Goal: Task Accomplishment & Management: Manage account settings

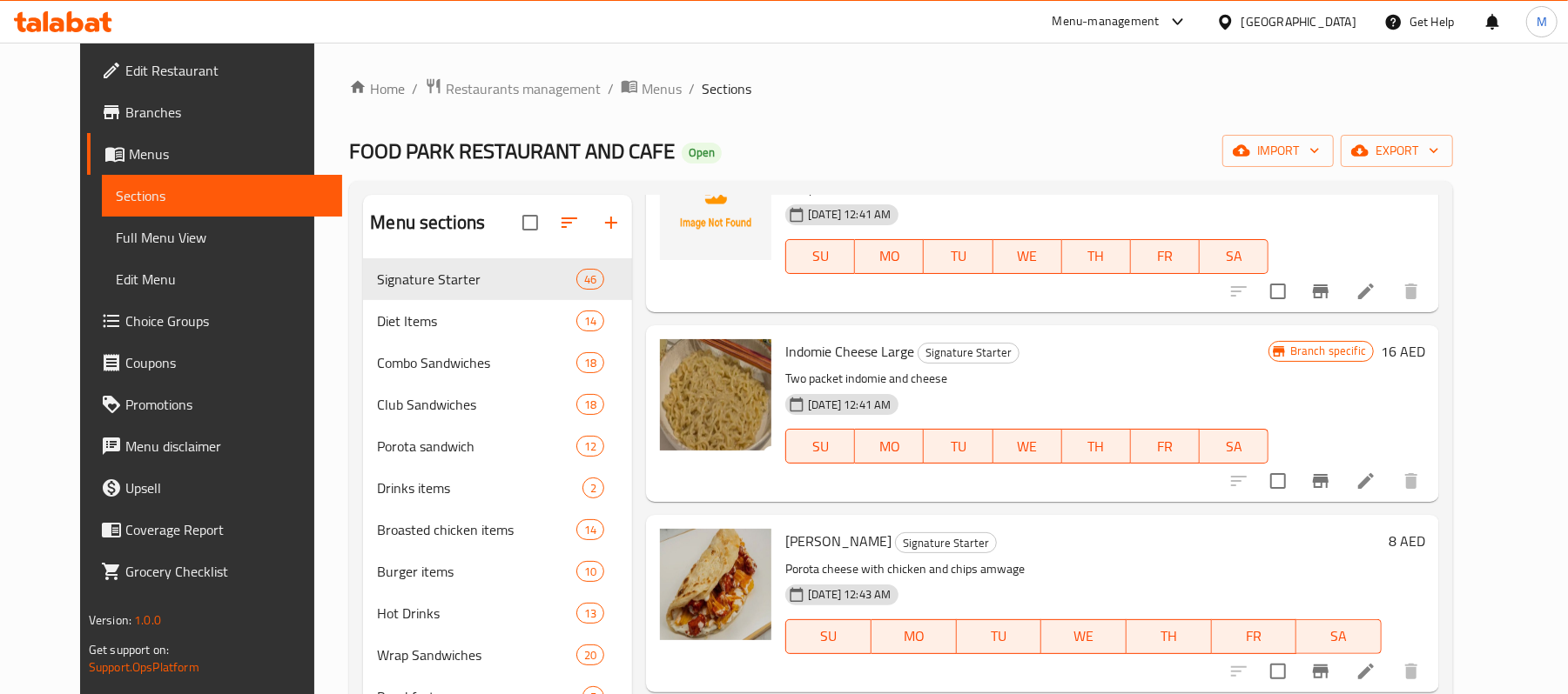
scroll to position [696, 0]
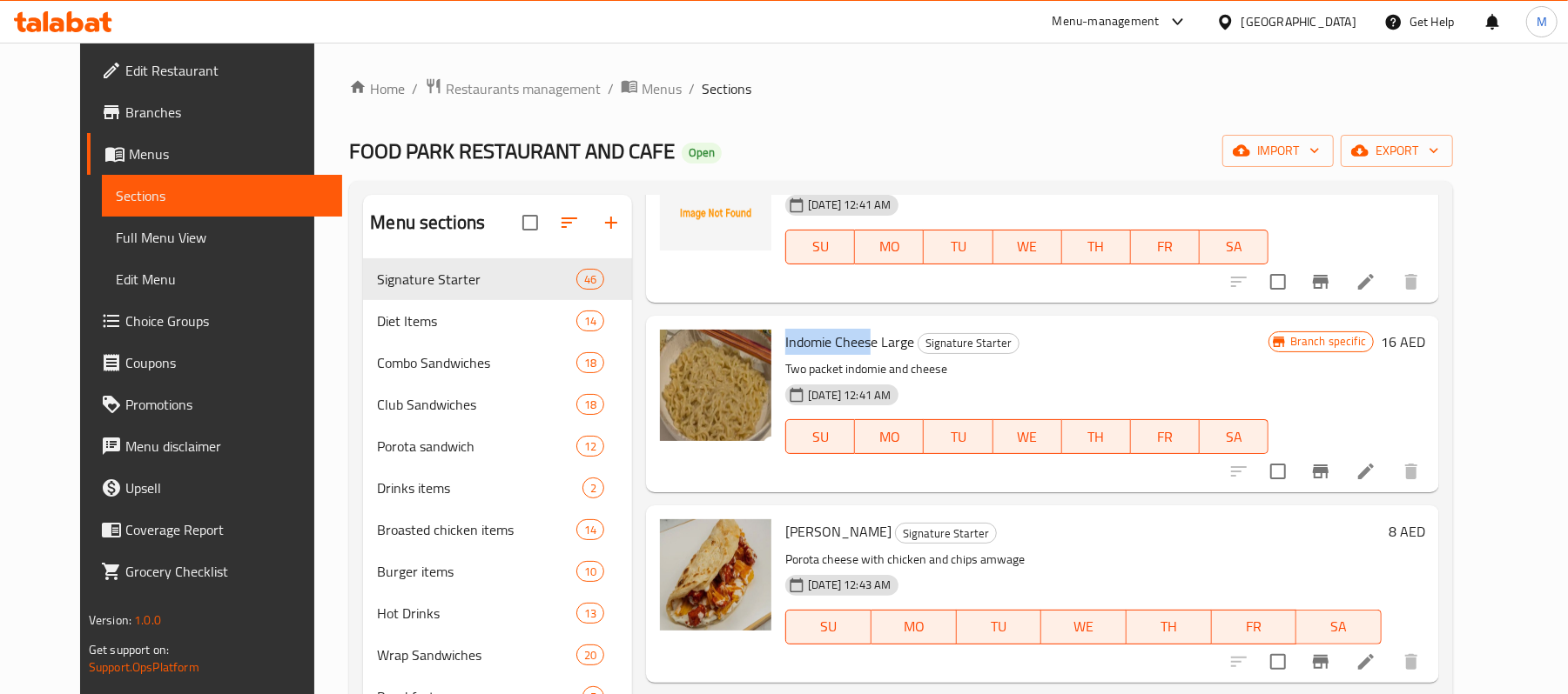
drag, startPoint x: 763, startPoint y: 343, endPoint x: 854, endPoint y: 349, distance: 91.2
click at [854, 349] on div "Indomie Cheese Large Signature Starter Two packet indomie and cheese 12-07-2025…" at bounding box center [1026, 404] width 497 height 163
copy span "Indomie Chees"
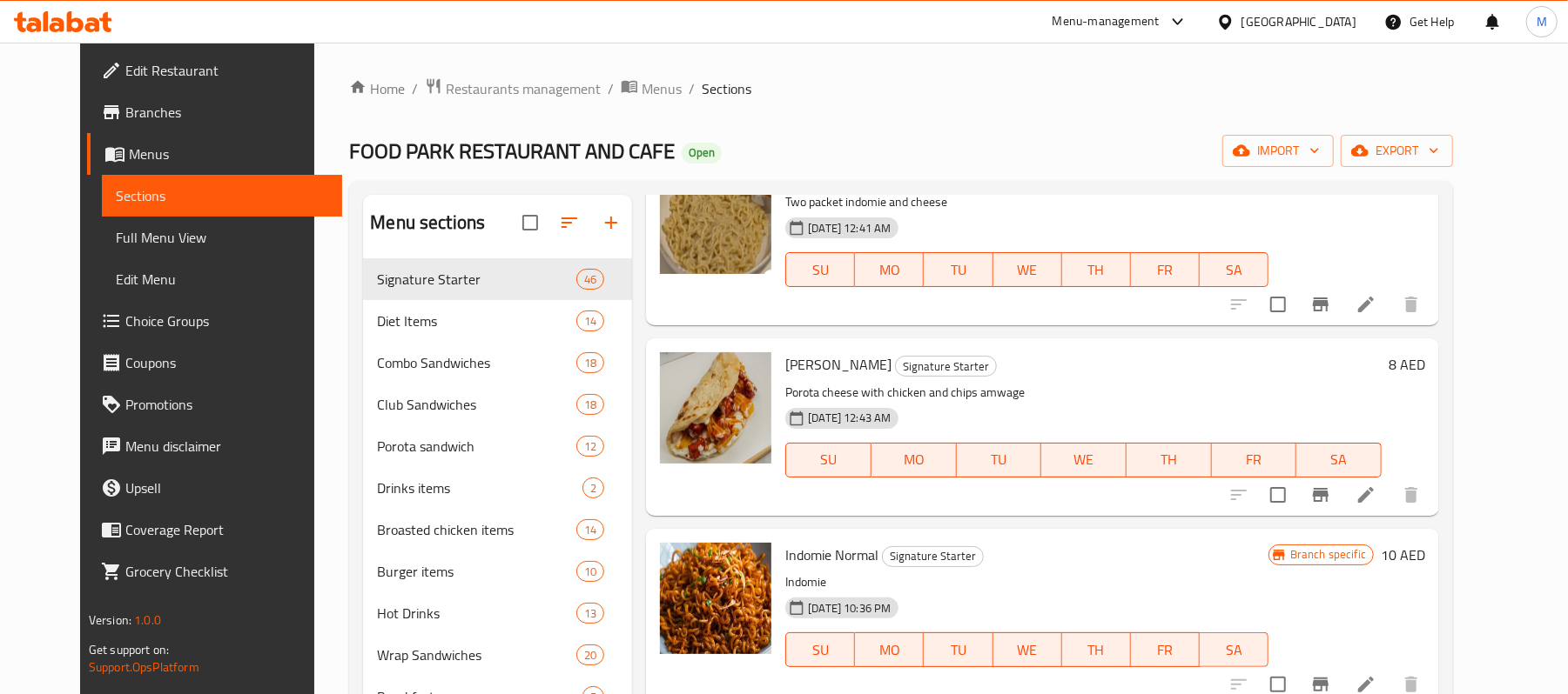
scroll to position [928, 0]
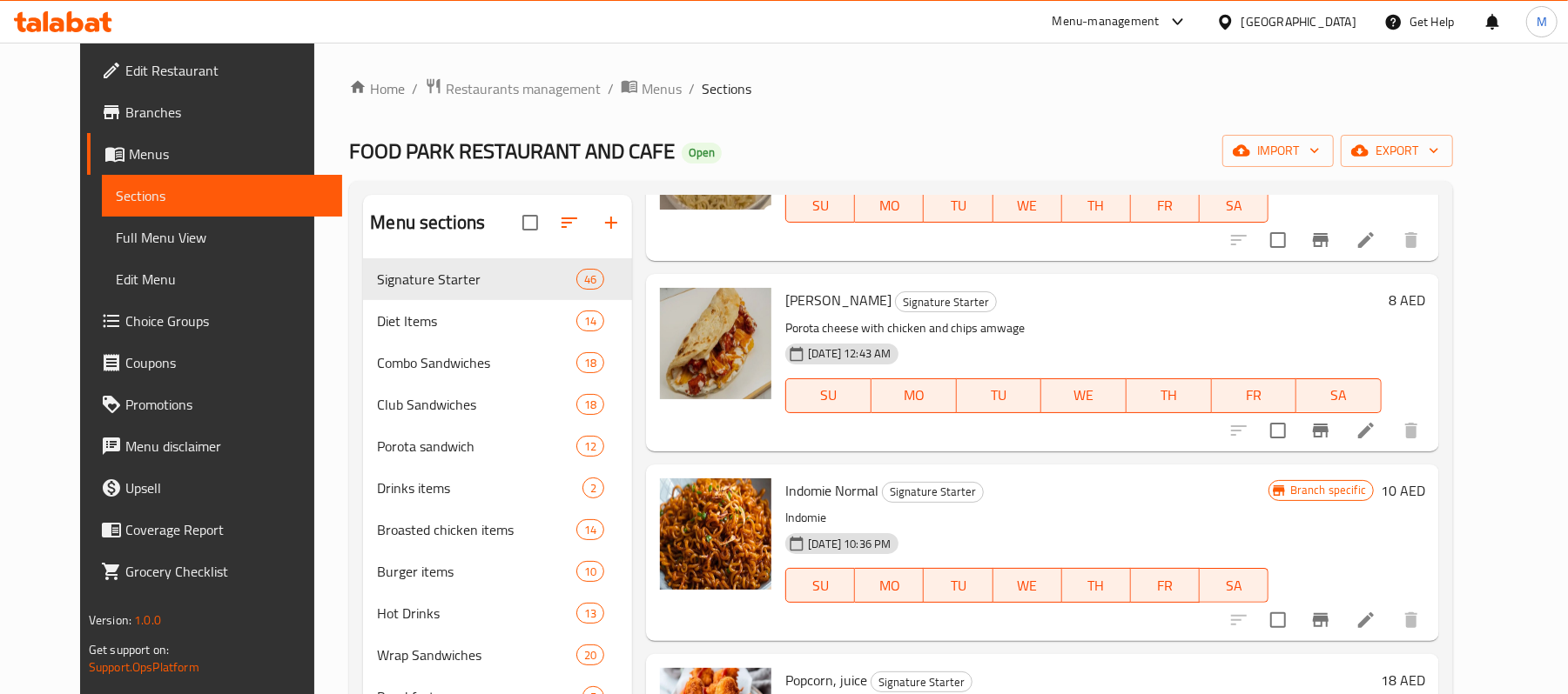
click at [809, 294] on span "Francisco Porota" at bounding box center [839, 300] width 107 height 26
copy h6 "Francisco Porota"
click at [794, 497] on span "Indomie Normal" at bounding box center [832, 490] width 93 height 26
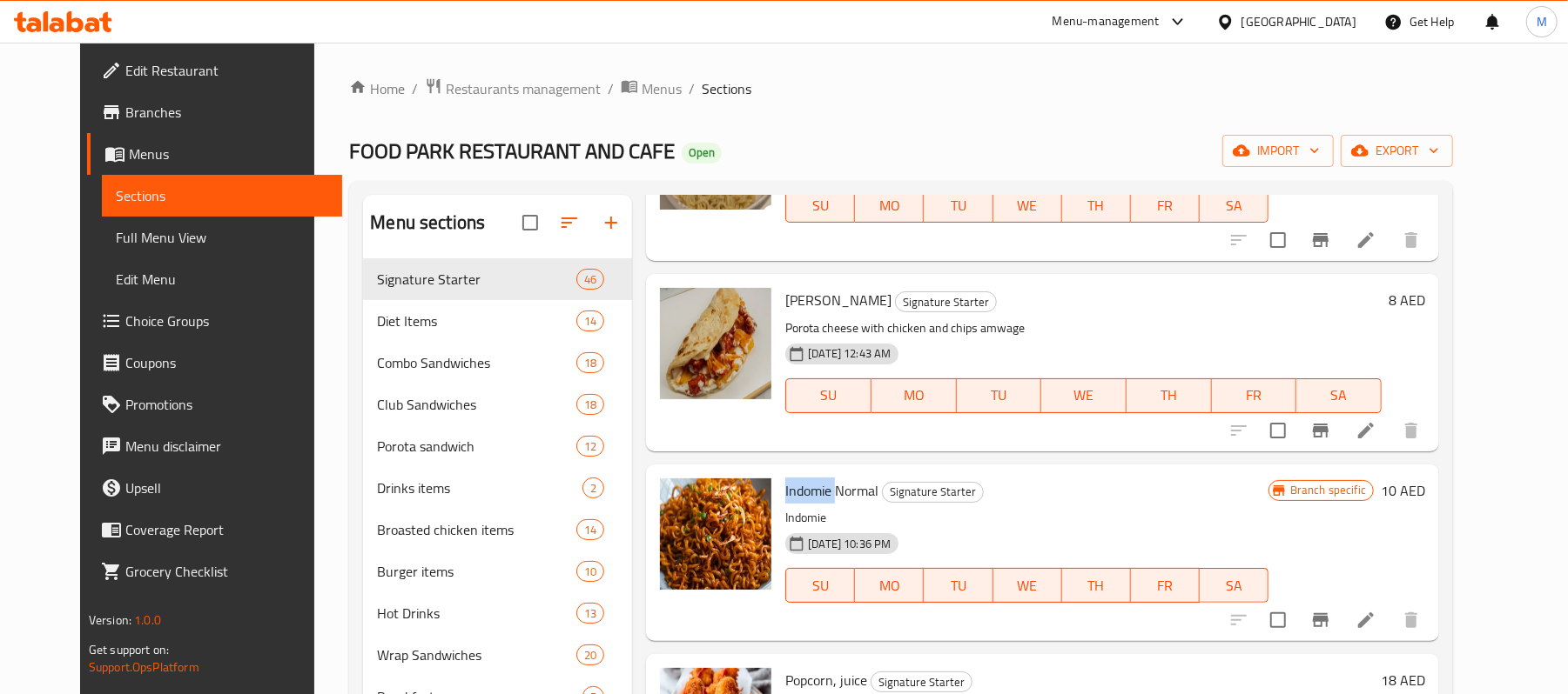
click at [794, 497] on span "Indomie Normal" at bounding box center [832, 490] width 93 height 26
copy h6 "Indomie Normal"
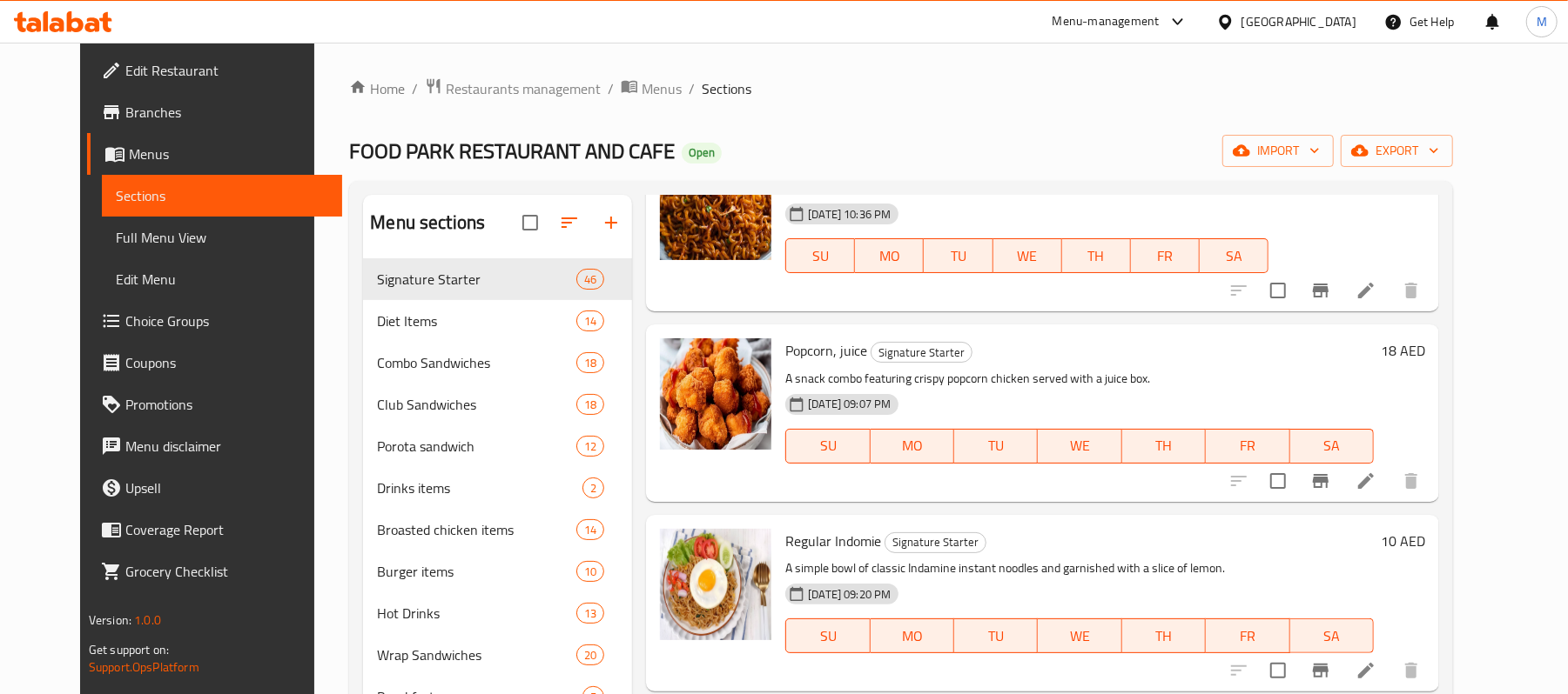
scroll to position [1276, 0]
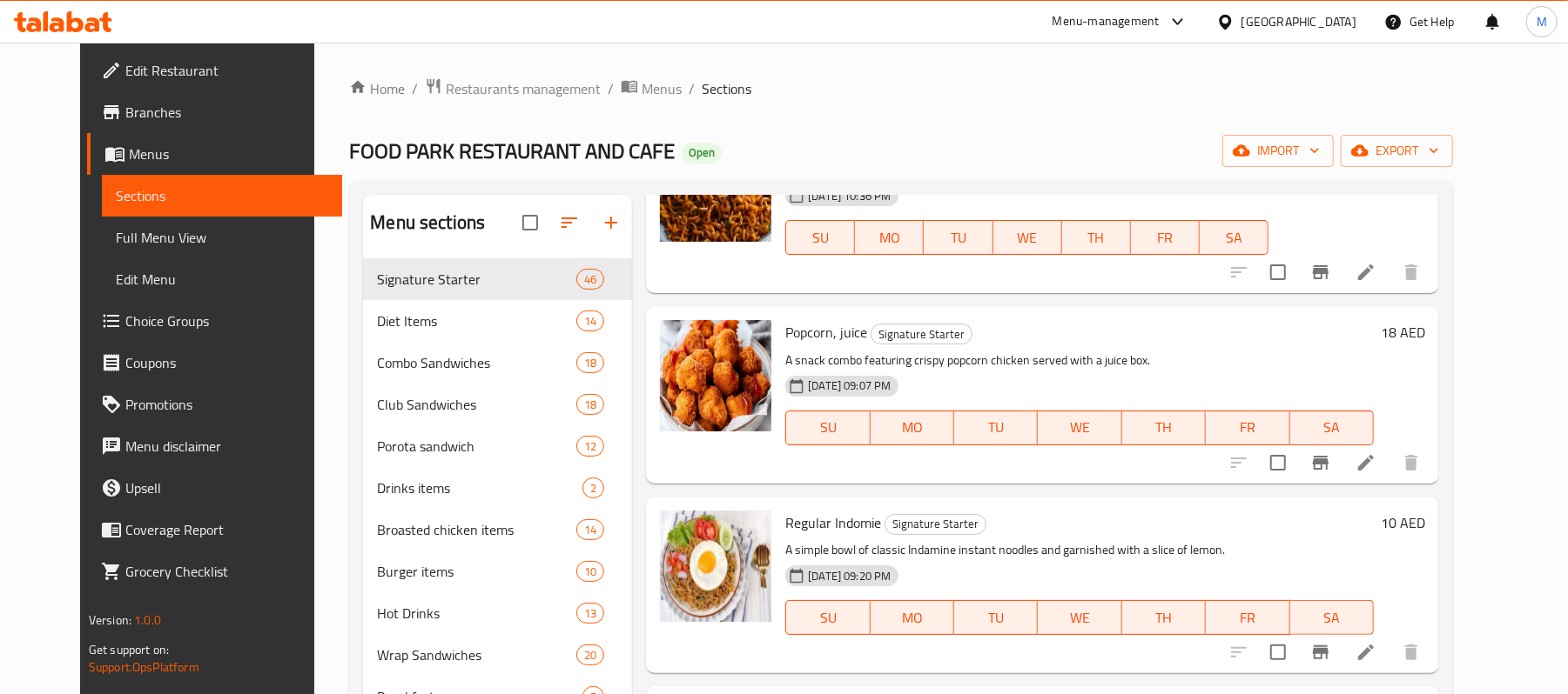
click at [819, 335] on span "Popcorn, juice" at bounding box center [826, 331] width 81 height 26
copy h6 "Popcorn, juice"
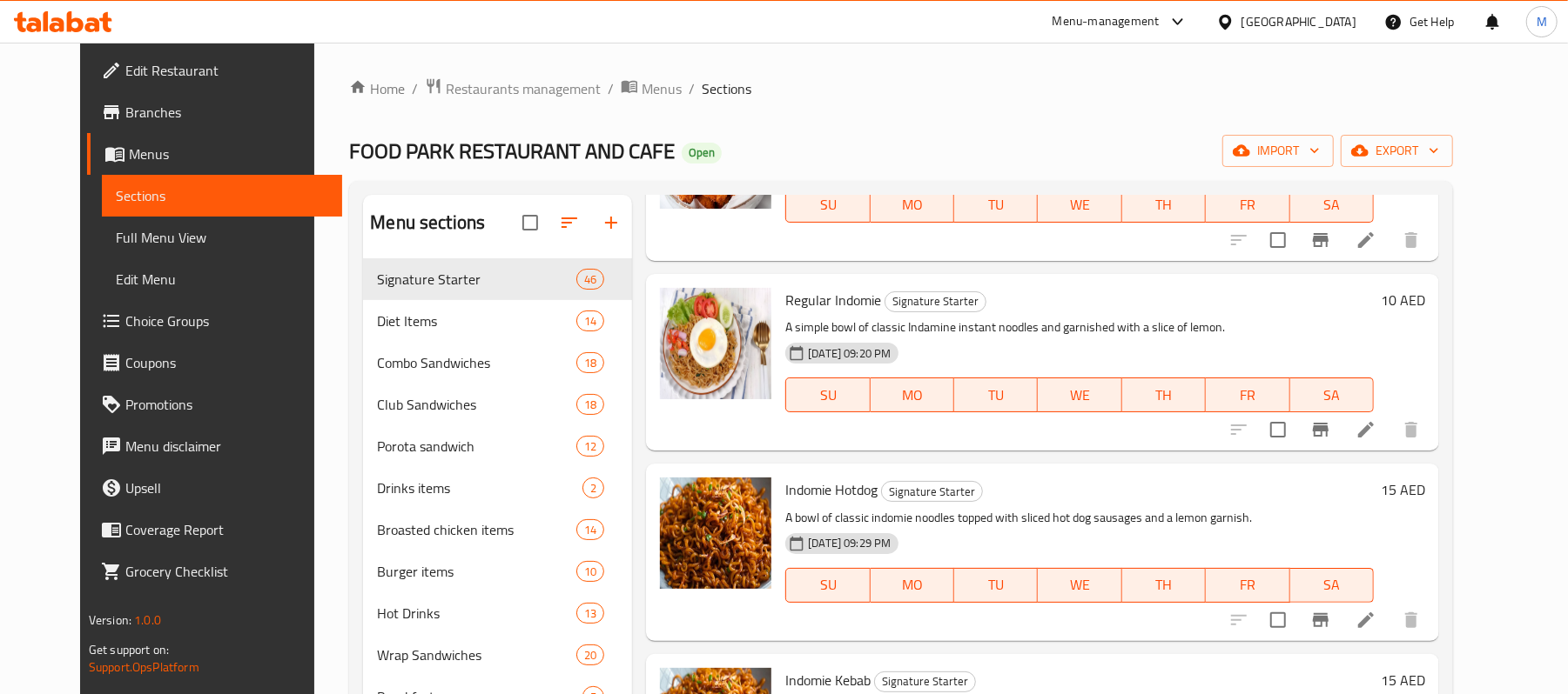
scroll to position [1508, 0]
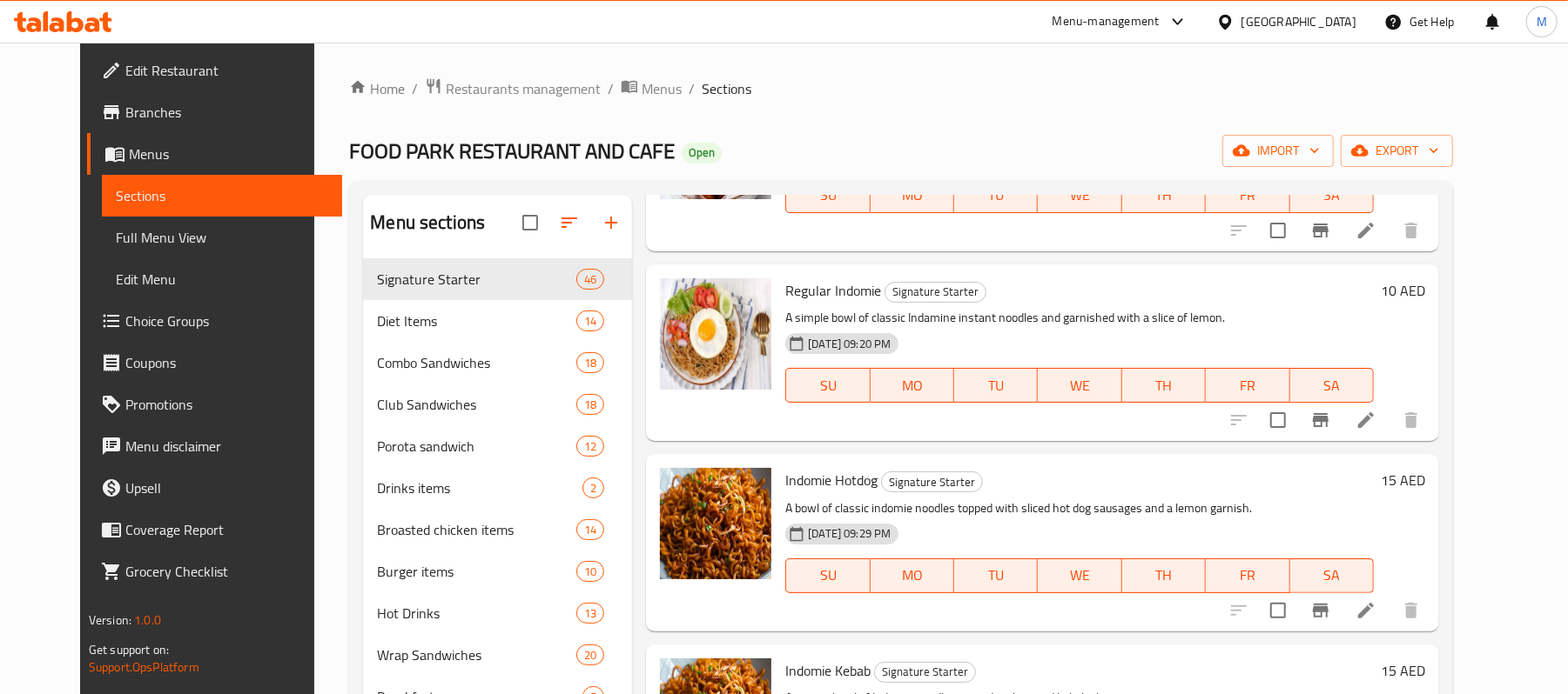
click at [787, 287] on span "Regular Indomie" at bounding box center [833, 290] width 96 height 26
copy h6 "Regular Indomie"
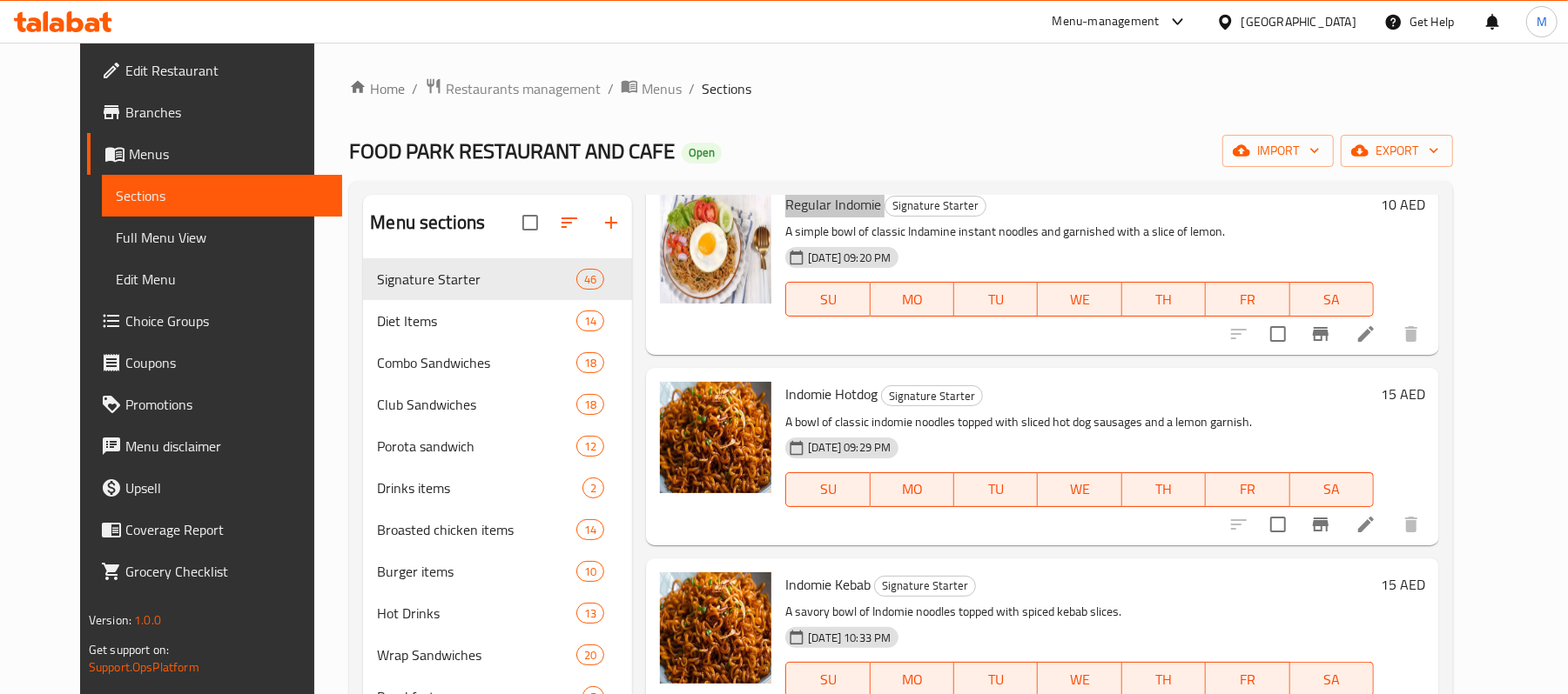
scroll to position [1740, 0]
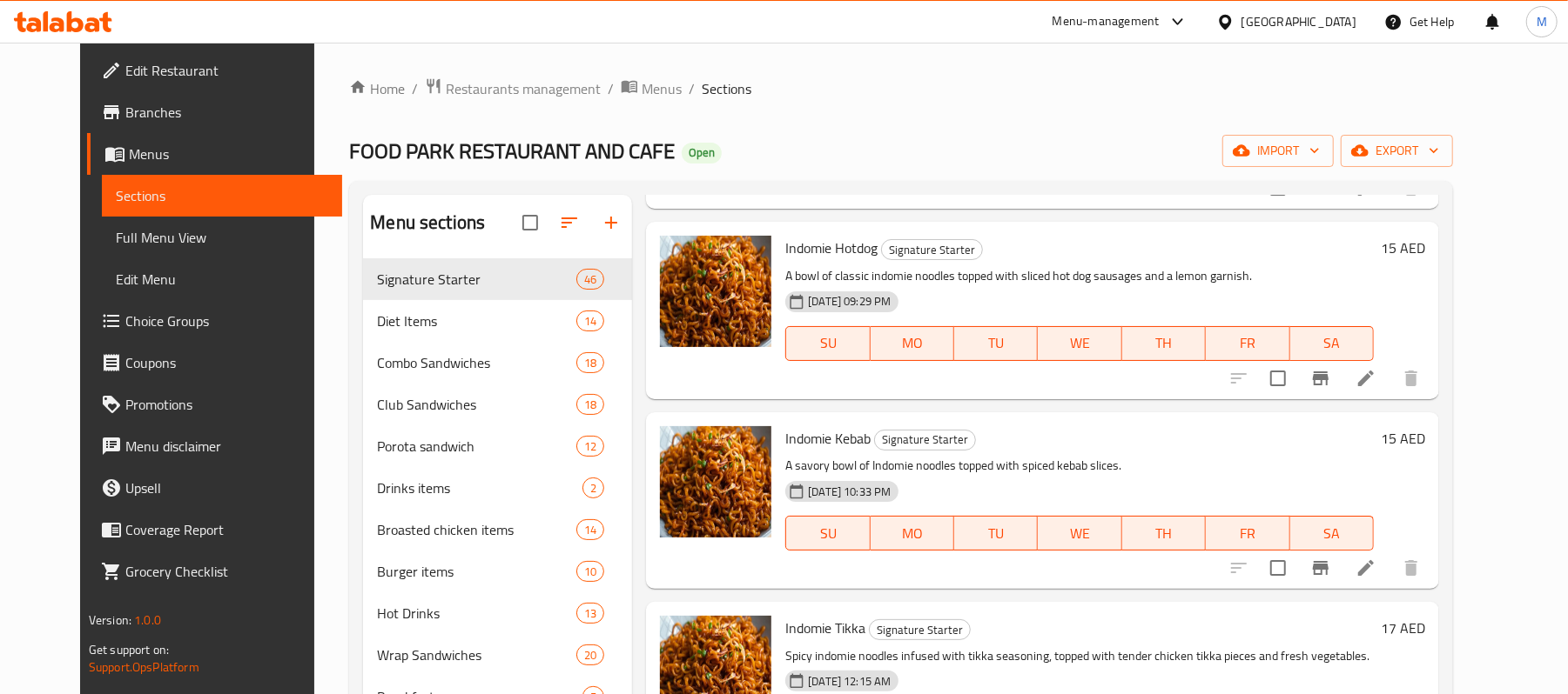
click at [804, 244] on span "Indomie Hotdog" at bounding box center [831, 247] width 92 height 26
copy h6 "Indomie Hotdog"
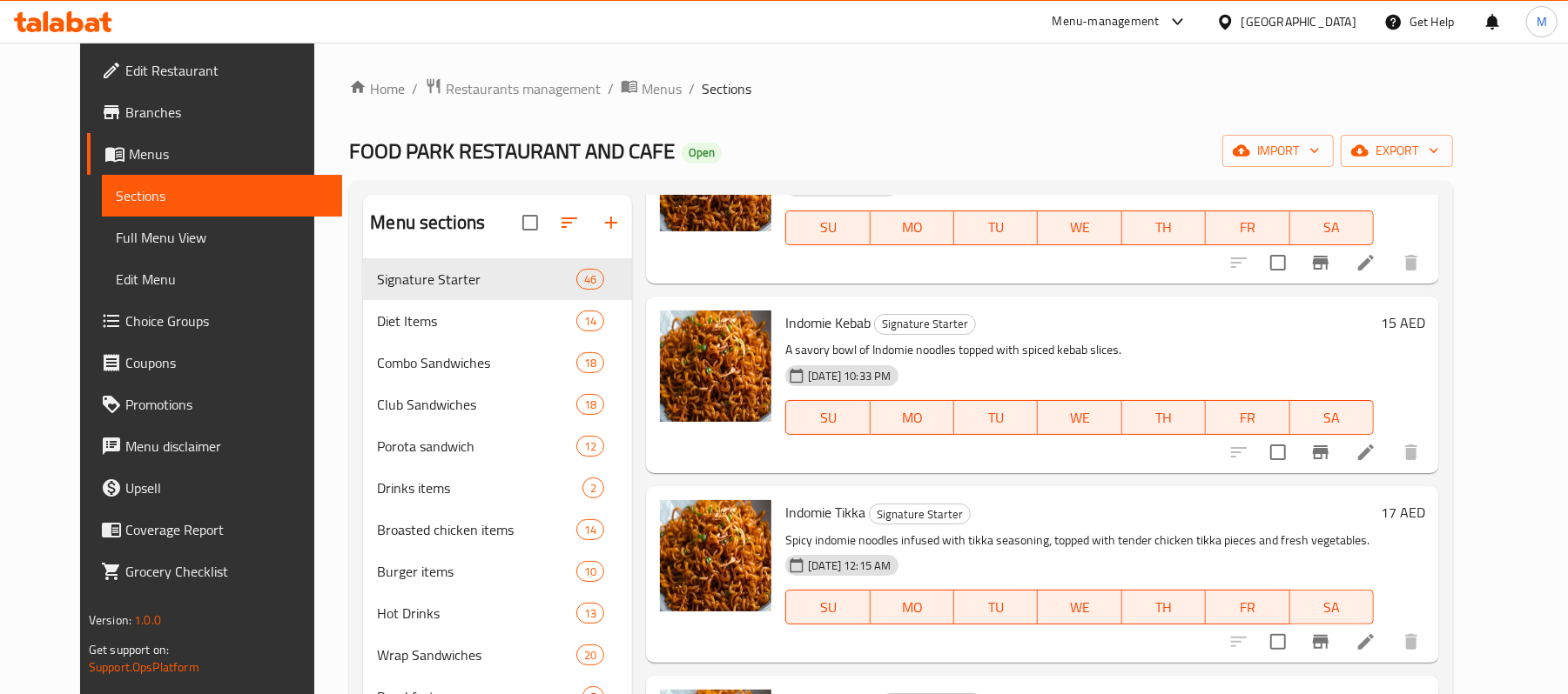
click at [808, 322] on span "Indomie Kebab" at bounding box center [828, 323] width 85 height 26
copy h6 "Indomie Kebab"
click at [799, 517] on span "Indomie Tikka" at bounding box center [825, 512] width 80 height 26
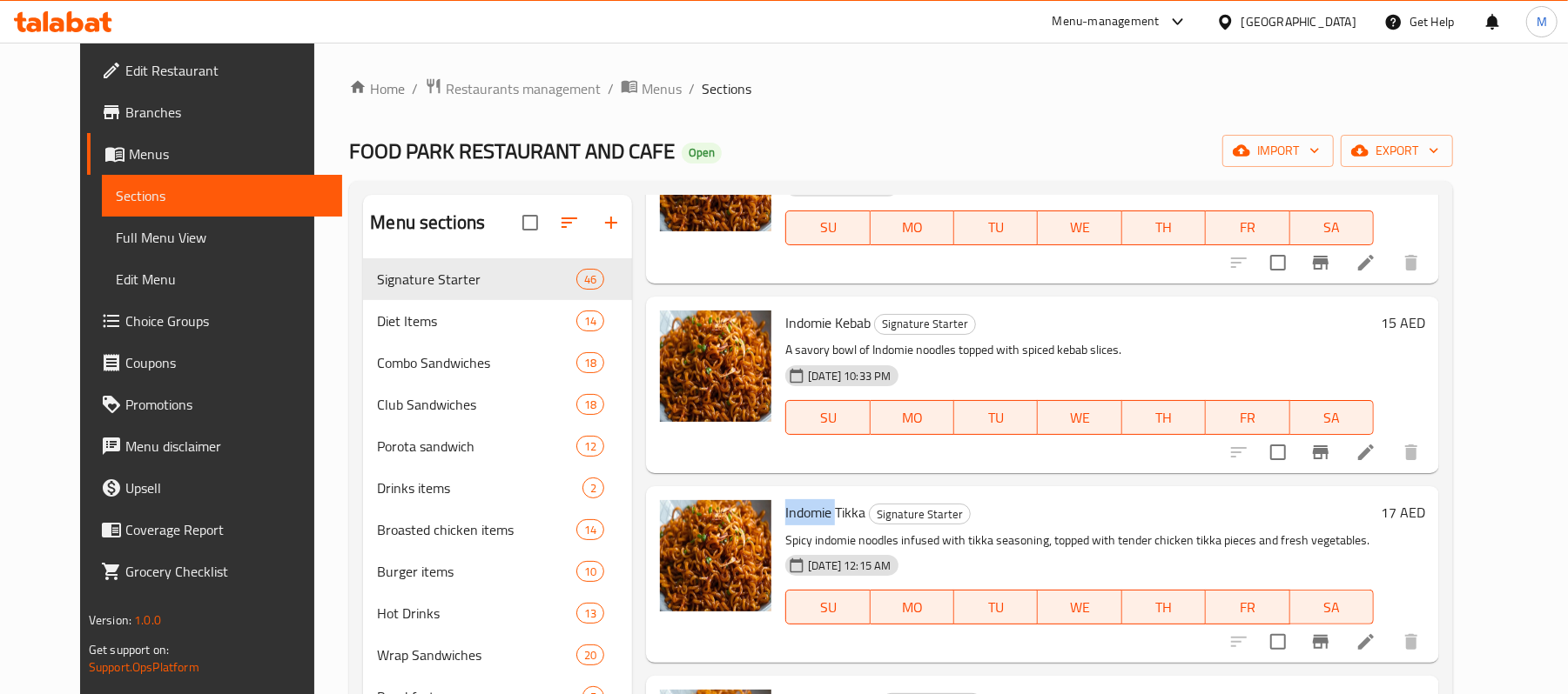
click at [799, 517] on span "Indomie Tikka" at bounding box center [825, 512] width 80 height 26
copy h6 "Indomie Tikka"
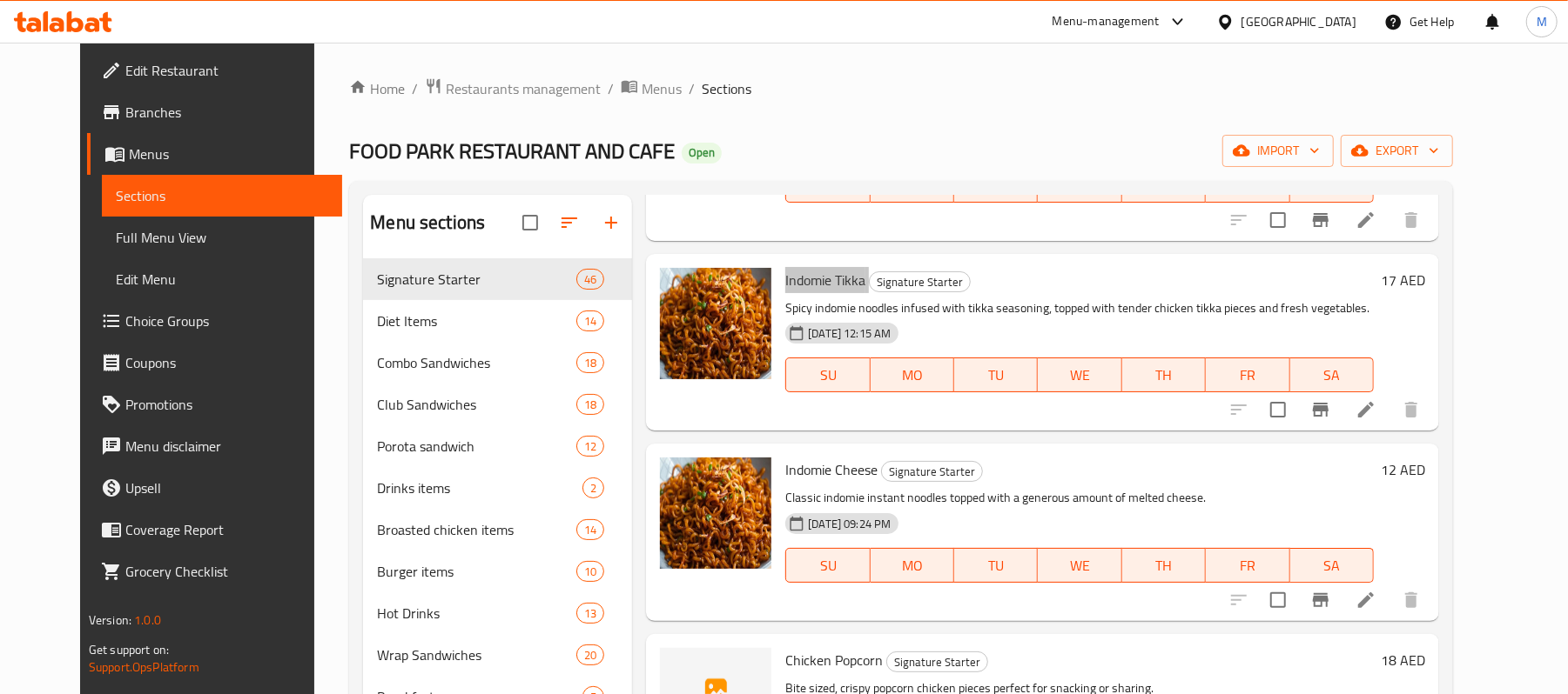
scroll to position [2204, 0]
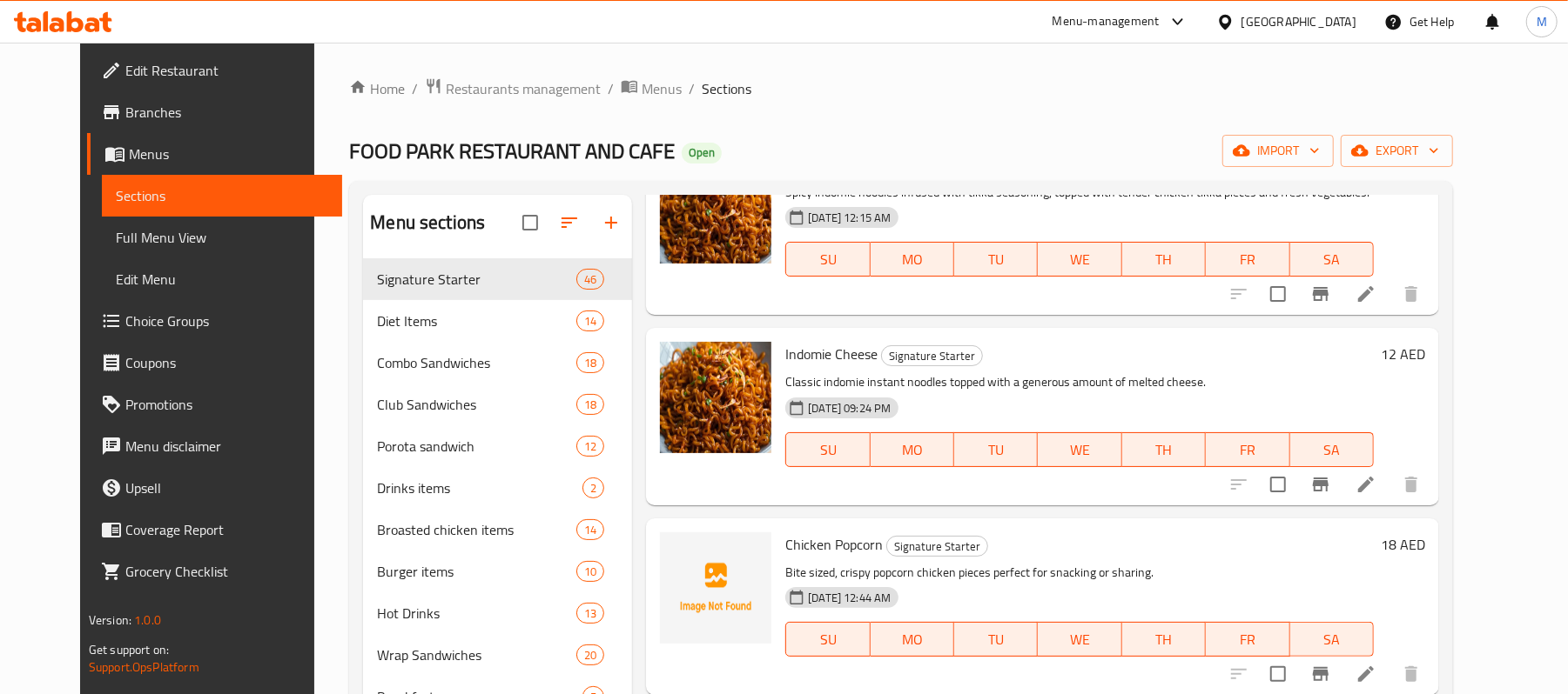
click at [810, 346] on span "Indomie Cheese" at bounding box center [831, 354] width 92 height 26
copy h6 "Indomie Cheese"
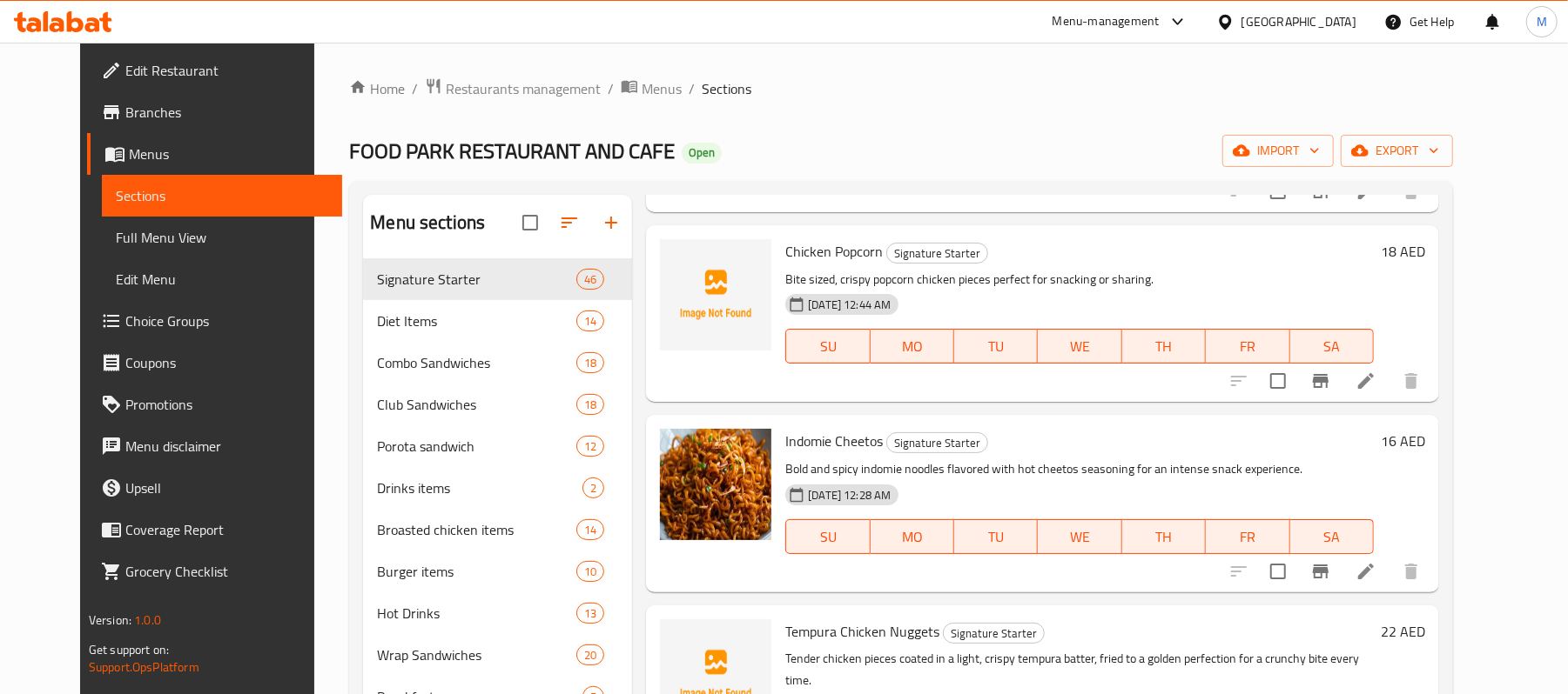
scroll to position [2552, 0]
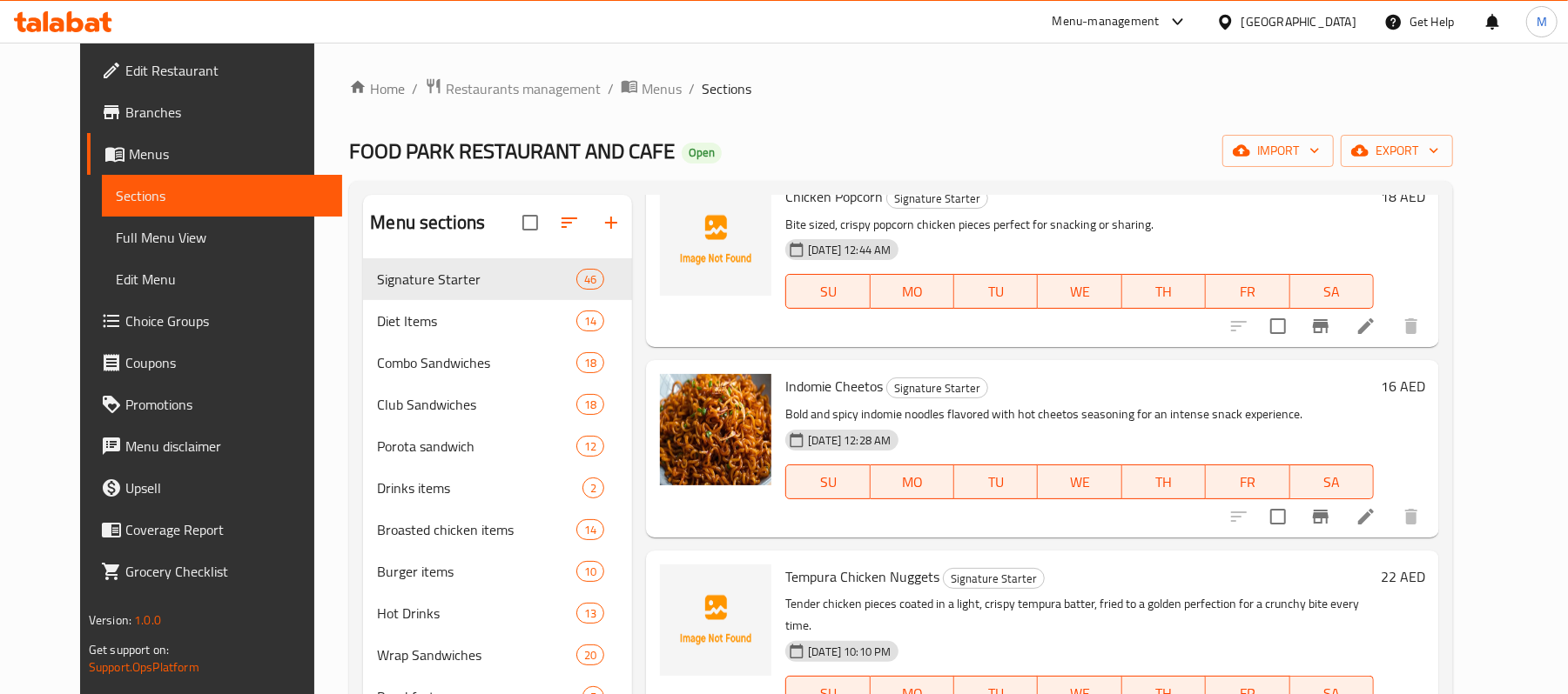
click at [816, 388] on span "Indomie Cheetos" at bounding box center [834, 386] width 98 height 26
copy h6 "Indomie Cheetos"
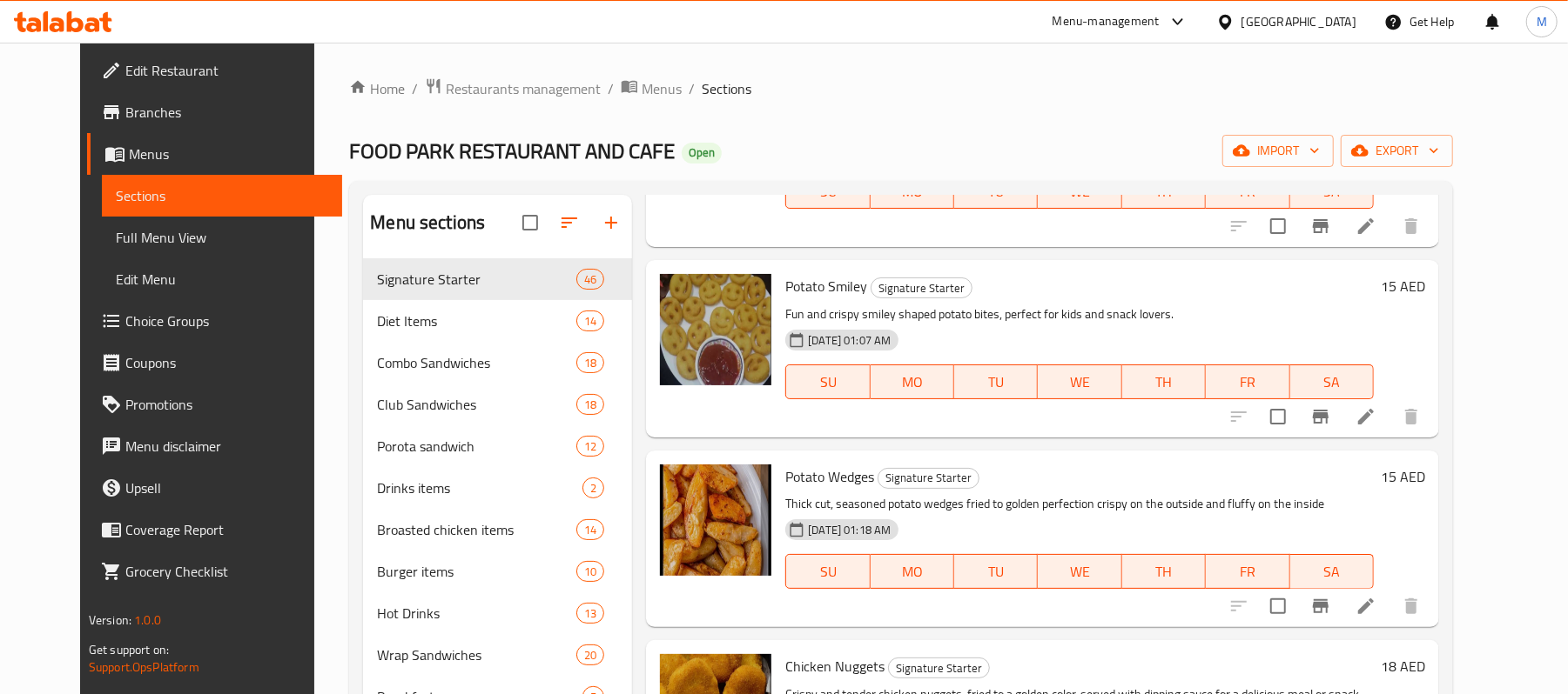
scroll to position [3015, 0]
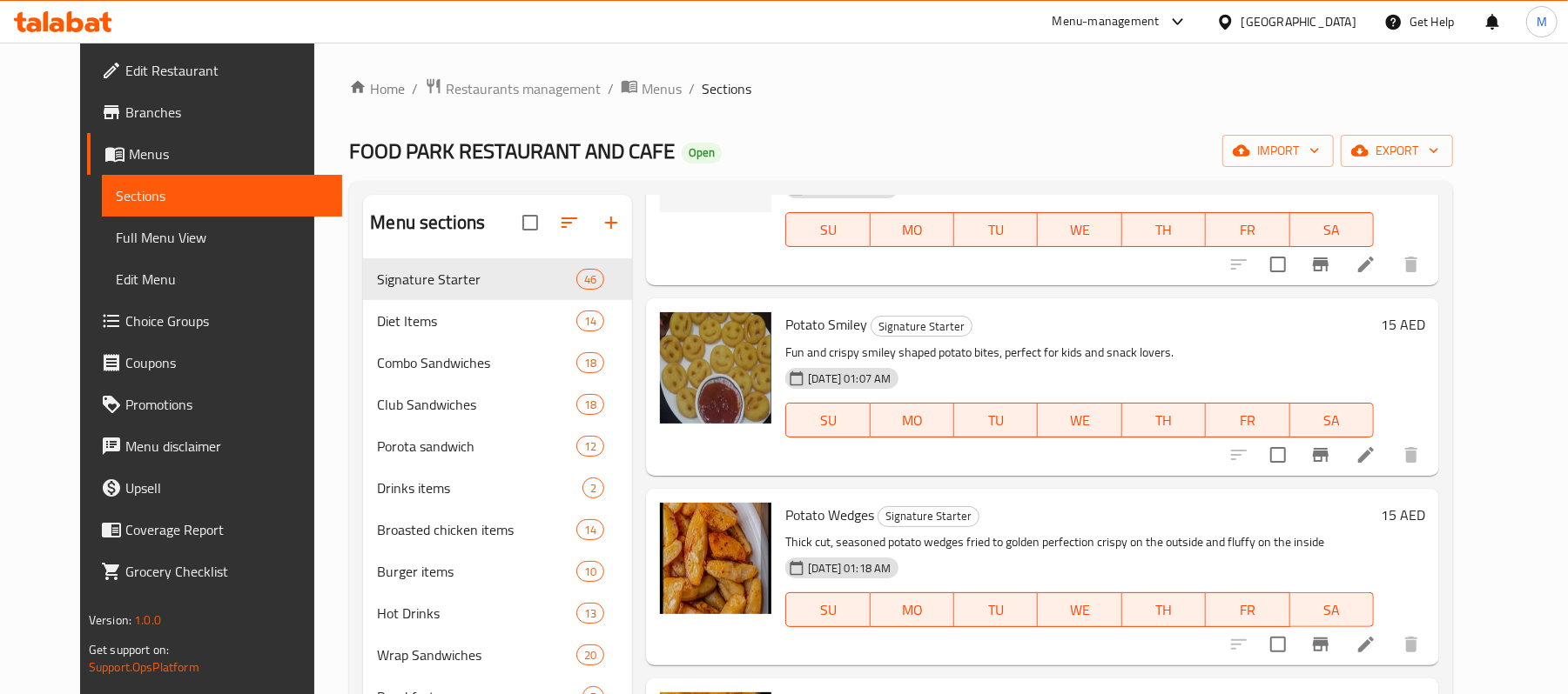
click at [813, 311] on span "Potato Smiley" at bounding box center [826, 324] width 81 height 26
click at [785, 502] on span "Potato Wedges" at bounding box center [830, 515] width 89 height 26
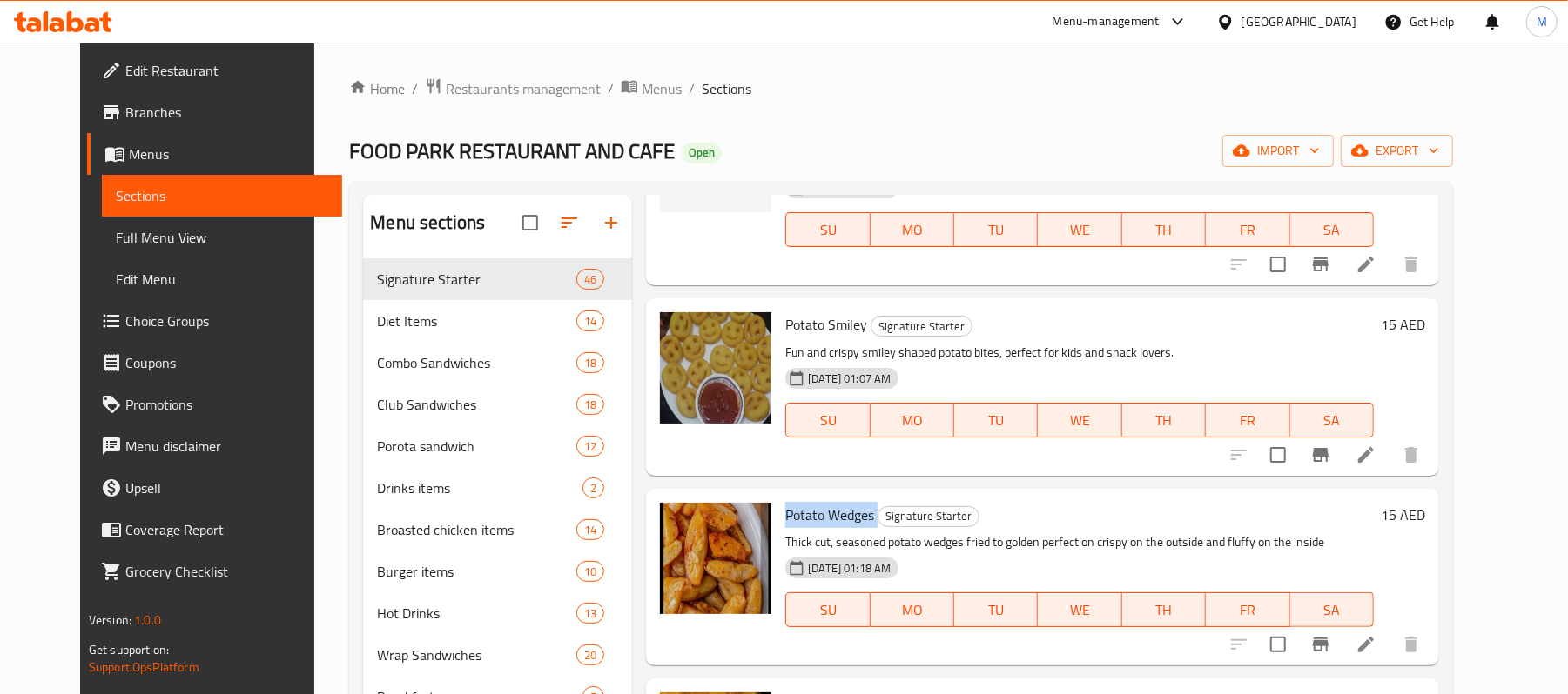
click at [785, 502] on span "Potato Wedges" at bounding box center [830, 515] width 89 height 26
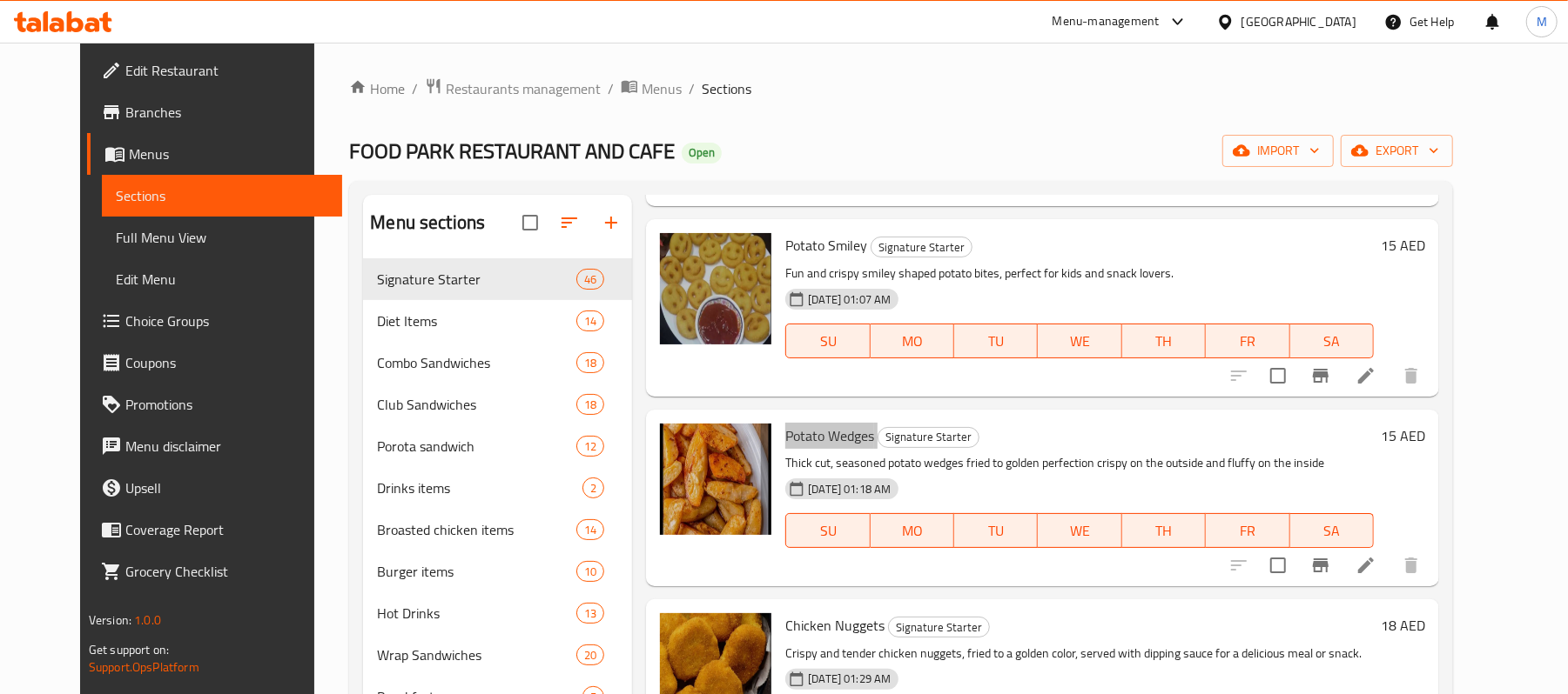
scroll to position [3248, 0]
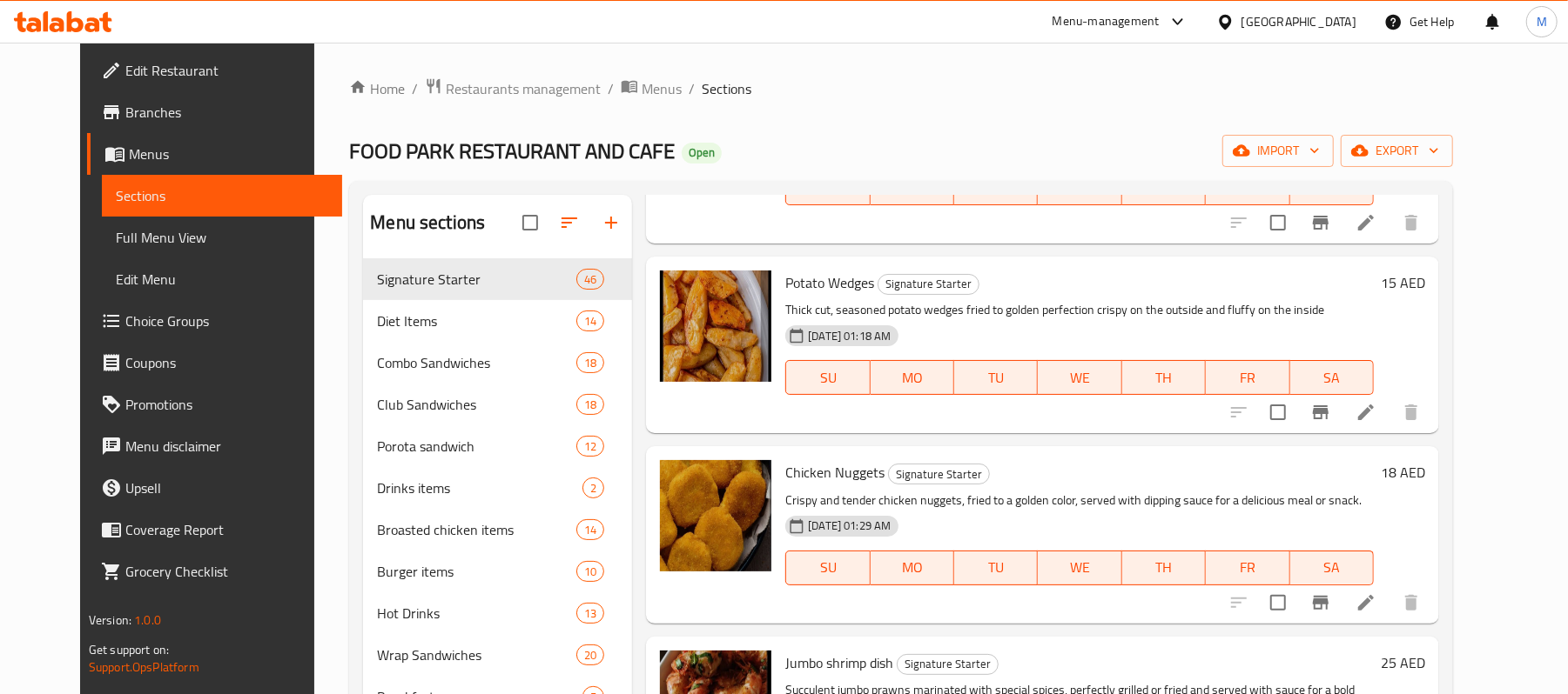
click at [798, 459] on span "Chicken Nuggets" at bounding box center [835, 472] width 99 height 26
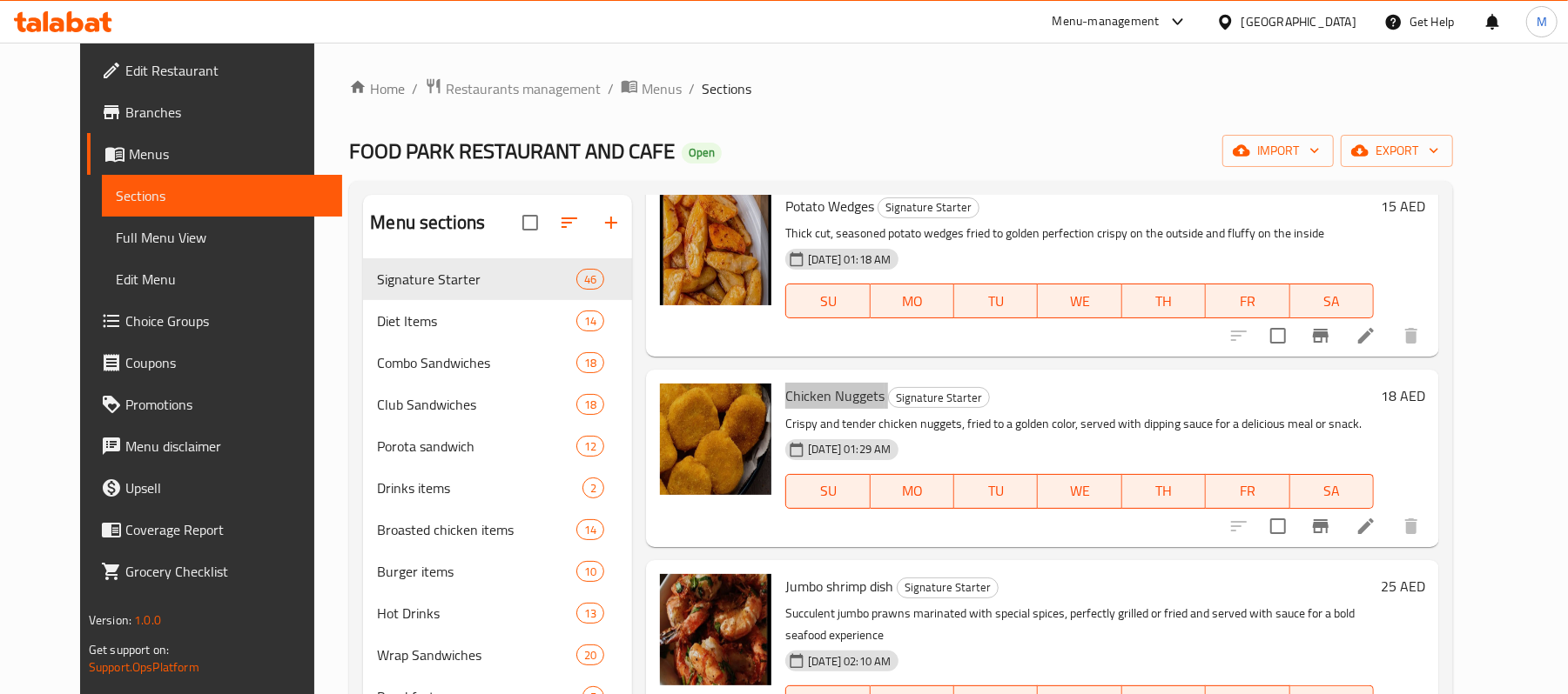
scroll to position [3480, 0]
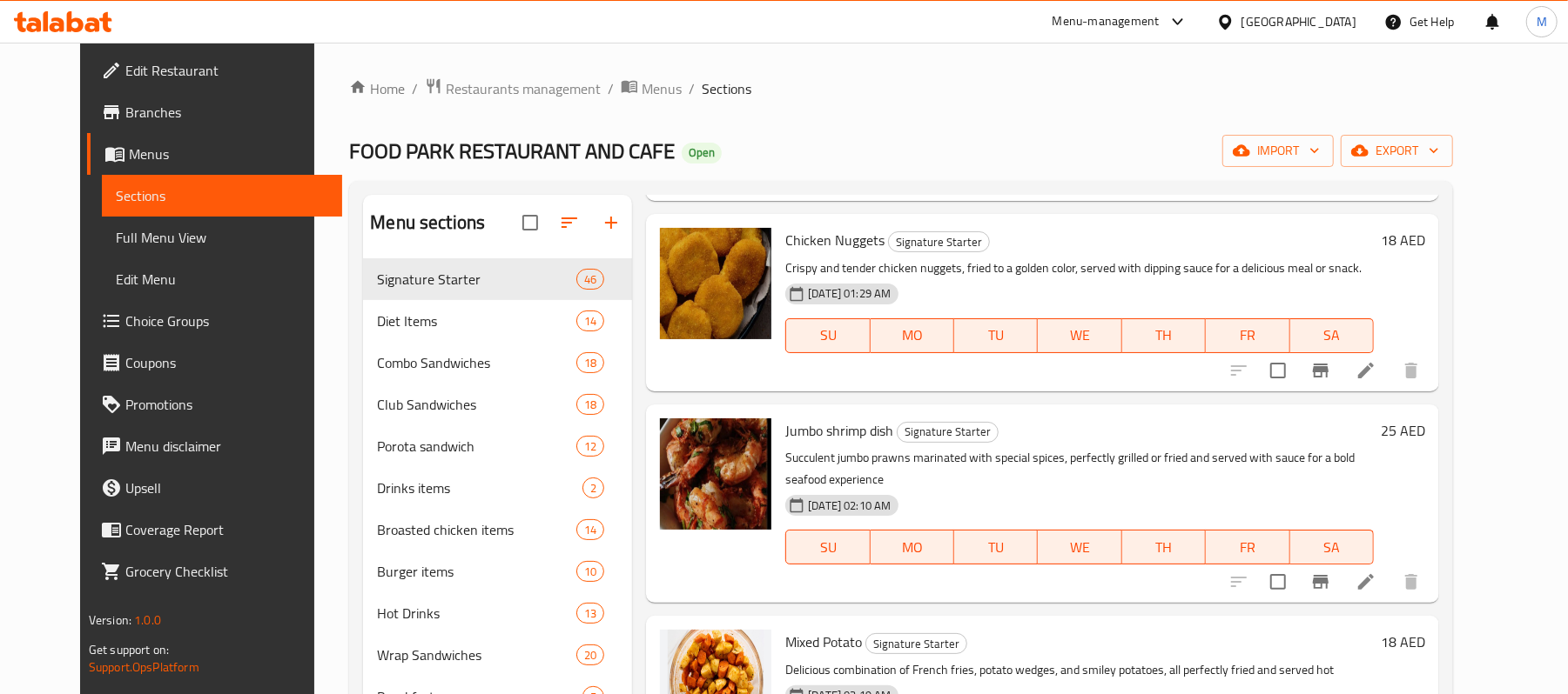
click at [812, 418] on span "Jumbo shrimp dish" at bounding box center [839, 430] width 108 height 26
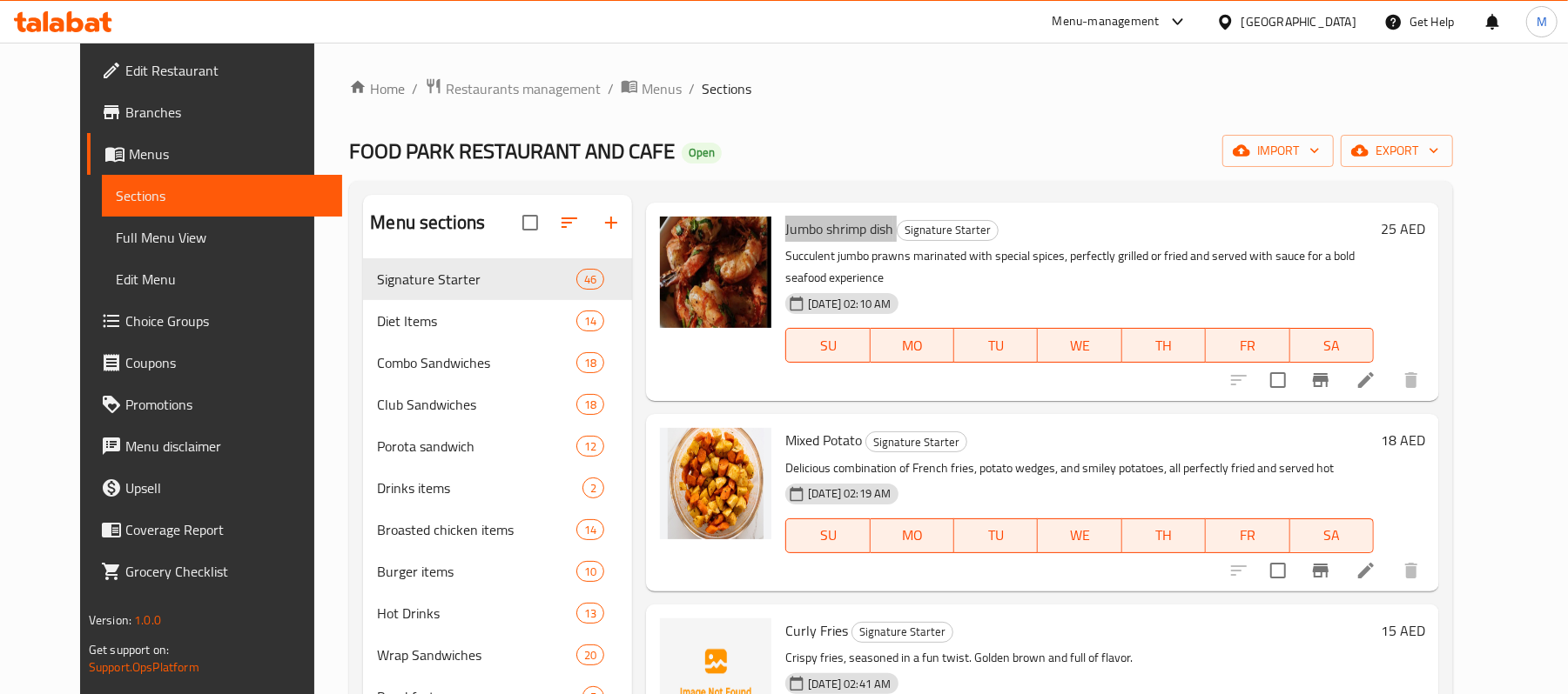
scroll to position [3711, 0]
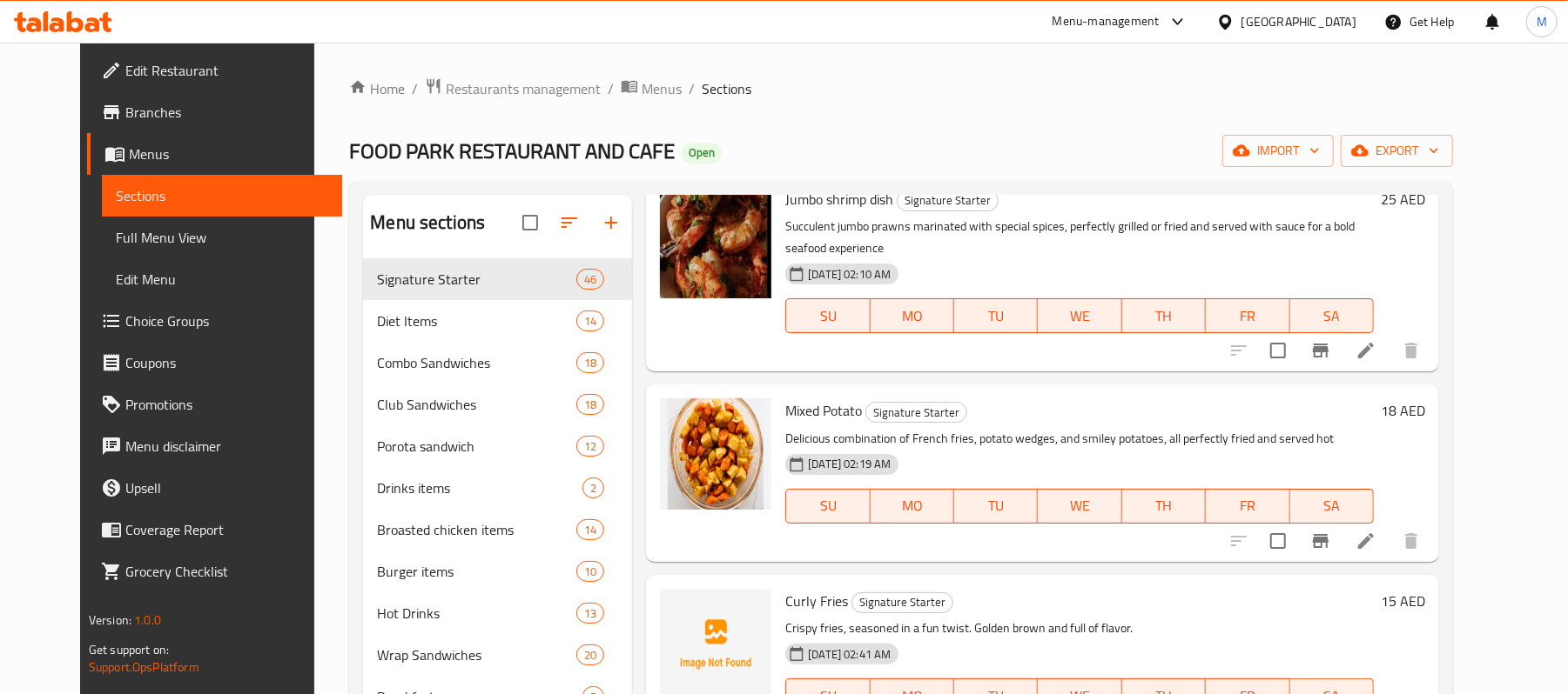
click at [786, 397] on span "Mixed Potato" at bounding box center [823, 410] width 77 height 26
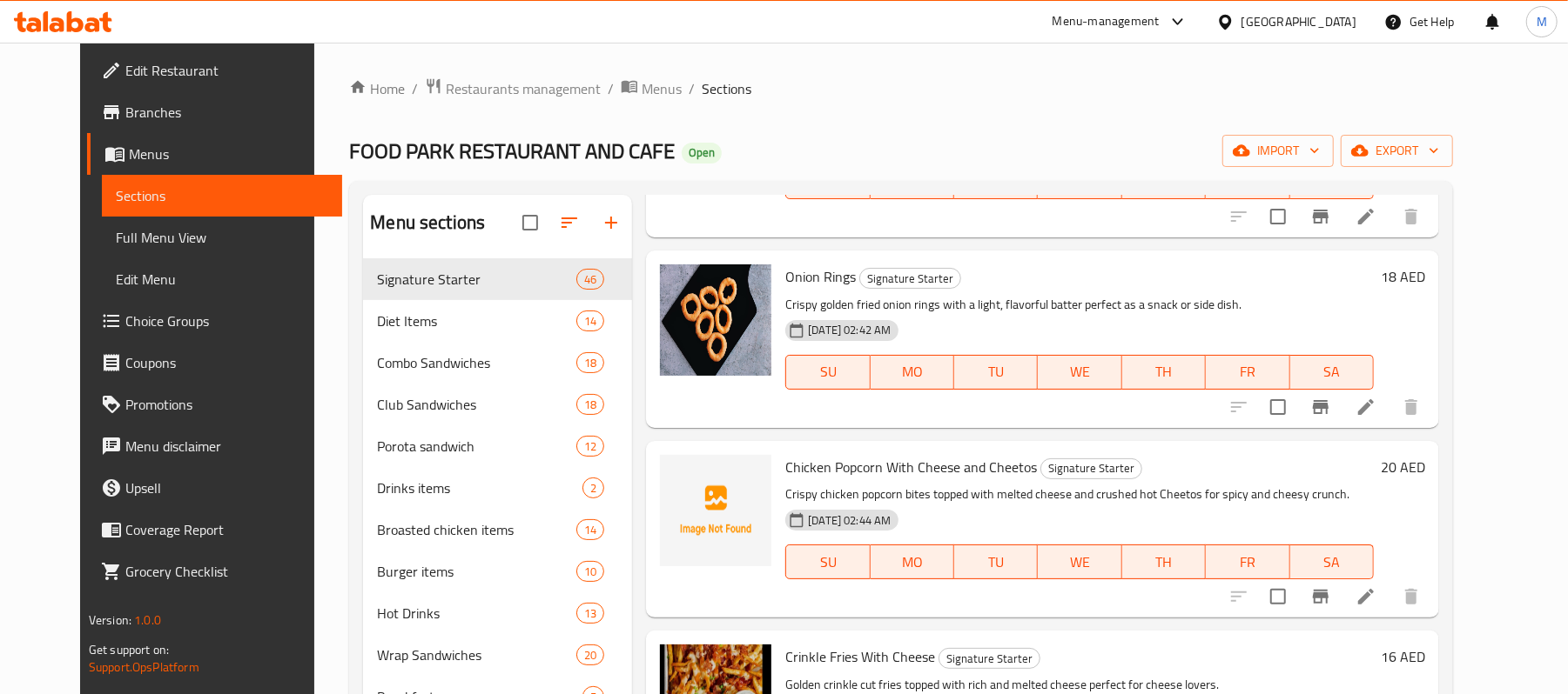
scroll to position [4177, 0]
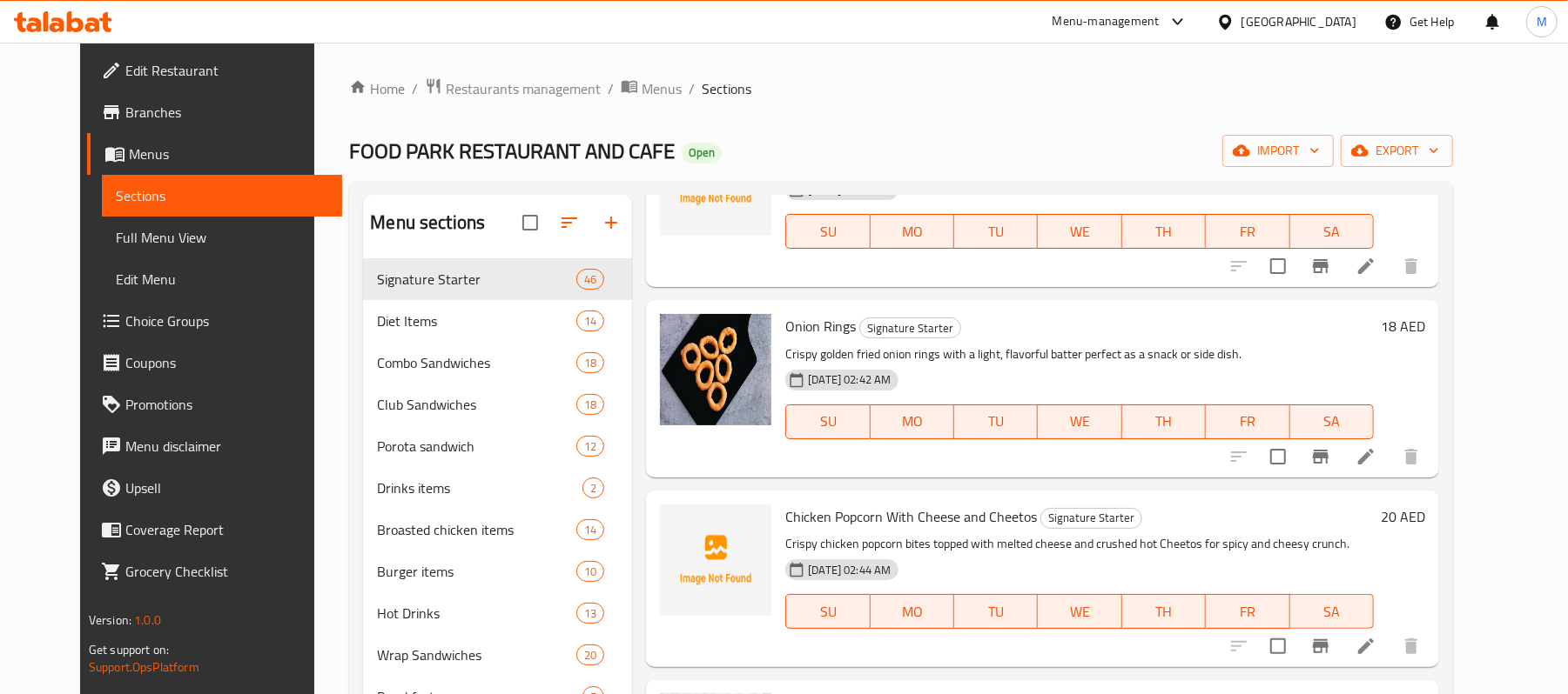
click at [801, 313] on span "Onion Rings" at bounding box center [820, 326] width 71 height 26
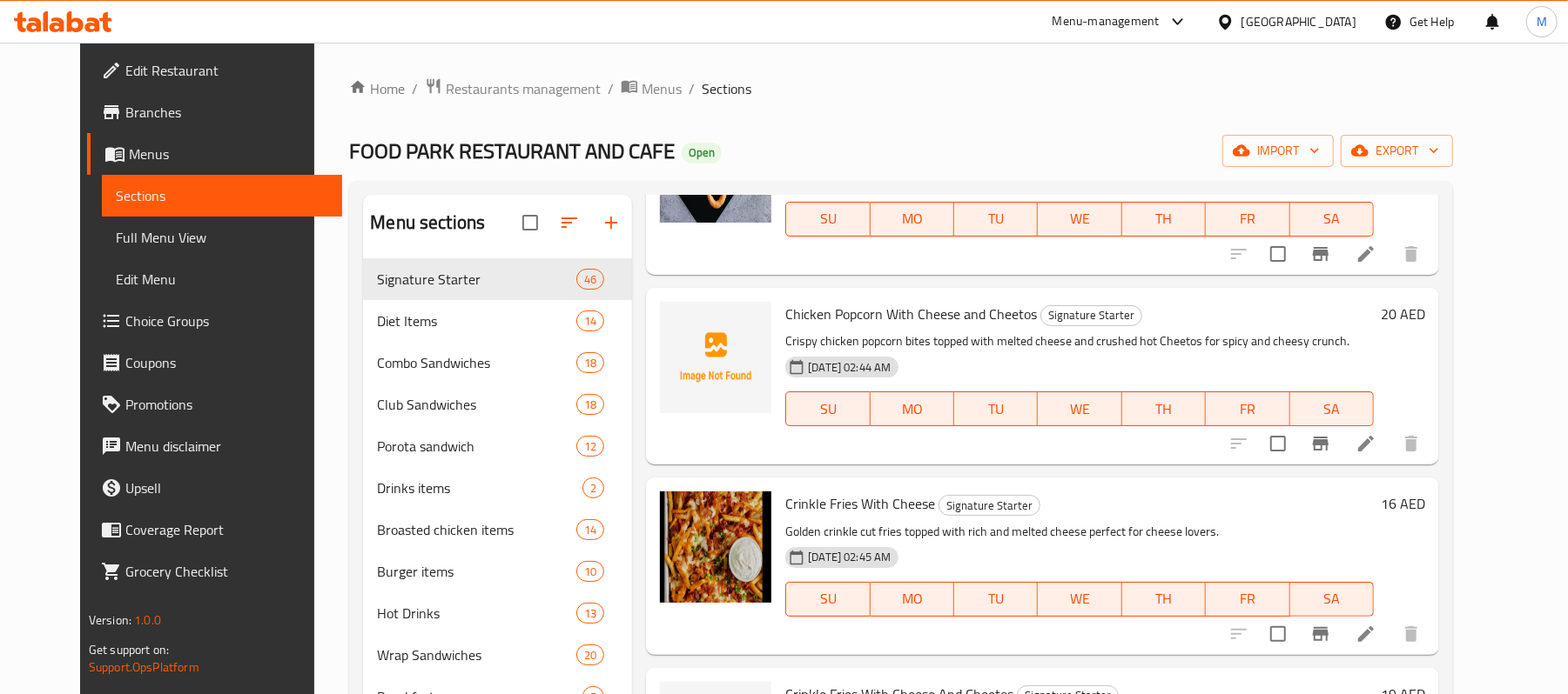
scroll to position [4407, 0]
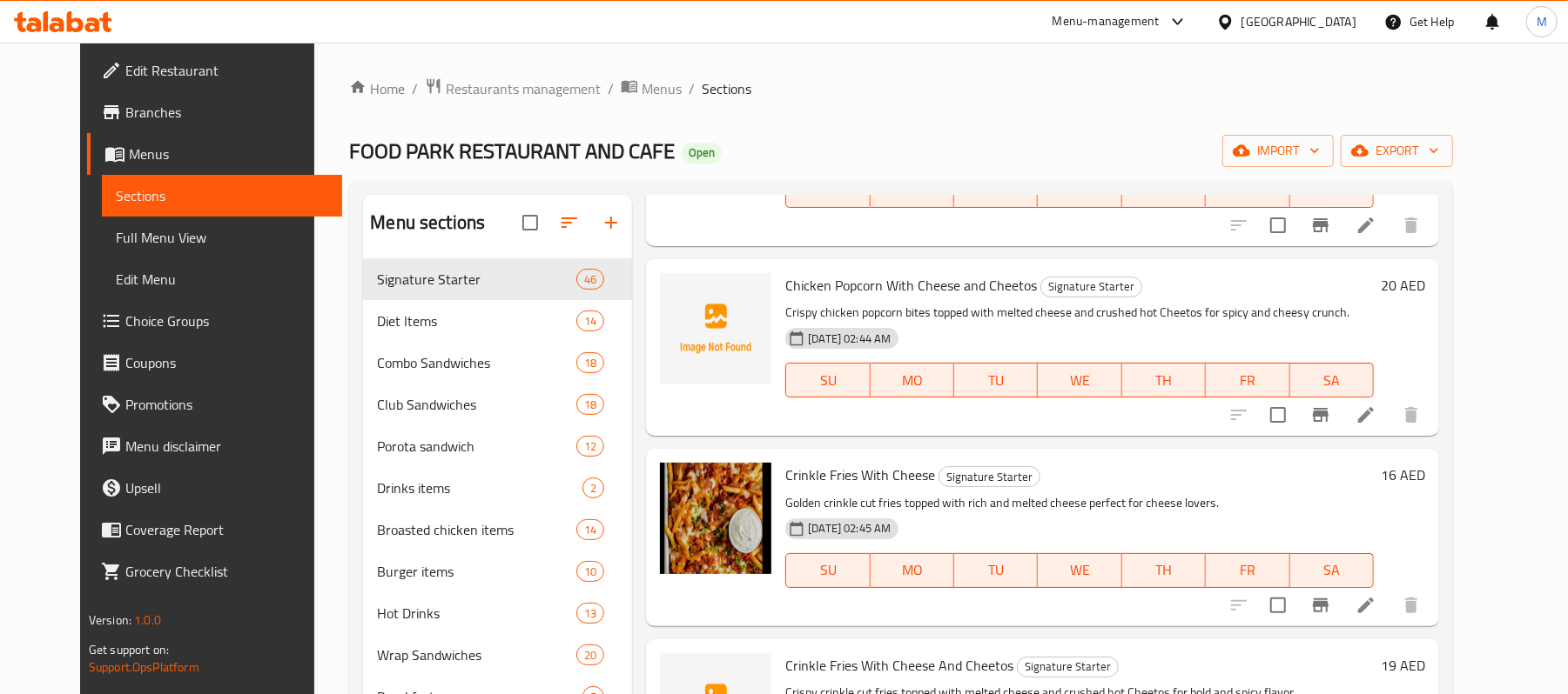
click at [808, 462] on span "Crinkle Fries With Cheese" at bounding box center [860, 475] width 149 height 26
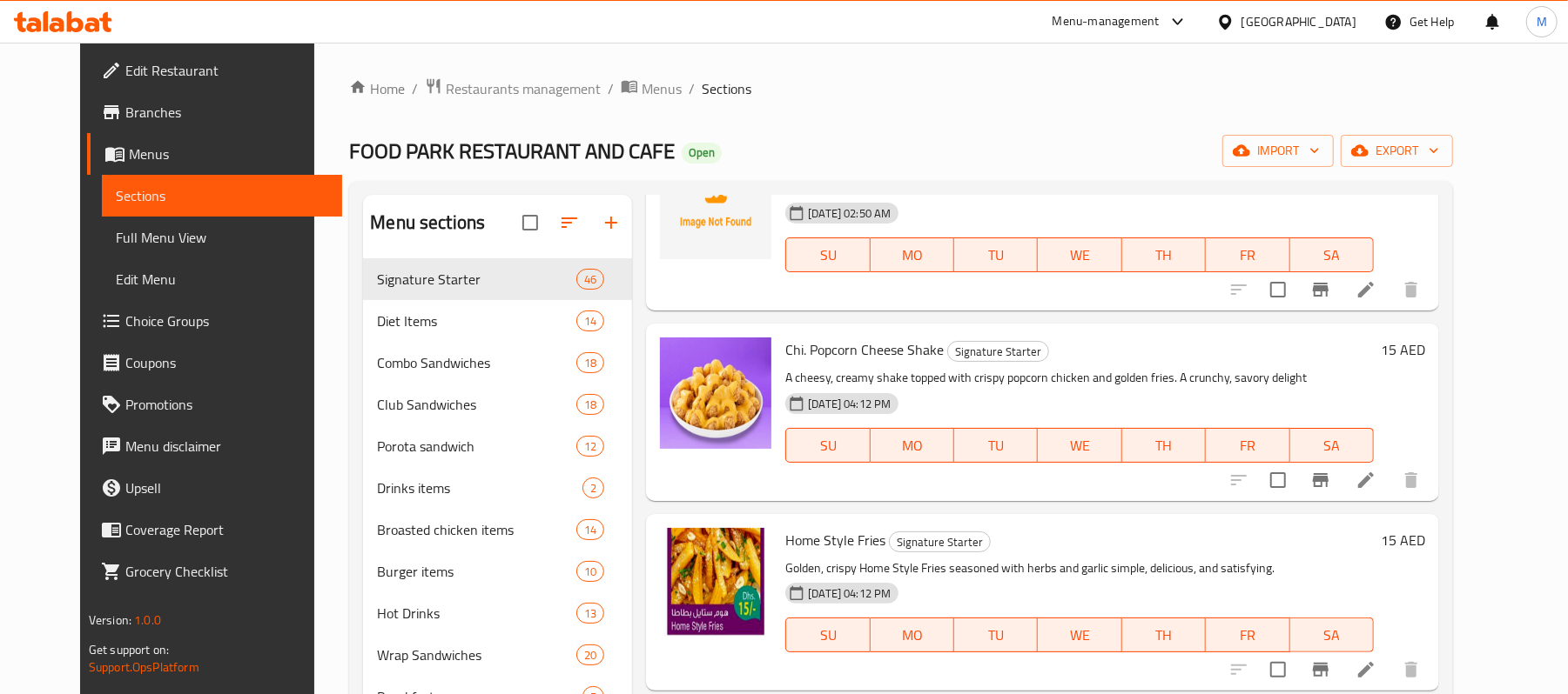
scroll to position [5103, 0]
click at [843, 335] on span "Chi. Popcorn Cheese Shake" at bounding box center [864, 348] width 158 height 26
click at [798, 526] on span "Home Style Fries" at bounding box center [835, 539] width 100 height 26
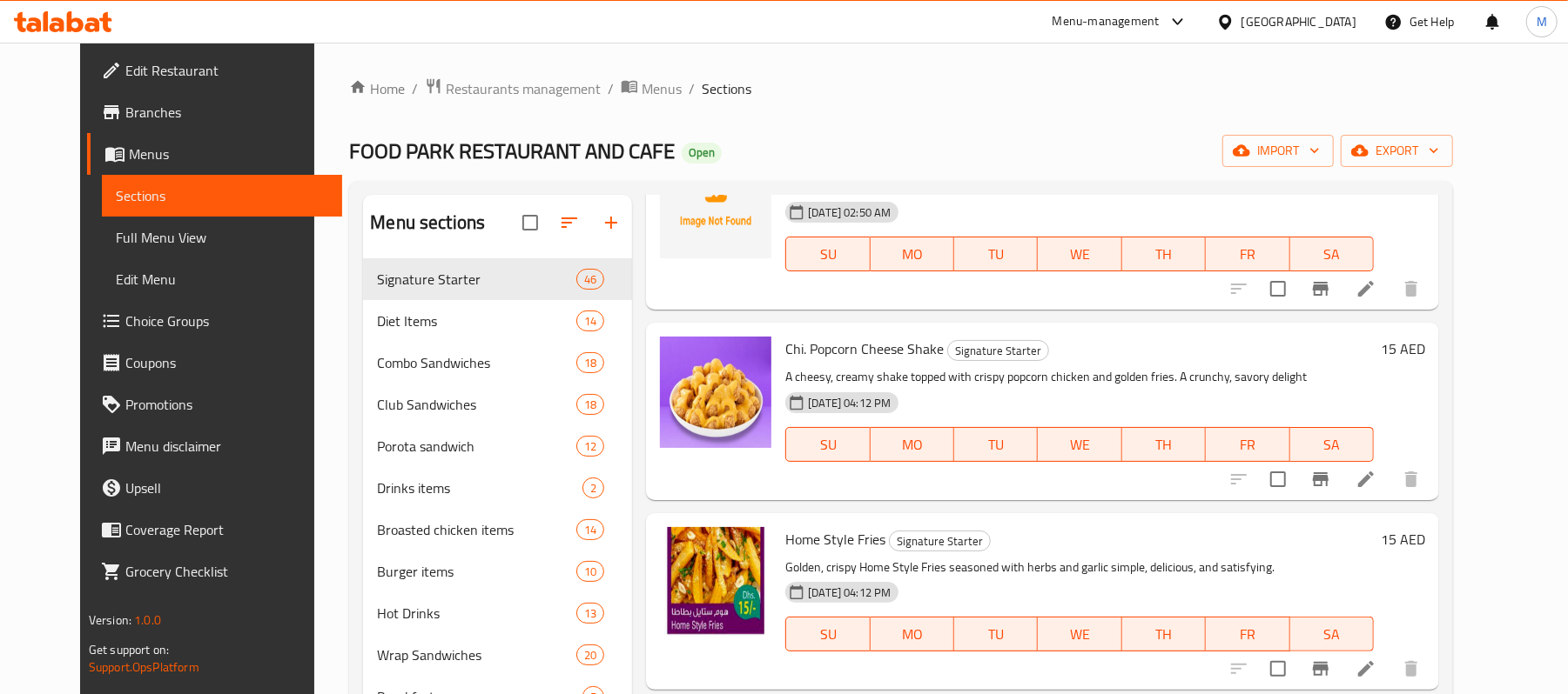
click at [798, 526] on span "Home Style Fries" at bounding box center [835, 539] width 100 height 26
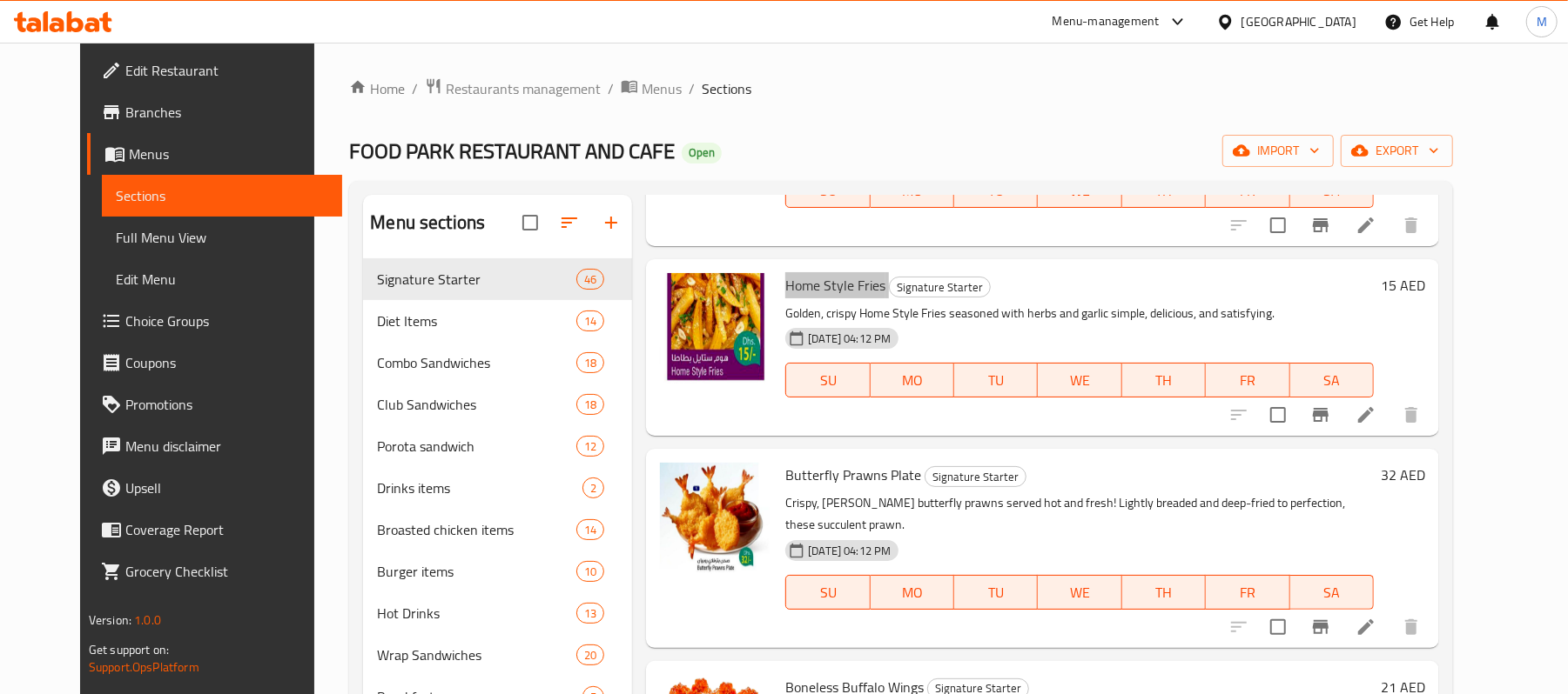
scroll to position [5451, 0]
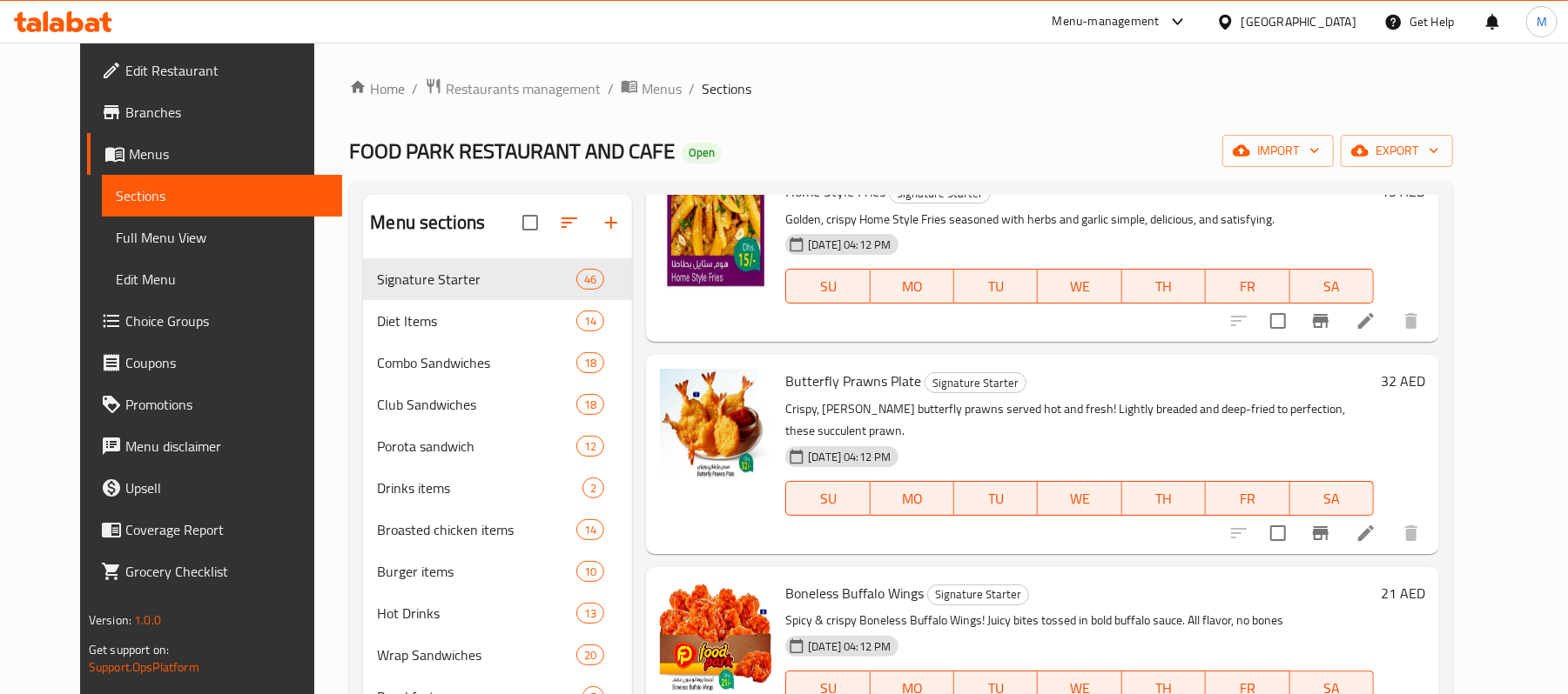
click at [815, 368] on span "Butterfly Prawns Plate" at bounding box center [853, 381] width 136 height 26
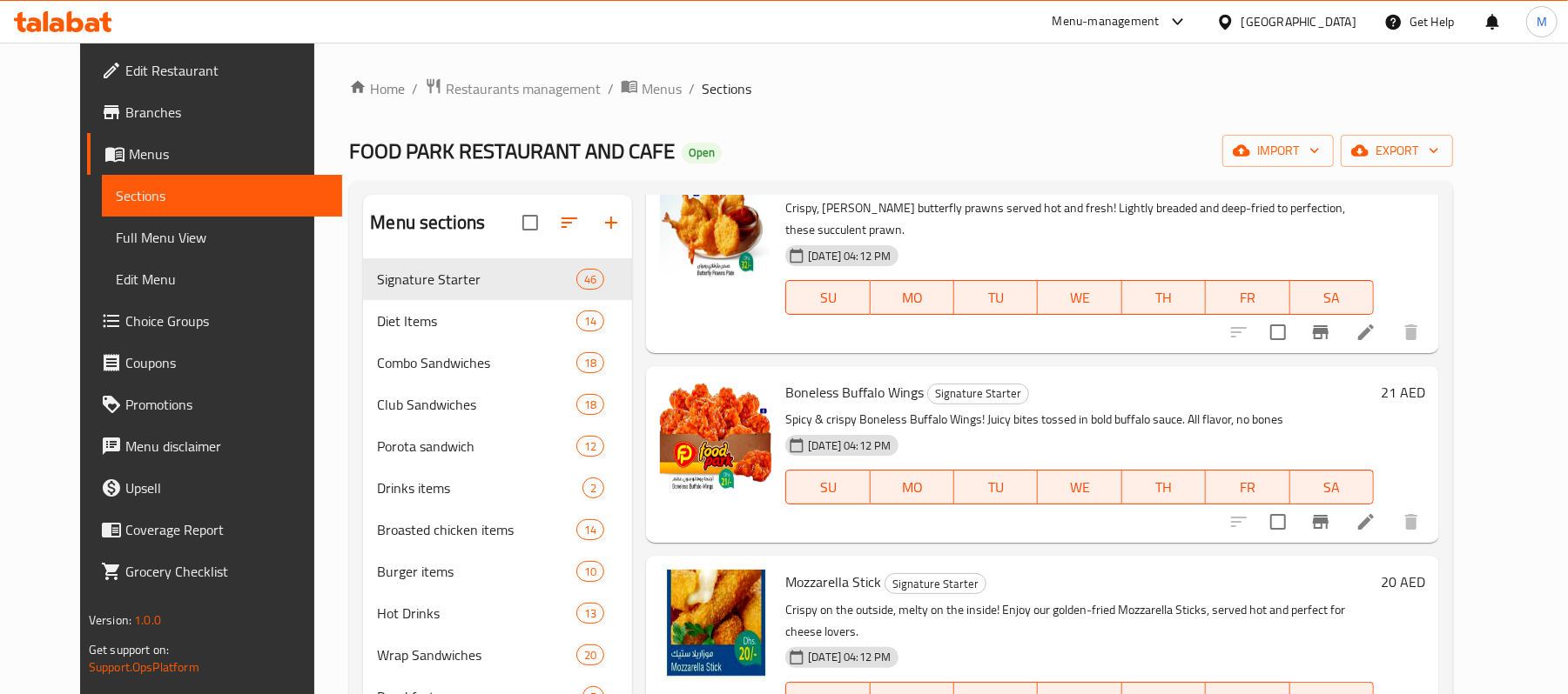
scroll to position [5684, 0]
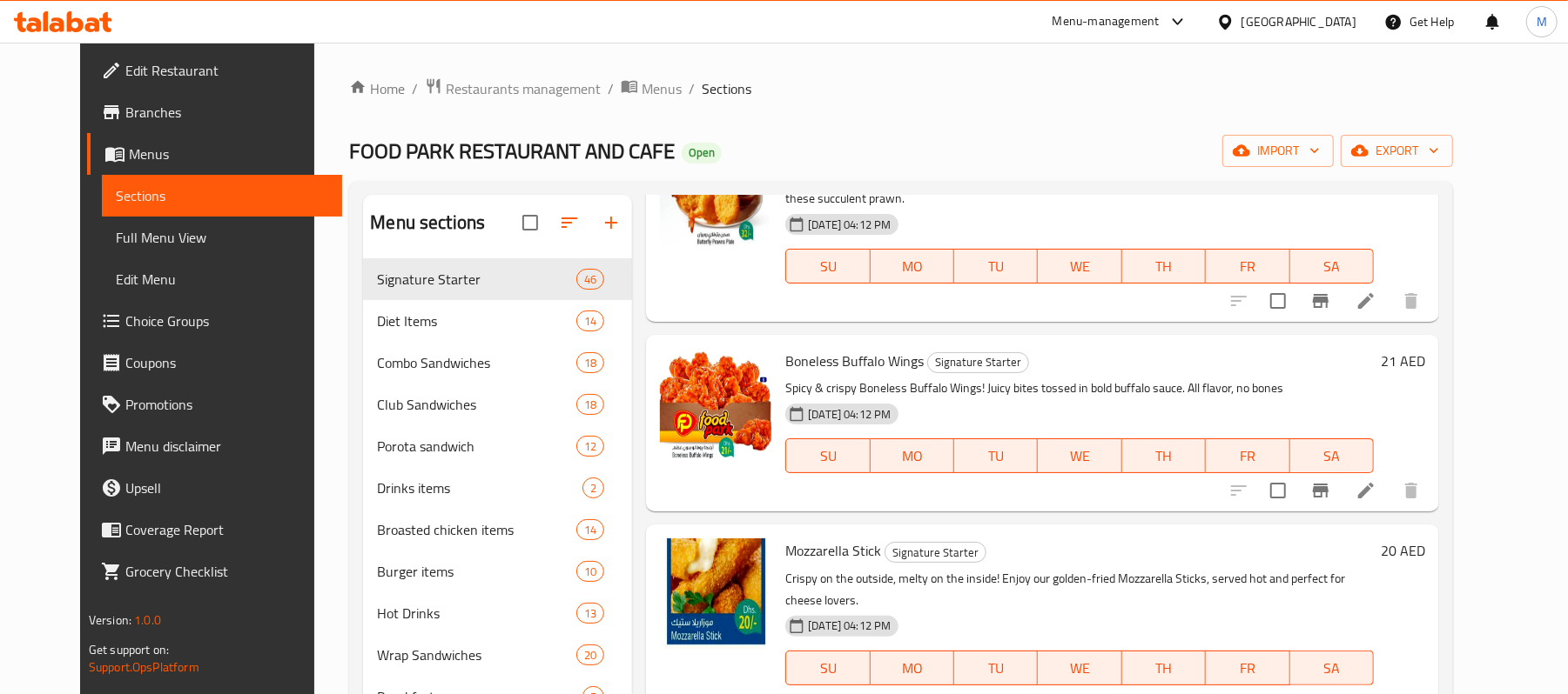
click at [825, 348] on span "Boneless Buffalo Wings" at bounding box center [854, 361] width 139 height 26
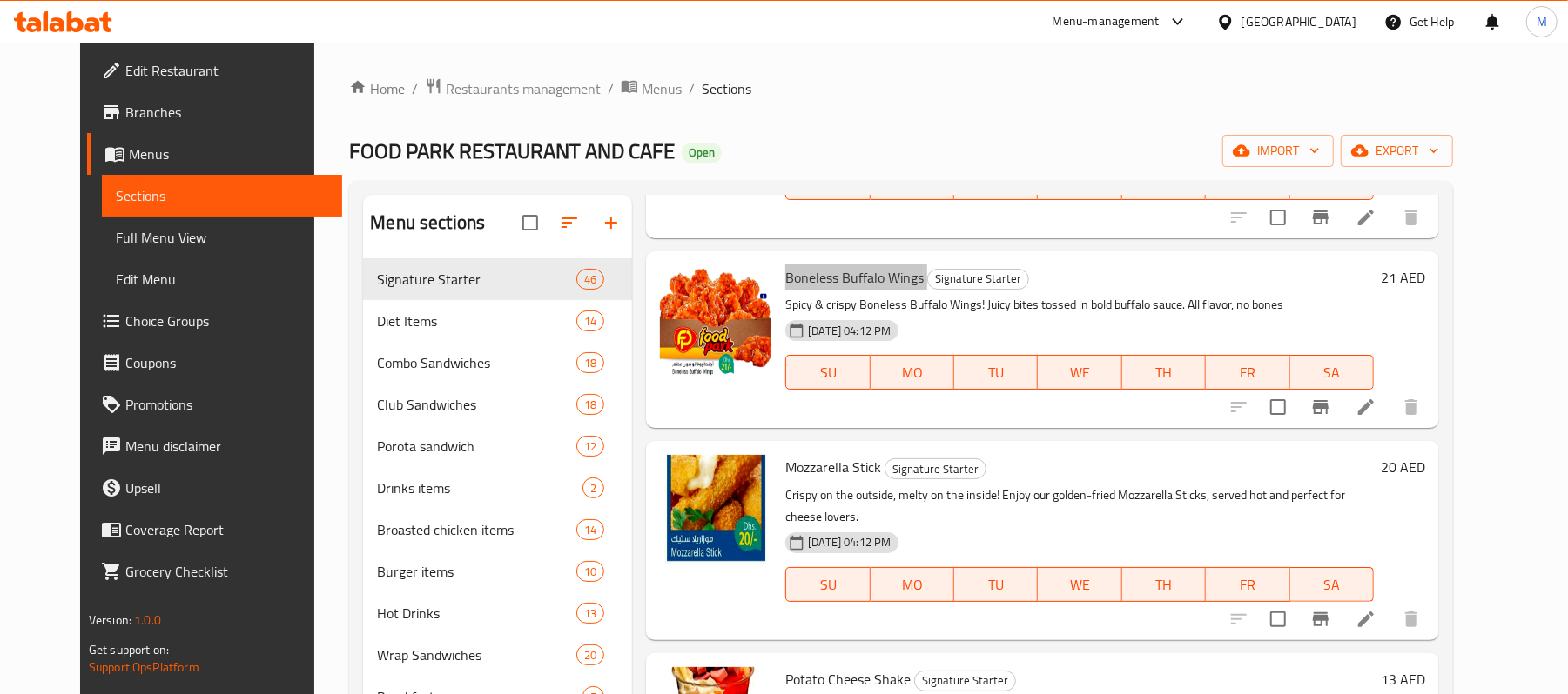
scroll to position [5800, 0]
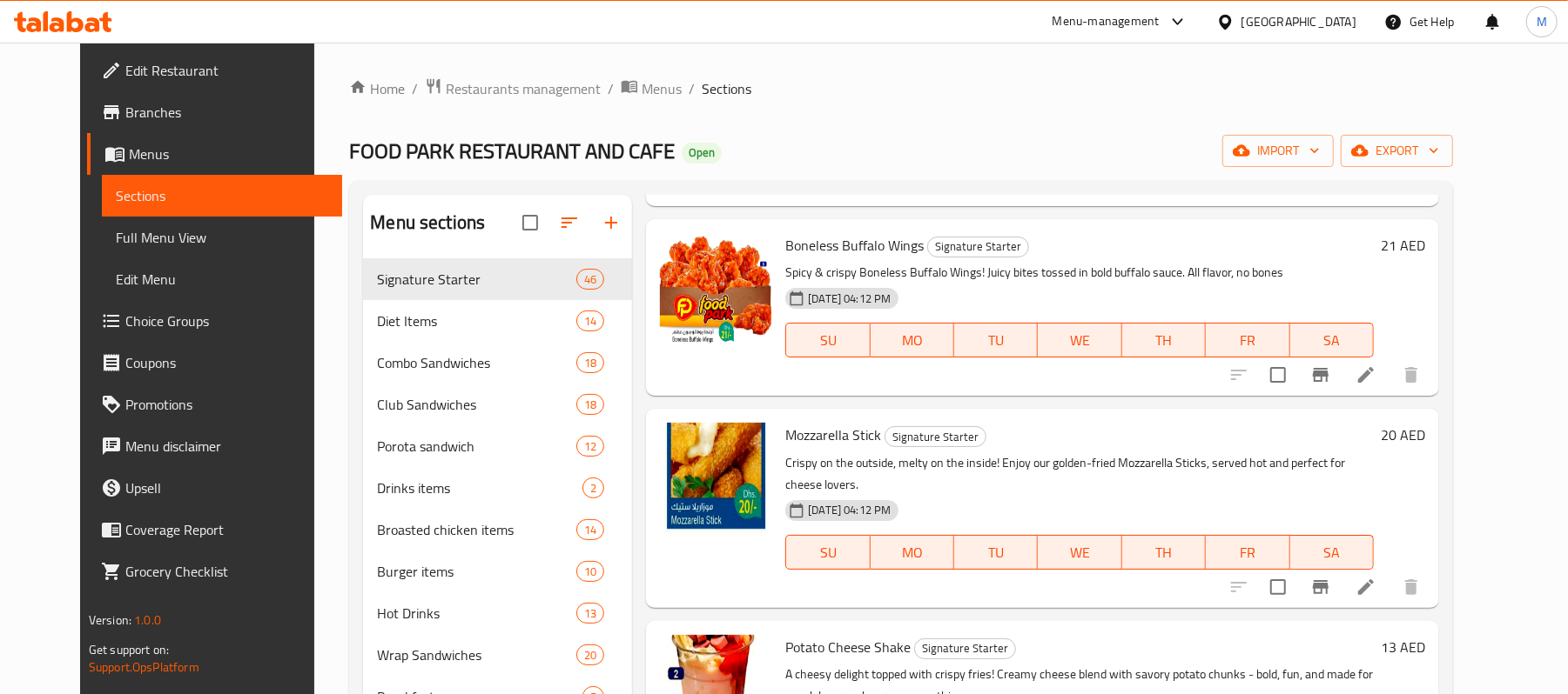
click at [813, 422] on span "Mozzarella Stick" at bounding box center [833, 434] width 96 height 26
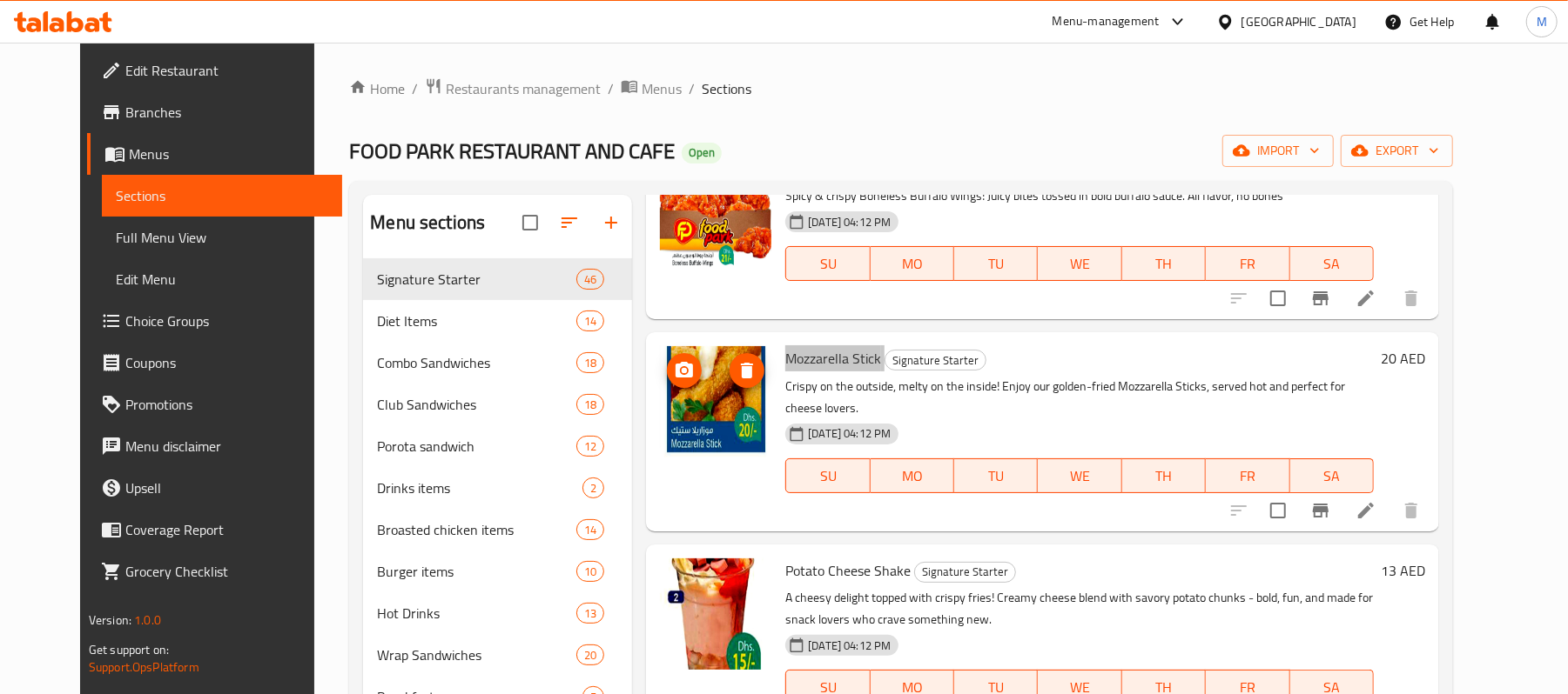
scroll to position [5916, 0]
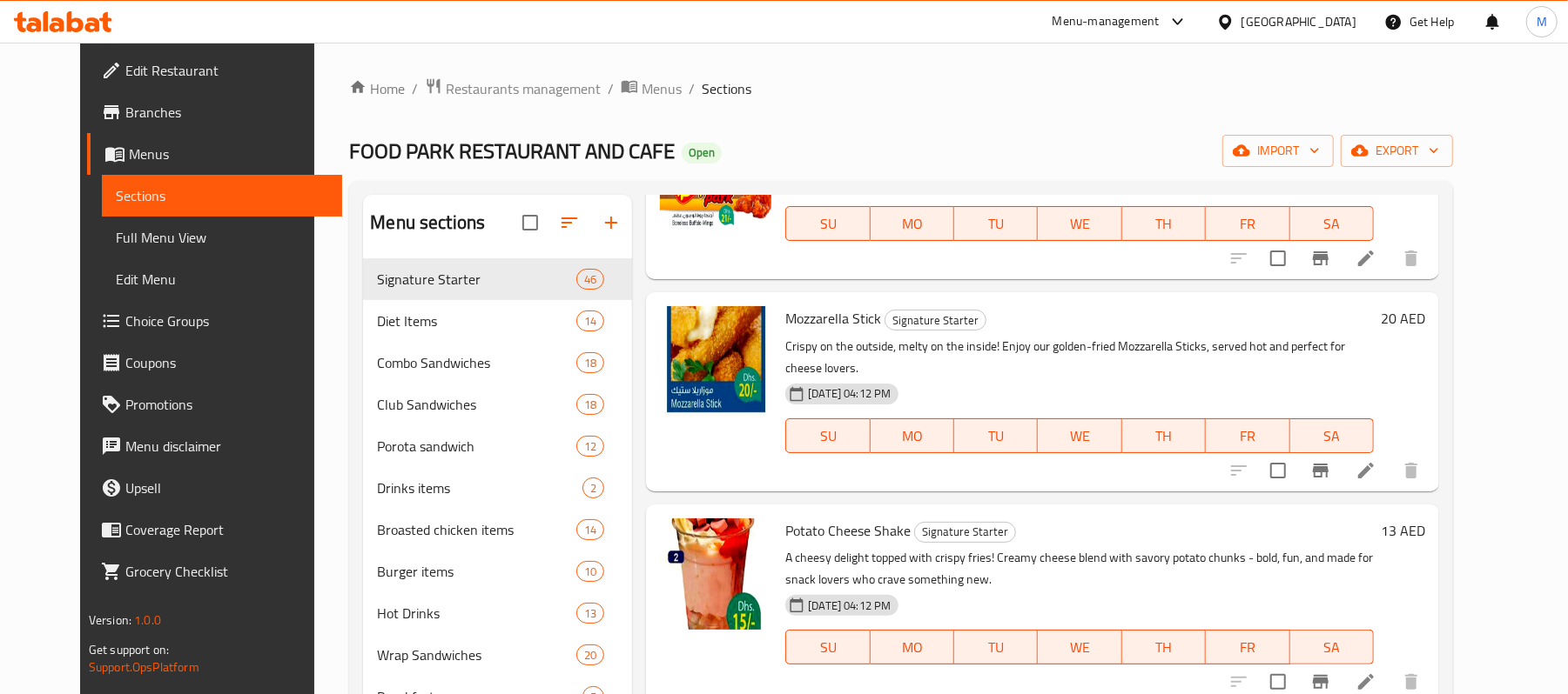
click at [816, 518] on span "Potato Cheese Shake" at bounding box center [848, 530] width 125 height 26
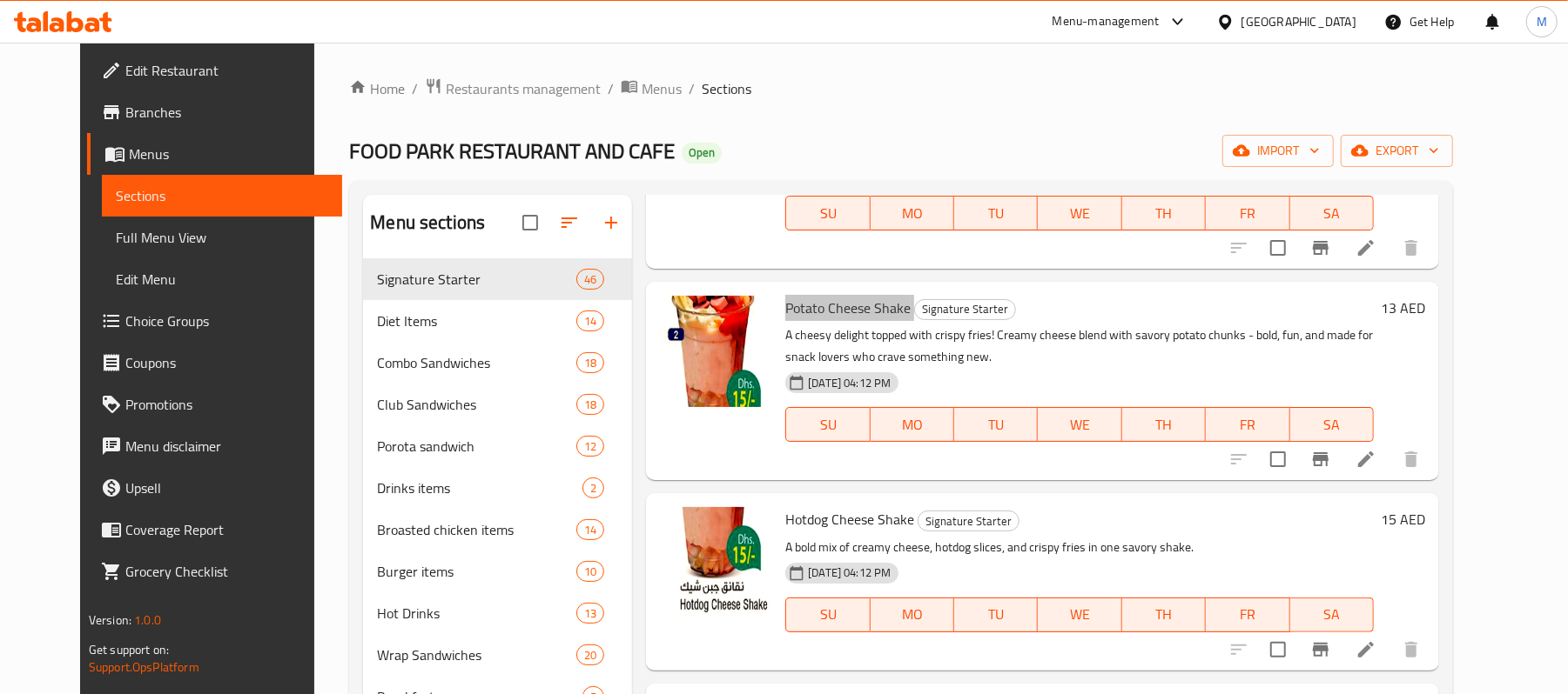
scroll to position [6148, 0]
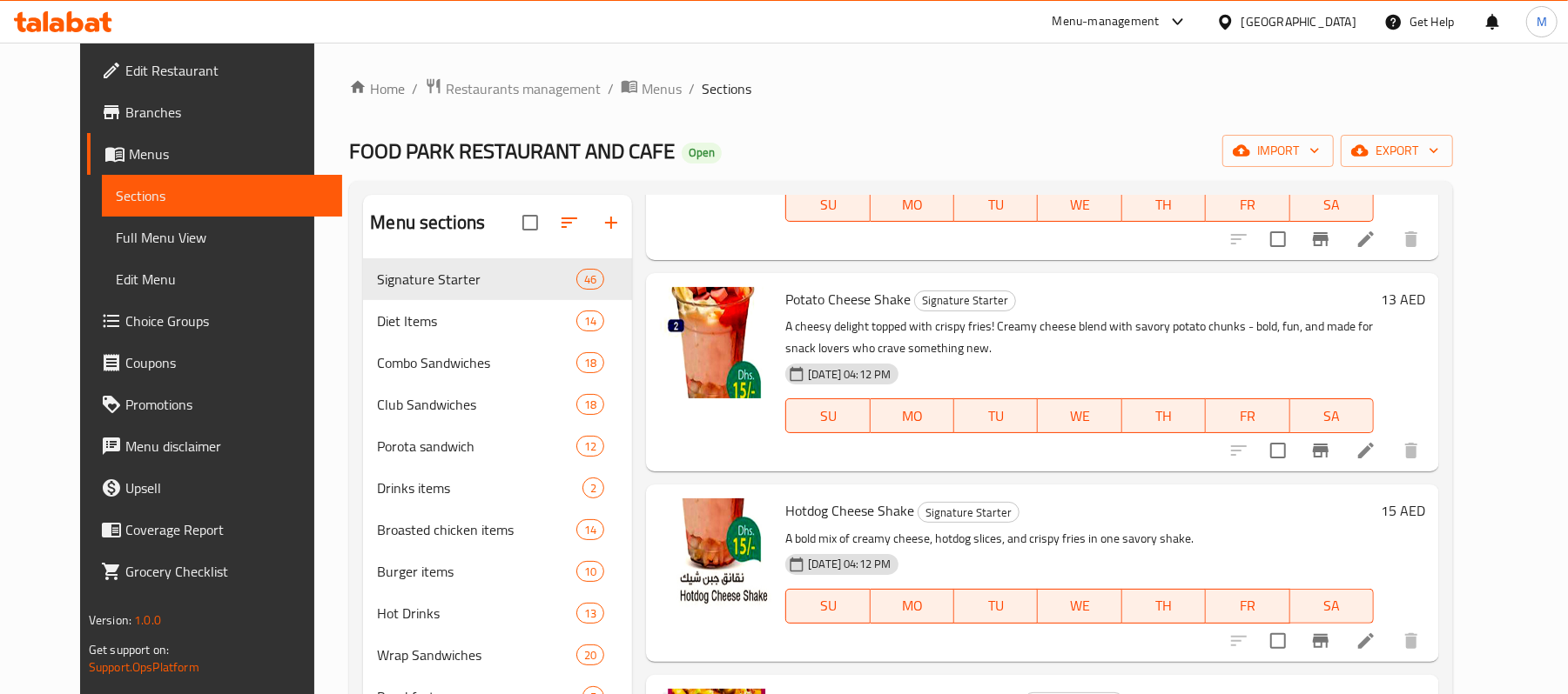
click at [812, 497] on span "Hotdog Cheese Shake" at bounding box center [849, 510] width 129 height 26
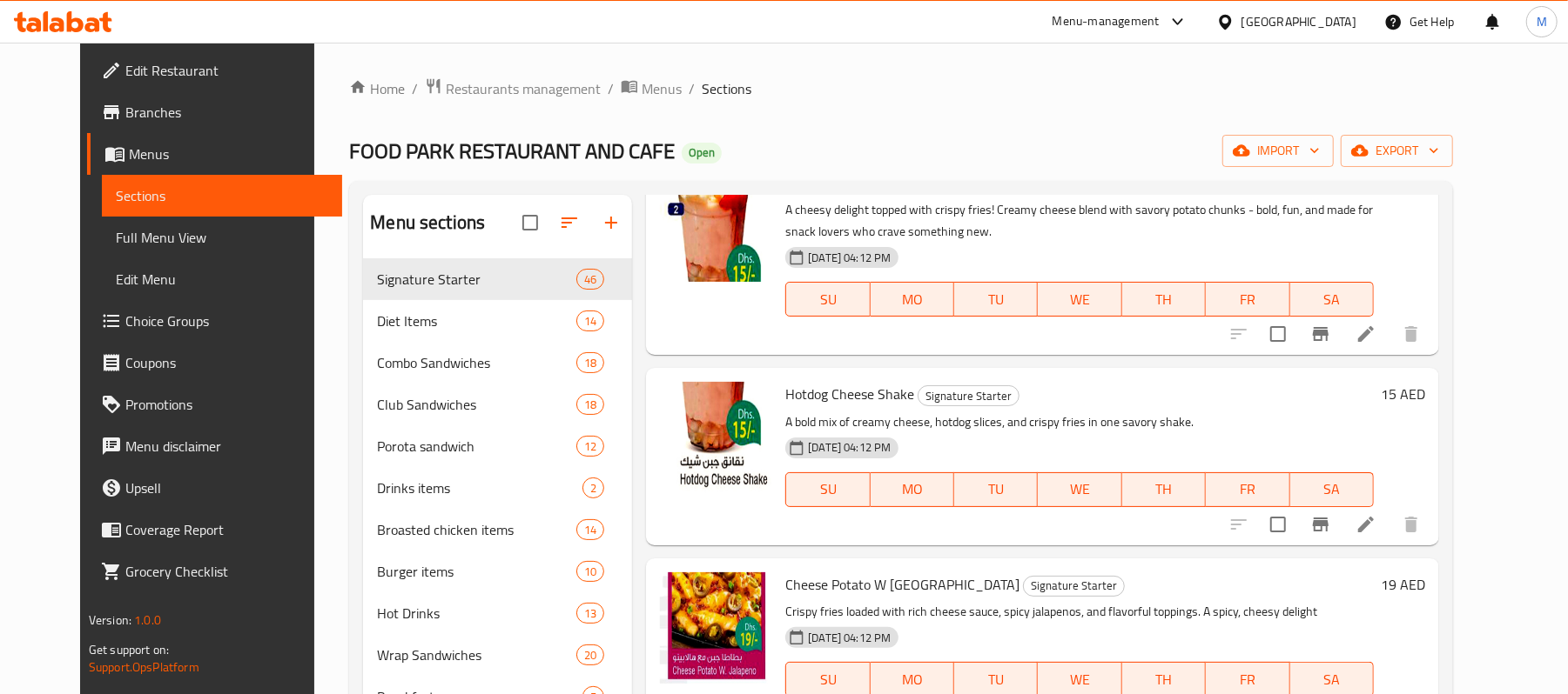
click at [805, 572] on span "Cheese Potato W Jalapeno" at bounding box center [902, 584] width 234 height 26
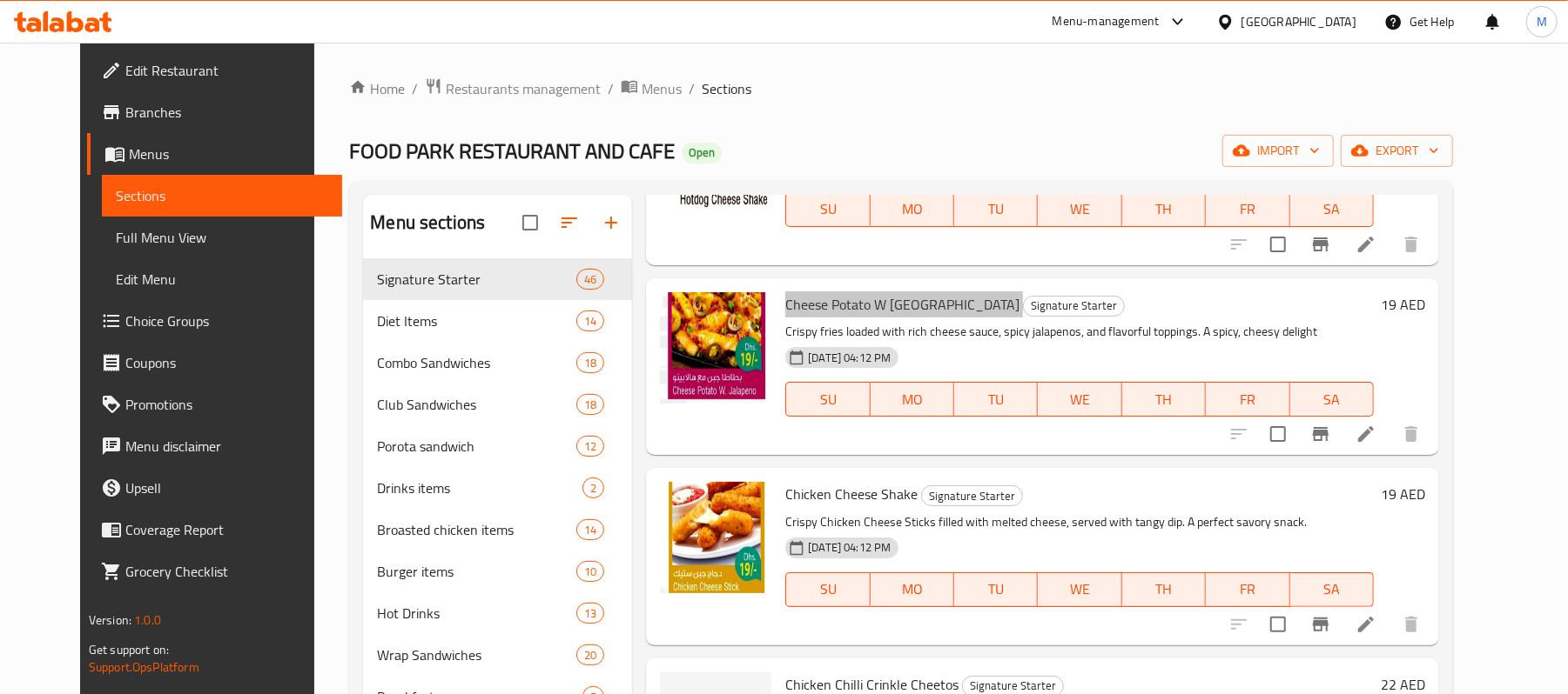
scroll to position [6612, 0]
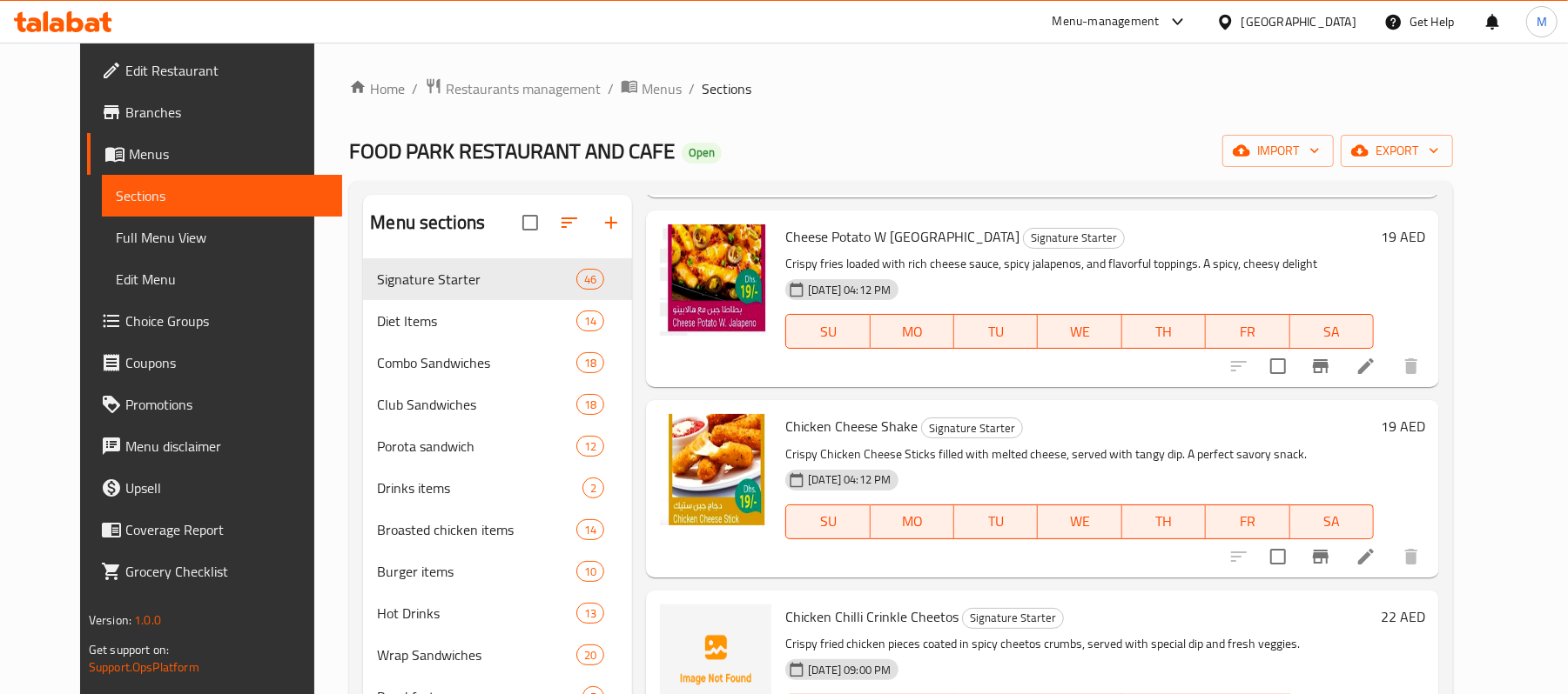
click at [809, 413] on span "Chicken Cheese Shake" at bounding box center [851, 426] width 132 height 26
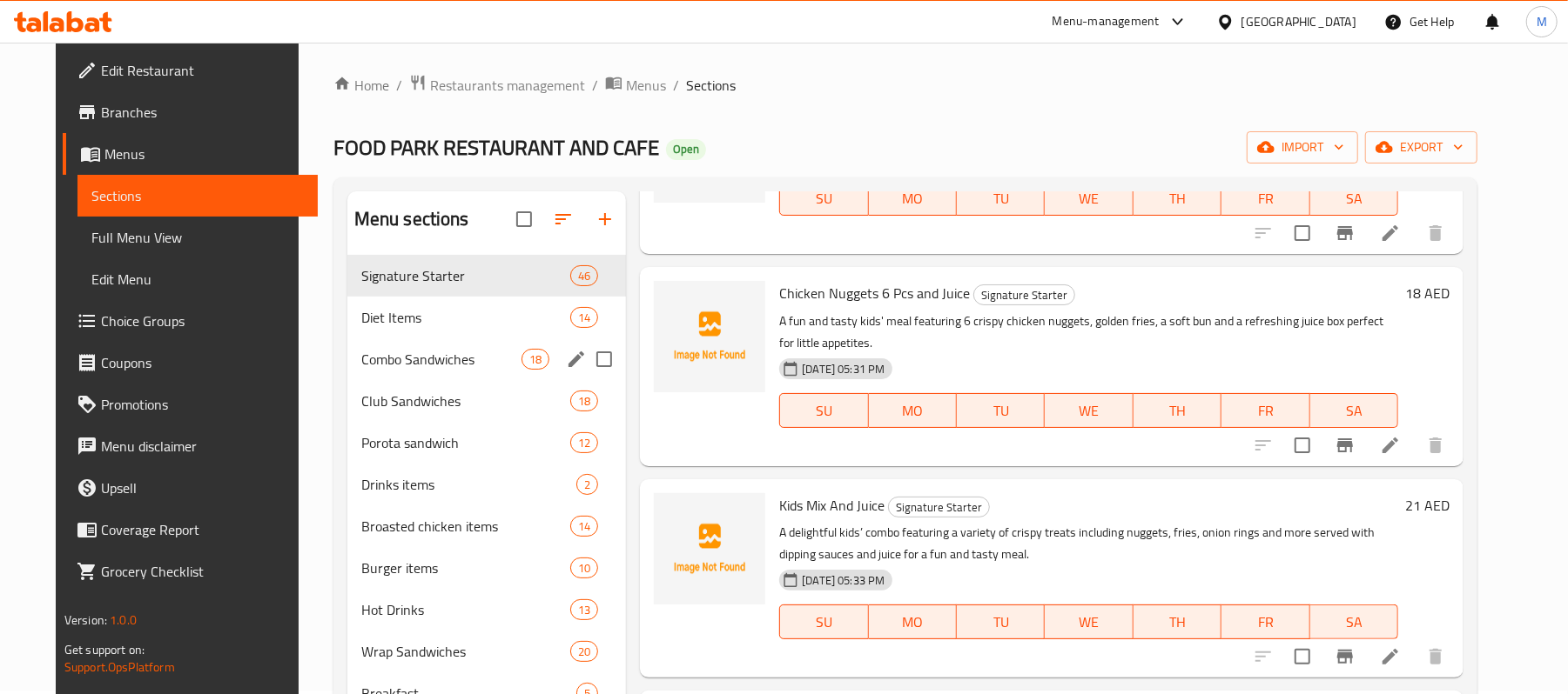
scroll to position [0, 0]
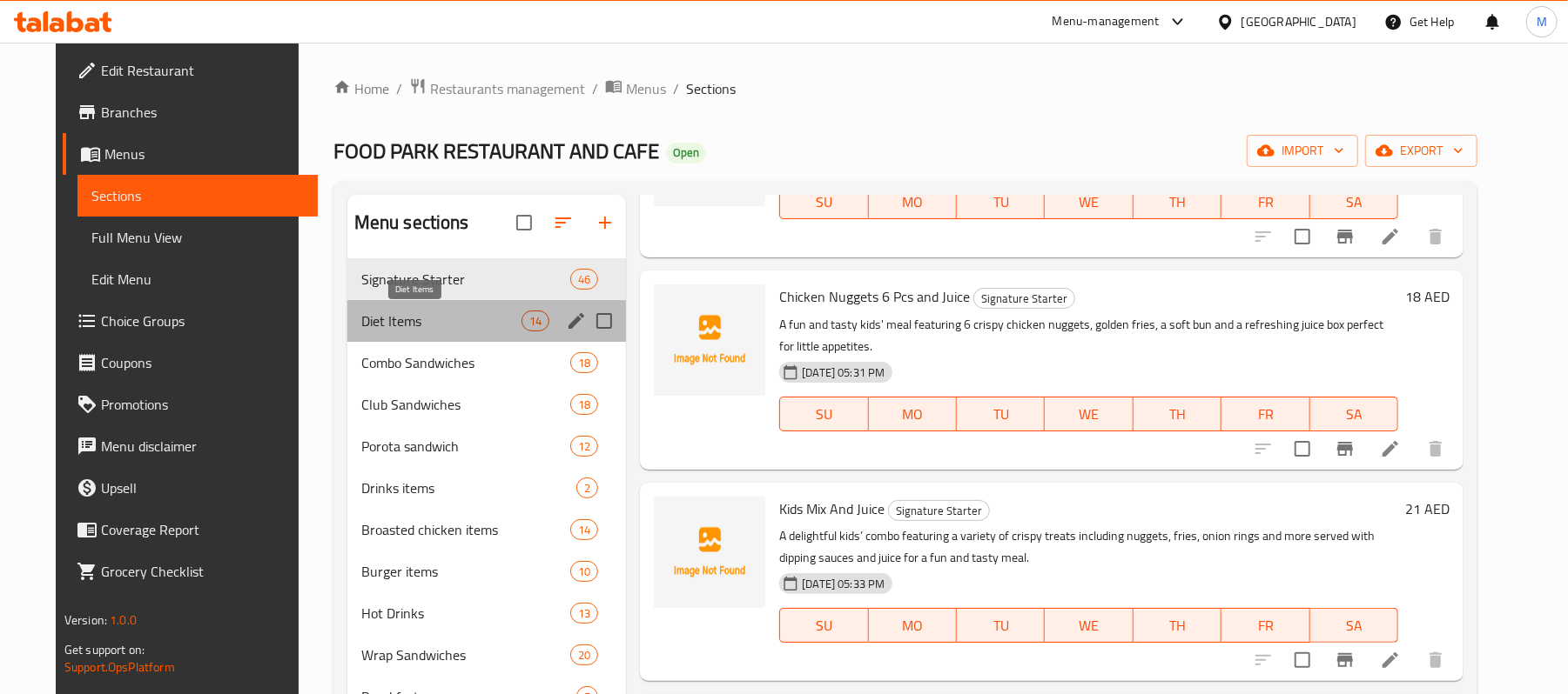
click at [420, 321] on span "Diet Items" at bounding box center [441, 321] width 160 height 21
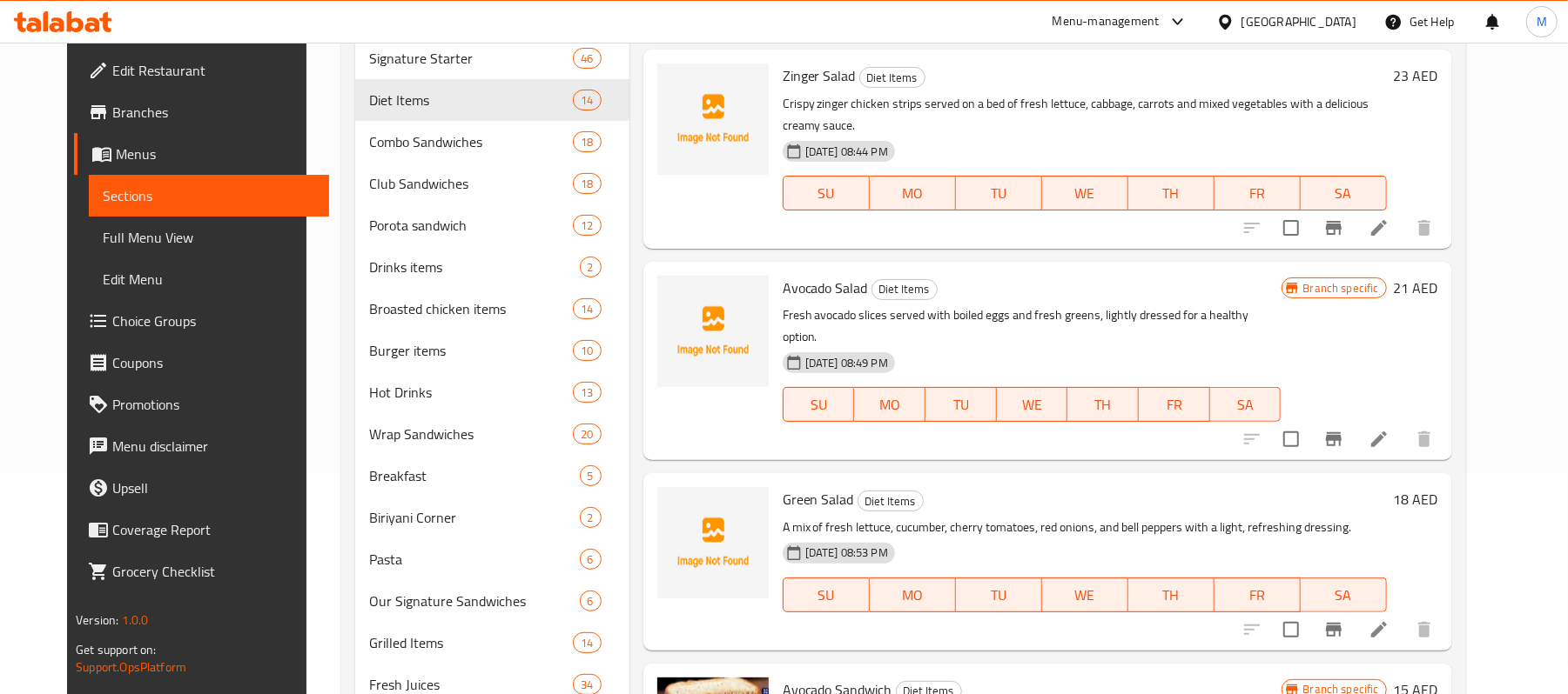
scroll to position [372, 0]
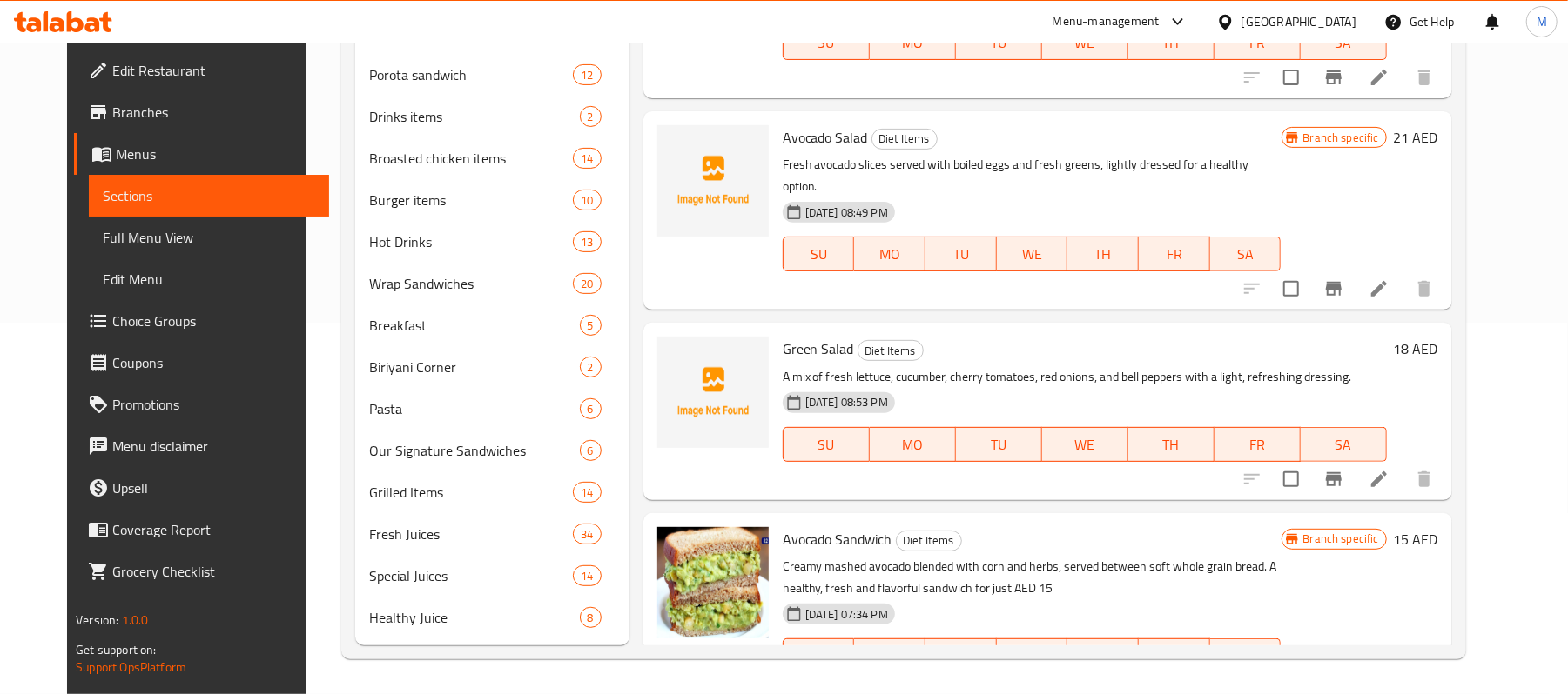
click at [837, 526] on span "Avocado Sandwich" at bounding box center [837, 539] width 110 height 26
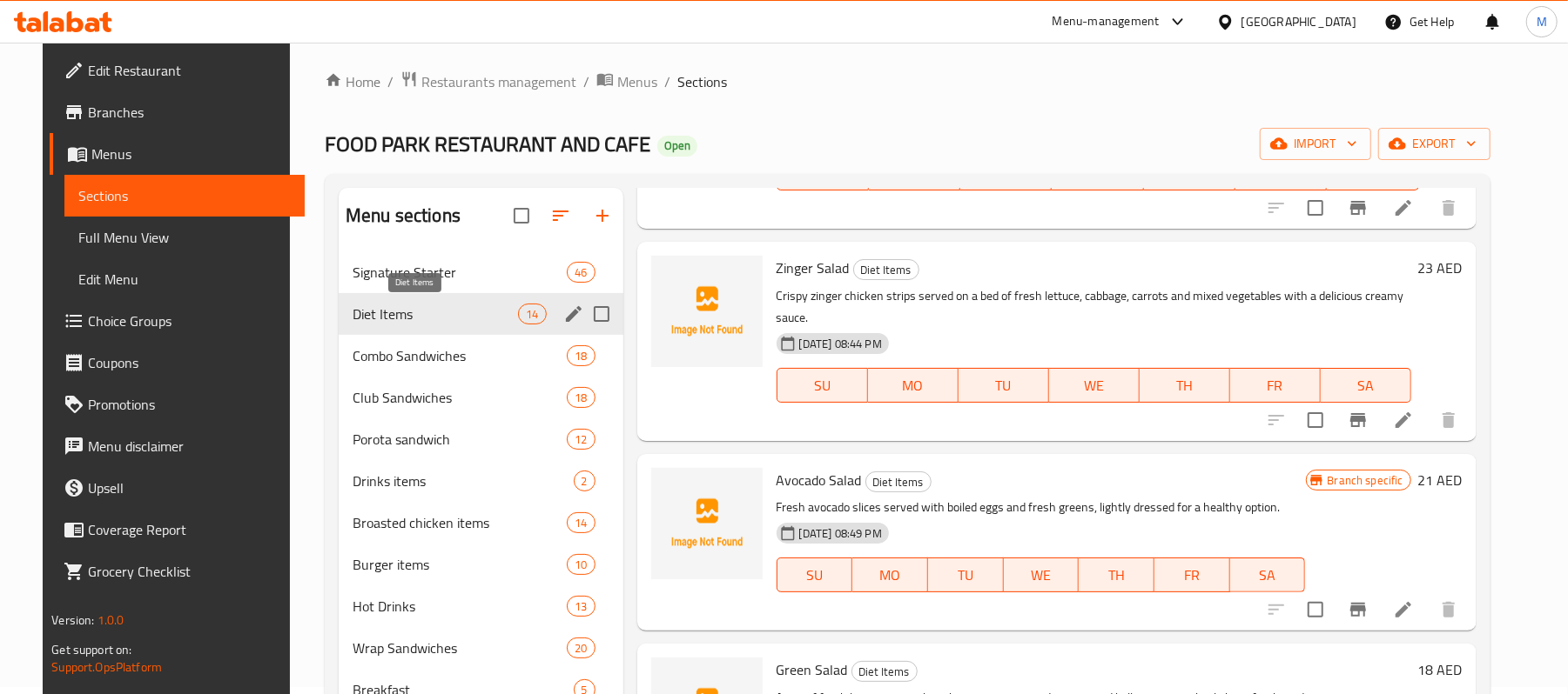
scroll to position [0, 0]
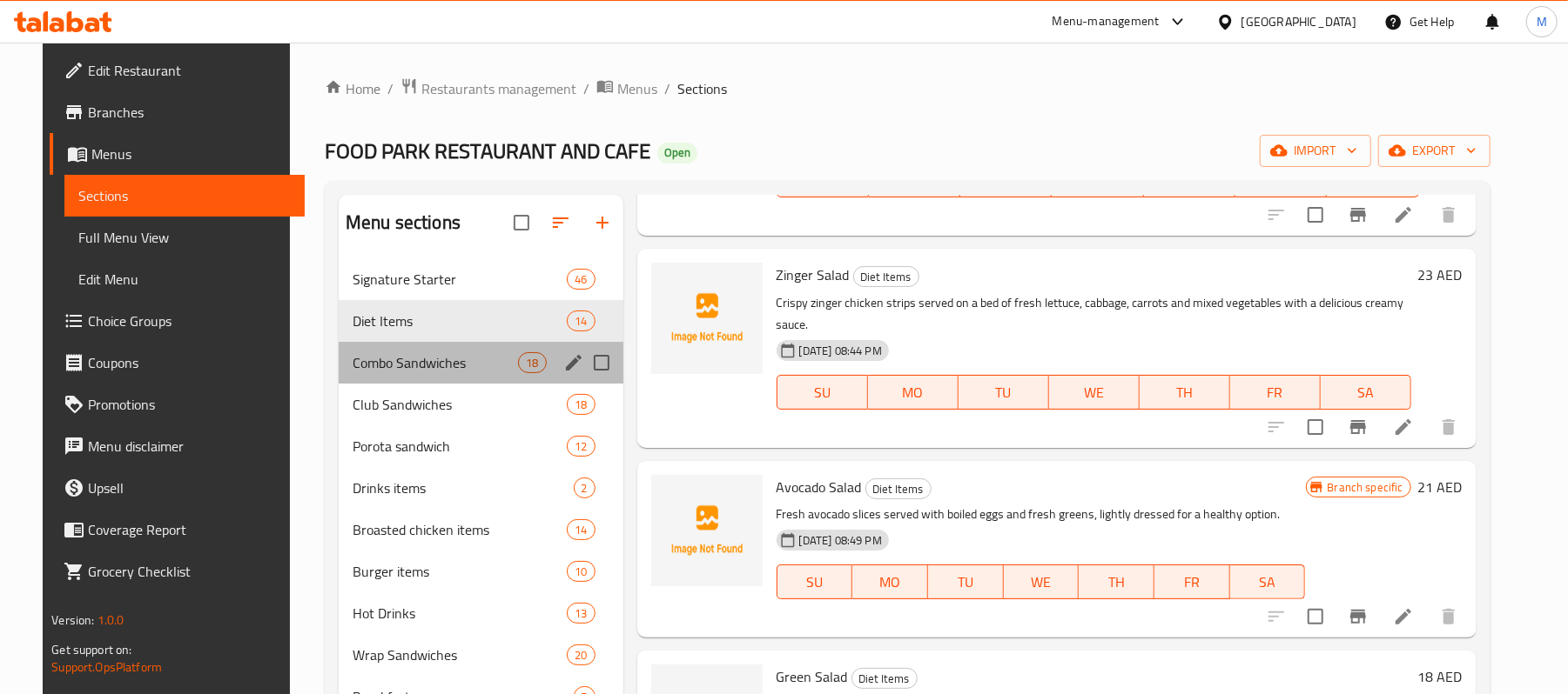
click at [422, 377] on div "Combo Sandwiches 18" at bounding box center [481, 363] width 285 height 42
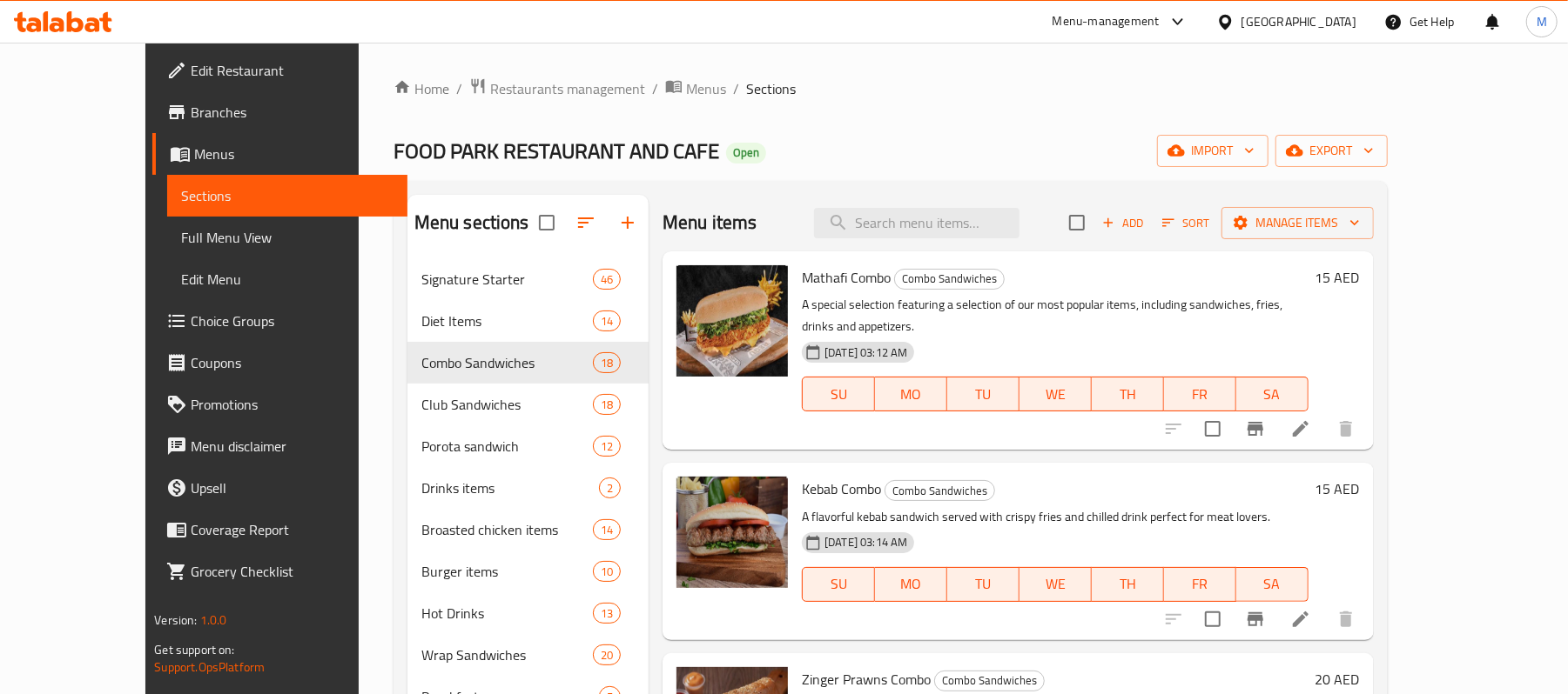
click at [818, 265] on span "Mathafi Combo" at bounding box center [847, 277] width 89 height 26
click at [812, 278] on span "Mathafi Combo" at bounding box center [847, 277] width 89 height 26
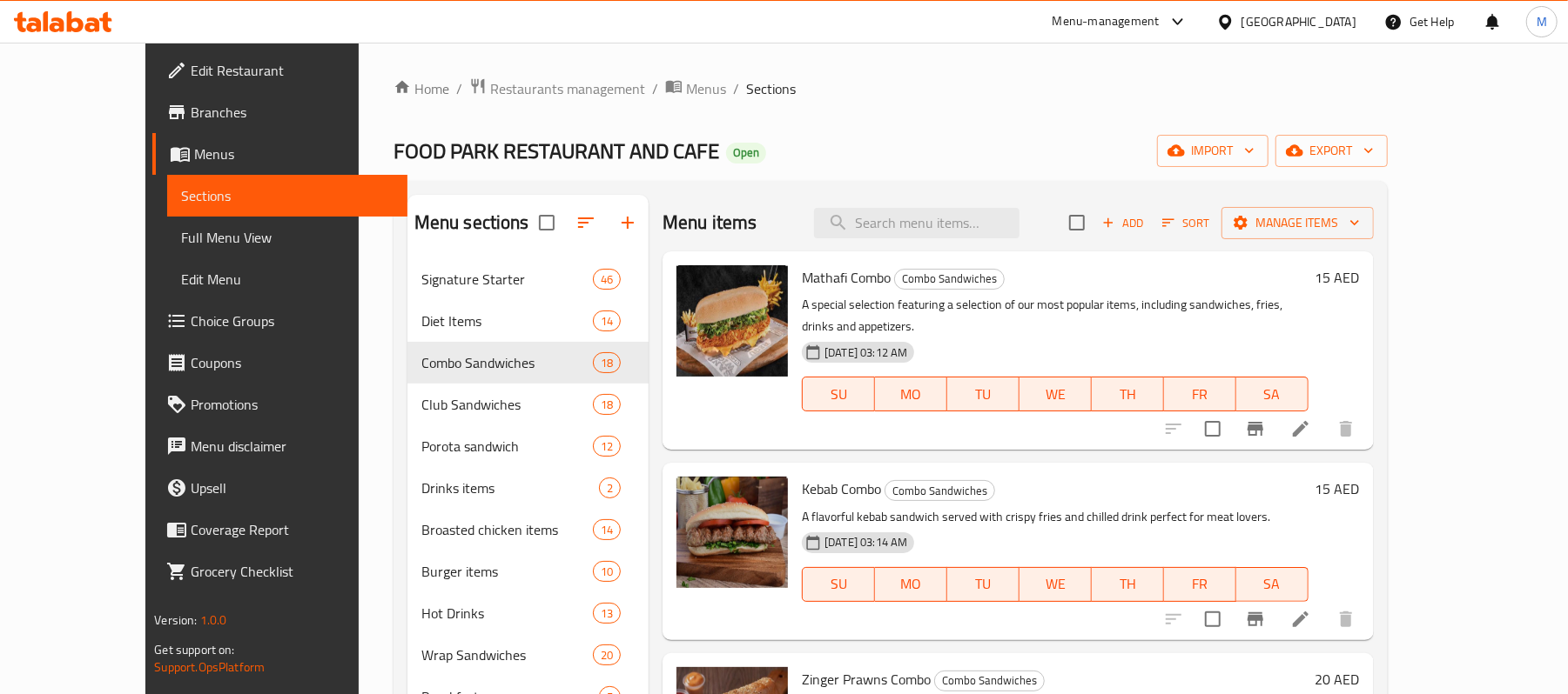
click at [802, 479] on span "Kebab Combo" at bounding box center [842, 489] width 80 height 26
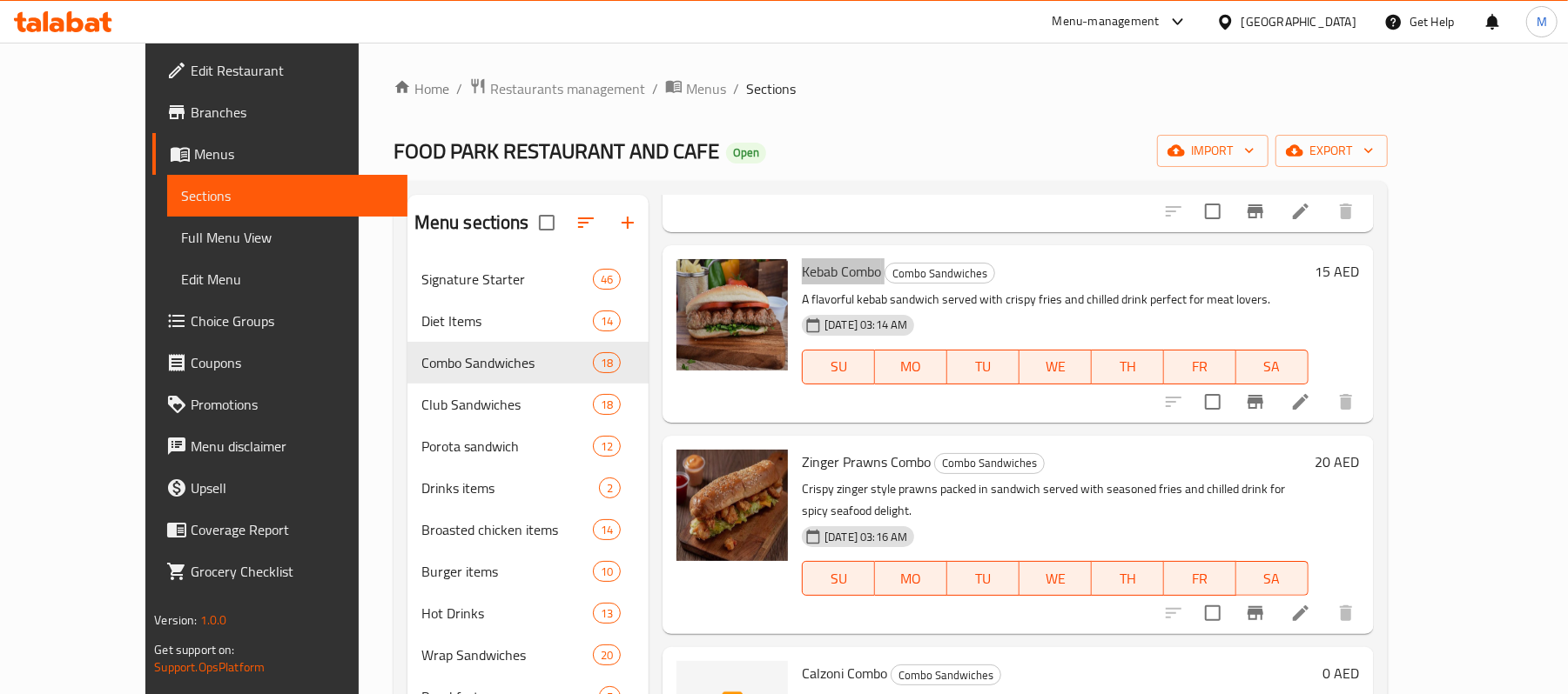
scroll to position [232, 0]
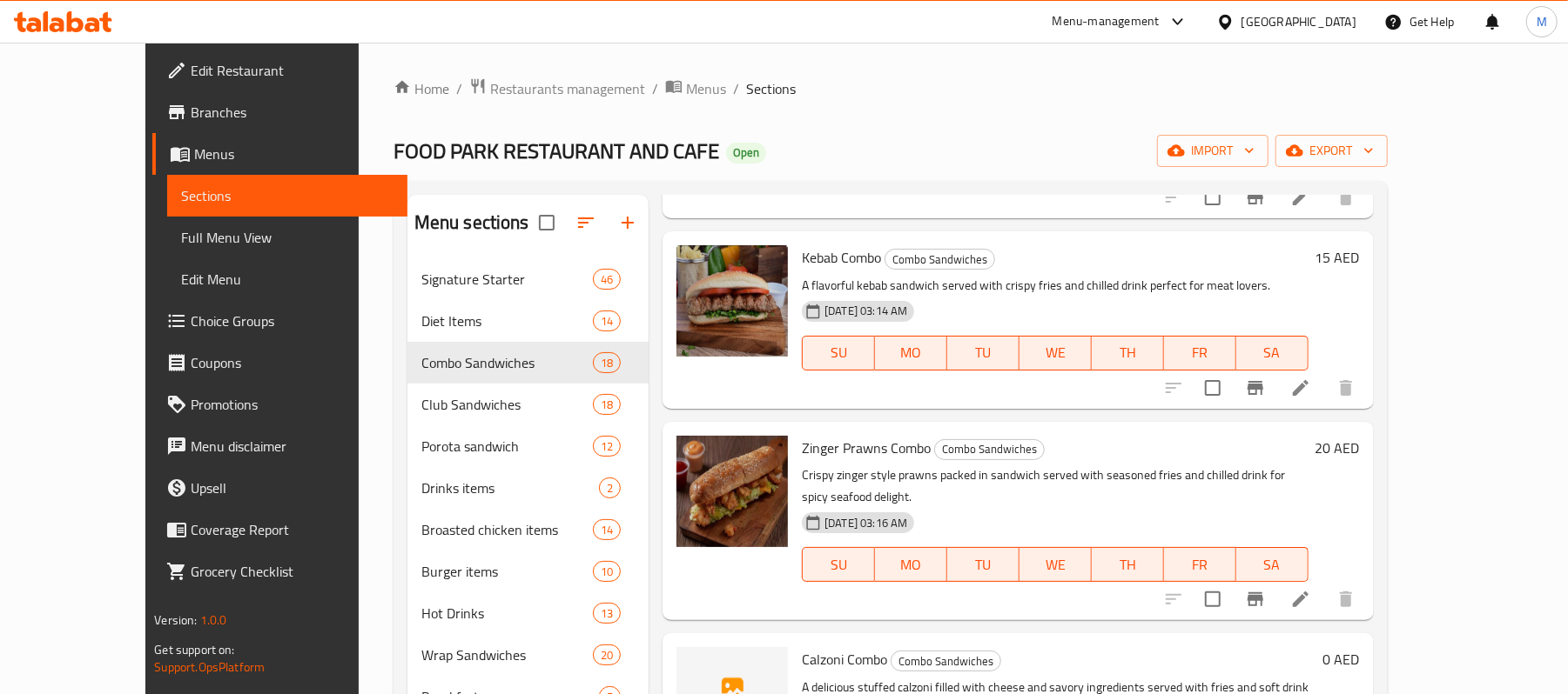
click at [804, 435] on span "Zinger Prawns Combo" at bounding box center [866, 448] width 129 height 26
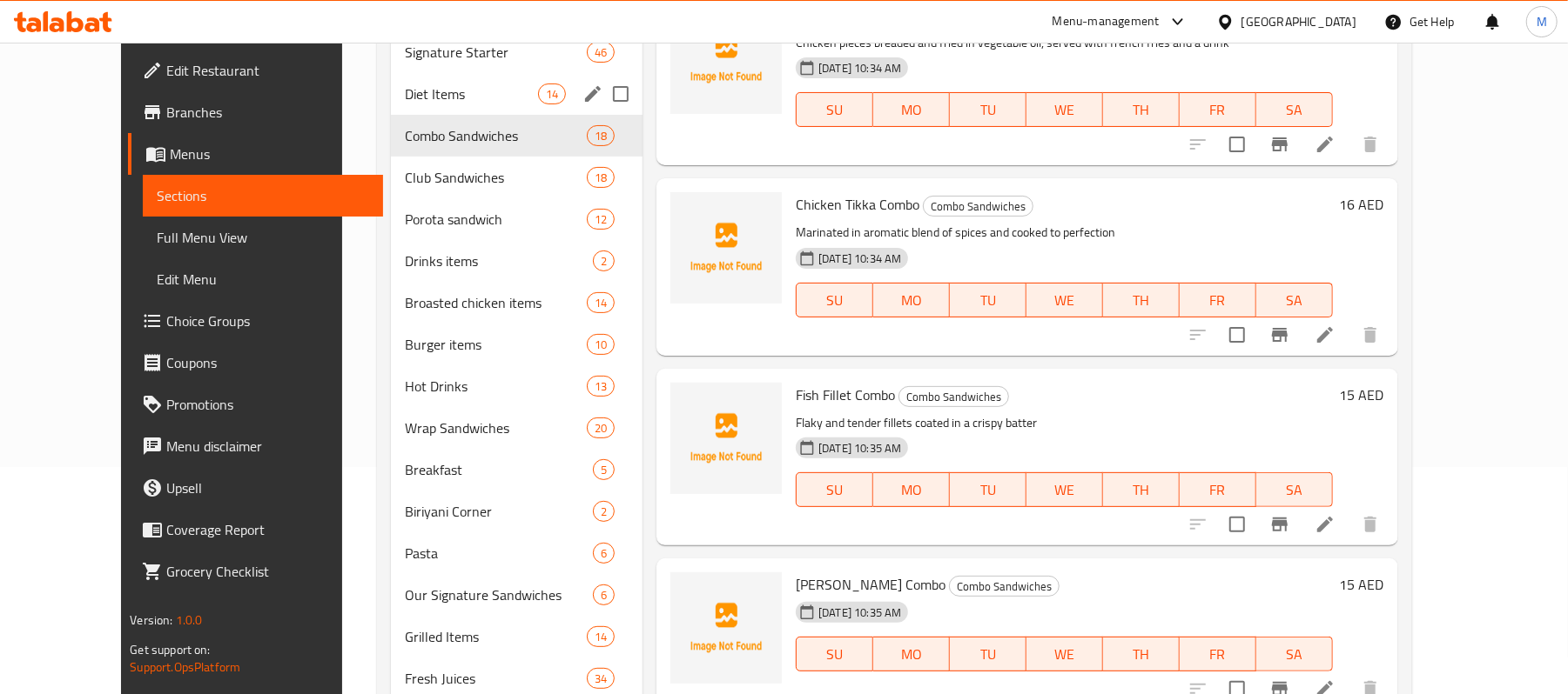
scroll to position [0, 0]
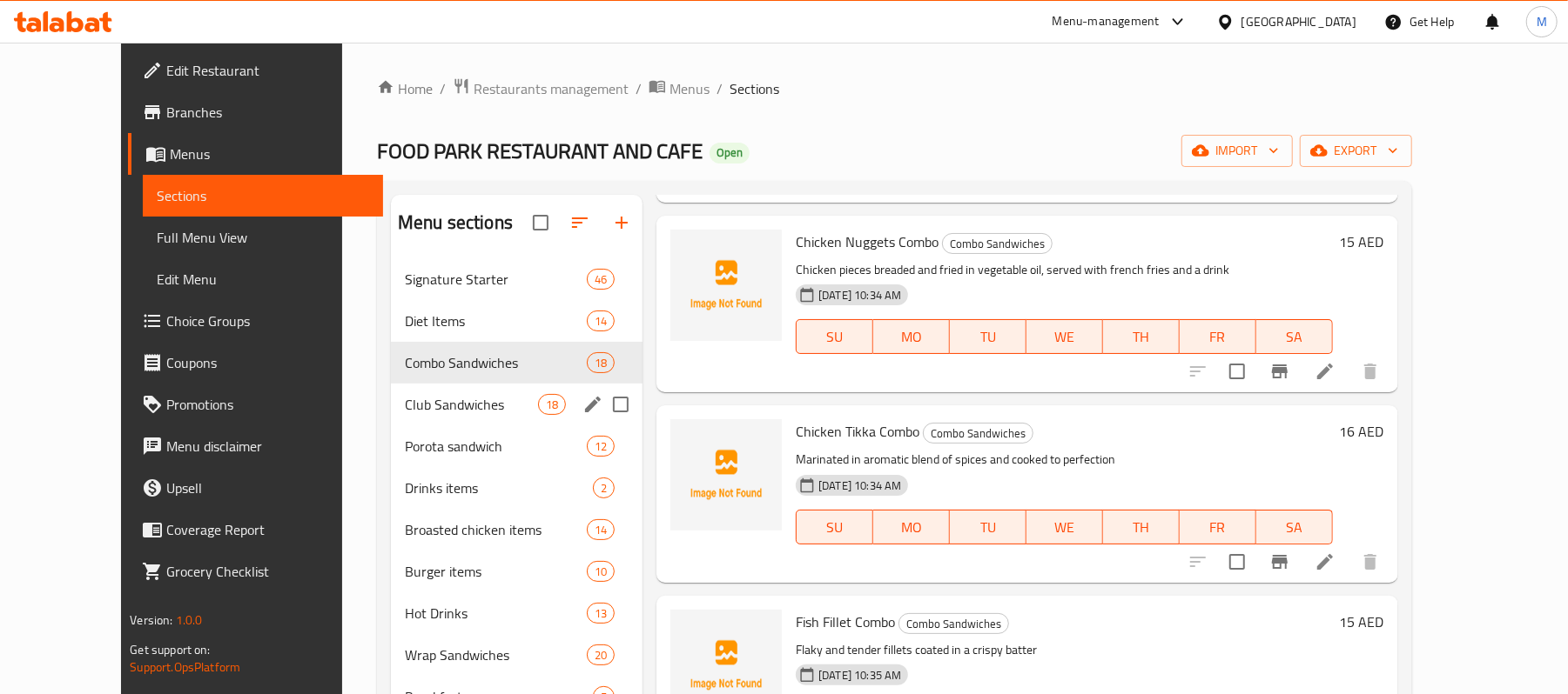
click at [425, 388] on div "Club Sandwiches 18" at bounding box center [516, 404] width 251 height 42
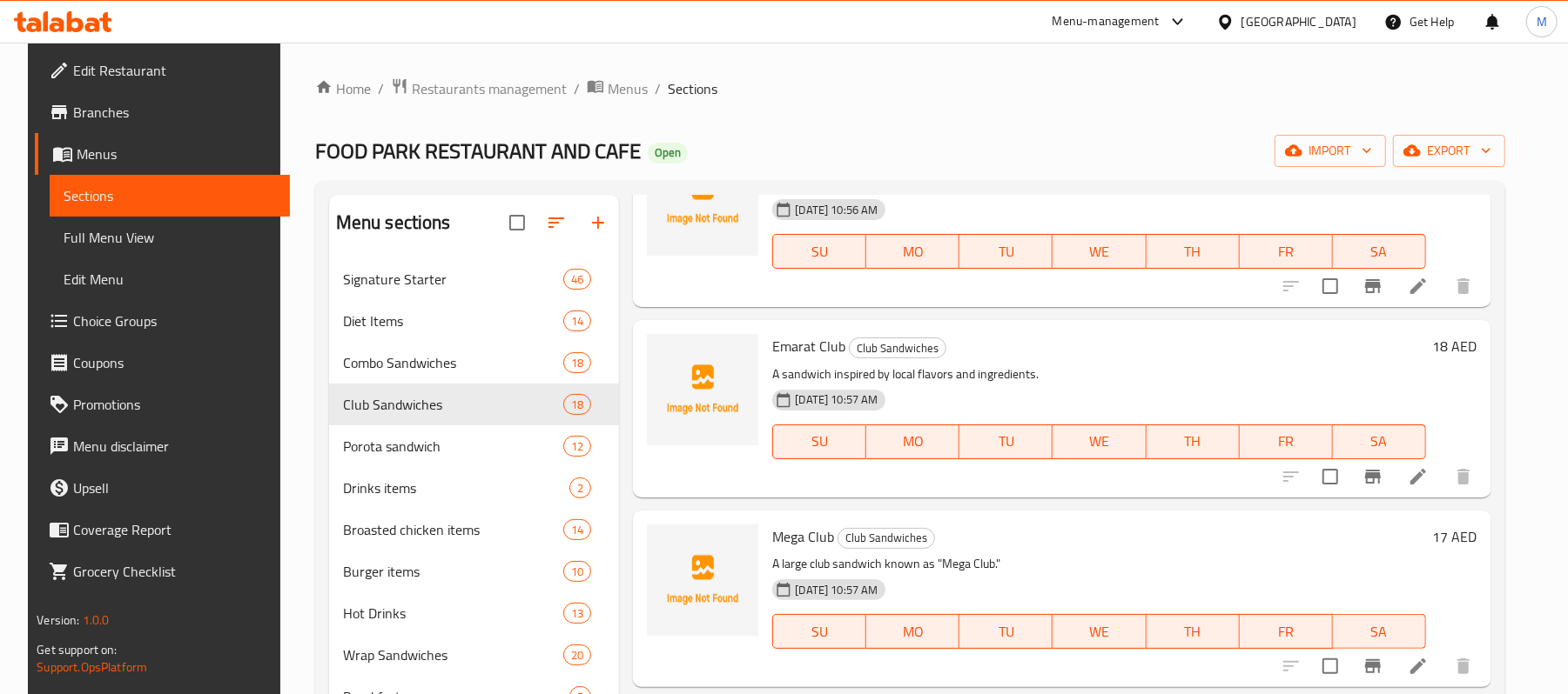
scroll to position [1740, 0]
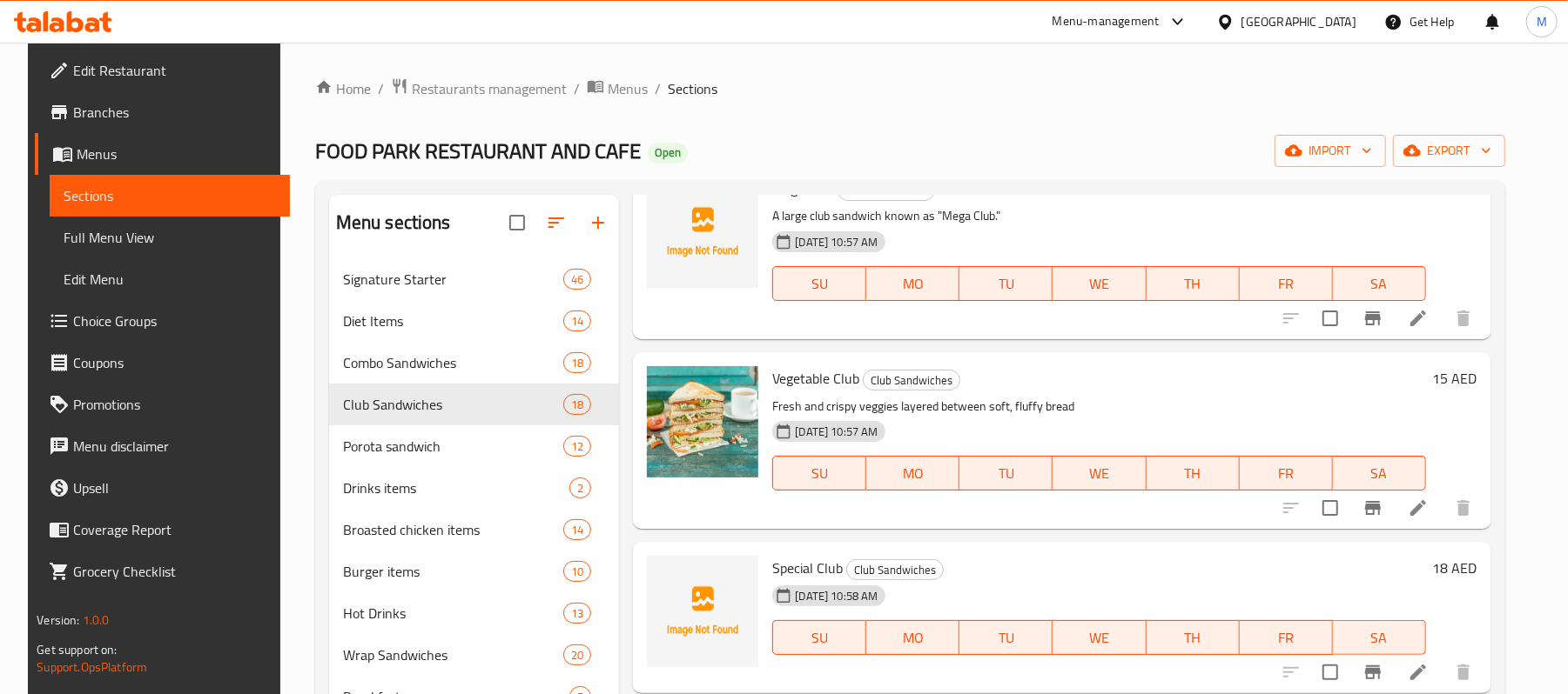
click at [816, 377] on span "Vegetable Club" at bounding box center [816, 378] width 87 height 26
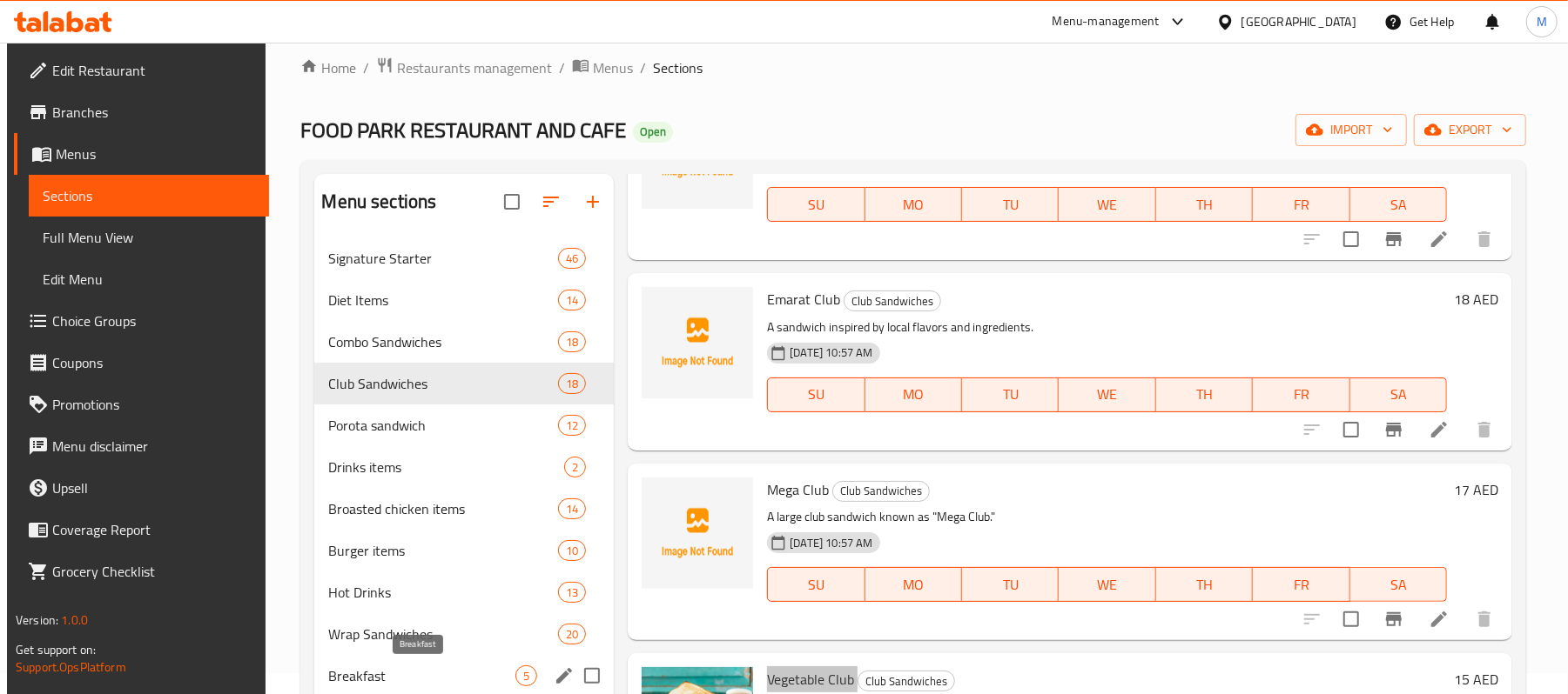
scroll to position [0, 0]
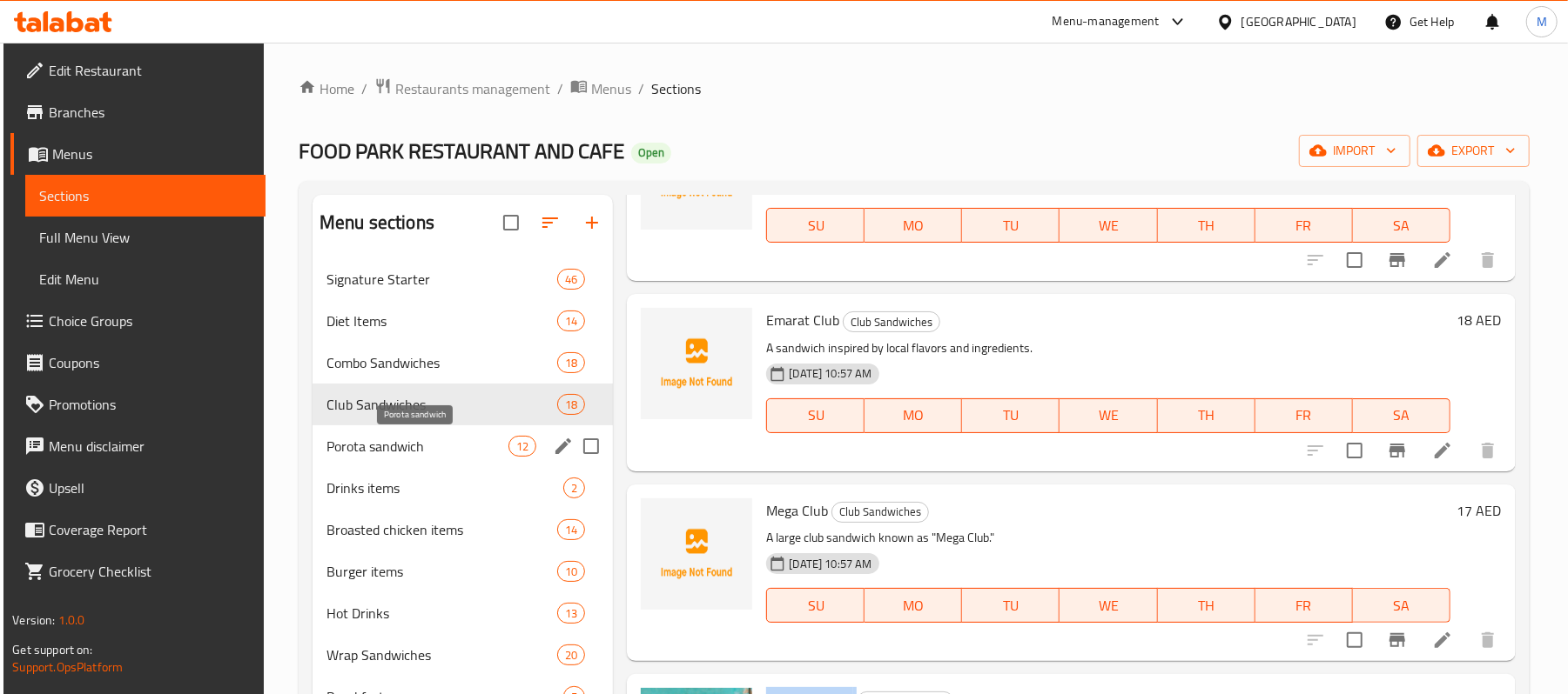
click at [450, 443] on span "Porota sandwich" at bounding box center [418, 447] width 182 height 21
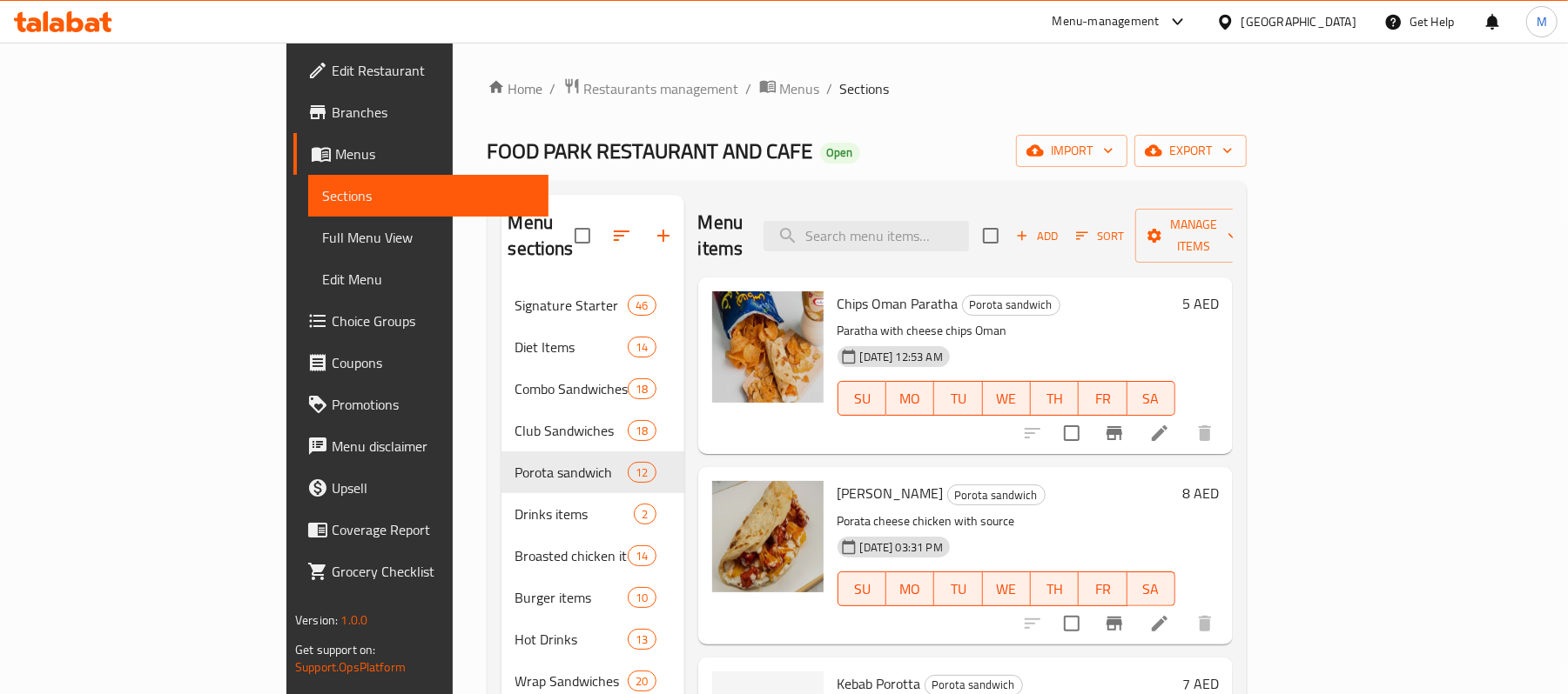
click at [838, 291] on span "Chips Oman Paratha" at bounding box center [898, 303] width 121 height 26
click at [838, 480] on span "Francisco Porata" at bounding box center [891, 492] width 107 height 26
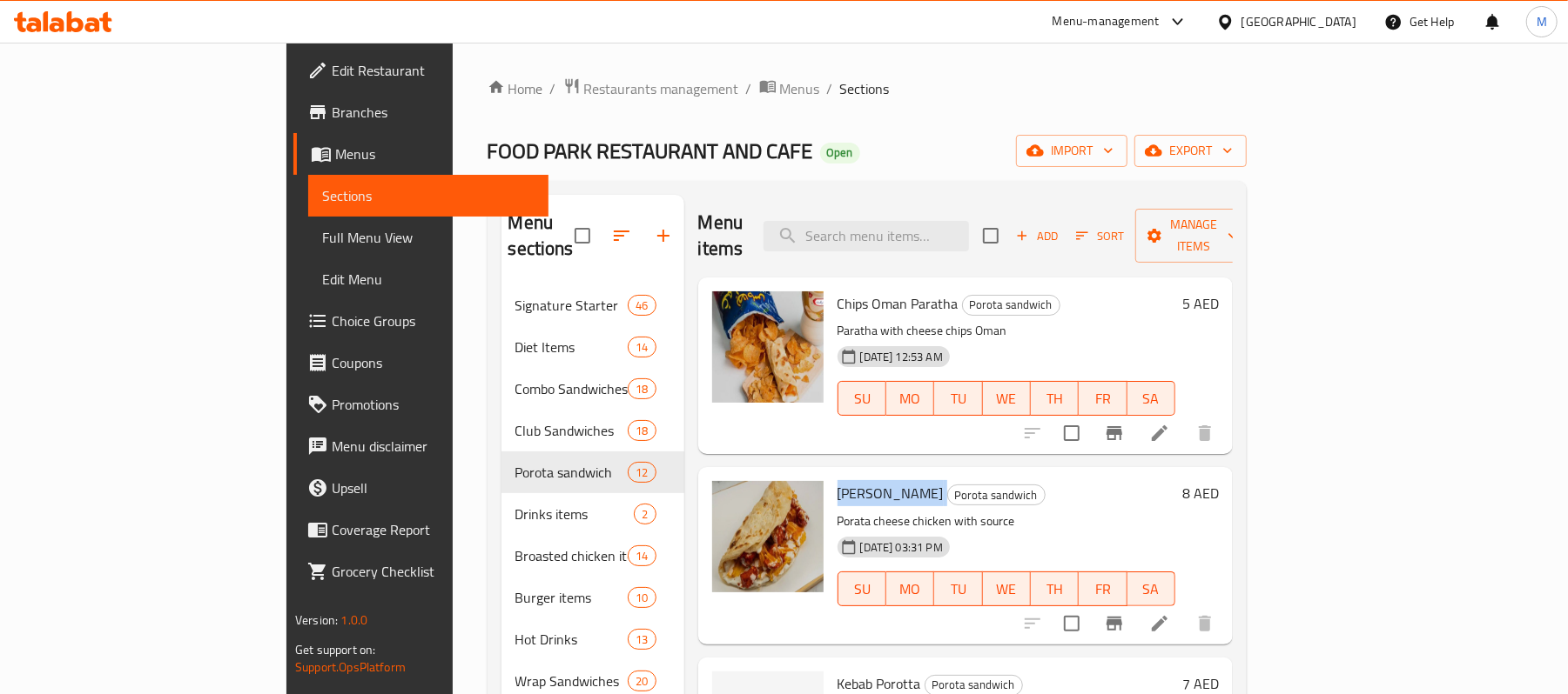
click at [838, 480] on span "Francisco Porata" at bounding box center [891, 492] width 107 height 26
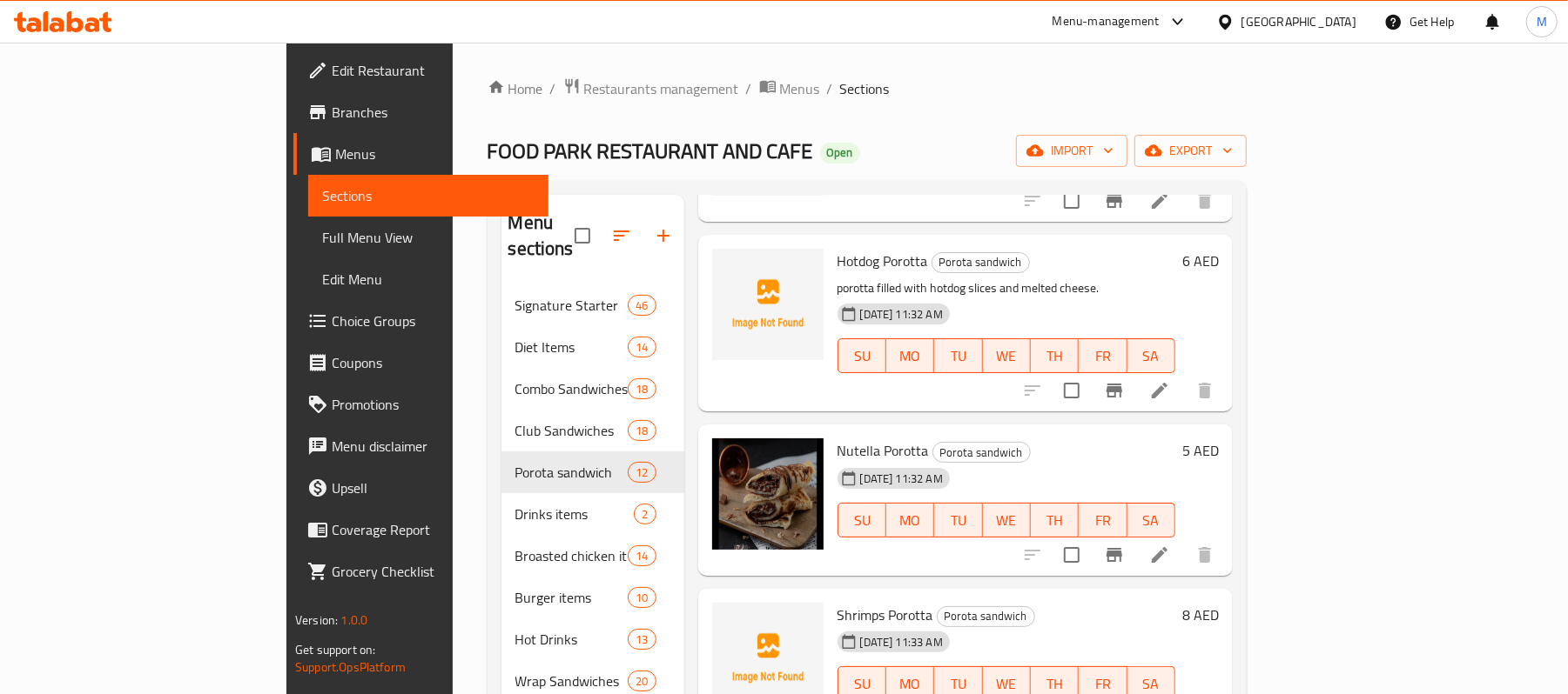
scroll to position [1293, 0]
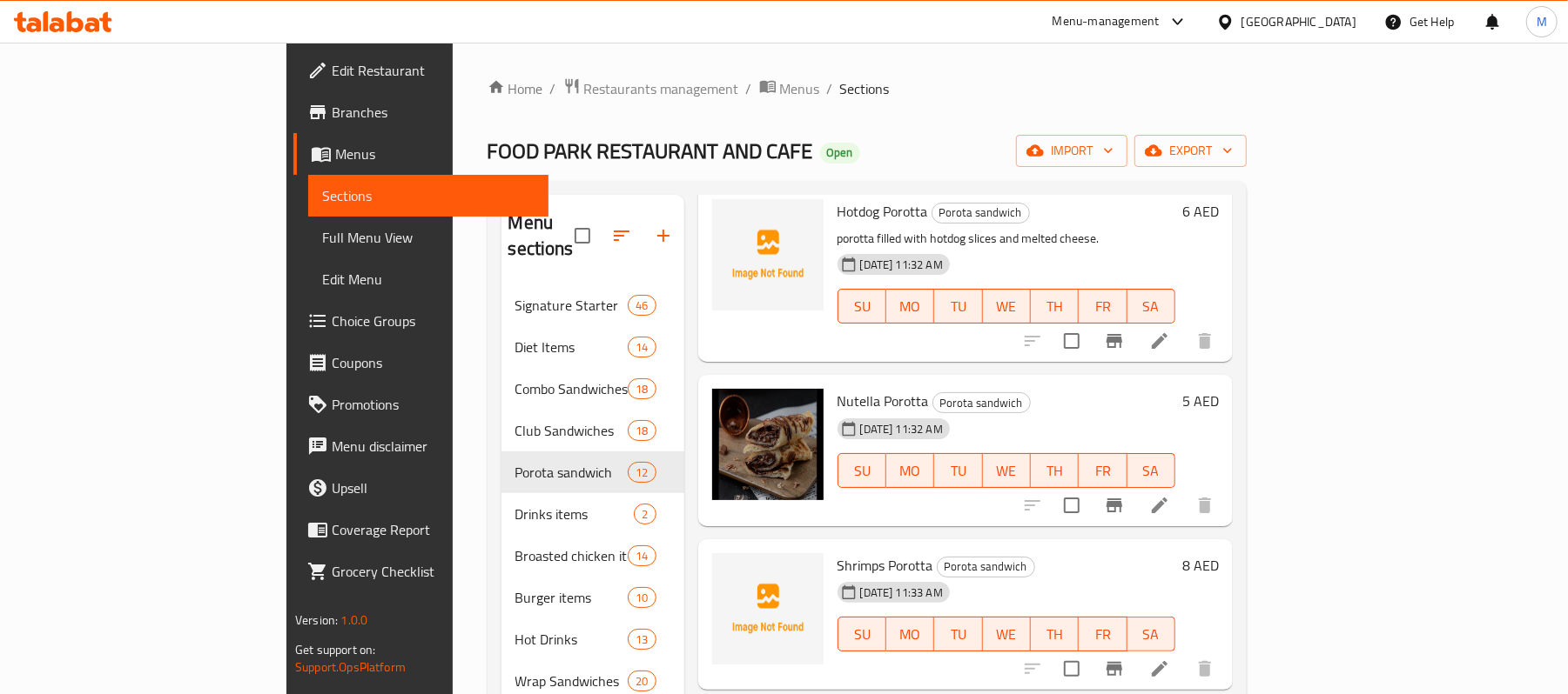
click at [838, 388] on span "Nutella Porotta" at bounding box center [883, 400] width 91 height 26
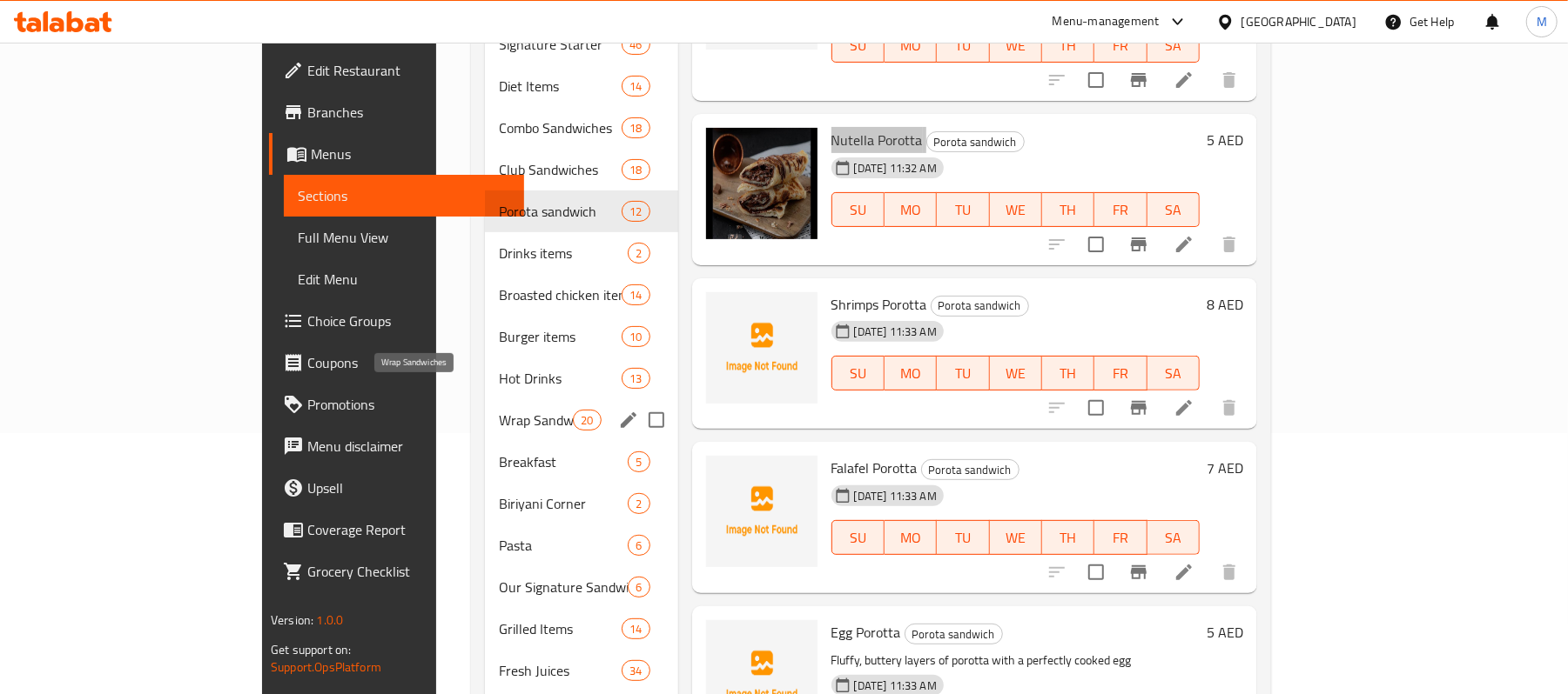
scroll to position [141, 0]
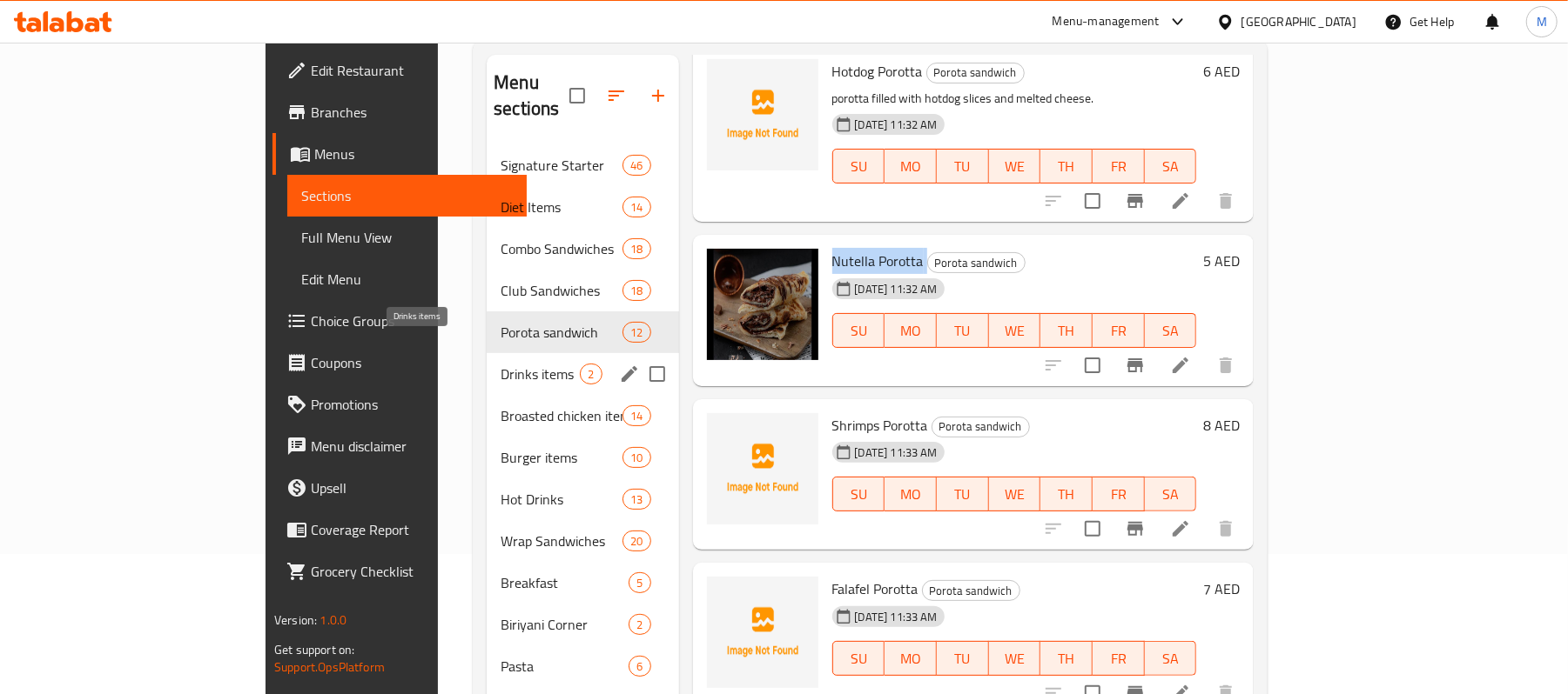
click at [500, 363] on span "Drinks items" at bounding box center [540, 374] width 80 height 21
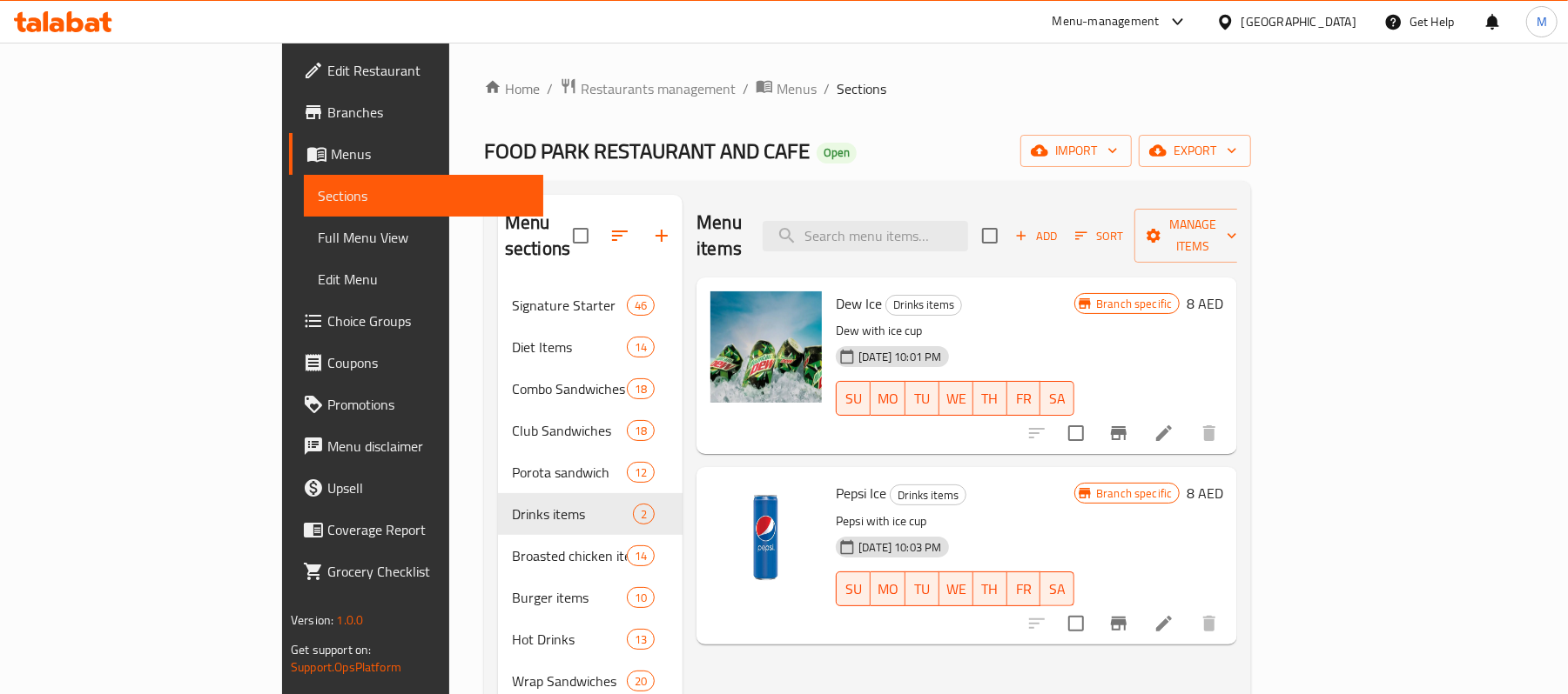
click at [836, 291] on span "Dew Ice" at bounding box center [859, 303] width 47 height 26
click at [836, 480] on span "Pepsi Ice" at bounding box center [861, 492] width 50 height 26
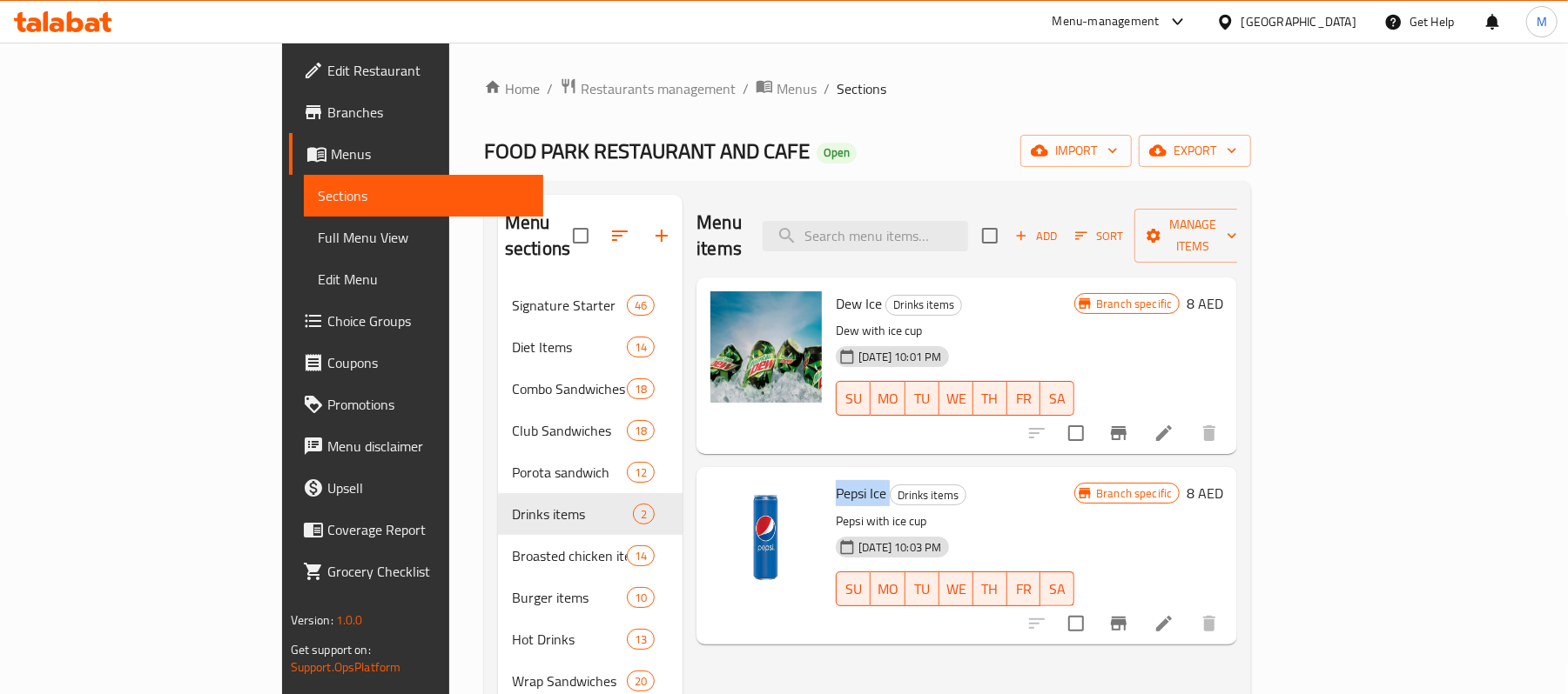
click at [836, 480] on span "Pepsi Ice" at bounding box center [861, 492] width 50 height 26
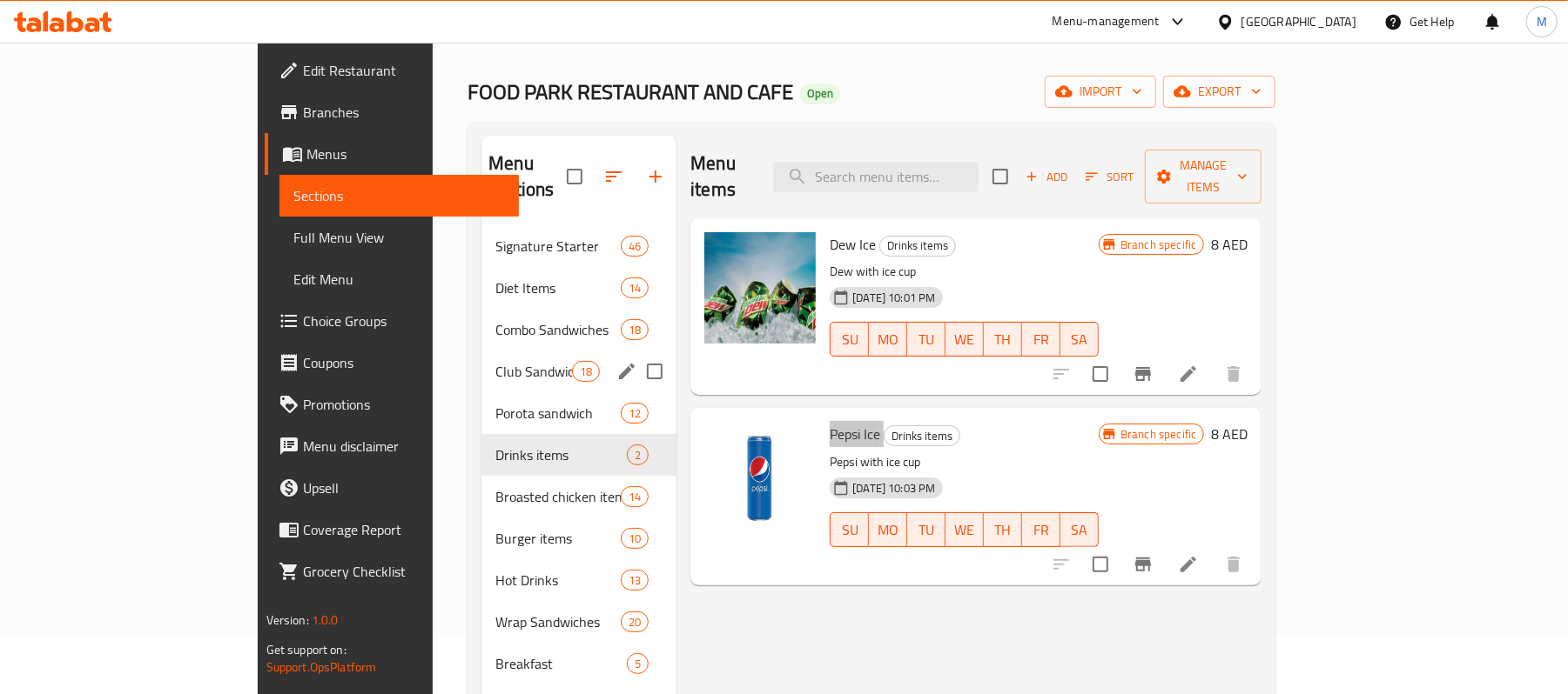
scroll to position [115, 0]
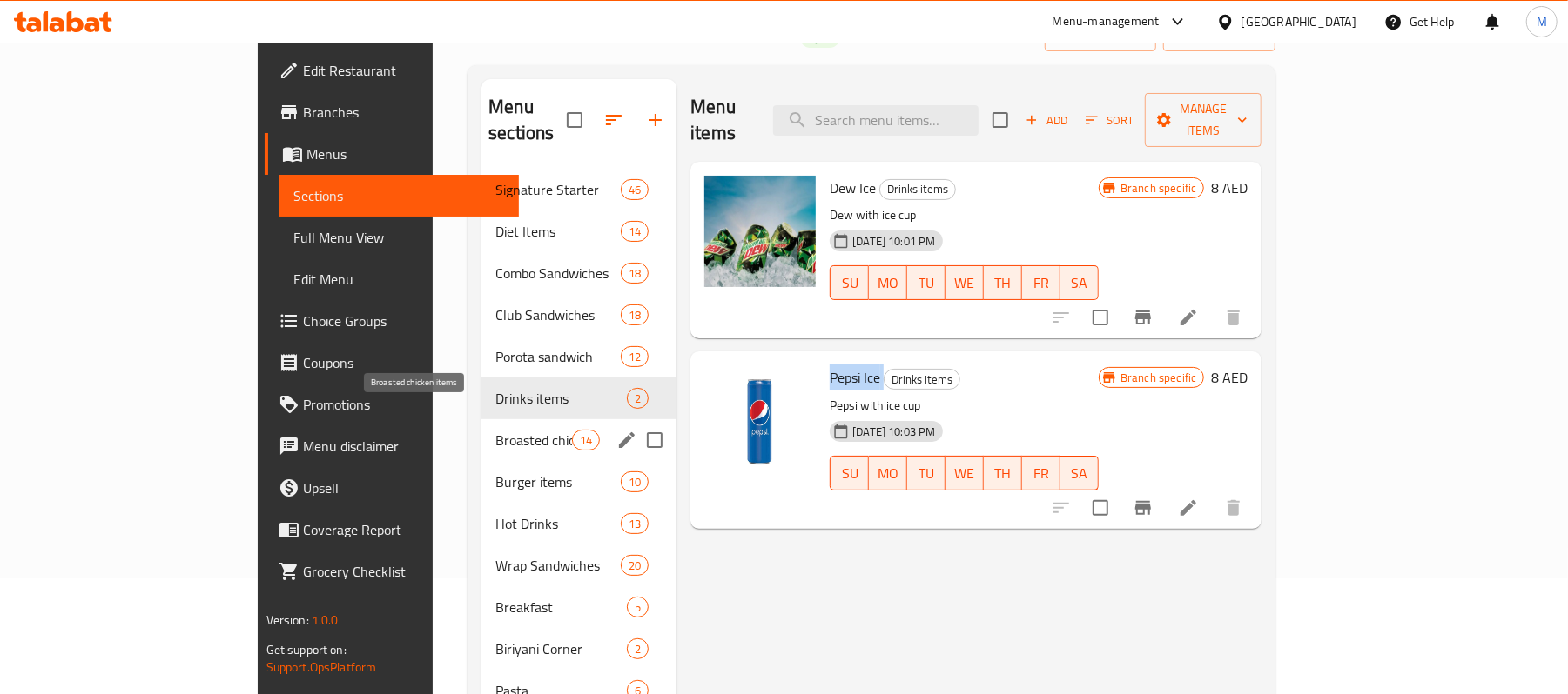
click at [496, 429] on span "Broasted chicken items" at bounding box center [533, 440] width 77 height 21
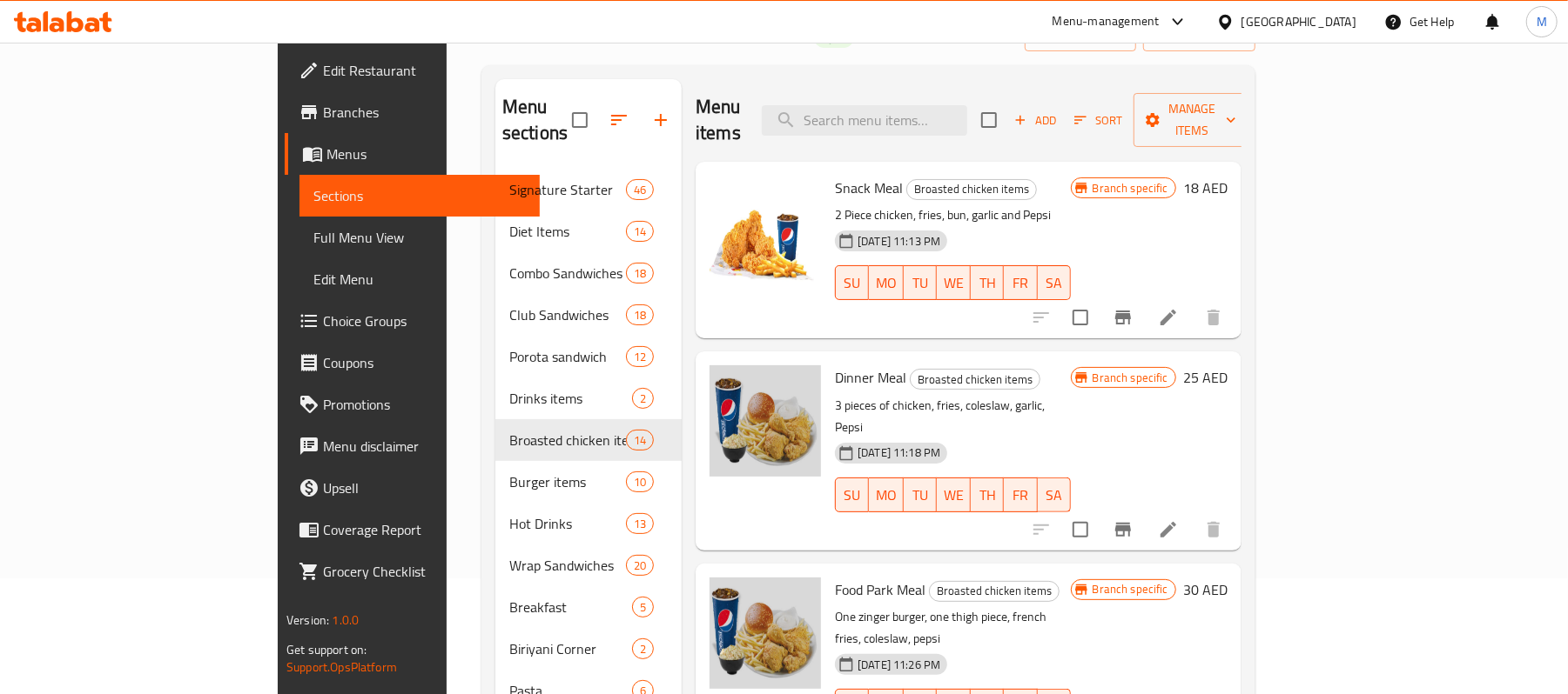
click at [835, 174] on span "Snack Meal" at bounding box center [869, 187] width 68 height 26
click at [835, 364] on span "Dinner Meal" at bounding box center [871, 377] width 72 height 26
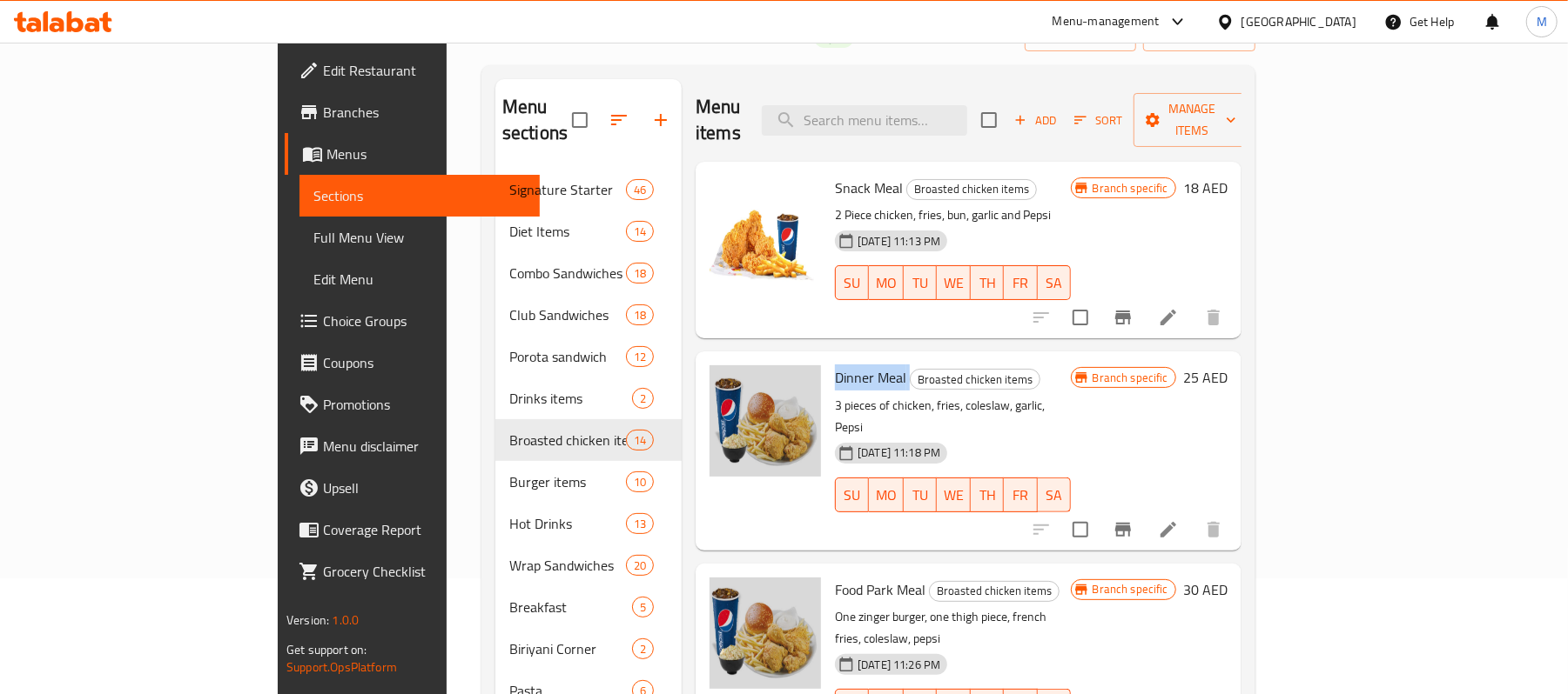
click at [835, 364] on span "Dinner Meal" at bounding box center [871, 377] width 72 height 26
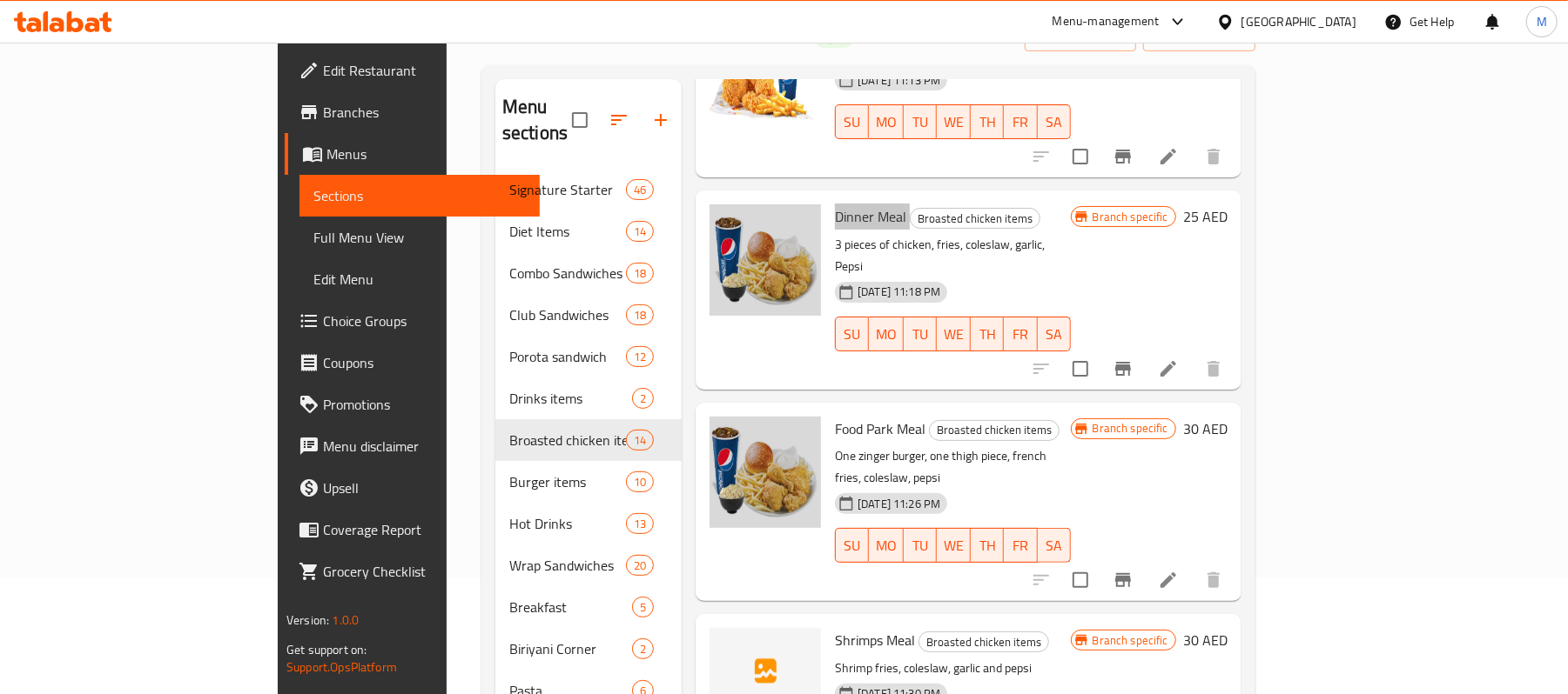
scroll to position [232, 0]
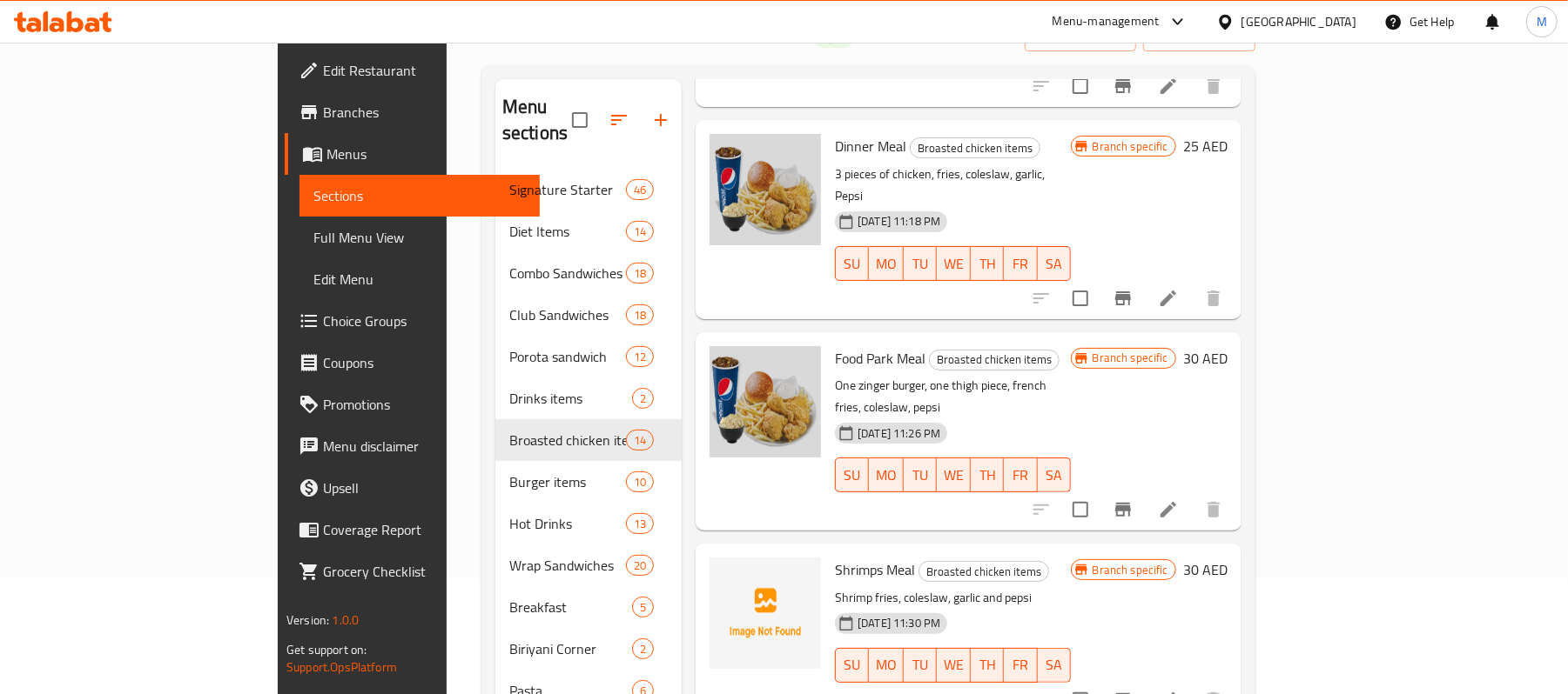
click at [835, 345] on span "Food Park Meal" at bounding box center [880, 358] width 90 height 26
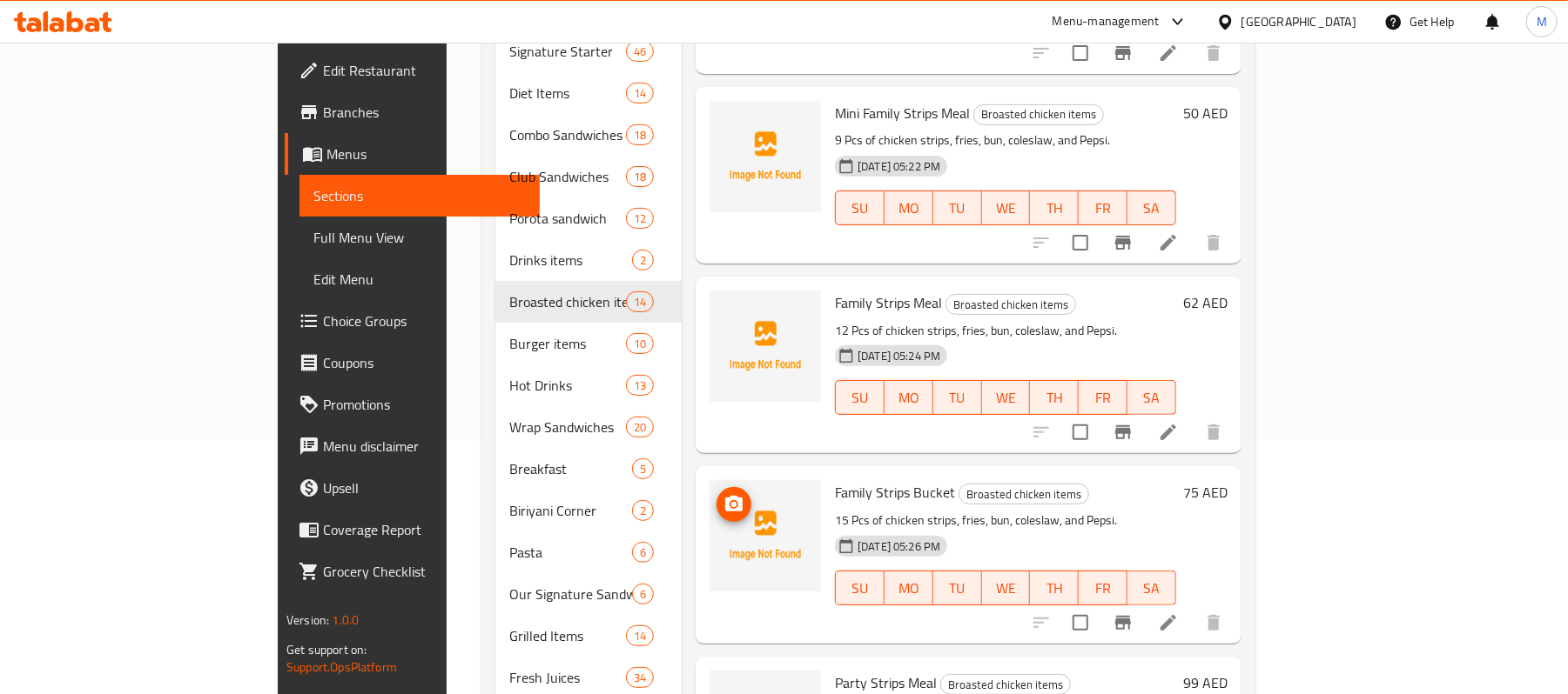
scroll to position [372, 0]
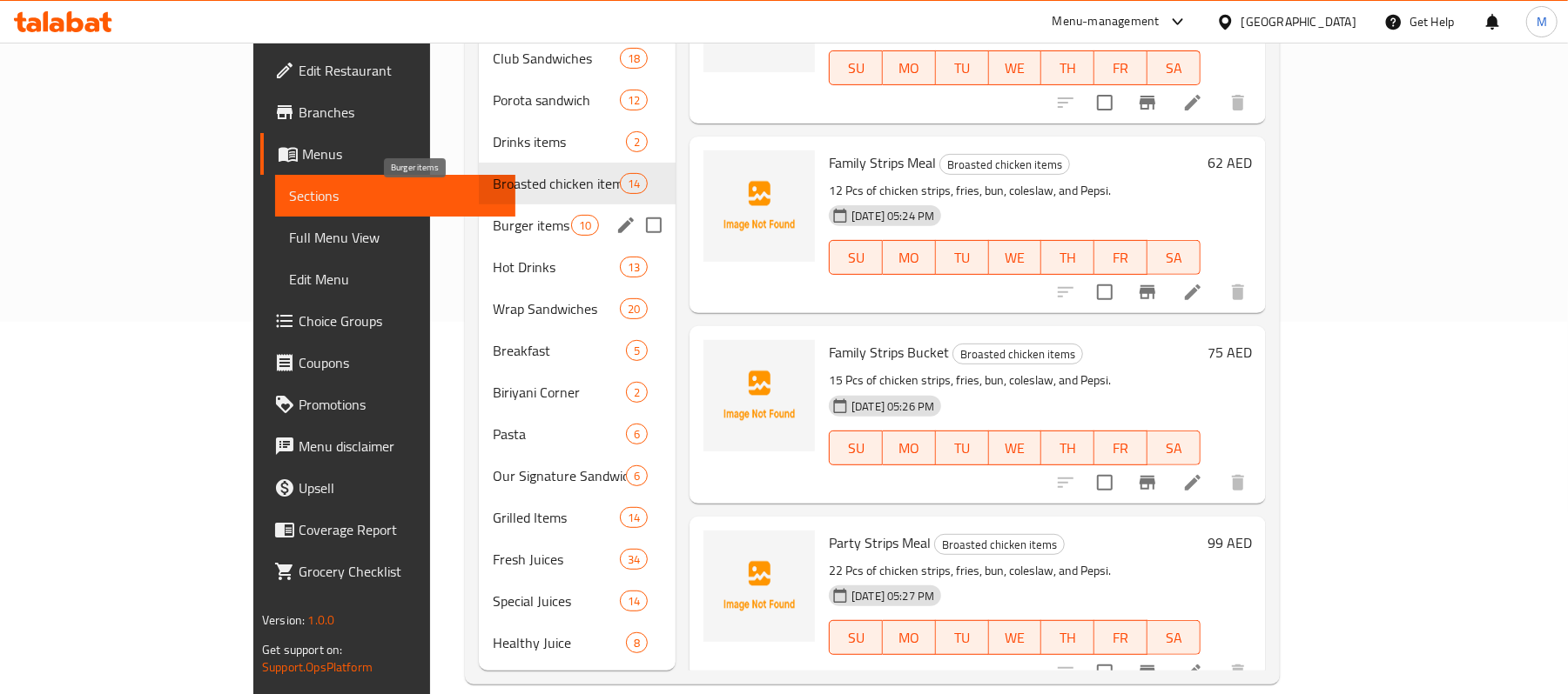
click at [493, 215] on span "Burger items" at bounding box center [531, 226] width 79 height 21
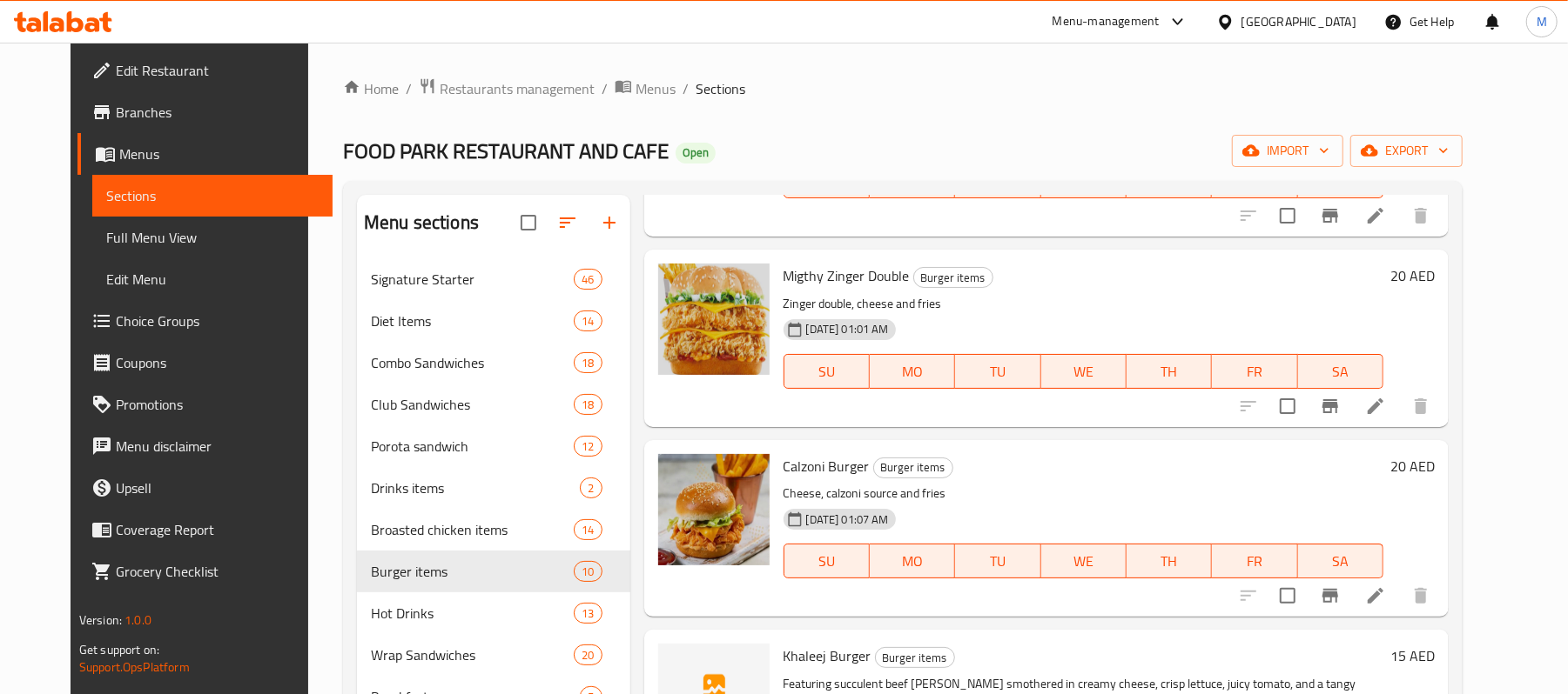
scroll to position [232, 0]
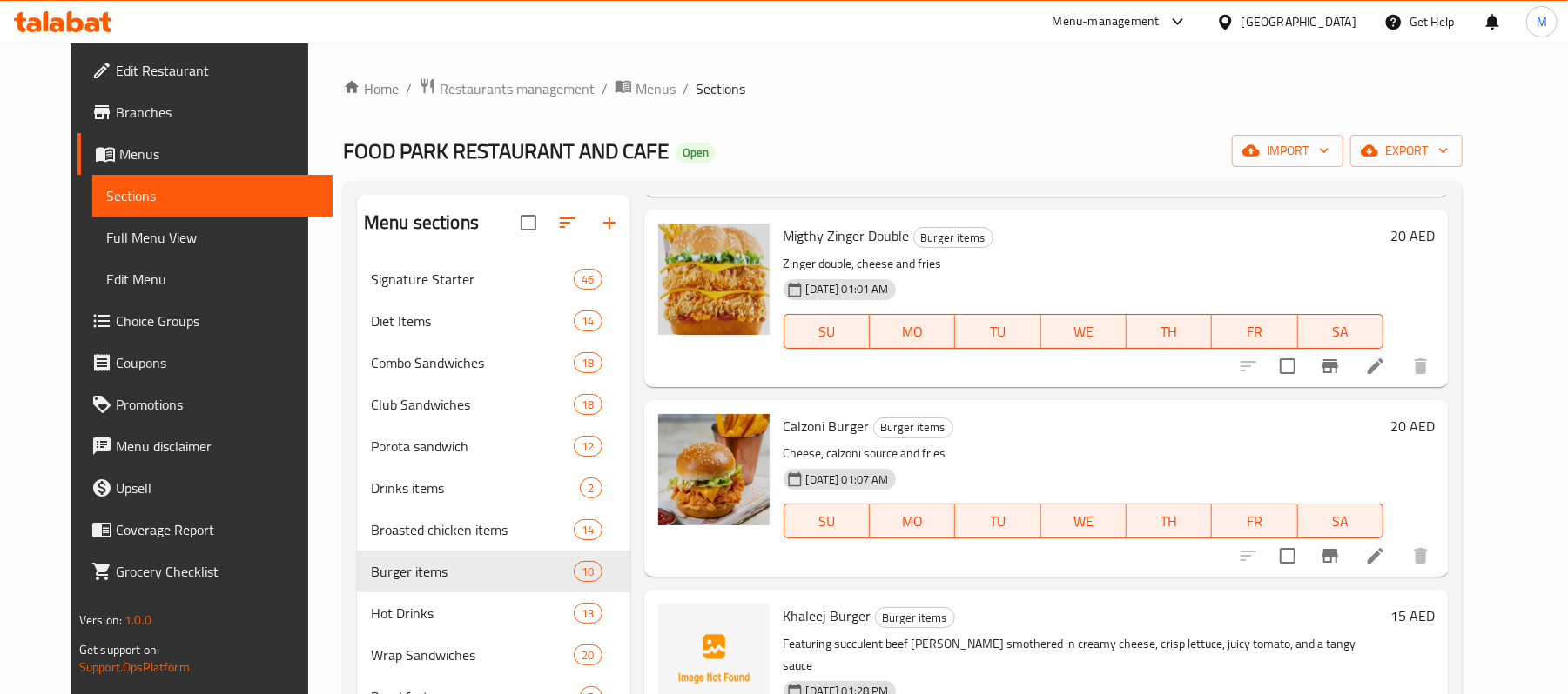
click at [841, 231] on span "Migthy Zinger Double" at bounding box center [847, 236] width 126 height 26
click at [816, 425] on span "Calzoni Burger" at bounding box center [826, 426] width 86 height 26
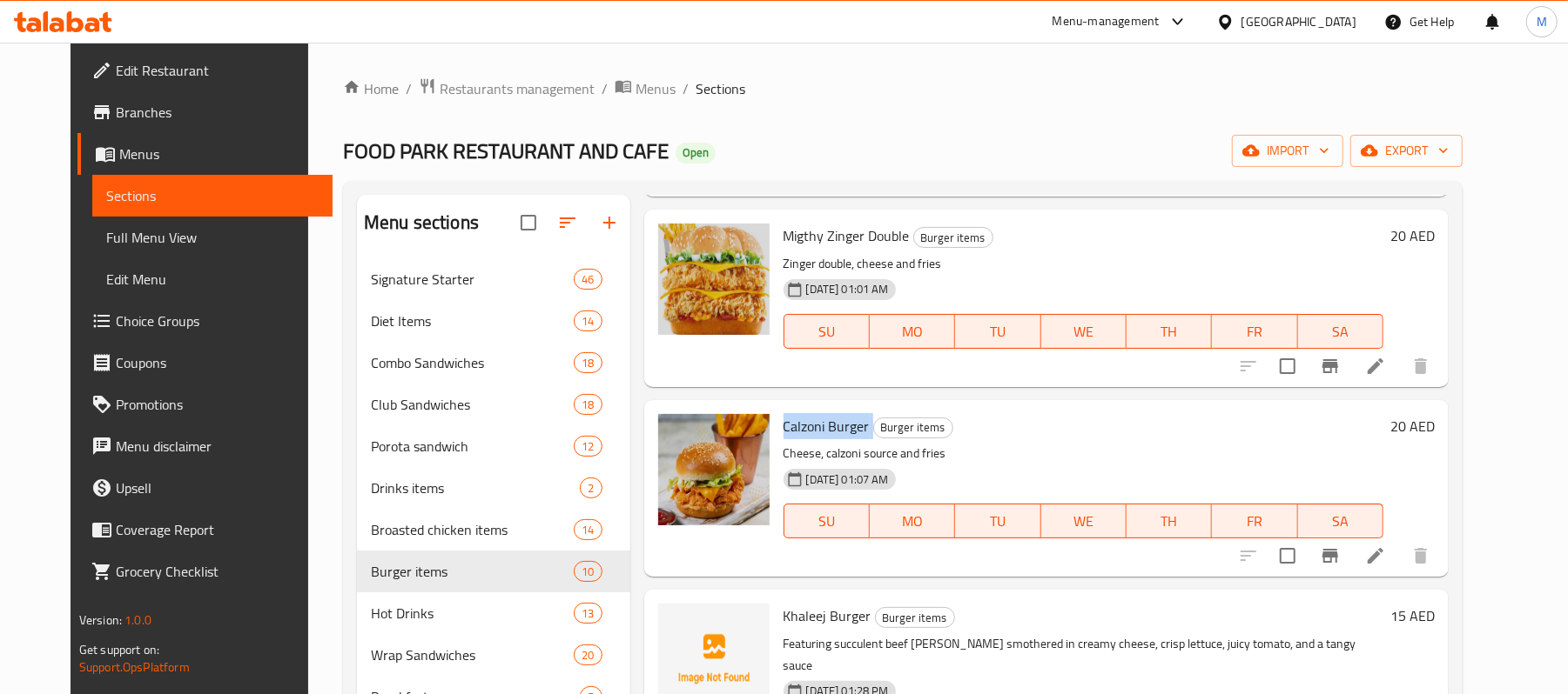
click at [816, 425] on span "Calzoni Burger" at bounding box center [826, 426] width 86 height 26
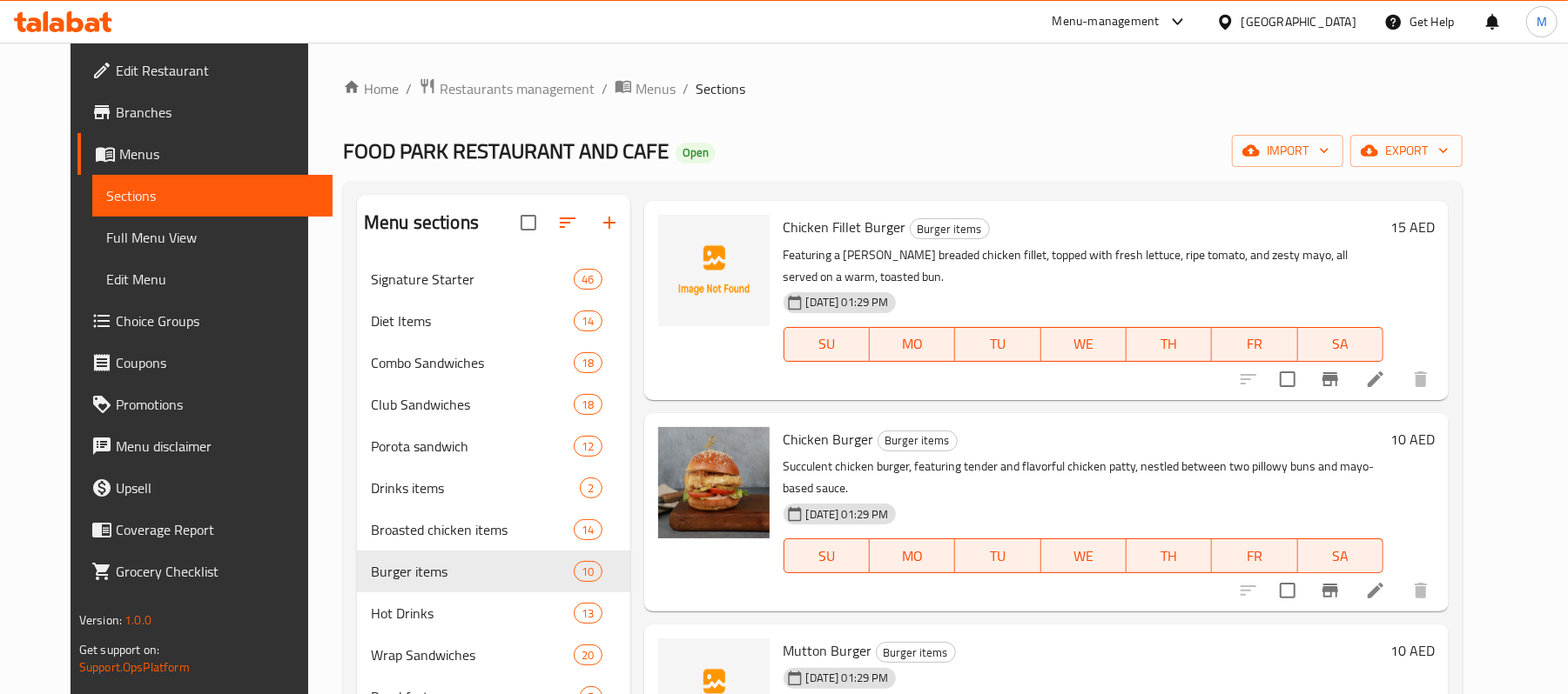
scroll to position [1112, 0]
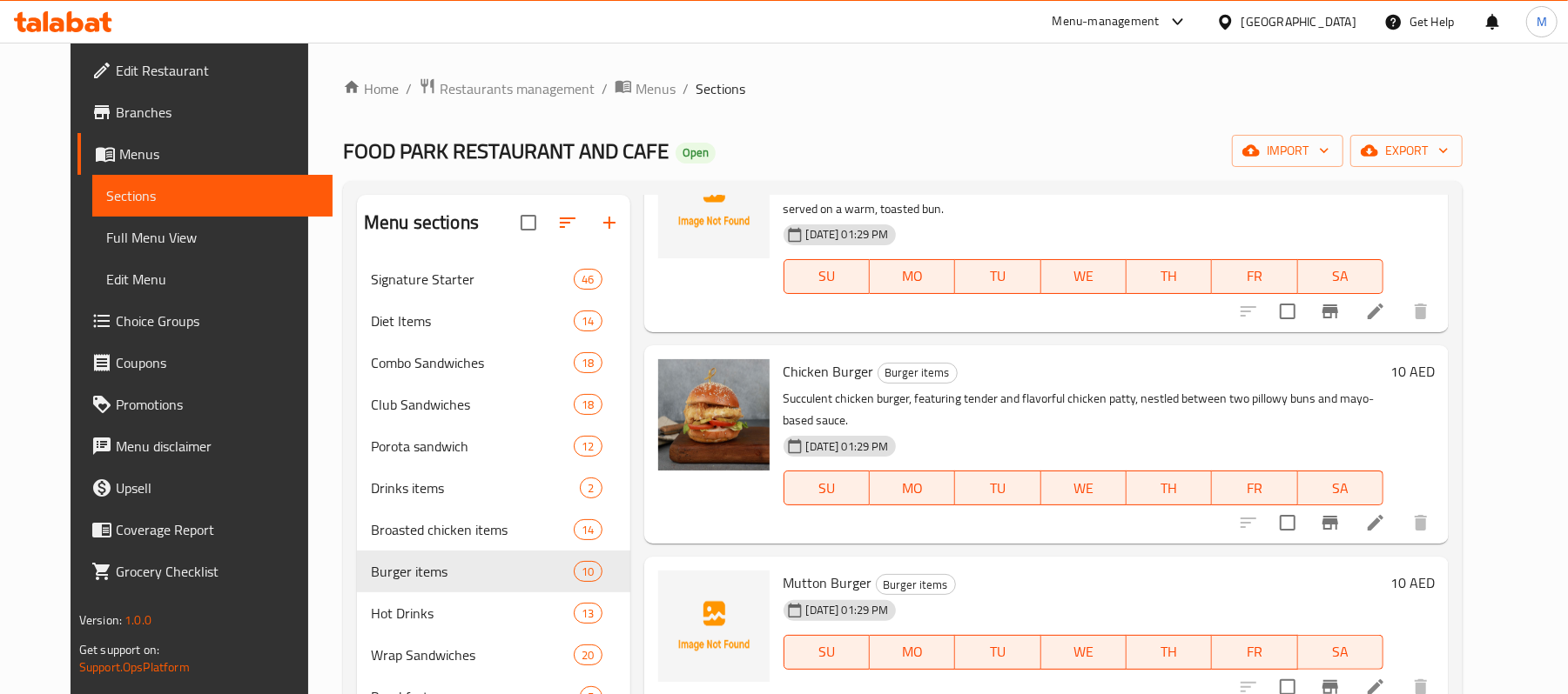
click at [812, 359] on span "Chicken Burger" at bounding box center [828, 371] width 90 height 26
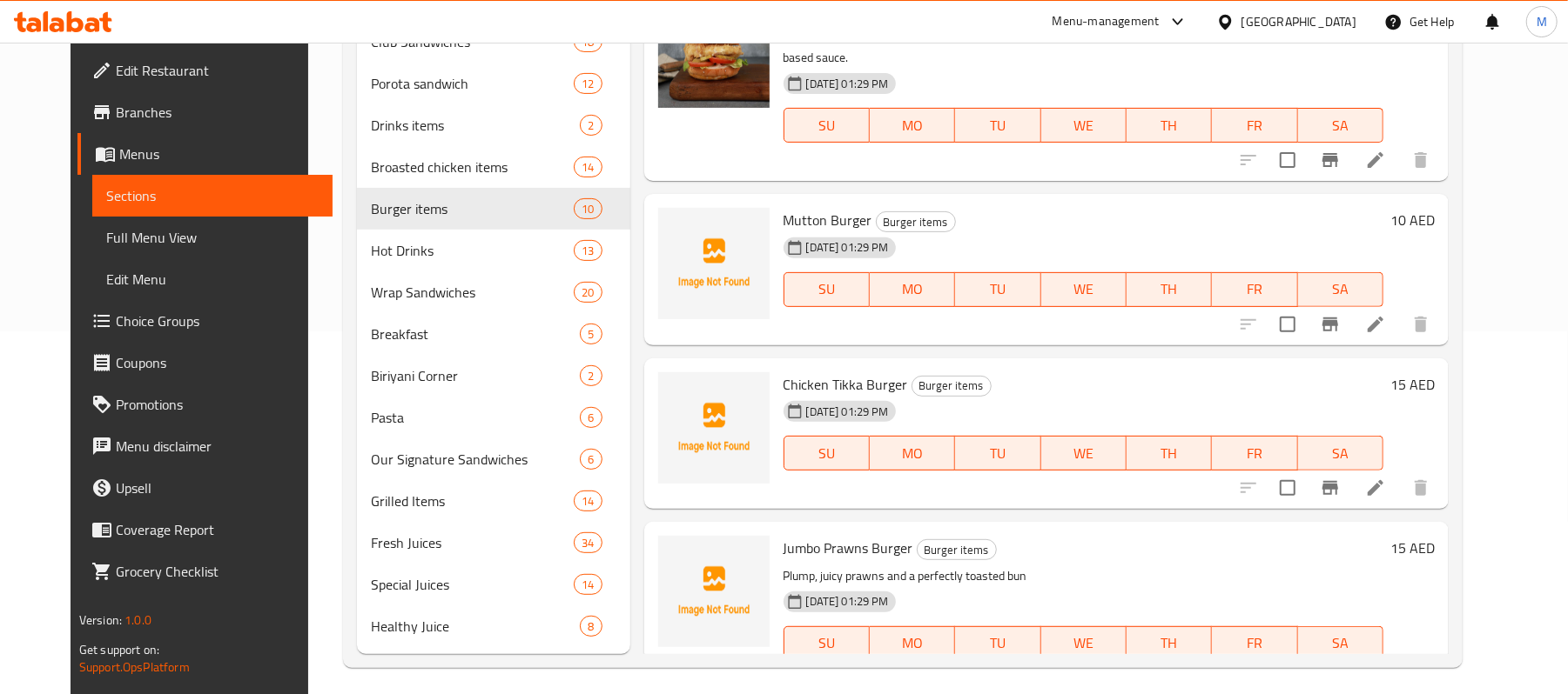
scroll to position [372, 0]
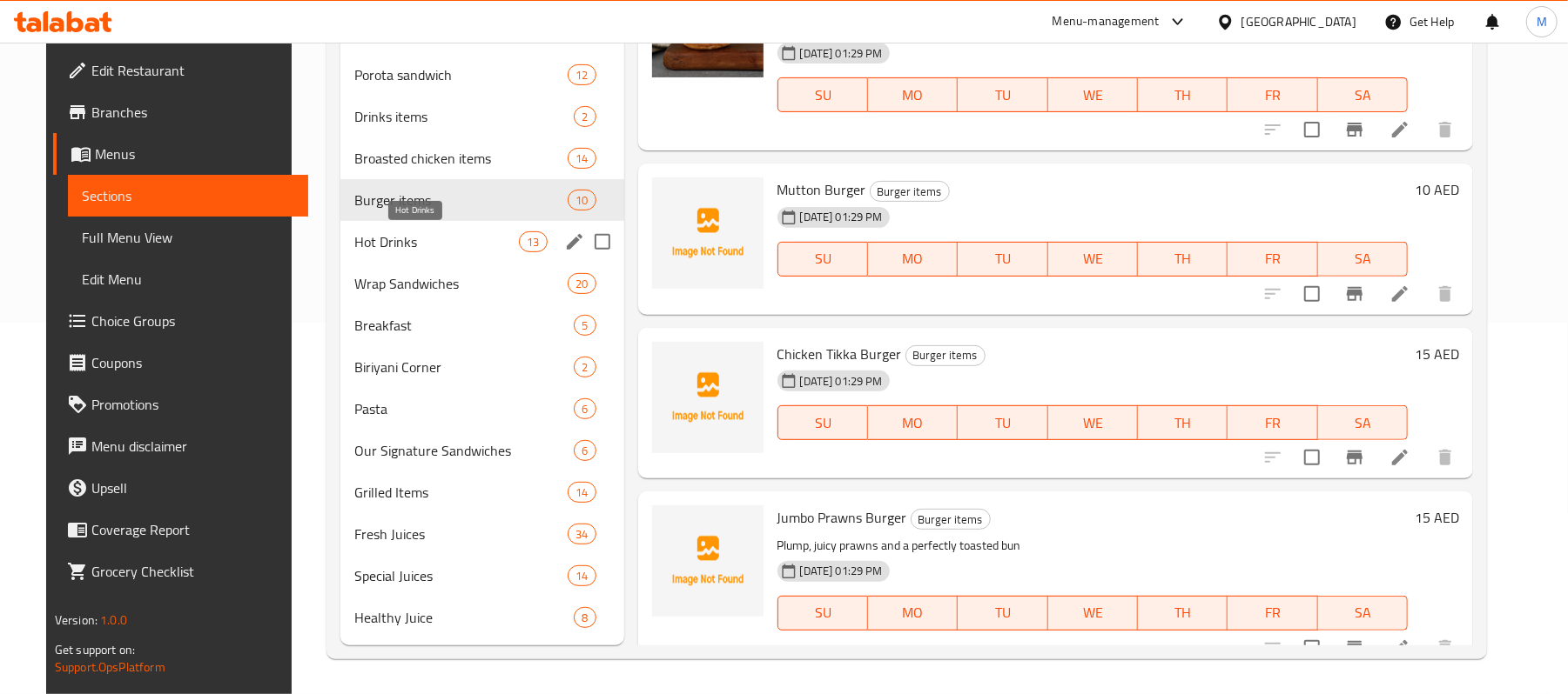
click at [462, 235] on span "Hot Drinks" at bounding box center [436, 242] width 165 height 21
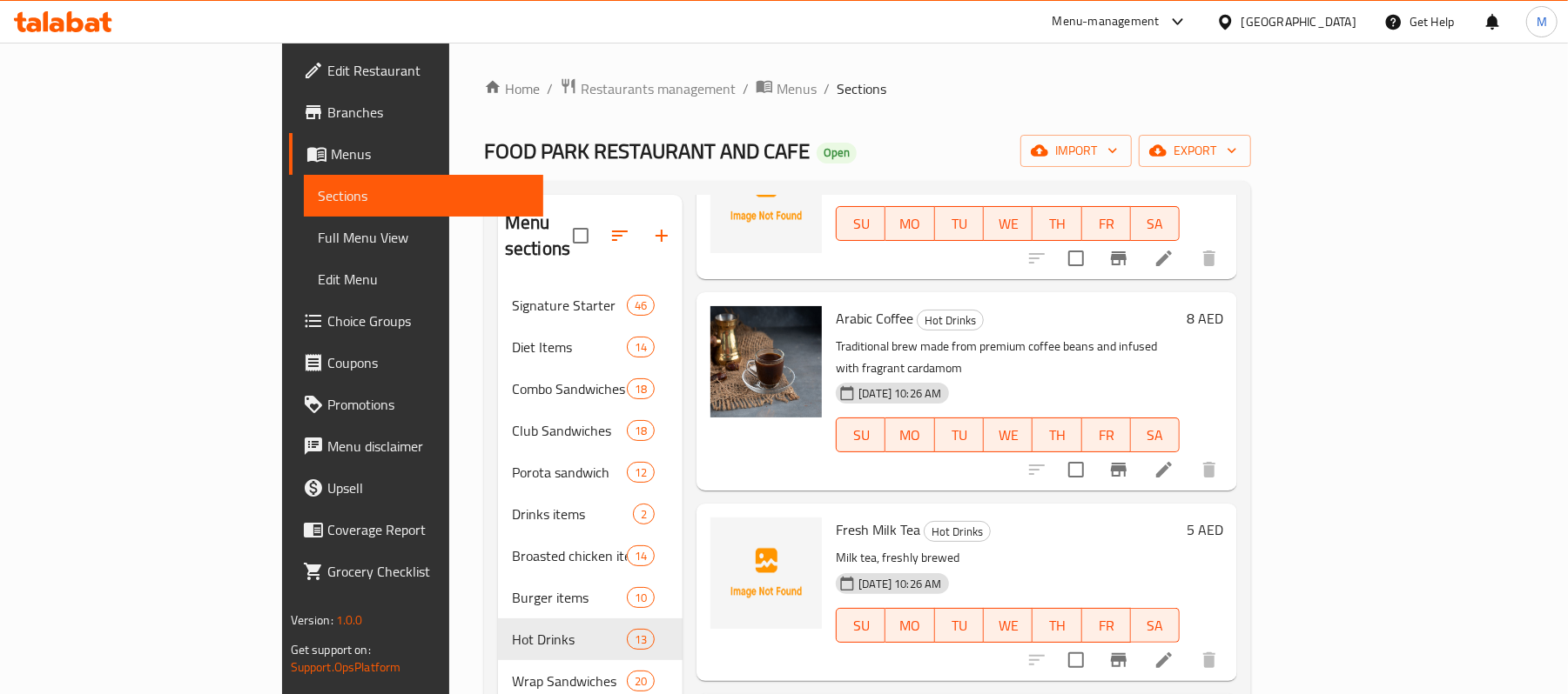
scroll to position [348, 0]
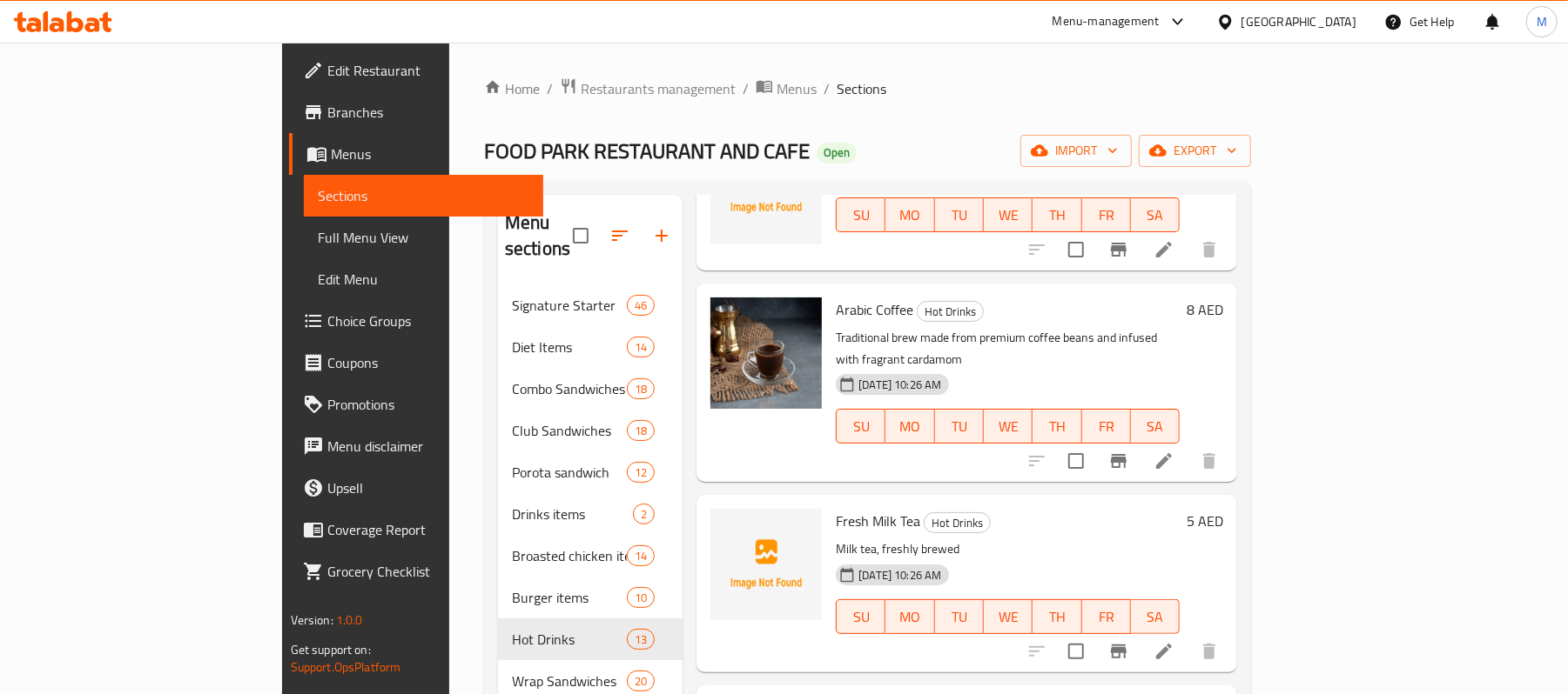
click at [836, 297] on span "Arabic Coffee" at bounding box center [875, 309] width 78 height 26
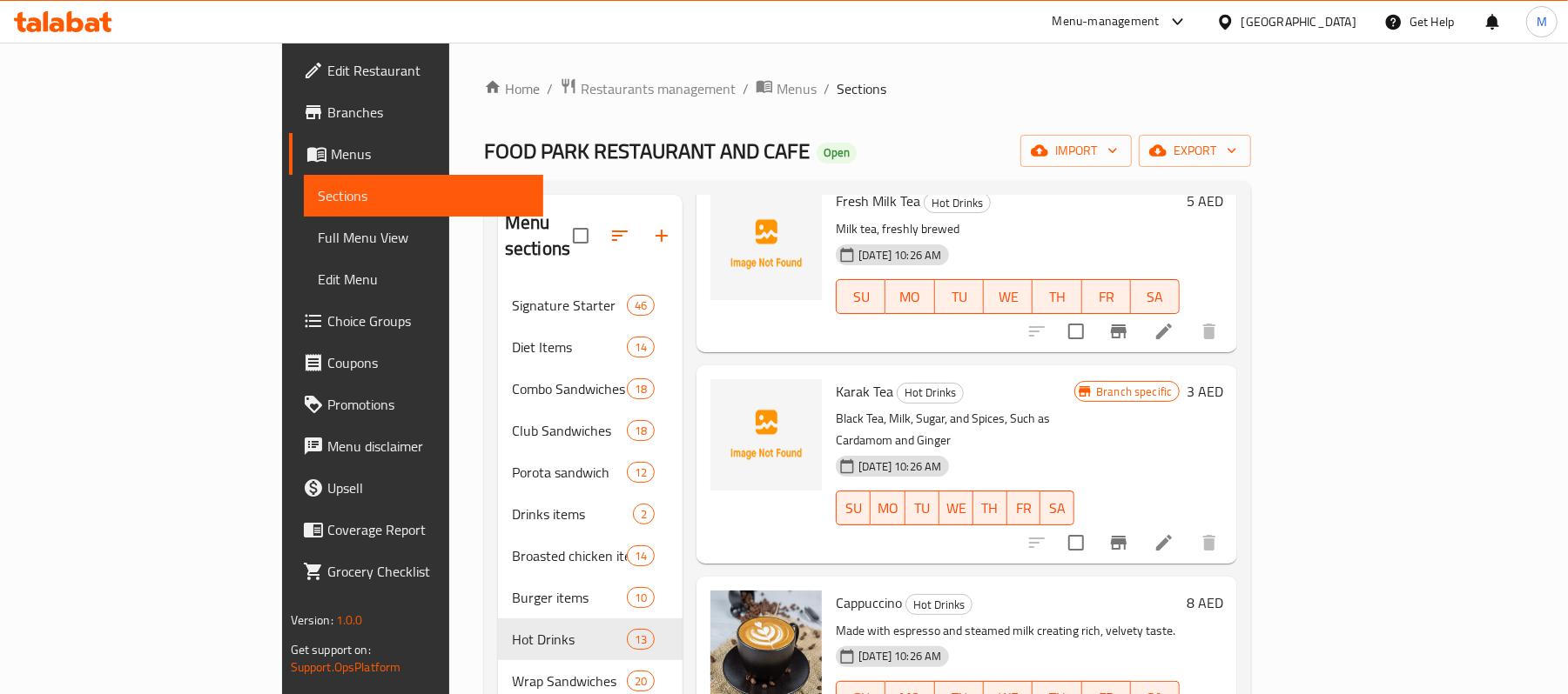
scroll to position [696, 0]
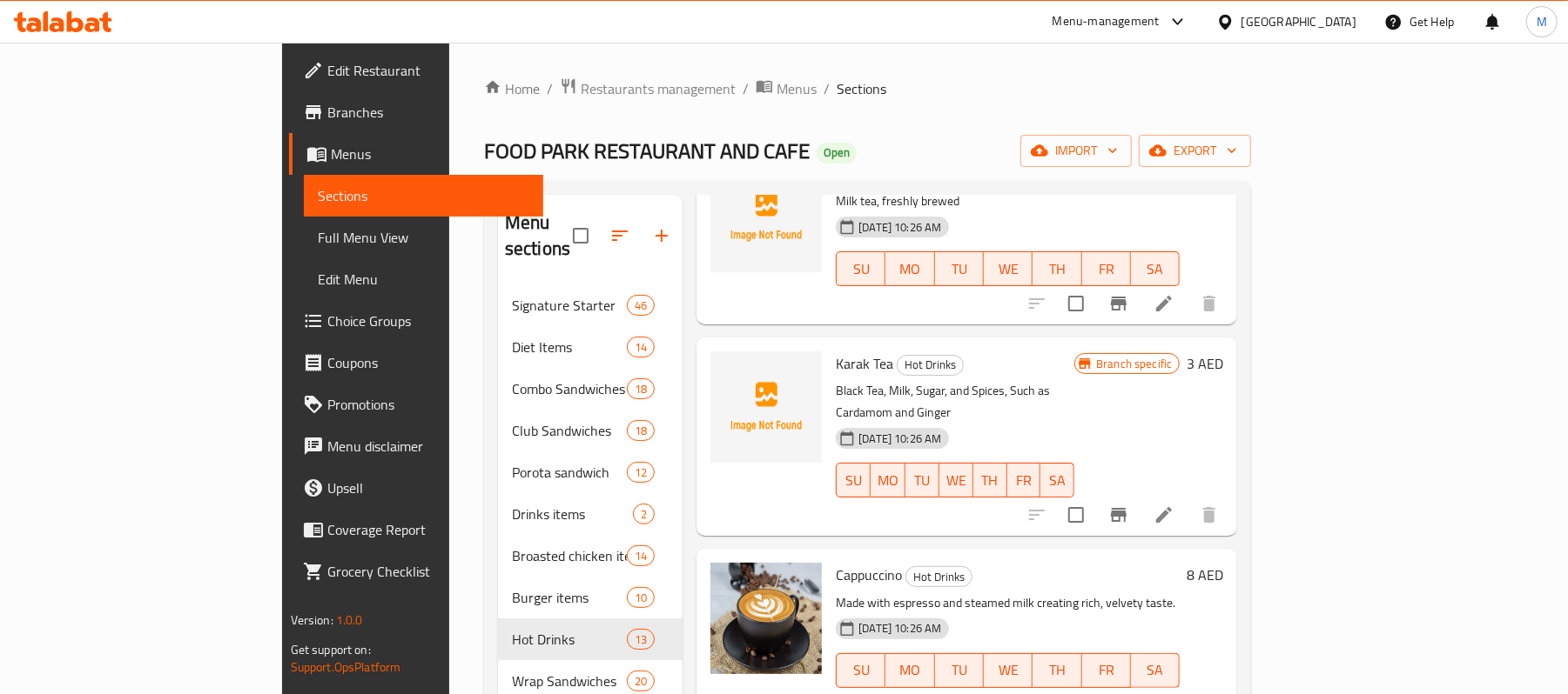
click at [836, 592] on p "Made with espresso and steamed milk creating rich, velvety taste." at bounding box center [1008, 603] width 344 height 21
click at [836, 562] on span "Cappuccino" at bounding box center [869, 575] width 66 height 26
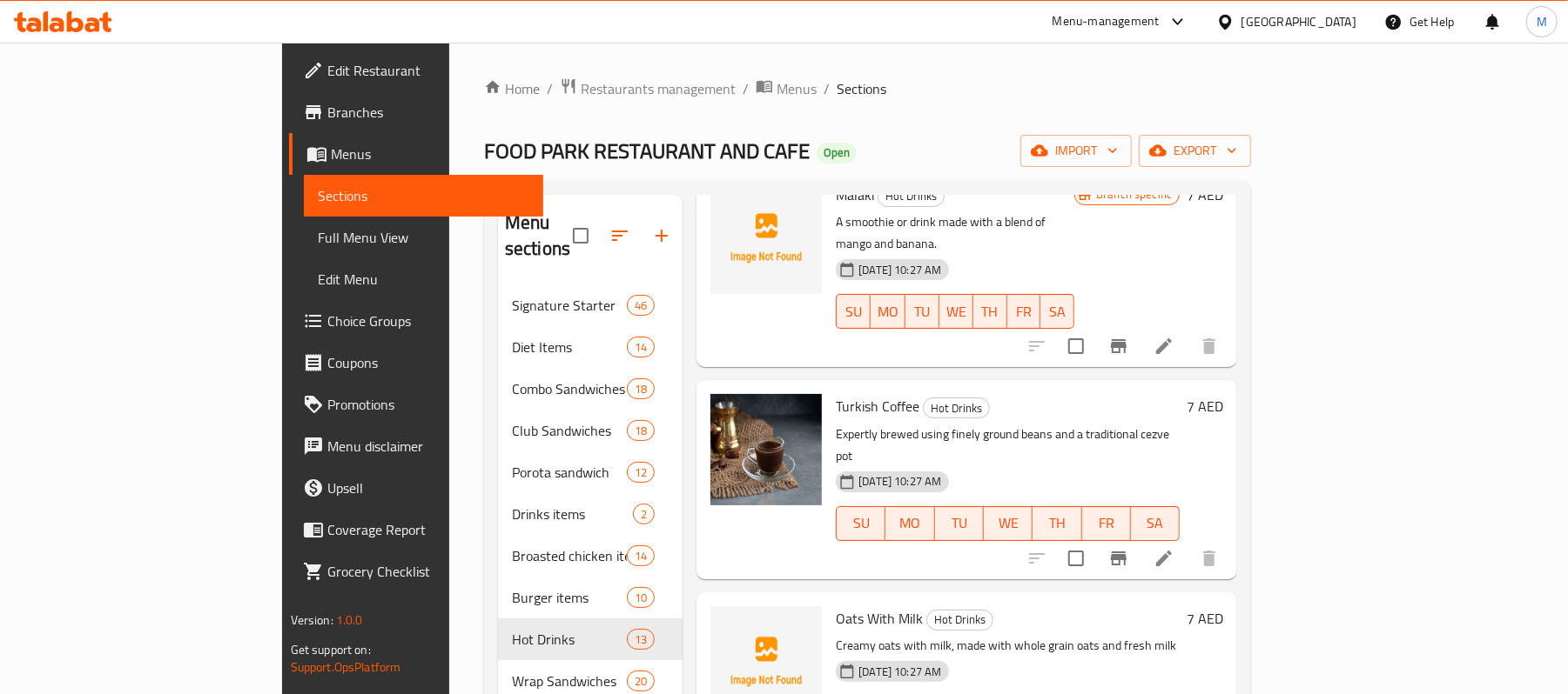
scroll to position [1276, 0]
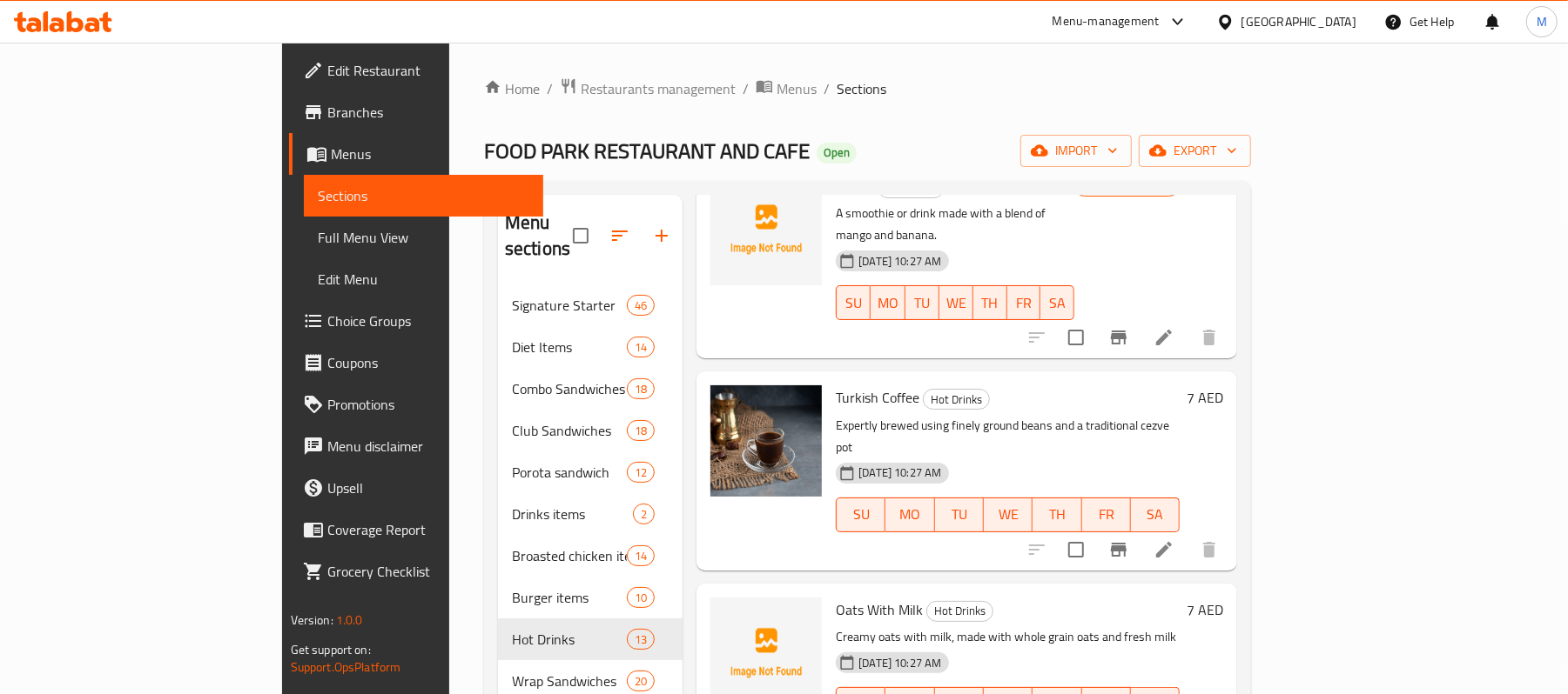
click at [836, 385] on span "Turkish Coffee" at bounding box center [878, 397] width 83 height 26
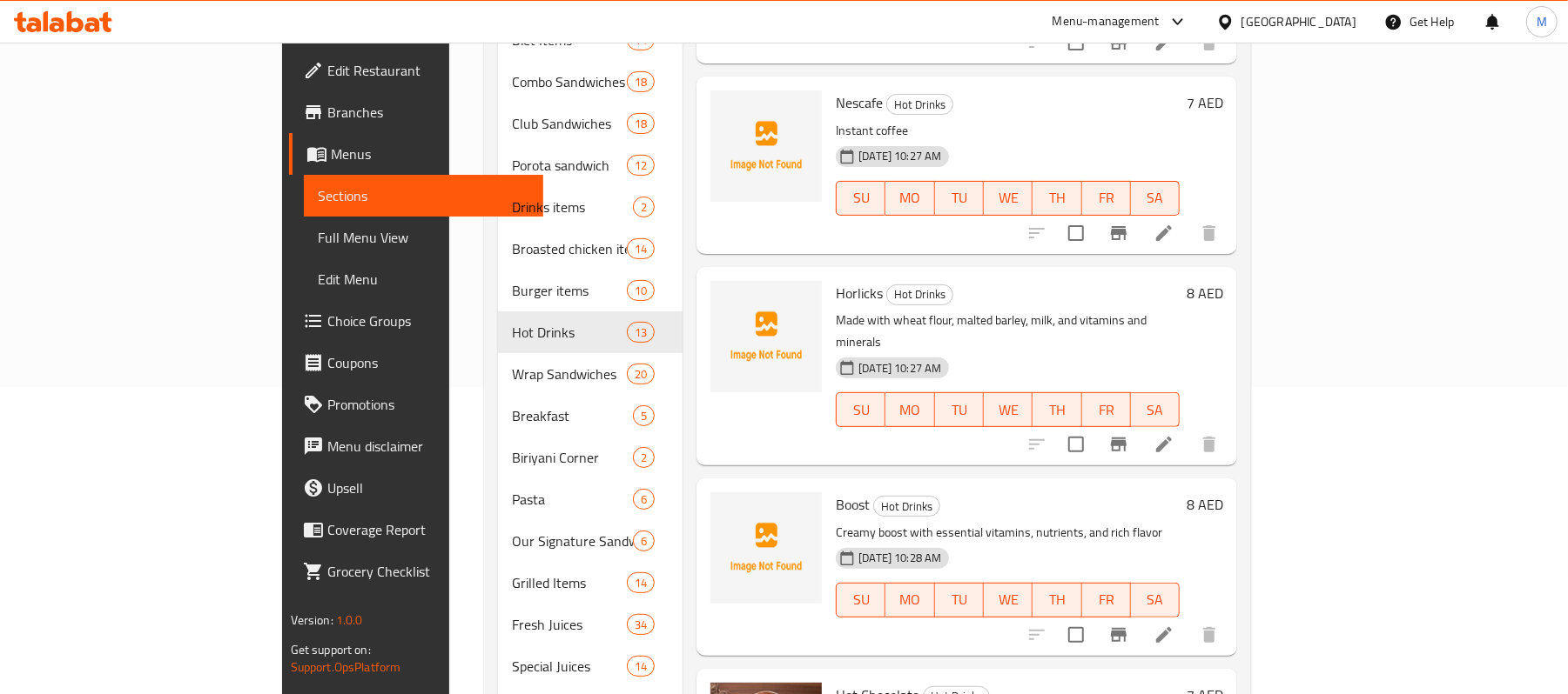
scroll to position [372, 0]
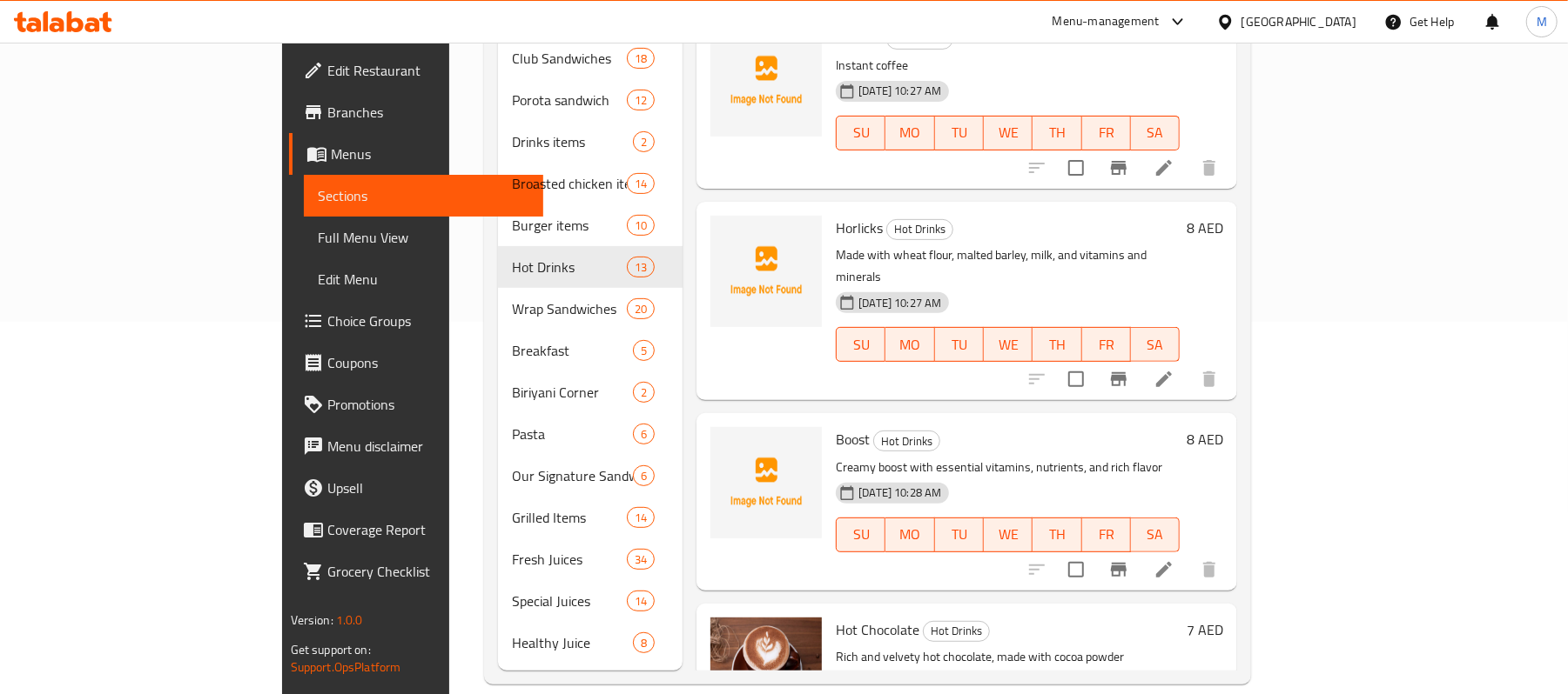
click at [836, 616] on span "Hot Chocolate" at bounding box center [878, 629] width 83 height 26
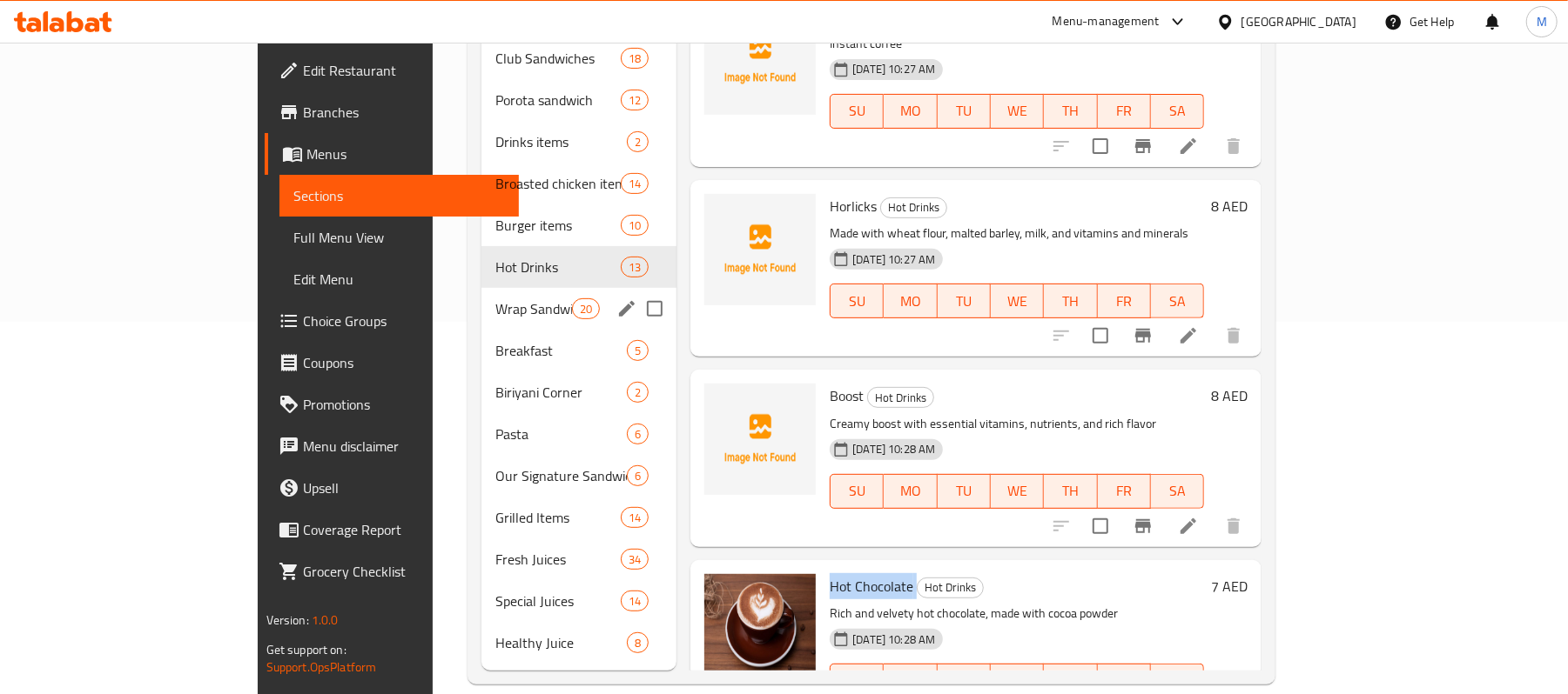
click at [496, 299] on span "Wrap Sandwiches" at bounding box center [533, 309] width 77 height 21
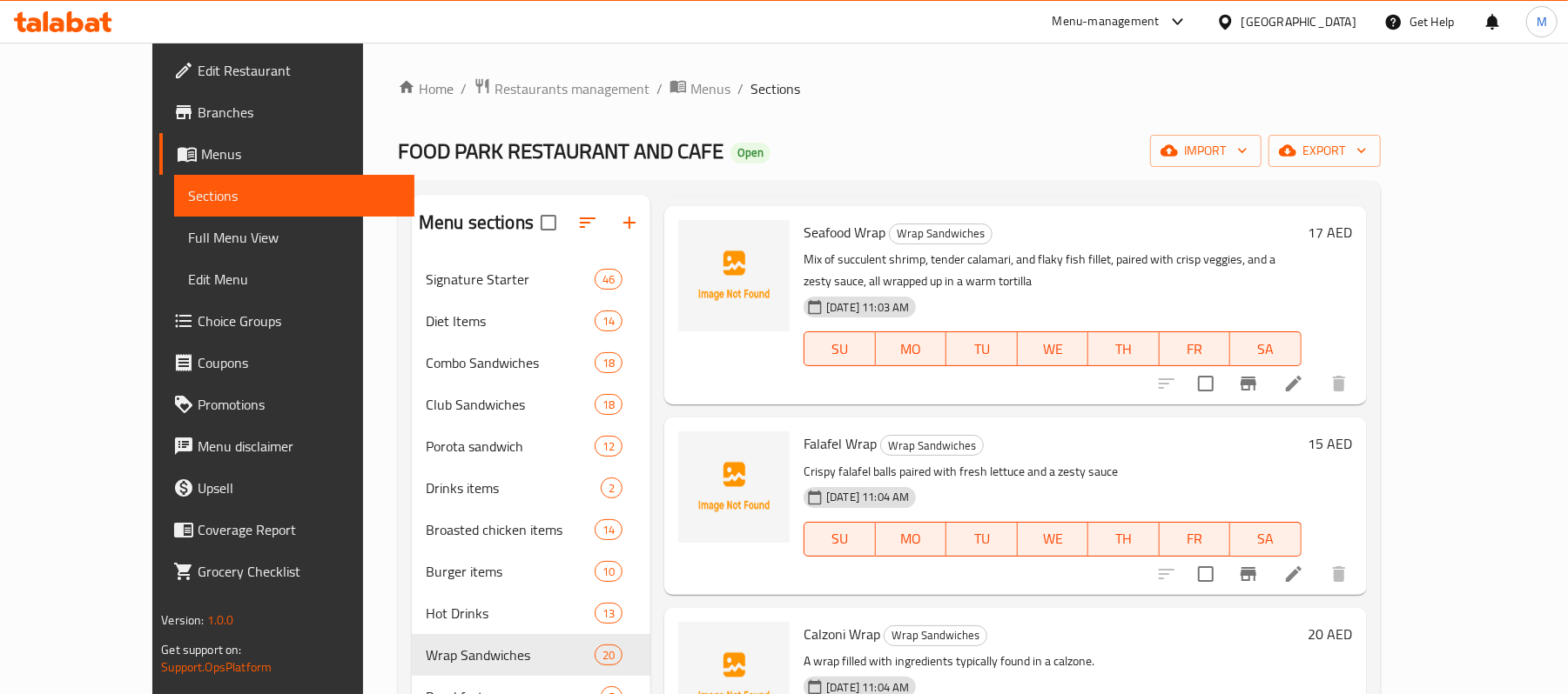
scroll to position [811, 0]
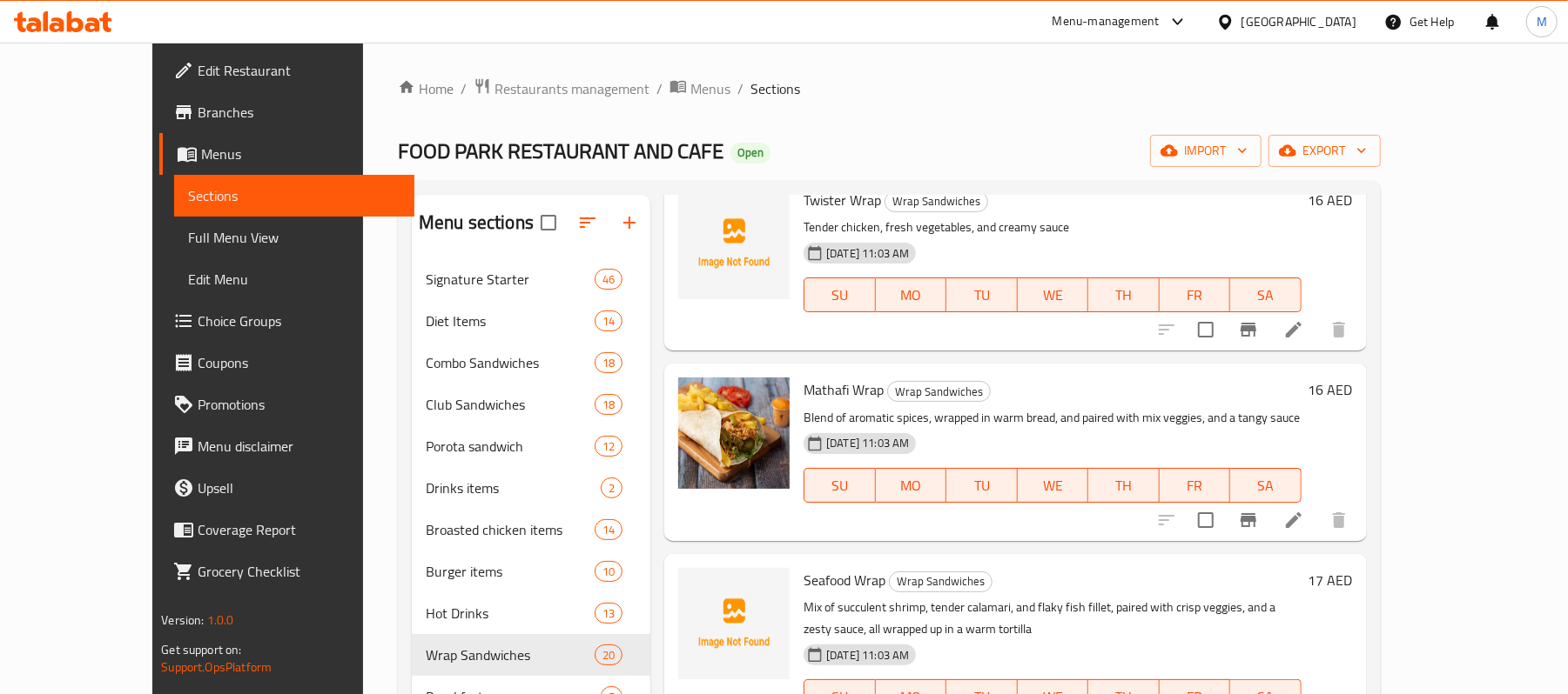
click at [810, 391] on span "Mathafi Wrap" at bounding box center [843, 390] width 80 height 26
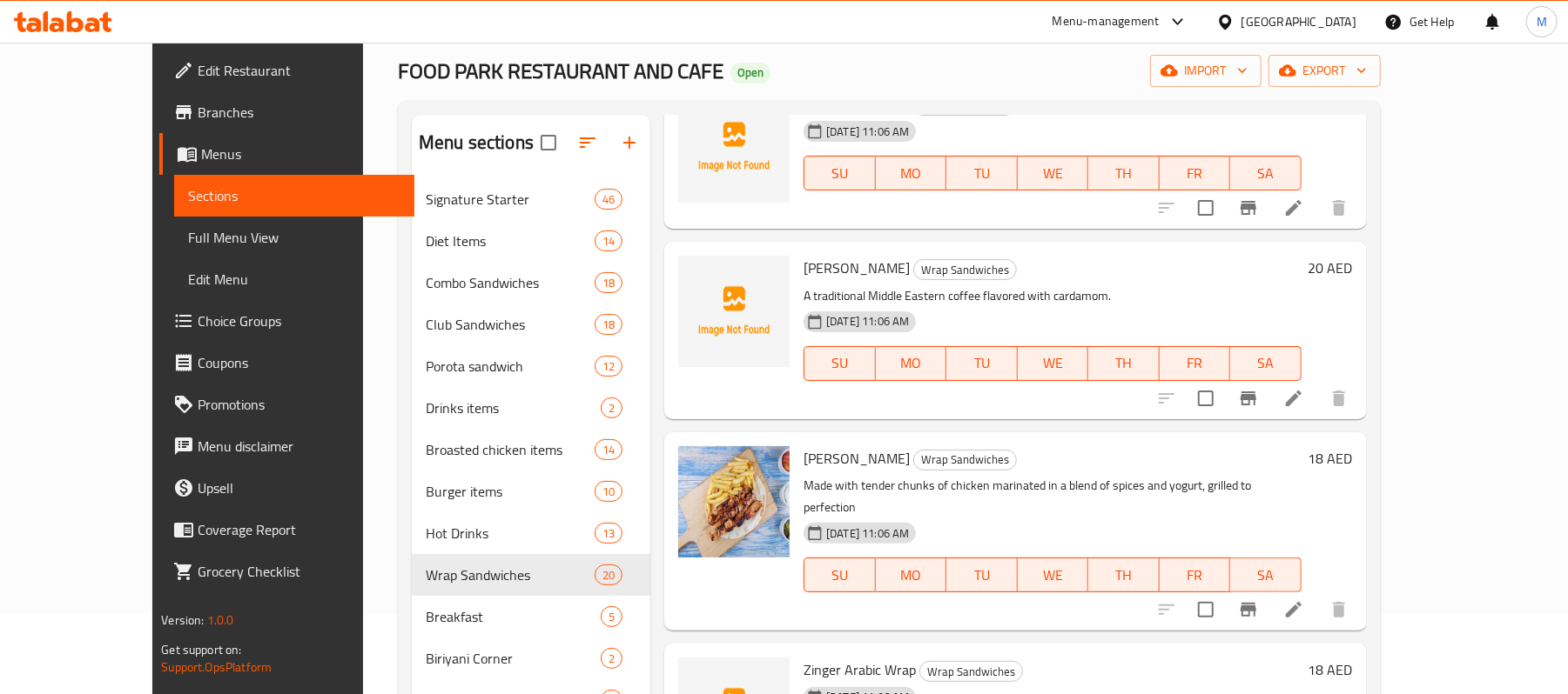
scroll to position [115, 0]
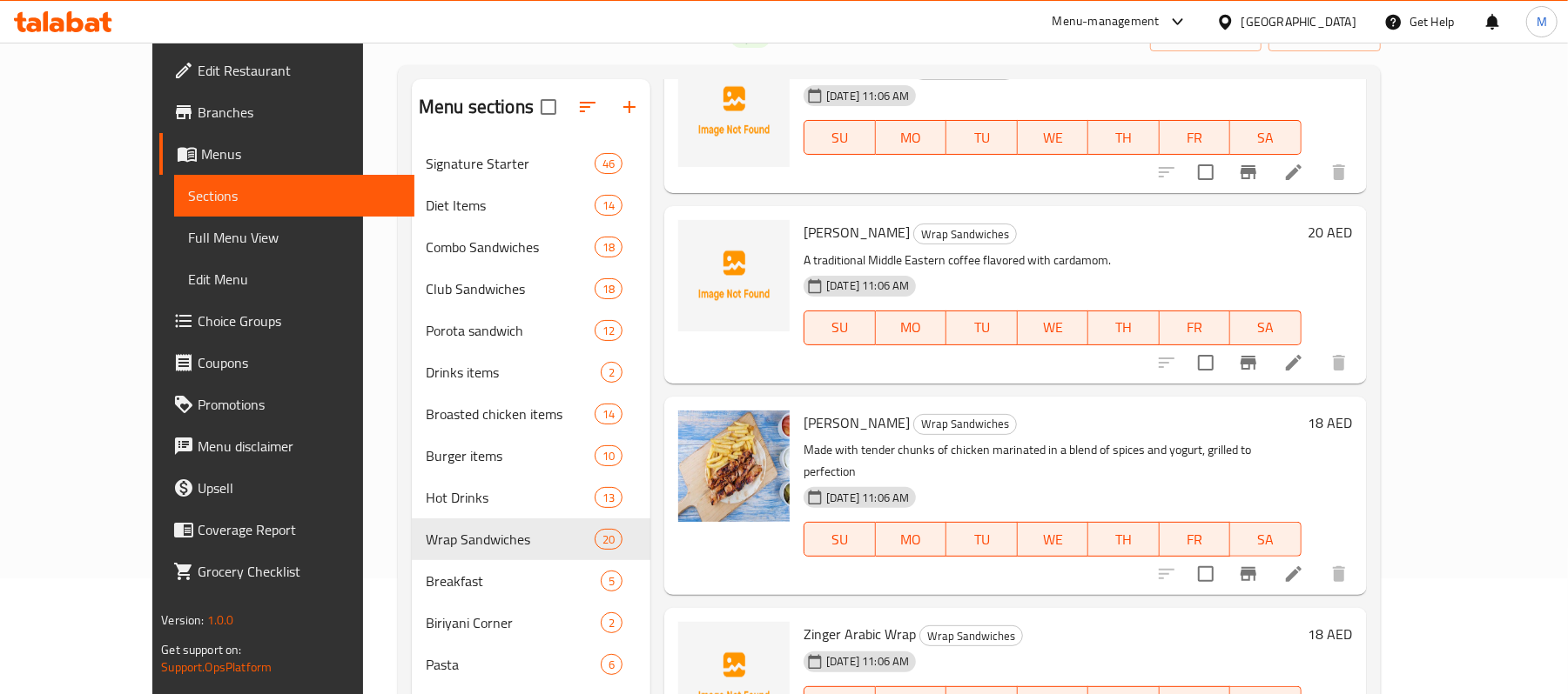
click at [803, 414] on span "Shish Tawook" at bounding box center [856, 423] width 107 height 26
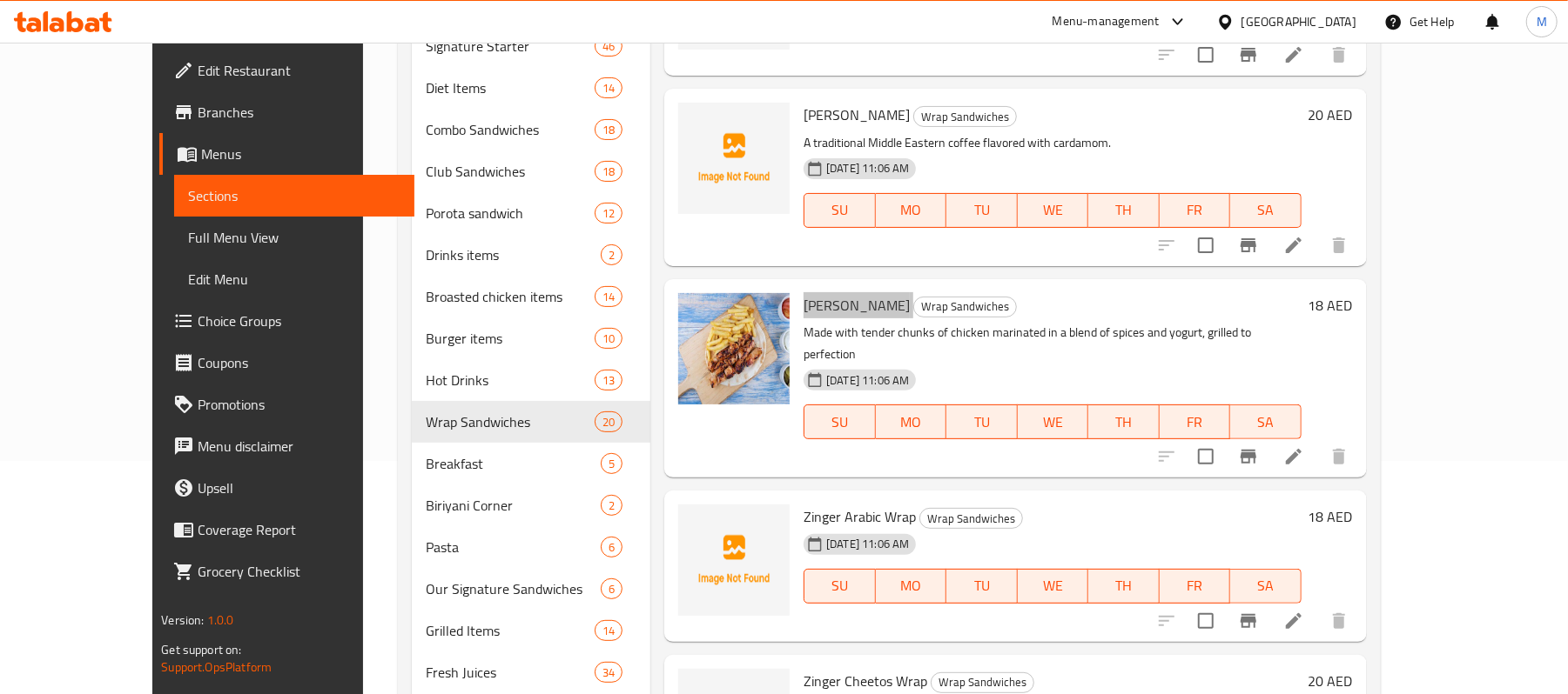
scroll to position [372, 0]
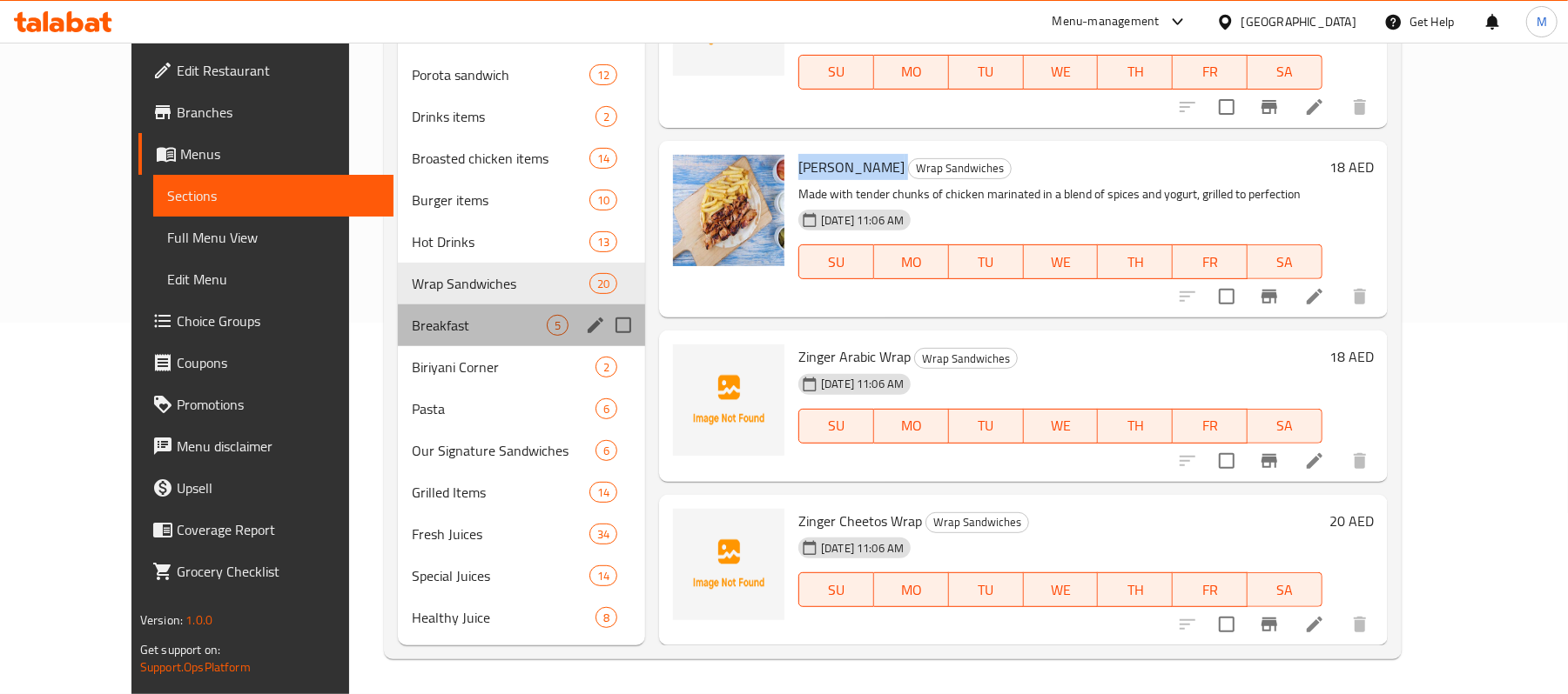
click at [470, 339] on div "Breakfast 5" at bounding box center [521, 325] width 247 height 42
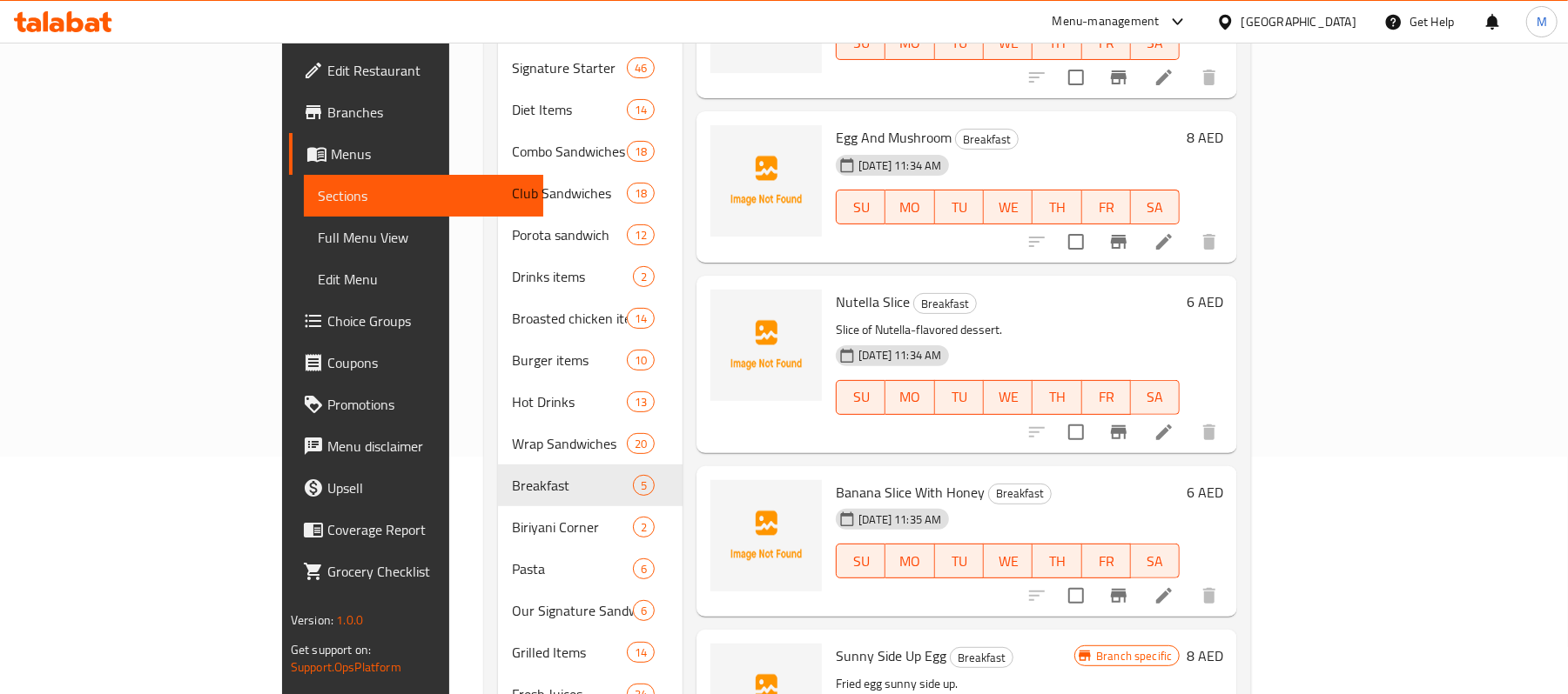
scroll to position [372, 0]
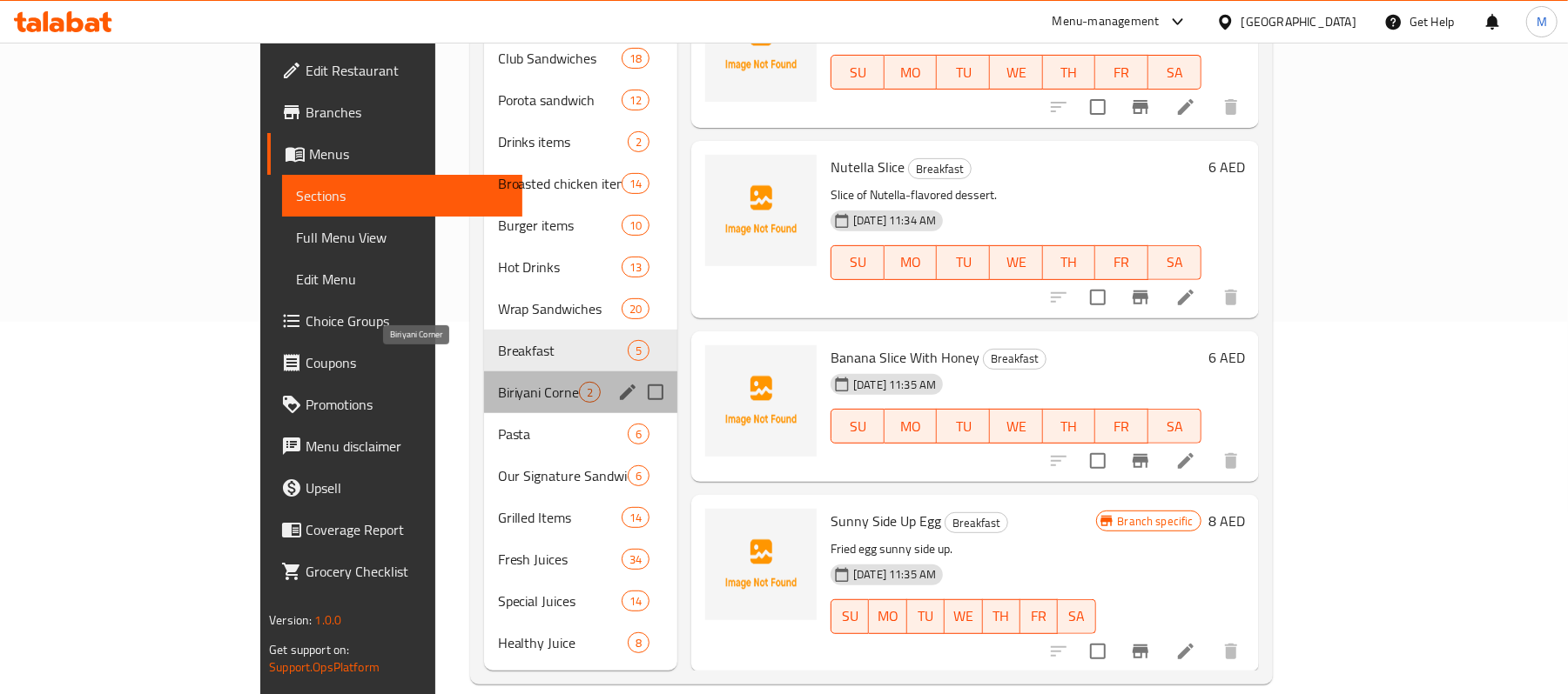
click at [497, 382] on span "Biriyani Corner" at bounding box center [537, 393] width 80 height 21
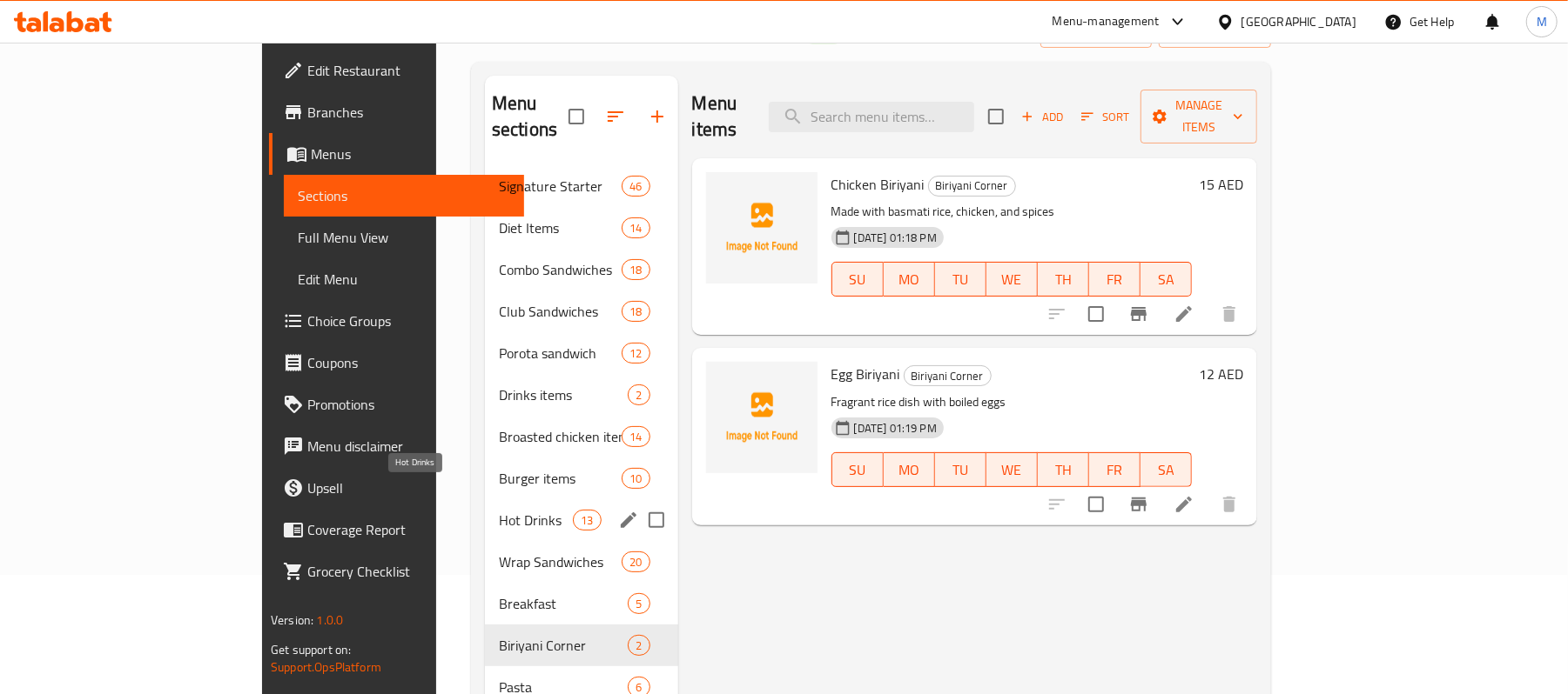
scroll to position [348, 0]
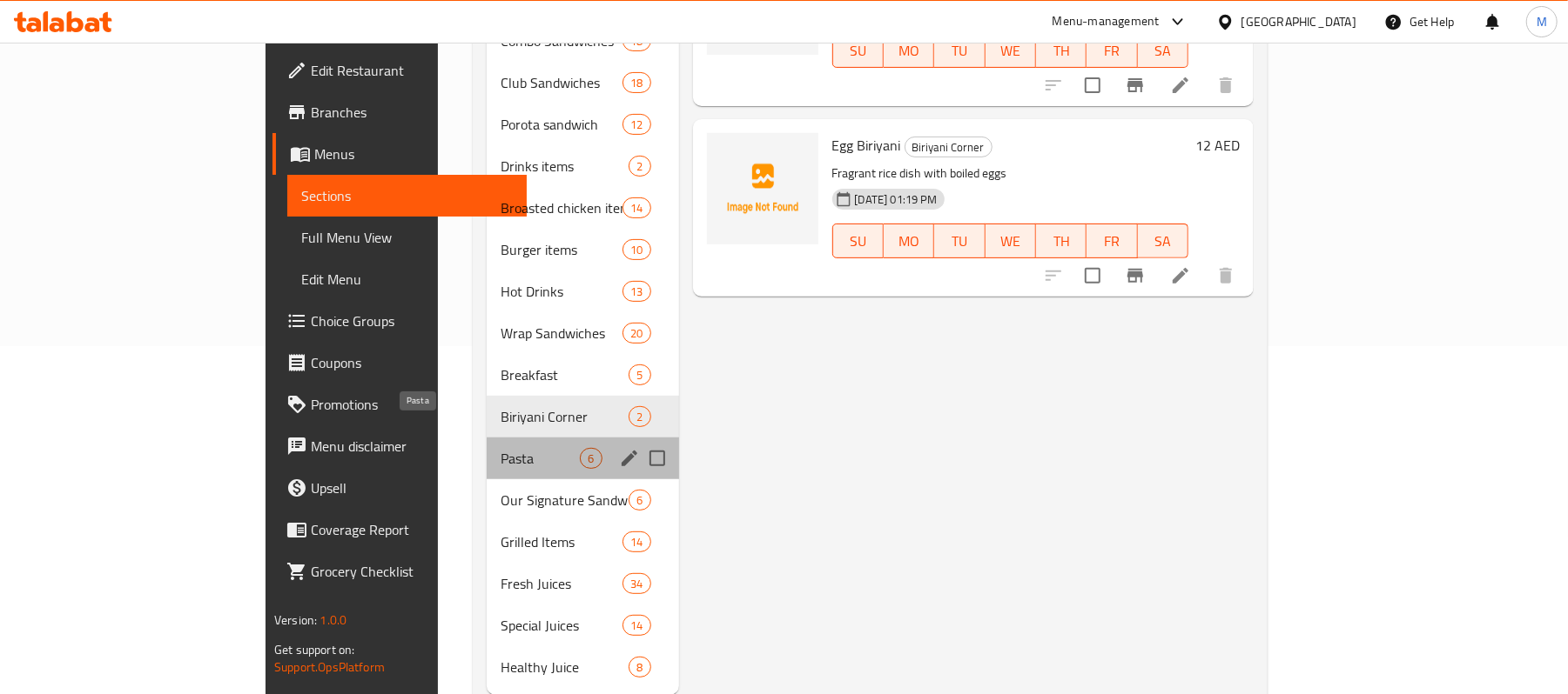
click at [500, 448] on span "Pasta" at bounding box center [540, 458] width 80 height 21
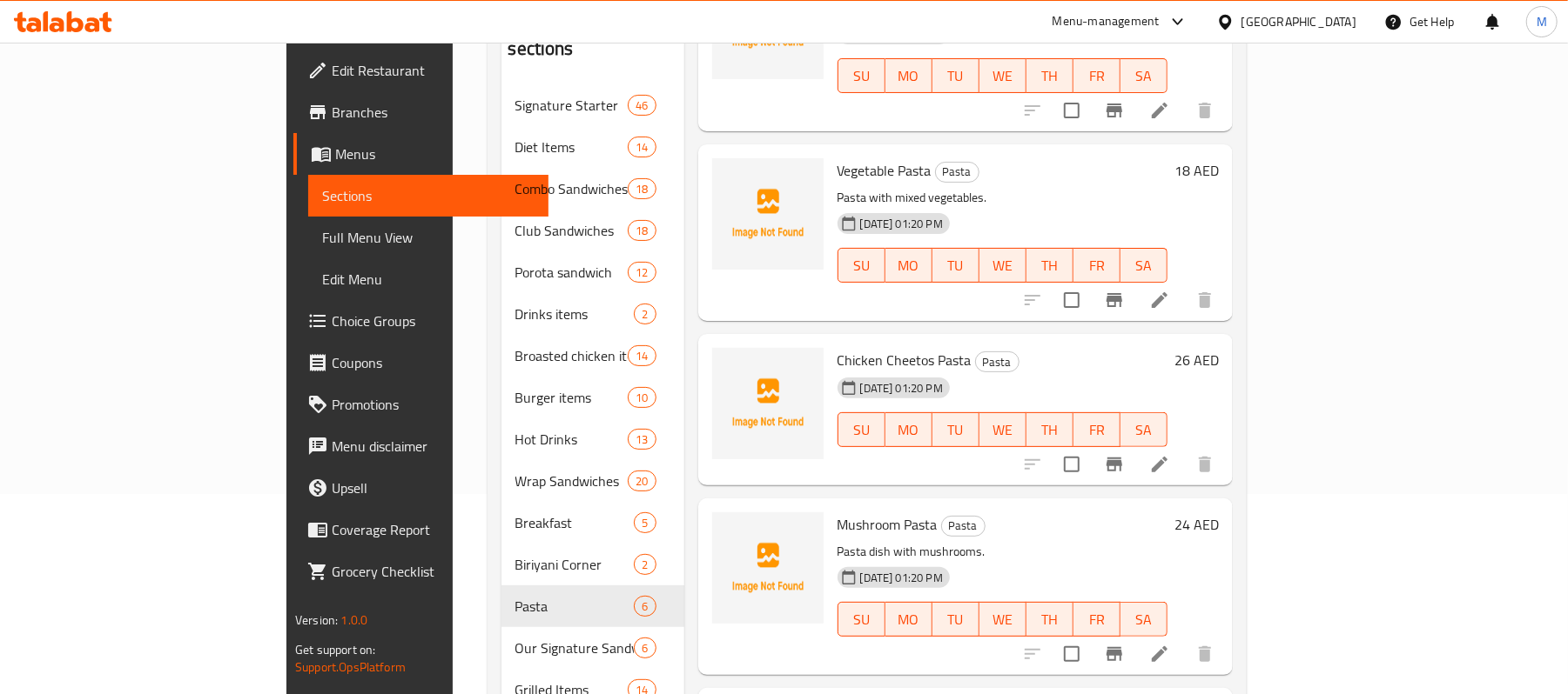
scroll to position [372, 0]
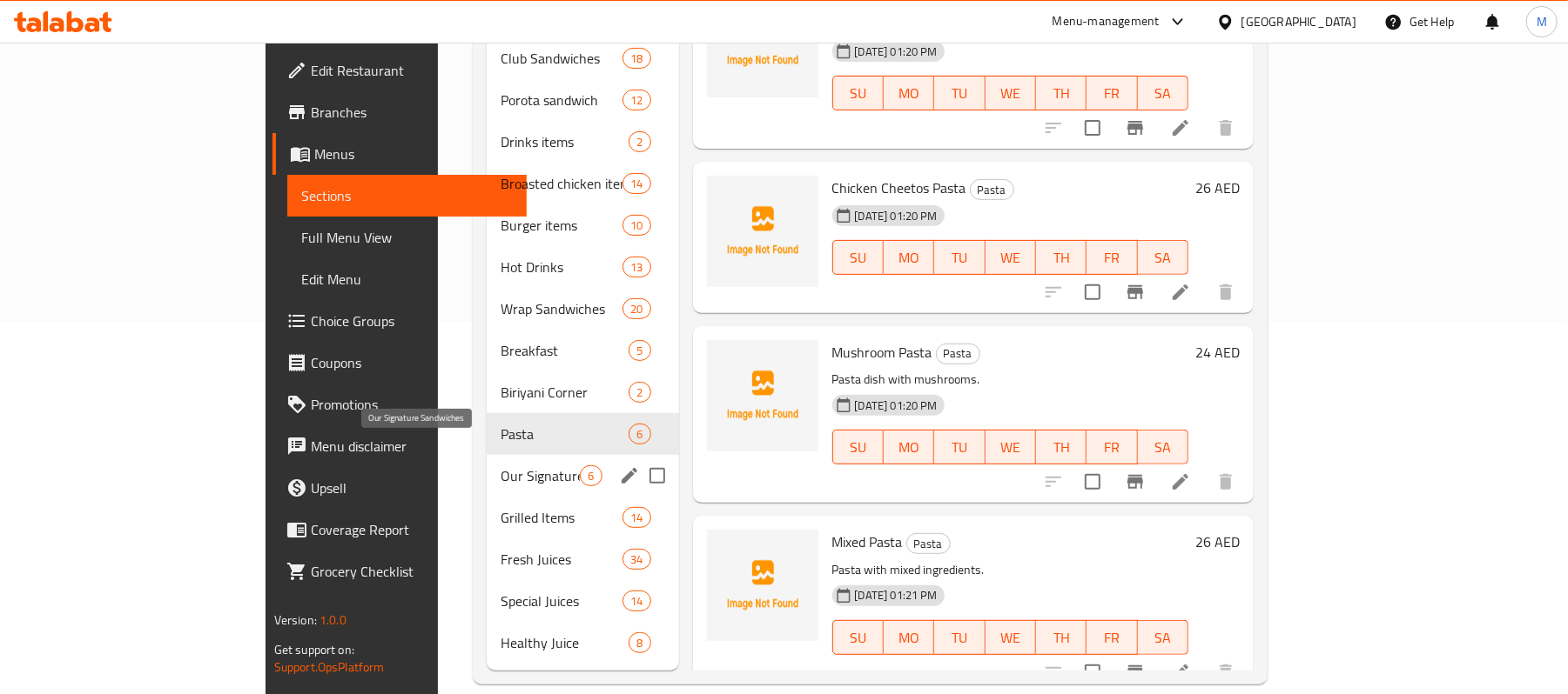
click at [500, 465] on span "Our Signature Sandwiches" at bounding box center [540, 476] width 80 height 21
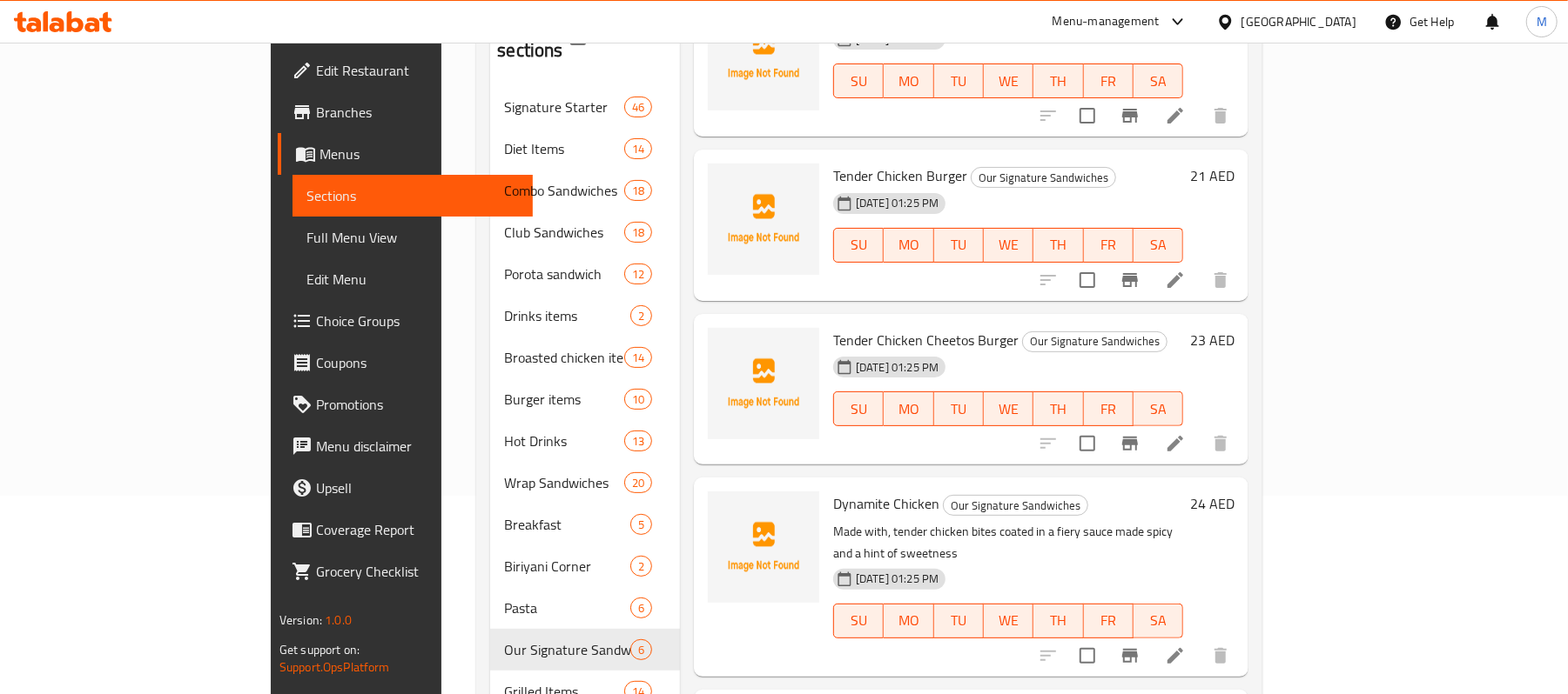
scroll to position [372, 0]
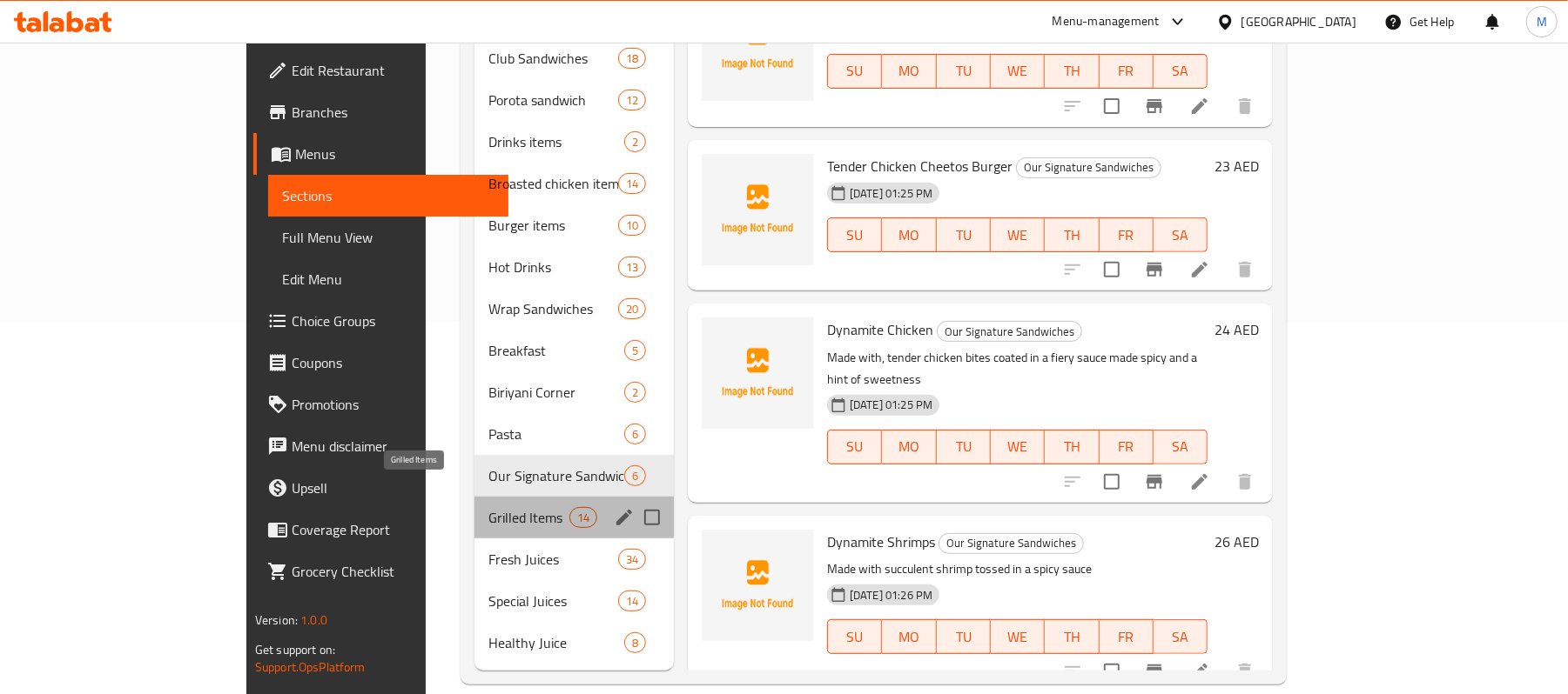
click at [489, 507] on span "Grilled Items" at bounding box center [528, 518] width 80 height 21
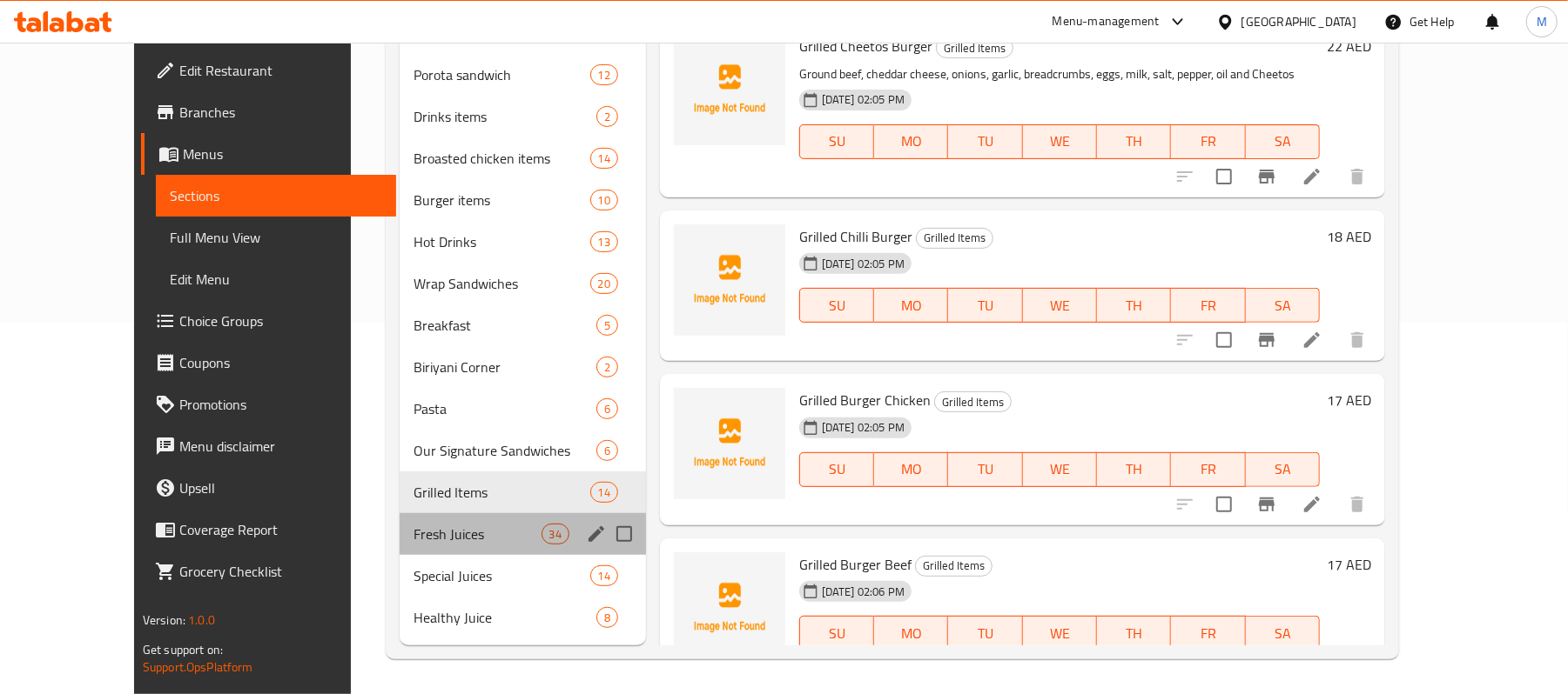
click at [446, 520] on div "Fresh Juices 34" at bounding box center [523, 534] width 246 height 42
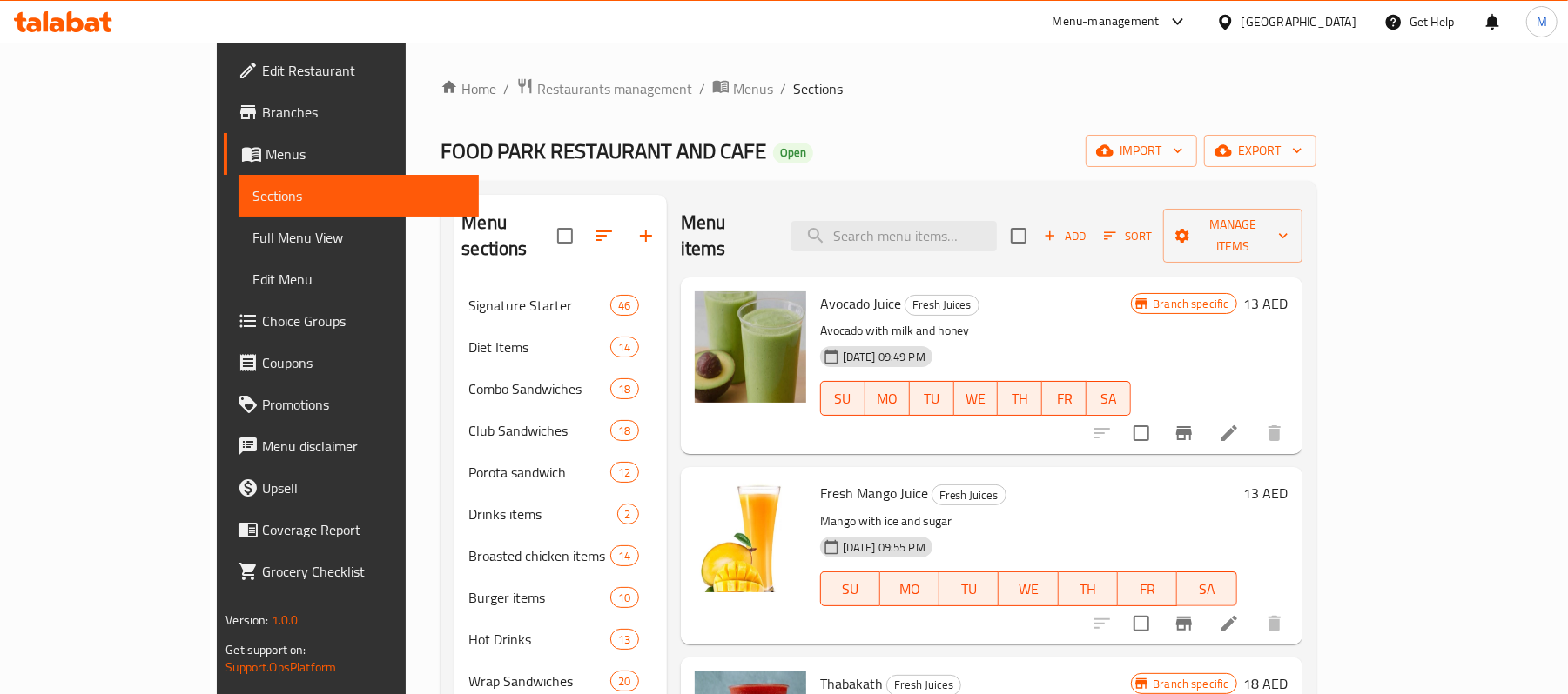
click at [820, 291] on span "Avocado Juice" at bounding box center [860, 303] width 80 height 26
click at [820, 480] on span "Fresh Mango Juice" at bounding box center [874, 492] width 108 height 26
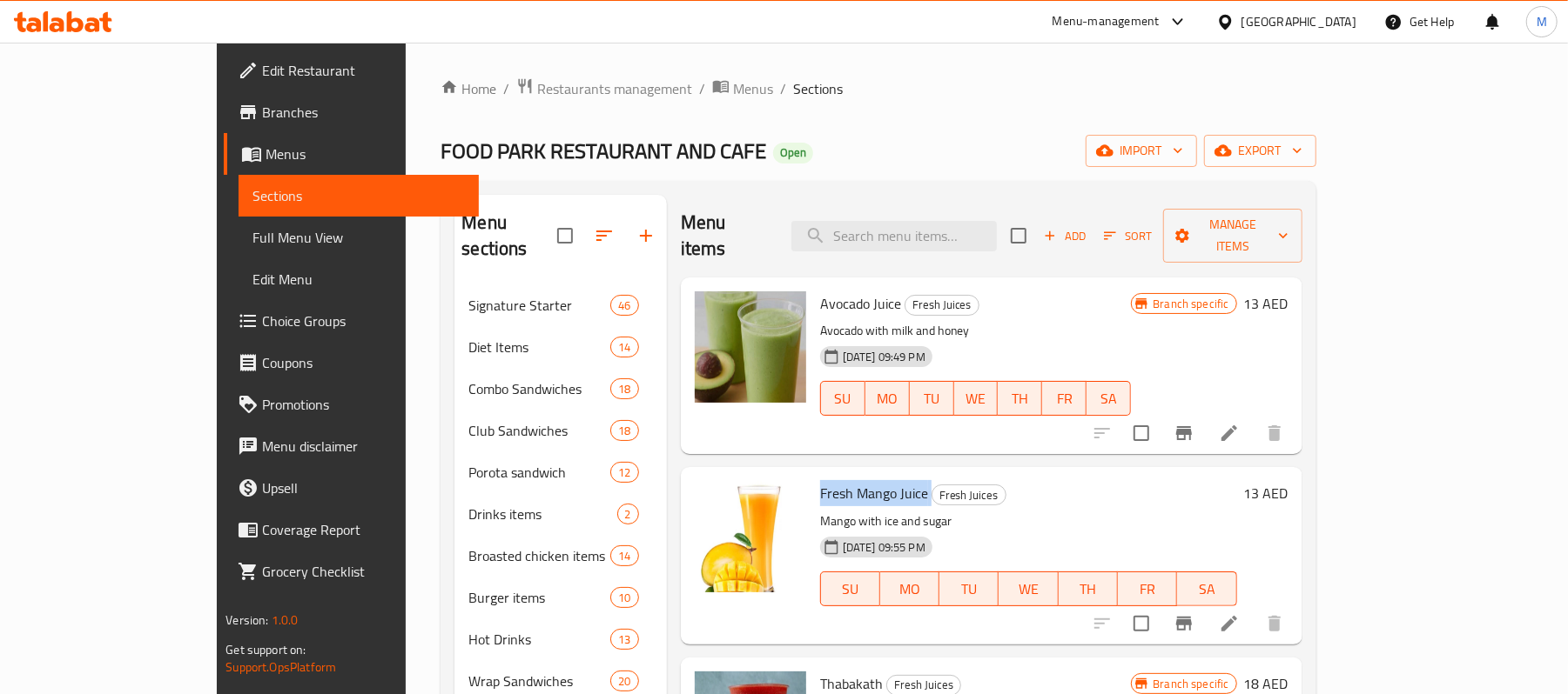
click at [820, 480] on span "Fresh Mango Juice" at bounding box center [874, 492] width 108 height 26
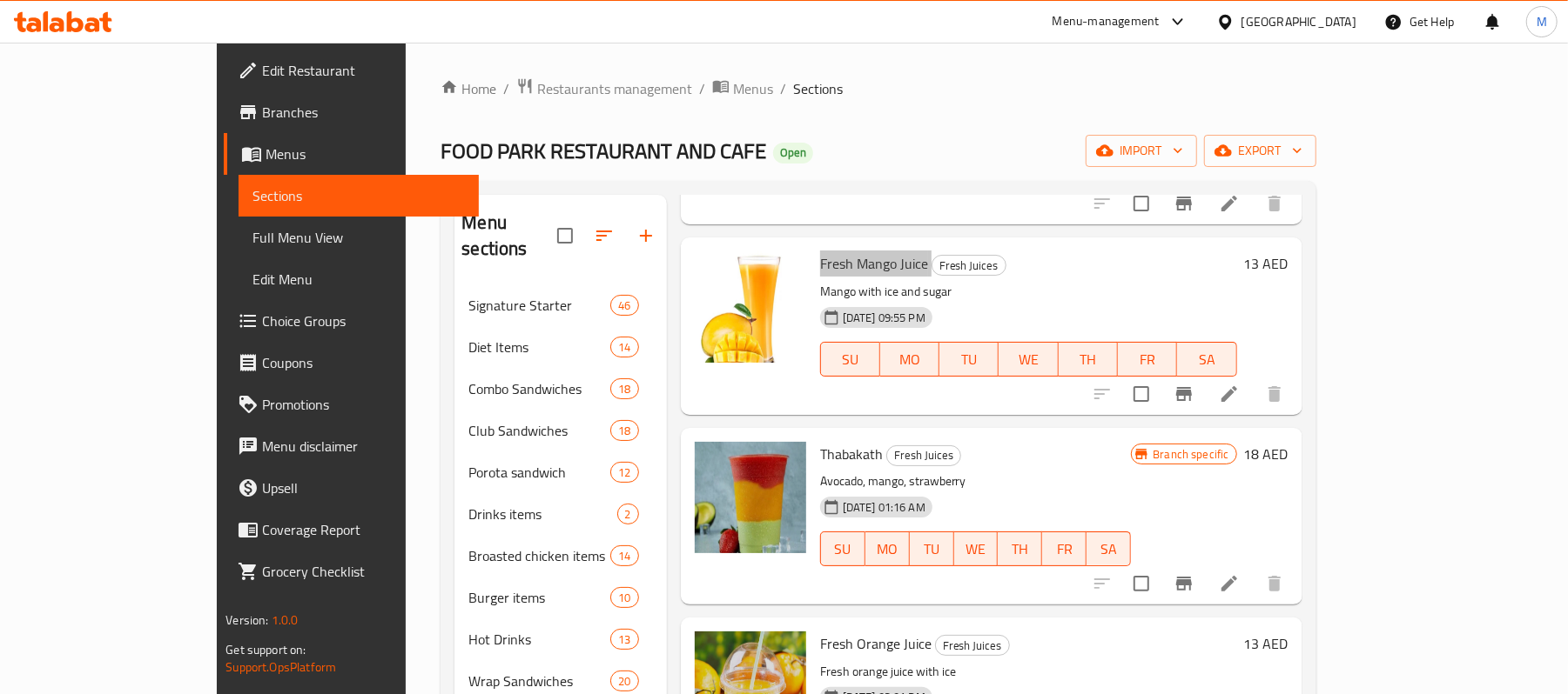
scroll to position [232, 0]
click at [820, 439] on span "Thabakath" at bounding box center [851, 452] width 63 height 26
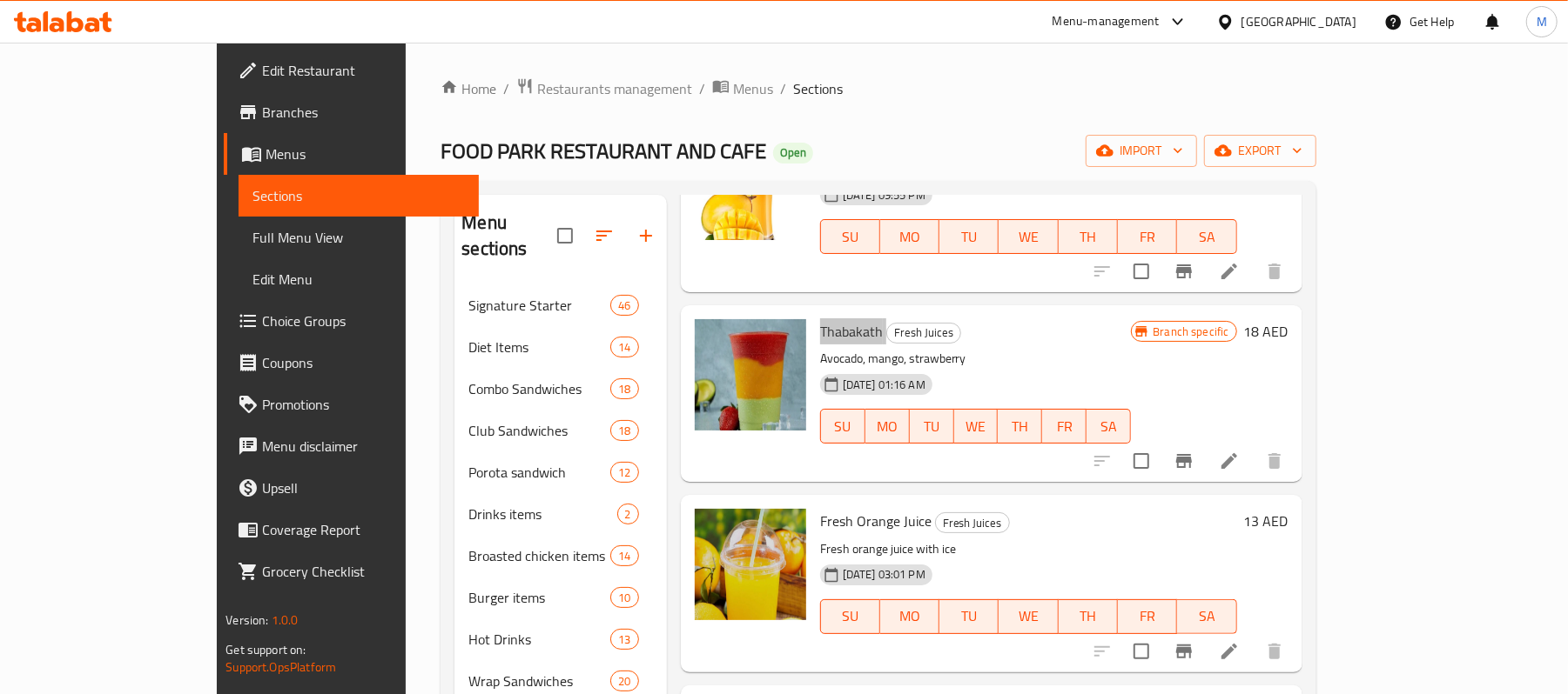
scroll to position [463, 0]
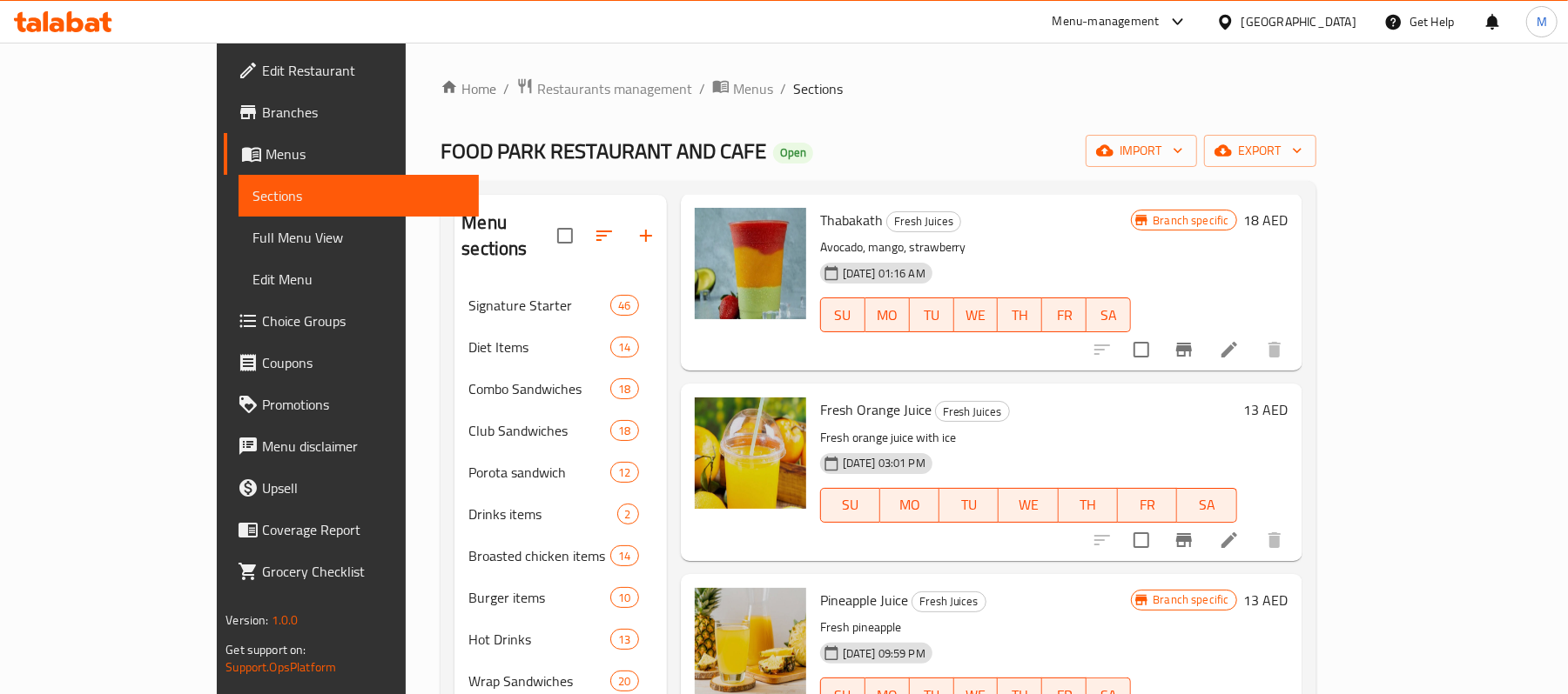
click at [820, 396] on span "Fresh Orange Juice" at bounding box center [876, 409] width 112 height 26
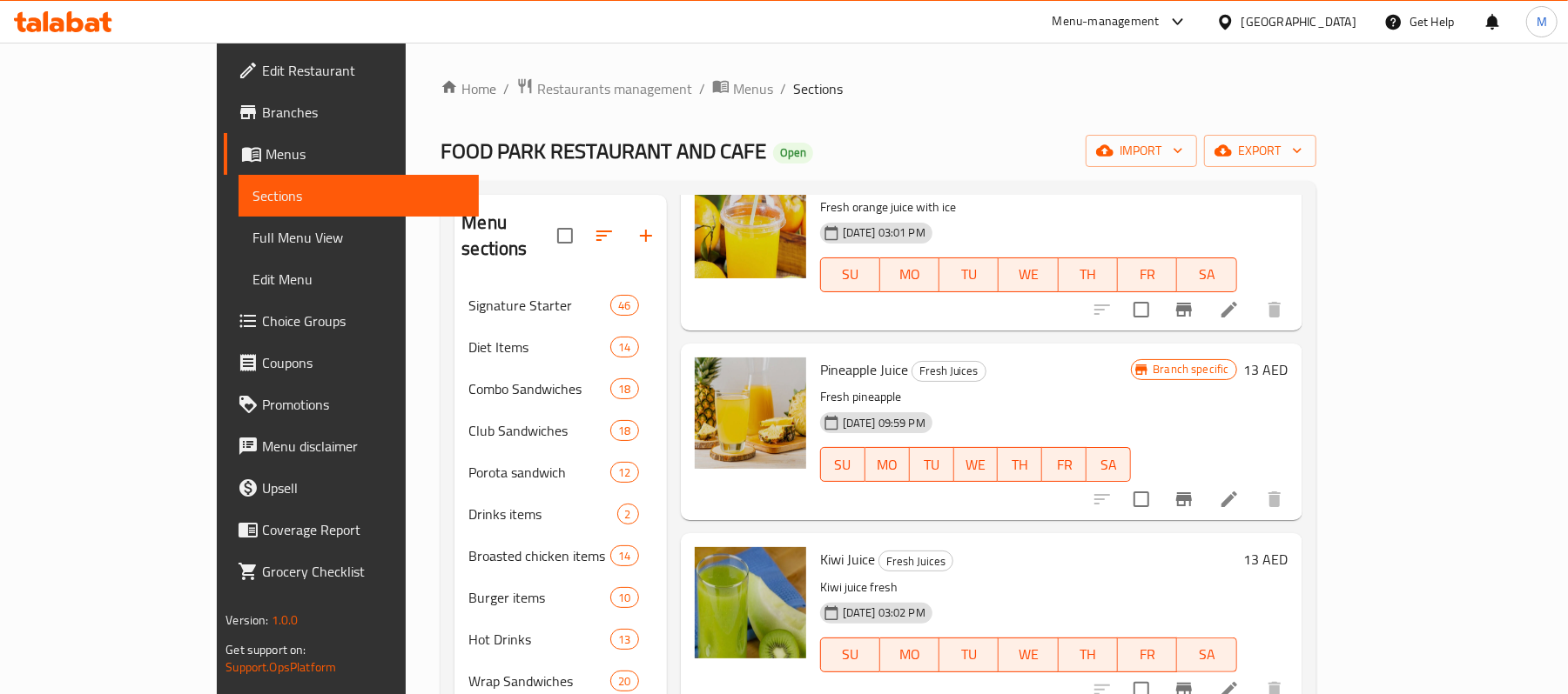
scroll to position [696, 0]
click at [827, 355] on span "Pineapple Juice" at bounding box center [864, 367] width 88 height 26
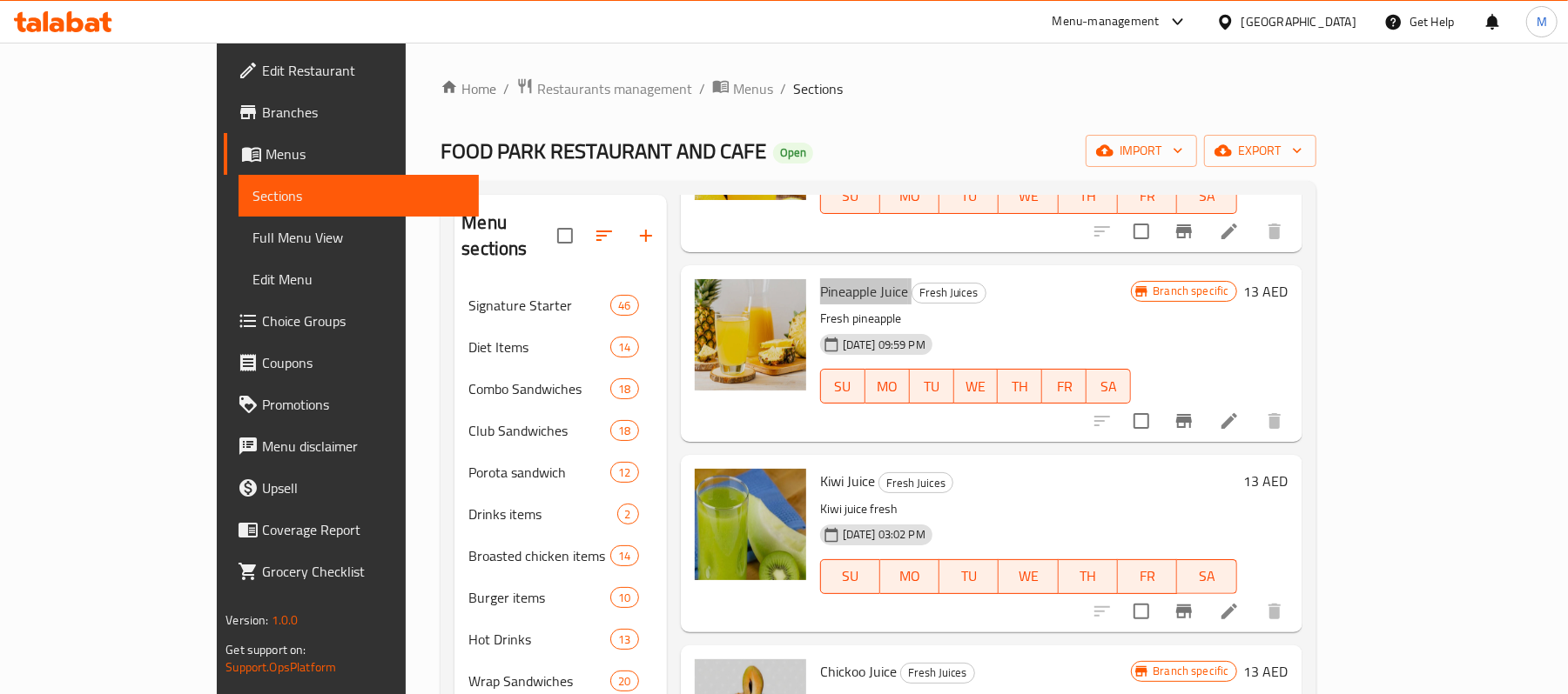
scroll to position [811, 0]
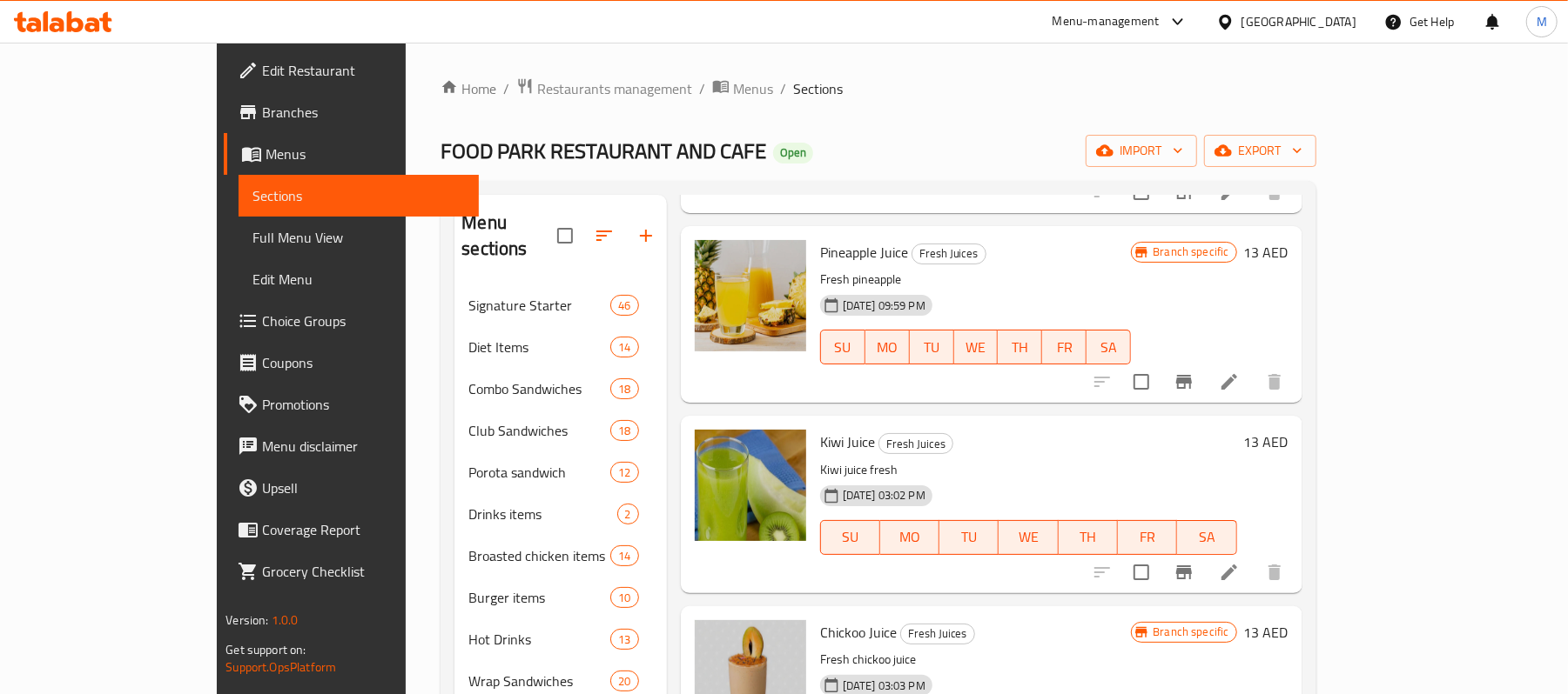
click at [820, 429] on span "Kiwi Juice" at bounding box center [848, 442] width 55 height 26
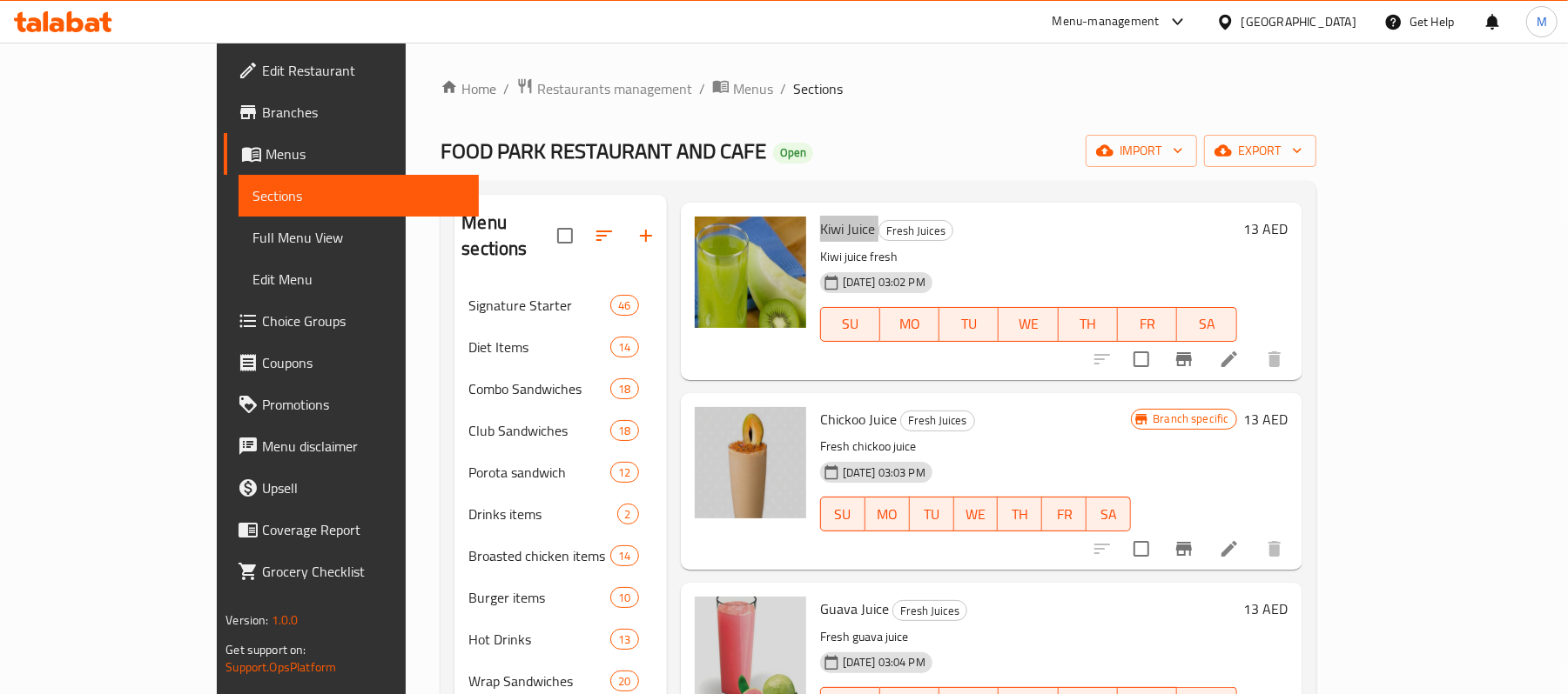
scroll to position [1044, 0]
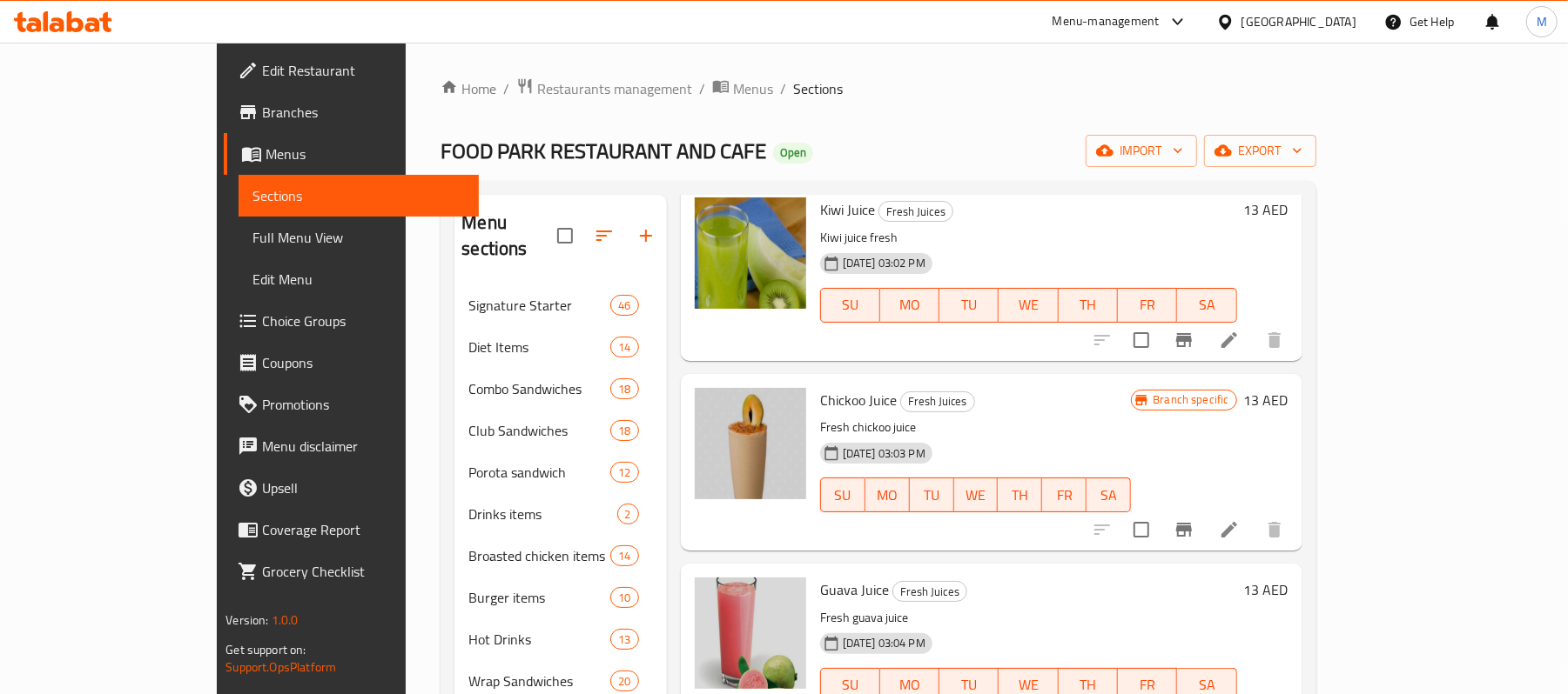
click at [822, 387] on span "Chickoo Juice" at bounding box center [858, 399] width 77 height 26
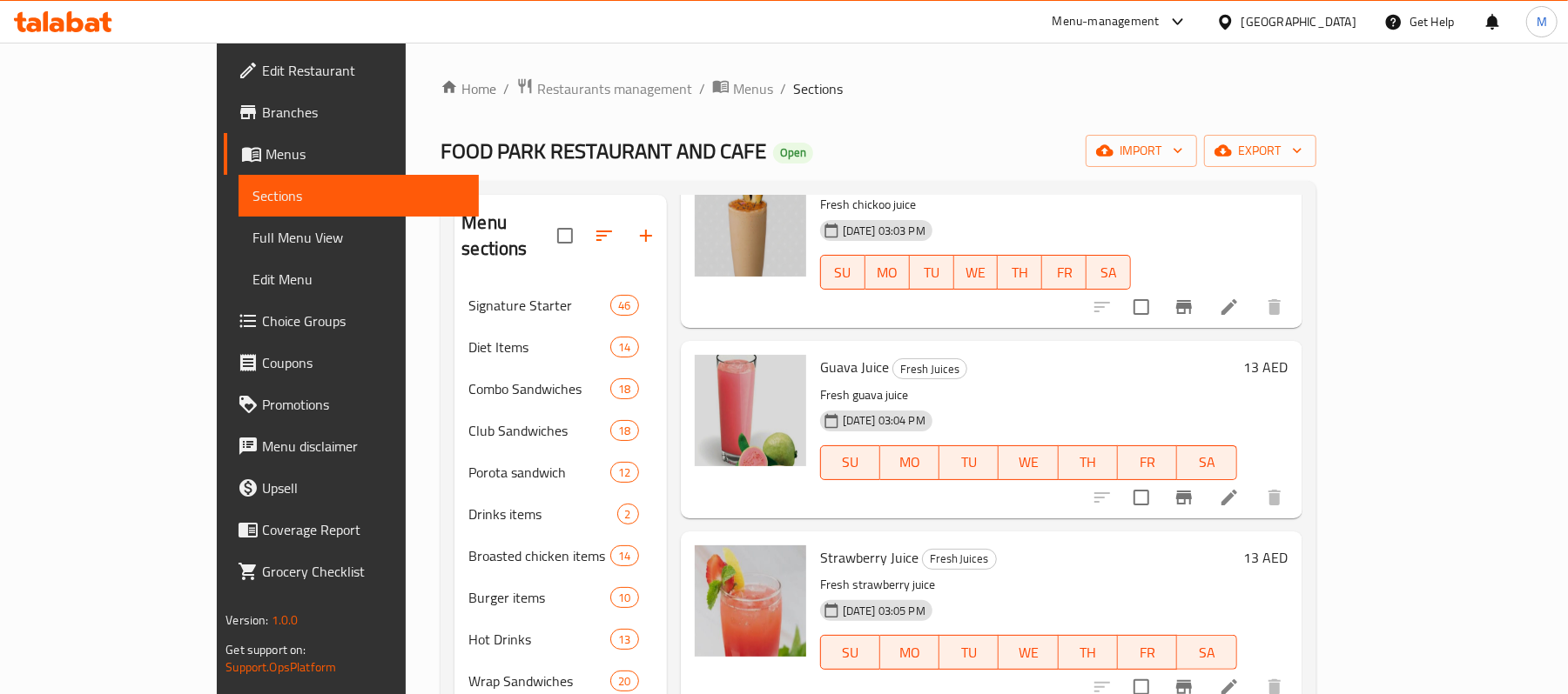
scroll to position [1276, 0]
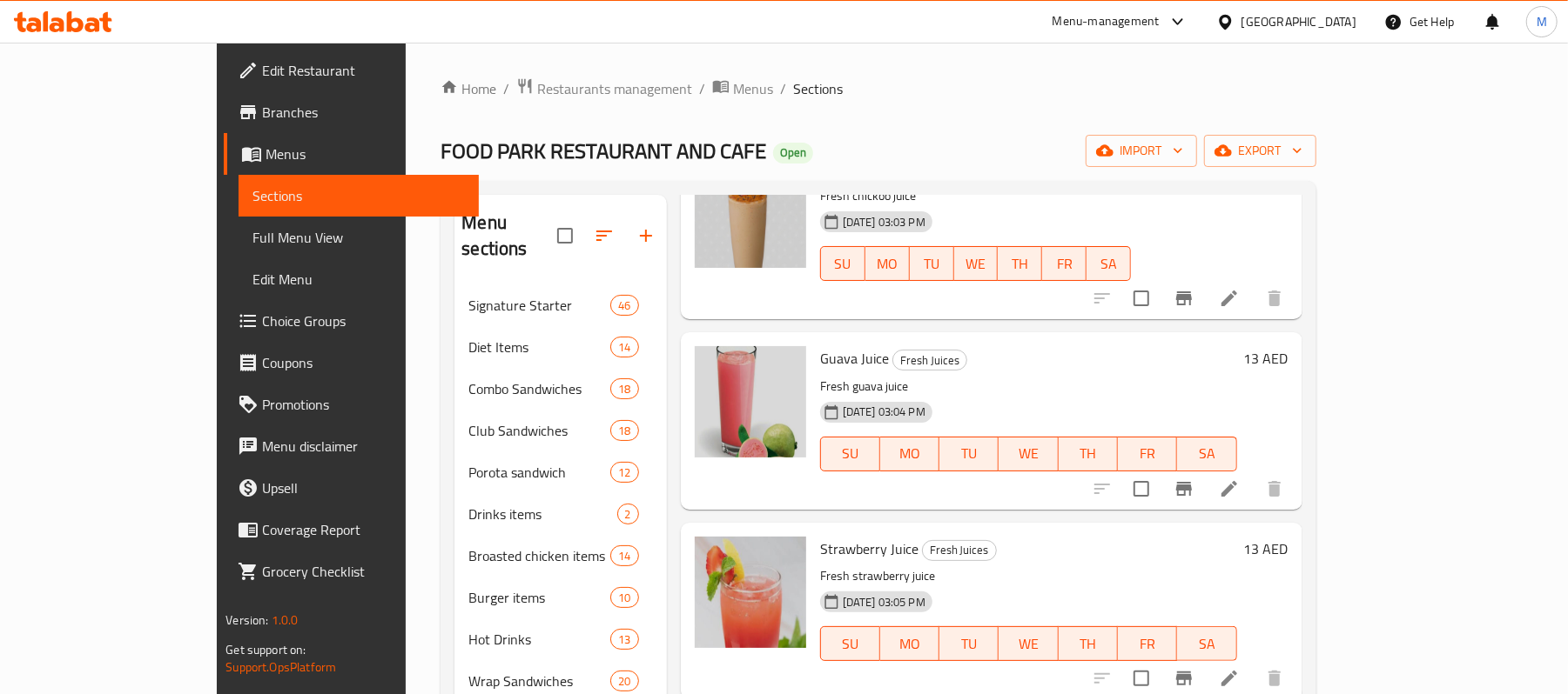
click at [820, 345] on span "Guava Juice" at bounding box center [854, 358] width 69 height 26
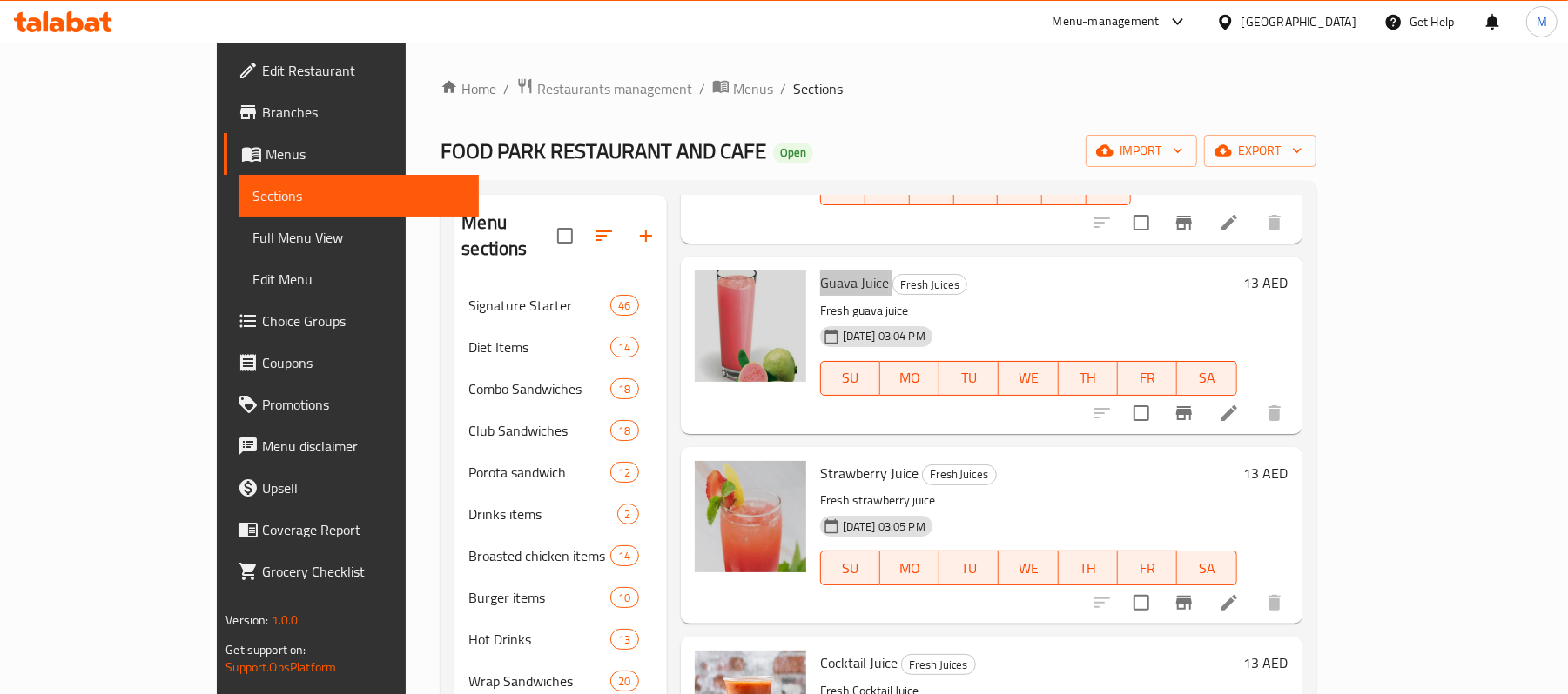
scroll to position [1392, 0]
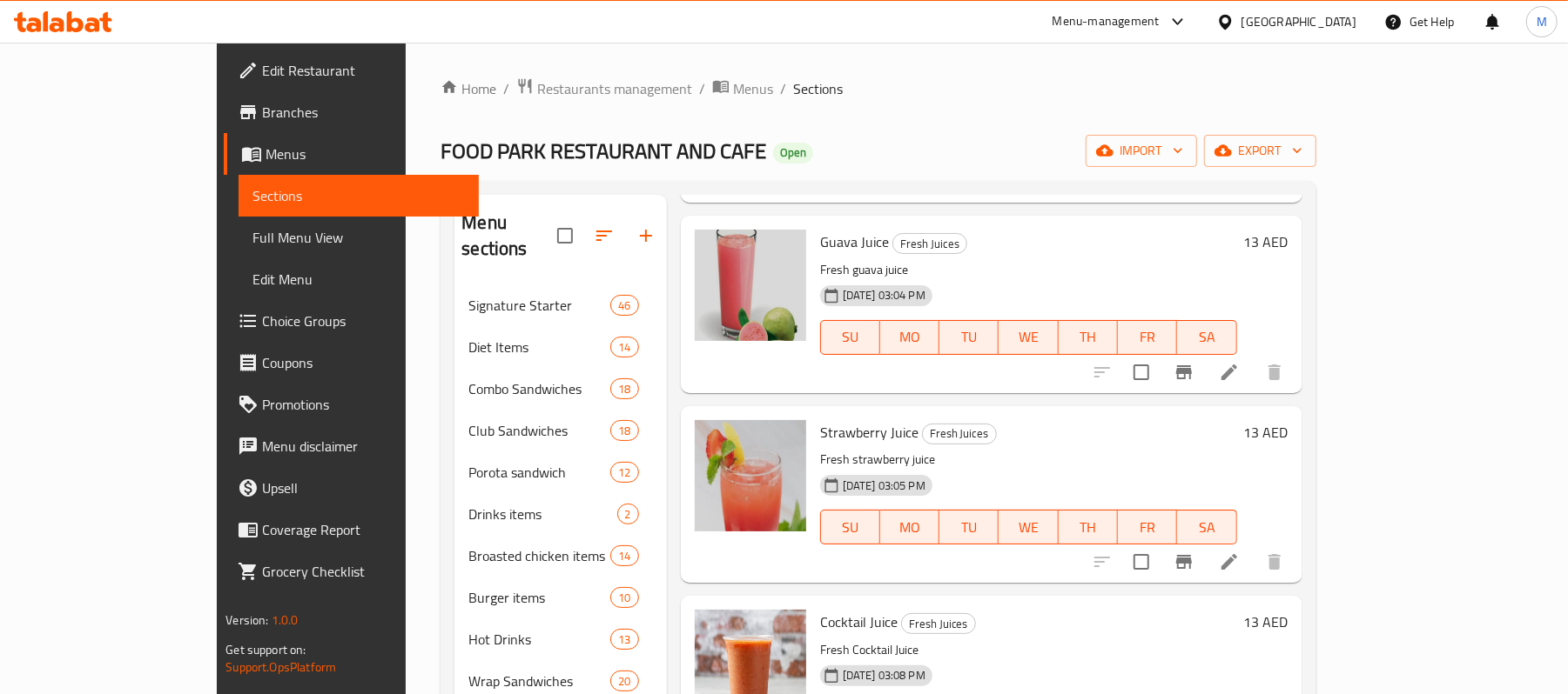
click at [820, 420] on span "Strawberry Juice" at bounding box center [869, 432] width 98 height 26
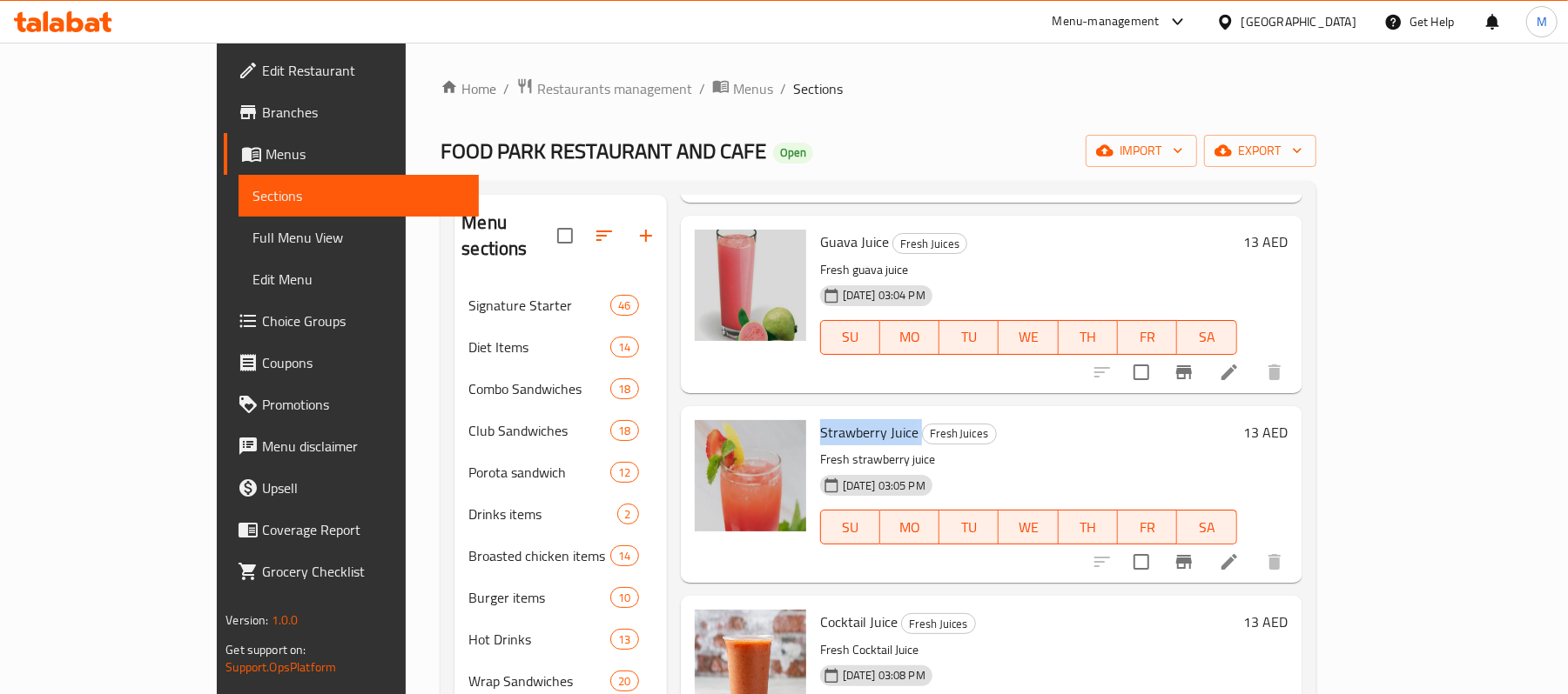
click at [820, 420] on span "Strawberry Juice" at bounding box center [869, 432] width 98 height 26
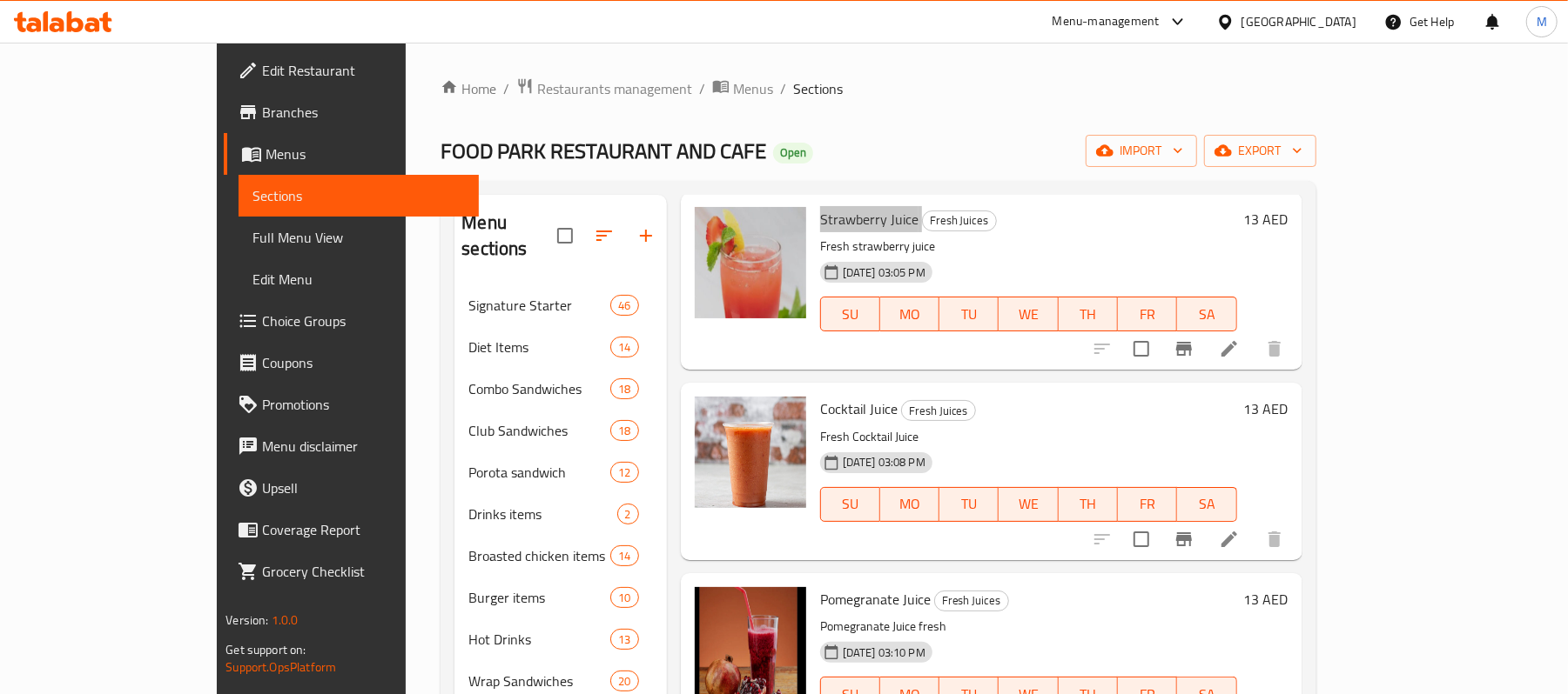
scroll to position [1624, 0]
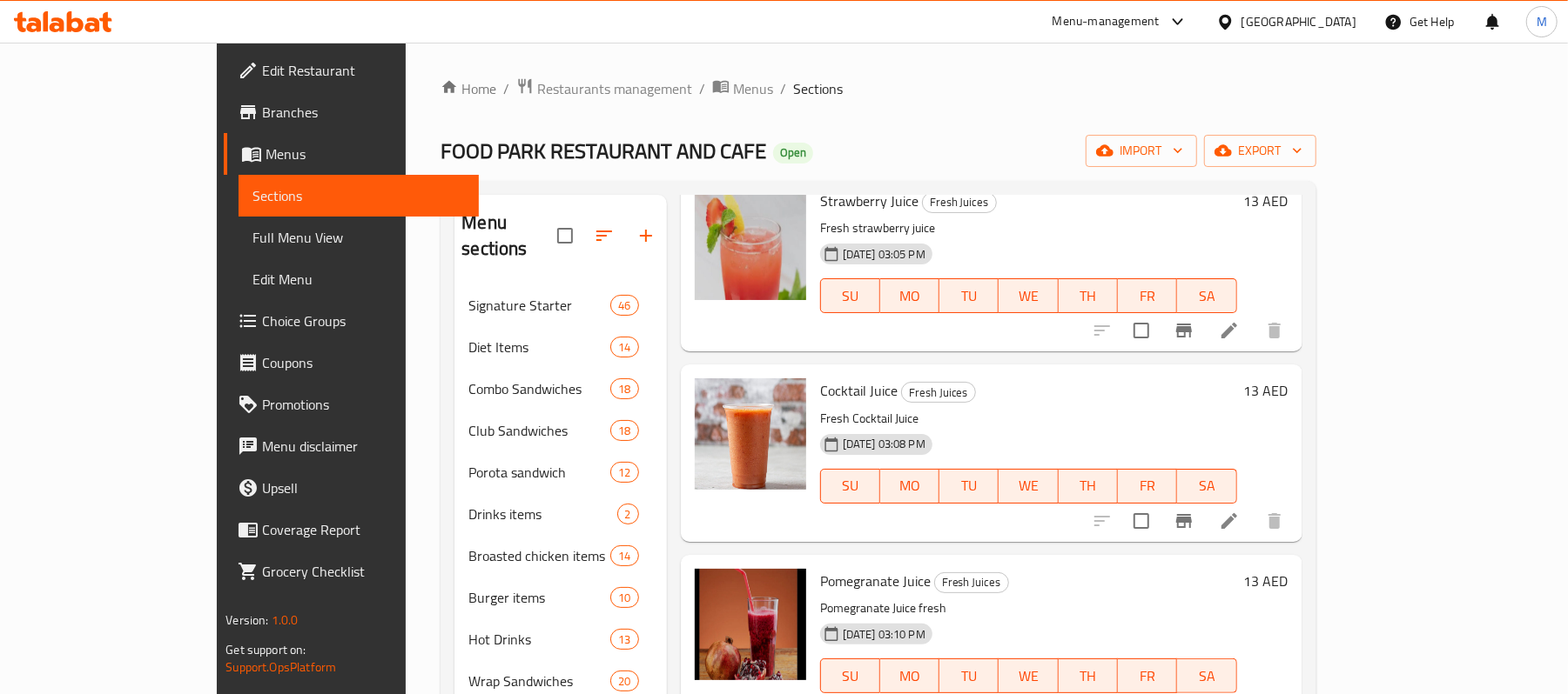
click at [820, 378] on span "Cocktail Juice" at bounding box center [859, 391] width 78 height 26
click at [820, 568] on span "Pomegranate Juice" at bounding box center [876, 581] width 111 height 26
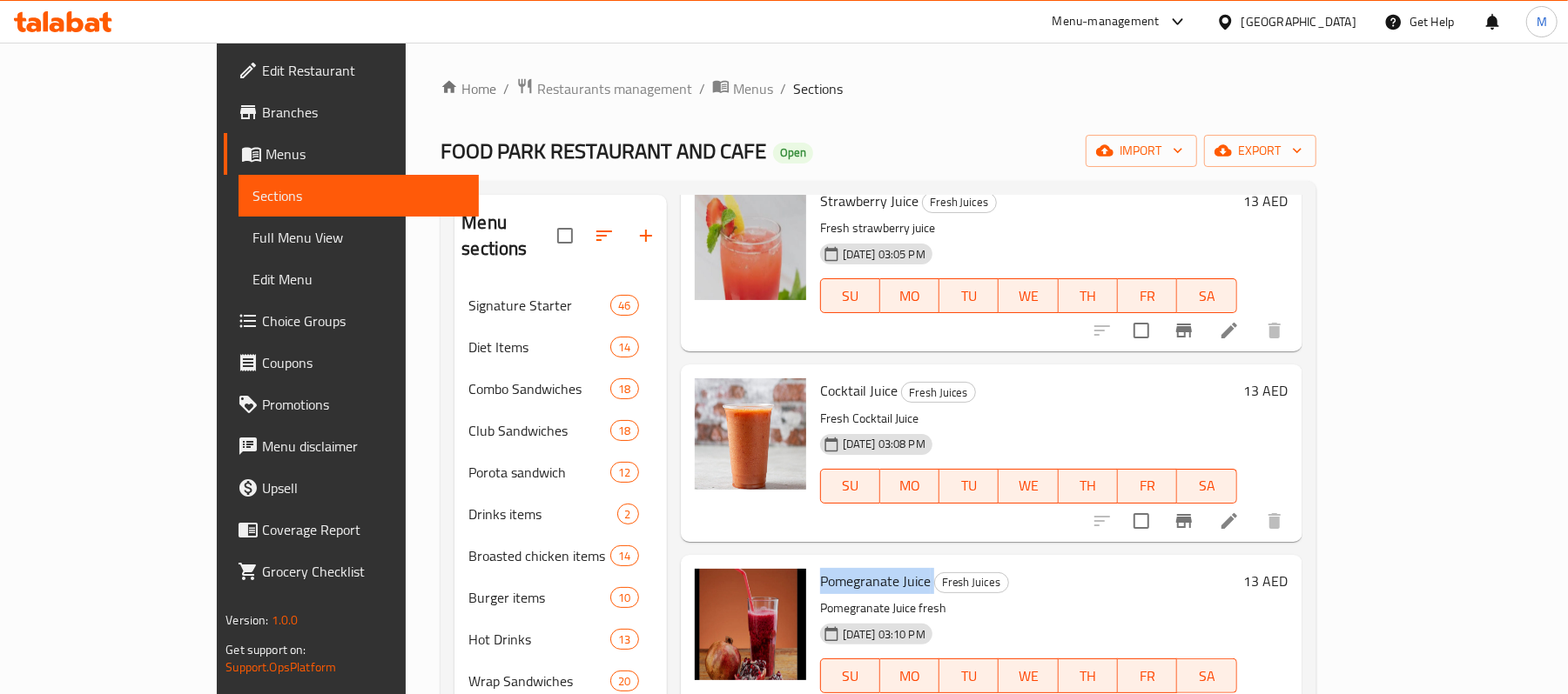
click at [820, 568] on span "Pomegranate Juice" at bounding box center [876, 581] width 111 height 26
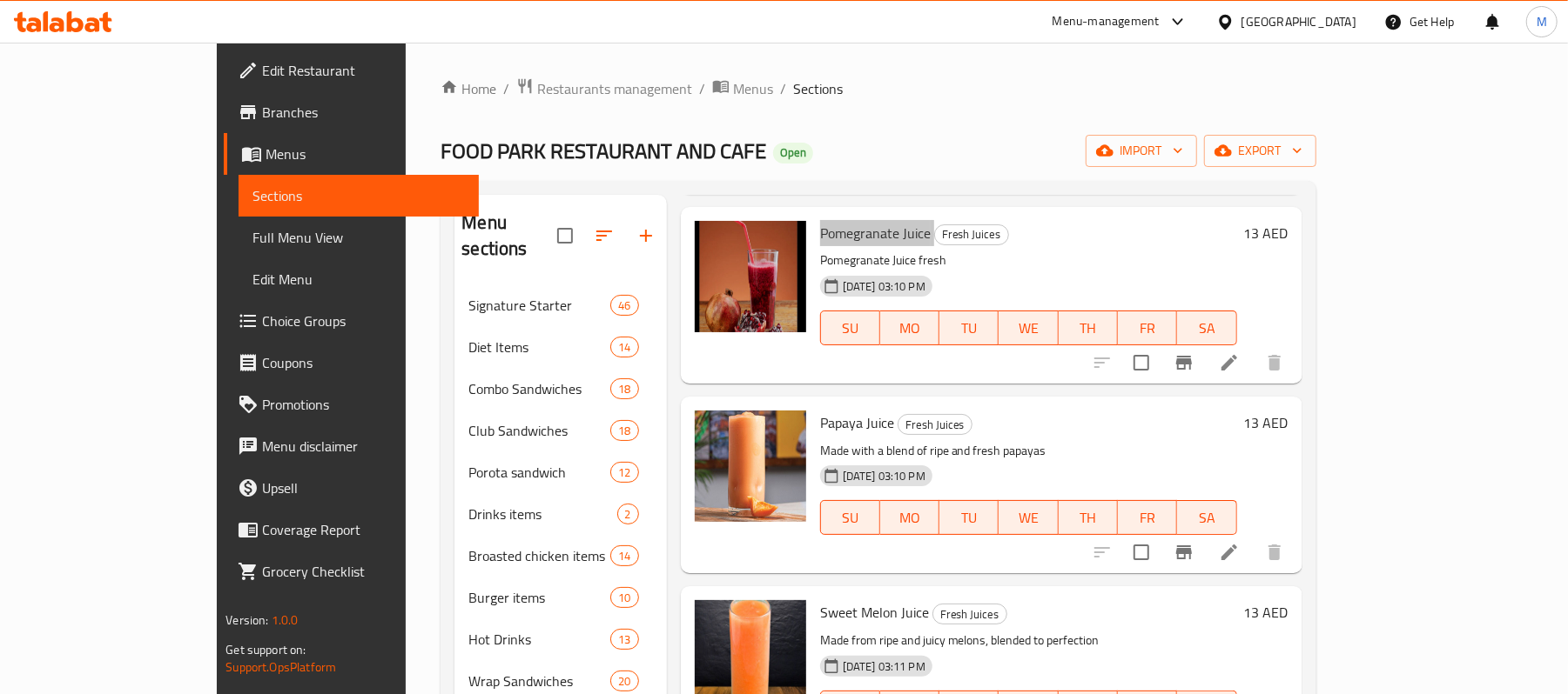
scroll to position [2088, 0]
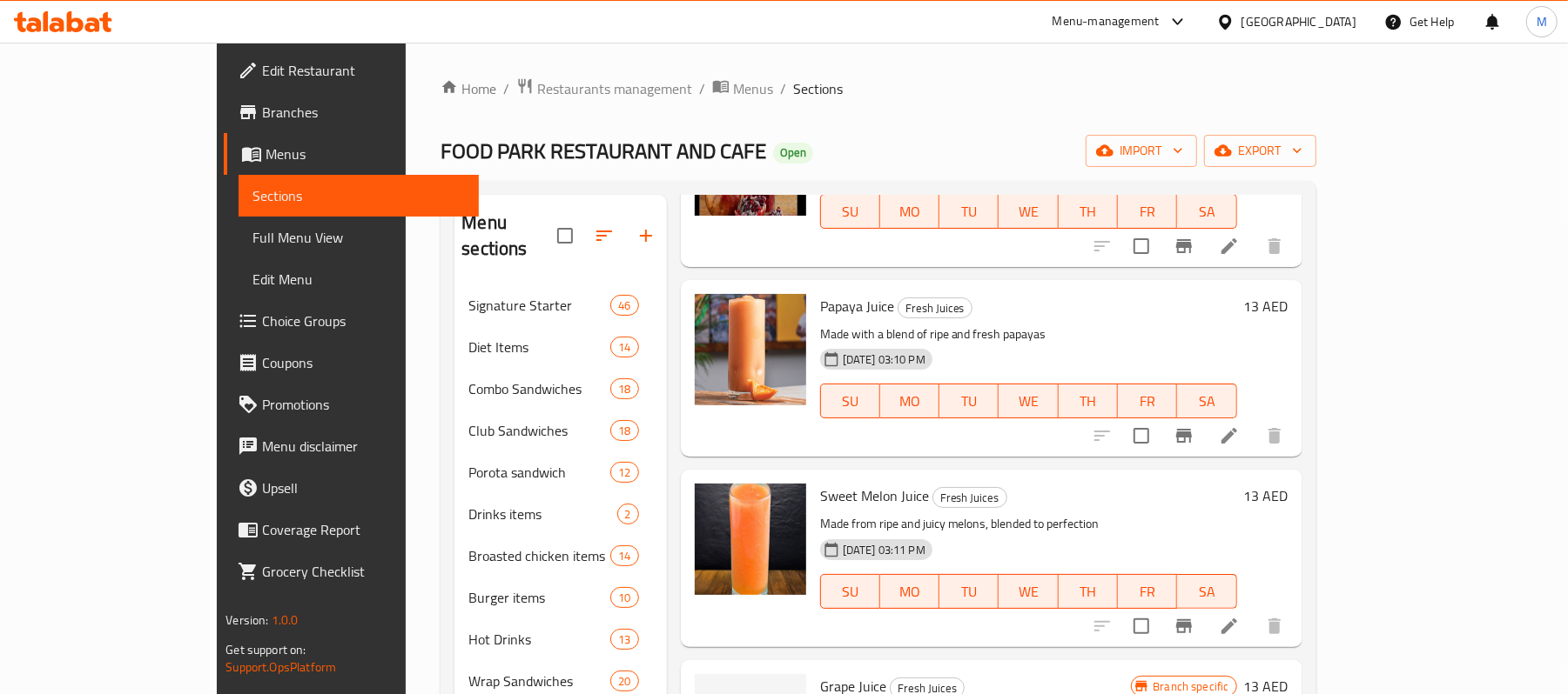
click at [820, 293] on span "Papaya Juice" at bounding box center [857, 305] width 74 height 26
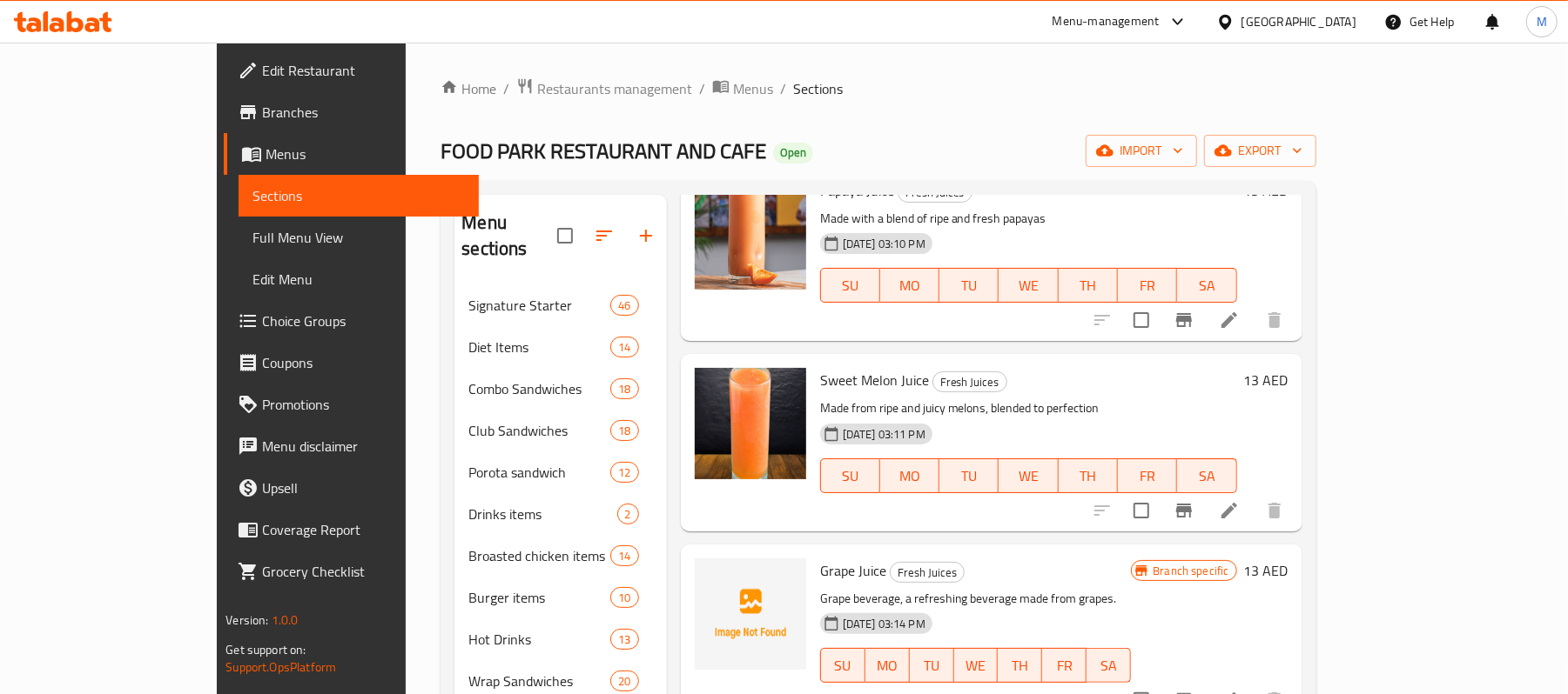
click at [820, 367] on span "Sweet Melon Juice" at bounding box center [875, 380] width 109 height 26
click at [850, 367] on span "Sweet Melon Juice" at bounding box center [875, 380] width 109 height 26
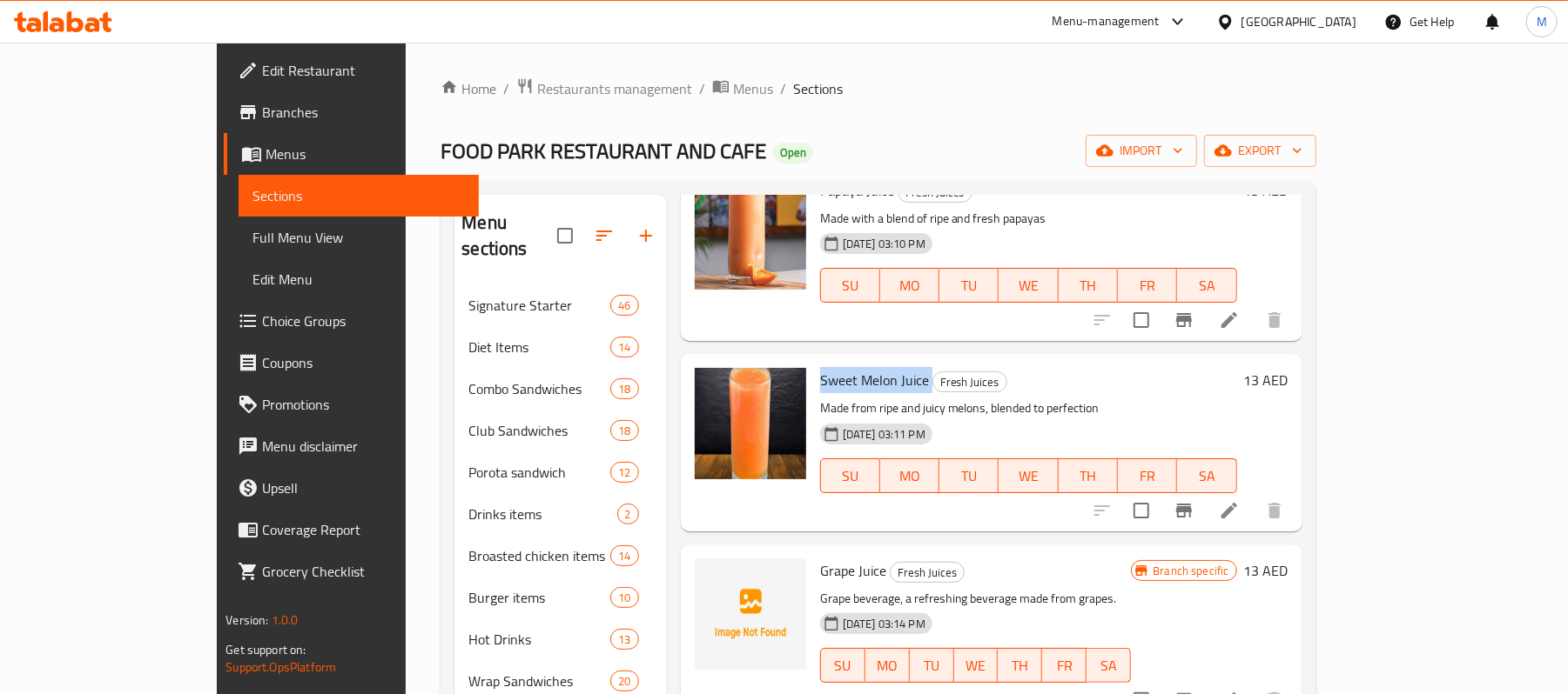
click at [850, 367] on span "Sweet Melon Juice" at bounding box center [875, 380] width 109 height 26
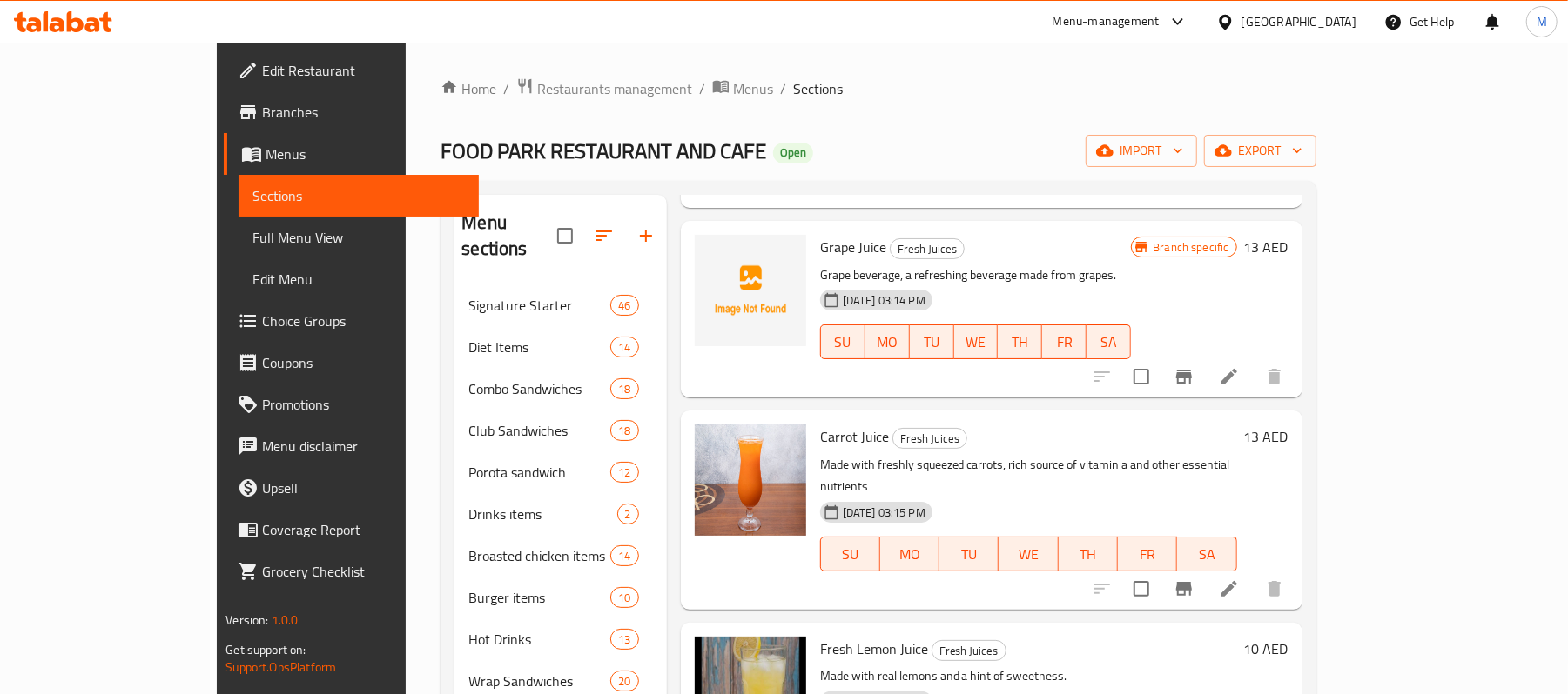
scroll to position [2667, 0]
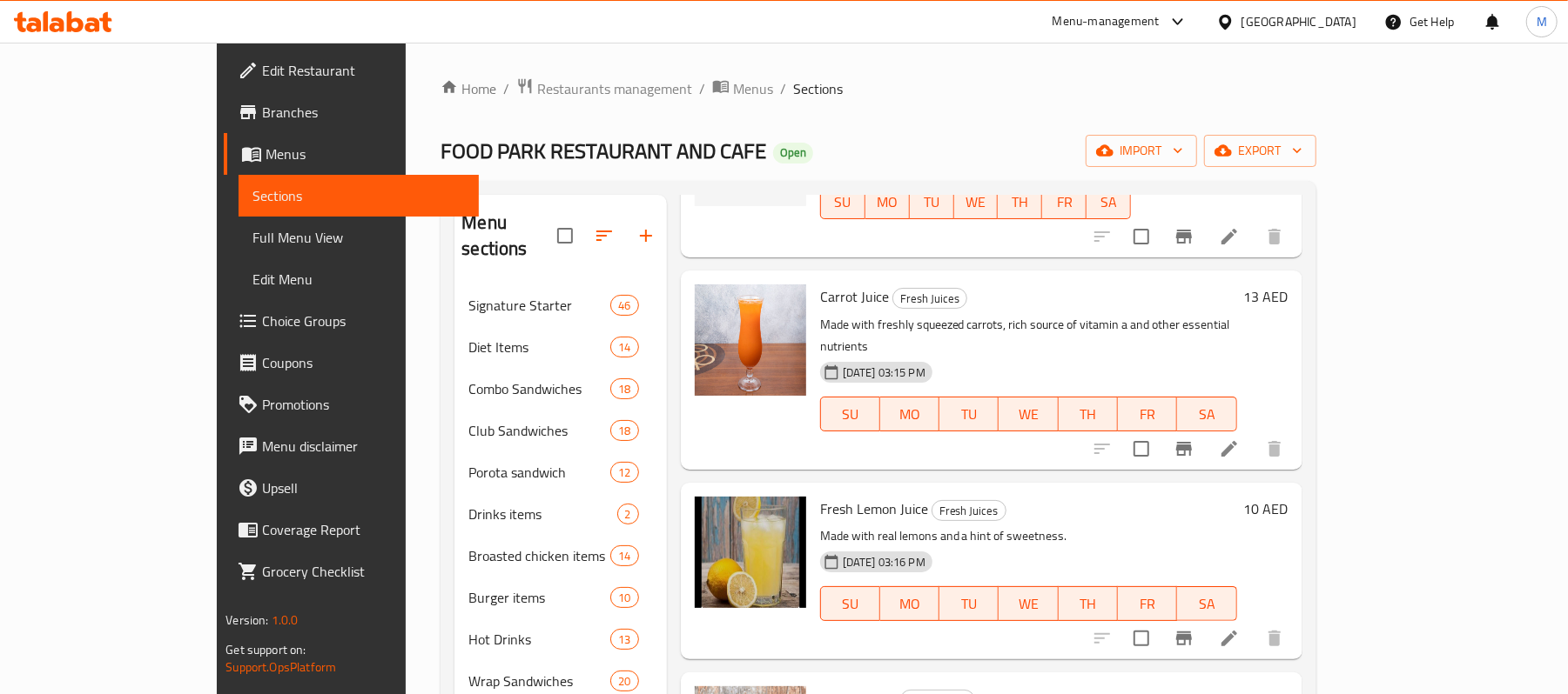
click at [820, 284] on span "Carrot Juice" at bounding box center [854, 297] width 69 height 26
click at [827, 496] on span "Fresh Lemon Juice" at bounding box center [874, 509] width 108 height 26
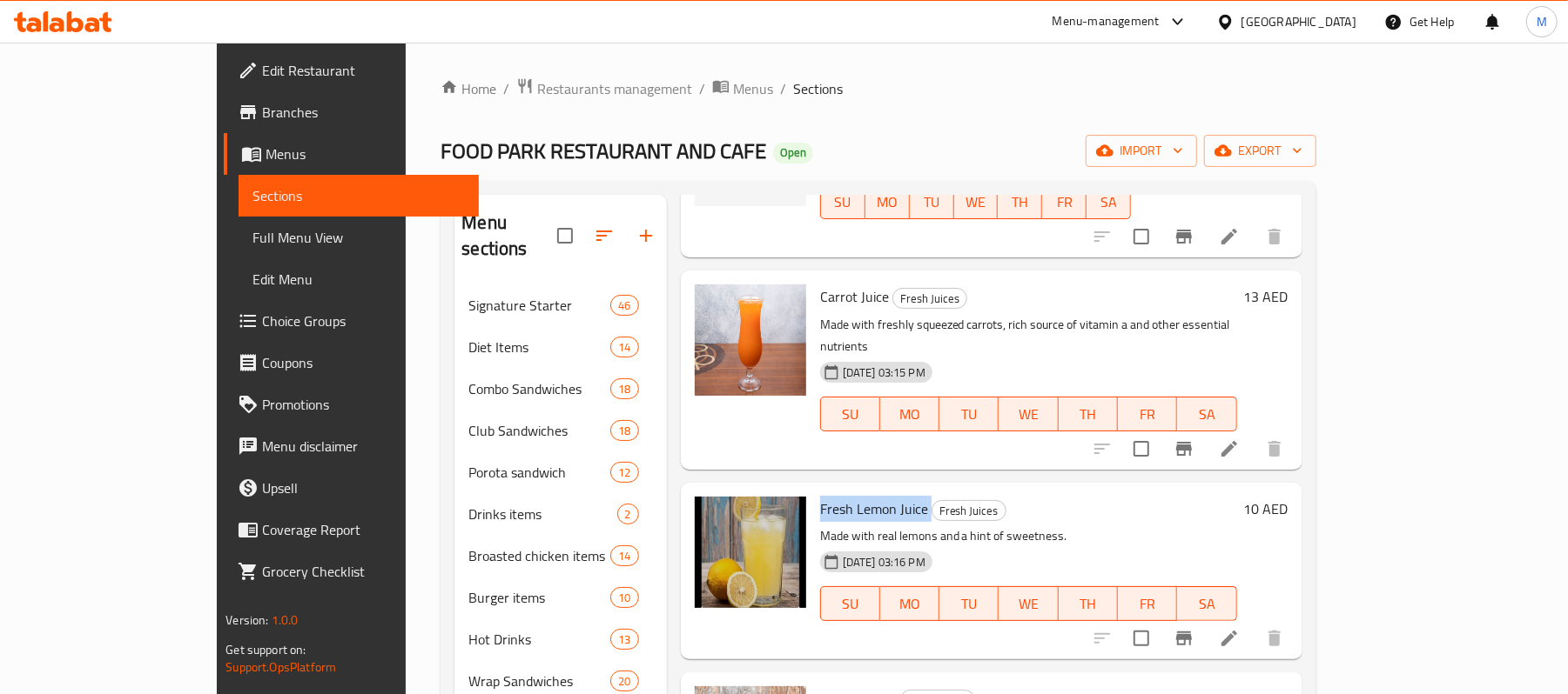
click at [827, 496] on span "Fresh Lemon Juice" at bounding box center [874, 509] width 108 height 26
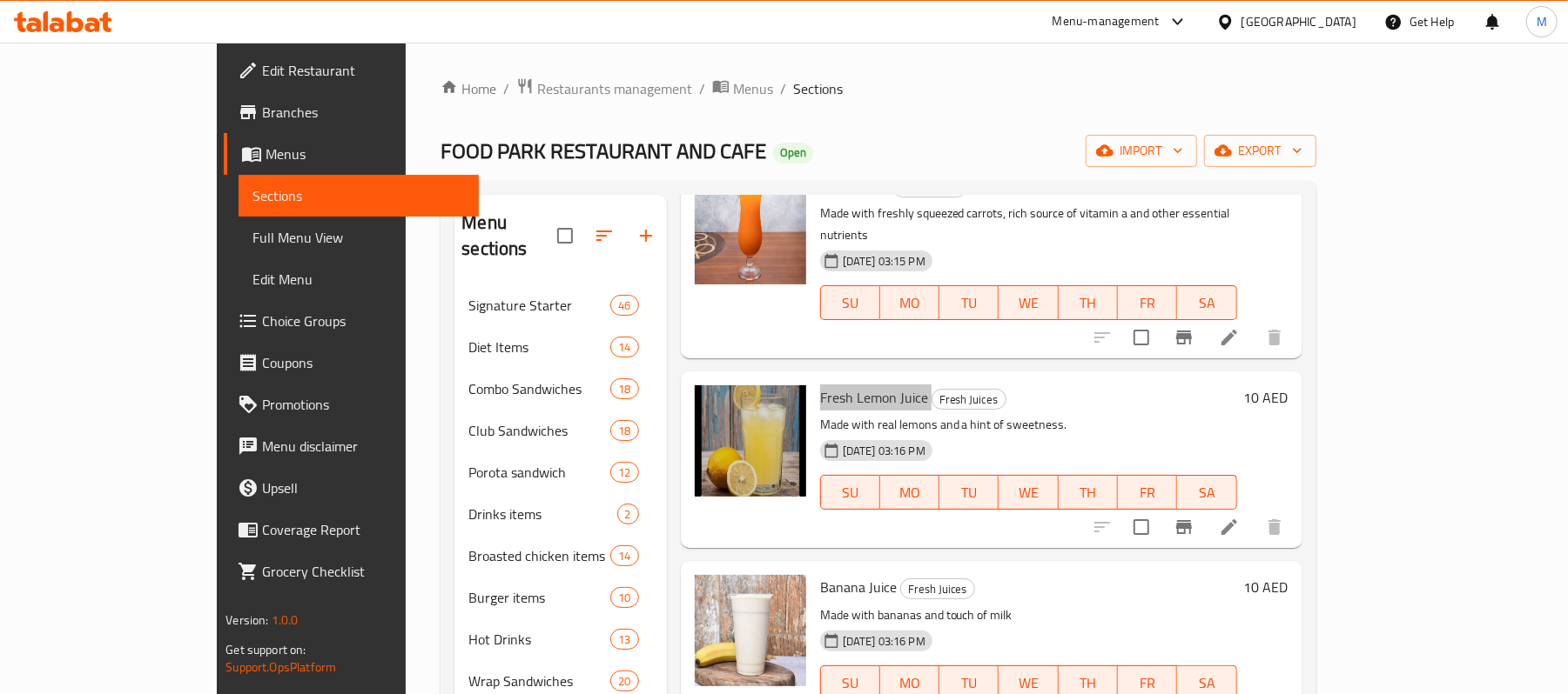
scroll to position [2900, 0]
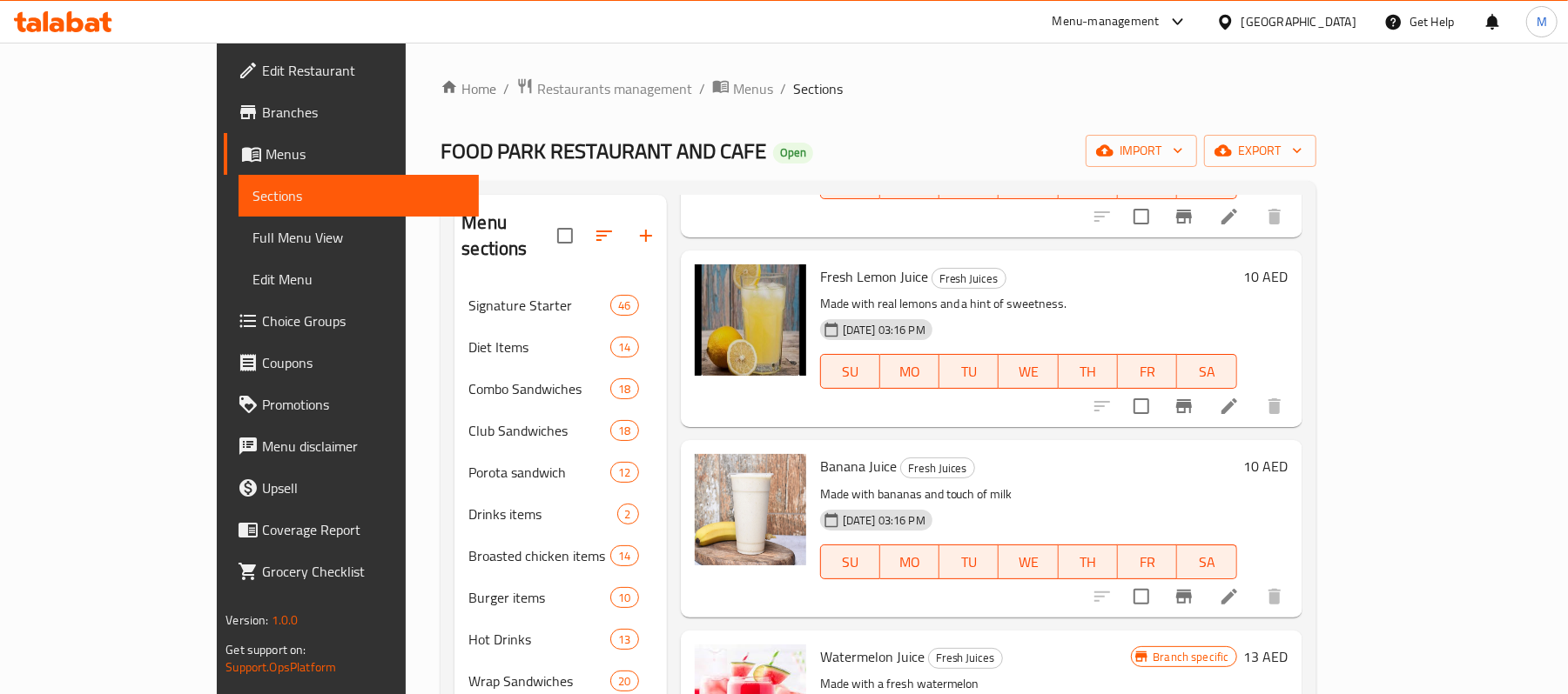
click at [820, 454] on span "Banana Juice" at bounding box center [858, 466] width 77 height 26
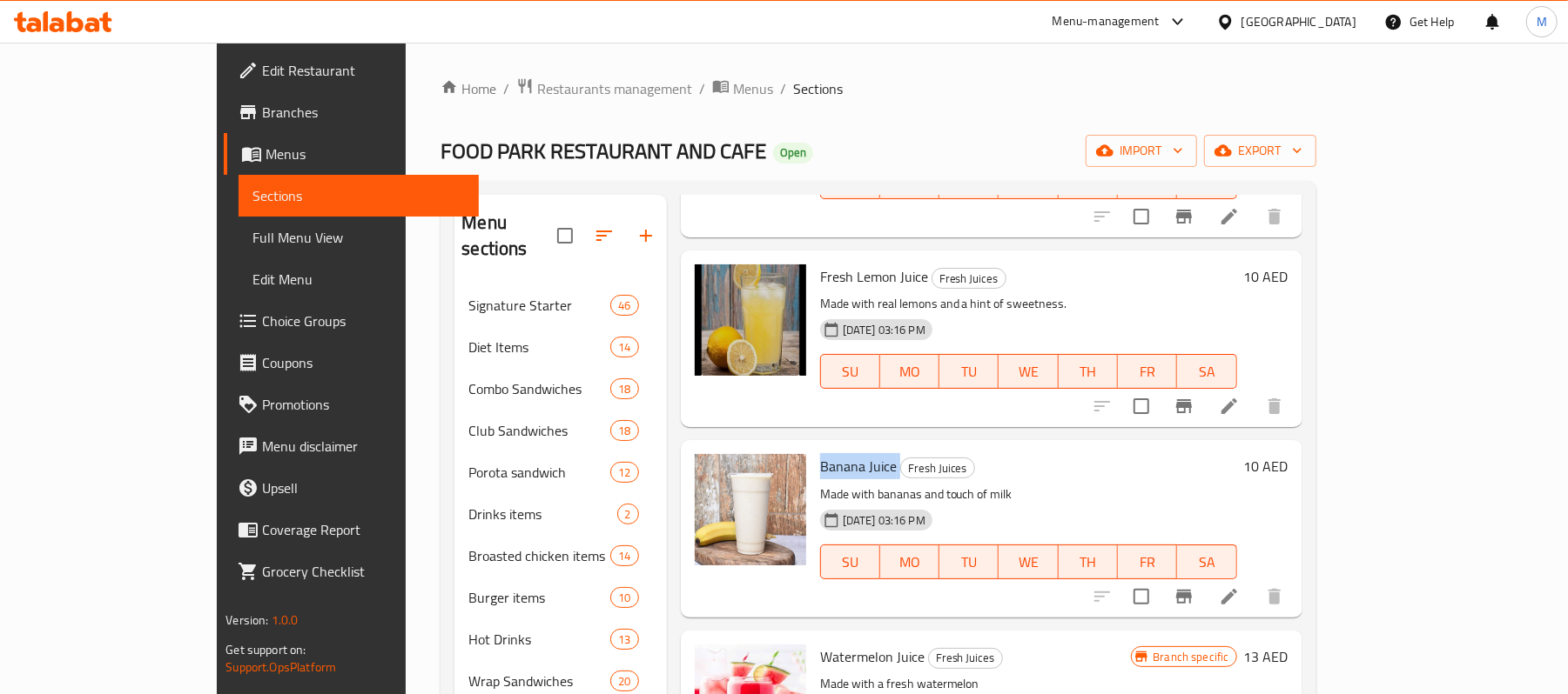
click at [820, 454] on span "Banana Juice" at bounding box center [858, 466] width 77 height 26
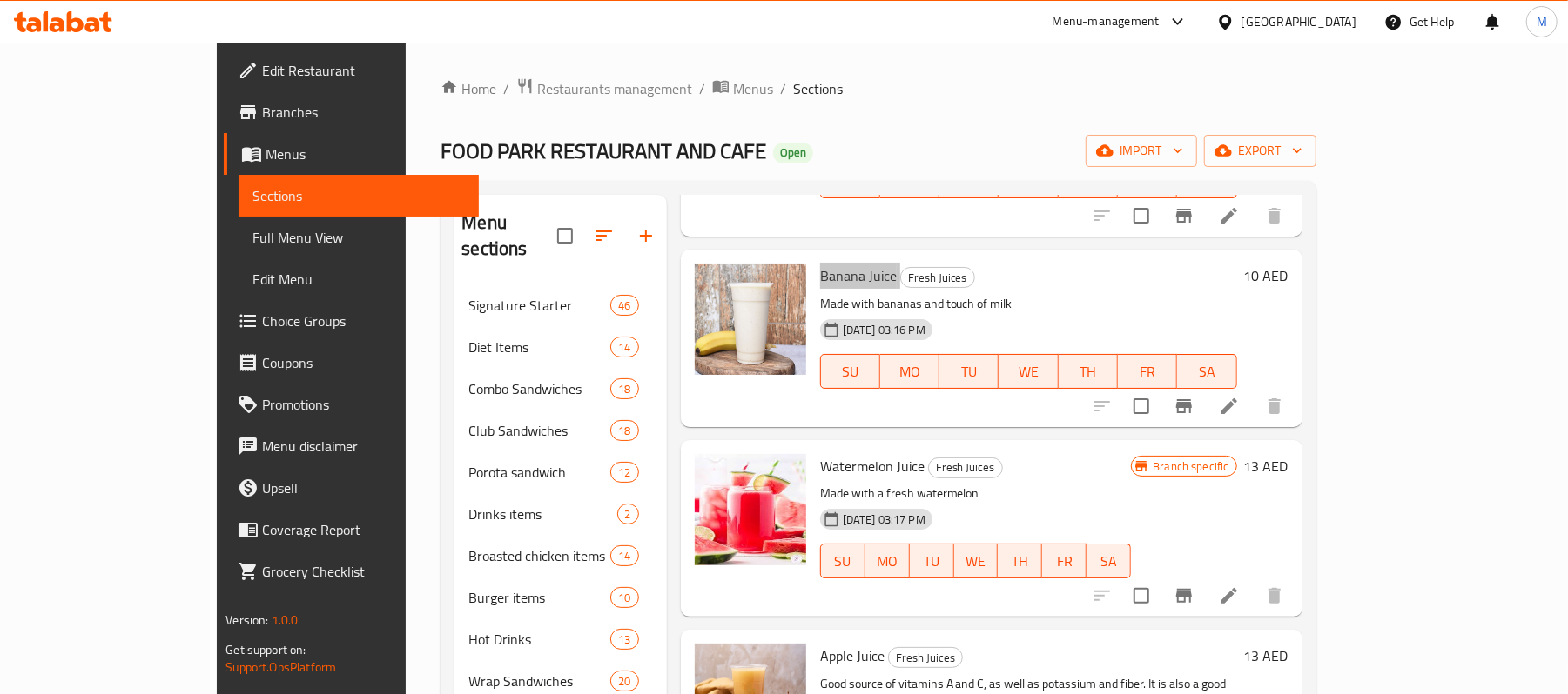
scroll to position [3132, 0]
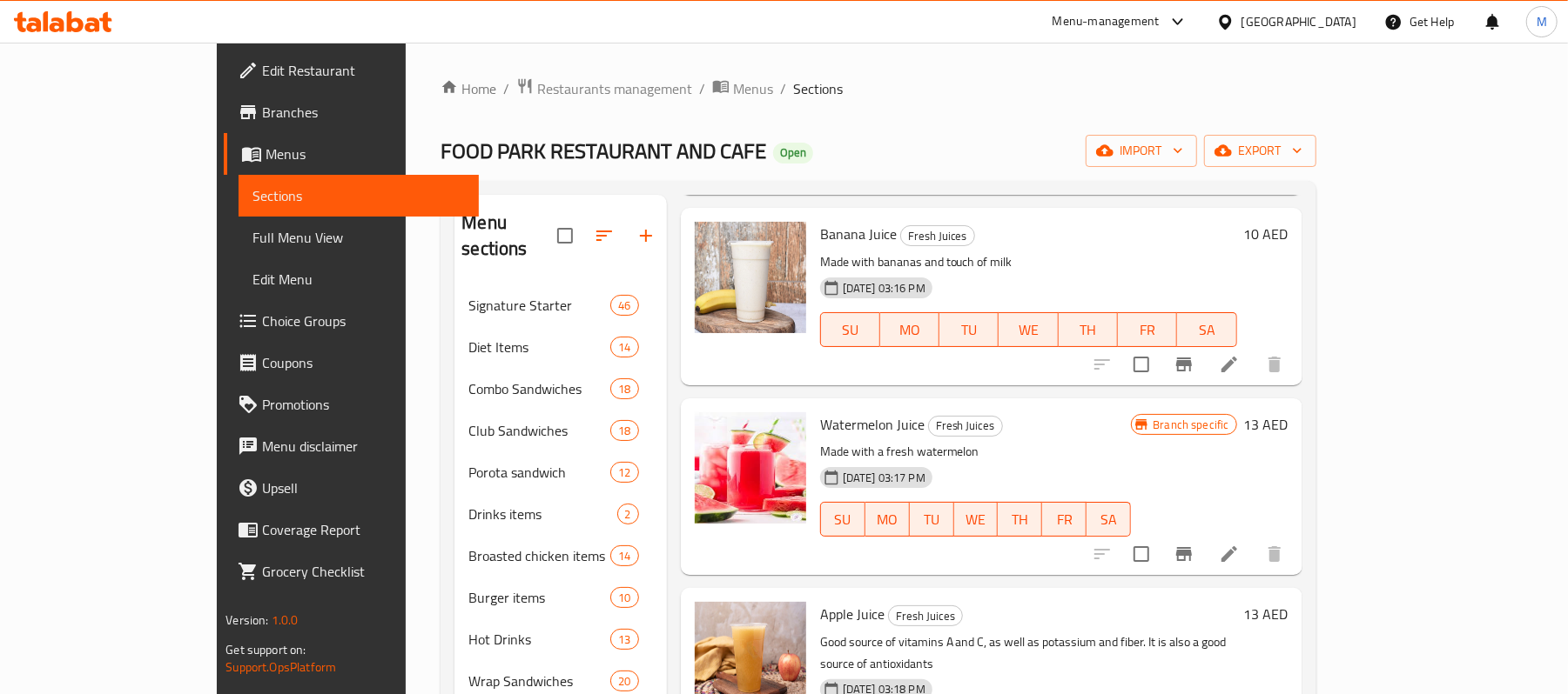
click at [839, 412] on span "Watermelon Juice" at bounding box center [873, 425] width 105 height 26
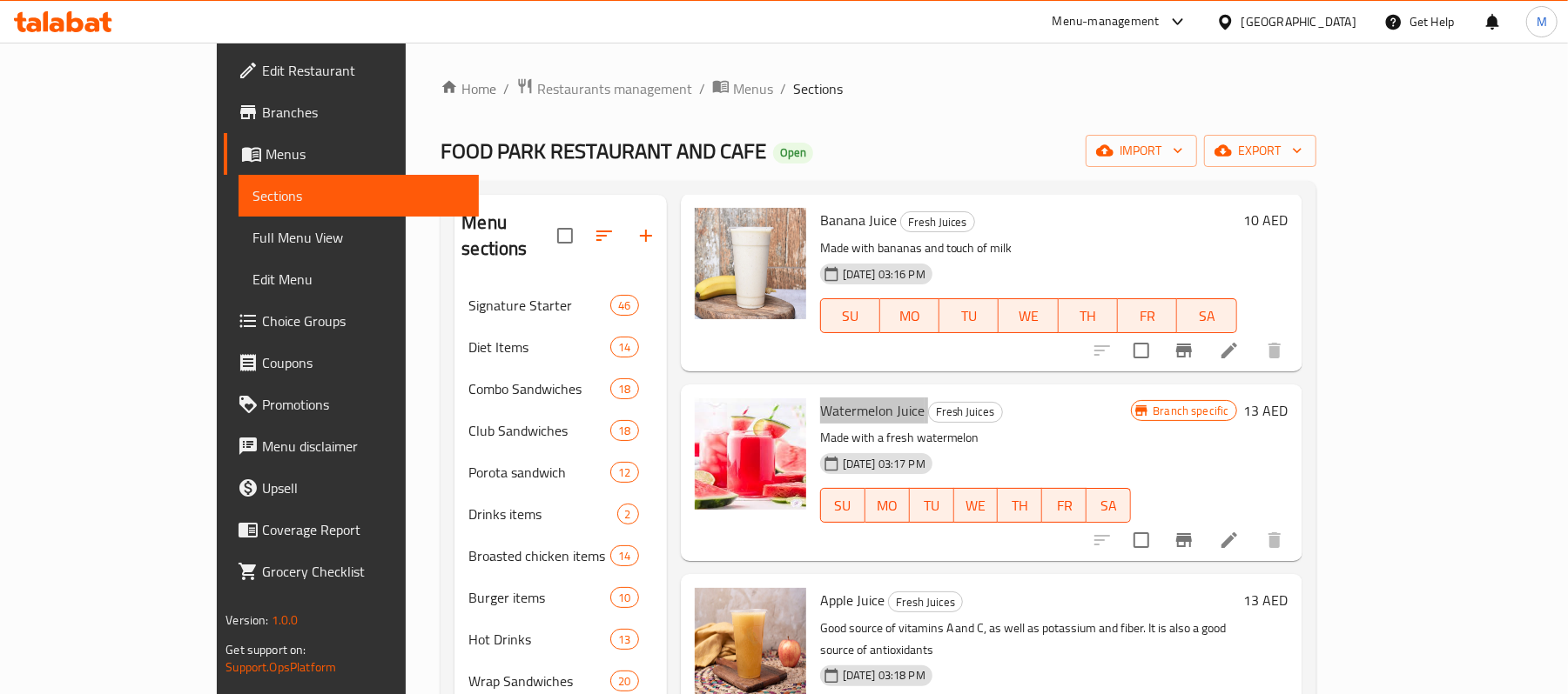
scroll to position [3248, 0]
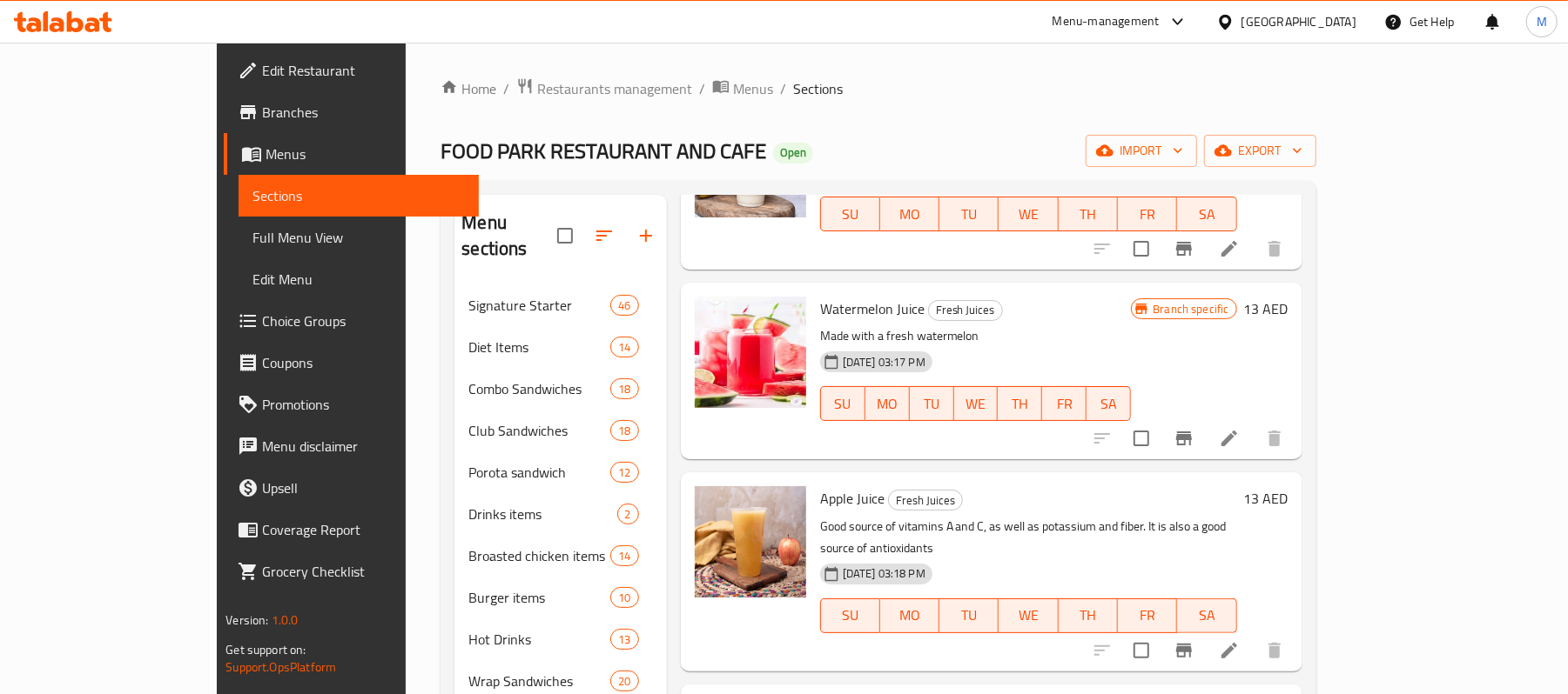
click at [820, 486] on span "Apple Juice" at bounding box center [852, 498] width 64 height 26
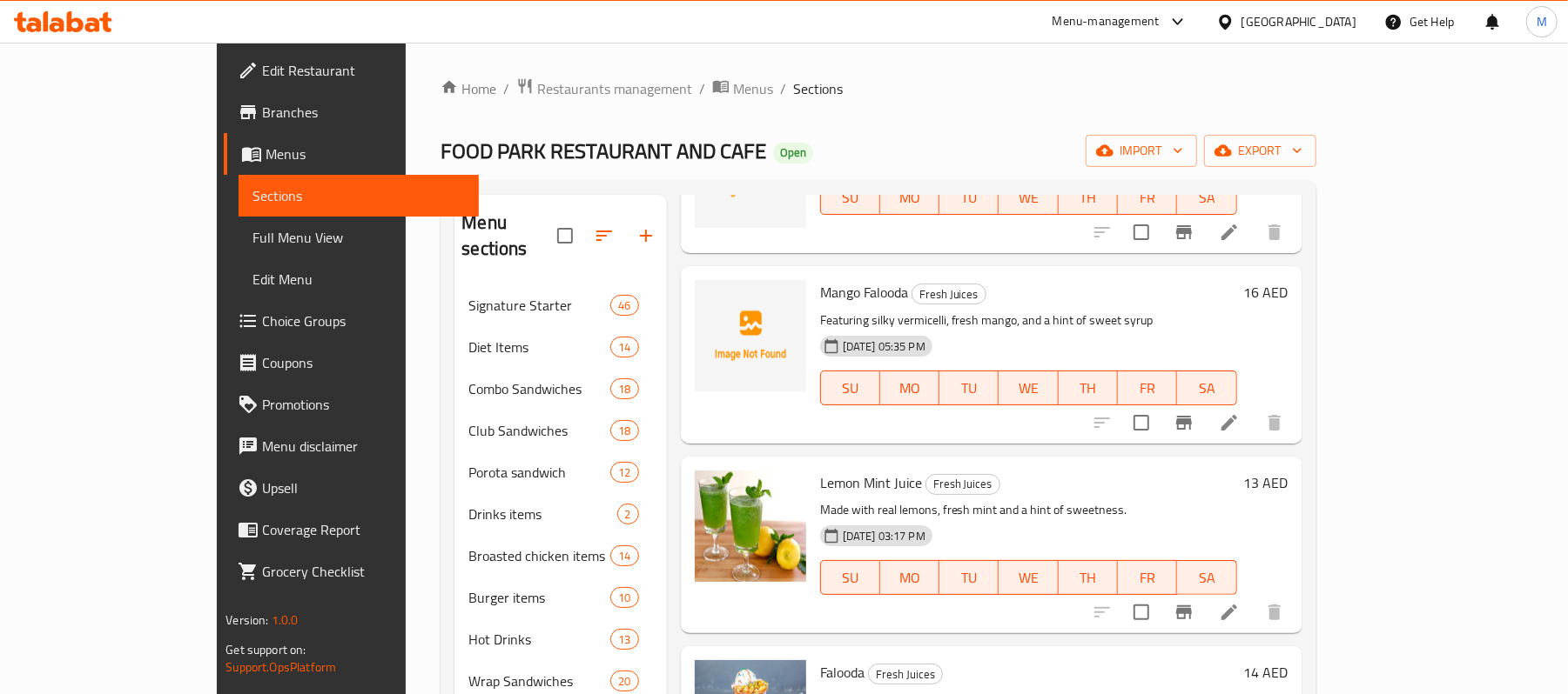
scroll to position [3829, 0]
click at [820, 472] on span "Lemon Mint Juice" at bounding box center [871, 485] width 102 height 26
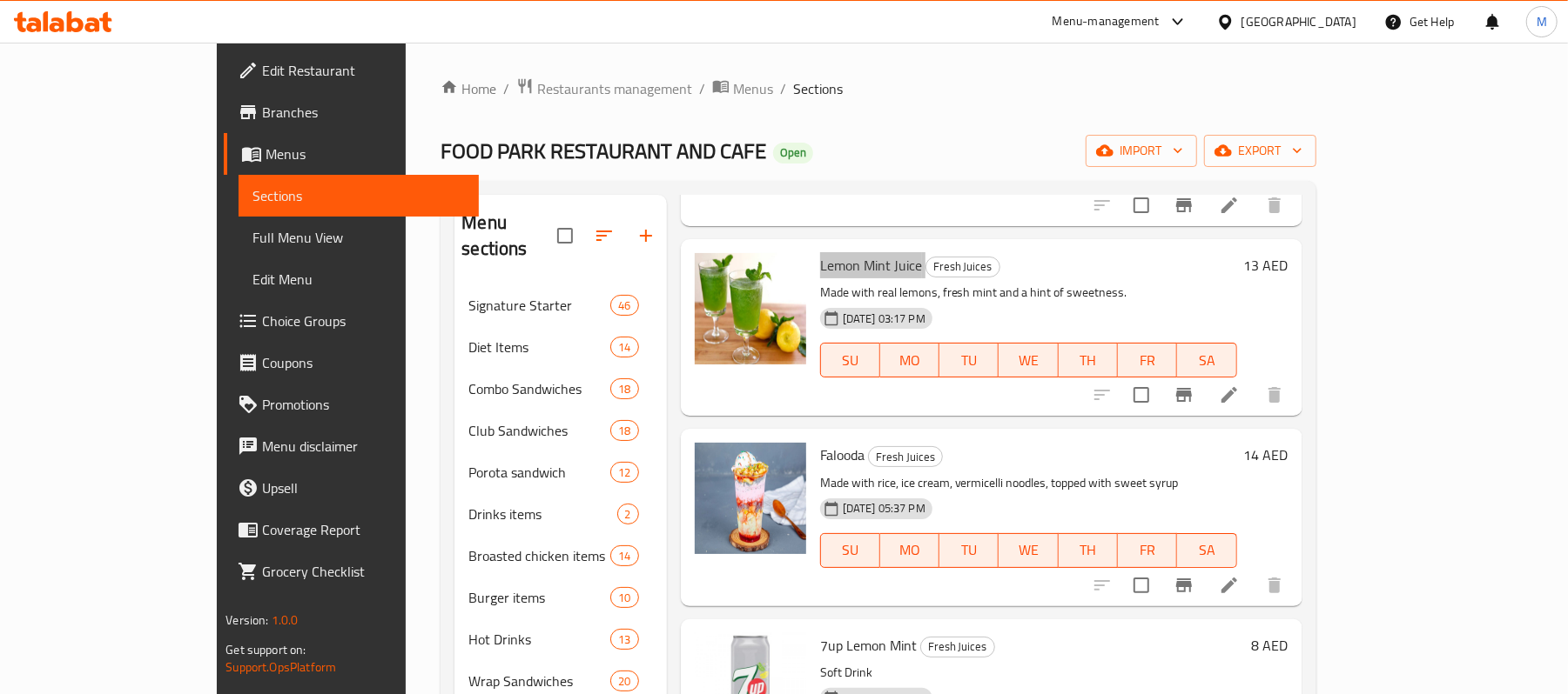
scroll to position [4059, 0]
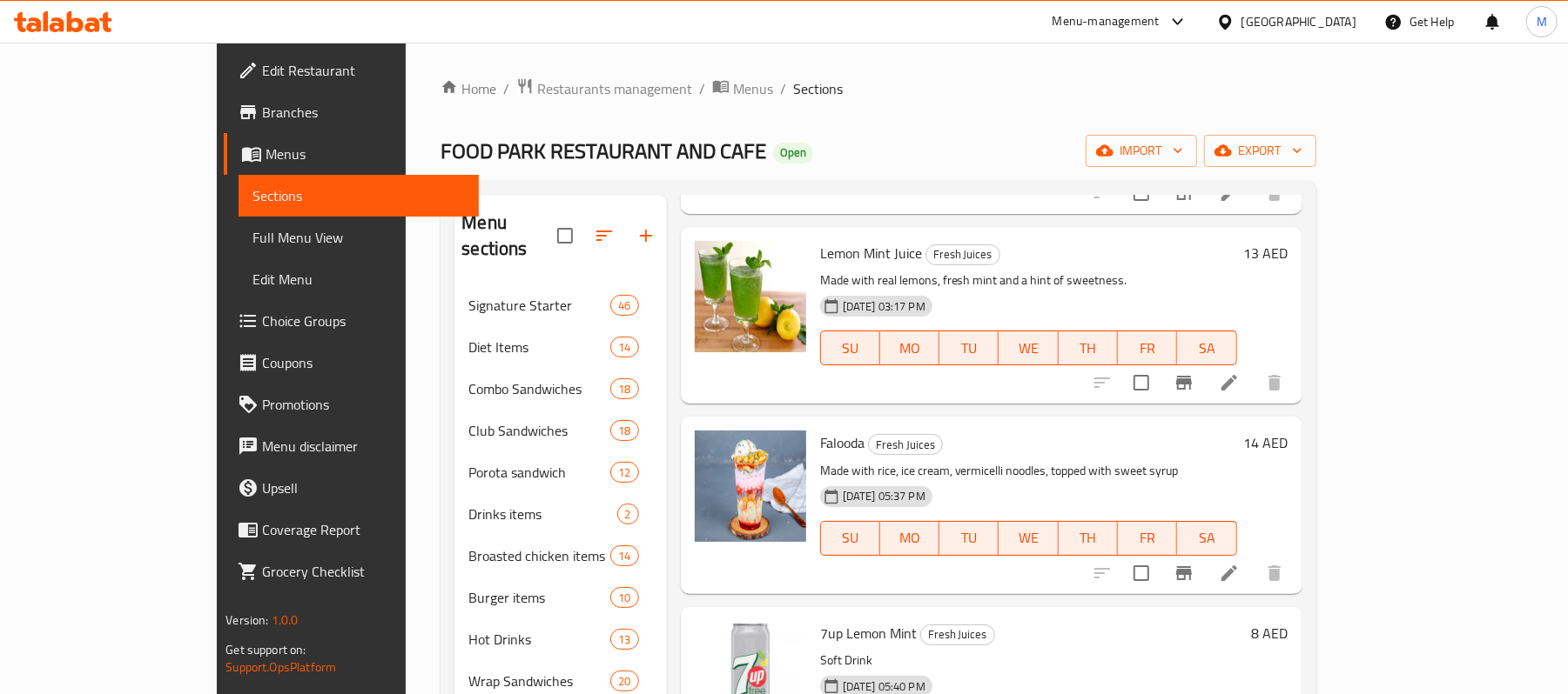
click at [820, 429] on span "Falooda" at bounding box center [843, 442] width 45 height 26
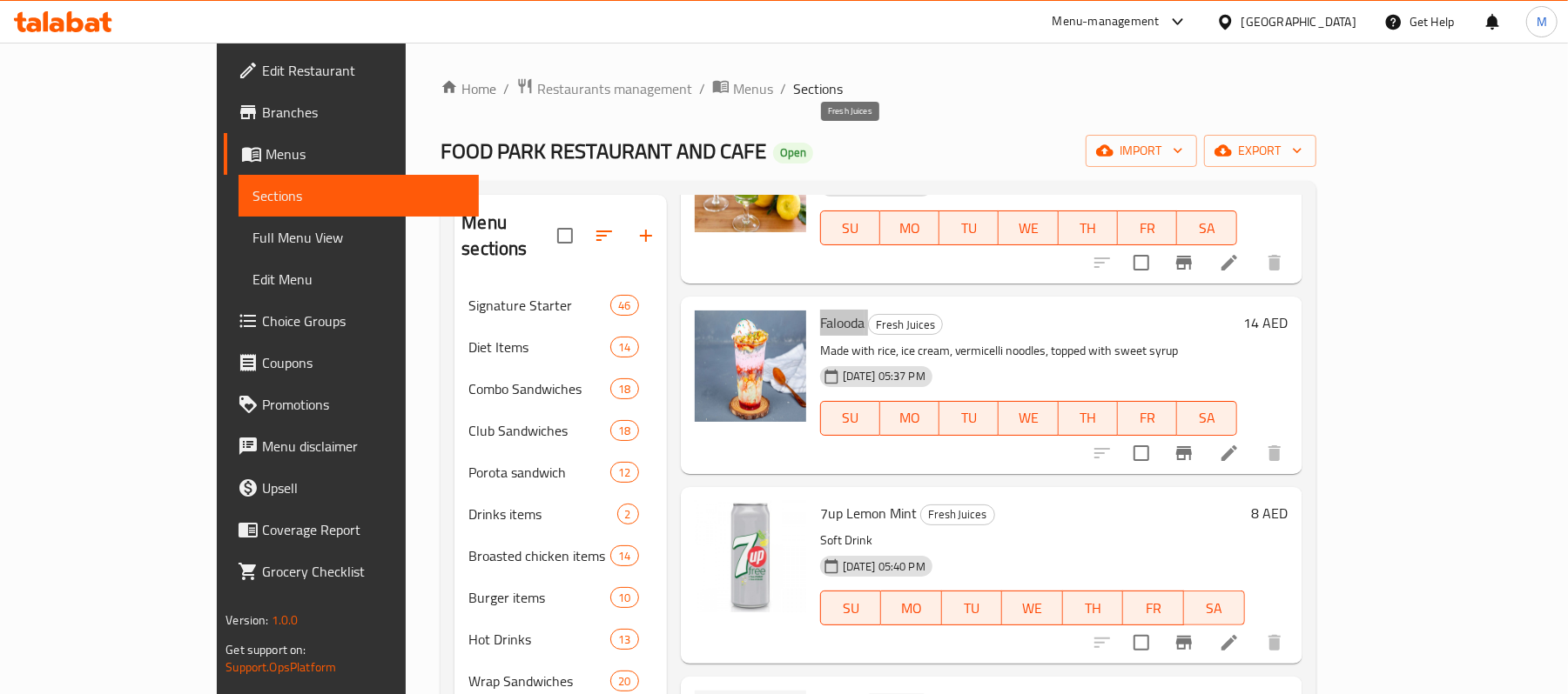
scroll to position [4292, 0]
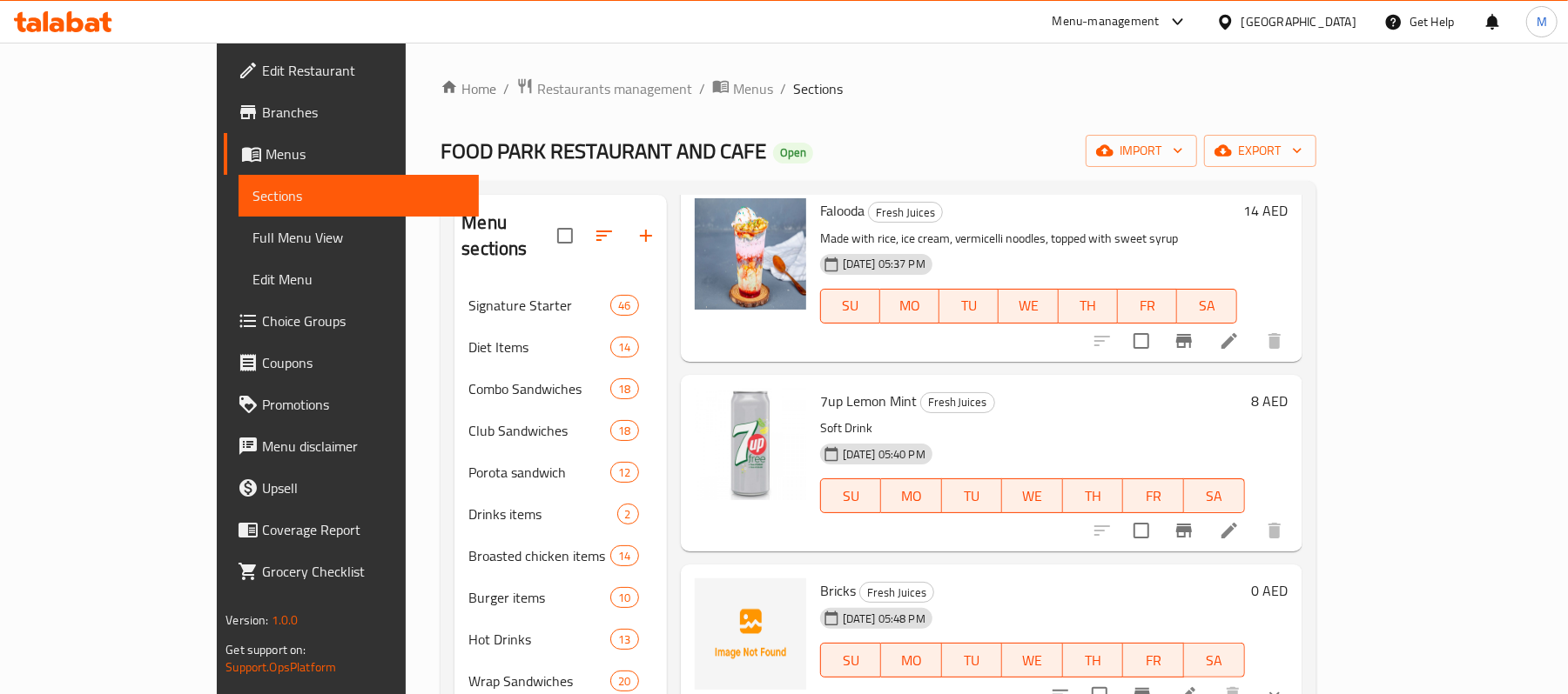
click at [840, 388] on span "7up Lemon Mint" at bounding box center [869, 400] width 97 height 26
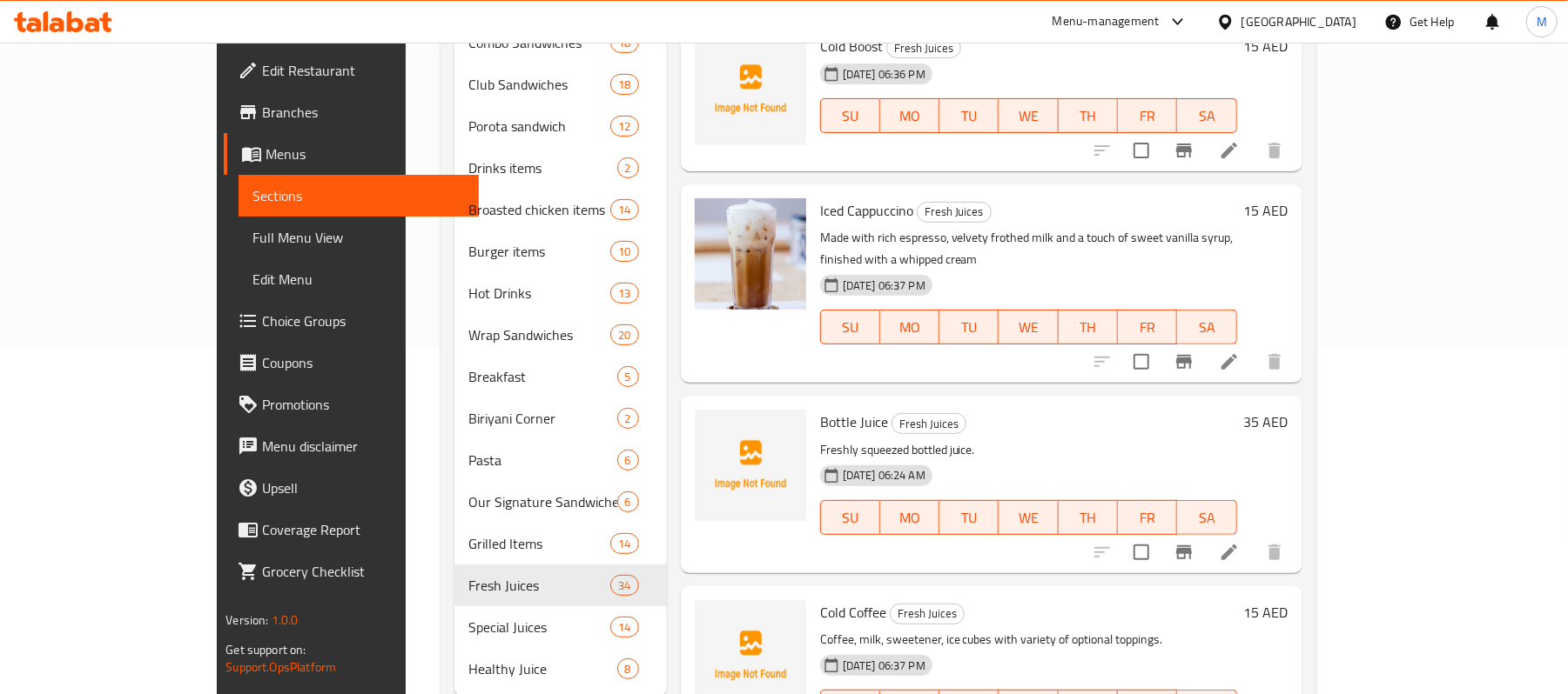
scroll to position [348, 0]
click at [820, 196] on span "Iced Cappuccino" at bounding box center [867, 208] width 93 height 26
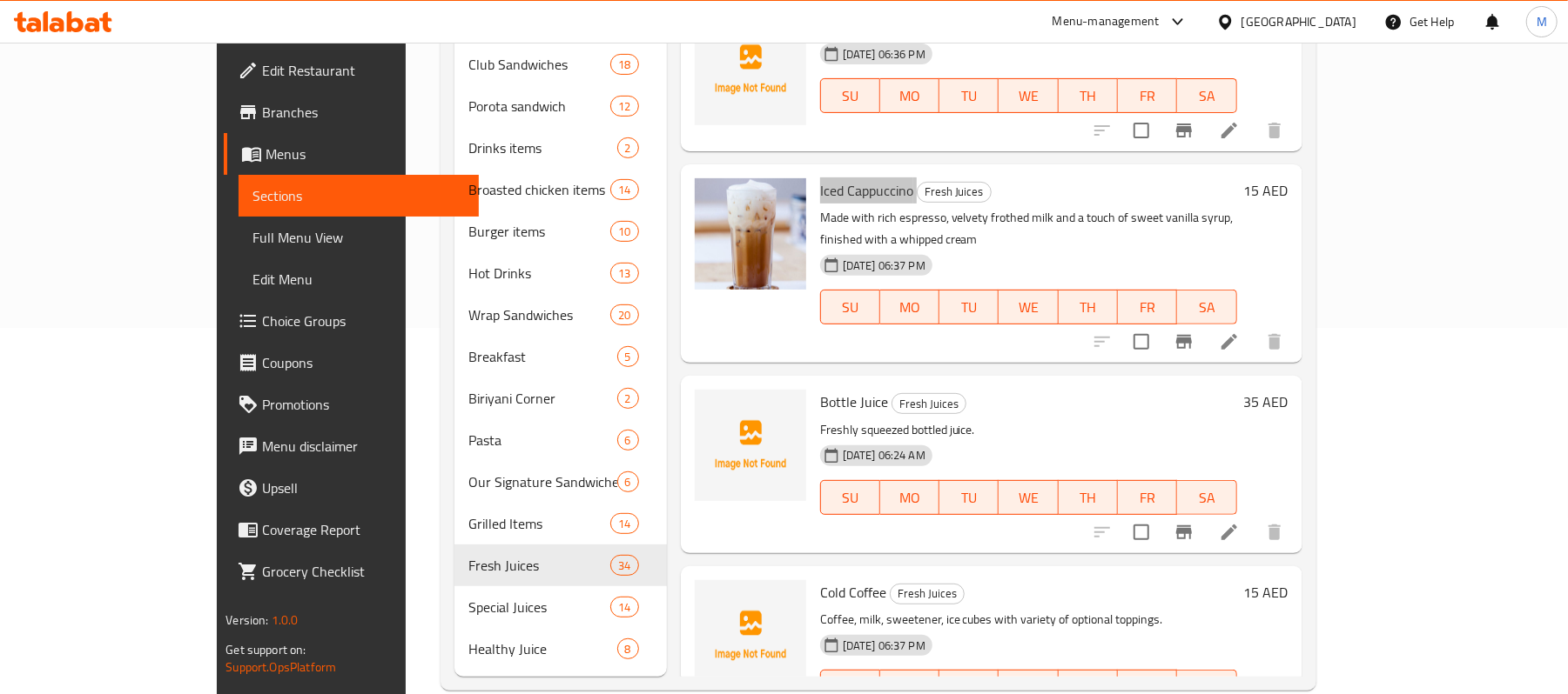
scroll to position [372, 0]
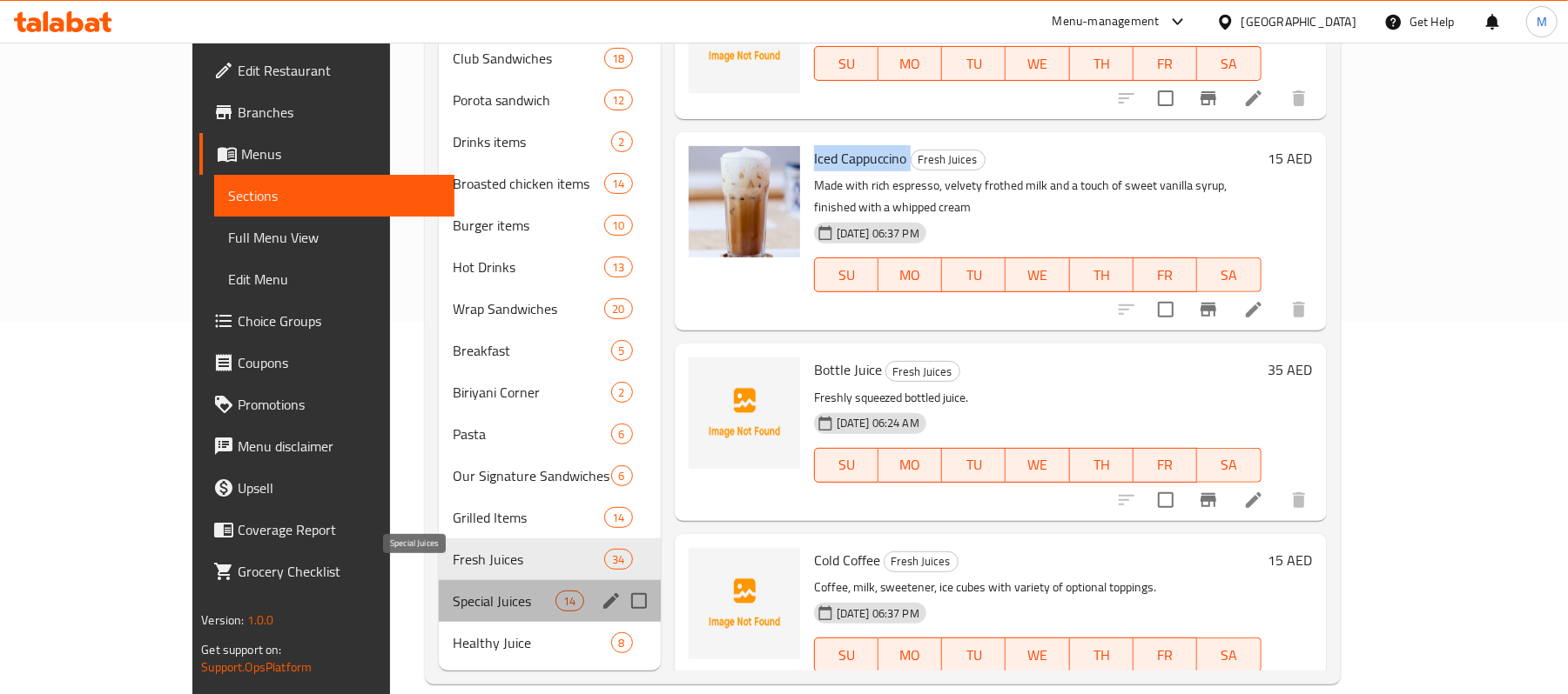
click at [453, 590] on span "Special Juices" at bounding box center [504, 601] width 104 height 21
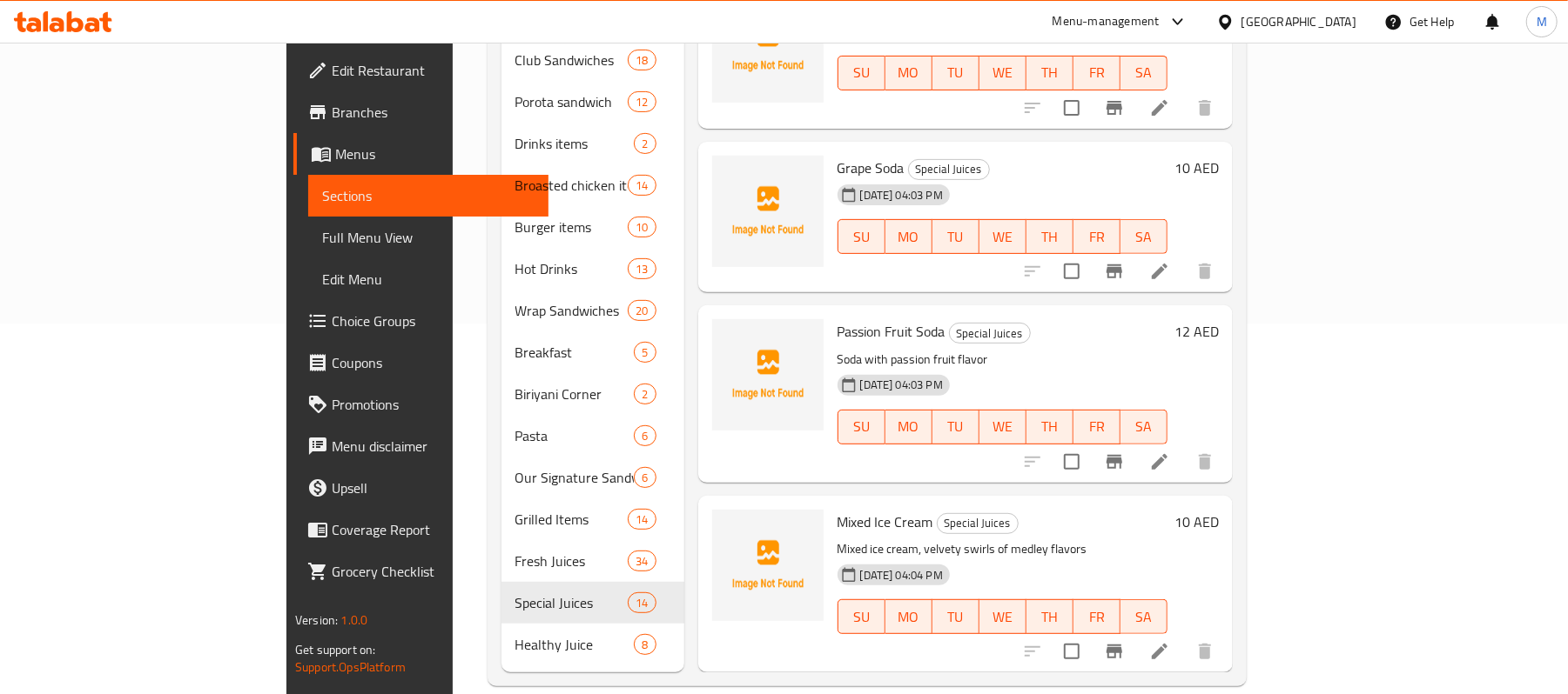
scroll to position [372, 0]
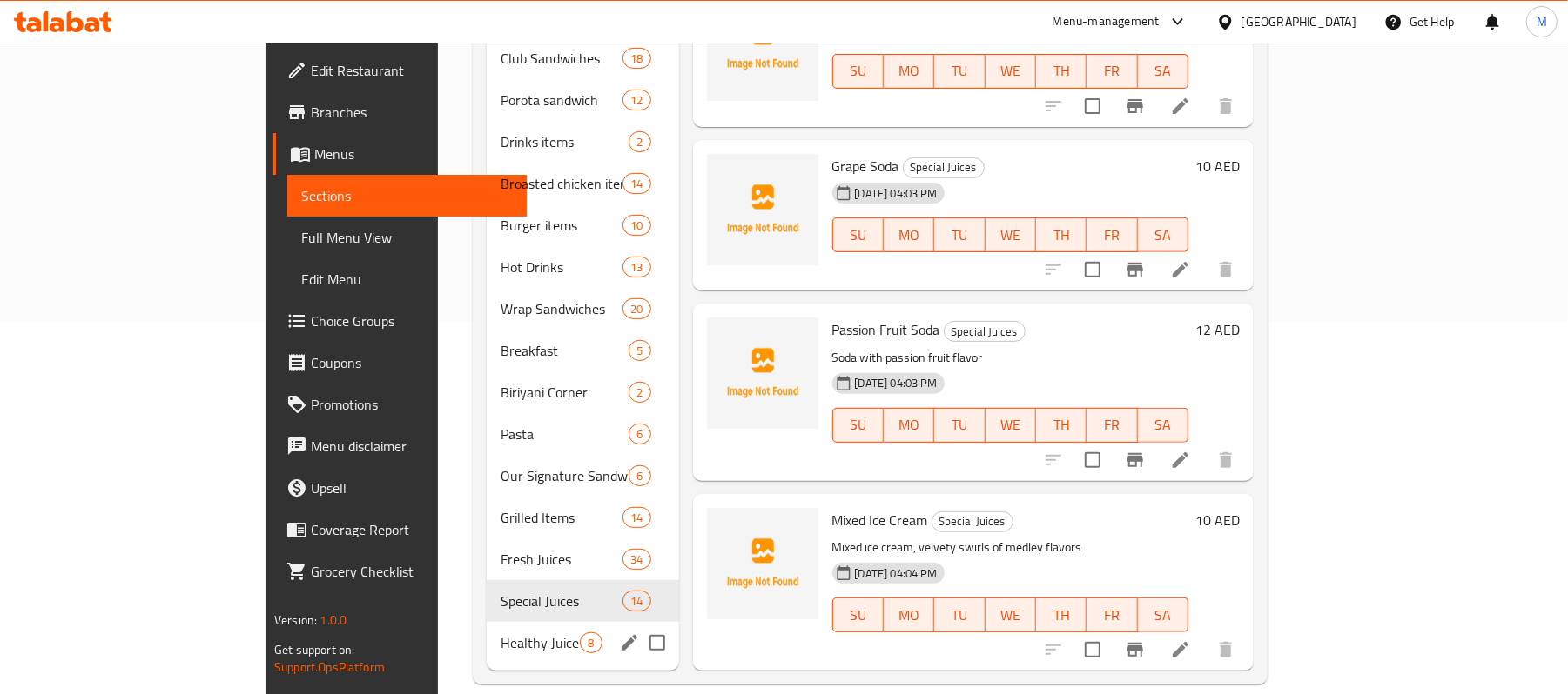
click at [500, 633] on span "Healthy Juice" at bounding box center [540, 644] width 80 height 21
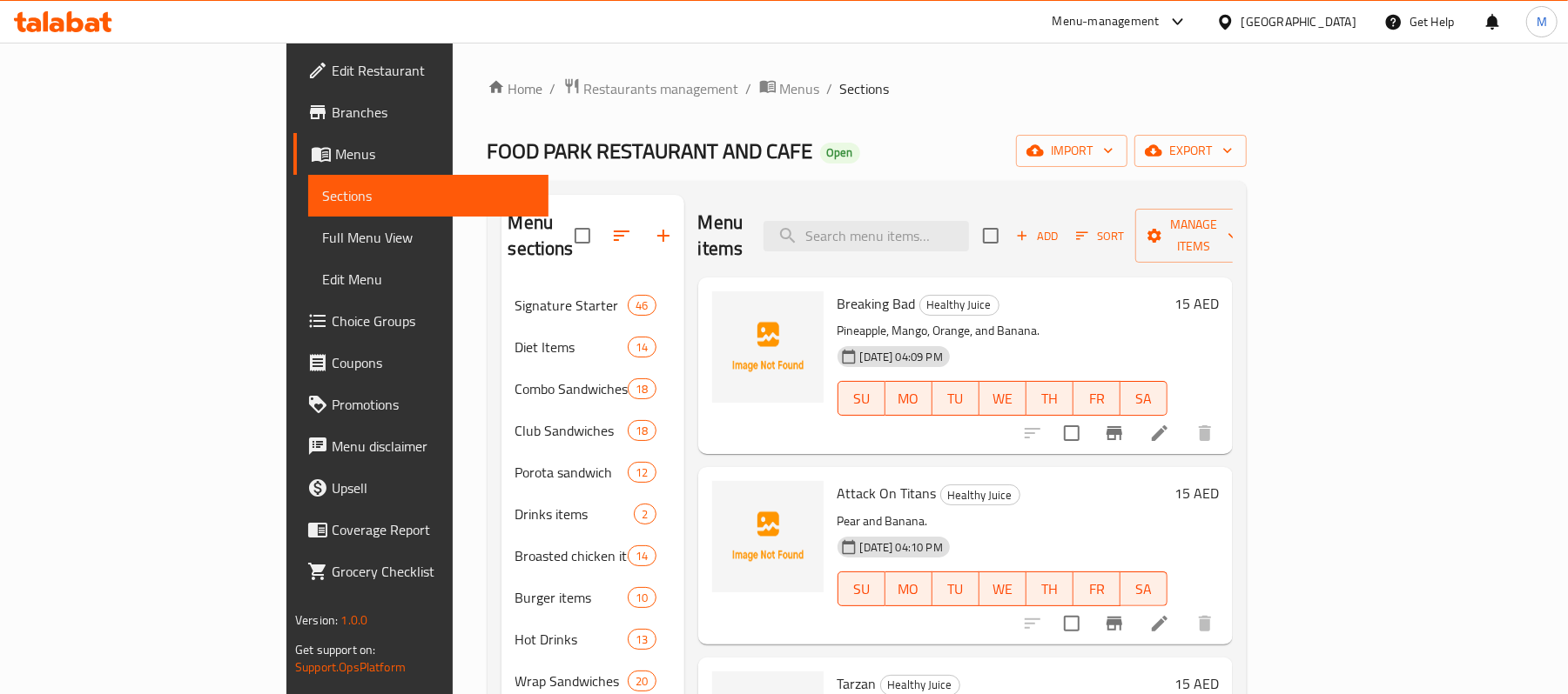
drag, startPoint x: 1013, startPoint y: 79, endPoint x: 1060, endPoint y: 74, distance: 47.3
click at [1015, 79] on ol "Home / Restaurants management / Menus / Sections" at bounding box center [867, 88] width 759 height 22
click at [1236, 148] on icon "button" at bounding box center [1228, 150] width 17 height 17
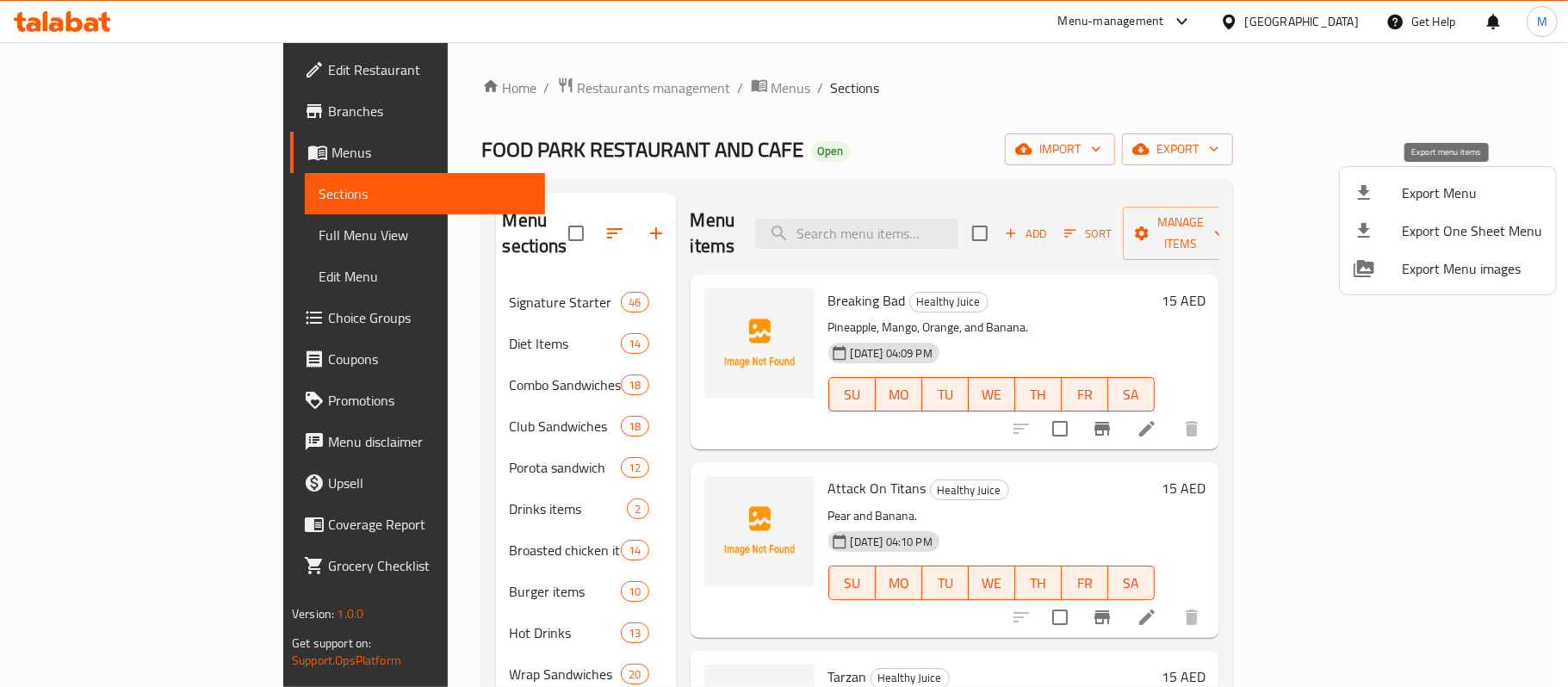
click at [1416, 194] on span "Export Menu" at bounding box center [1471, 193] width 140 height 21
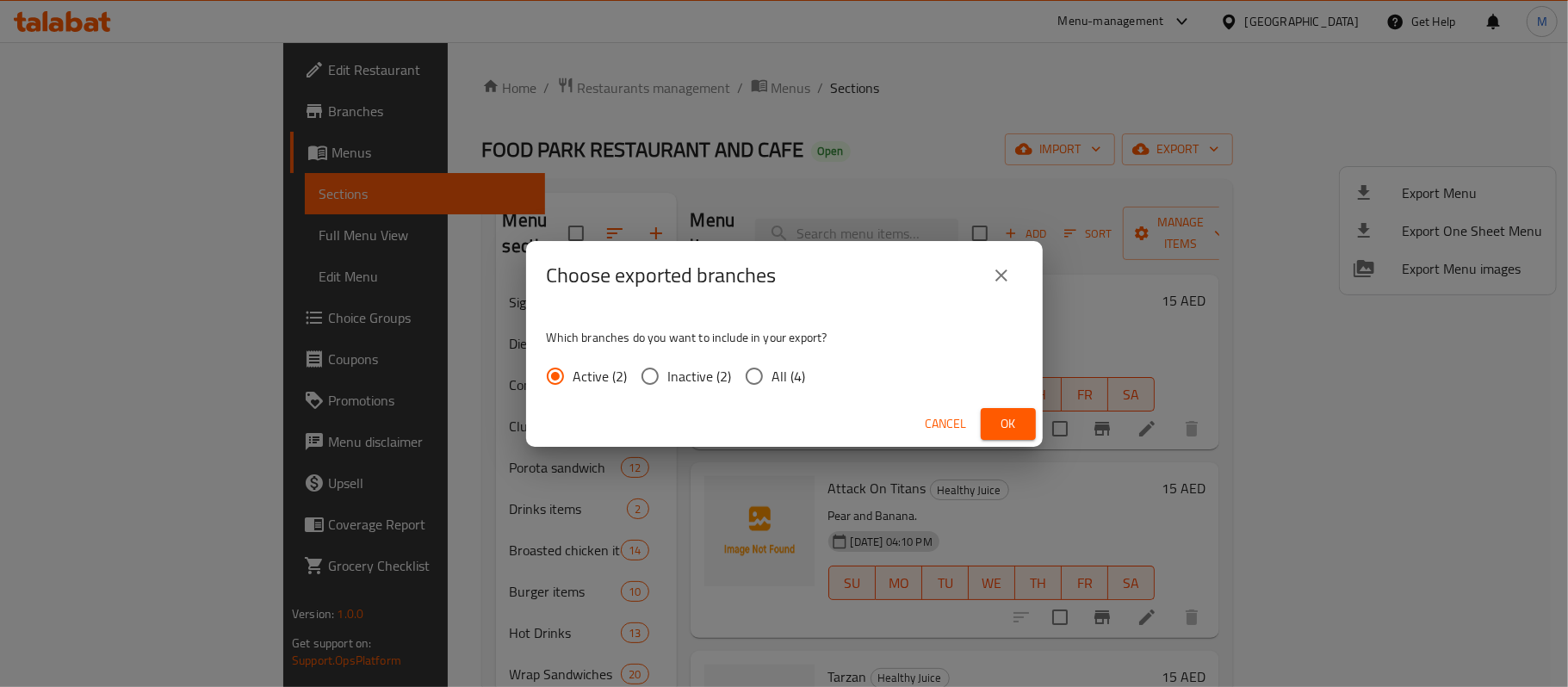
click at [769, 391] on input "All (4)" at bounding box center [754, 376] width 36 height 36
radio input "true"
click at [1010, 431] on span "Ok" at bounding box center [1008, 424] width 28 height 21
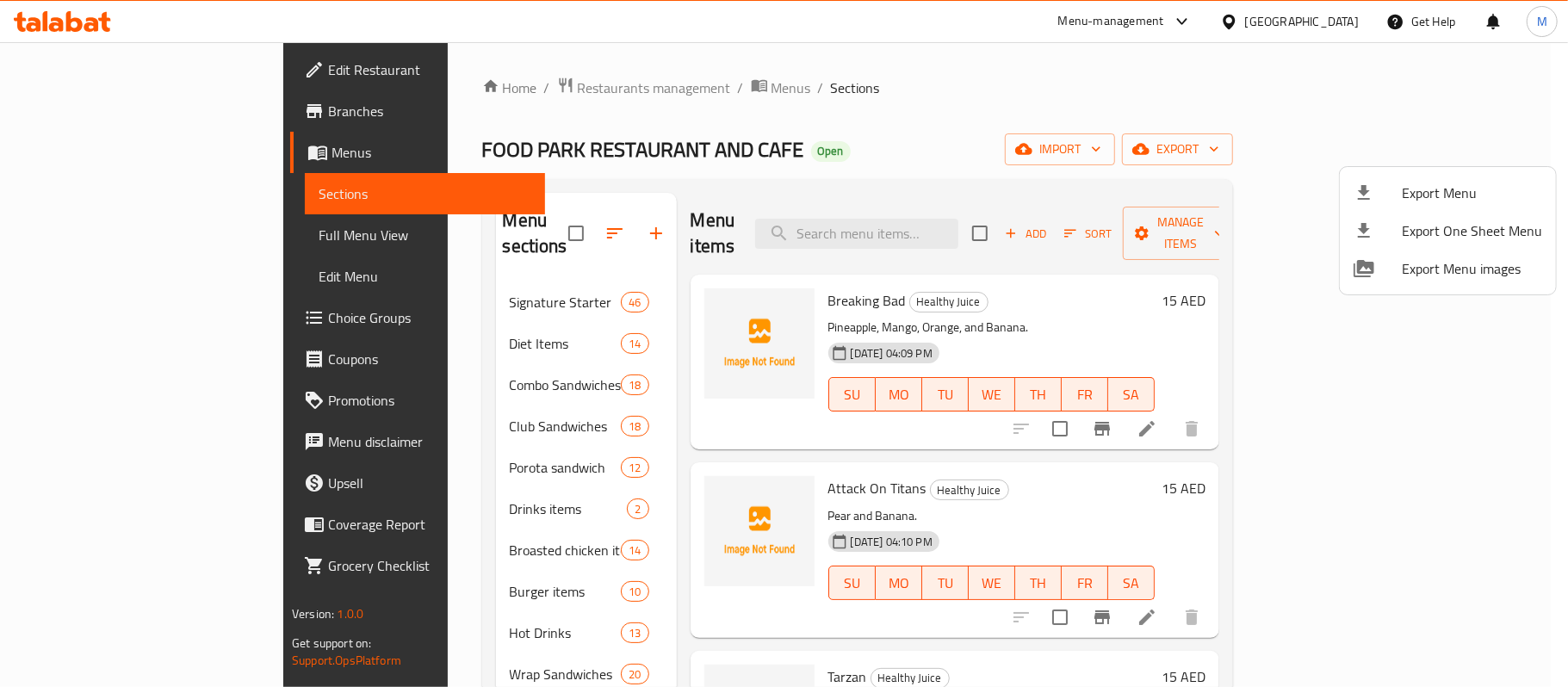
click at [987, 88] on div at bounding box center [784, 344] width 1568 height 687
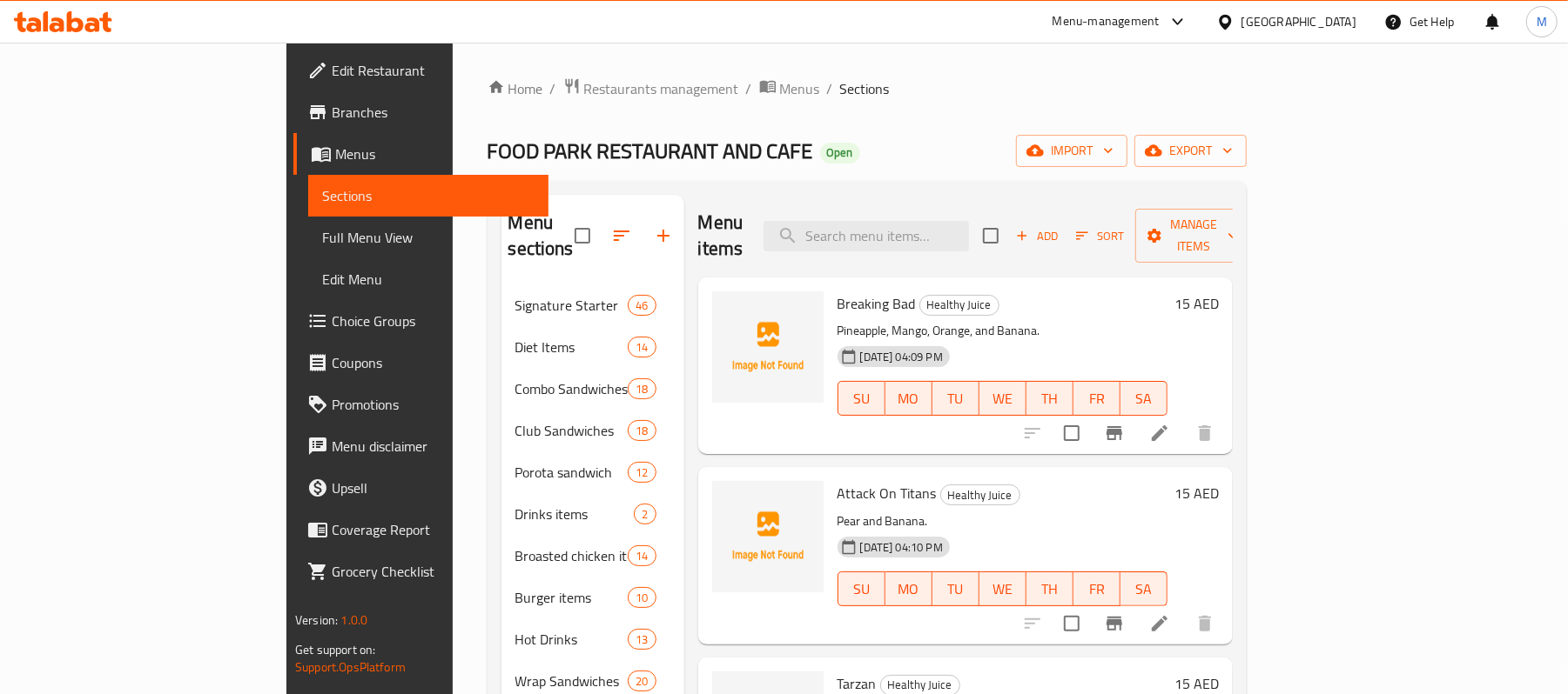
click at [982, 122] on div "Home / Restaurants management / Menus / Sections FOOD PARK RESTAURANT AND CAFE …" at bounding box center [867, 567] width 759 height 980
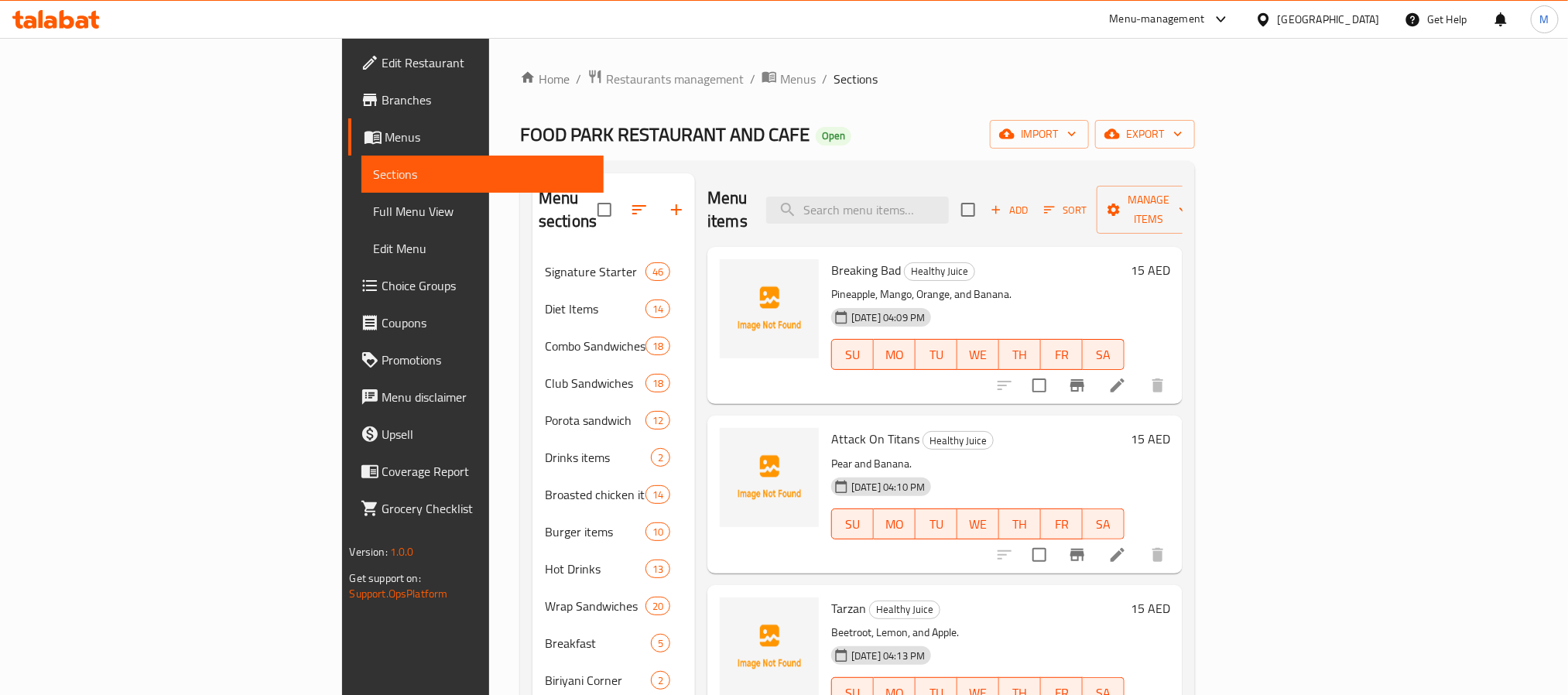
click at [971, 128] on div "FOOD PARK RESTAURANT AND CAFE Open import export" at bounding box center [857, 134] width 675 height 28
click at [984, 122] on div "FOOD PARK RESTAURANT AND CAFE Open import export" at bounding box center [857, 134] width 675 height 28
click at [751, 130] on div "FOOD PARK RESTAURANT AND CAFE Open import export" at bounding box center [857, 134] width 675 height 28
click at [67, 16] on icon at bounding box center [66, 20] width 15 height 19
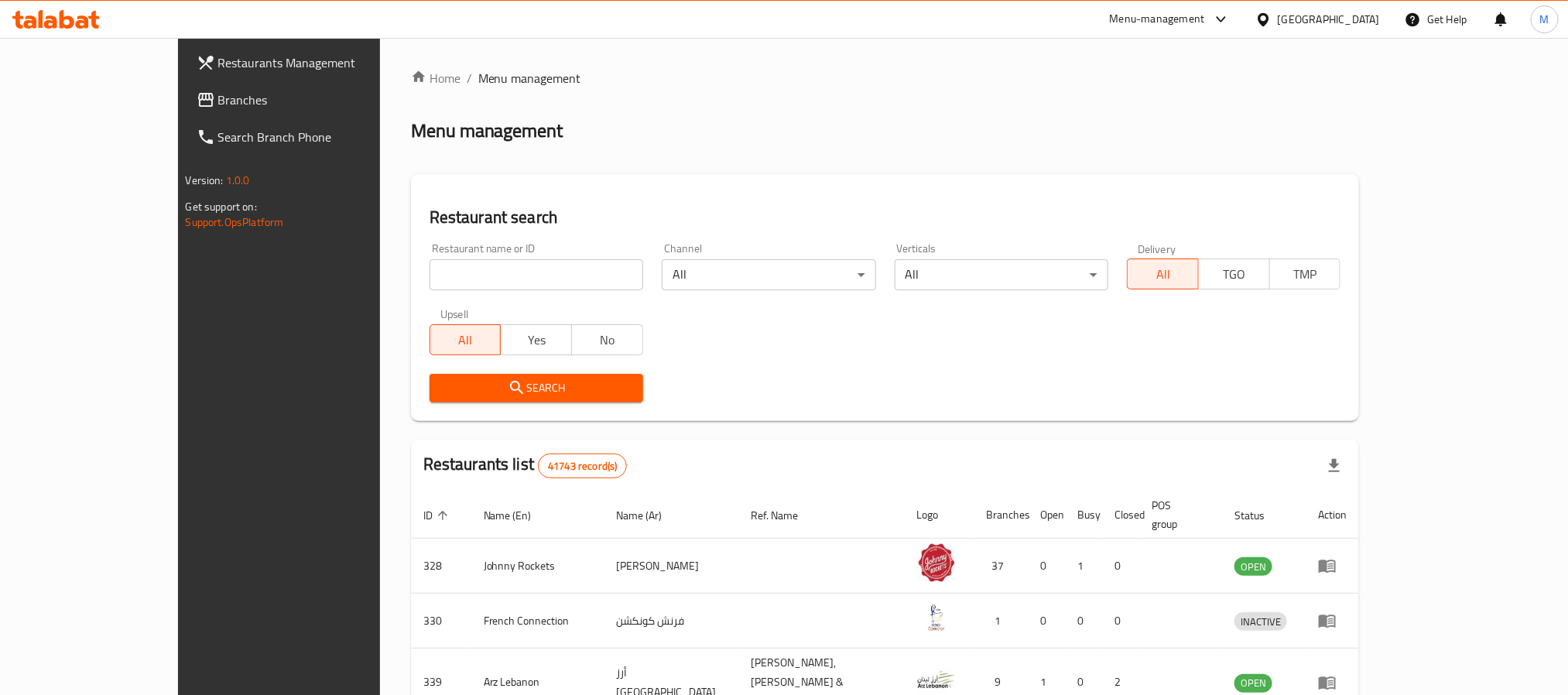
click at [436, 270] on input "search" at bounding box center [536, 275] width 214 height 31
paste input "758979"
type input "758979"
click at [508, 384] on icon "submit" at bounding box center [517, 388] width 19 height 19
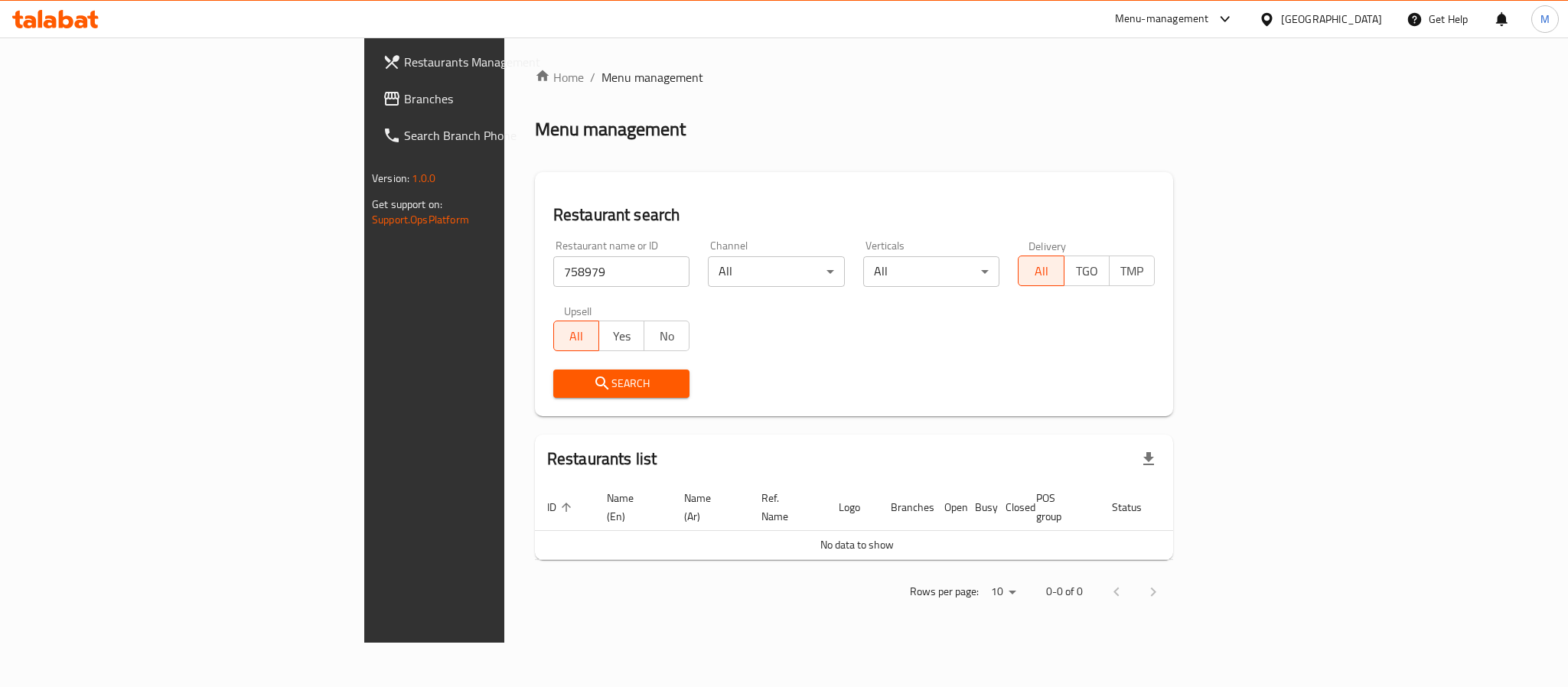
click at [594, 182] on div "Restaurant search Restaurant name or ID 758979 Restaurant name or ID Channel Al…" at bounding box center [853, 294] width 639 height 244
click at [404, 96] on span "Branches" at bounding box center [509, 99] width 210 height 19
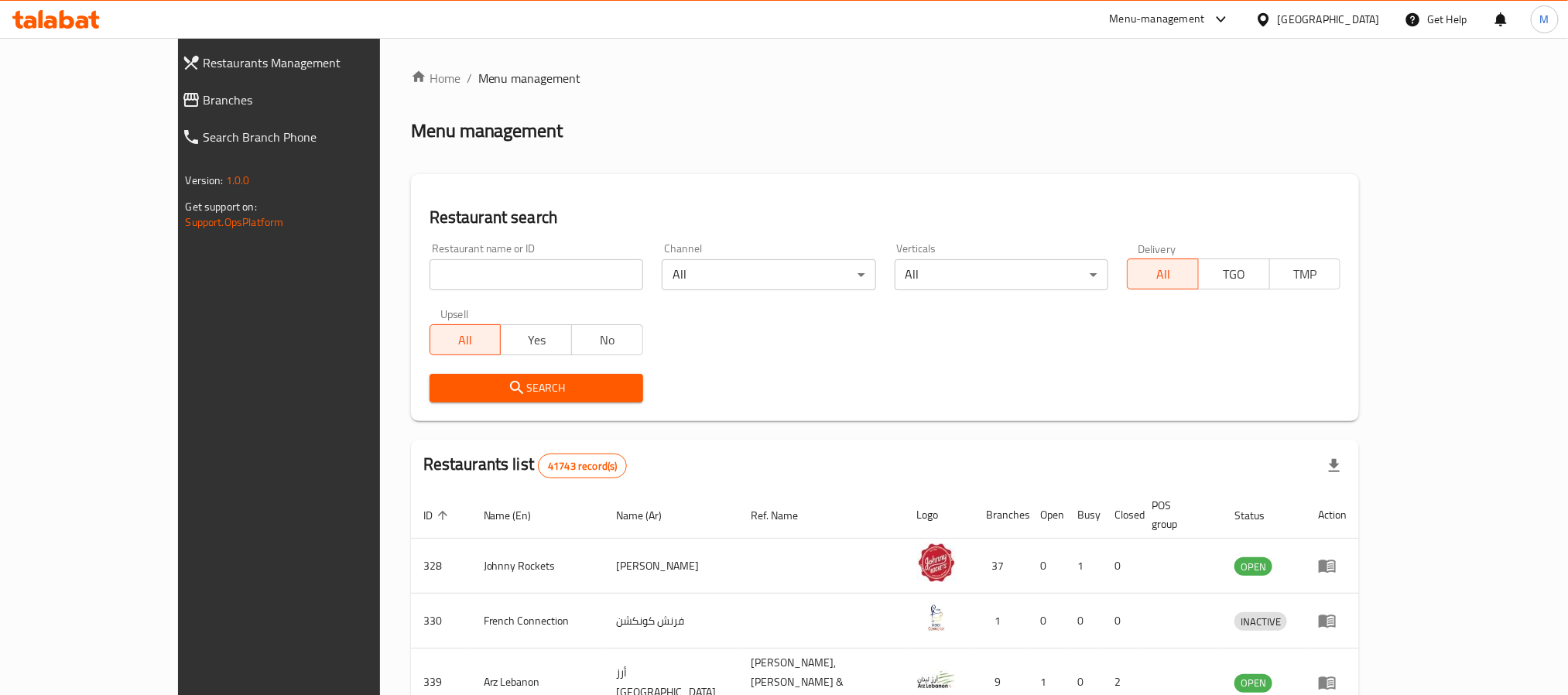
click at [429, 276] on input "search" at bounding box center [536, 275] width 214 height 31
paste input "694392"
type input "694392"
click at [442, 393] on span "Search" at bounding box center [536, 388] width 189 height 19
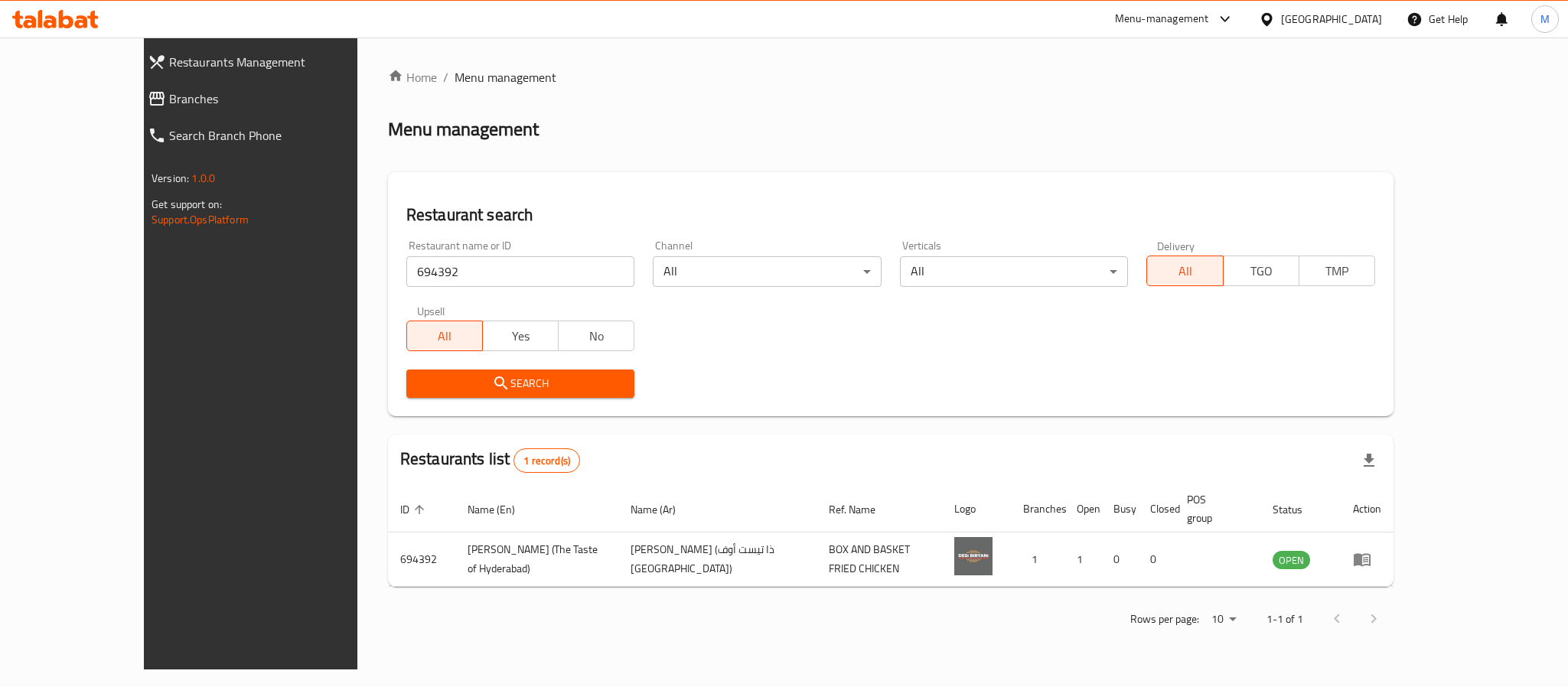
click at [677, 150] on div "Home / Menu management Menu management Restaurant search Restaurant name or ID …" at bounding box center [890, 354] width 1005 height 571
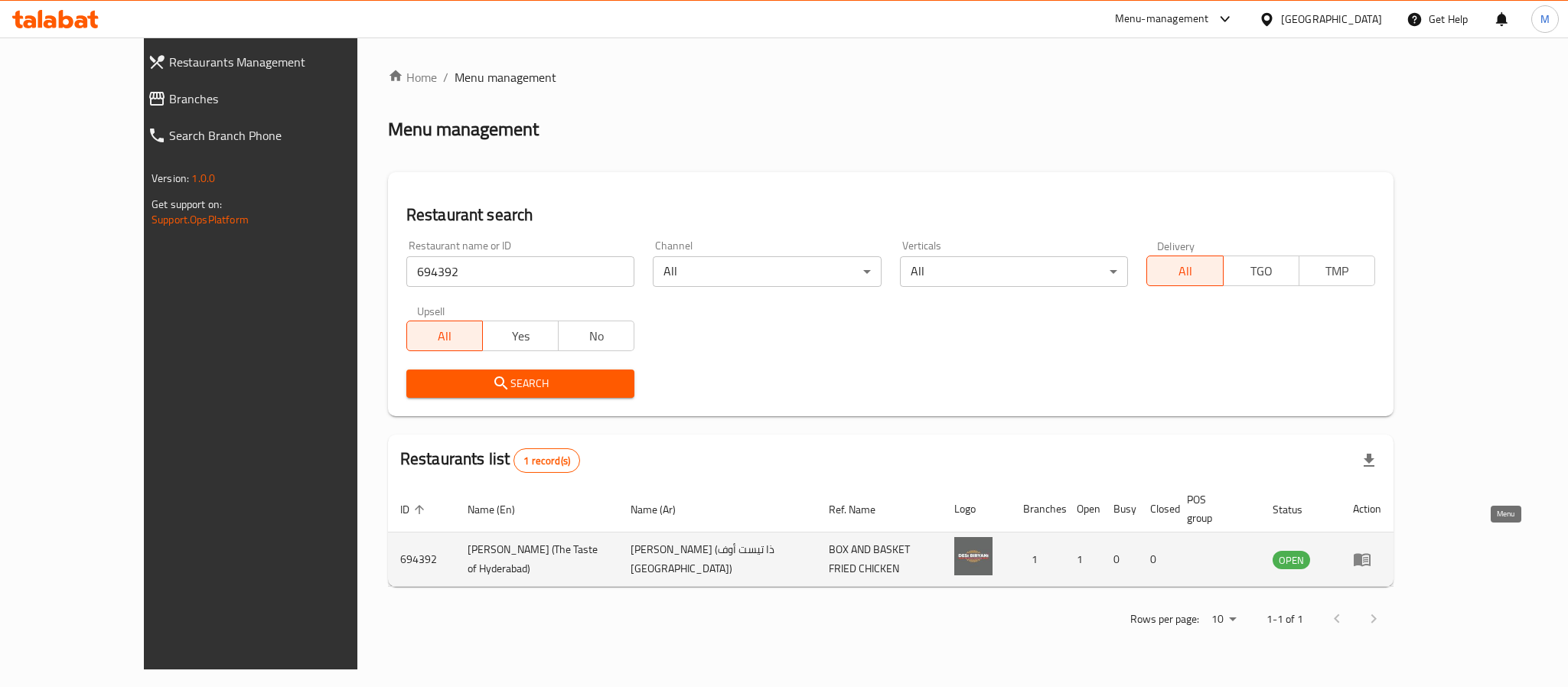
click at [1371, 554] on icon "enhanced table" at bounding box center [1363, 560] width 17 height 13
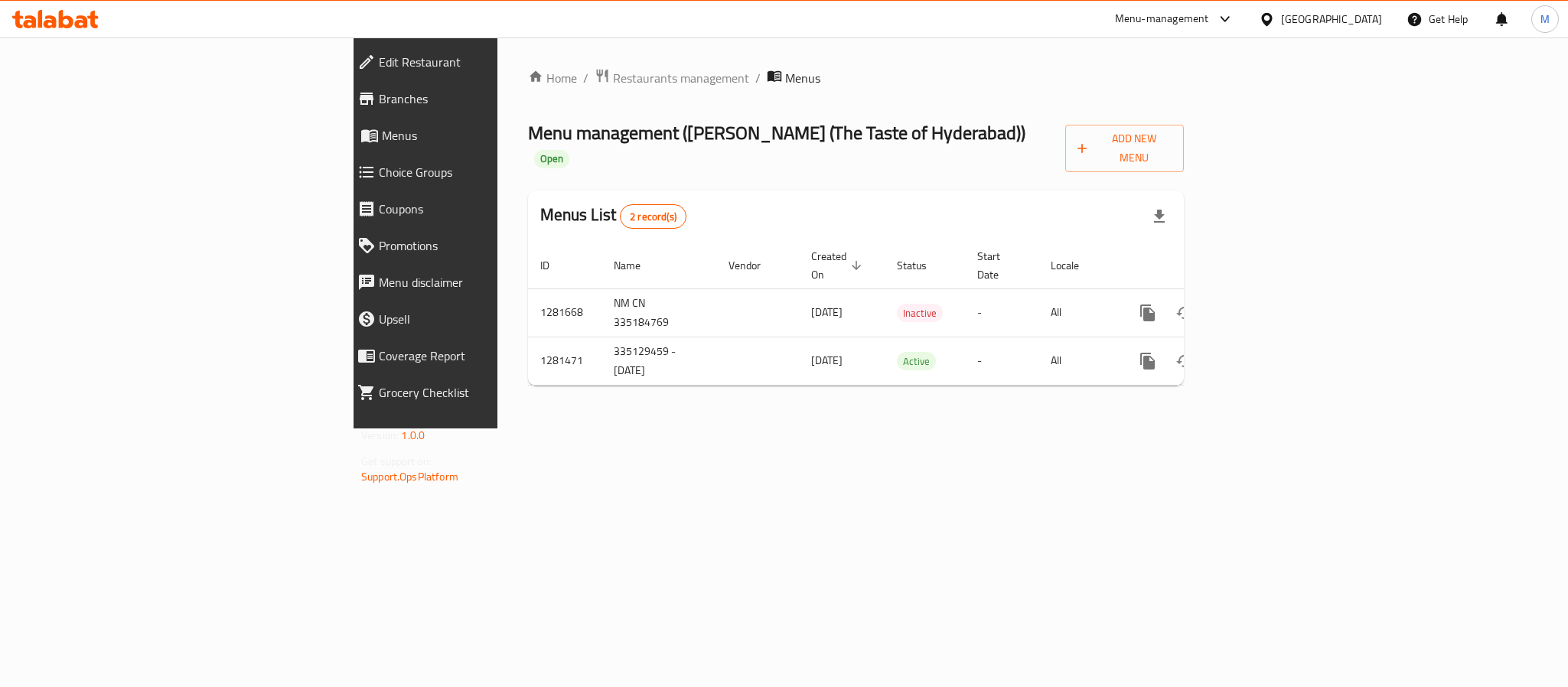
click at [379, 70] on span "Edit Restaurant" at bounding box center [490, 62] width 224 height 19
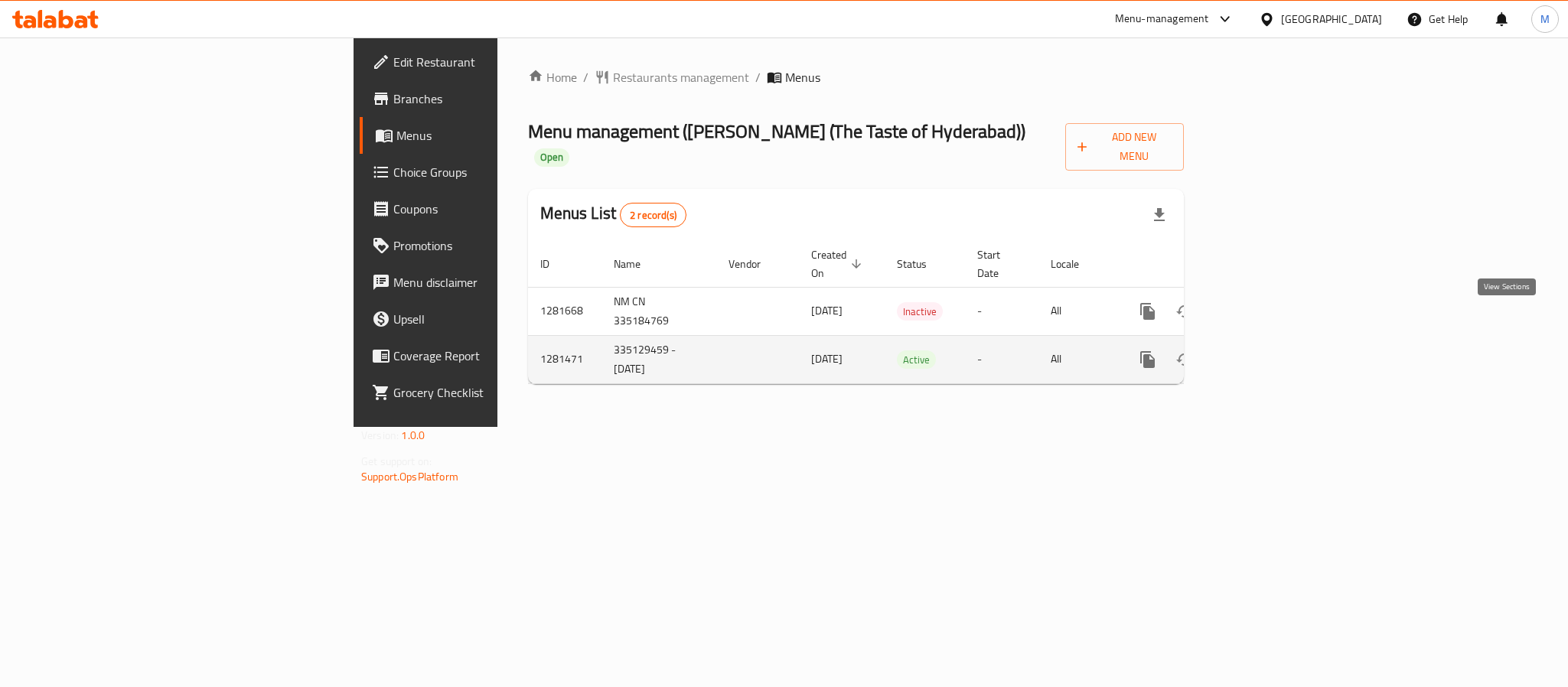
click at [1267, 350] on icon "enhanced table" at bounding box center [1258, 360] width 19 height 19
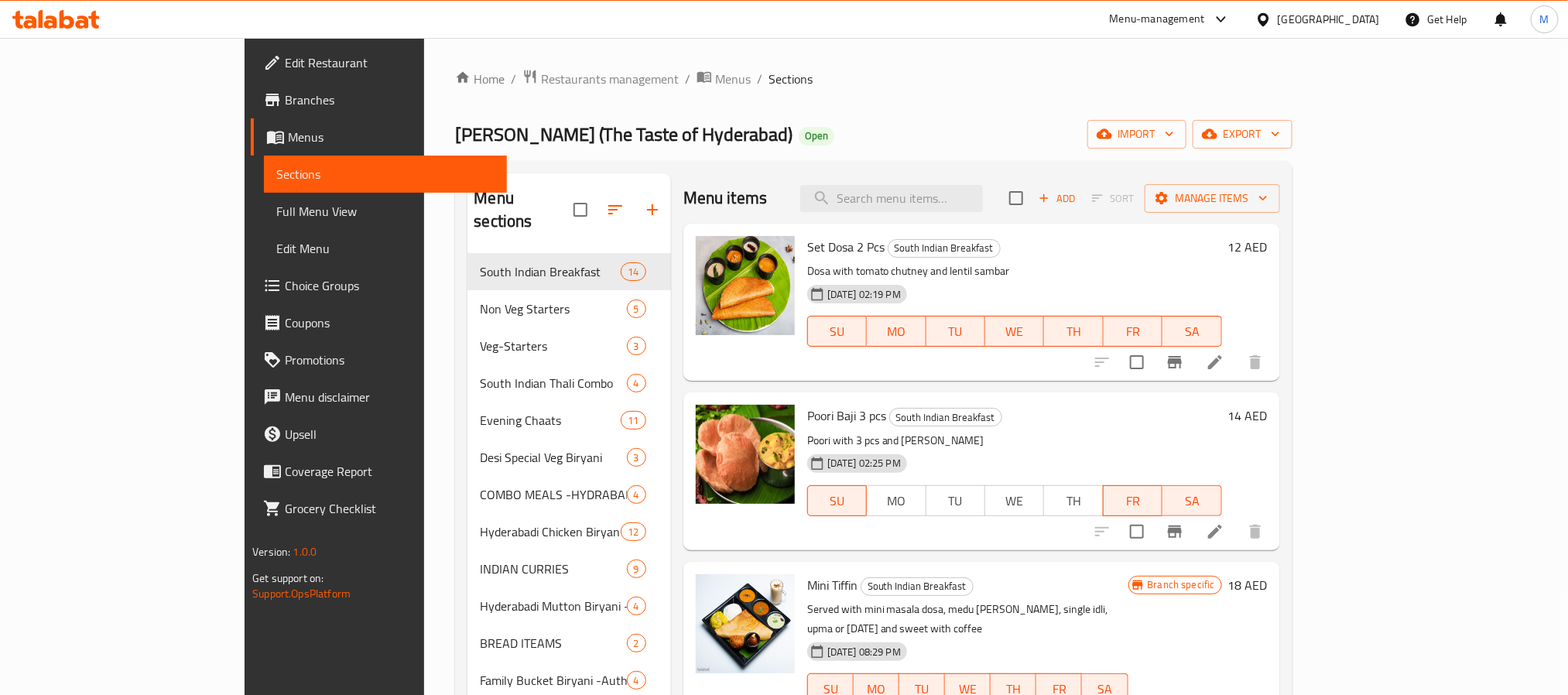
click at [926, 89] on div "Home / Restaurants management / Menus / Sections Desi Biryani (The Taste of Hyd…" at bounding box center [873, 523] width 836 height 909
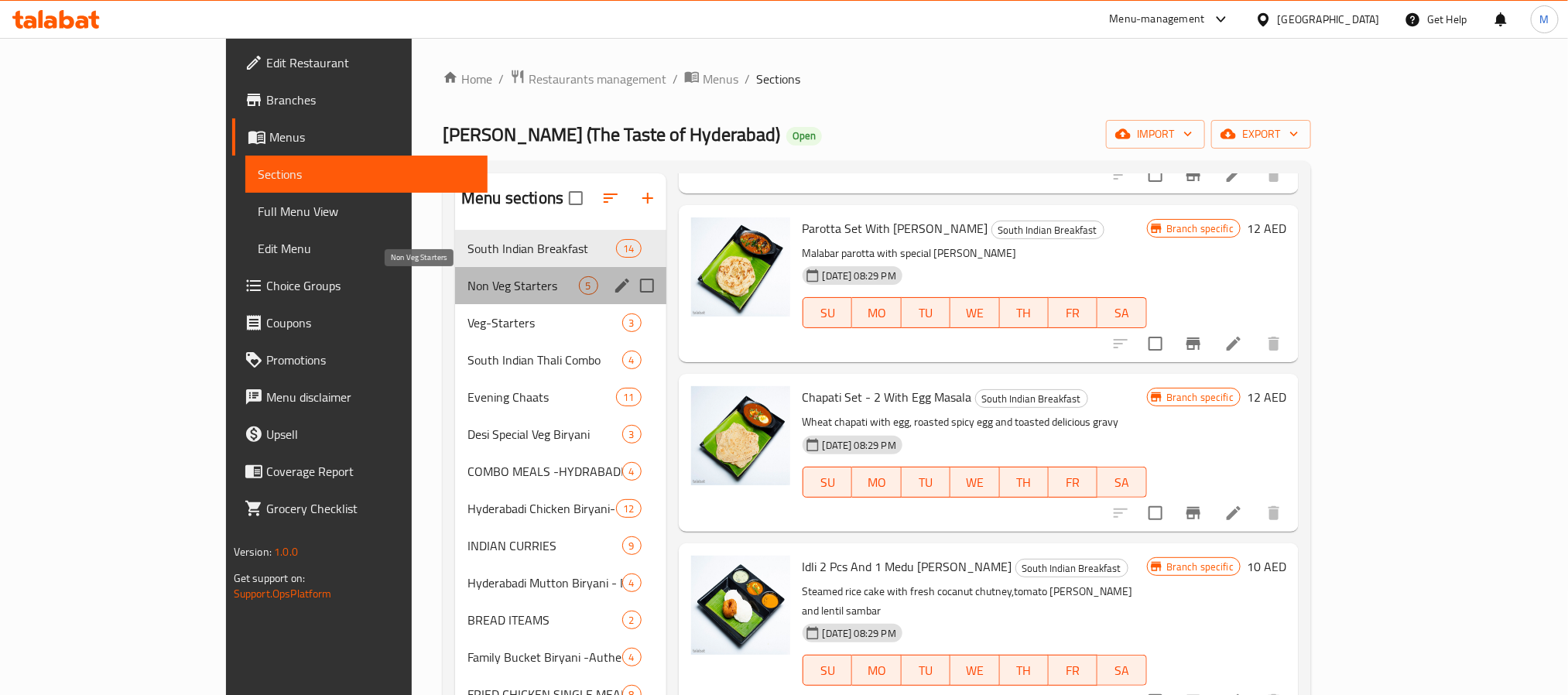
click at [467, 293] on span "Non Veg Starters" at bounding box center [522, 285] width 110 height 19
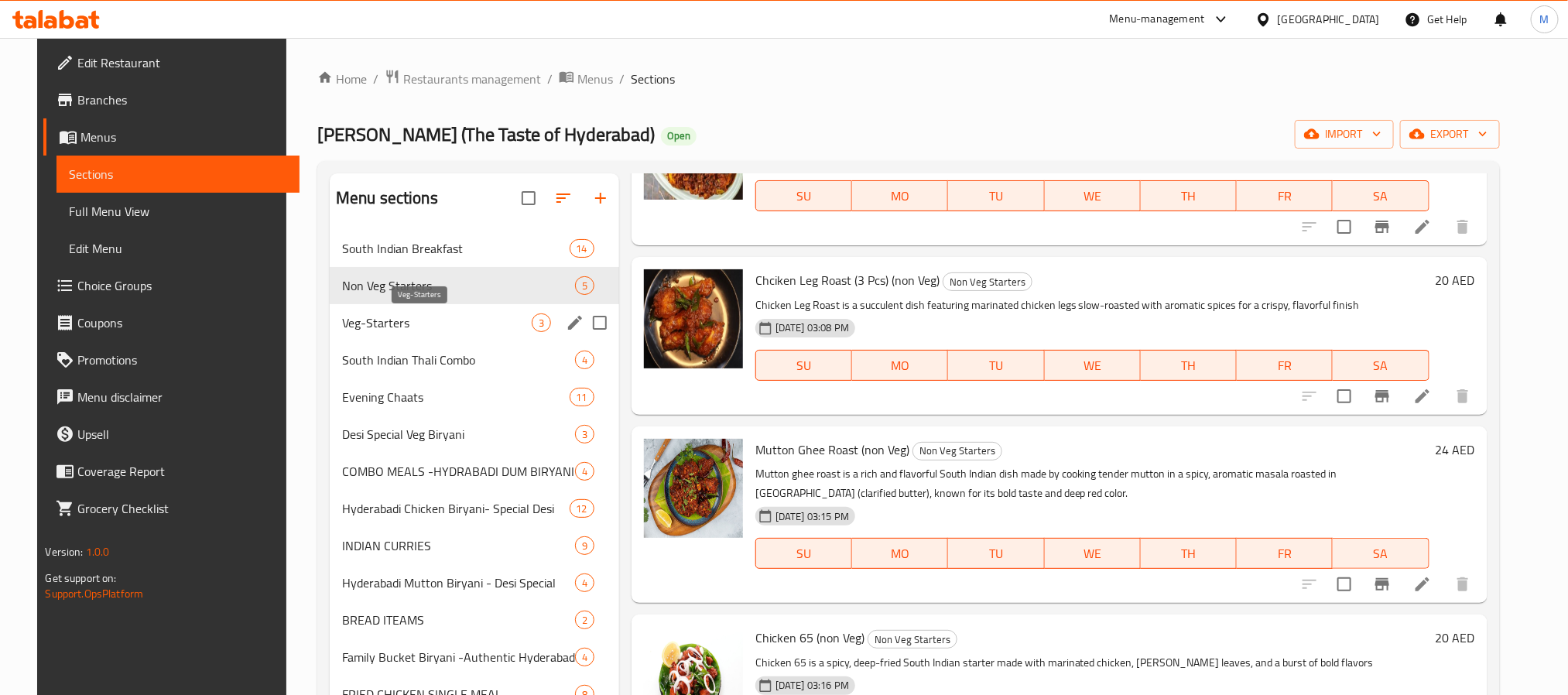
click at [465, 323] on span "Veg-Starters" at bounding box center [437, 323] width 190 height 19
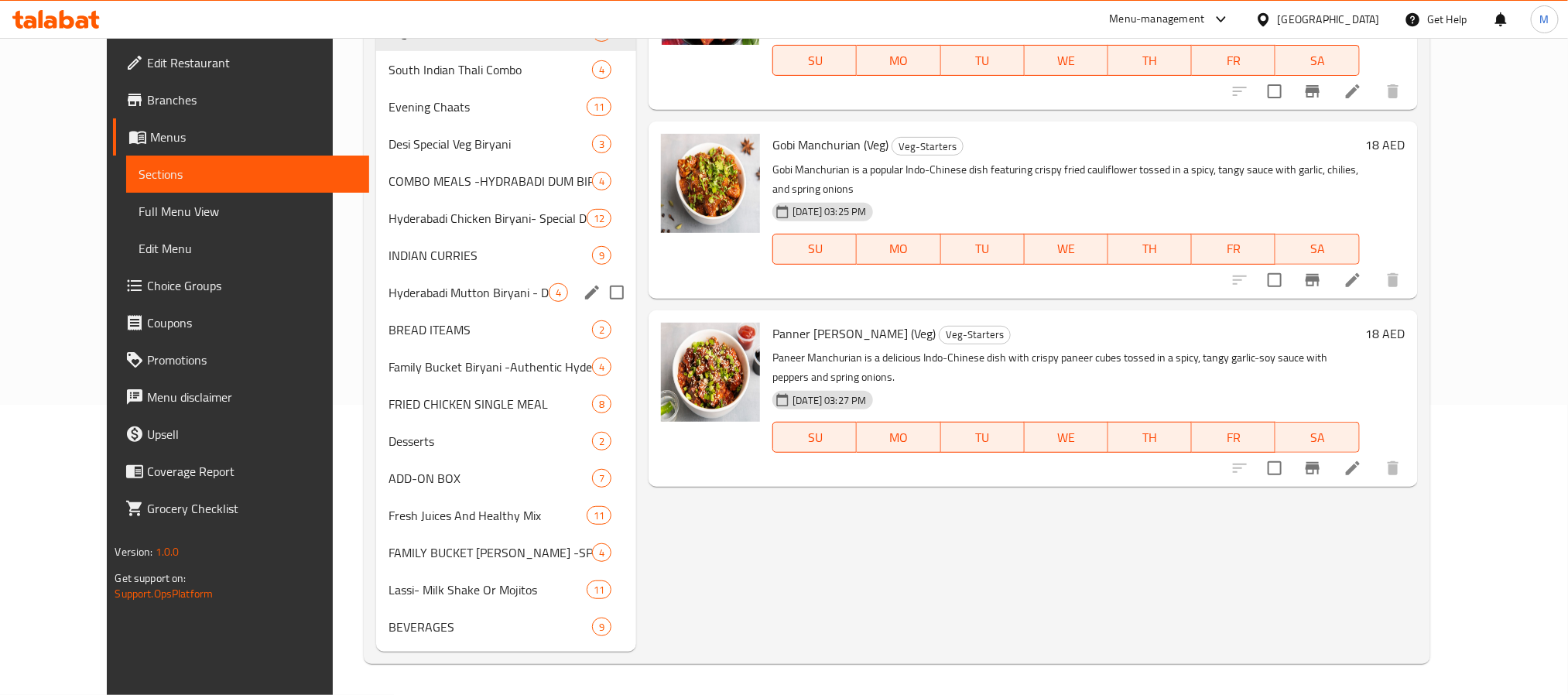
scroll to position [58, 0]
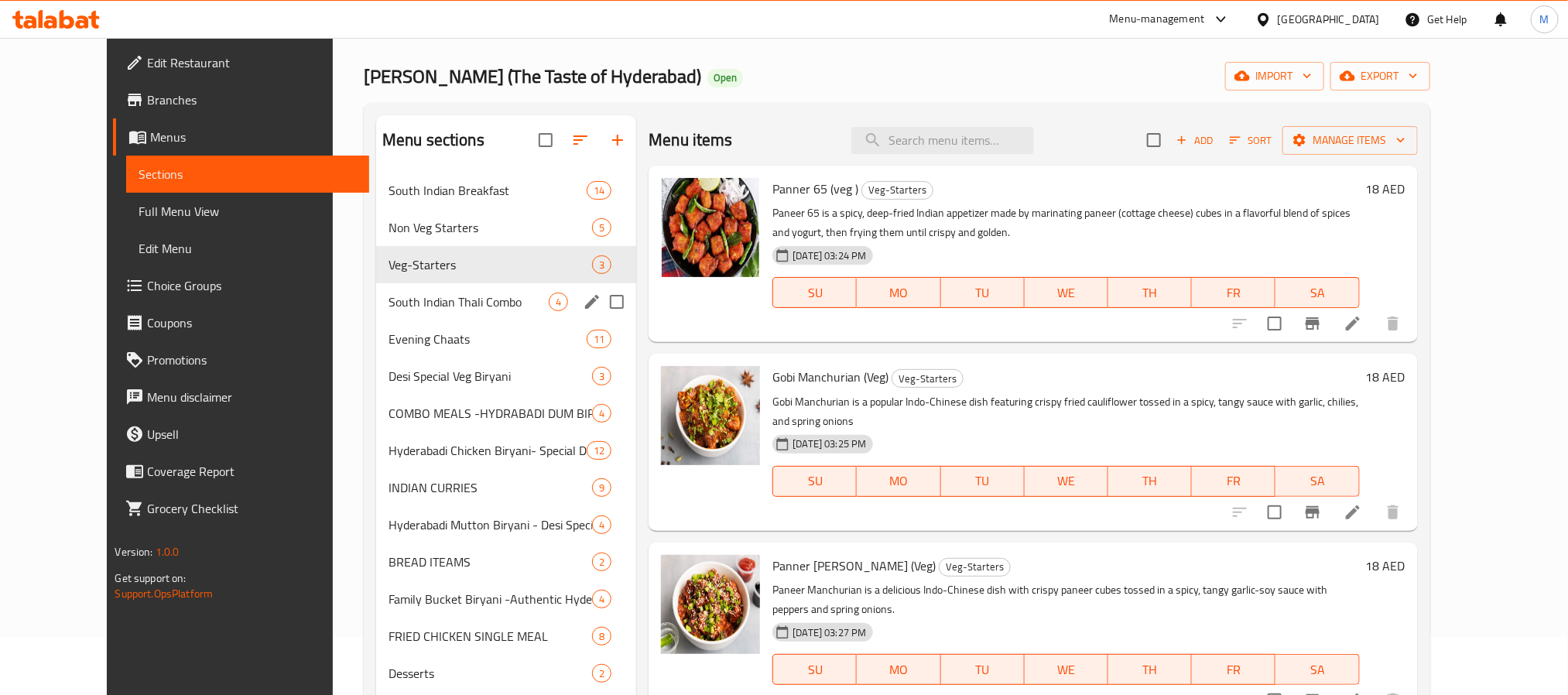
click at [415, 306] on span "South Indian Thali Combo" at bounding box center [469, 302] width 160 height 19
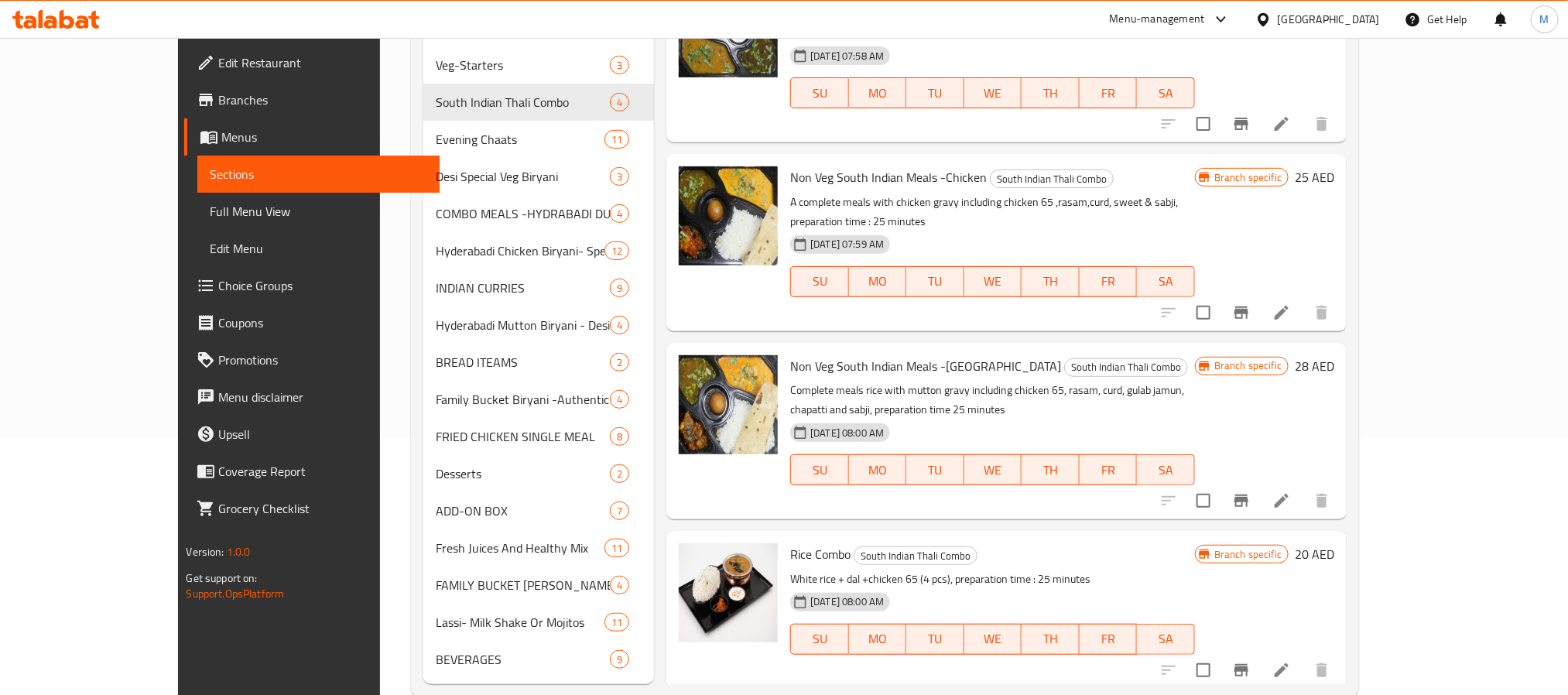
scroll to position [291, 0]
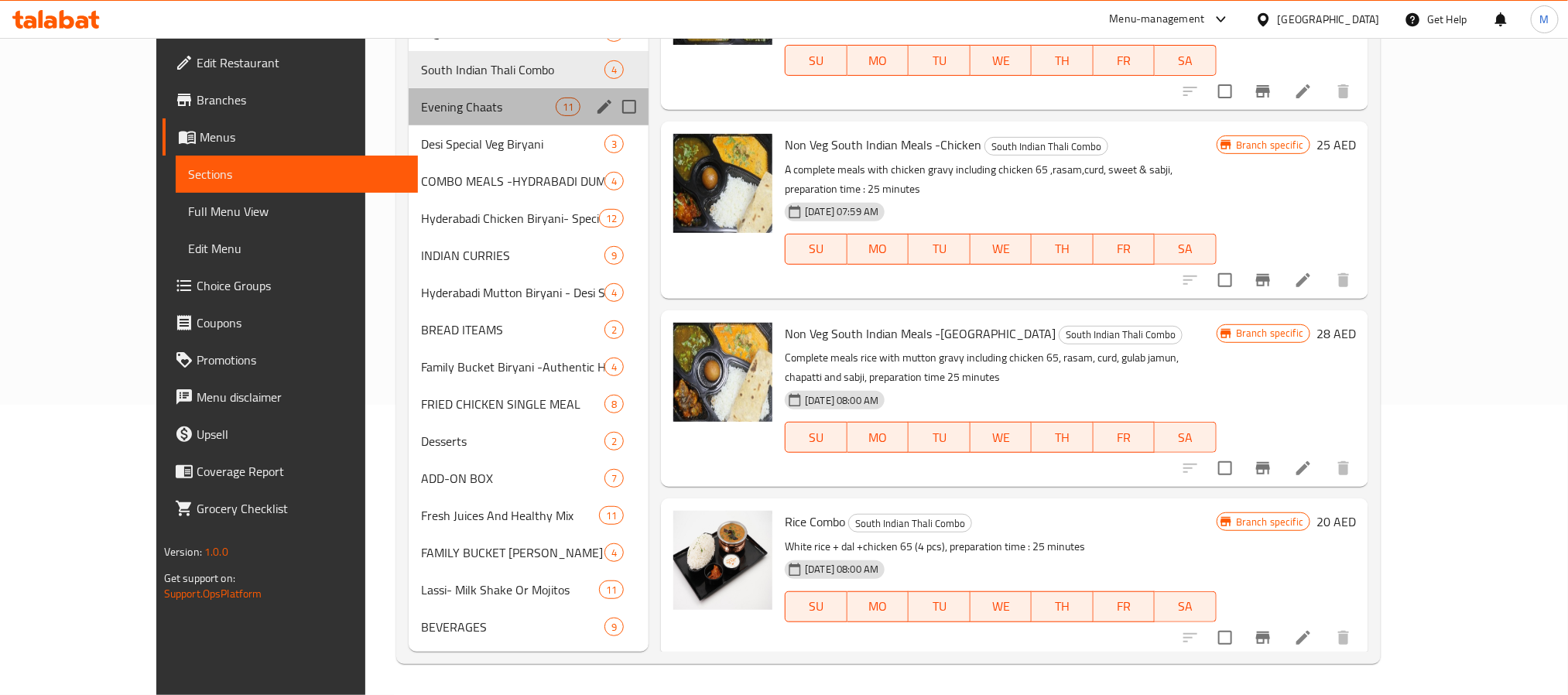
click at [450, 95] on div "Evening Chaats 11" at bounding box center [528, 106] width 240 height 37
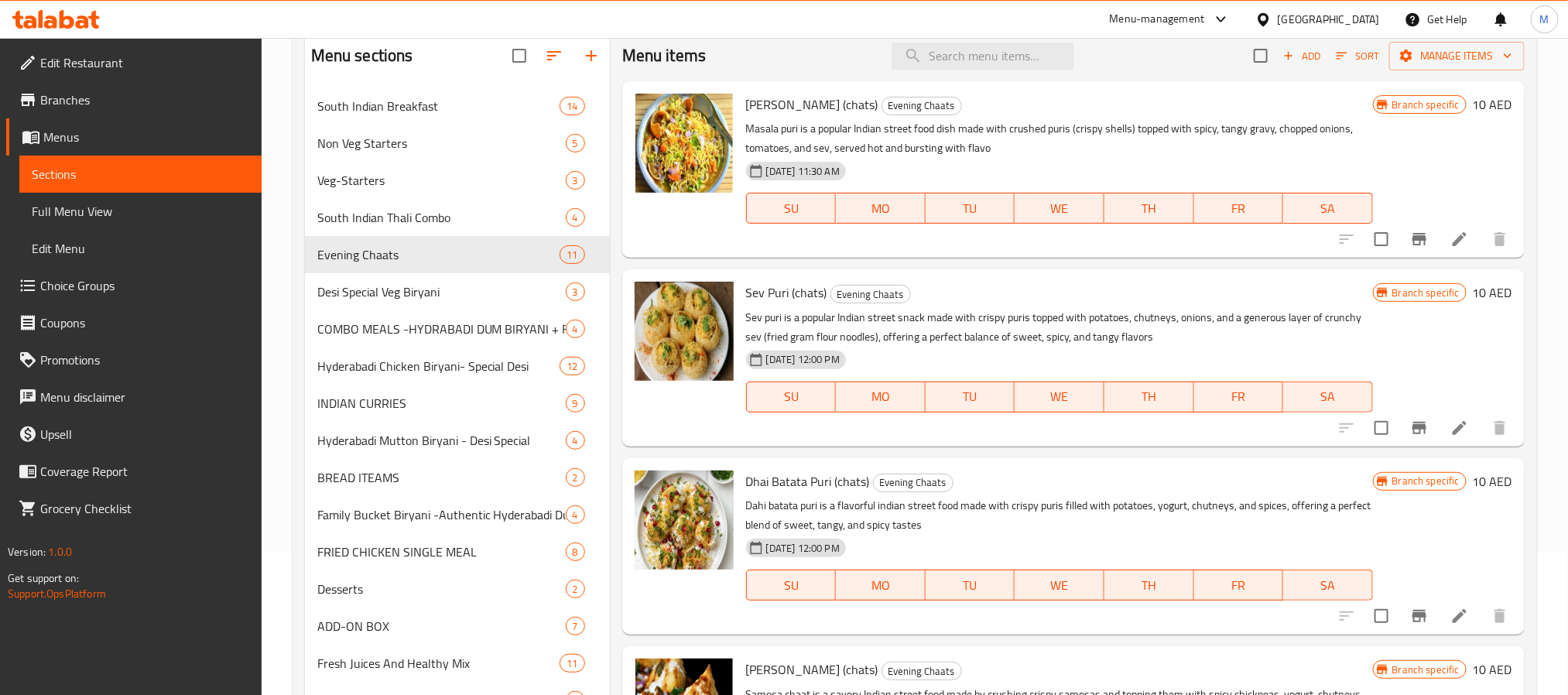
scroll to position [291, 0]
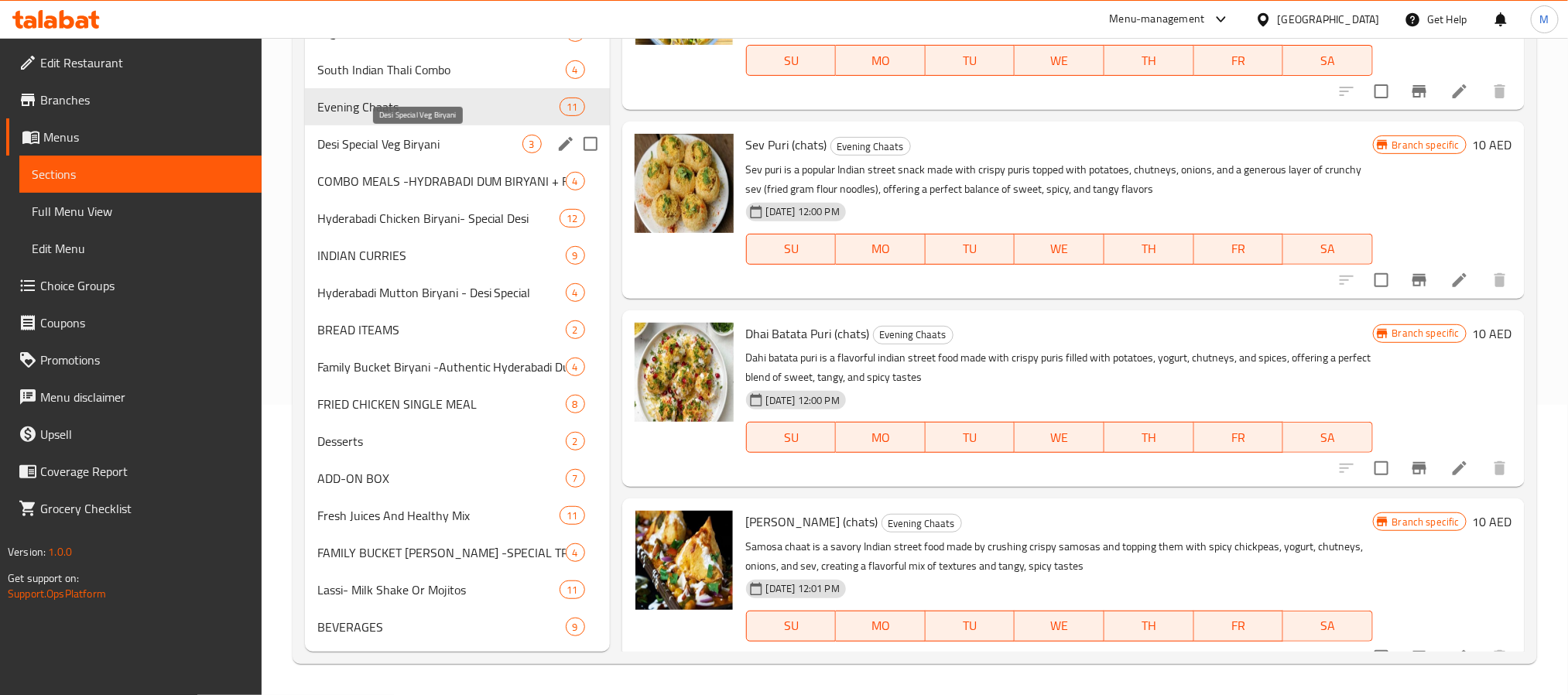
click at [488, 140] on span "Desi Special Veg Biryani" at bounding box center [420, 144] width 205 height 19
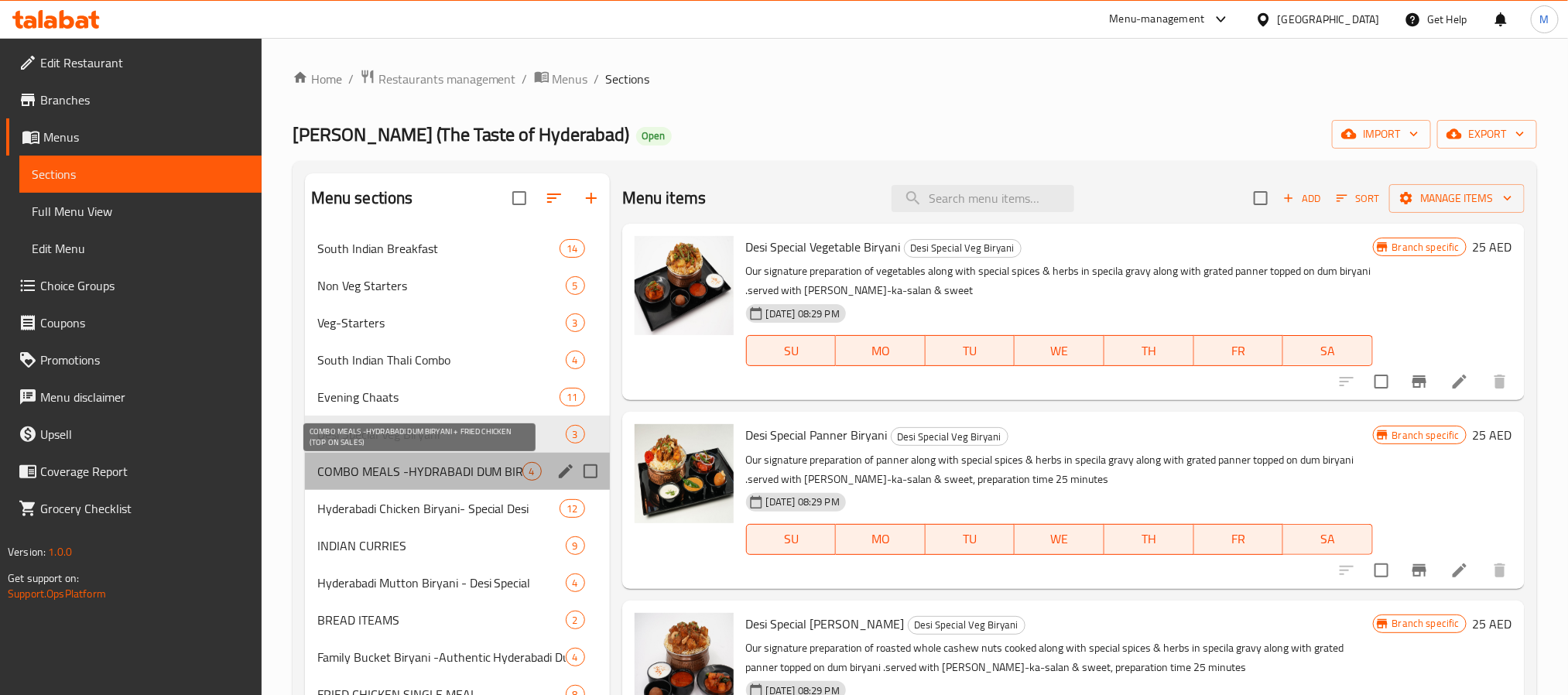
click at [382, 473] on span "COMBO MEALS -HYDRABADI DUM BIRYANI + FRIED CHICKEN (TOP ON SALES)" at bounding box center [420, 472] width 205 height 19
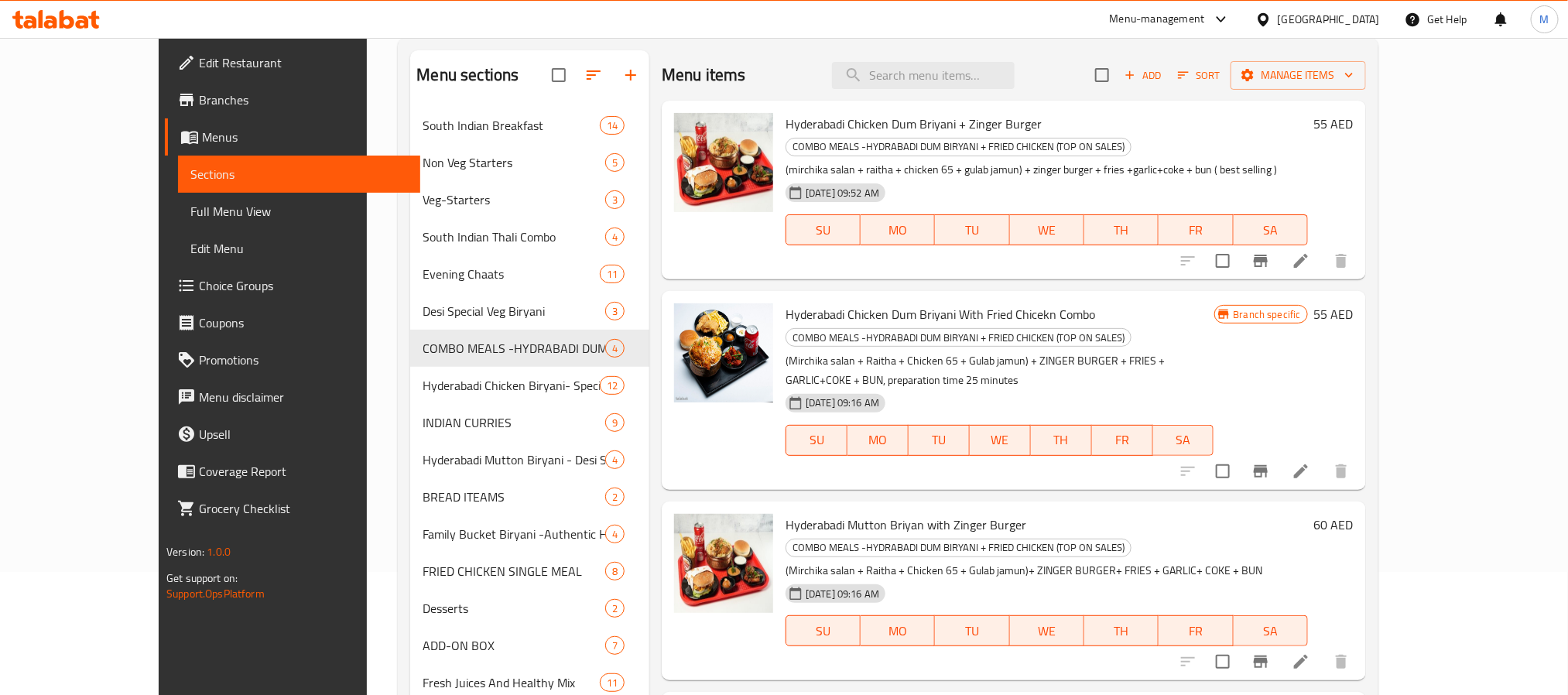
scroll to position [291, 0]
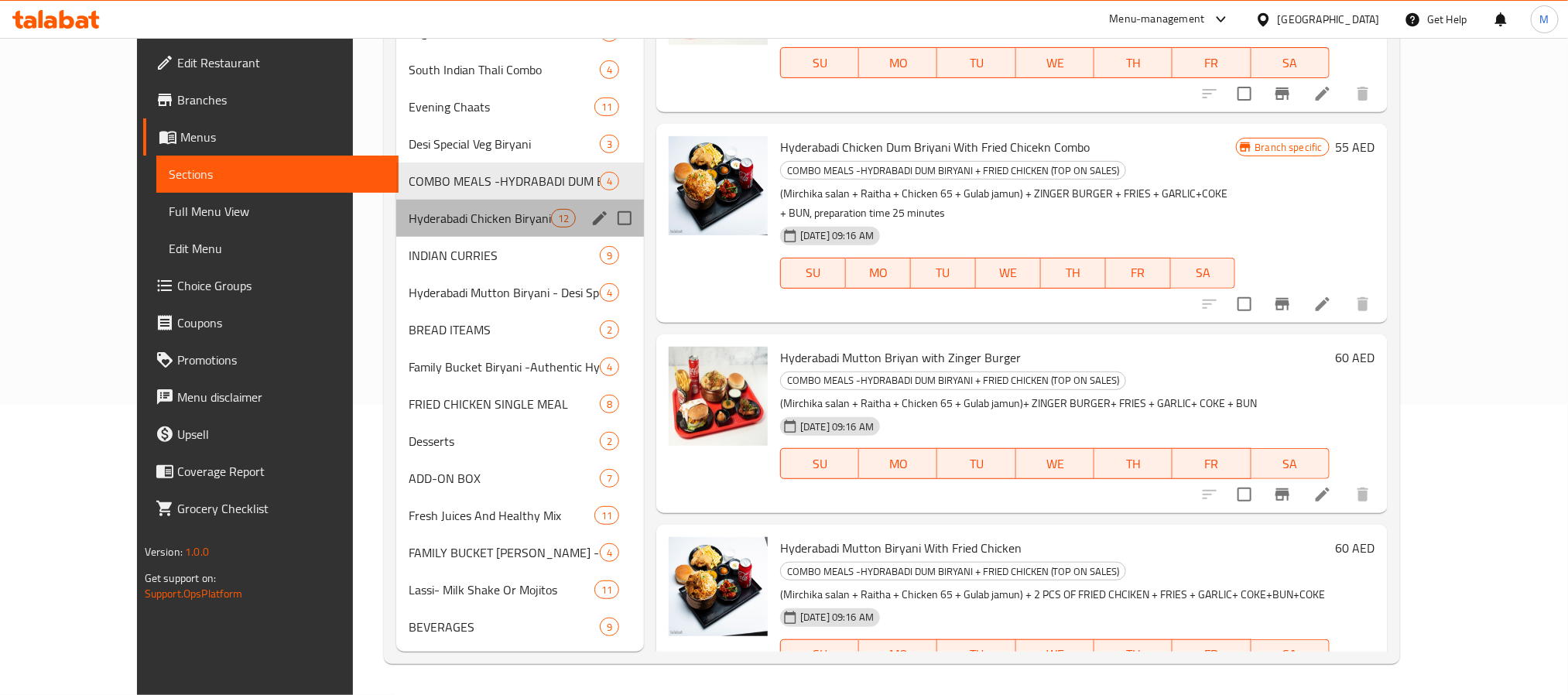
click at [472, 207] on div "Hyderabadi Chicken Biryani- Special Desi 12" at bounding box center [520, 218] width 247 height 37
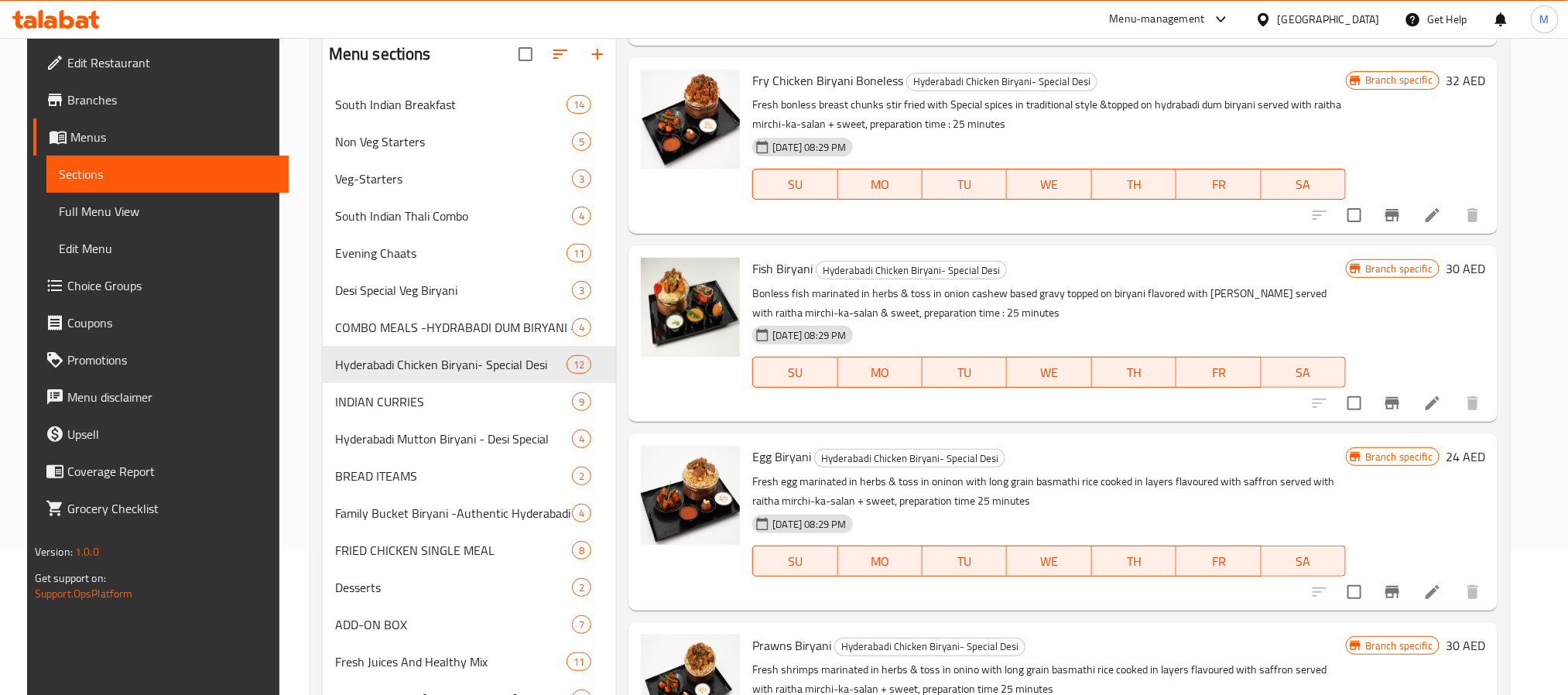
scroll to position [291, 0]
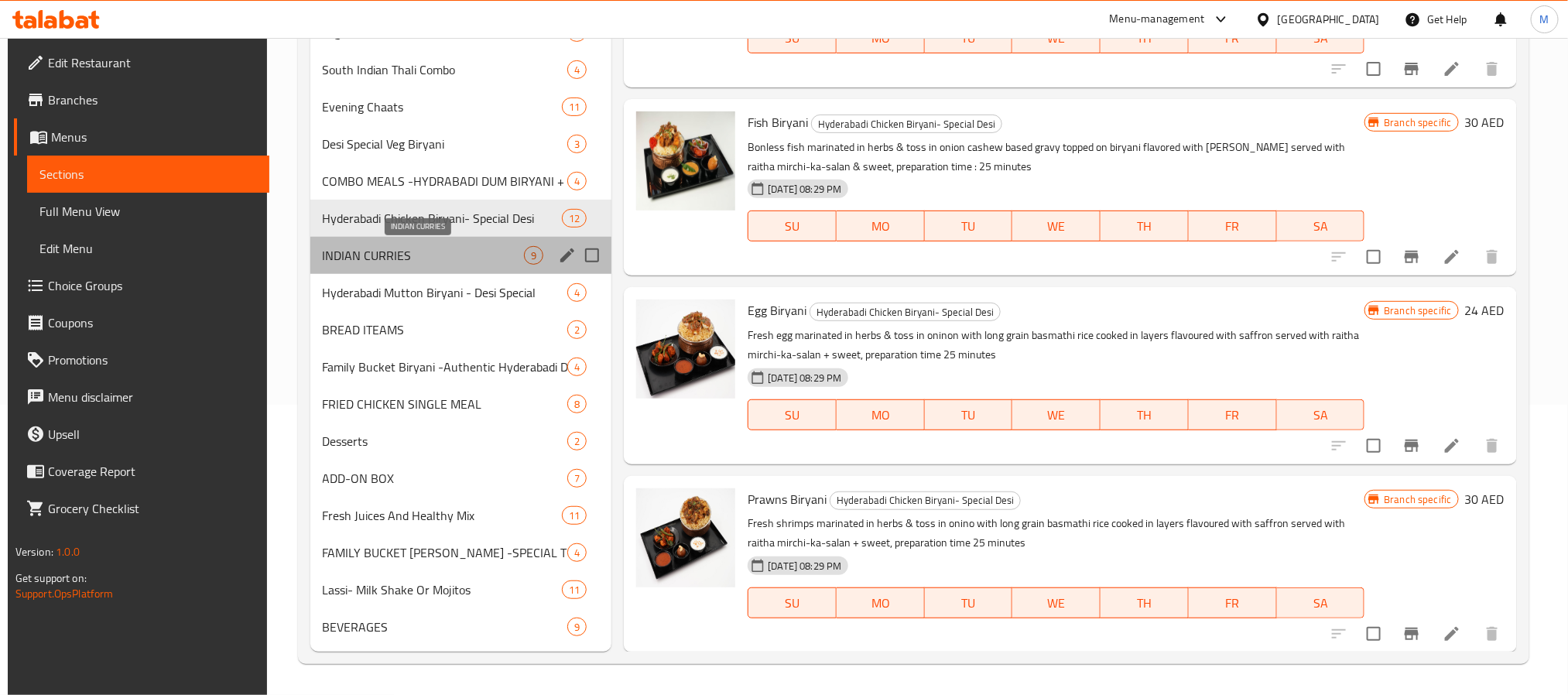
click at [492, 248] on span "INDIAN CURRIES" at bounding box center [423, 255] width 202 height 19
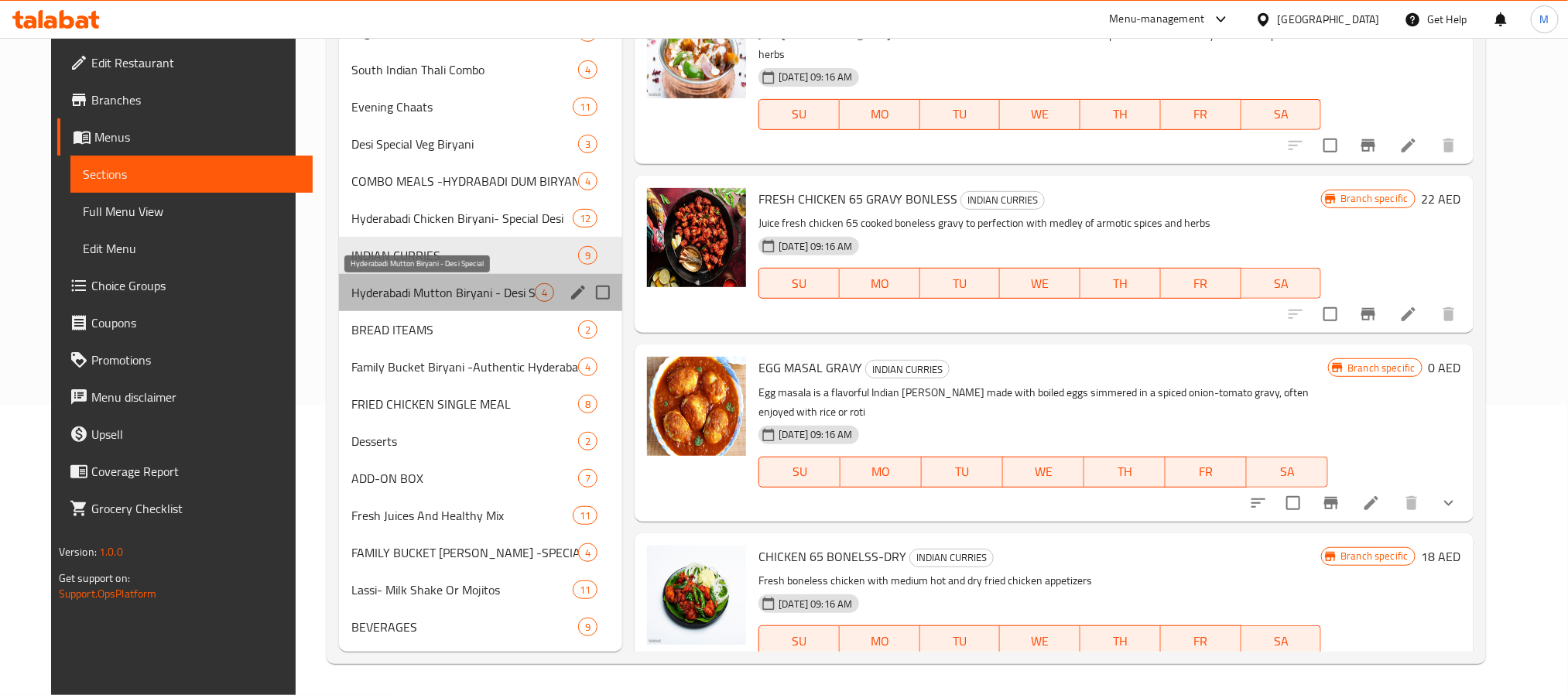
click at [479, 291] on span "Hyderabadi Mutton Biryani - Desi Special" at bounding box center [443, 293] width 184 height 19
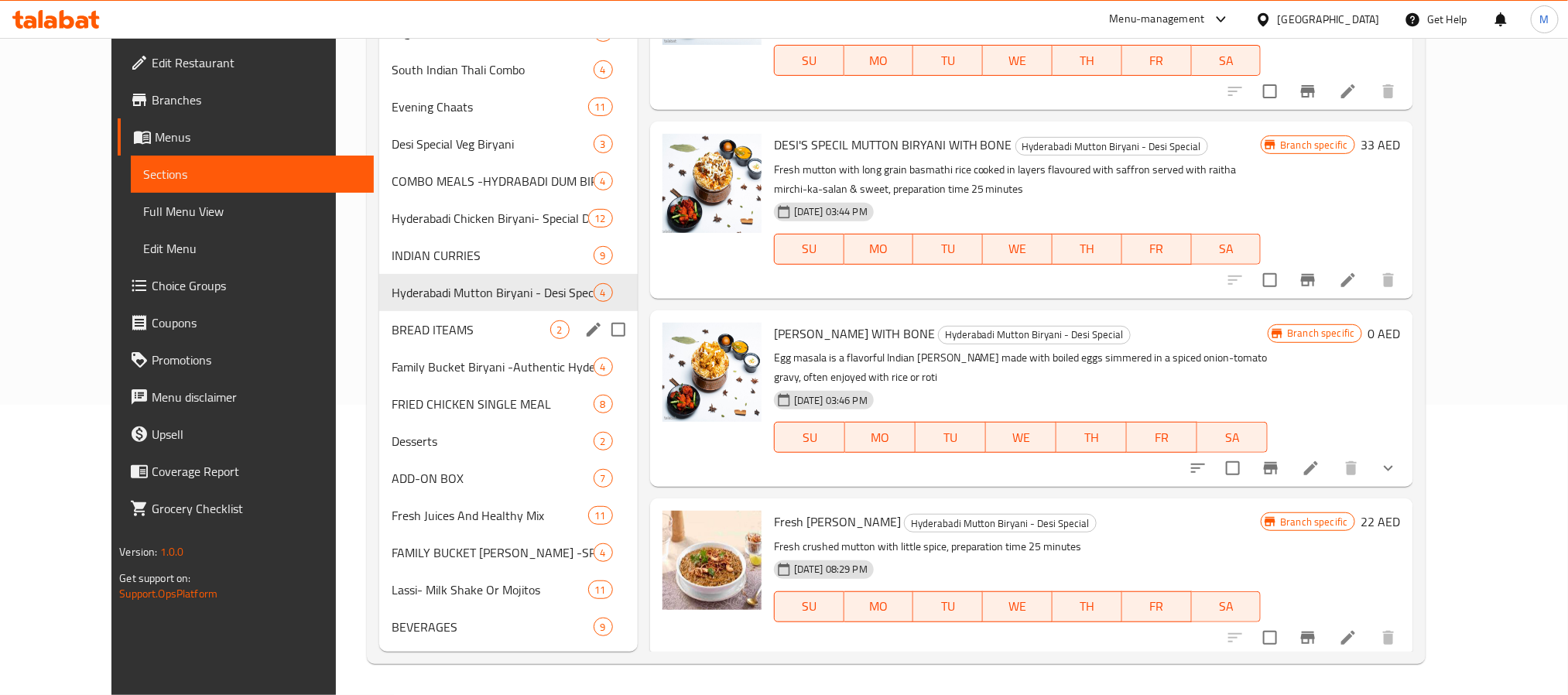
click at [434, 318] on div "BREAD ITEAMS 2" at bounding box center [509, 329] width 259 height 37
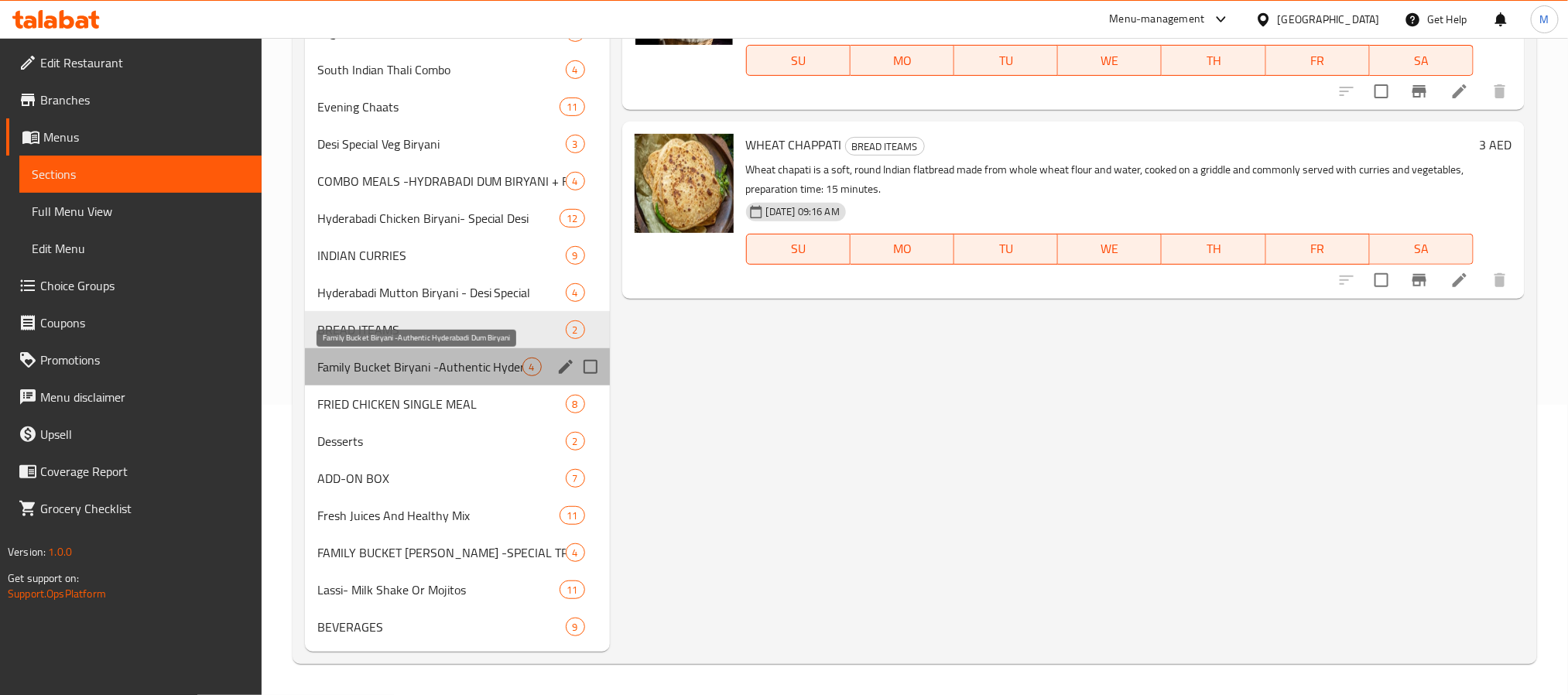
click at [497, 367] on span "Family Bucket Biryani -Authentic Hyderabadi Dum Biryani" at bounding box center [420, 367] width 205 height 19
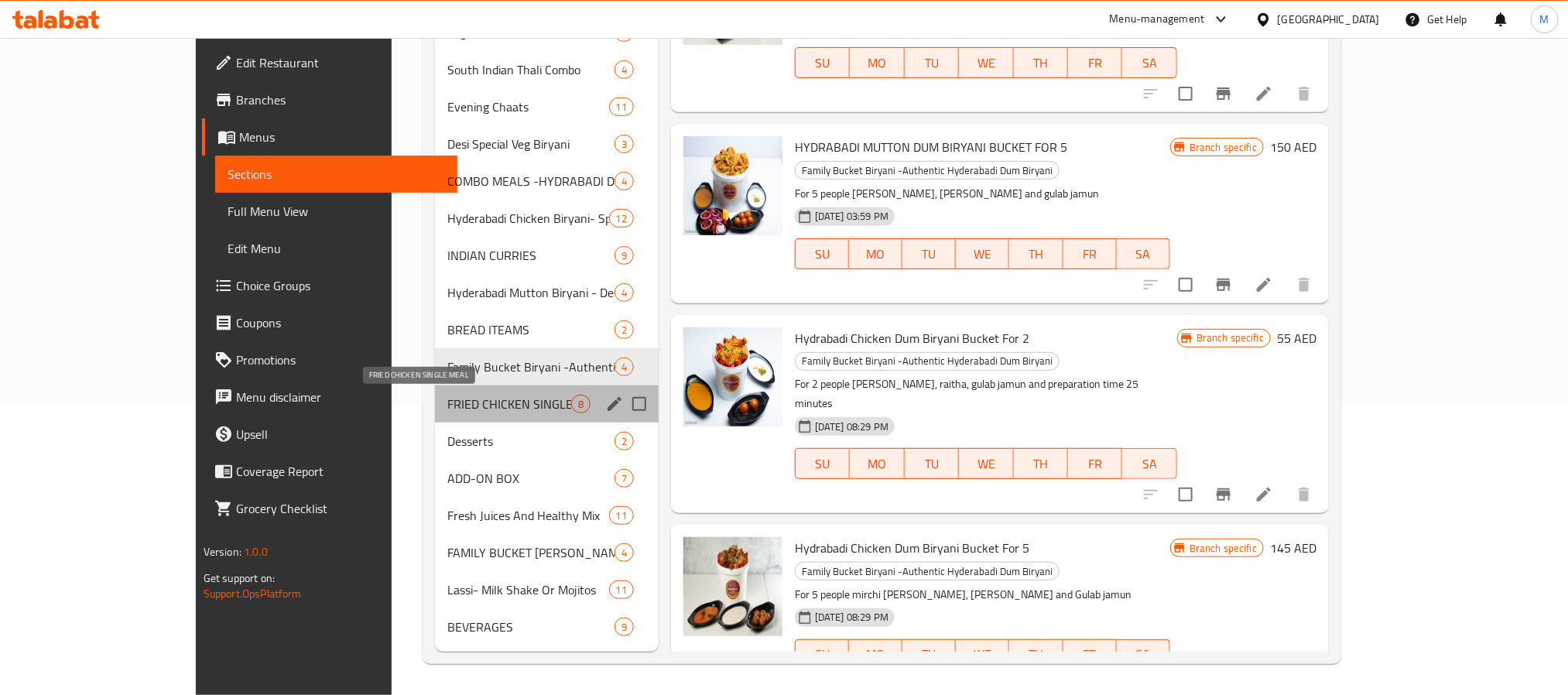
click at [466, 403] on span "FRIED CHICKEN SINGLE MEAL" at bounding box center [509, 404] width 124 height 19
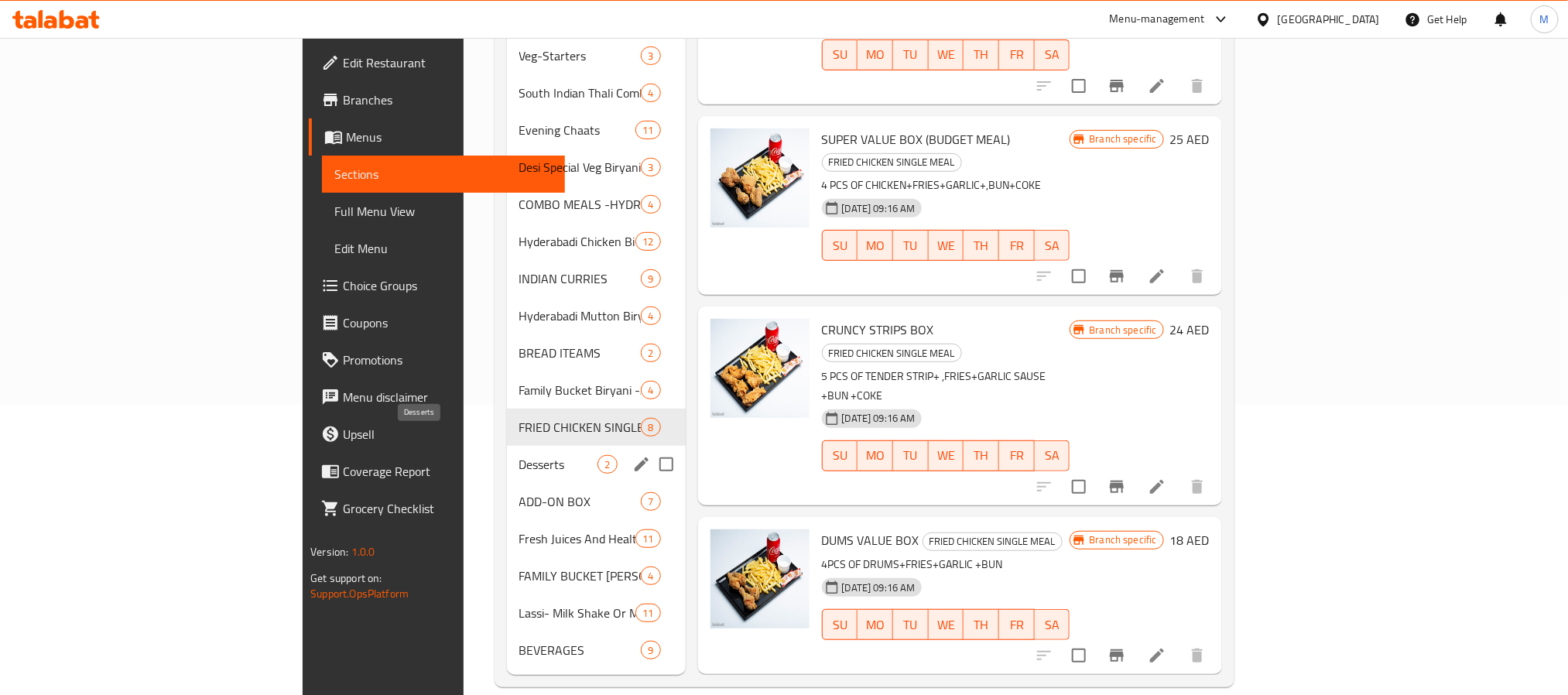
click at [519, 455] on span "Desserts" at bounding box center [559, 465] width 79 height 19
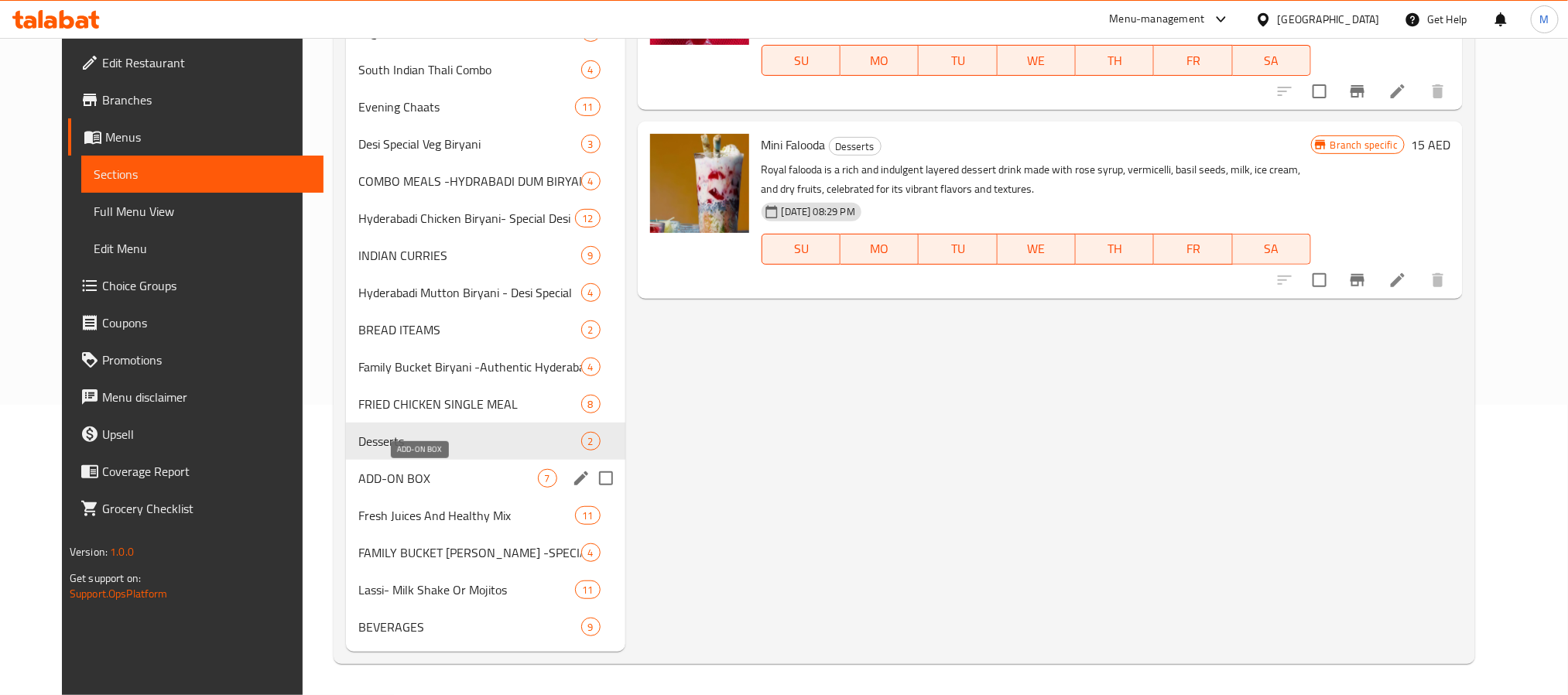
click at [485, 479] on span "ADD-ON BOX" at bounding box center [448, 479] width 179 height 19
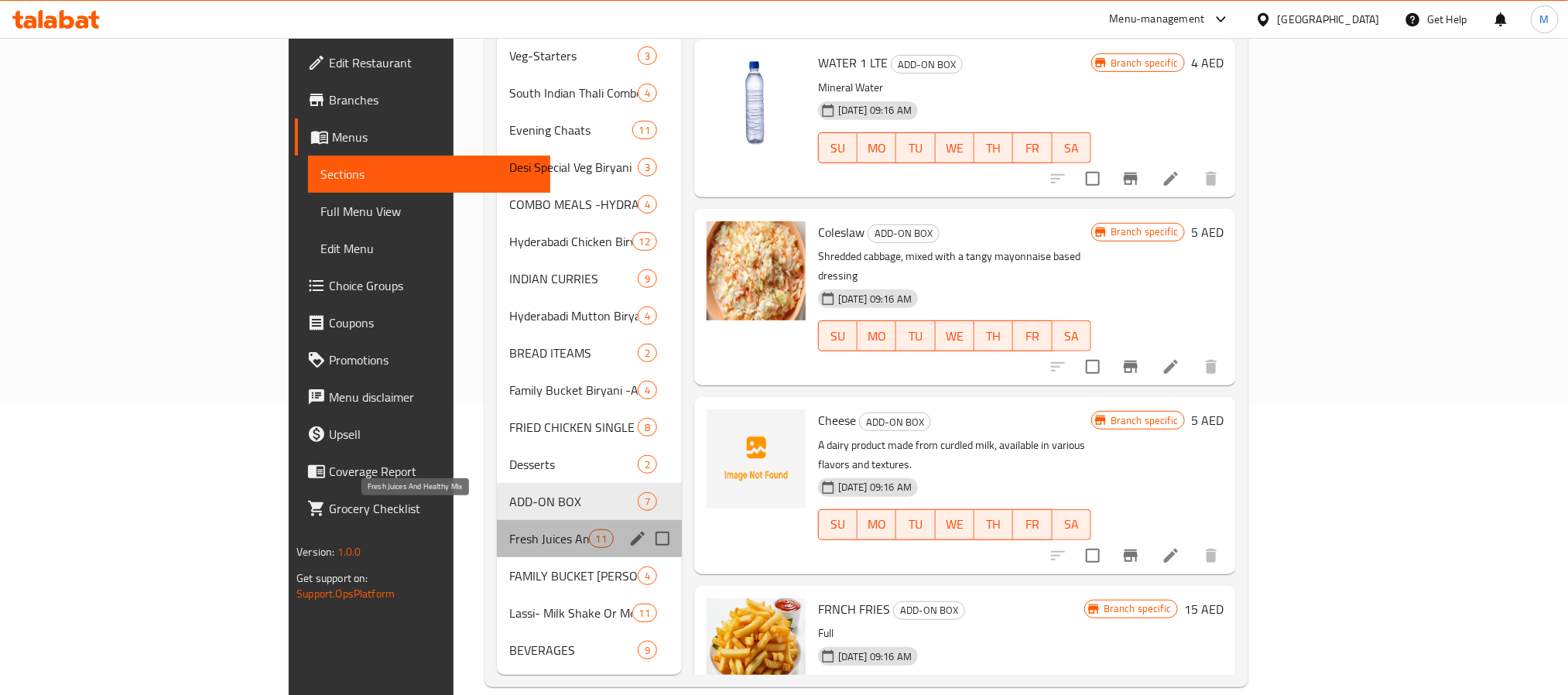
click at [509, 529] on span "Fresh Juices And Healthy Mix" at bounding box center [549, 539] width 79 height 19
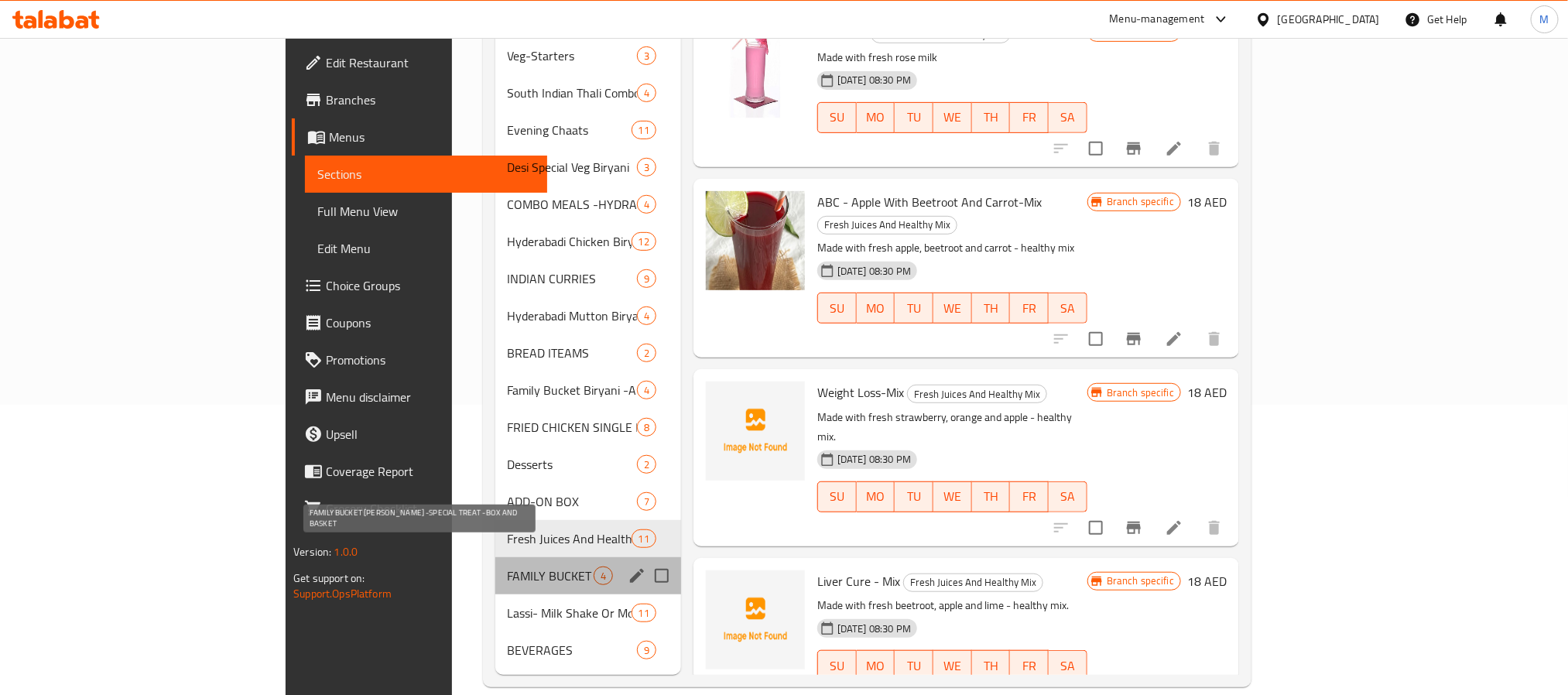
click at [508, 567] on span "FAMILY BUCKET [PERSON_NAME] -SPECIAL TREAT -BOX AND BASKET" at bounding box center [551, 576] width 86 height 19
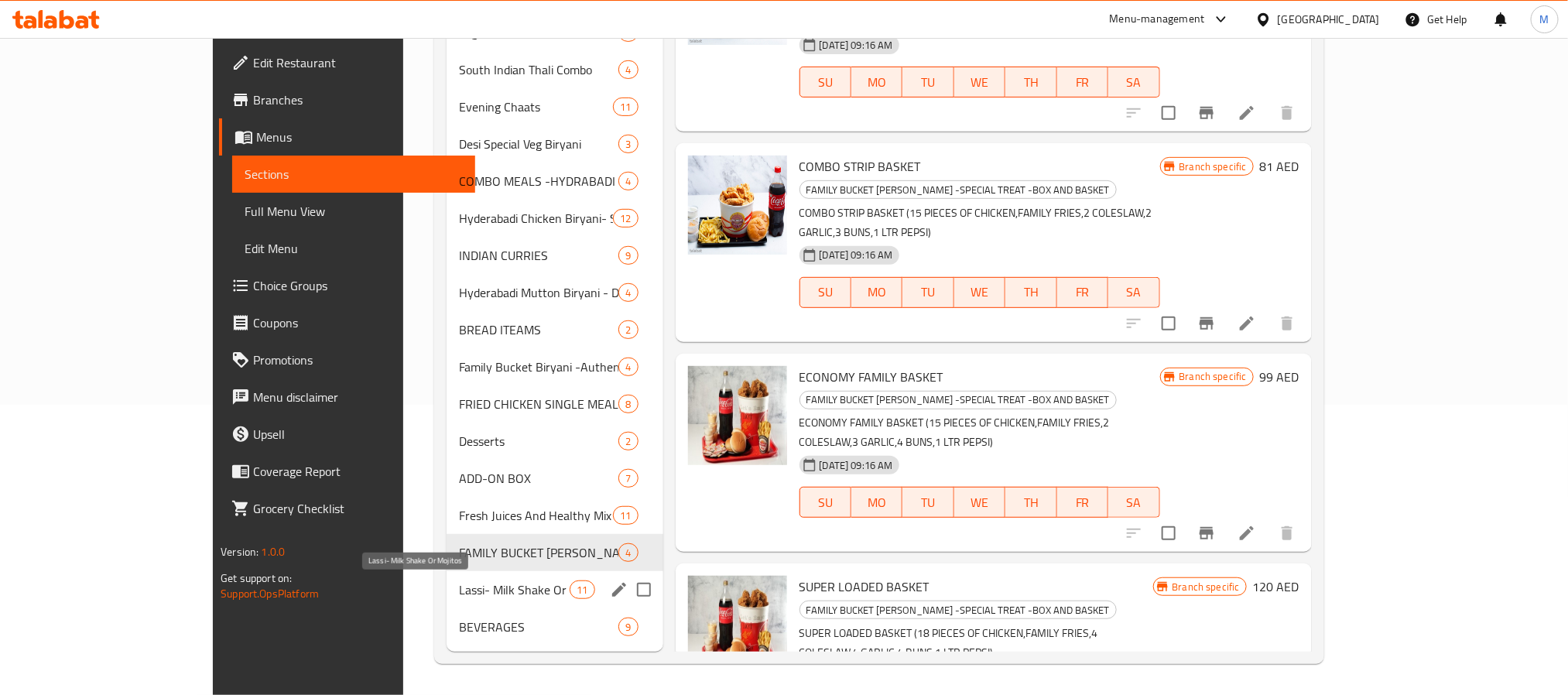
click at [463, 594] on span "Lassi- Milk Shake Or Mojitos" at bounding box center [514, 590] width 110 height 19
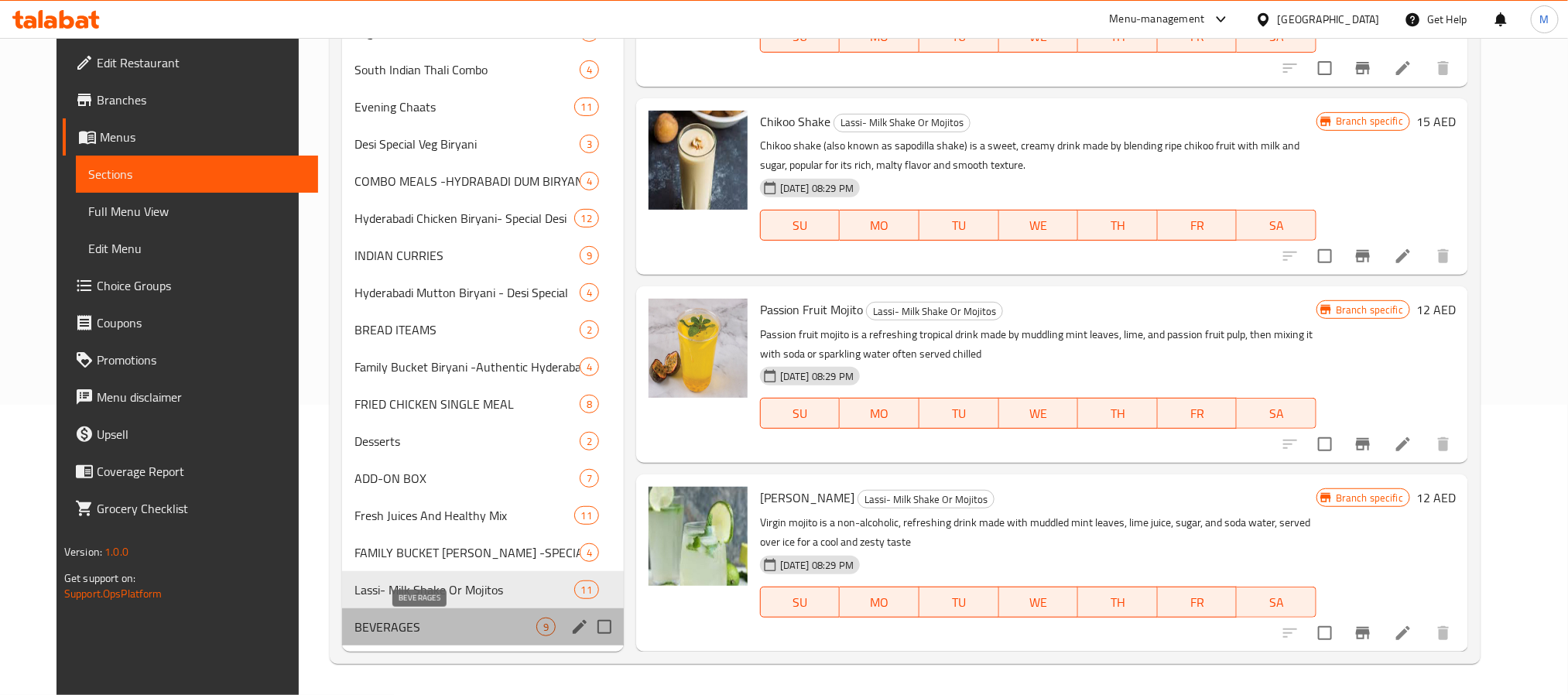
click at [384, 627] on span "BEVERAGES" at bounding box center [445, 627] width 182 height 19
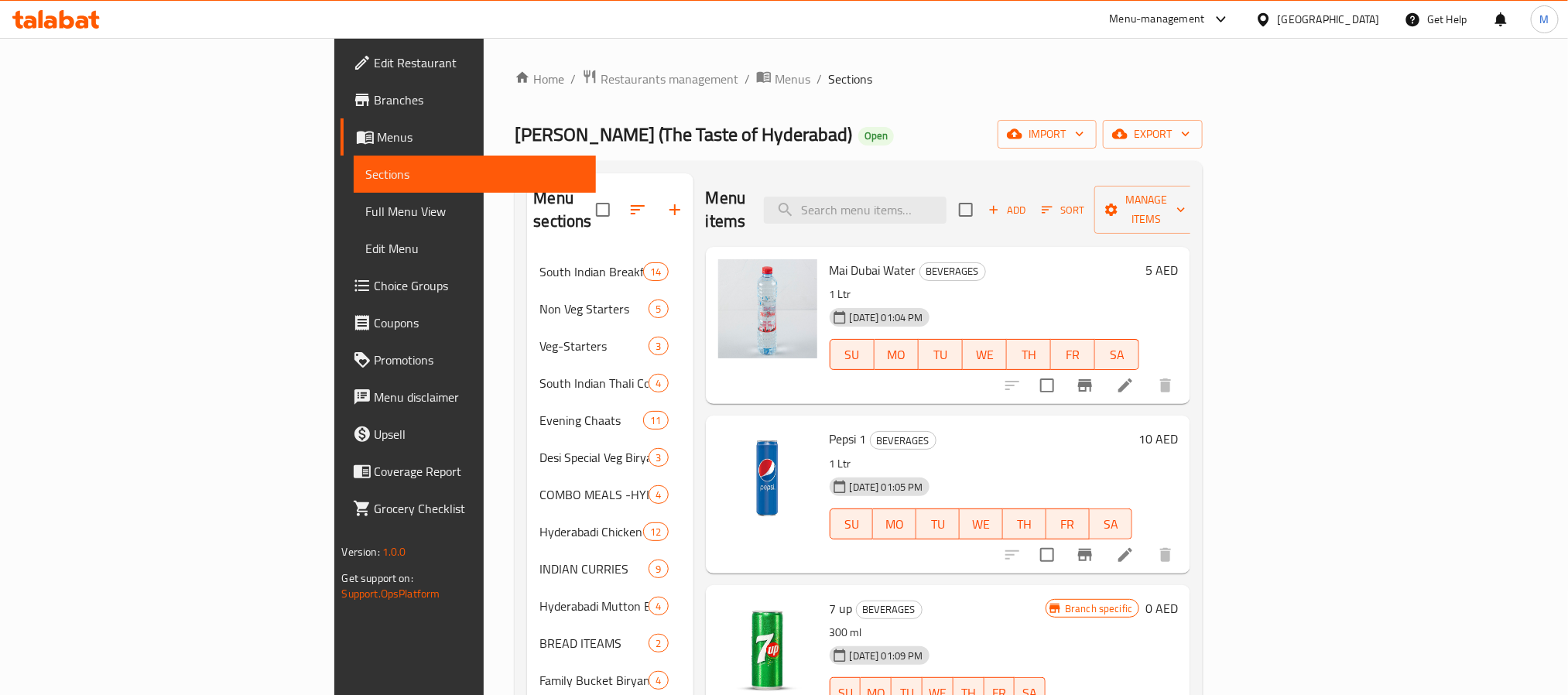
click at [873, 105] on div "Home / Restaurants management / Menus / Sections Desi Biryani (The Taste of Hyd…" at bounding box center [859, 523] width 688 height 909
click at [1203, 123] on button "export" at bounding box center [1153, 134] width 100 height 28
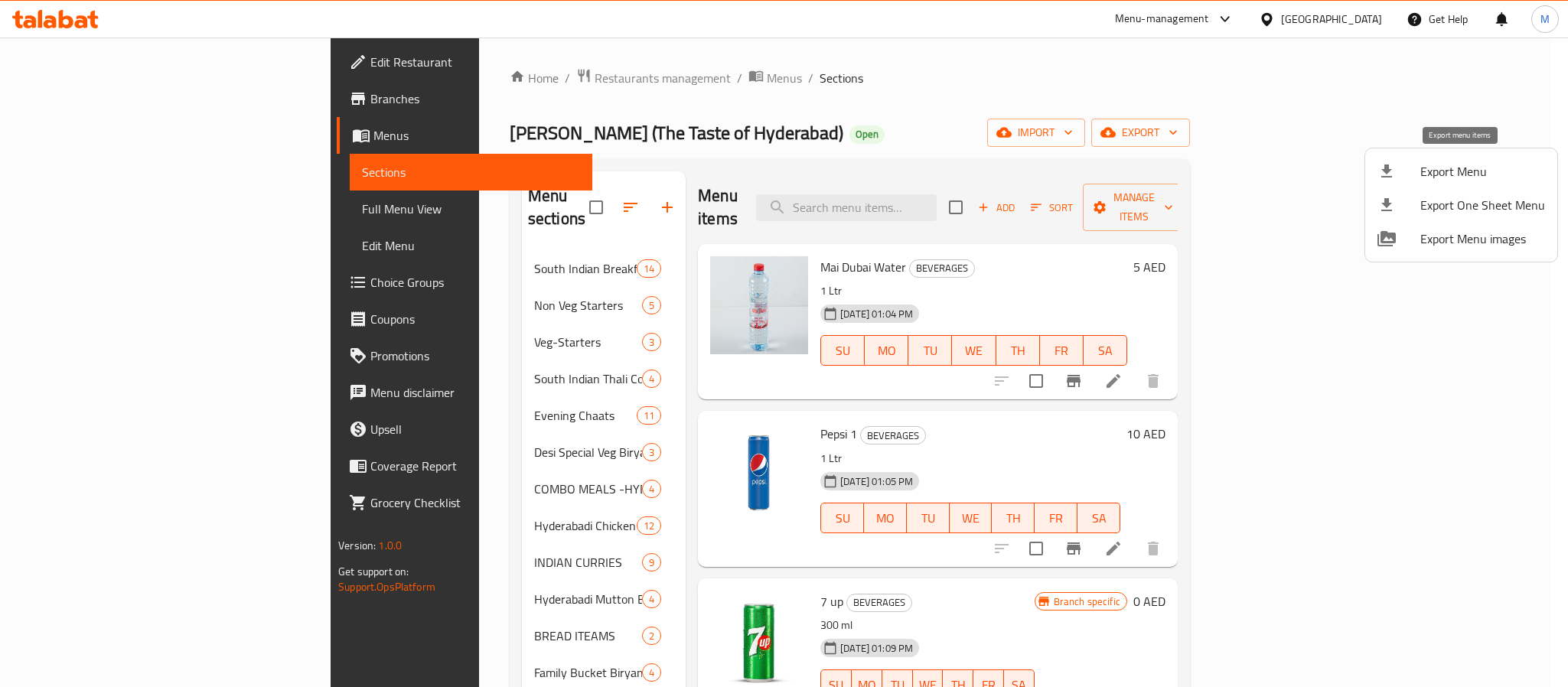
click at [1432, 166] on span "Export Menu" at bounding box center [1483, 171] width 124 height 19
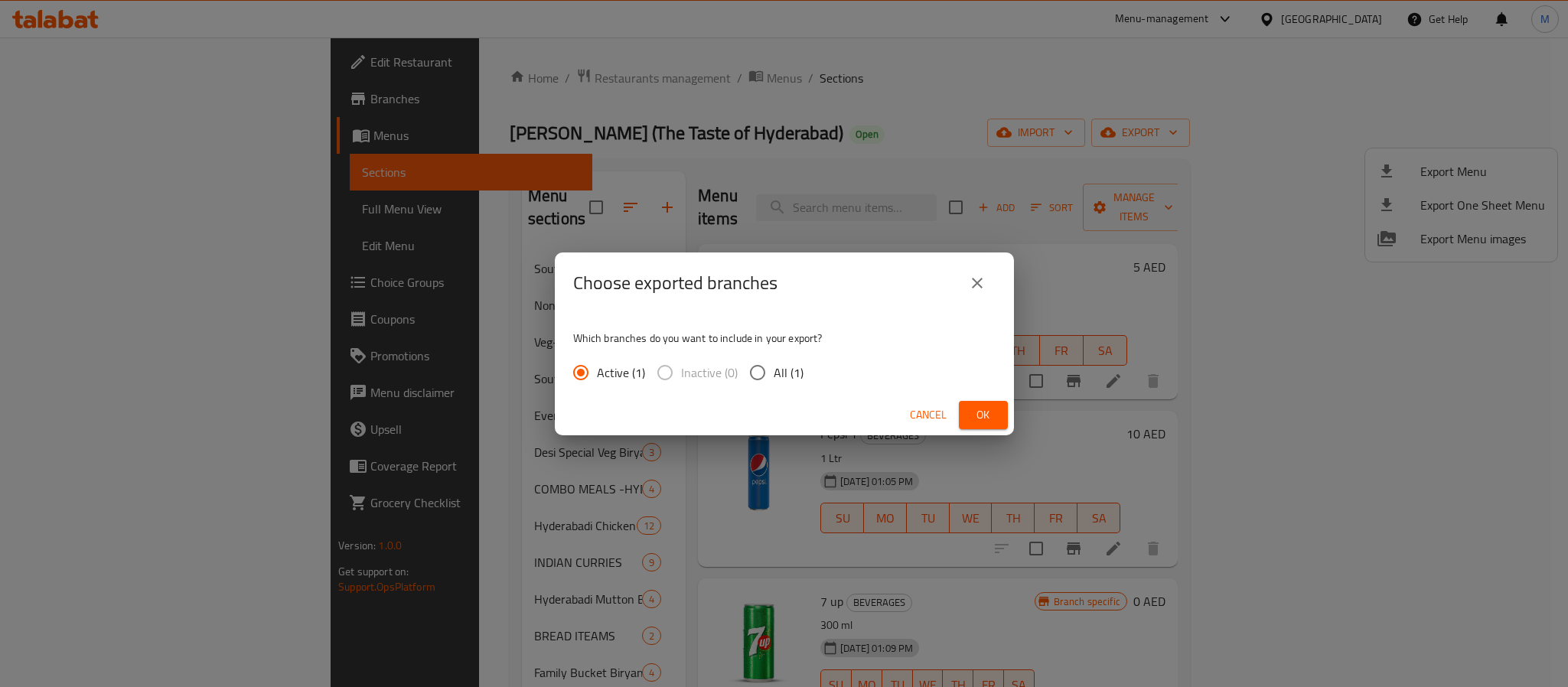
drag, startPoint x: 781, startPoint y: 381, endPoint x: 843, endPoint y: 377, distance: 62.1
click at [781, 381] on span "All (1)" at bounding box center [788, 372] width 30 height 19
click at [783, 366] on span "All (1)" at bounding box center [788, 372] width 30 height 19
click at [773, 366] on input "All (1)" at bounding box center [758, 372] width 32 height 32
radio input "true"
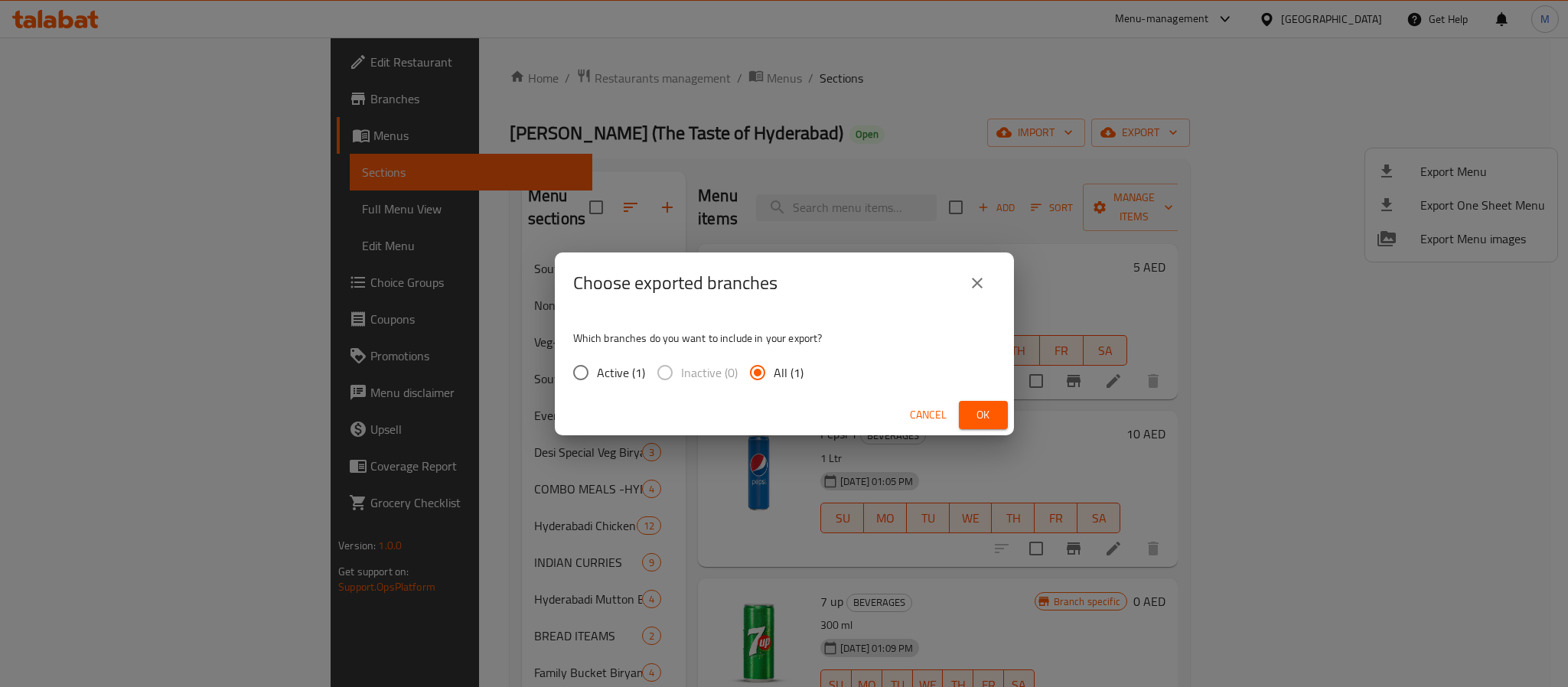
click at [974, 416] on span "Ok" at bounding box center [983, 415] width 25 height 19
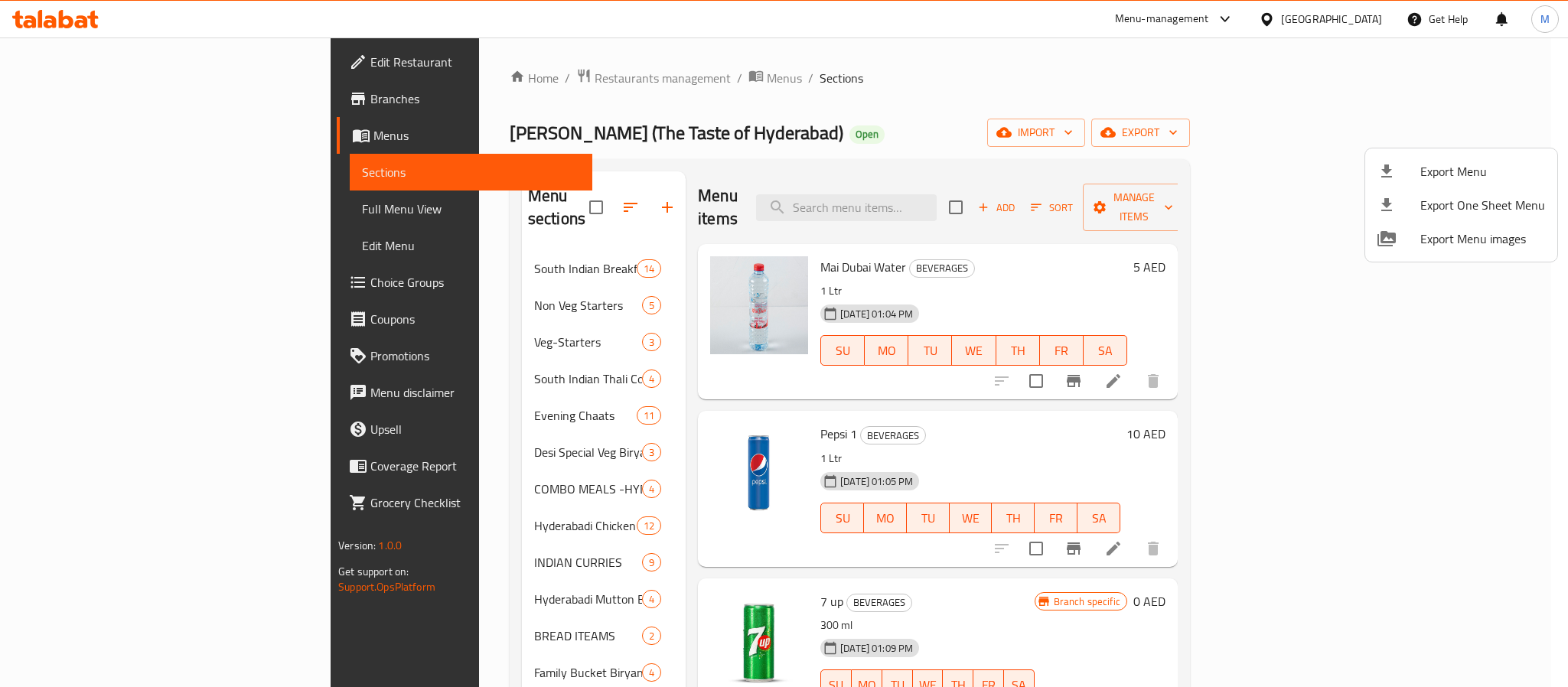
click at [428, 255] on div at bounding box center [784, 344] width 1568 height 687
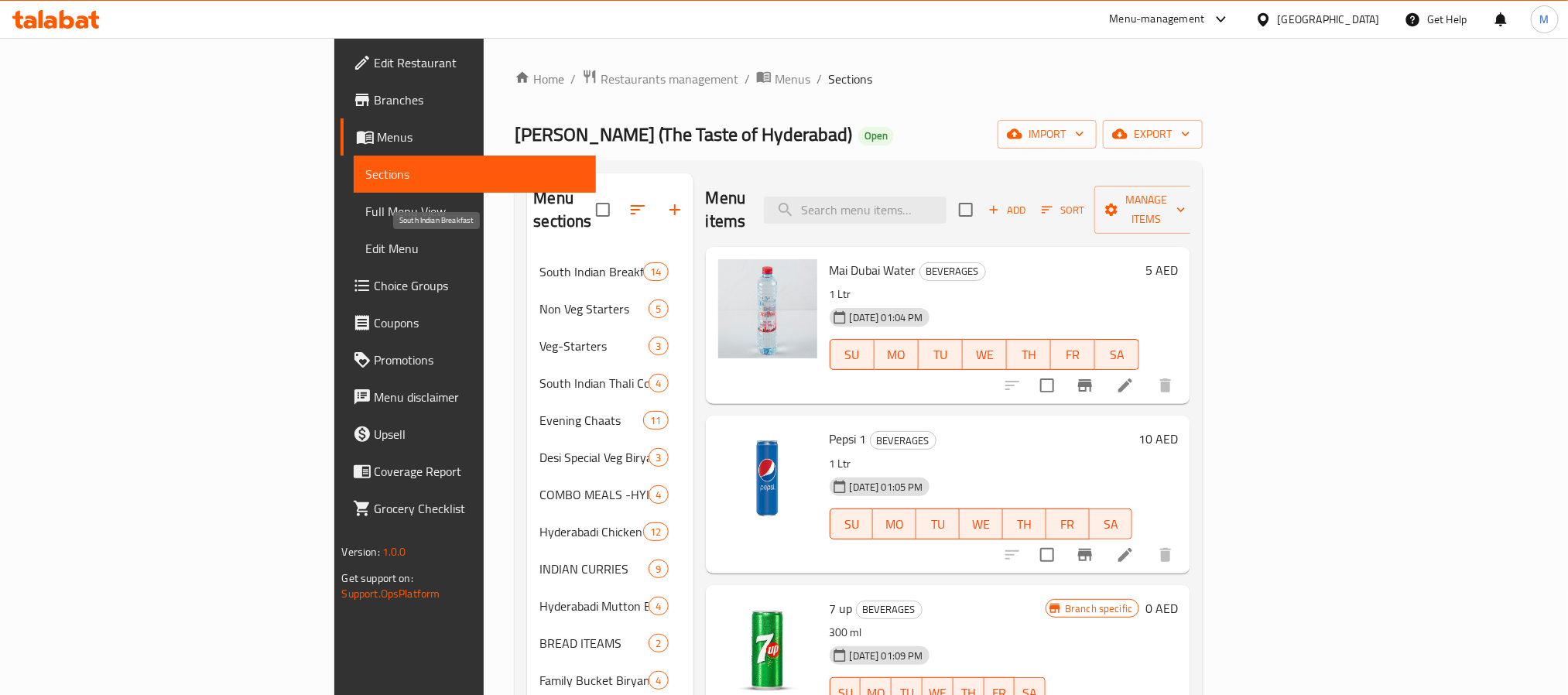
click at [540, 262] on span "South Indian Breakfast" at bounding box center [591, 272] width 103 height 19
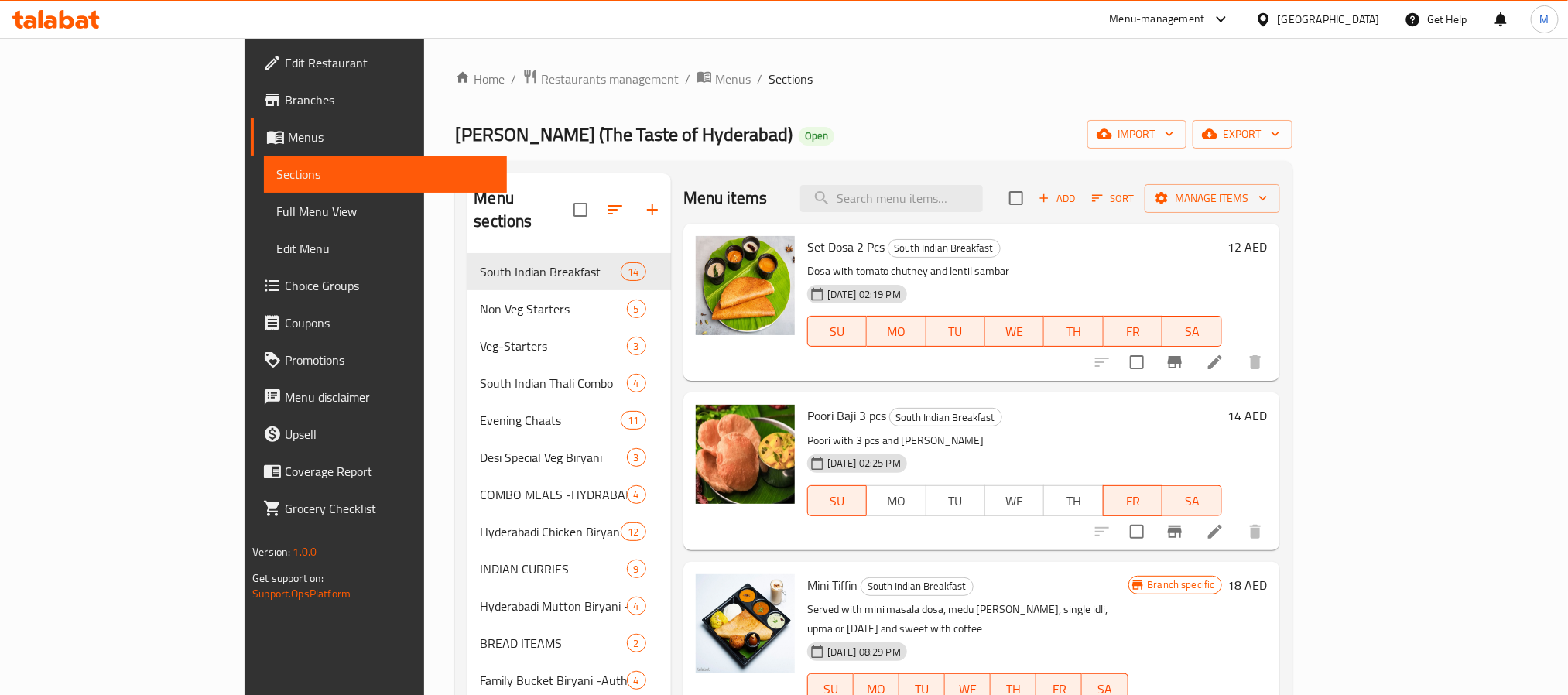
drag, startPoint x: 0, startPoint y: 699, endPoint x: 757, endPoint y: 77, distance: 979.8
click at [757, 77] on ol "Home / Restaurants management / Menus / Sections" at bounding box center [873, 78] width 836 height 20
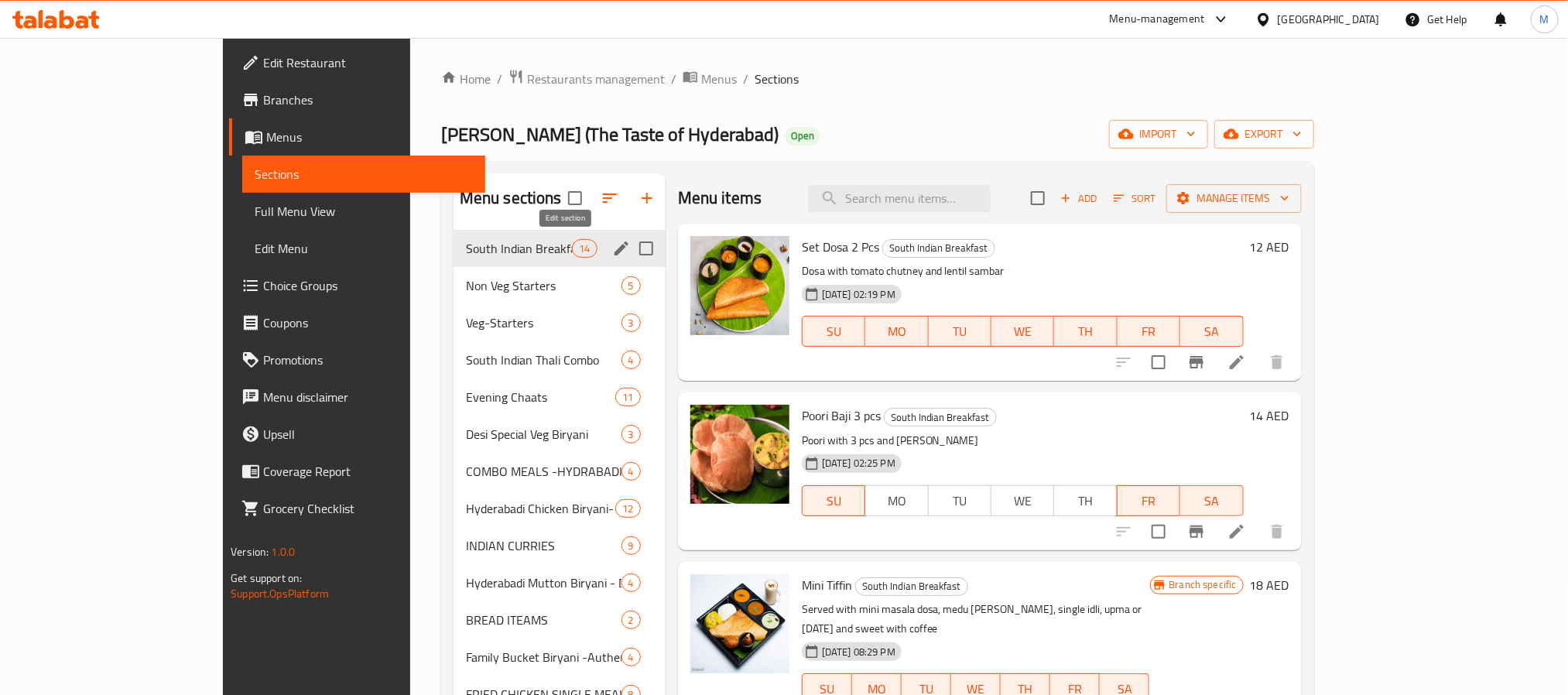
click at [612, 241] on icon "edit" at bounding box center [622, 248] width 19 height 19
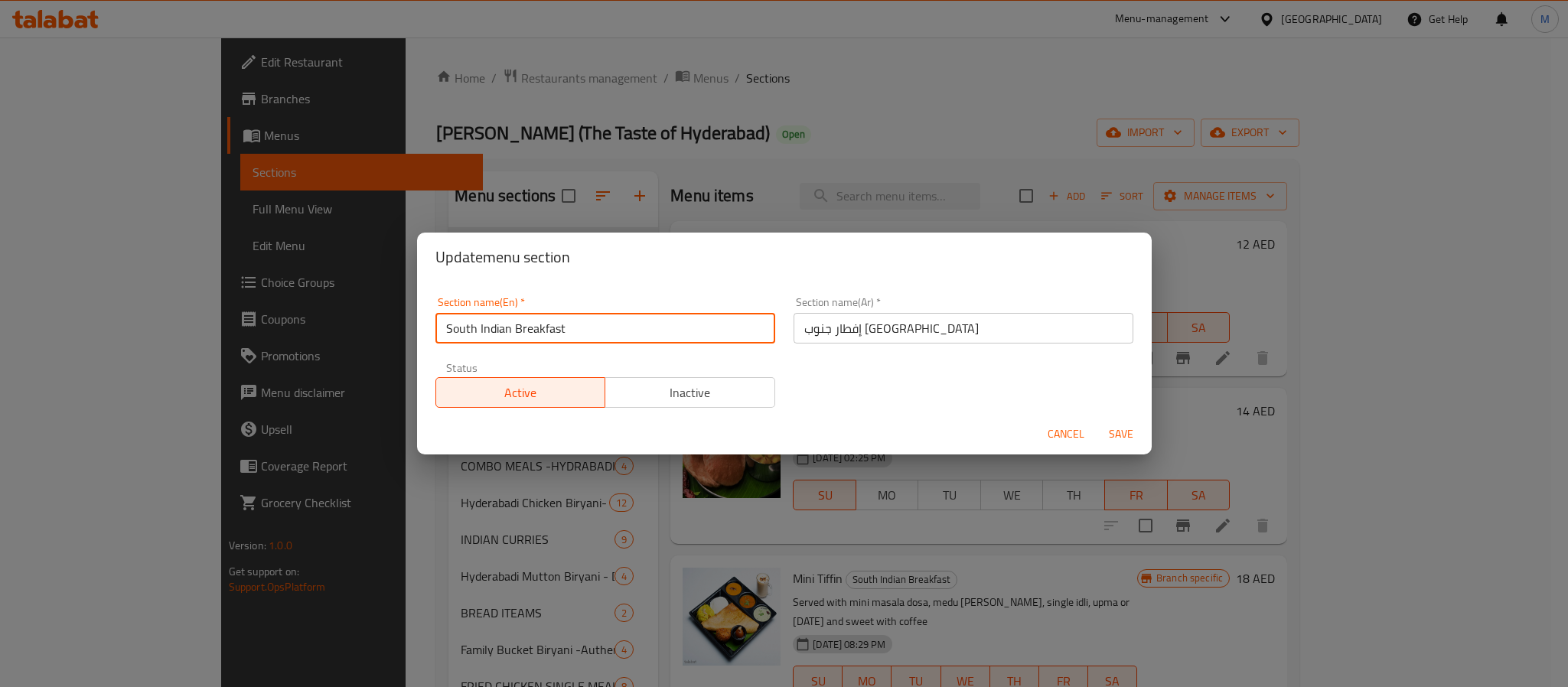
drag, startPoint x: 568, startPoint y: 326, endPoint x: 420, endPoint y: 336, distance: 148.3
click at [420, 336] on div "Section name(En)   * South Indian Breakfast Section name(En) * Section name(Ar)…" at bounding box center [784, 347] width 735 height 132
click at [1051, 432] on span "Cancel" at bounding box center [1066, 434] width 37 height 19
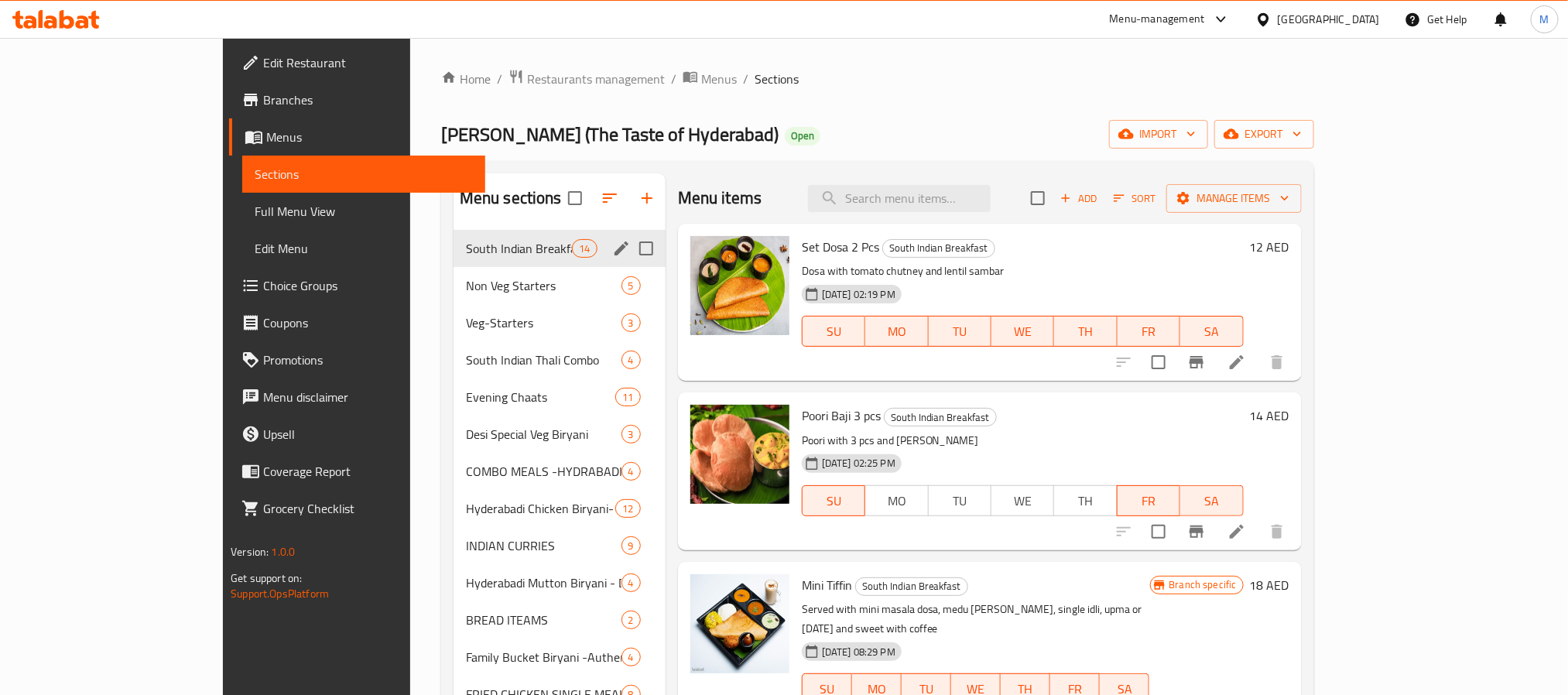
click at [809, 110] on div "Home / Restaurants management / Menus / Sections Desi Biryani (The Taste of Hyd…" at bounding box center [878, 511] width 873 height 886
click at [465, 246] on span "South Indian Breakfast" at bounding box center [519, 248] width 107 height 19
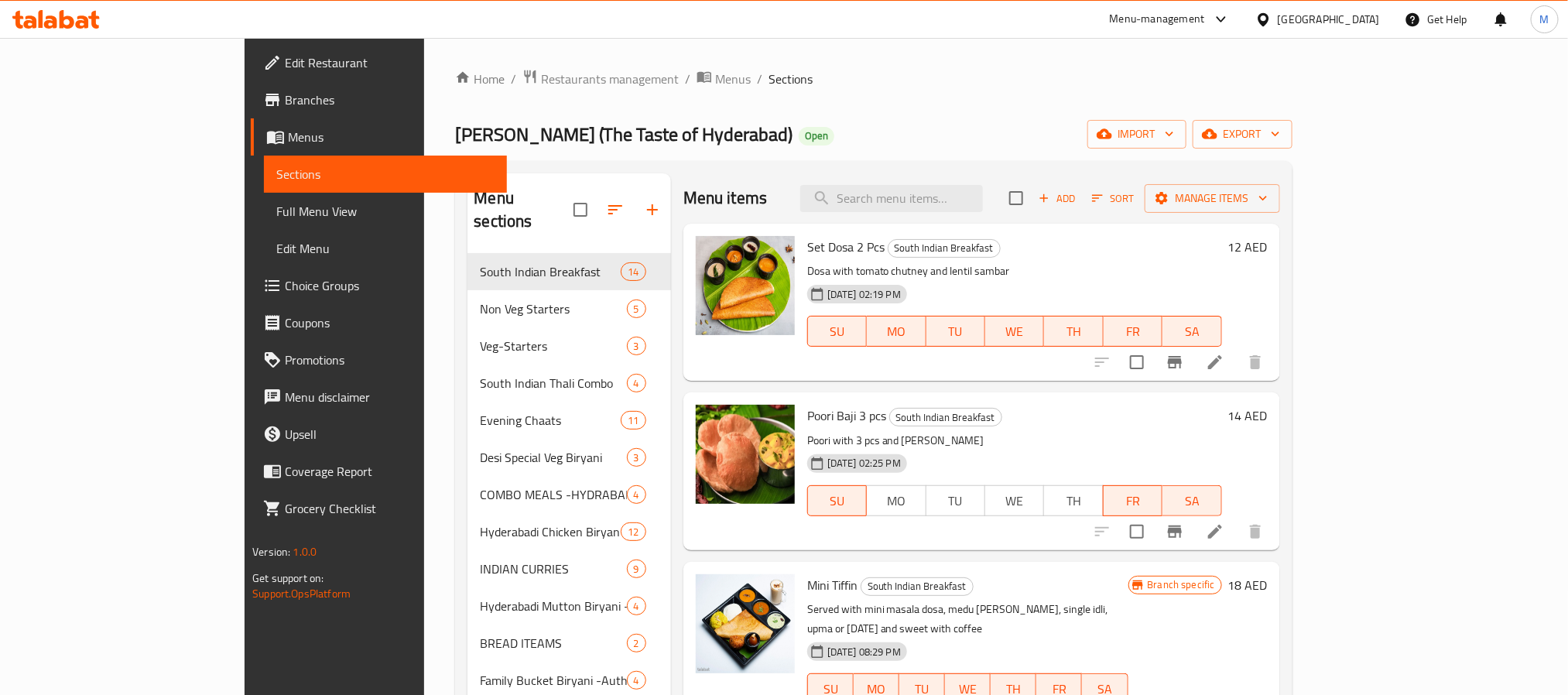
click at [810, 103] on div "Home / Restaurants management / Menus / Sections Desi Biryani (The Taste of Hyd…" at bounding box center [873, 523] width 836 height 909
click at [1134, 197] on span "Sort" at bounding box center [1113, 198] width 42 height 18
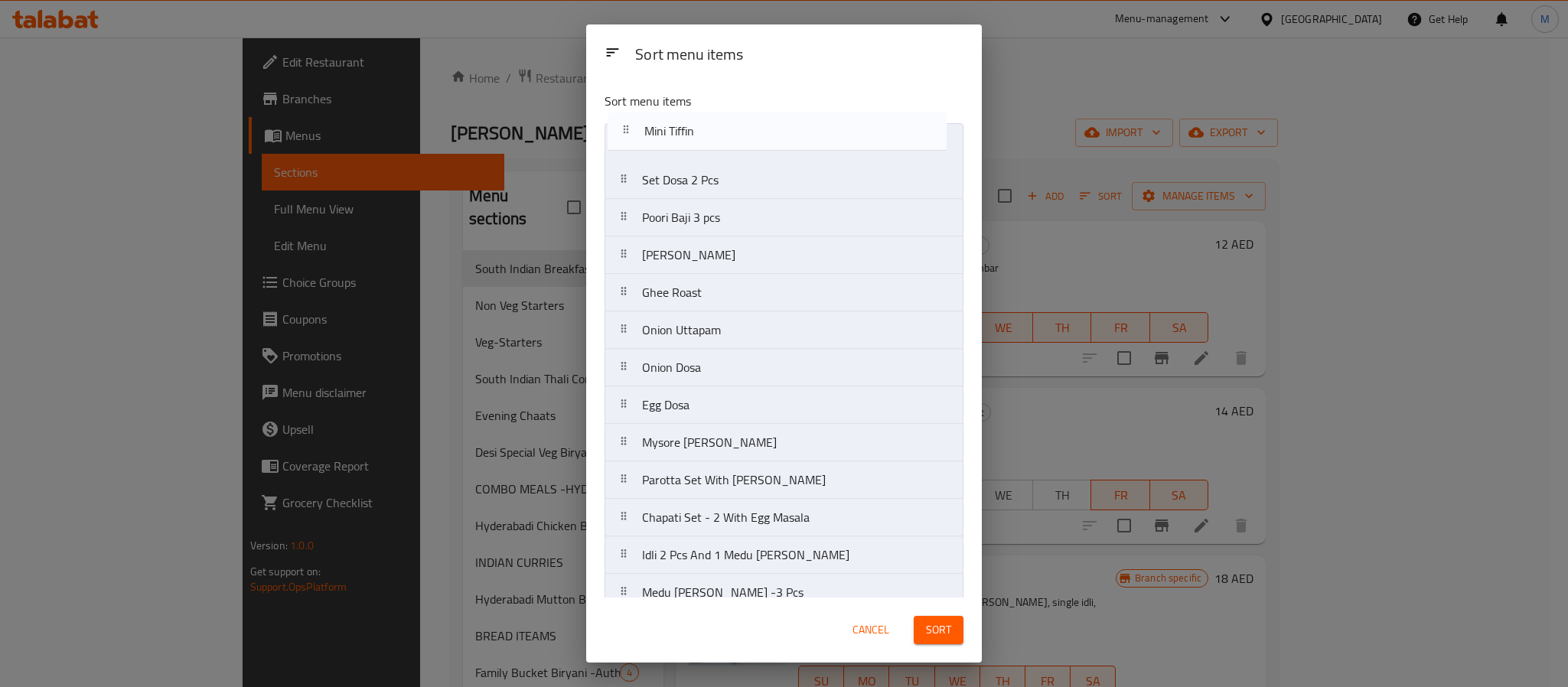
drag, startPoint x: 676, startPoint y: 225, endPoint x: 680, endPoint y: 133, distance: 92.1
click at [680, 133] on nav "Set Dosa 2 Pcs Poori Baji 3 pcs Mini Tiffin Masala Dosa Ghee Roast Onion Uttapa…" at bounding box center [784, 387] width 359 height 527
drag, startPoint x: 698, startPoint y: 264, endPoint x: 691, endPoint y: 168, distance: 96.3
click at [691, 168] on nav "Mini Tiffin Set Dosa 2 Pcs Poori Baji 3 pcs Masala Dosa Ghee Roast Onion Uttapa…" at bounding box center [784, 387] width 359 height 527
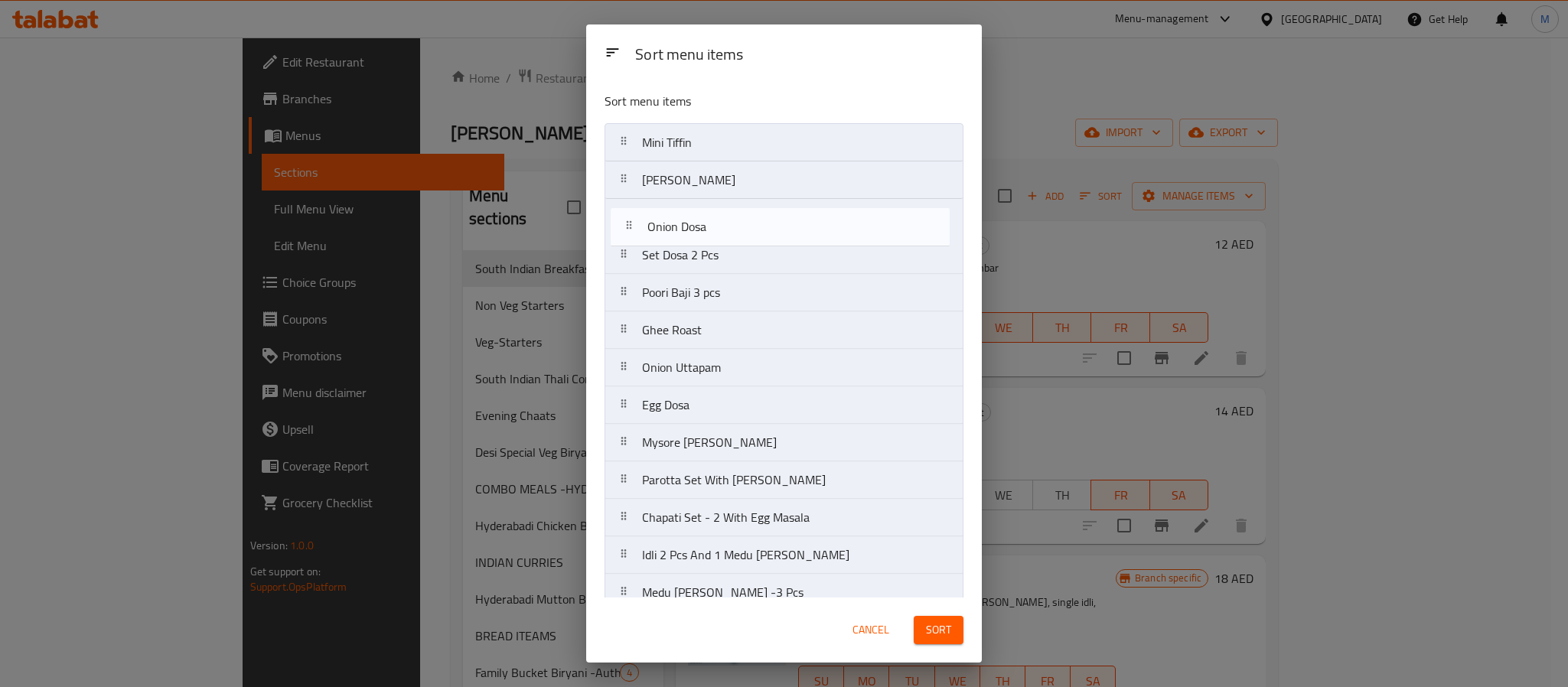
drag, startPoint x: 690, startPoint y: 384, endPoint x: 697, endPoint y: 236, distance: 148.2
click at [697, 236] on nav "Mini Tiffin Masala Dosa Set Dosa 2 Pcs Poori Baji 3 pcs Ghee Roast Onion Uttapa…" at bounding box center [784, 387] width 359 height 527
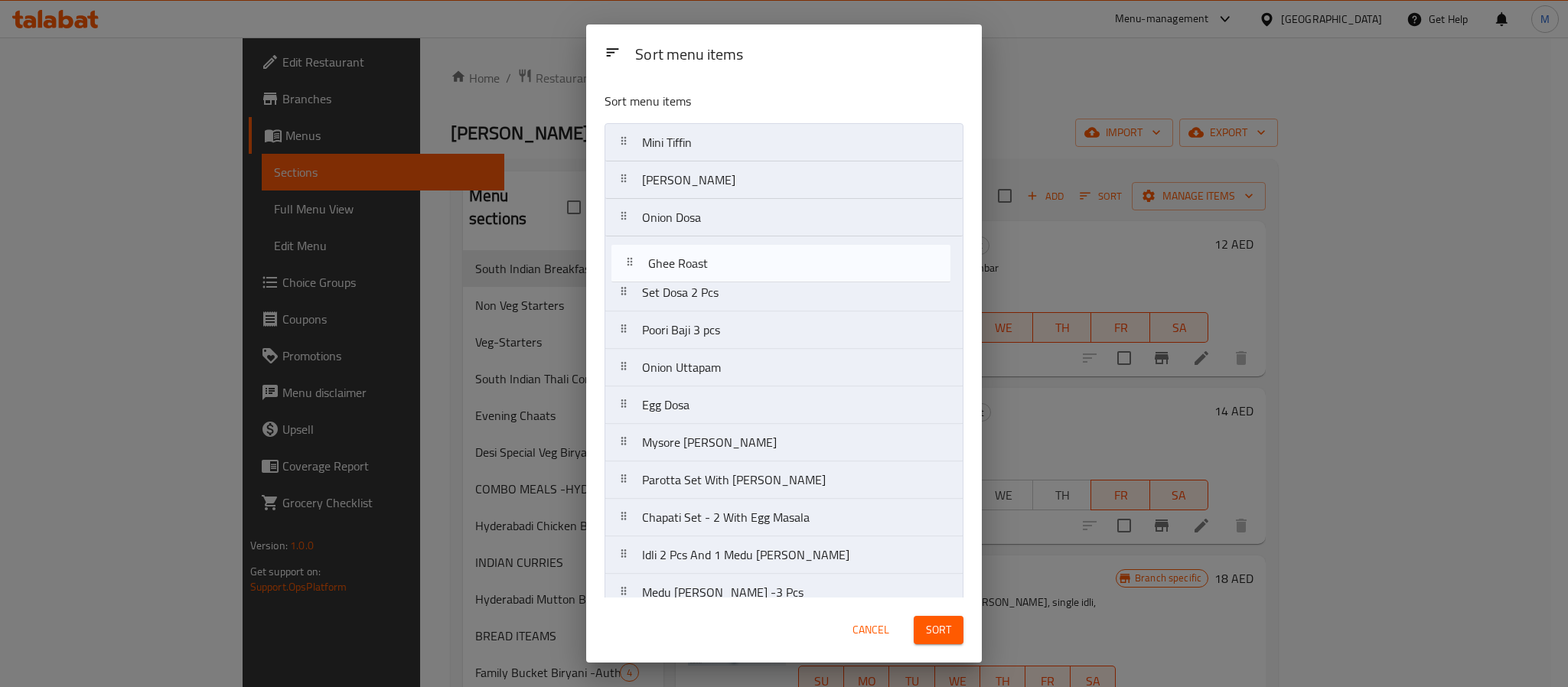
drag, startPoint x: 687, startPoint y: 338, endPoint x: 691, endPoint y: 259, distance: 79.1
click at [691, 259] on nav "Mini Tiffin Masala Dosa Onion Dosa Set Dosa 2 Pcs Poori Baji 3 pcs Ghee Roast O…" at bounding box center [784, 387] width 359 height 527
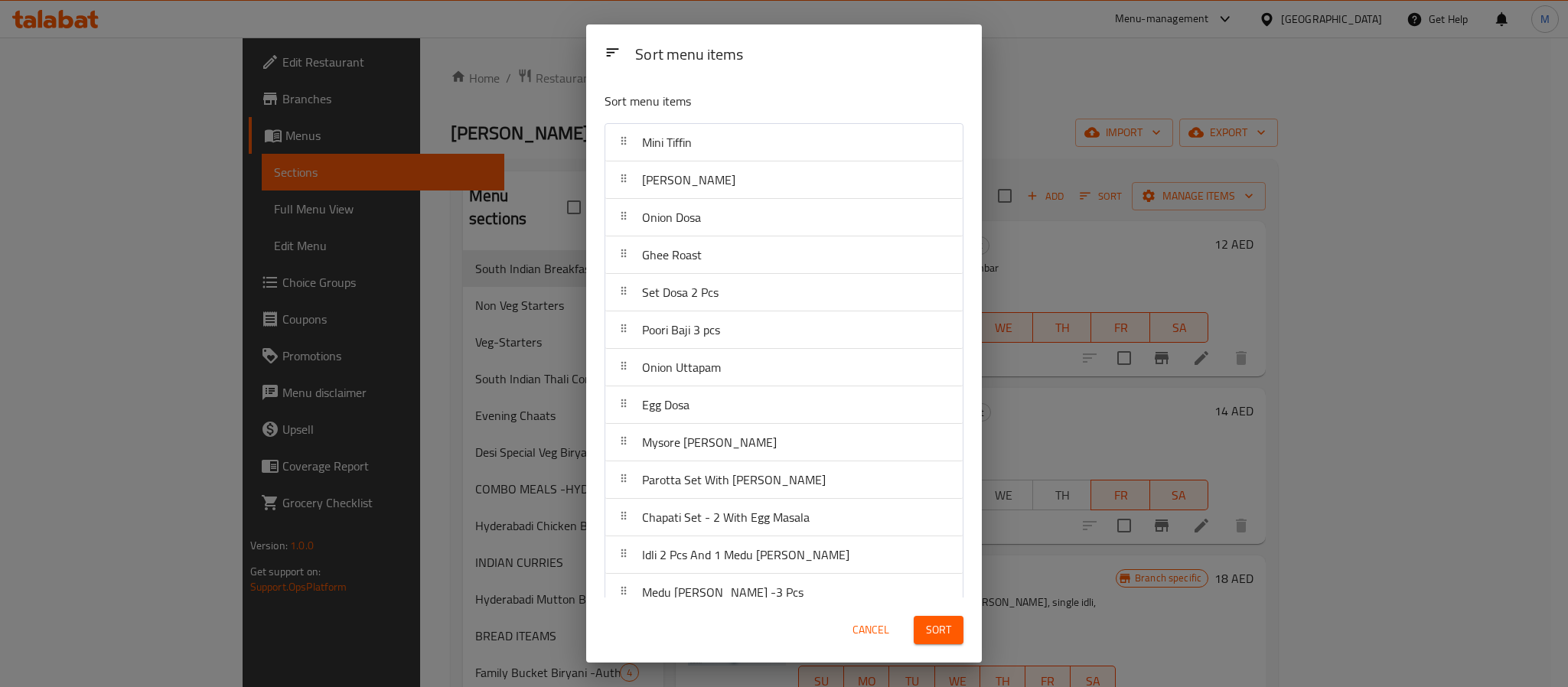
scroll to position [63, 0]
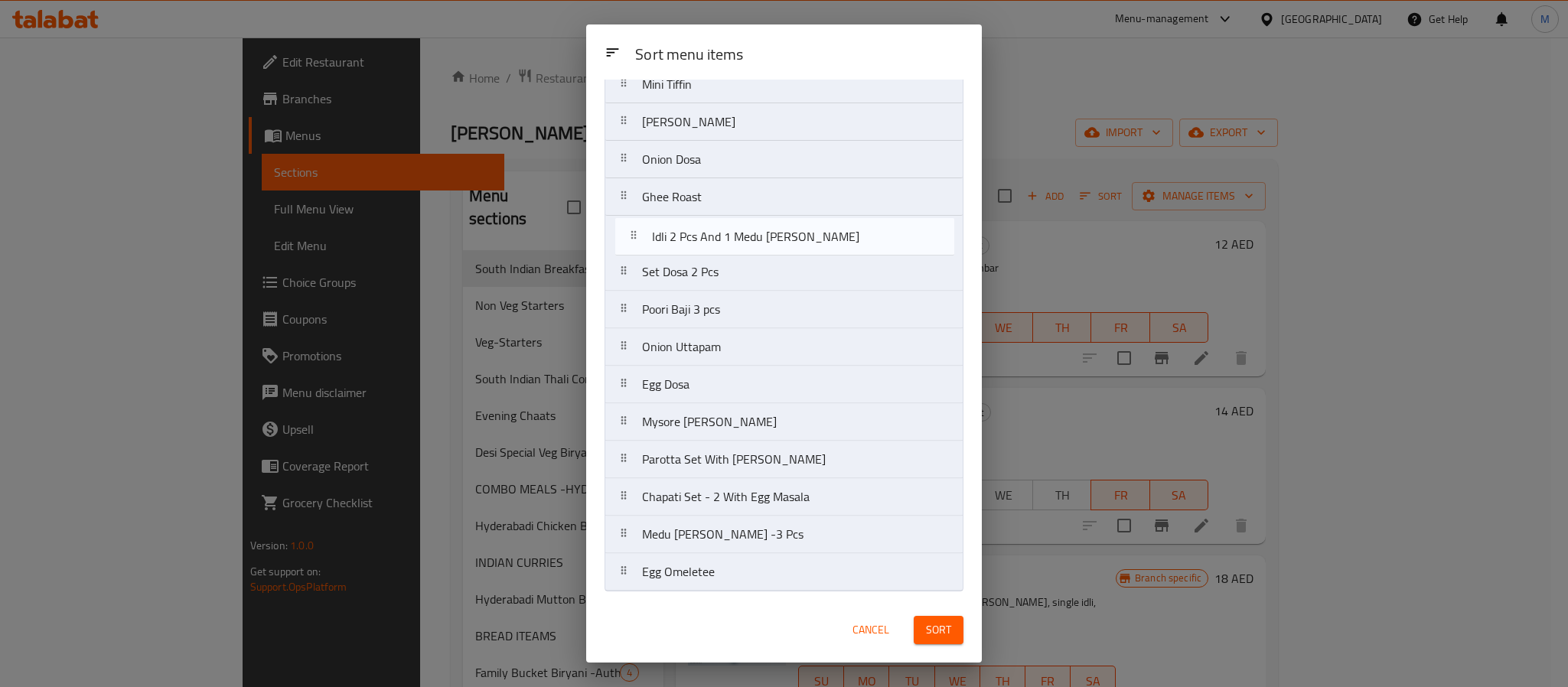
drag, startPoint x: 705, startPoint y: 505, endPoint x: 716, endPoint y: 213, distance: 292.2
click at [716, 213] on nav "Mini Tiffin Masala Dosa Onion Dosa Ghee Roast Set Dosa 2 Pcs Poori Baji 3 pcs O…" at bounding box center [784, 328] width 359 height 527
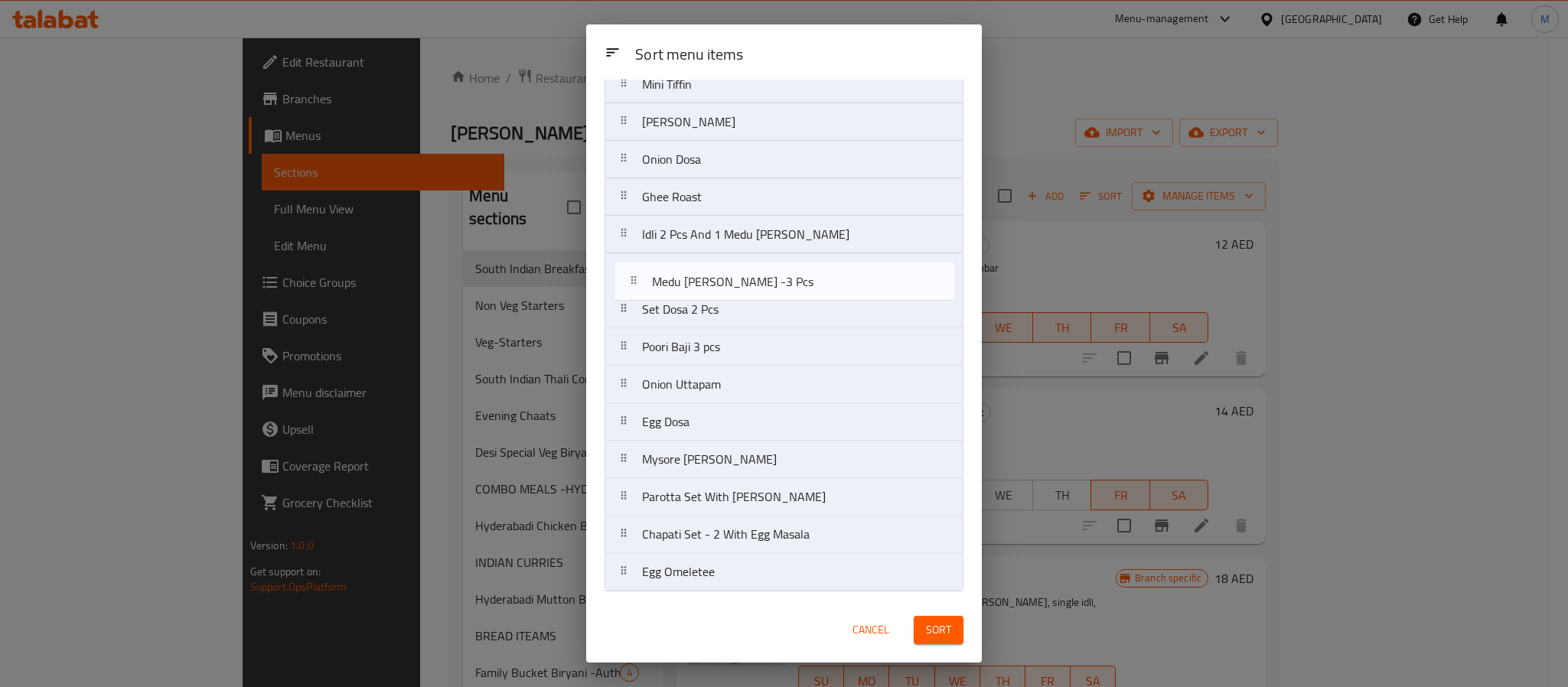
drag, startPoint x: 690, startPoint y: 540, endPoint x: 699, endPoint y: 280, distance: 260.2
click at [699, 280] on nav "Mini Tiffin Masala Dosa Onion Dosa Ghee Roast Idli 2 Pcs And 1 Medu Vada Set Do…" at bounding box center [784, 328] width 359 height 527
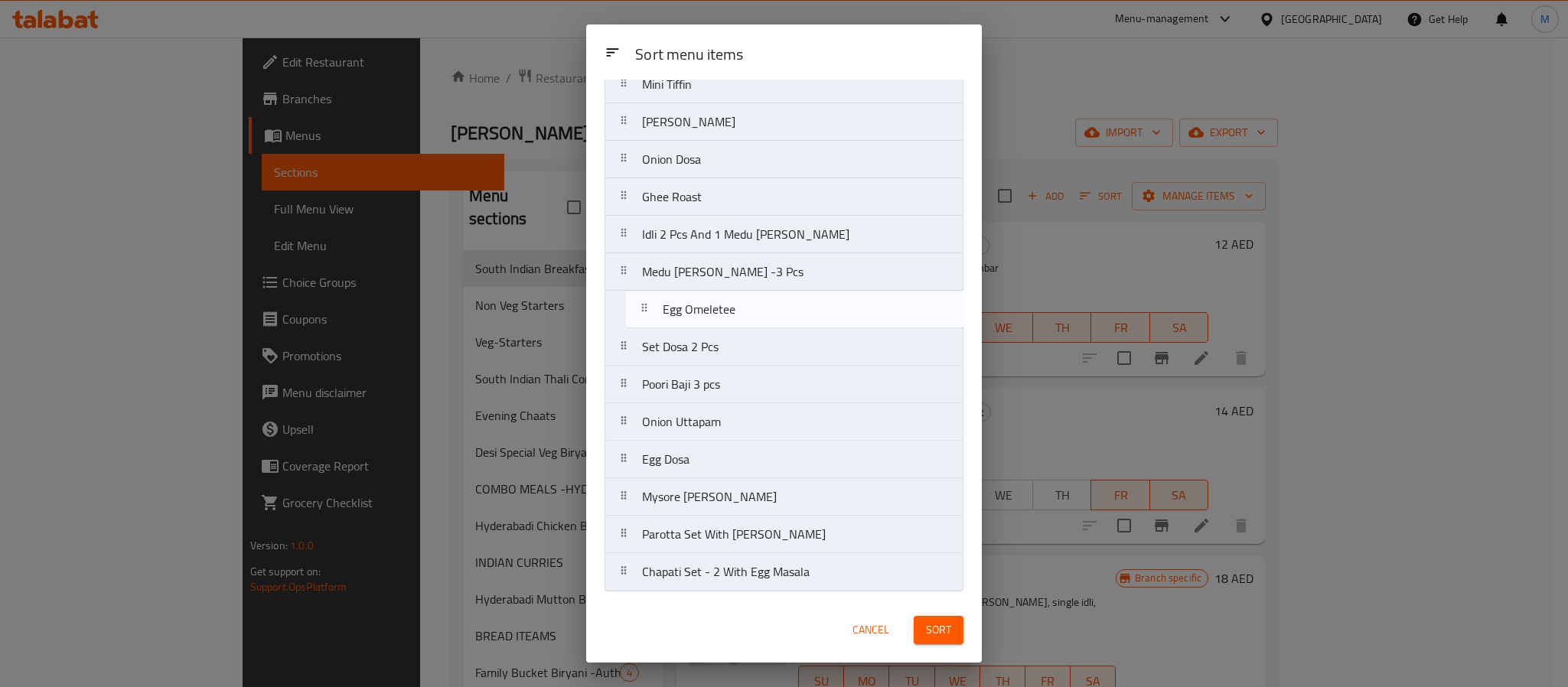
drag, startPoint x: 685, startPoint y: 577, endPoint x: 705, endPoint y: 303, distance: 274.7
click at [705, 303] on nav "Mini Tiffin Masala Dosa Onion Dosa Ghee Roast Idli 2 Pcs And 1 Medu Vada Medu V…" at bounding box center [784, 328] width 359 height 527
drag, startPoint x: 699, startPoint y: 423, endPoint x: 708, endPoint y: 344, distance: 79.5
click at [708, 344] on nav "Mini Tiffin Masala Dosa Onion Dosa Ghee Roast Idli 2 Pcs And 1 Medu Vada Medu V…" at bounding box center [784, 328] width 359 height 527
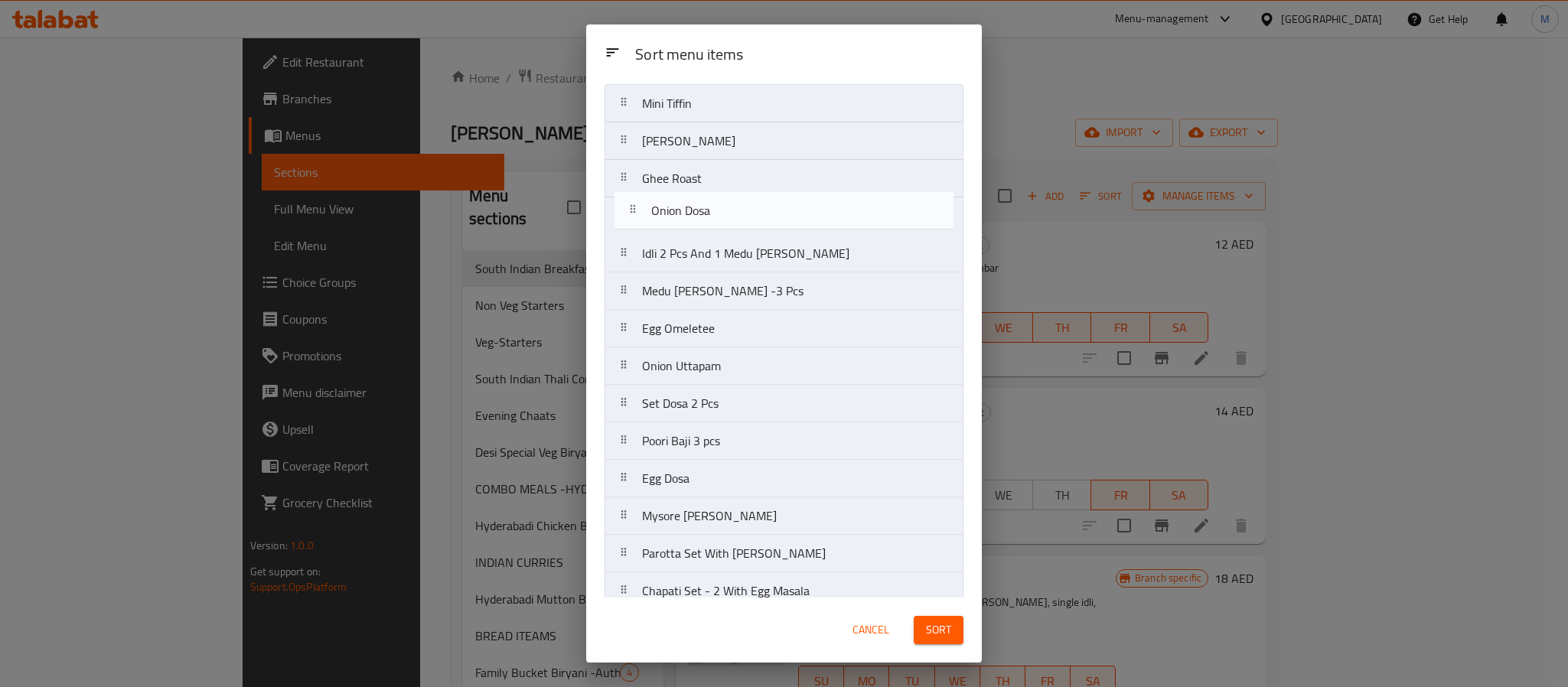
scroll to position [32, 0]
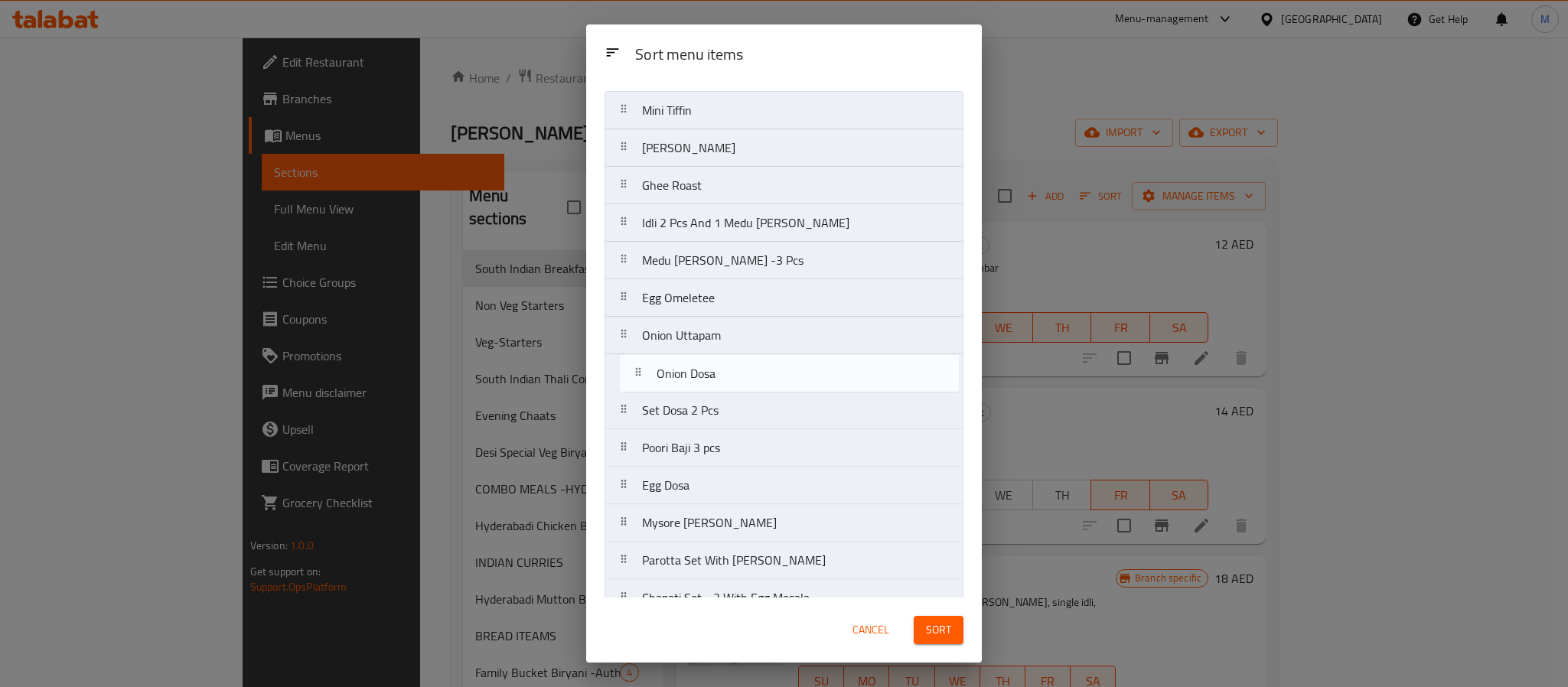
drag, startPoint x: 691, startPoint y: 168, endPoint x: 706, endPoint y: 390, distance: 222.5
click at [706, 390] on nav "Mini Tiffin Masala Dosa Onion Dosa Ghee Roast Idli 2 Pcs And 1 Medu Vada Medu V…" at bounding box center [784, 355] width 359 height 527
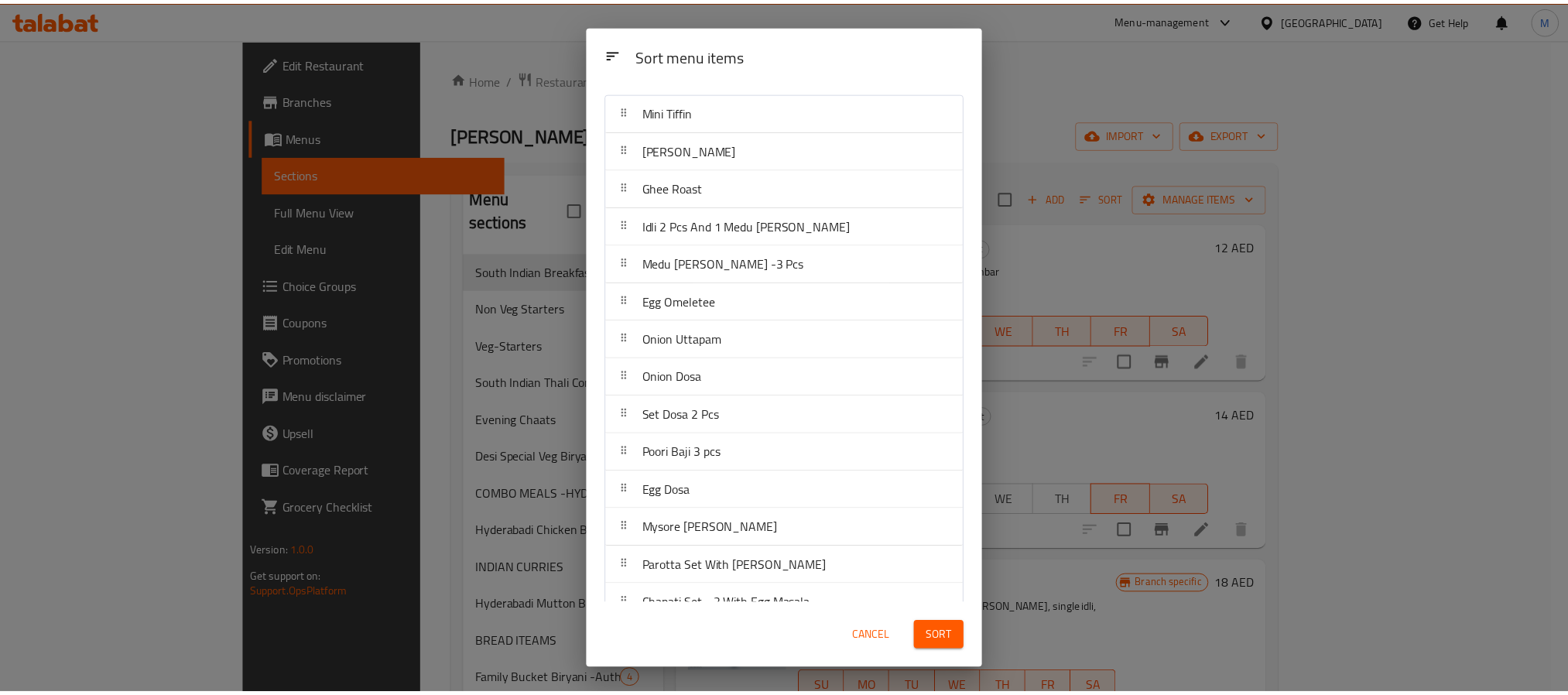
scroll to position [64, 0]
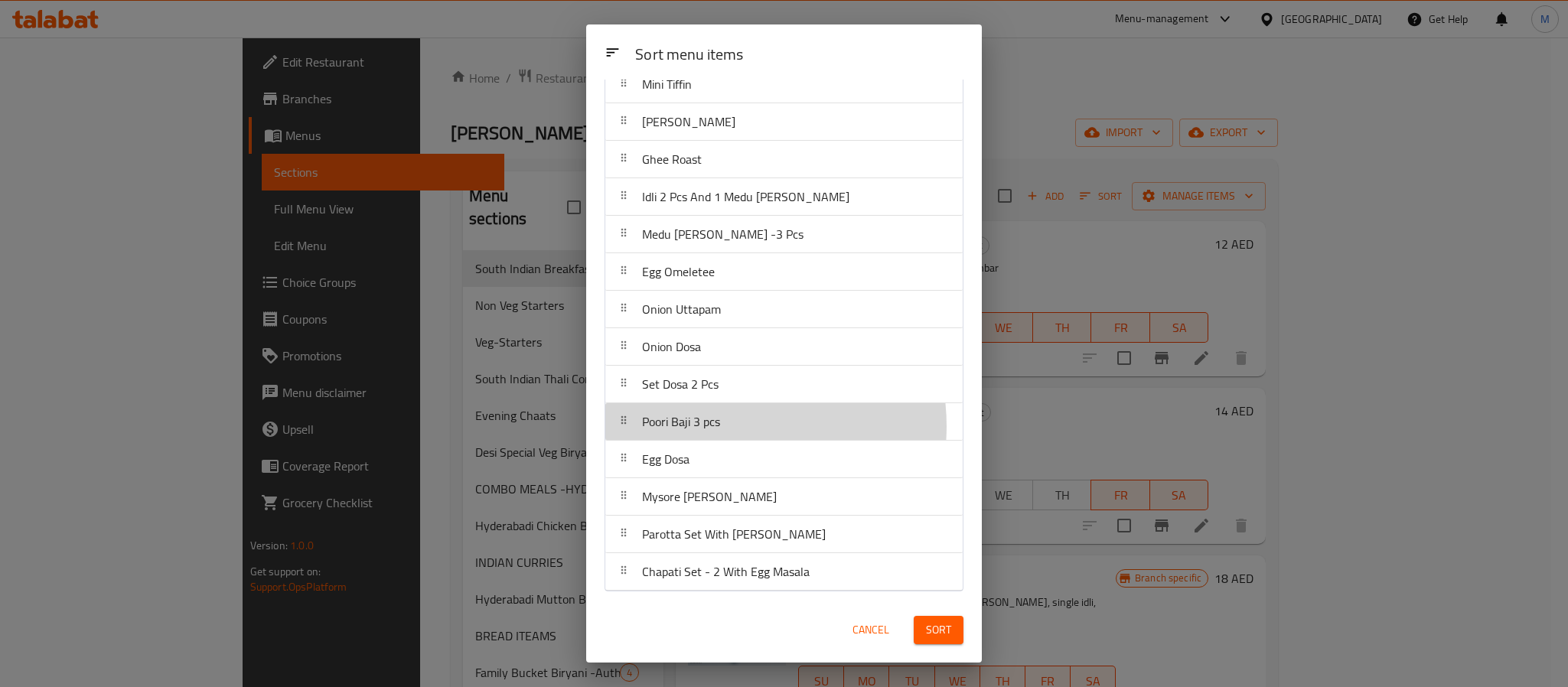
click at [728, 424] on div "Poori Baji 3 pcs" at bounding box center [784, 421] width 345 height 37
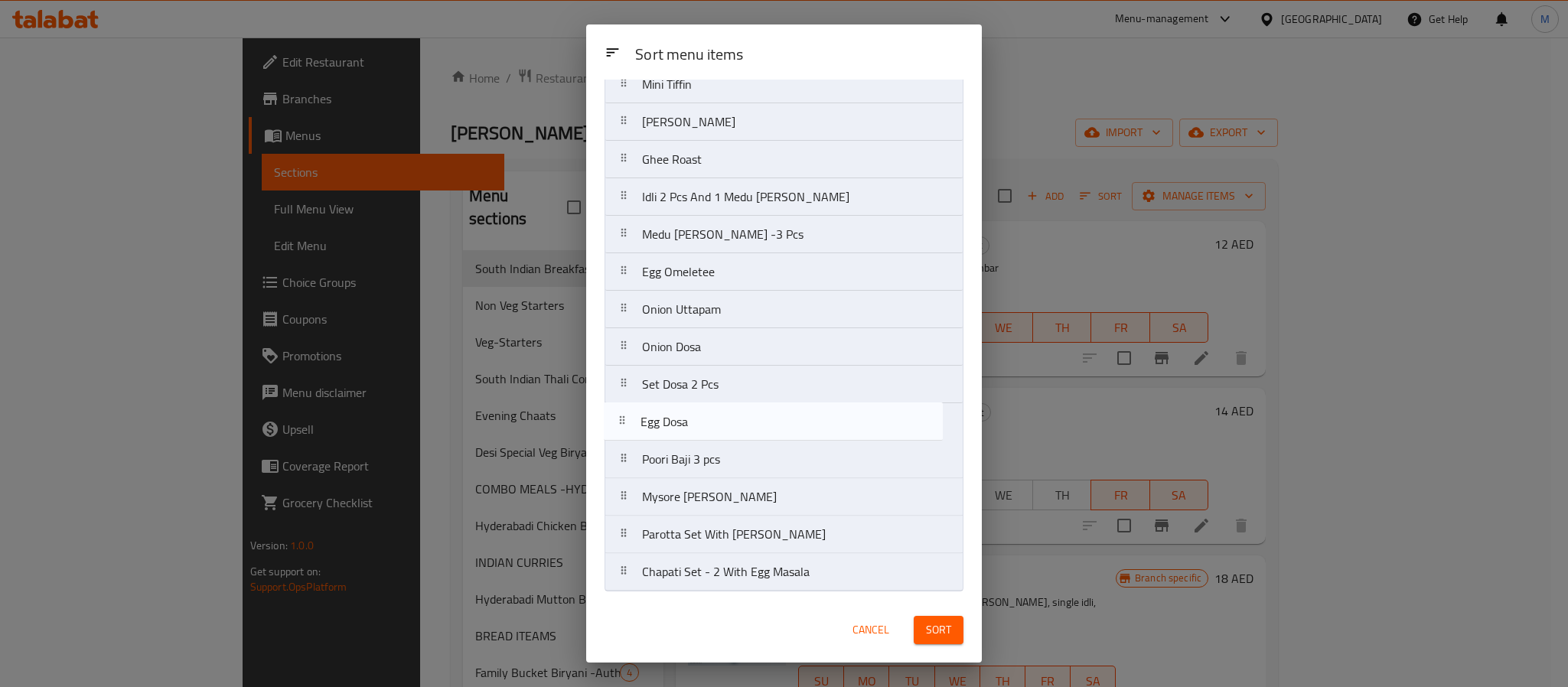
drag, startPoint x: 675, startPoint y: 465, endPoint x: 674, endPoint y: 422, distance: 43.0
click at [674, 422] on nav "Mini Tiffin Masala Dosa Ghee Roast Idli 2 Pcs And 1 Medu Vada Medu Vada -3 Pcs …" at bounding box center [784, 328] width 359 height 527
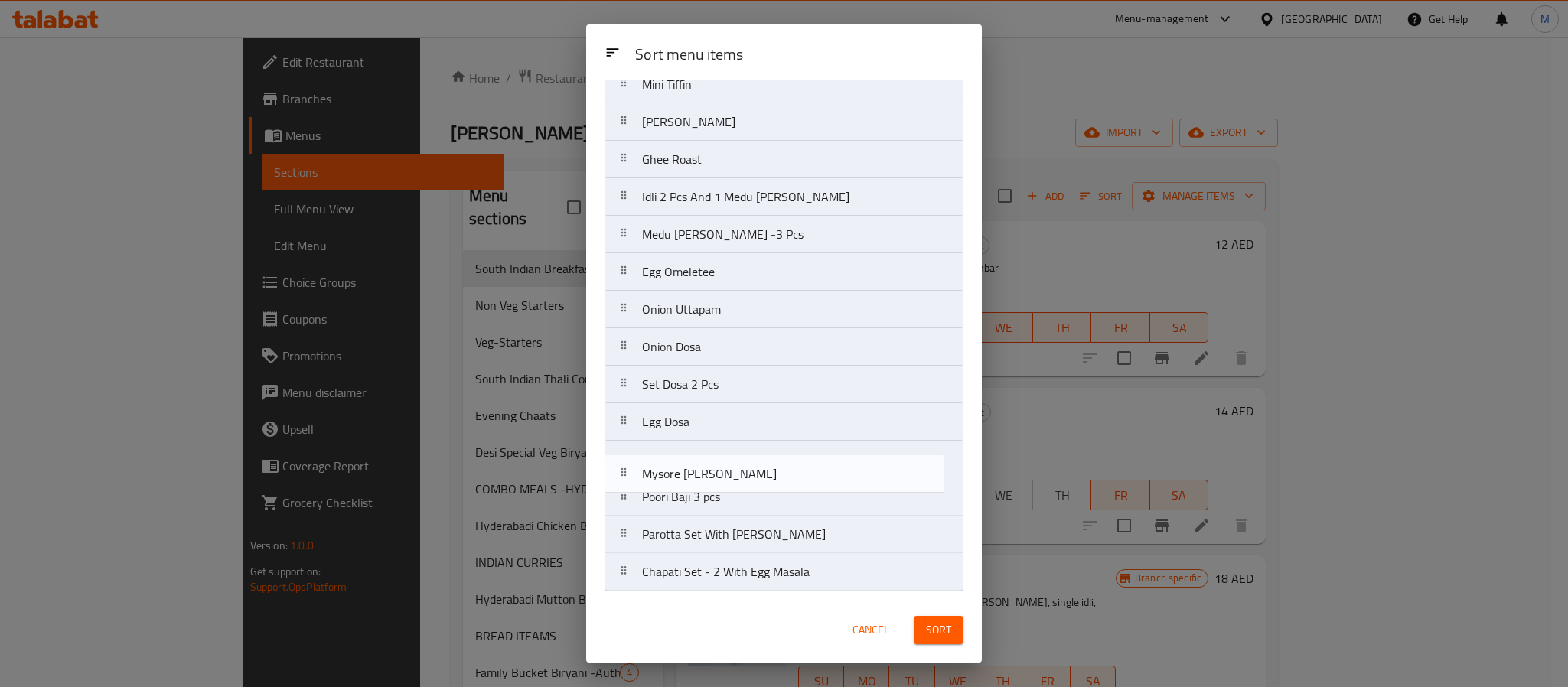
drag, startPoint x: 678, startPoint y: 494, endPoint x: 676, endPoint y: 453, distance: 41.0
click at [676, 453] on nav "Mini Tiffin Masala Dosa Ghee Roast Idli 2 Pcs And 1 Medu Vada Medu Vada -3 Pcs …" at bounding box center [784, 328] width 359 height 527
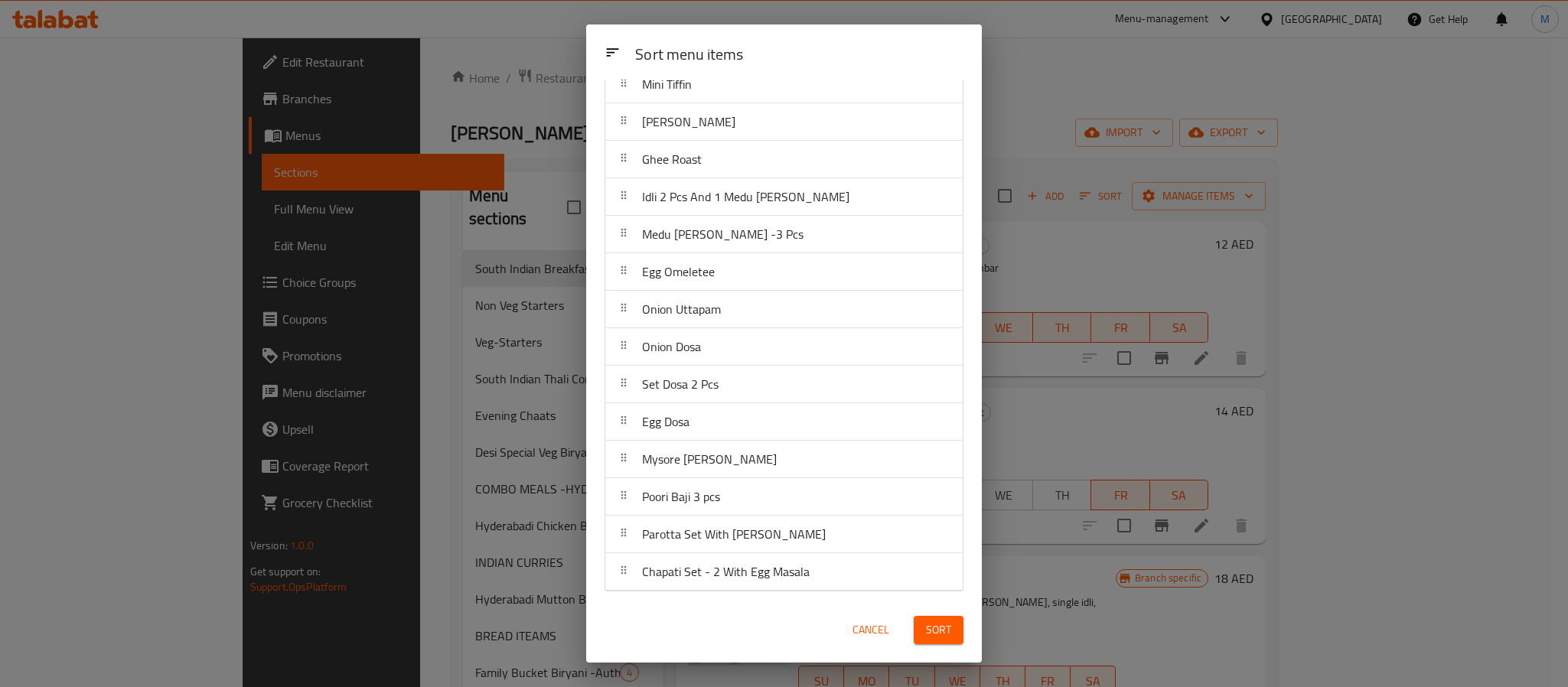
click at [932, 629] on span "Sort" at bounding box center [939, 630] width 26 height 19
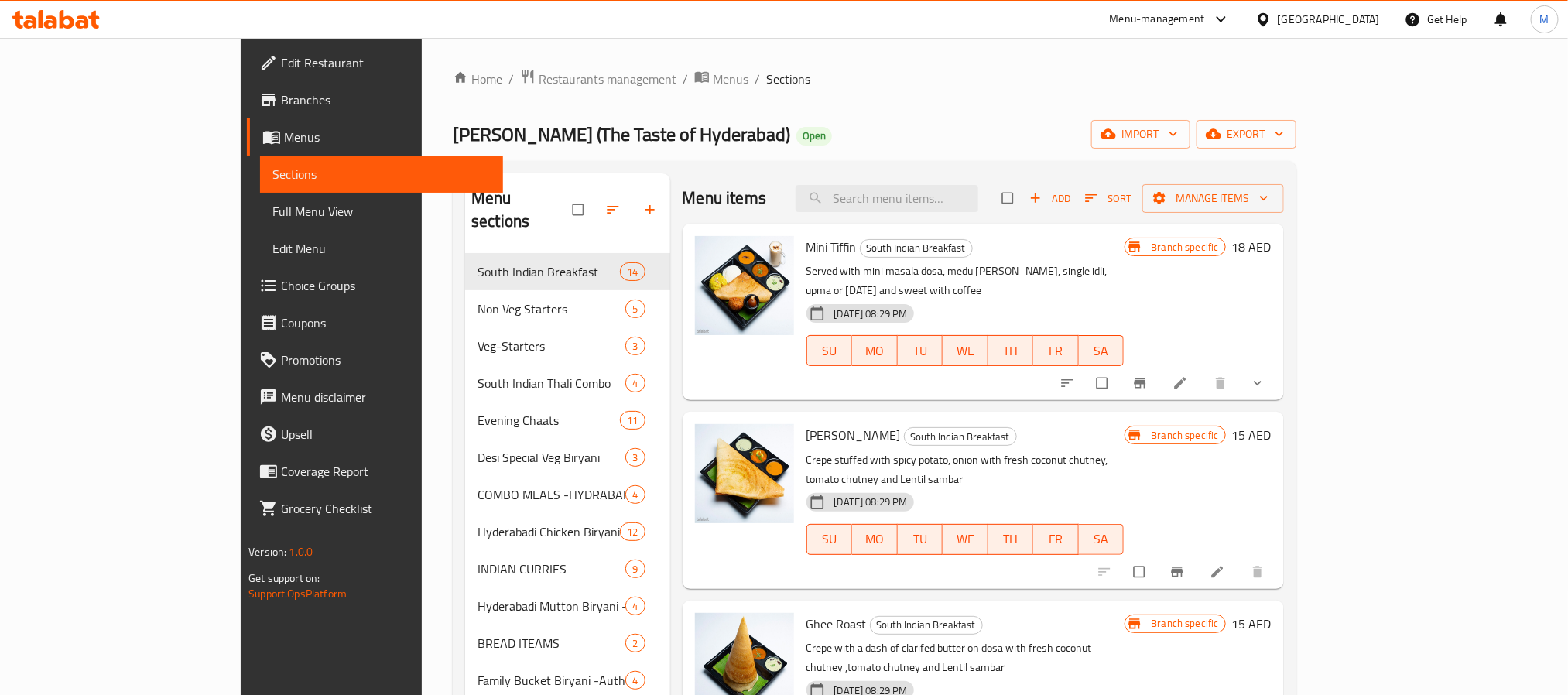
click at [898, 120] on div "[PERSON_NAME] (The Taste of Hyderabad) Open import export" at bounding box center [874, 134] width 843 height 28
click at [1096, 118] on div "Home / Restaurants management / Menus / Sections Desi Biryani (The Taste of Hyd…" at bounding box center [874, 523] width 843 height 909
click at [1099, 202] on icon "button" at bounding box center [1091, 198] width 16 height 16
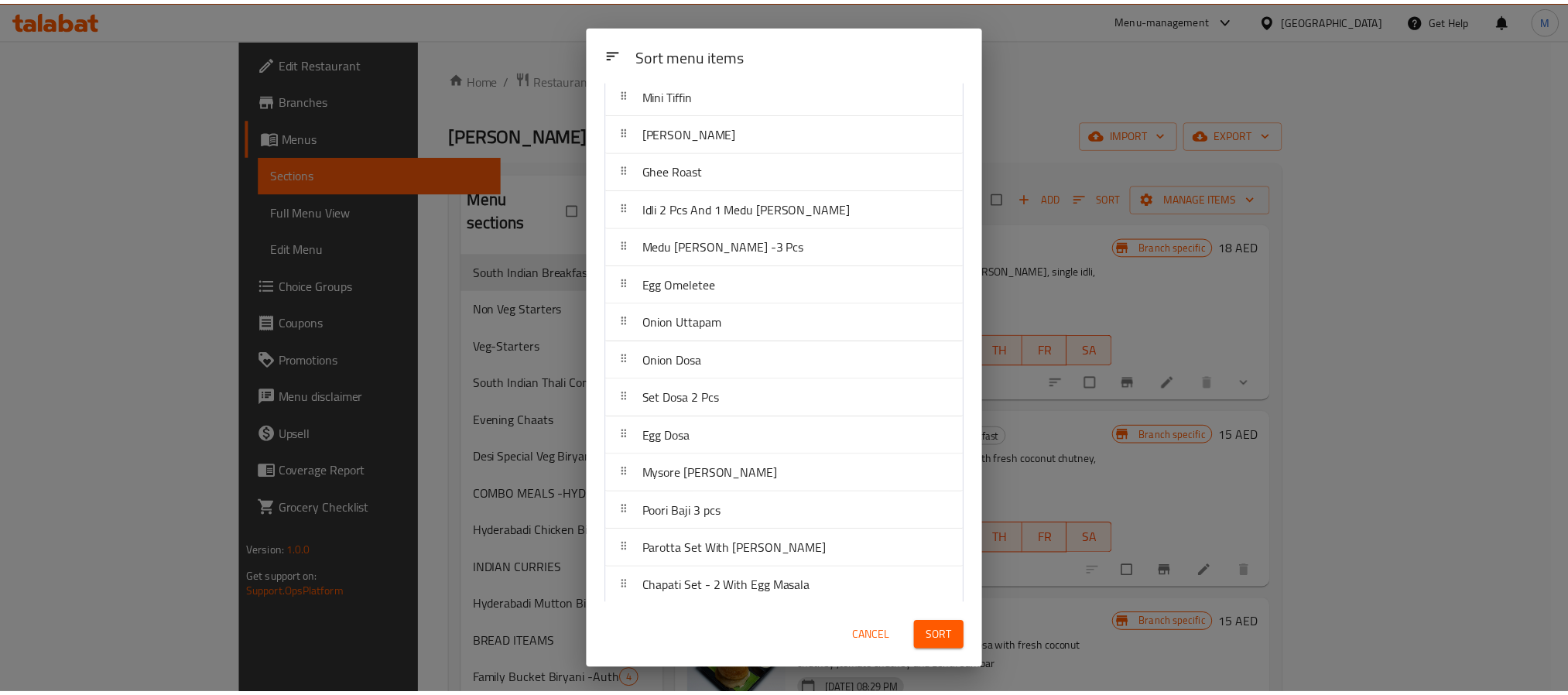
scroll to position [64, 0]
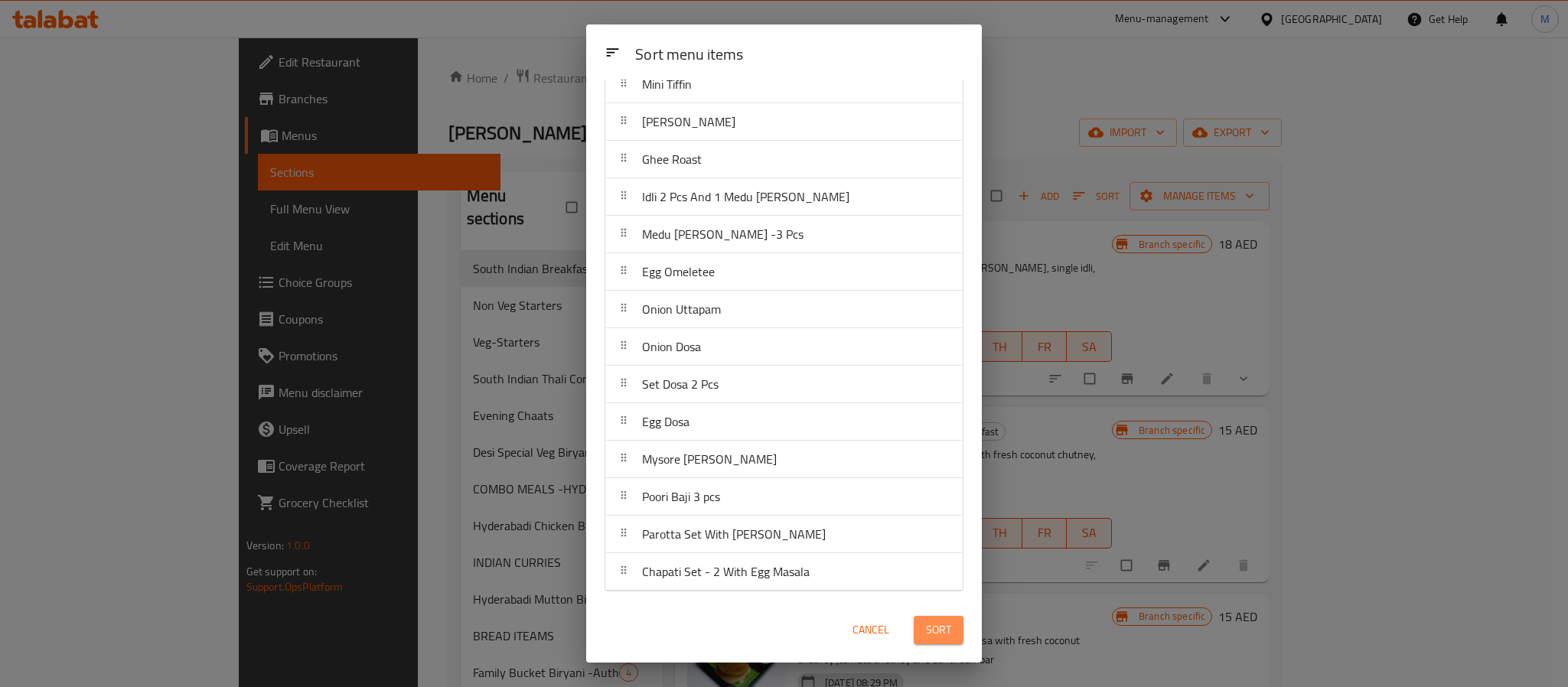
click at [946, 630] on span "Sort" at bounding box center [939, 630] width 26 height 19
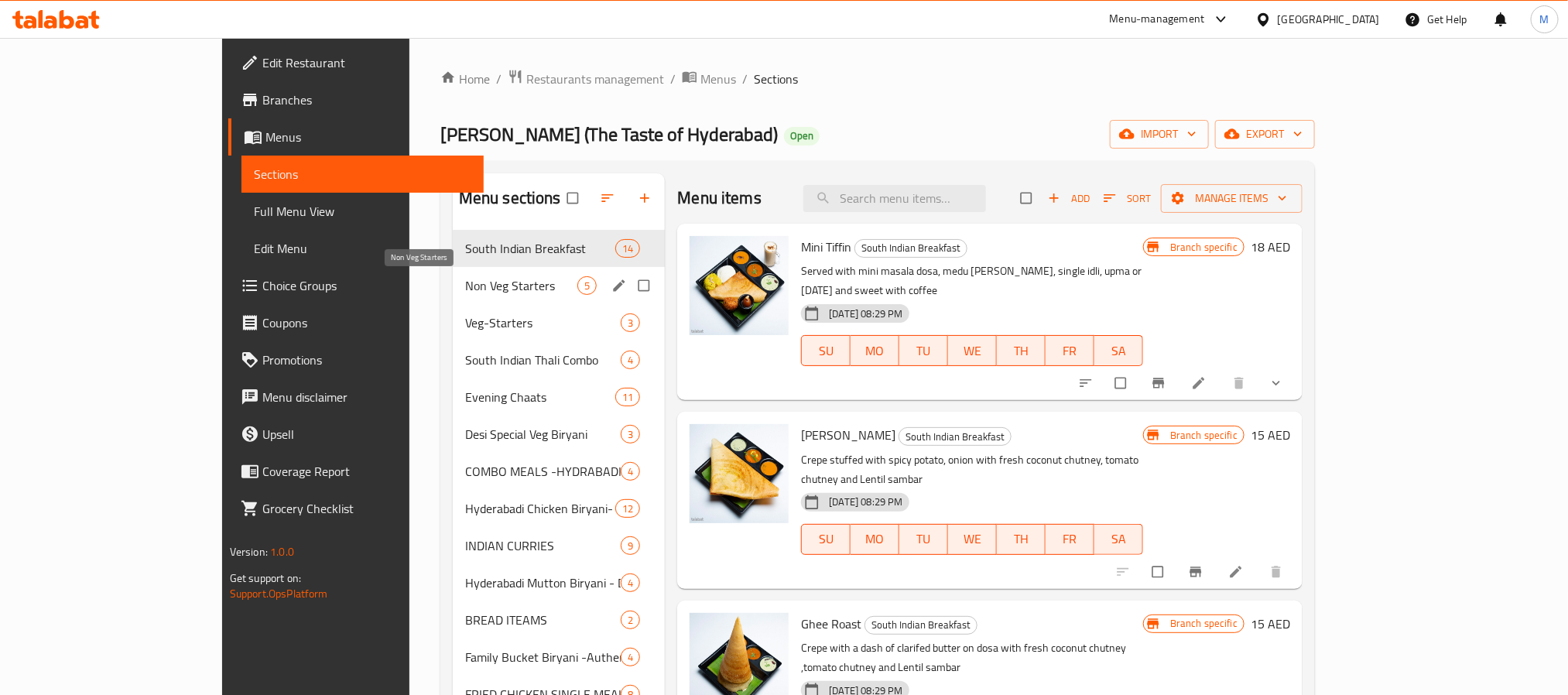
click at [465, 288] on span "Non Veg Starters" at bounding box center [521, 285] width 112 height 19
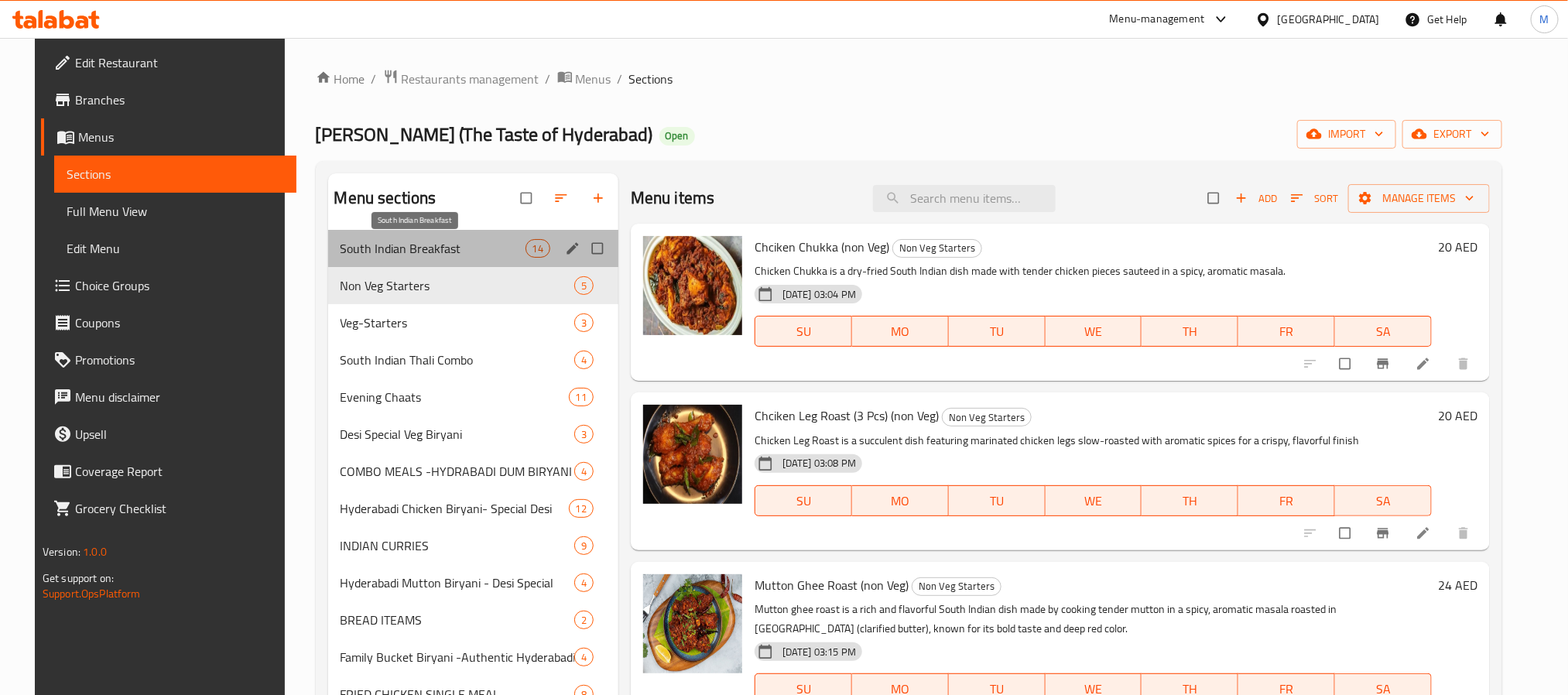
click at [446, 248] on span "South Indian Breakfast" at bounding box center [433, 248] width 185 height 19
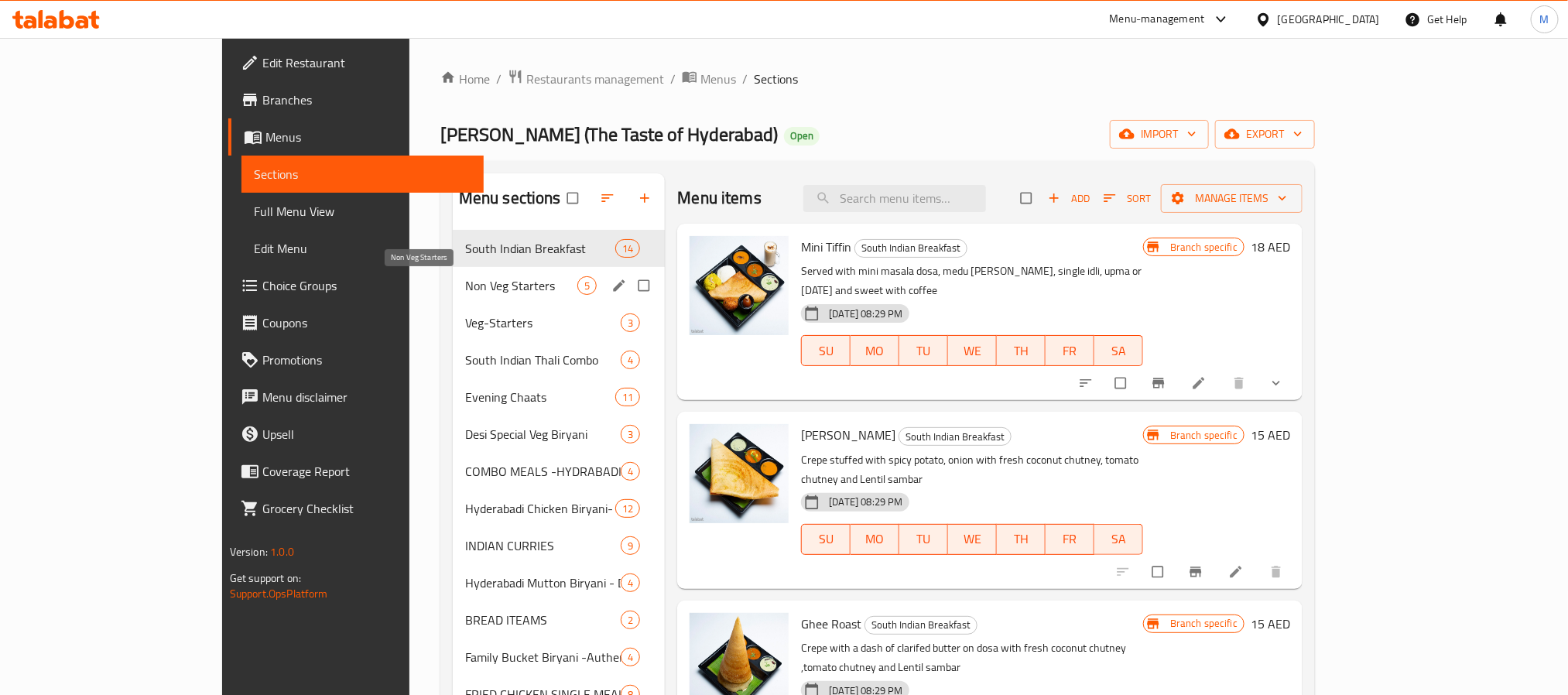
click at [465, 289] on span "Non Veg Starters" at bounding box center [521, 285] width 112 height 19
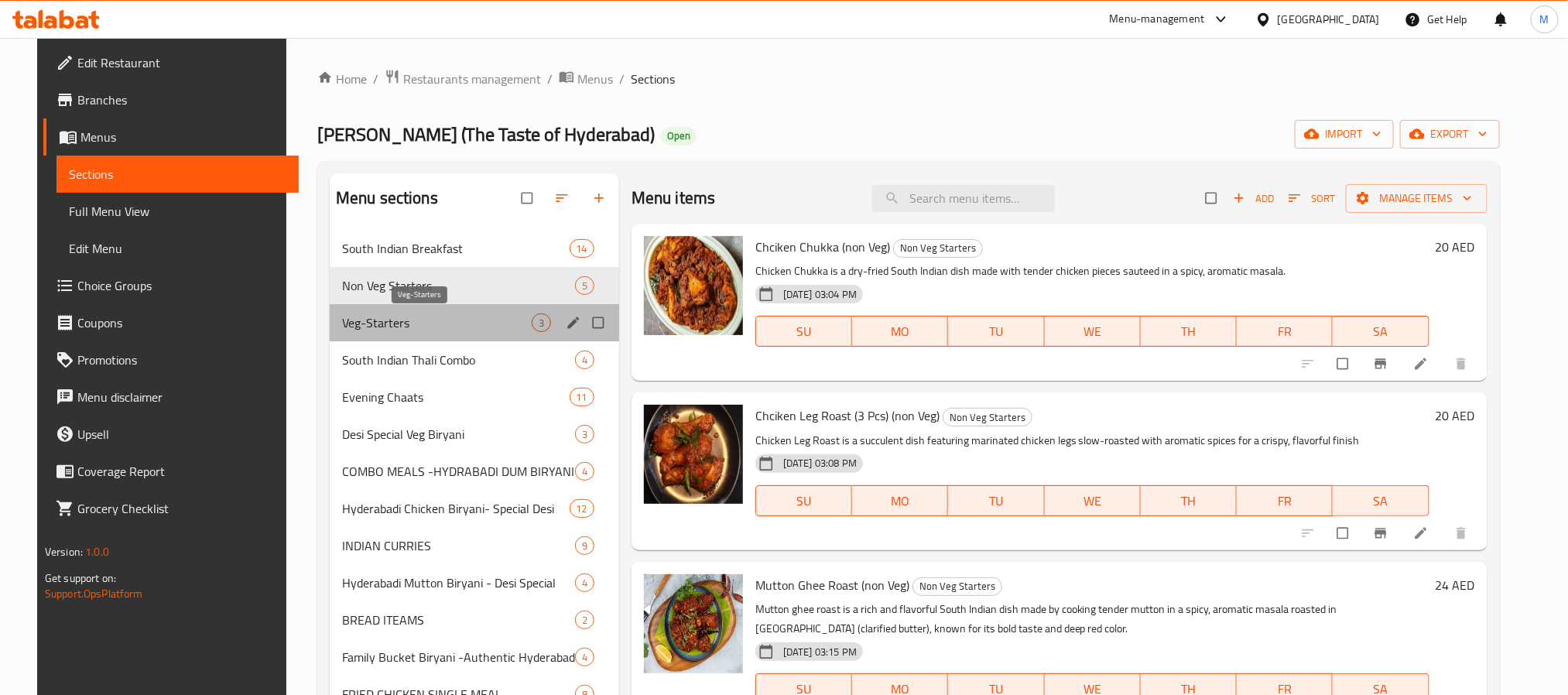
click at [427, 323] on span "Veg-Starters" at bounding box center [437, 323] width 190 height 19
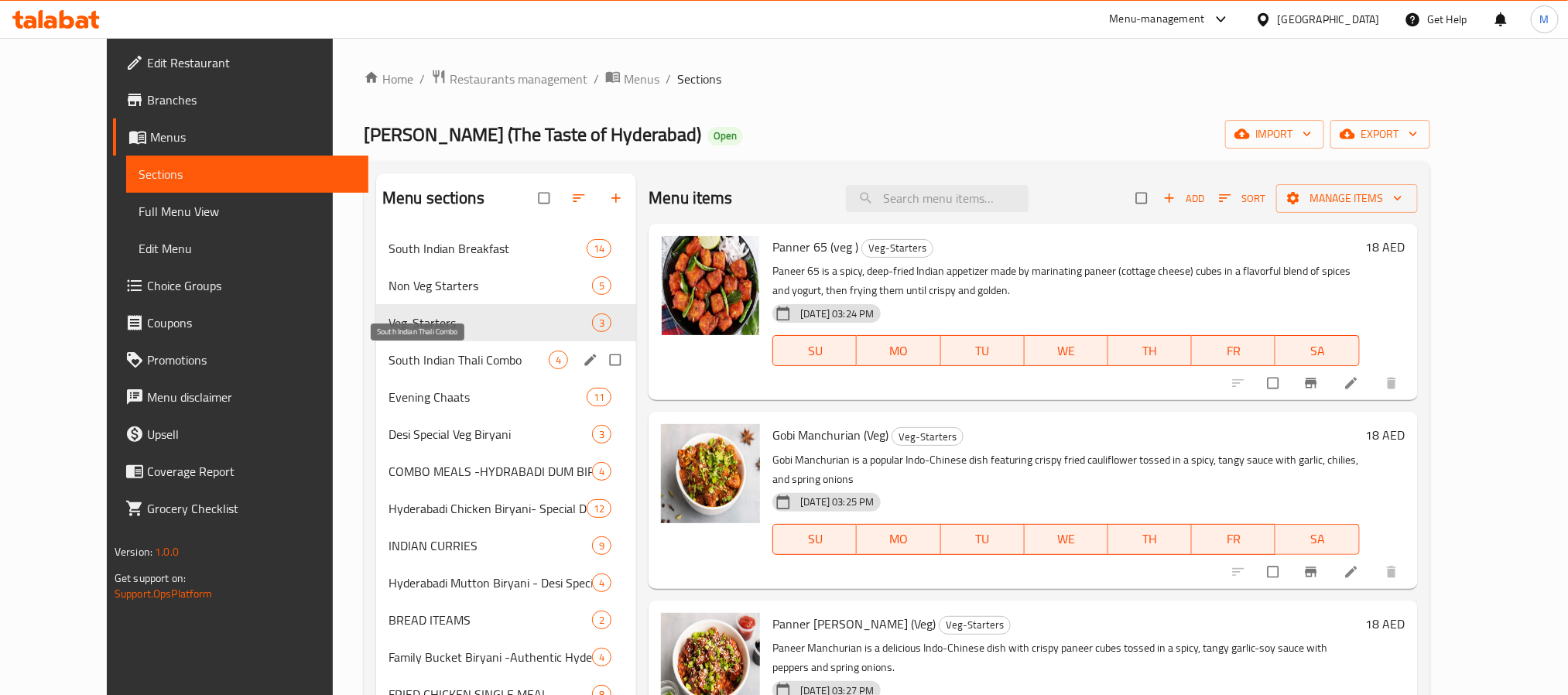
click at [425, 360] on span "South Indian Thali Combo" at bounding box center [469, 360] width 160 height 19
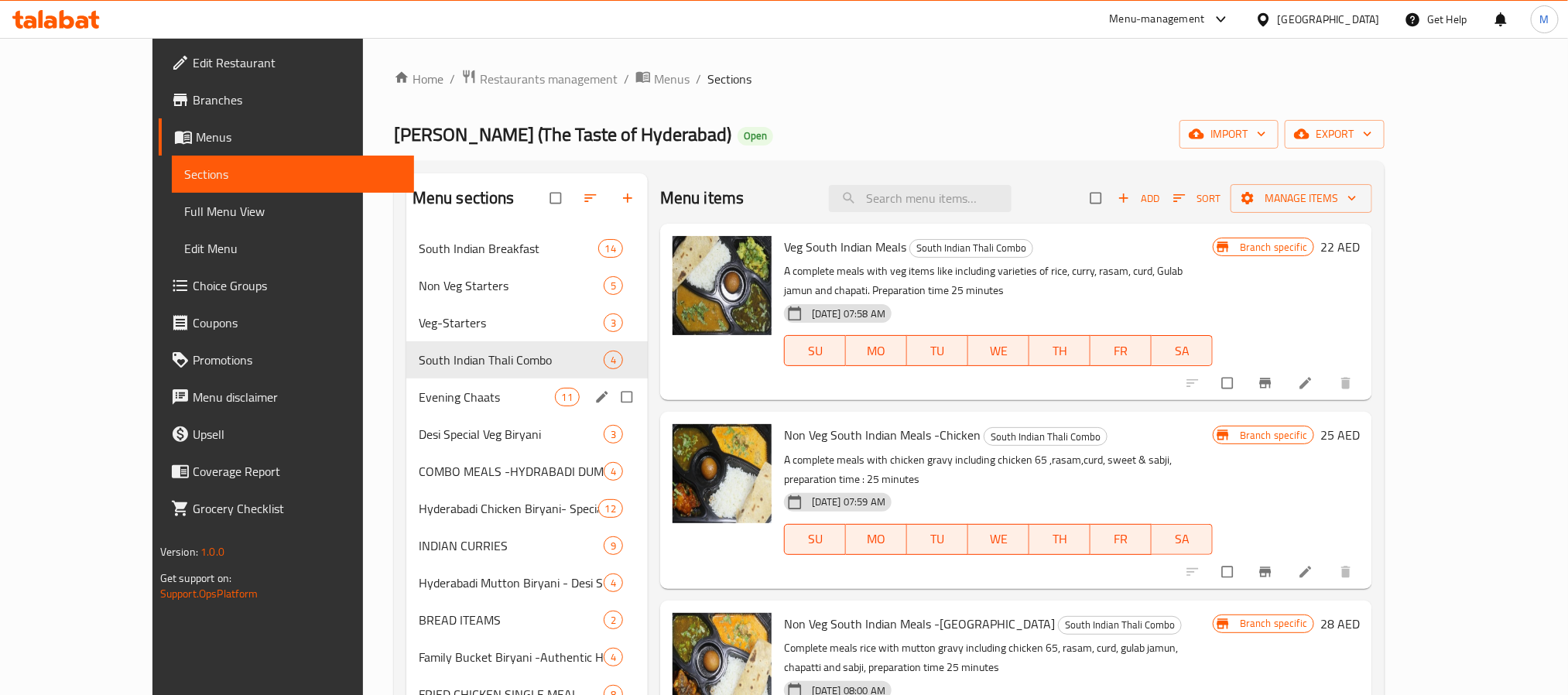
click at [418, 410] on div "Evening Chaats 11" at bounding box center [527, 397] width 241 height 37
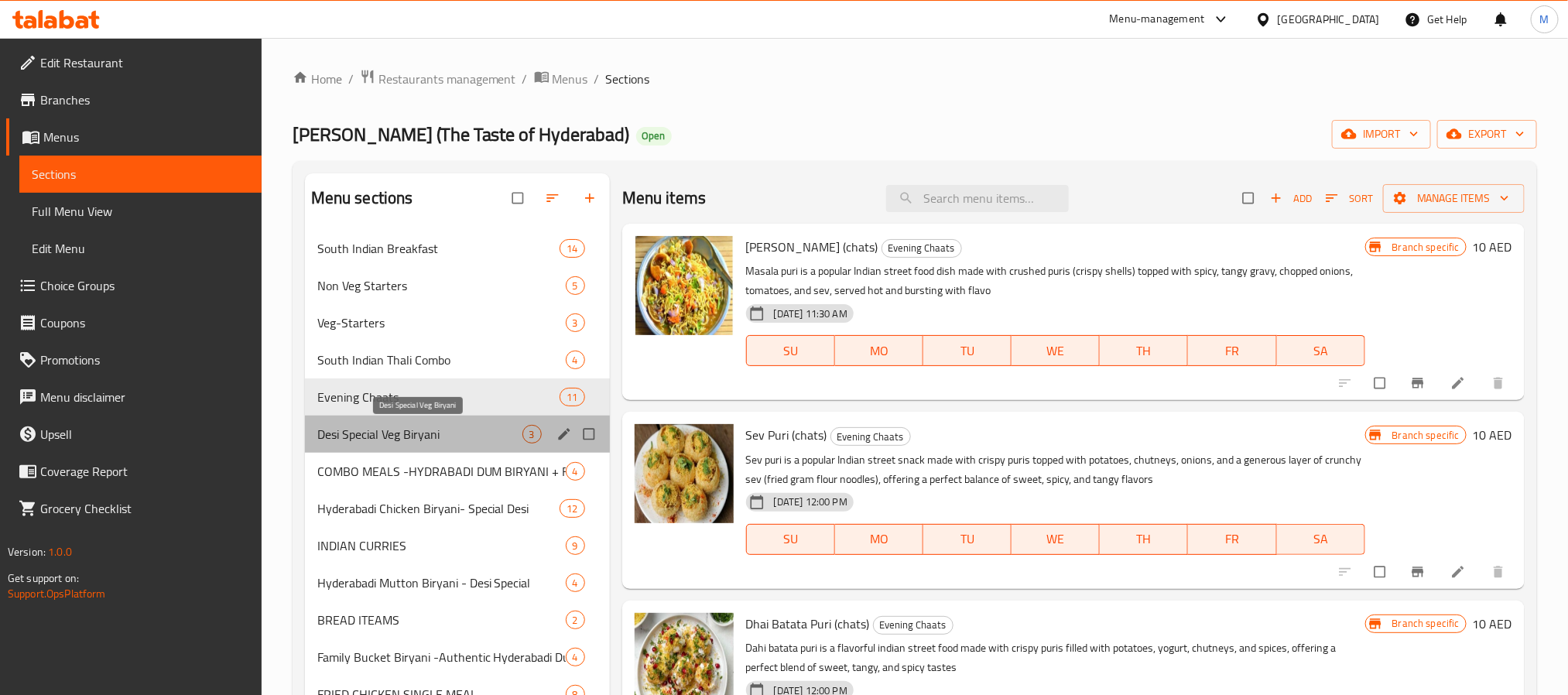
click at [416, 433] on span "Desi Special Veg Biryani" at bounding box center [420, 435] width 205 height 19
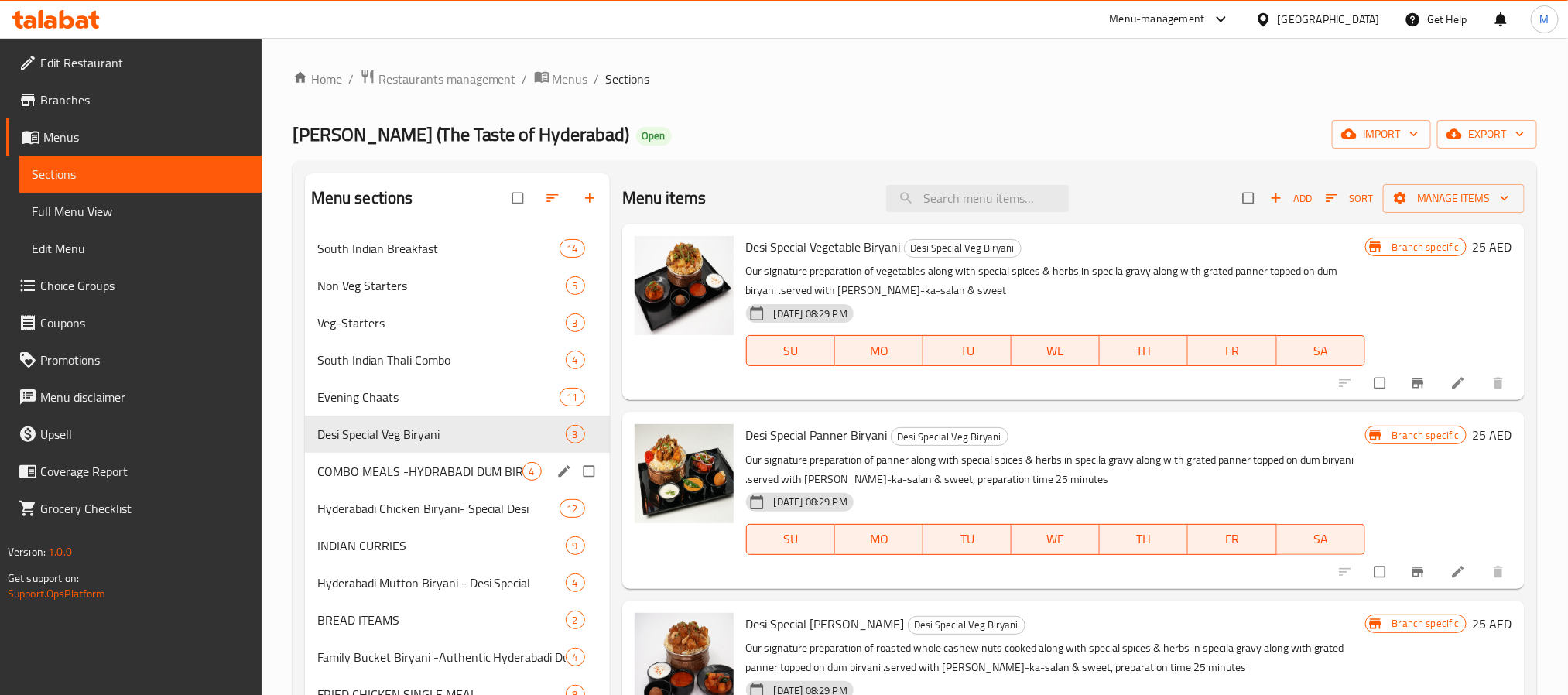
click at [420, 455] on div "COMBO MEALS -HYDRABADI DUM BIRYANI + FRIED CHICKEN (TOP ON SALES) 4" at bounding box center [458, 471] width 305 height 37
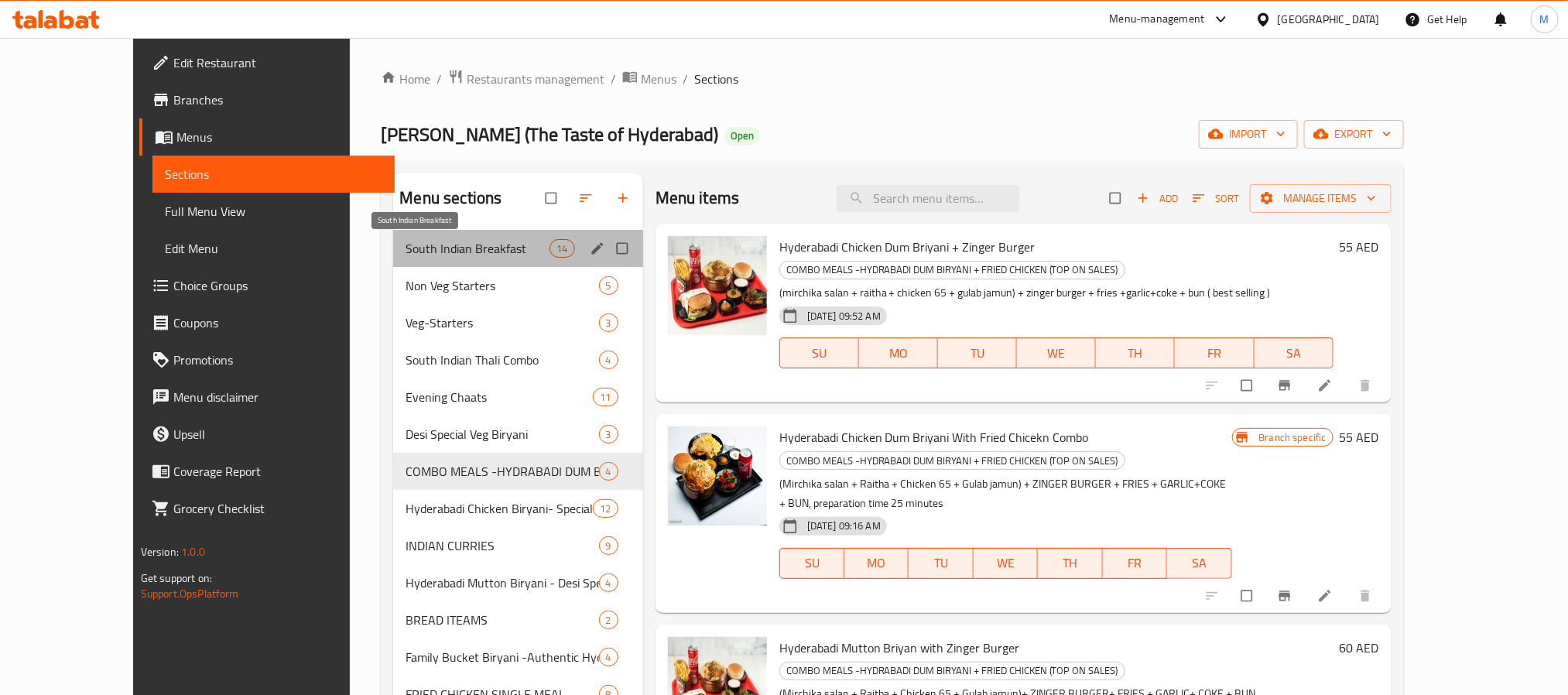
click at [428, 240] on span "South Indian Breakfast" at bounding box center [477, 248] width 144 height 19
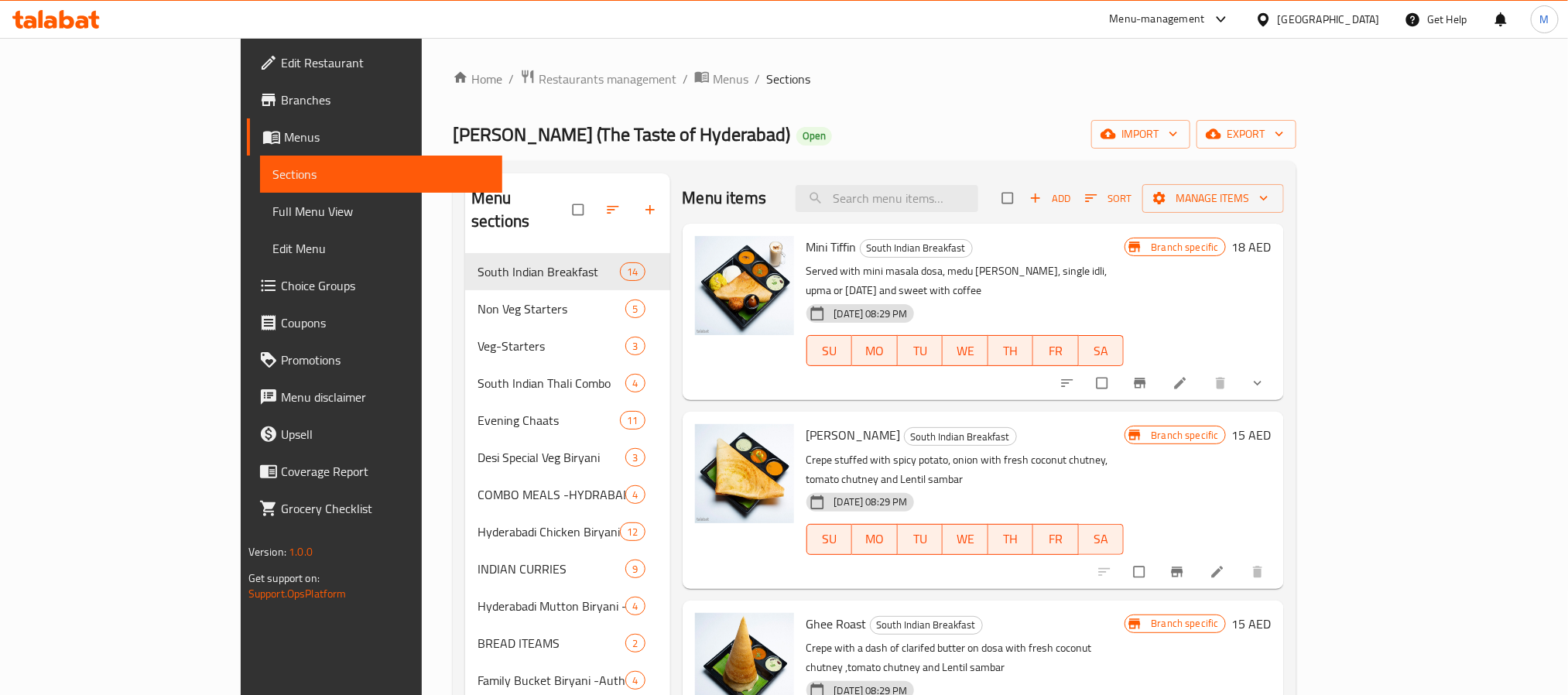
click at [961, 100] on div "Home / Restaurants management / Menus / Sections Desi Biryani (The Taste of Hyd…" at bounding box center [874, 523] width 843 height 909
click at [954, 128] on div "Desi Biryani (The Taste of Hyderabad) Open import export" at bounding box center [874, 134] width 843 height 28
click at [1188, 375] on icon at bounding box center [1180, 383] width 16 height 16
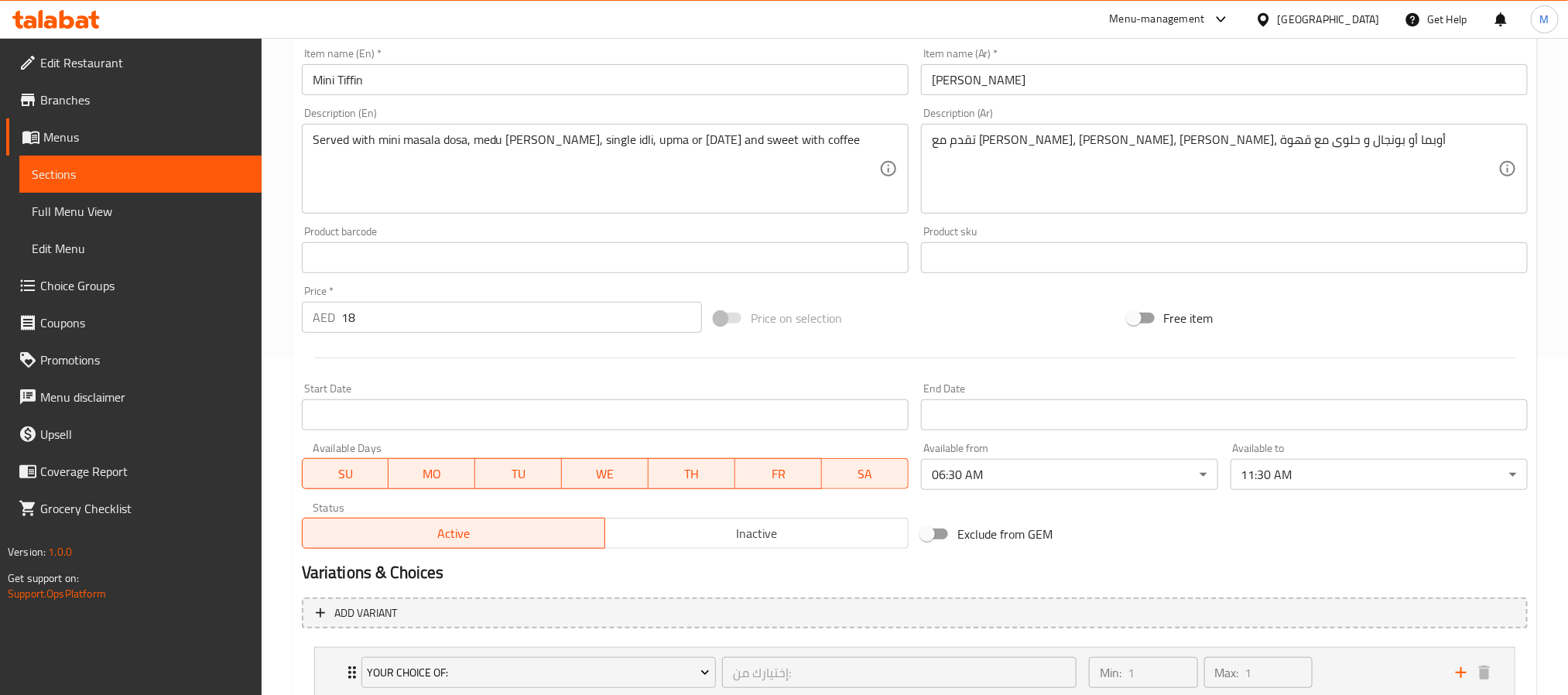
scroll to position [447, 0]
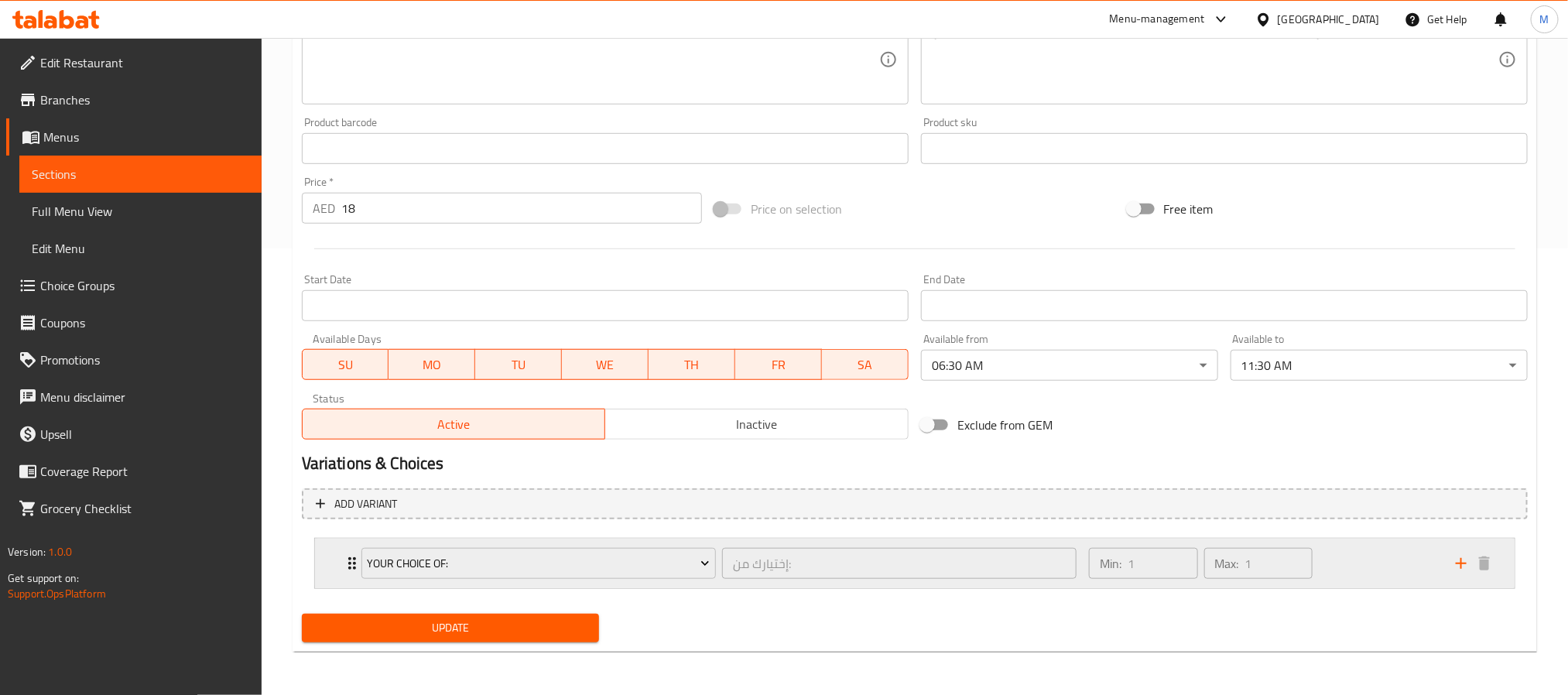
click at [348, 557] on icon "Expand" at bounding box center [353, 564] width 19 height 19
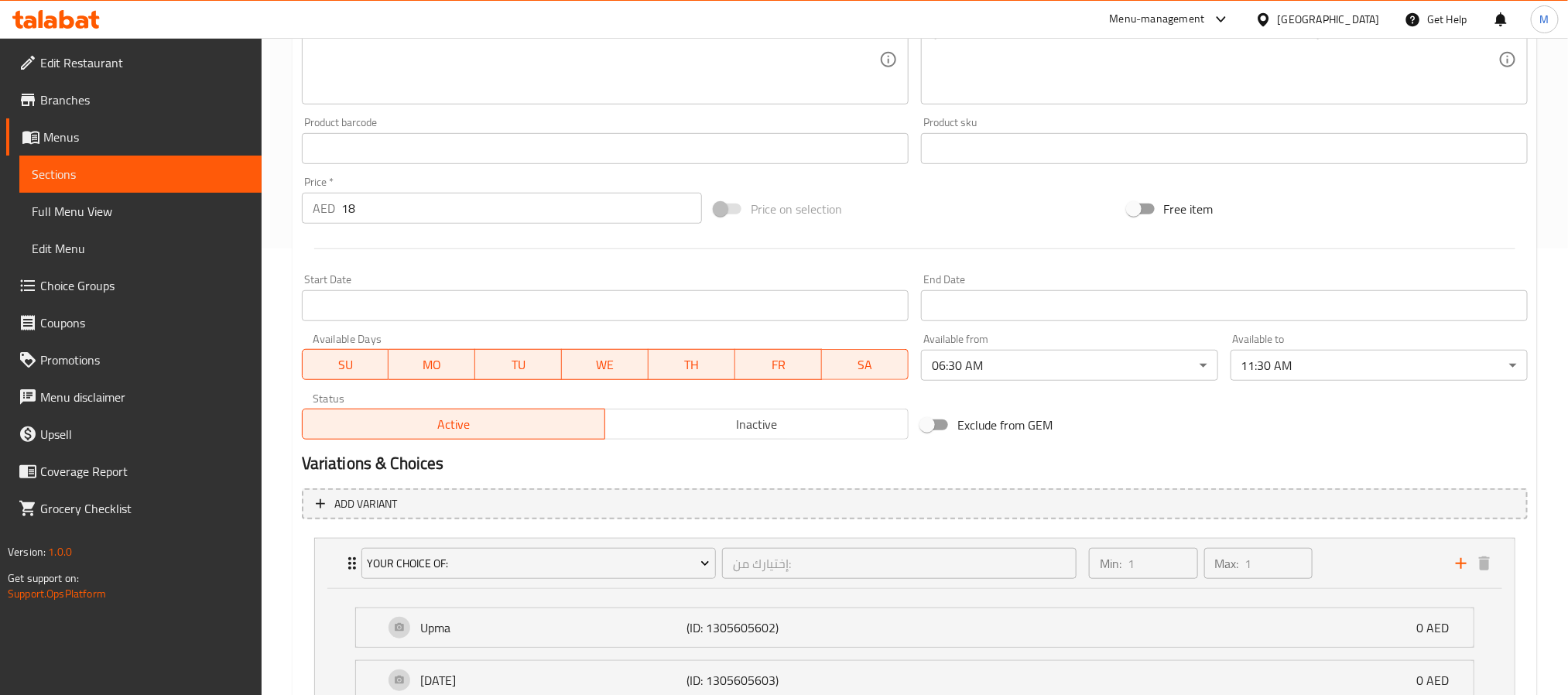
scroll to position [585, 0]
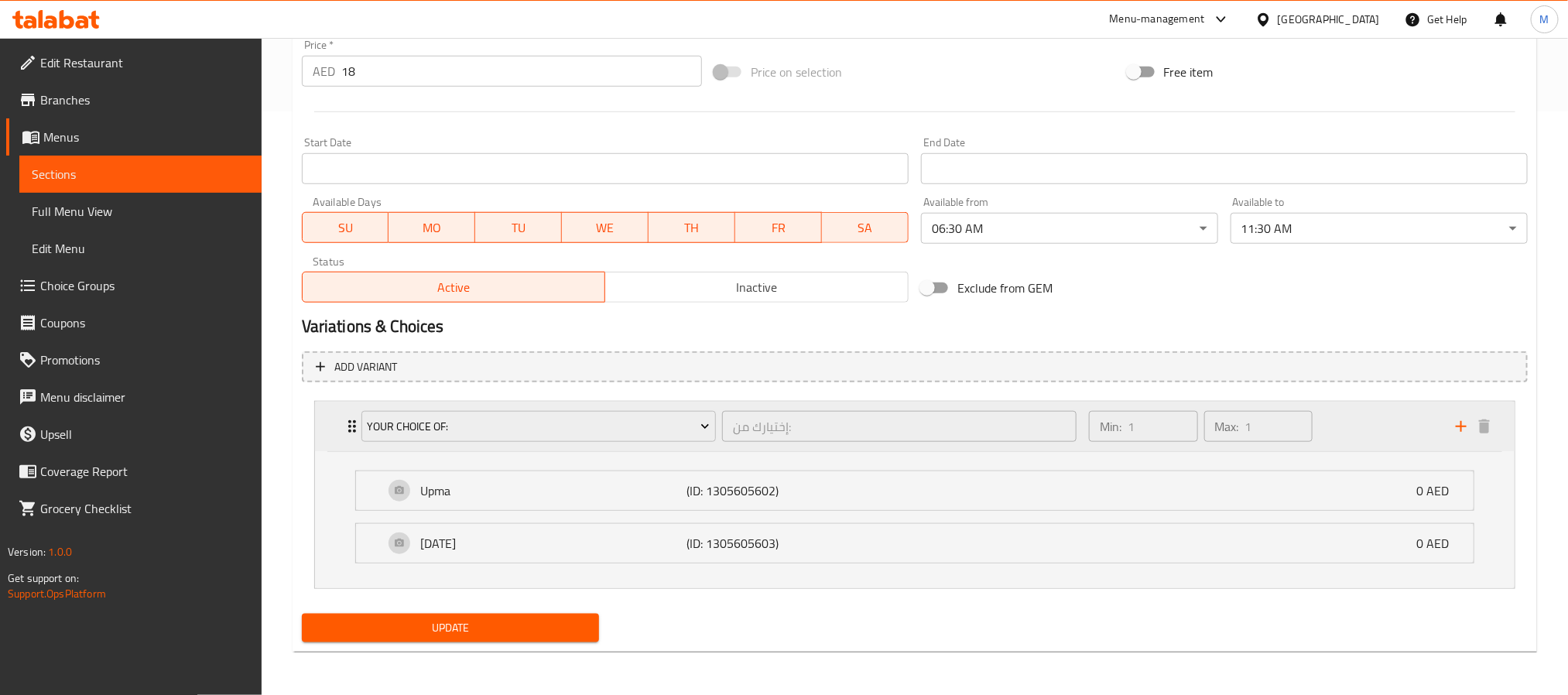
click at [343, 412] on div "Your Choice Of: إختيارك من: ​ Min: 1 ​ Max: 1 ​" at bounding box center [919, 426] width 1153 height 49
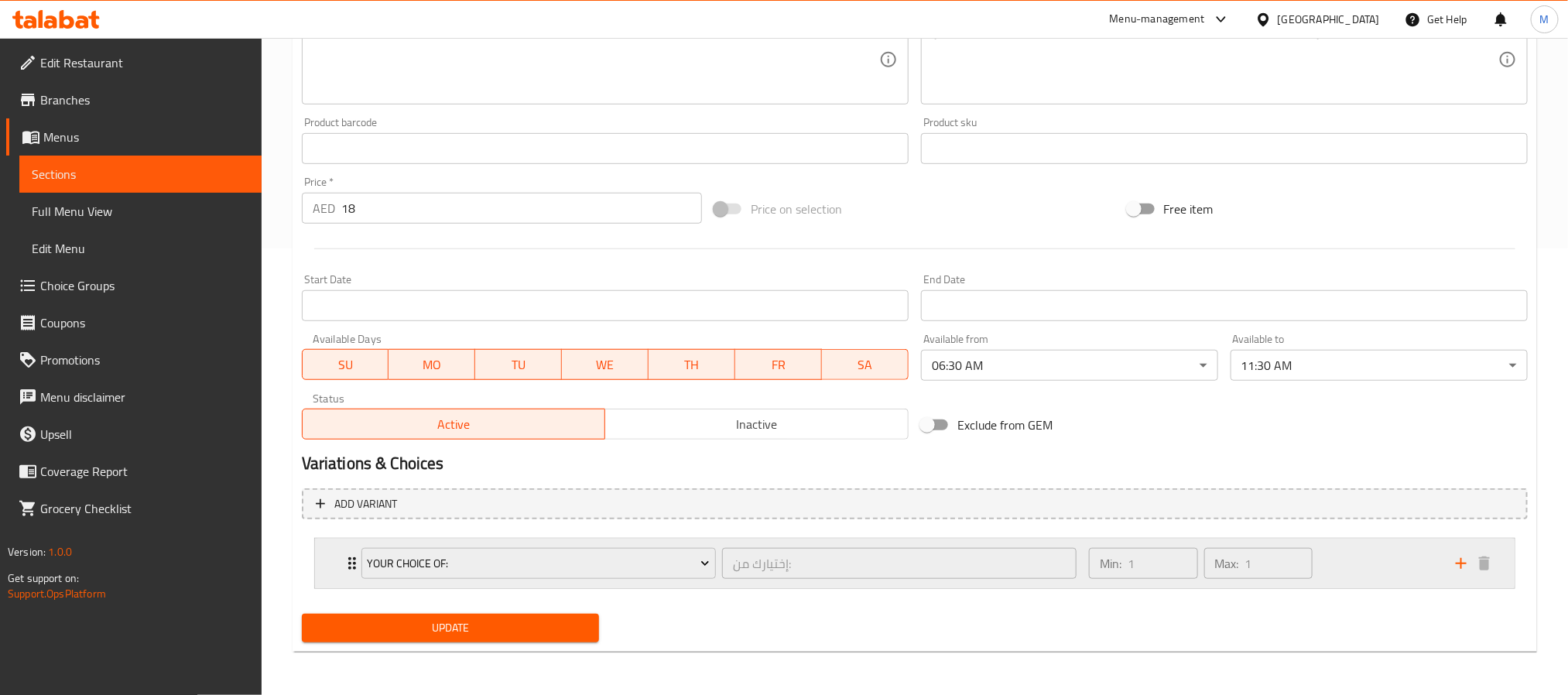
click at [344, 555] on icon "Expand" at bounding box center [353, 564] width 19 height 19
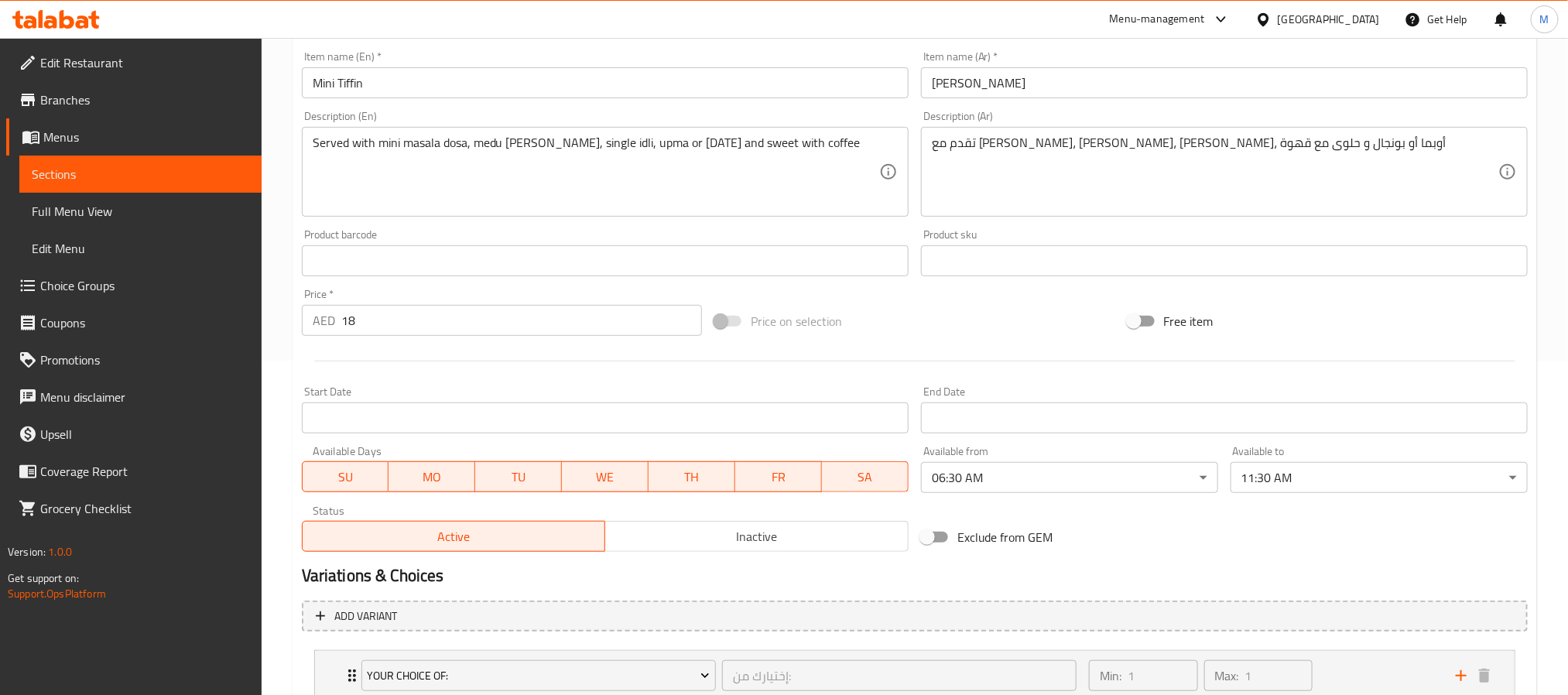
scroll to position [0, 0]
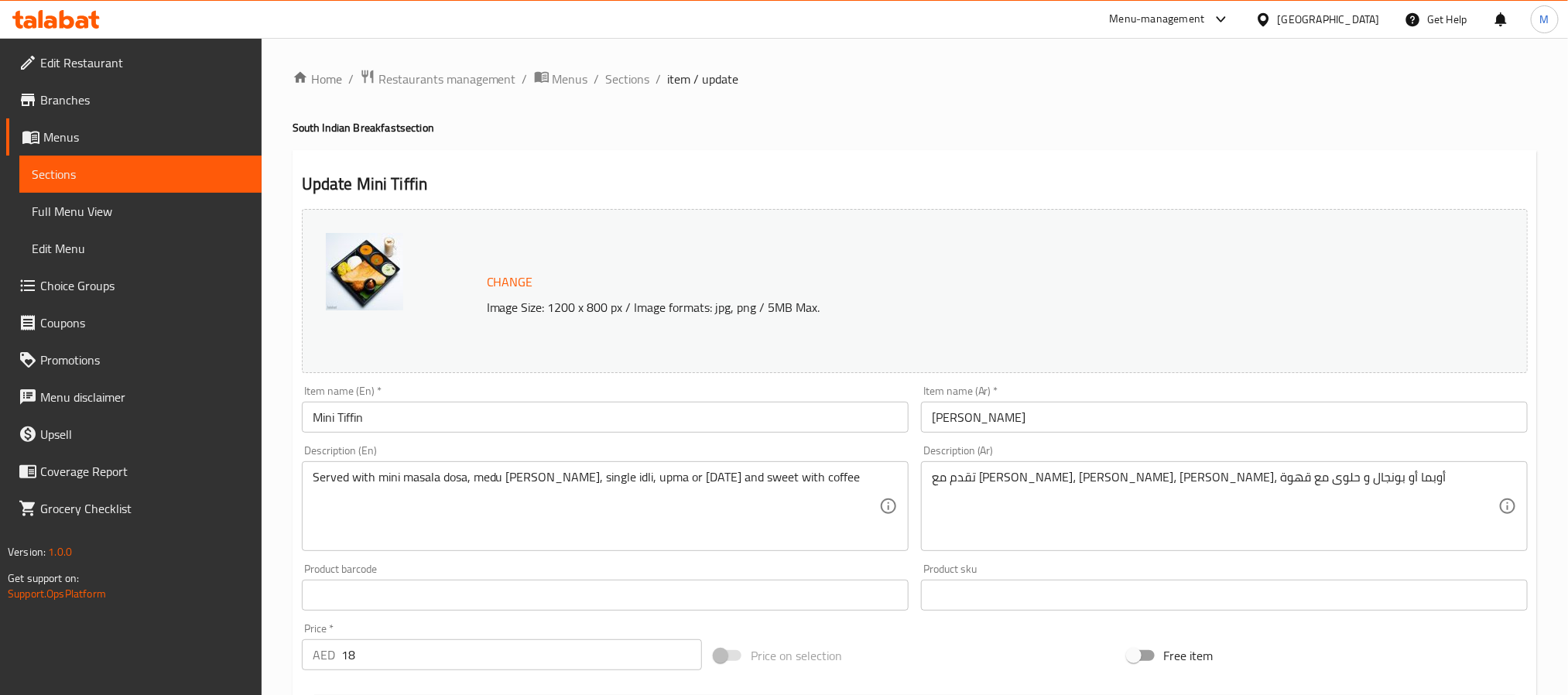
click at [479, 487] on textarea "Served with mini masala dosa, medu vada, single idli, upma or pongal and sweet …" at bounding box center [596, 506] width 566 height 73
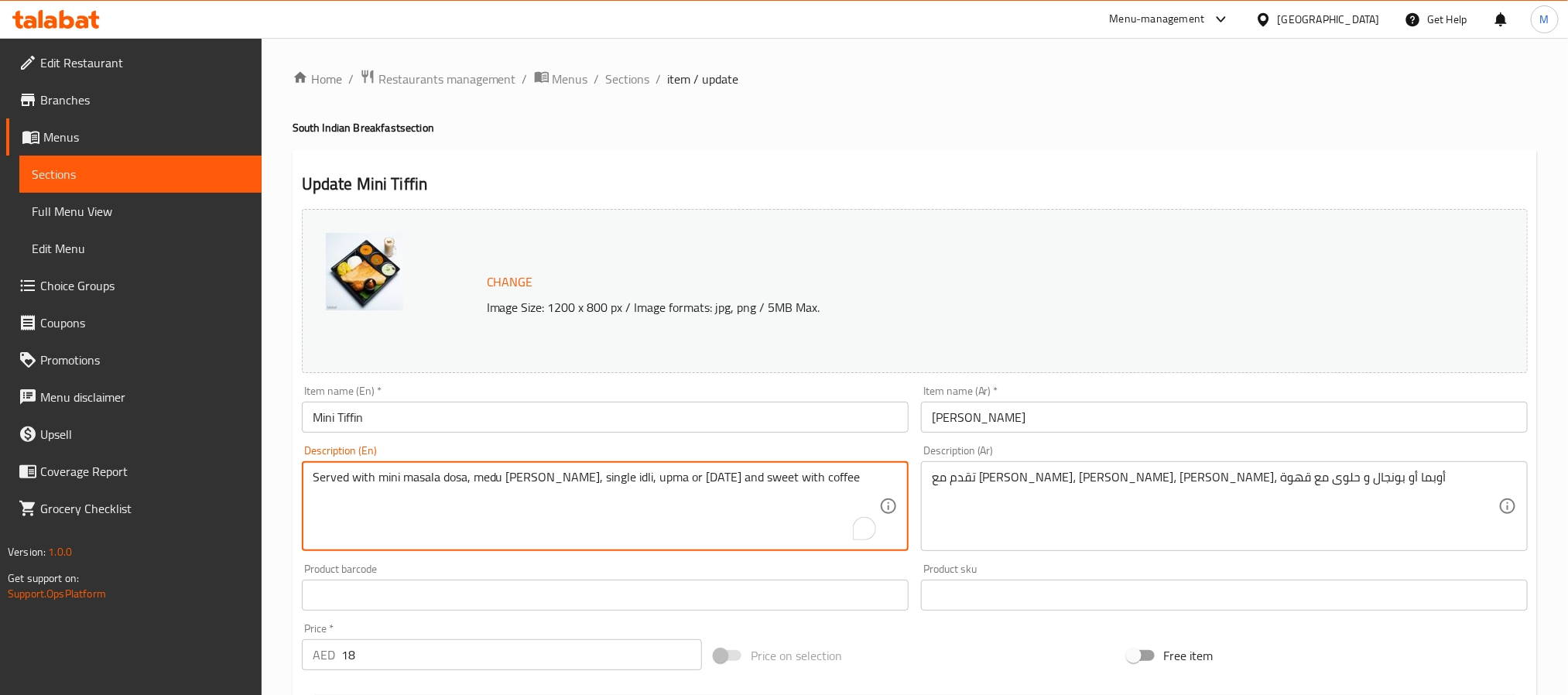
click at [479, 487] on textarea "Served with mini masala dosa, medu vada, single idli, upma or pongal and sweet …" at bounding box center [596, 506] width 566 height 73
paste textarea "asal dosa (mini) medu vada,single idly ,upma or pongal ,sweet with coffee"
click at [459, 476] on textarea "Served with masal dosa (mini) medu vada,single idly ,upma or pongal ,sweet with…" at bounding box center [596, 506] width 566 height 73
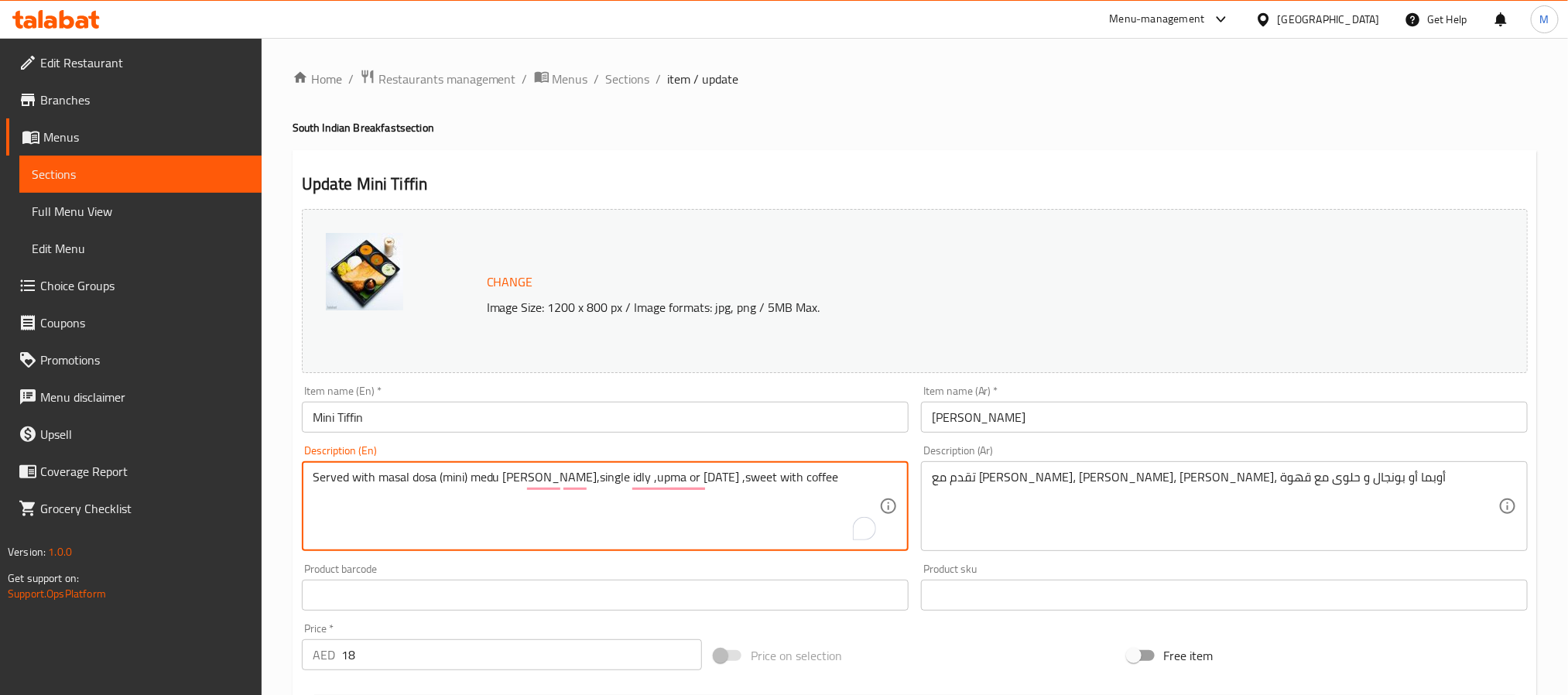
paste textarea "a dosa (mini) medu vada, single idli ,upma or pongal, sweet with coffee"
type textarea "Served with masala dosa (mini) medu [PERSON_NAME], single idli ,upma or [DATE],…"
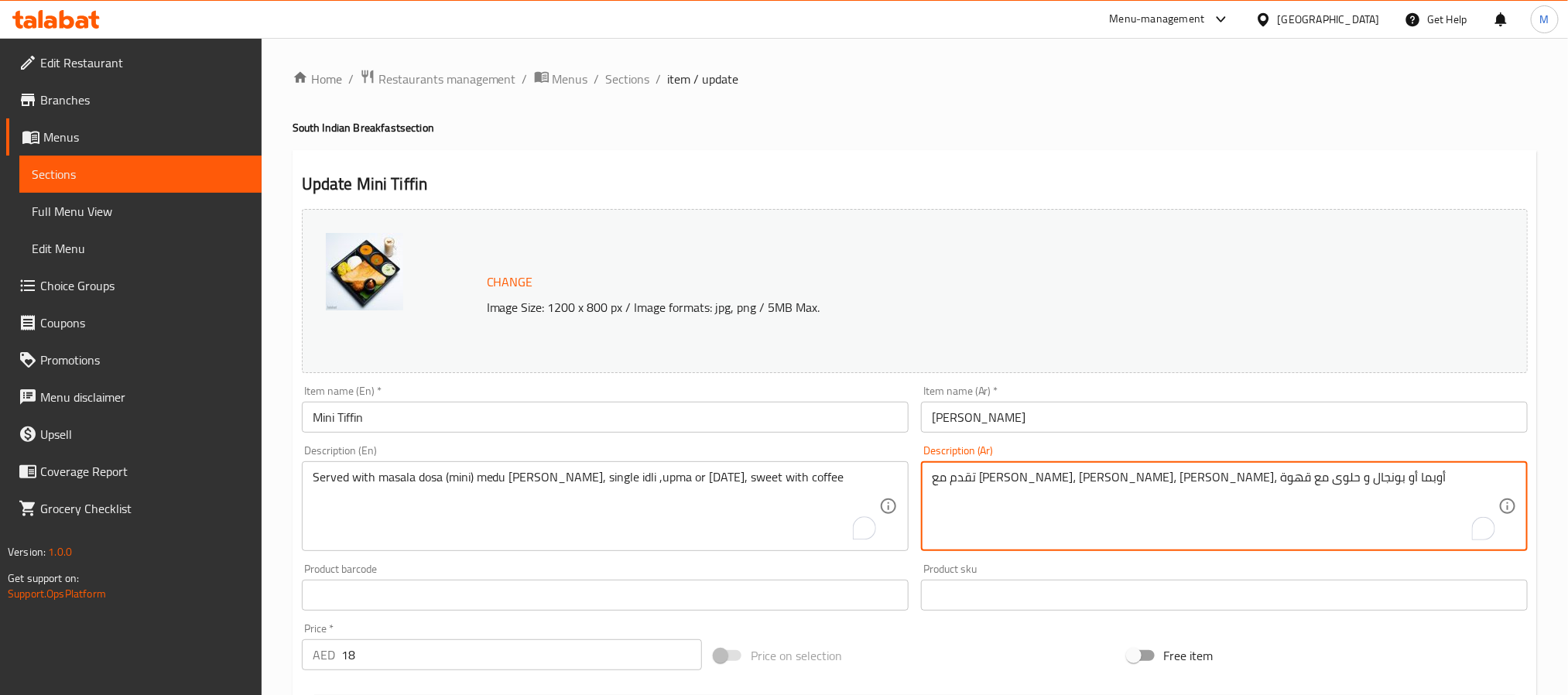
click at [1089, 479] on textarea "تقدم مع ميني ماسالا دوسا، ميدو فادا، إيدلي سينجل، أوبما أو بونجال و حلوى مع قهوة" at bounding box center [1215, 506] width 566 height 73
paste textarea "يقدم مع ماسالا دوسا (ميني) ميدو فادا، إدلي فردي، أوما أو بونجال، حلو مع ال"
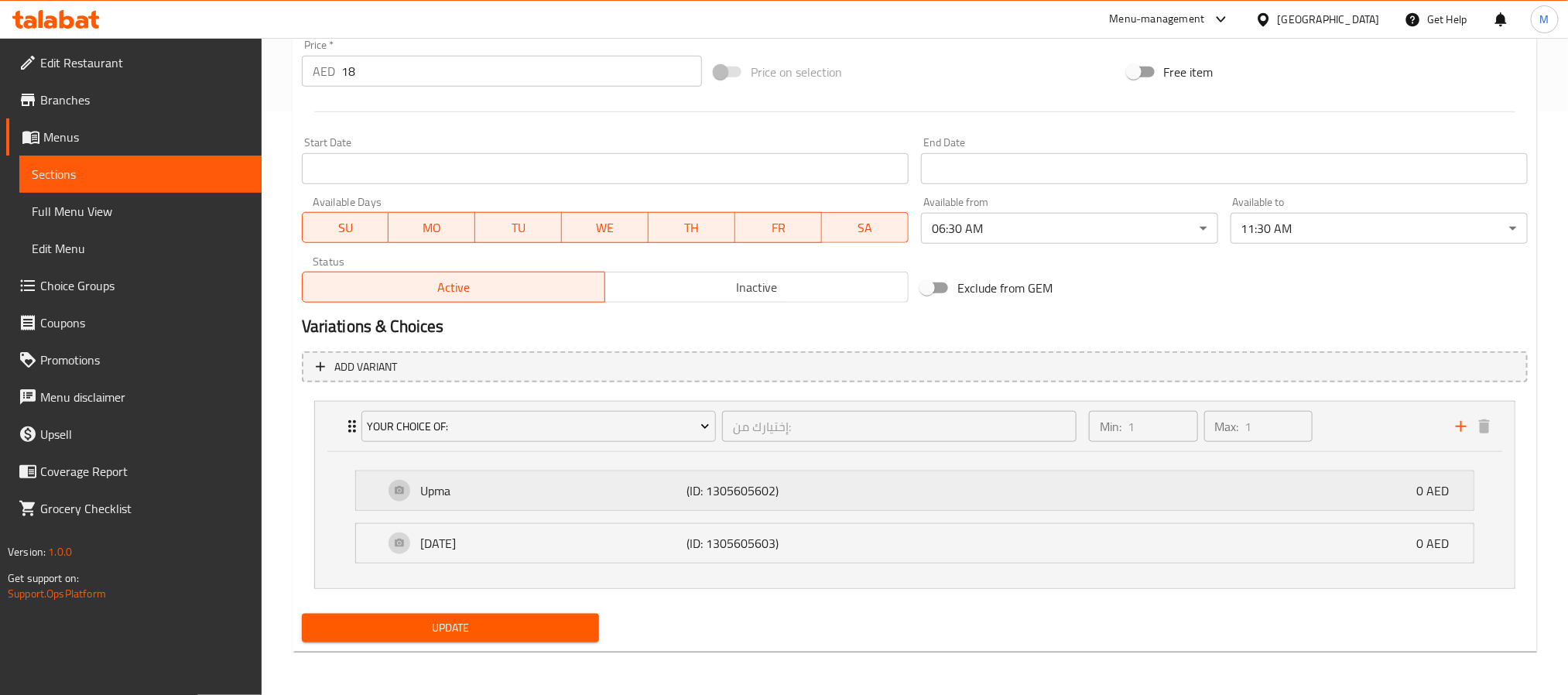
scroll to position [585, 0]
click at [584, 553] on div "Pongal (ID: 1305605603) 0 AED" at bounding box center [919, 543] width 1071 height 39
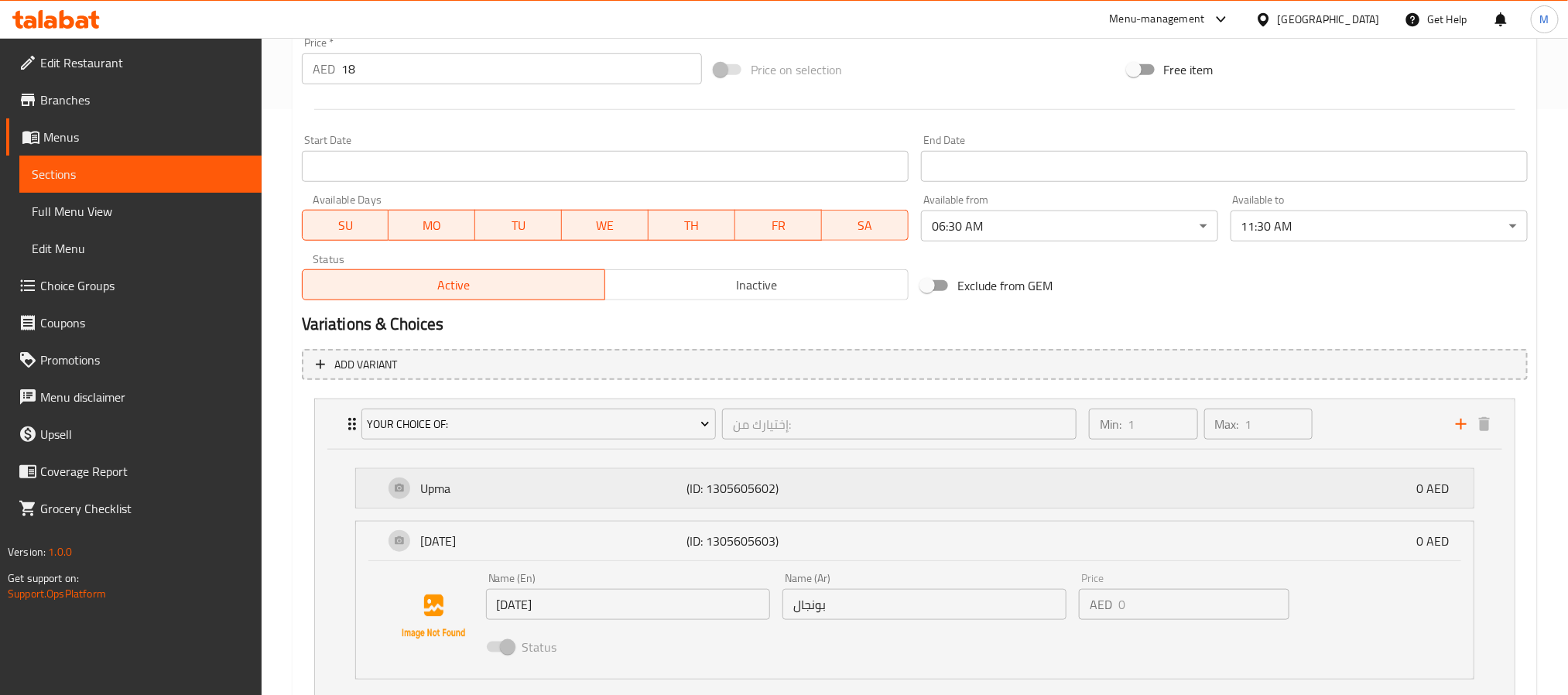
click at [583, 488] on p "Upma" at bounding box center [553, 489] width 267 height 19
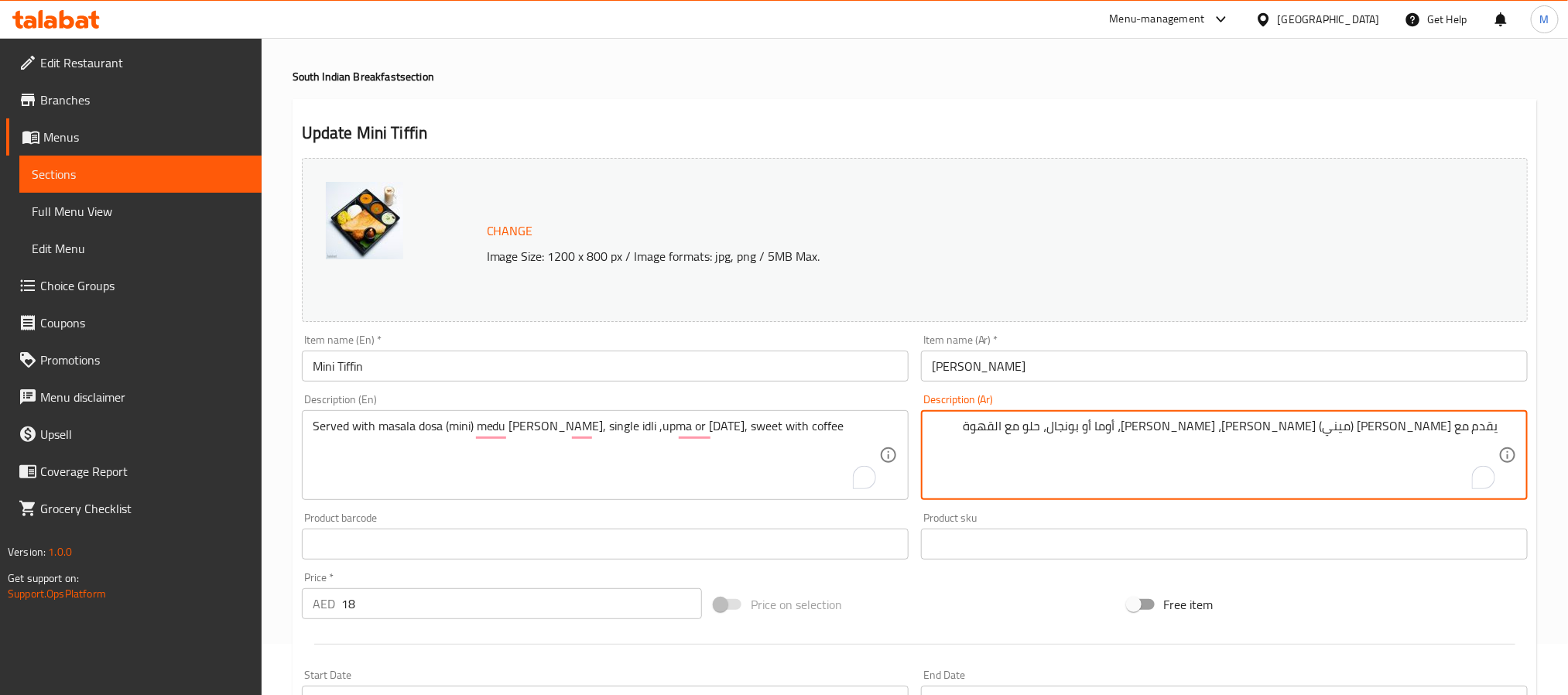
scroll to position [10, 0]
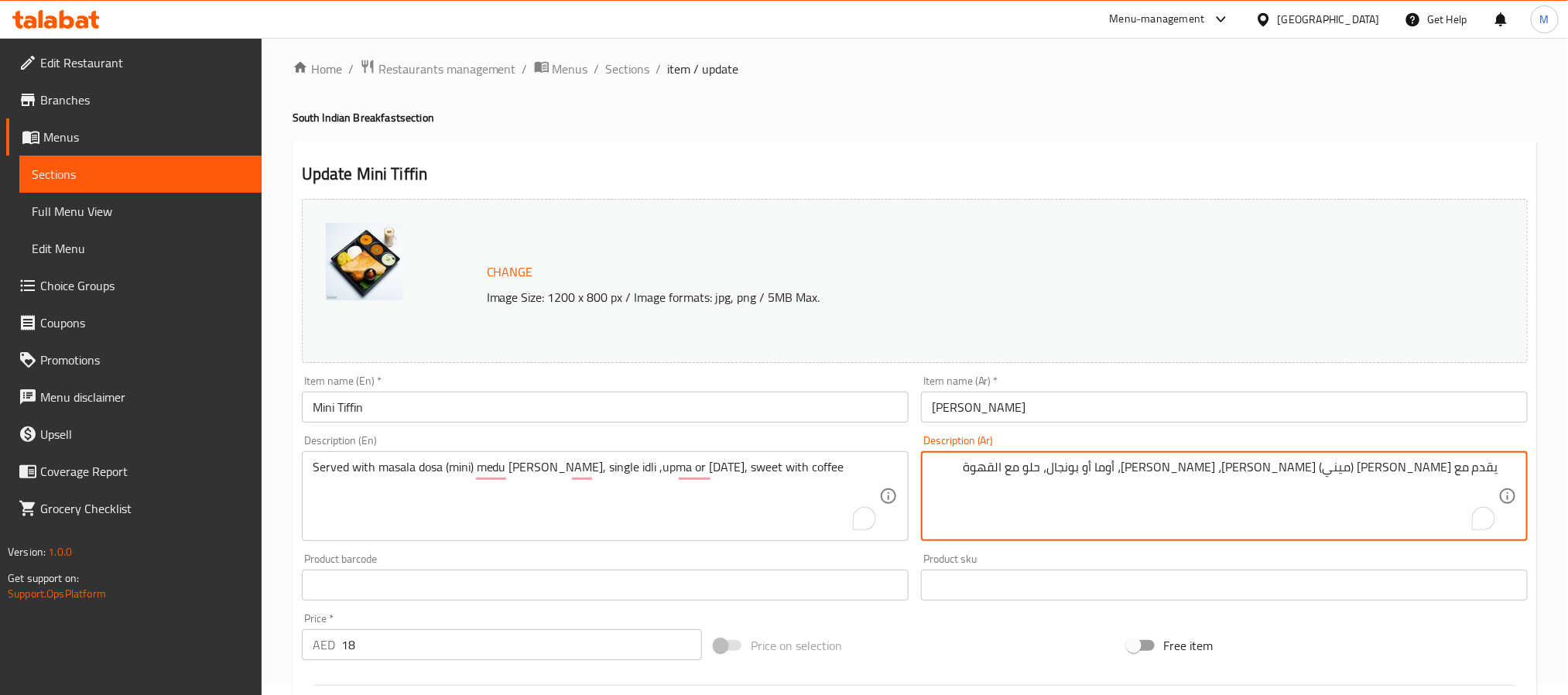
type textarea "يقدم مع ماسالا دوسا (ميني) ميدو فادا، إدلي فردي، أوما أو بونجال، حلو مع القهوة"
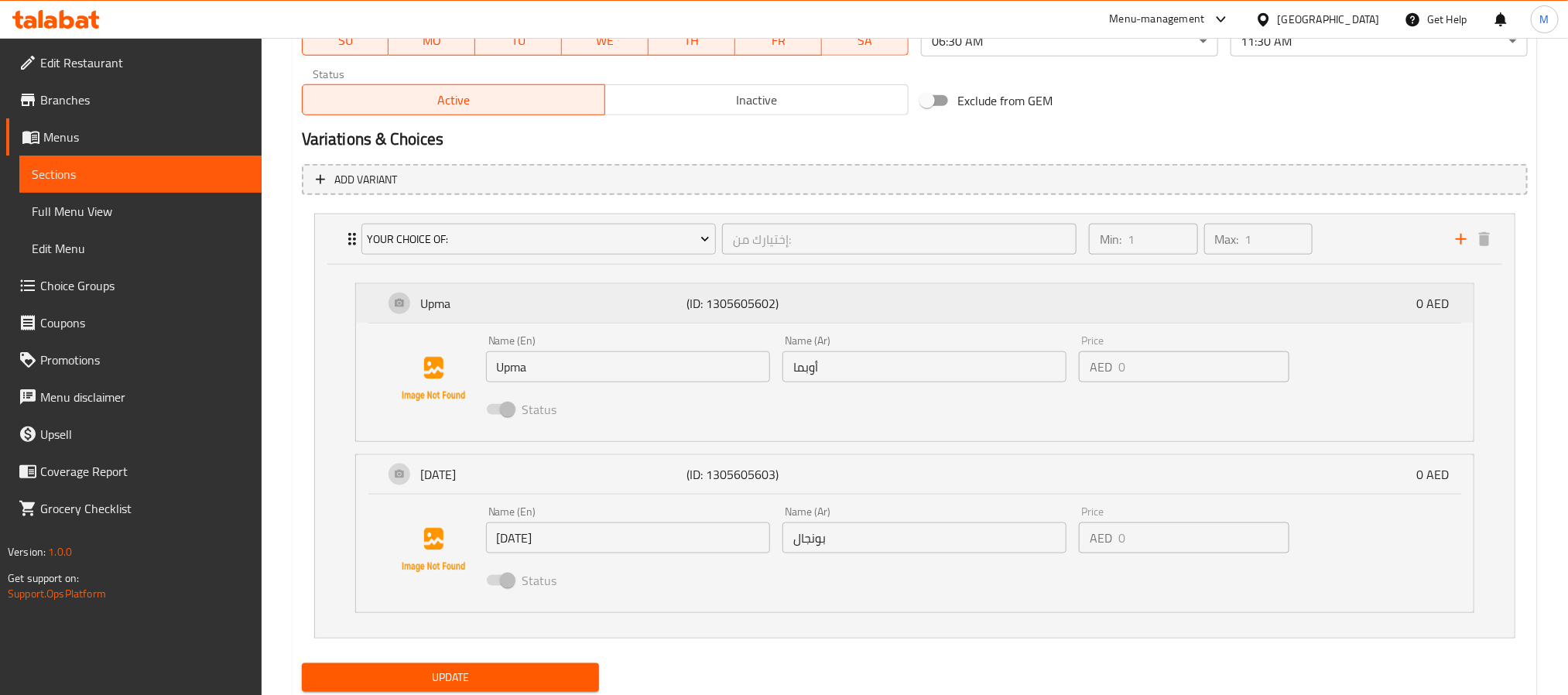
scroll to position [823, 0]
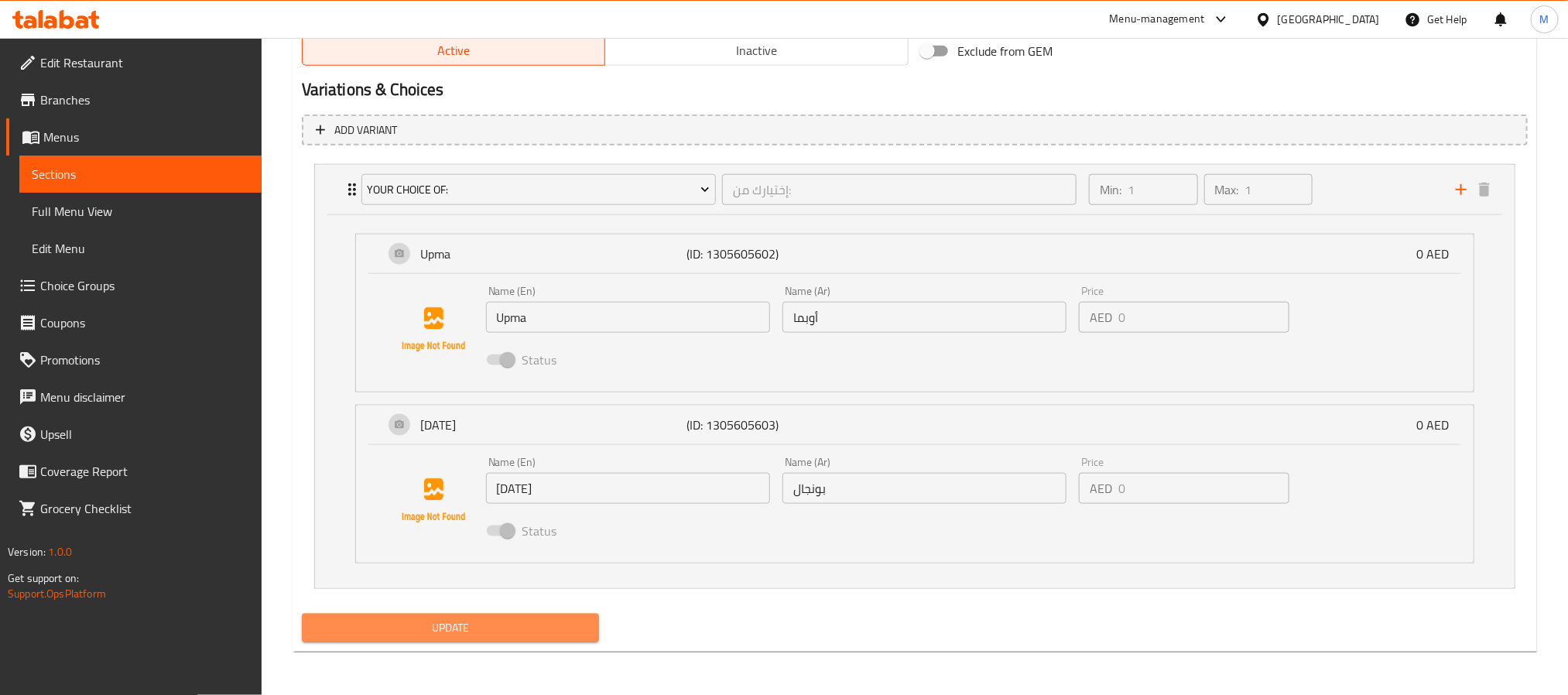
click at [499, 628] on span "Update" at bounding box center [450, 628] width 272 height 19
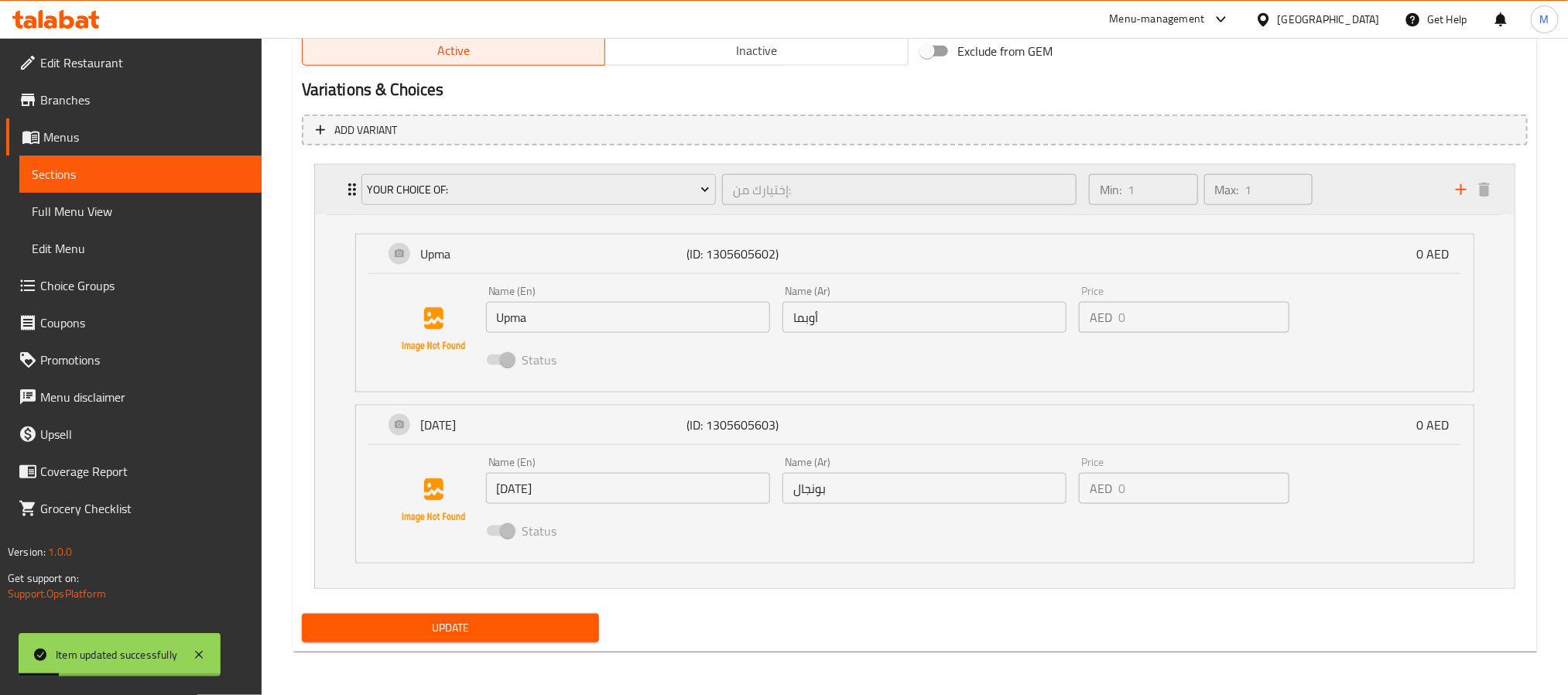
click at [346, 184] on icon "Expand" at bounding box center [353, 190] width 19 height 19
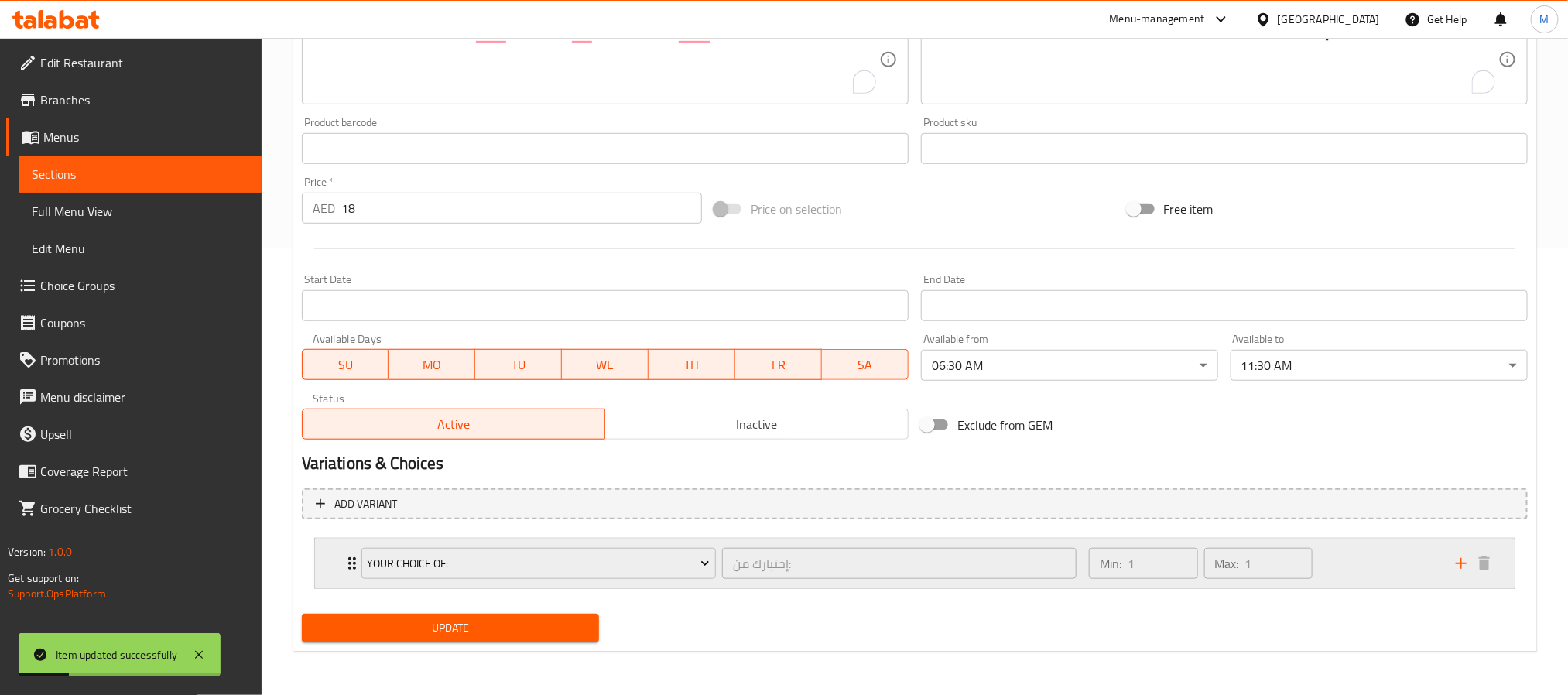
scroll to position [447, 0]
click at [346, 558] on icon "Expand" at bounding box center [353, 564] width 19 height 19
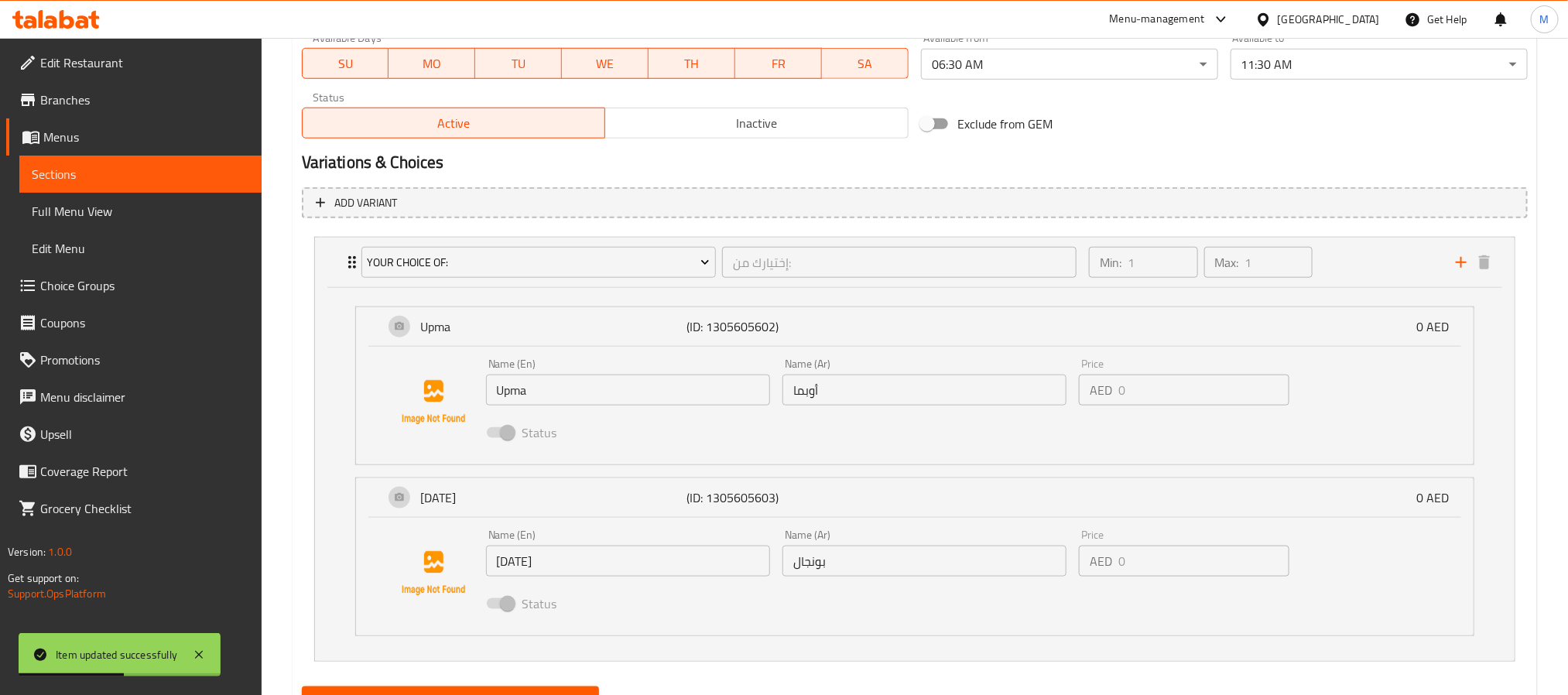
scroll to position [707, 0]
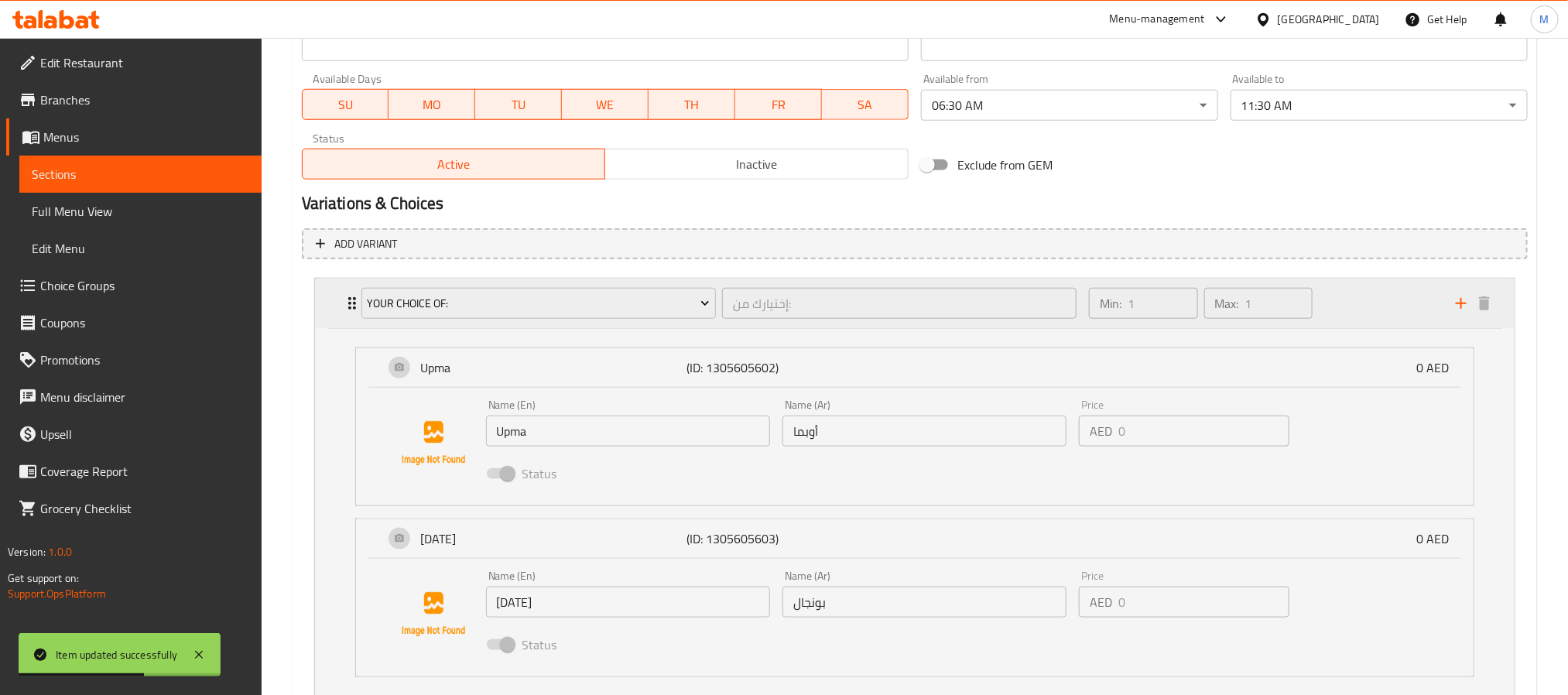
click at [353, 307] on div "Your Choice Of: إختيارك من: ​" at bounding box center [718, 303] width 734 height 49
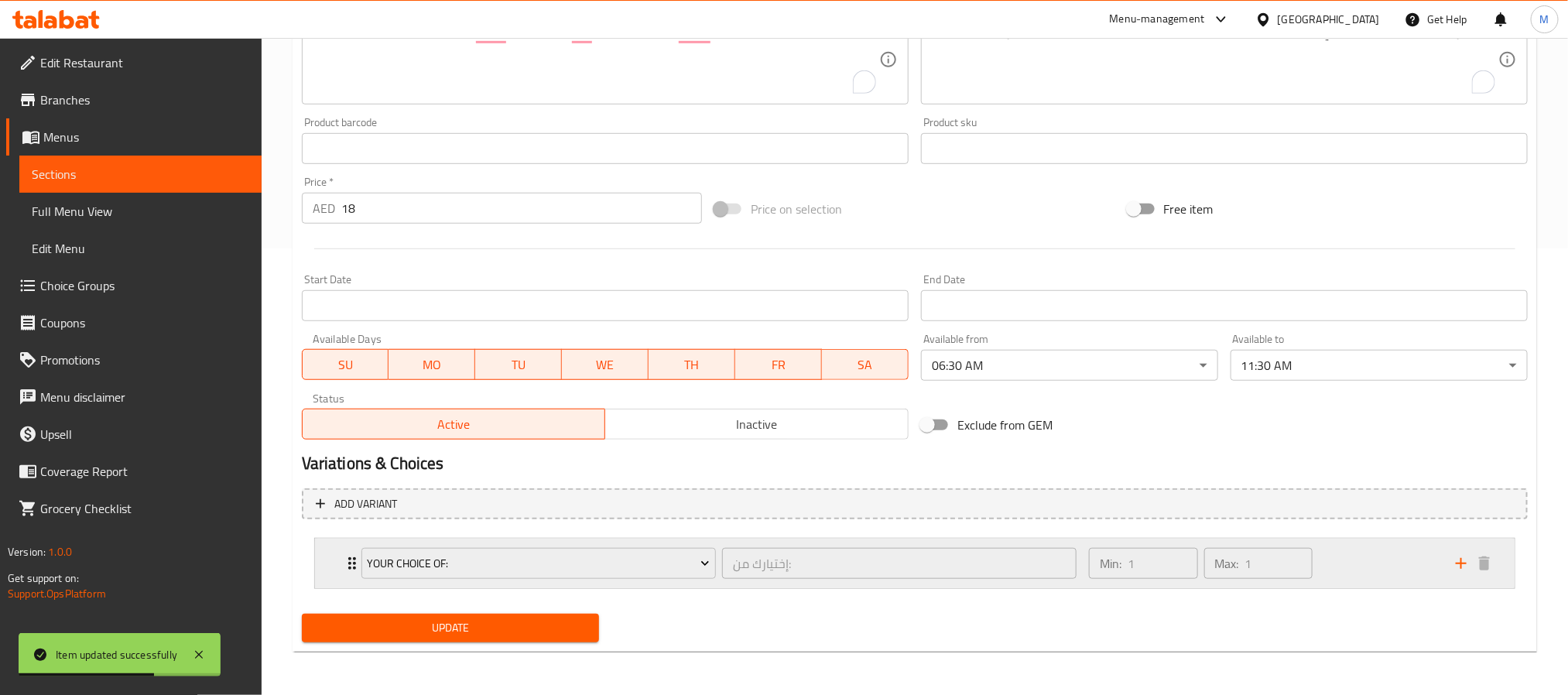
scroll to position [447, 0]
click at [349, 558] on icon "Expand" at bounding box center [352, 563] width 8 height 12
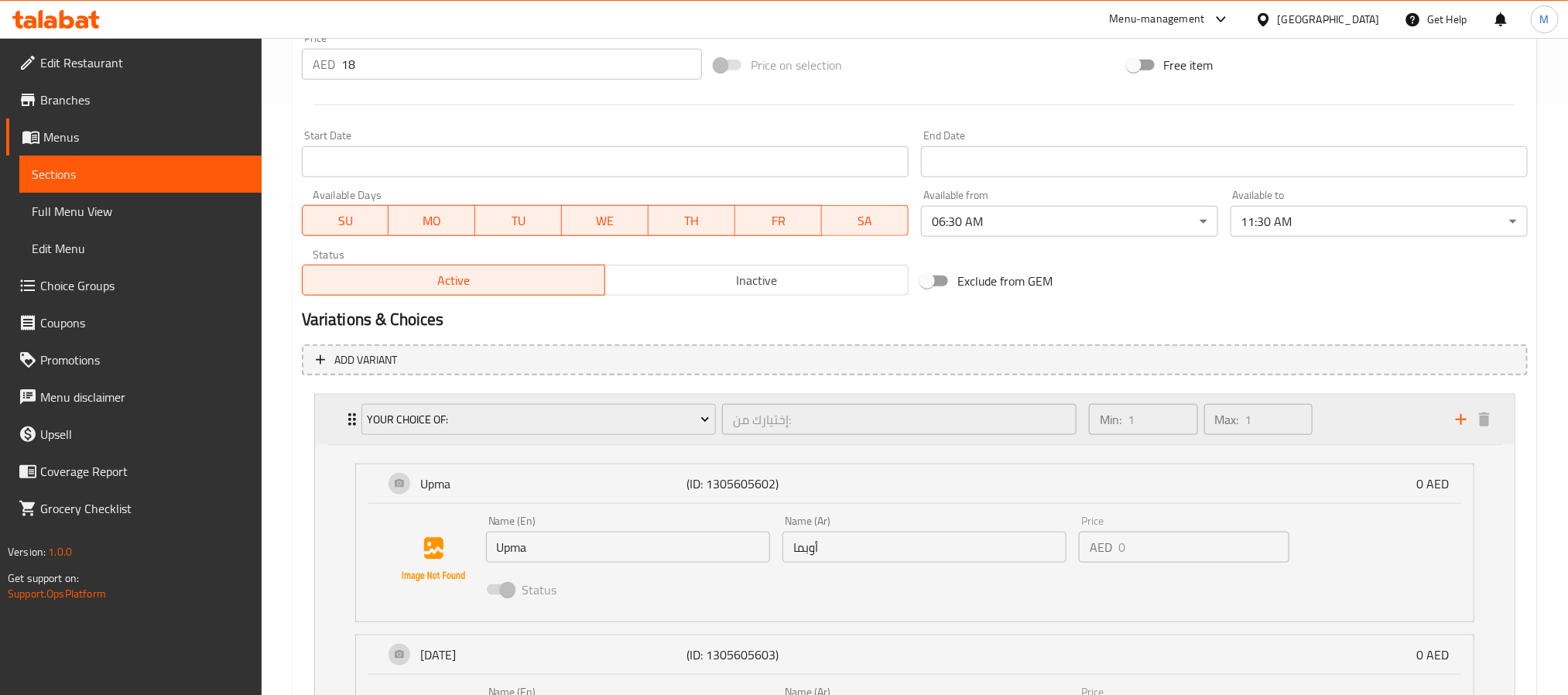
click at [351, 411] on icon "Expand" at bounding box center [353, 420] width 19 height 19
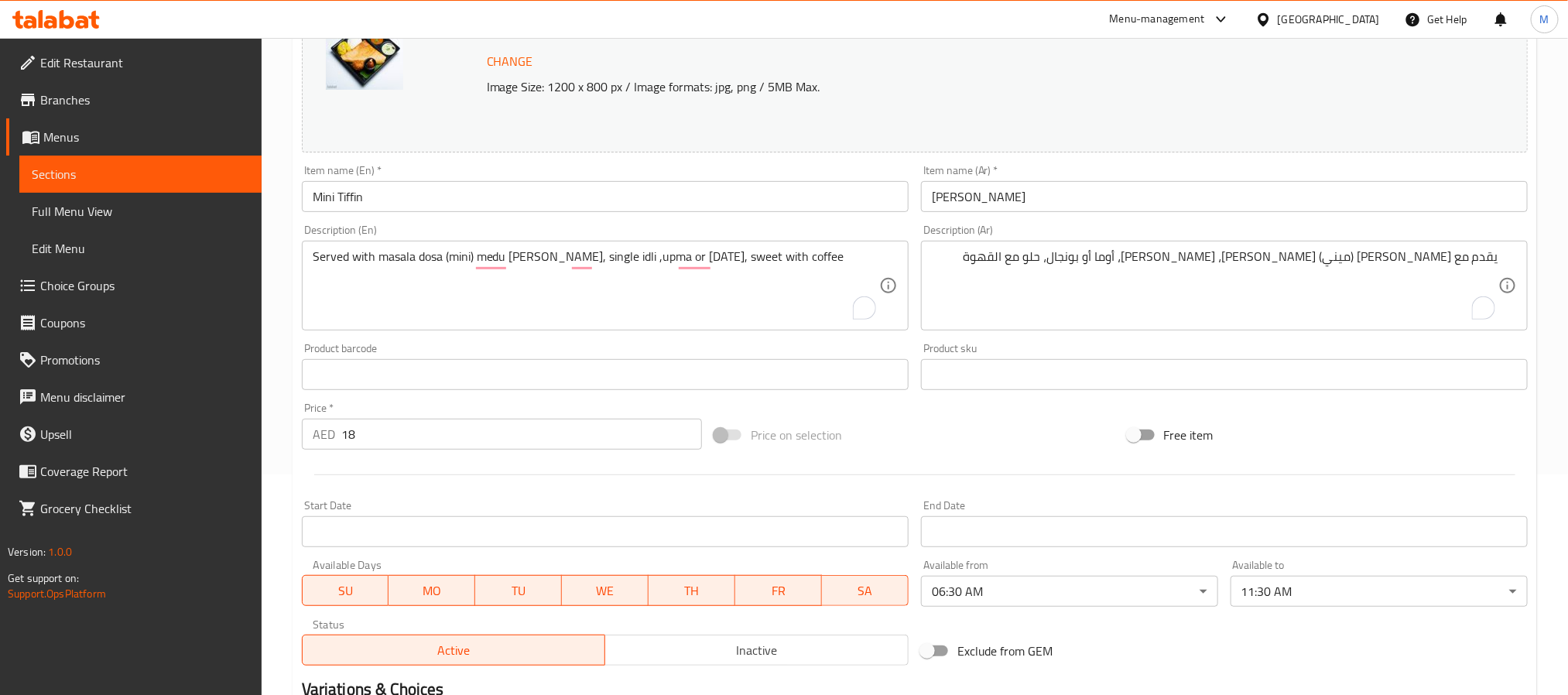
scroll to position [0, 0]
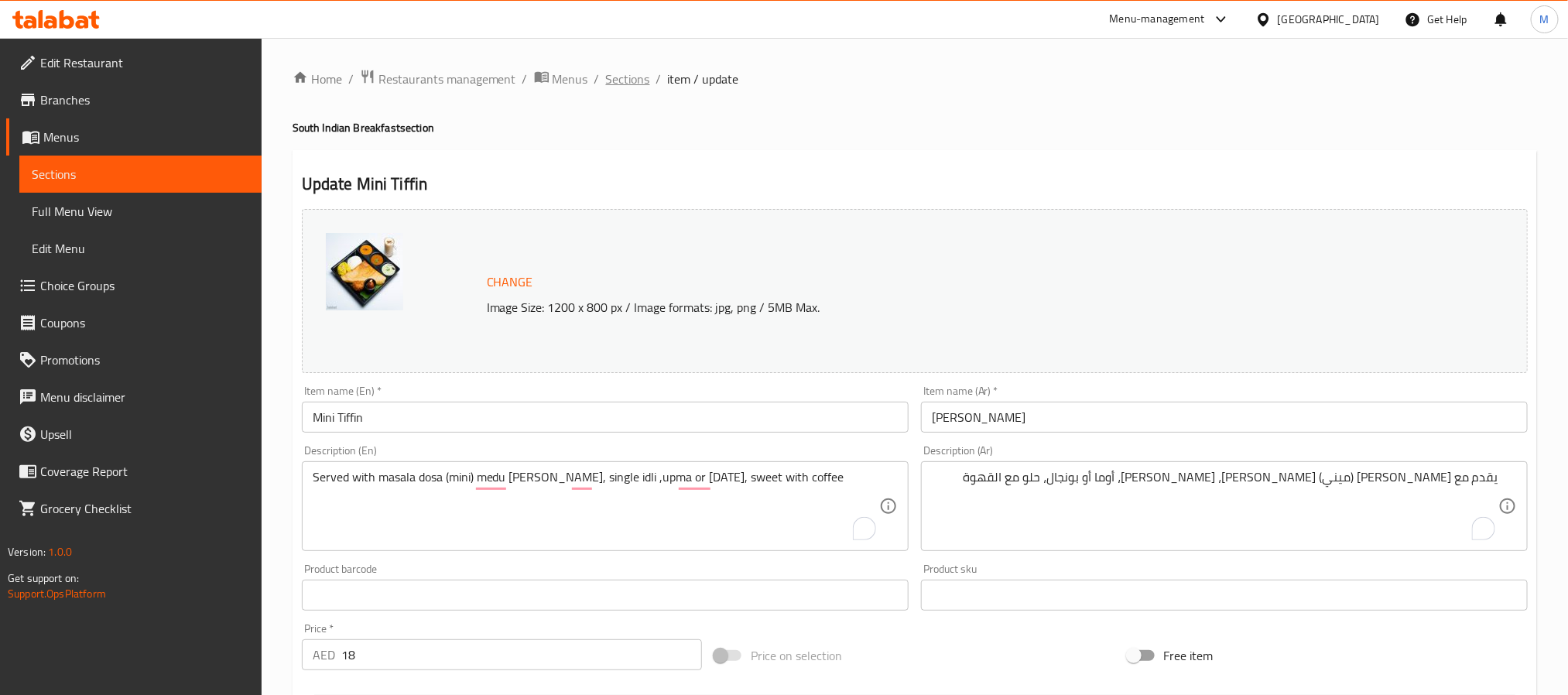
click at [629, 75] on span "Sections" at bounding box center [628, 79] width 44 height 19
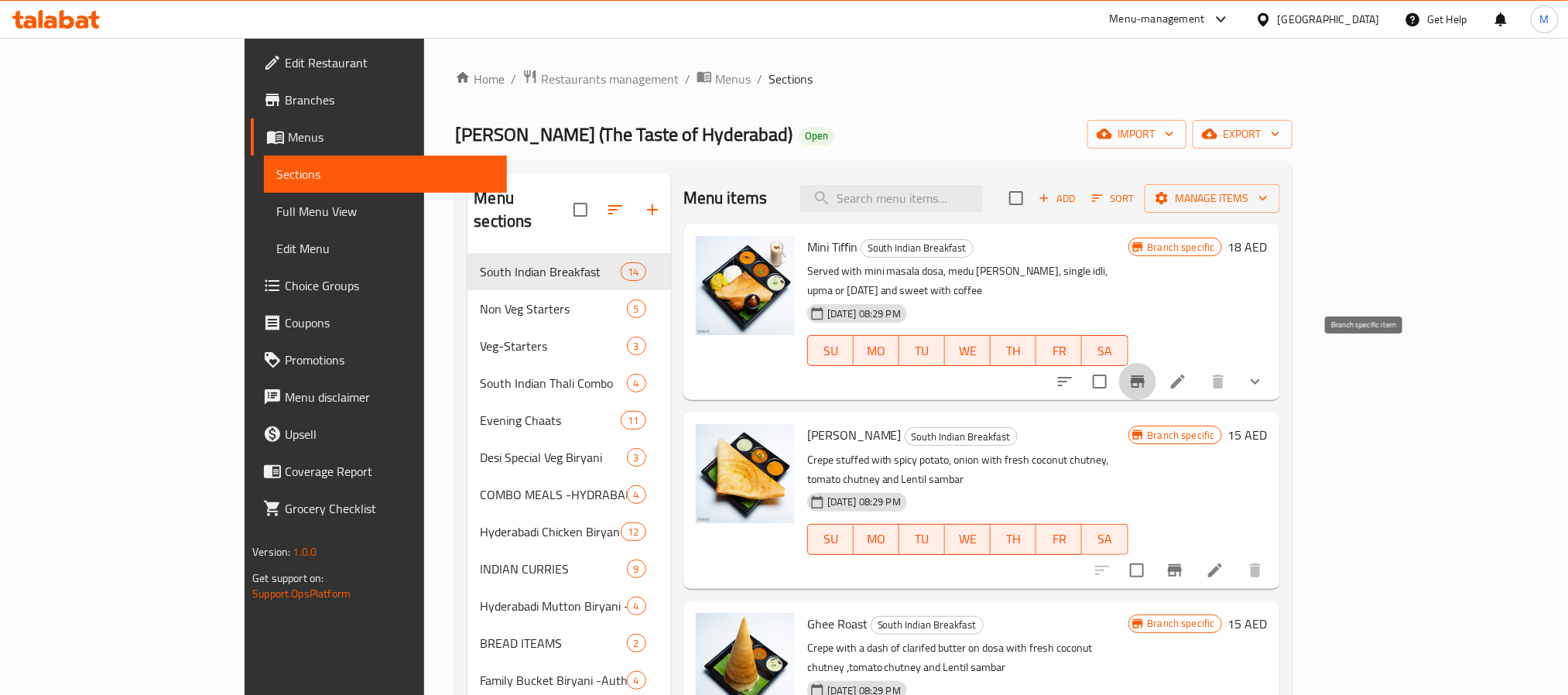
click at [1145, 375] on icon "Branch-specific-item" at bounding box center [1137, 381] width 14 height 12
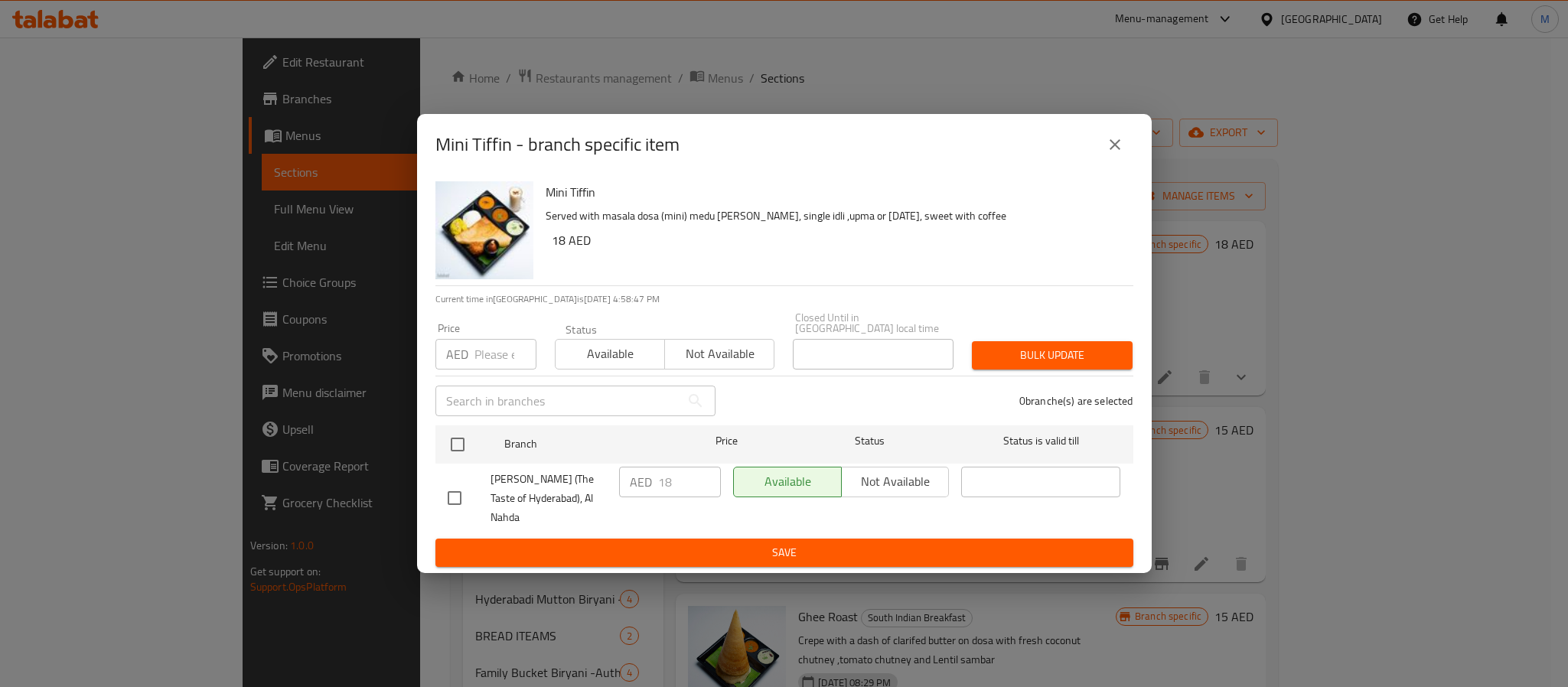
drag, startPoint x: 455, startPoint y: 457, endPoint x: 460, endPoint y: 407, distance: 50.2
click at [455, 457] on input "checkbox" at bounding box center [458, 445] width 32 height 32
checkbox input "true"
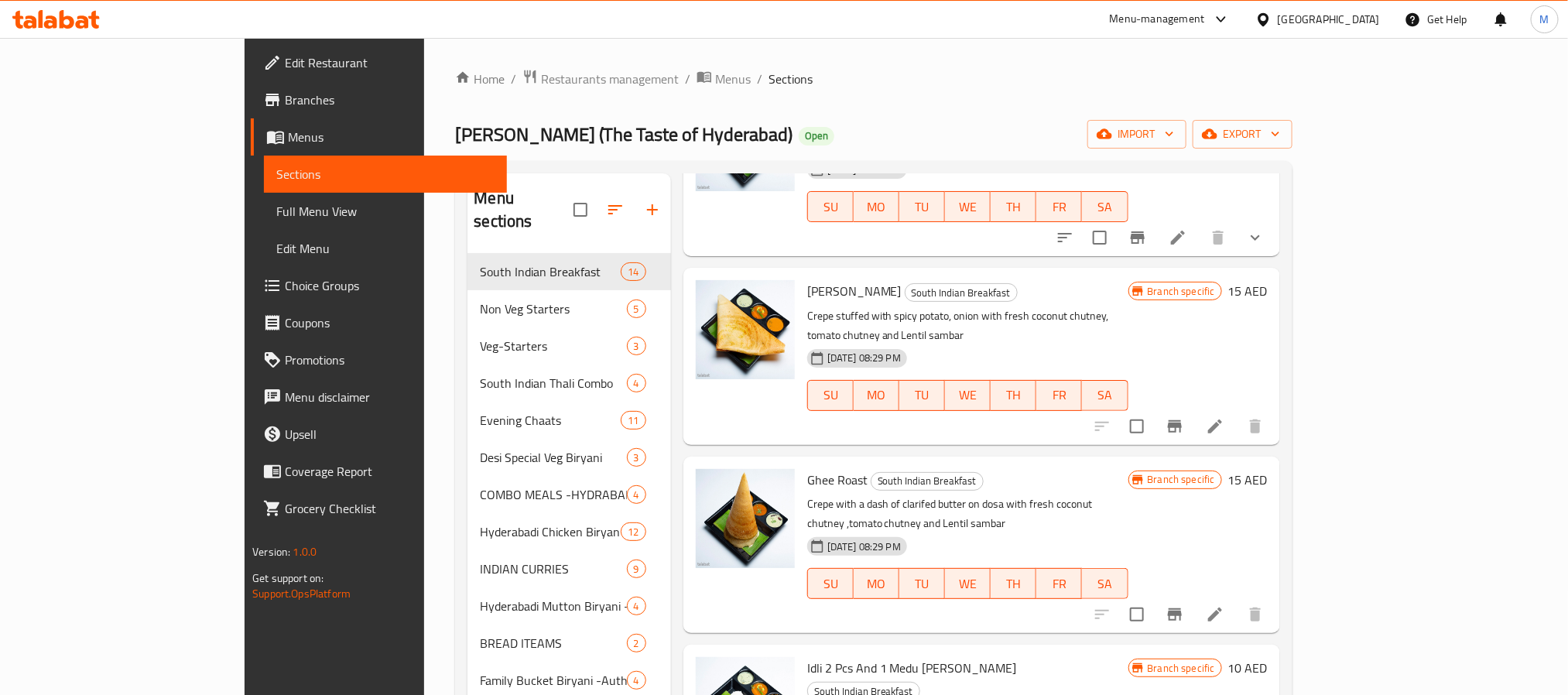
scroll to position [116, 0]
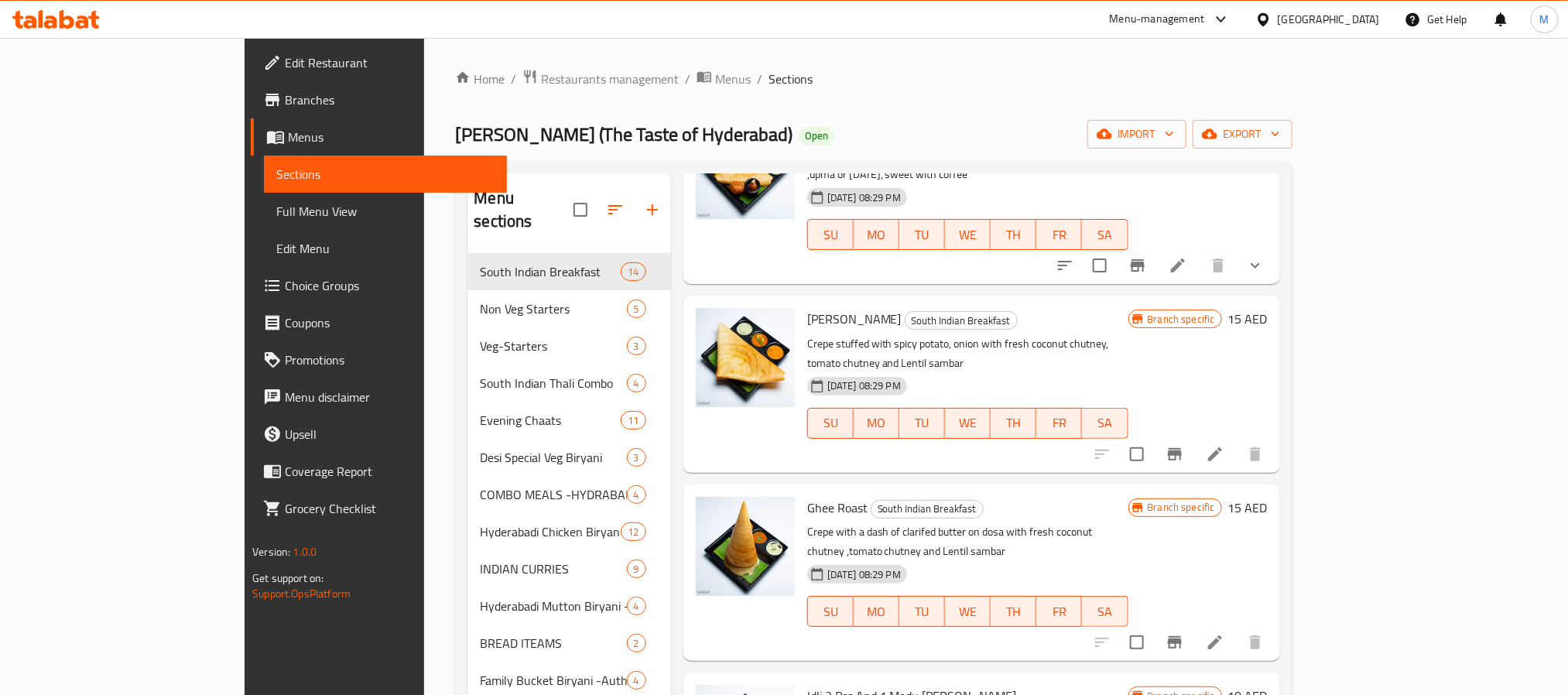
click at [1128, 310] on h6 "Masala Dosa South Indian Breakfast" at bounding box center [967, 318] width 322 height 22
click at [1184, 445] on icon "Branch-specific-item" at bounding box center [1175, 454] width 19 height 19
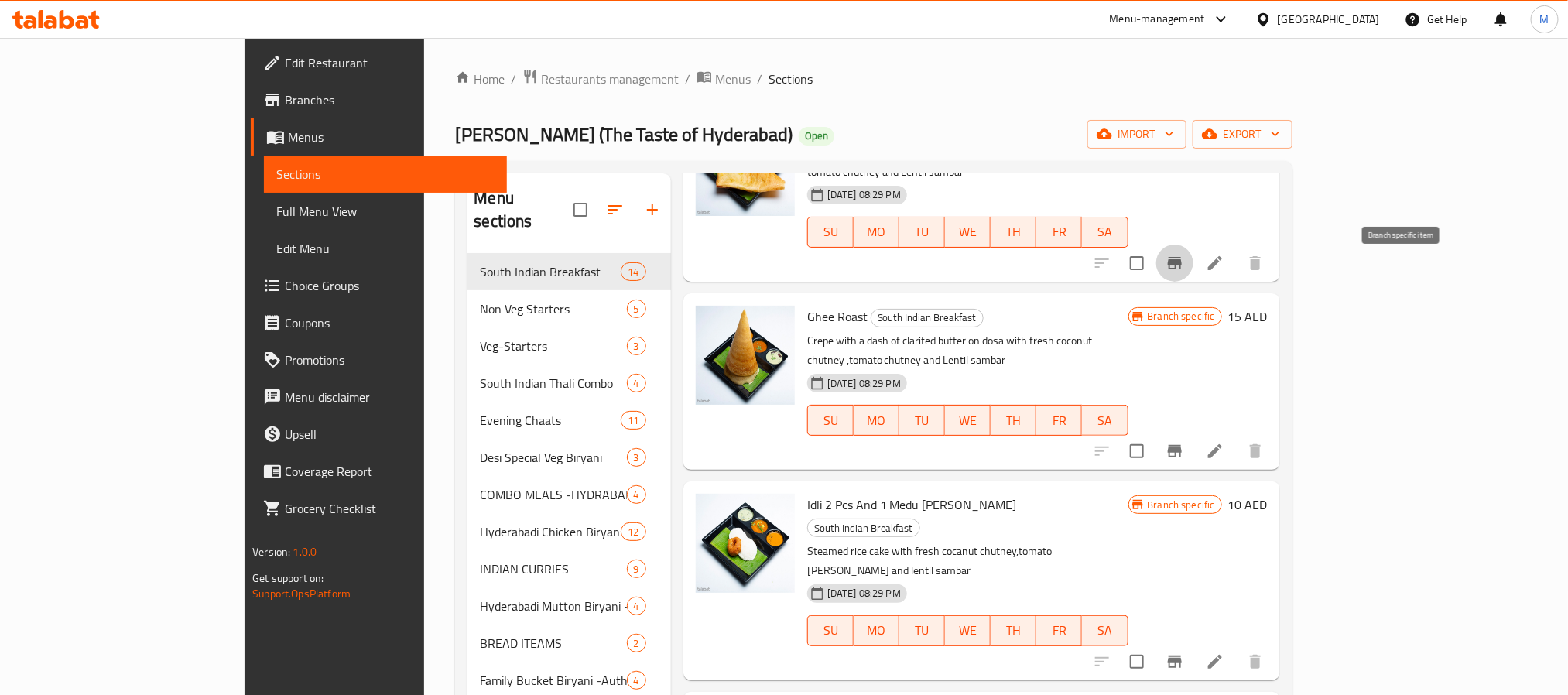
scroll to position [348, 0]
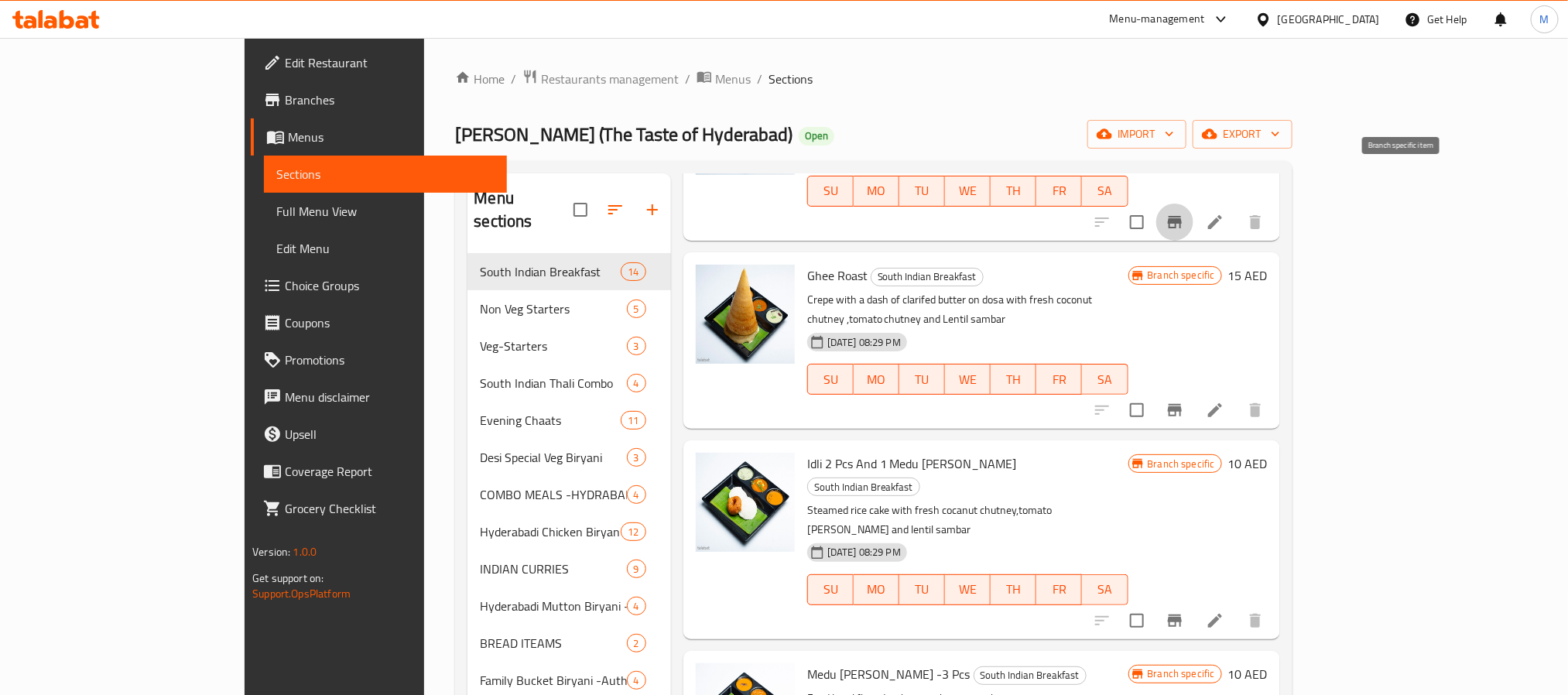
click at [807, 264] on span "Ghee Roast" at bounding box center [837, 275] width 60 height 23
click at [1134, 327] on div "25-03-2025 08:29 PM SU MO TU WE TH FR SA" at bounding box center [967, 368] width 334 height 84
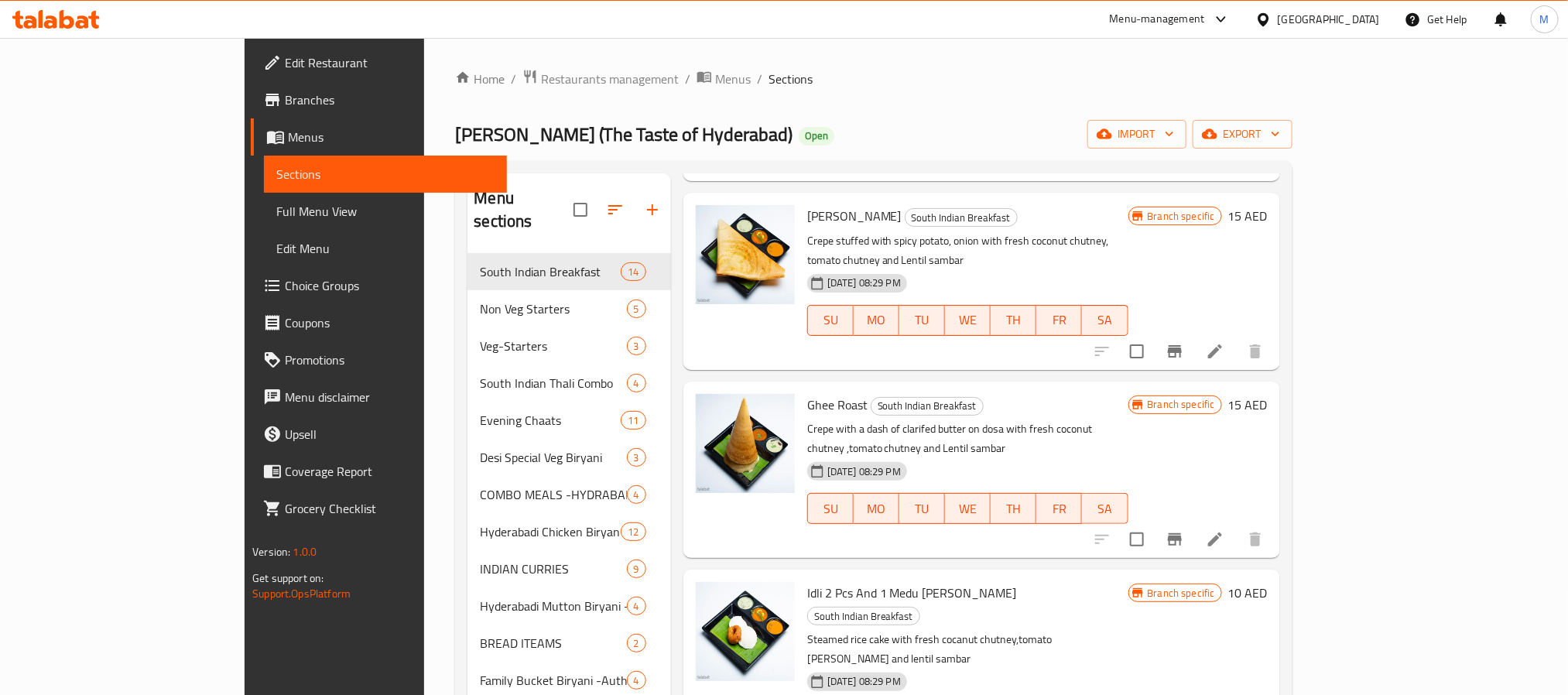
scroll to position [0, 0]
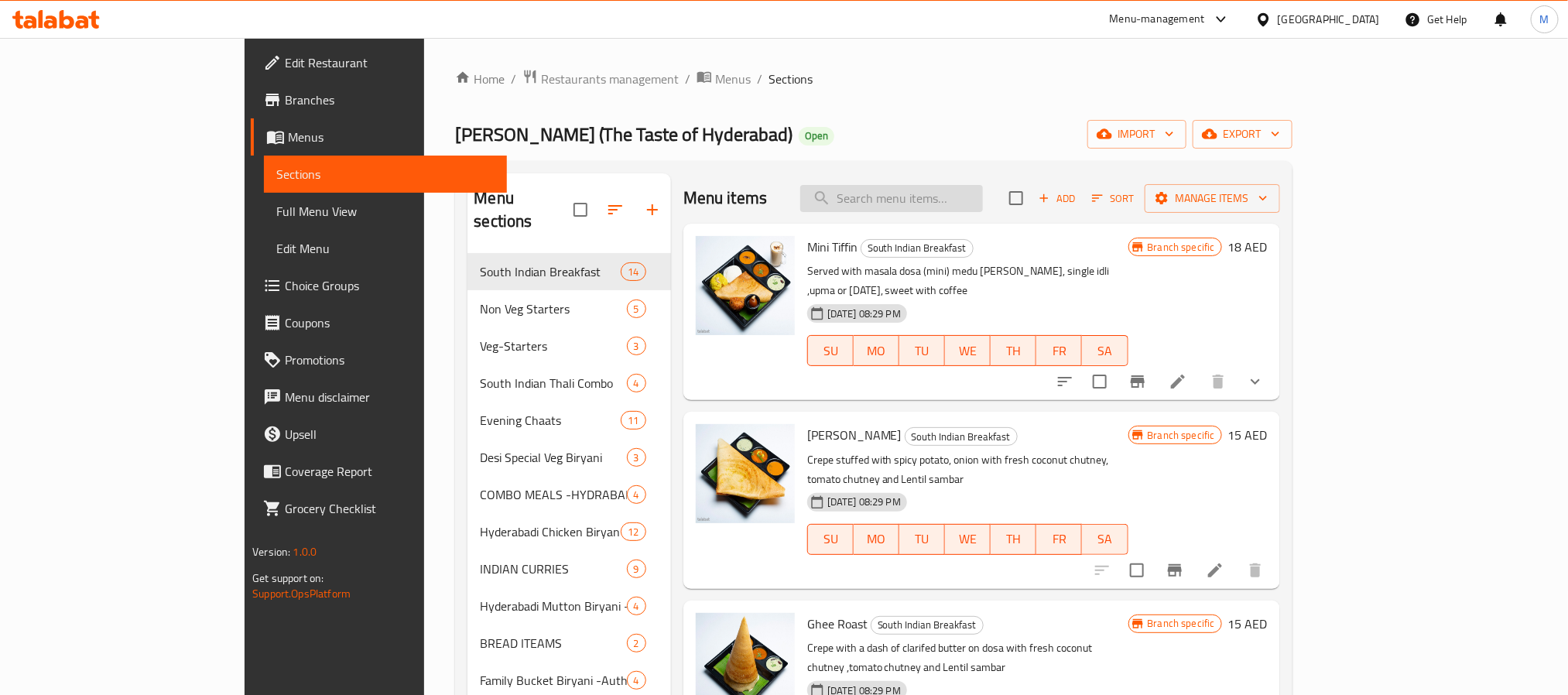
click at [980, 202] on input "search" at bounding box center [891, 198] width 183 height 27
paste input "ONION RAVA DOSA"
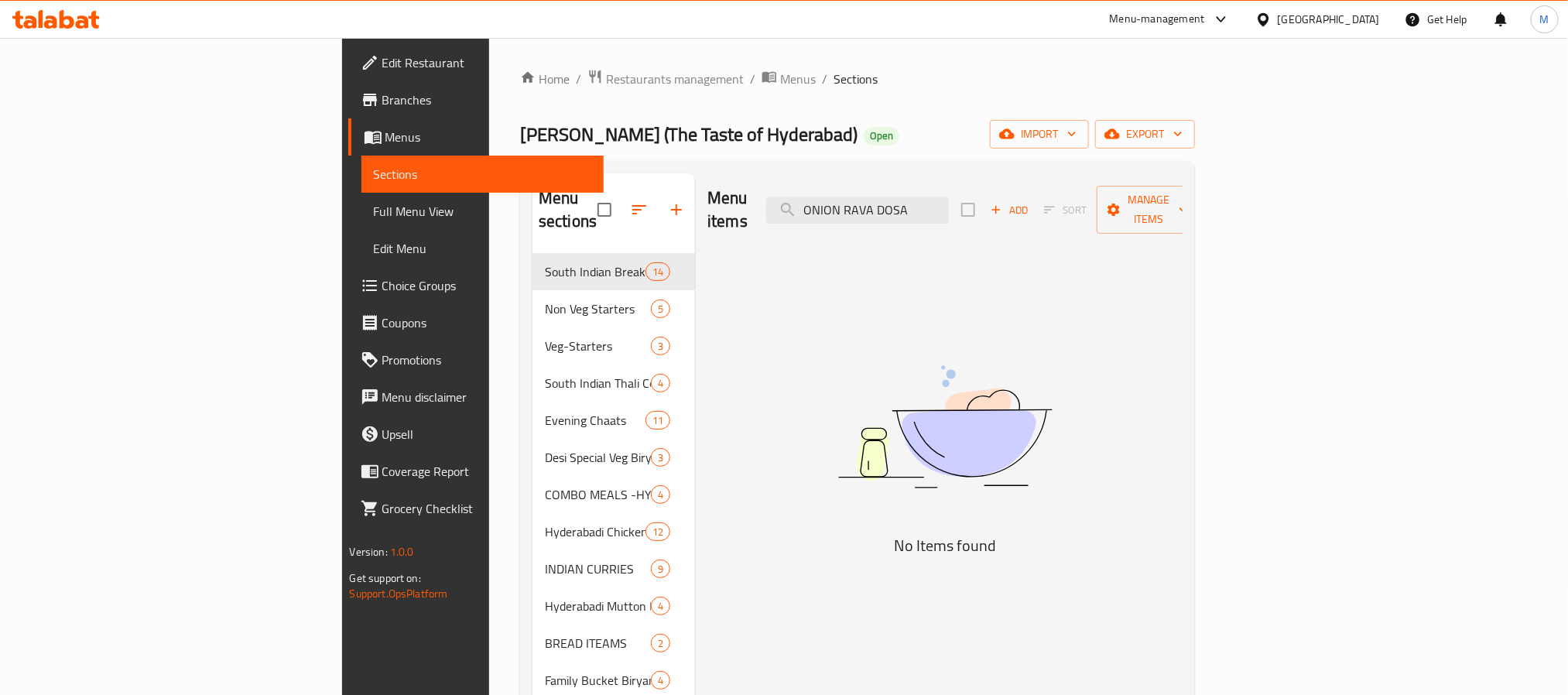
drag, startPoint x: 1001, startPoint y: 200, endPoint x: 1123, endPoint y: 208, distance: 122.3
click at [1123, 208] on div "Menu items ONION RAVA DOSA Add Sort Manage items" at bounding box center [944, 210] width 475 height 73
drag, startPoint x: 971, startPoint y: 200, endPoint x: 922, endPoint y: 200, distance: 49.0
click at [922, 200] on input "ONION RAVA" at bounding box center [858, 210] width 183 height 27
click at [948, 200] on input "ONION RAVA" at bounding box center [858, 210] width 183 height 27
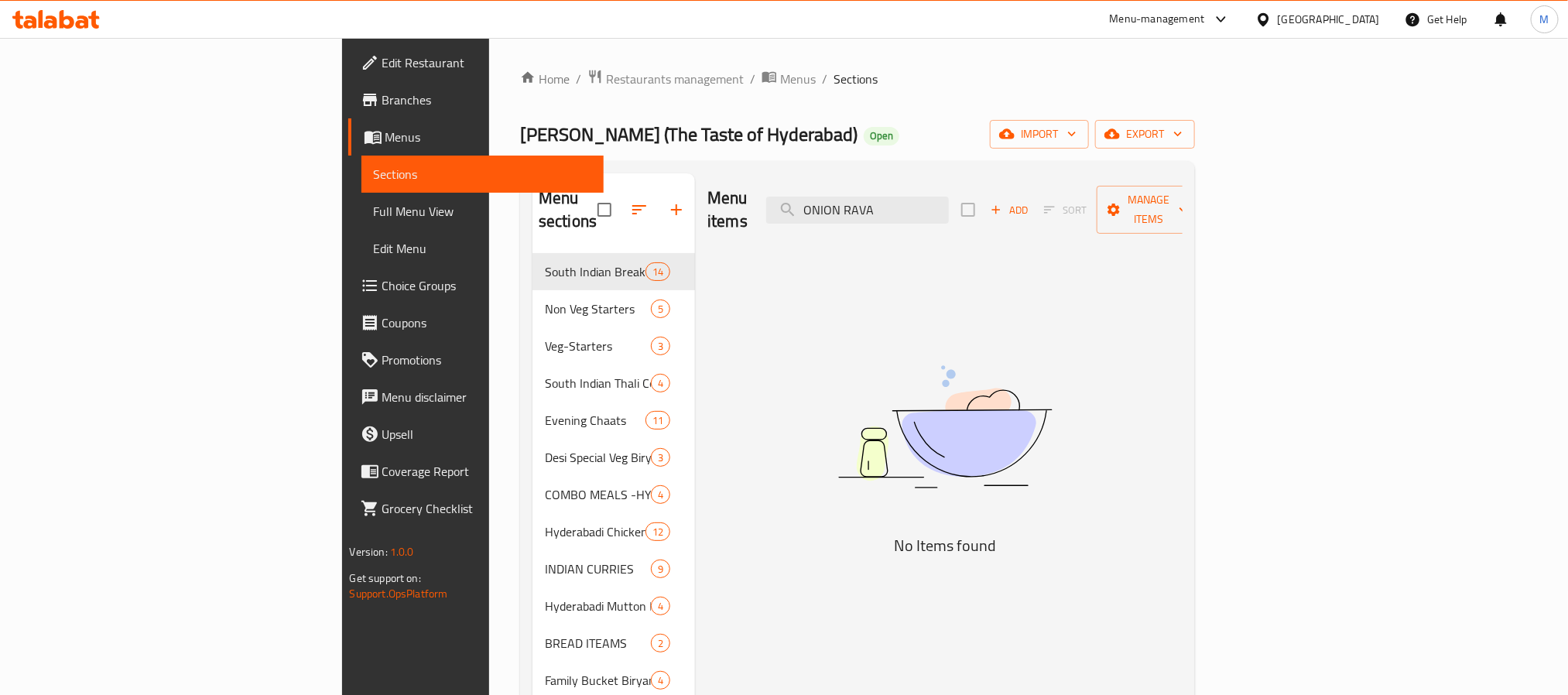
drag, startPoint x: 969, startPoint y: 198, endPoint x: 882, endPoint y: 209, distance: 87.7
click at [882, 209] on div "Menu items ONION RAVA Add Sort Manage items" at bounding box center [944, 210] width 475 height 73
type input "RAVA"
drag, startPoint x: 971, startPoint y: 191, endPoint x: 887, endPoint y: 200, distance: 84.5
click at [887, 200] on div "Menu items RAVA Add Sort Manage items" at bounding box center [944, 210] width 475 height 73
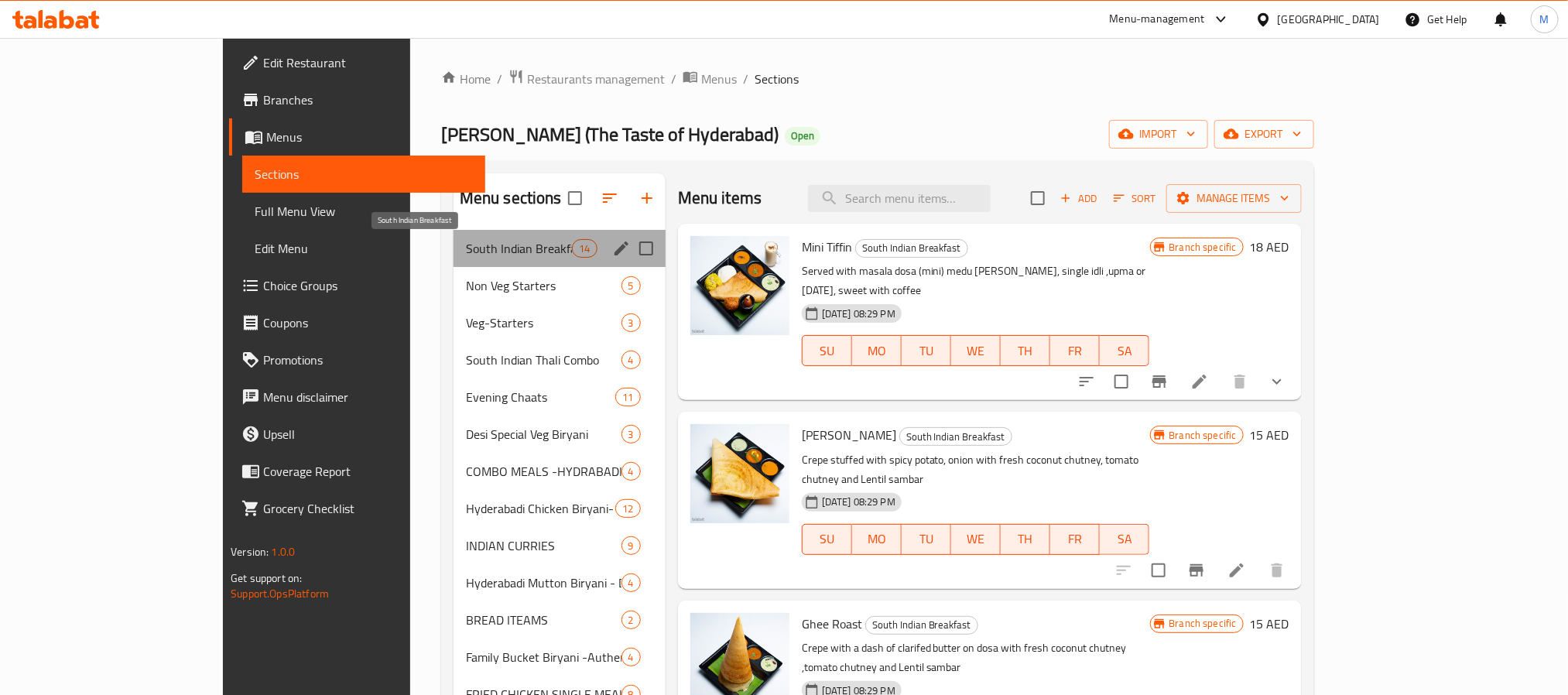
click at [484, 240] on span "South Indian Breakfast" at bounding box center [519, 248] width 107 height 19
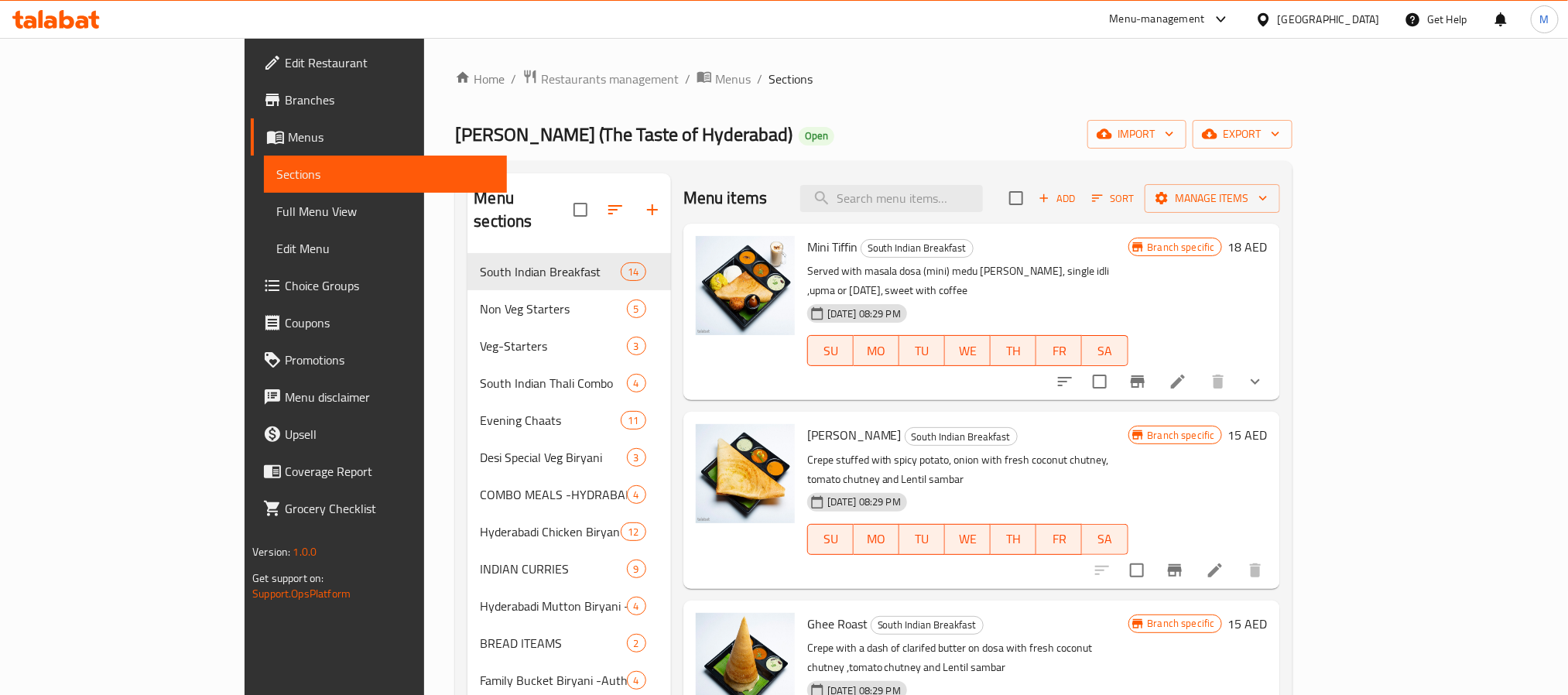
click at [915, 142] on div "Desi Biryani (The Taste of Hyderabad) Open import export" at bounding box center [873, 134] width 836 height 28
click at [1078, 200] on span "Add" at bounding box center [1057, 198] width 41 height 18
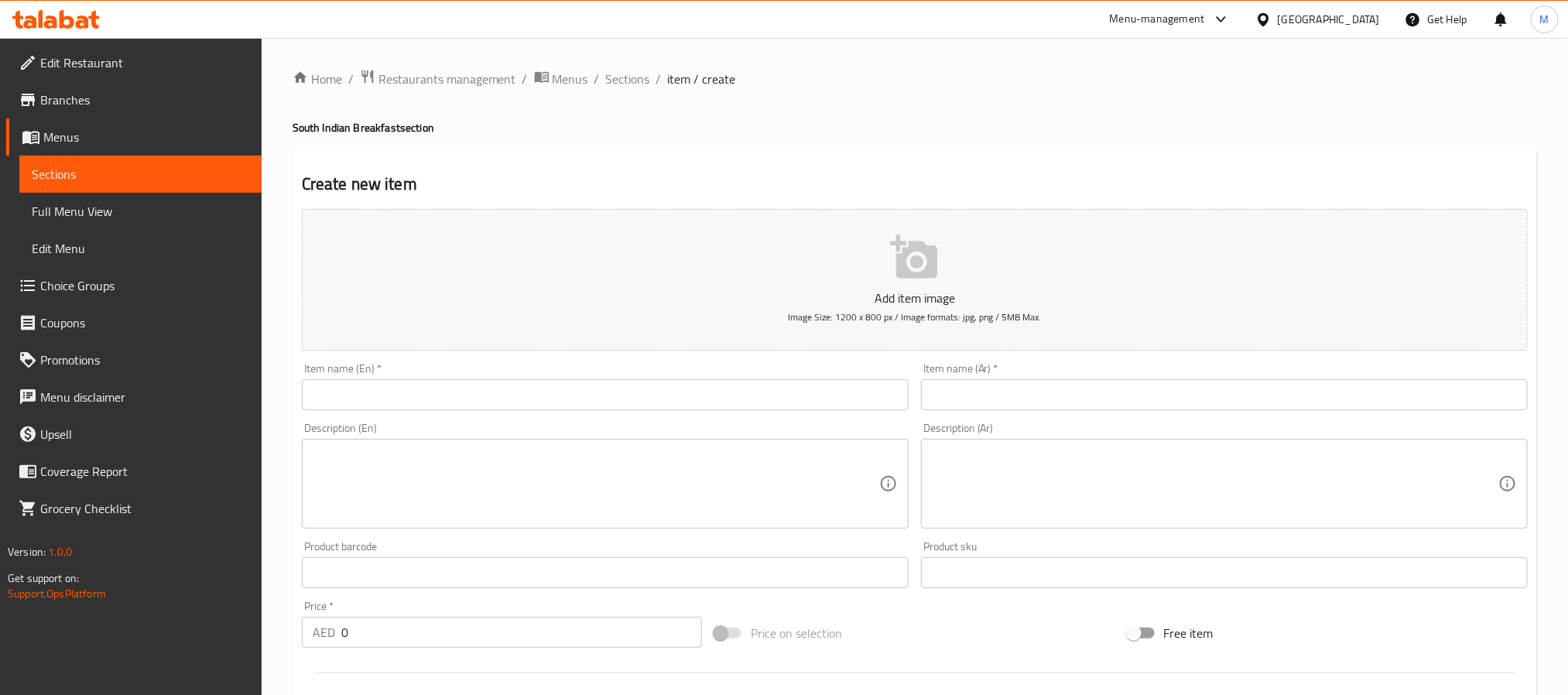
click at [472, 388] on input "text" at bounding box center [605, 395] width 607 height 31
click at [426, 388] on input "text" at bounding box center [605, 395] width 607 height 31
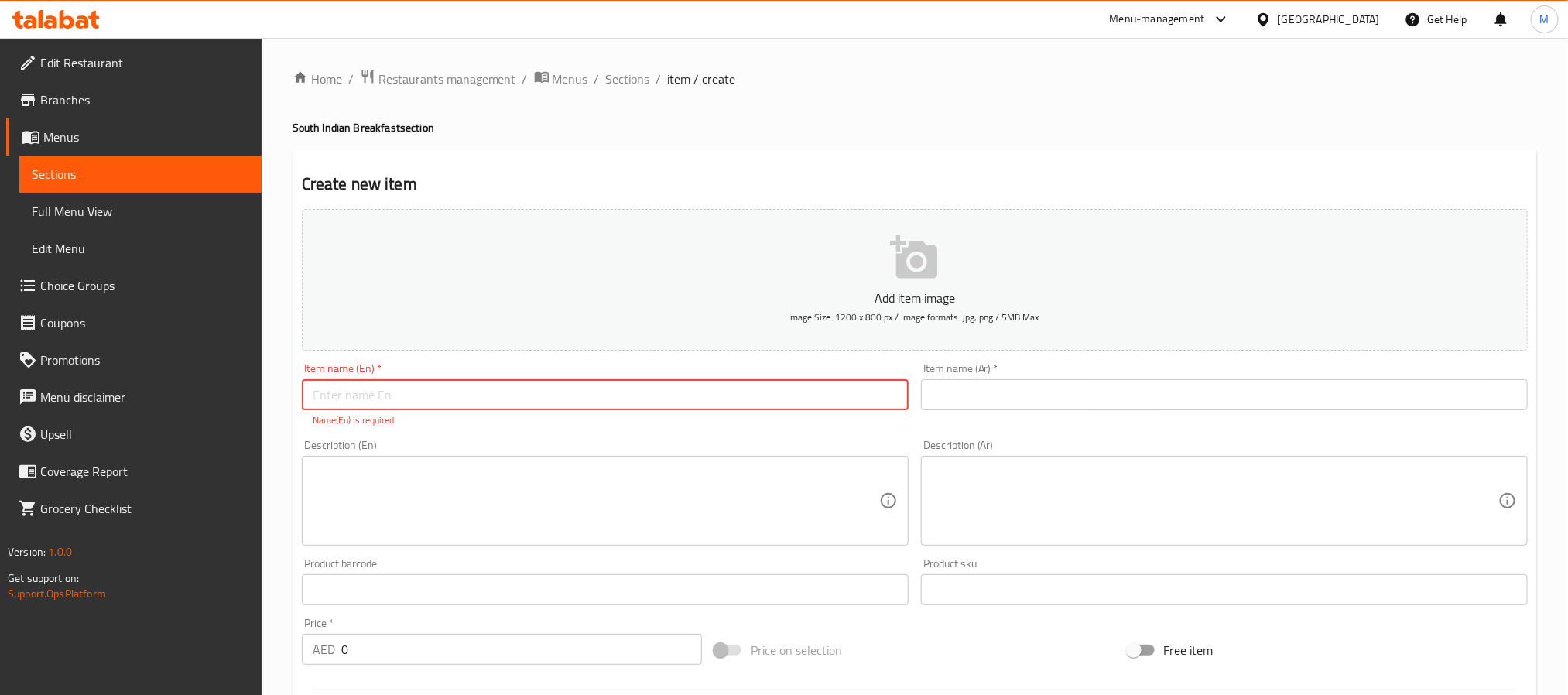
paste input "Onion Rava Dosa"
type input "Onion Rava Dosa"
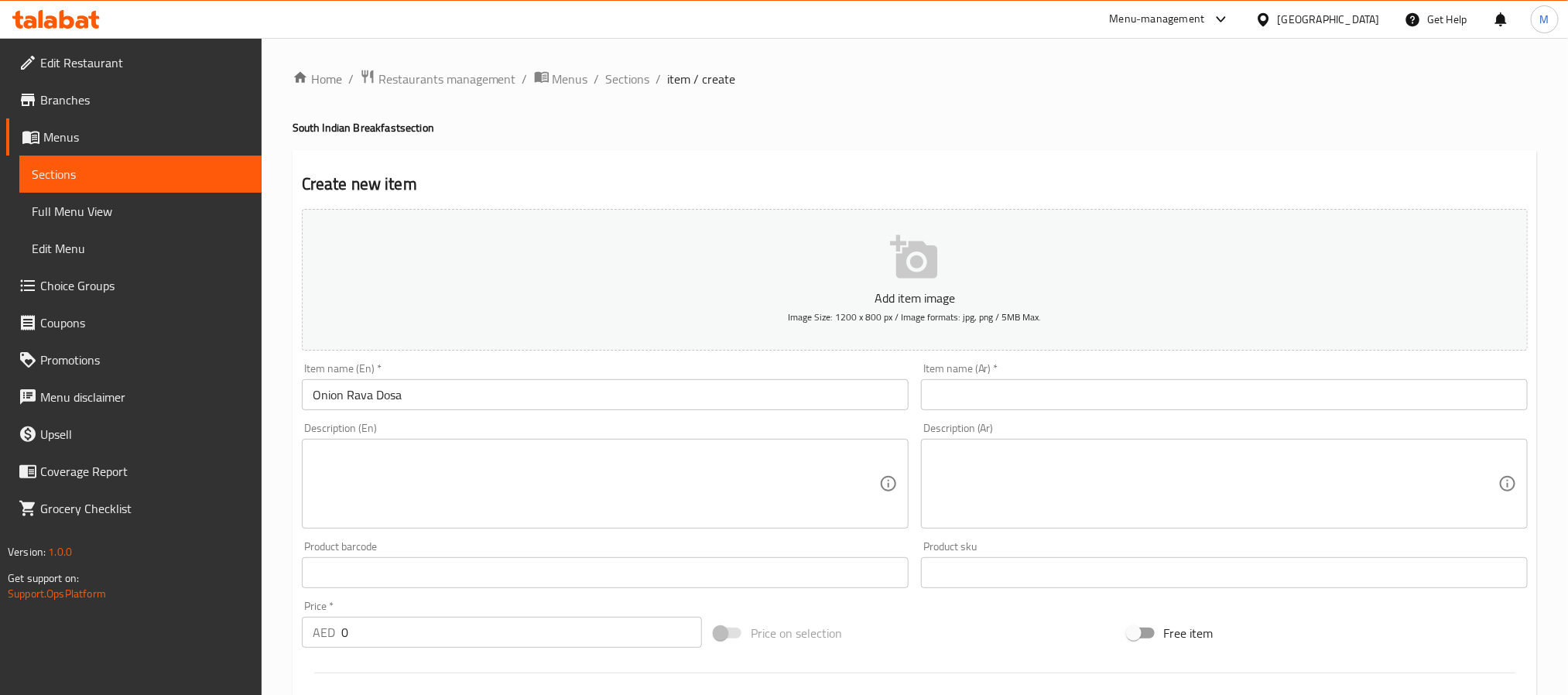
click at [917, 70] on ol "Home / Restaurants management / Menus / Sections / item / create" at bounding box center [914, 78] width 1244 height 20
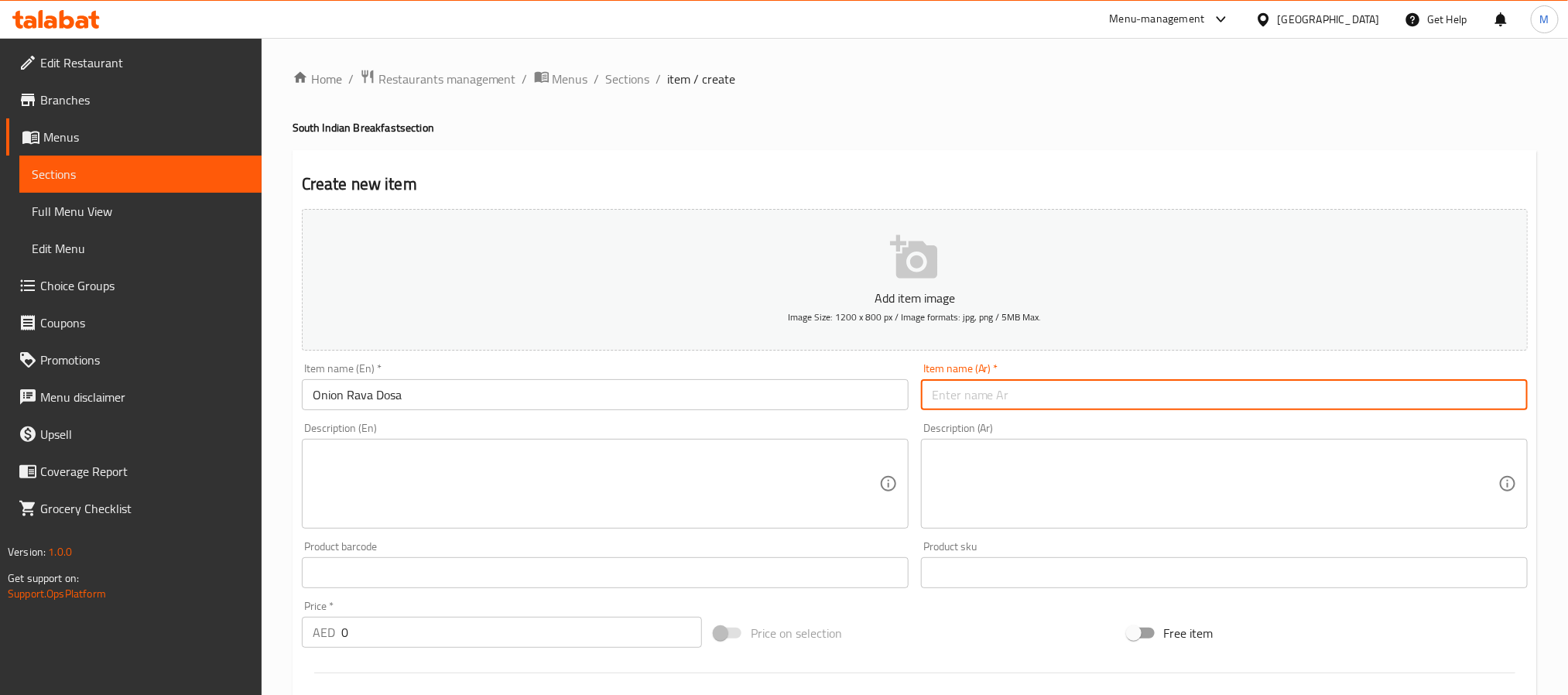
click at [1079, 404] on input "text" at bounding box center [1224, 395] width 607 height 31
paste input "بصل رافا دوسا"
type input "بصل رافا دوسا"
click at [828, 93] on div "Home / Restaurants management / Menus / Sections / item / create South Indian B…" at bounding box center [914, 566] width 1244 height 994
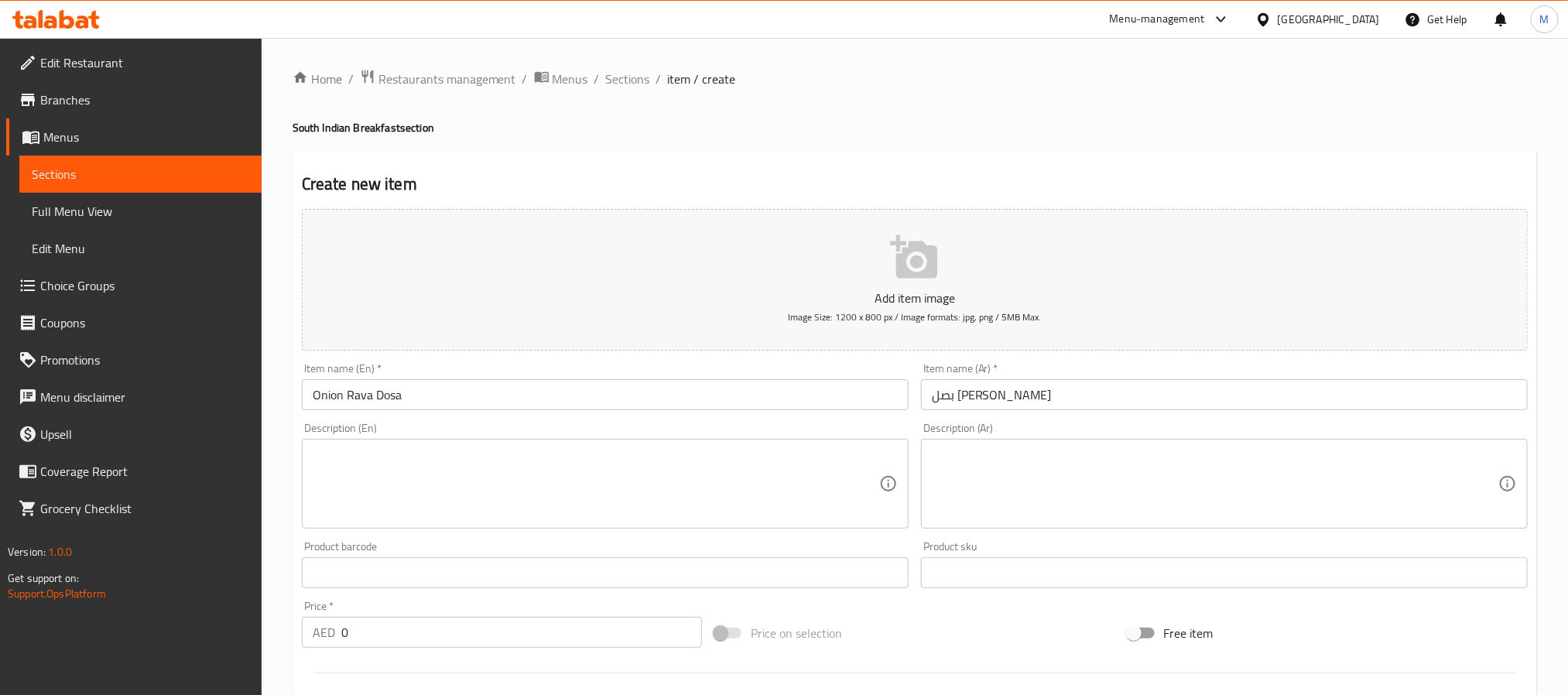
click at [878, 128] on h4 "South Indian Breakfast section" at bounding box center [914, 128] width 1244 height 16
click at [404, 462] on textarea at bounding box center [596, 484] width 566 height 73
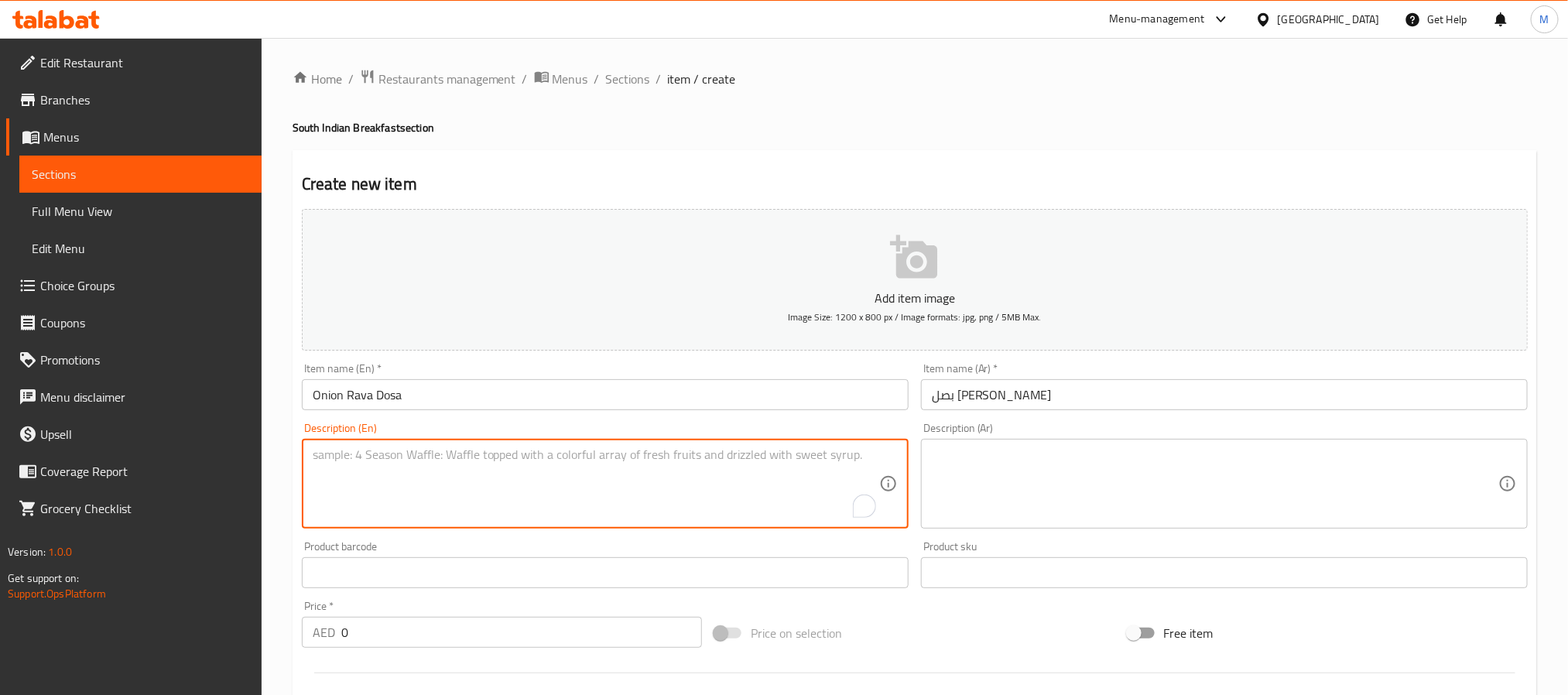
paste textarea "thin, crispy South Indian crepe made with semolina, rice flour, and spices, spr…"
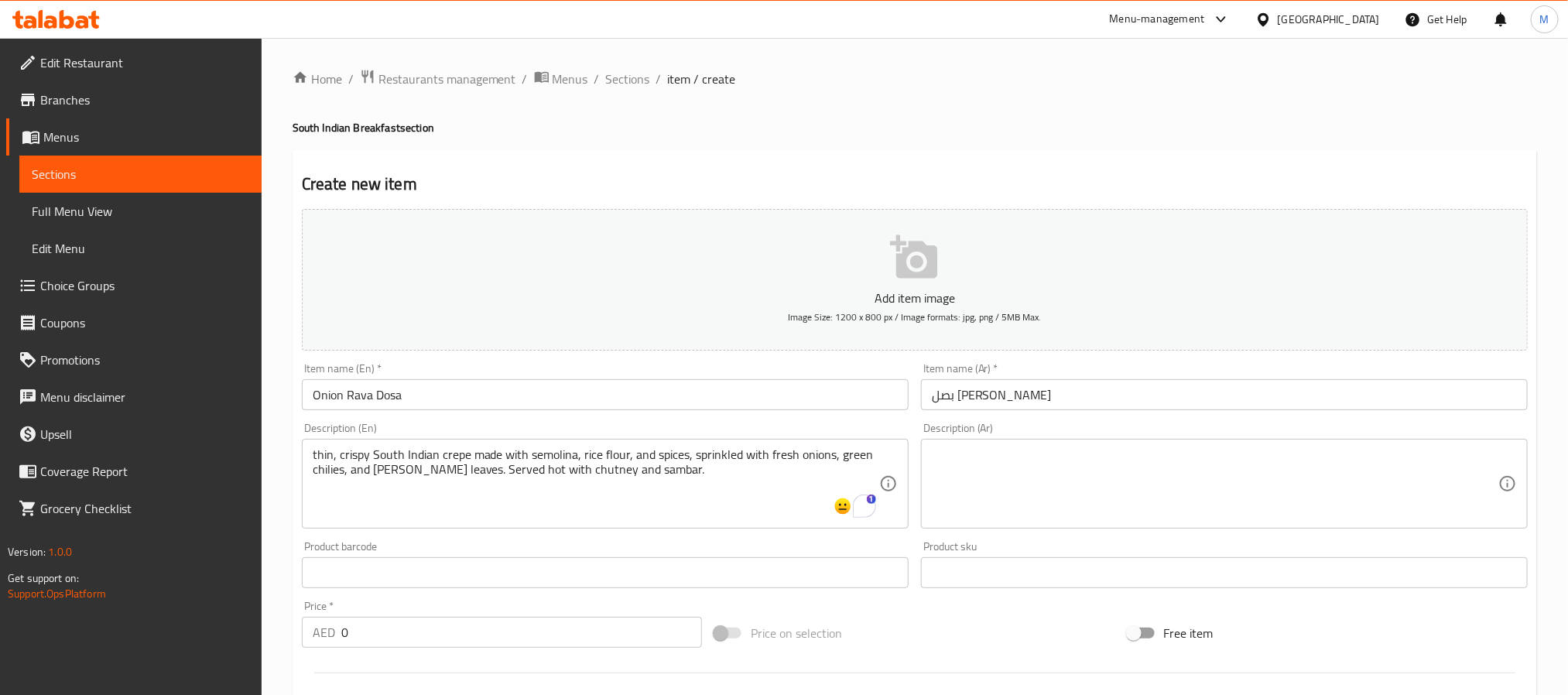
click at [539, 440] on div "thin, crispy South Indian crepe made with semolina, rice flour, and spices, spr…" at bounding box center [605, 484] width 607 height 90
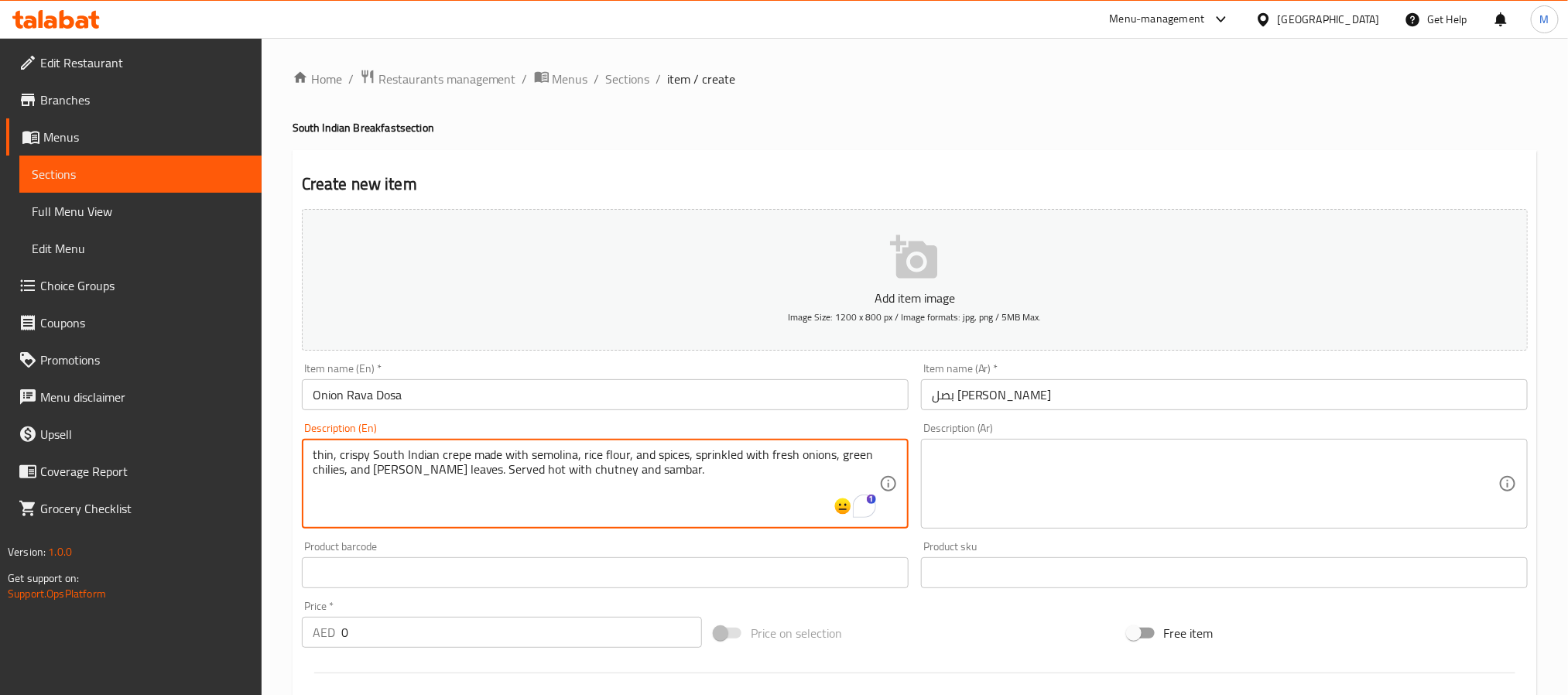
click at [540, 453] on textarea "thin, crispy South Indian crepe made with semolina, rice flour, and spices, spr…" at bounding box center [596, 484] width 566 height 73
paste textarea "Thin, crispy south i"
type textarea "Thin, crispy south indian crepe made with semolina, rice flour, and spices, spr…"
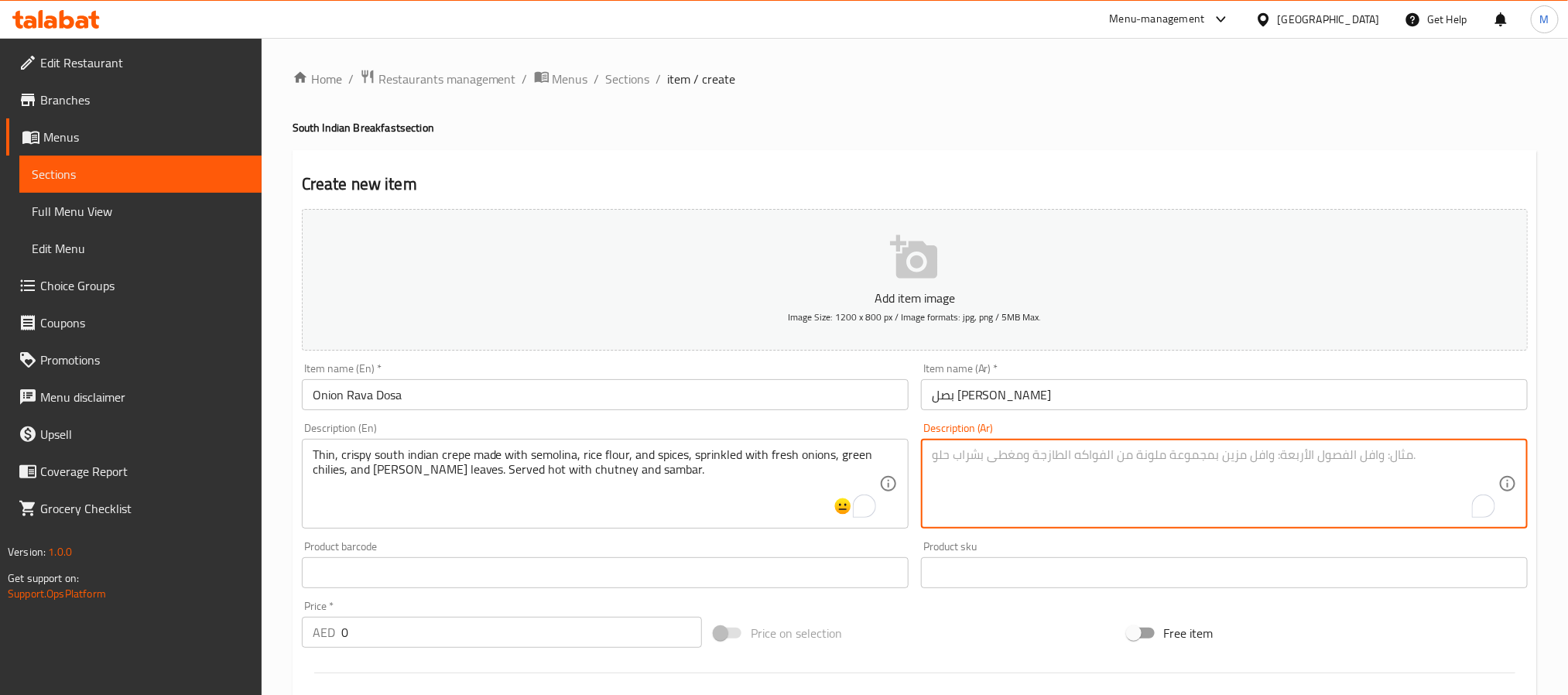
click at [965, 466] on textarea "To enrich screen reader interactions, please activate Accessibility in Grammarl…" at bounding box center [1215, 484] width 566 height 73
paste textarea "كريب جنوب هندي رقيق ومقرمش، مصنوع من السميد ودقيق الأرز والتوابل، مرشوش بالبصل …"
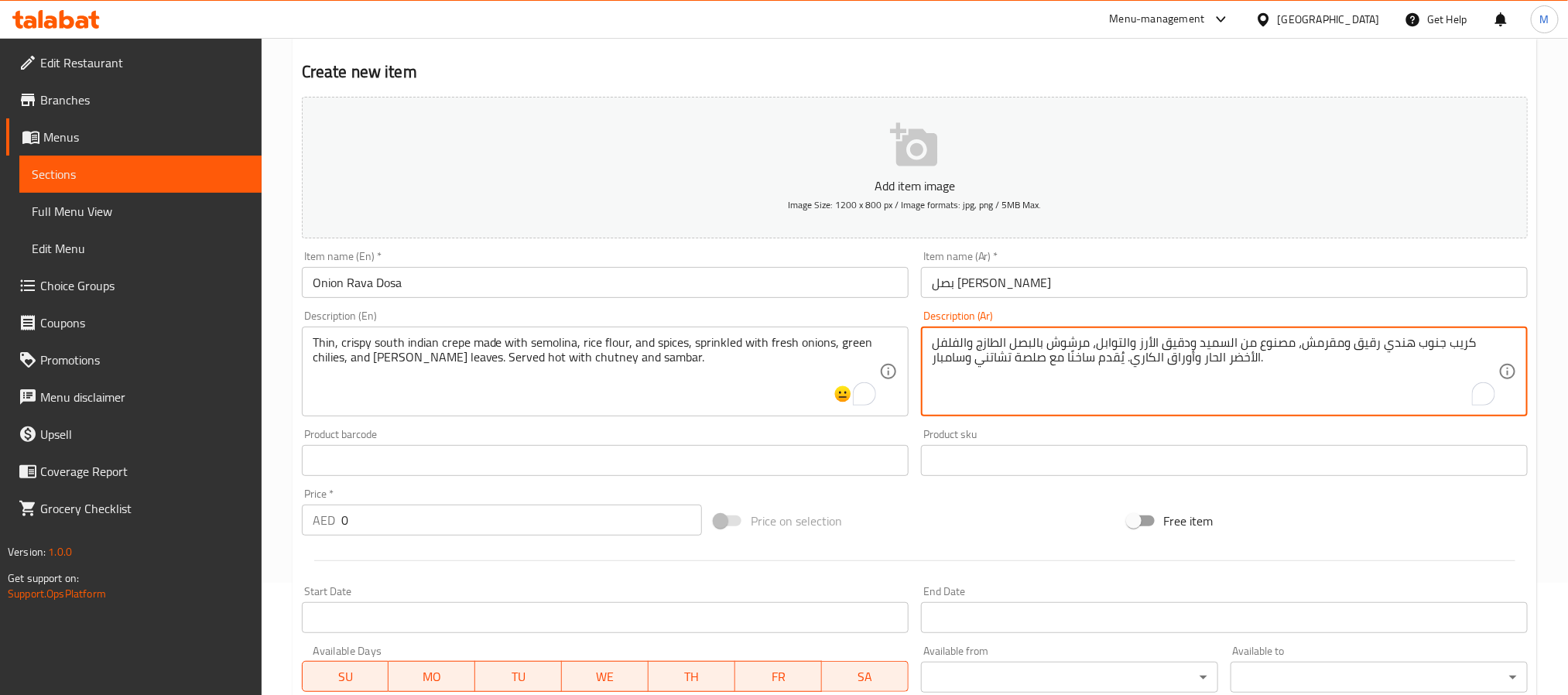
scroll to position [232, 0]
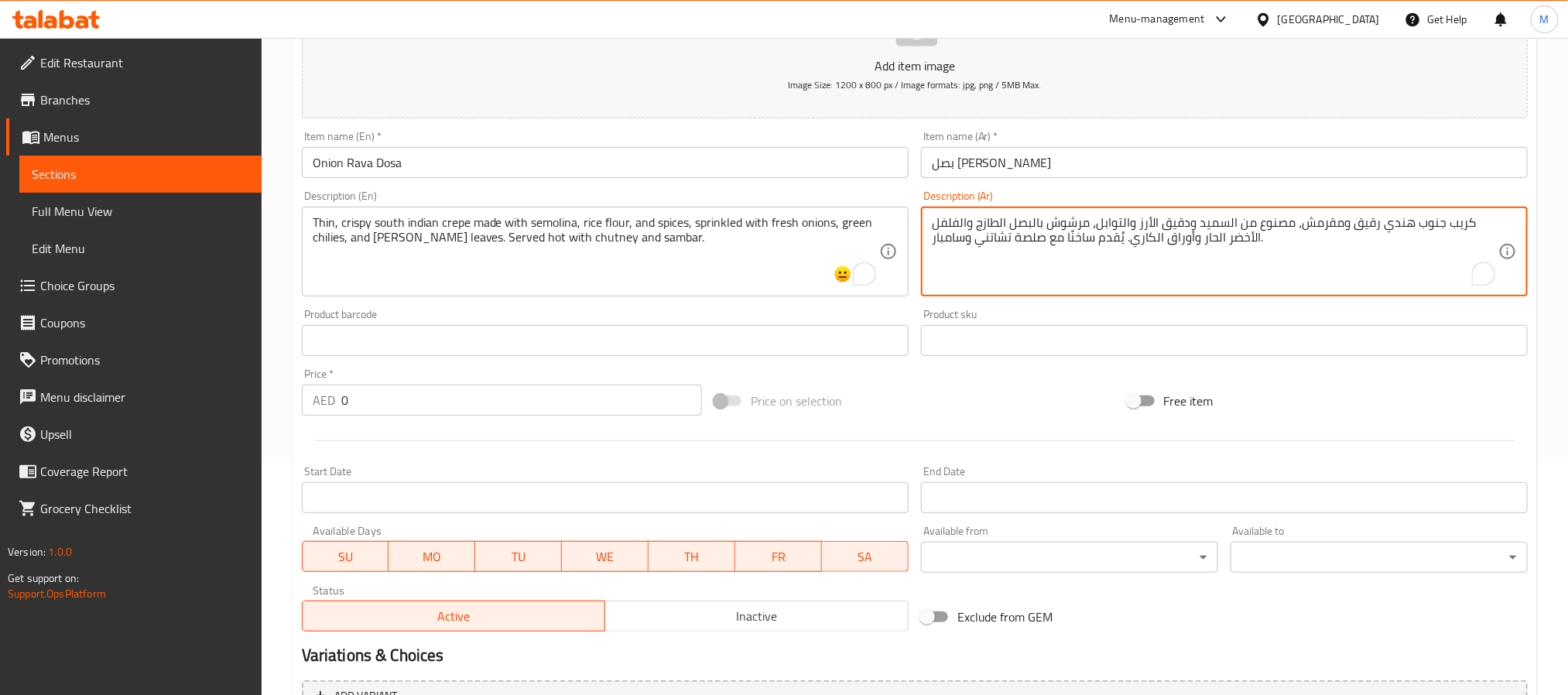
type textarea "كريب جنوب هندي رقيق ومقرمش، مصنوع من السميد ودقيق الأرز والتوابل، مرشوش بالبصل …"
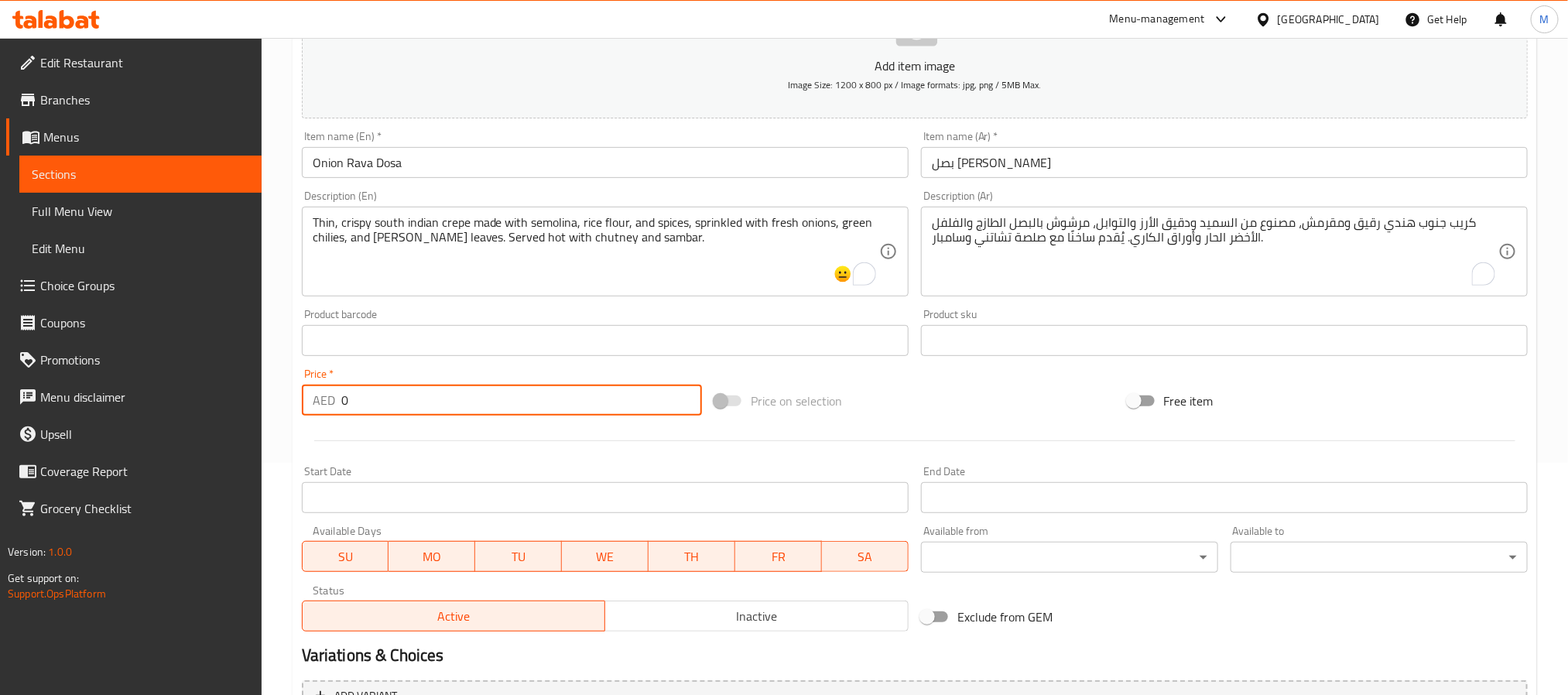
drag, startPoint x: 360, startPoint y: 403, endPoint x: 321, endPoint y: 404, distance: 39.0
click at [321, 404] on div "AED 0 Price *" at bounding box center [502, 400] width 400 height 31
paste input "15"
type input "15"
click at [363, 433] on div at bounding box center [915, 441] width 1238 height 38
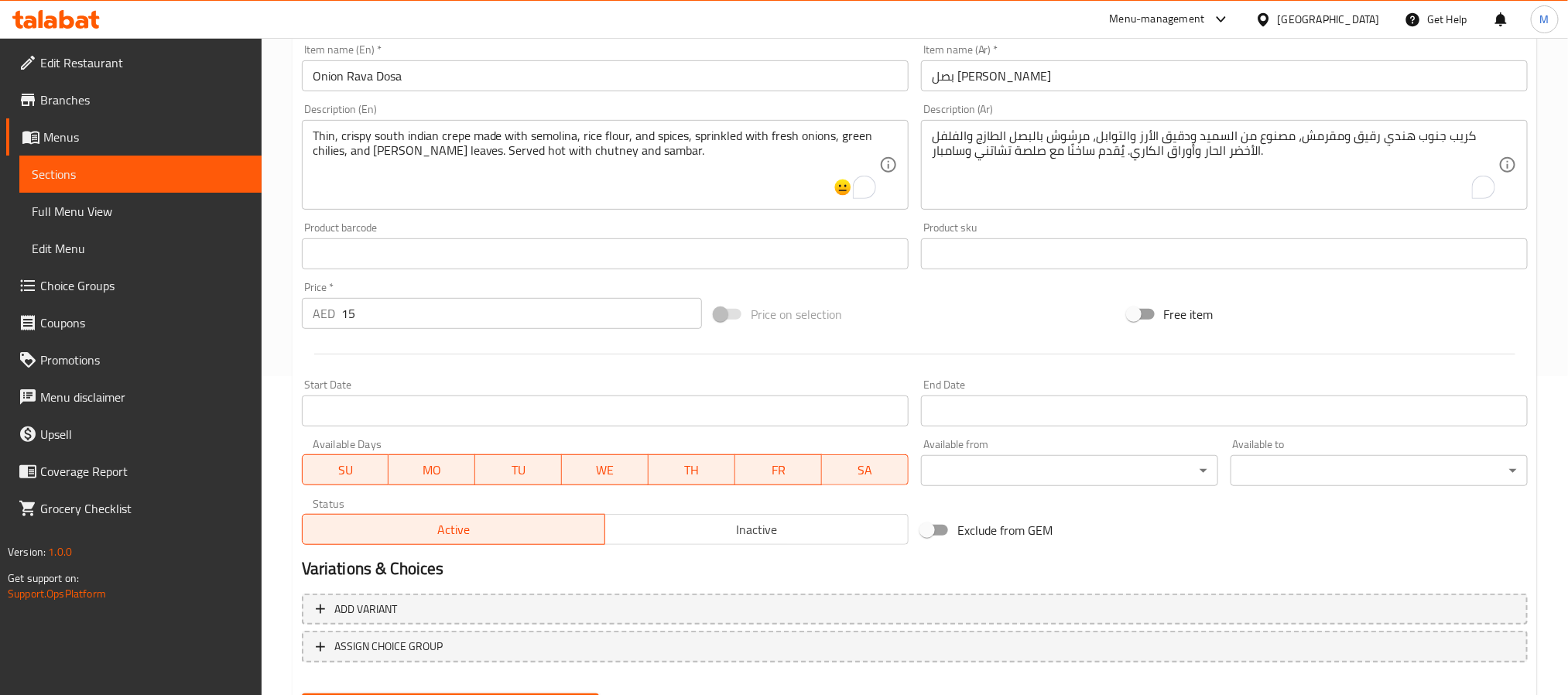
scroll to position [397, 0]
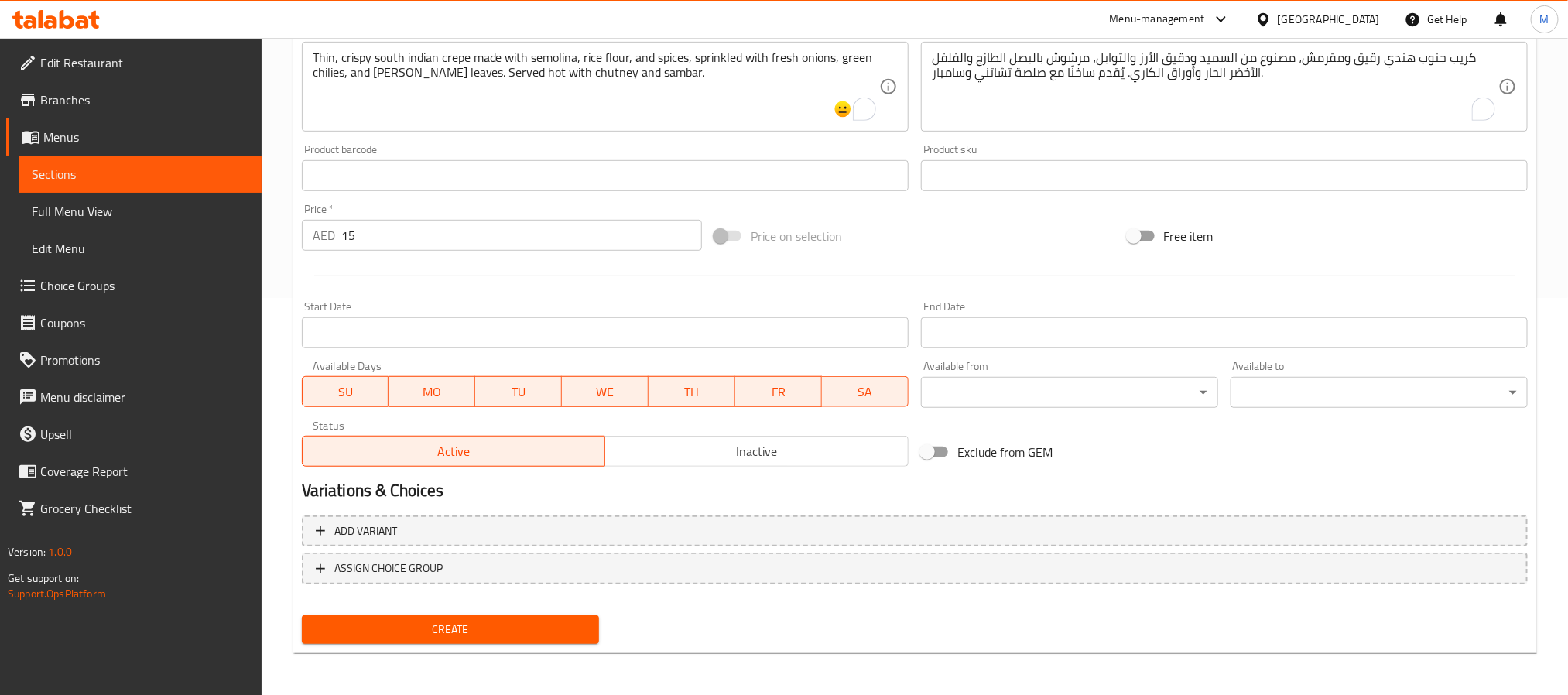
click at [472, 636] on span "Create" at bounding box center [450, 629] width 272 height 19
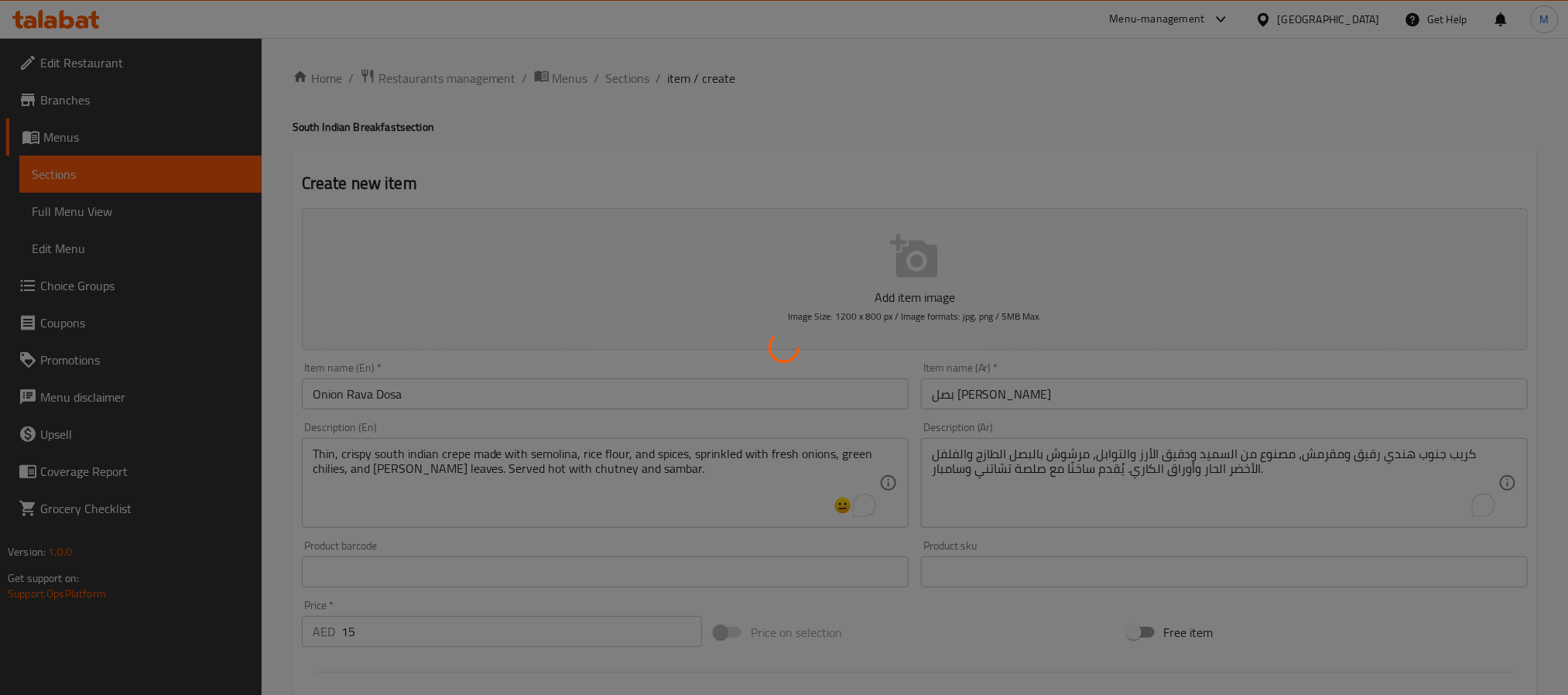
scroll to position [0, 0]
type input "0"
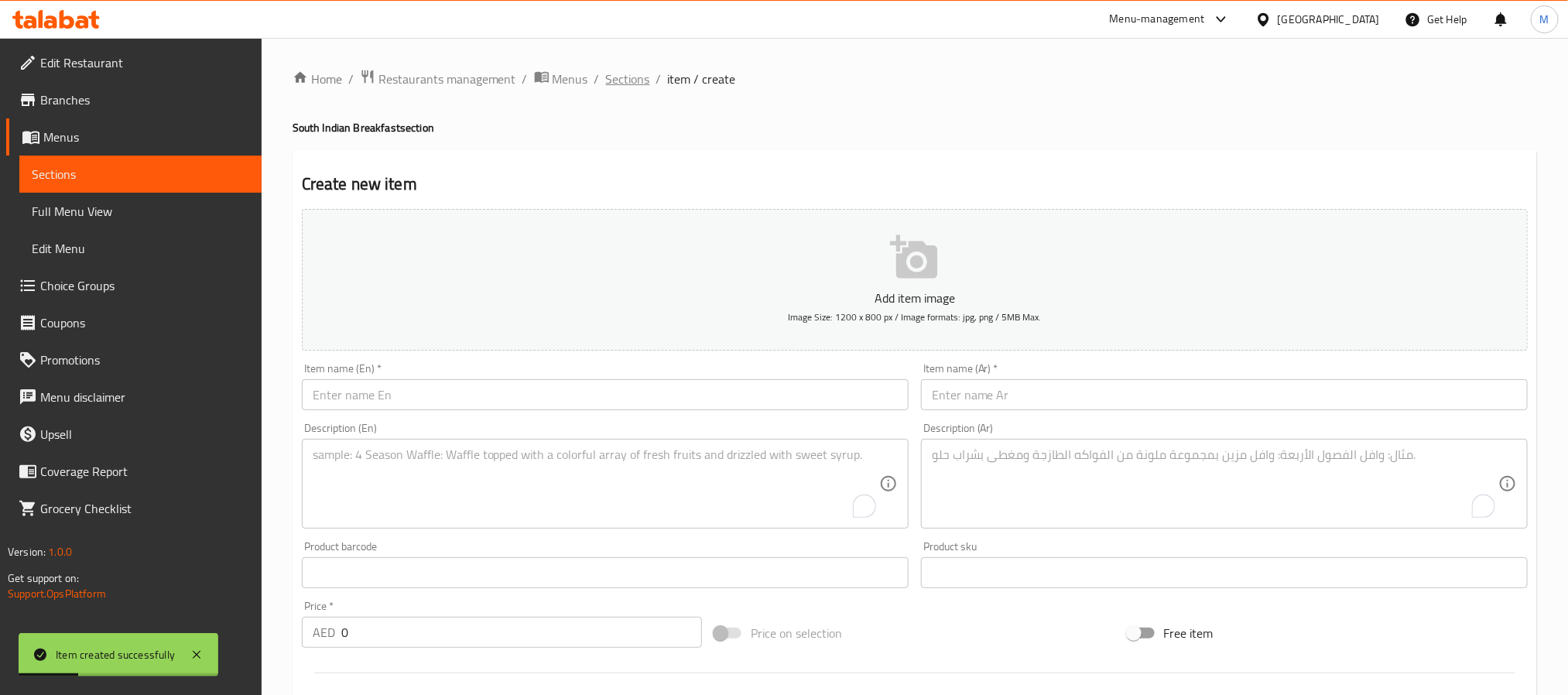
click at [617, 85] on span "Sections" at bounding box center [628, 79] width 44 height 19
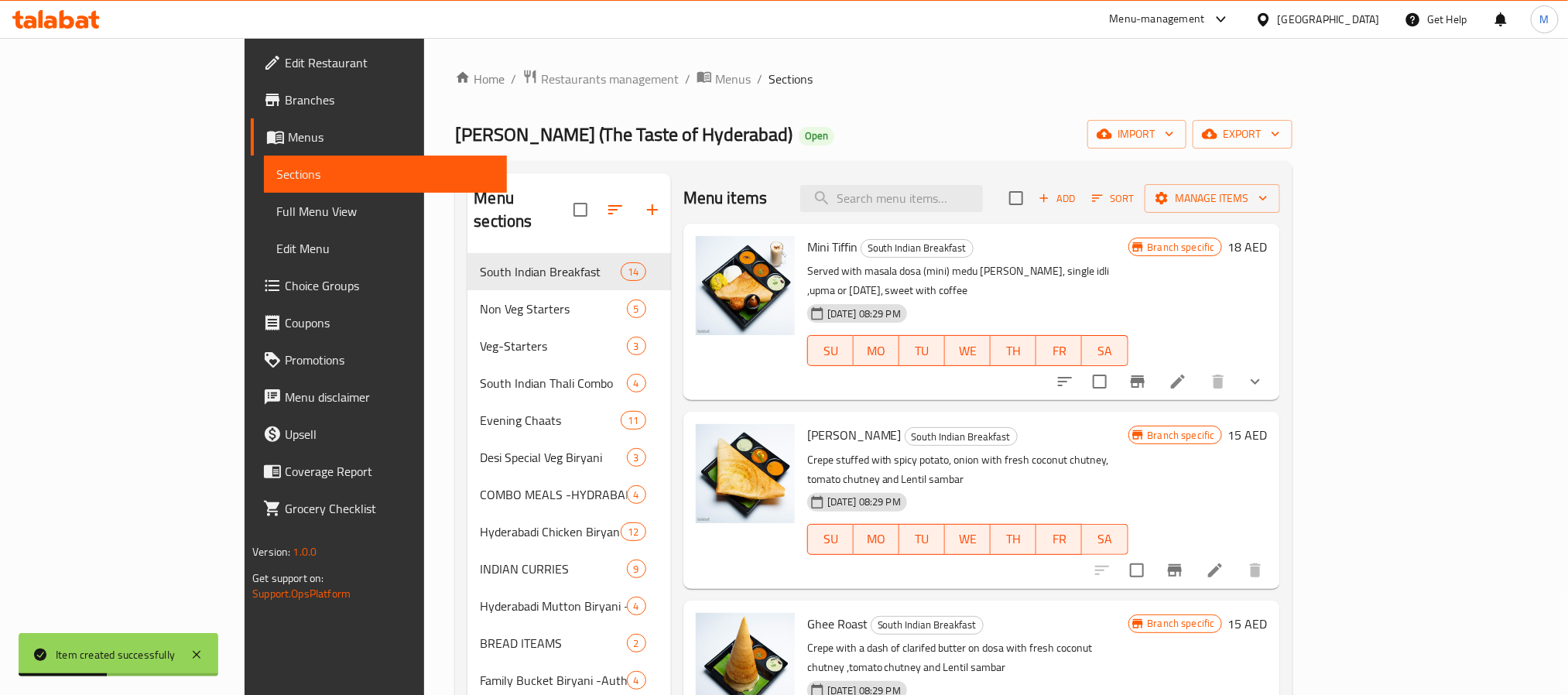
click at [1061, 101] on div "Home / Restaurants management / Menus / Sections Desi Biryani (The Taste of Hyd…" at bounding box center [873, 523] width 836 height 909
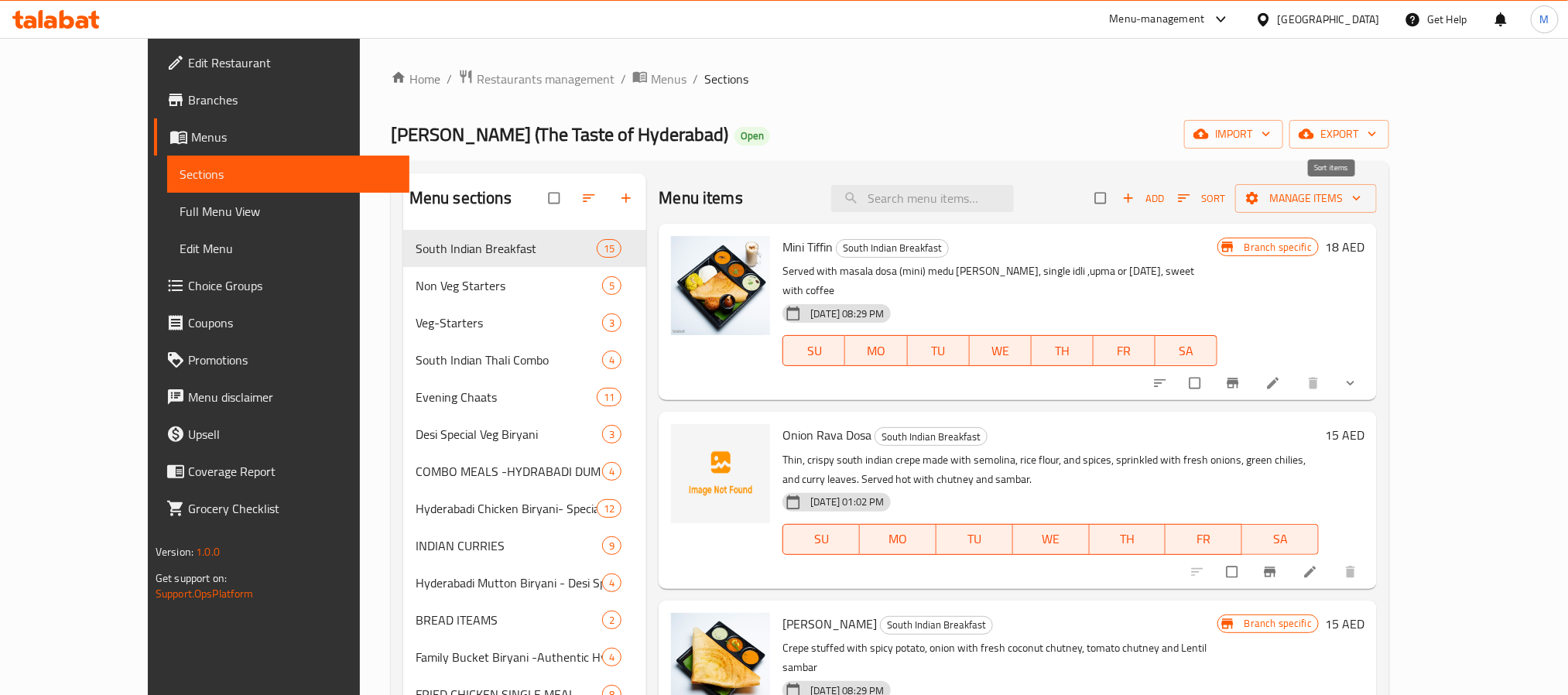
click at [1191, 195] on icon "button" at bounding box center [1184, 198] width 16 height 16
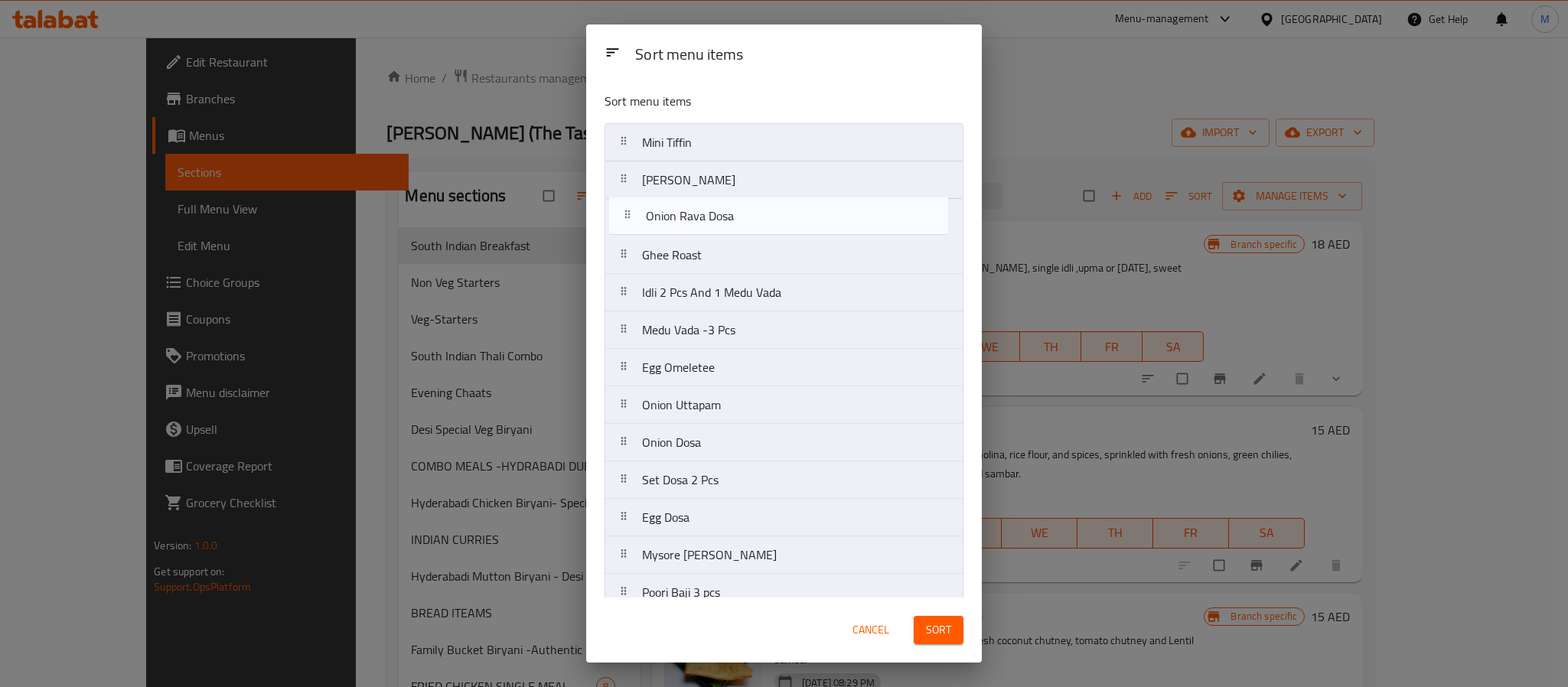
drag, startPoint x: 659, startPoint y: 187, endPoint x: 662, endPoint y: 226, distance: 39.1
click at [662, 226] on nav "Mini Tiffin Onion Rava Dosa Masala Dosa Ghee Roast Idli 2 Pcs And 1 Medu [PERSO…" at bounding box center [784, 406] width 359 height 564
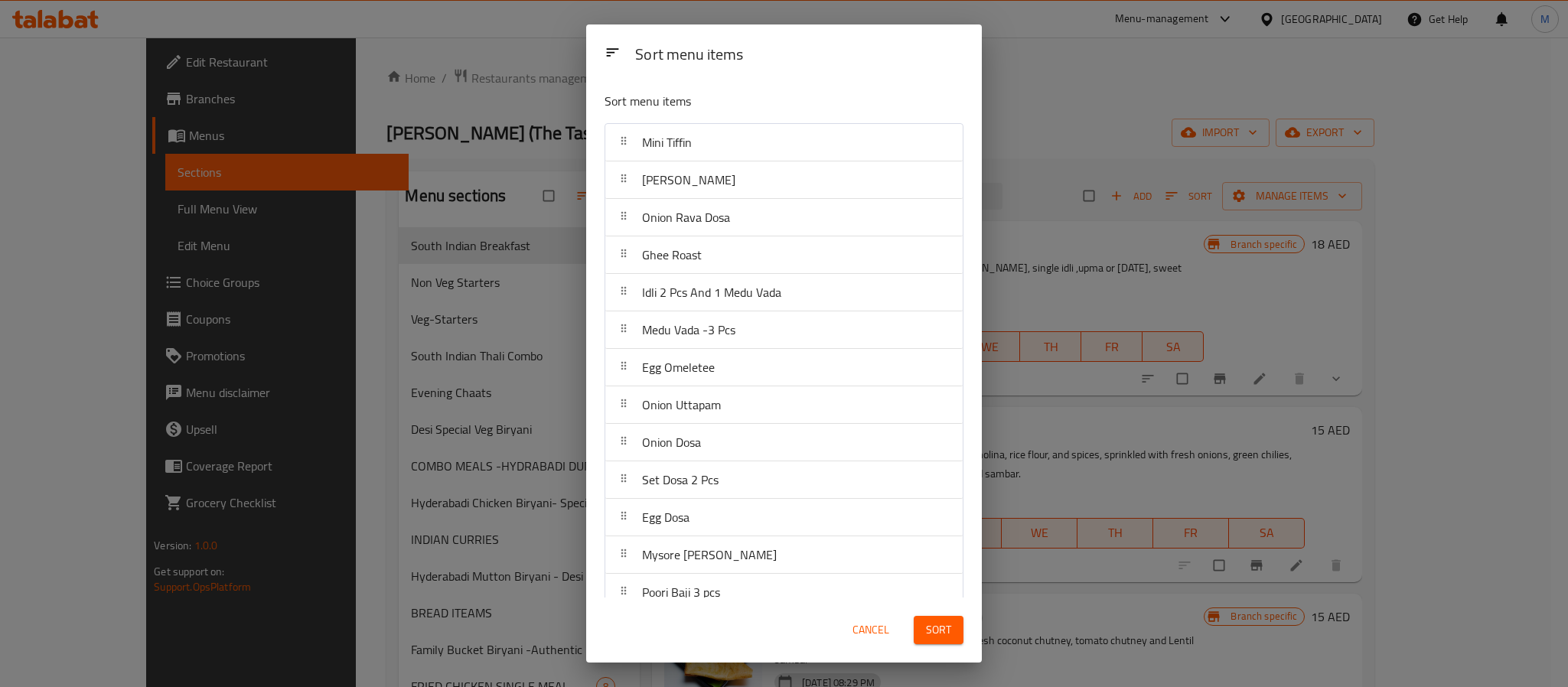
click at [939, 638] on span "Sort" at bounding box center [939, 630] width 26 height 19
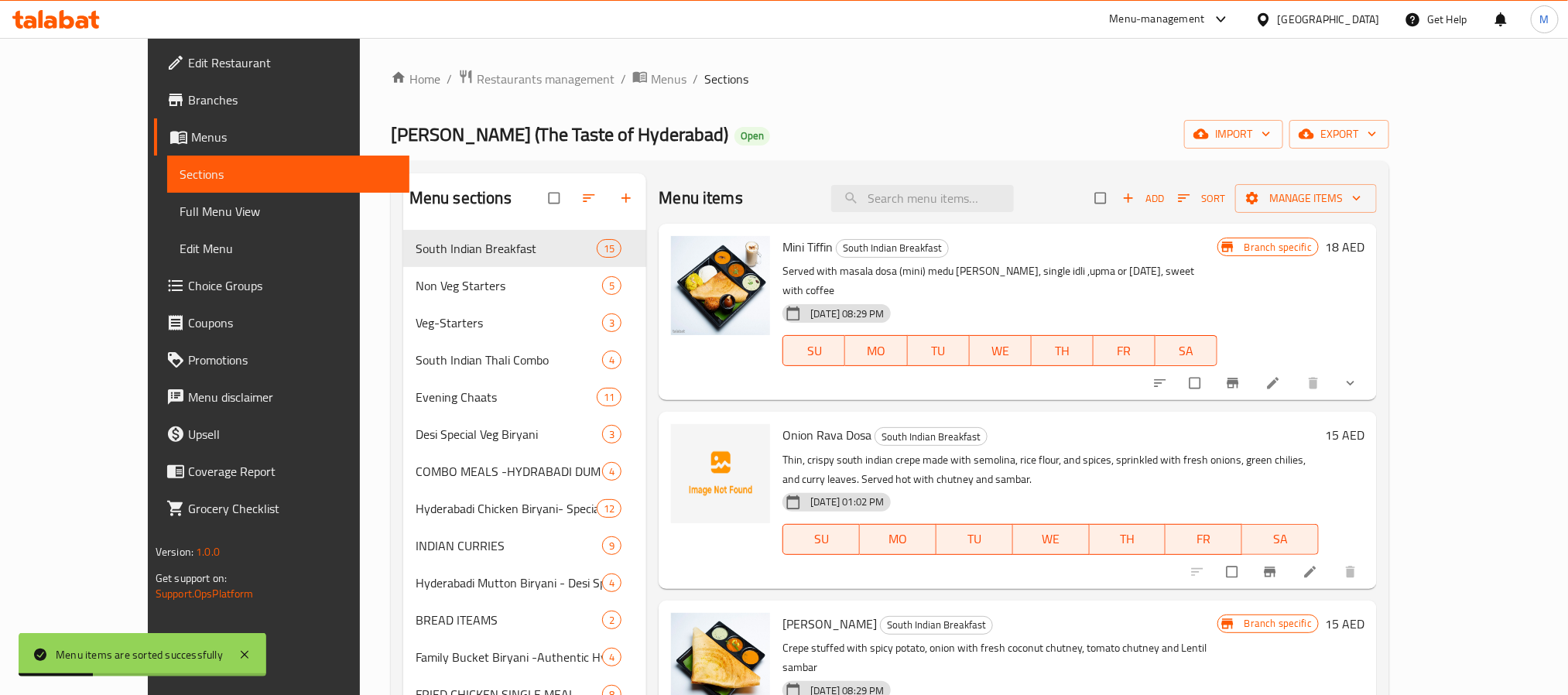
click at [1099, 123] on div "[PERSON_NAME] (The Taste of Hyderabad) Open import export" at bounding box center [890, 134] width 998 height 28
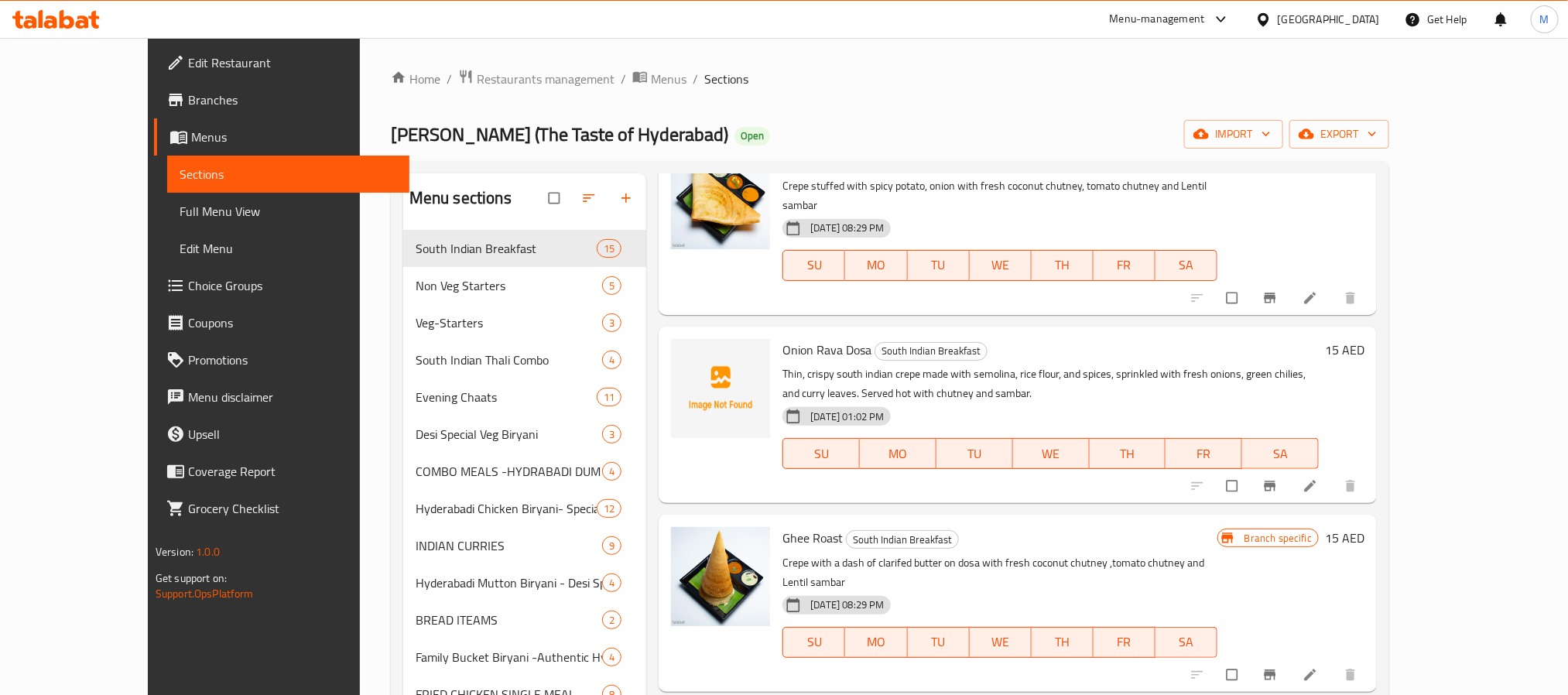
scroll to position [348, 0]
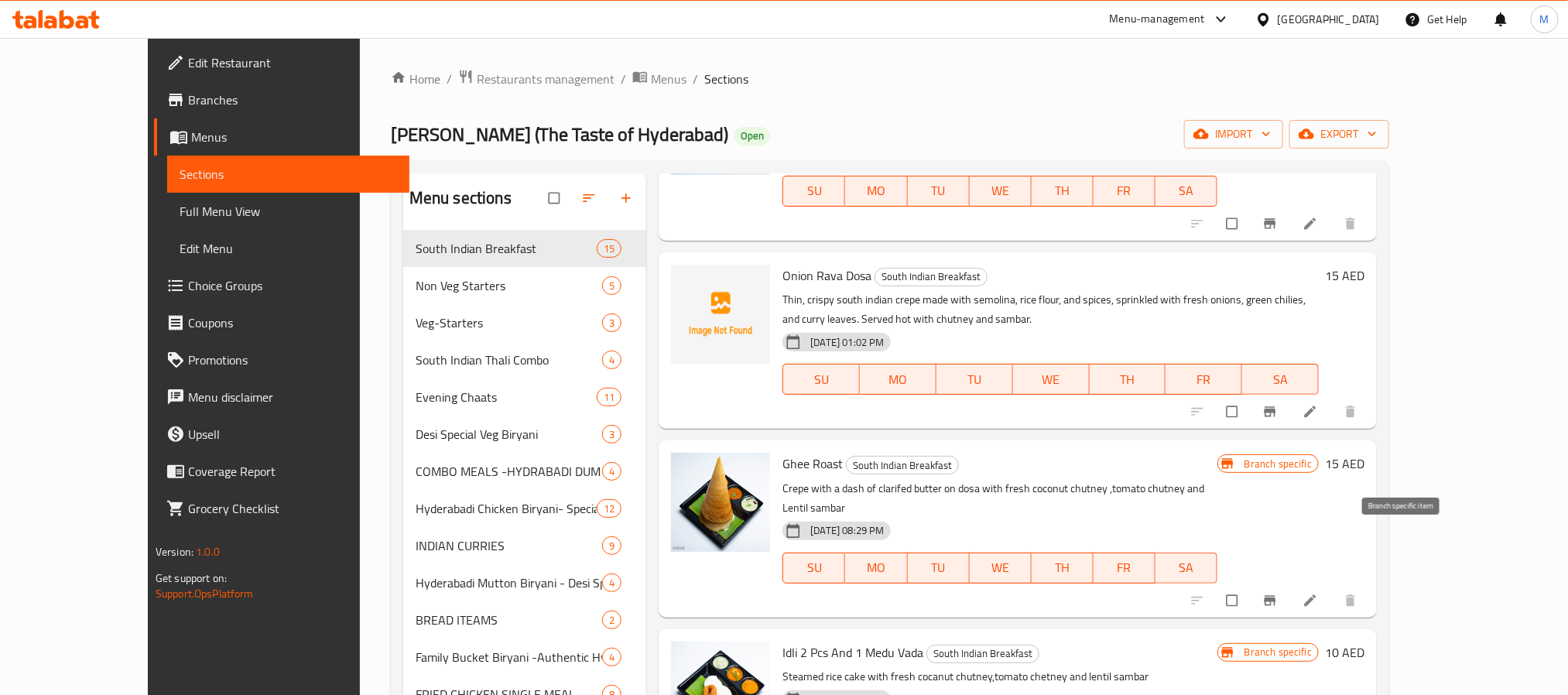
click at [1276, 595] on icon "Branch-specific-item" at bounding box center [1270, 600] width 11 height 10
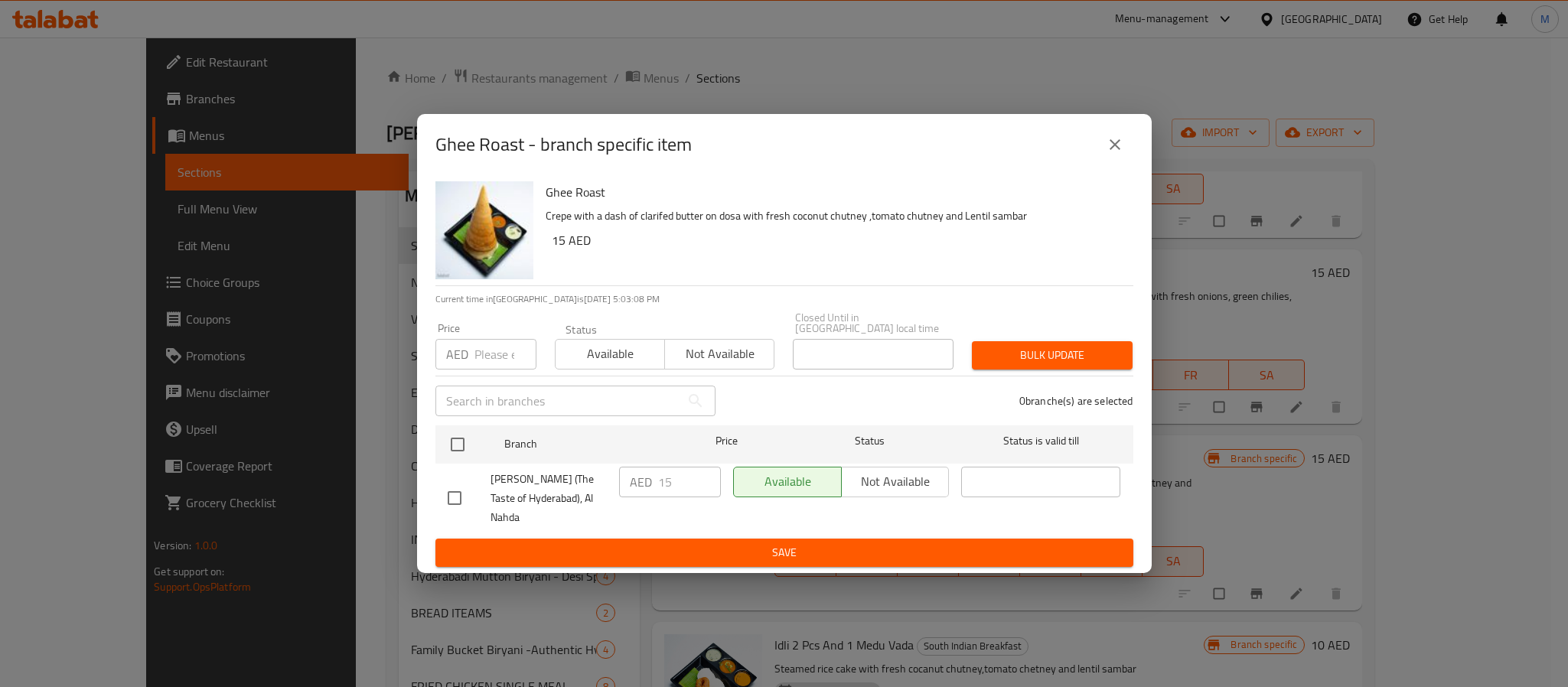
click at [1112, 150] on icon "close" at bounding box center [1115, 144] width 11 height 11
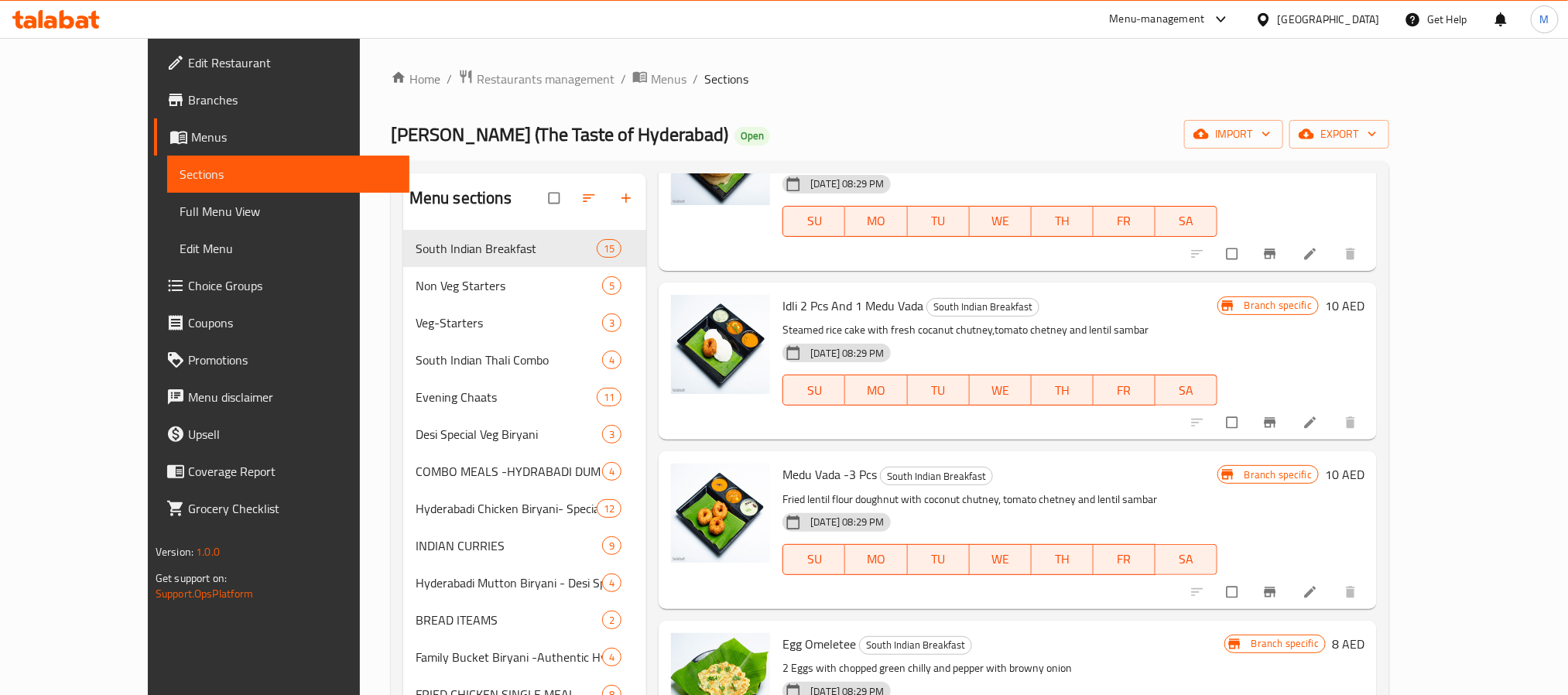
scroll to position [697, 0]
click at [798, 292] on span "Idli 2 Pcs And 1 Medu Vada" at bounding box center [852, 304] width 141 height 23
copy h6 "Idli 2 Pcs And 1 Medu Vada"
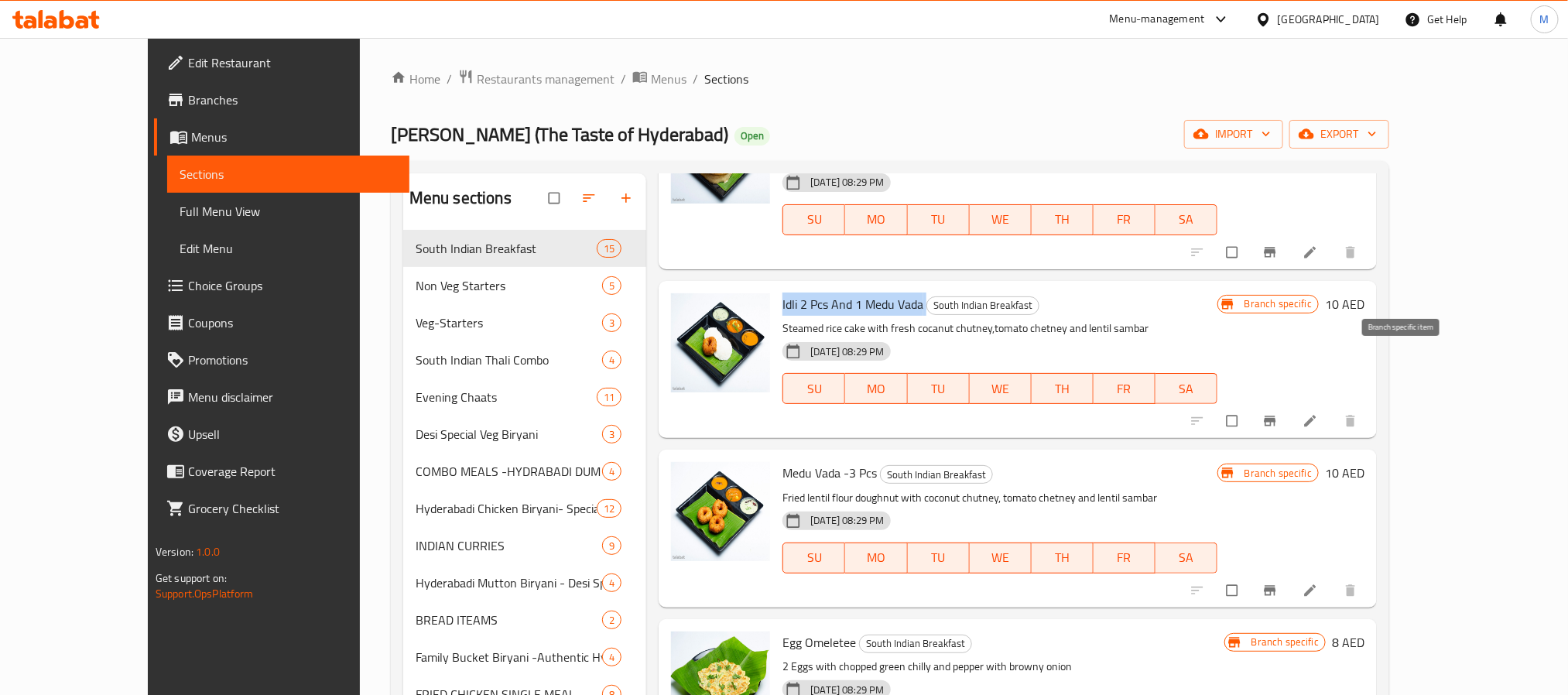
click at [1278, 413] on icon "Branch-specific-item" at bounding box center [1270, 421] width 16 height 16
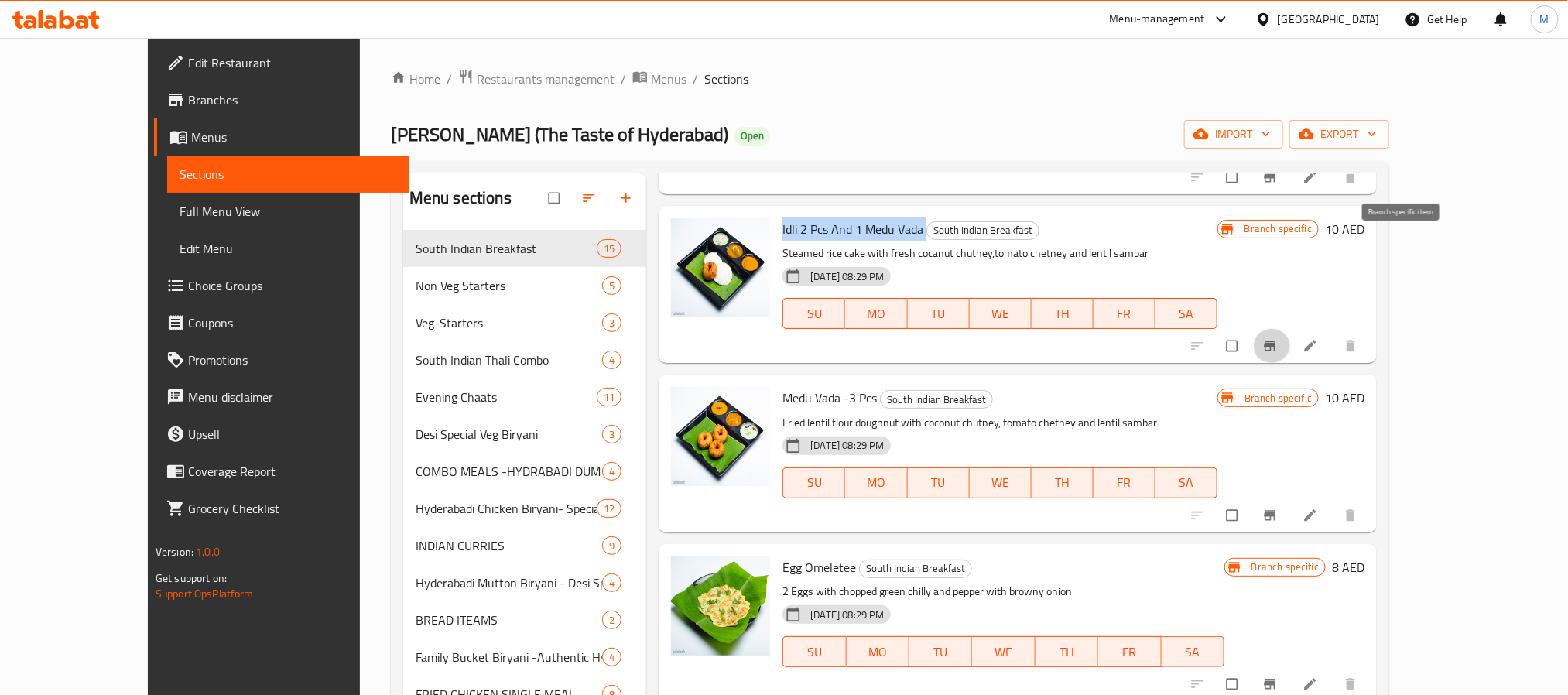
scroll to position [812, 0]
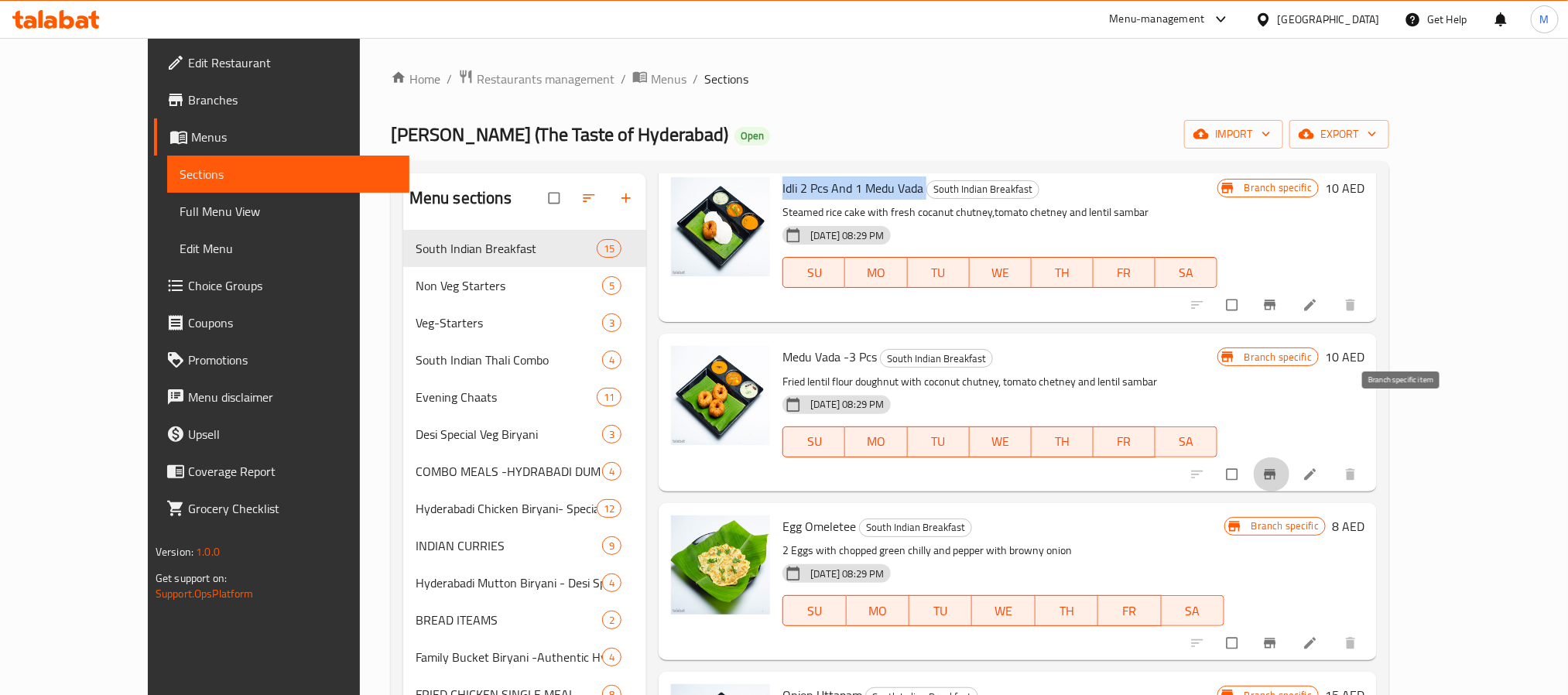
click at [1278, 466] on icon "Branch-specific-item" at bounding box center [1270, 474] width 16 height 16
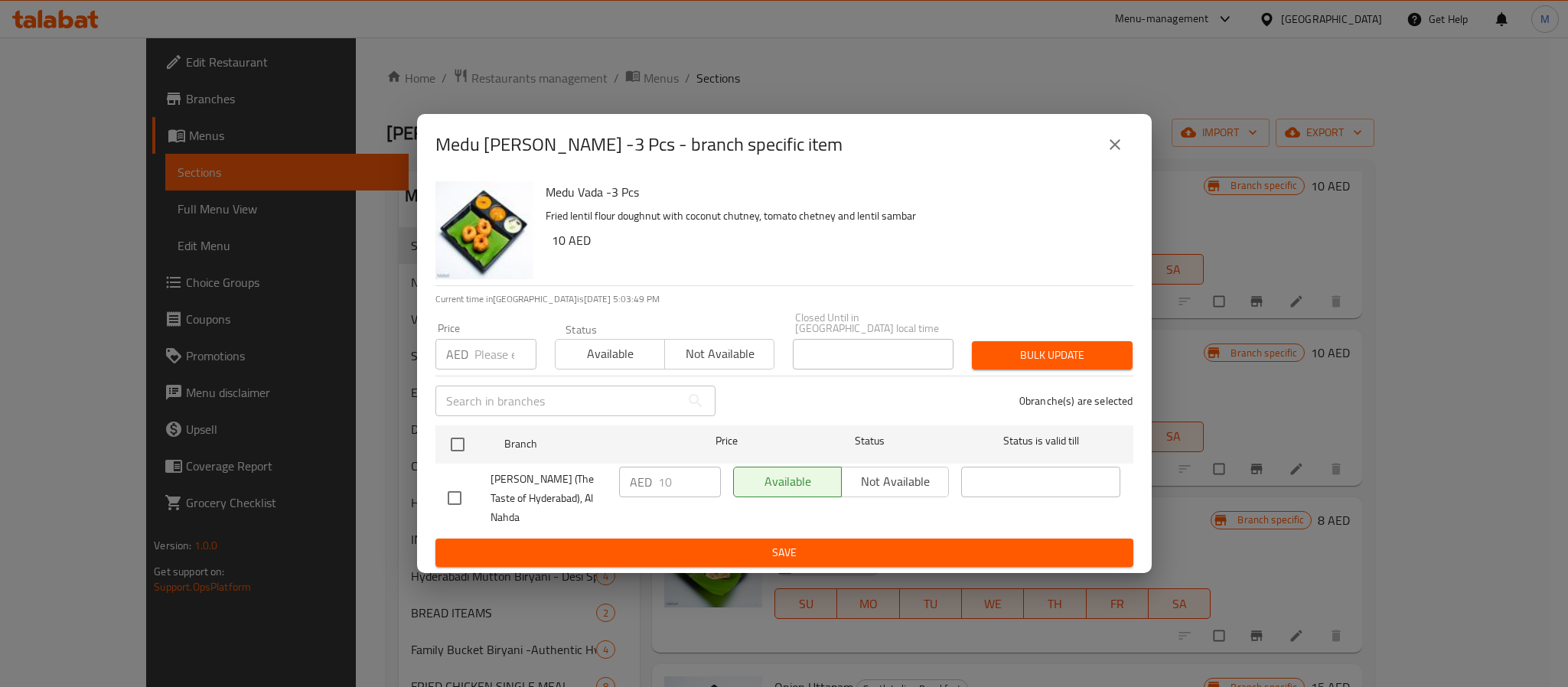
click at [1114, 150] on icon "close" at bounding box center [1115, 145] width 19 height 19
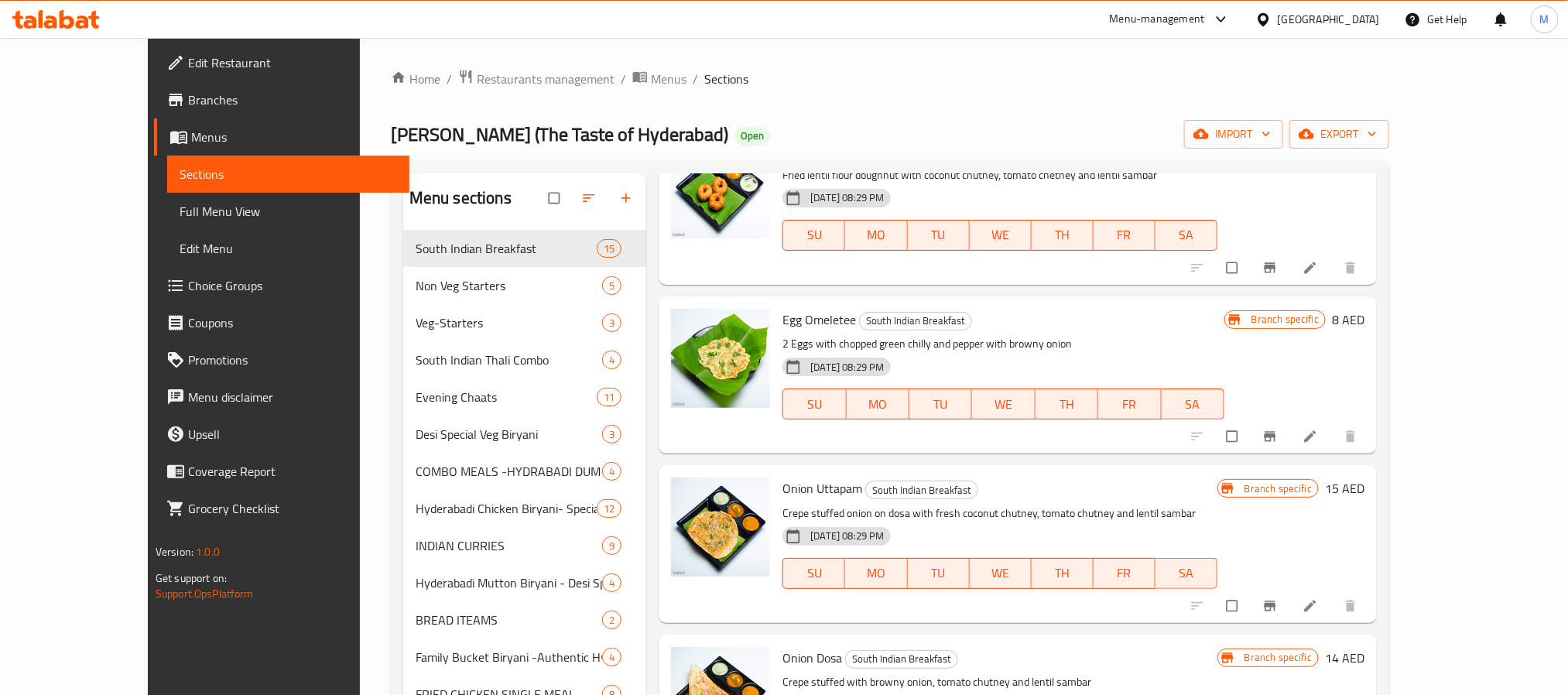
scroll to position [1045, 0]
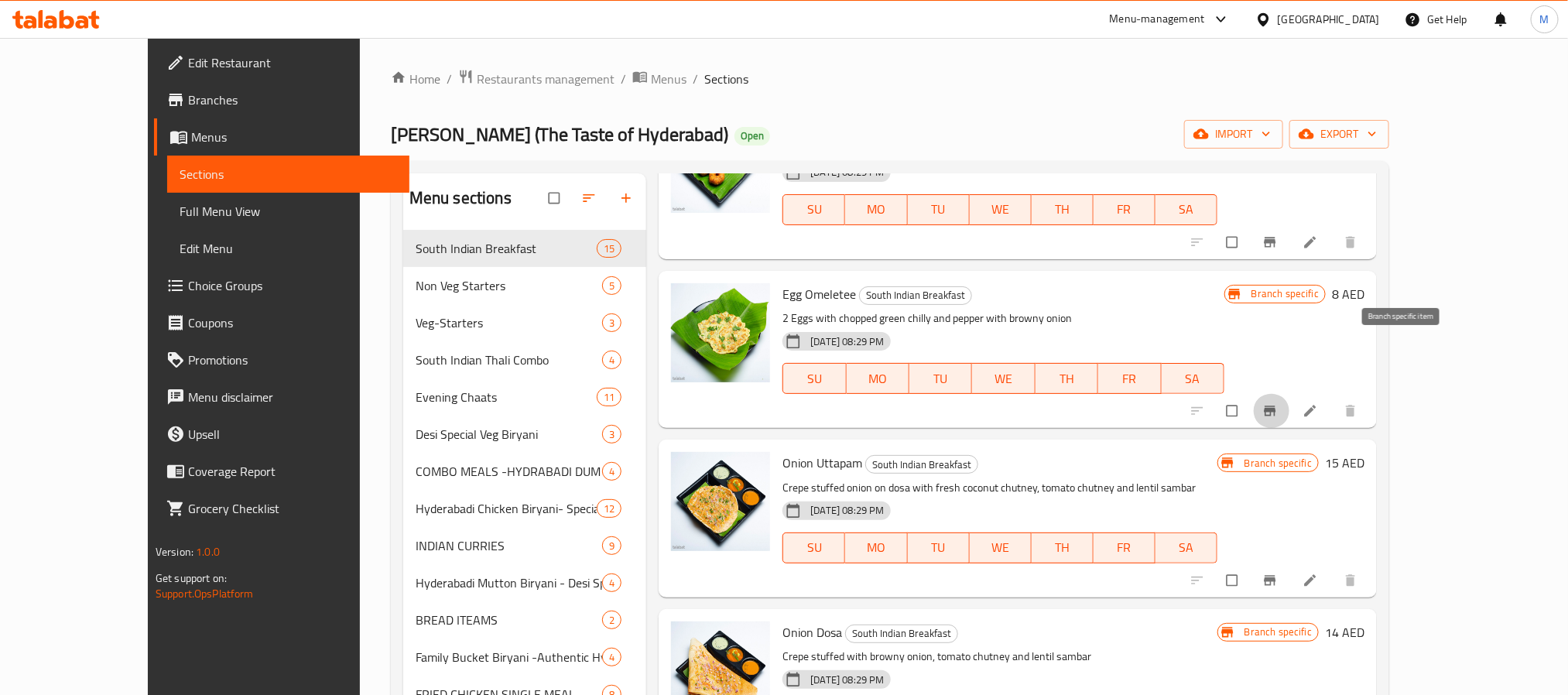
click at [1290, 394] on button "Branch-specific-item" at bounding box center [1271, 410] width 37 height 34
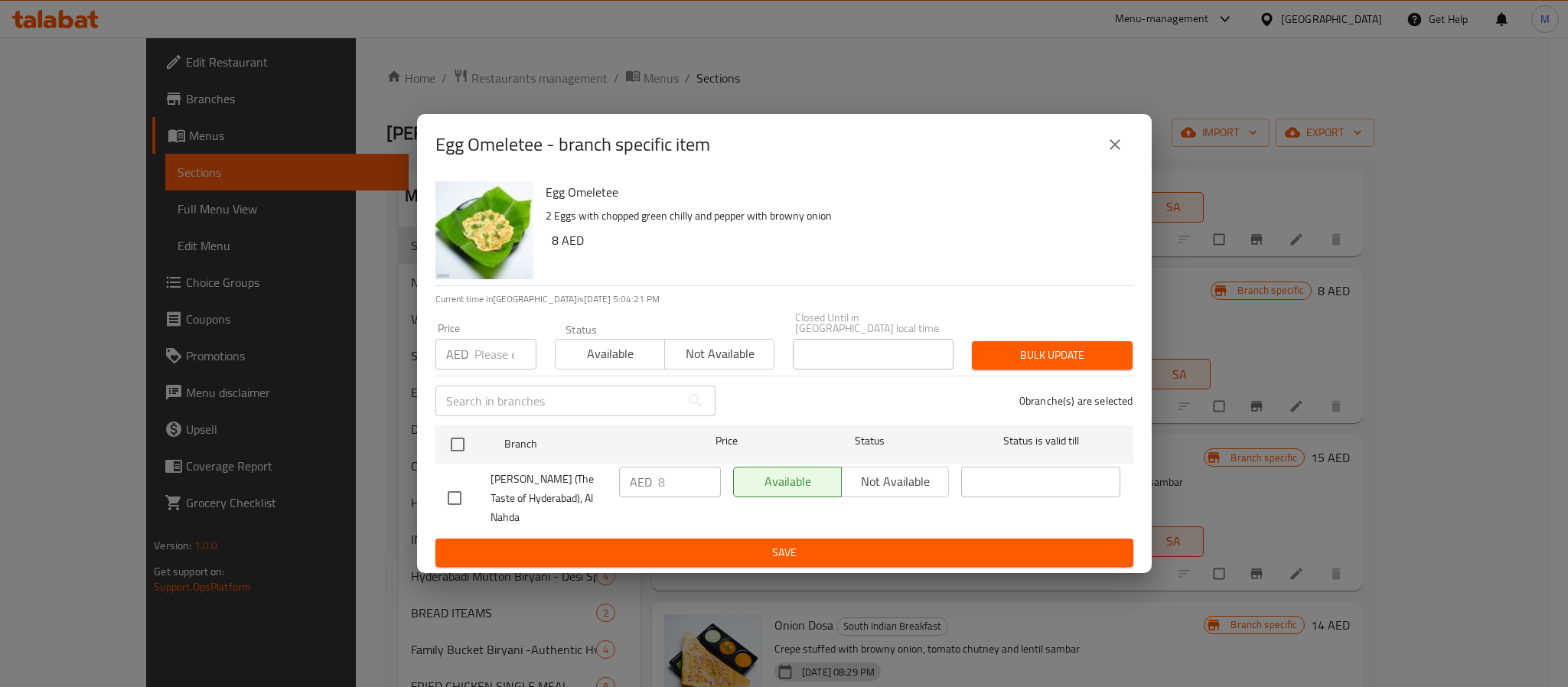
click at [1114, 163] on button "close" at bounding box center [1114, 144] width 37 height 37
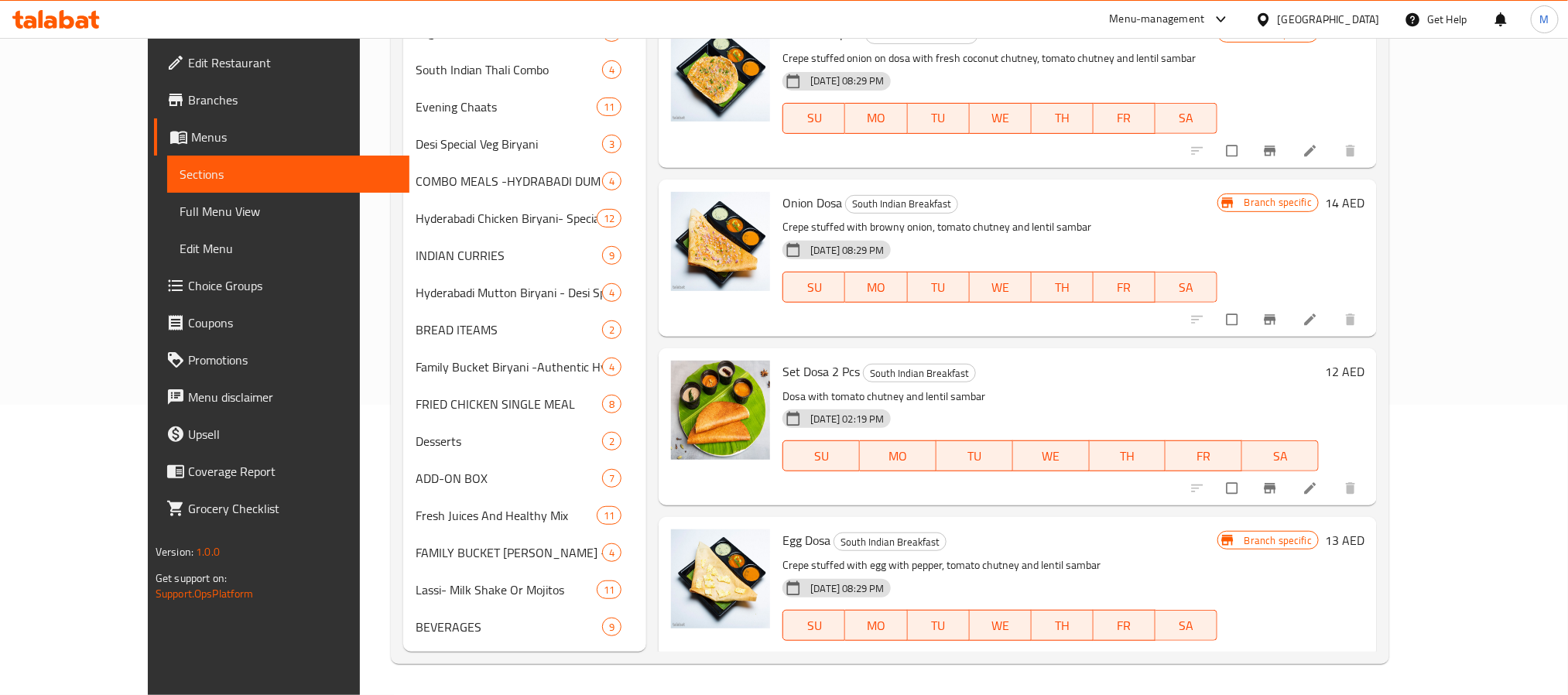
scroll to position [1129, 0]
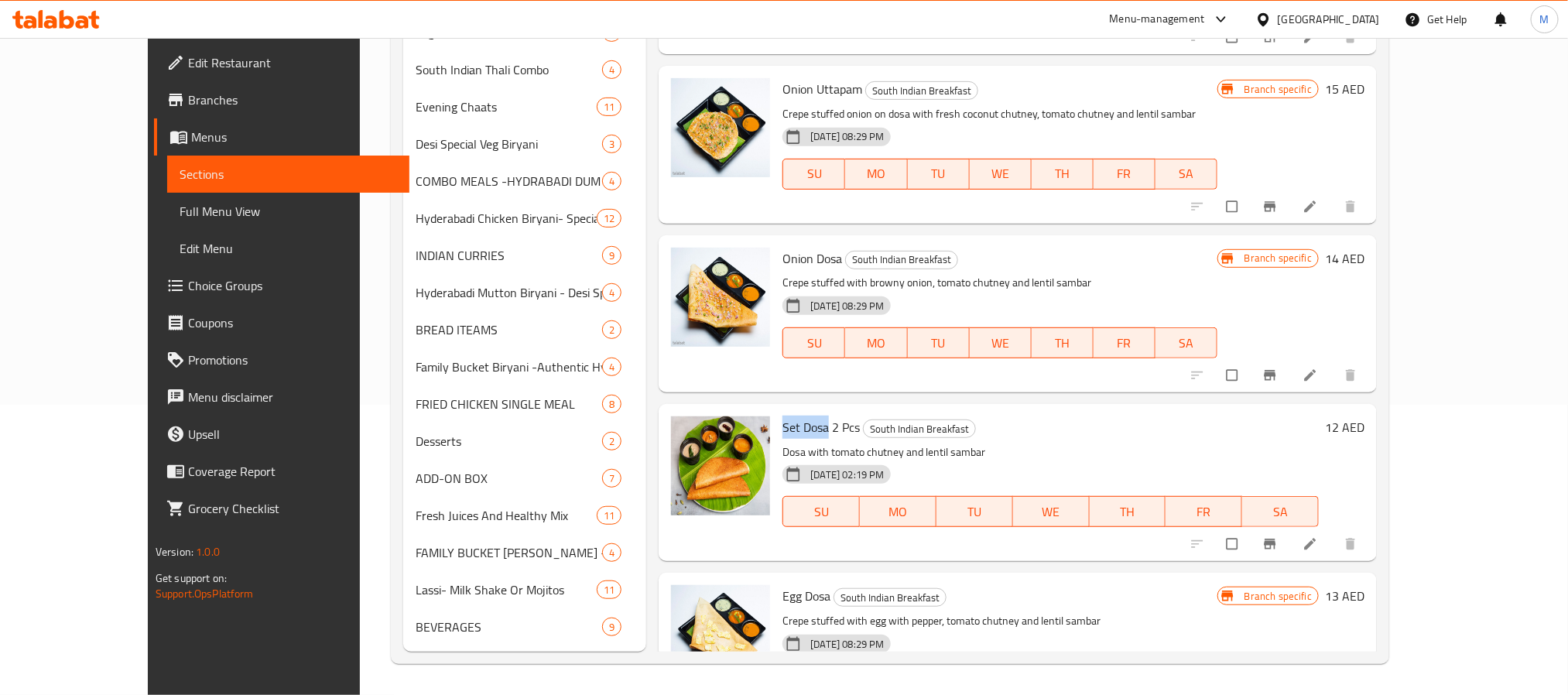
drag, startPoint x: 744, startPoint y: 366, endPoint x: 790, endPoint y: 373, distance: 46.5
click at [790, 410] on div "Set Dosa 2 Pcs South Indian Breakfast Dosa with tomato chutney and lentil samba…" at bounding box center [1050, 483] width 548 height 145
copy span "Set Dosa"
click at [1318, 536] on icon at bounding box center [1310, 544] width 16 height 16
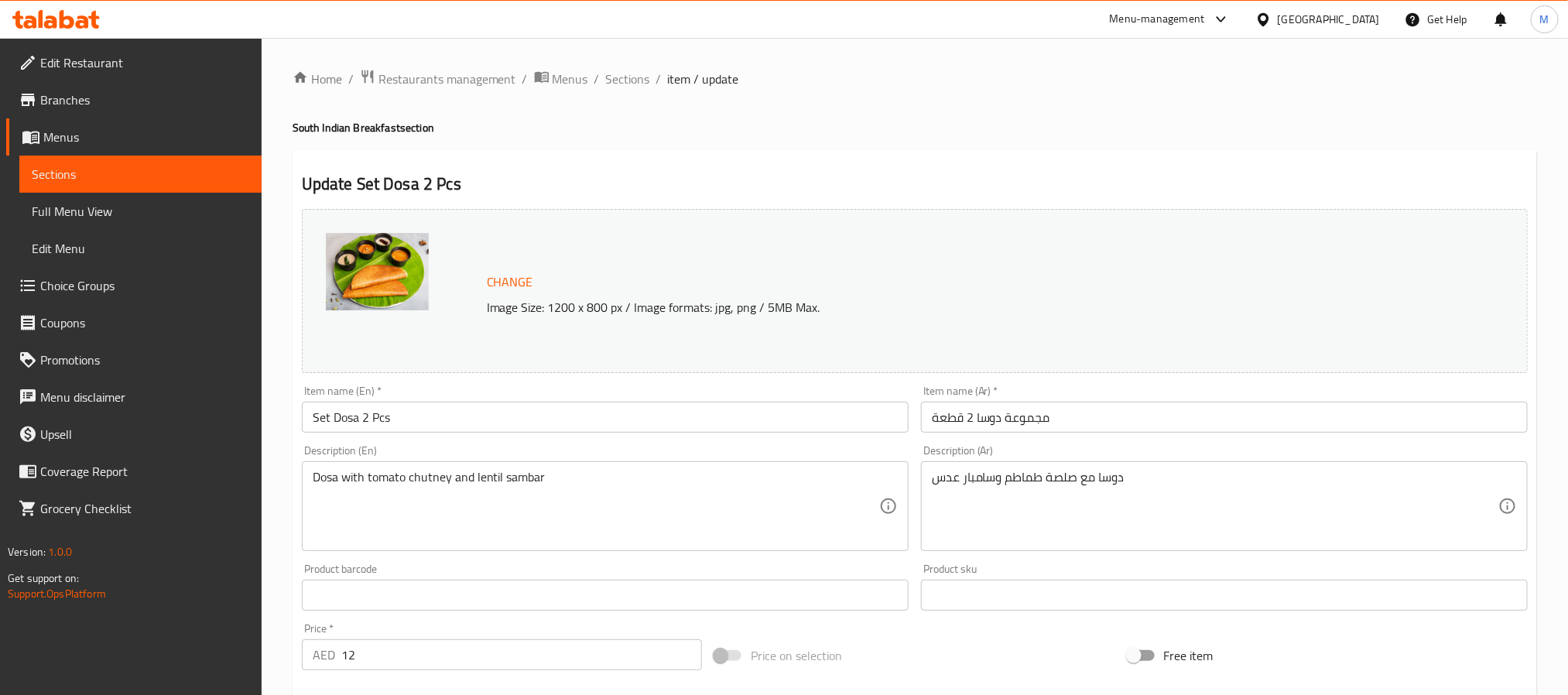
click at [362, 413] on input "Set Dosa 2 Pcs" at bounding box center [605, 417] width 607 height 31
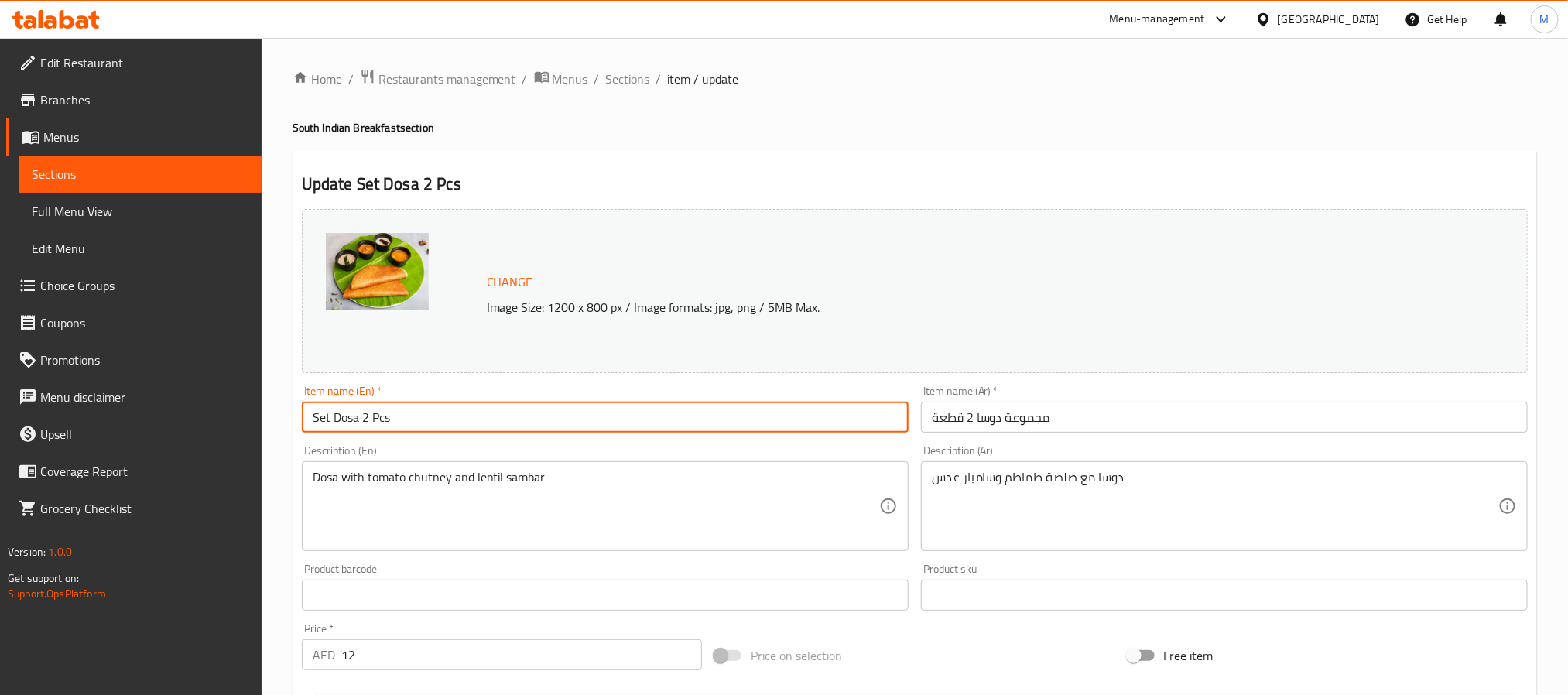
click at [362, 413] on input "Set Dosa 2 Pcs" at bounding box center [605, 417] width 607 height 31
paste input "ET DOSA -3 p"
type input "SET DOSA -3 pcs"
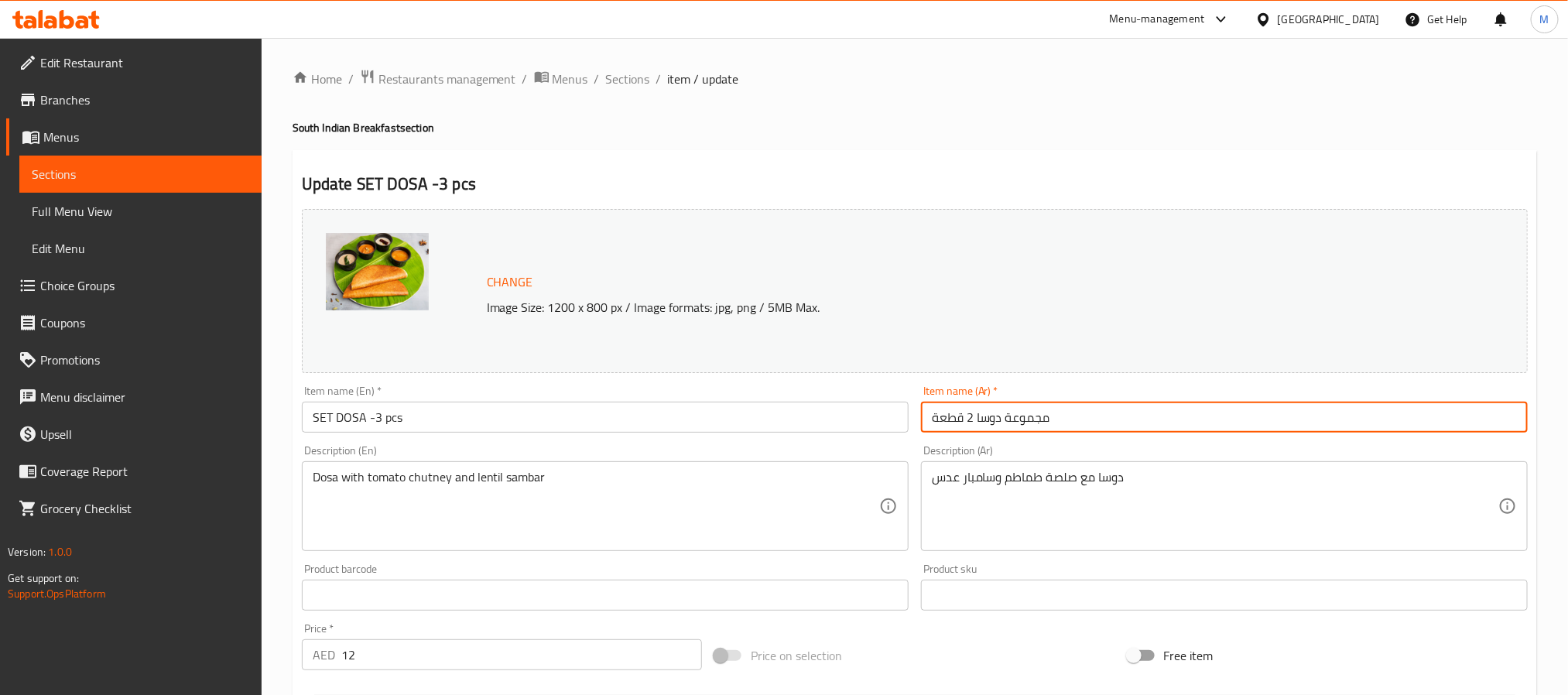
click at [994, 420] on input "مجموعة دوسا 2 قطعة" at bounding box center [1224, 417] width 607 height 31
paste input "- 3 قطع"
click at [994, 420] on input "مجموعة دوسا 2 قطعة" at bounding box center [1224, 417] width 607 height 31
type input "مجموعة دوسا - 3 قطع"
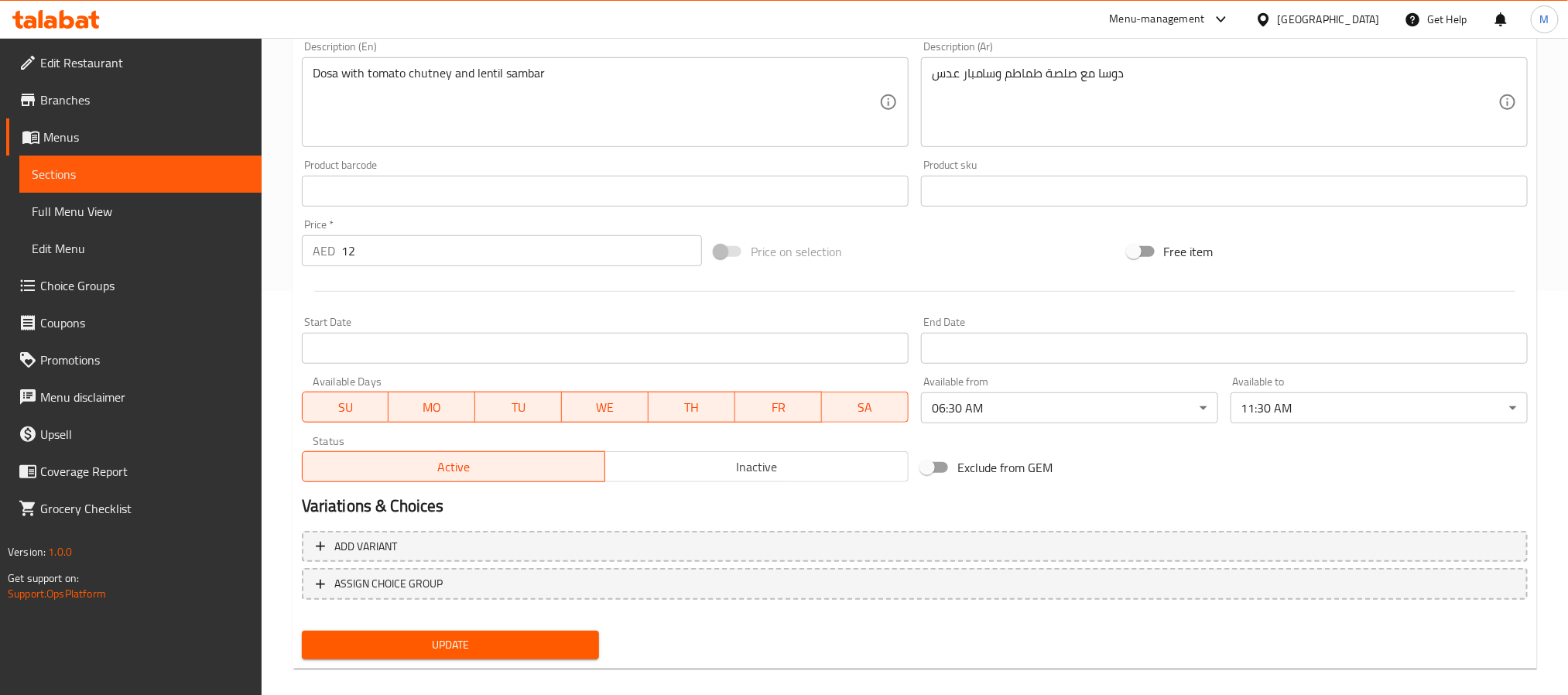
scroll to position [419, 0]
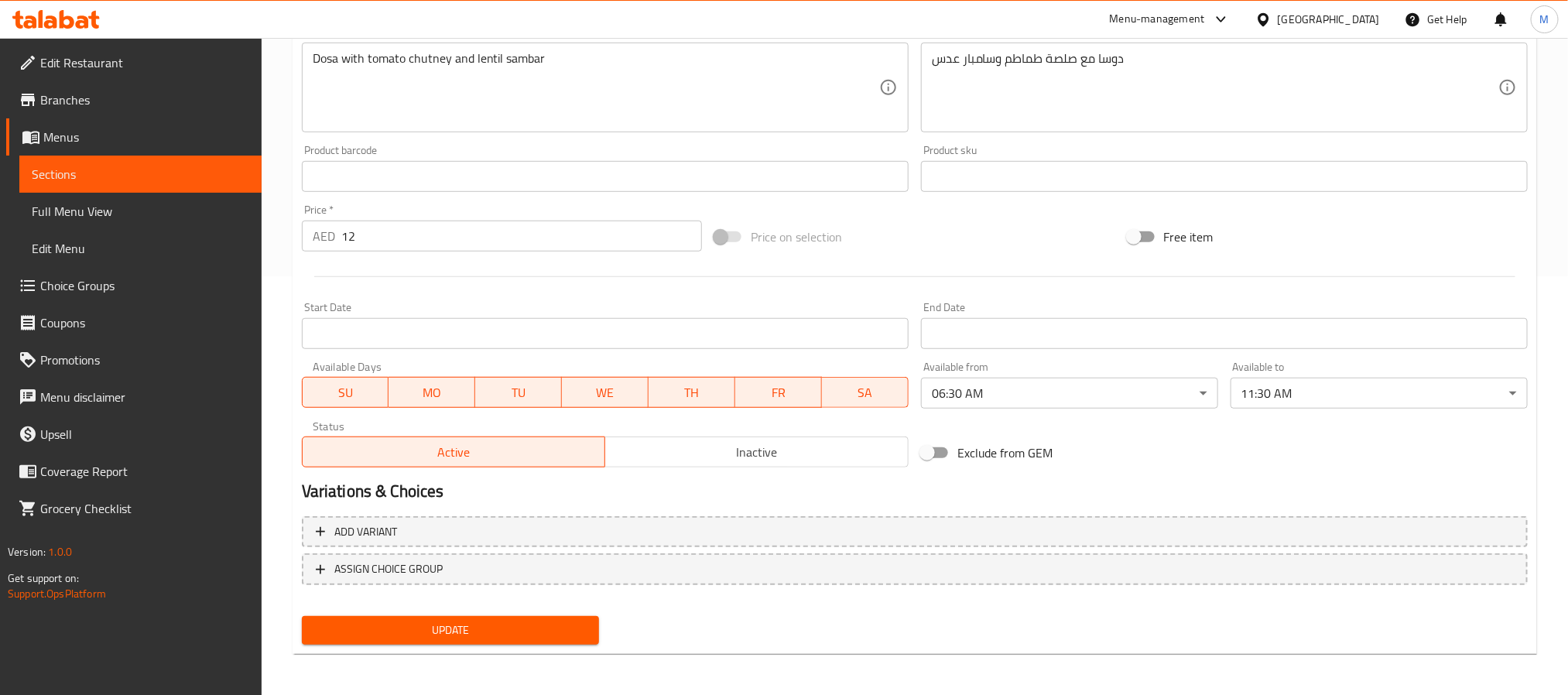
click at [430, 631] on span "Update" at bounding box center [450, 630] width 272 height 19
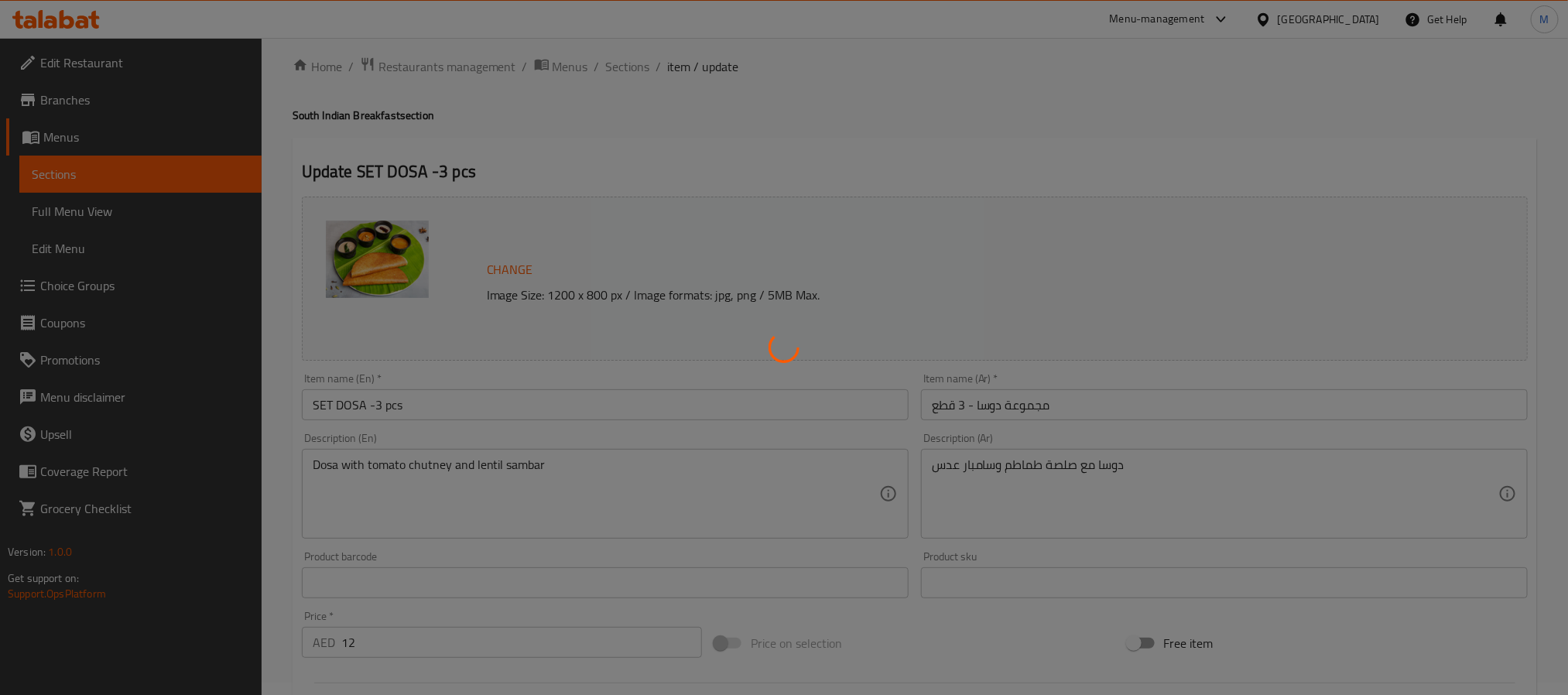
scroll to position [0, 0]
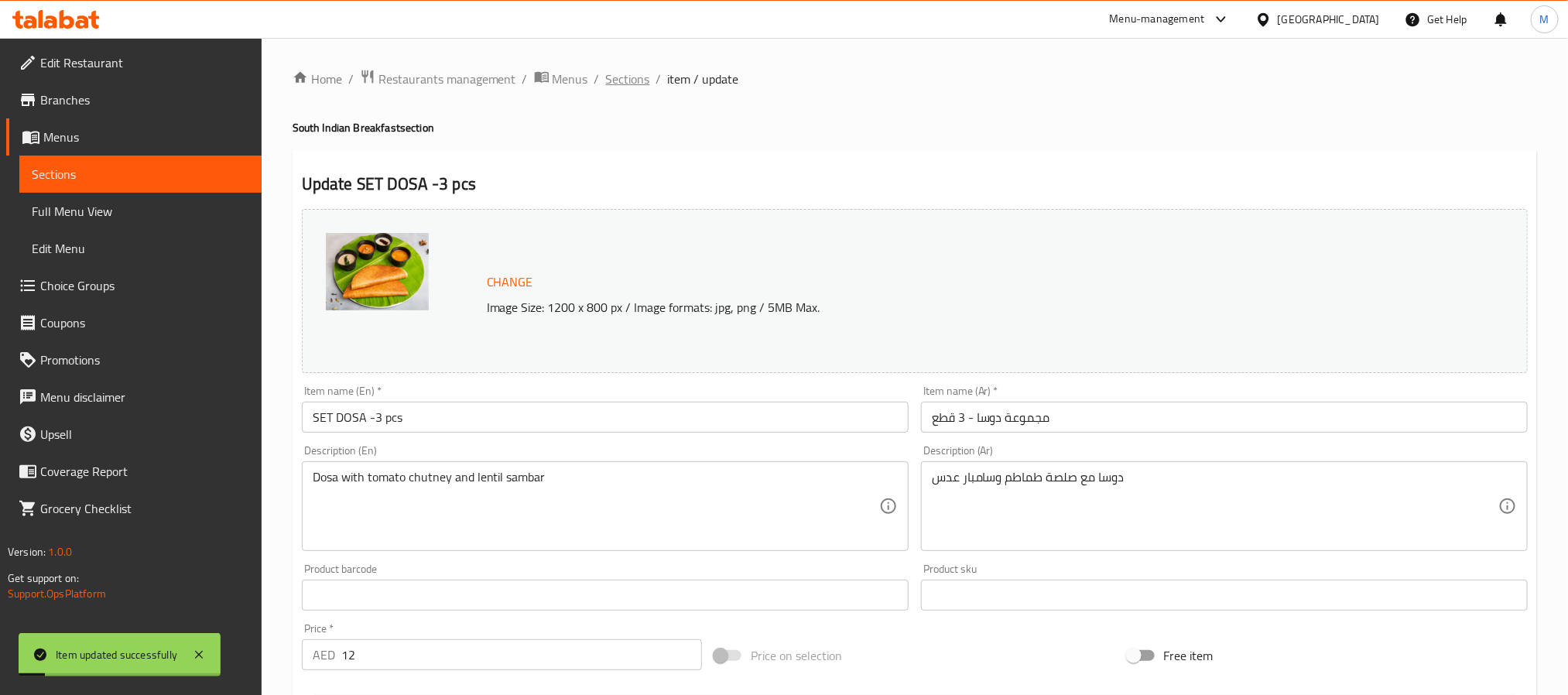
click at [618, 79] on span "Sections" at bounding box center [628, 79] width 44 height 19
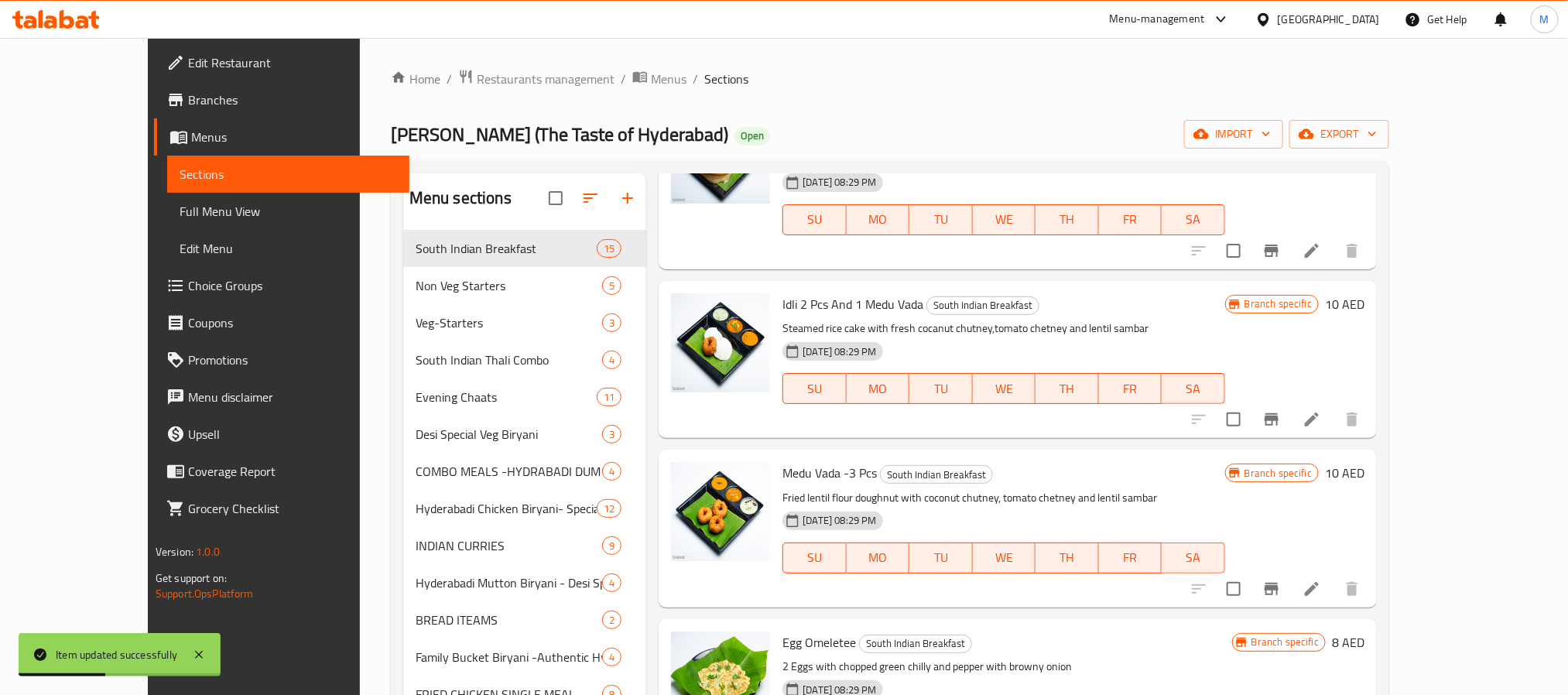
scroll to position [812, 0]
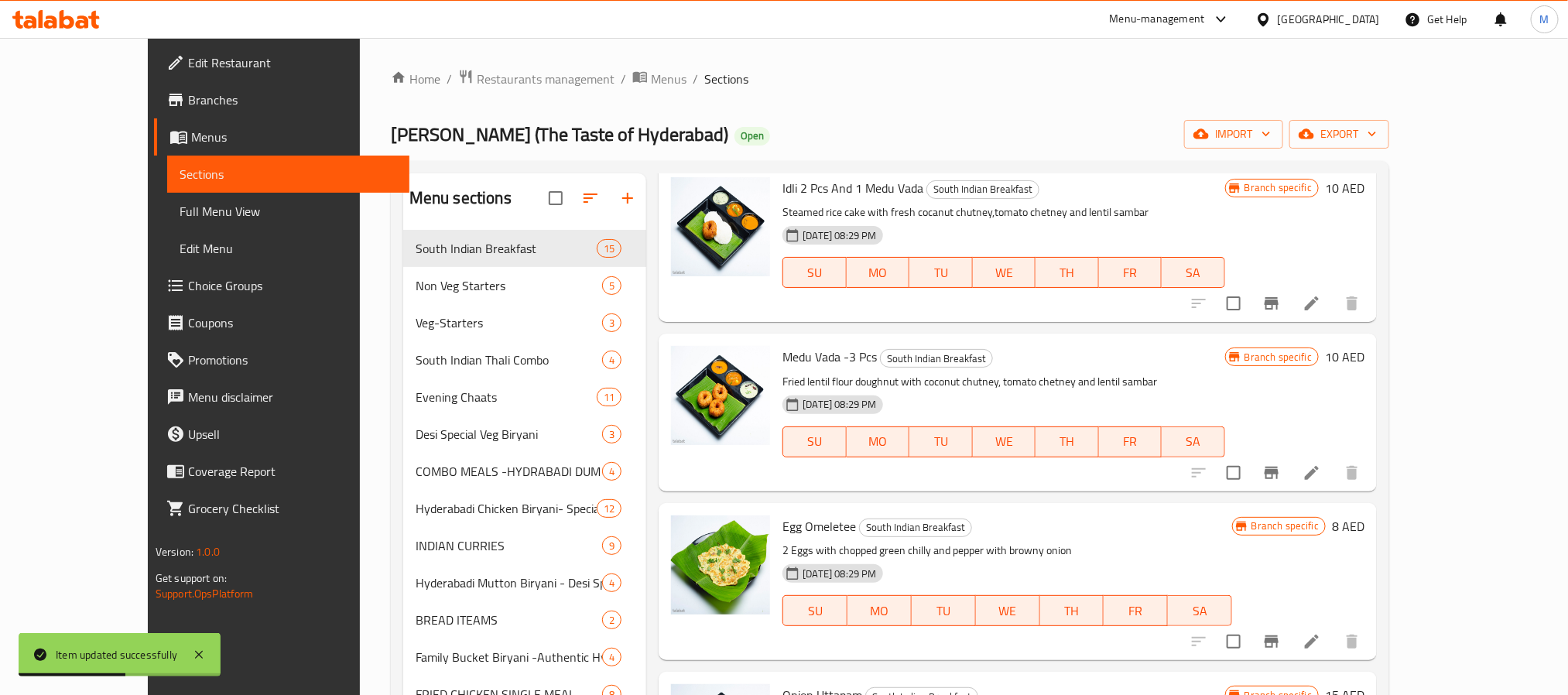
click at [1043, 346] on h6 "Medu [PERSON_NAME] -3 Pcs South Indian Breakfast" at bounding box center [1003, 356] width 442 height 22
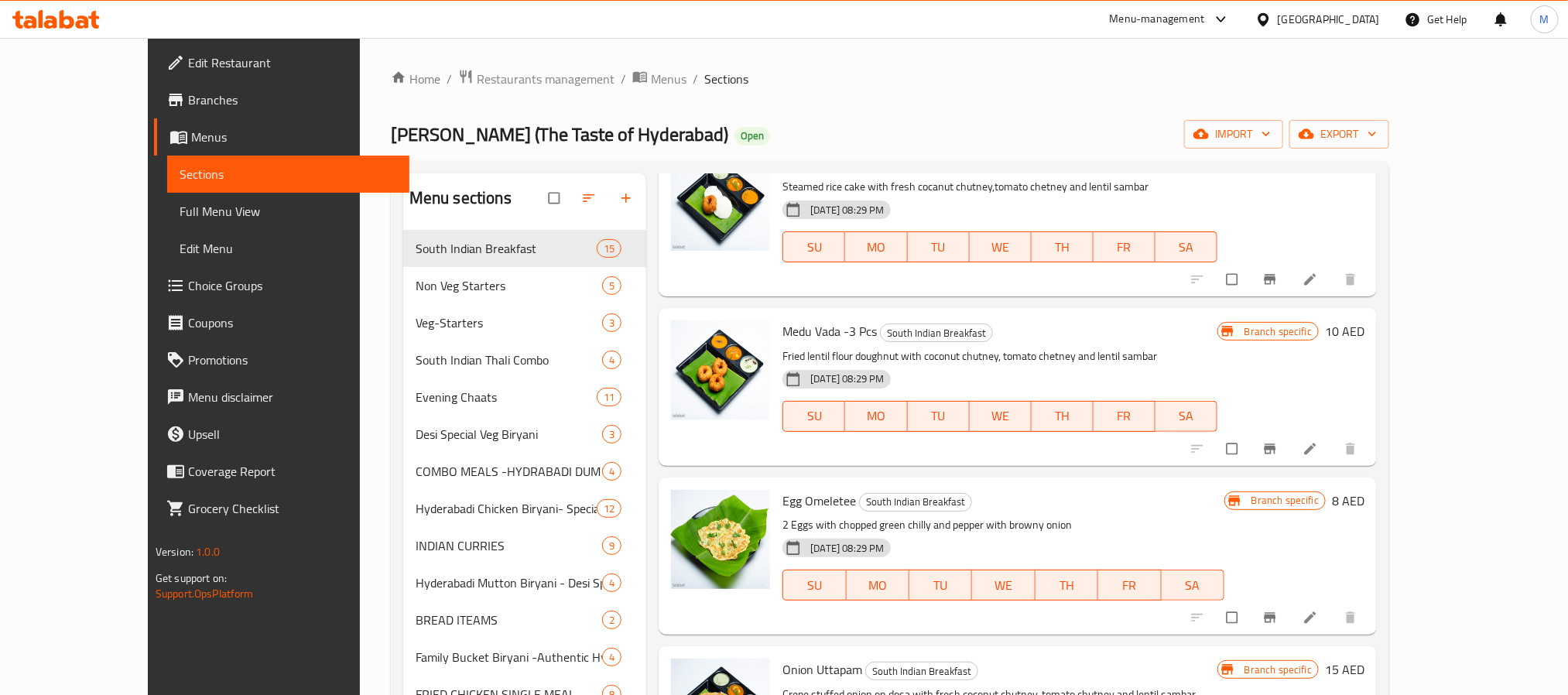
scroll to position [812, 0]
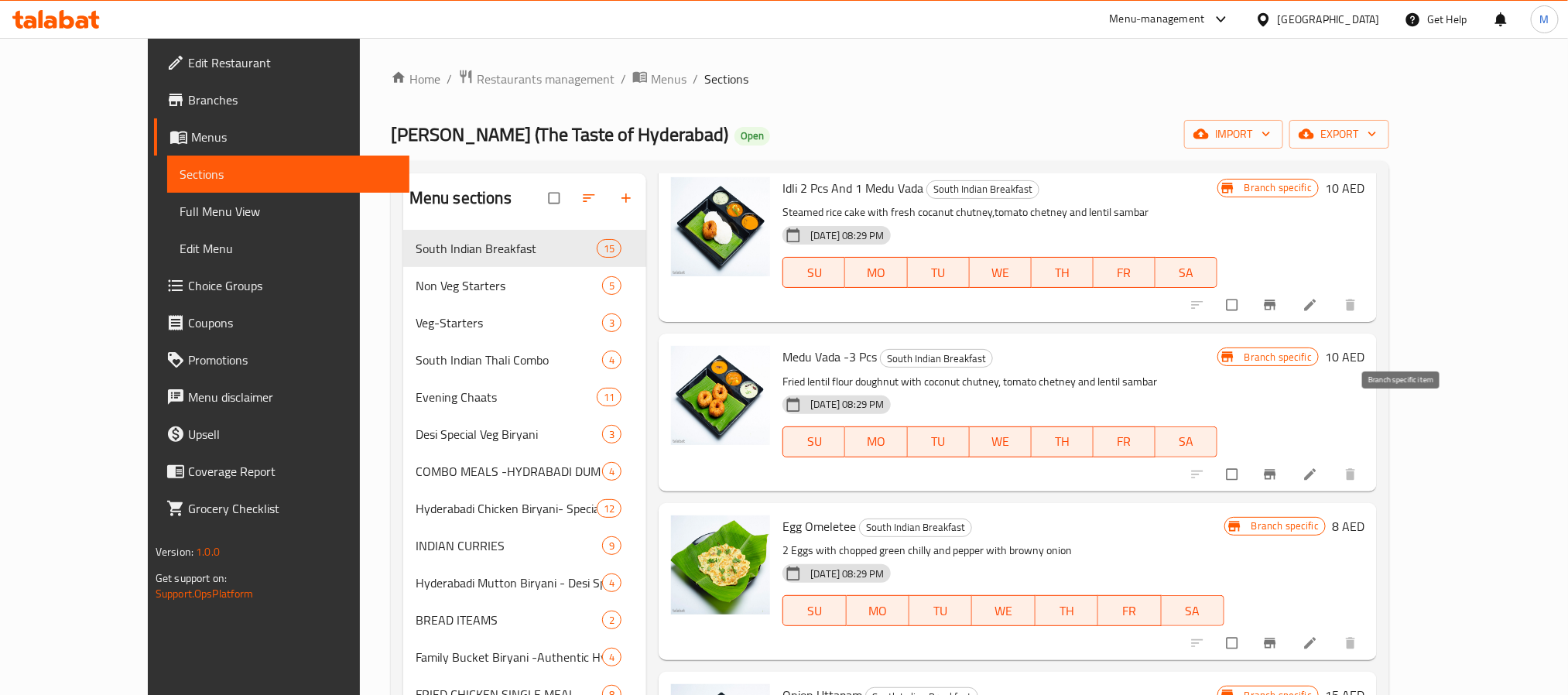
click at [1278, 466] on icon "Branch-specific-item" at bounding box center [1270, 474] width 16 height 16
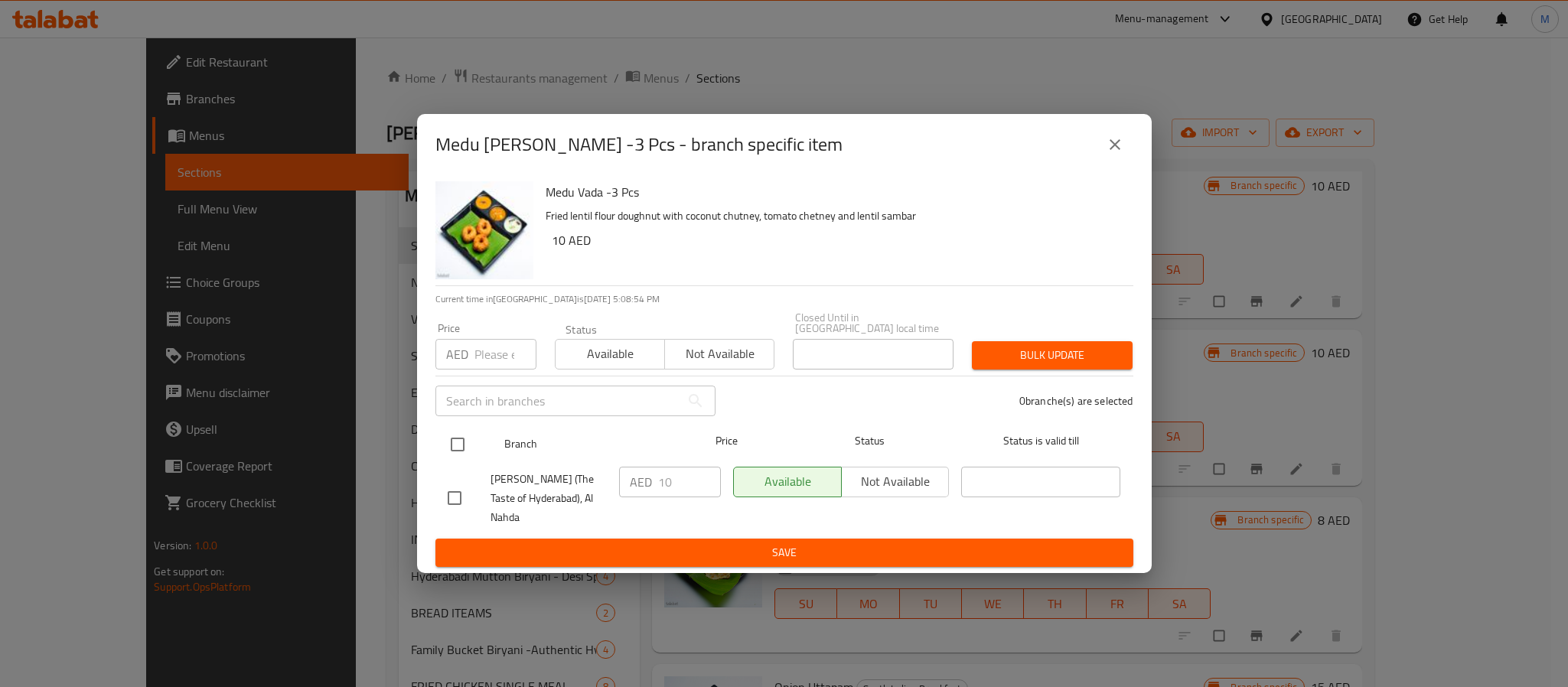
click at [458, 453] on input "checkbox" at bounding box center [458, 445] width 32 height 32
checkbox input "true"
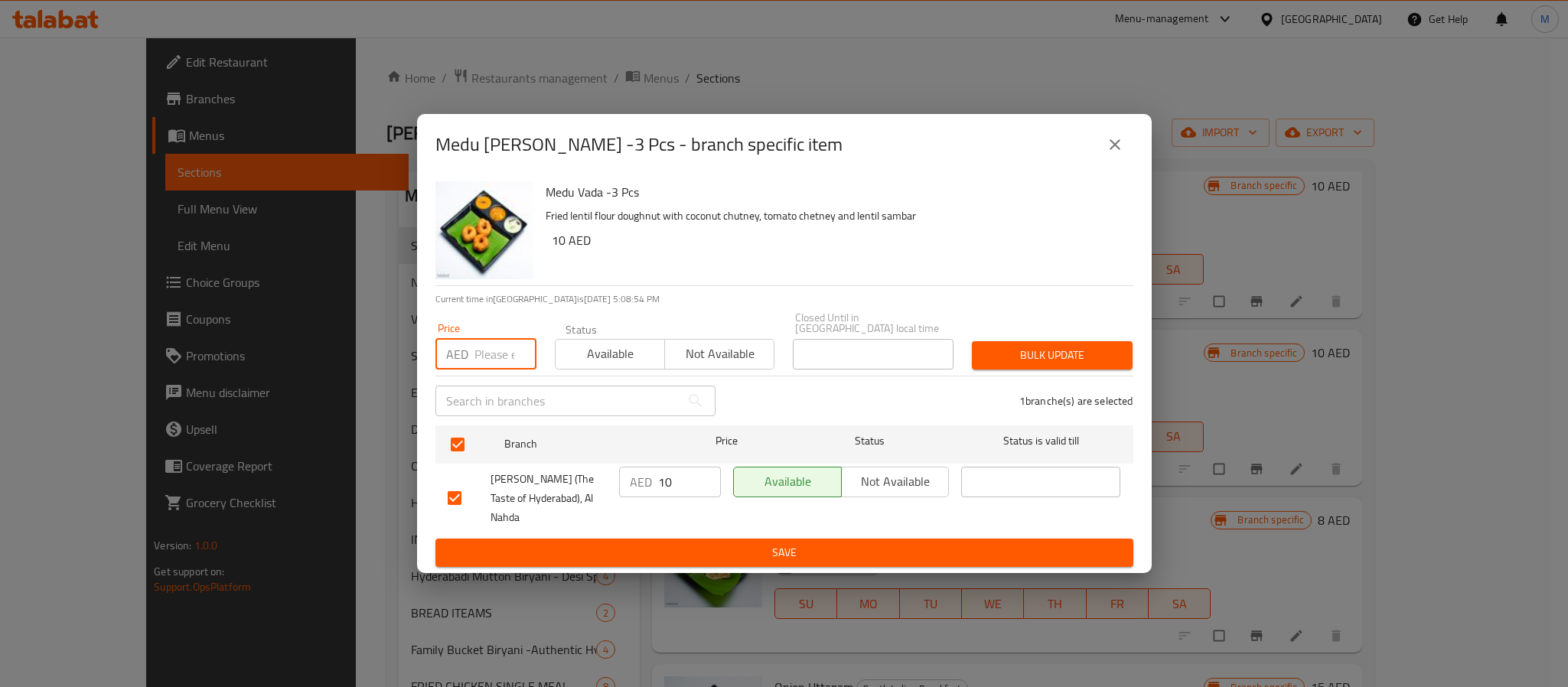
click at [497, 348] on input "number" at bounding box center [506, 355] width 62 height 31
paste input "12"
type input "12"
click at [1101, 361] on span "Bulk update" at bounding box center [1052, 355] width 136 height 19
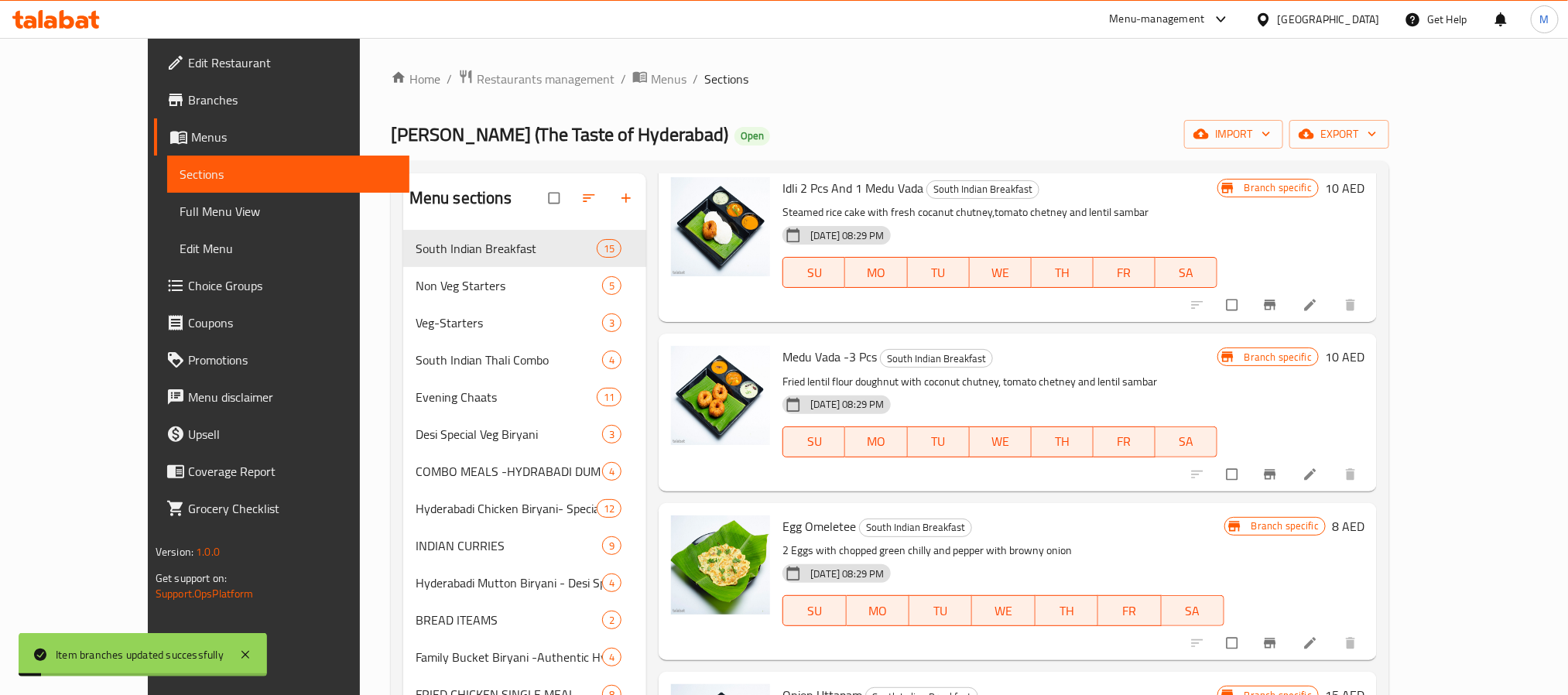
click at [1152, 373] on p "Fried lentil flour doughnut with coconut chutney, tomato chetney and lentil sam…" at bounding box center [999, 382] width 434 height 19
click at [1290, 457] on button "Branch-specific-item" at bounding box center [1271, 473] width 37 height 34
click at [1276, 469] on icon "Branch-specific-item" at bounding box center [1270, 474] width 11 height 10
click at [1290, 457] on button "Branch-specific-item" at bounding box center [1271, 473] width 37 height 34
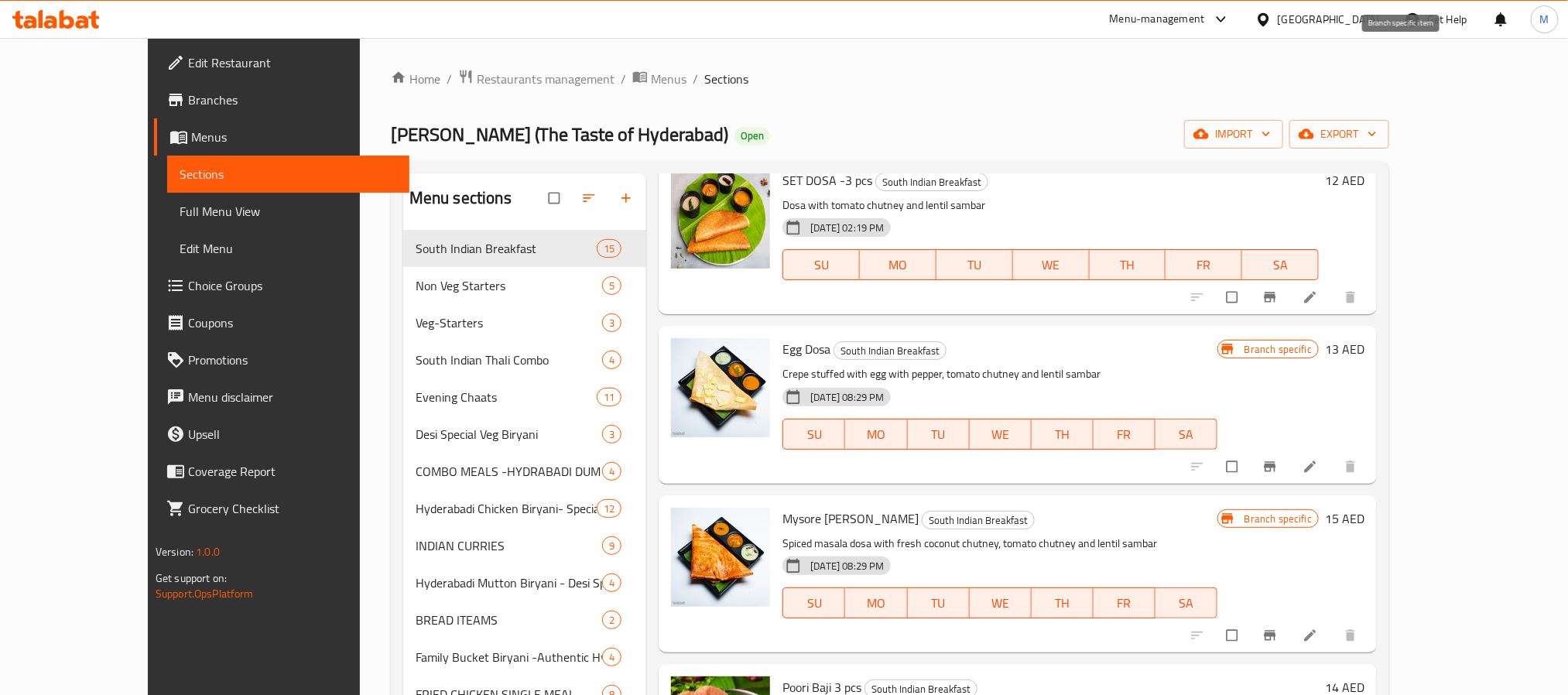
scroll to position [1625, 0]
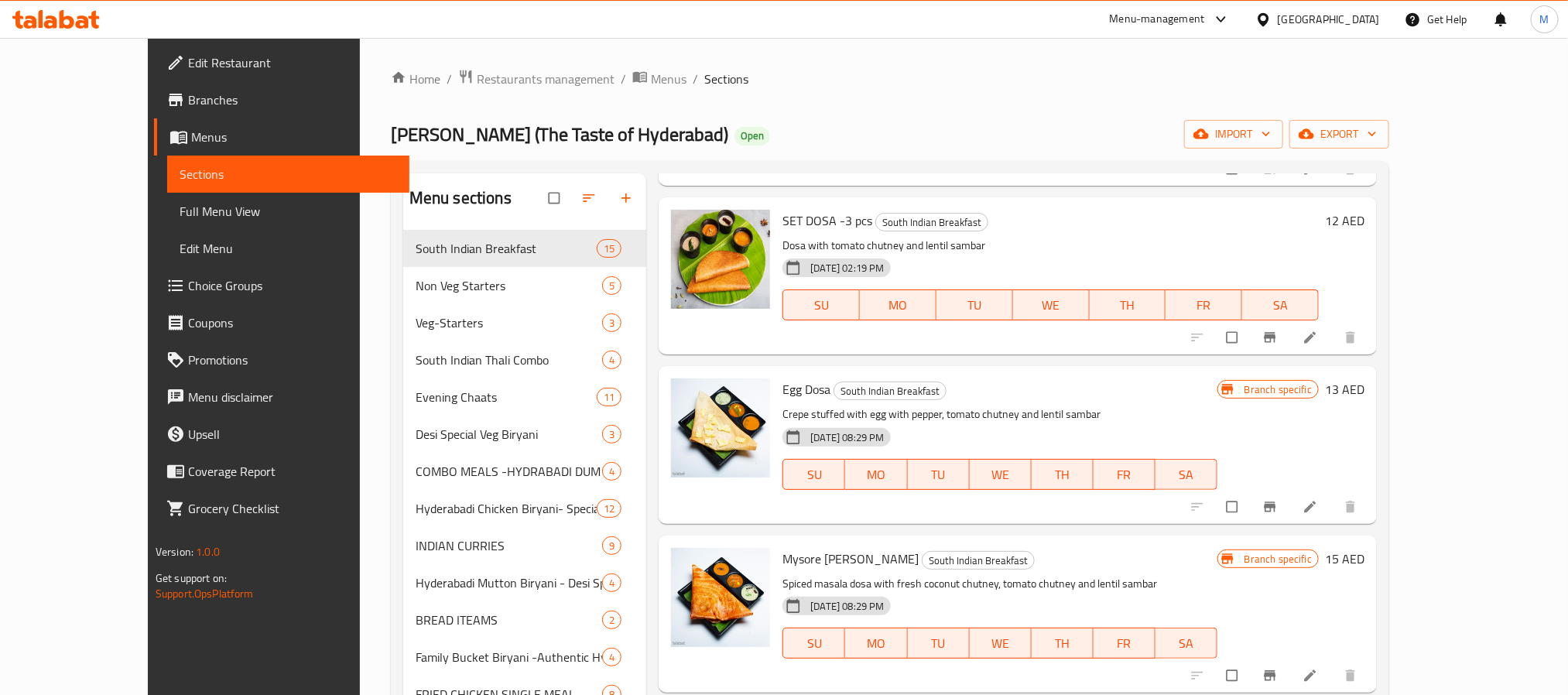
click at [782, 378] on span "Egg Dosa" at bounding box center [806, 389] width 48 height 23
click at [1290, 490] on button "Branch-specific-item" at bounding box center [1271, 506] width 37 height 34
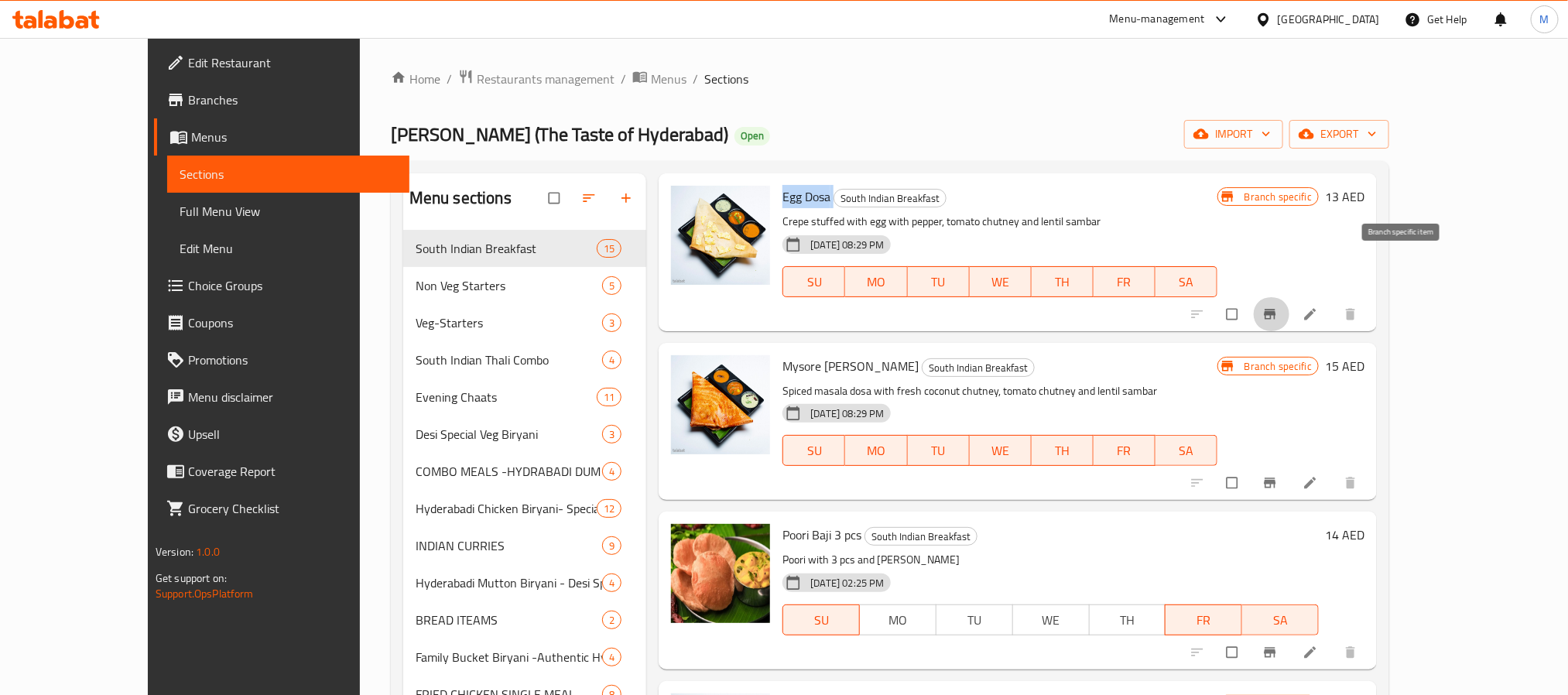
scroll to position [1825, 0]
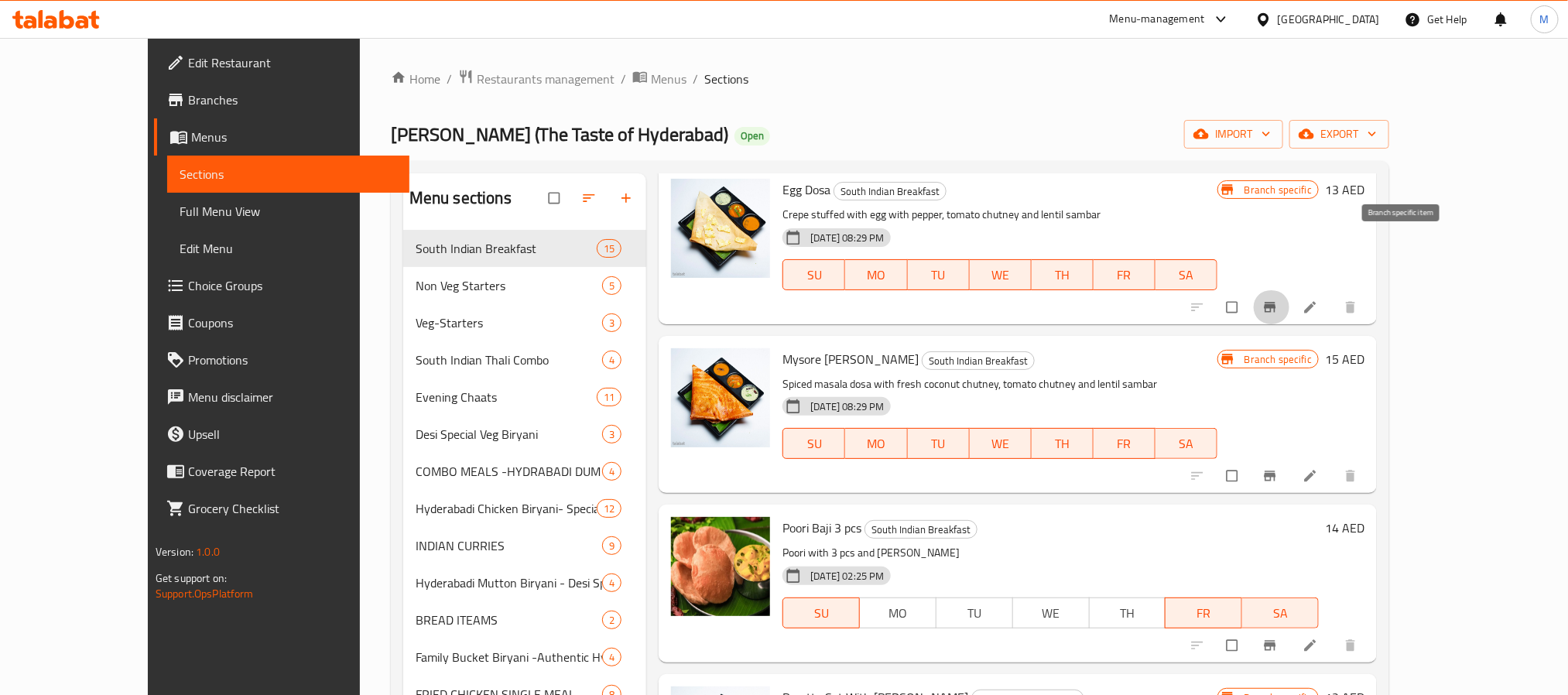
click at [802, 517] on span "Poori Baji 3 pcs" at bounding box center [821, 528] width 79 height 23
click at [778, 117] on div "Home / Restaurants management / Menus / Sections Desi Biryani (The Taste of Hyd…" at bounding box center [890, 511] width 998 height 886
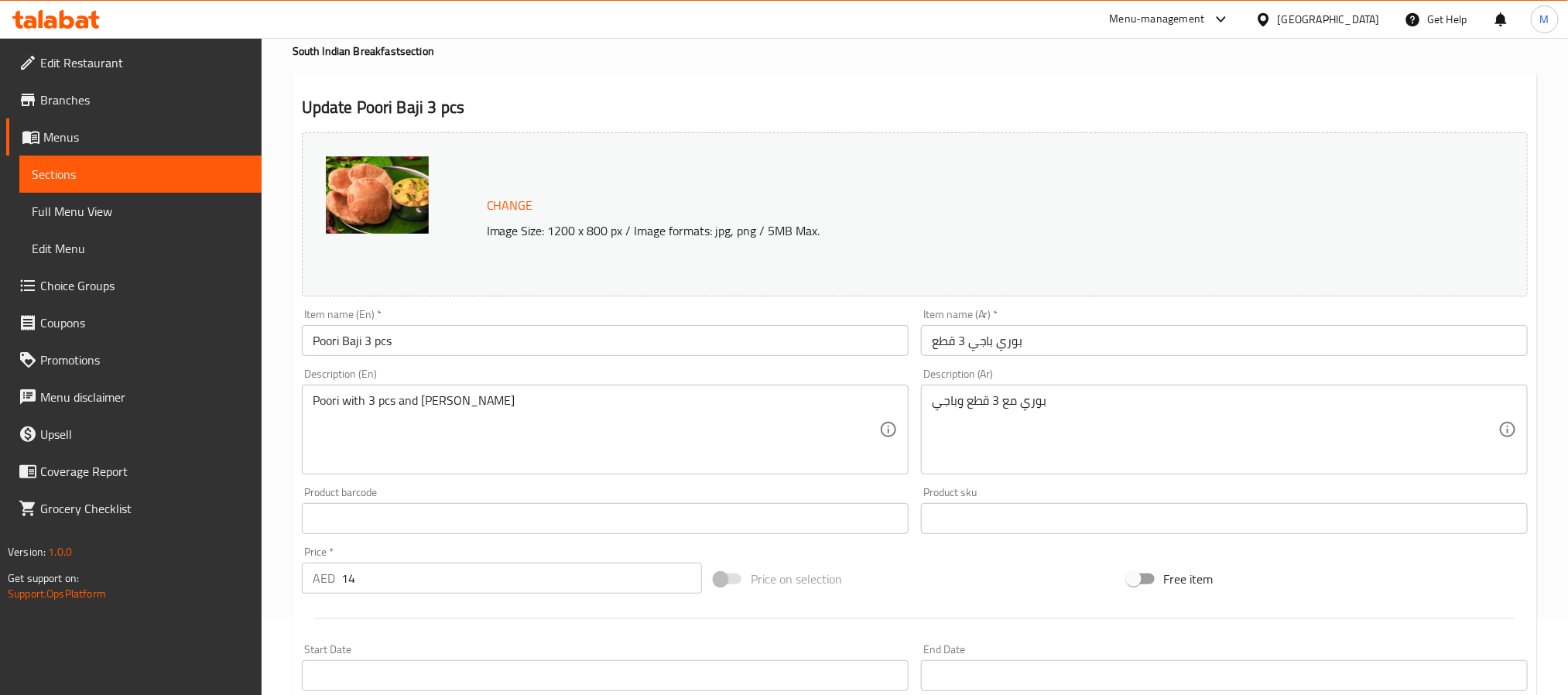
scroll to position [116, 0]
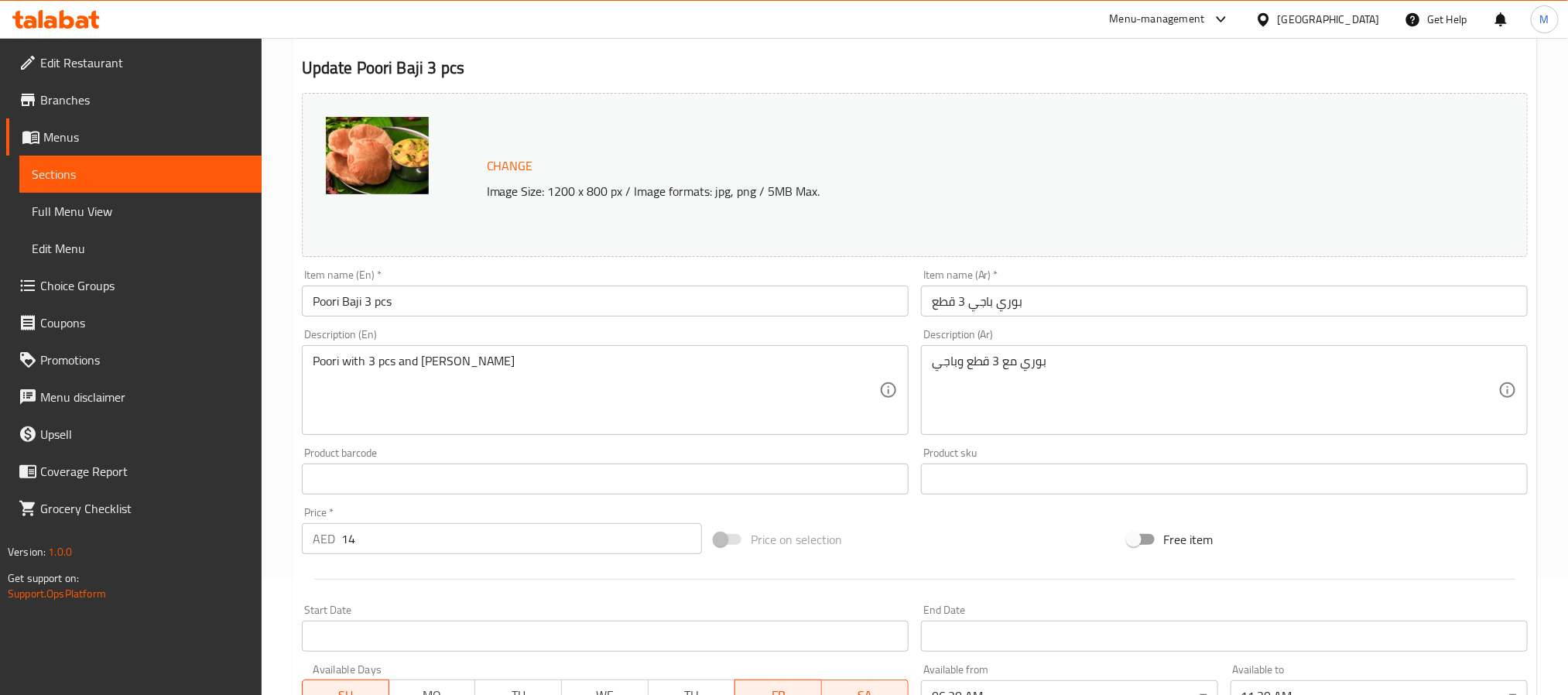
click at [690, 329] on div "Description (En) Poori with 3 pcs and baji Description (En)" at bounding box center [605, 381] width 619 height 118
drag, startPoint x: 474, startPoint y: 347, endPoint x: 472, endPoint y: 359, distance: 12.2
click at [474, 347] on div "Poori with 3 pcs and baji Description (En)" at bounding box center [605, 390] width 607 height 90
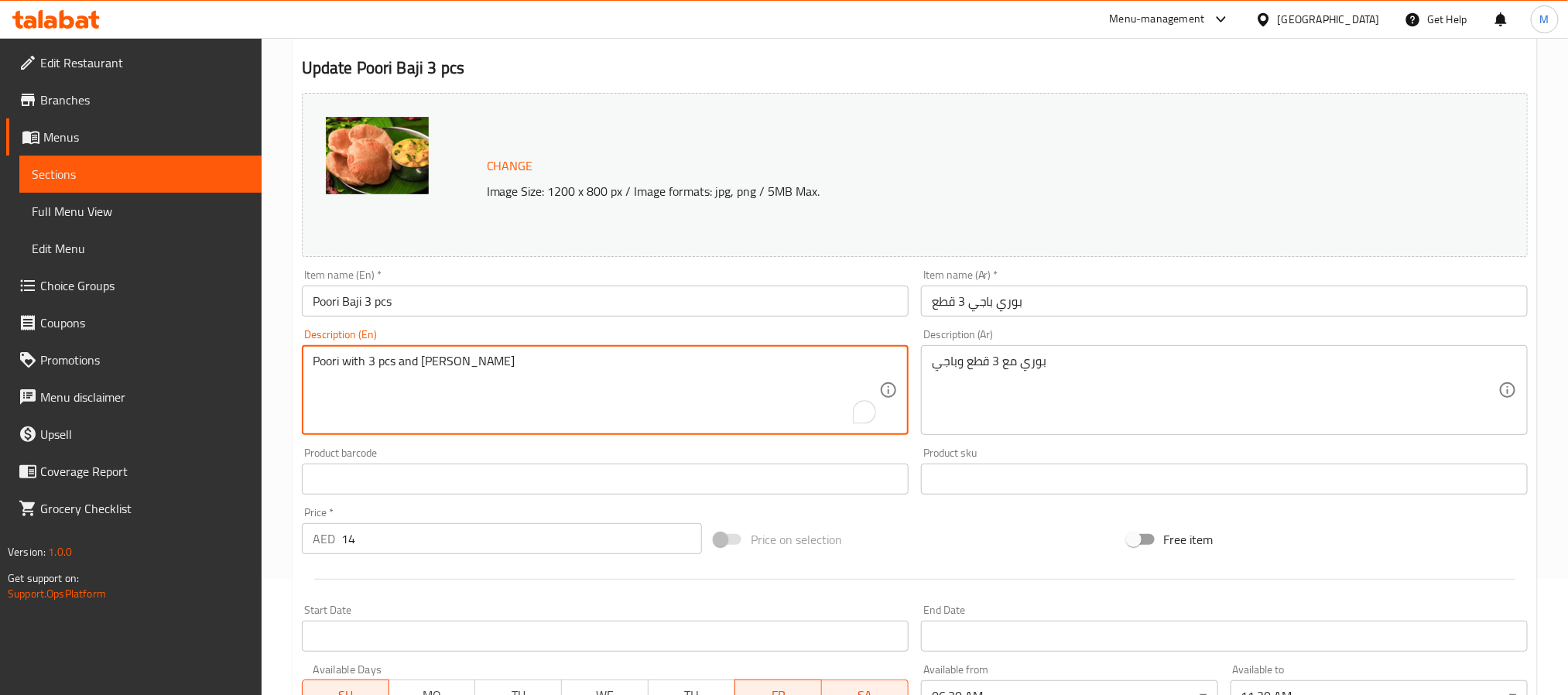
click at [467, 373] on textarea "Poori with 3 pcs and [PERSON_NAME]" at bounding box center [596, 390] width 566 height 73
paste textarea "& Baji"
type textarea "Poori with 3 pcs & [PERSON_NAME]"
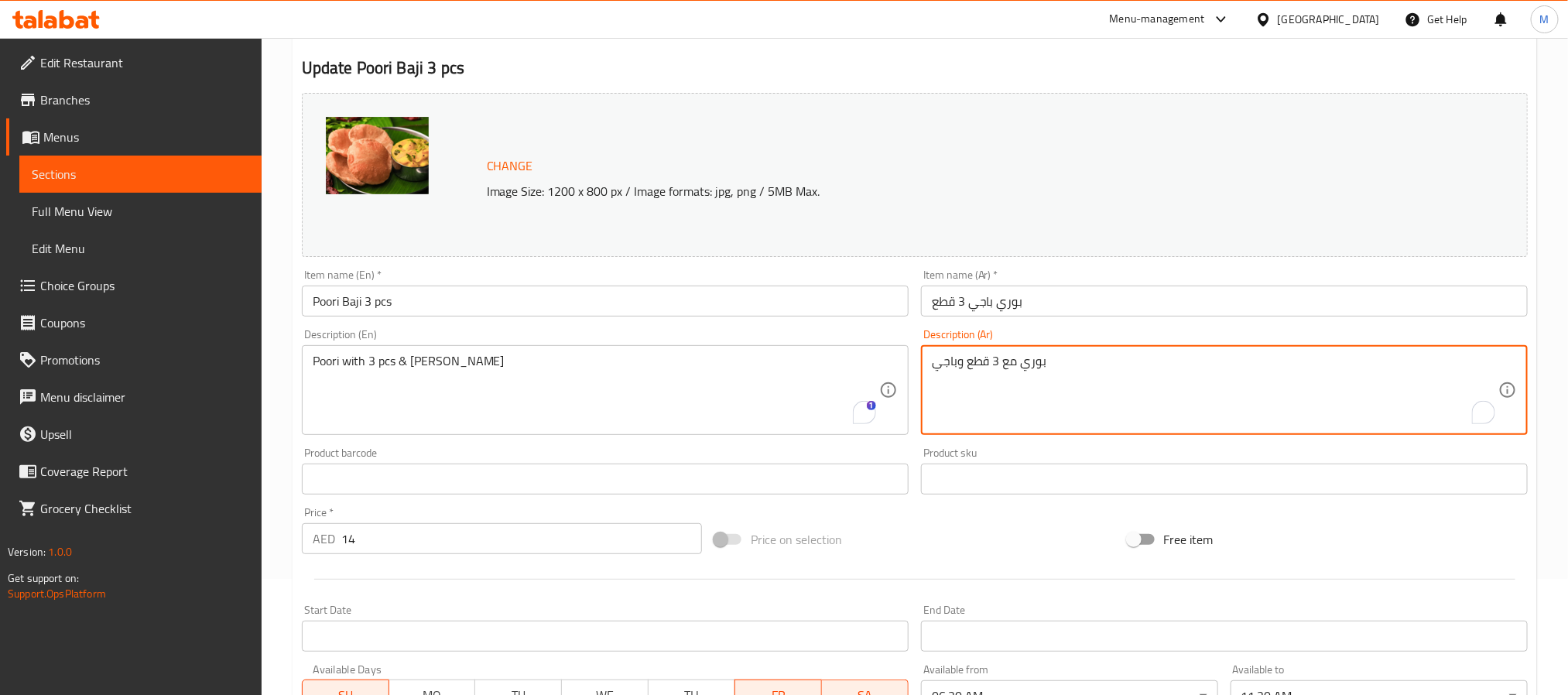
click at [968, 362] on textarea "بوري مع 3 قطع وباجي" at bounding box center [1215, 390] width 566 height 73
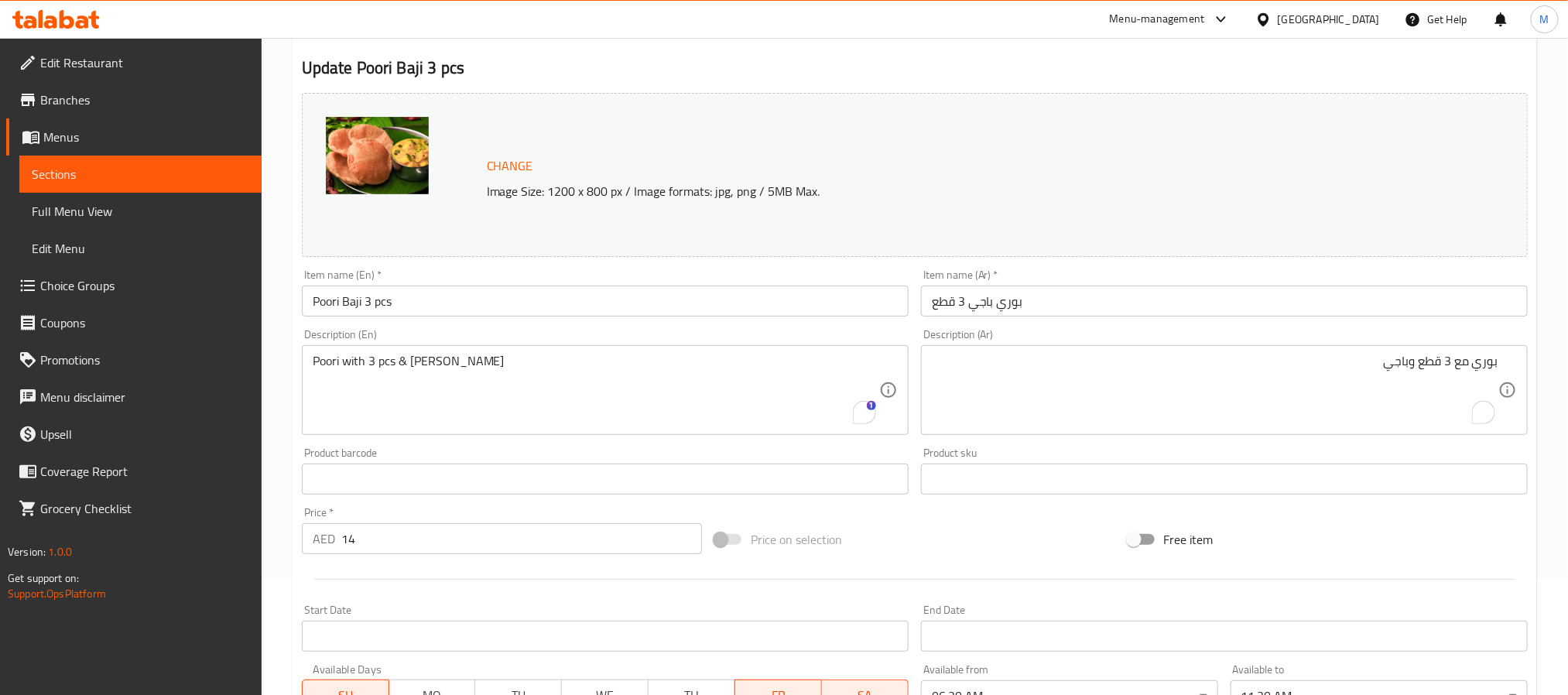
click at [678, 444] on div "Product barcode Product barcode" at bounding box center [605, 471] width 619 height 59
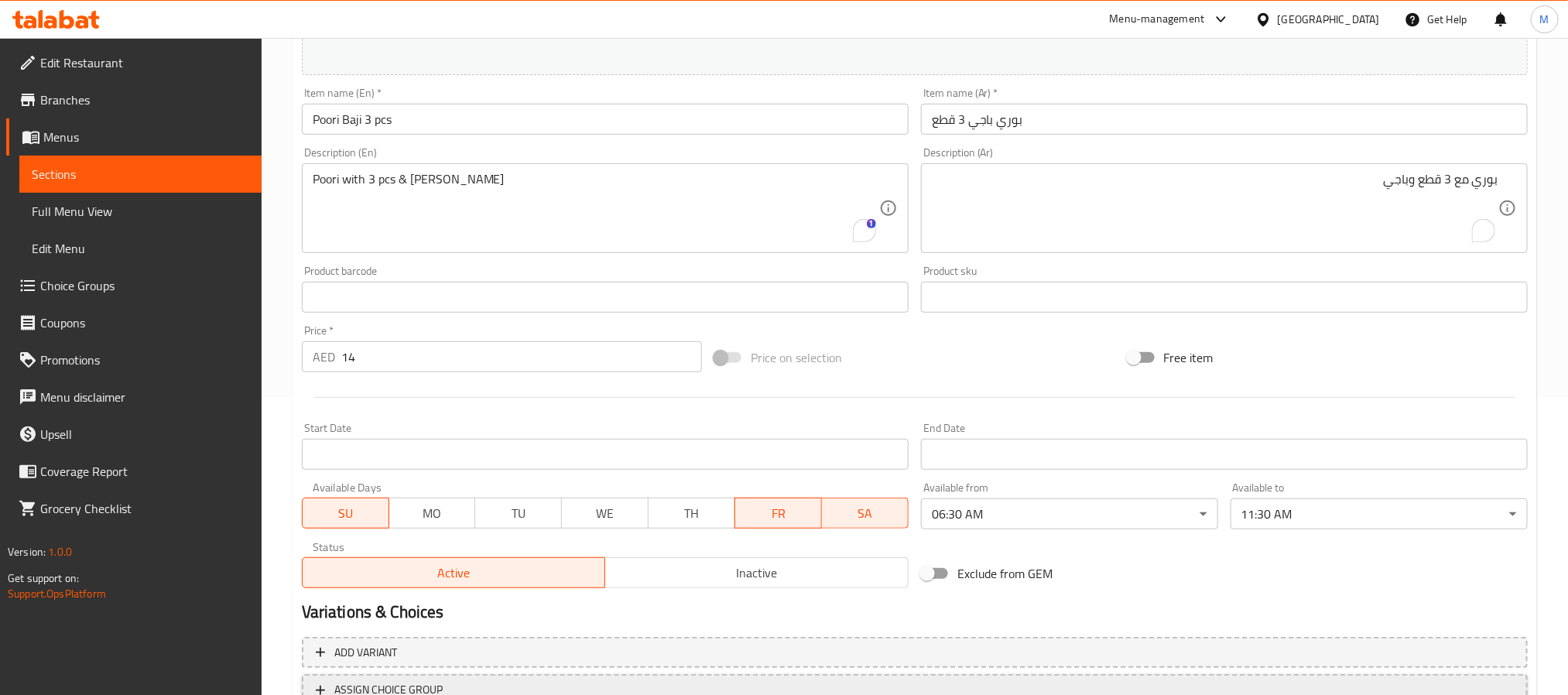
scroll to position [419, 0]
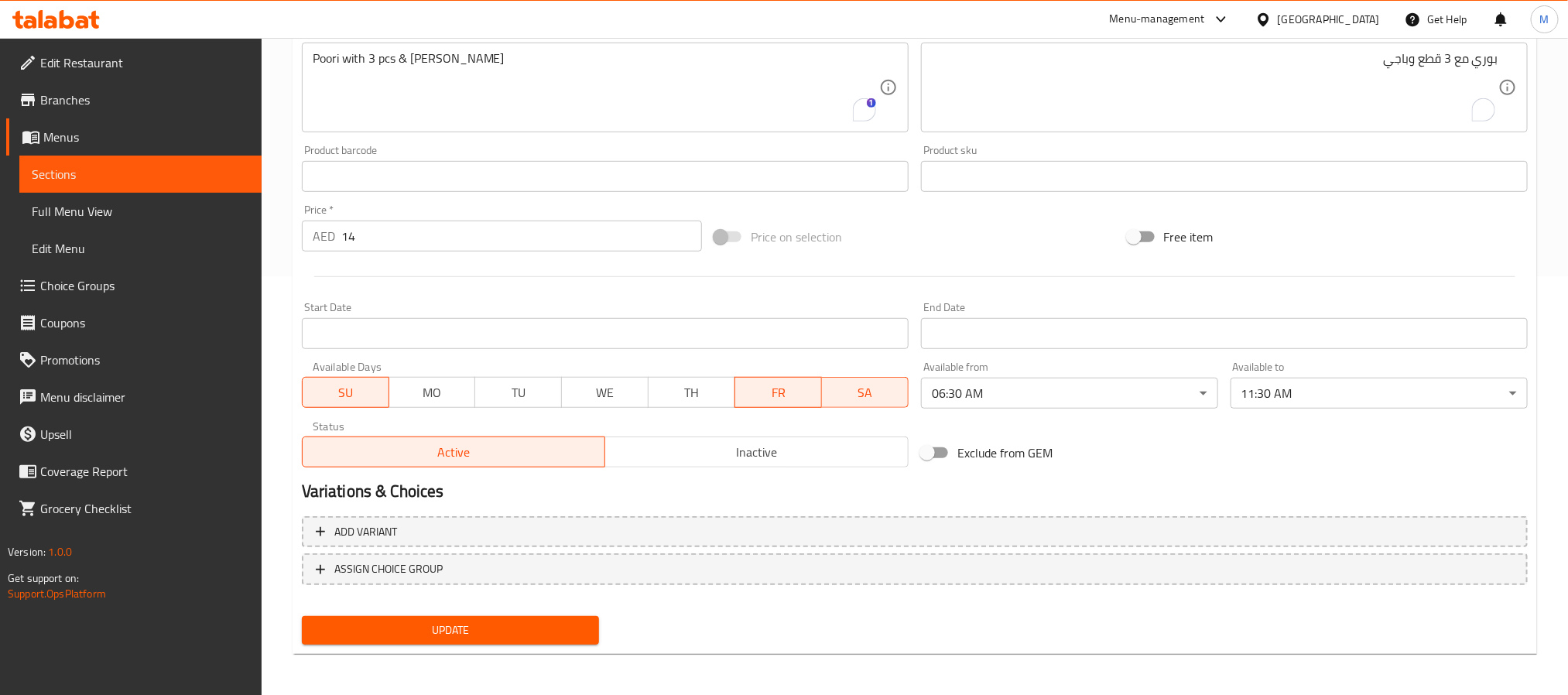
click at [503, 625] on span "Update" at bounding box center [450, 630] width 272 height 19
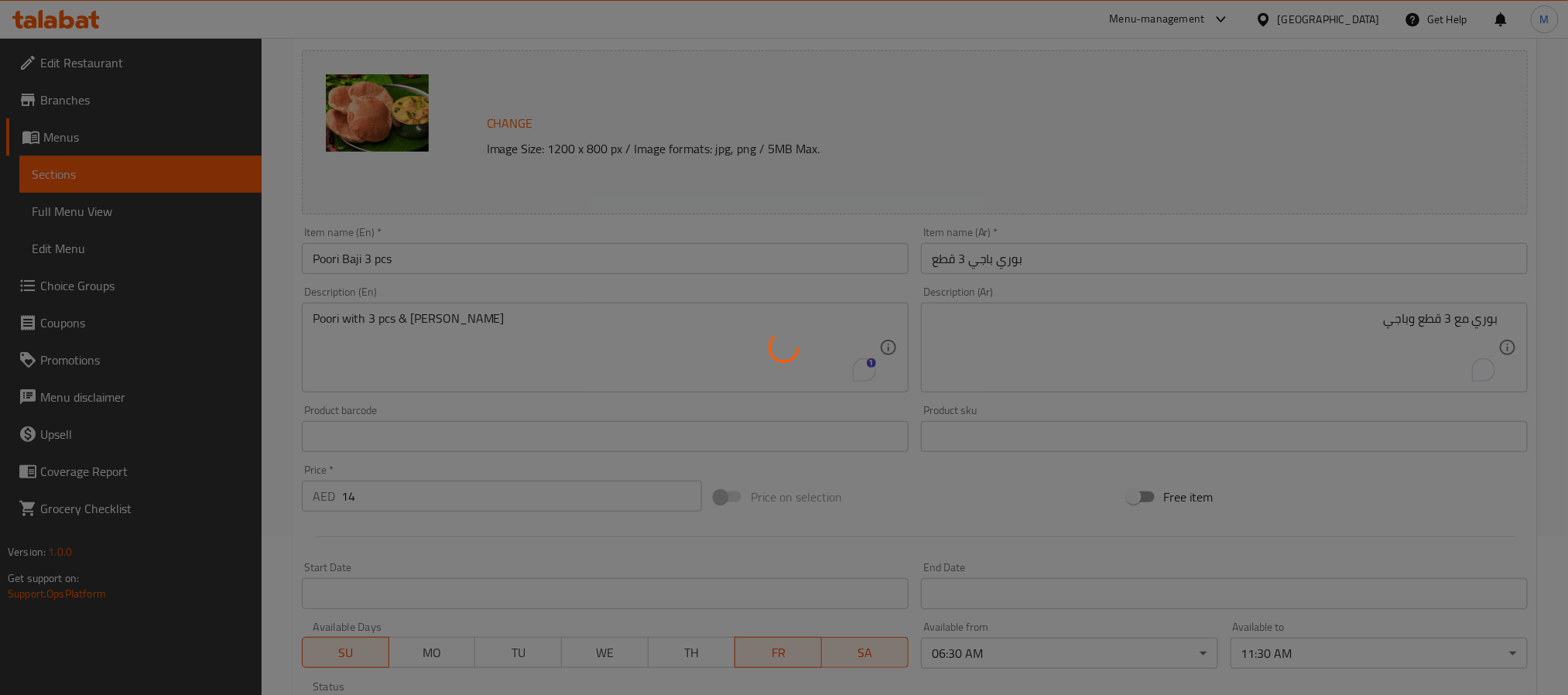
scroll to position [0, 0]
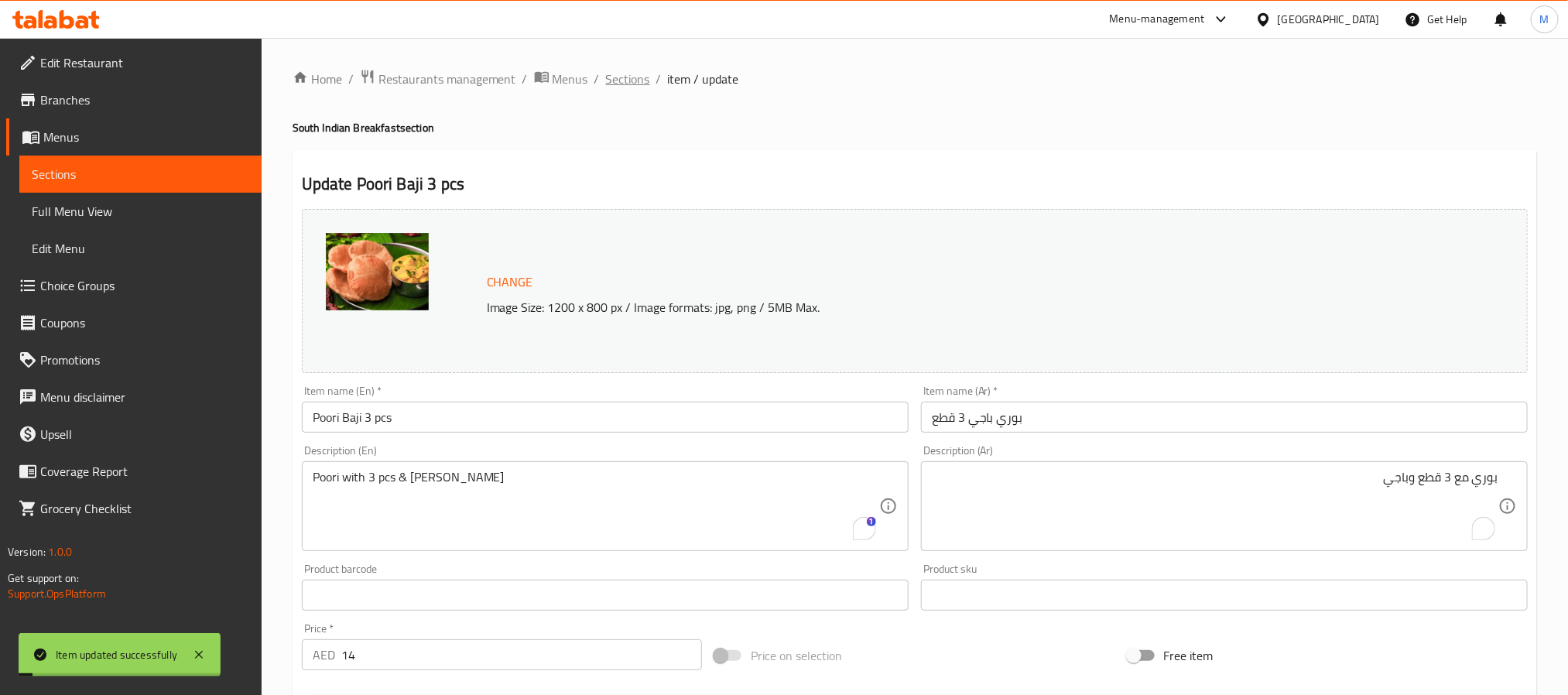
click at [639, 72] on span "Sections" at bounding box center [628, 79] width 44 height 19
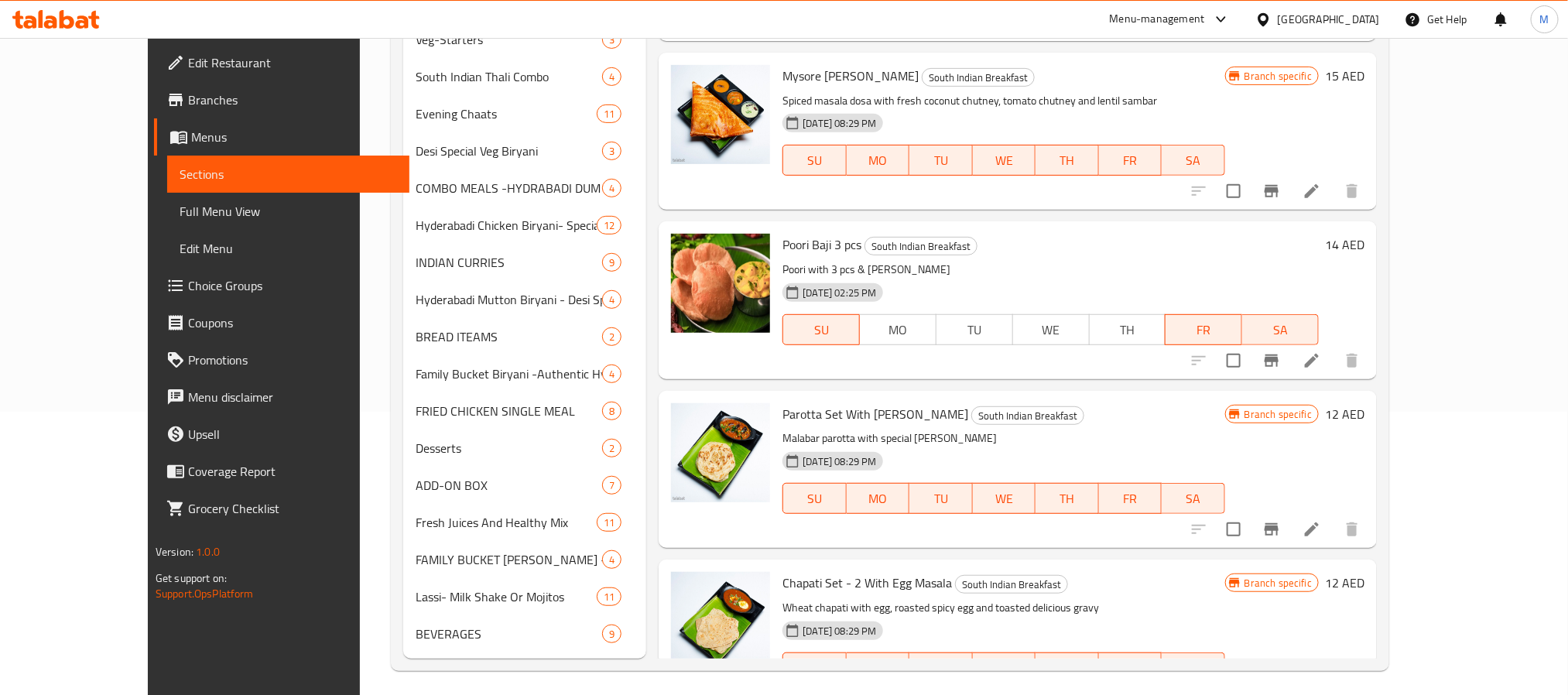
scroll to position [291, 0]
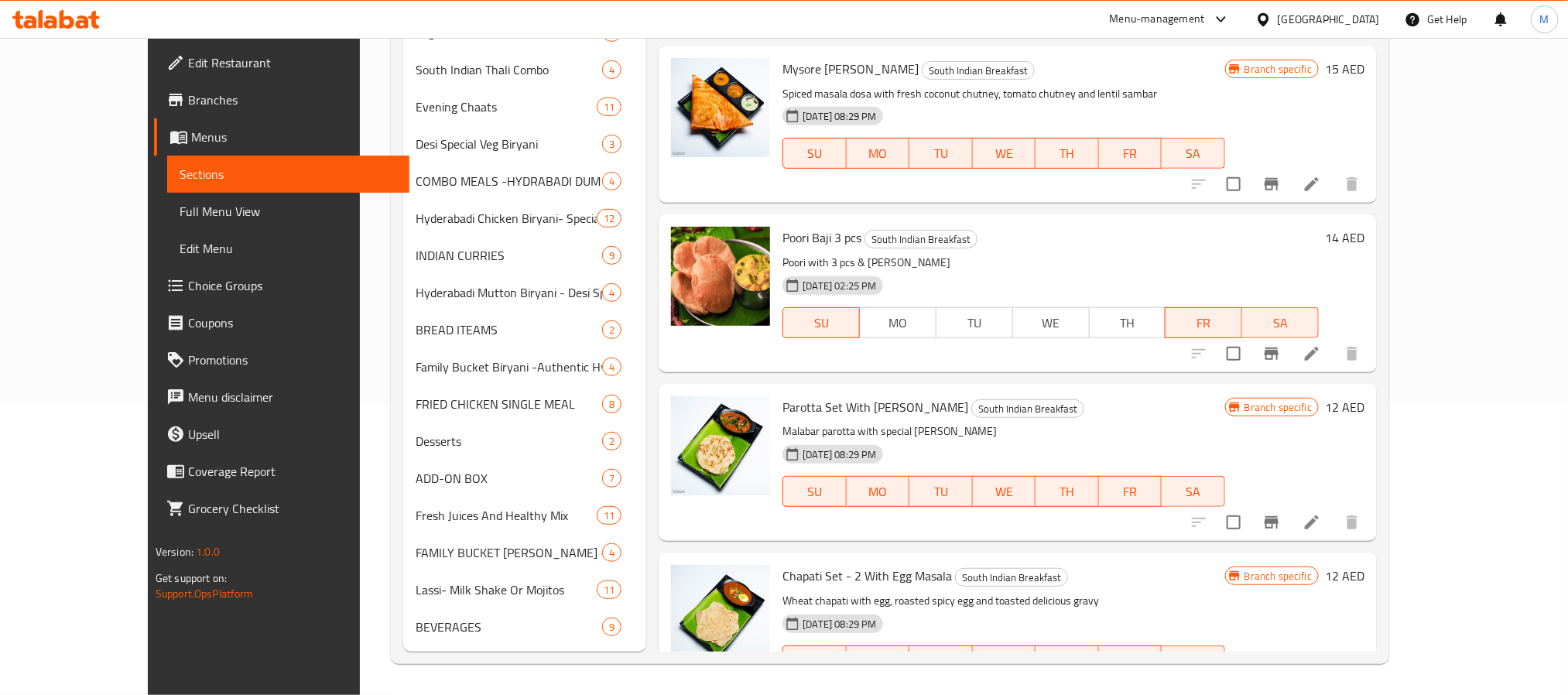
click at [1080, 422] on p "Malabar parotta with special [PERSON_NAME]" at bounding box center [1003, 431] width 442 height 19
click at [1113, 422] on p "Malabar parotta with special [PERSON_NAME]" at bounding box center [1003, 431] width 442 height 19
click at [1281, 683] on icon "Branch-specific-item" at bounding box center [1271, 692] width 19 height 19
click at [968, 592] on p "Wheat chapati with egg, roasted spicy egg and toasted delicious gravy" at bounding box center [1003, 601] width 442 height 19
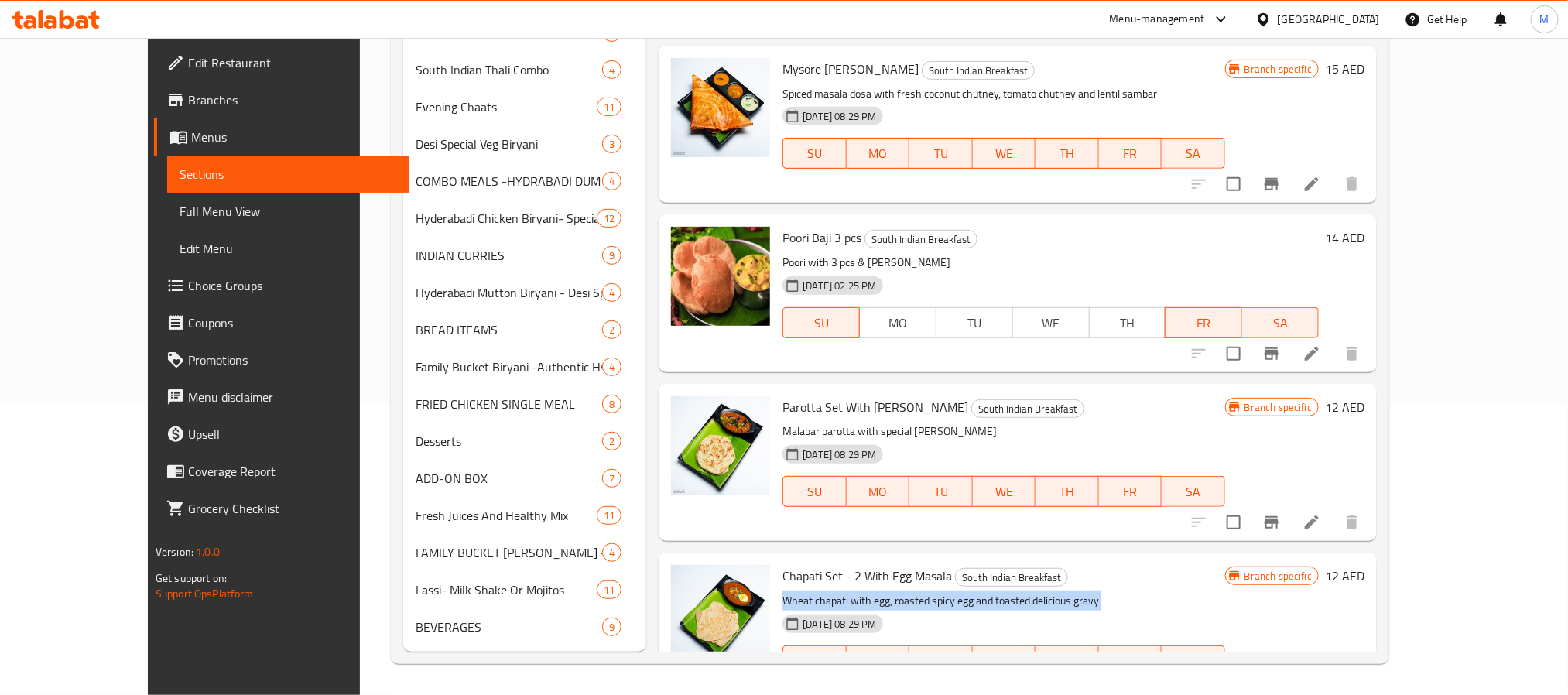
click at [968, 592] on p "Wheat chapati with egg, roasted spicy egg and toasted delicious gravy" at bounding box center [1003, 601] width 442 height 19
click at [890, 422] on p "Malabar parotta with special [PERSON_NAME]" at bounding box center [1003, 431] width 442 height 19
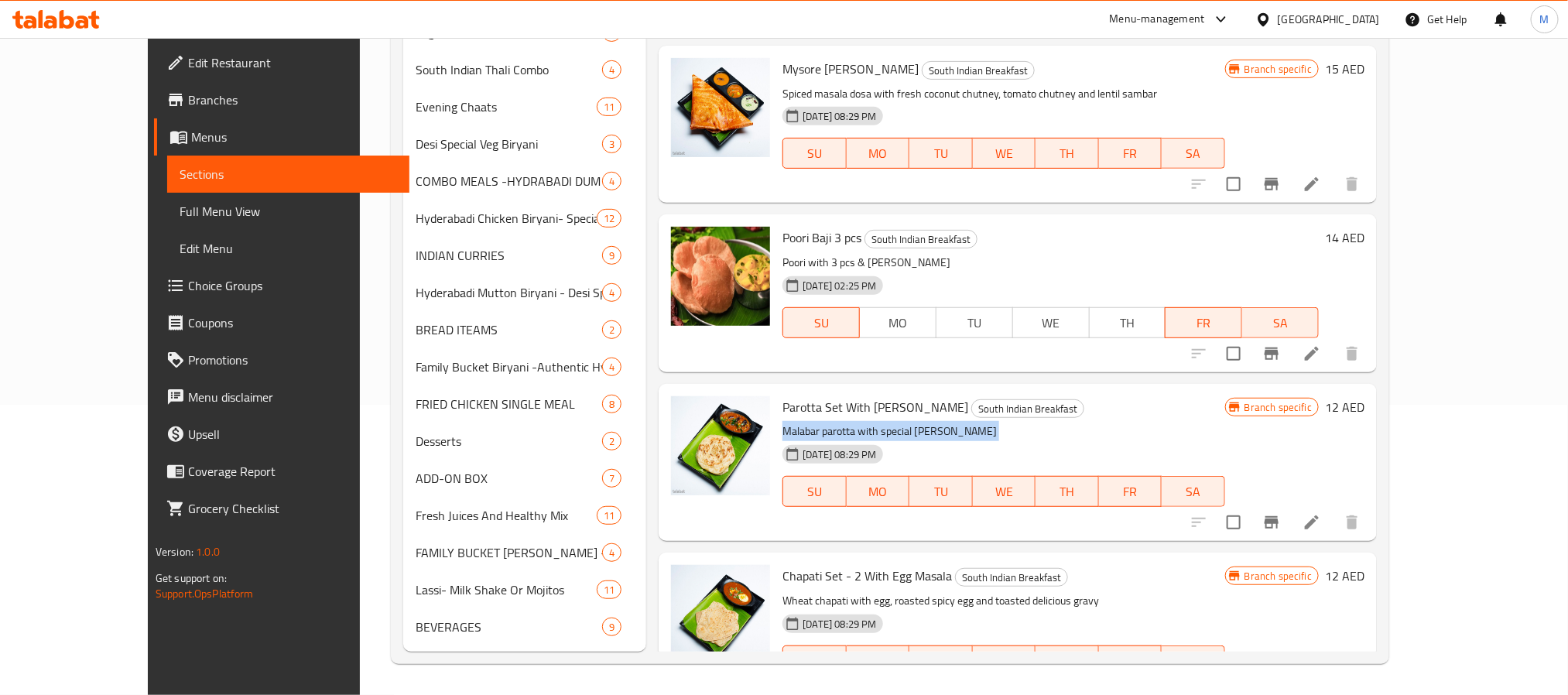
click at [890, 422] on p "Malabar parotta with special [PERSON_NAME]" at bounding box center [1003, 431] width 442 height 19
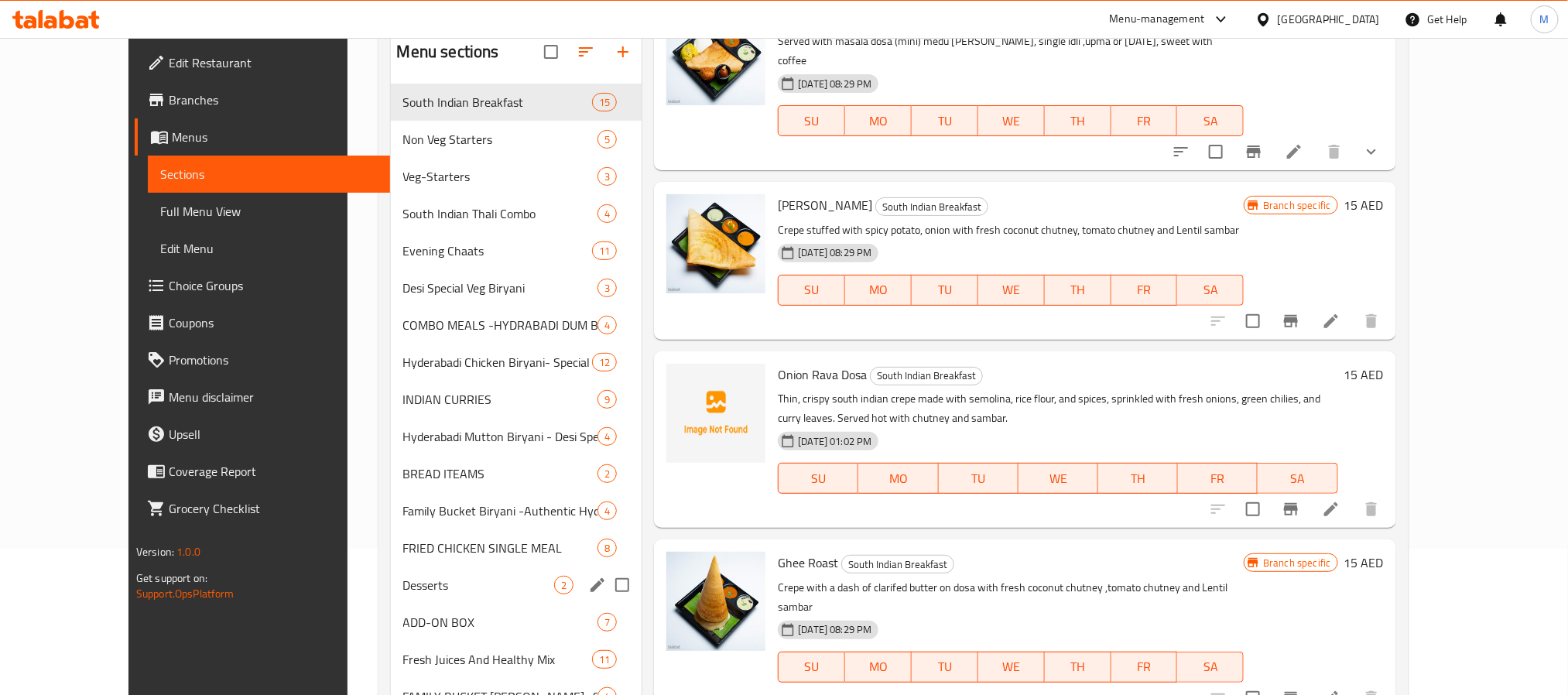
scroll to position [0, 0]
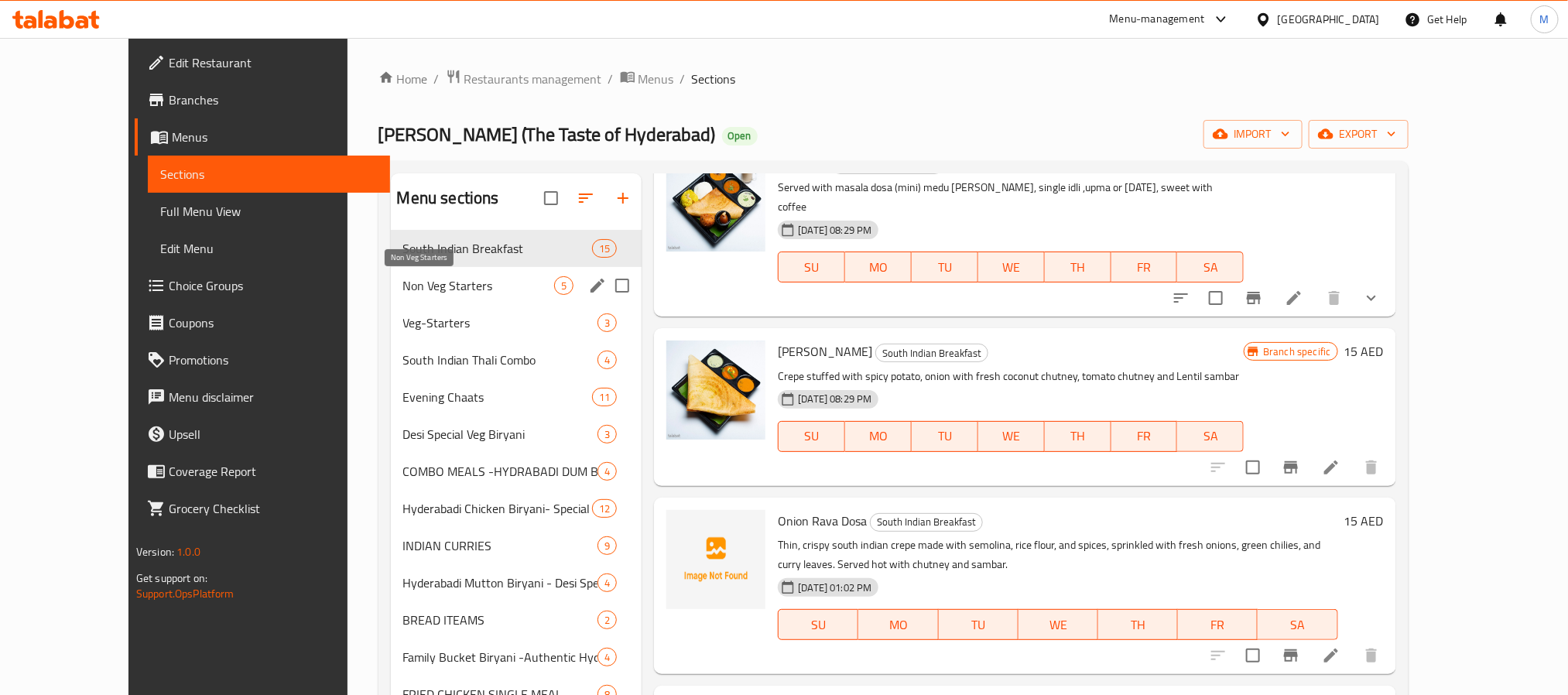
click at [483, 277] on span "Non Veg Starters" at bounding box center [479, 285] width 152 height 19
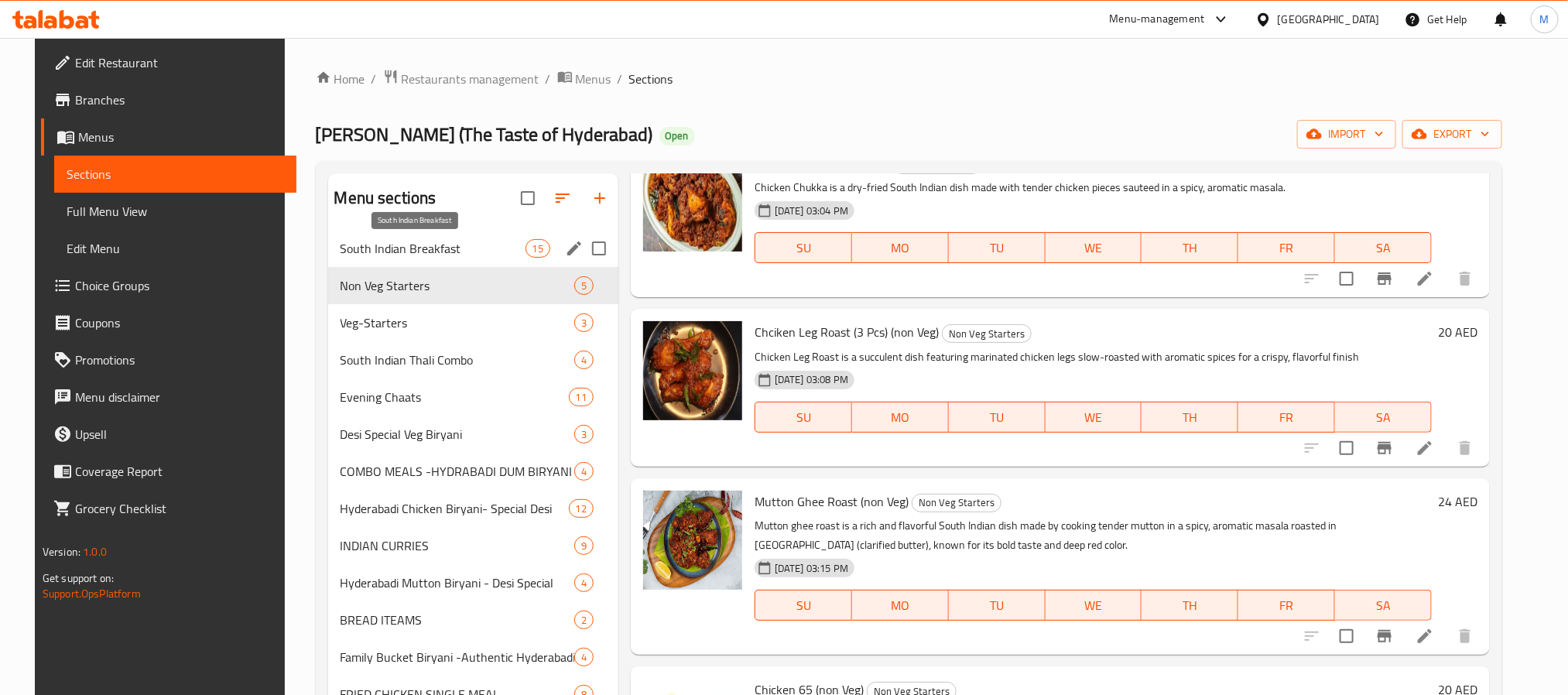
click at [492, 239] on span "South Indian Breakfast" at bounding box center [433, 248] width 185 height 19
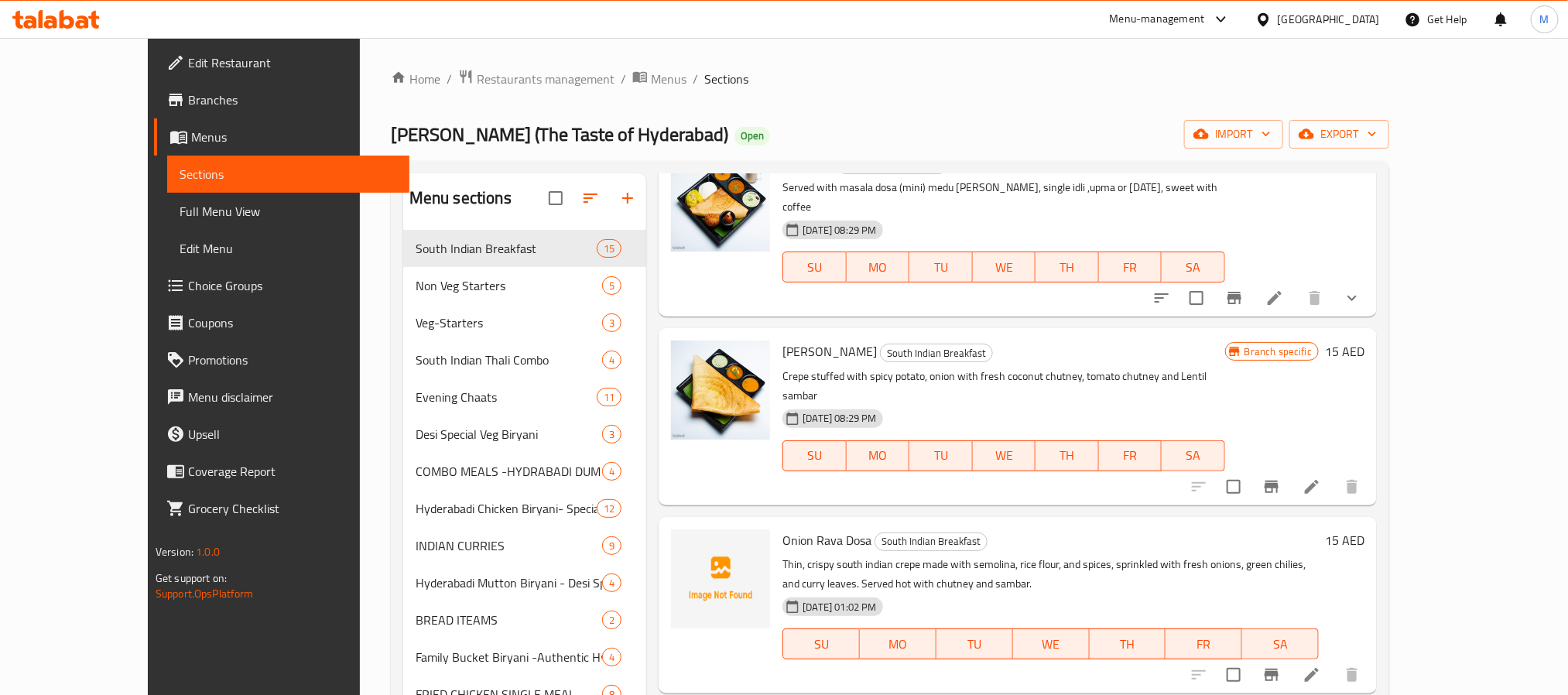
click at [949, 118] on div "Home / Restaurants management / Menus / Sections Desi Biryani (The Taste of Hyd…" at bounding box center [890, 511] width 998 height 886
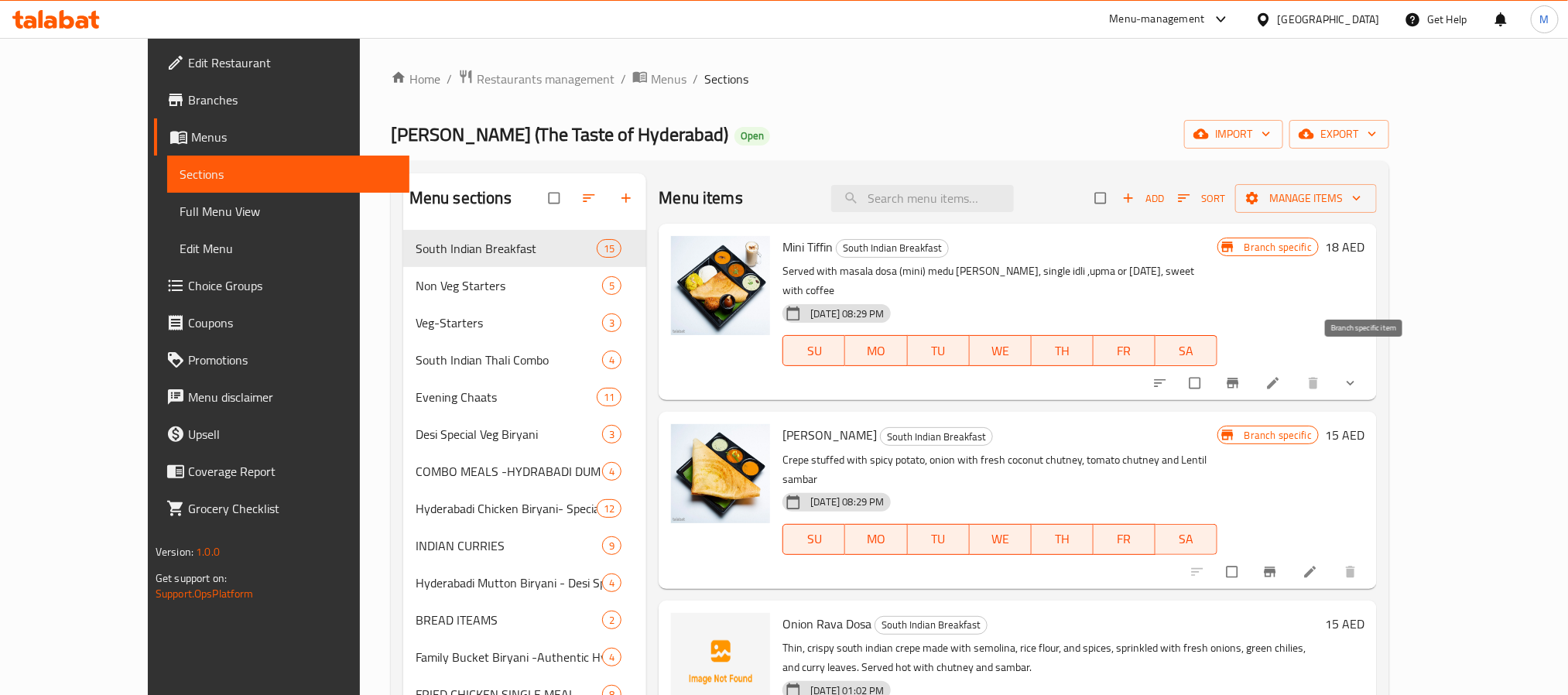
click at [1253, 366] on button "Branch-specific-item" at bounding box center [1234, 383] width 37 height 34
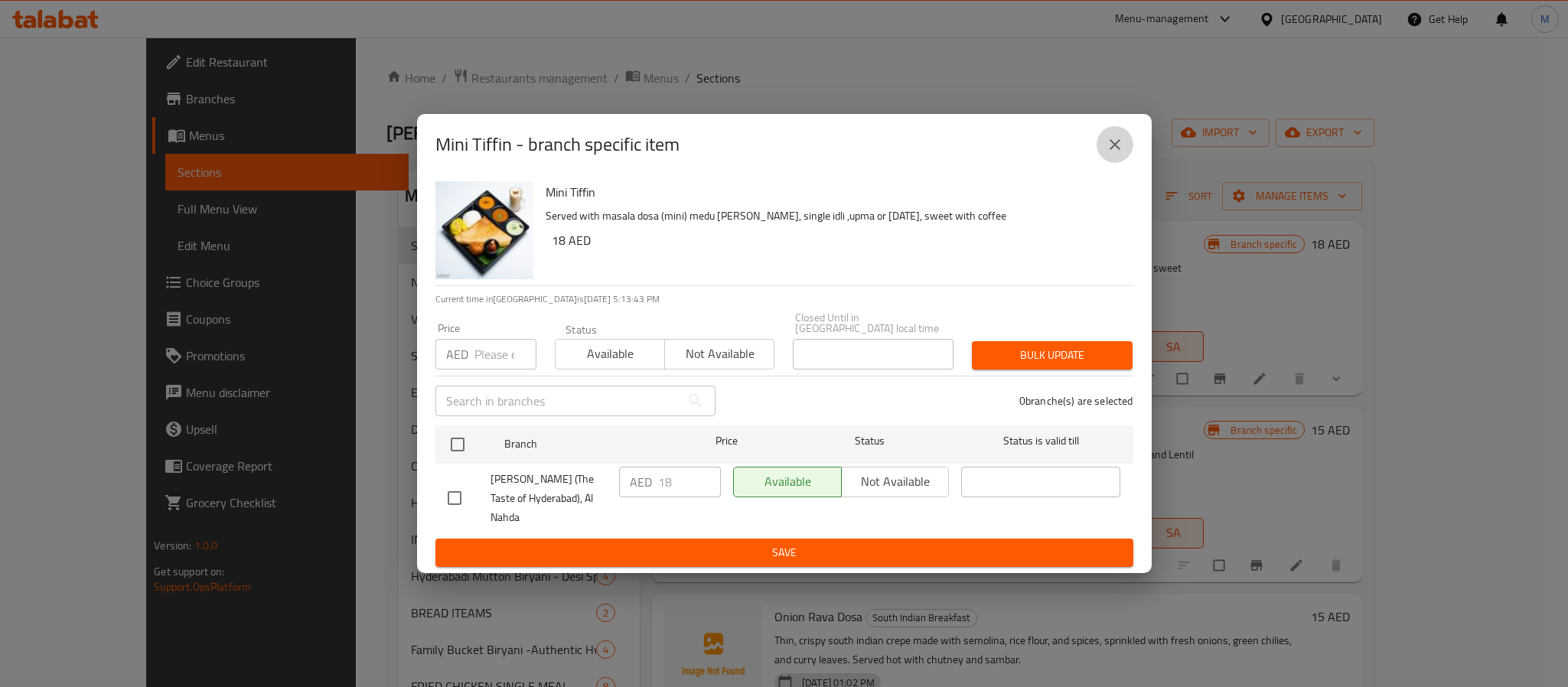
click at [1107, 147] on icon "close" at bounding box center [1115, 145] width 19 height 19
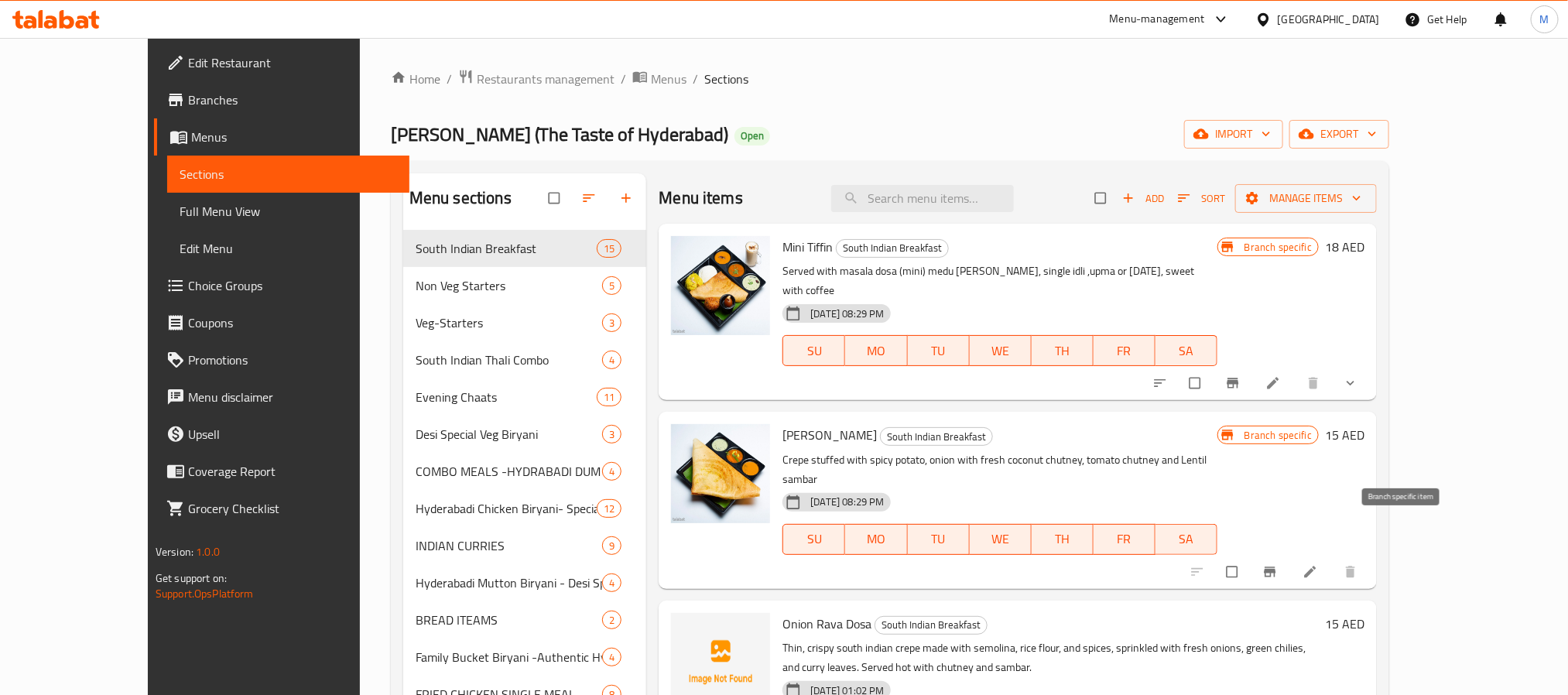
click at [1278, 564] on icon "Branch-specific-item" at bounding box center [1270, 572] width 16 height 16
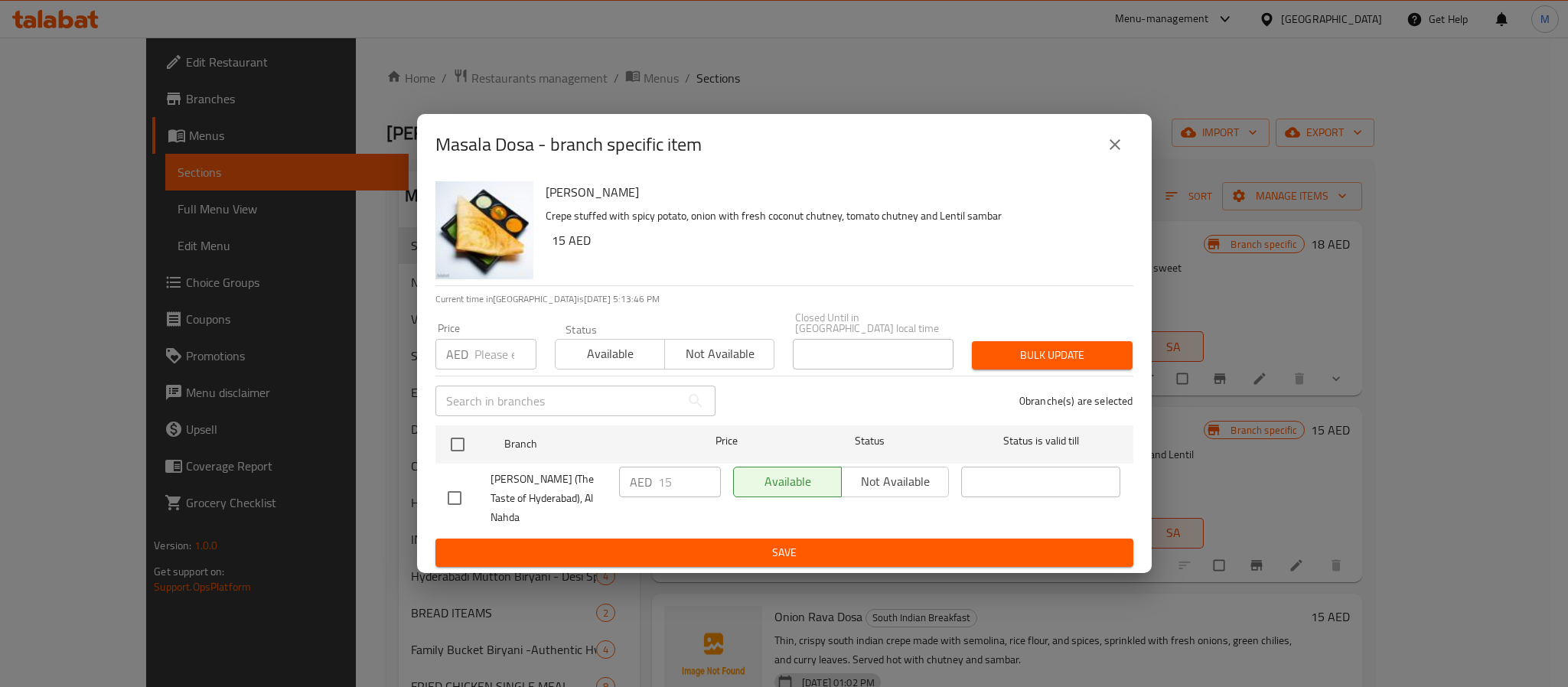
click at [1106, 153] on icon "close" at bounding box center [1115, 145] width 19 height 19
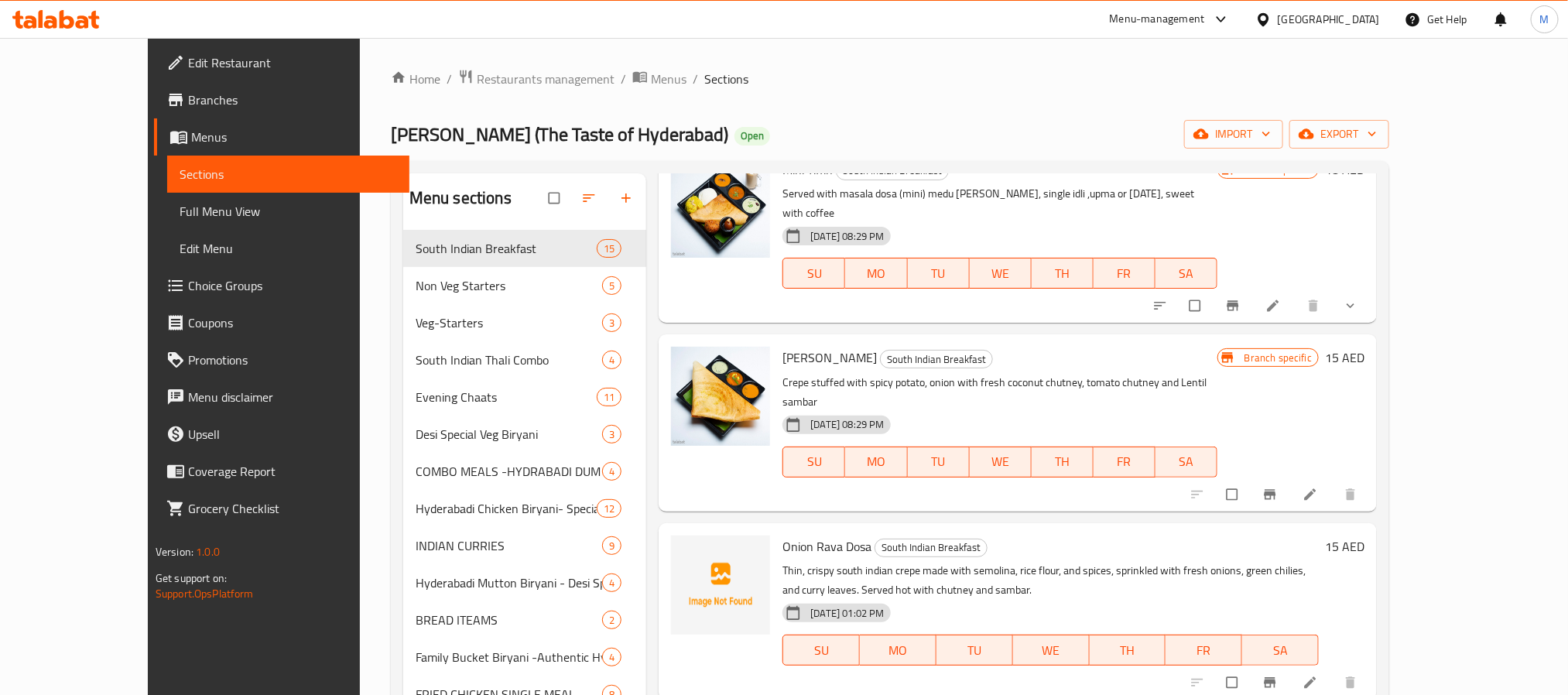
scroll to position [116, 0]
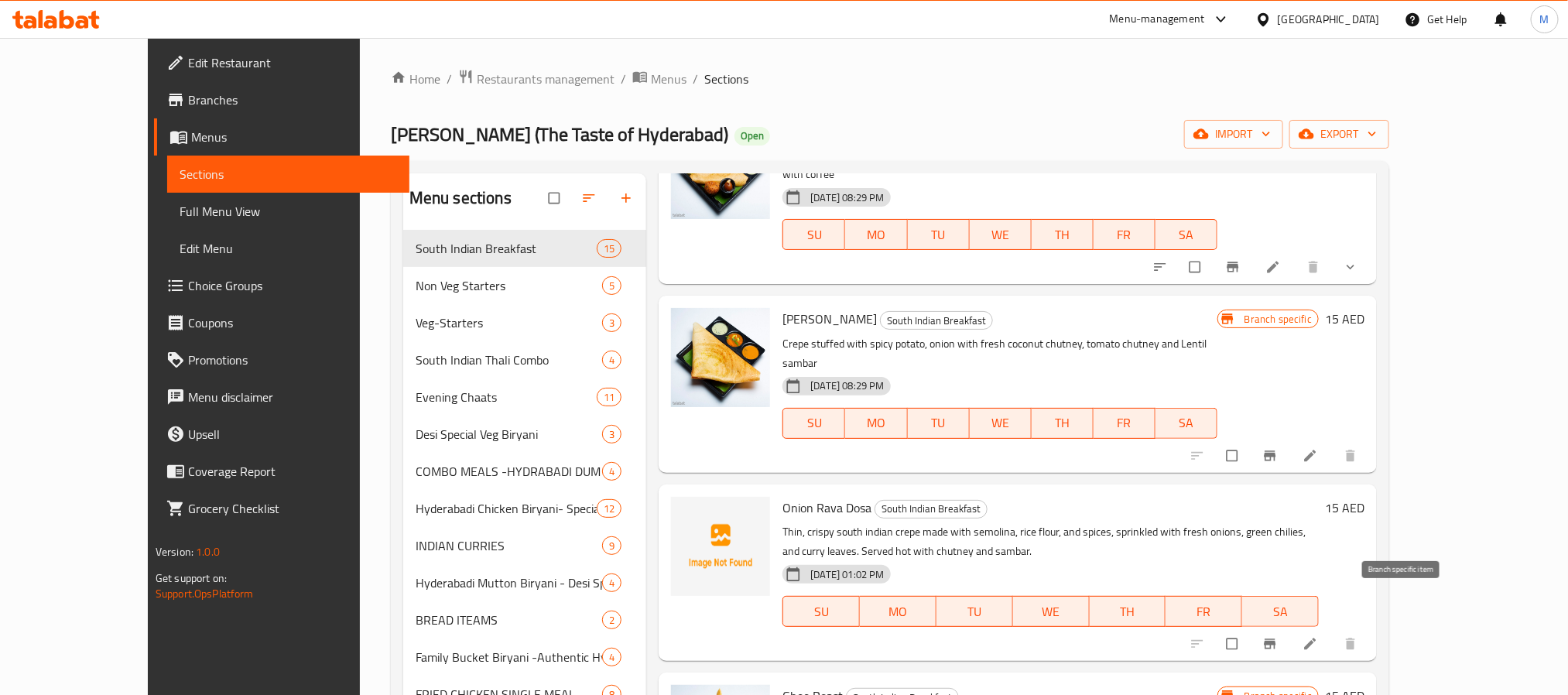
click at [1276, 639] on icon "Branch-specific-item" at bounding box center [1270, 644] width 11 height 10
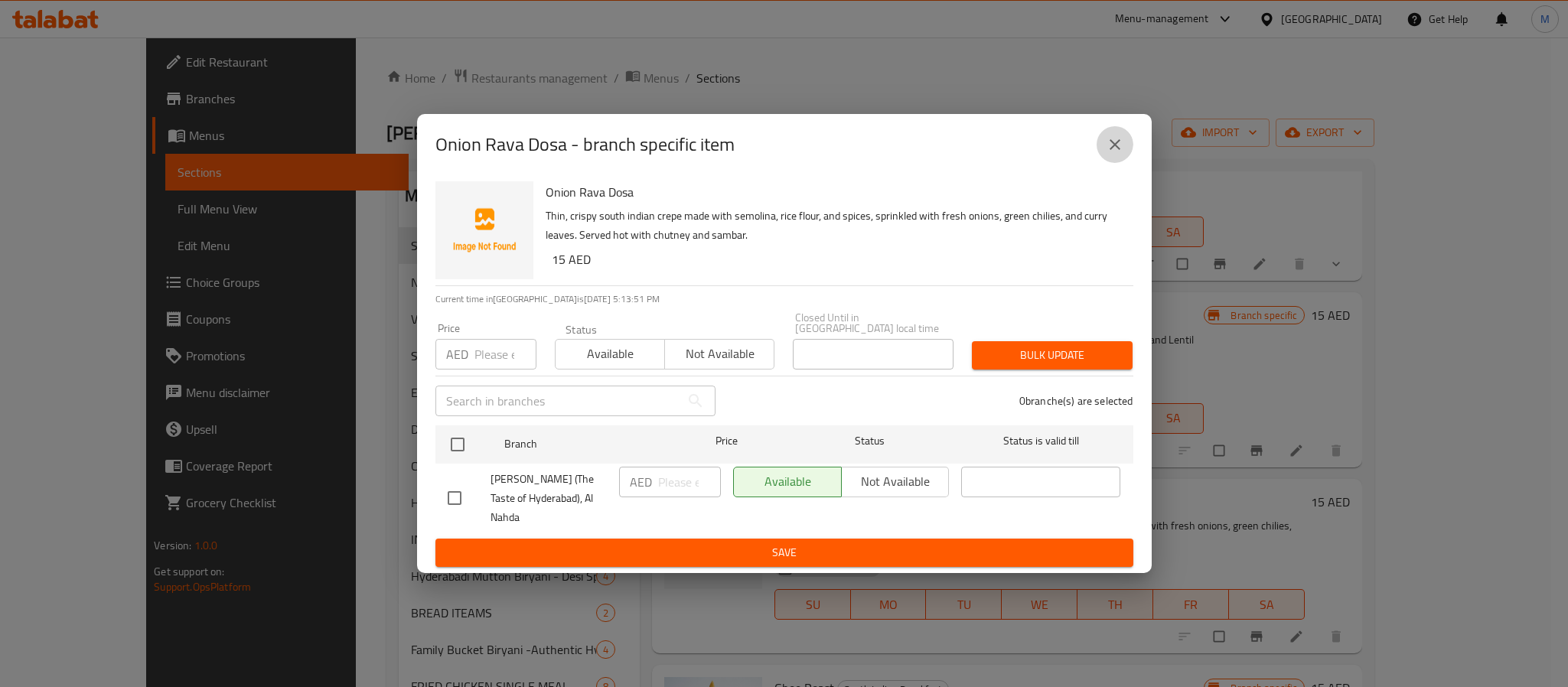
click at [1121, 153] on icon "close" at bounding box center [1115, 145] width 19 height 19
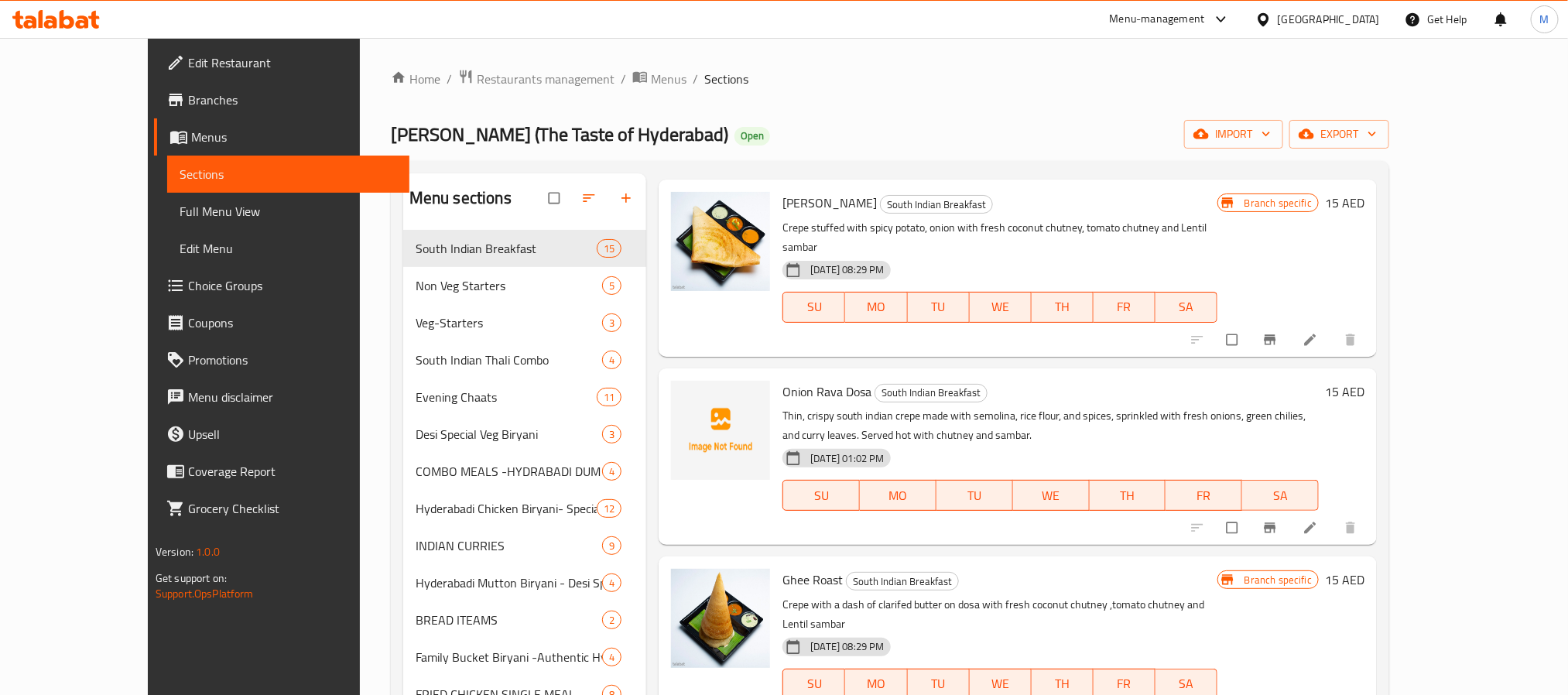
scroll to position [348, 0]
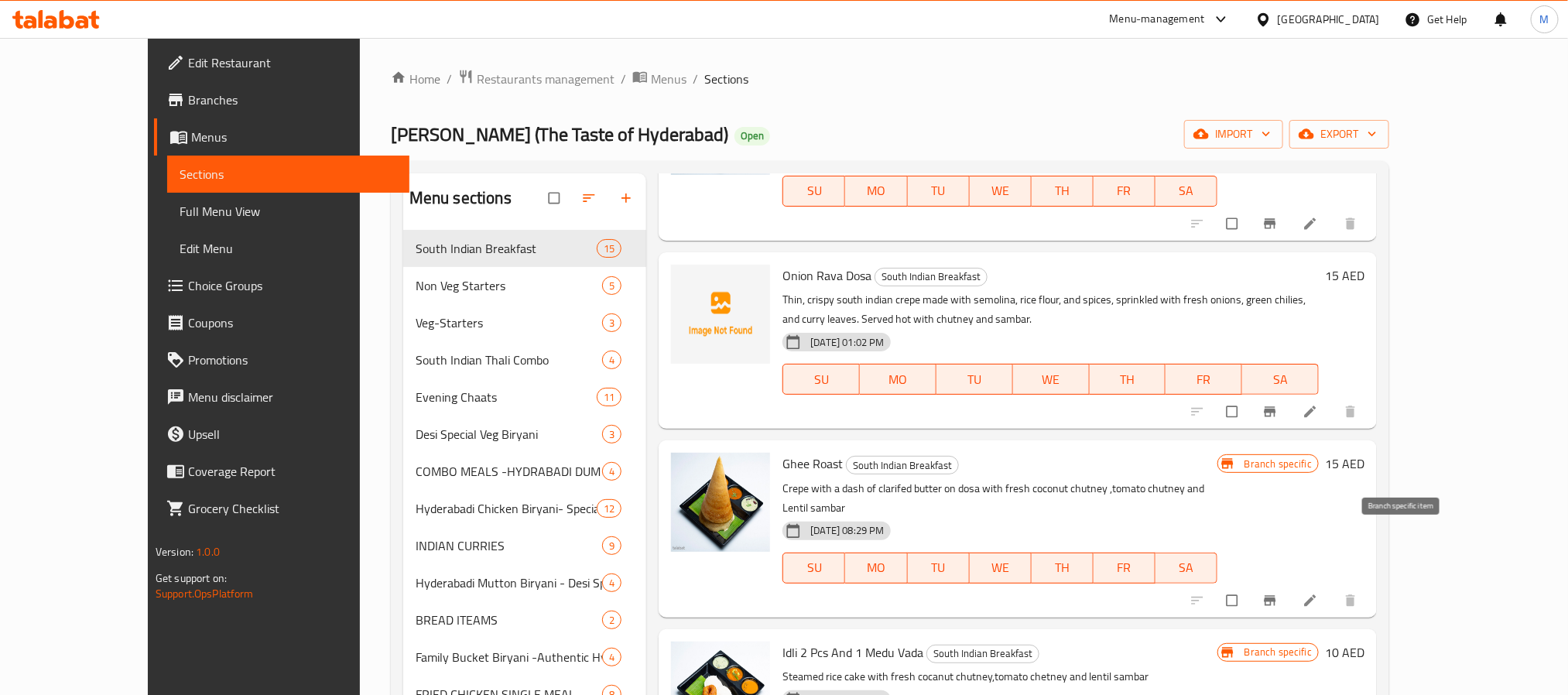
click at [1276, 595] on icon "Branch-specific-item" at bounding box center [1270, 600] width 11 height 10
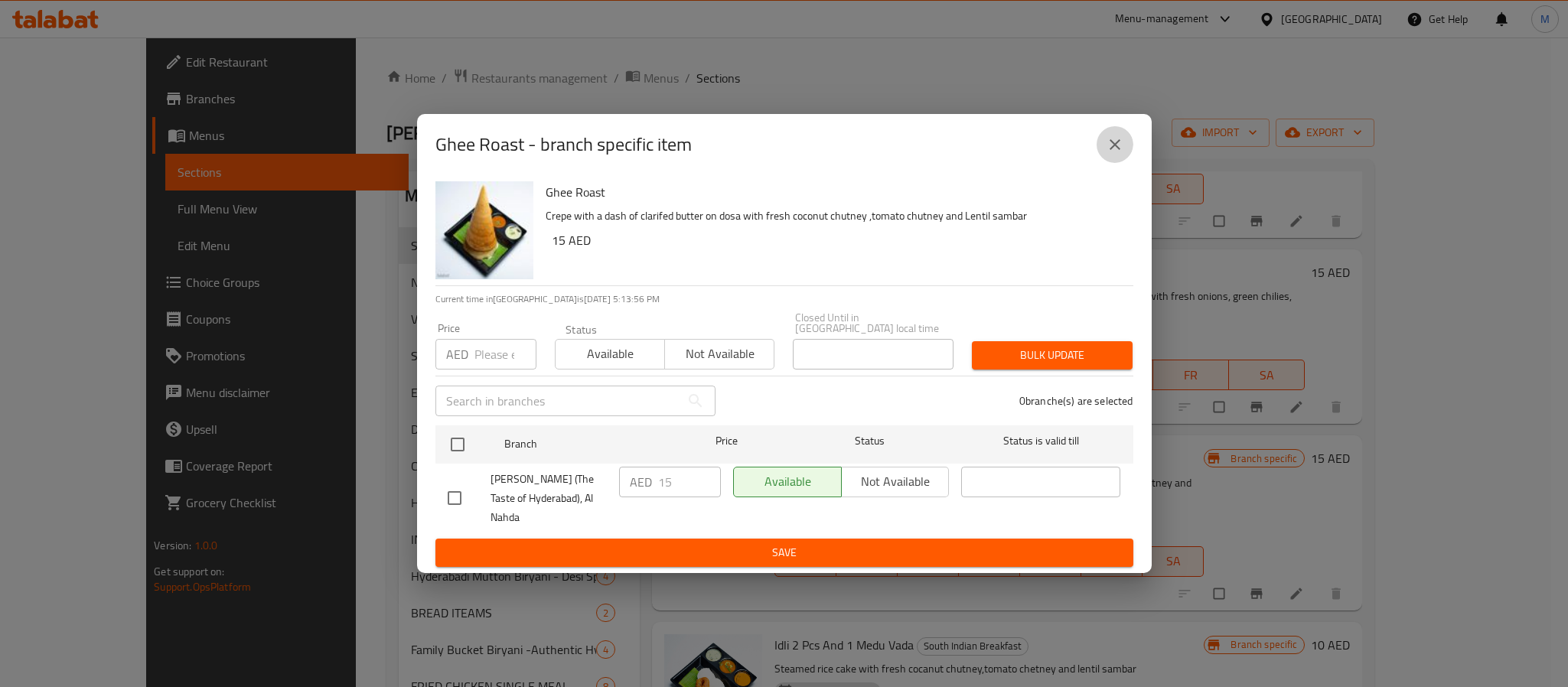
click at [1110, 153] on icon "close" at bounding box center [1115, 145] width 19 height 19
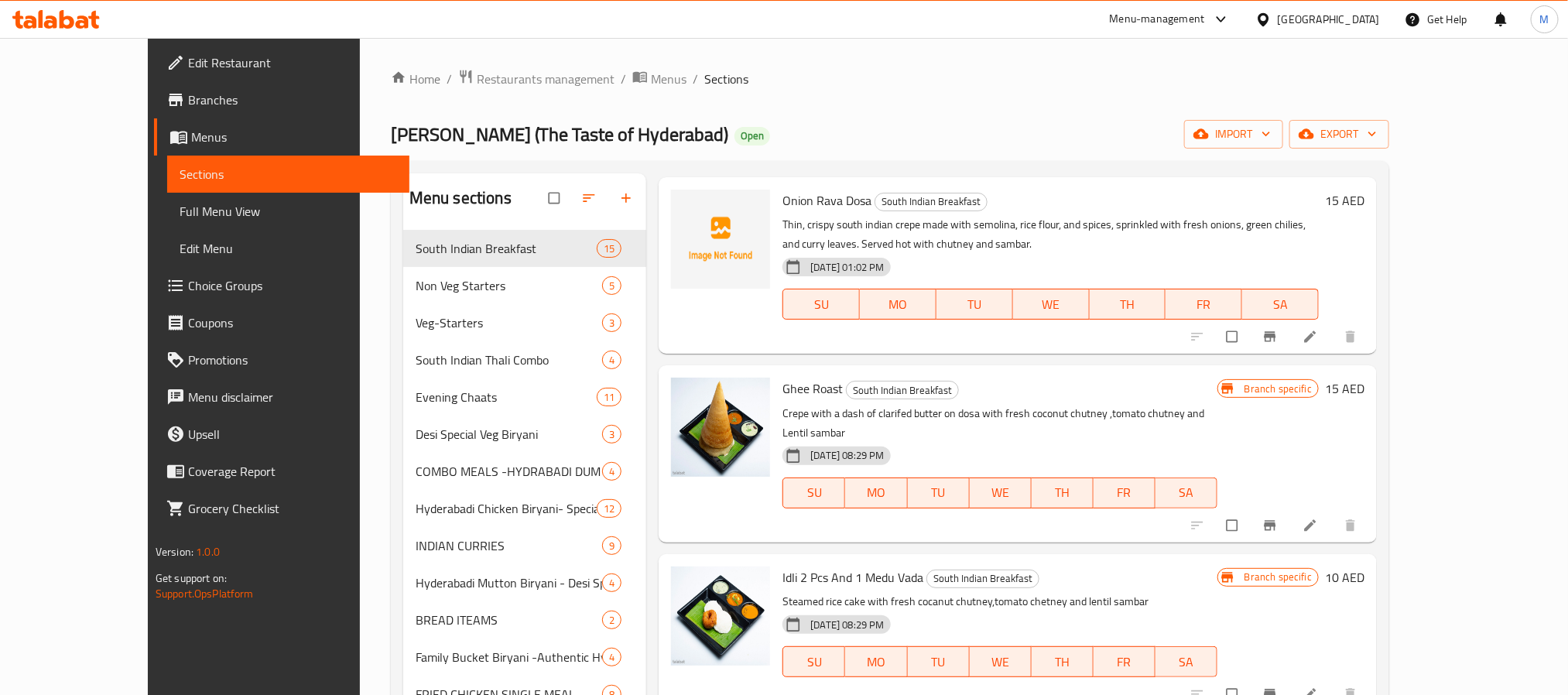
scroll to position [465, 0]
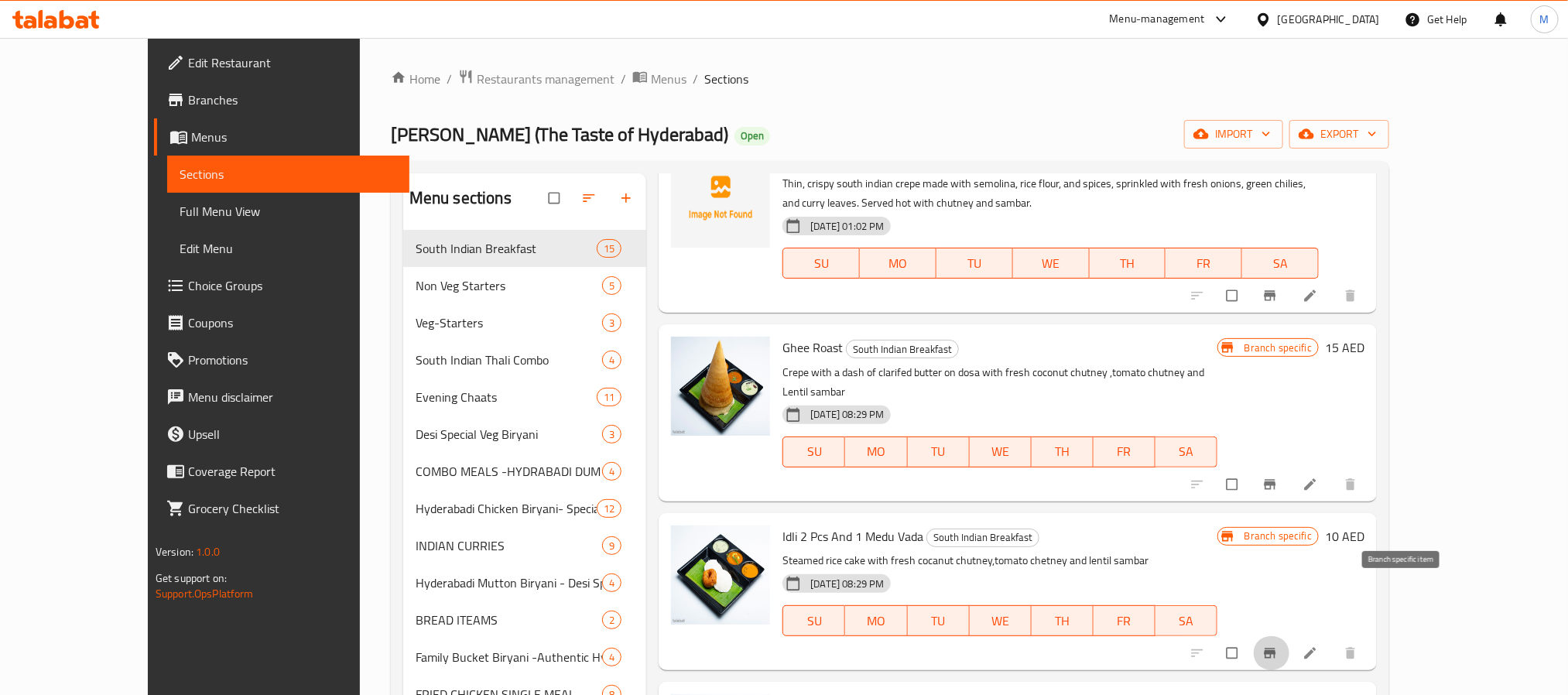
click at [1276, 648] on icon "Branch-specific-item" at bounding box center [1270, 653] width 11 height 10
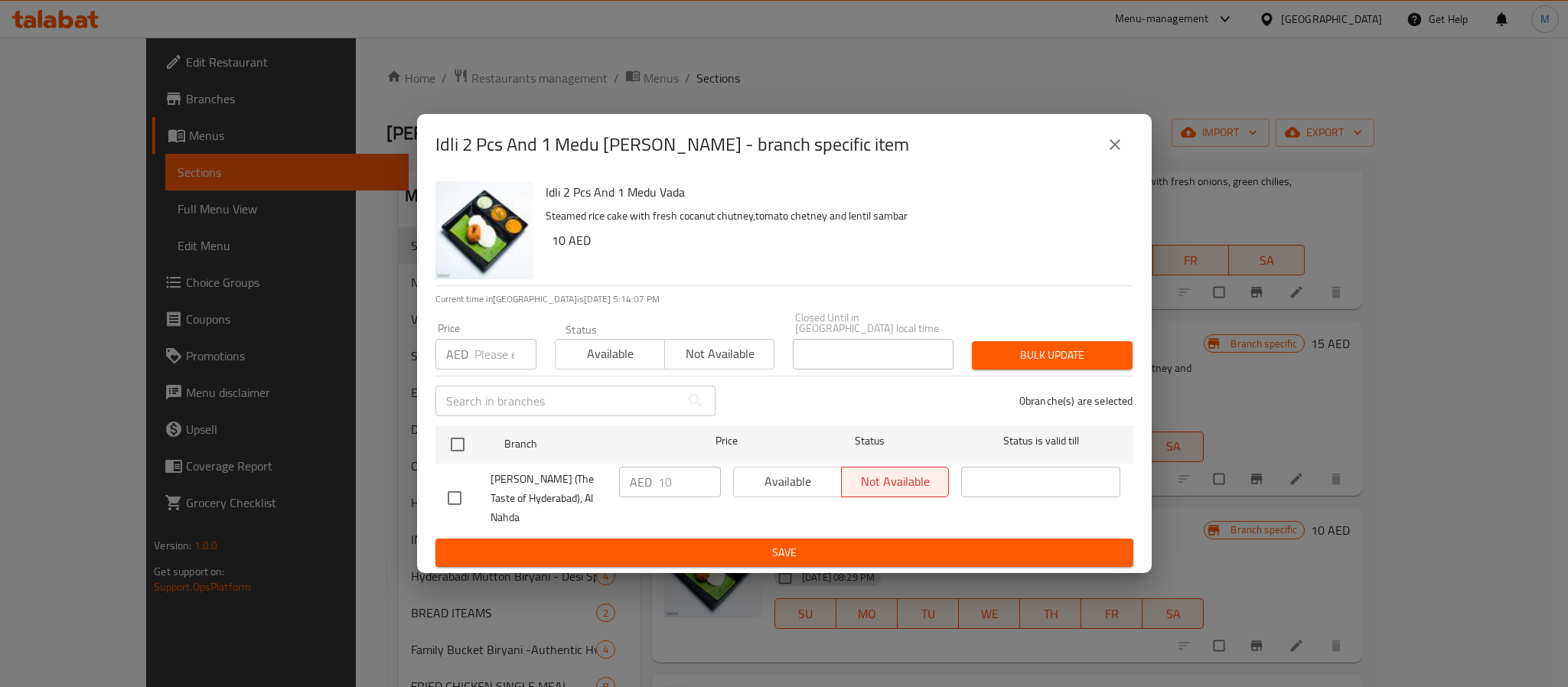
click at [1135, 147] on div "Idli 2 Pcs And 1 Medu Vada - branch specific item" at bounding box center [784, 145] width 735 height 61
click at [1119, 145] on icon "close" at bounding box center [1115, 145] width 19 height 19
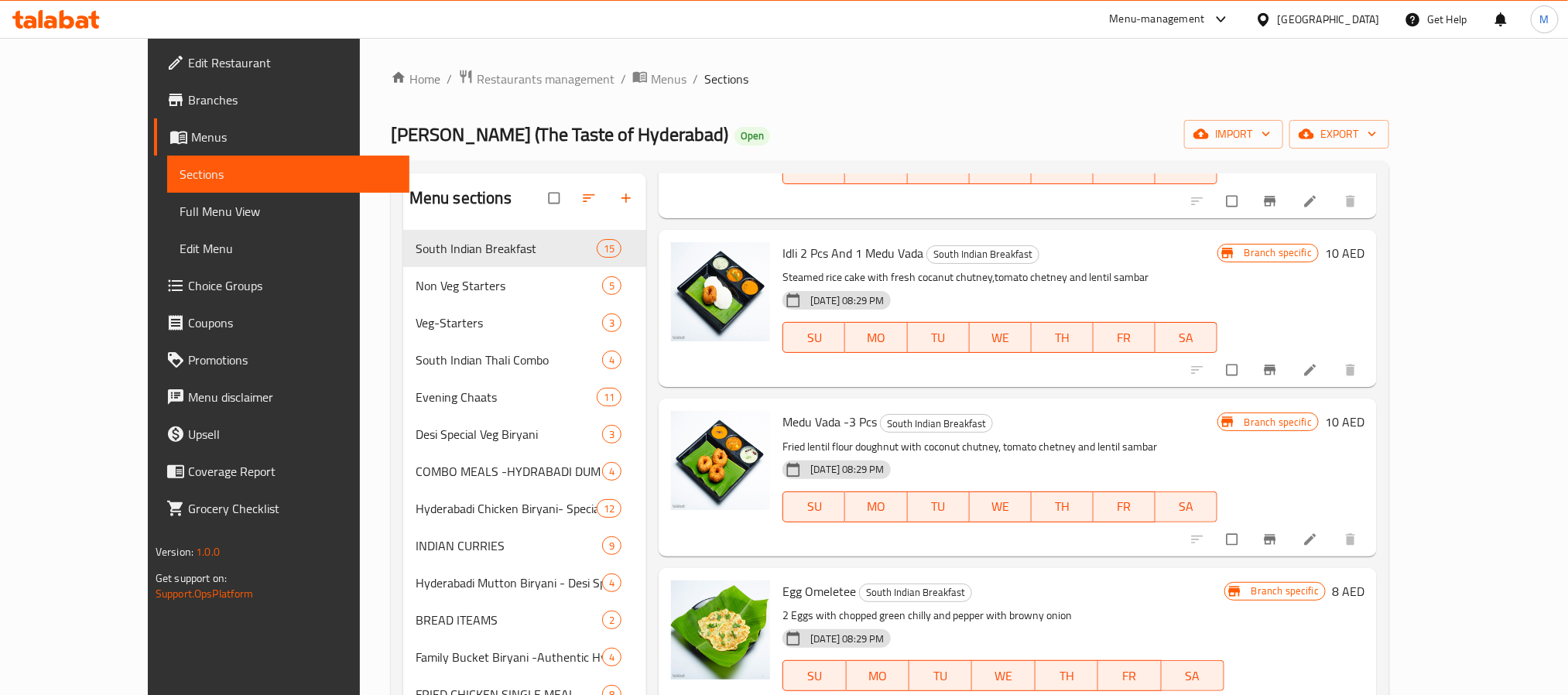
scroll to position [812, 0]
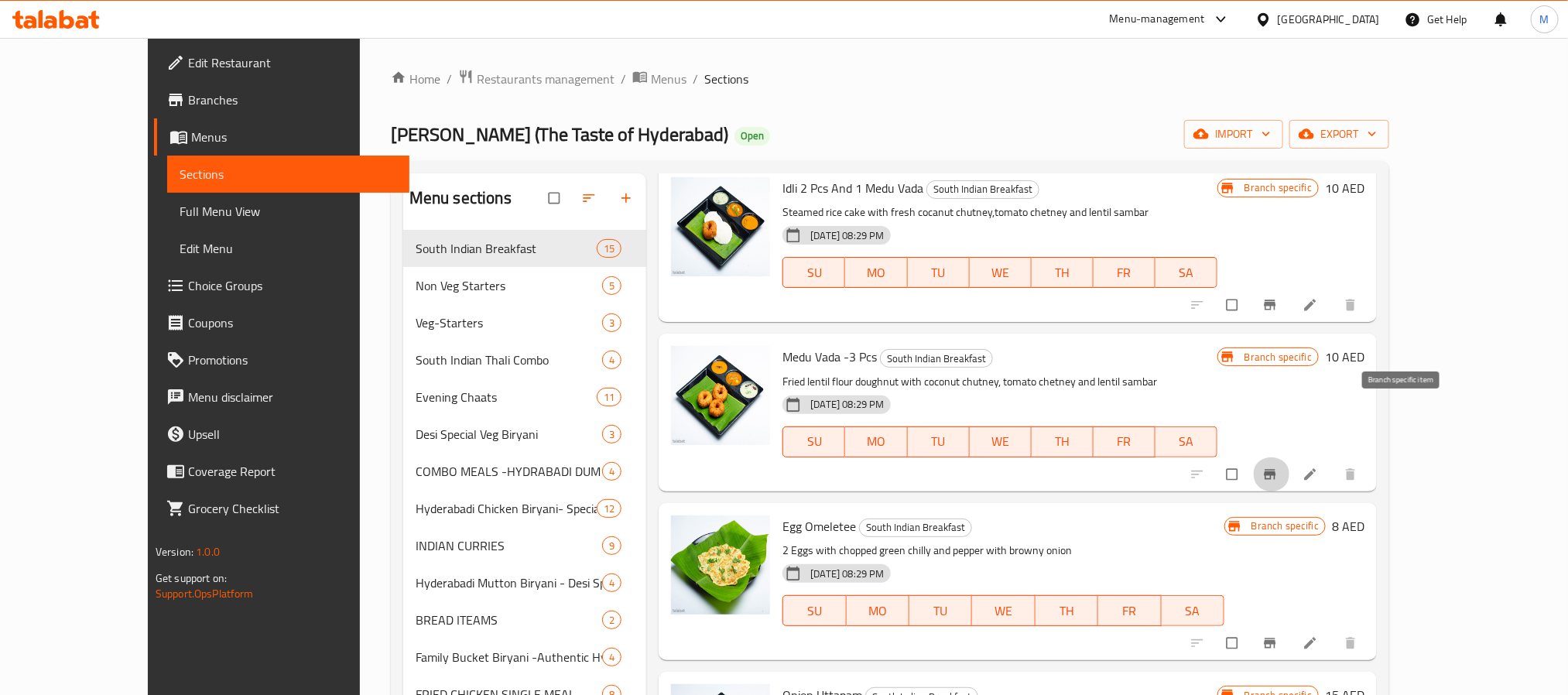
click at [1276, 469] on icon "Branch-specific-item" at bounding box center [1270, 474] width 11 height 10
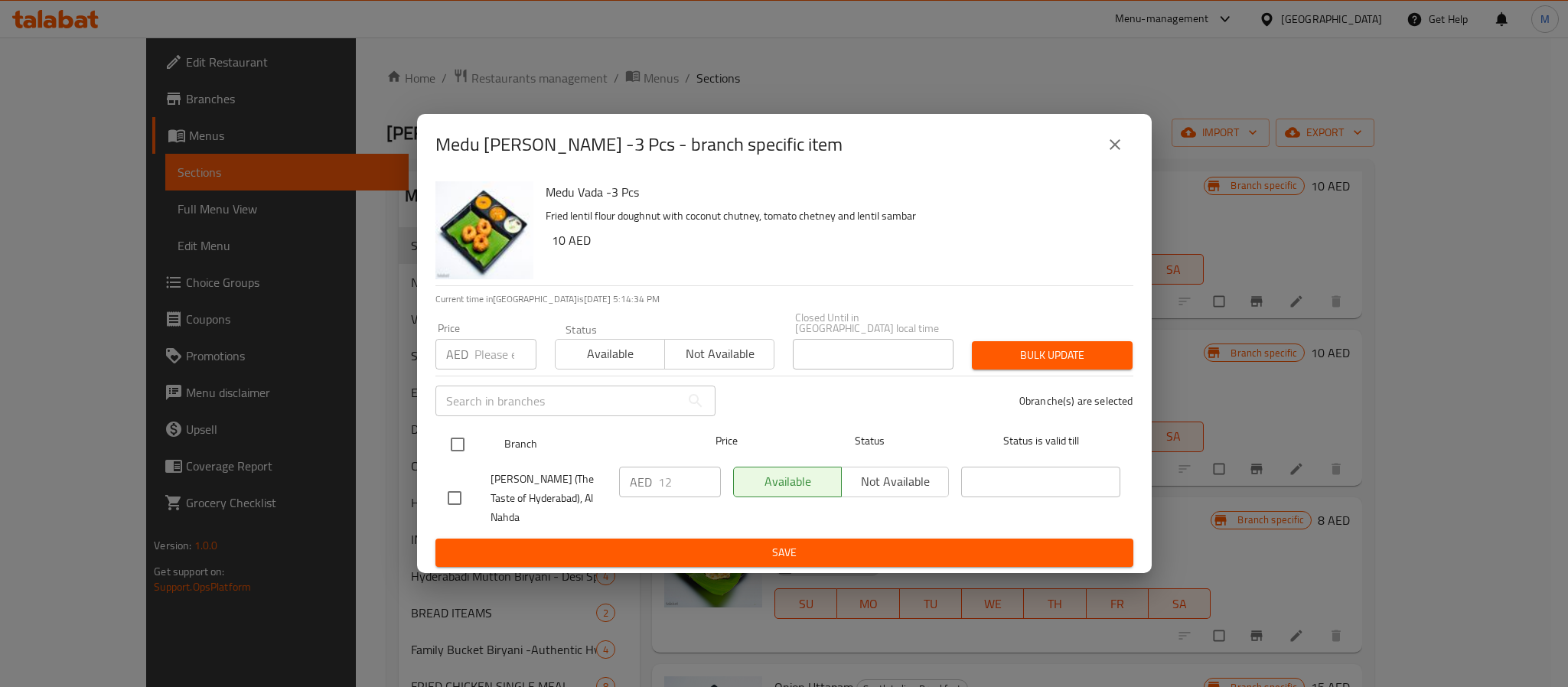
drag, startPoint x: 455, startPoint y: 453, endPoint x: 461, endPoint y: 442, distance: 12.5
click at [455, 453] on input "checkbox" at bounding box center [458, 445] width 32 height 32
checkbox input "true"
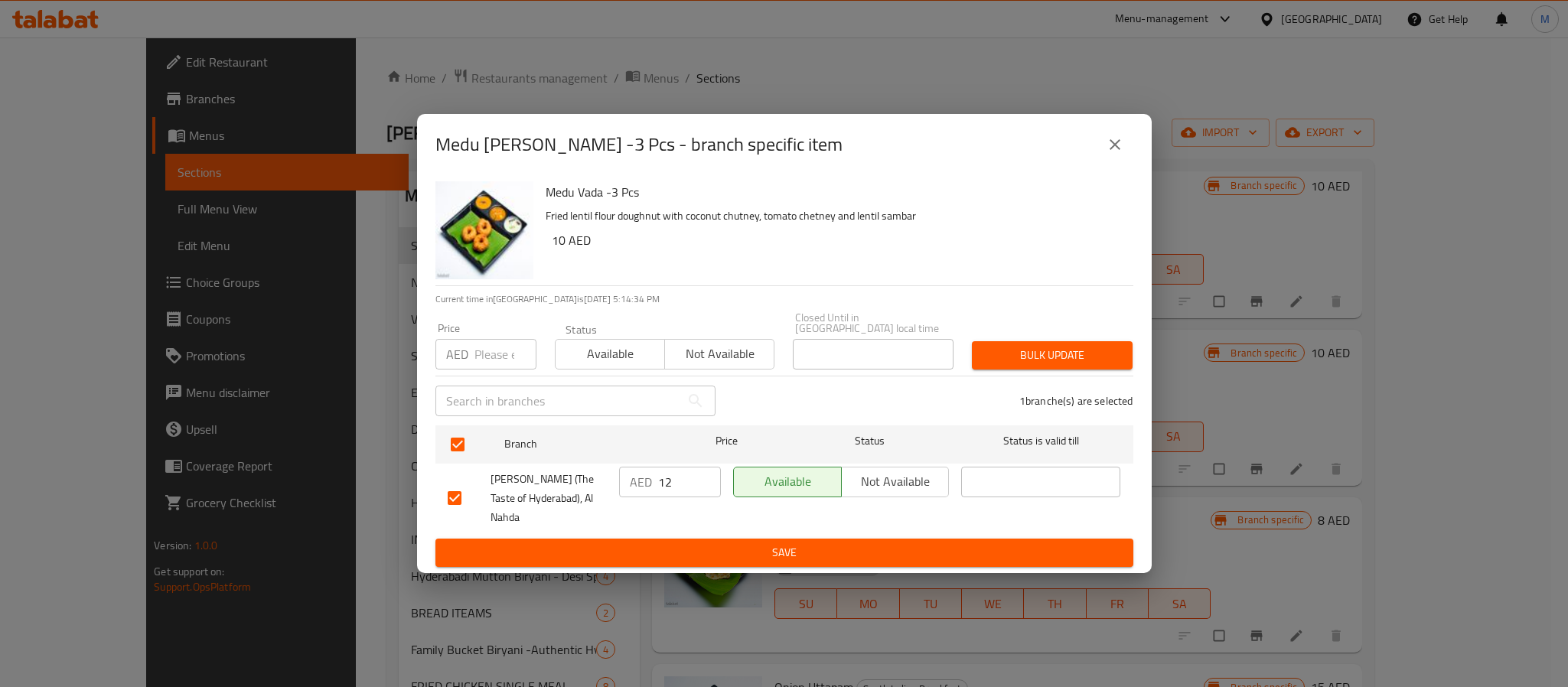
click at [487, 359] on input "number" at bounding box center [506, 355] width 62 height 31
type input "10"
click at [1079, 355] on span "Bulk update" at bounding box center [1052, 355] width 136 height 19
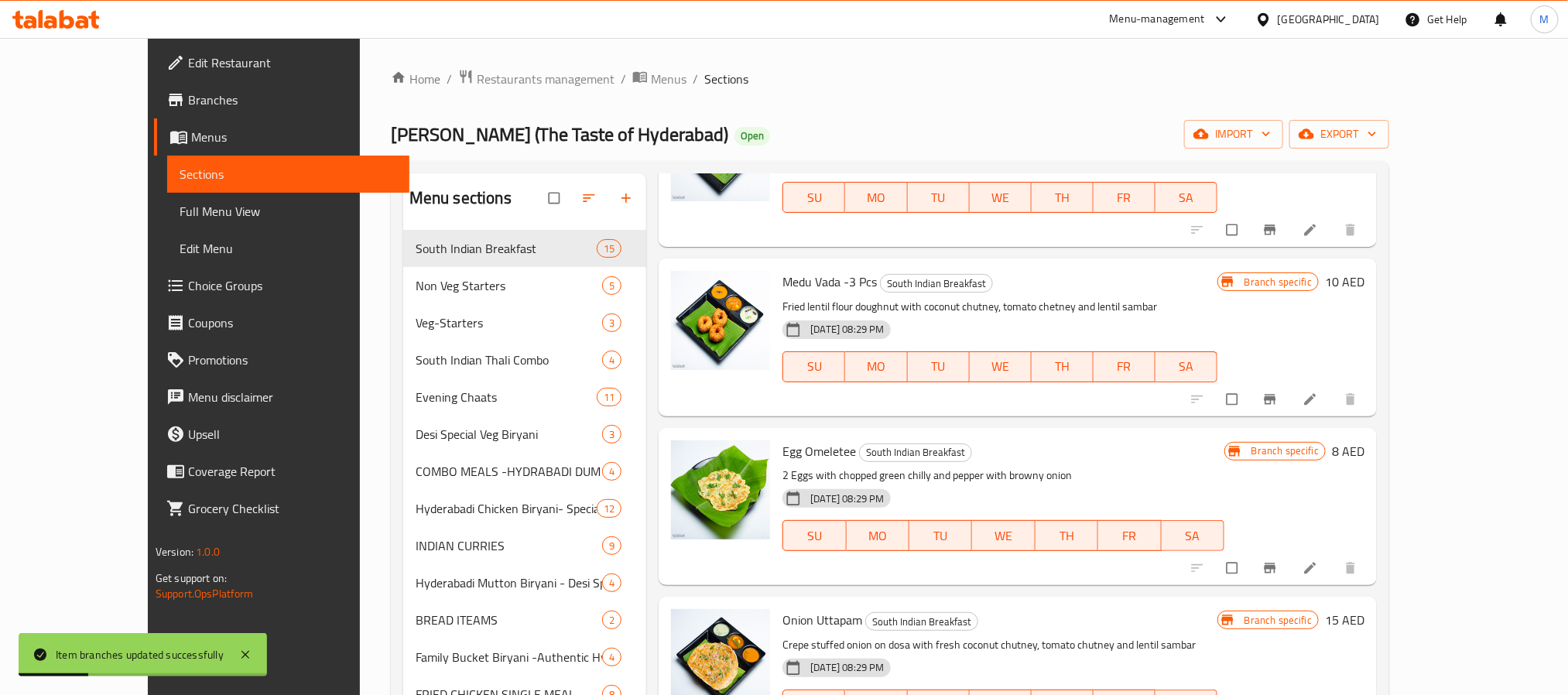
scroll to position [929, 0]
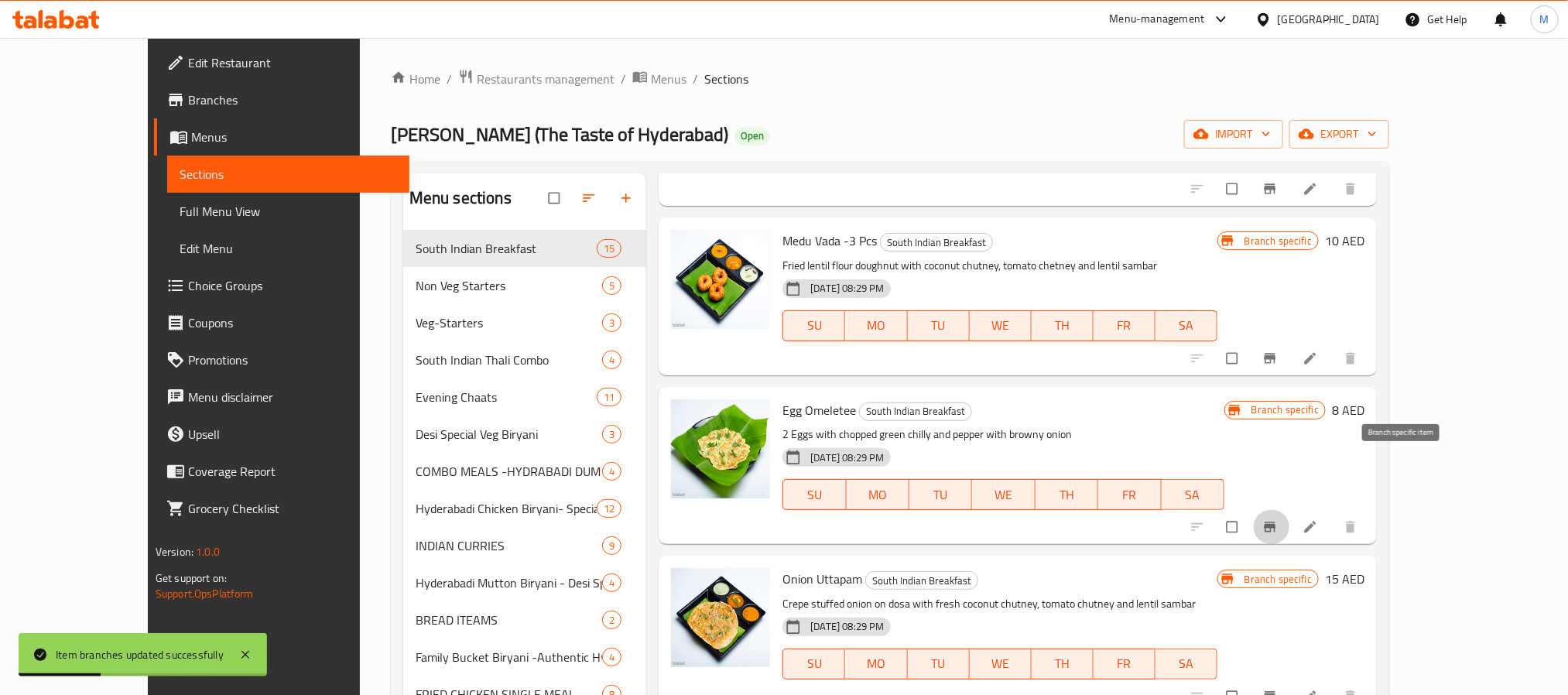
click at [1290, 510] on button "Branch-specific-item" at bounding box center [1271, 527] width 37 height 34
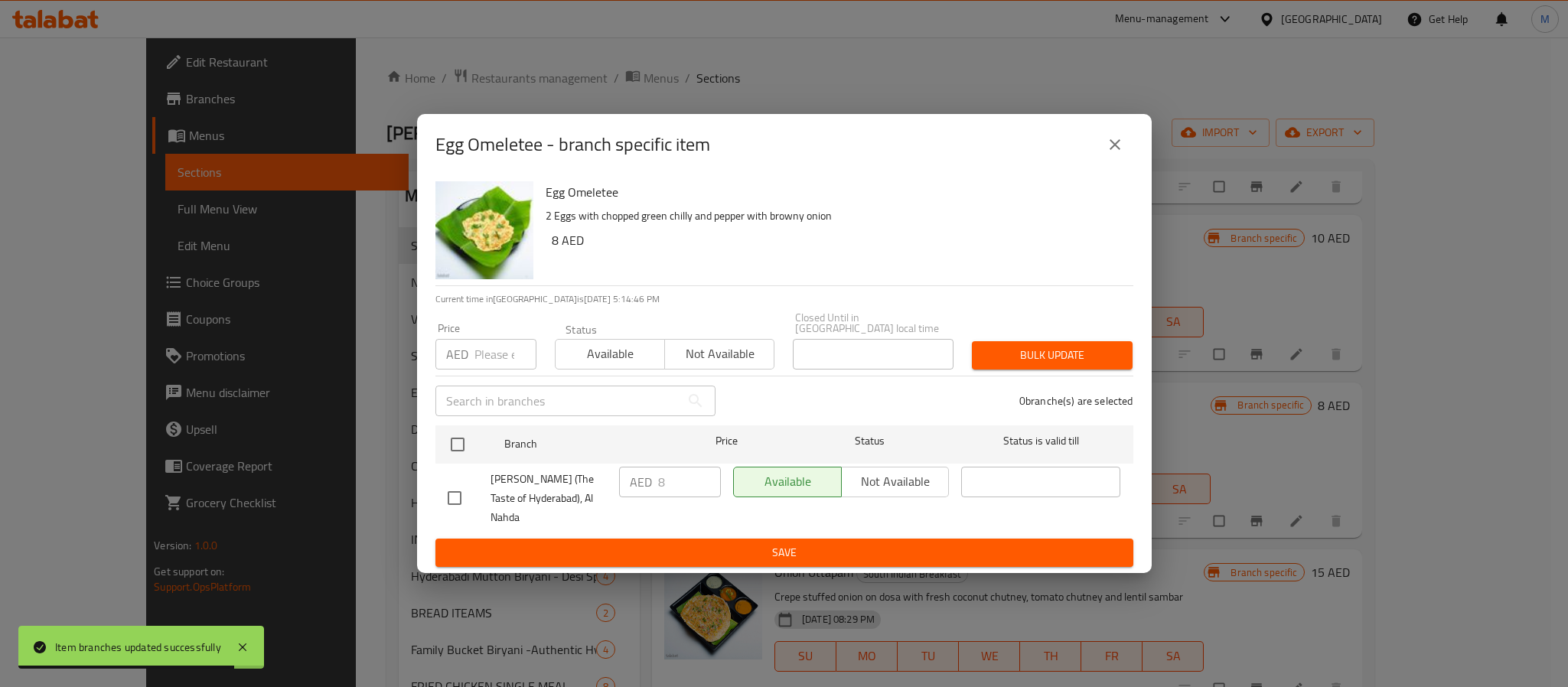
click at [1111, 146] on icon "close" at bounding box center [1115, 145] width 19 height 19
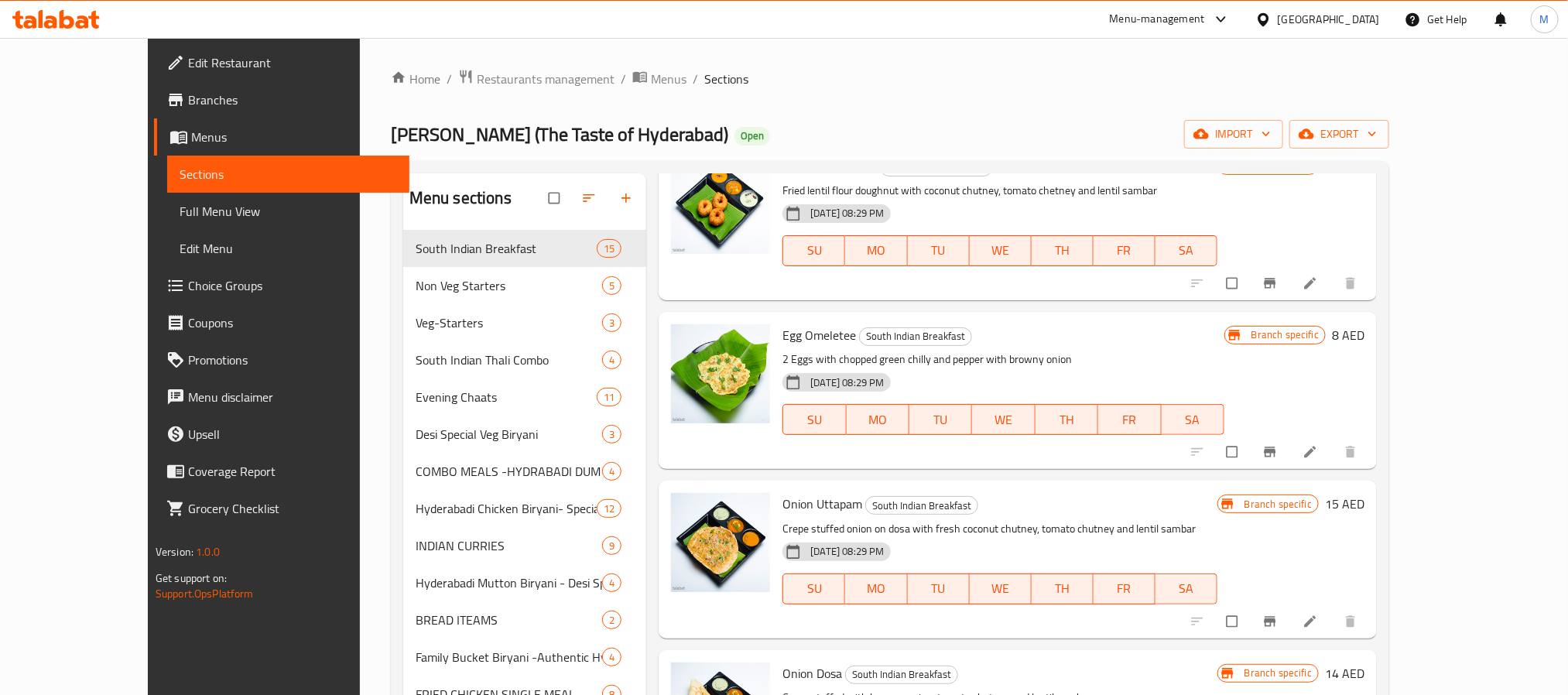
scroll to position [1045, 0]
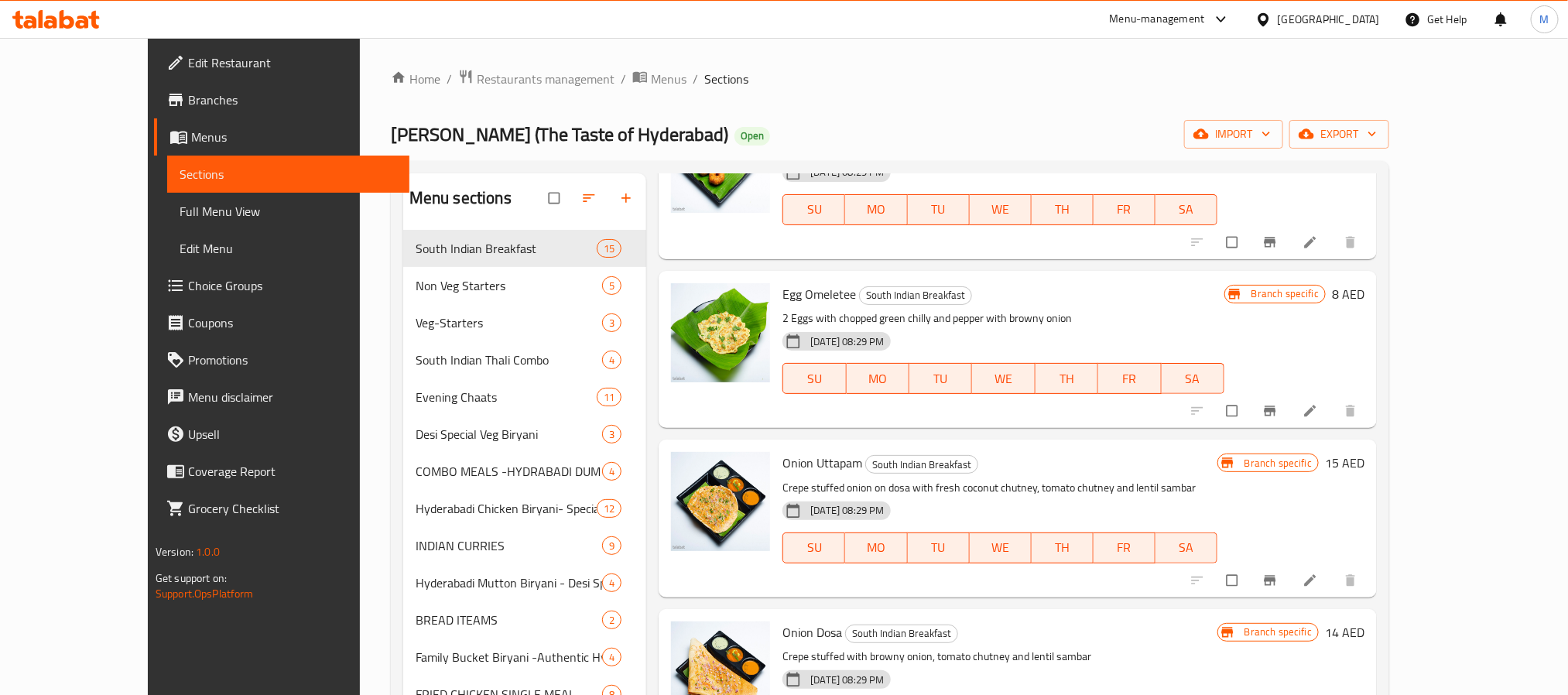
click at [1276, 575] on icon "Branch-specific-item" at bounding box center [1270, 580] width 11 height 10
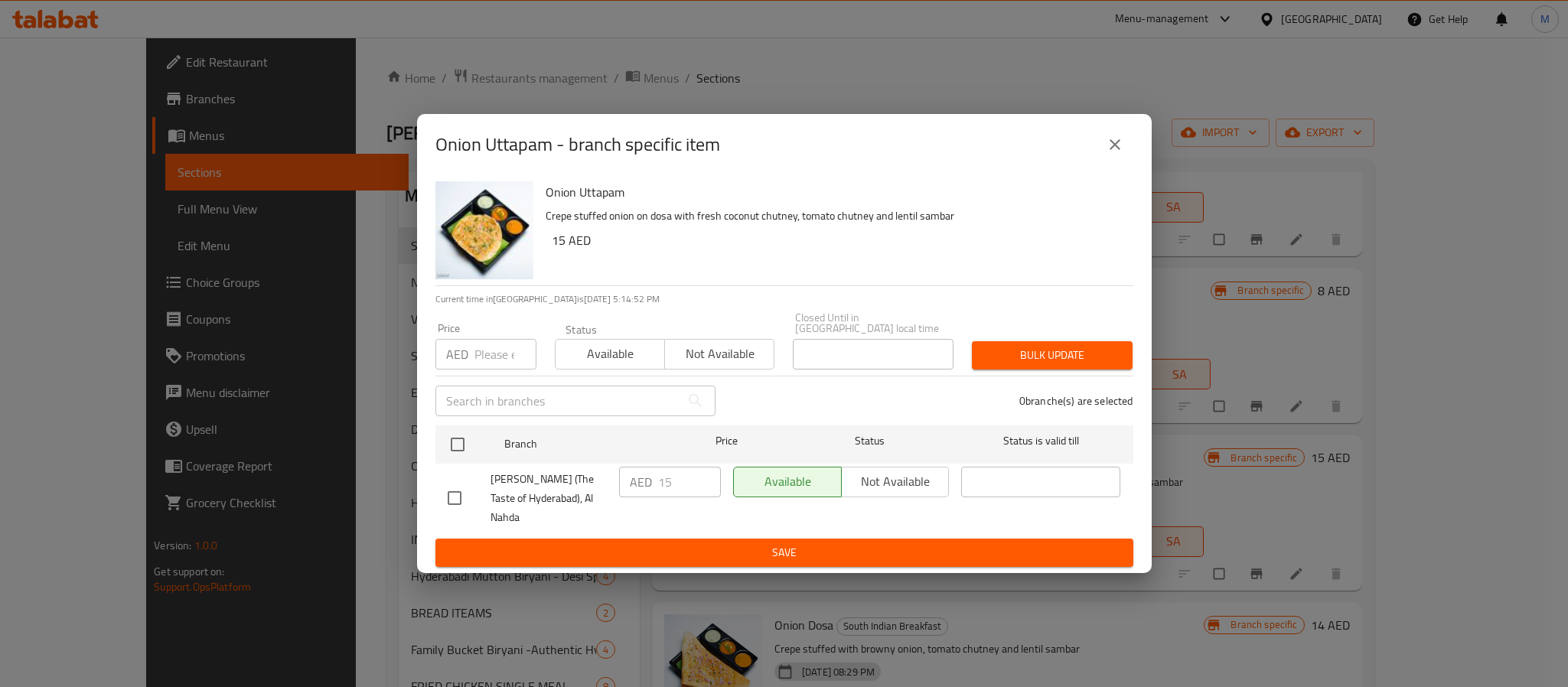
click at [1118, 153] on icon "close" at bounding box center [1115, 145] width 19 height 19
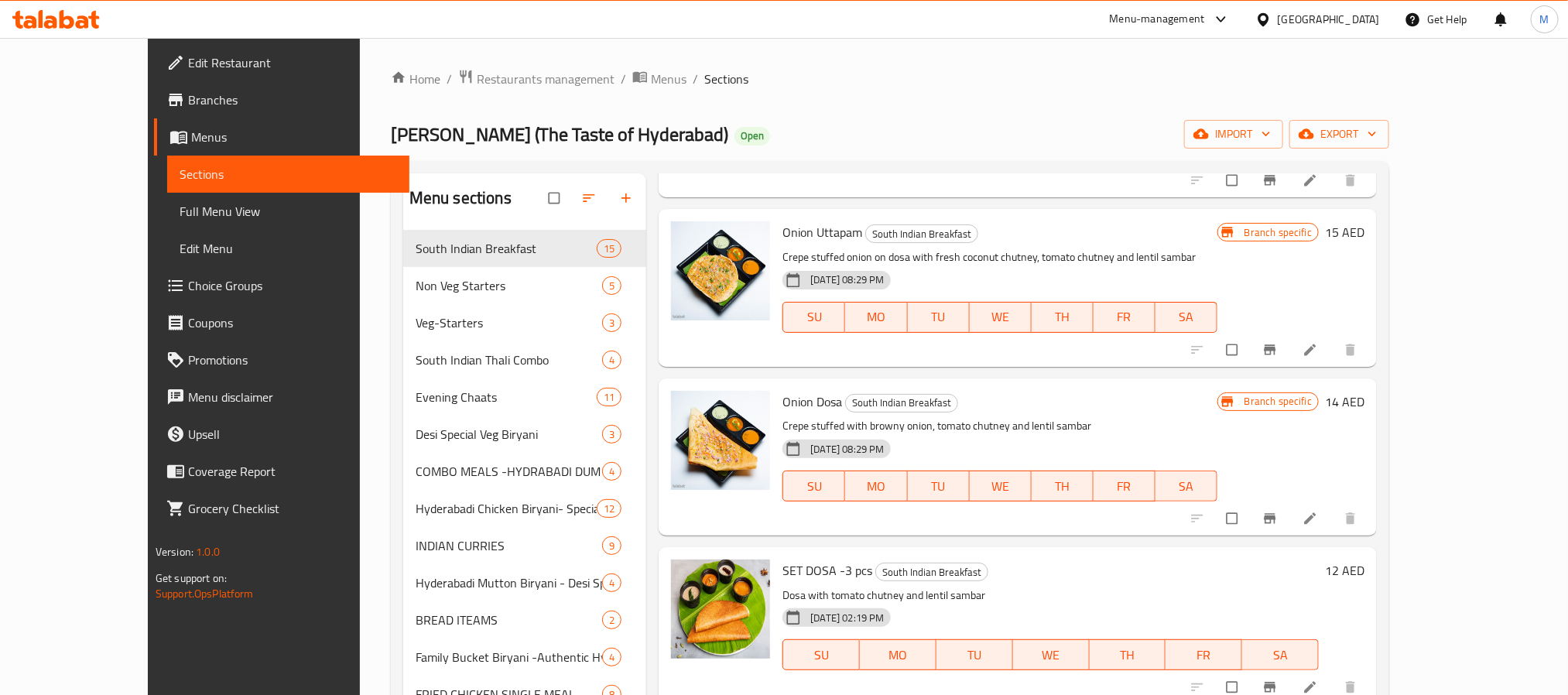
scroll to position [1277, 0]
click at [1290, 500] on button "Branch-specific-item" at bounding box center [1271, 517] width 37 height 34
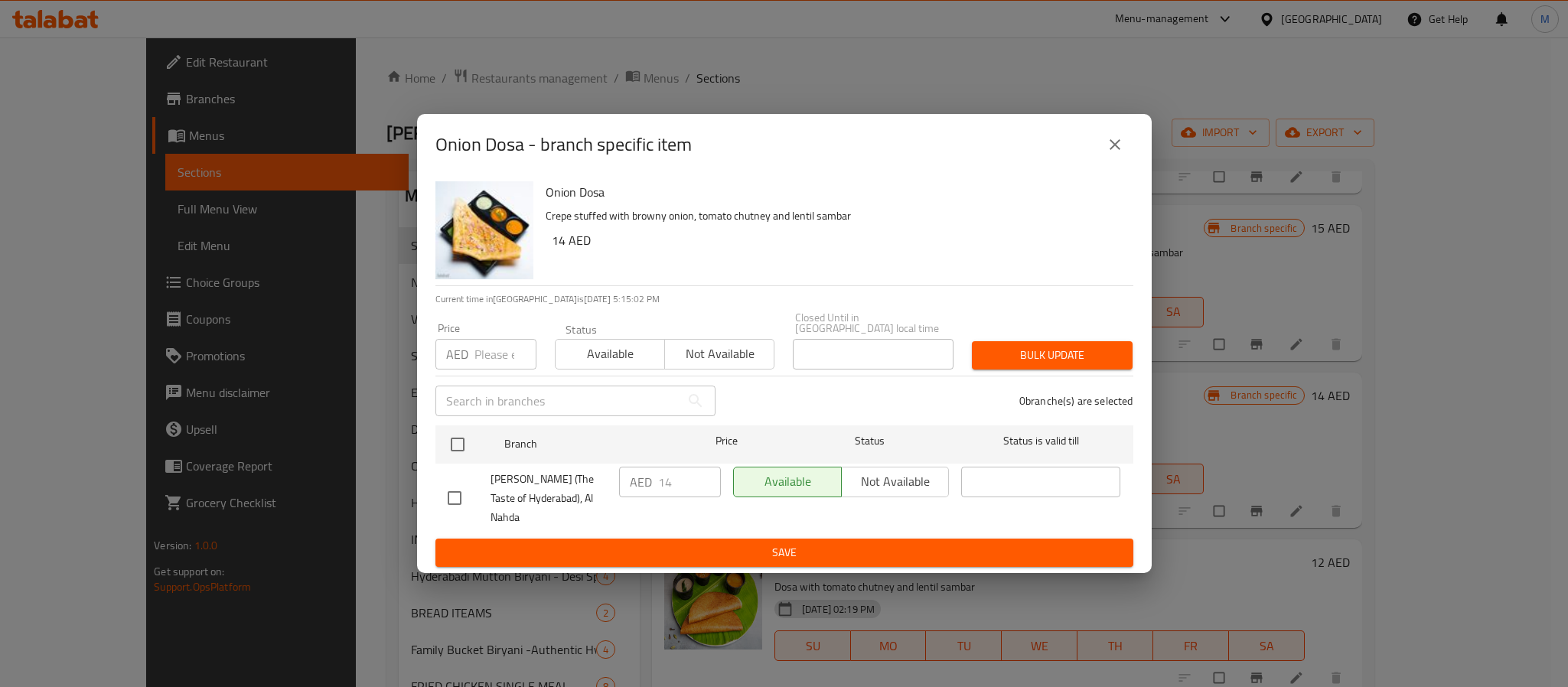
click at [1111, 150] on icon "close" at bounding box center [1115, 144] width 11 height 11
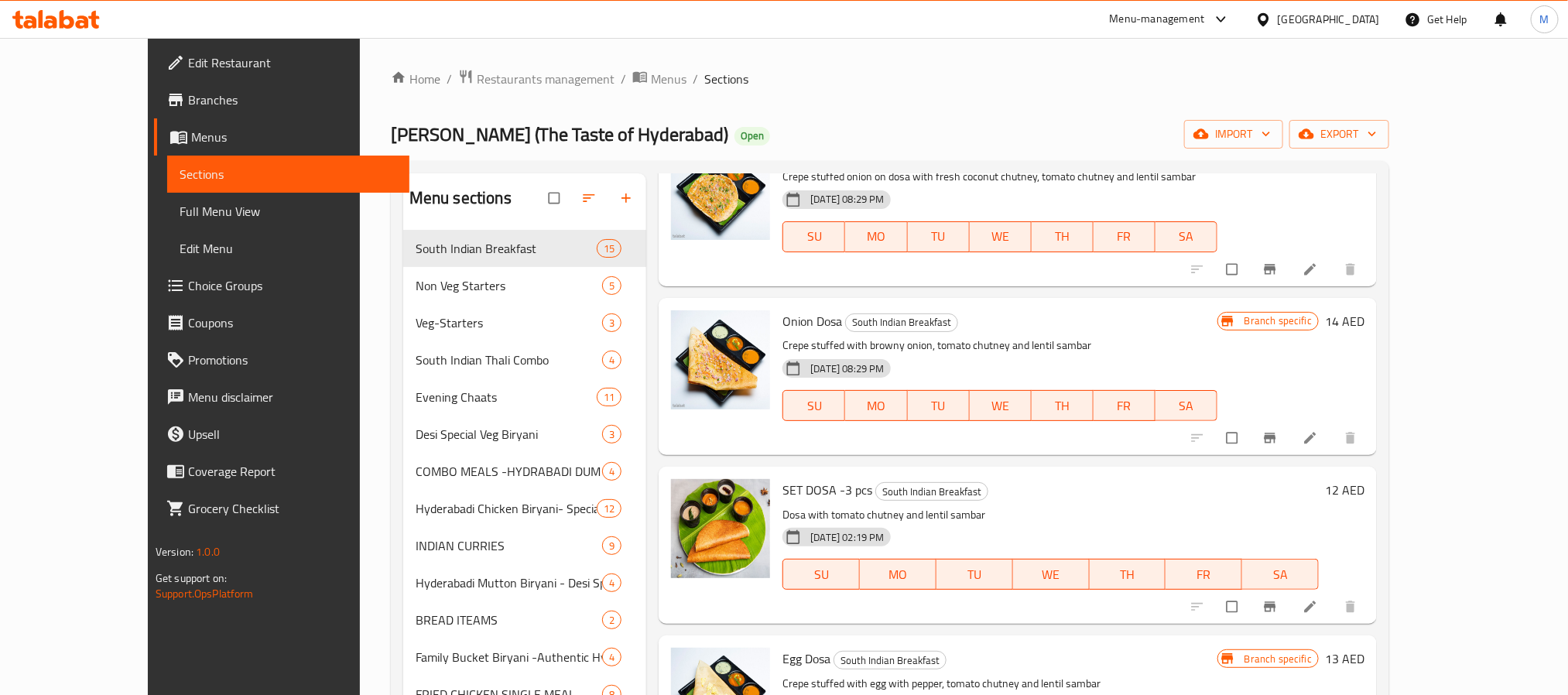
scroll to position [1393, 0]
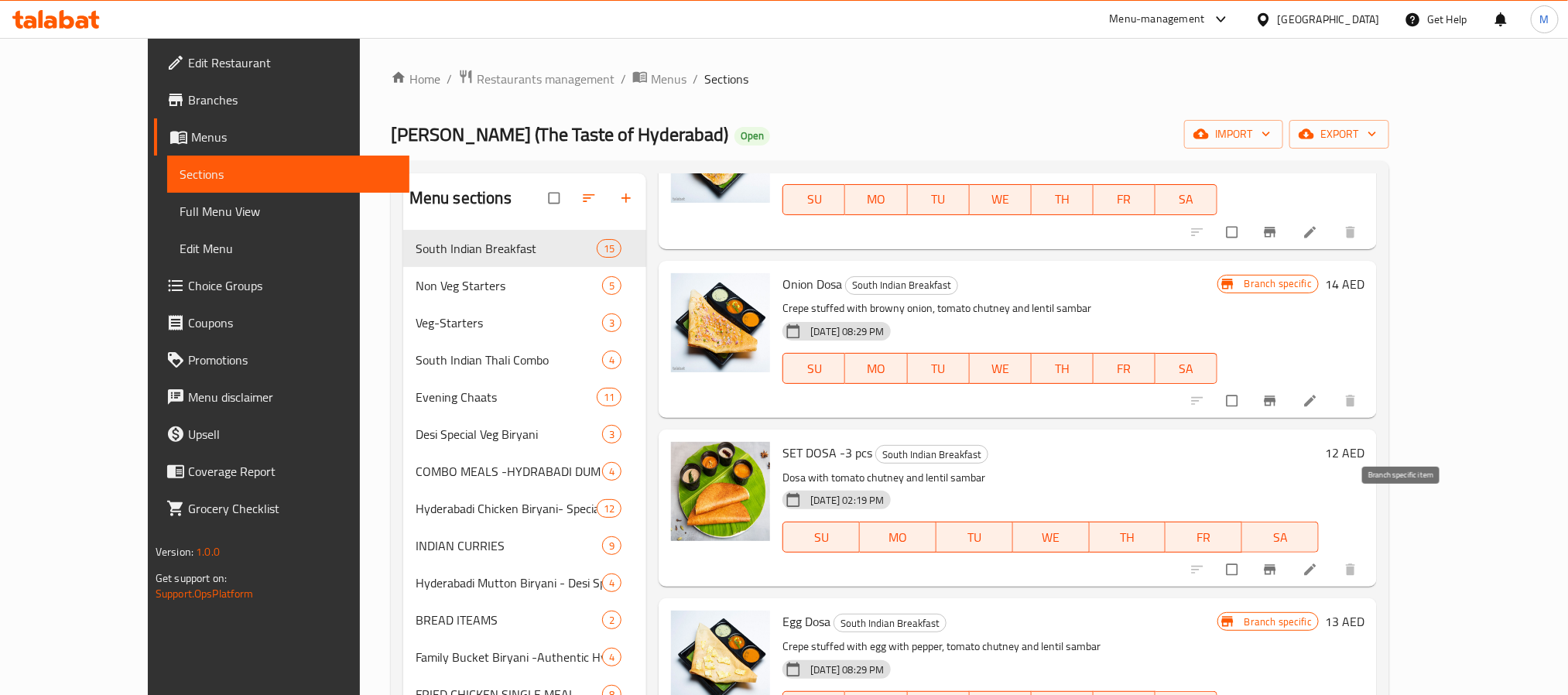
click at [1290, 553] on button "Branch-specific-item" at bounding box center [1271, 569] width 37 height 34
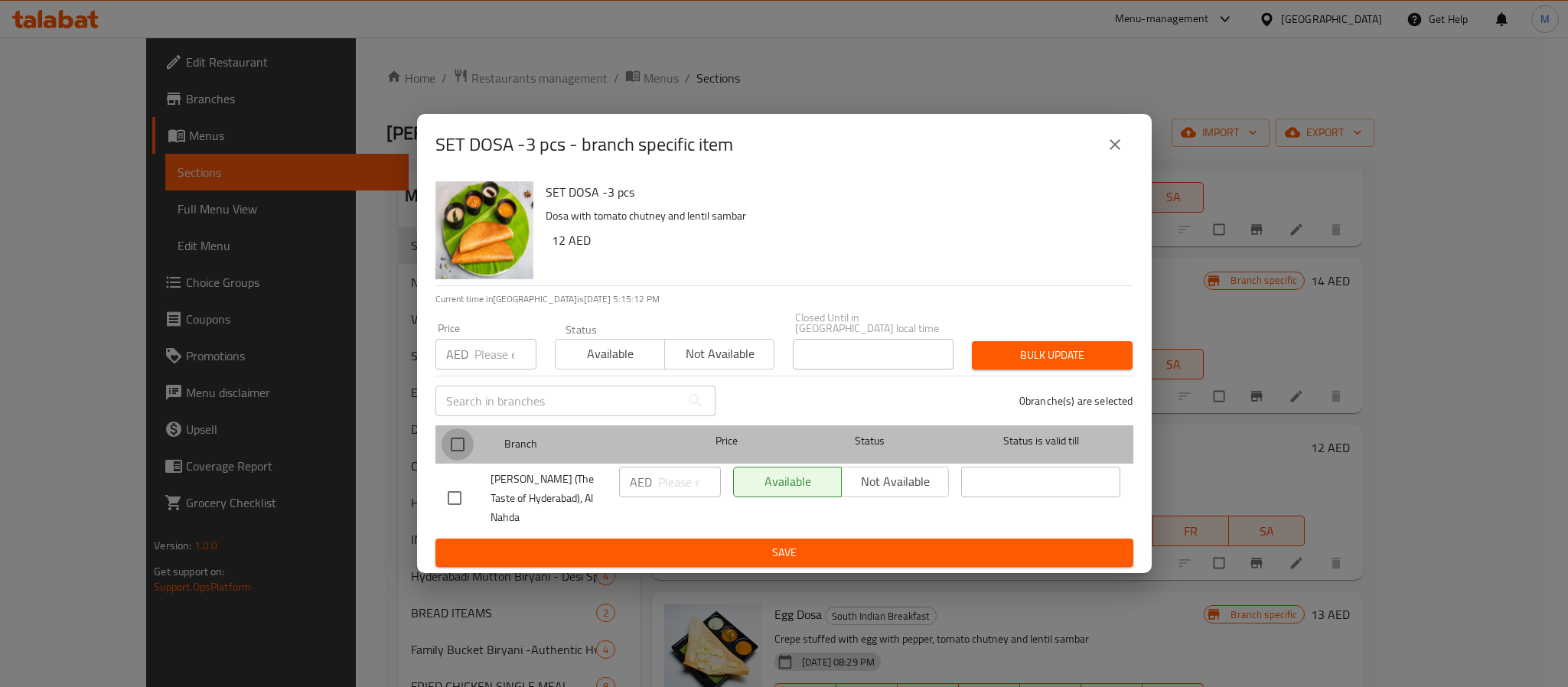
click at [465, 451] on input "checkbox" at bounding box center [458, 445] width 32 height 32
checkbox input "true"
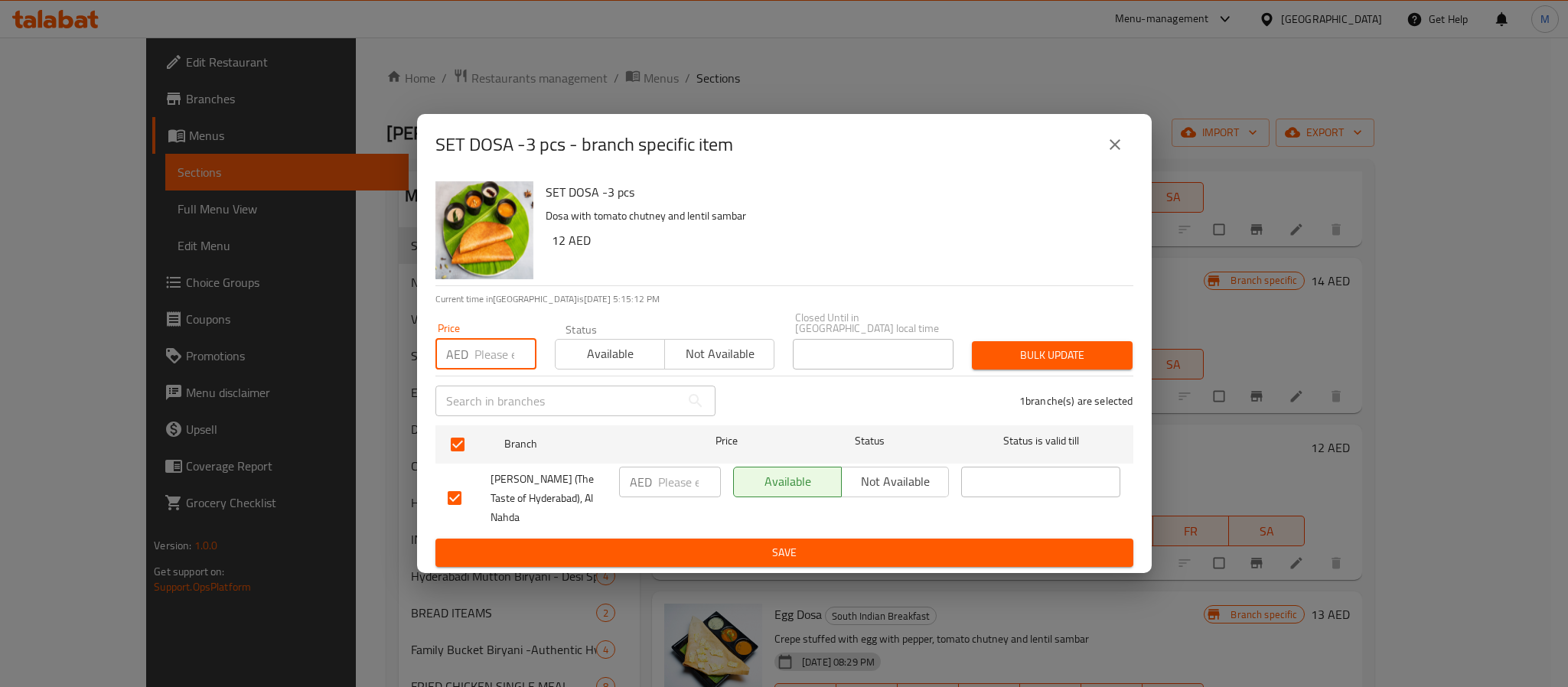
click at [494, 370] on input "number" at bounding box center [506, 355] width 62 height 31
type input "12"
click at [1013, 359] on span "Bulk update" at bounding box center [1052, 355] width 136 height 19
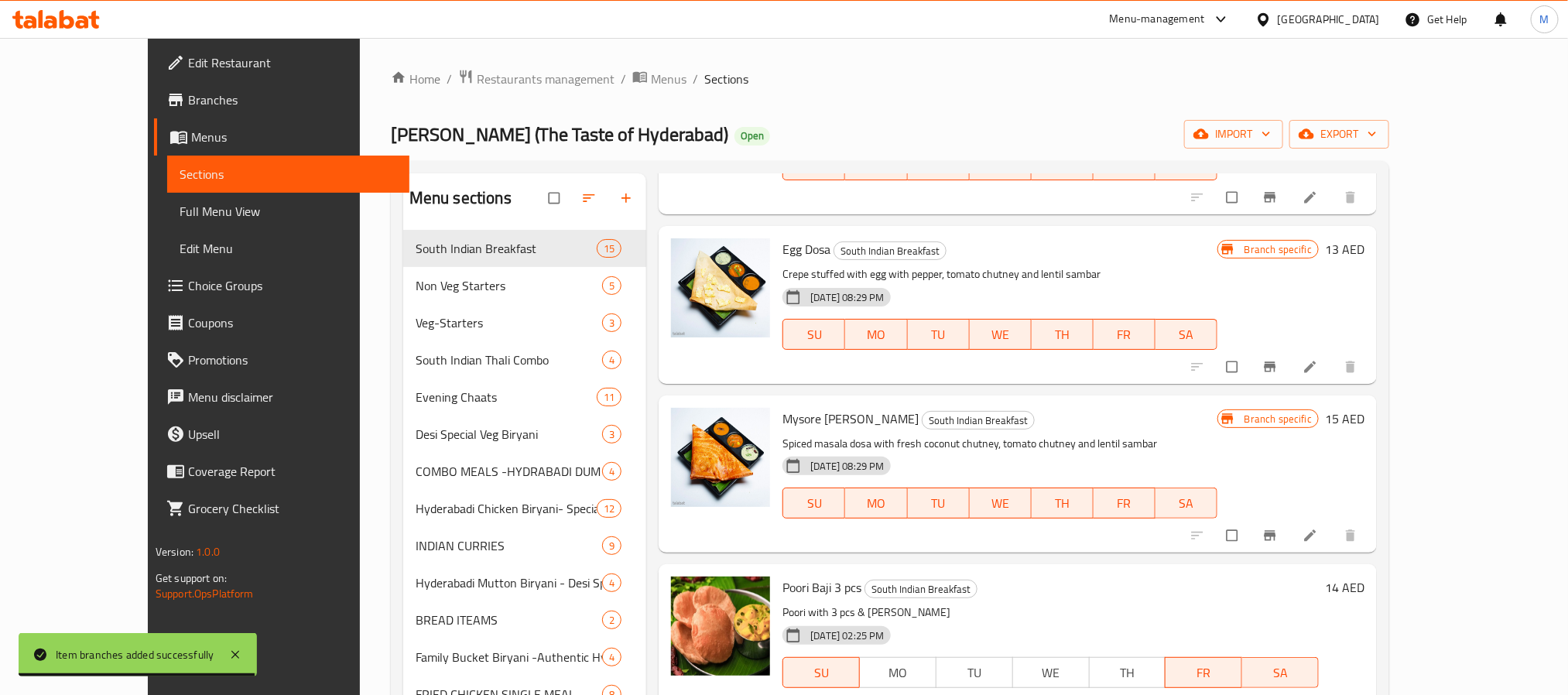
scroll to position [1709, 0]
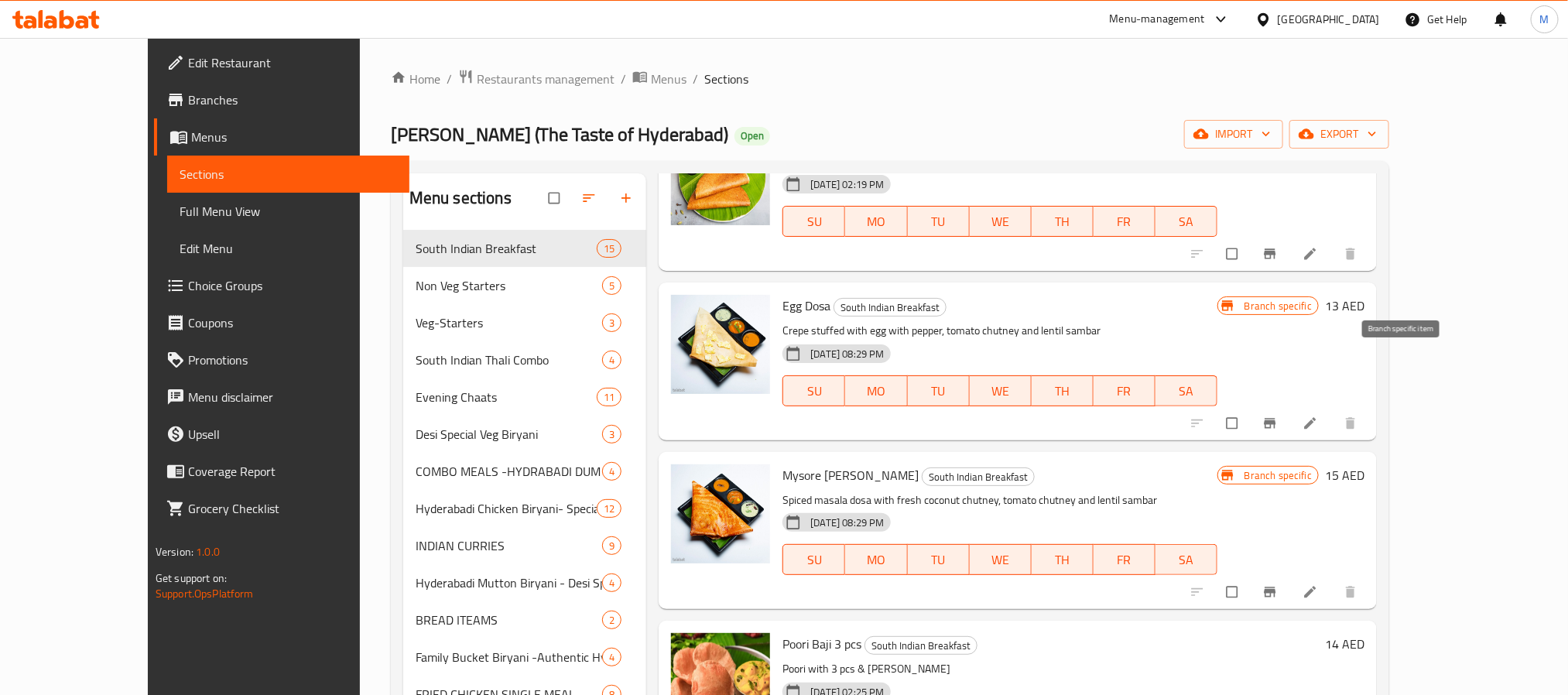
click at [1276, 418] on icon "Branch-specific-item" at bounding box center [1270, 423] width 11 height 10
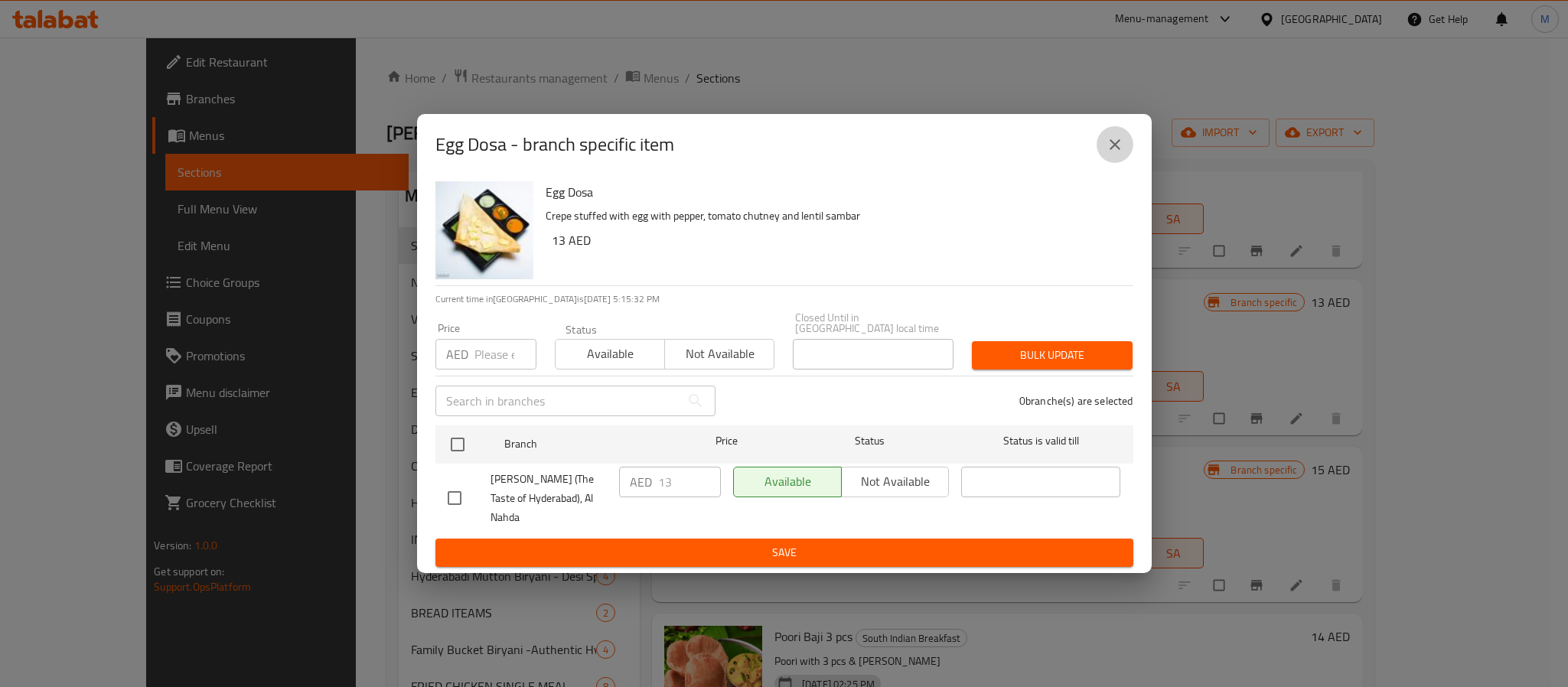
click at [1114, 153] on icon "close" at bounding box center [1115, 145] width 19 height 19
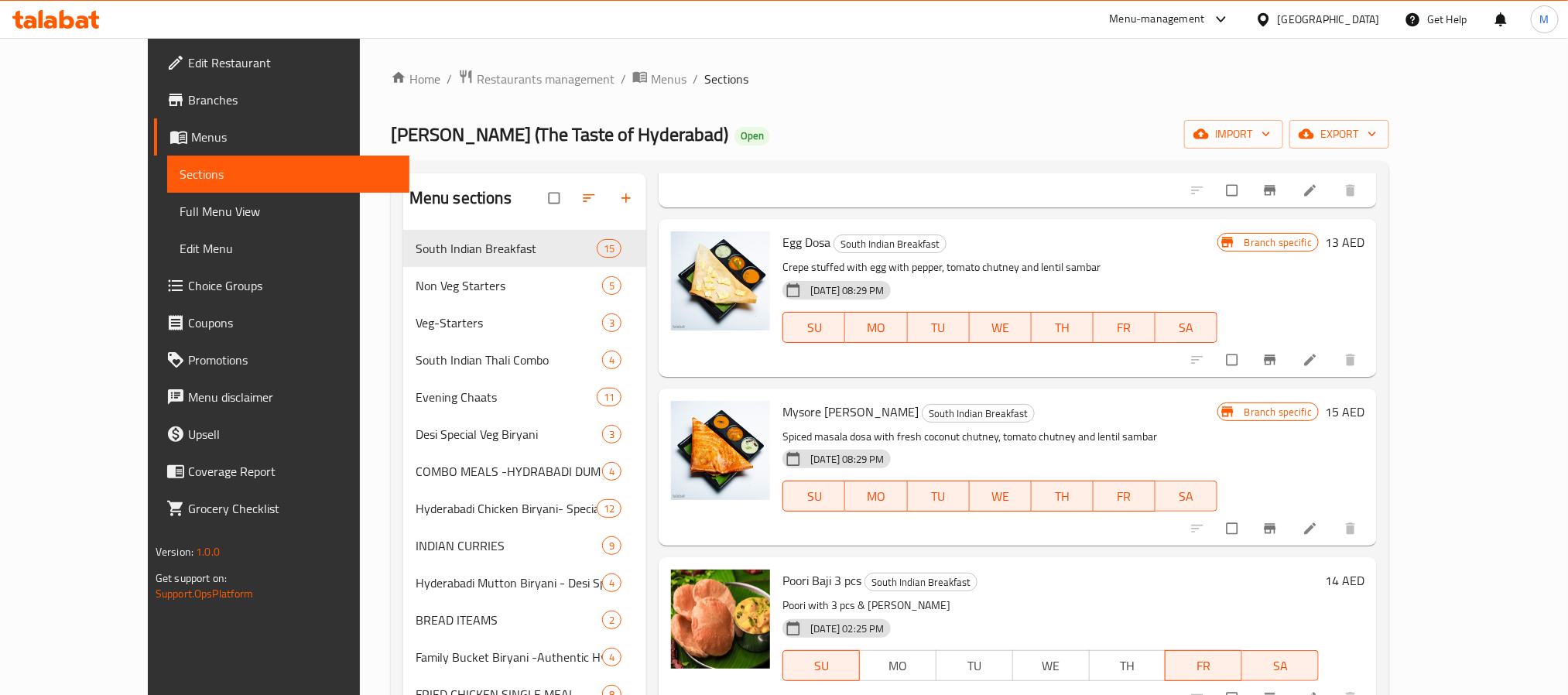
scroll to position [1825, 0]
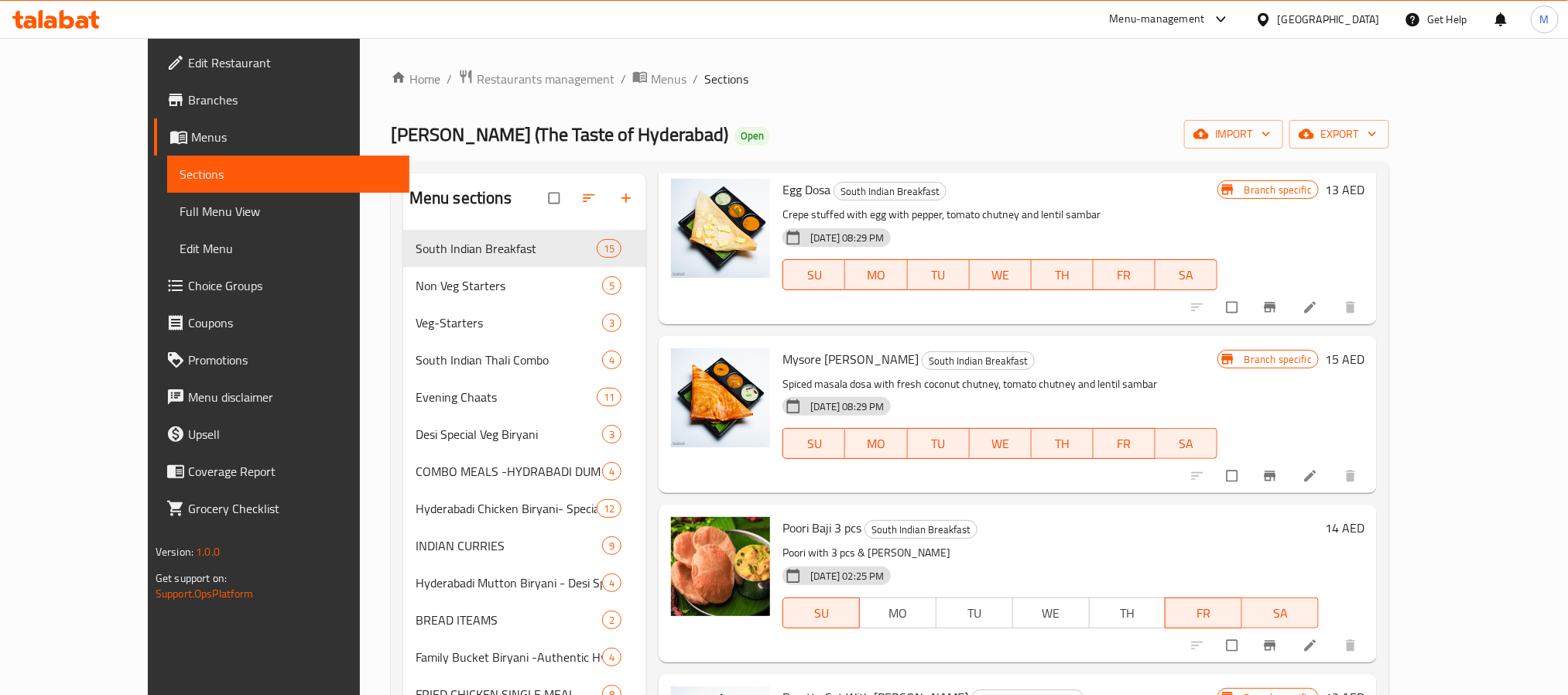
click at [813, 348] on span "Mysore Masala Dosa" at bounding box center [850, 359] width 136 height 23
click at [1278, 468] on icon "Branch-specific-item" at bounding box center [1270, 476] width 16 height 16
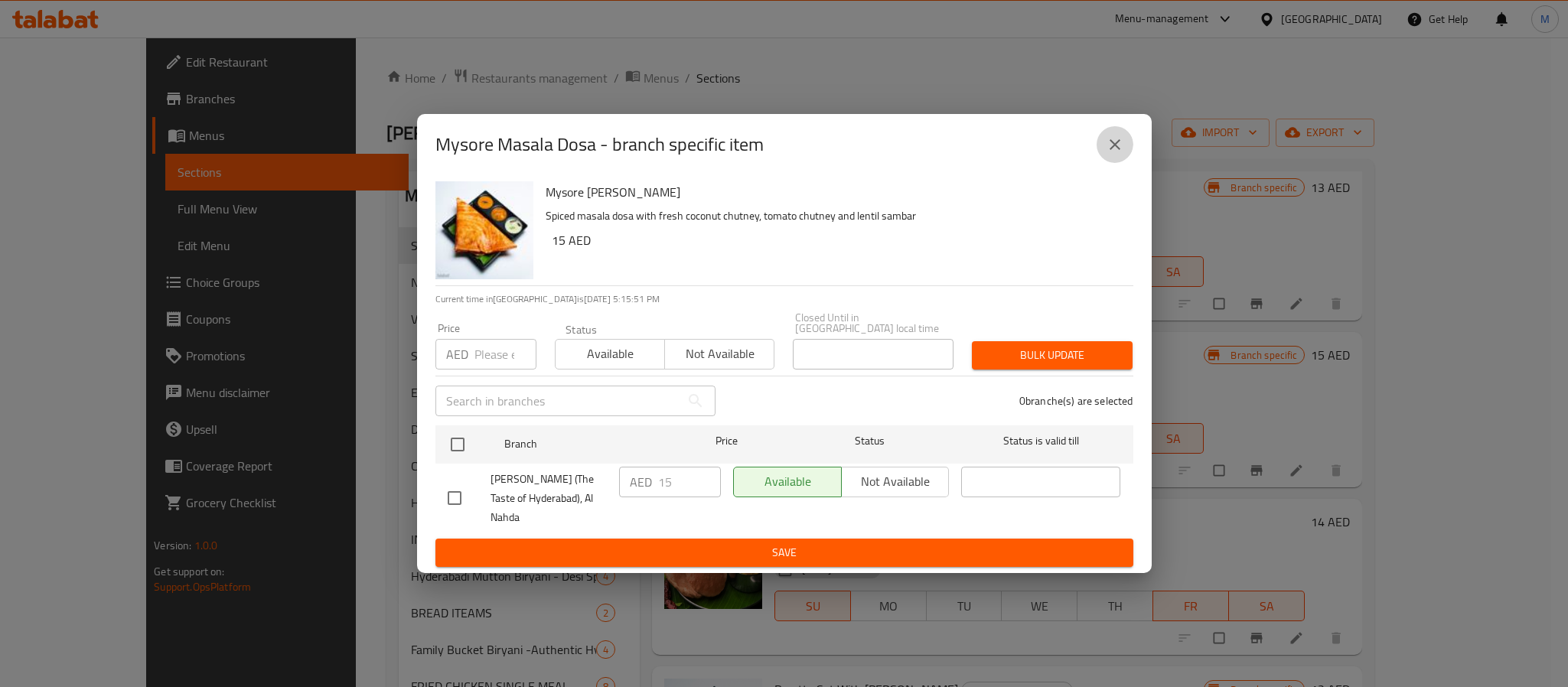
click at [1112, 150] on icon "close" at bounding box center [1115, 145] width 19 height 19
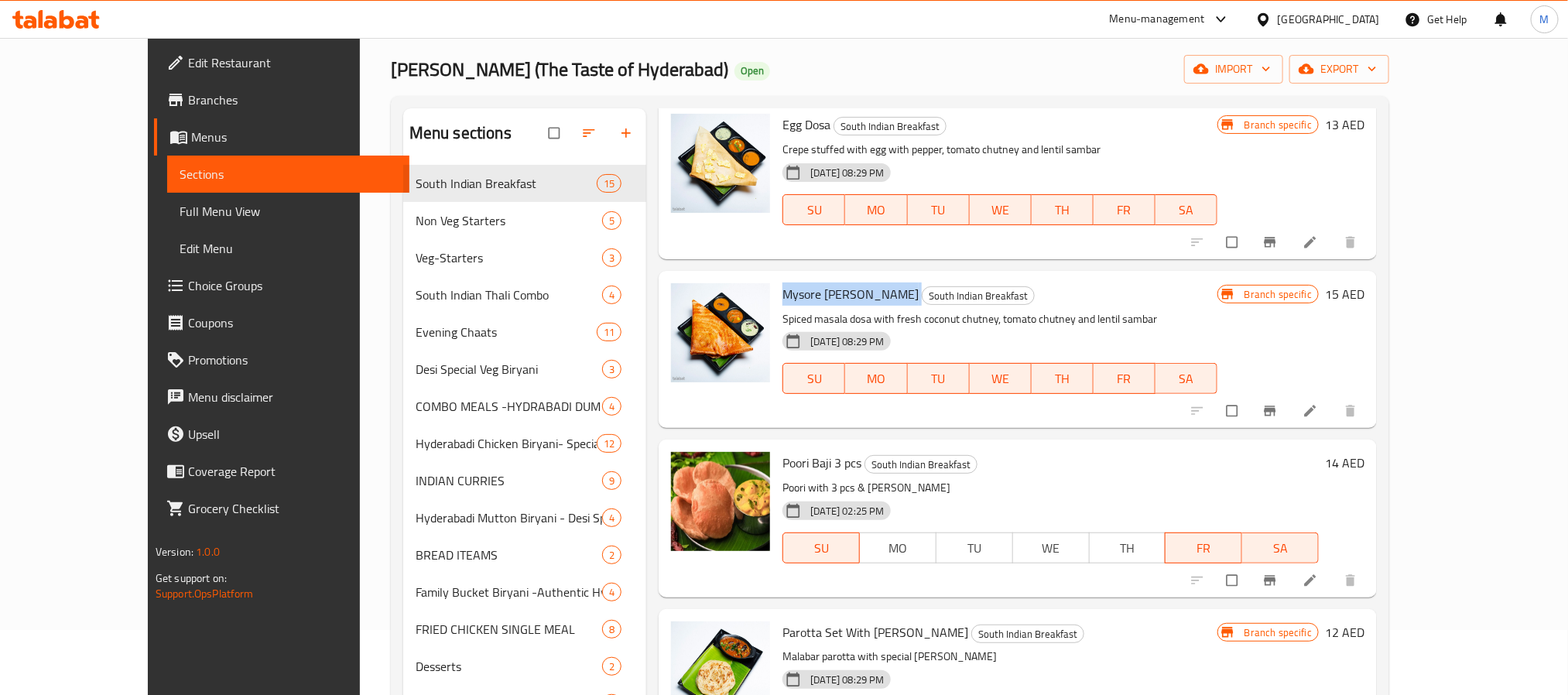
scroll to position [116, 0]
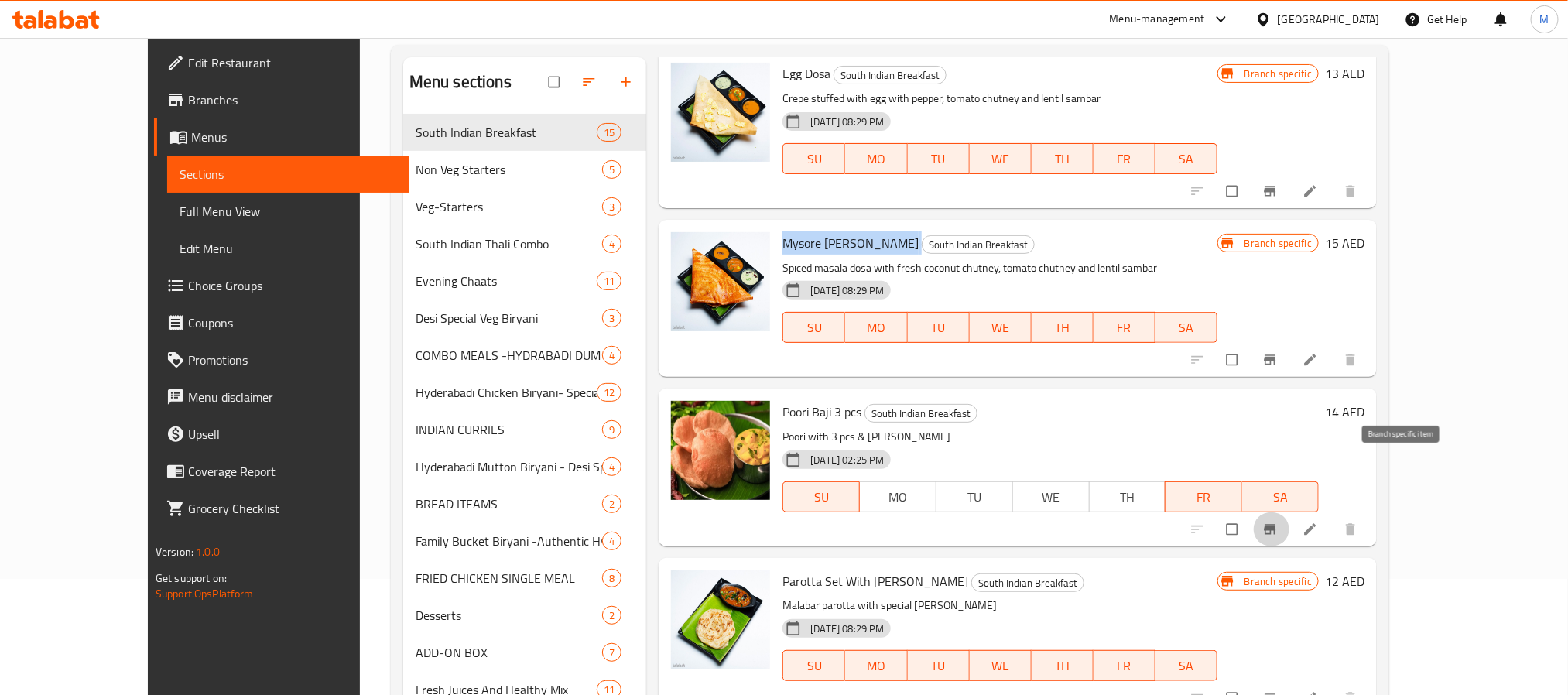
click at [1278, 522] on icon "Branch-specific-item" at bounding box center [1270, 529] width 16 height 16
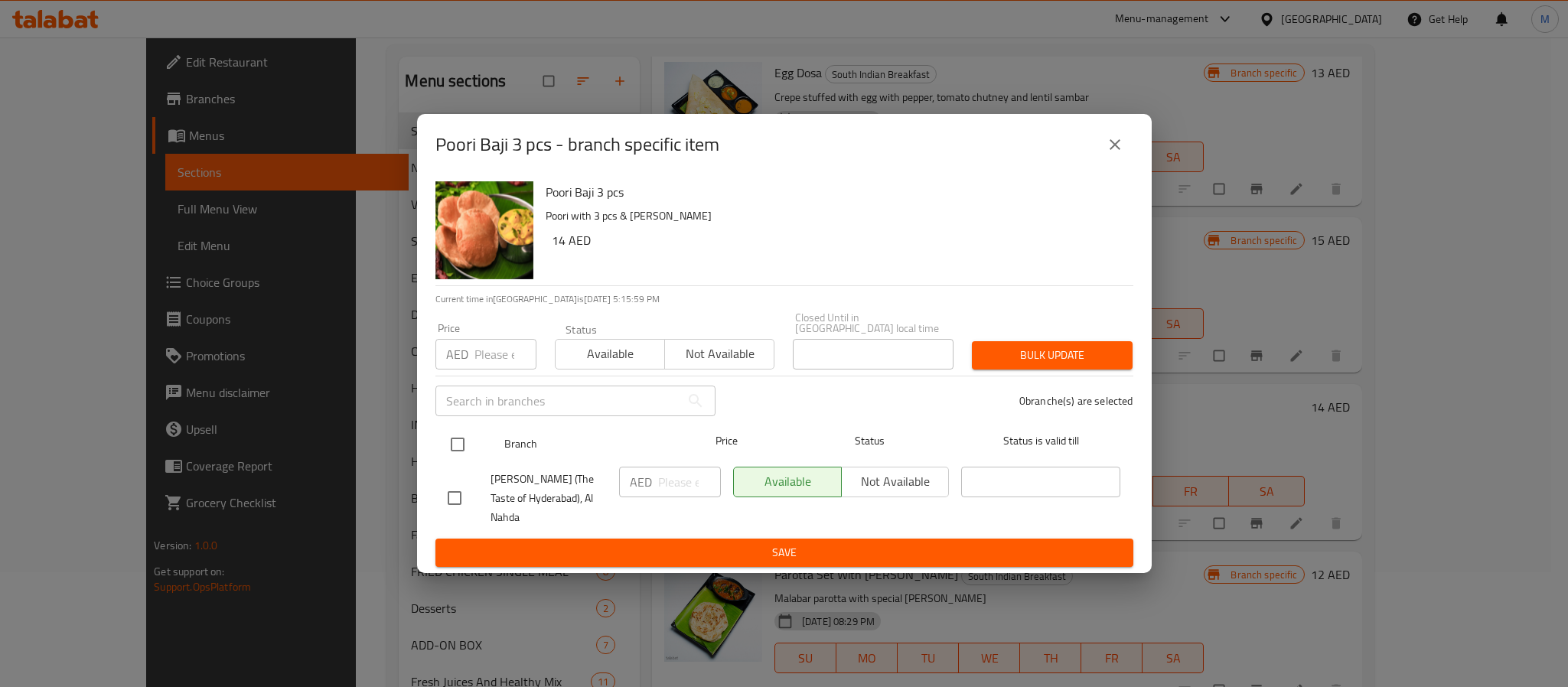
click at [467, 447] on input "checkbox" at bounding box center [458, 445] width 32 height 32
checkbox input "true"
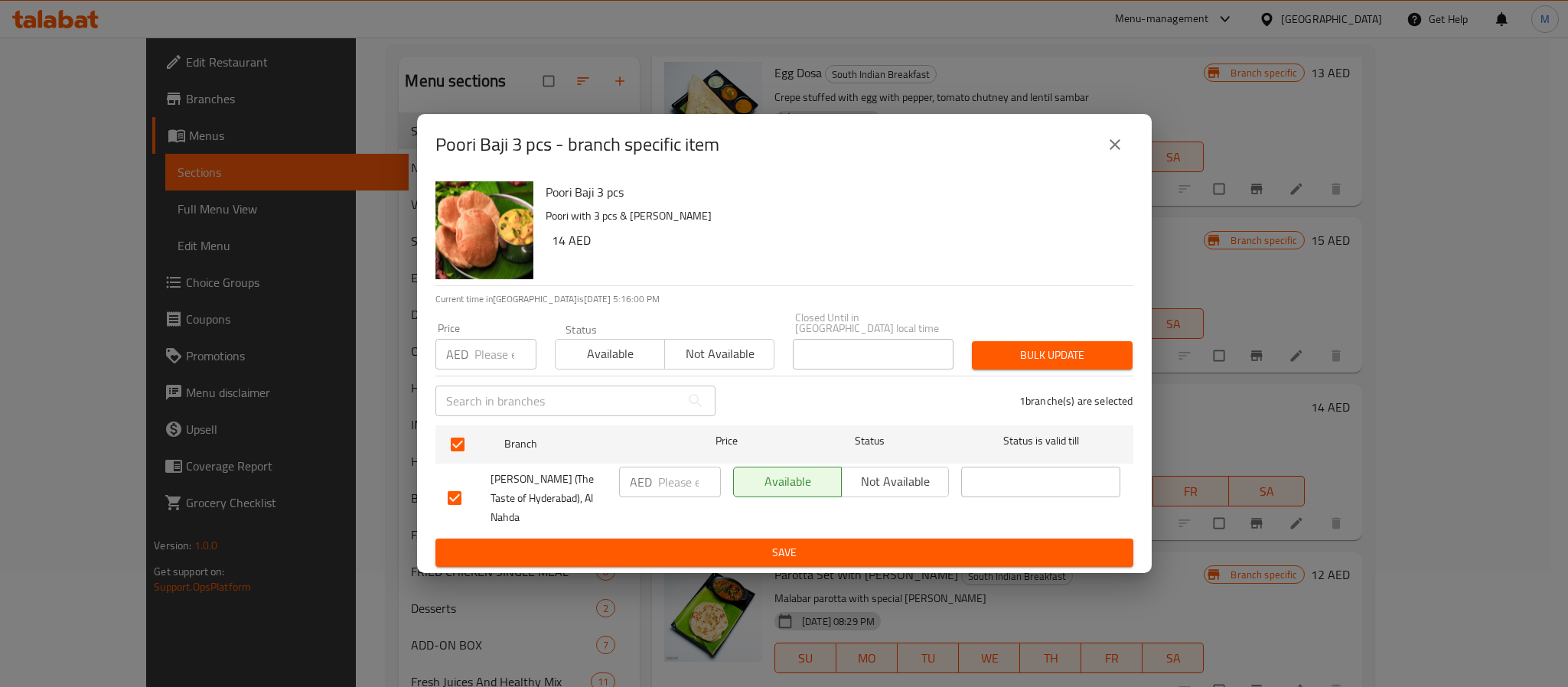
click at [488, 370] on input "number" at bounding box center [506, 355] width 62 height 31
type input "14"
click at [1085, 365] on span "Bulk update" at bounding box center [1052, 355] width 136 height 19
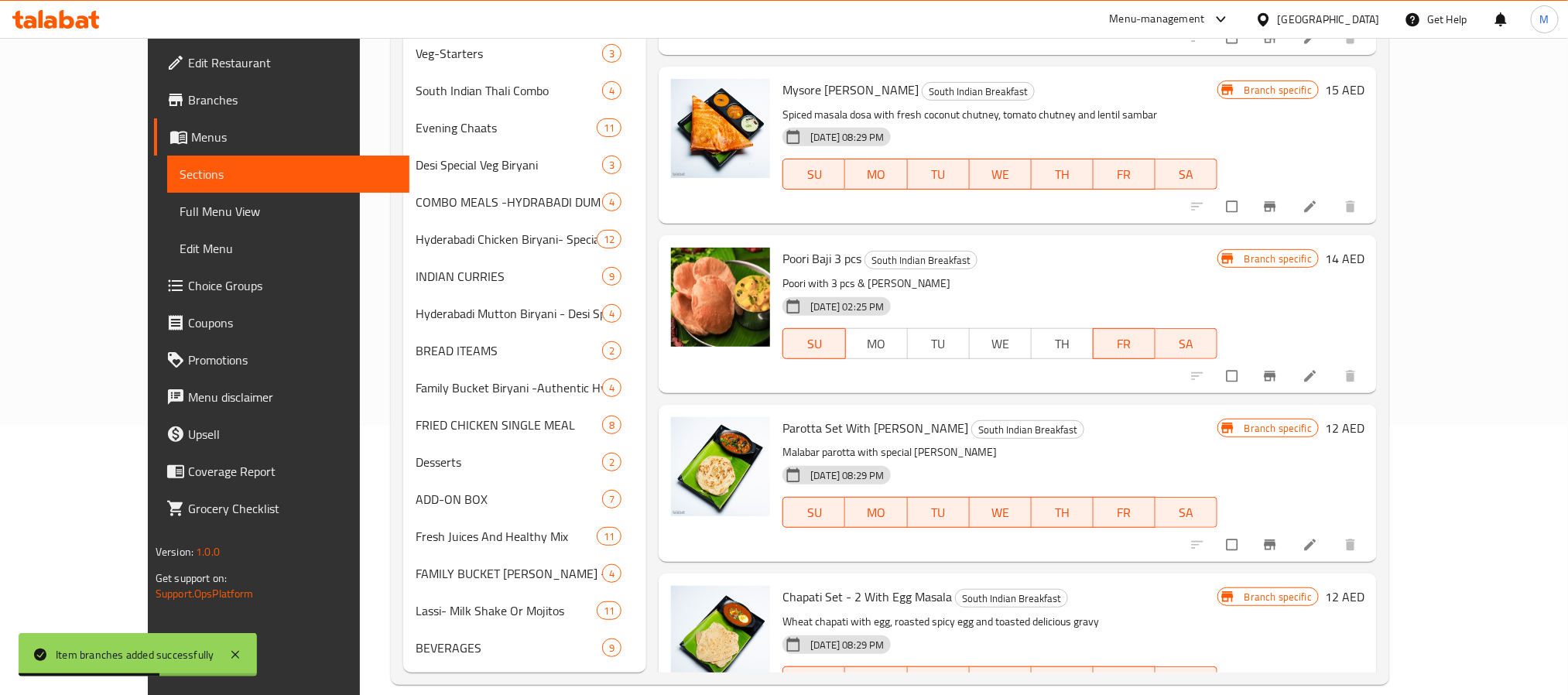
scroll to position [291, 0]
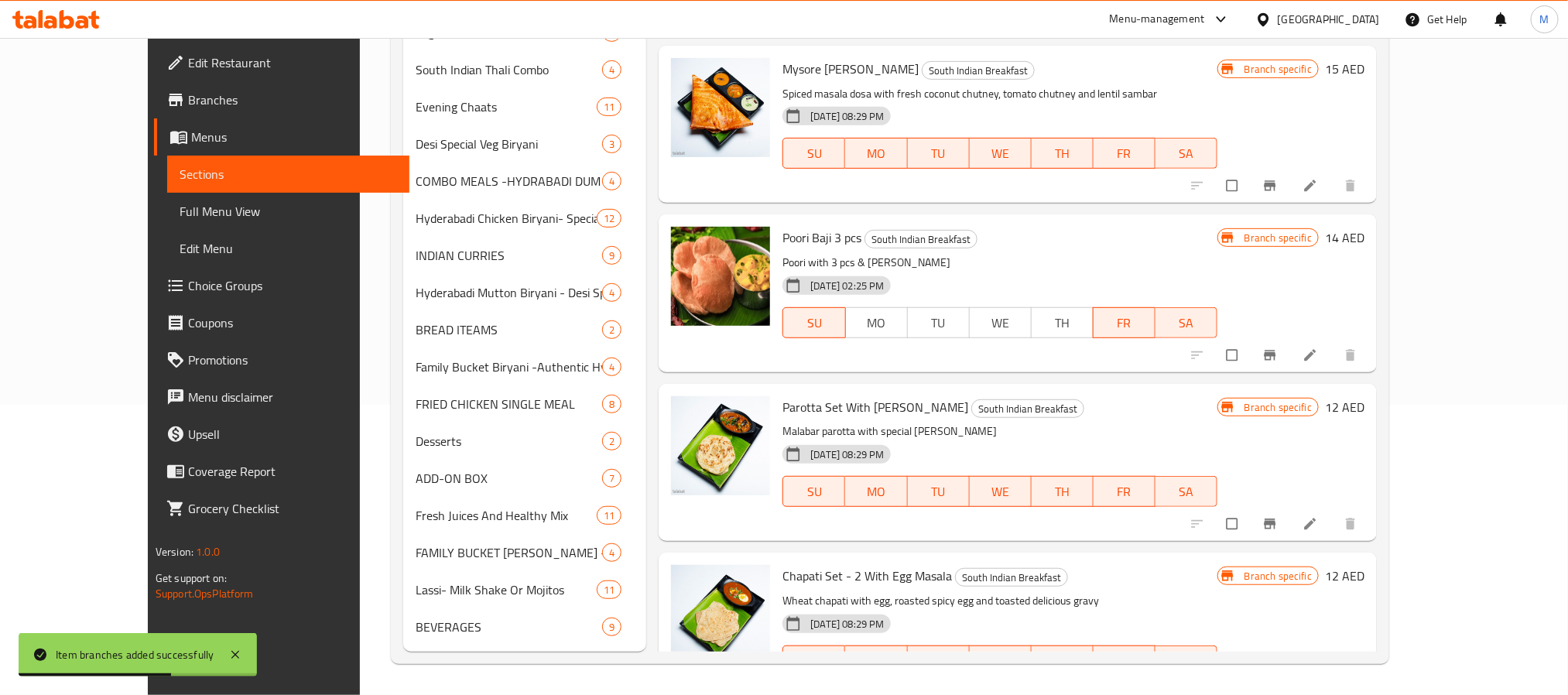
click at [1278, 517] on icon "Branch-specific-item" at bounding box center [1270, 524] width 16 height 16
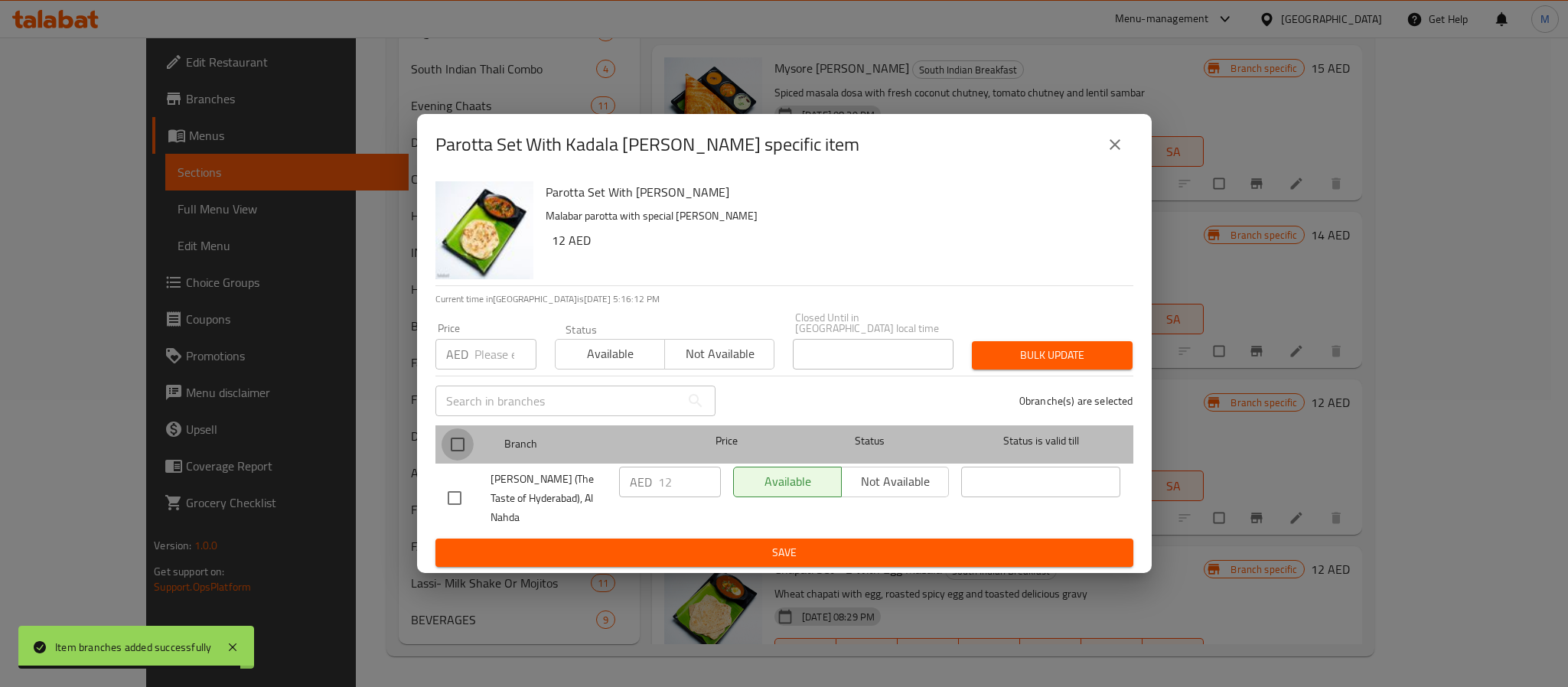
click at [451, 454] on input "checkbox" at bounding box center [458, 445] width 32 height 32
checkbox input "true"
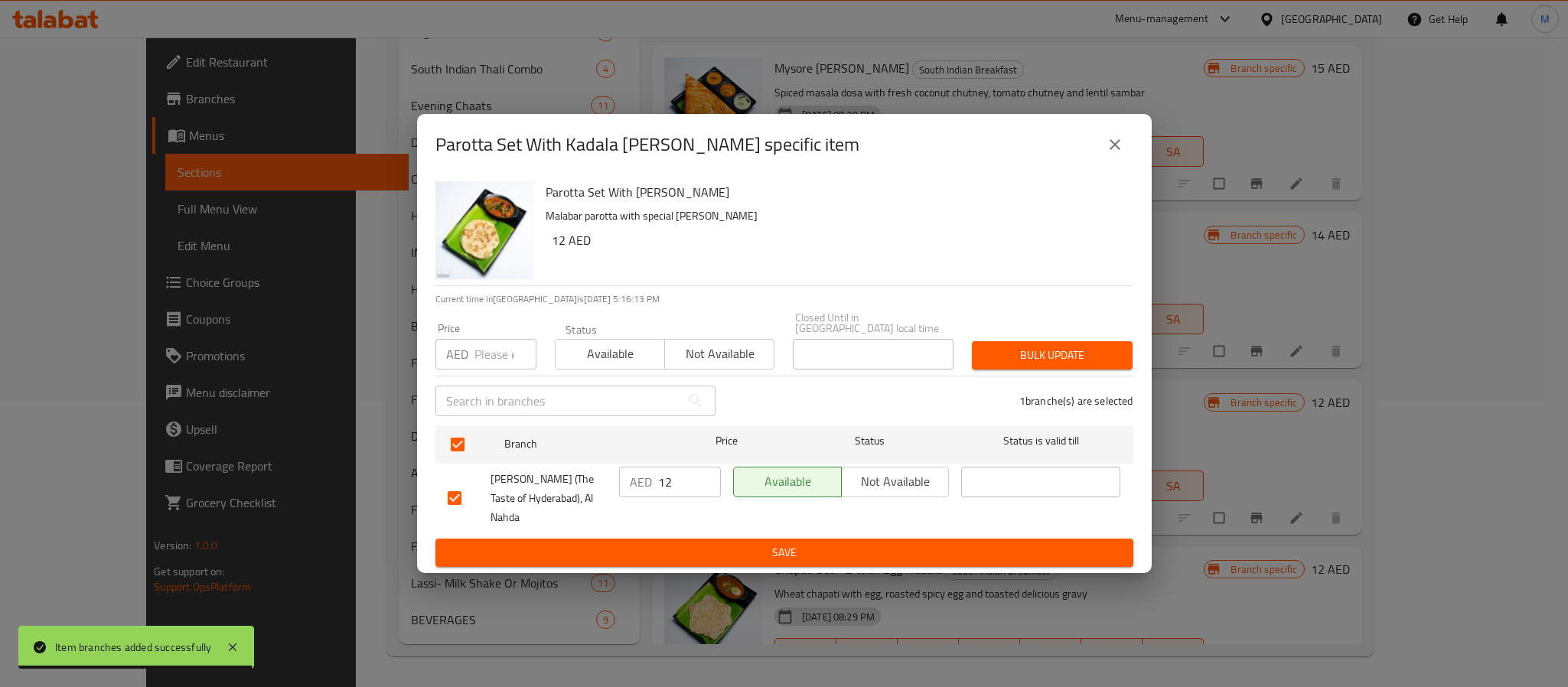
click at [496, 348] on input "number" at bounding box center [506, 355] width 62 height 31
click at [1117, 153] on icon "close" at bounding box center [1115, 145] width 19 height 19
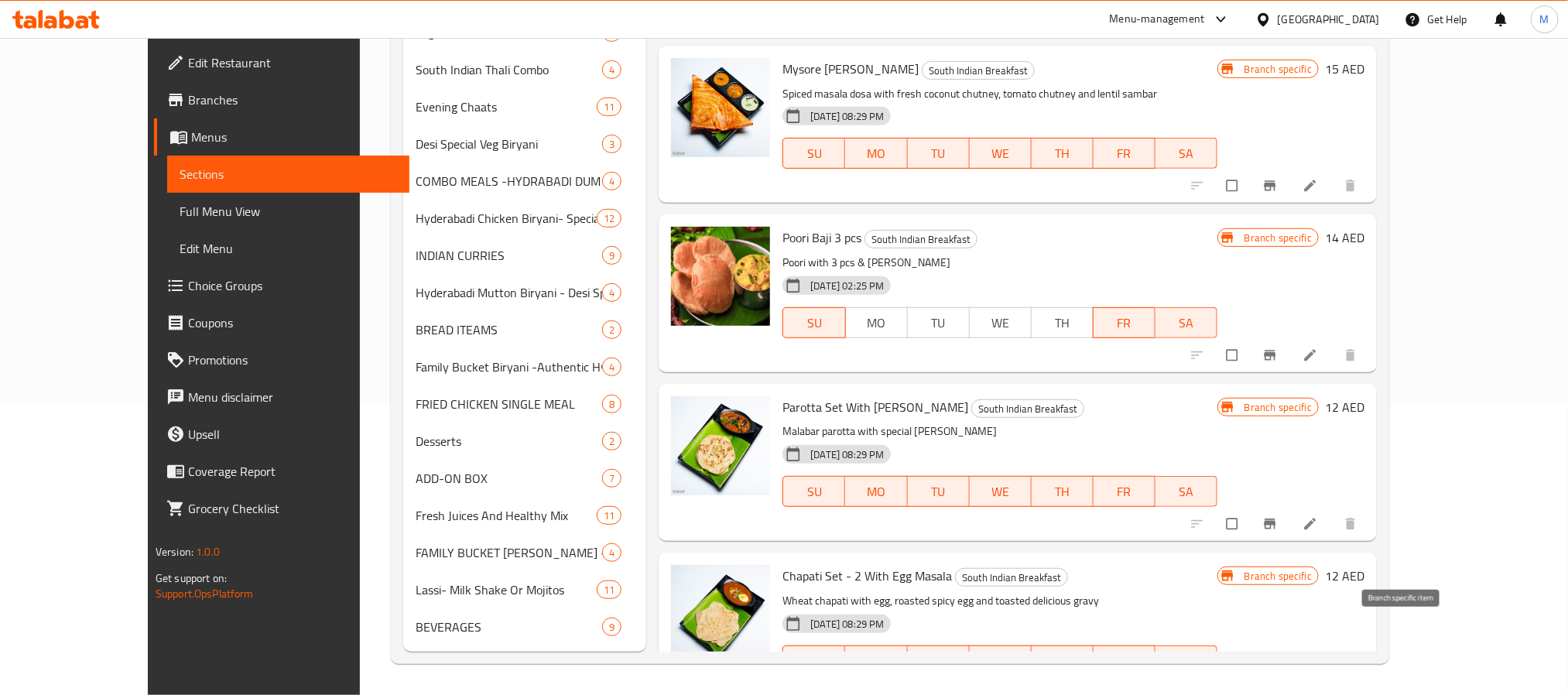
click at [1278, 686] on icon "Branch-specific-item" at bounding box center [1270, 693] width 16 height 16
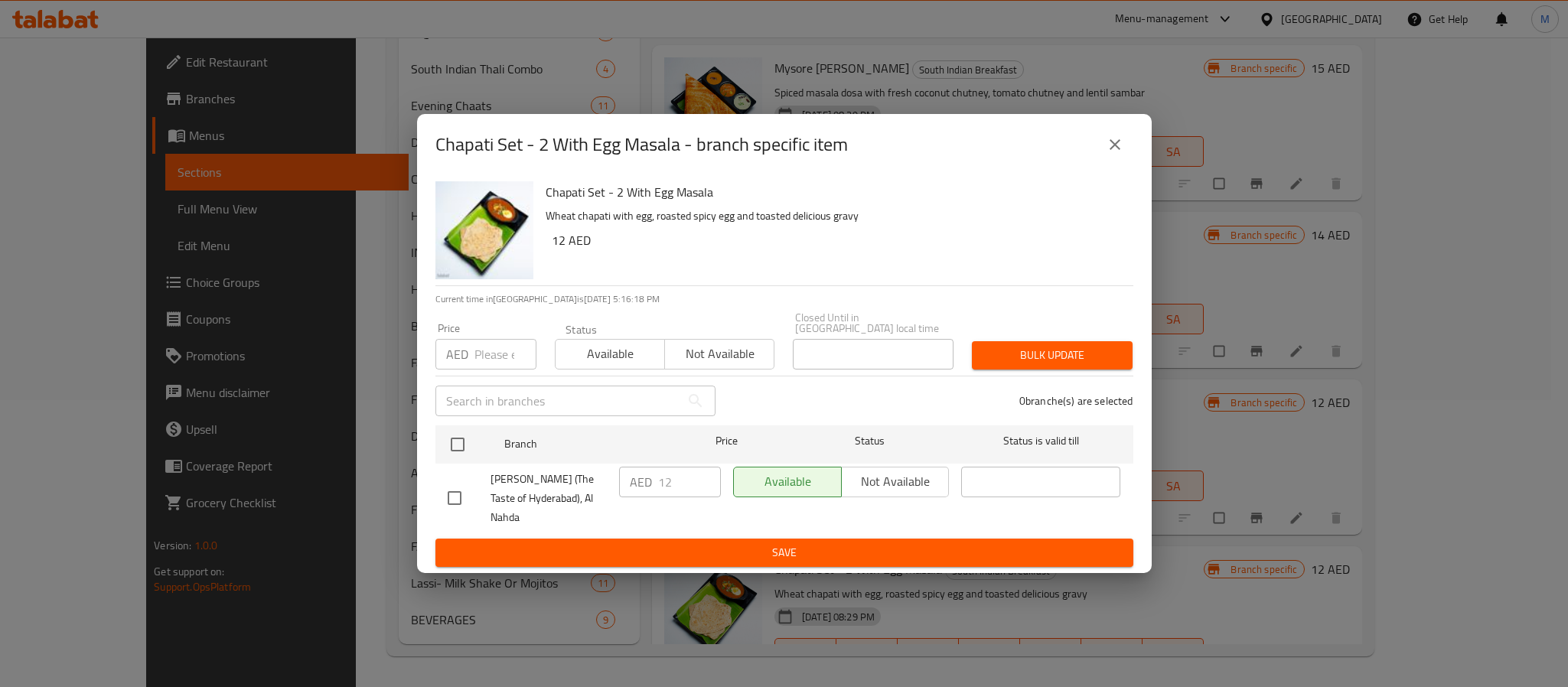
click at [1118, 149] on icon "close" at bounding box center [1115, 145] width 19 height 19
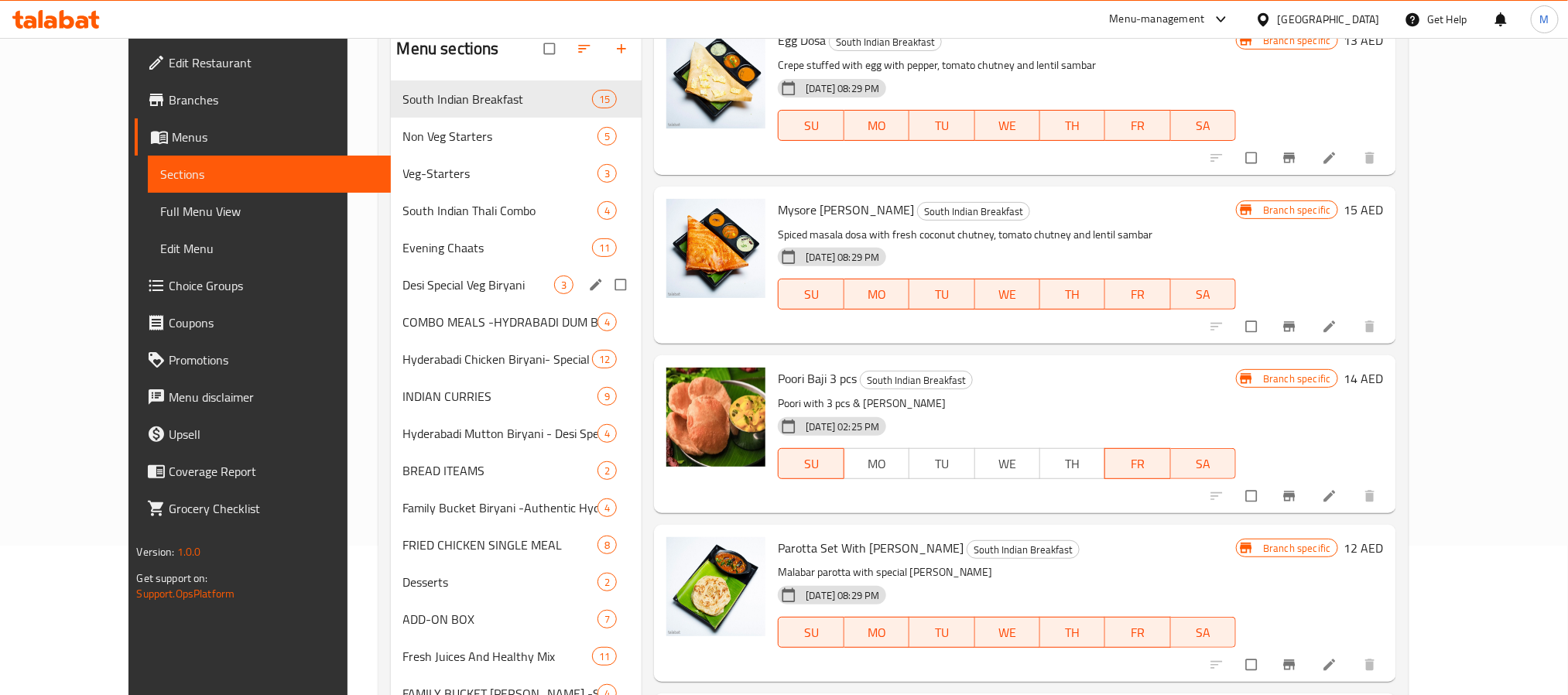
scroll to position [0, 0]
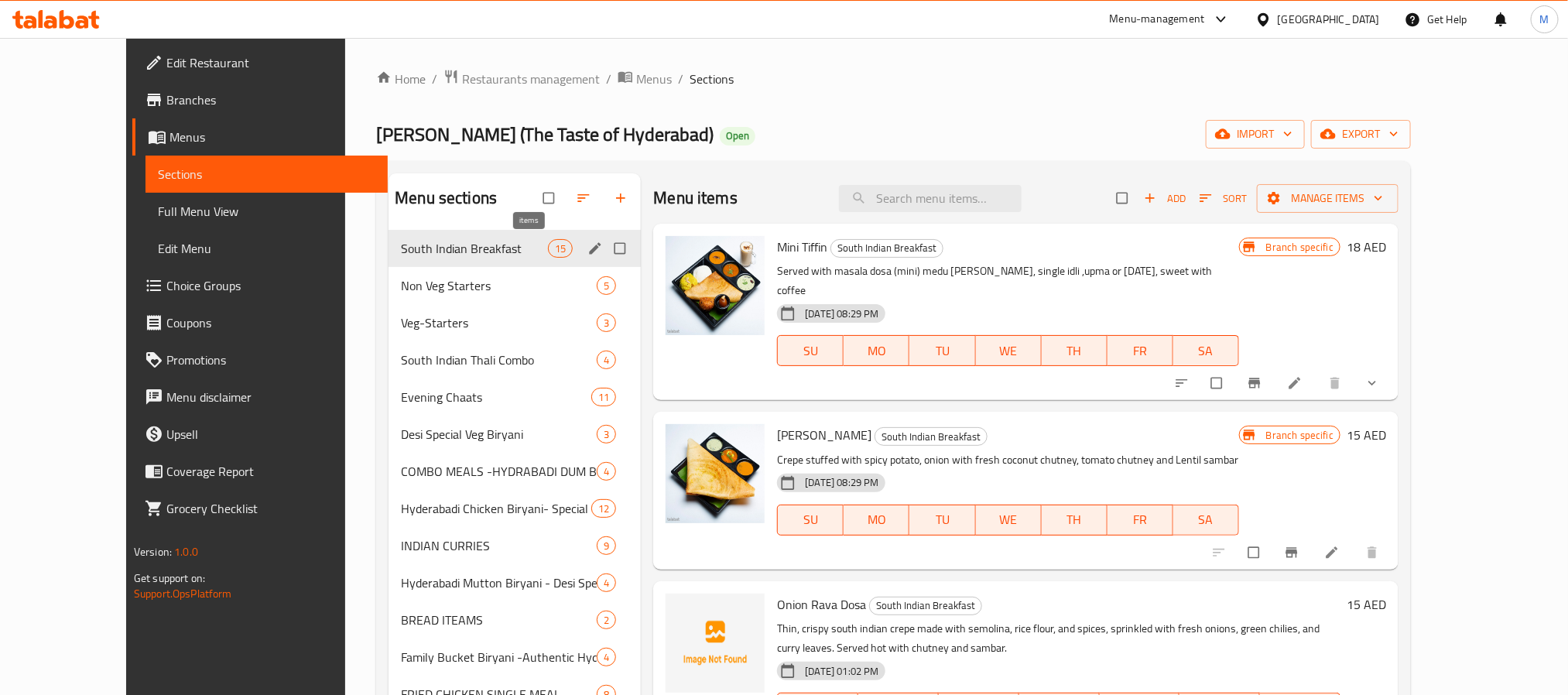
click at [497, 240] on span "South Indian Breakfast" at bounding box center [474, 248] width 147 height 19
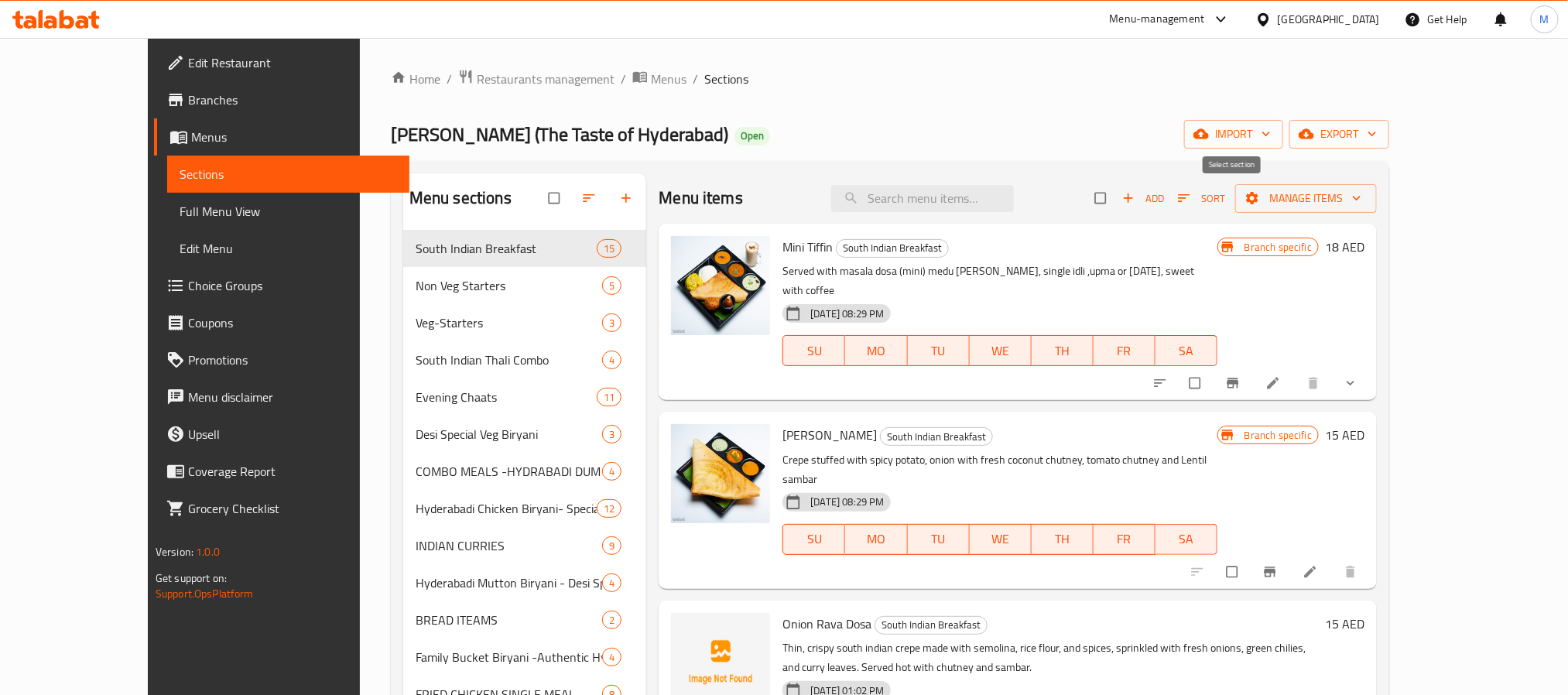
click at [1118, 196] on input "checkbox" at bounding box center [1102, 198] width 33 height 29
checkbox input "true"
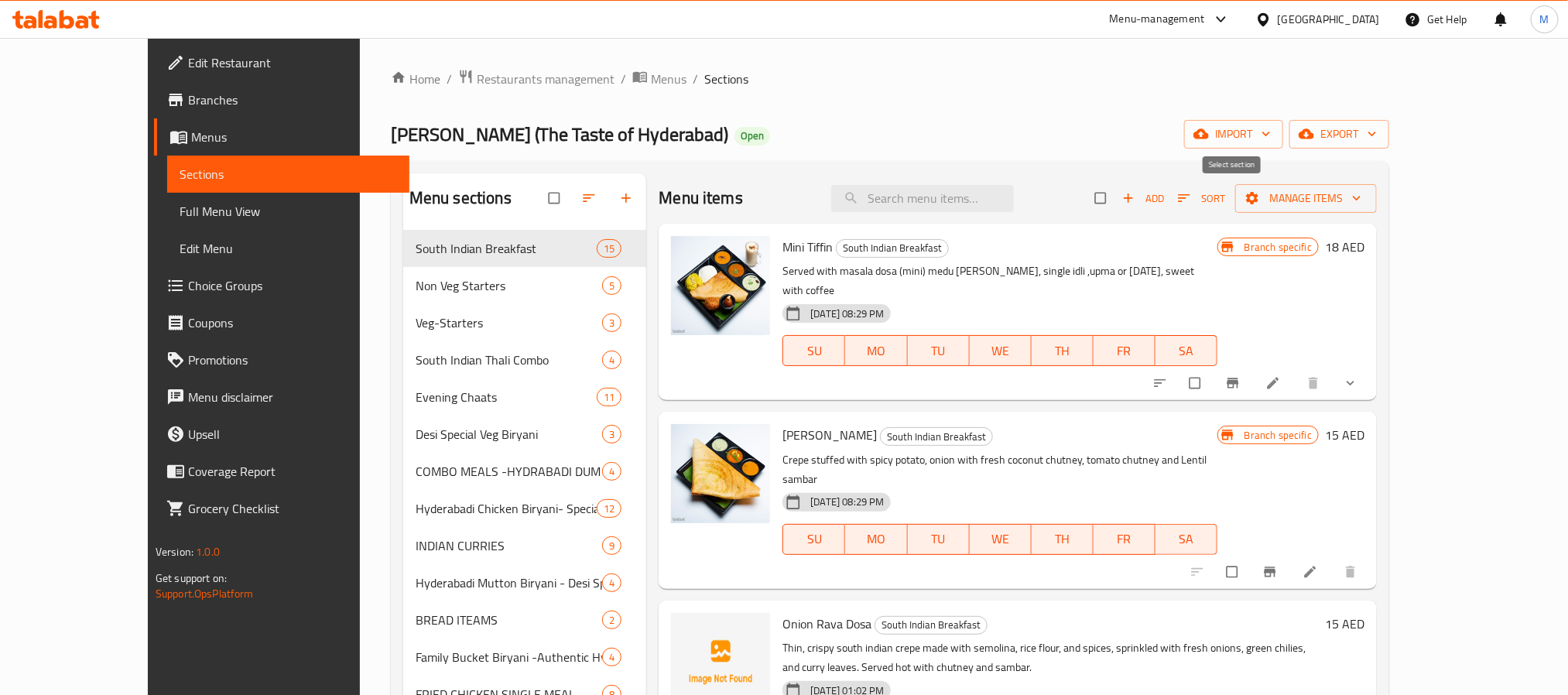
checkbox input "true"
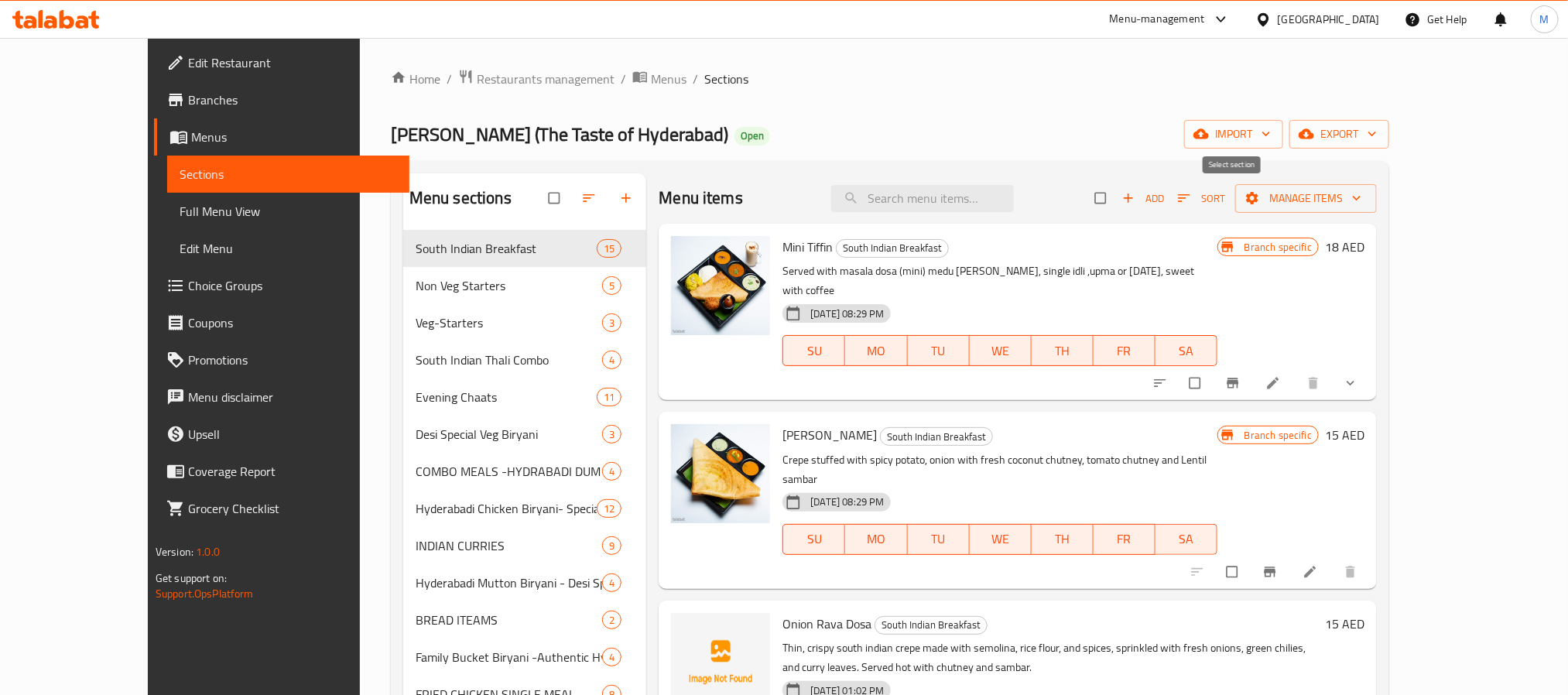
checkbox input "true"
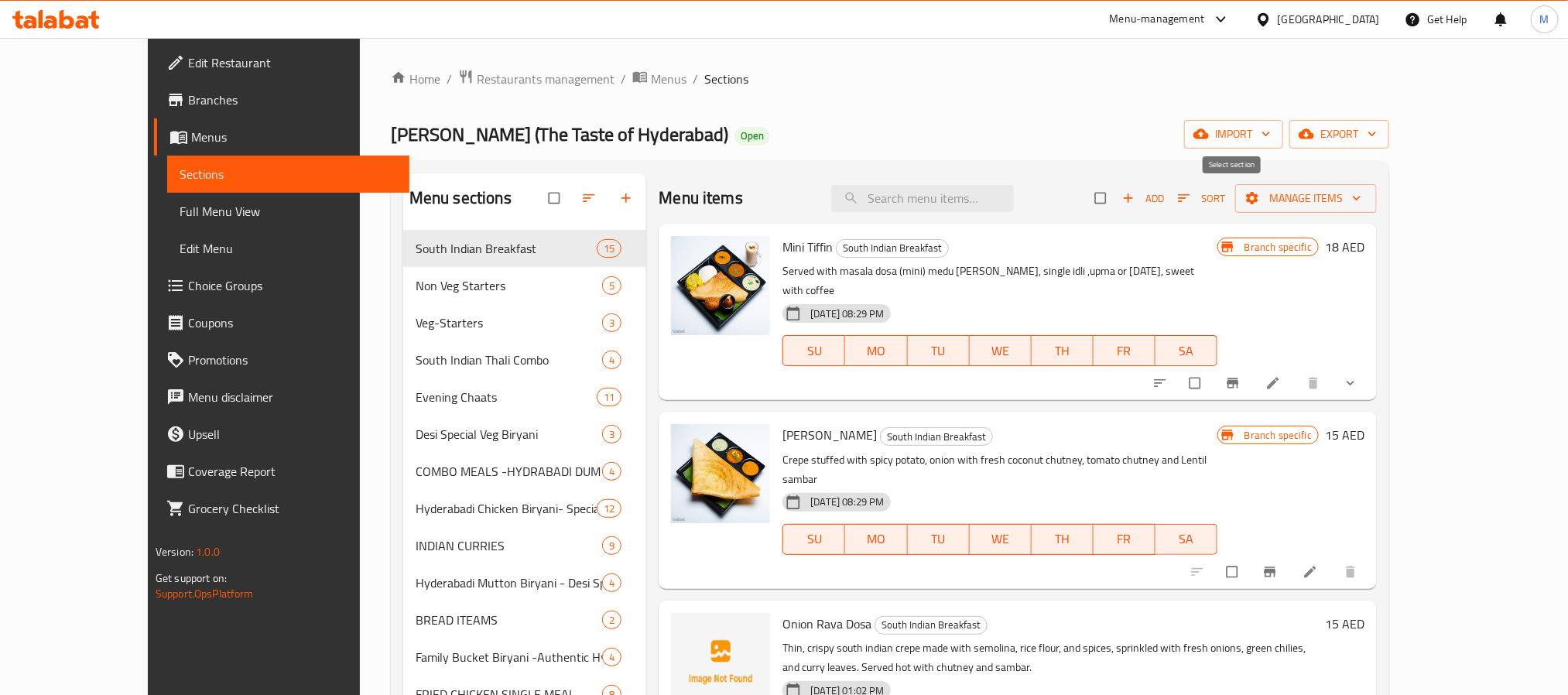
checkbox input "true"
click at [1364, 195] on span "Manage items" at bounding box center [1306, 198] width 117 height 19
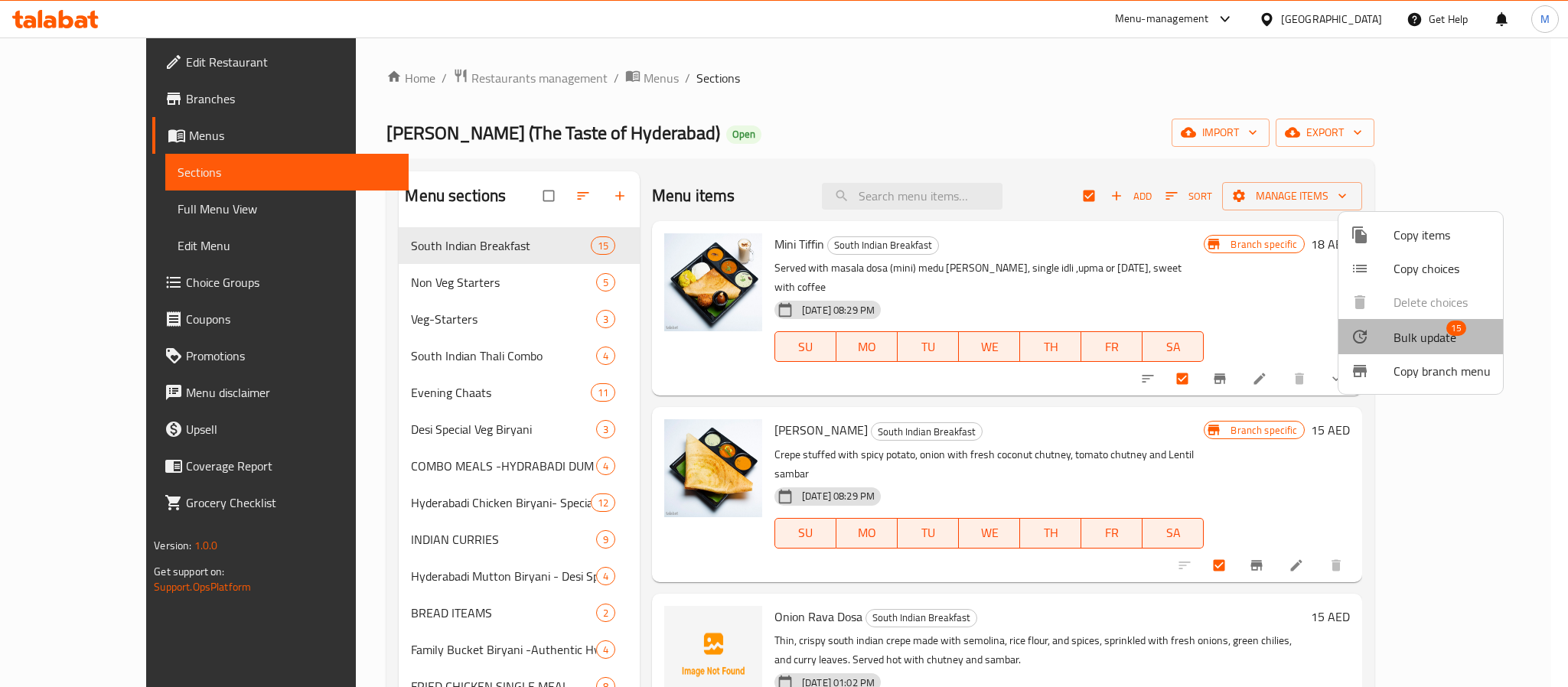
click at [1431, 328] on span "Bulk update" at bounding box center [1426, 338] width 63 height 19
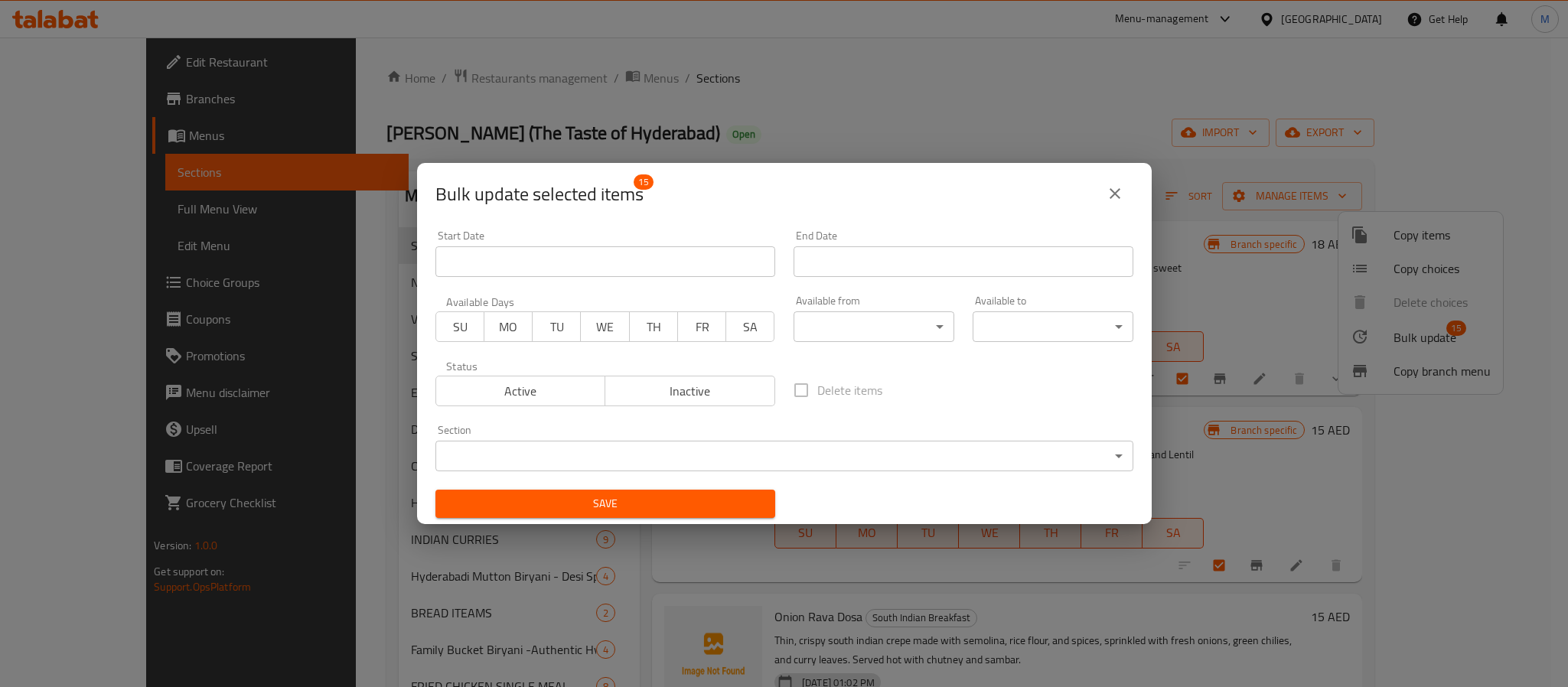
click at [846, 320] on body "​ Menu-management [GEOGRAPHIC_DATA] Get Help M Edit Restaurant Branches Menus S…" at bounding box center [784, 362] width 1568 height 649
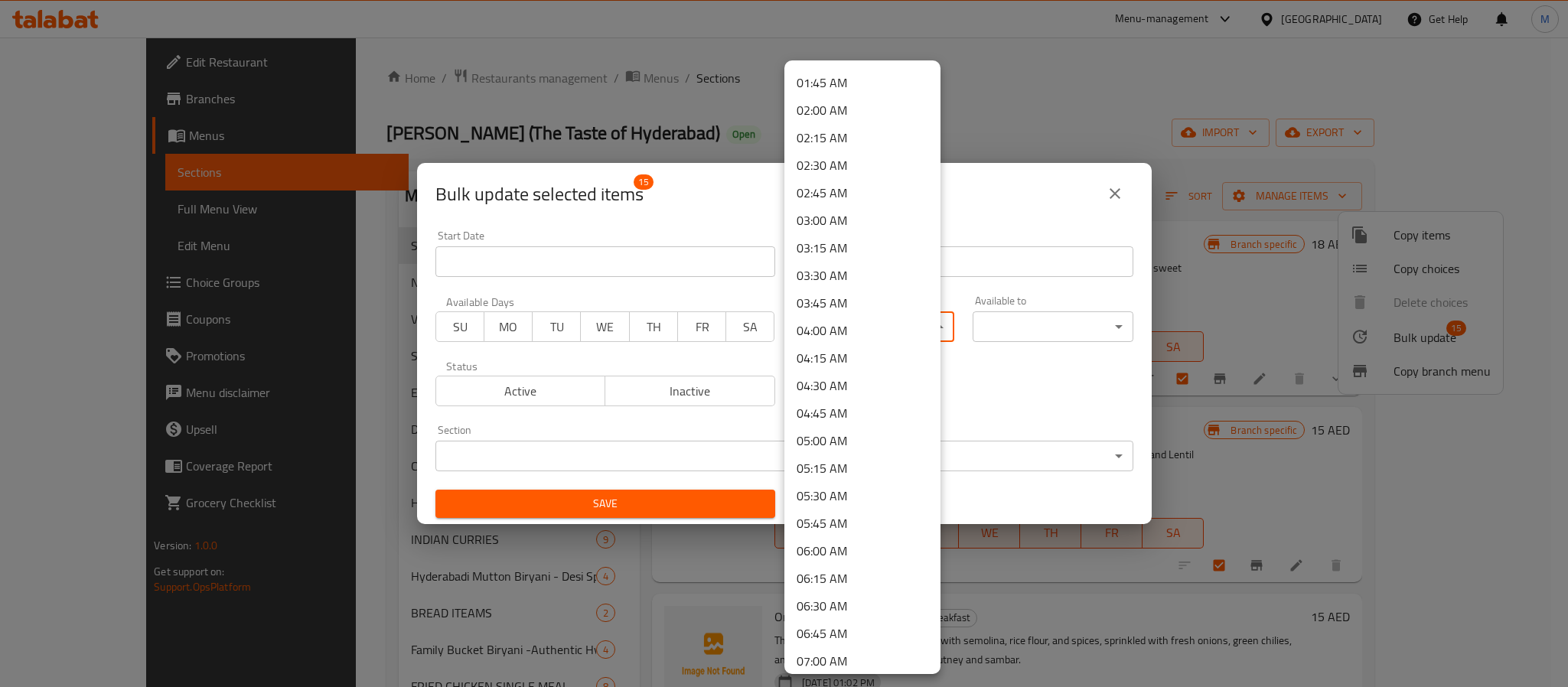
scroll to position [229, 0]
click at [834, 561] on li "06:30 AM" at bounding box center [862, 567] width 156 height 27
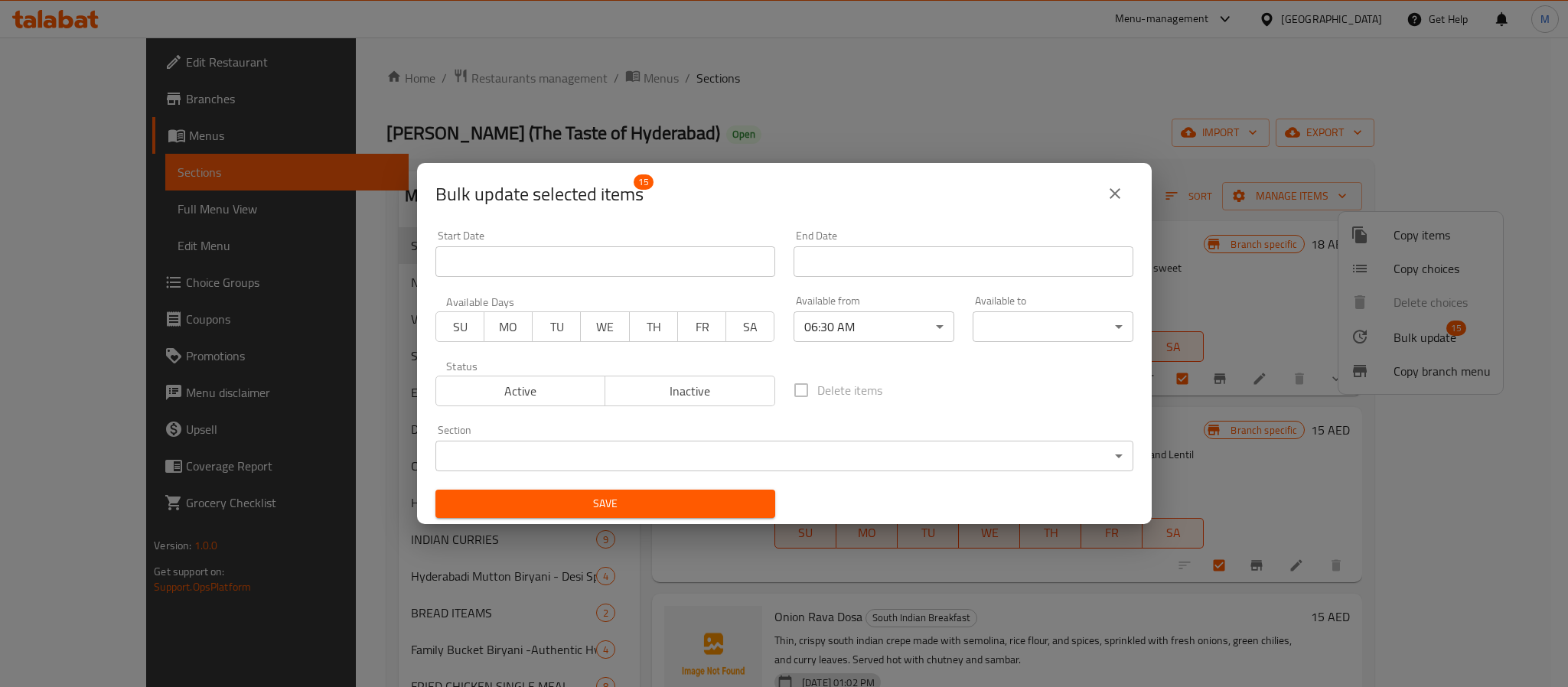
click at [1009, 326] on body "​ Menu-management [GEOGRAPHIC_DATA] Get Help M Edit Restaurant Branches Menus S…" at bounding box center [784, 362] width 1568 height 649
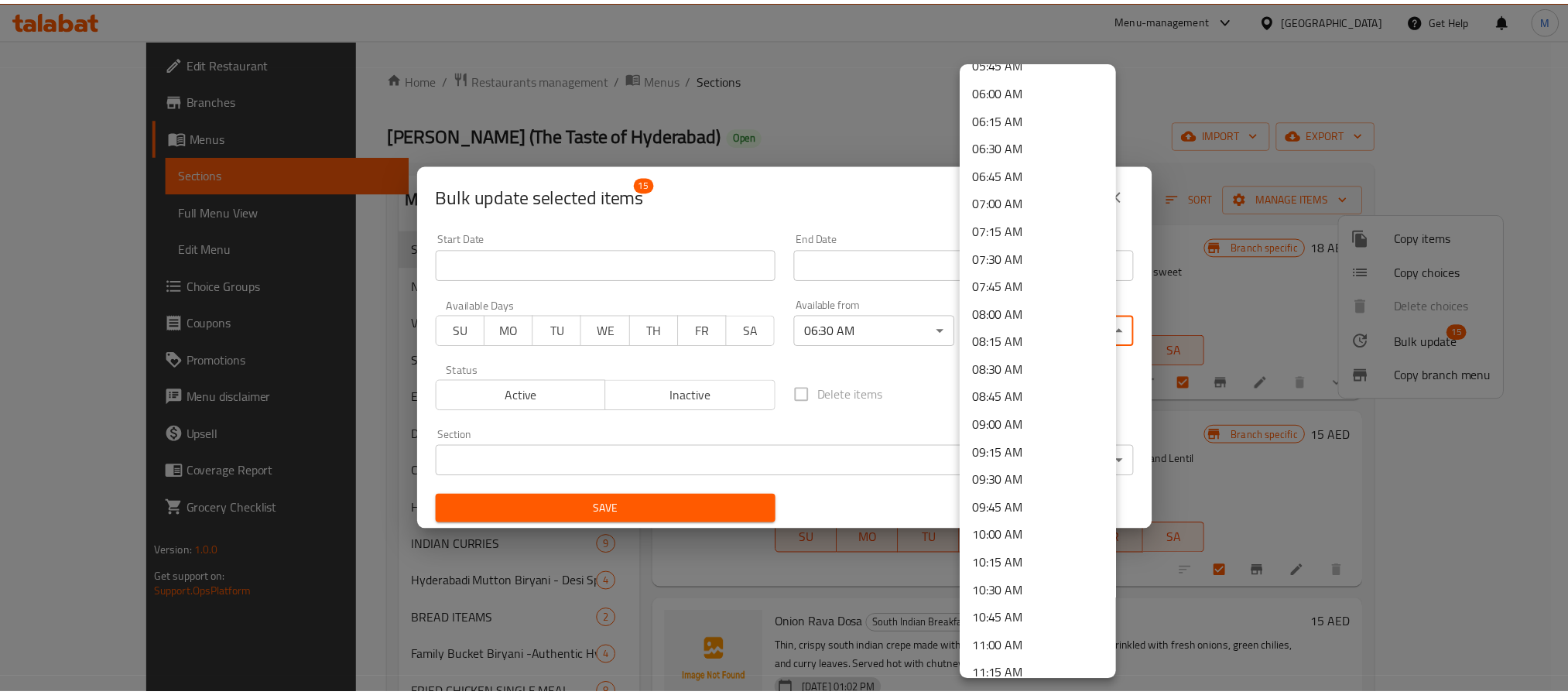
scroll to position [812, 0]
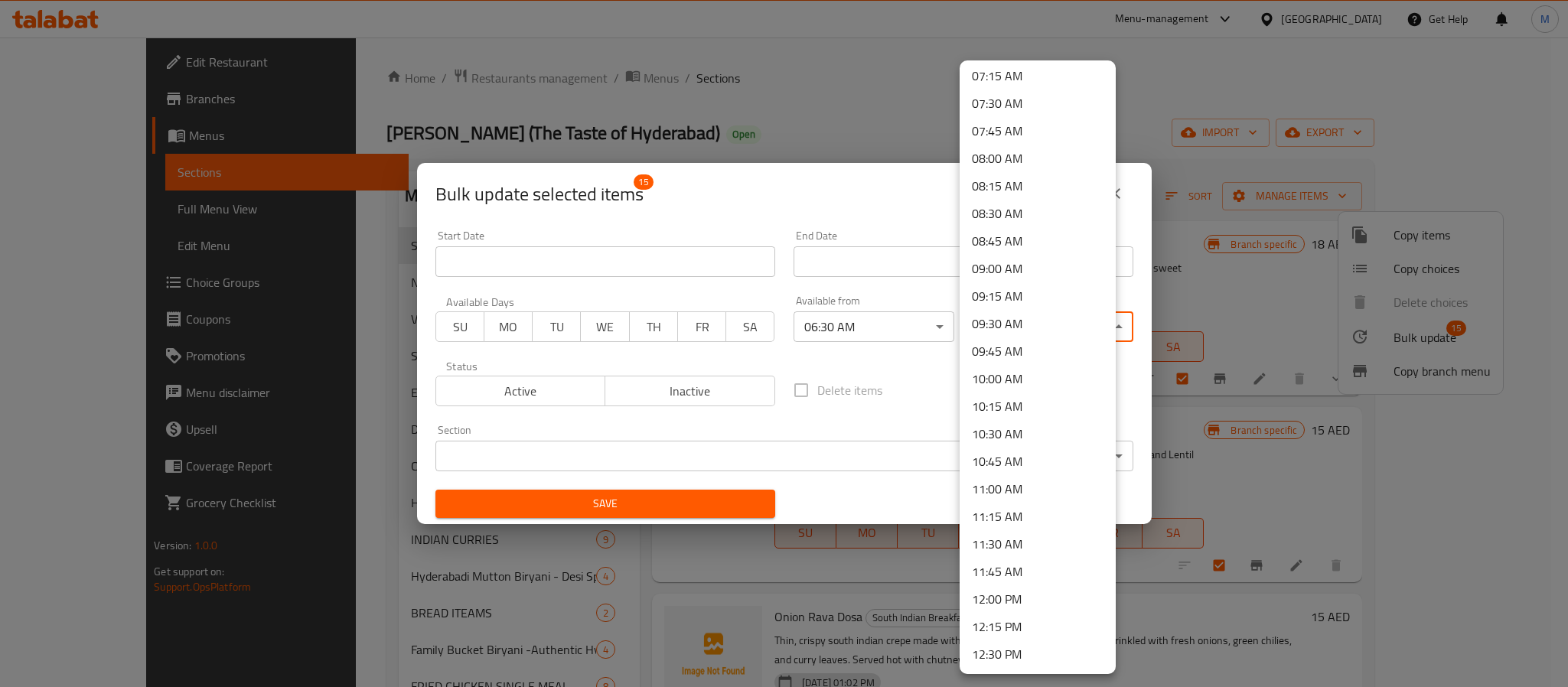
click at [1013, 568] on li "11:45 AM" at bounding box center [1038, 571] width 156 height 27
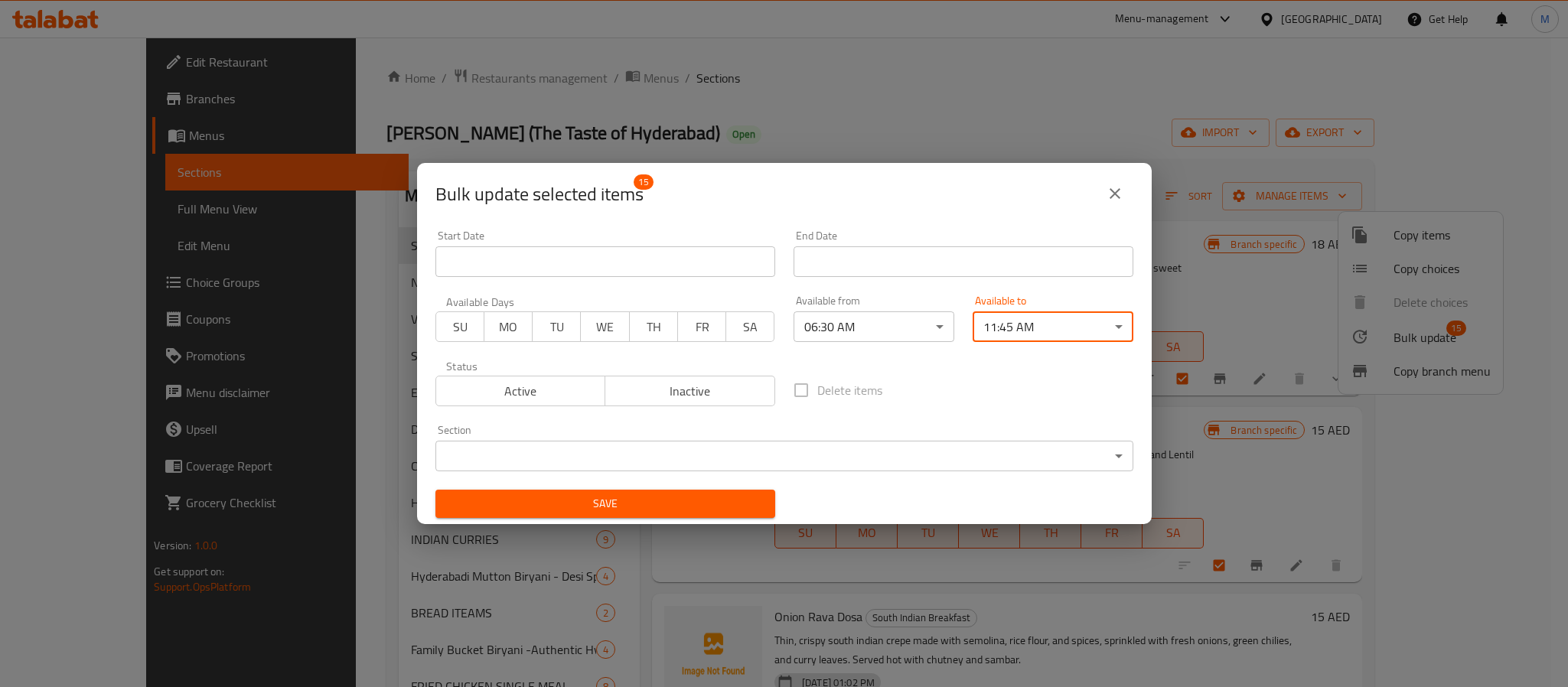
click at [652, 507] on span "Save" at bounding box center [605, 504] width 315 height 19
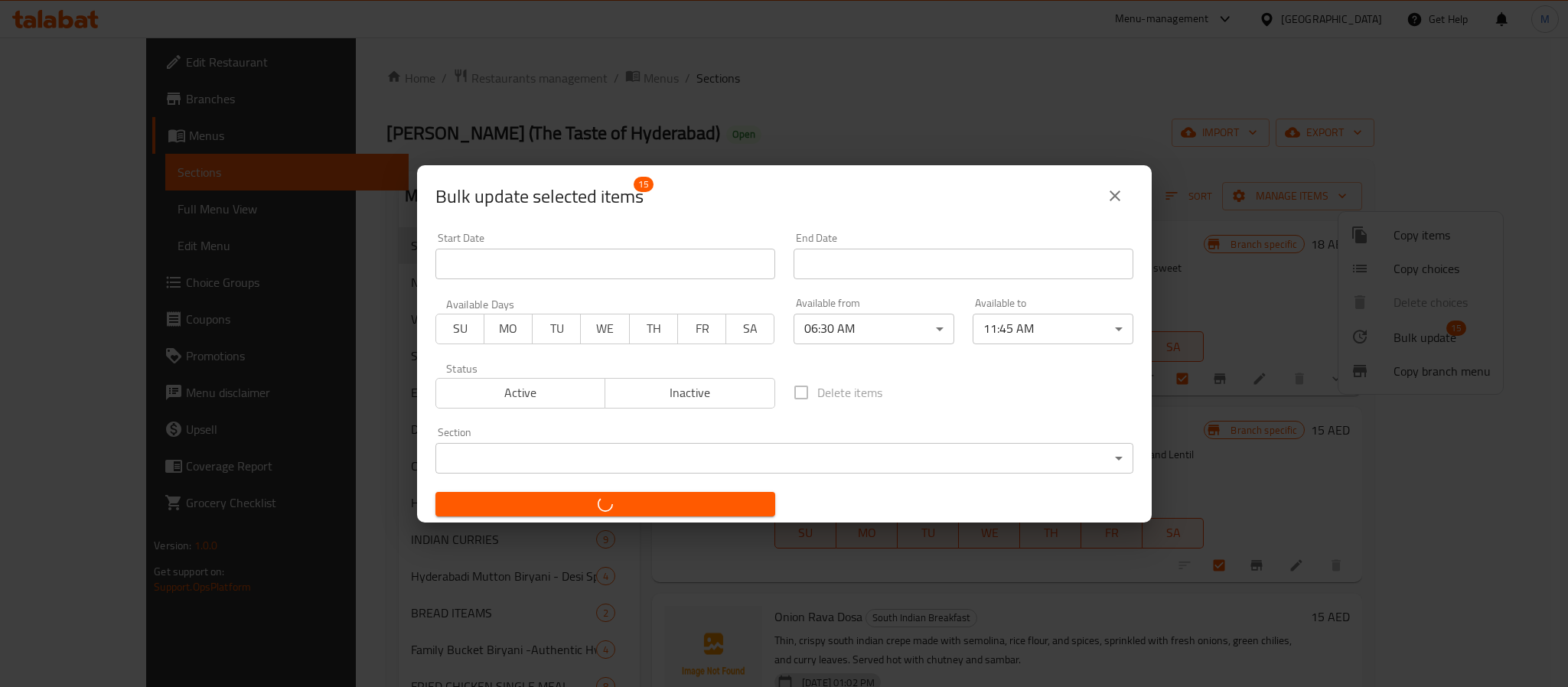
checkbox input "false"
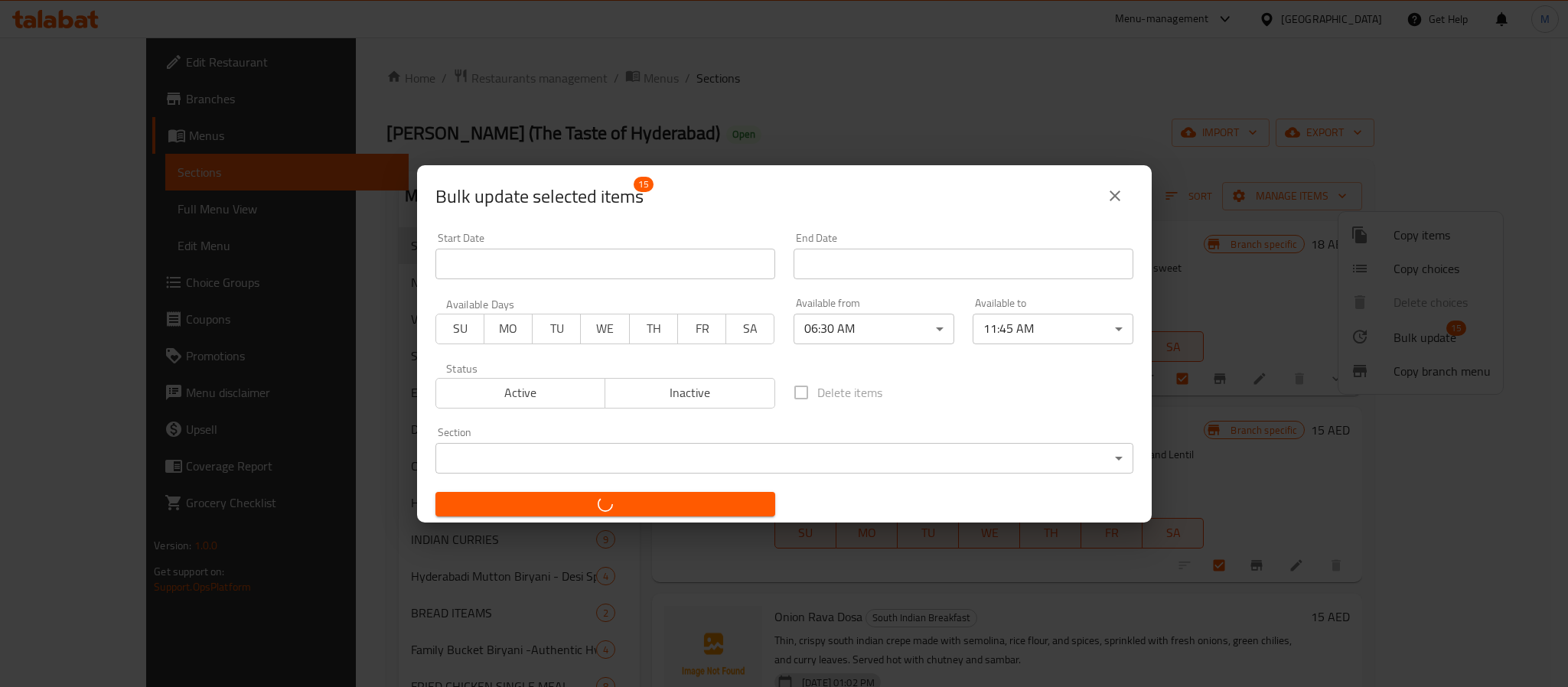
checkbox input "false"
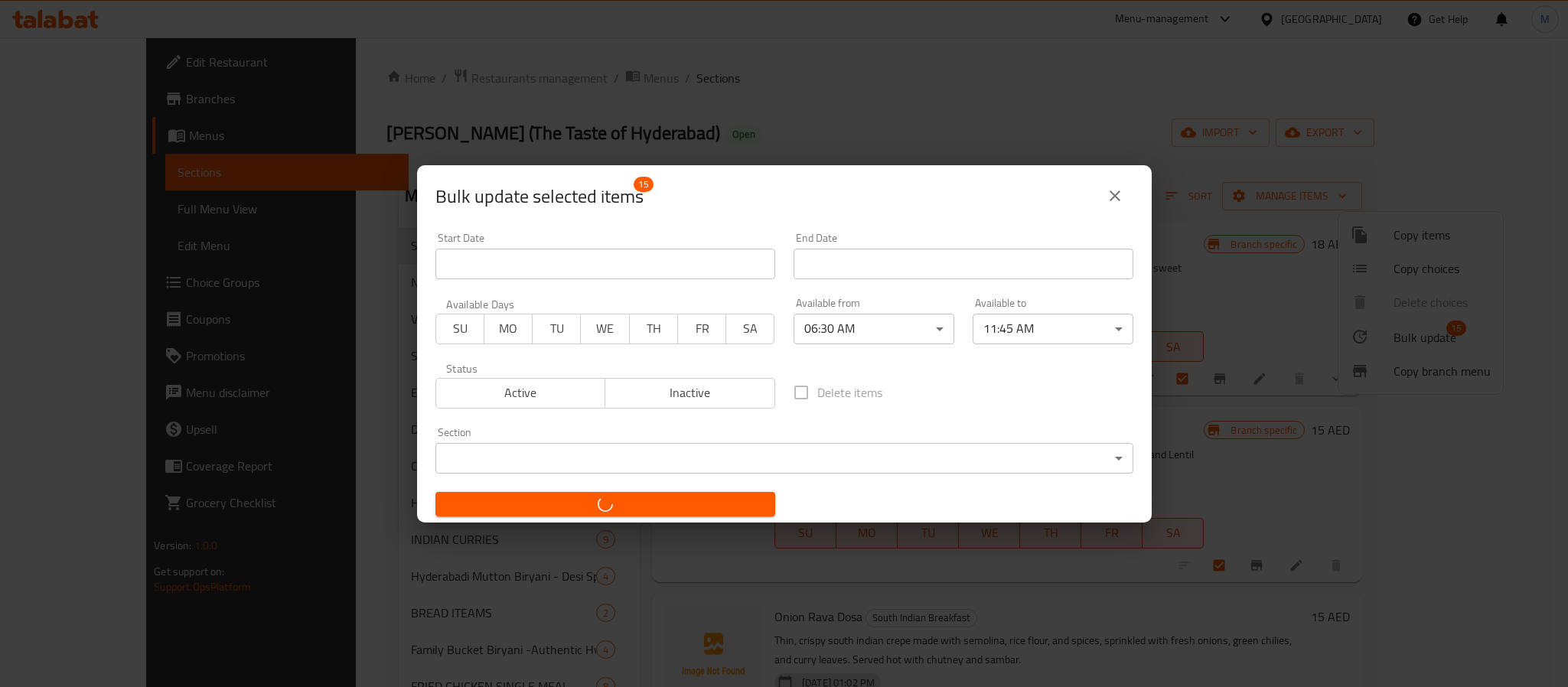
checkbox input "false"
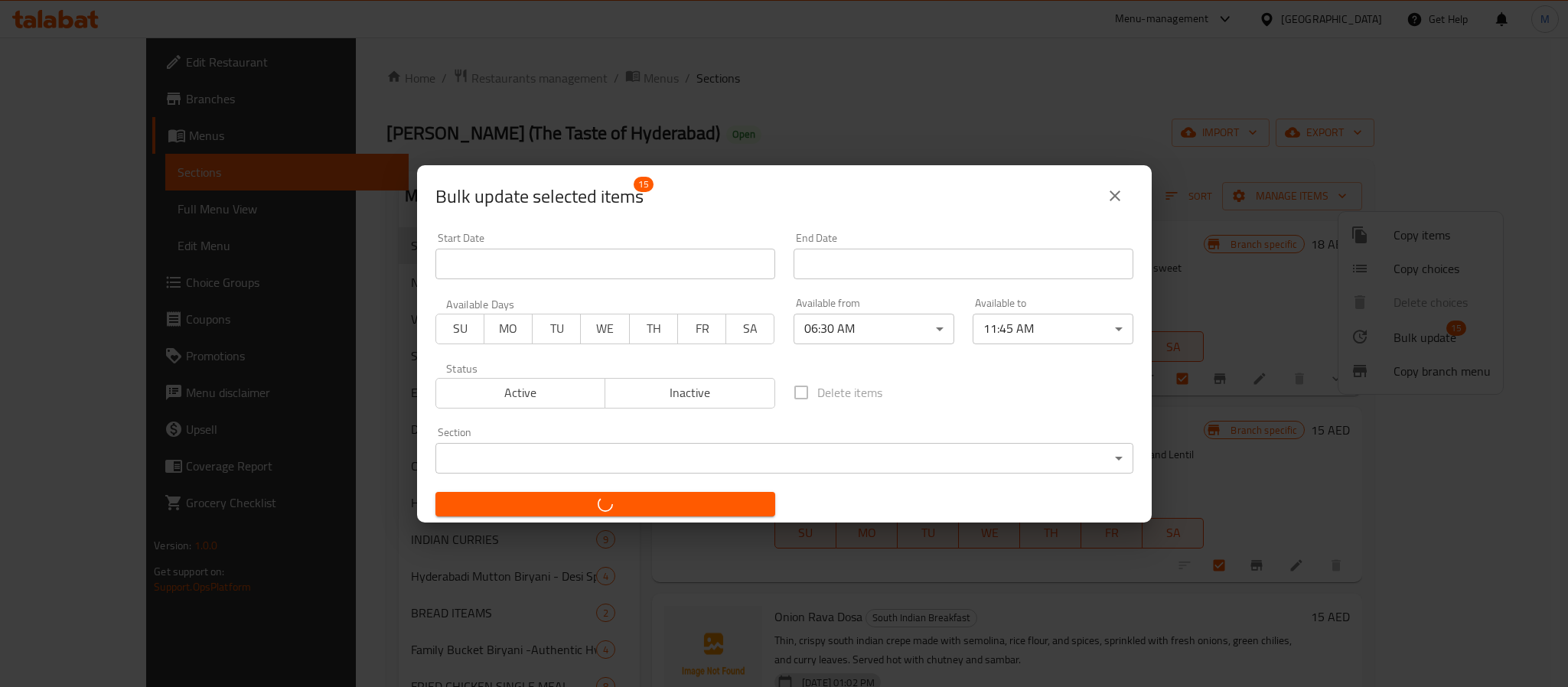
checkbox input "false"
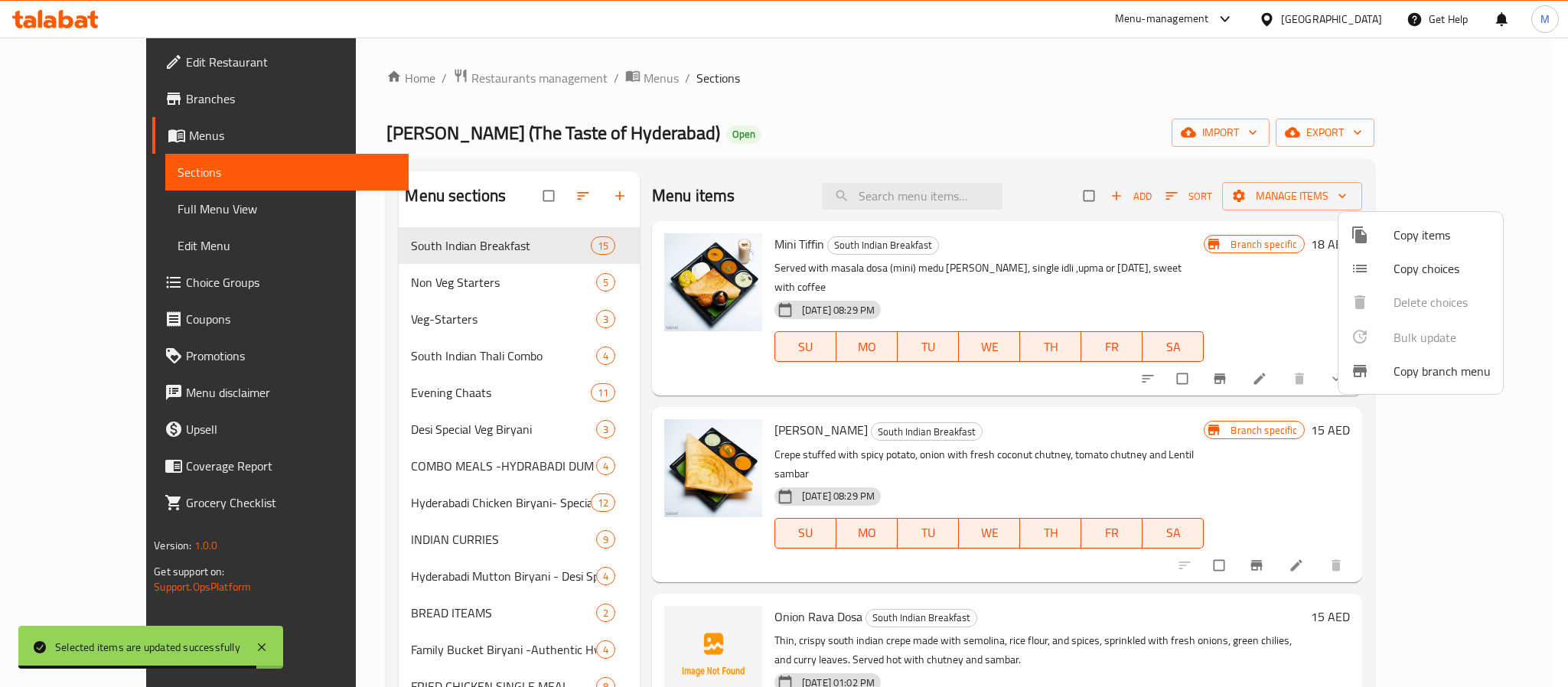
click at [922, 430] on div at bounding box center [784, 344] width 1568 height 687
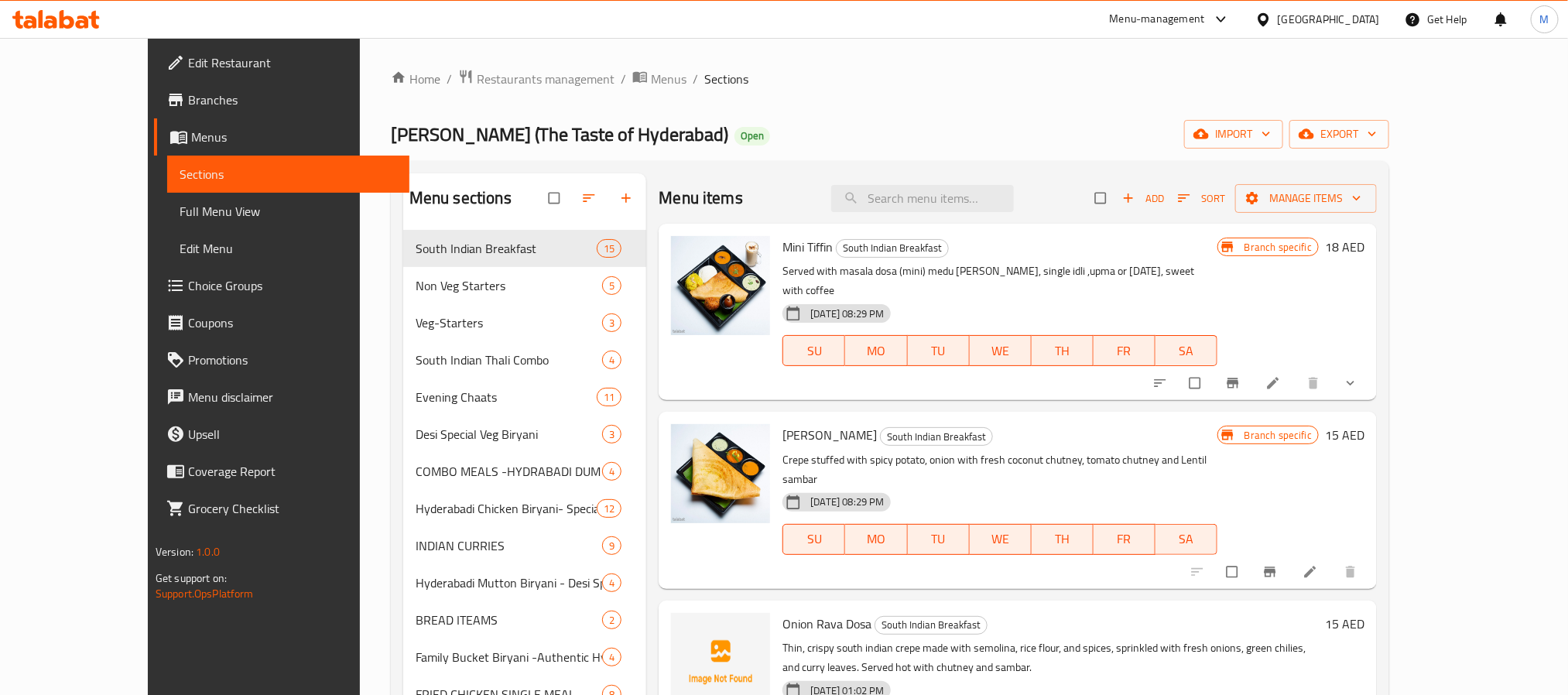
click at [943, 424] on h6 "Masala Dosa South Indian Breakfast" at bounding box center [999, 435] width 434 height 22
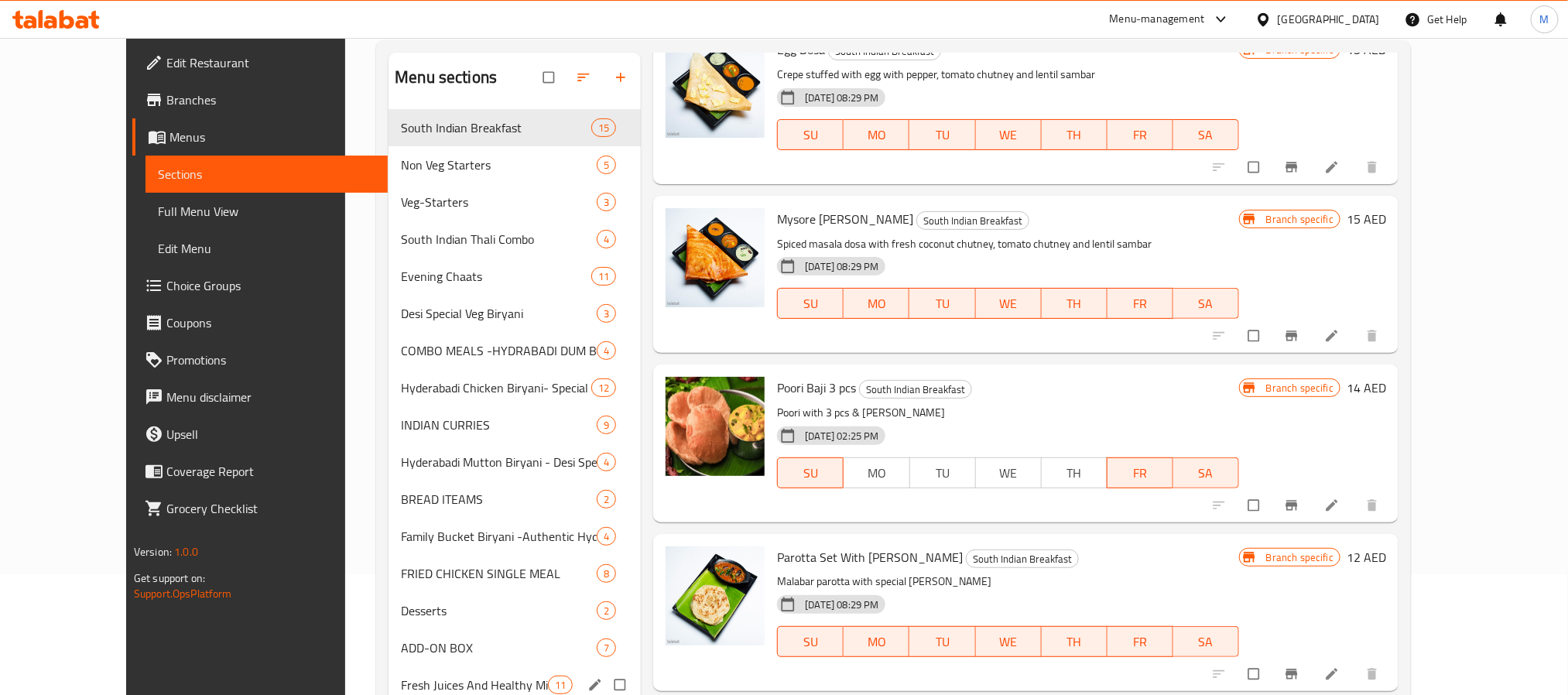
scroll to position [0, 0]
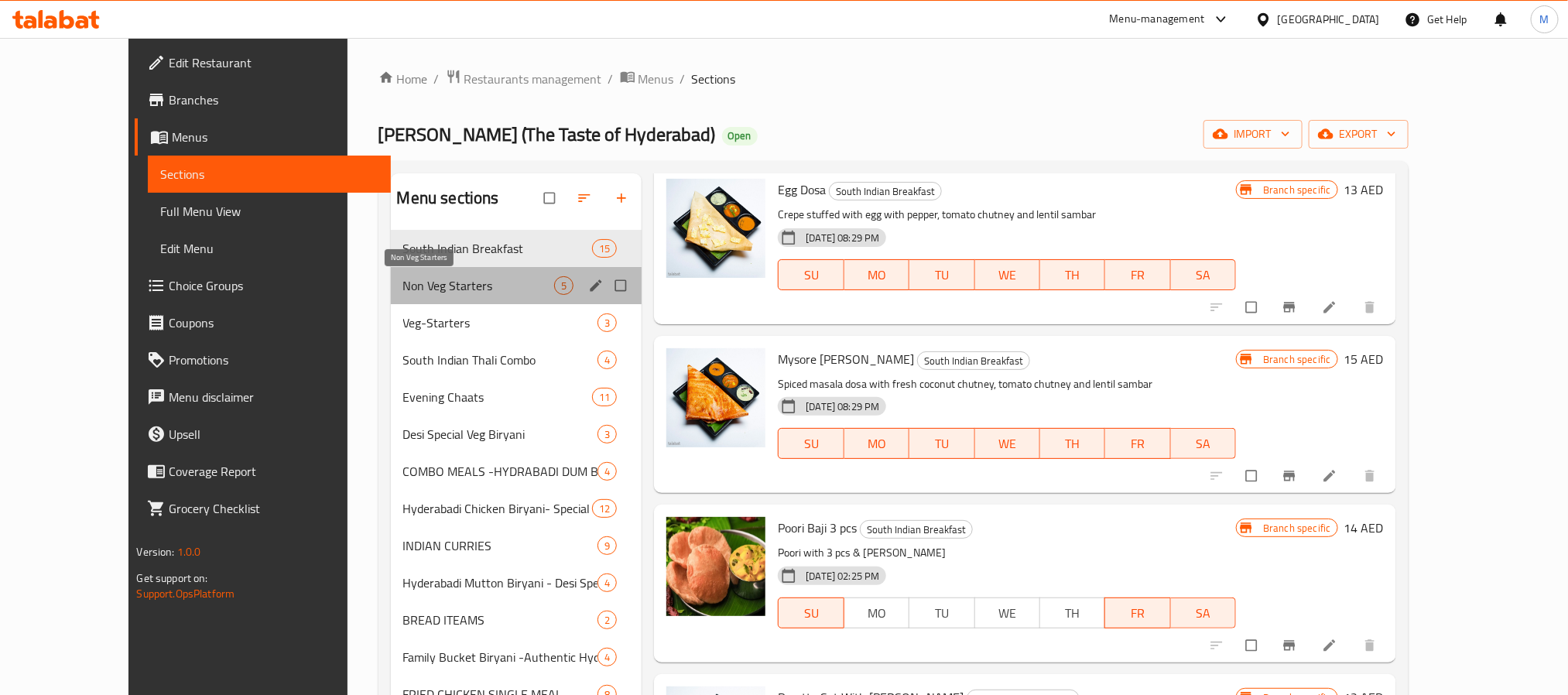
click at [403, 286] on span "Non Veg Starters" at bounding box center [479, 285] width 152 height 19
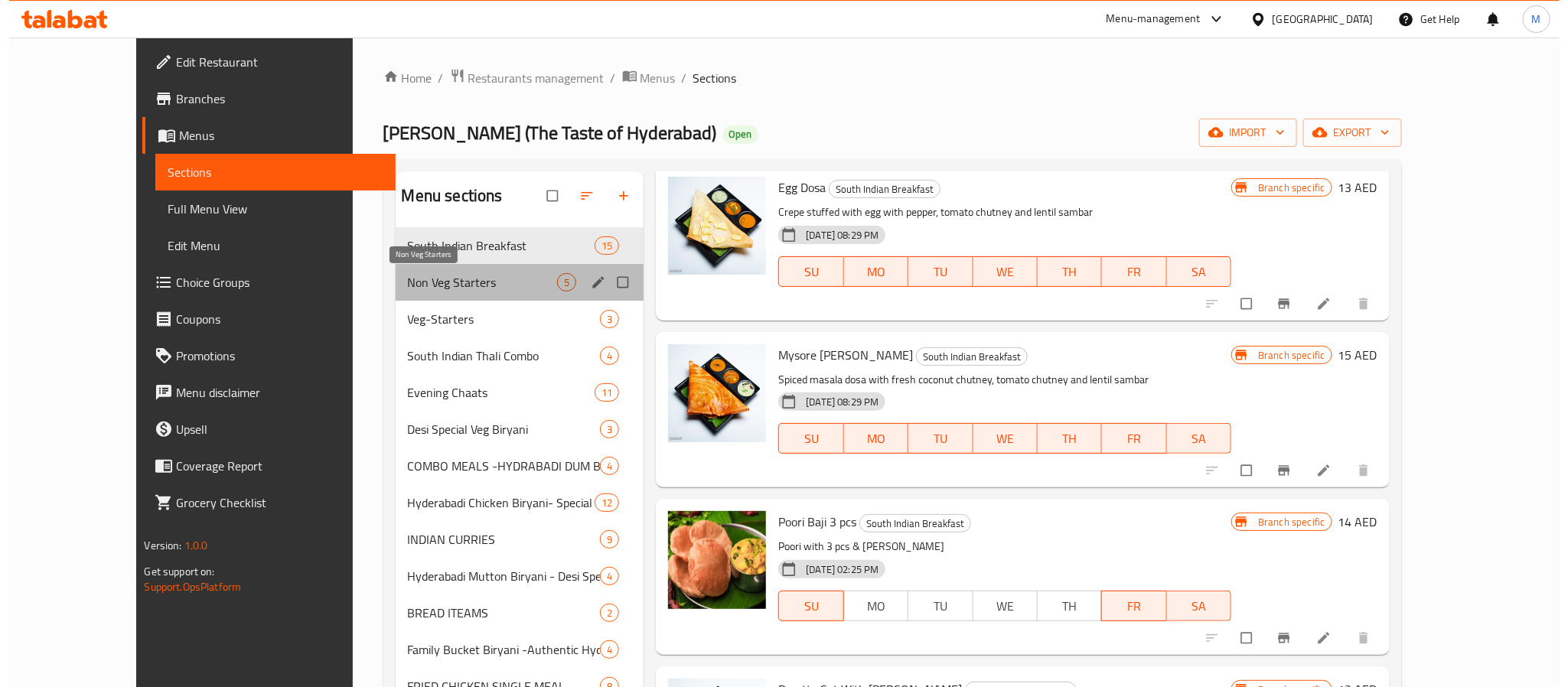
scroll to position [134, 0]
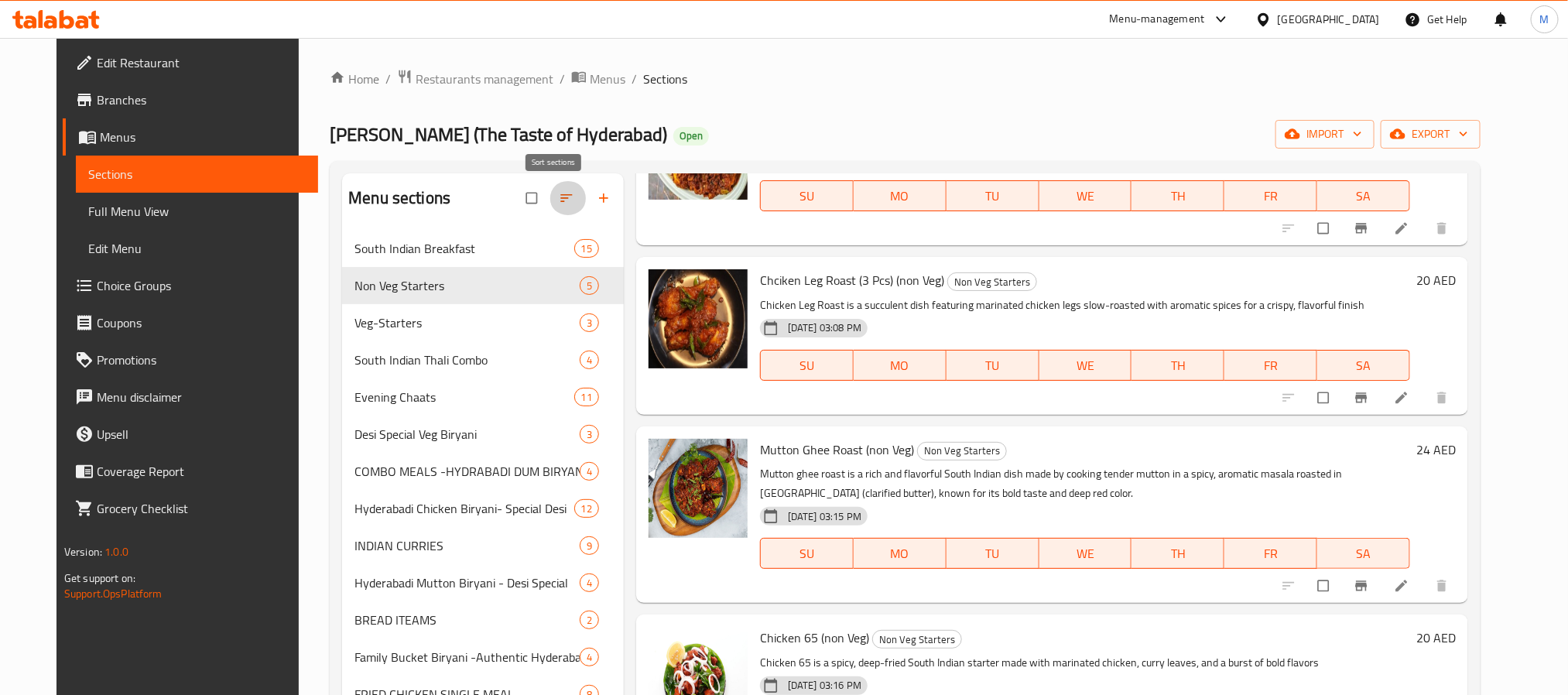
click at [559, 191] on icon "button" at bounding box center [566, 198] width 16 height 16
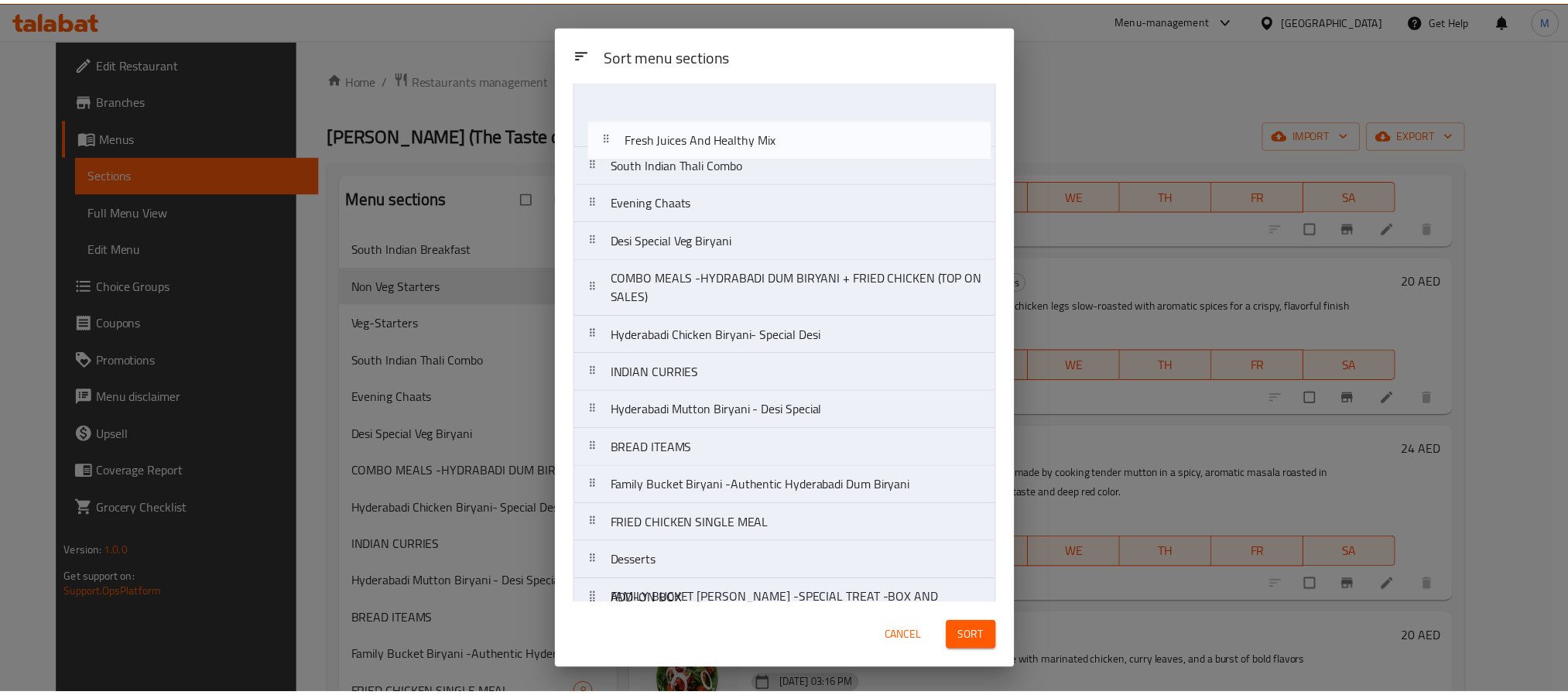
scroll to position [0, 0]
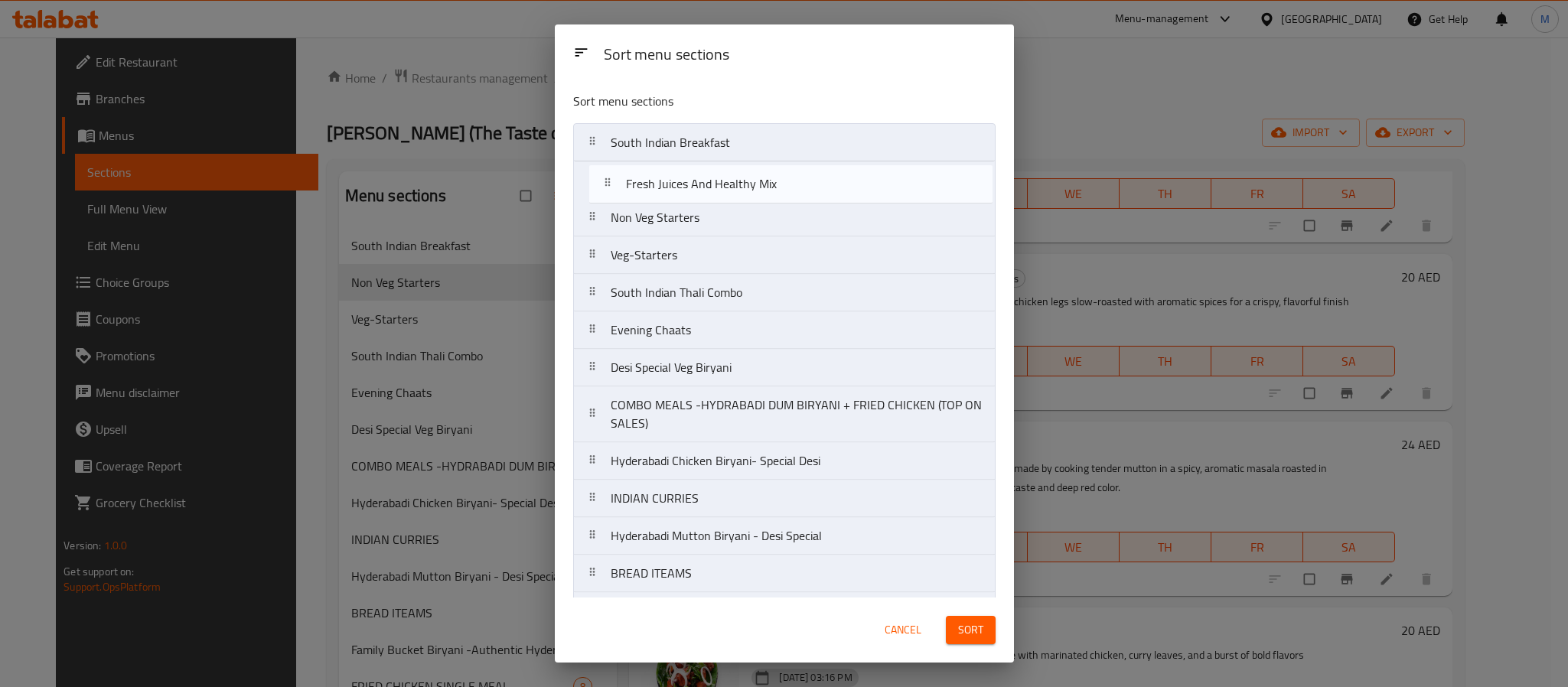
drag, startPoint x: 664, startPoint y: 450, endPoint x: 680, endPoint y: 191, distance: 259.5
click at [680, 191] on nav "South Indian Breakfast Non Veg Starters Veg-Starters South Indian Thali Combo E…" at bounding box center [784, 499] width 422 height 751
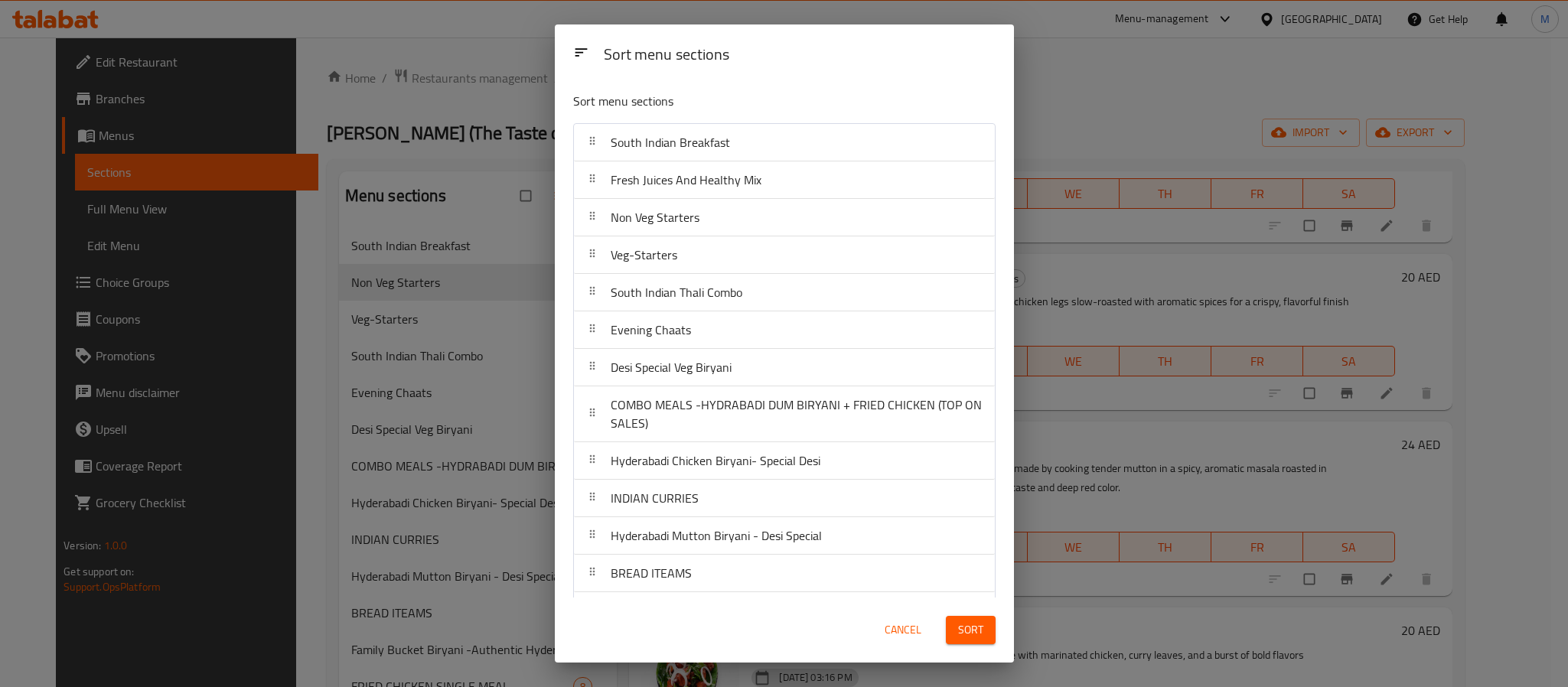
click at [967, 629] on span "Sort" at bounding box center [971, 630] width 26 height 19
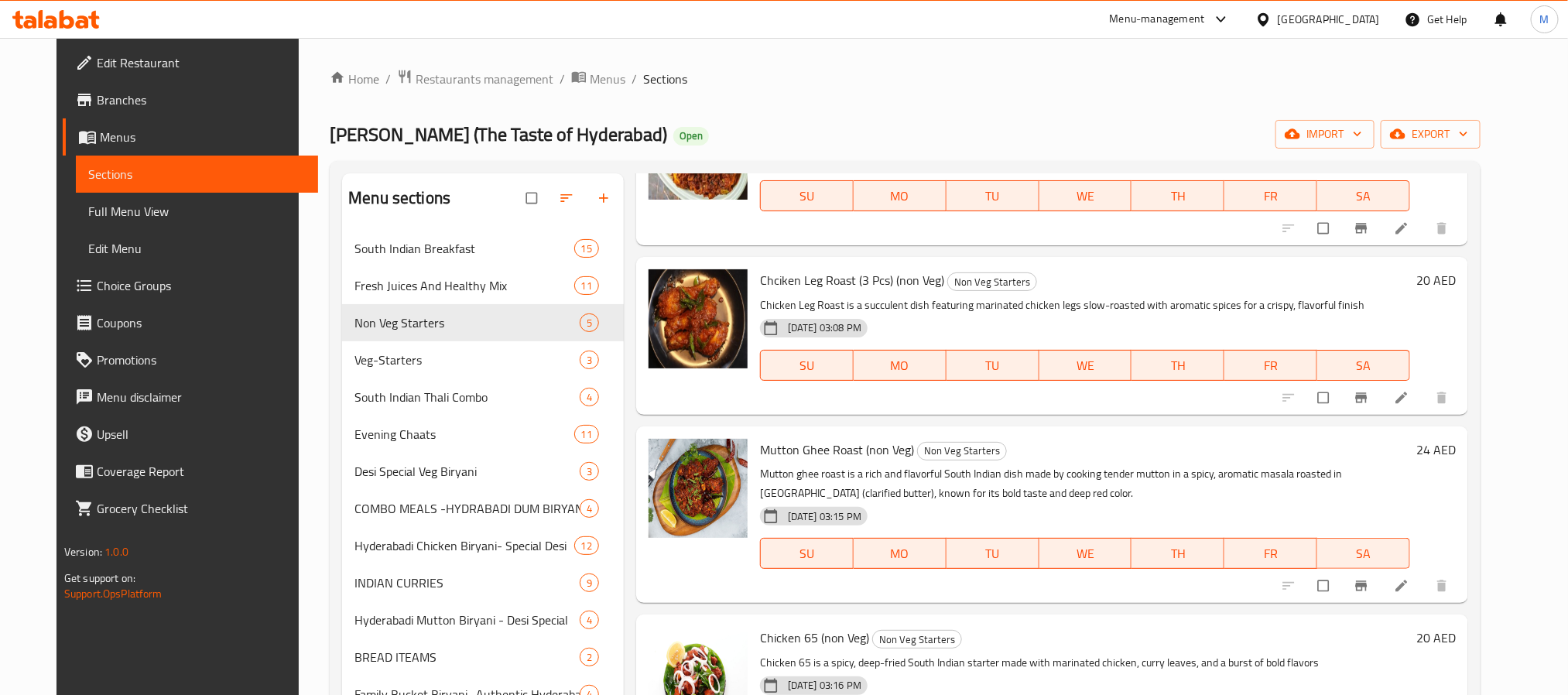
click at [778, 91] on div "Home / Restaurants management / Menus / Sections Desi Biryani (The Taste of Hyd…" at bounding box center [904, 511] width 1151 height 886
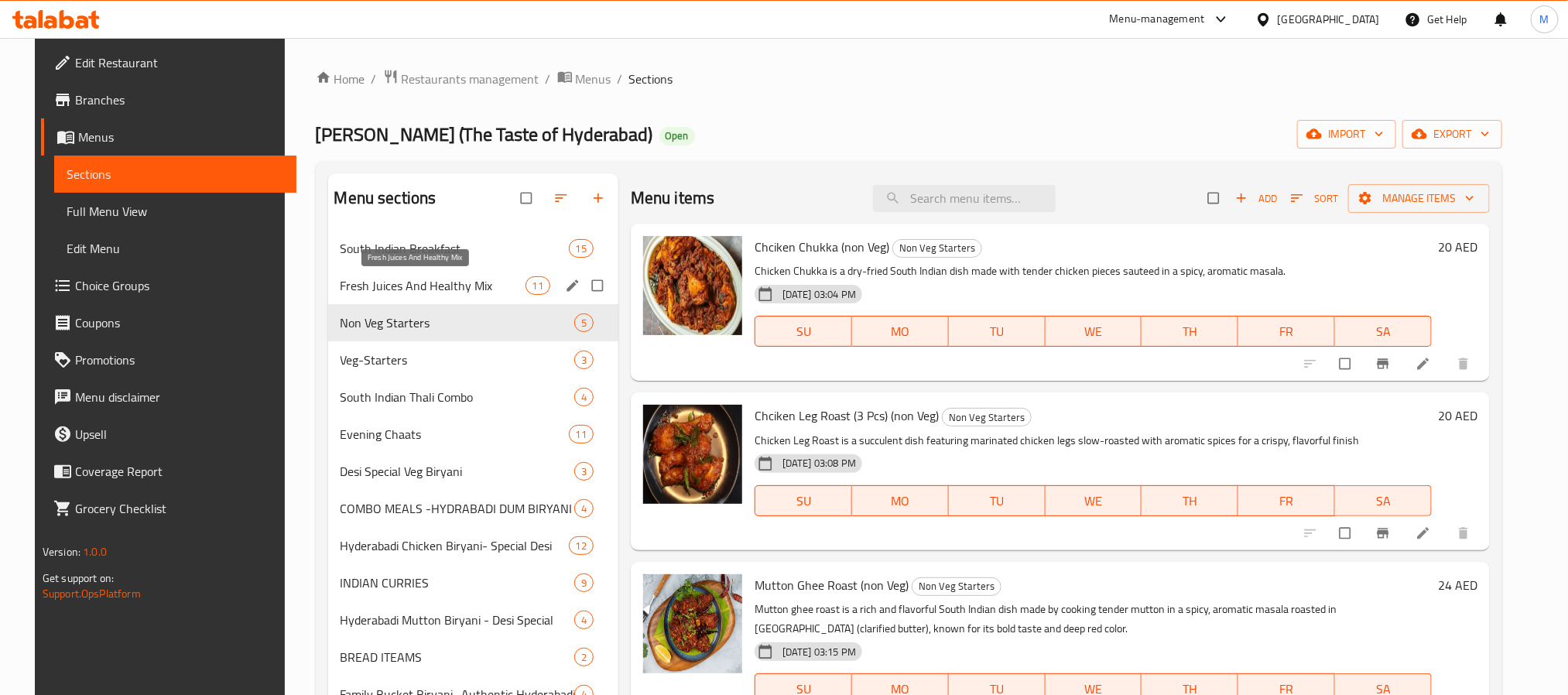
click at [372, 292] on span "Fresh Juices And Healthy Mix" at bounding box center [433, 285] width 185 height 19
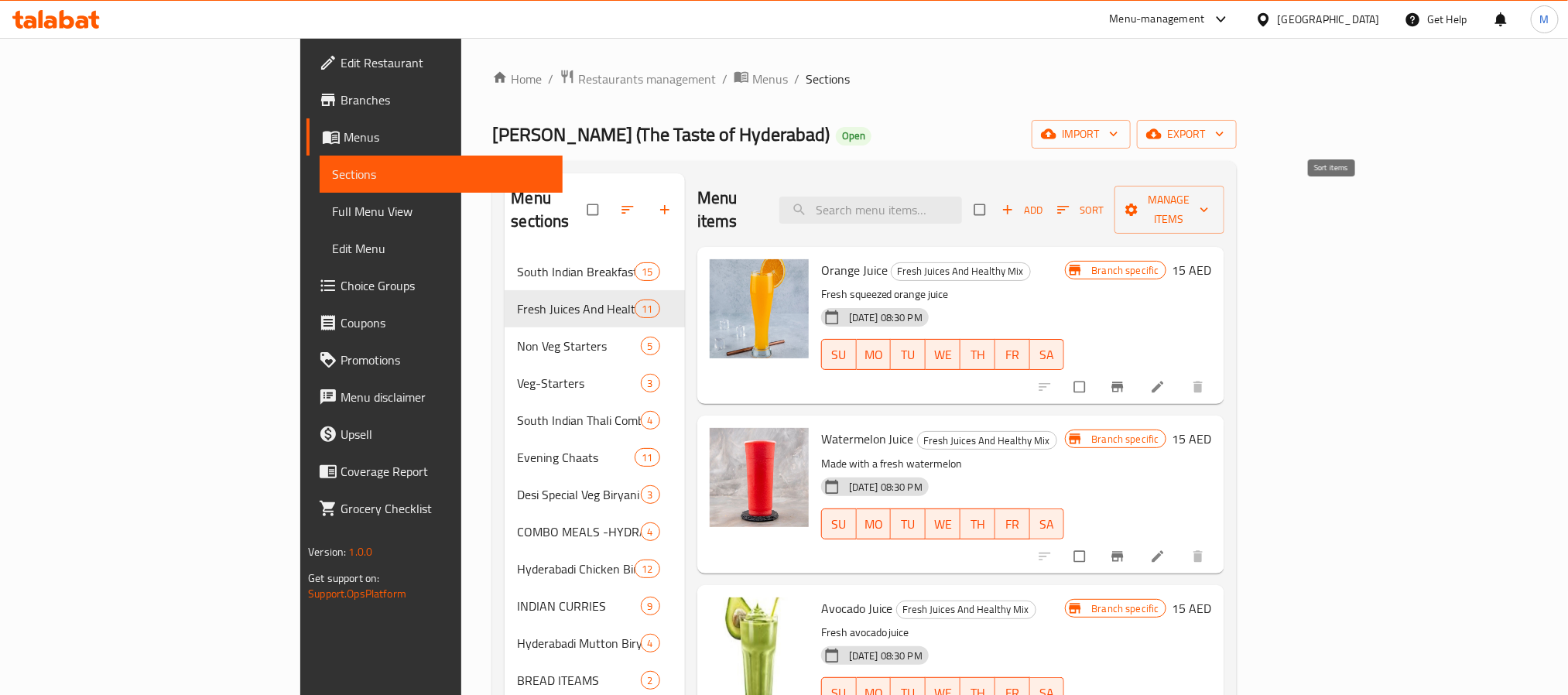
click at [1104, 201] on span "Sort" at bounding box center [1080, 210] width 47 height 18
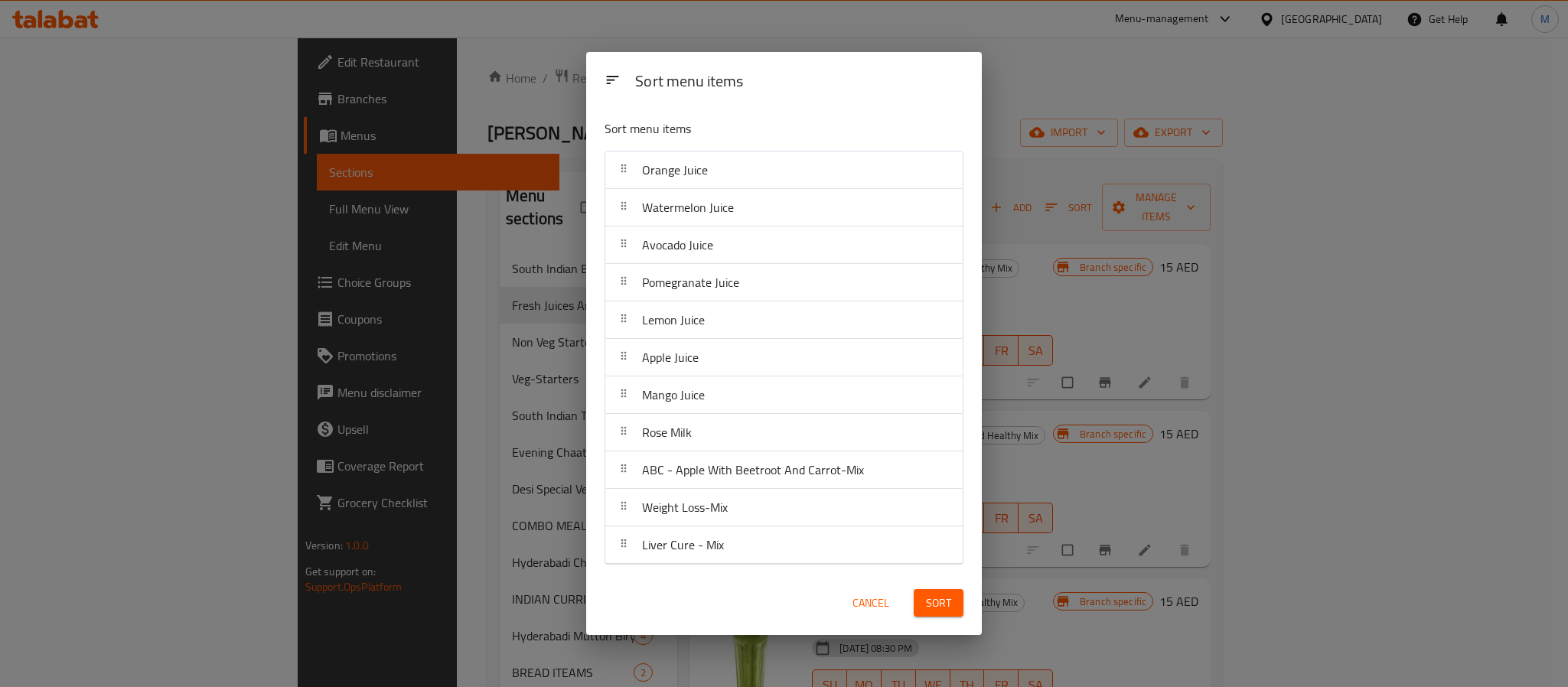
click at [882, 602] on span "Cancel" at bounding box center [871, 603] width 37 height 19
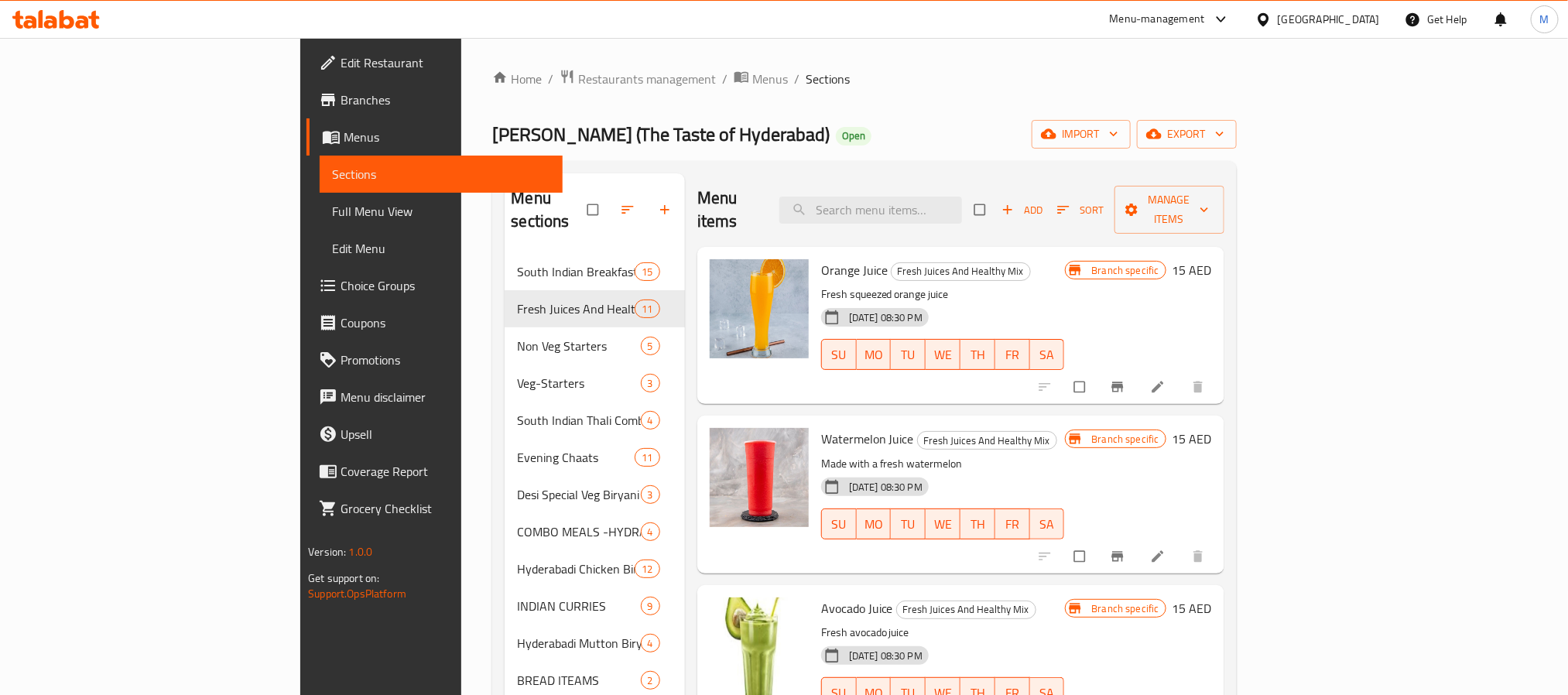
click at [1071, 302] on div "[DATE] 08:30 PM SU MO TU WE TH FR SA" at bounding box center [942, 343] width 256 height 84
click at [1065, 285] on p "Fresh squeezed orange juice" at bounding box center [942, 294] width 244 height 19
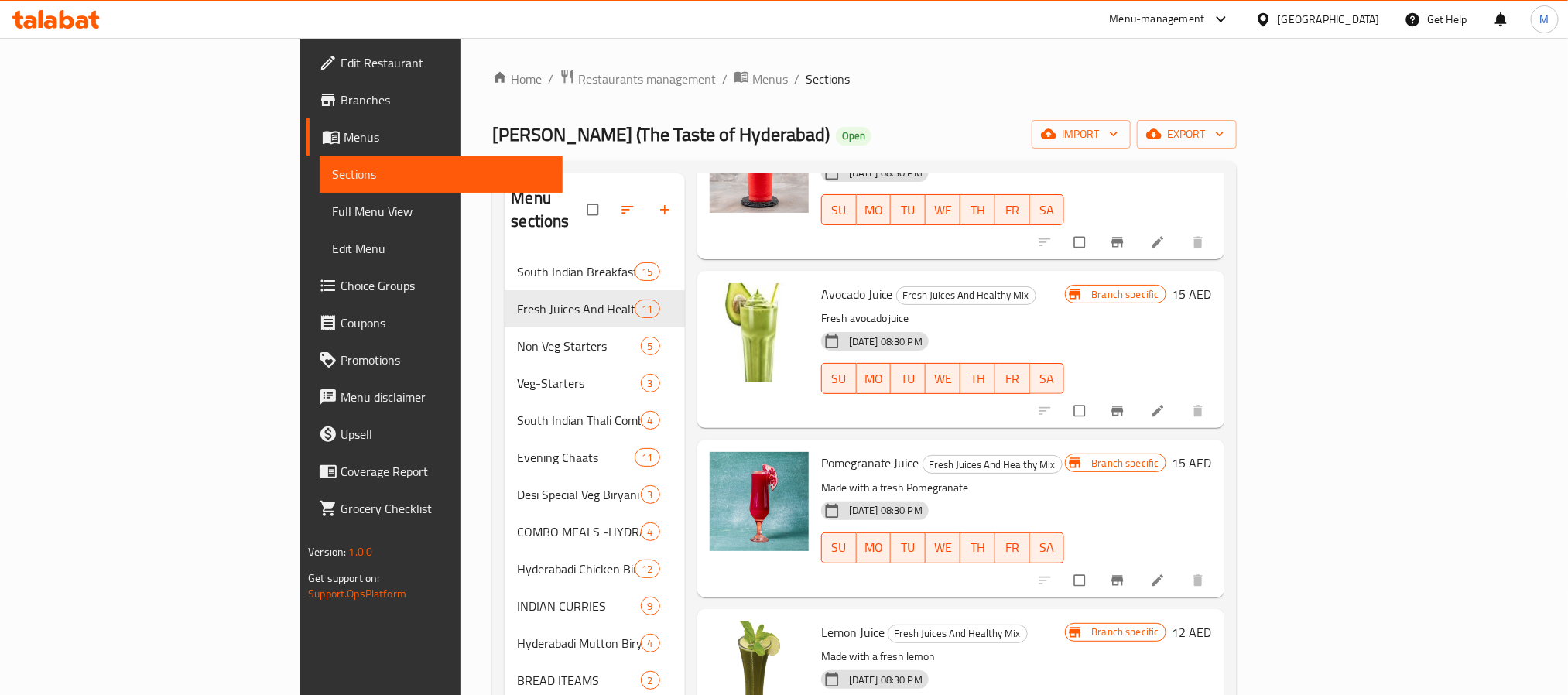
scroll to position [348, 0]
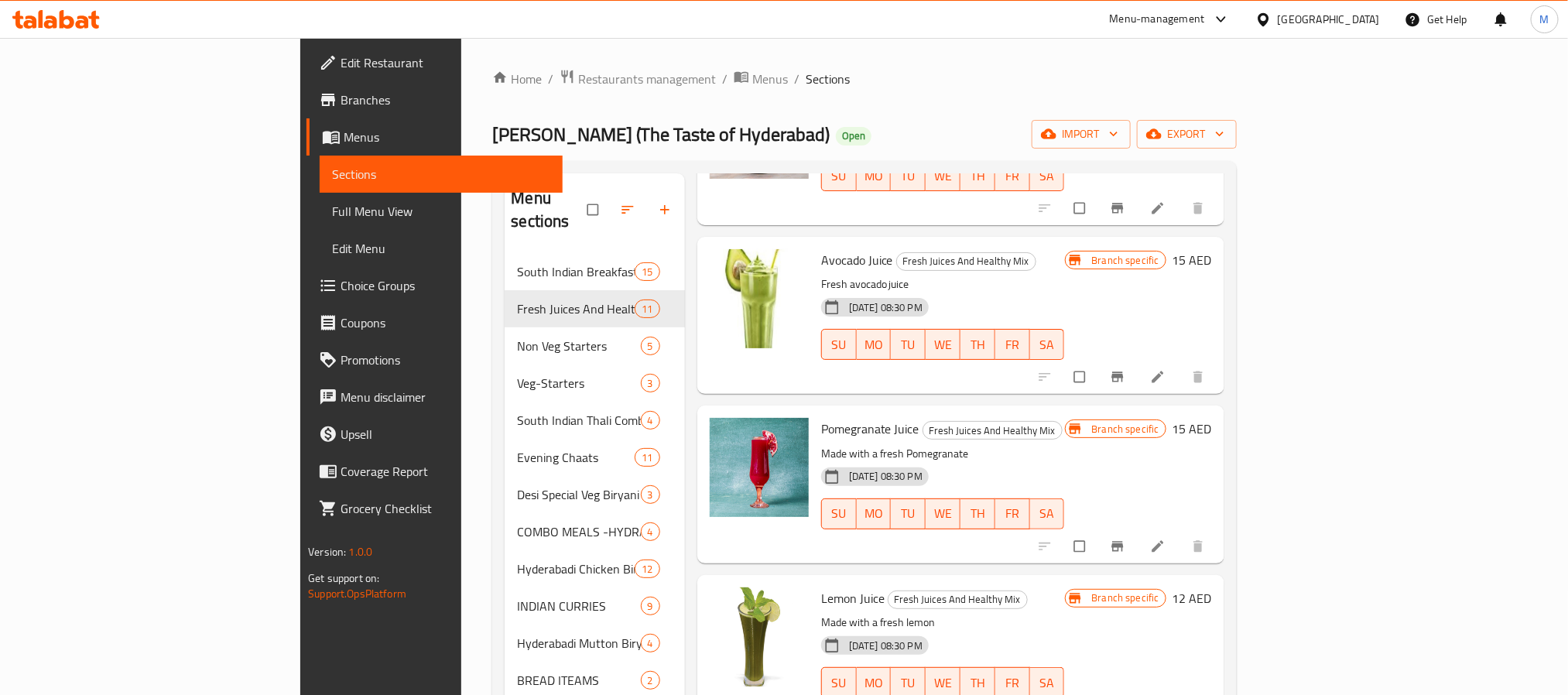
drag, startPoint x: 1440, startPoint y: 362, endPoint x: 1050, endPoint y: 260, distance: 403.1
click at [994, 249] on h6 "Avocado Juice Fresh Juices And Healthy Mix" at bounding box center [942, 260] width 244 height 22
click at [836, 128] on div "[PERSON_NAME] (The Taste of Hyderabad) Open import export" at bounding box center [864, 134] width 744 height 28
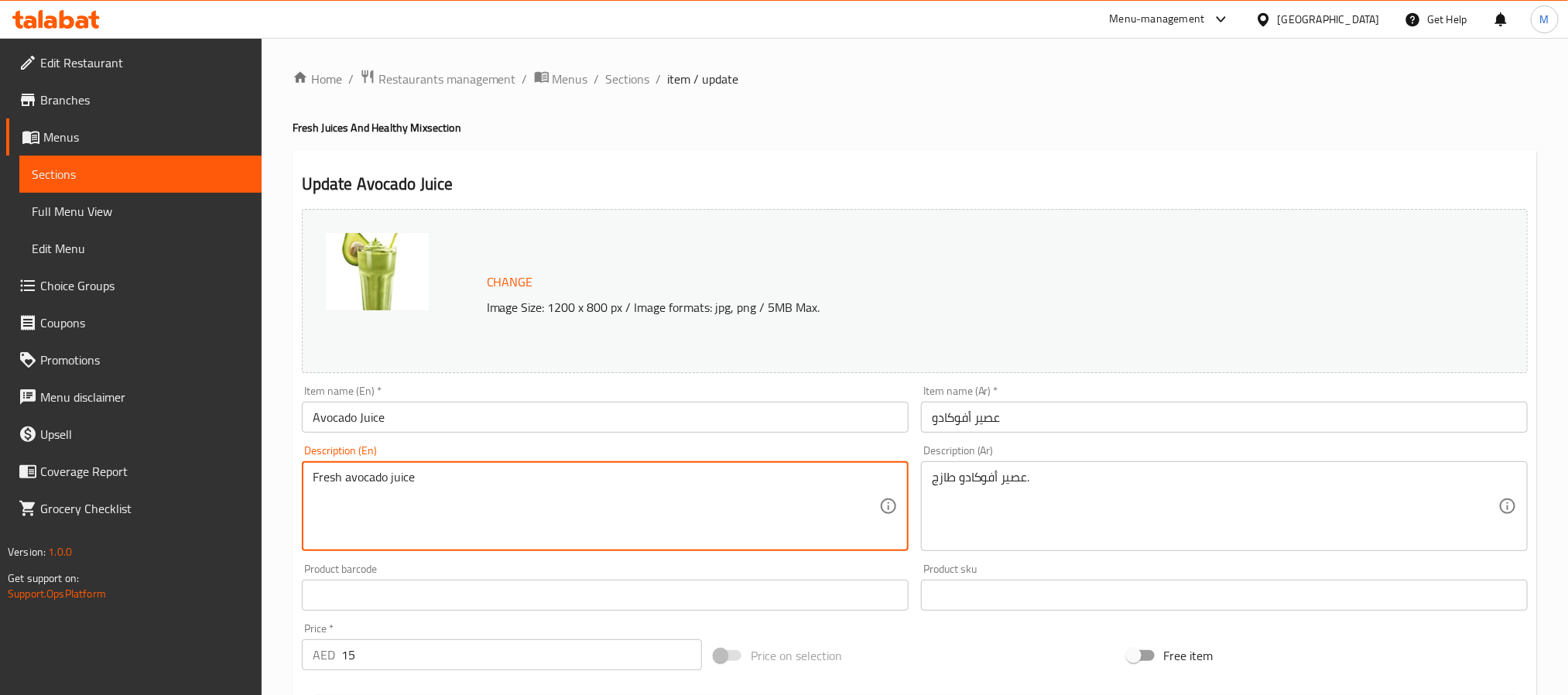
click at [407, 493] on textarea "Fresh avocado juice" at bounding box center [596, 506] width 566 height 73
paste textarea "A rich, creamy, and refreshing blend of ripe avocados, milk, and a hint of swee…"
type textarea "A rich, creamy, and refreshing blend of ripe avocados, milk, and a hint of swee…"
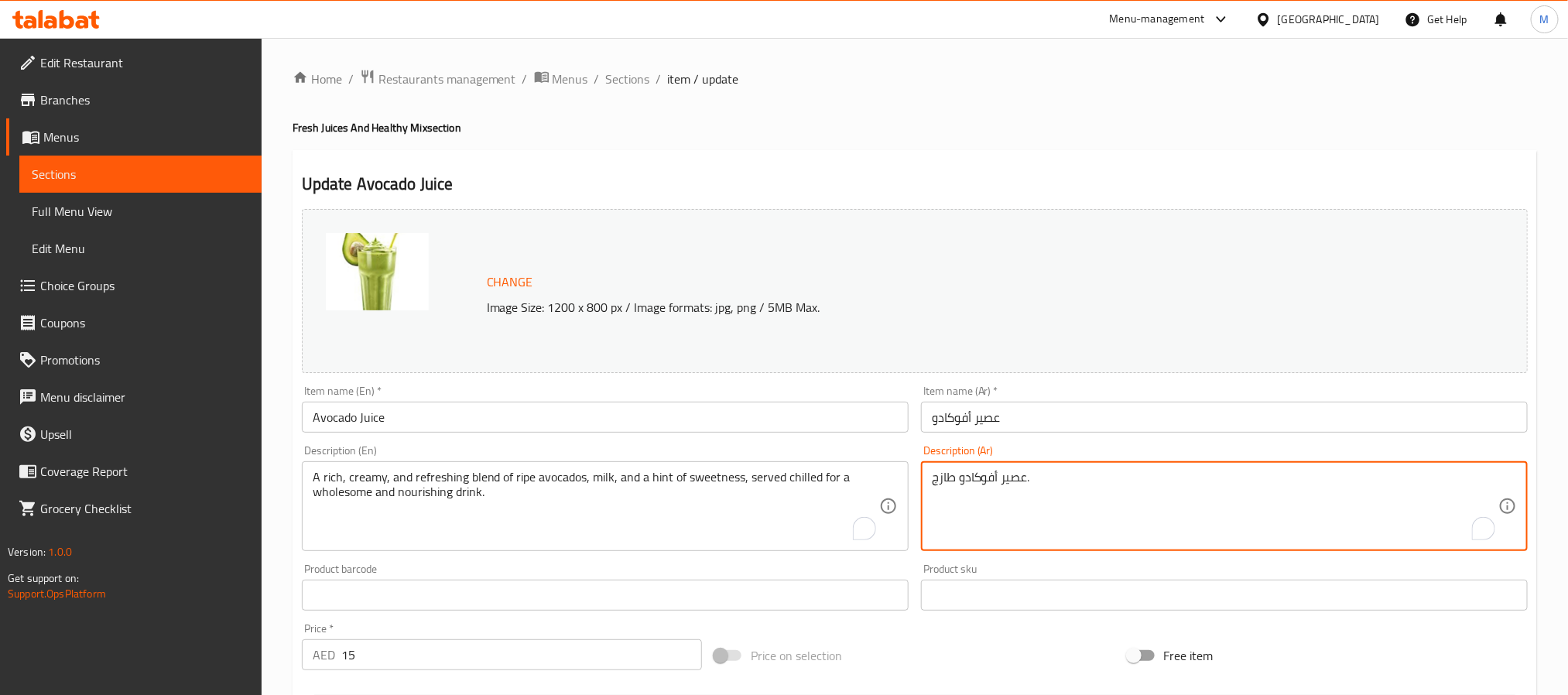
click at [964, 479] on textarea "عصير أفوكادو طازج." at bounding box center [1215, 506] width 566 height 73
paste textarea "مزيج غني و[PERSON_NAME] ومنعش من الأفوكادو الناضج والحليب مع لمسة من الحلاوة، ي…"
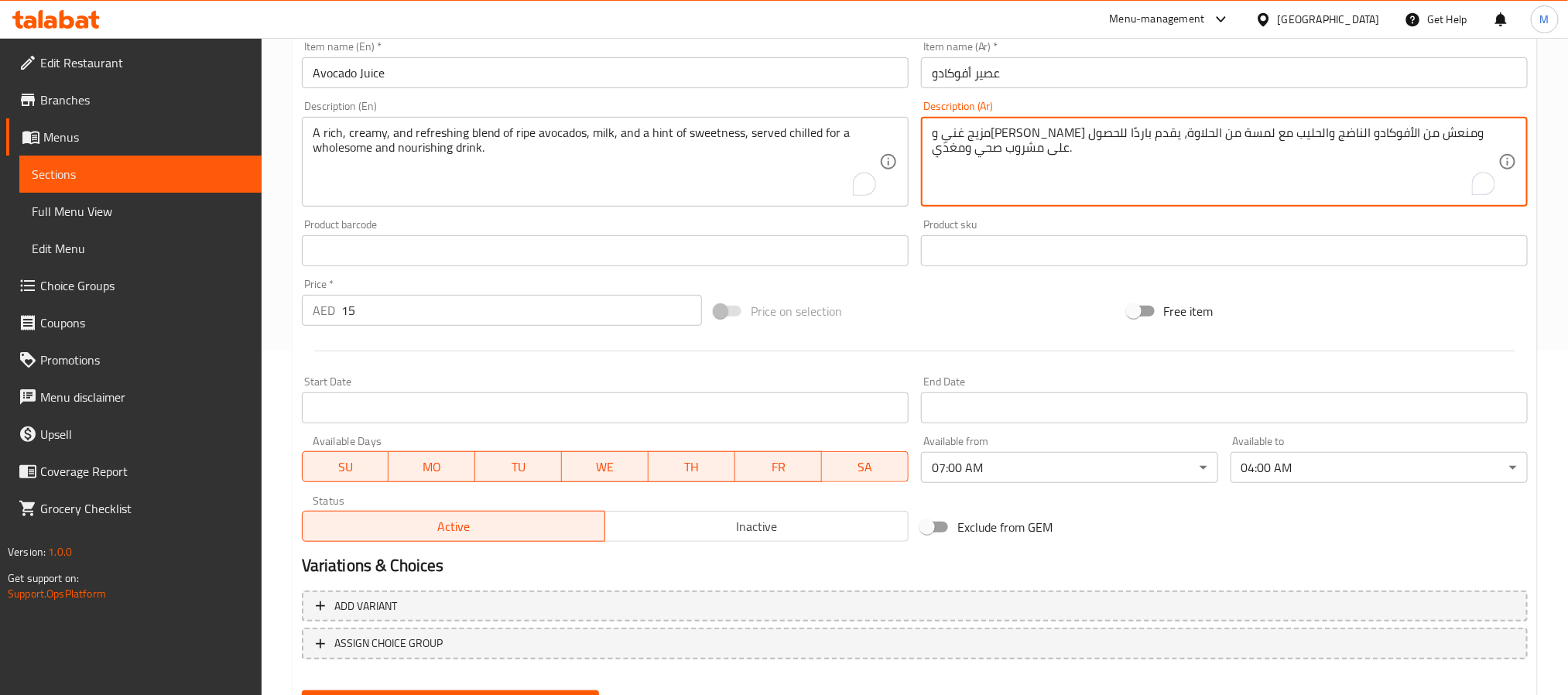
scroll to position [419, 0]
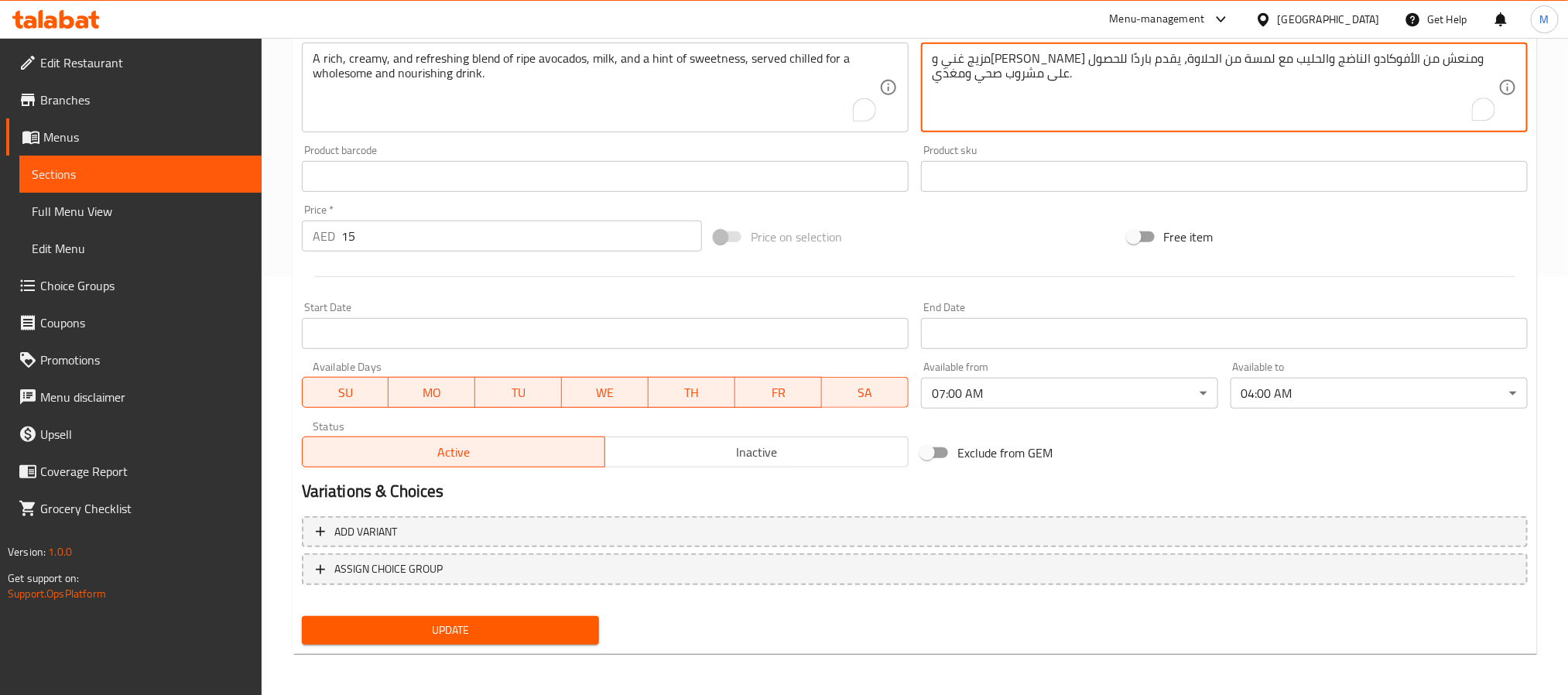
type textarea "مزيج غني و[PERSON_NAME] ومنعش من الأفوكادو الناضج والحليب مع لمسة من الحلاوة، ي…"
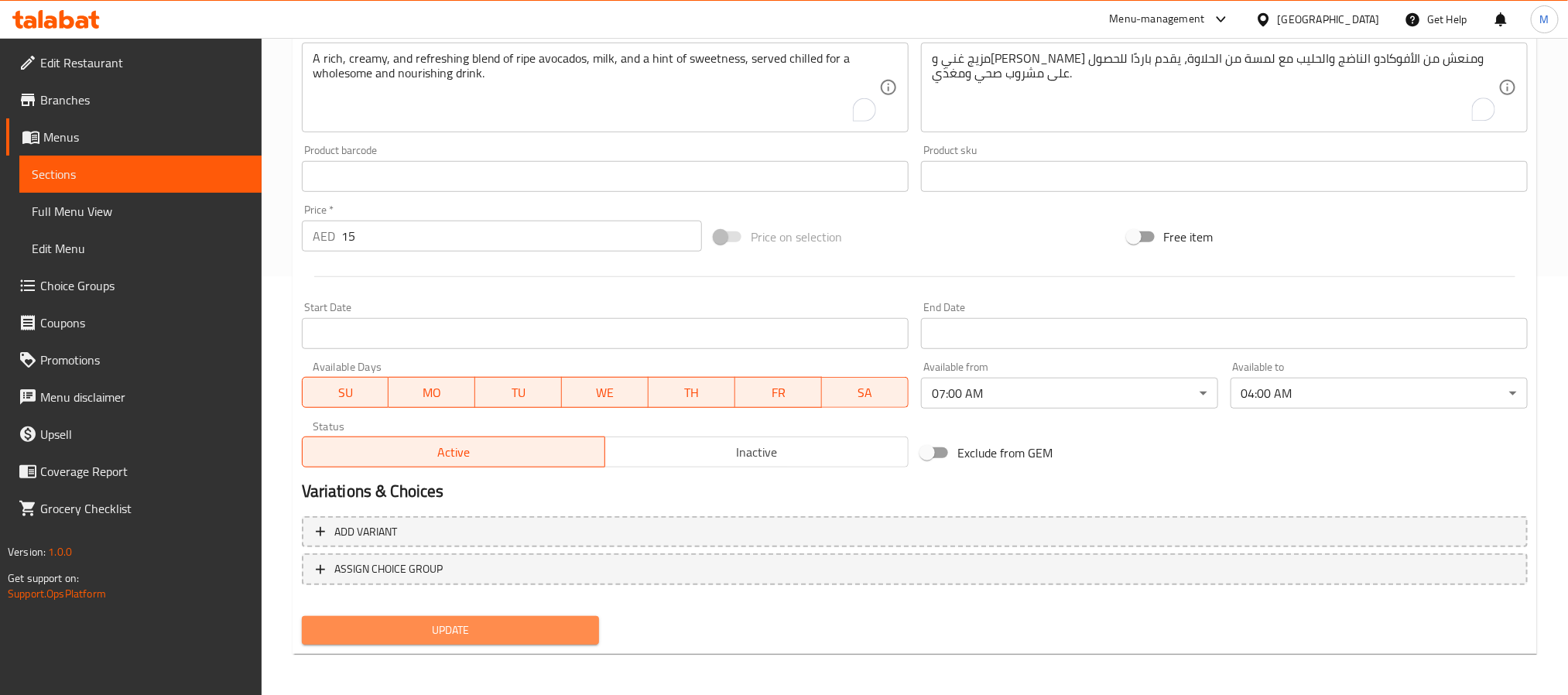
click at [453, 630] on span "Update" at bounding box center [450, 630] width 272 height 19
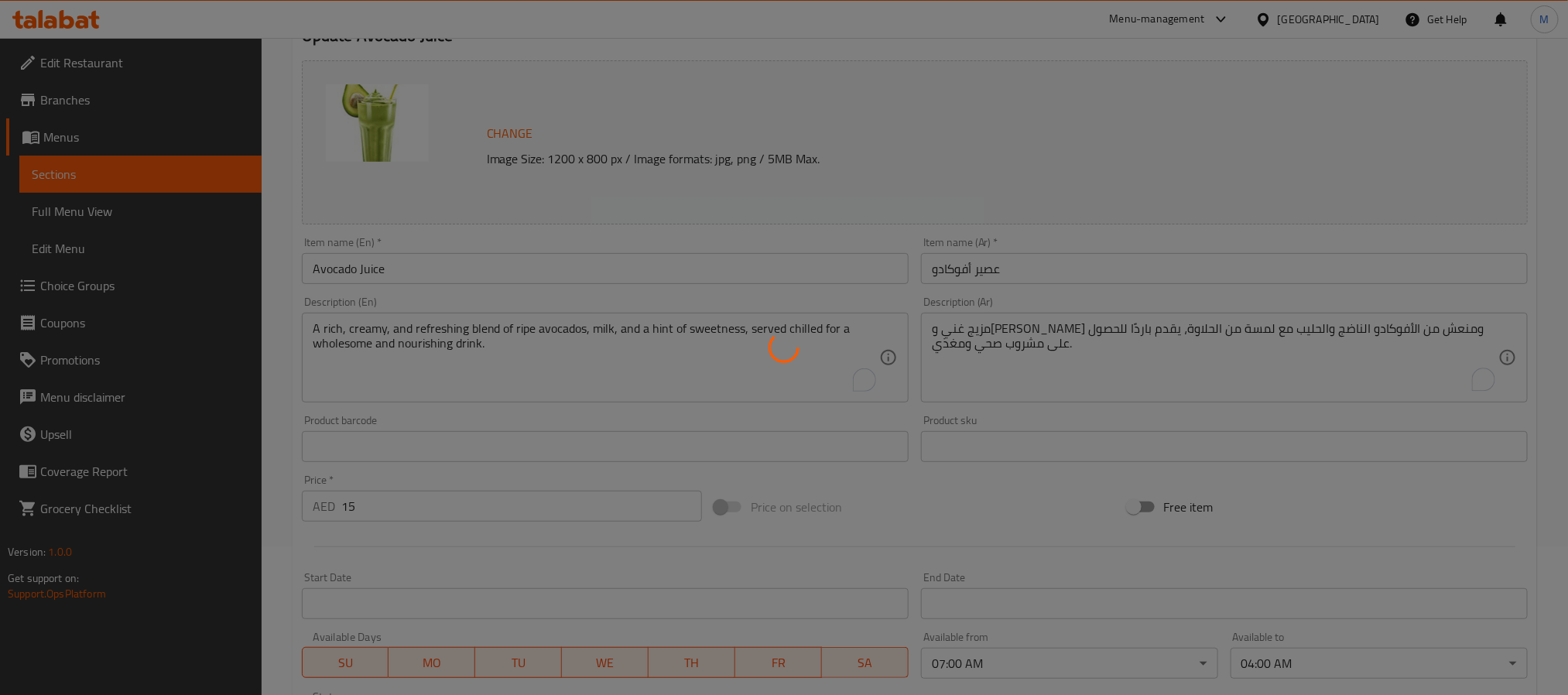
scroll to position [0, 0]
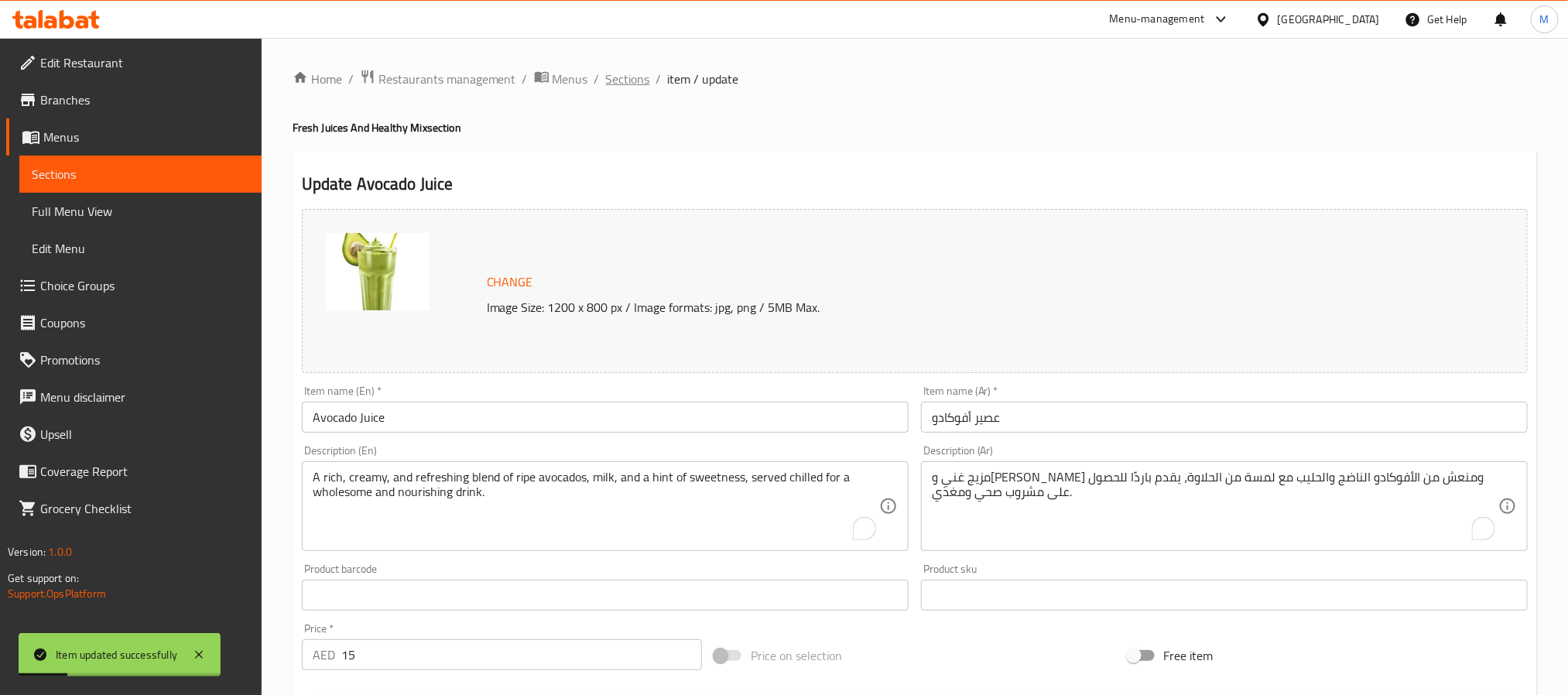
click at [620, 77] on span "Sections" at bounding box center [628, 79] width 44 height 19
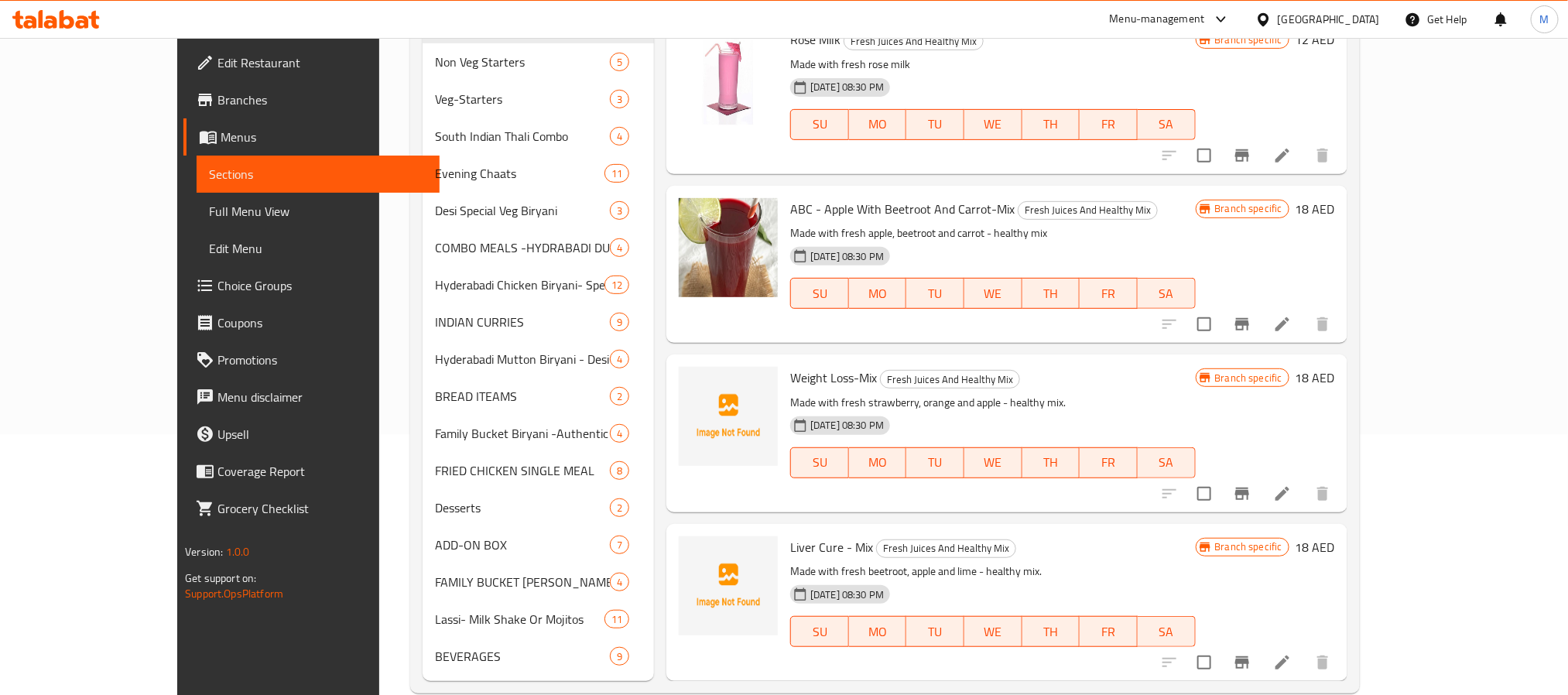
scroll to position [291, 0]
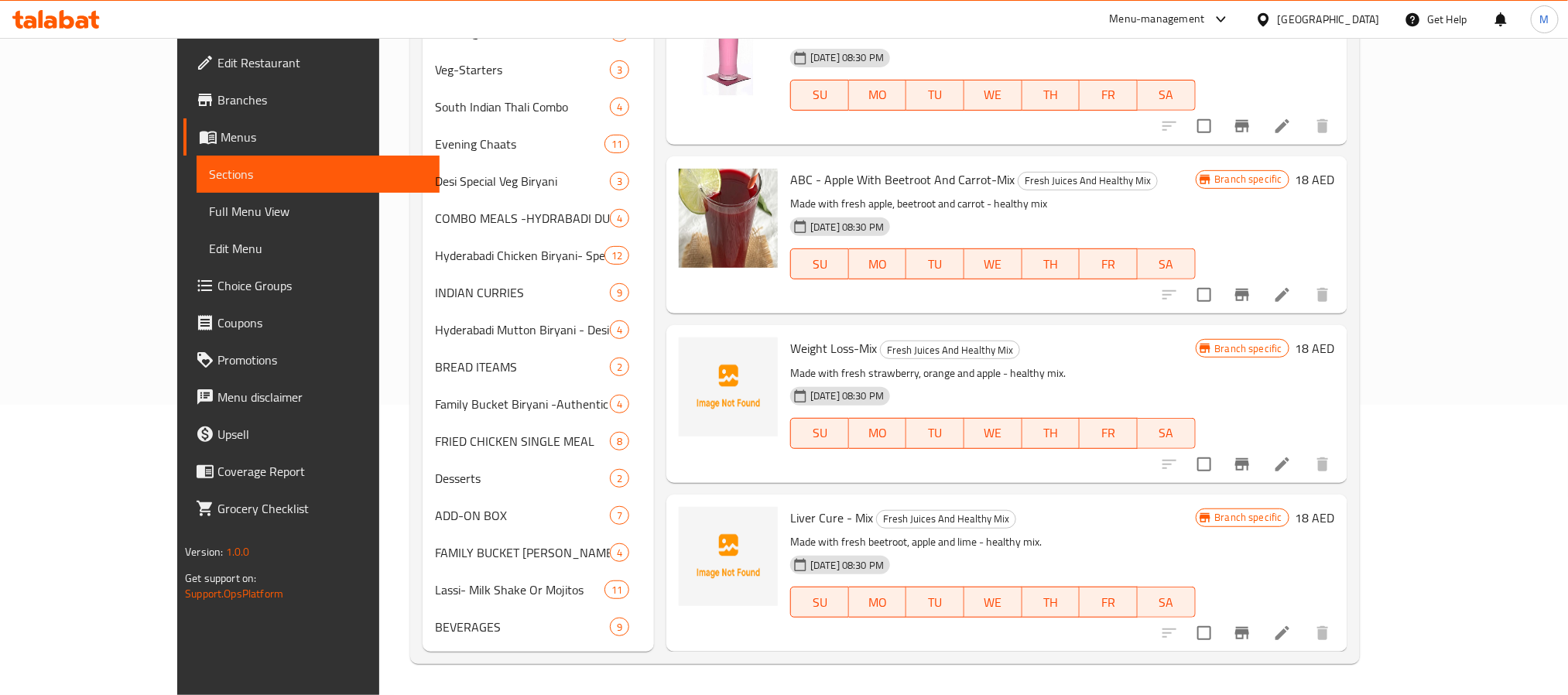
drag, startPoint x: 1441, startPoint y: 467, endPoint x: 1071, endPoint y: 363, distance: 384.3
click at [1071, 364] on p "Made with fresh strawberry, orange and apple - healthy mix." at bounding box center [991, 373] width 404 height 19
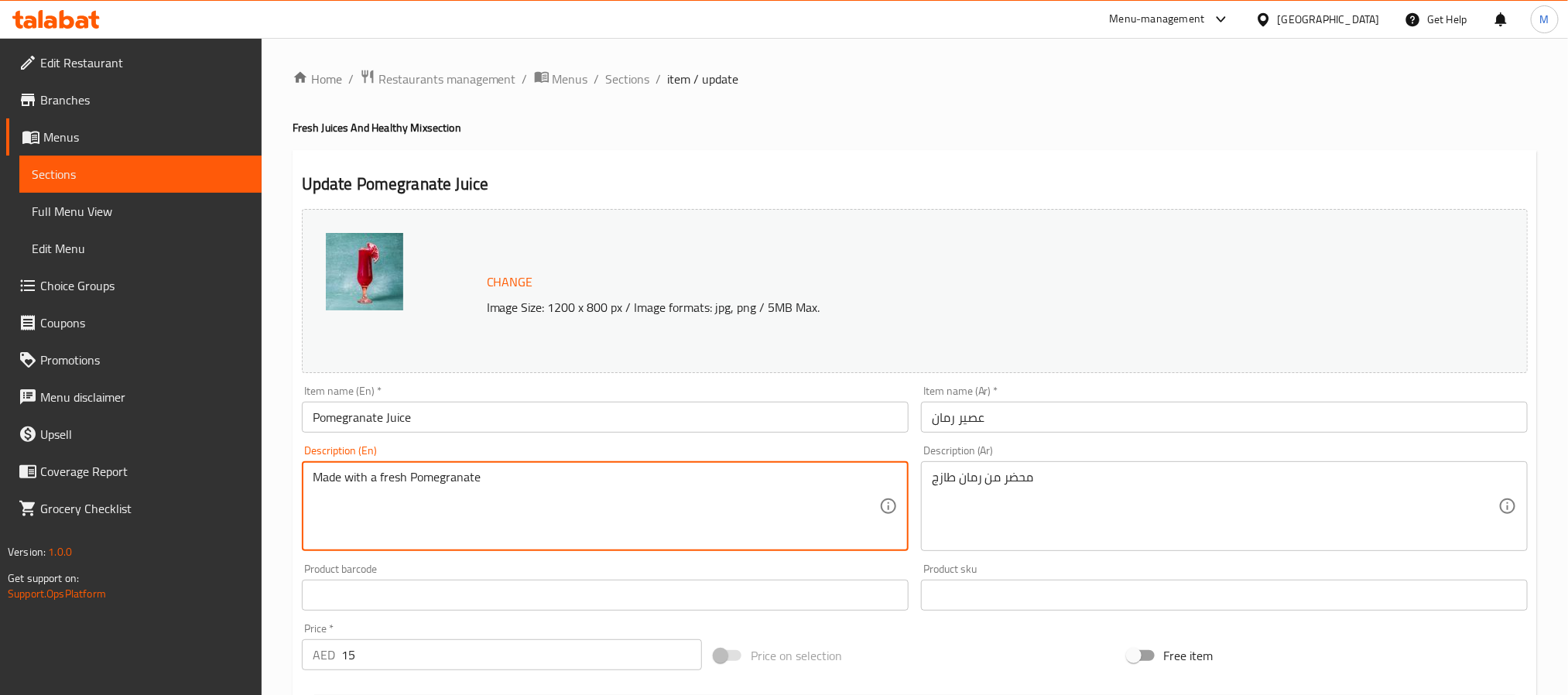
click at [403, 488] on textarea "Made with a fresh Pomegranate" at bounding box center [596, 506] width 566 height 73
paste textarea "Freshly pressed ruby-red pomegranate juice, bursting with natural sweetness and…"
type textarea "Freshly pressed ruby-red pomegranate juice, bursting with natural sweetness and…"
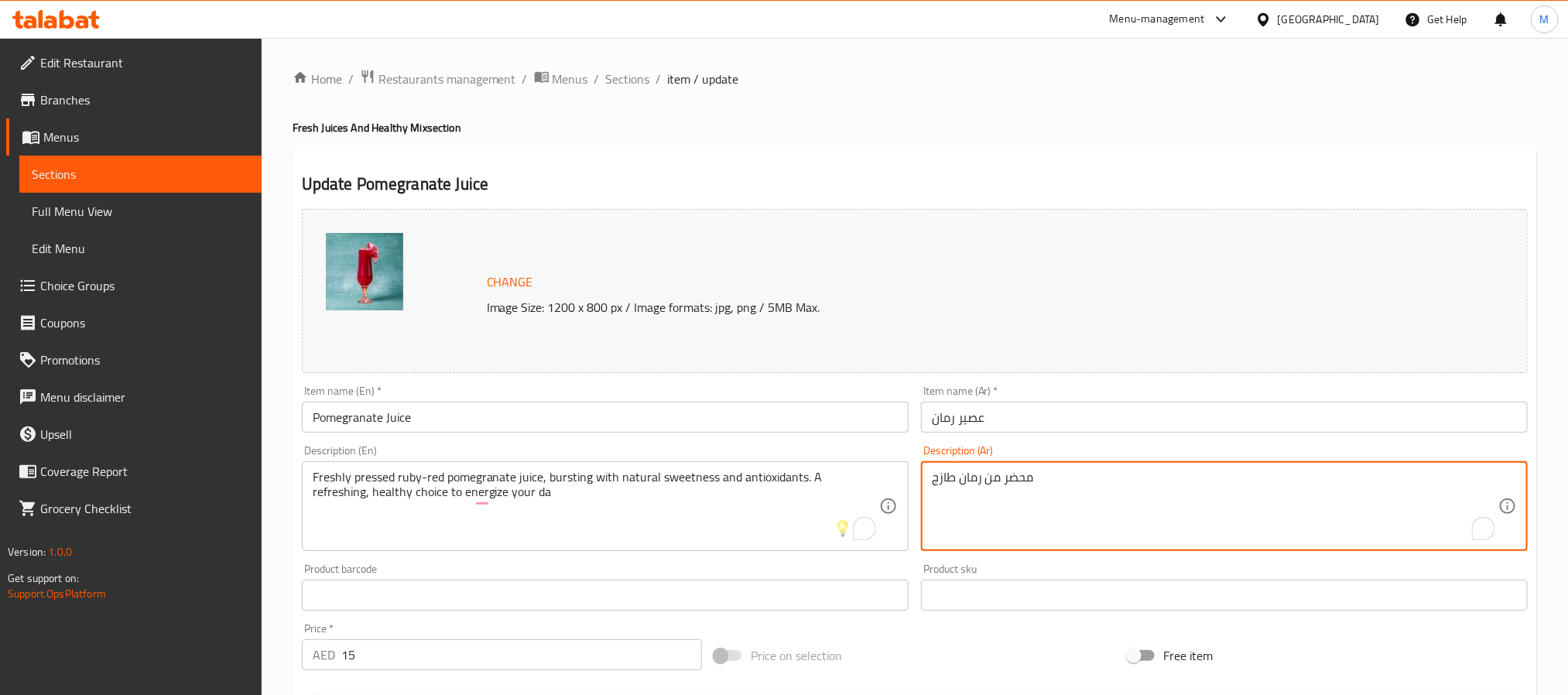
click at [959, 481] on textarea "محضر من رمان طازج" at bounding box center [1215, 506] width 566 height 73
paste textarea "عصير رمان أحمر ياقوتيّ طازج، غنيّ بحلاوة طبيعية ومضادات أكسدة. خيار منعش وصحيّ …"
type textarea "عصير رمان أحمر ياقوتيّ طازج، غنيّ بحلاوة طبيعية ومضادات أكسدة. خيار منعش وصحيّ …"
click at [739, 116] on div "Home / Restaurants management / Menus / Sections / item / update Fresh Juices A…" at bounding box center [914, 577] width 1244 height 1017
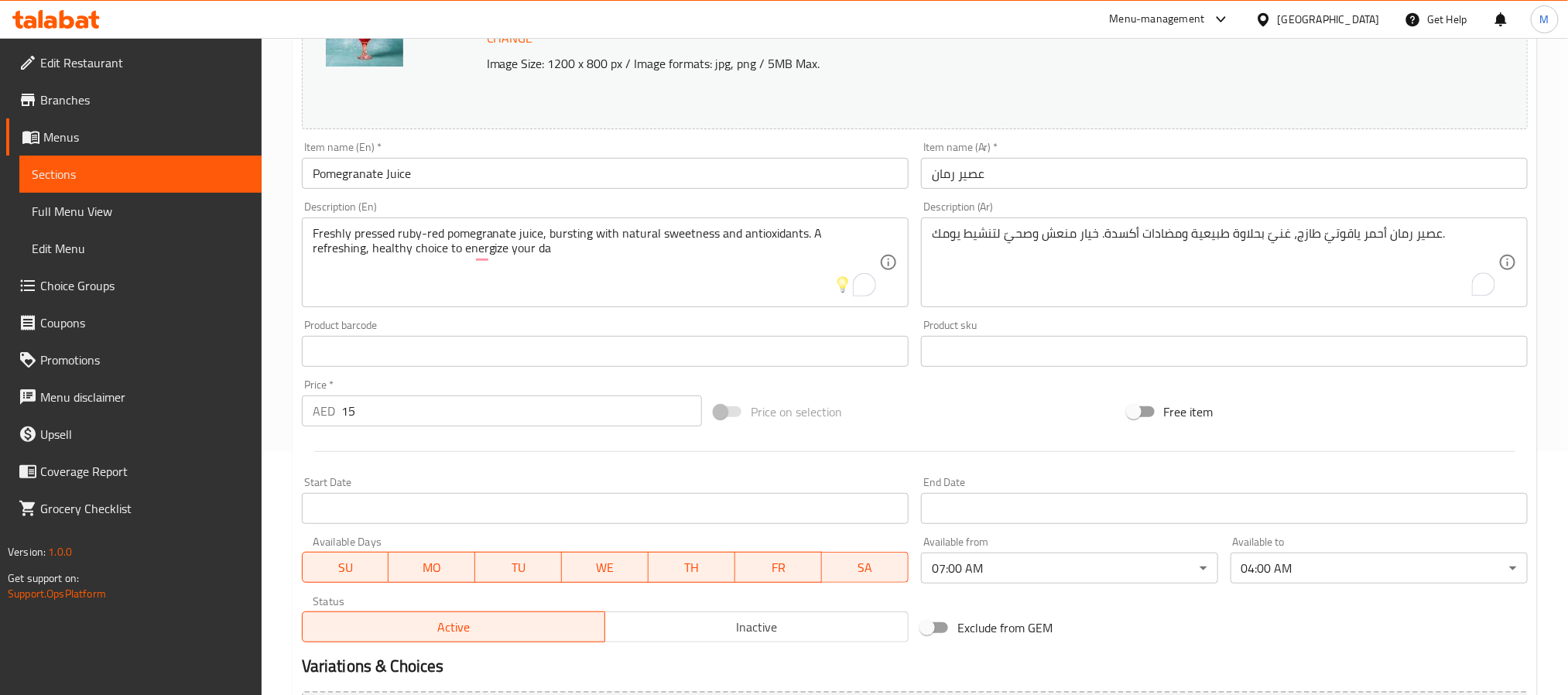
scroll to position [419, 0]
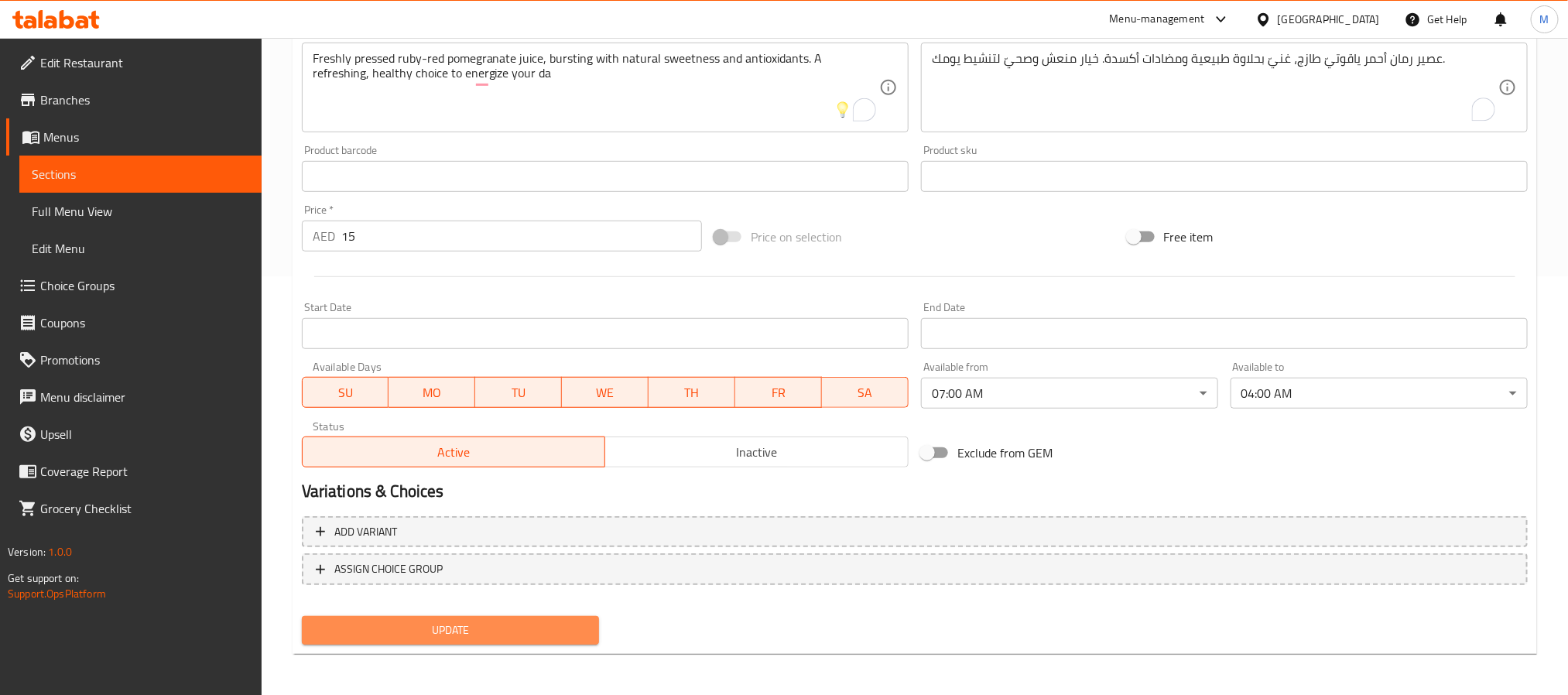
click at [487, 635] on span "Update" at bounding box center [450, 630] width 272 height 19
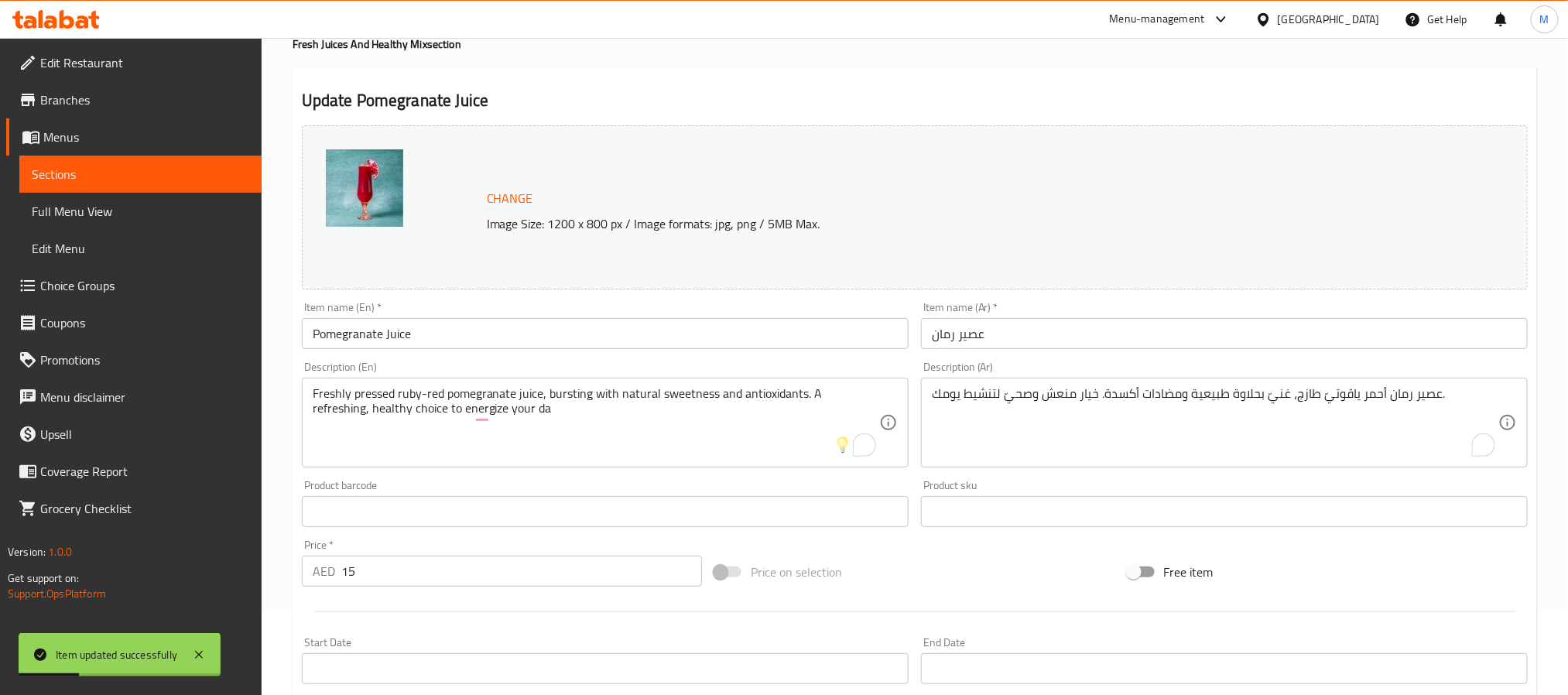
scroll to position [0, 0]
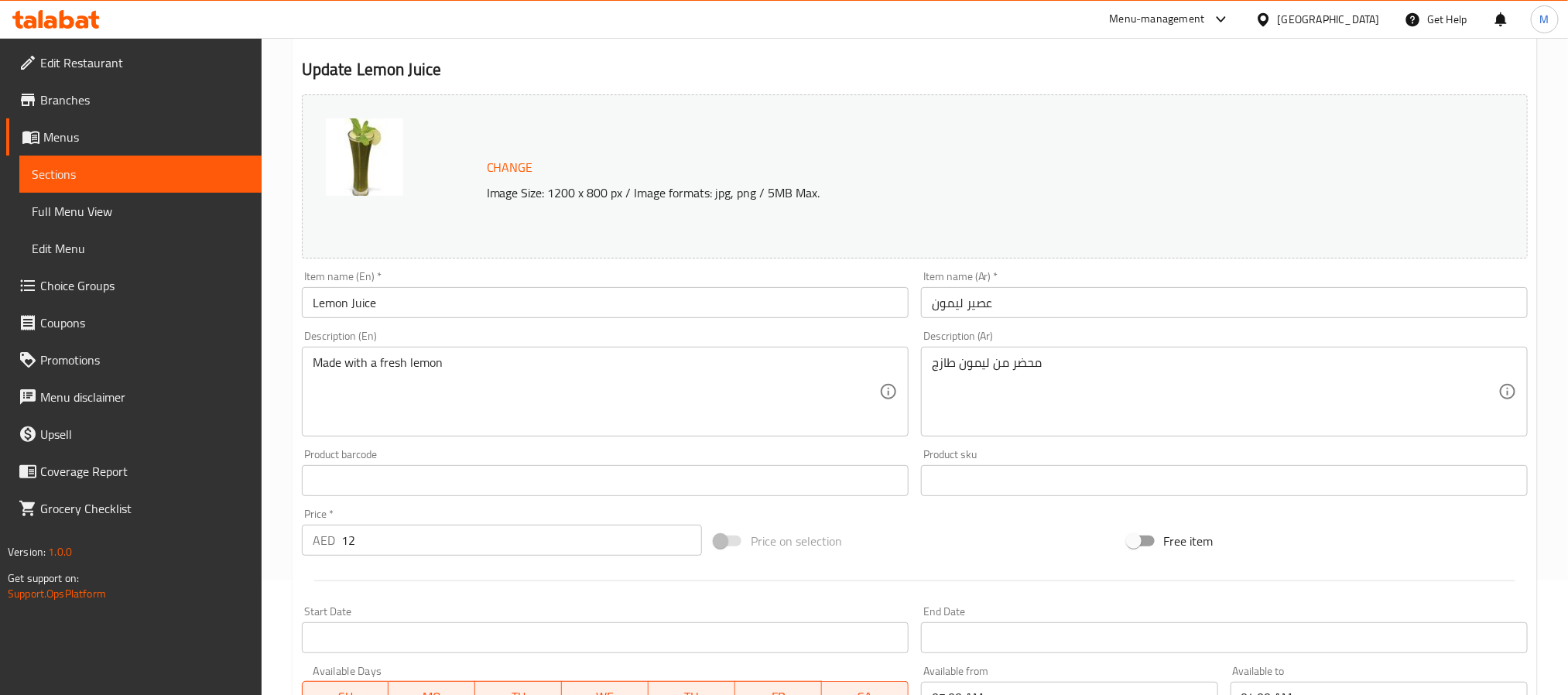
scroll to position [116, 0]
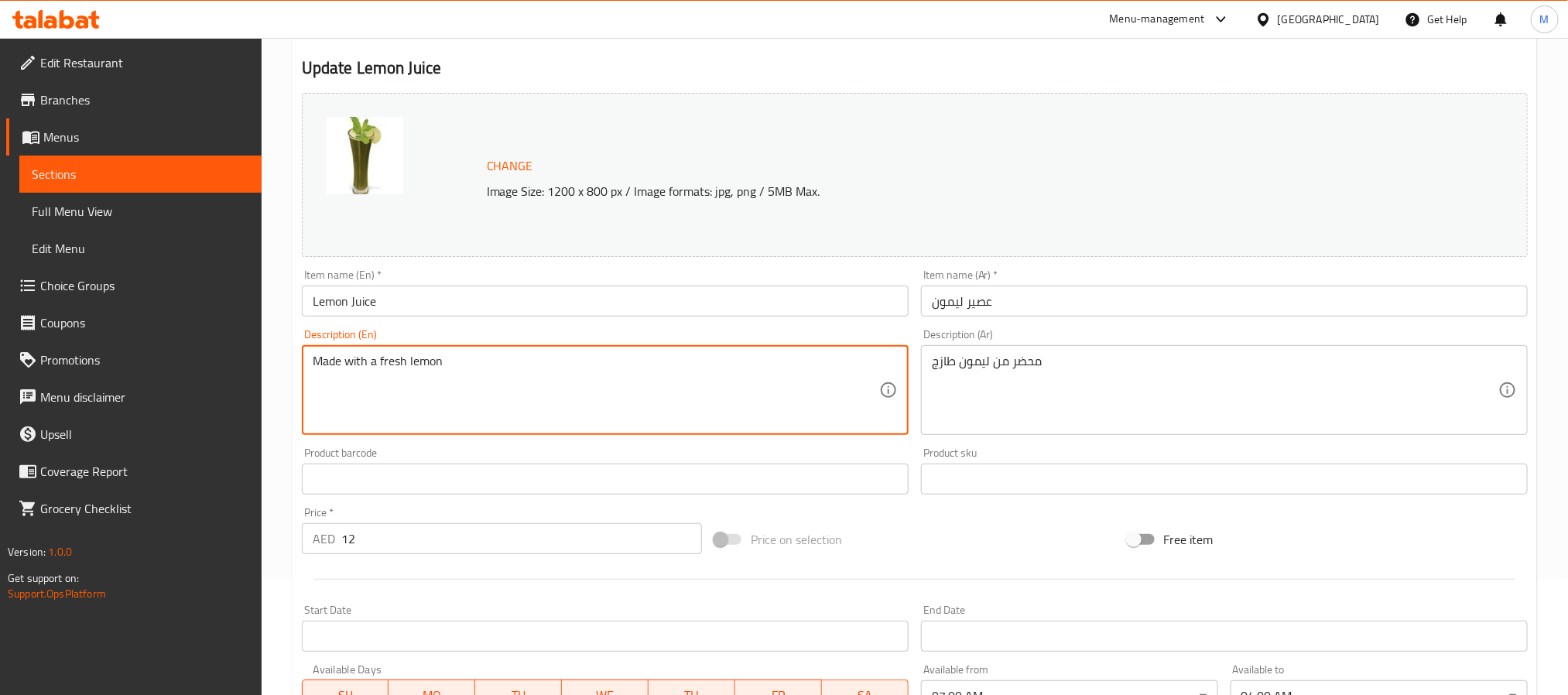
click at [443, 366] on textarea "Made with a fresh lemon" at bounding box center [596, 390] width 566 height 73
paste textarea "A zesty, refreshing drink made from fresh lemons, perfectly balanced with a tou…"
type textarea "A zesty, refreshing drink made from fresh lemons, perfectly balanced with a tou…"
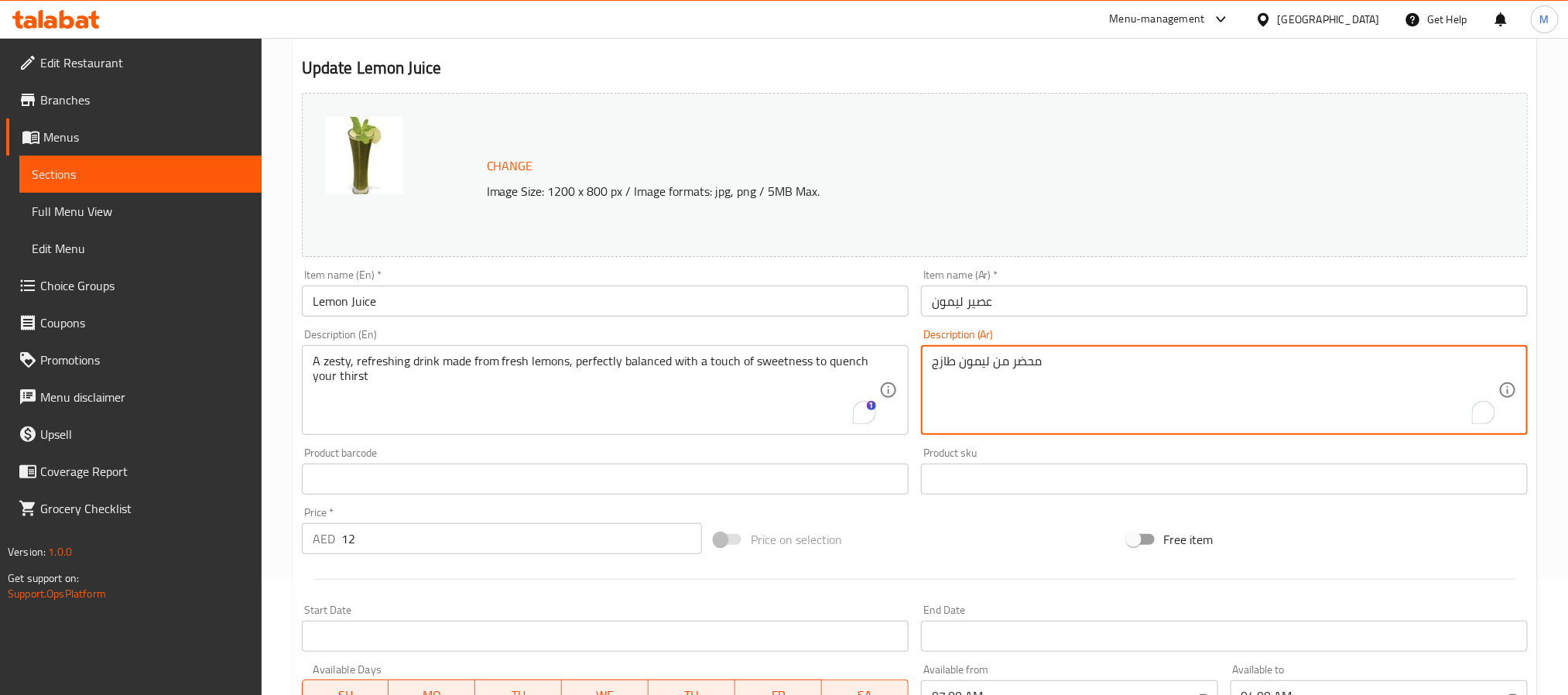
click at [964, 367] on textarea "محضر من ليمون طازج" at bounding box center [1215, 390] width 566 height 73
paste textarea "روب منعش ولذيذ مصنوع من الليمون الطازج، متوازن تمامًا مع لمسة من الحلاوة لإرواء…"
type textarea "مشروب منعش ولذيذ مصنوع من الليمون الطازج، متوازن تمامًا مع لمسة من الحلاوة لإرو…"
click at [839, 454] on div "Product barcode Product barcode" at bounding box center [605, 471] width 607 height 47
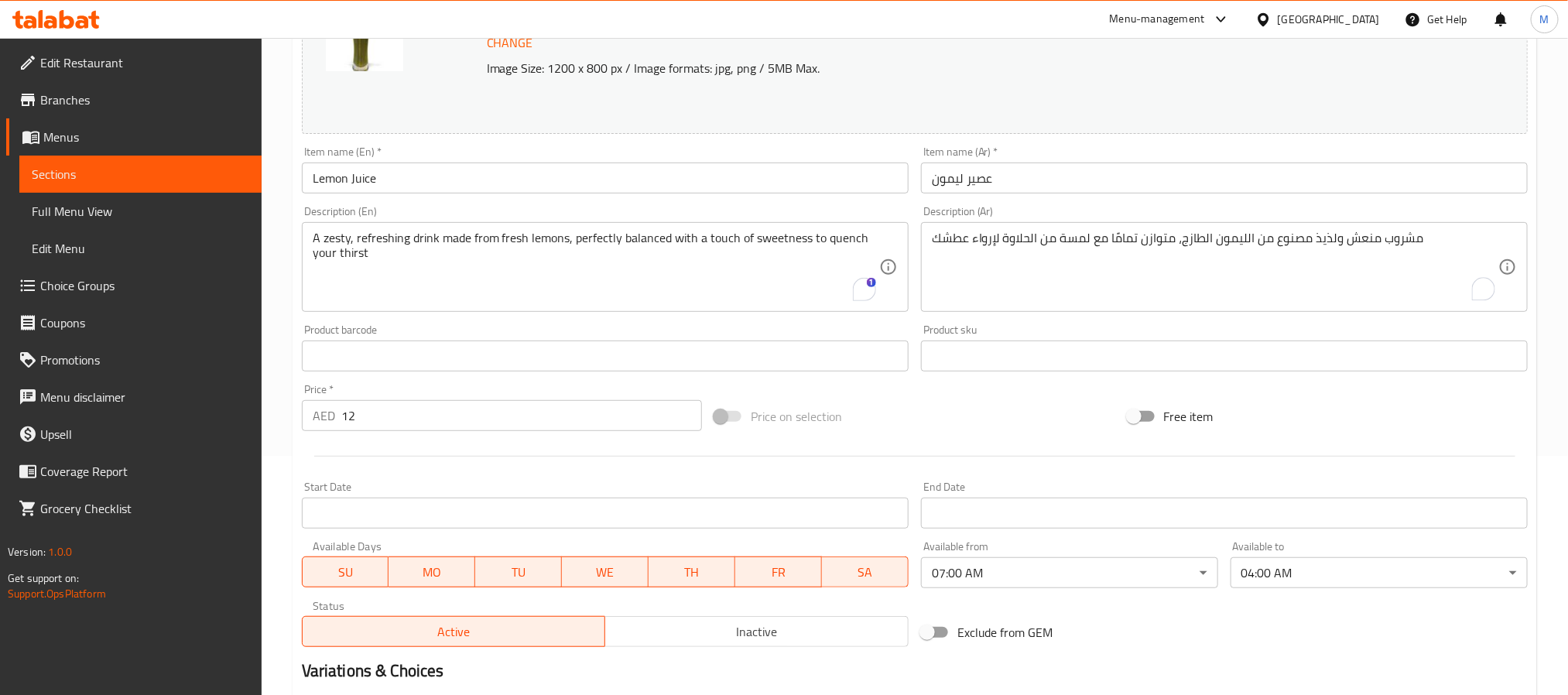
scroll to position [419, 0]
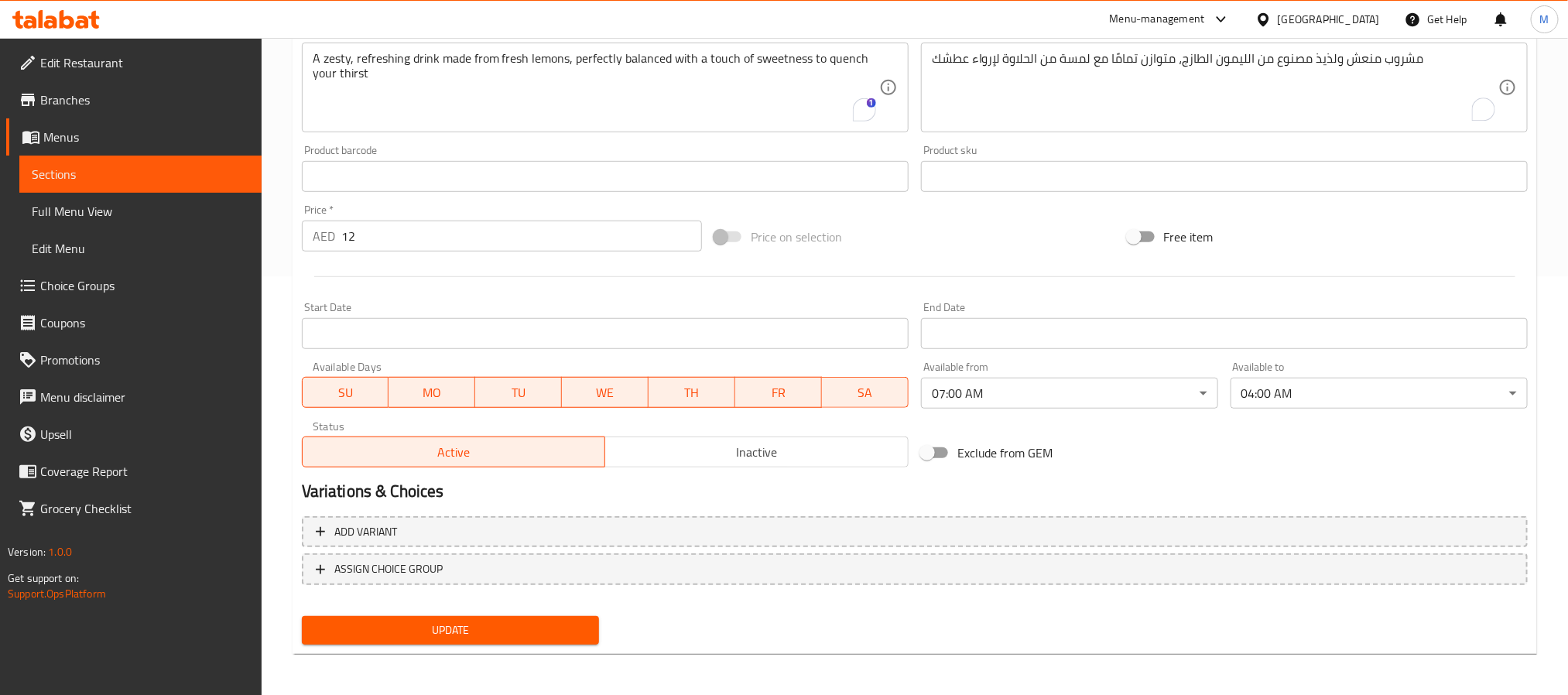
click at [518, 634] on span "Update" at bounding box center [450, 630] width 272 height 19
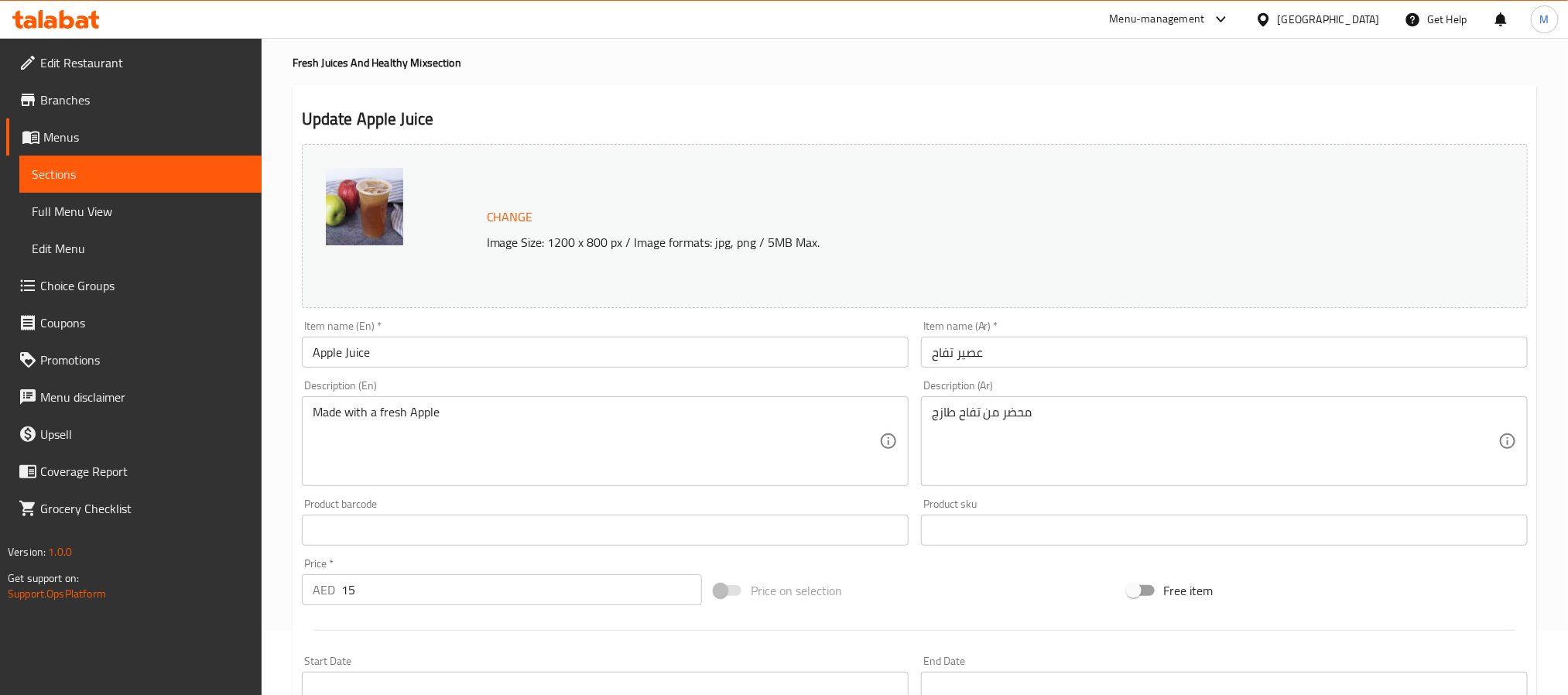
scroll to position [116, 0]
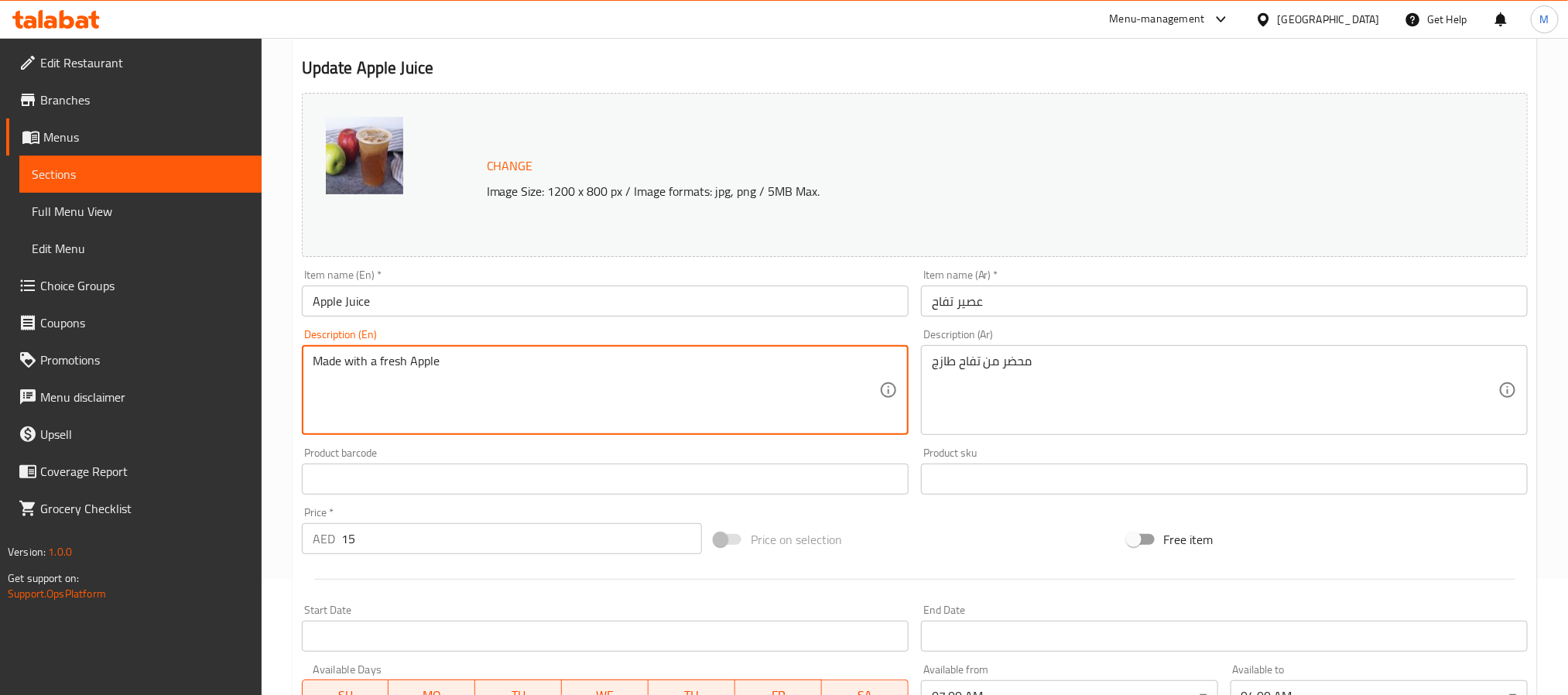
click at [409, 366] on textarea "Made with a fresh Apple" at bounding box center [596, 390] width 566 height 73
paste textarea "Crisp and refreshing juice made from fresh apples, naturally sweet and packed w…"
type textarea "Crisp and refreshing juice made from fresh apples, naturally sweet and packed w…"
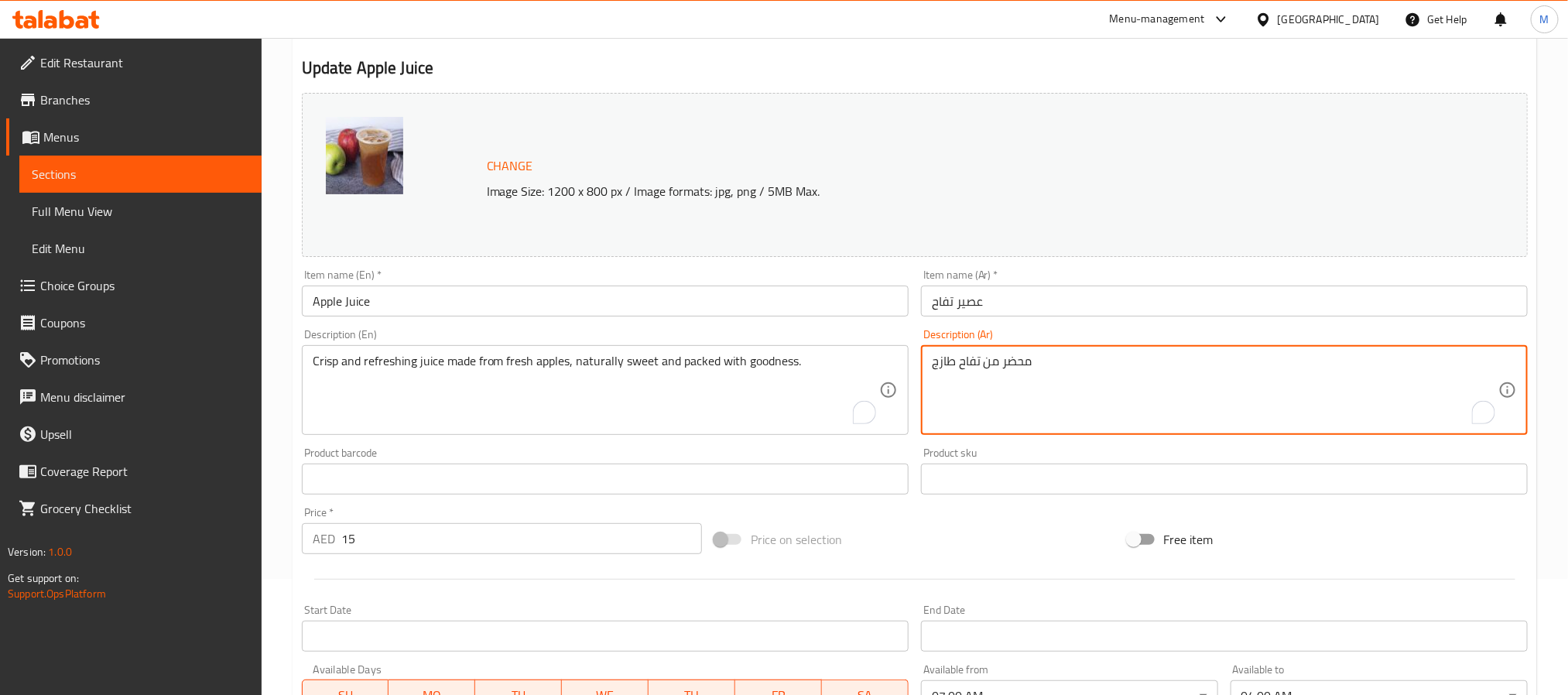
click at [934, 366] on textarea "محضر من تفاح طازج" at bounding box center [1215, 390] width 566 height 73
paste textarea "عصير منعش وقوي مصنوع من التفاح الطازج، حلو بشكل طبيعي ومليء بالفوائد."
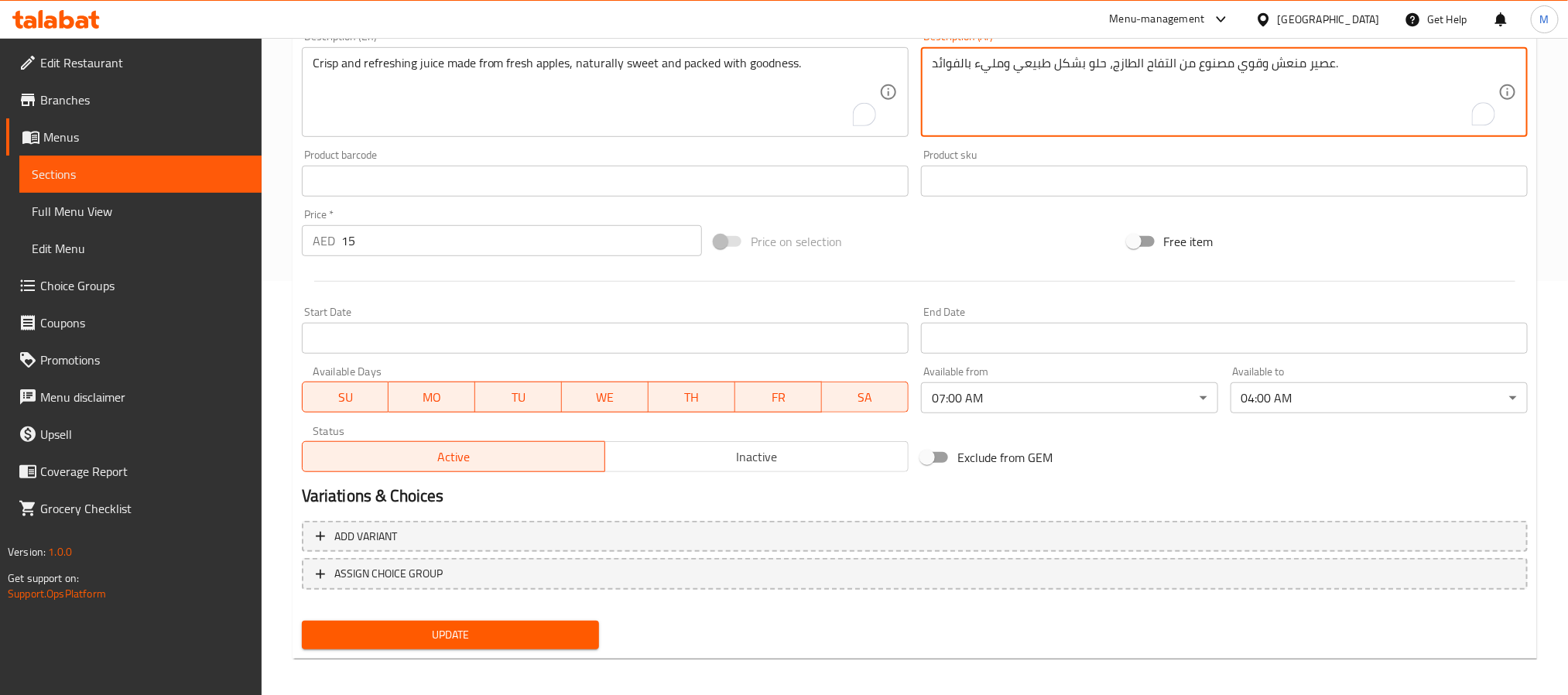
scroll to position [419, 0]
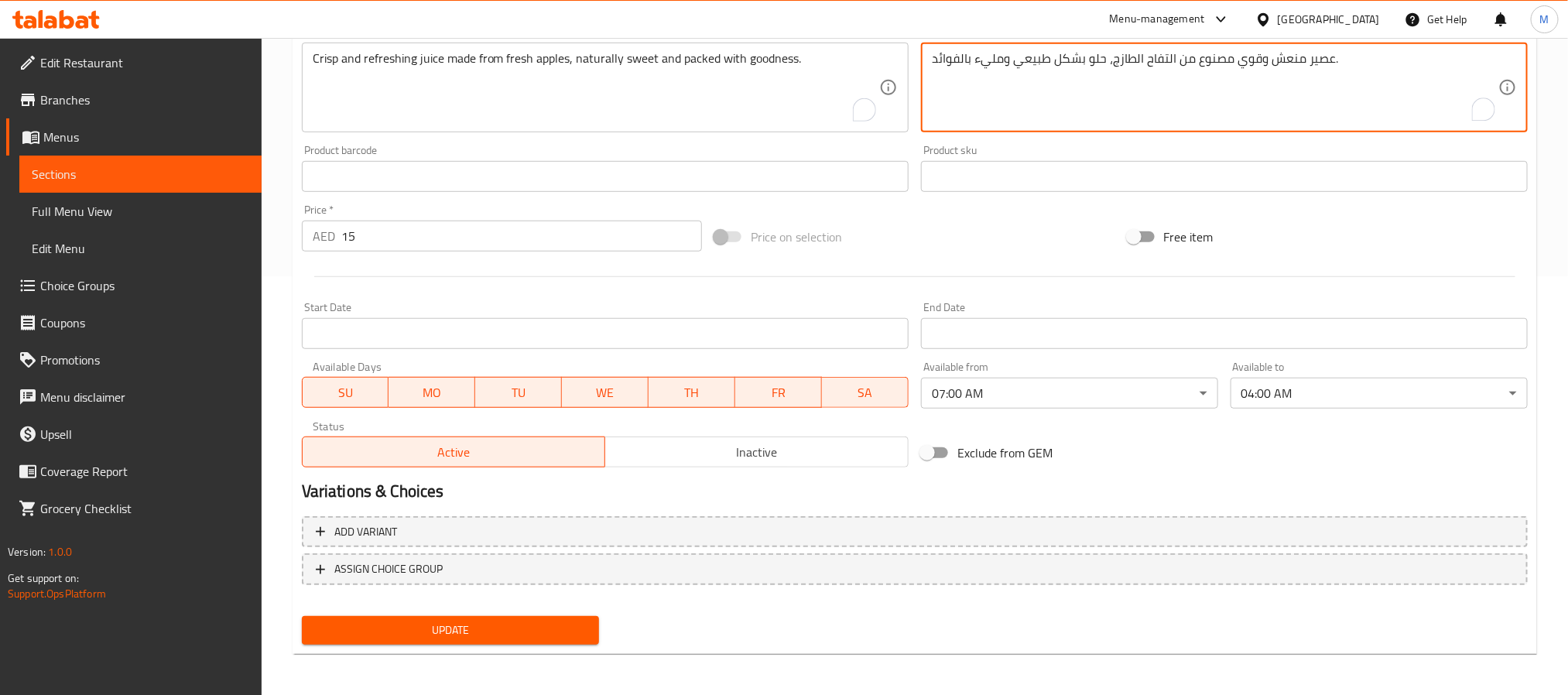
type textarea "عصير منعش وقوي مصنوع من التفاح الطازج، حلو بشكل طبيعي ومليء بالفوائد."
click at [481, 621] on span "Update" at bounding box center [450, 630] width 272 height 19
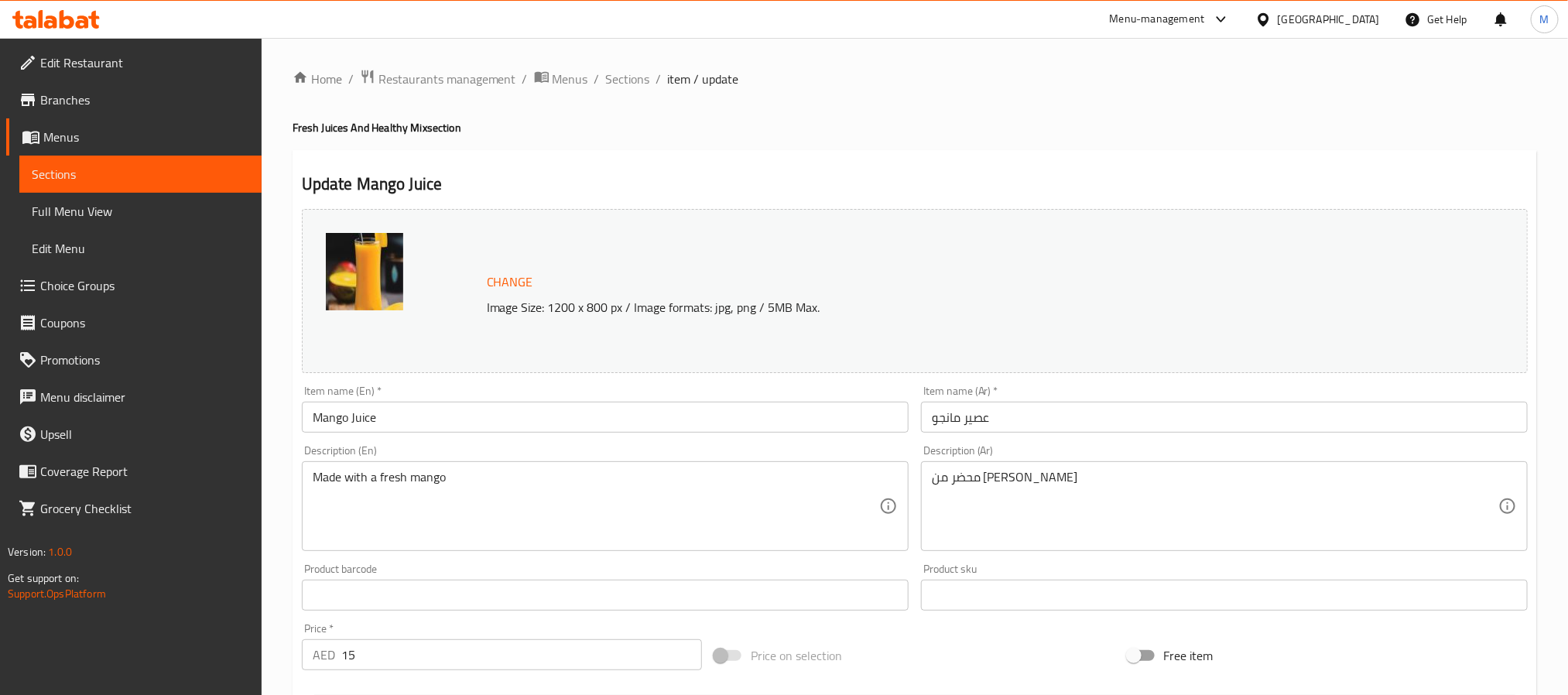
click at [504, 469] on div "Made with a fresh mango Description (En)" at bounding box center [605, 506] width 607 height 90
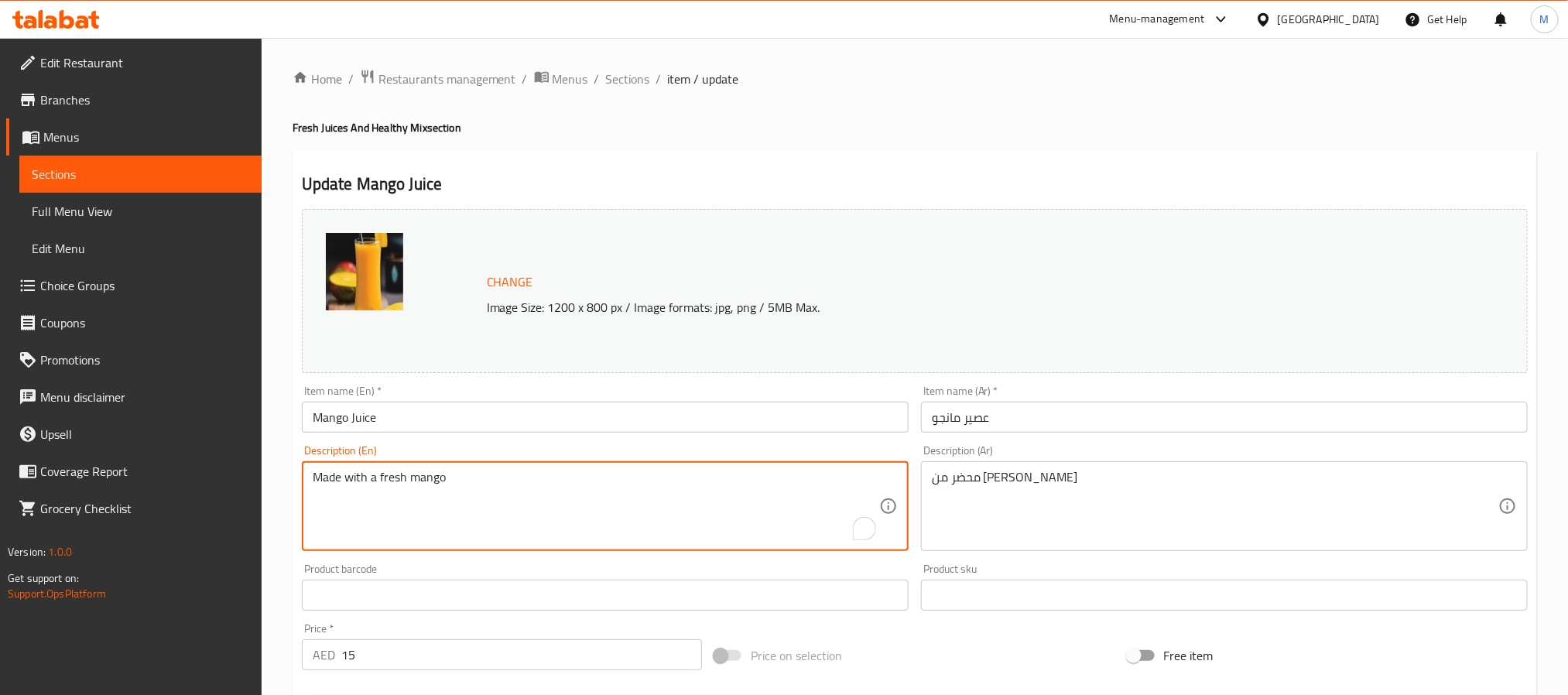
paste textarea "A luscious, golden delight made from ripe mangoes, naturally sweet, smooth, and…"
click at [562, 484] on textarea "A luscious, golden delight made from ripe mangoes, naturally sweet, smooth, and…" at bounding box center [596, 506] width 566 height 73
paste textarea "To enrich screen reader interactions, please activate Accessibility in Grammarl…"
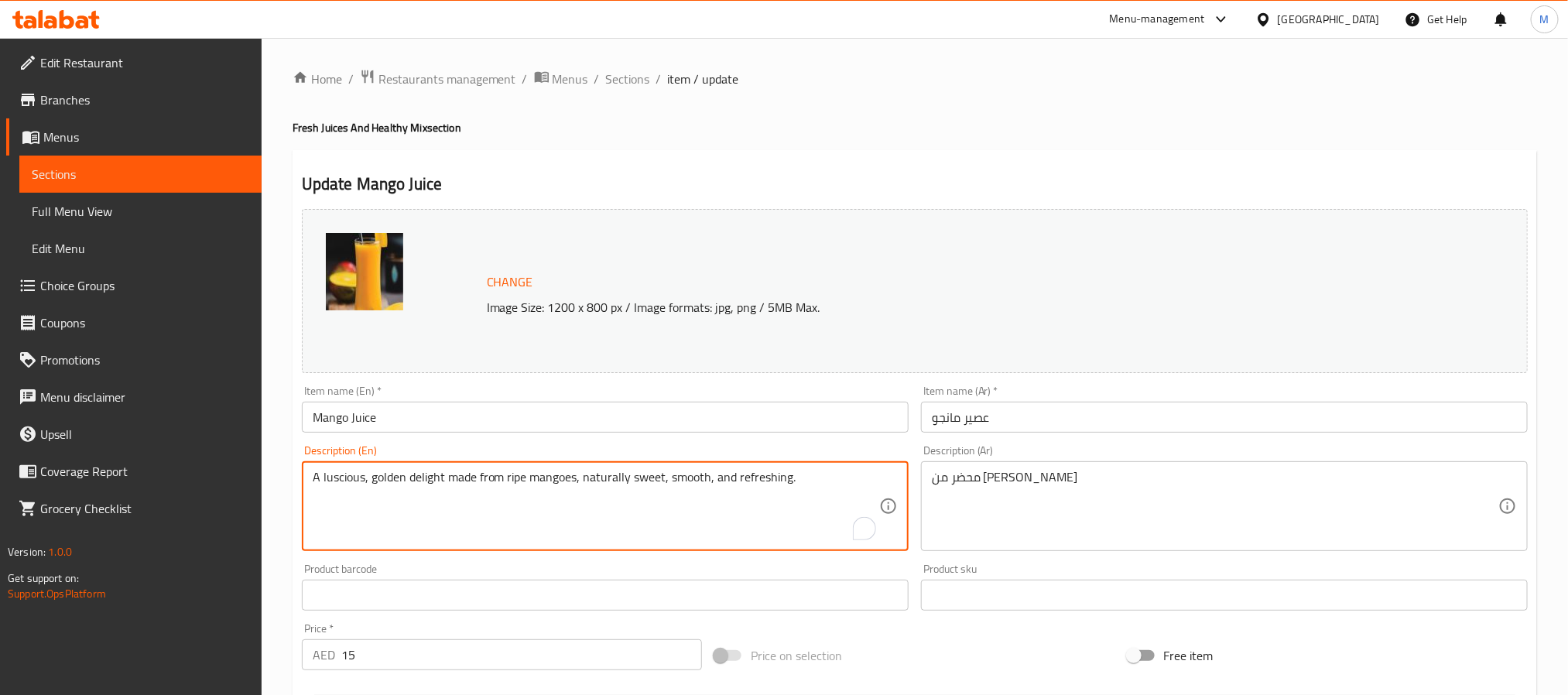
type textarea "A luscious, golden delight made from ripe mangoes, naturally sweet, smooth, and…"
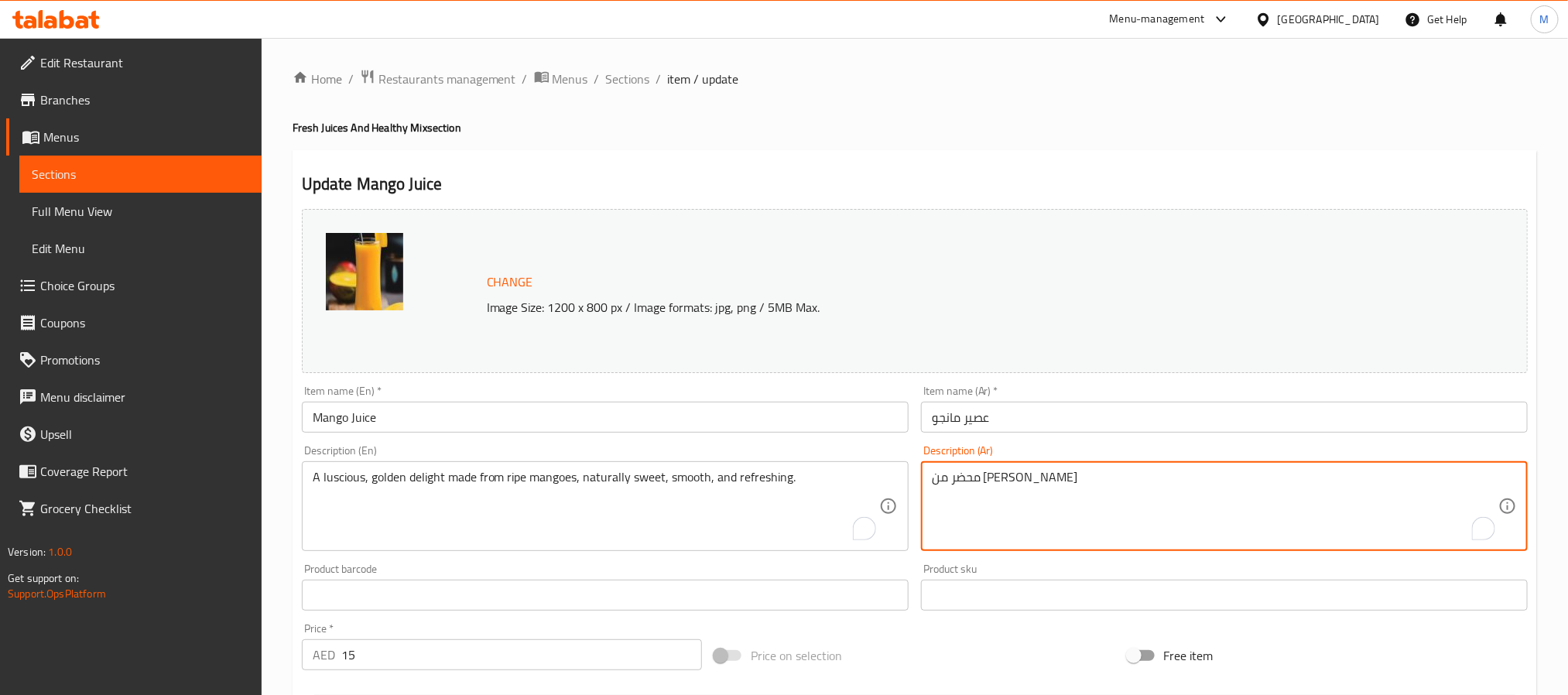
click at [1040, 484] on textarea "محضر من مانجو طازجة" at bounding box center [1215, 506] width 566 height 73
paste textarea "عة ذهبية شهية مصنوعة من المانجو الناضجة، حلوة بشكل طبيعي، ناعمة ومنعشة."
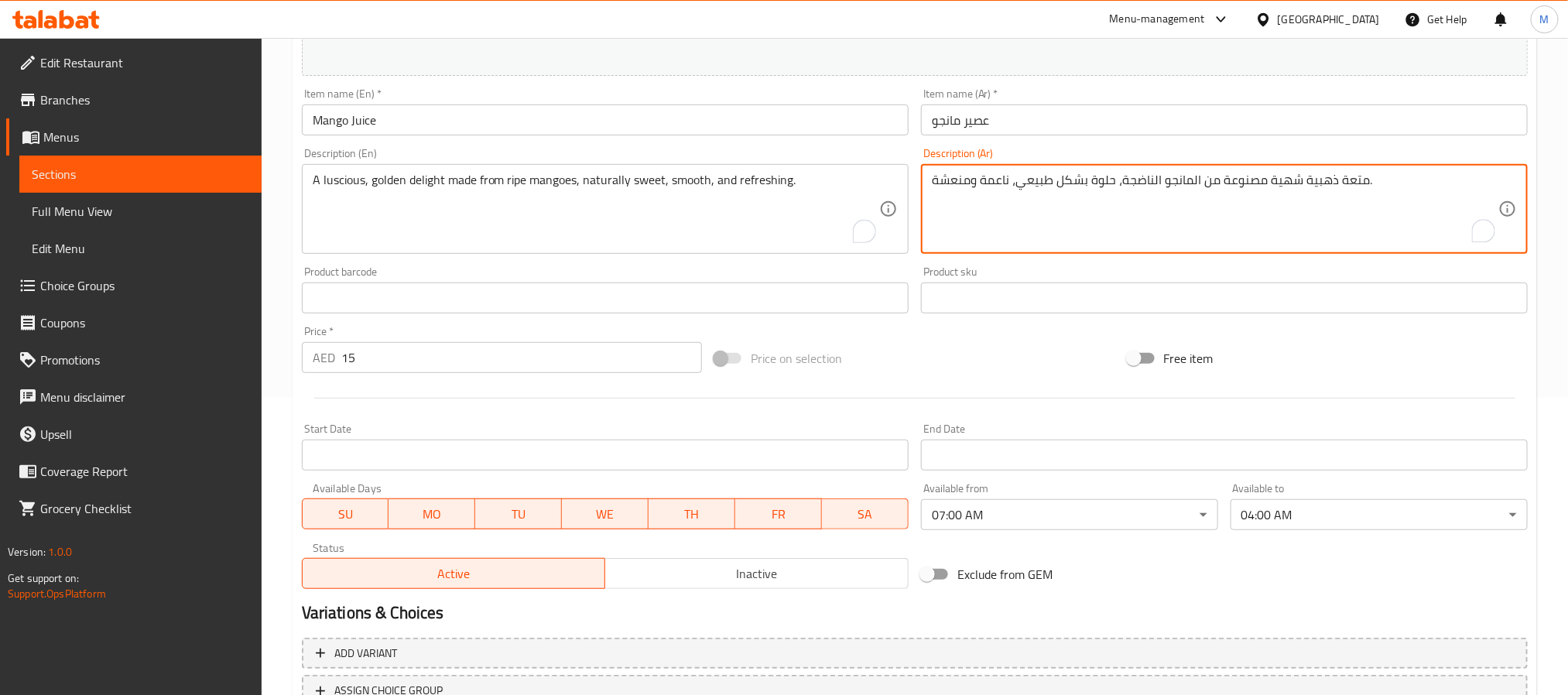
scroll to position [419, 0]
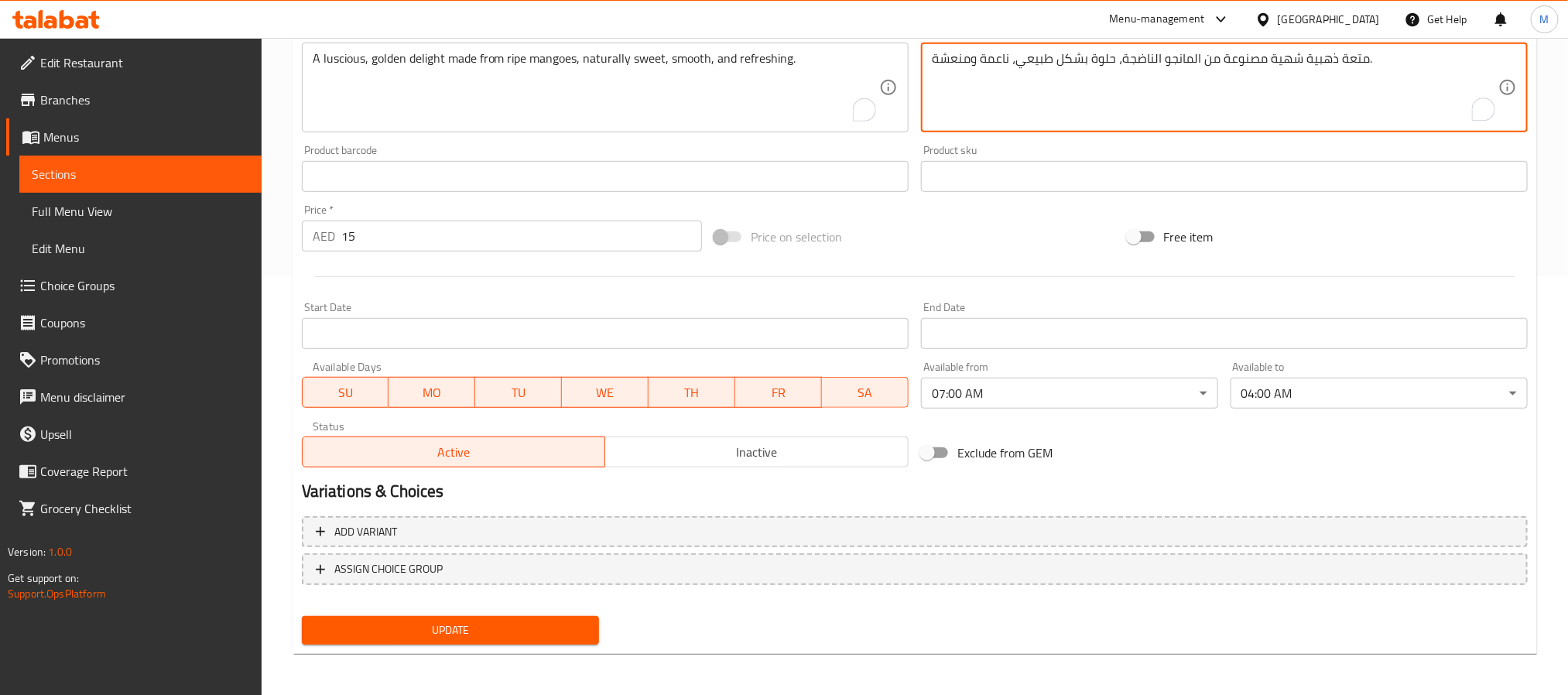
type textarea "متعة ذهبية شهية مصنوعة من المانجو الناضجة، حلوة بشكل طبيعي، ناعمة ومنعشة."
click at [714, 149] on div "Product barcode Product barcode" at bounding box center [605, 168] width 607 height 47
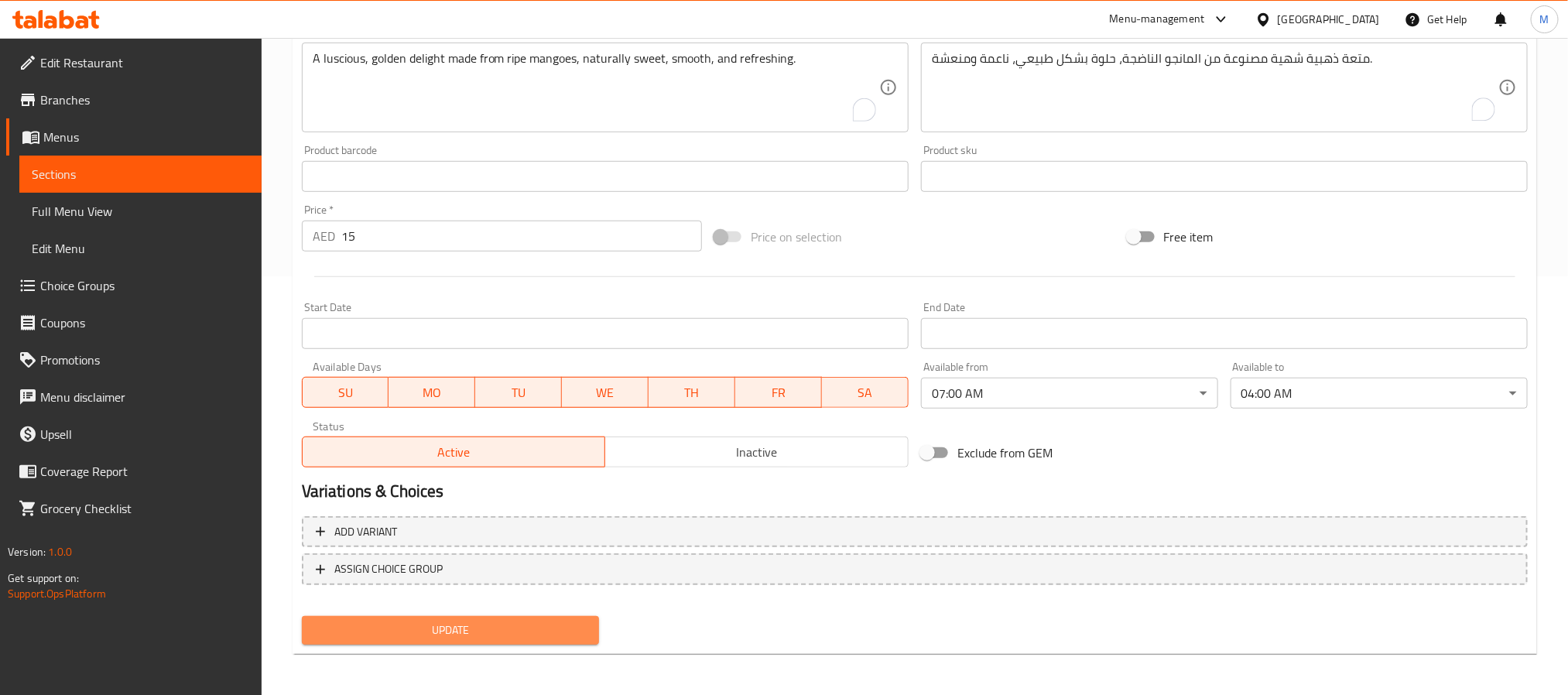
click at [495, 621] on span "Update" at bounding box center [450, 630] width 272 height 19
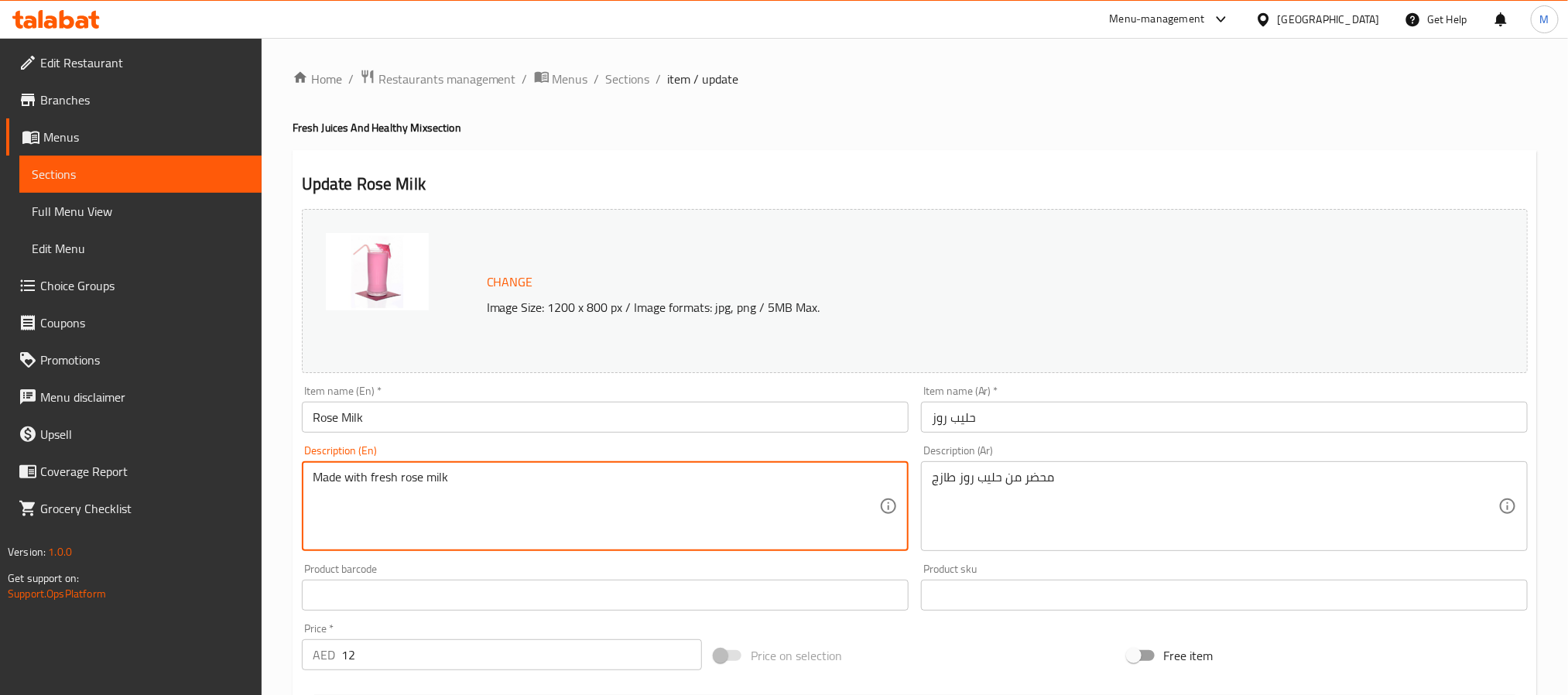
click at [390, 490] on textarea "Made with fresh rose milk" at bounding box center [596, 506] width 566 height 73
paste textarea "A soothing, fragrant blend of chilled milk and rose syrup, offering a sweet flo…"
type textarea "A soothing, fragrant blend of chilled milk and rose syrup, offering a sweet flo…"
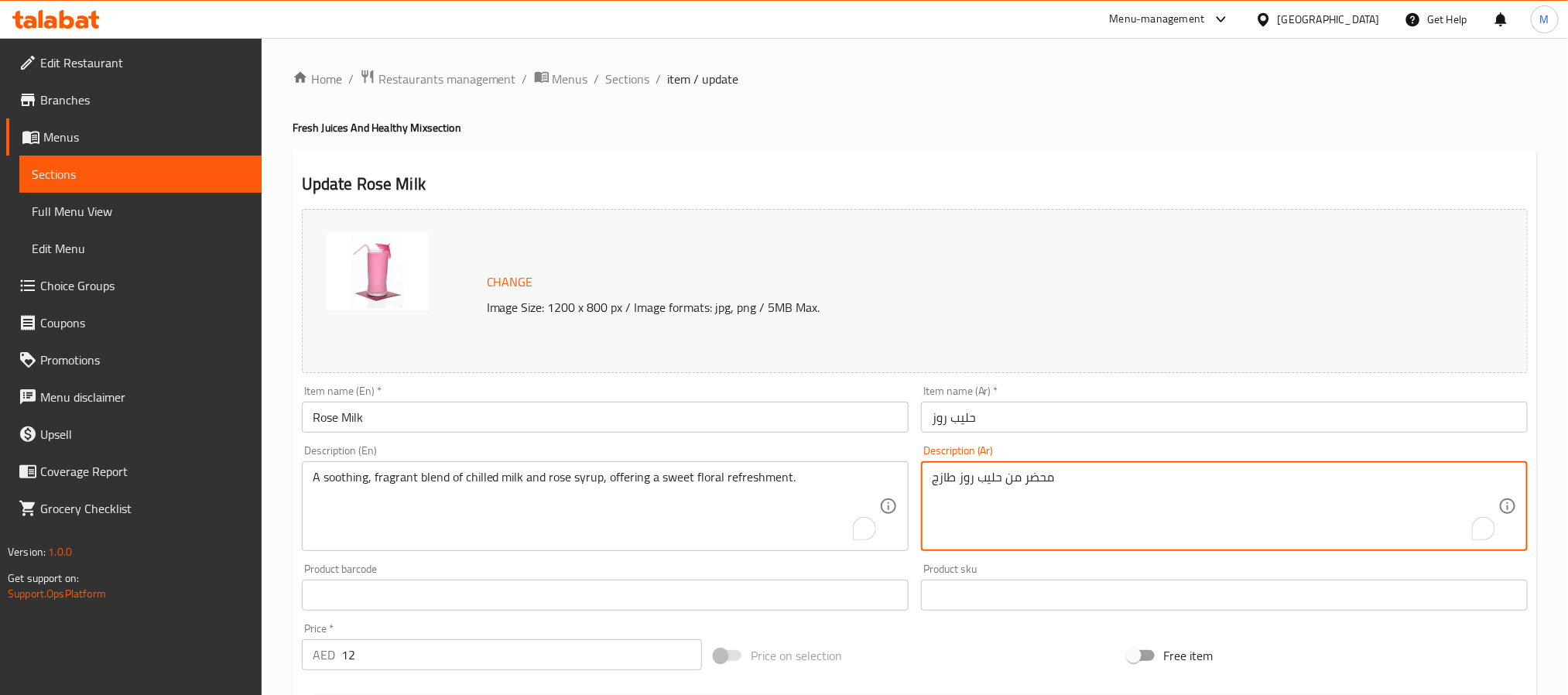
click at [947, 483] on textarea "محضر من حليب روز طازج" at bounding box center [1215, 506] width 566 height 73
paste textarea "يج مهدئ وعطري من الحليب المبرد وشراب الورد، يقدم انتعاشًا زهريًا حلوًا."
type textarea "مزيج مهدئ وعطري من الحليب المبرد وشراب الورد، يقدم انتعاشًا زهريًا حلوًا."
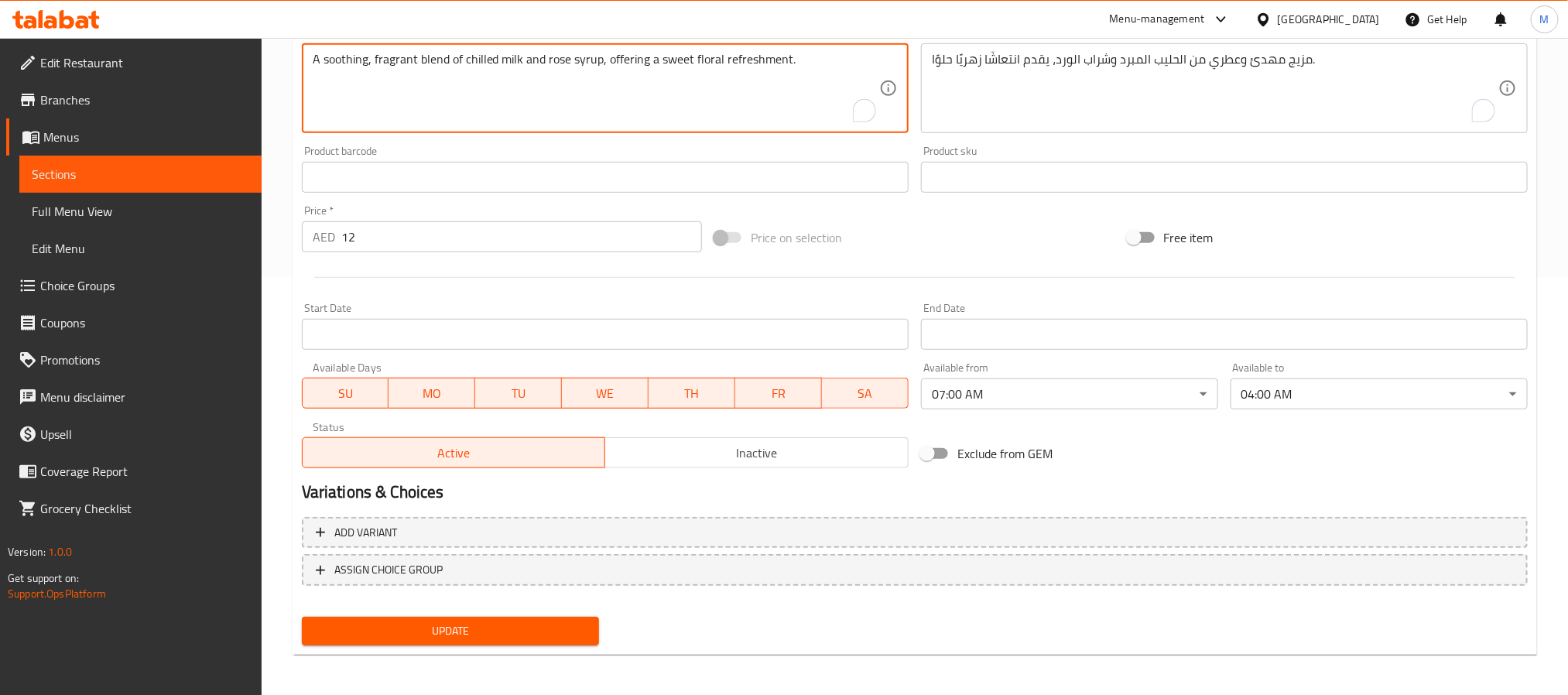
scroll to position [419, 0]
click at [528, 629] on span "Update" at bounding box center [450, 630] width 272 height 19
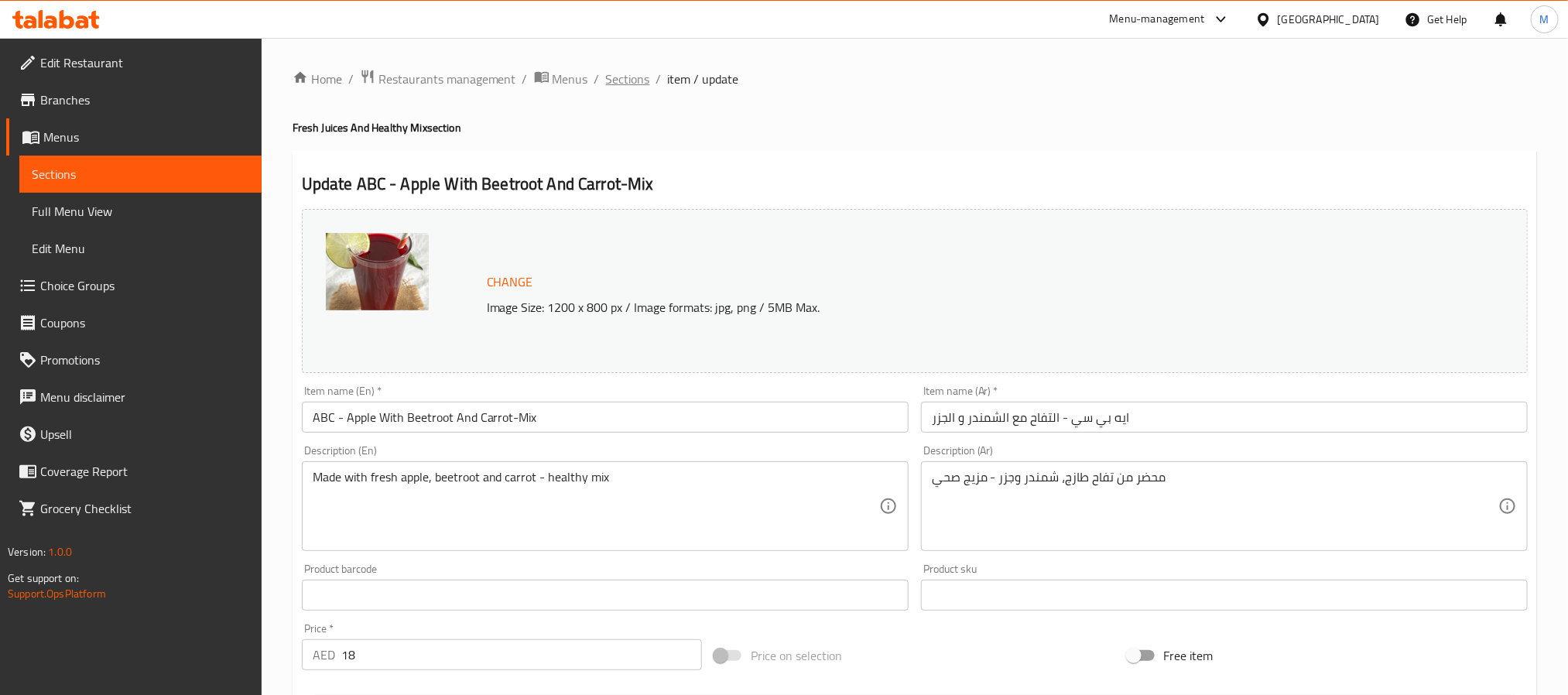
click at [639, 72] on span "Sections" at bounding box center [628, 79] width 44 height 19
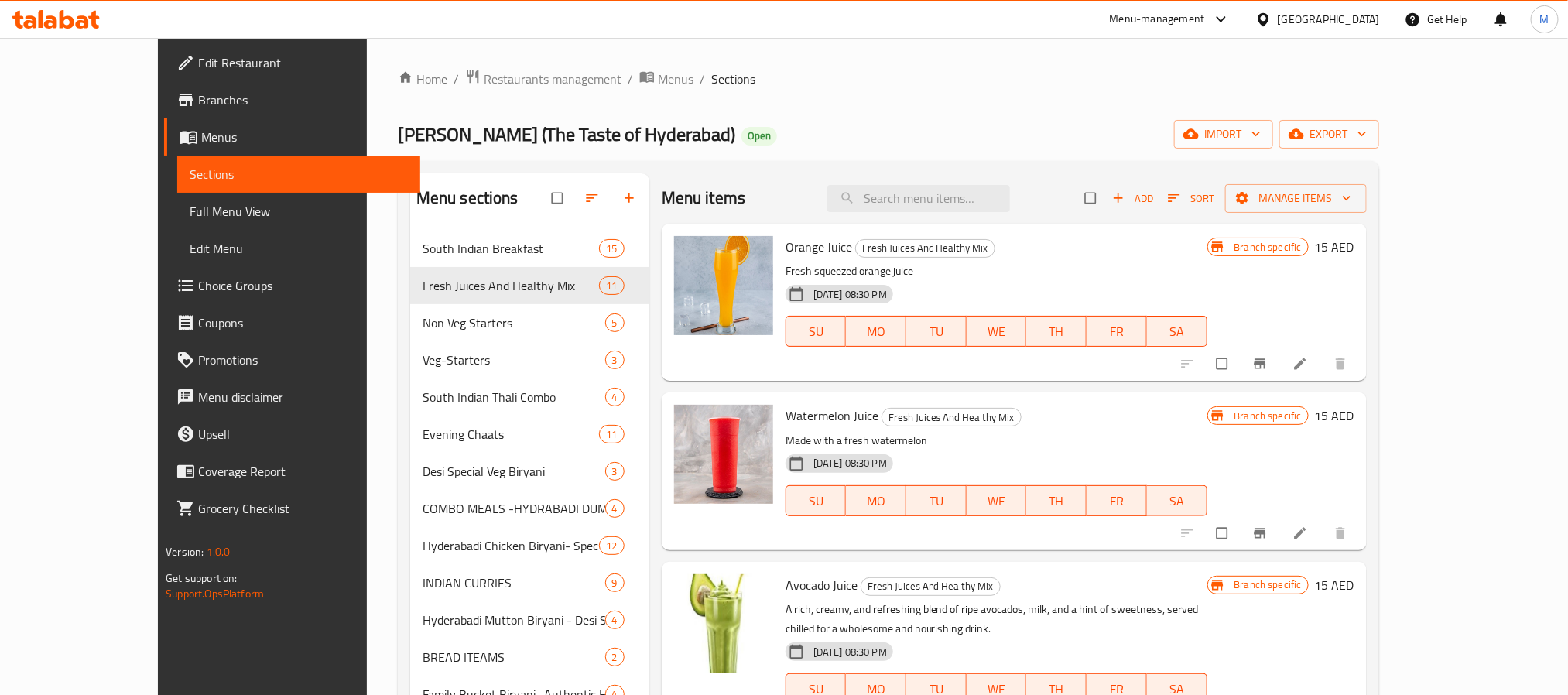
click at [1122, 118] on div "Home / Restaurants management / Menus / Sections Desi Biryani (The Taste of Hyd…" at bounding box center [888, 511] width 981 height 886
click at [1267, 356] on icon "Branch-specific-item" at bounding box center [1259, 364] width 16 height 16
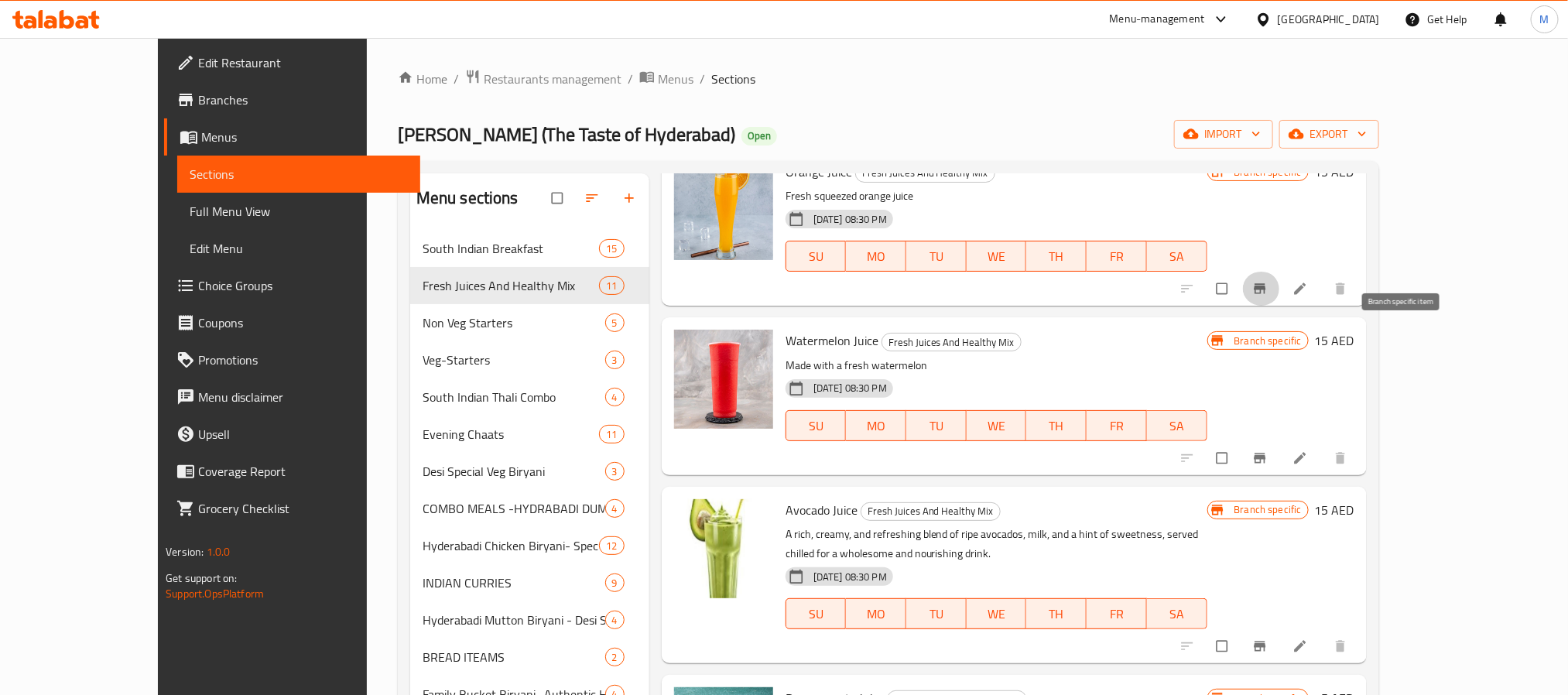
scroll to position [116, 0]
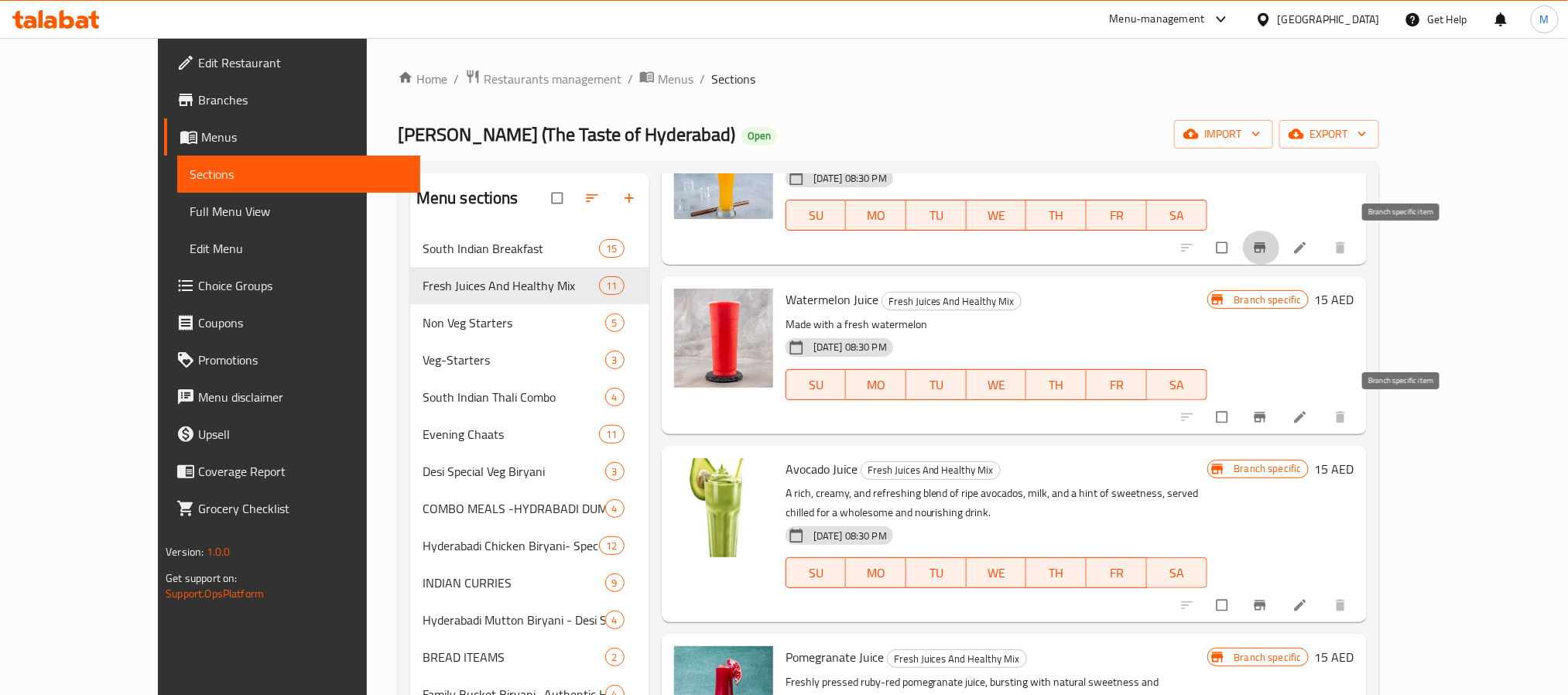
click at [1267, 411] on icon "Branch-specific-item" at bounding box center [1259, 417] width 16 height 16
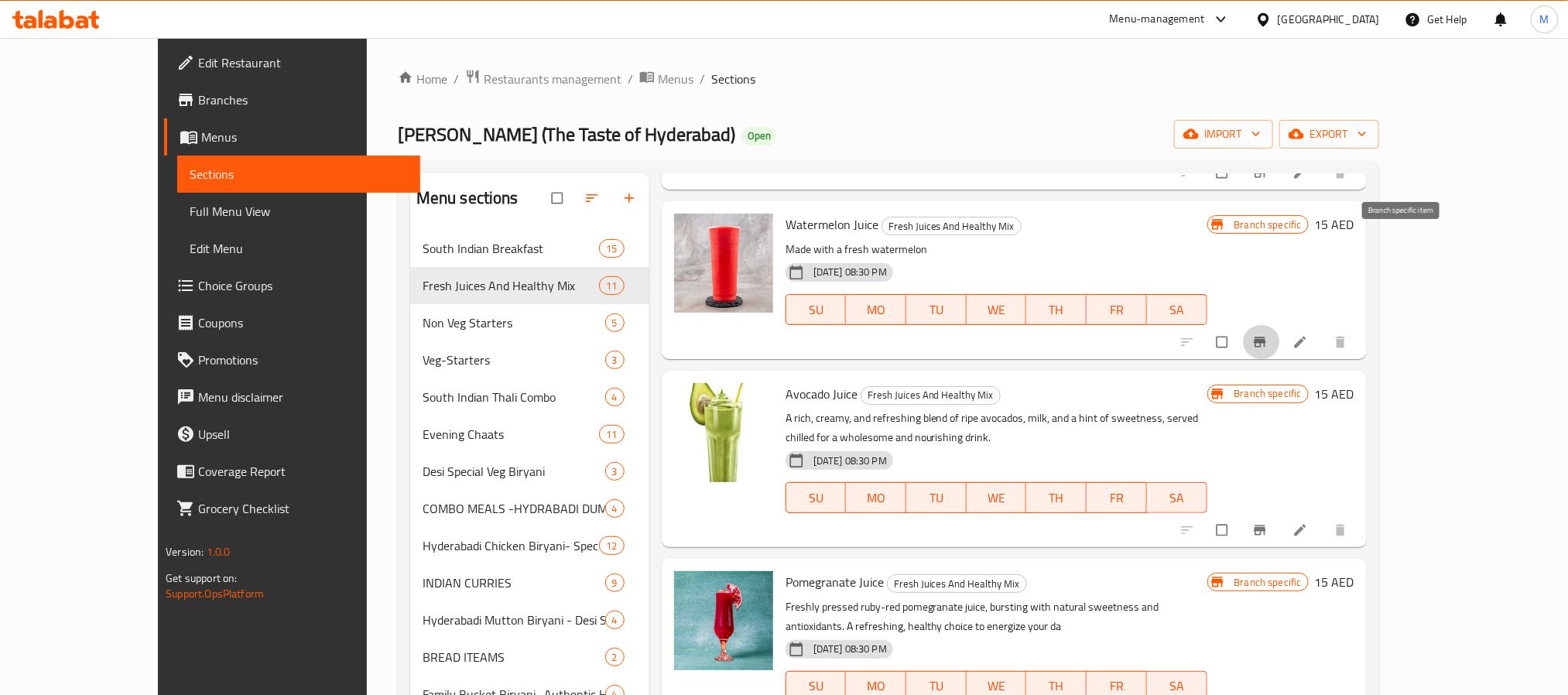
scroll to position [348, 0]
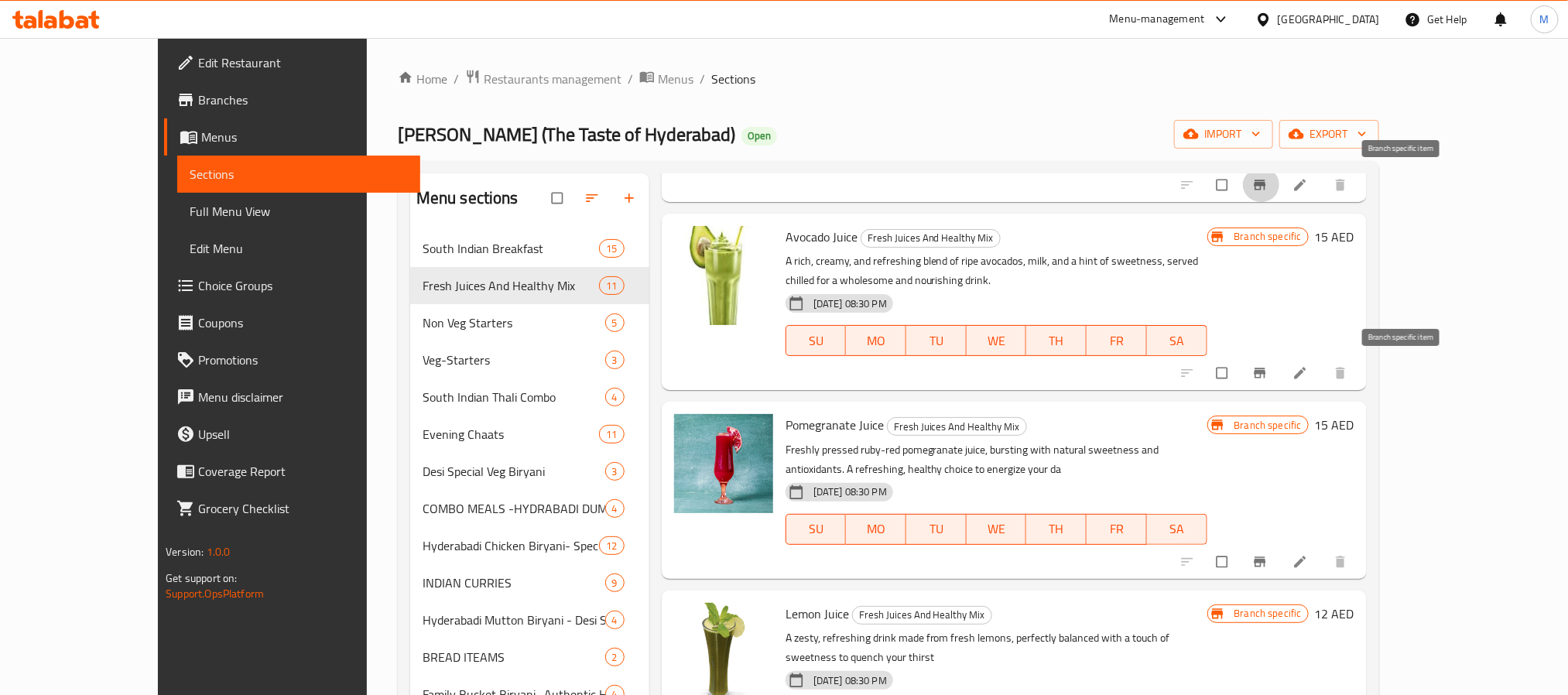
click at [1280, 358] on button "Branch-specific-item" at bounding box center [1261, 373] width 37 height 34
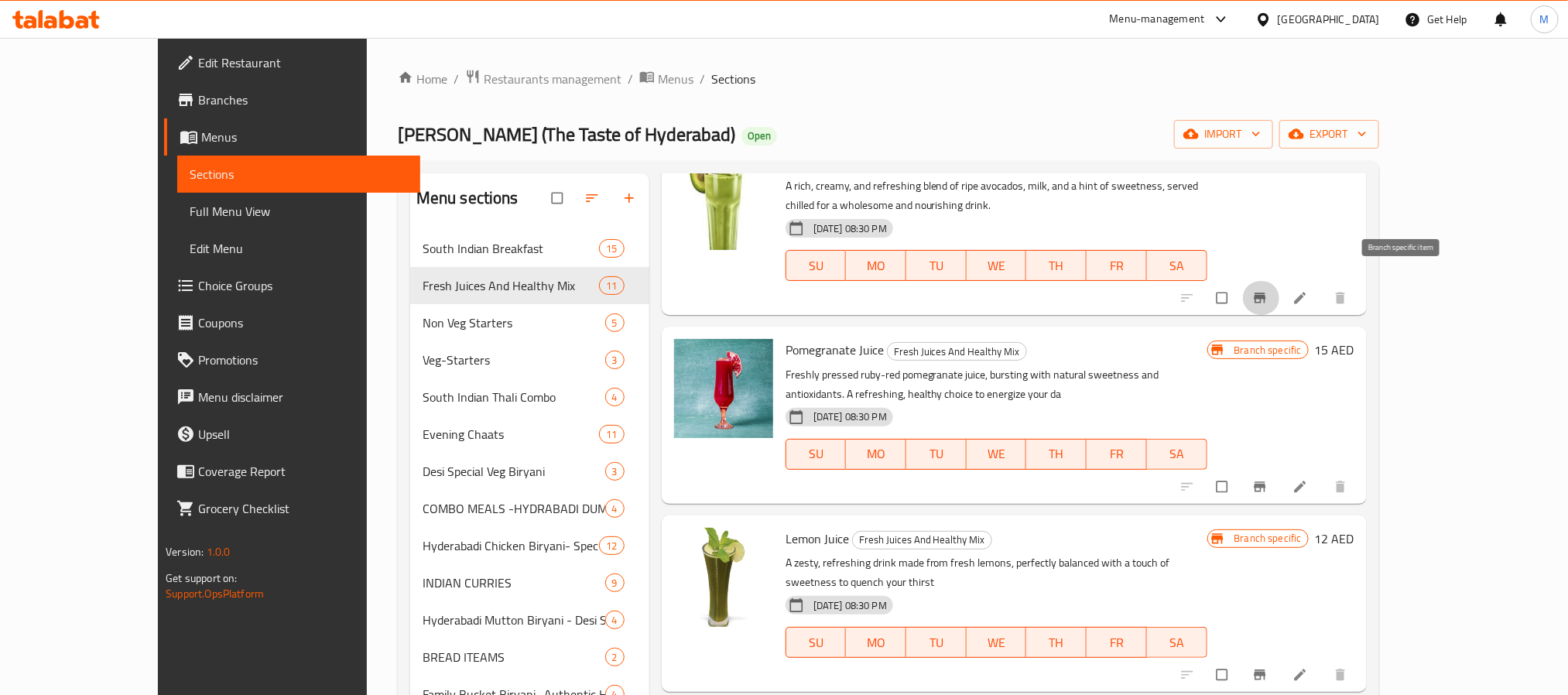
scroll to position [465, 0]
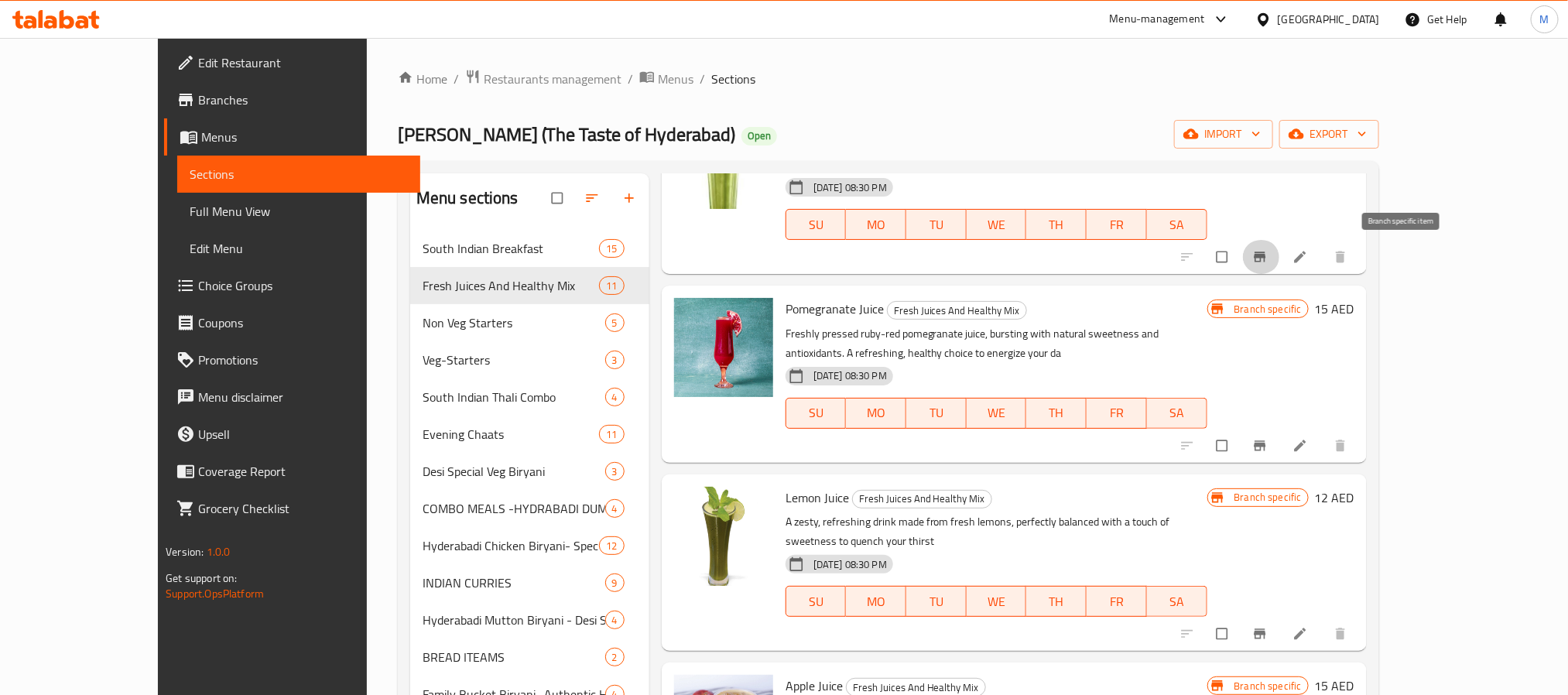
click at [1280, 435] on button "Branch-specific-item" at bounding box center [1261, 445] width 37 height 34
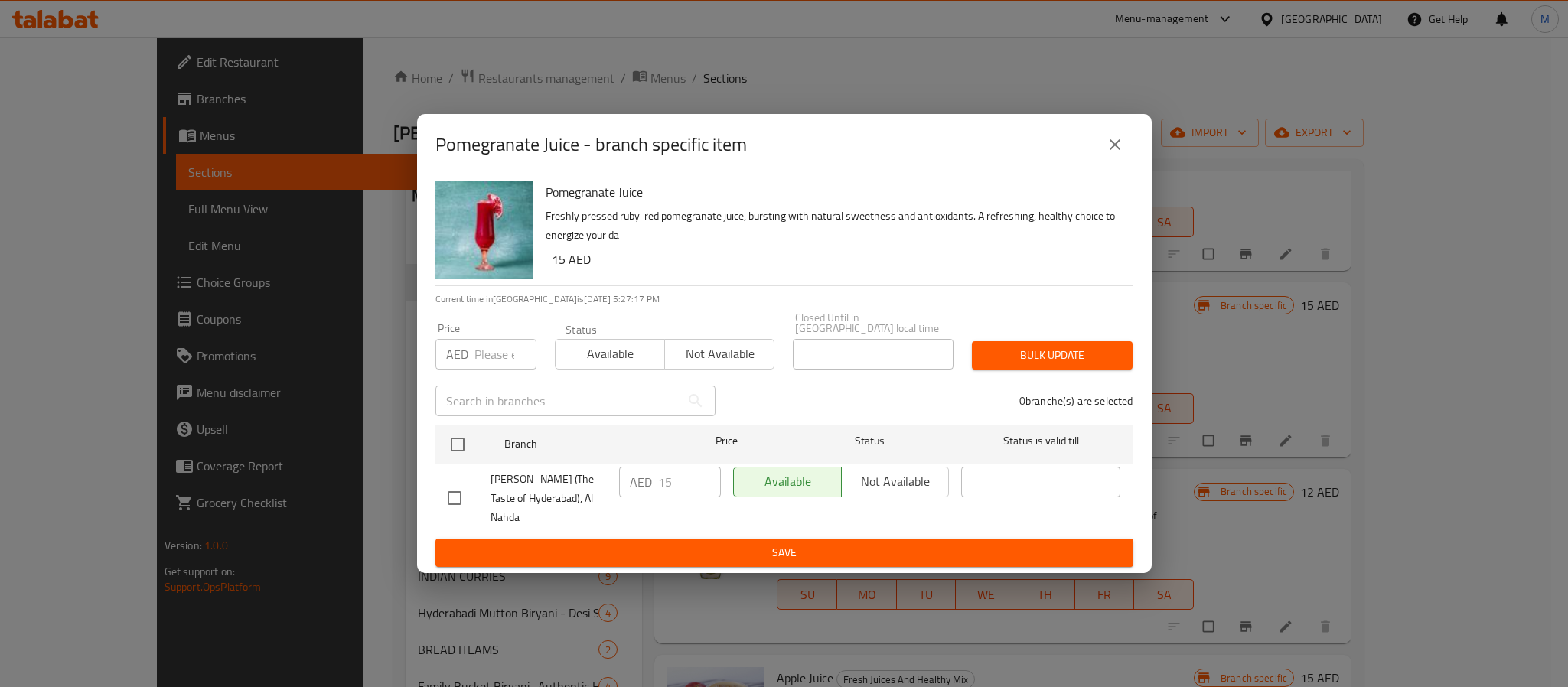
click at [1114, 150] on icon "close" at bounding box center [1115, 144] width 11 height 11
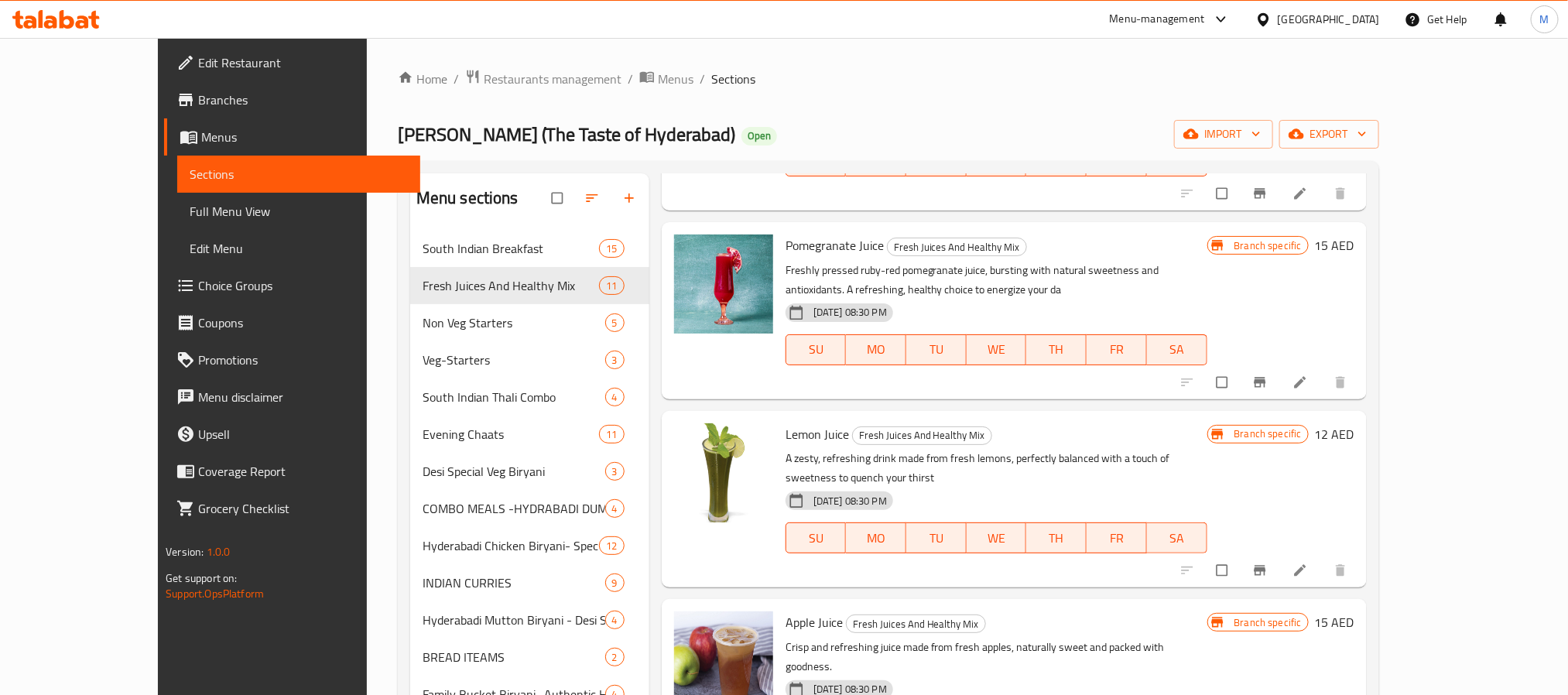
scroll to position [580, 0]
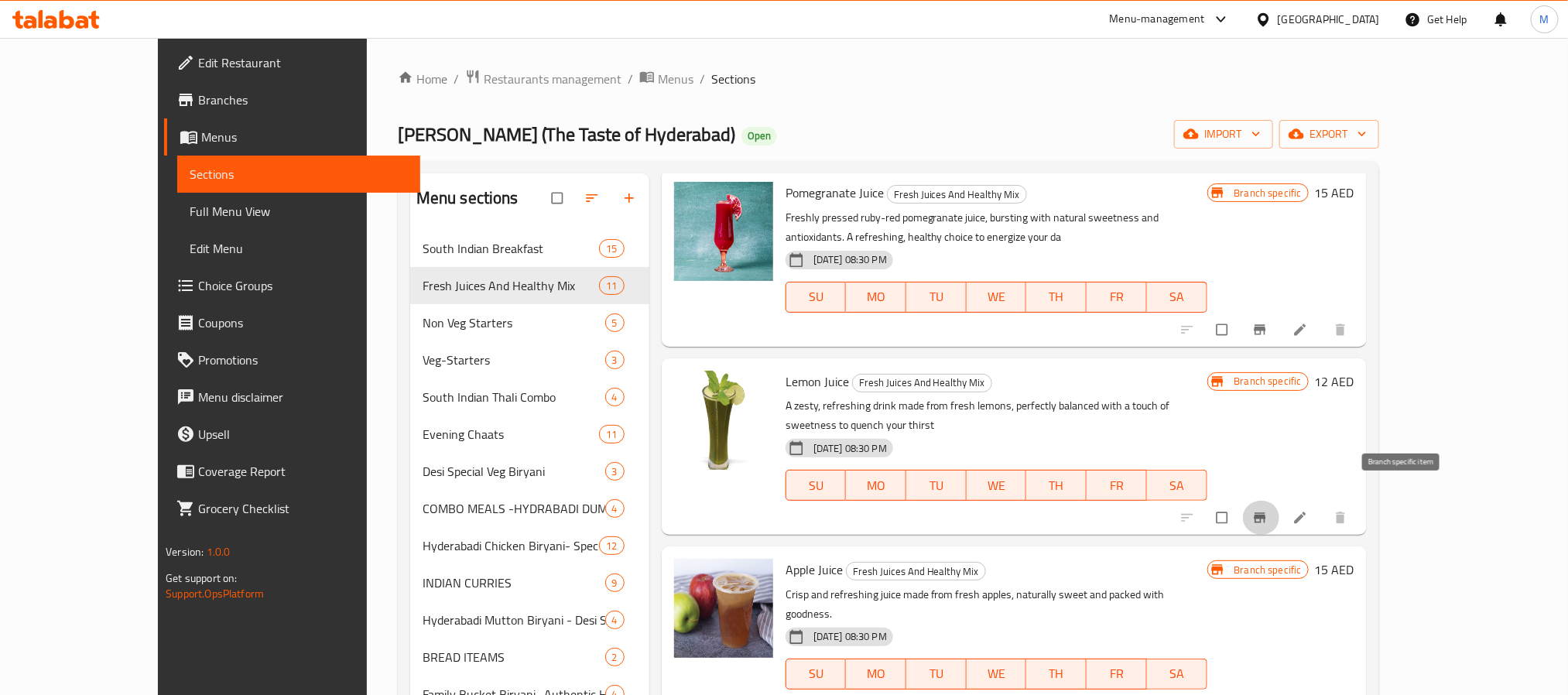
click at [1265, 512] on icon "Branch-specific-item" at bounding box center [1259, 517] width 11 height 10
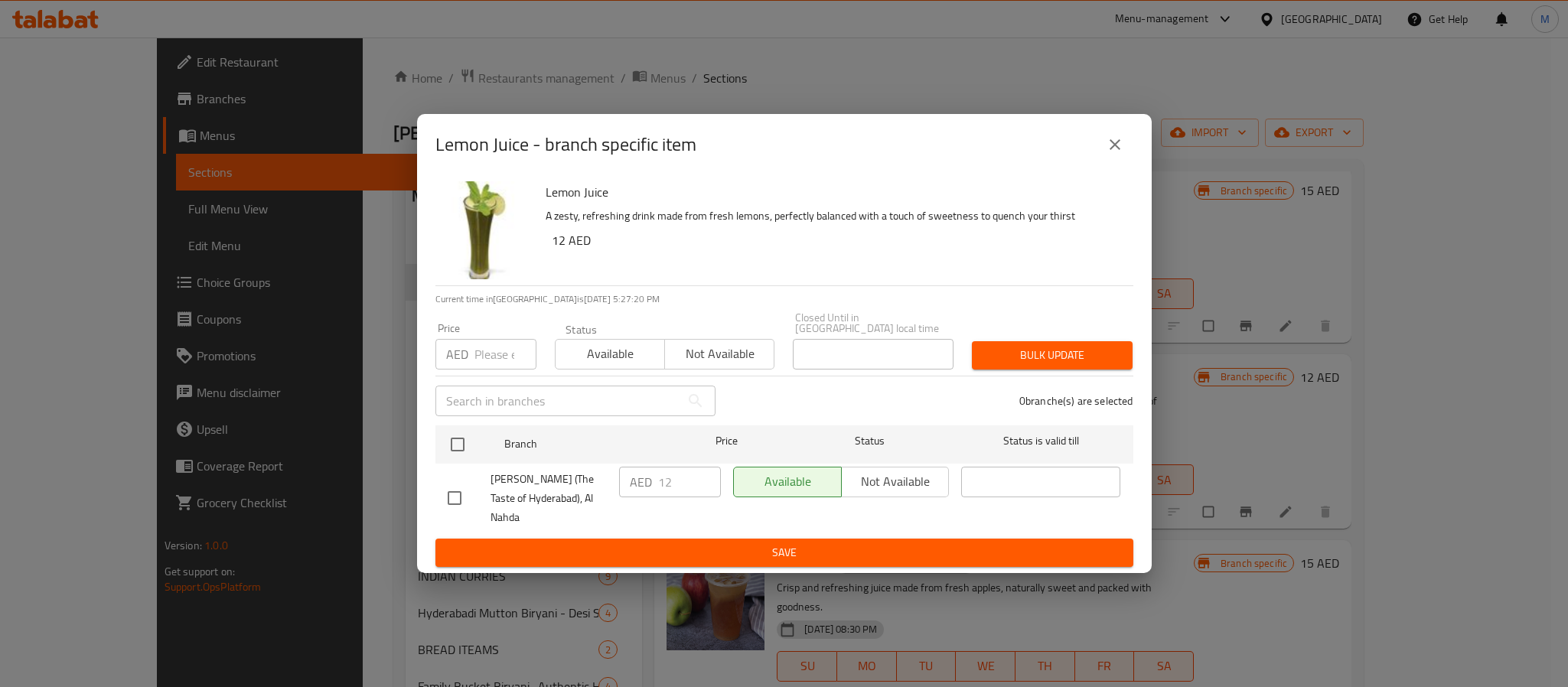
click at [1101, 153] on button "close" at bounding box center [1114, 144] width 37 height 37
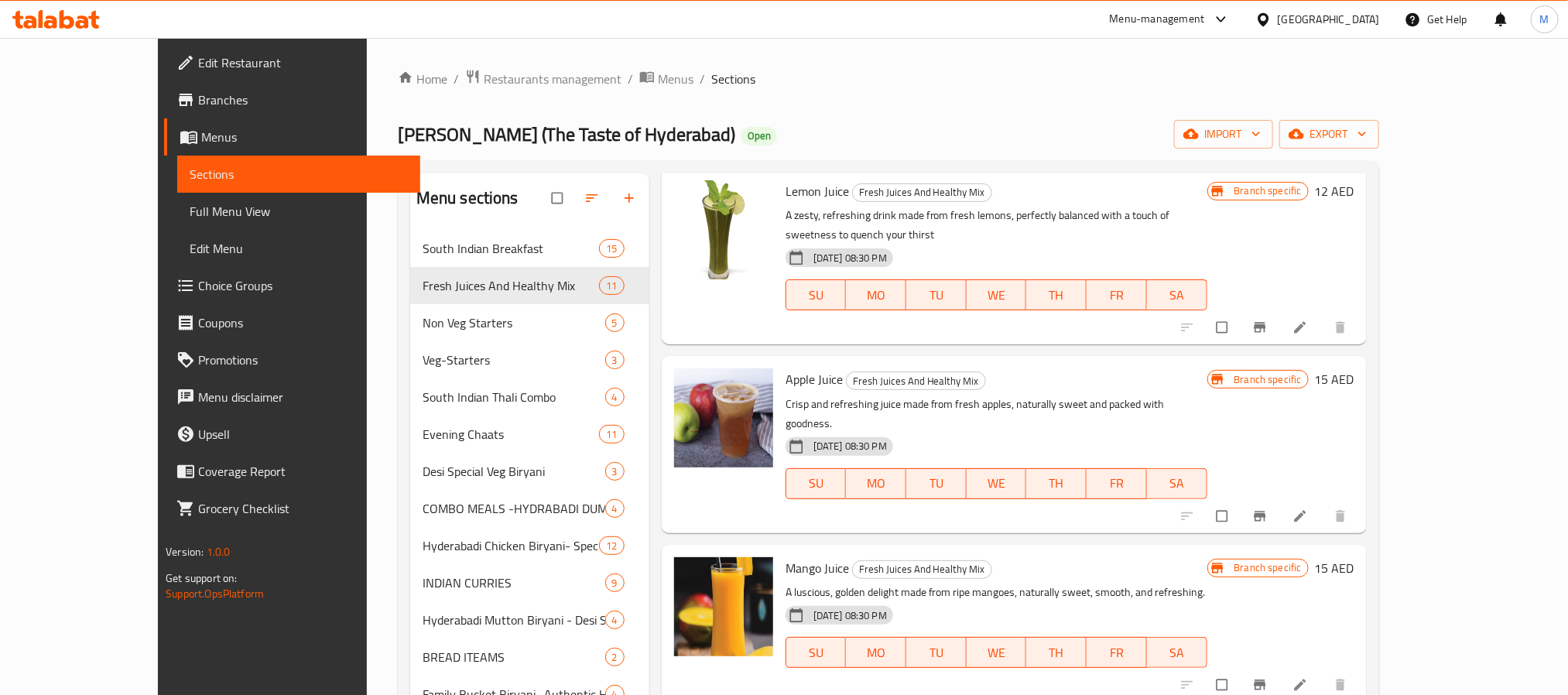
scroll to position [812, 0]
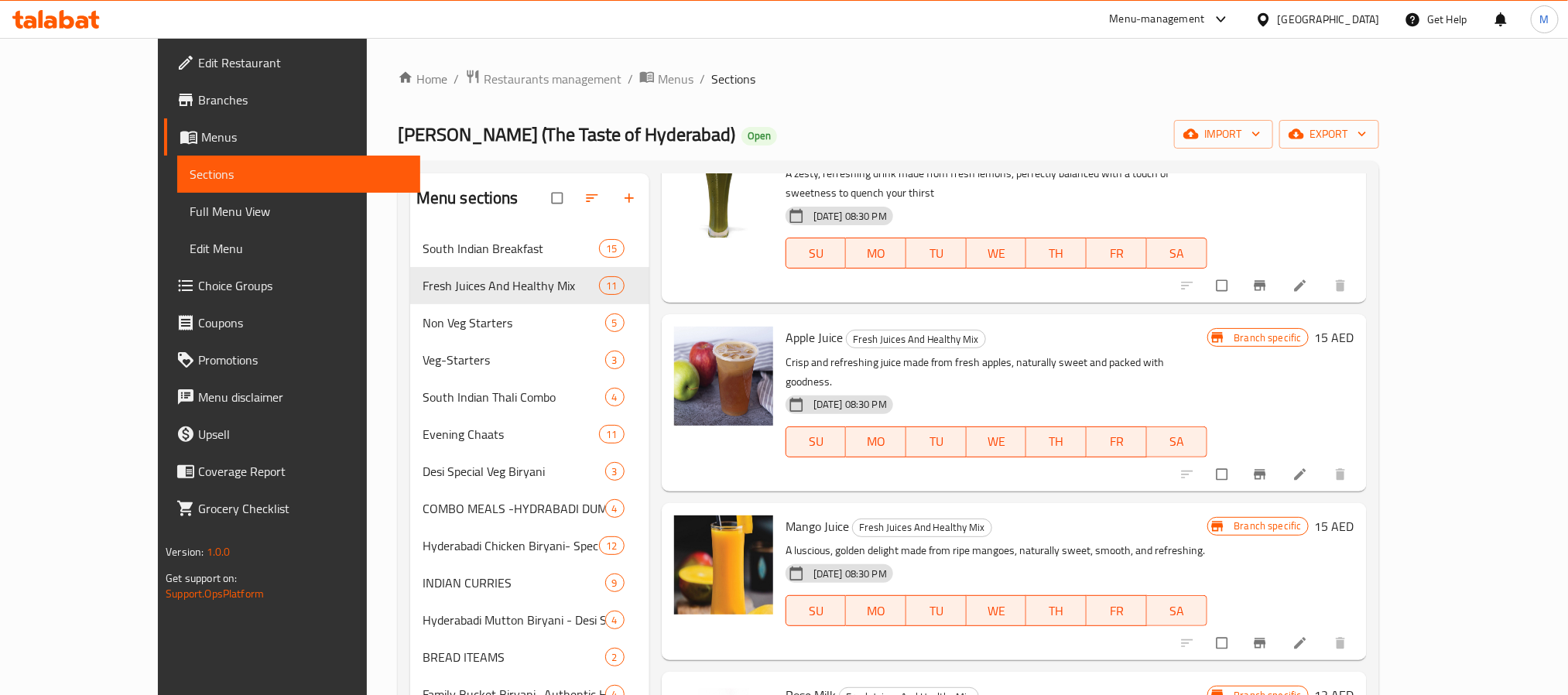
click at [1265, 469] on icon "Branch-specific-item" at bounding box center [1259, 474] width 11 height 10
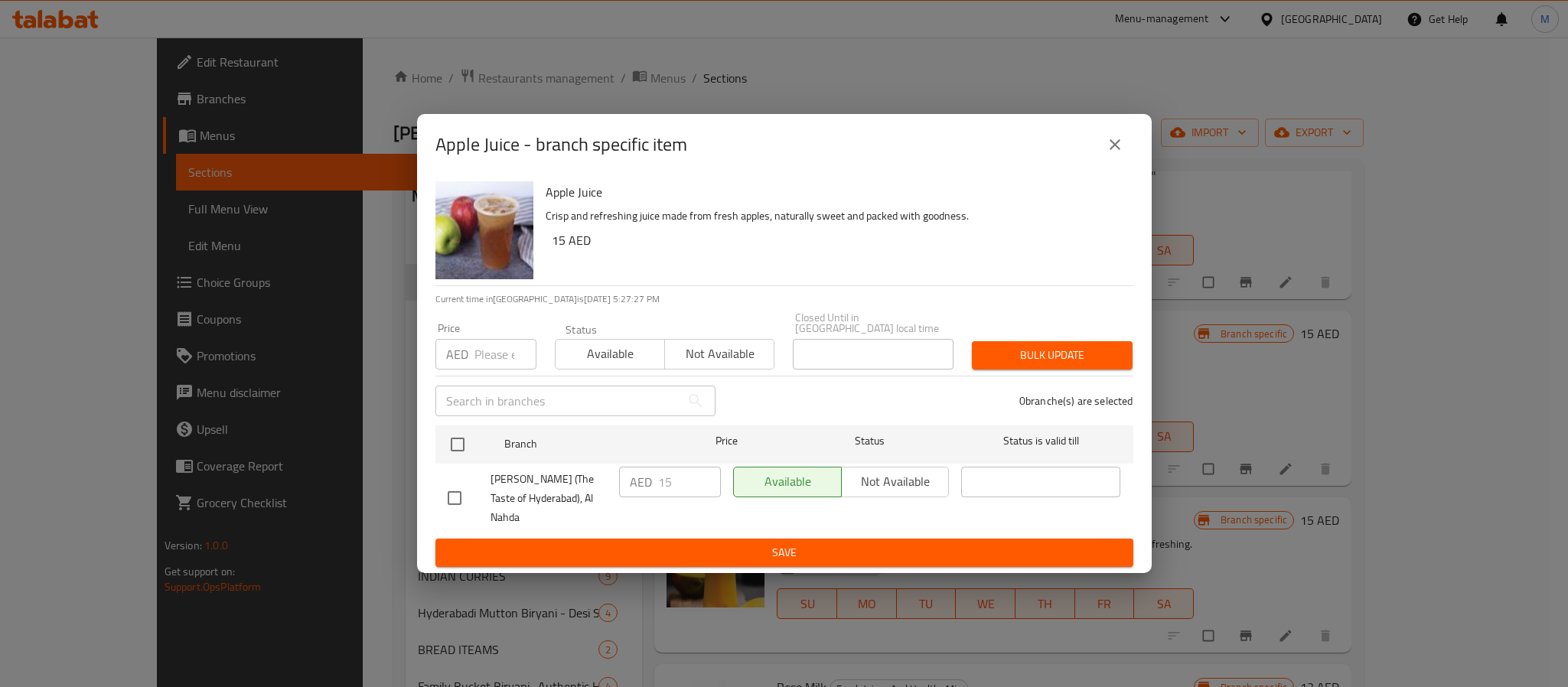
click at [1112, 150] on icon "close" at bounding box center [1115, 145] width 19 height 19
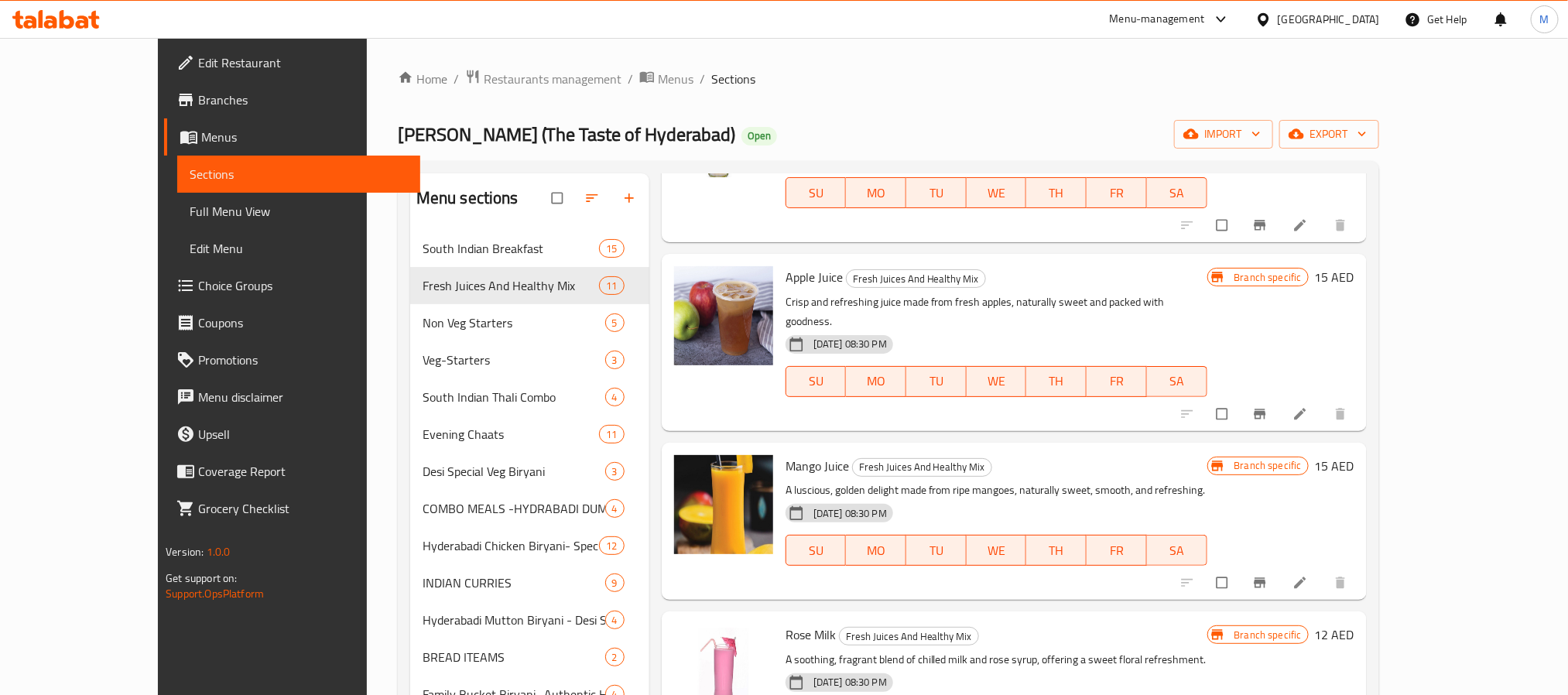
scroll to position [929, 0]
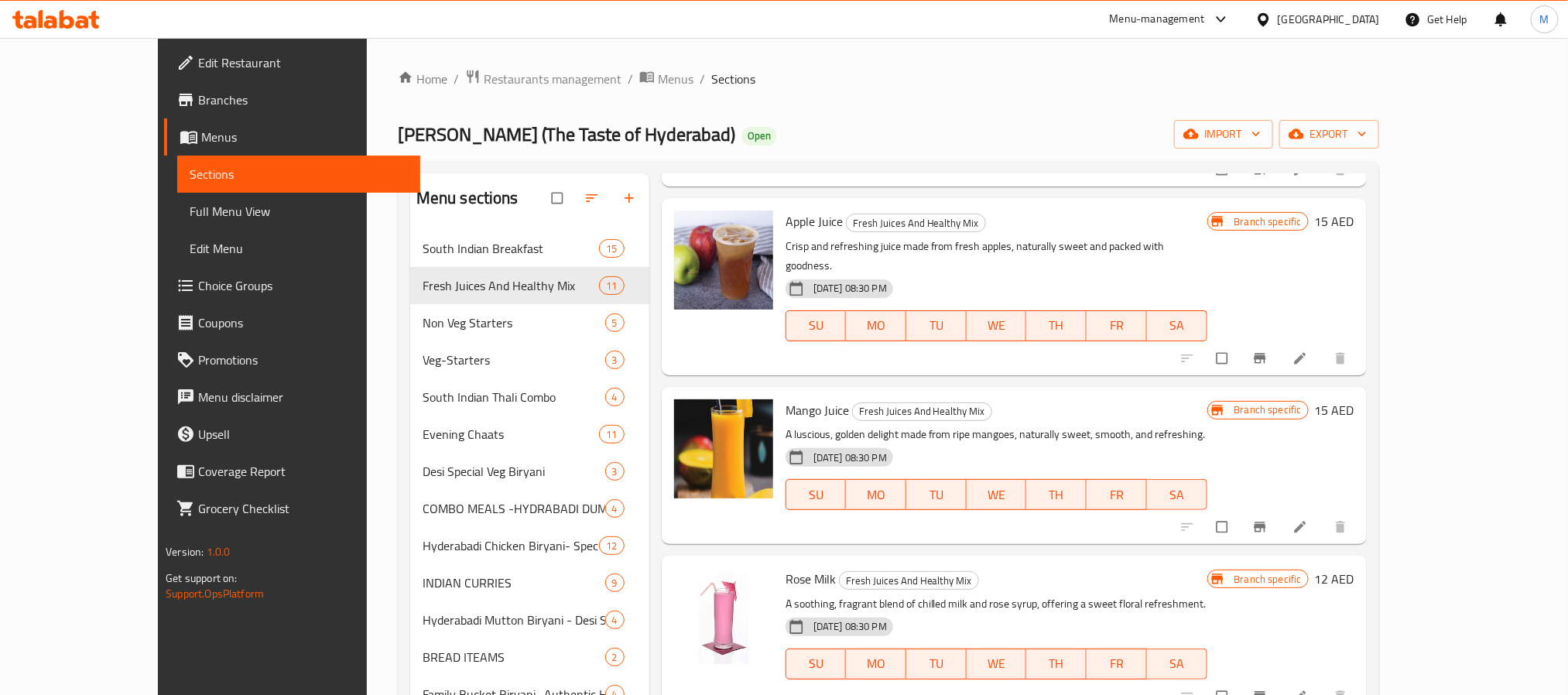
click at [1267, 519] on icon "Branch-specific-item" at bounding box center [1259, 527] width 16 height 16
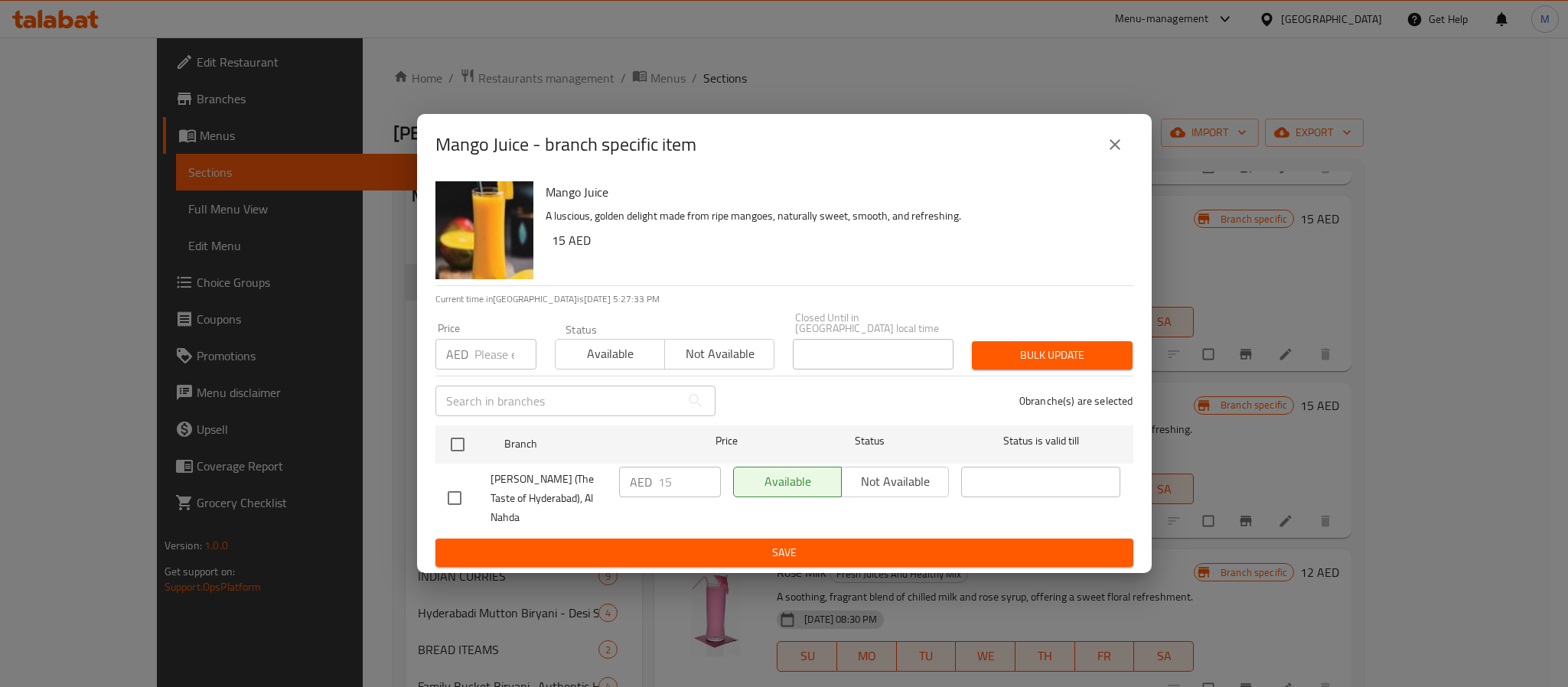
click at [1106, 150] on icon "close" at bounding box center [1115, 145] width 19 height 19
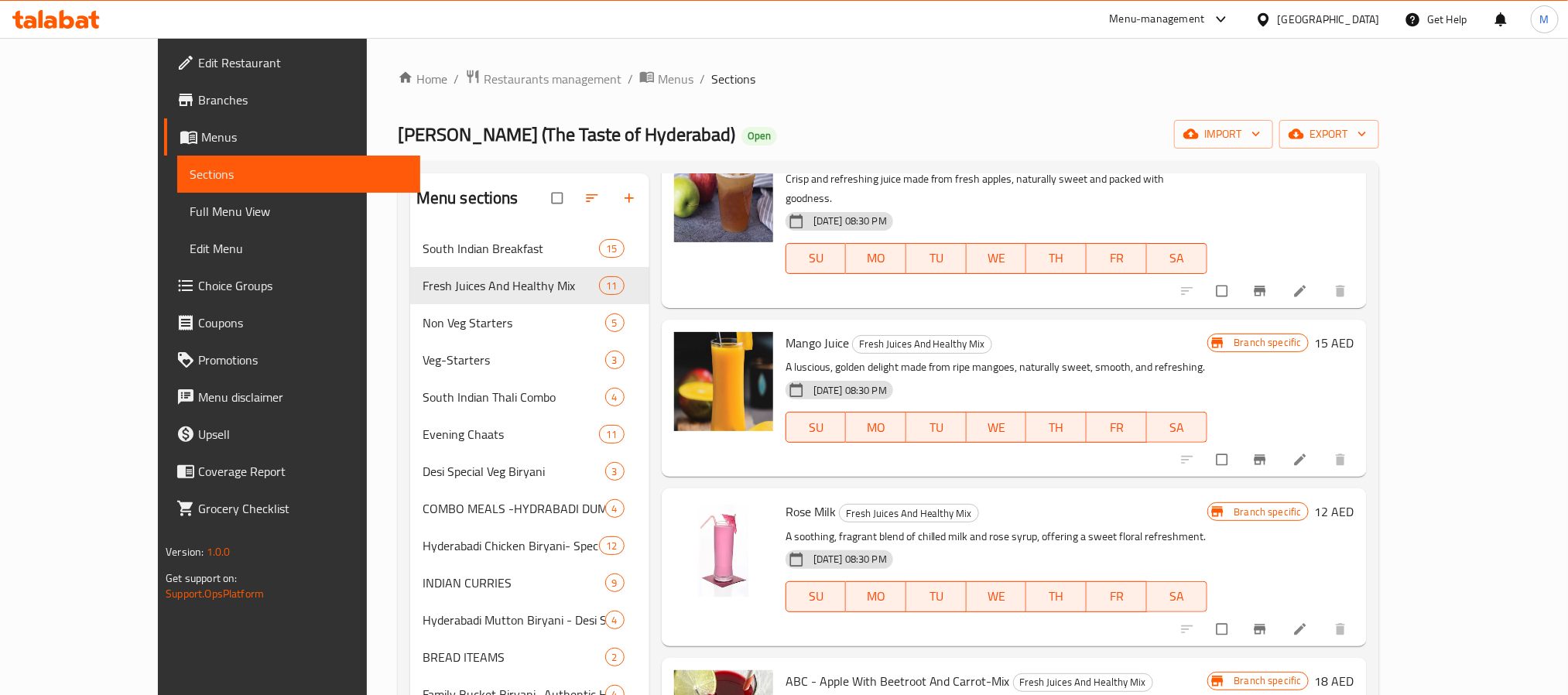
scroll to position [1161, 0]
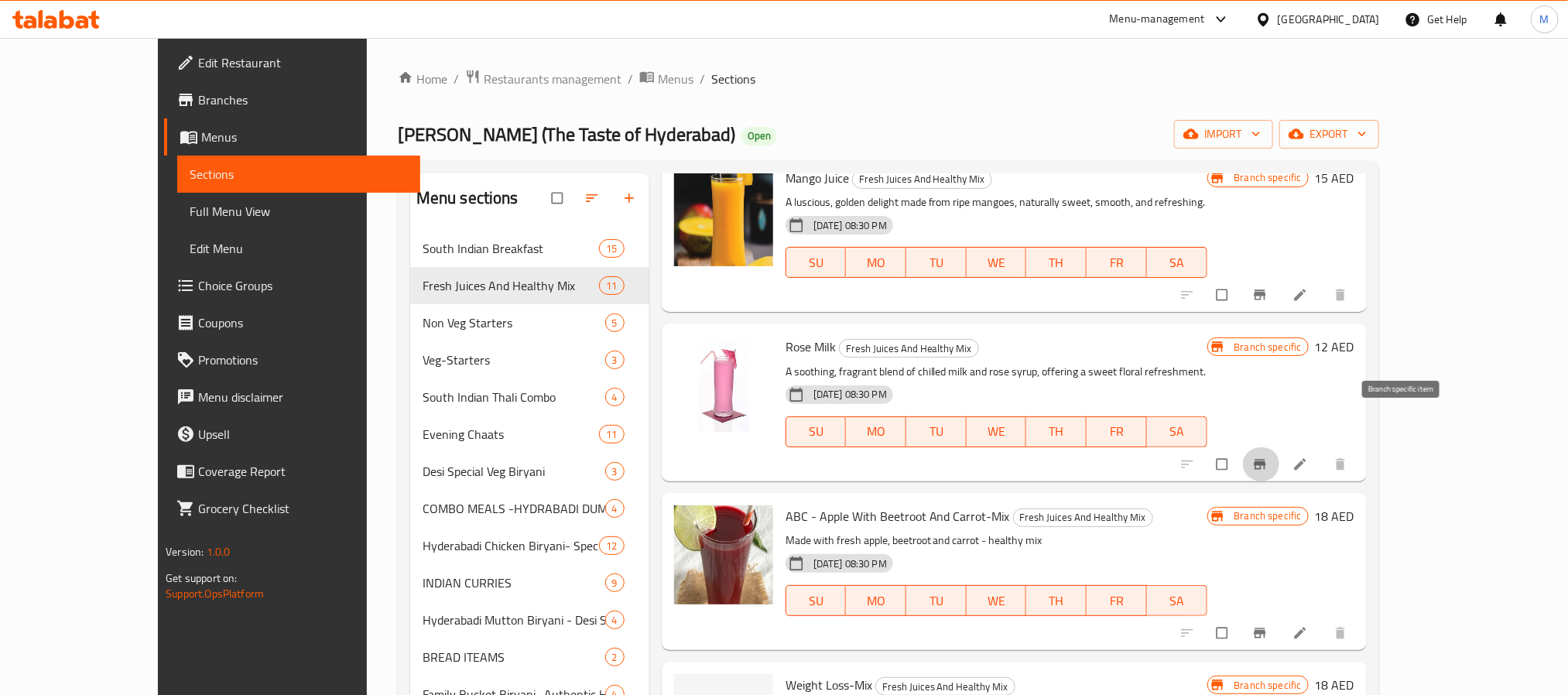
click at [1265, 459] on icon "Branch-specific-item" at bounding box center [1259, 464] width 11 height 10
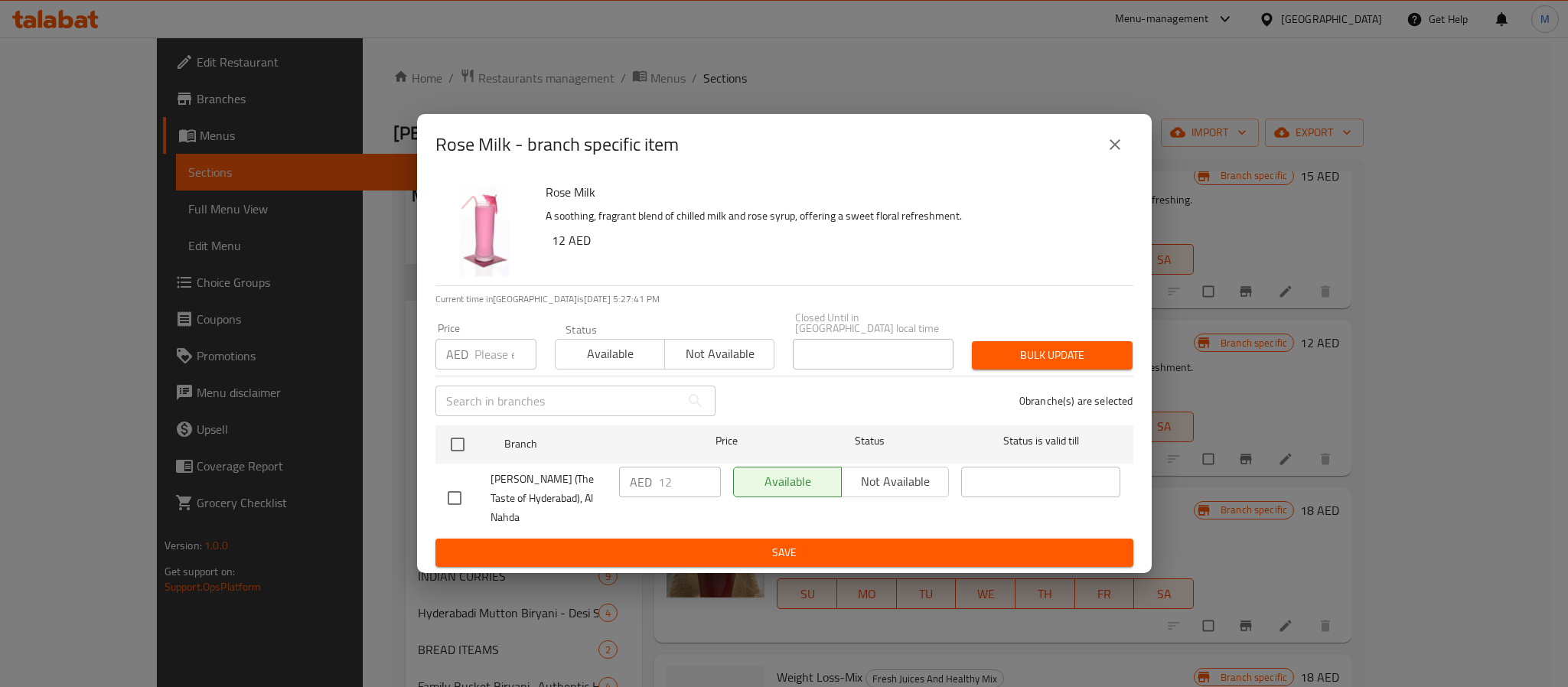
click at [1117, 150] on icon "close" at bounding box center [1115, 144] width 11 height 11
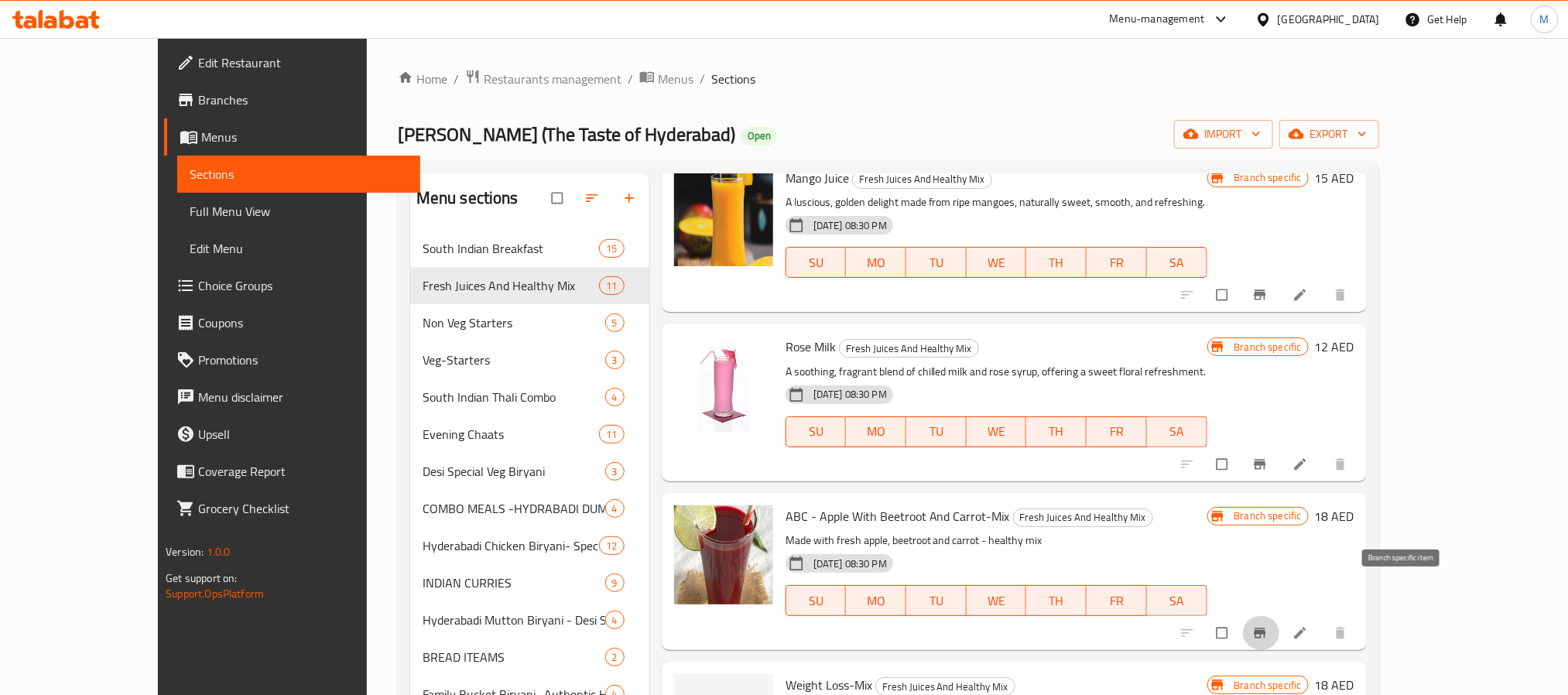
click at [1265, 628] on icon "Branch-specific-item" at bounding box center [1259, 633] width 11 height 10
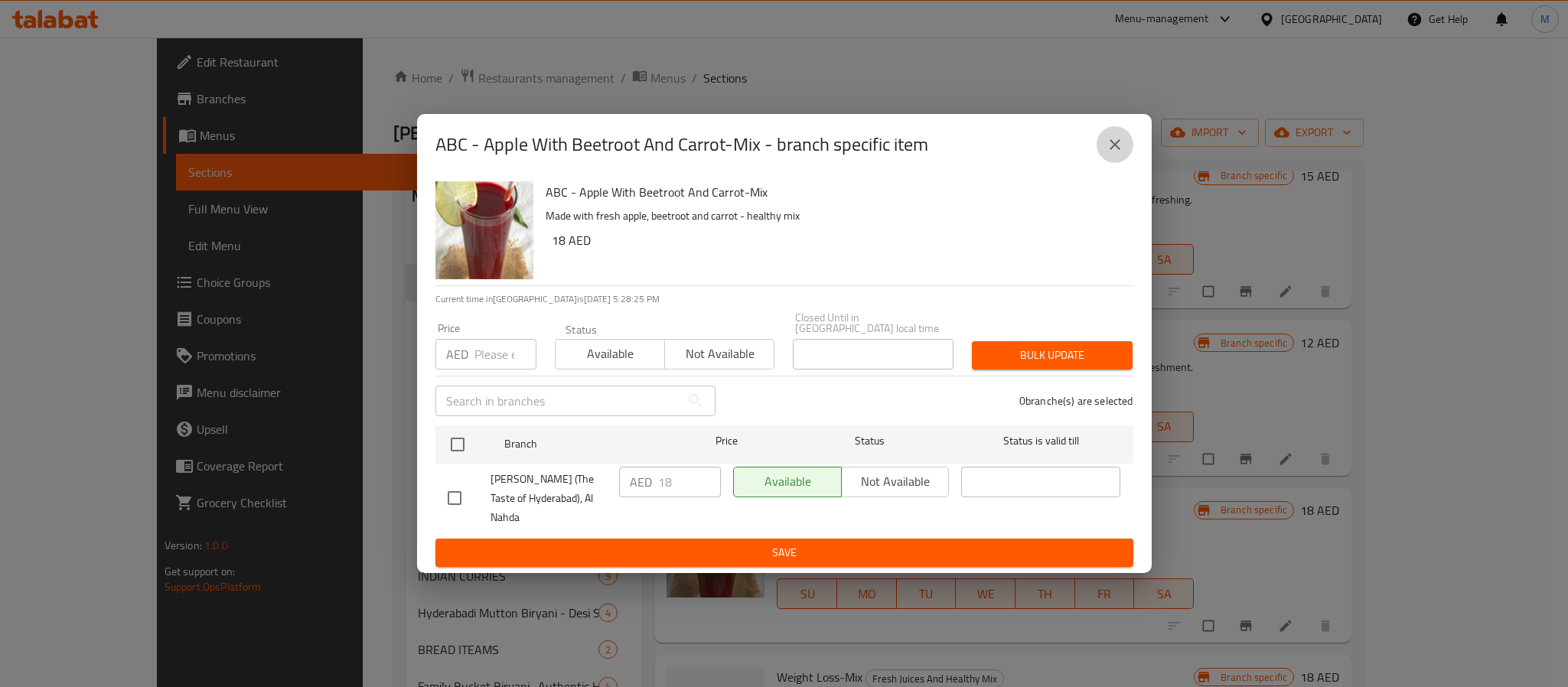
click at [1107, 149] on icon "close" at bounding box center [1115, 145] width 19 height 19
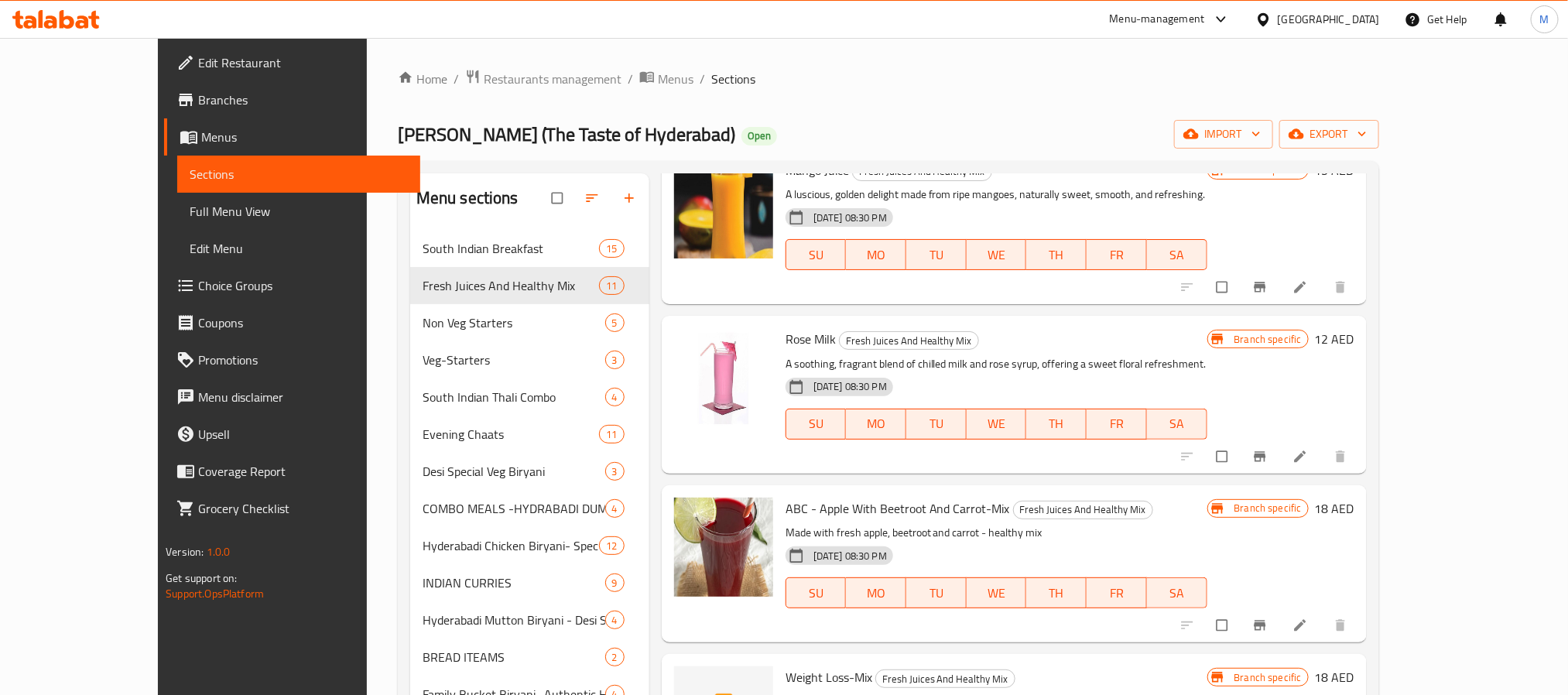
scroll to position [291, 0]
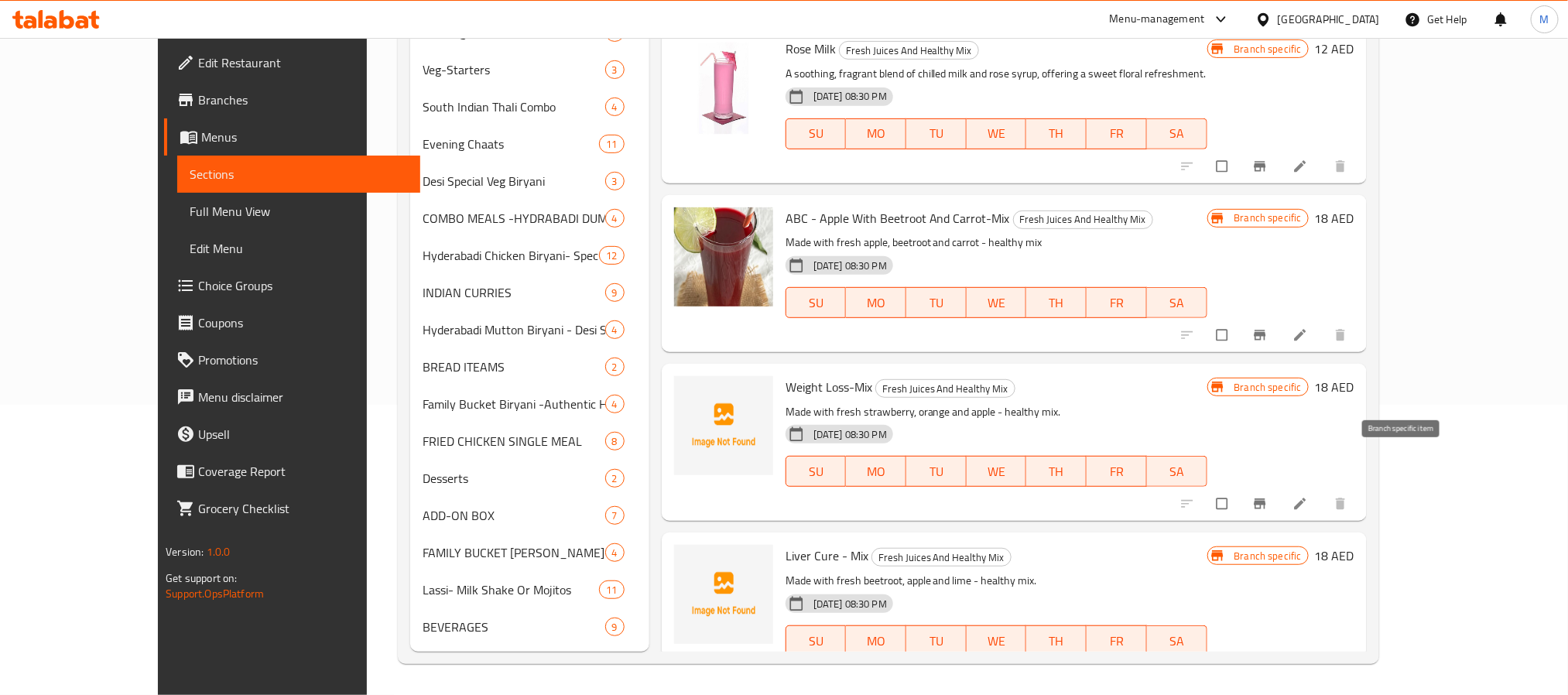
click at [1265, 499] on icon "Branch-specific-item" at bounding box center [1259, 504] width 11 height 10
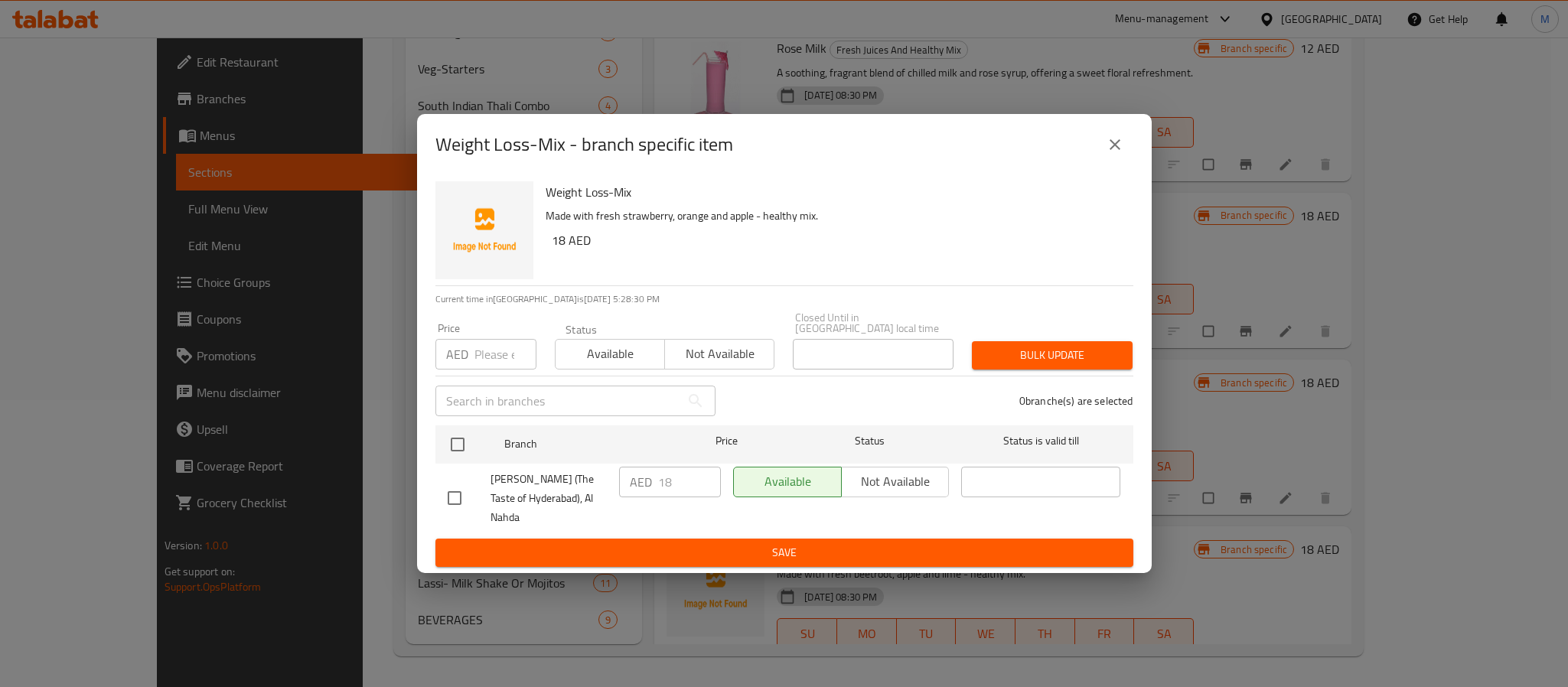
click at [1121, 150] on icon "close" at bounding box center [1115, 145] width 19 height 19
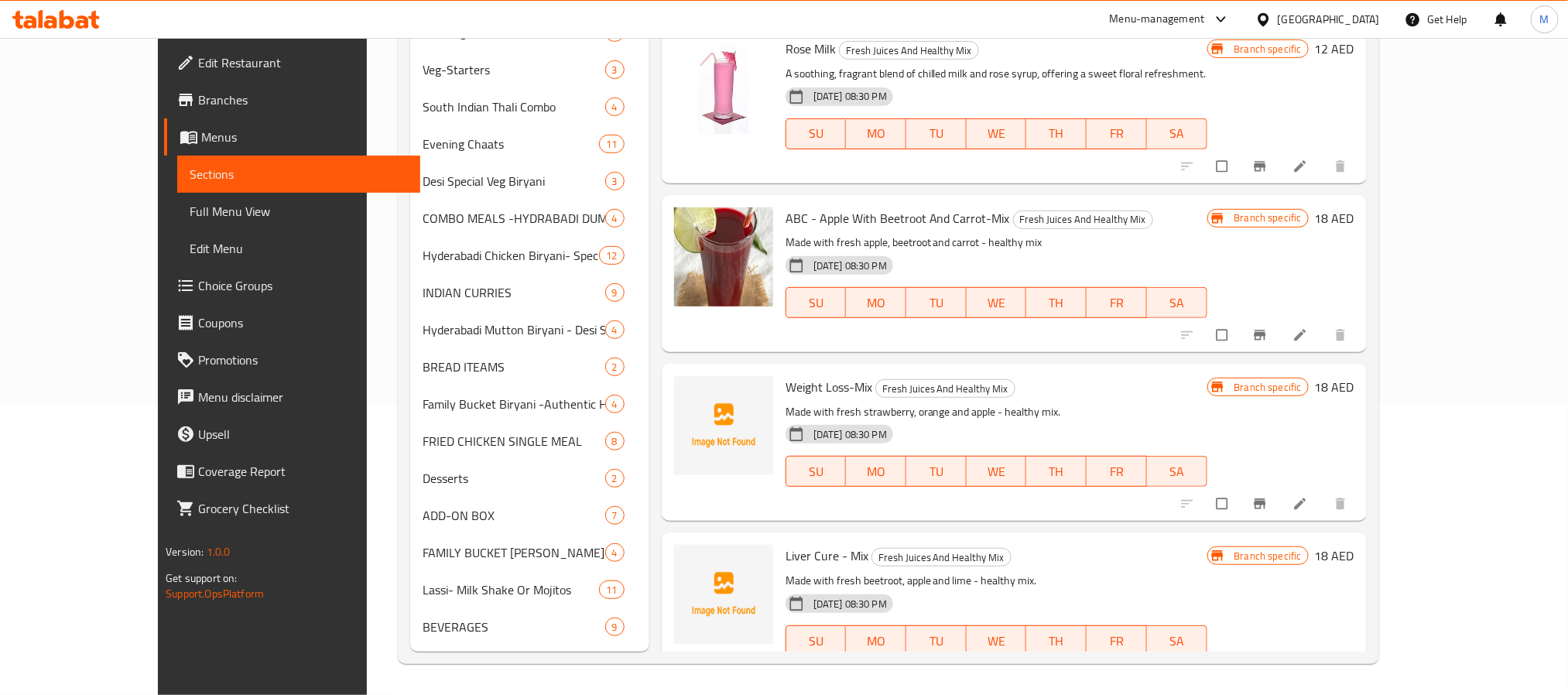
click at [1267, 666] on icon "Branch-specific-item" at bounding box center [1259, 673] width 16 height 16
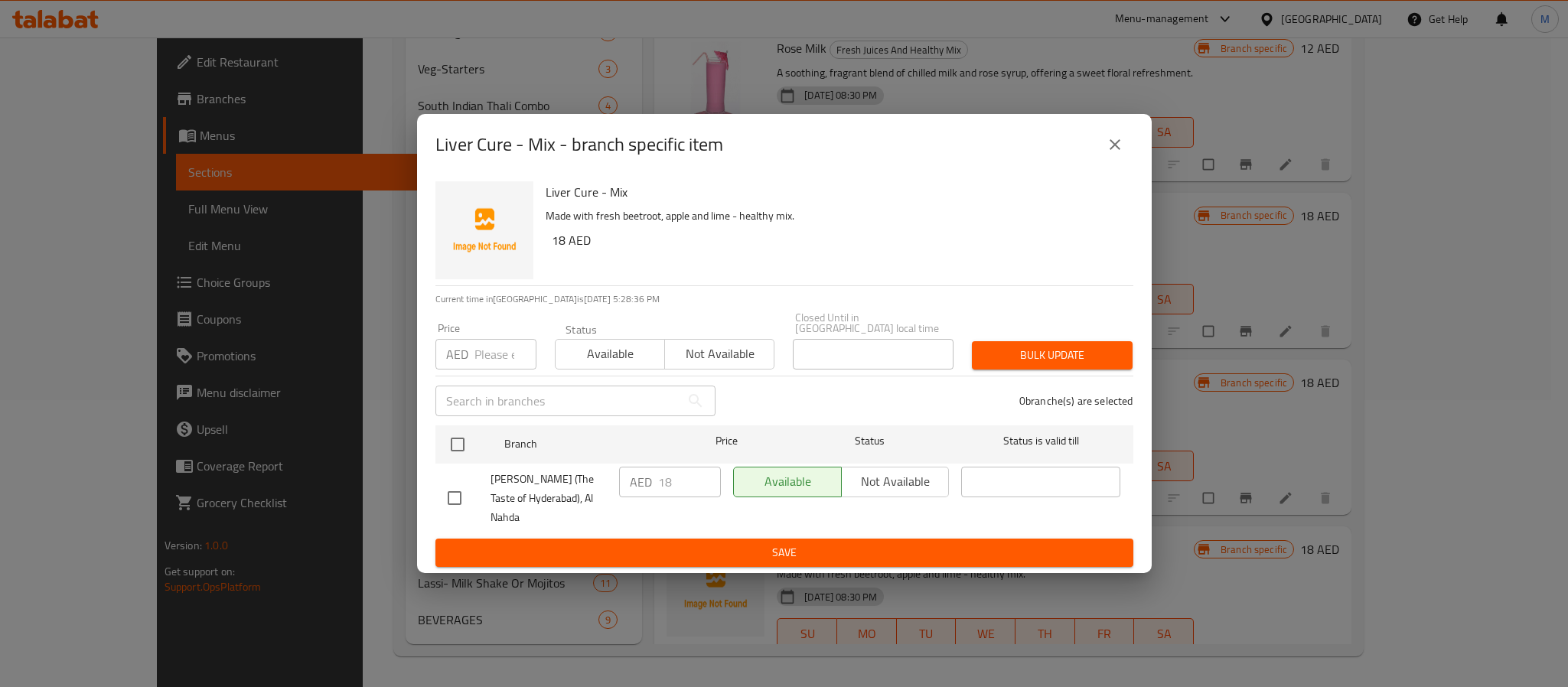
click at [1119, 147] on icon "close" at bounding box center [1115, 145] width 19 height 19
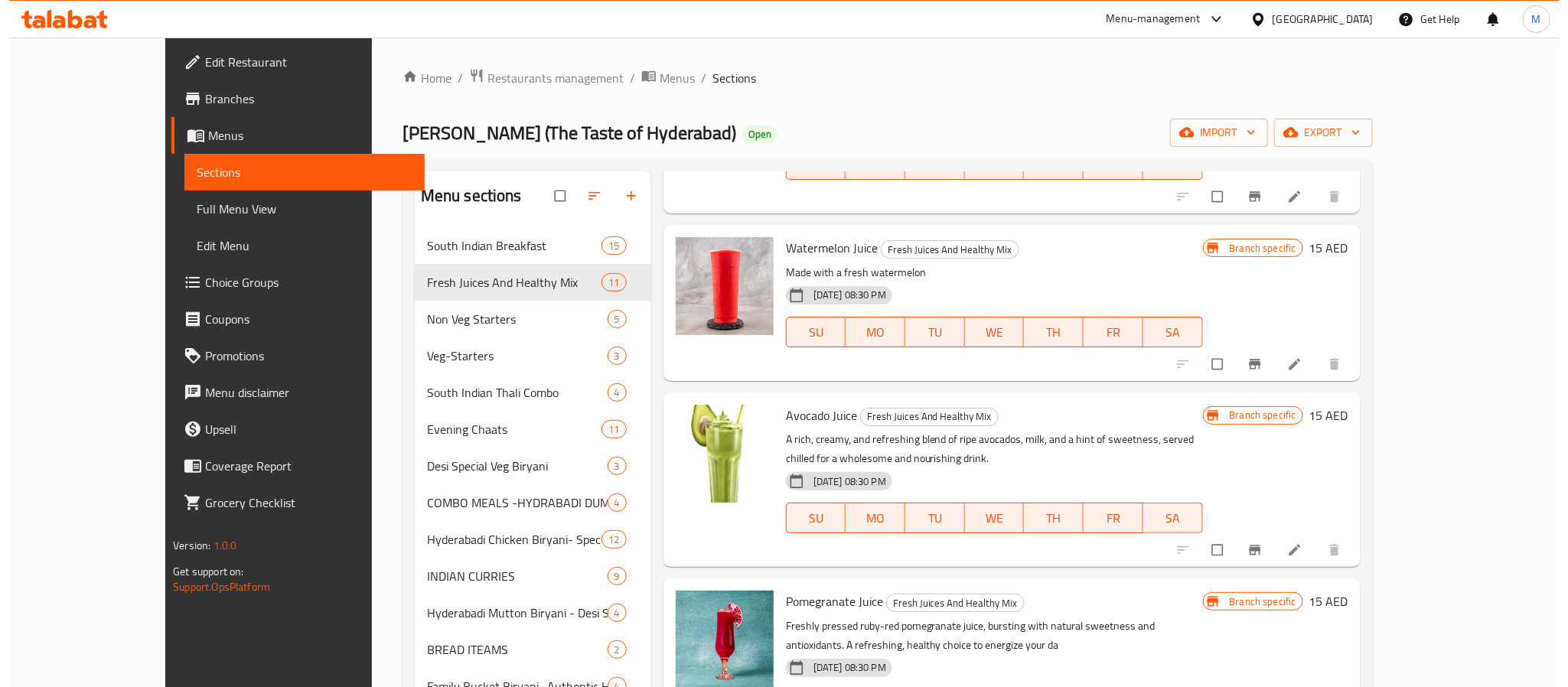
scroll to position [0, 0]
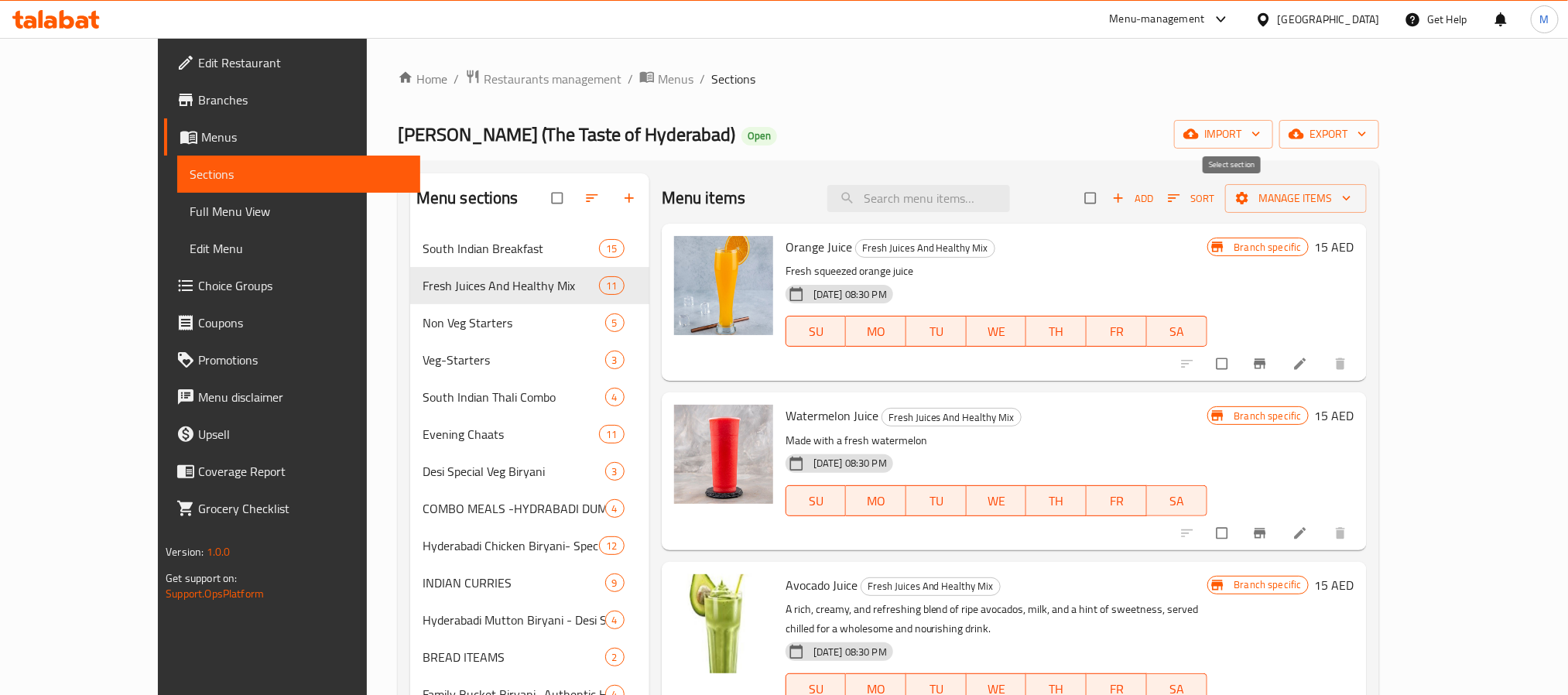
click at [1108, 202] on input "checkbox" at bounding box center [1092, 198] width 33 height 29
checkbox input "true"
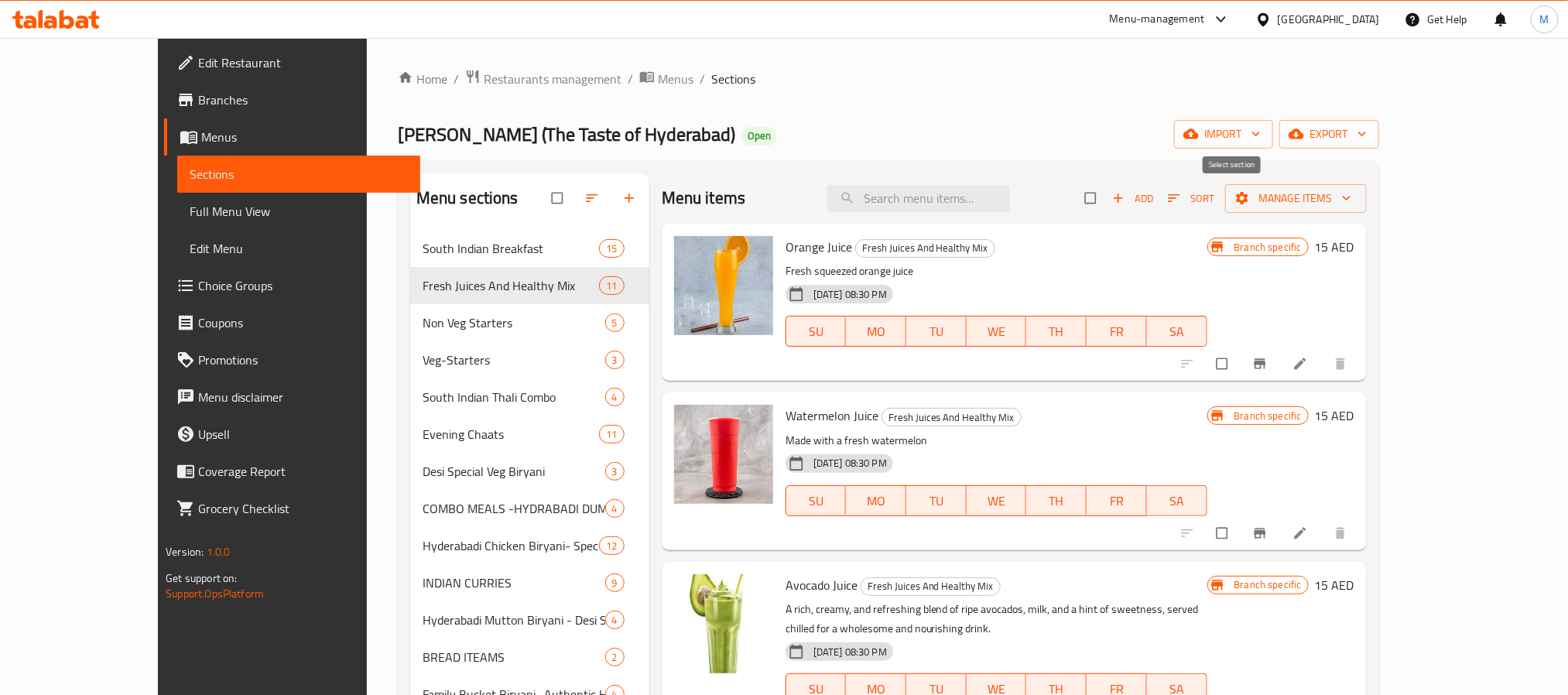
checkbox input "true"
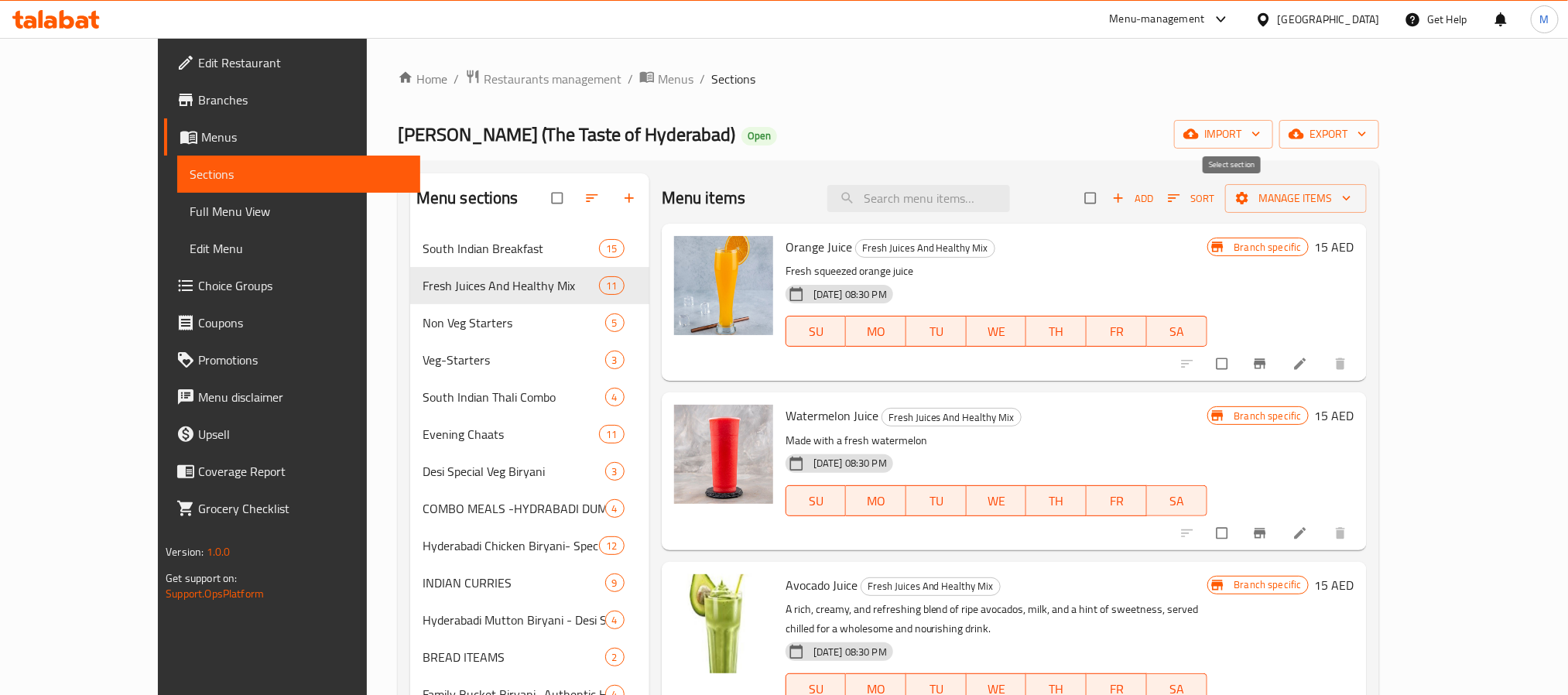
checkbox input "true"
click at [1354, 202] on span "Manage items" at bounding box center [1296, 198] width 117 height 19
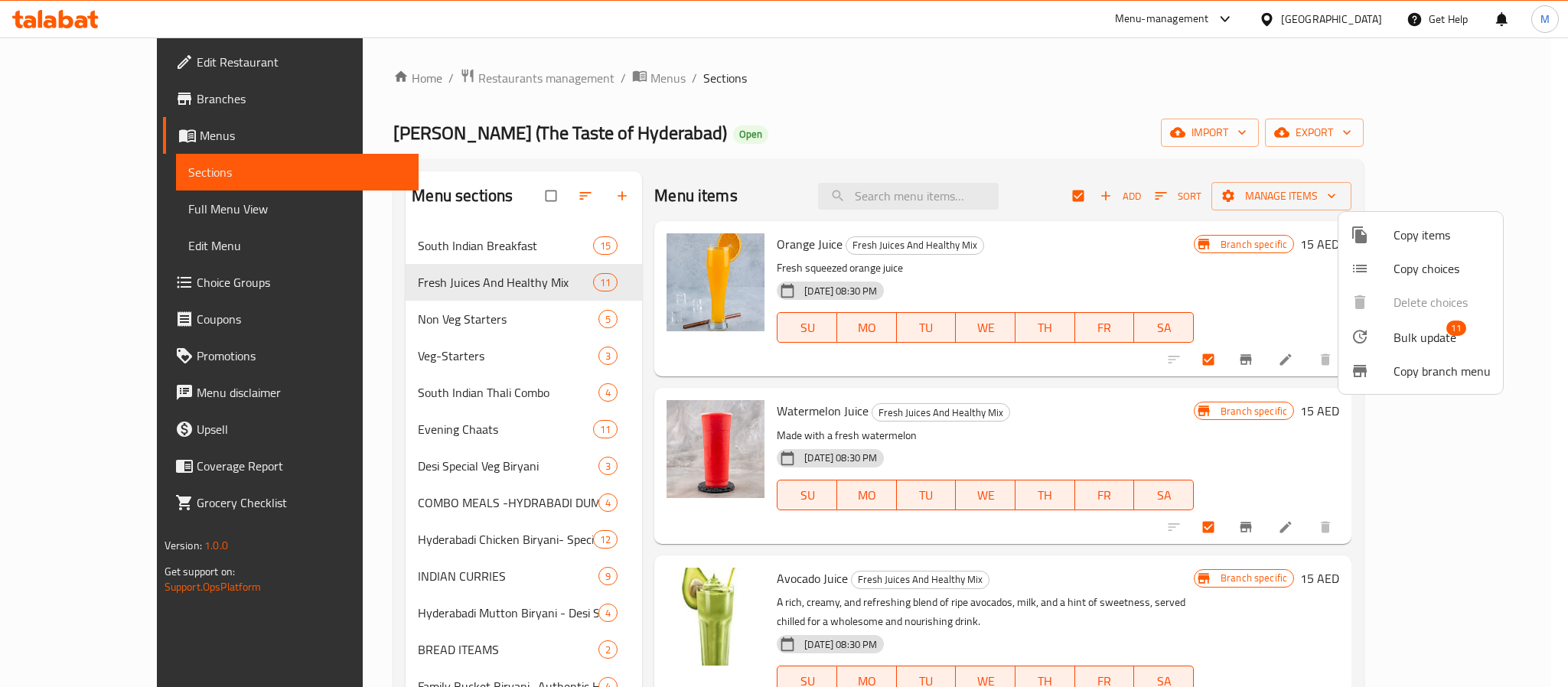
click at [1412, 320] on li "Bulk update 11" at bounding box center [1420, 336] width 165 height 35
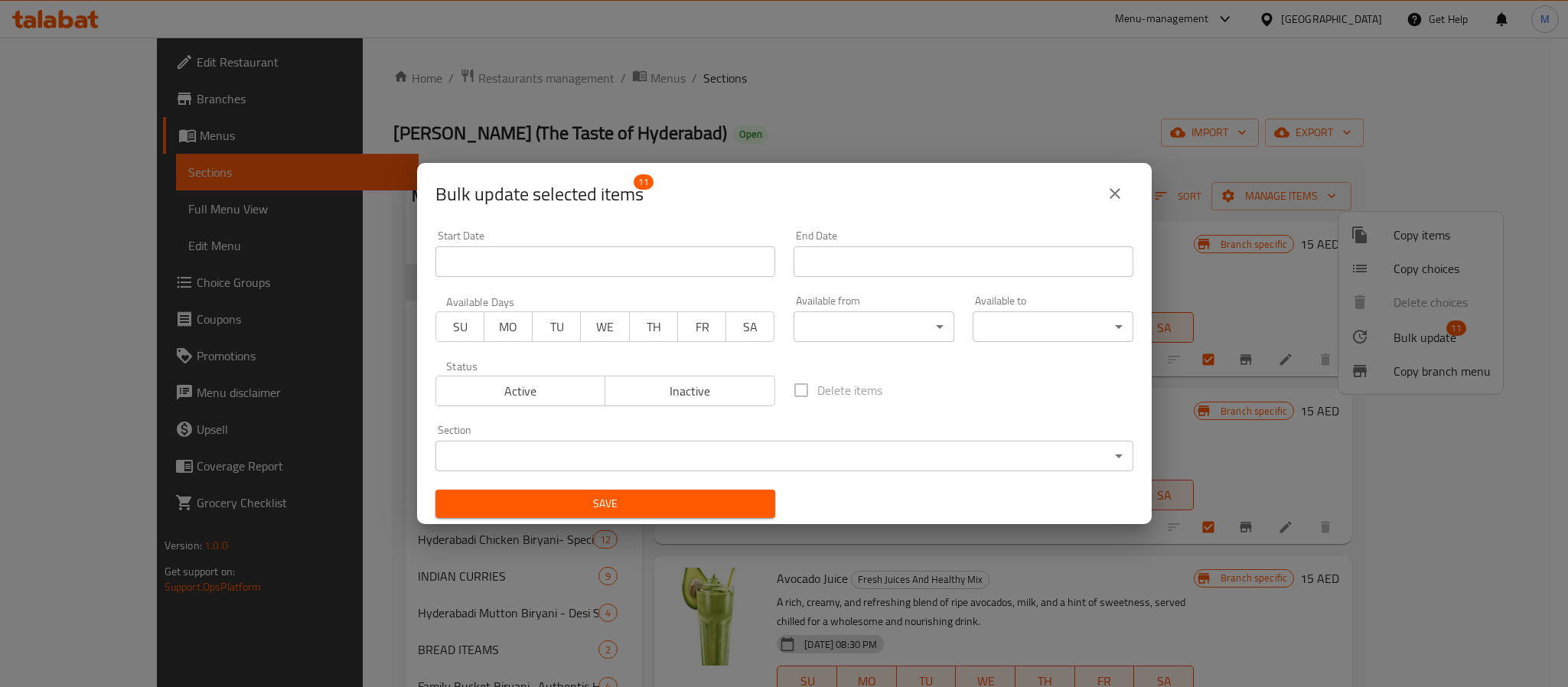
click at [876, 319] on body "​ Menu-management United Arab Emirates Get Help M Edit Restaurant Branches Menu…" at bounding box center [784, 362] width 1568 height 649
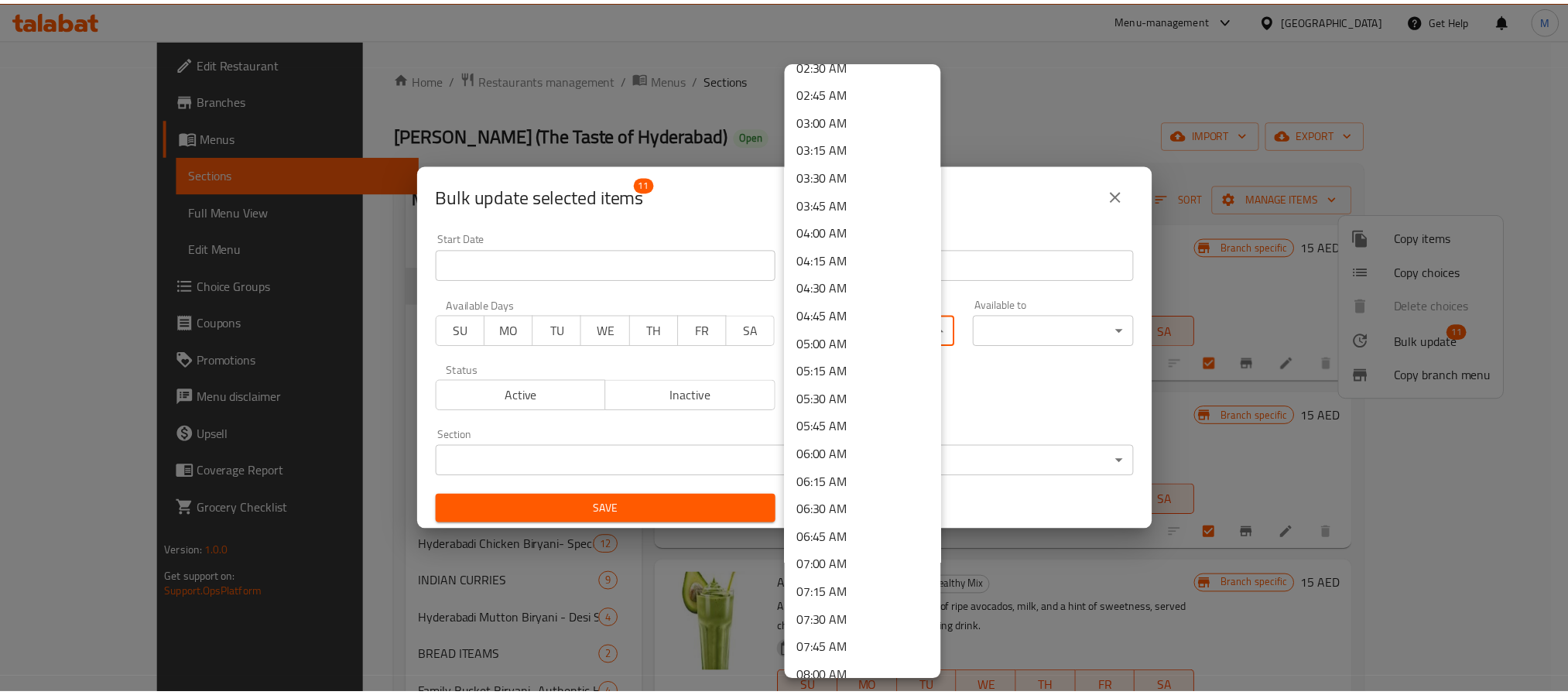
scroll to position [348, 0]
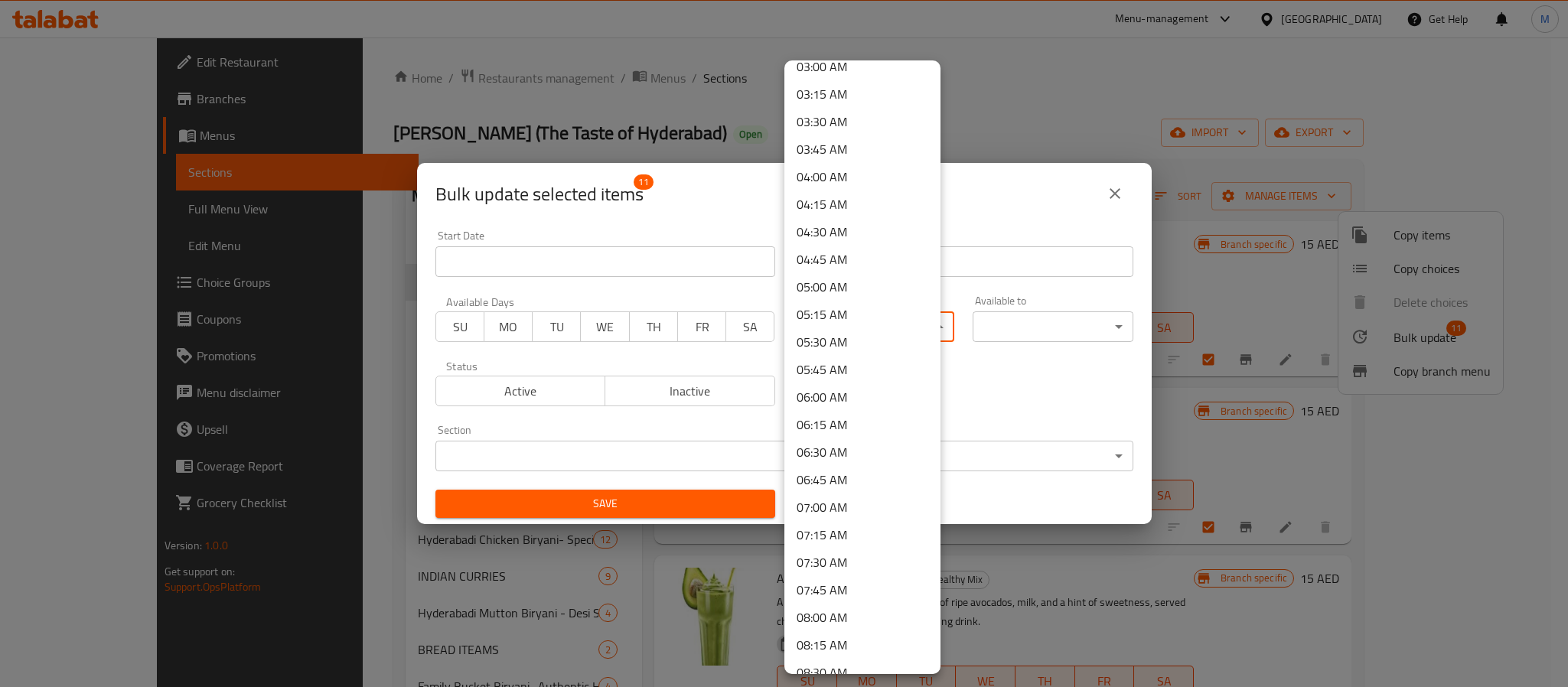
click at [829, 505] on li "07:00 AM" at bounding box center [862, 507] width 156 height 27
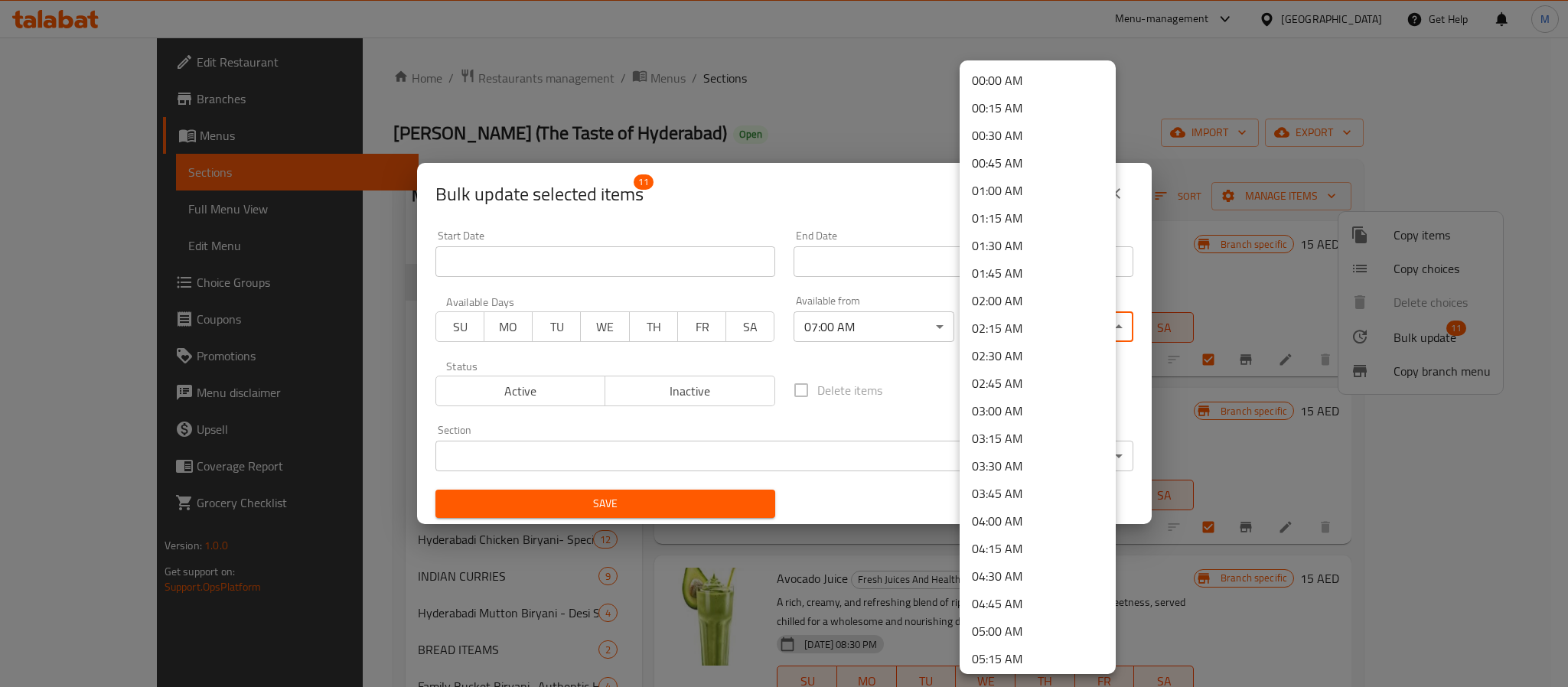
click at [1020, 313] on body "​ Menu-management United Arab Emirates Get Help M Edit Restaurant Branches Menu…" at bounding box center [784, 362] width 1568 height 649
click at [1005, 407] on li "03:00 AM" at bounding box center [1038, 411] width 156 height 27
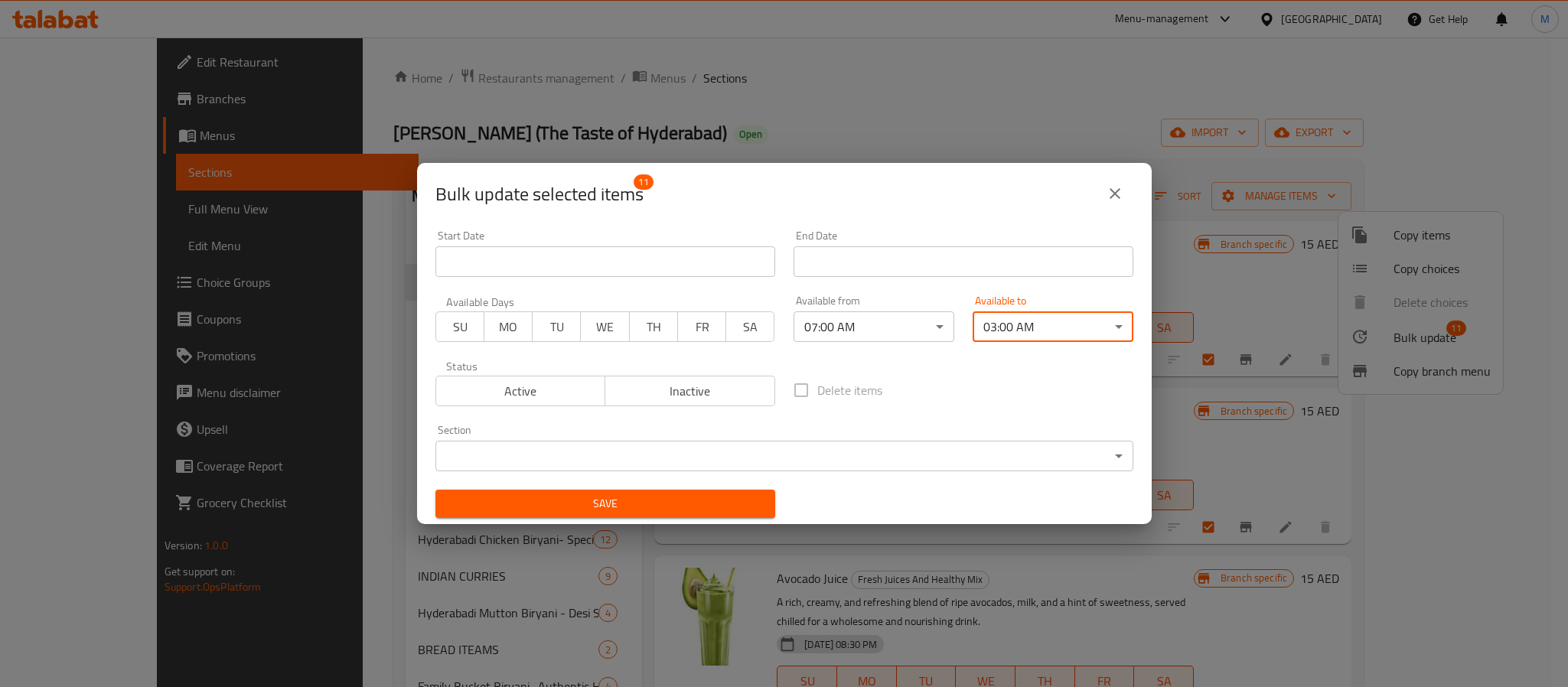
click at [671, 488] on div "Save" at bounding box center [605, 504] width 358 height 47
click at [677, 504] on span "Save" at bounding box center [605, 504] width 315 height 19
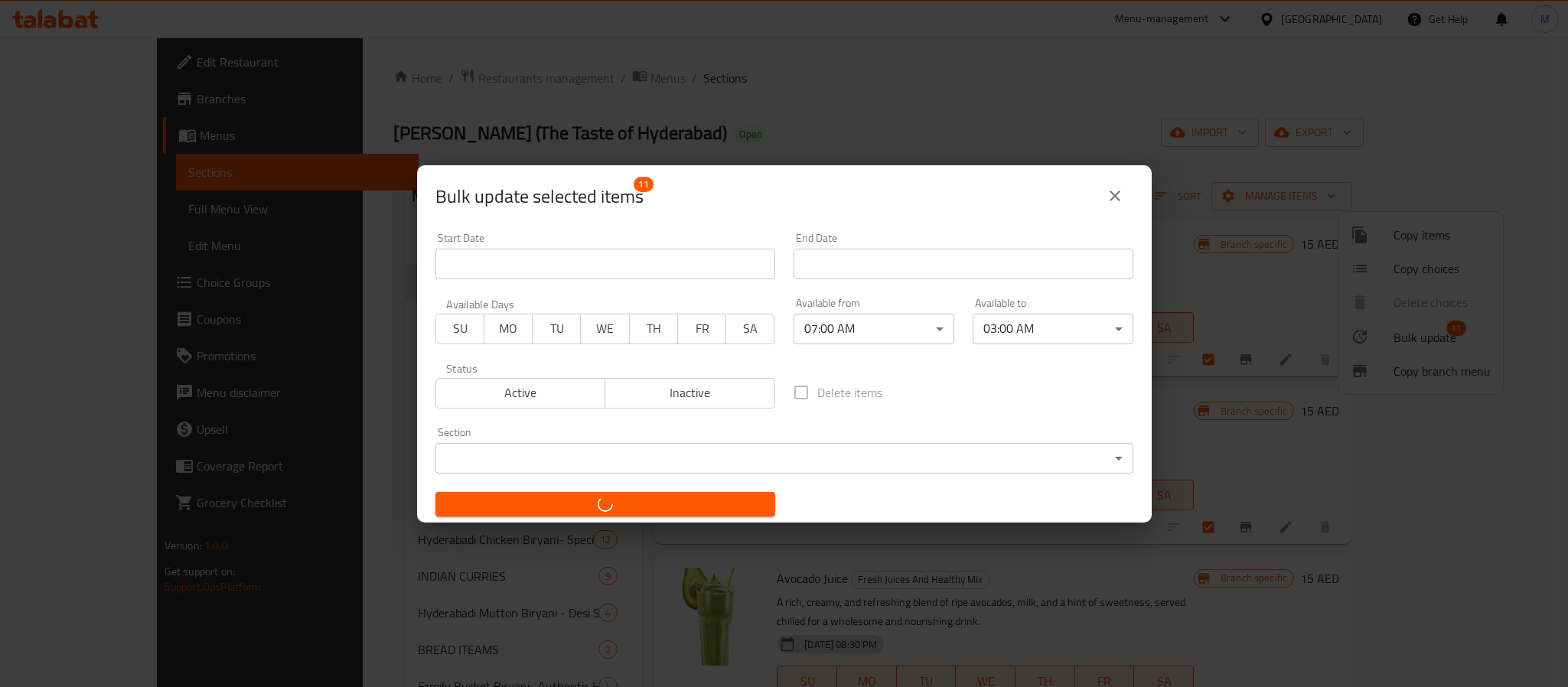
checkbox input "false"
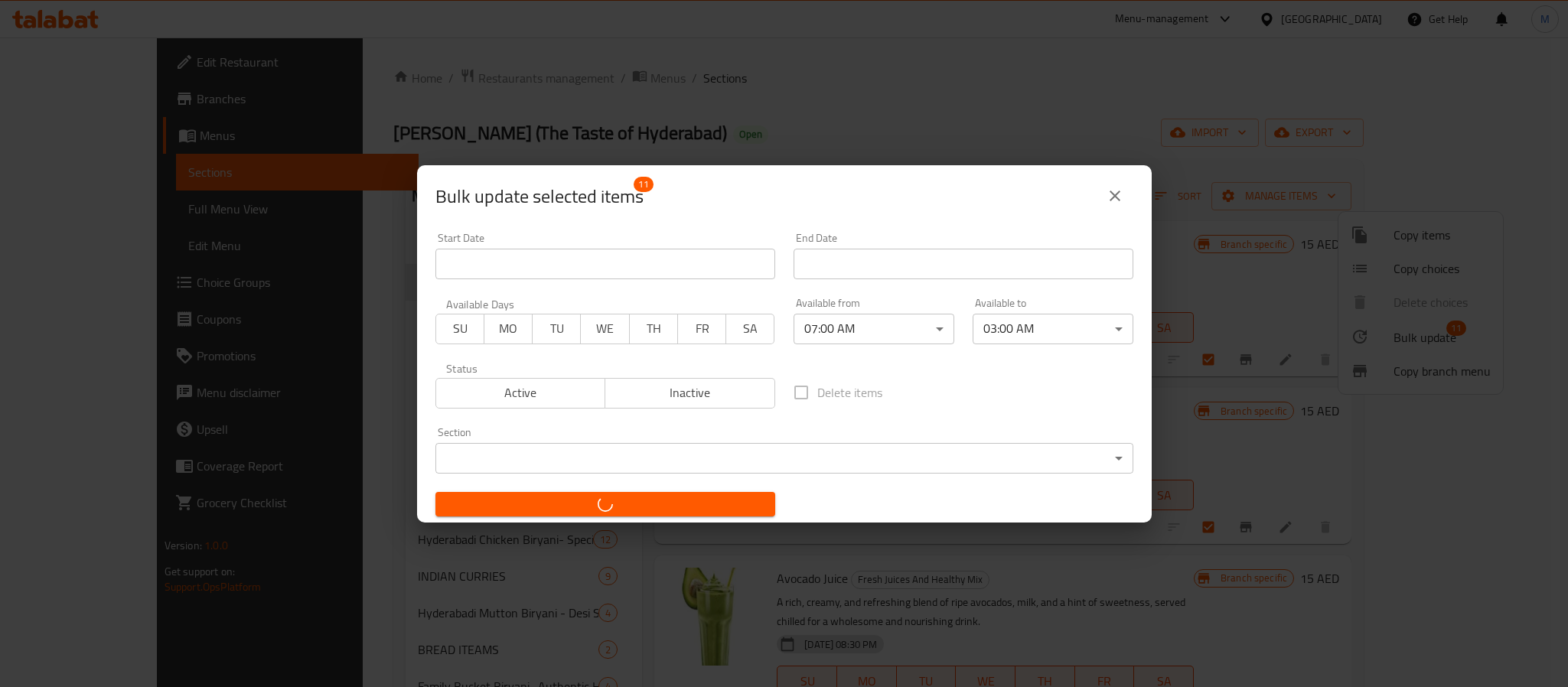
checkbox input "false"
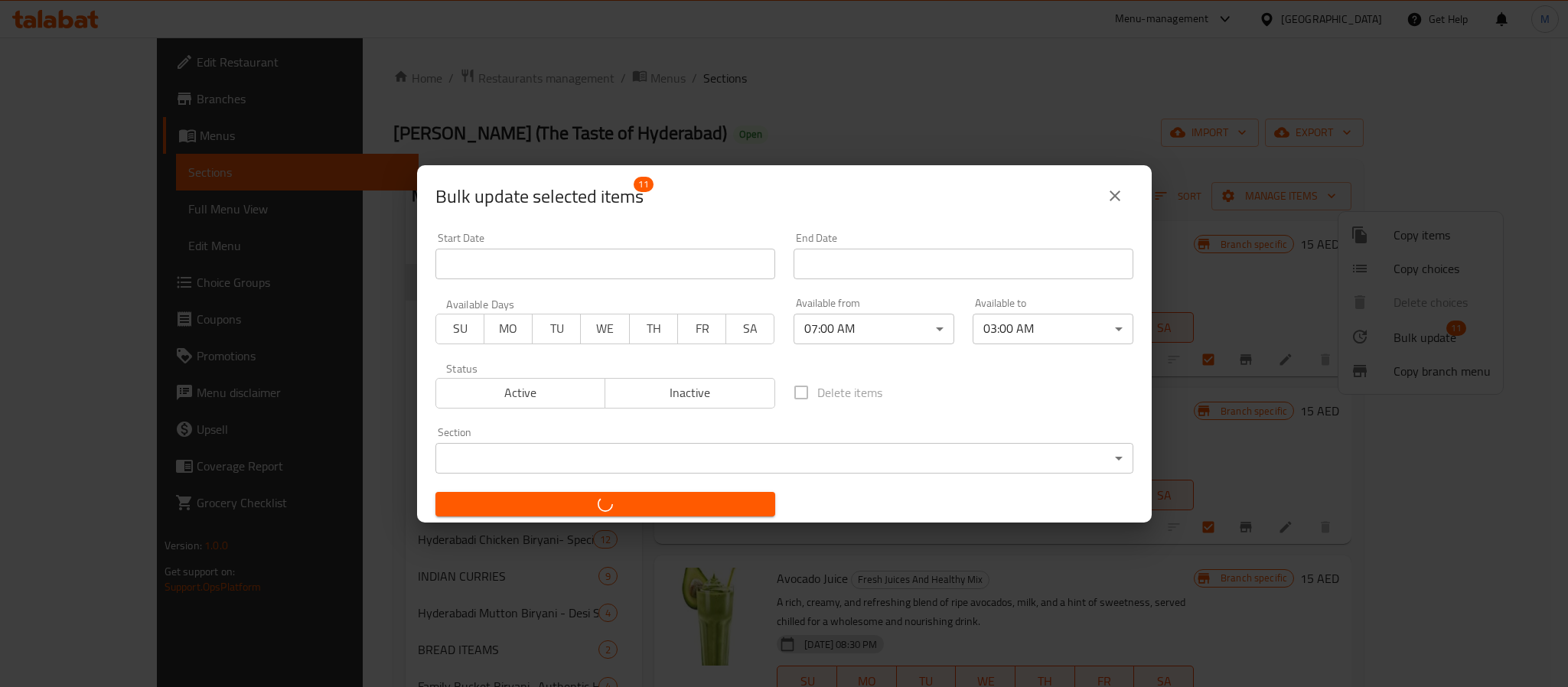
checkbox input "false"
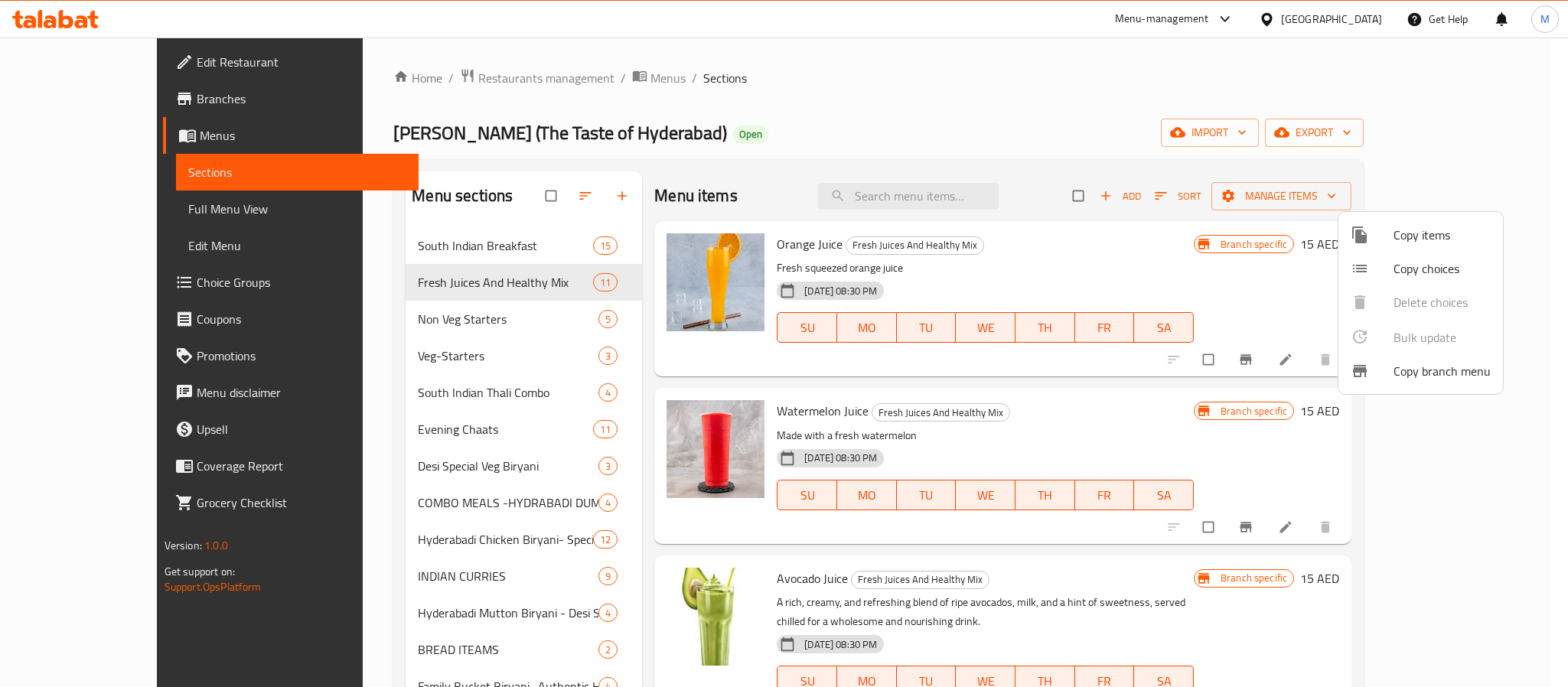
click at [1035, 282] on div at bounding box center [784, 344] width 1568 height 687
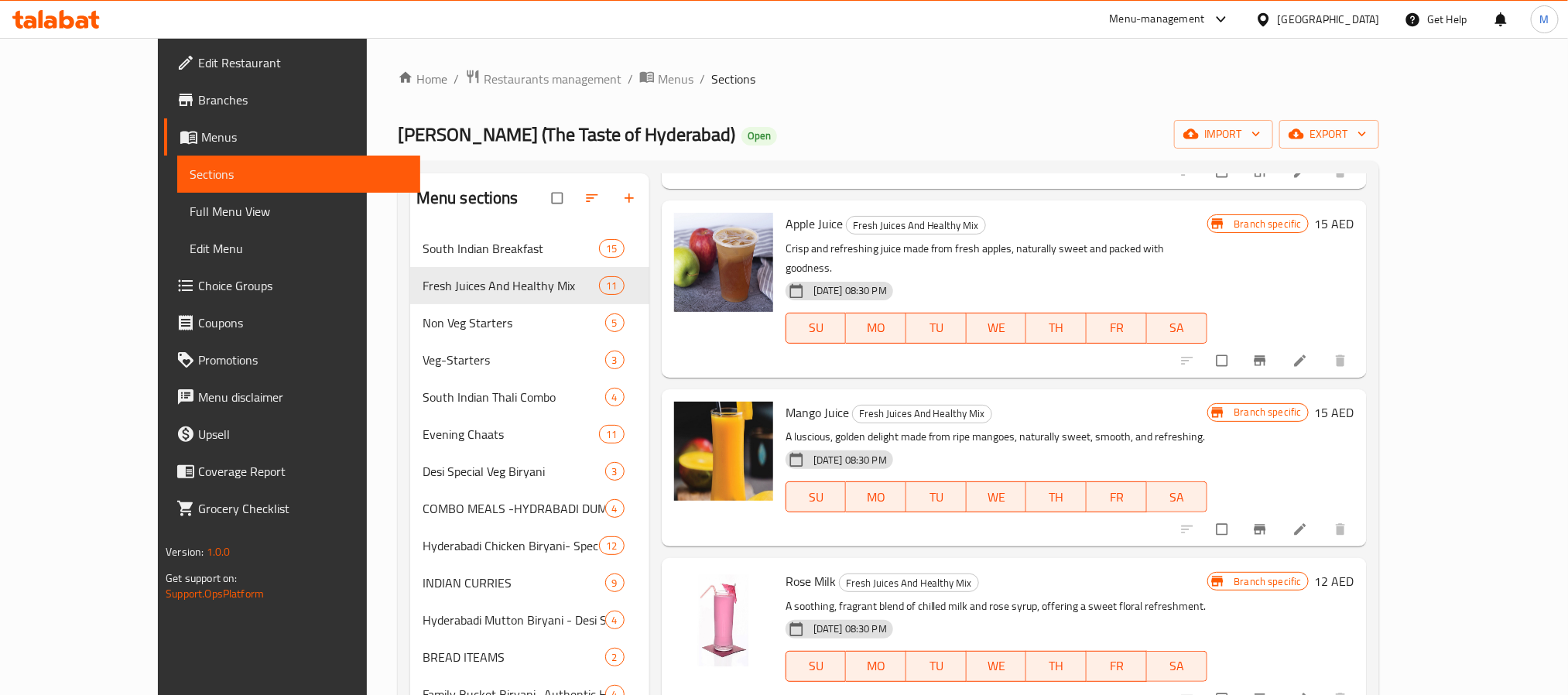
scroll to position [1168, 0]
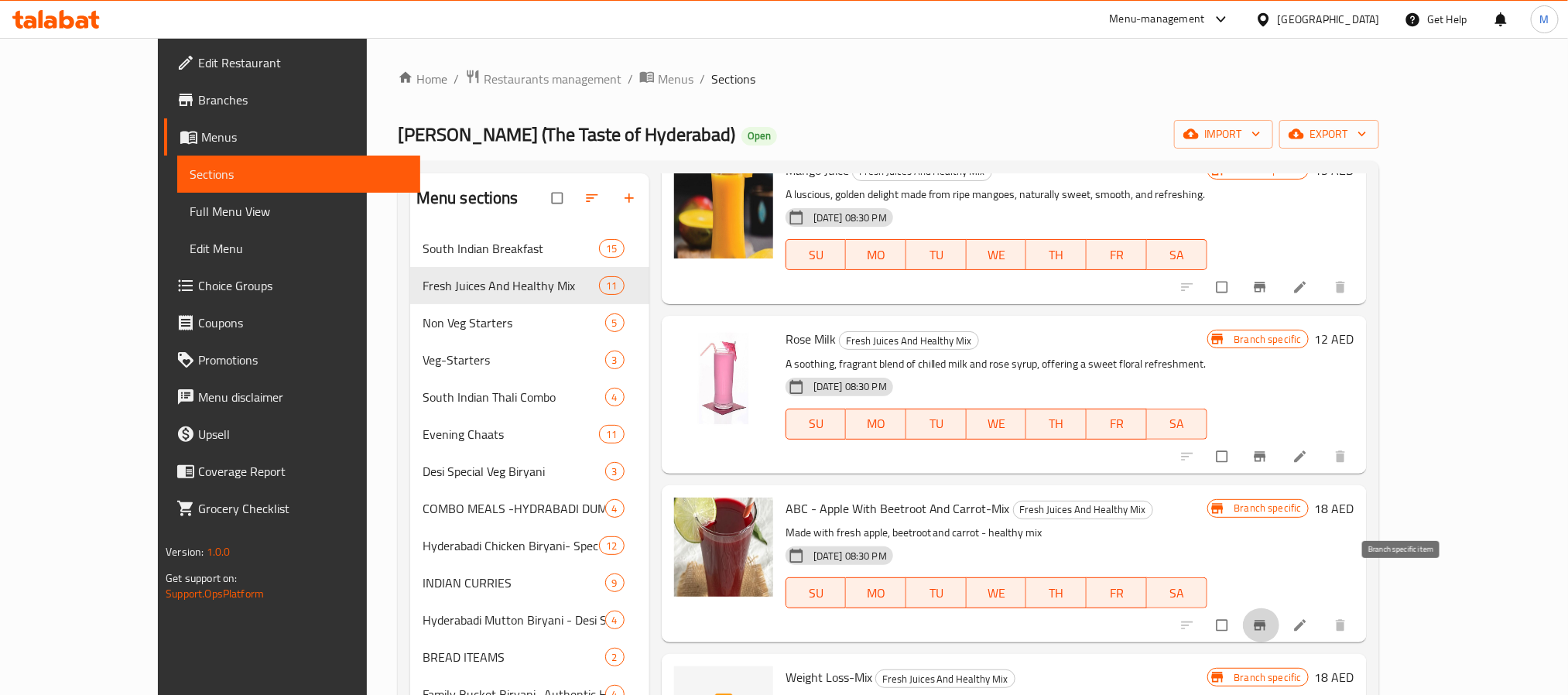
click at [1265, 620] on icon "Branch-specific-item" at bounding box center [1259, 625] width 11 height 10
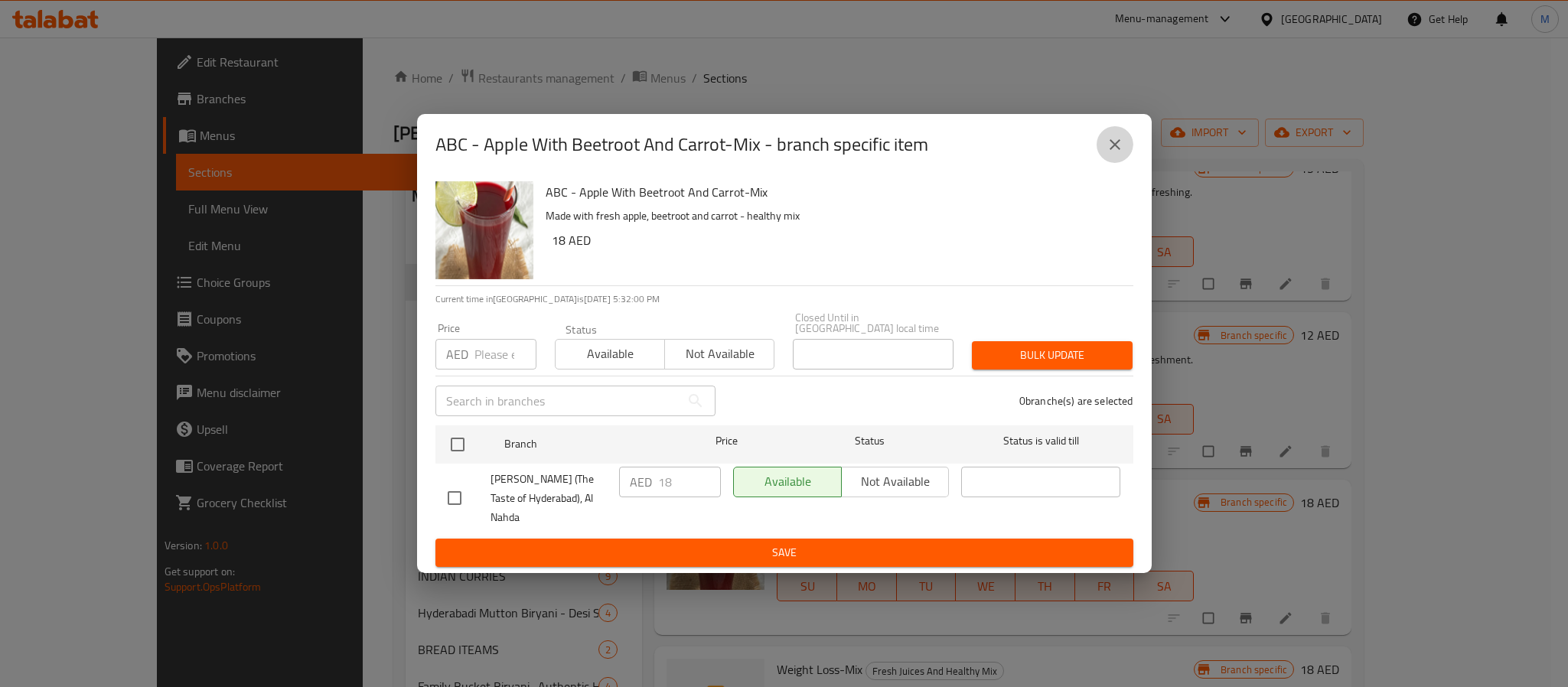
click at [1110, 153] on icon "close" at bounding box center [1115, 145] width 19 height 19
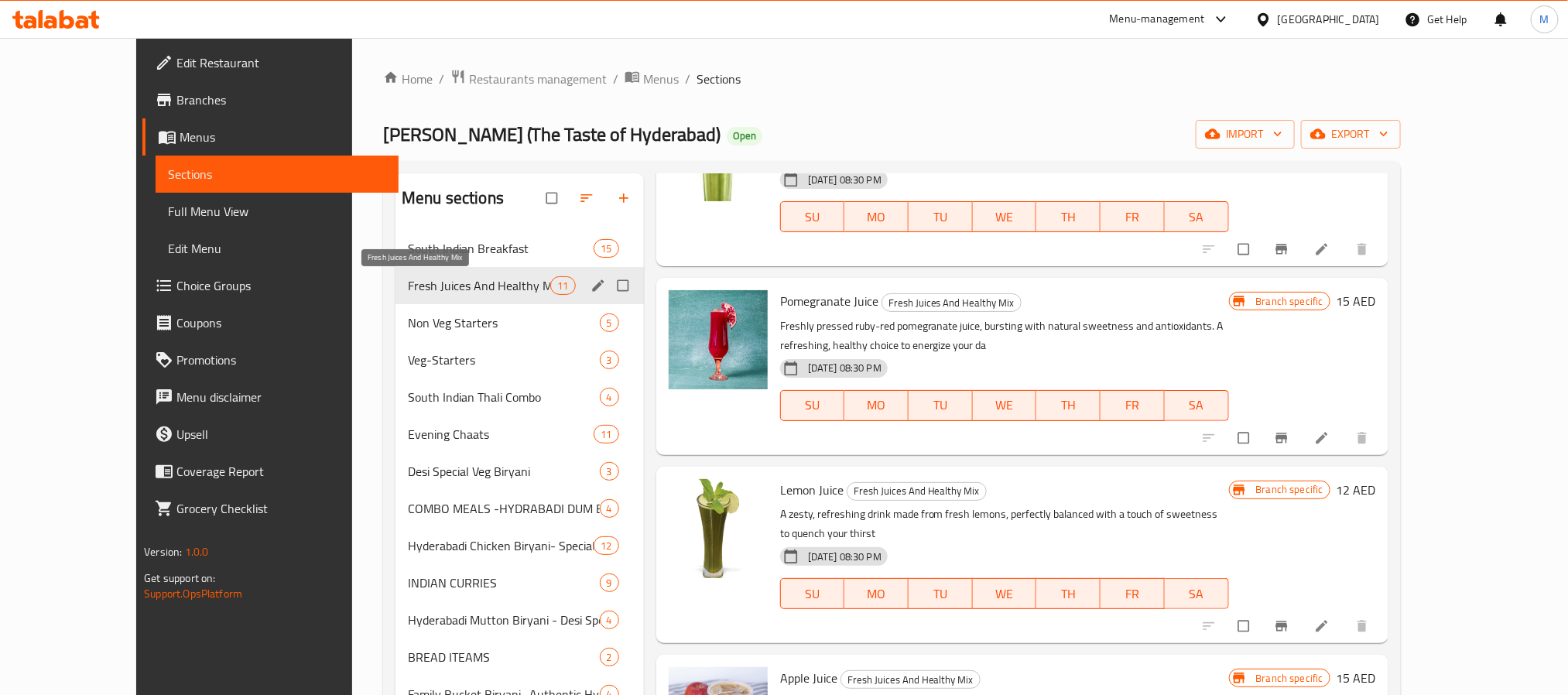
click at [446, 285] on span "Fresh Juices And Healthy Mix" at bounding box center [478, 285] width 142 height 19
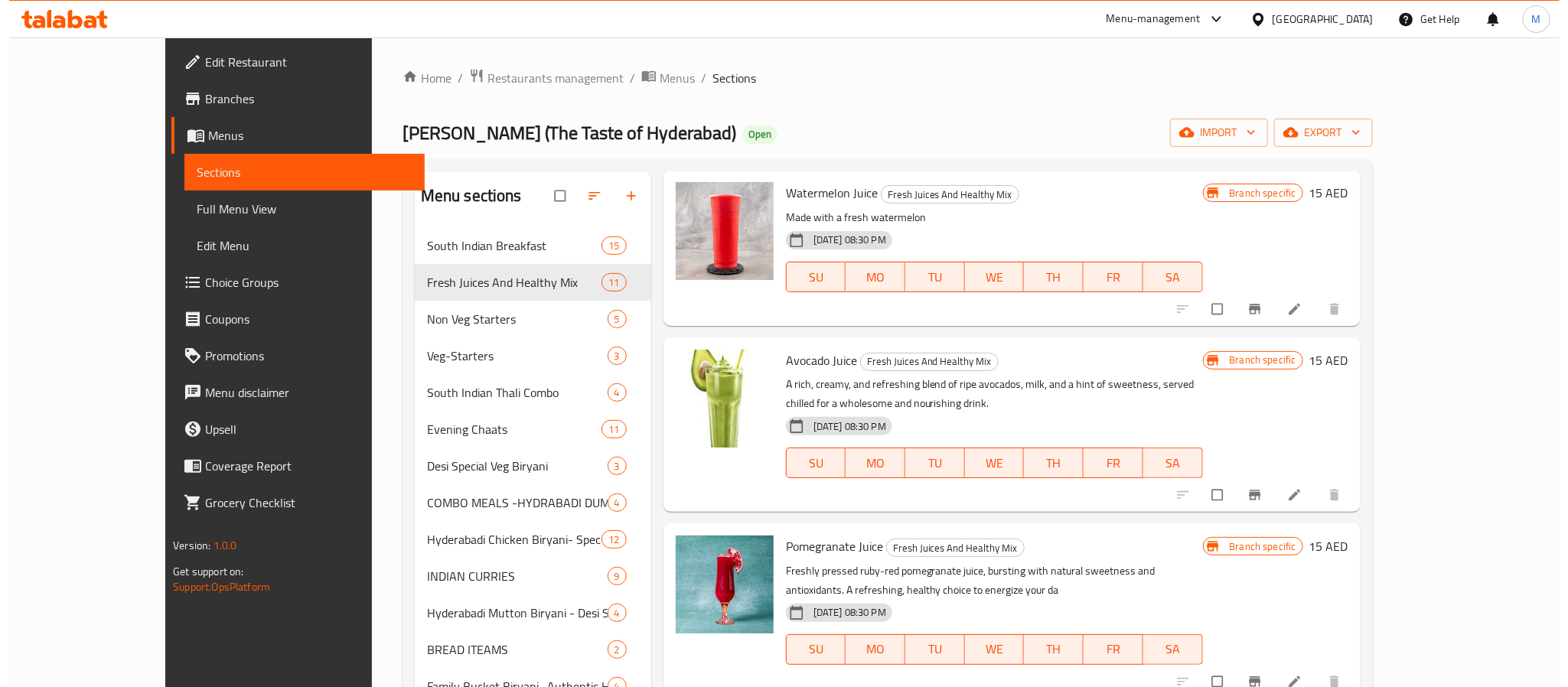
scroll to position [0, 0]
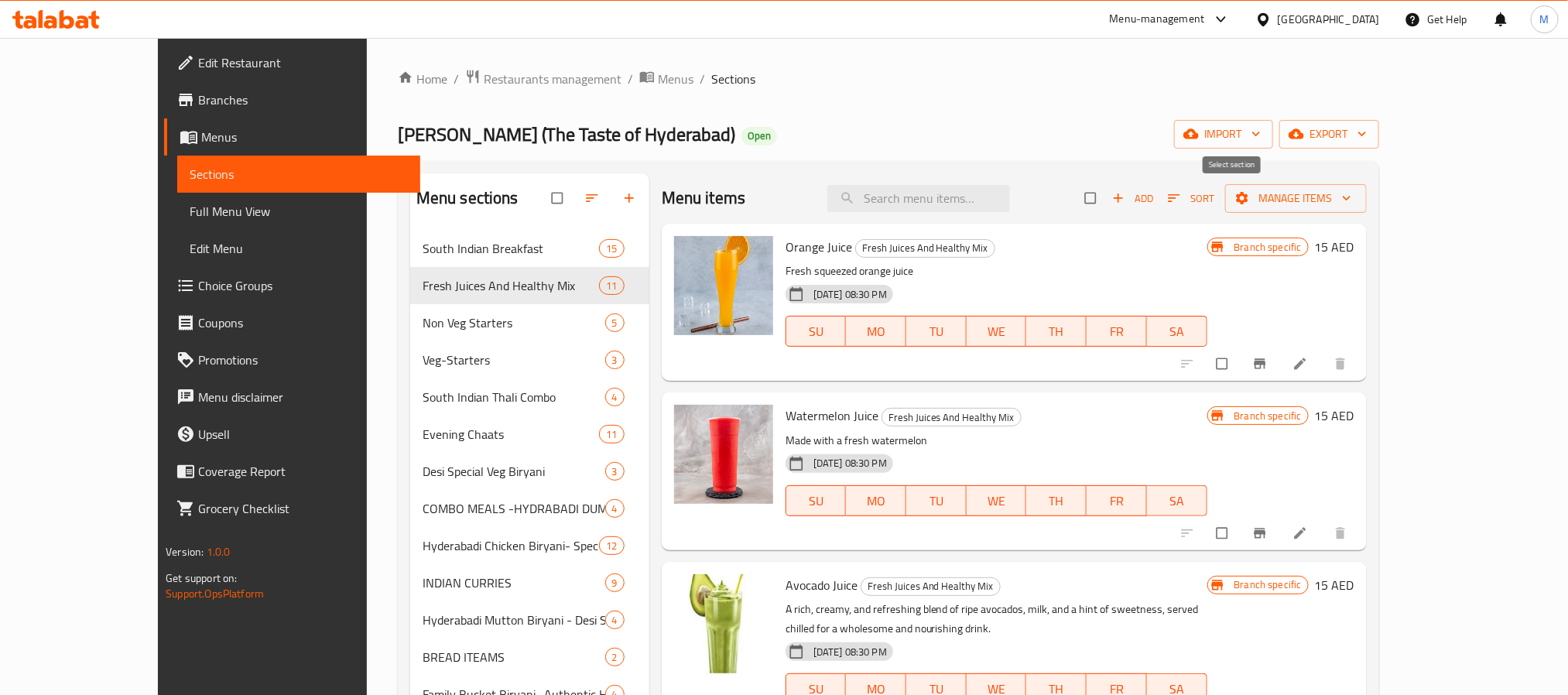
click at [1108, 193] on input "checkbox" at bounding box center [1092, 198] width 33 height 29
checkbox input "true"
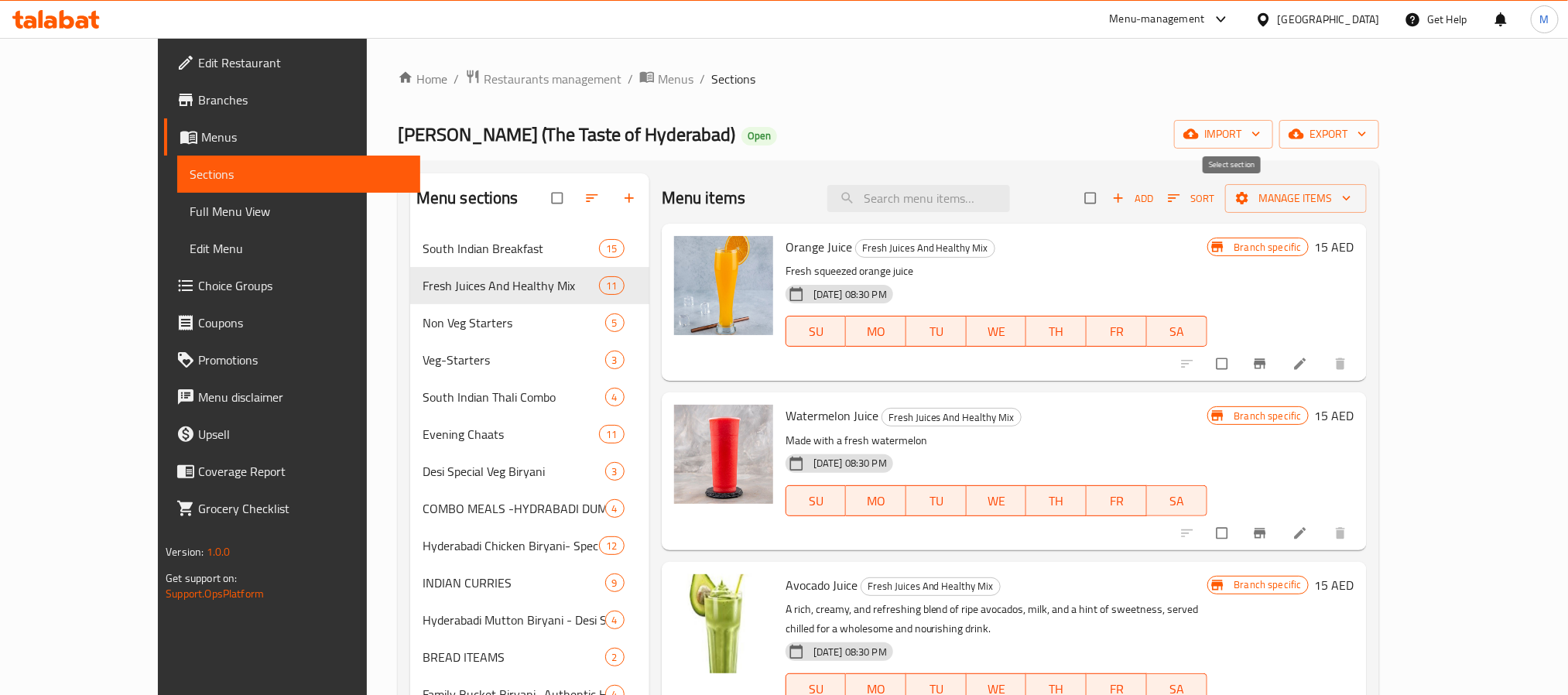
checkbox input "true"
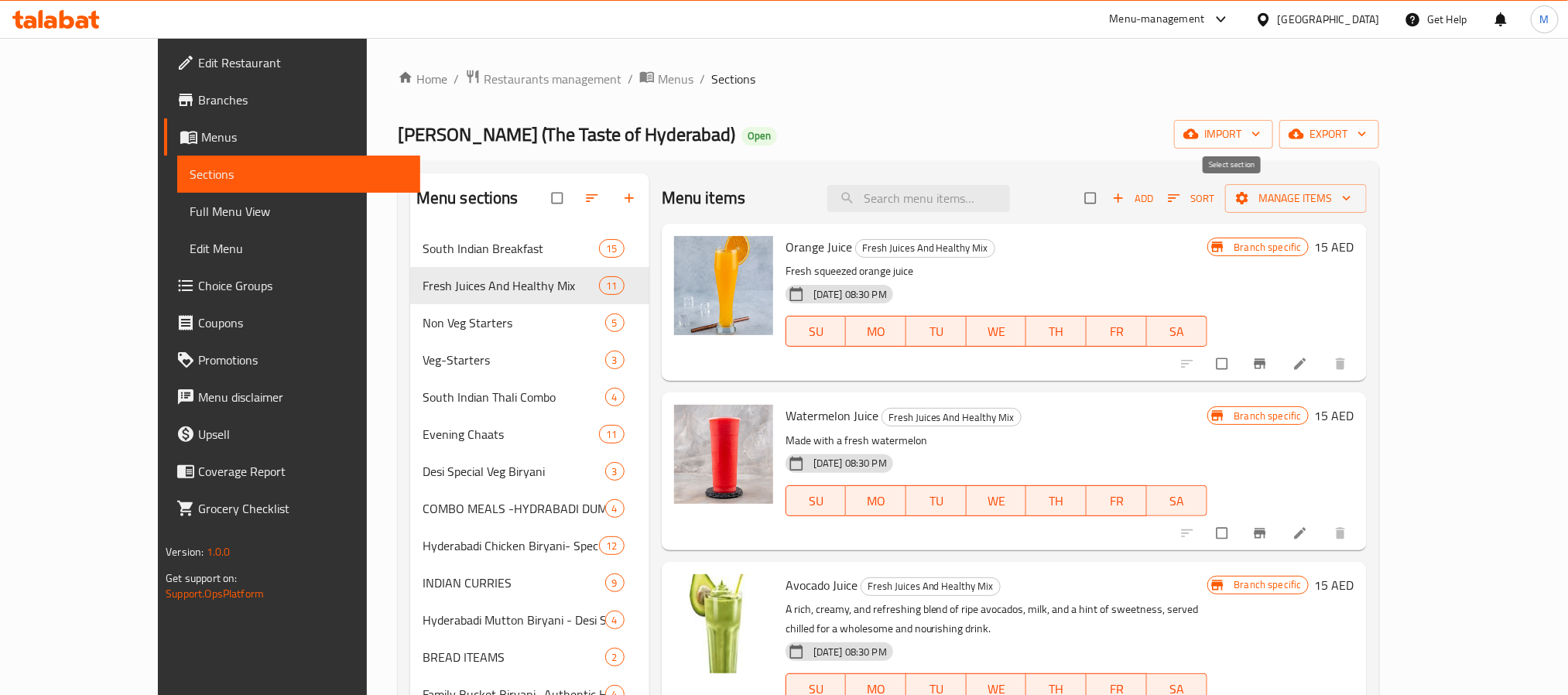
checkbox input "true"
click at [1354, 200] on span "Manage items" at bounding box center [1296, 198] width 117 height 19
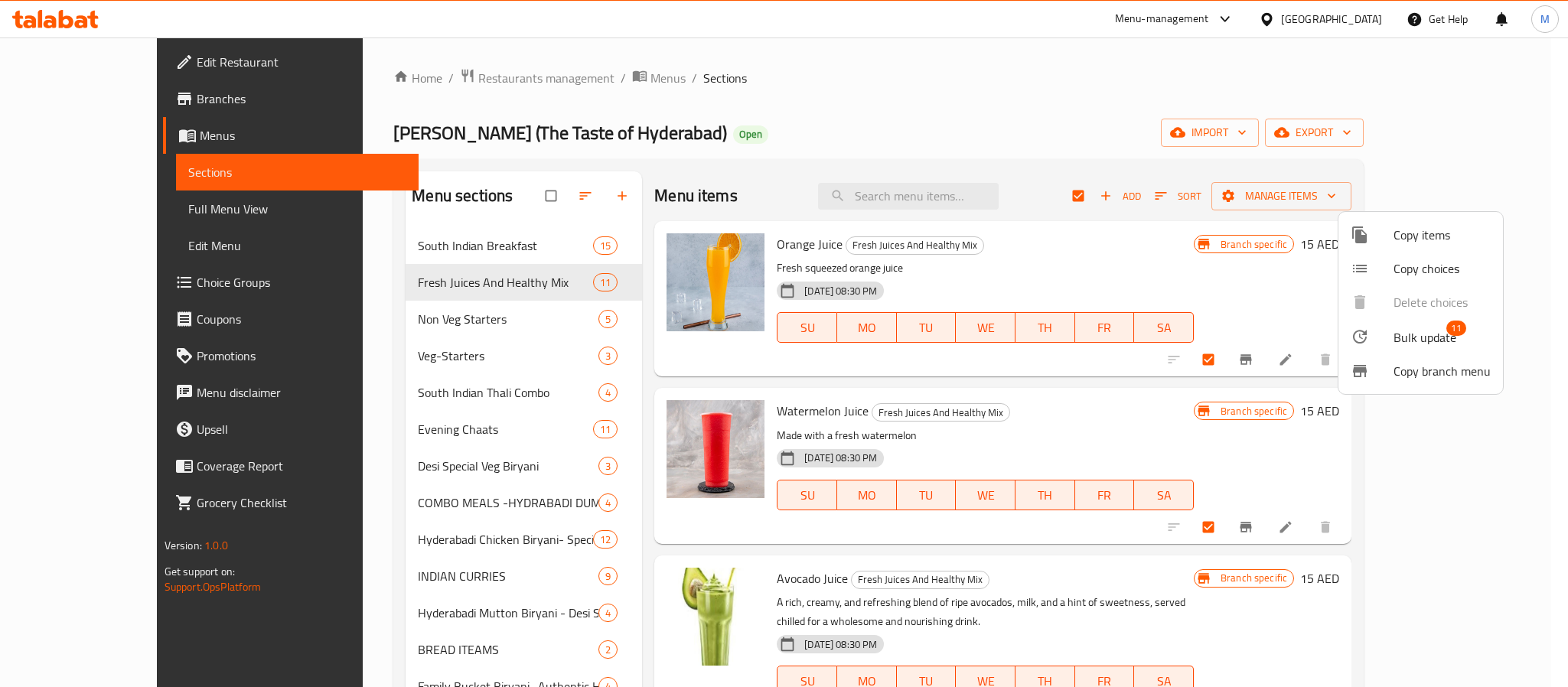
click at [1421, 332] on span "Bulk update" at bounding box center [1426, 338] width 63 height 19
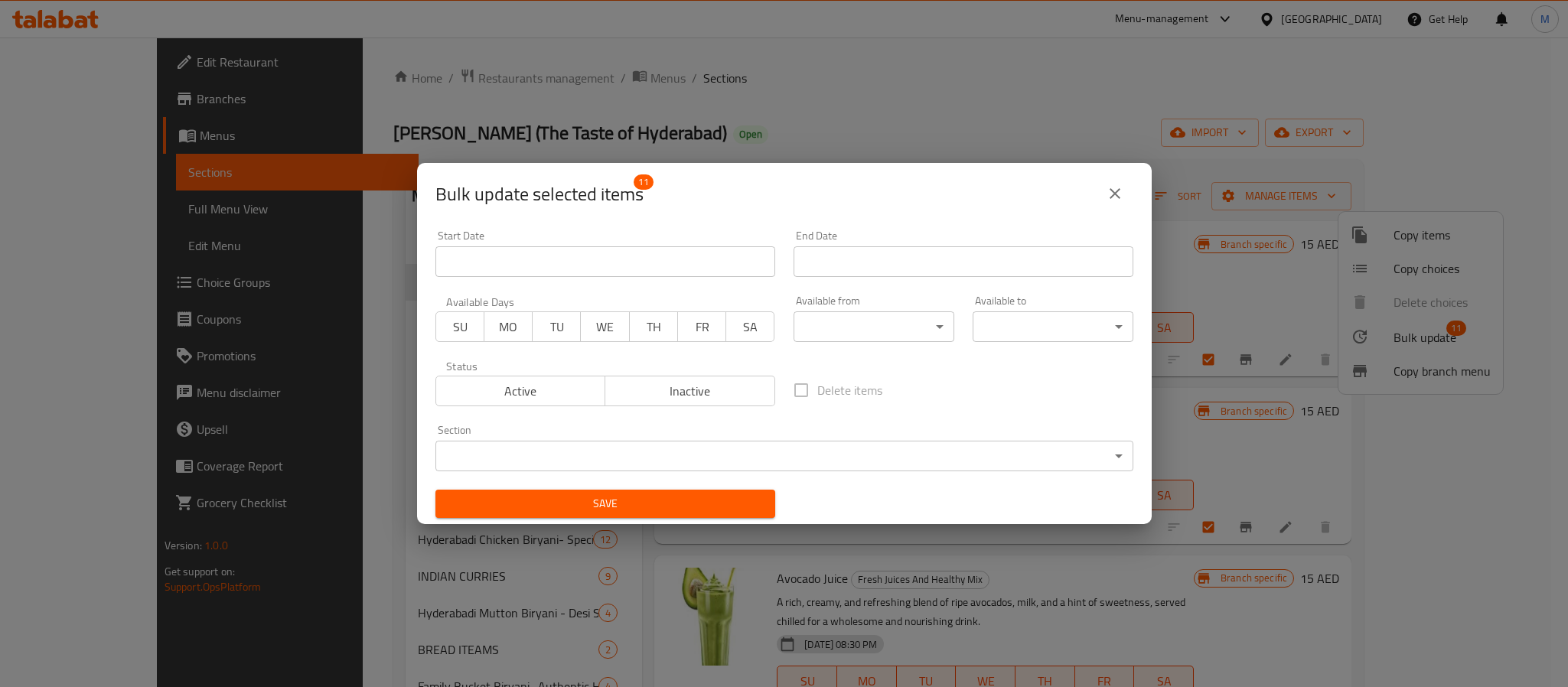
click at [852, 326] on body "​ Menu-management United Arab Emirates Get Help M Edit Restaurant Branches Menu…" at bounding box center [784, 362] width 1568 height 649
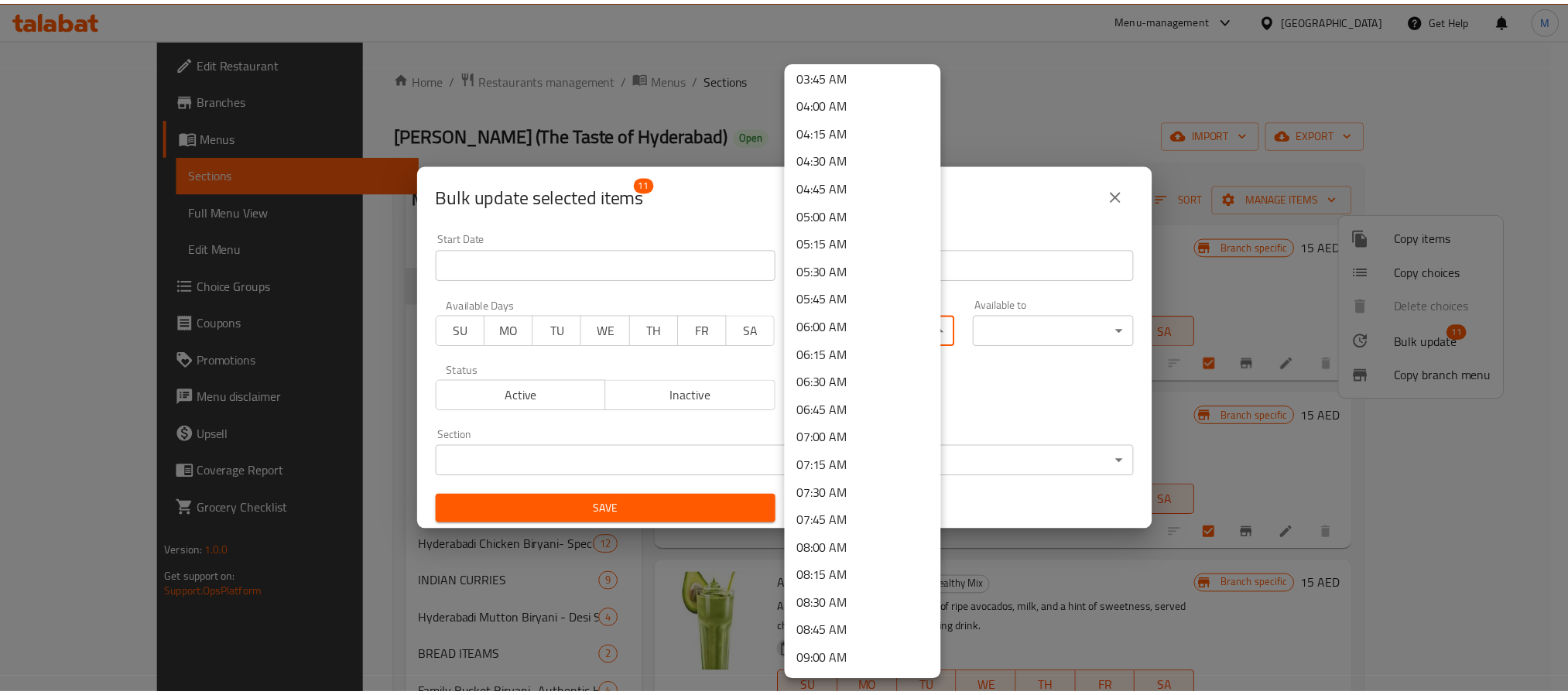
scroll to position [465, 0]
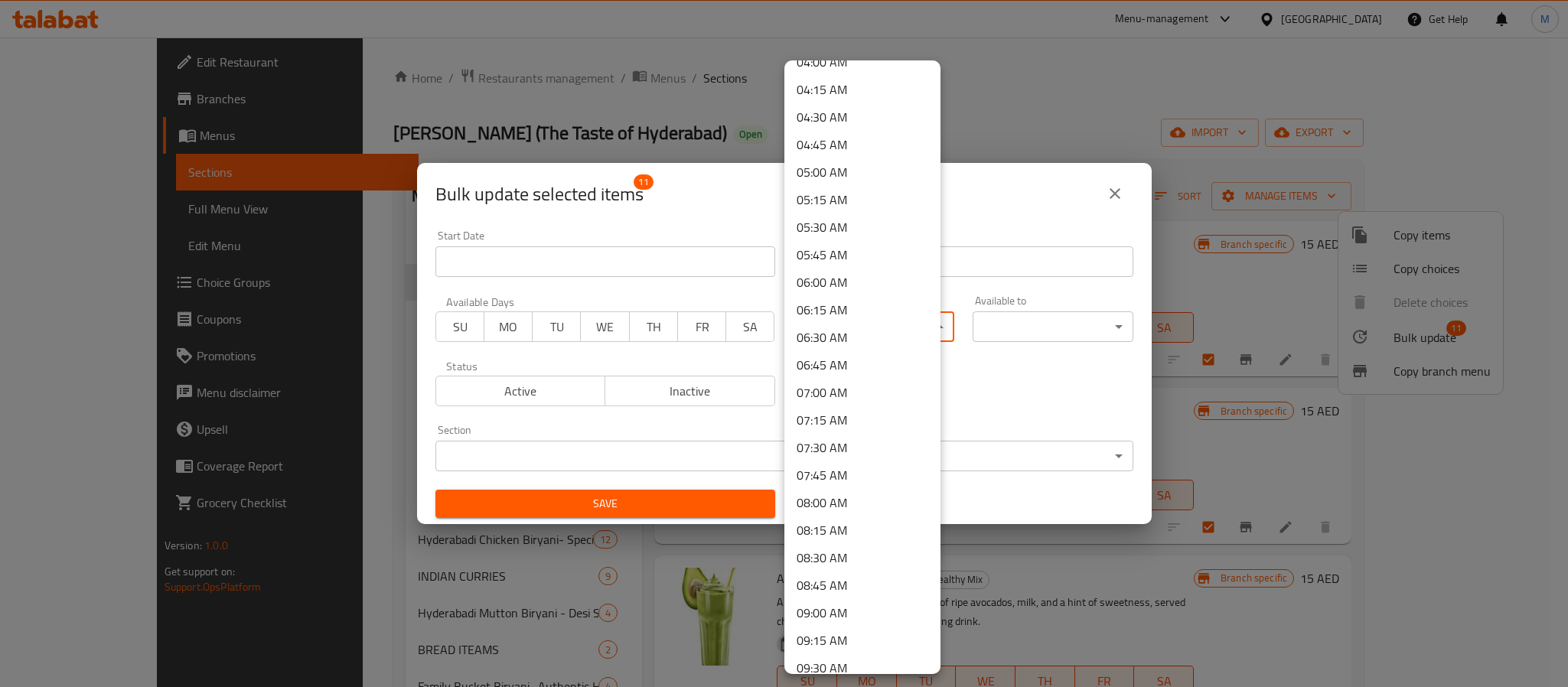
click at [829, 391] on li "07:00 AM" at bounding box center [862, 392] width 156 height 27
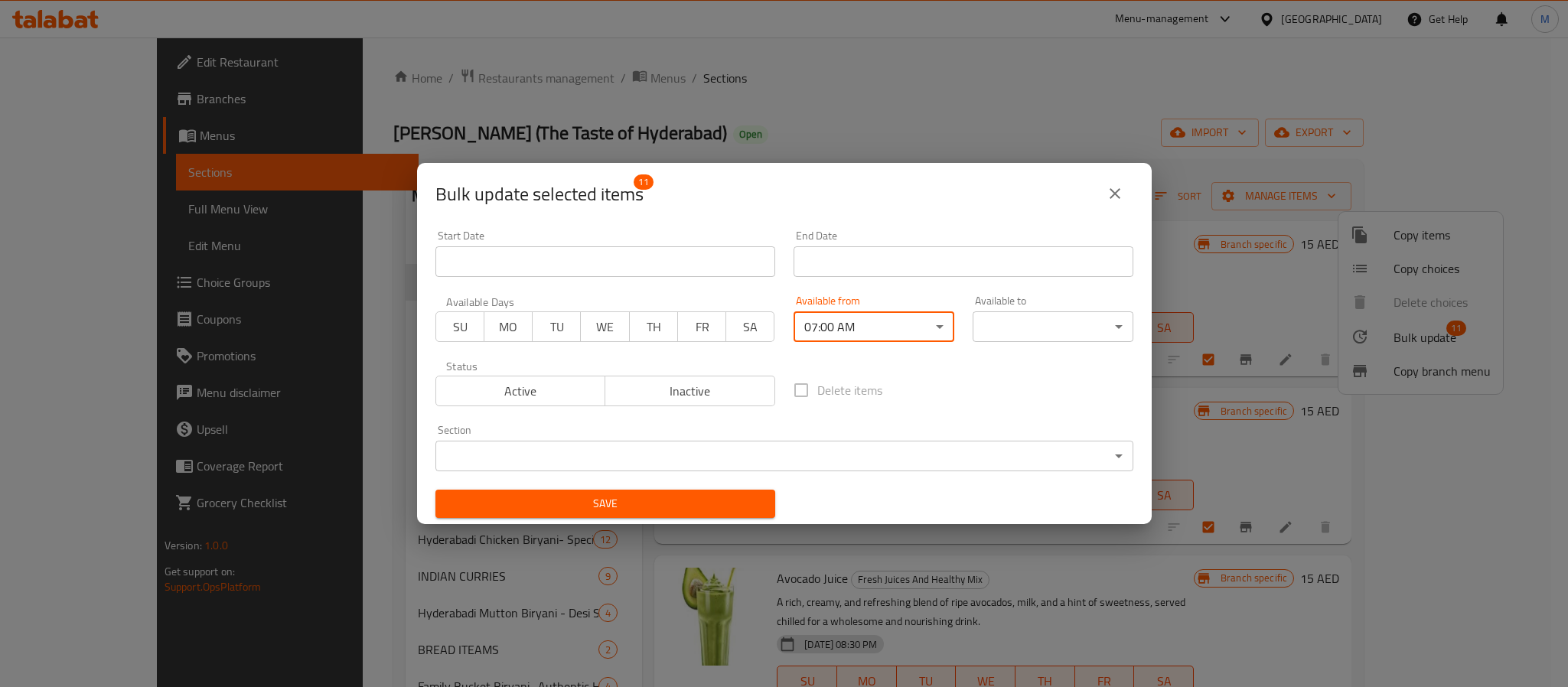
click at [1052, 321] on body "​ Menu-management United Arab Emirates Get Help M Edit Restaurant Branches Menu…" at bounding box center [784, 362] width 1568 height 649
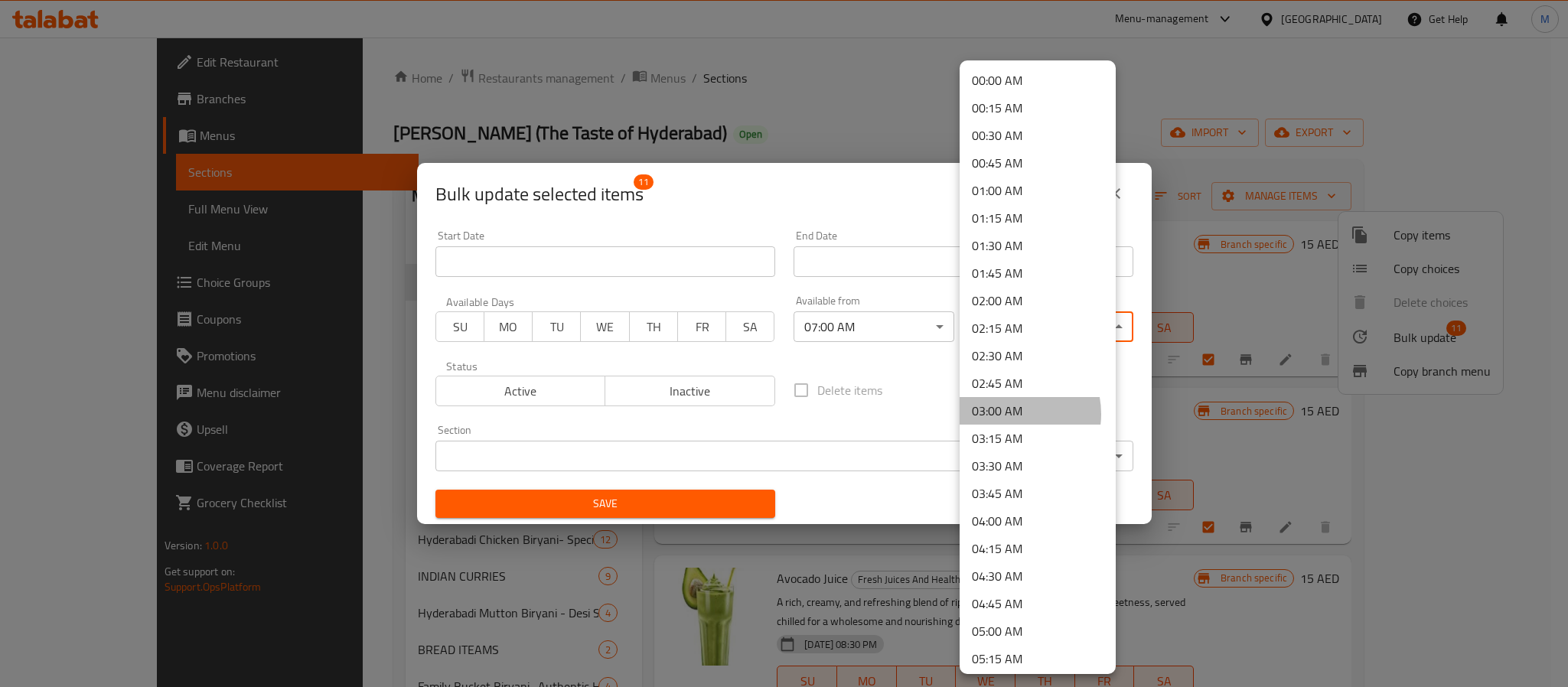
click at [1008, 414] on li "03:00 AM" at bounding box center [1038, 411] width 156 height 27
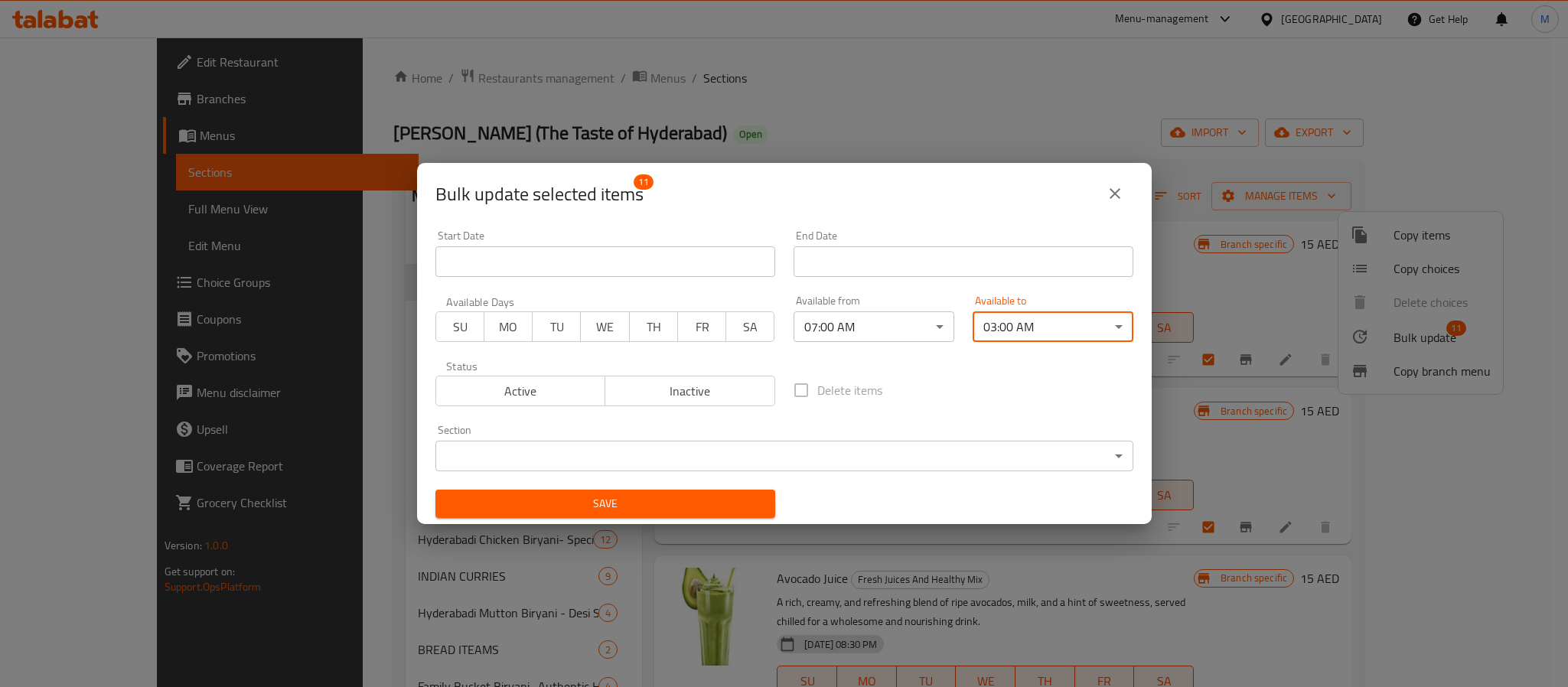
click at [726, 496] on span "Save" at bounding box center [605, 504] width 315 height 19
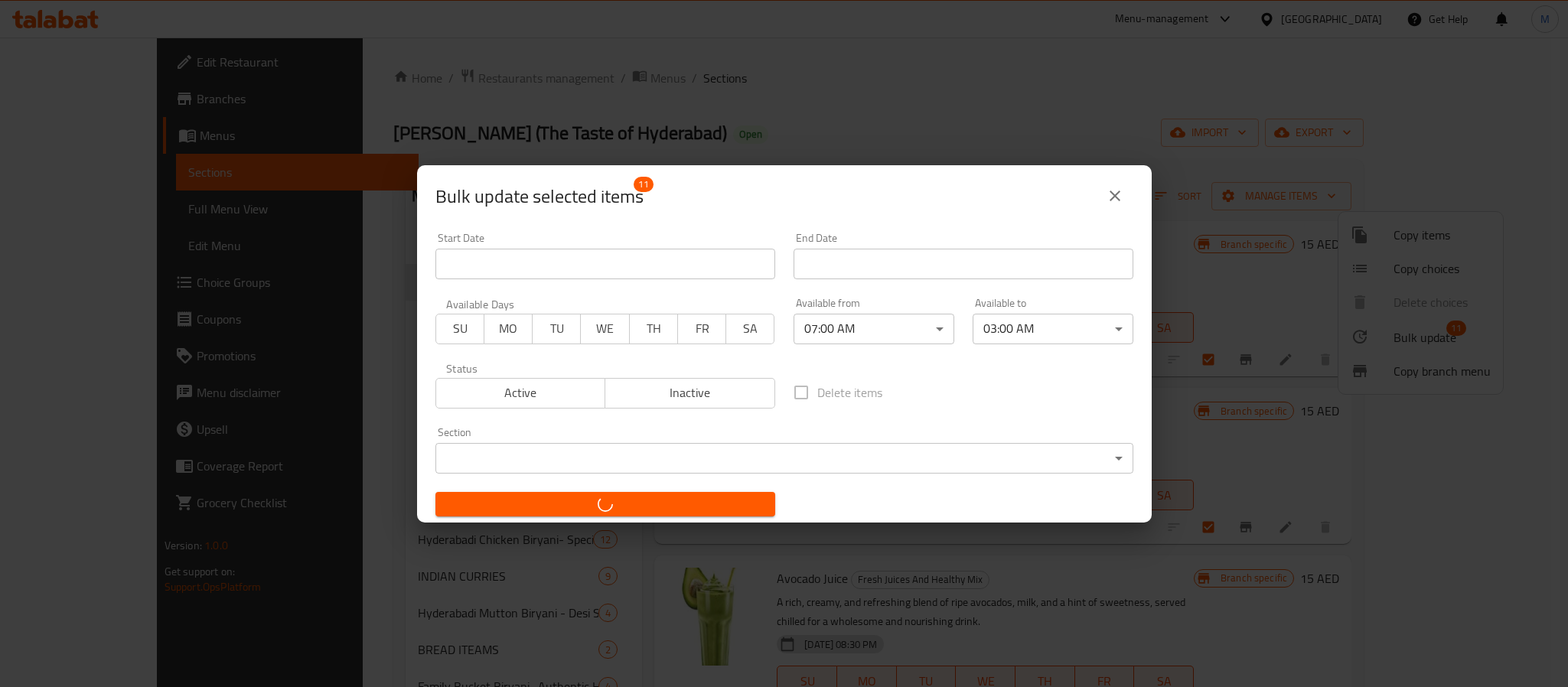
checkbox input "false"
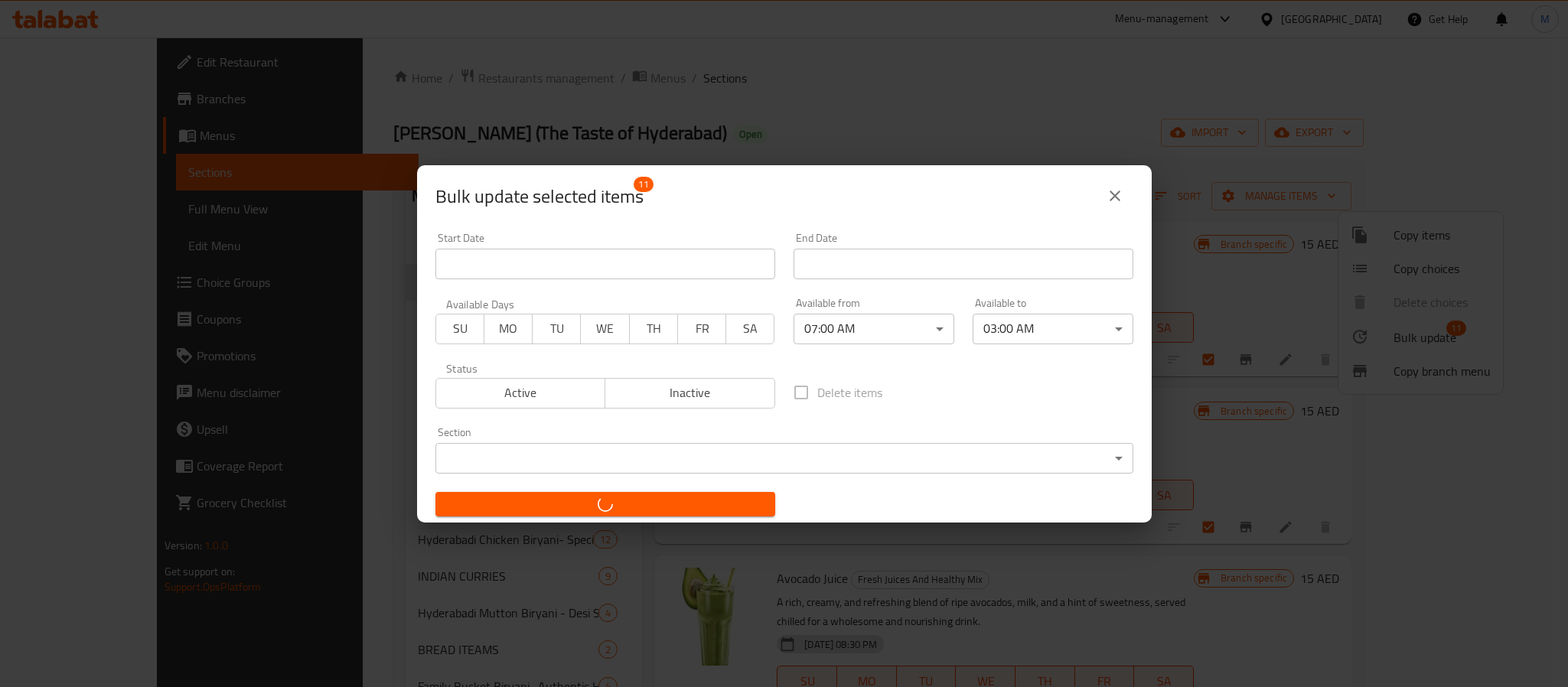
checkbox input "false"
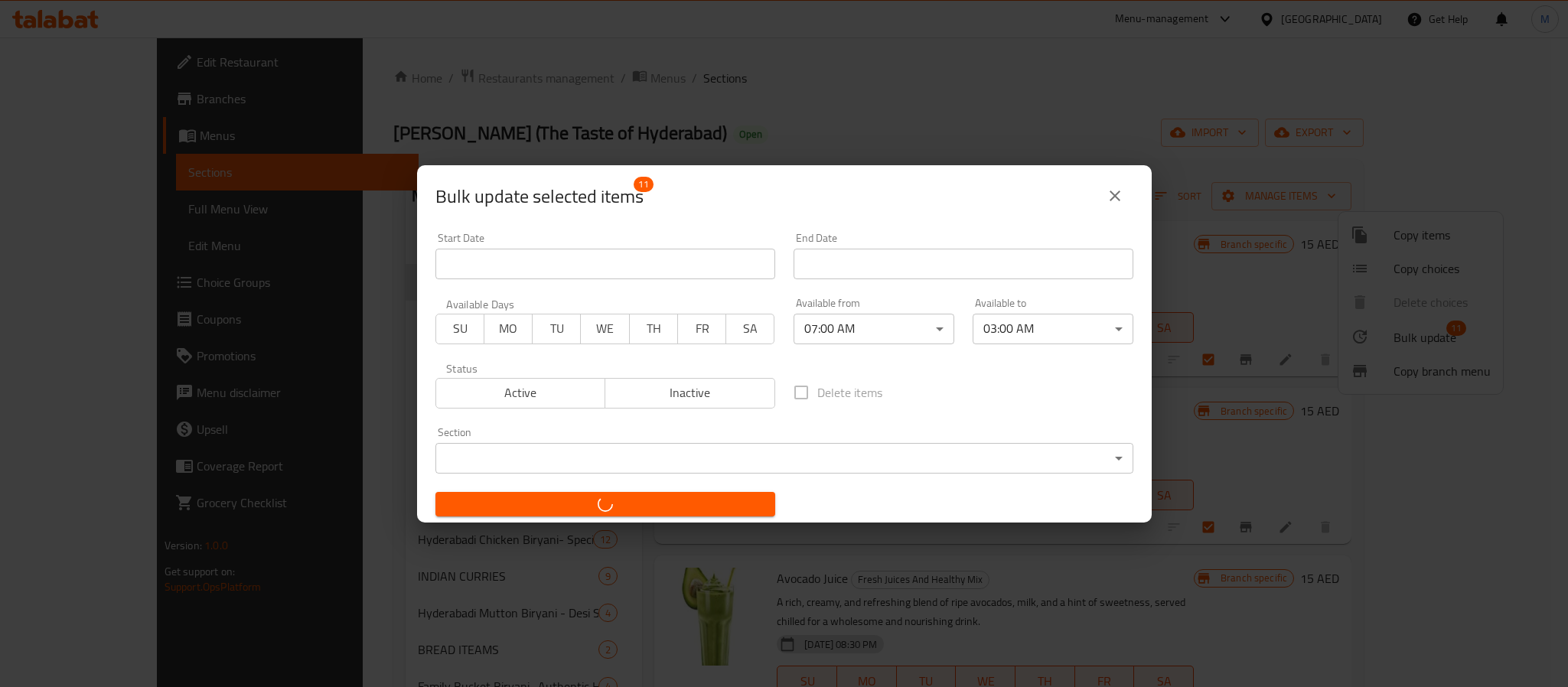
checkbox input "false"
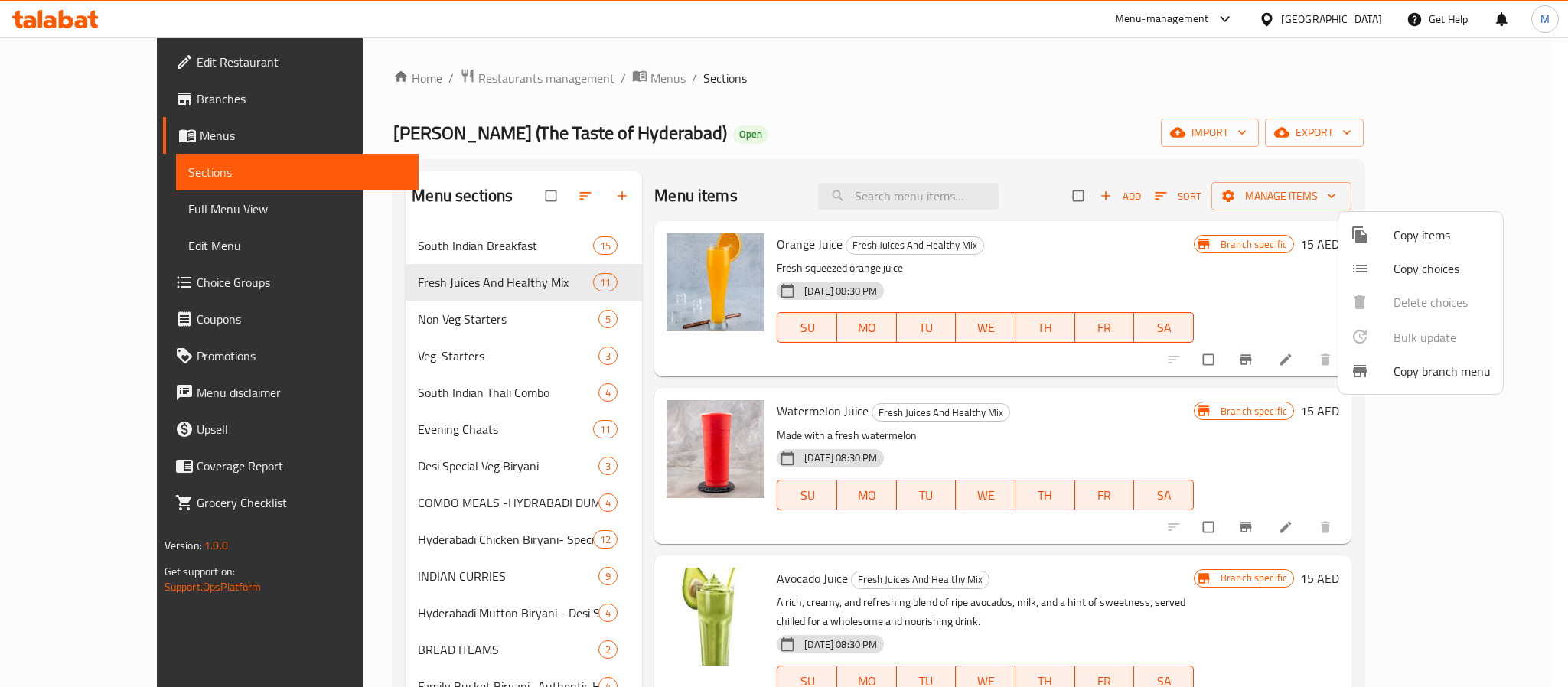
click at [1050, 259] on div at bounding box center [784, 344] width 1568 height 687
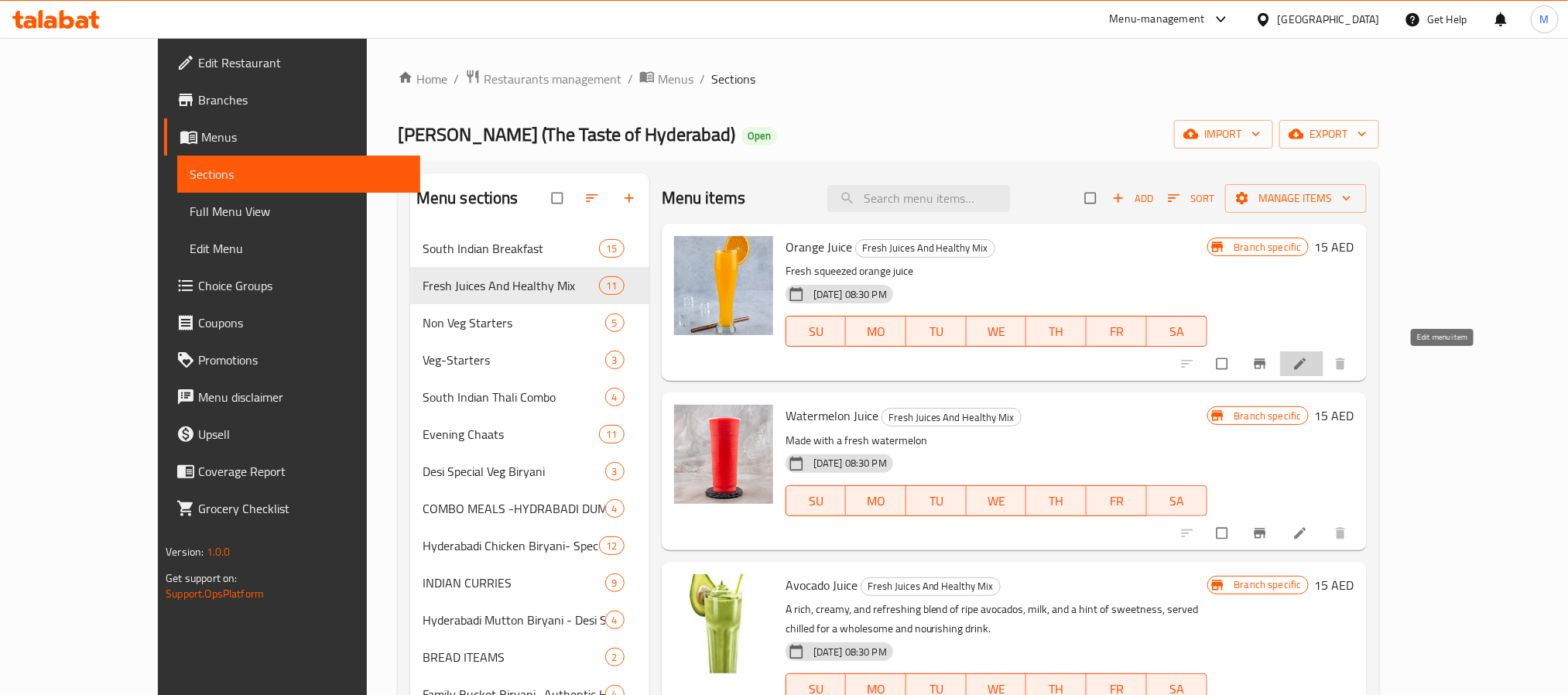
click at [1308, 366] on icon at bounding box center [1300, 364] width 16 height 16
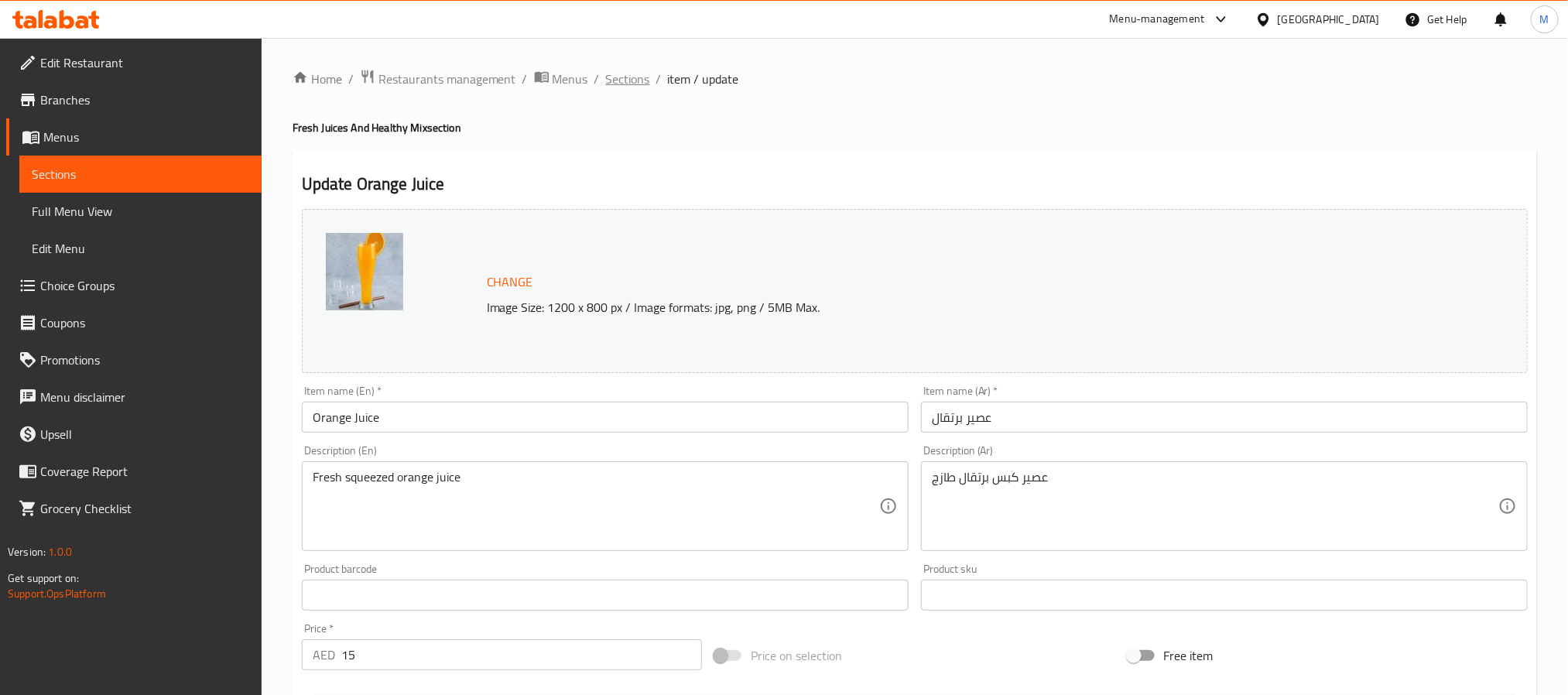
click at [624, 72] on span "Sections" at bounding box center [628, 79] width 44 height 19
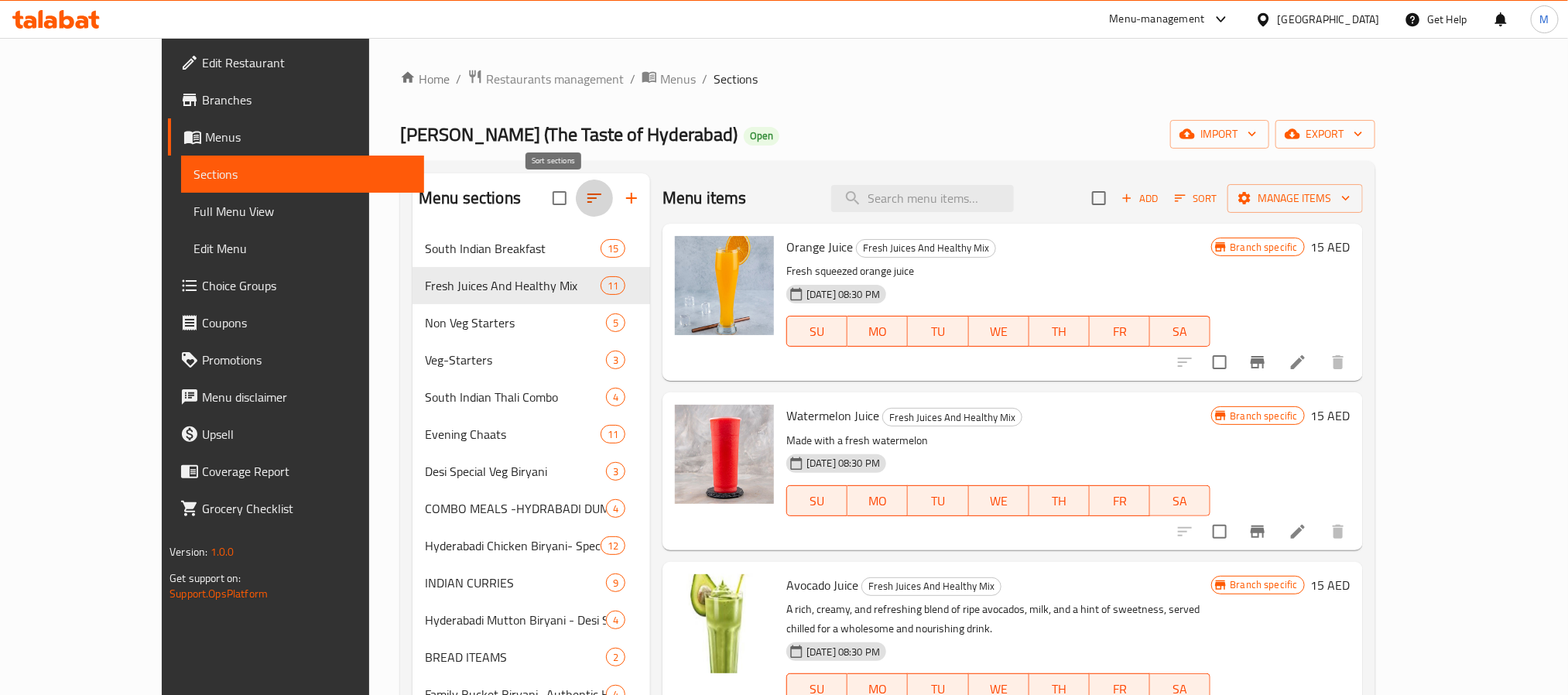
click at [585, 202] on icon "button" at bounding box center [595, 198] width 19 height 19
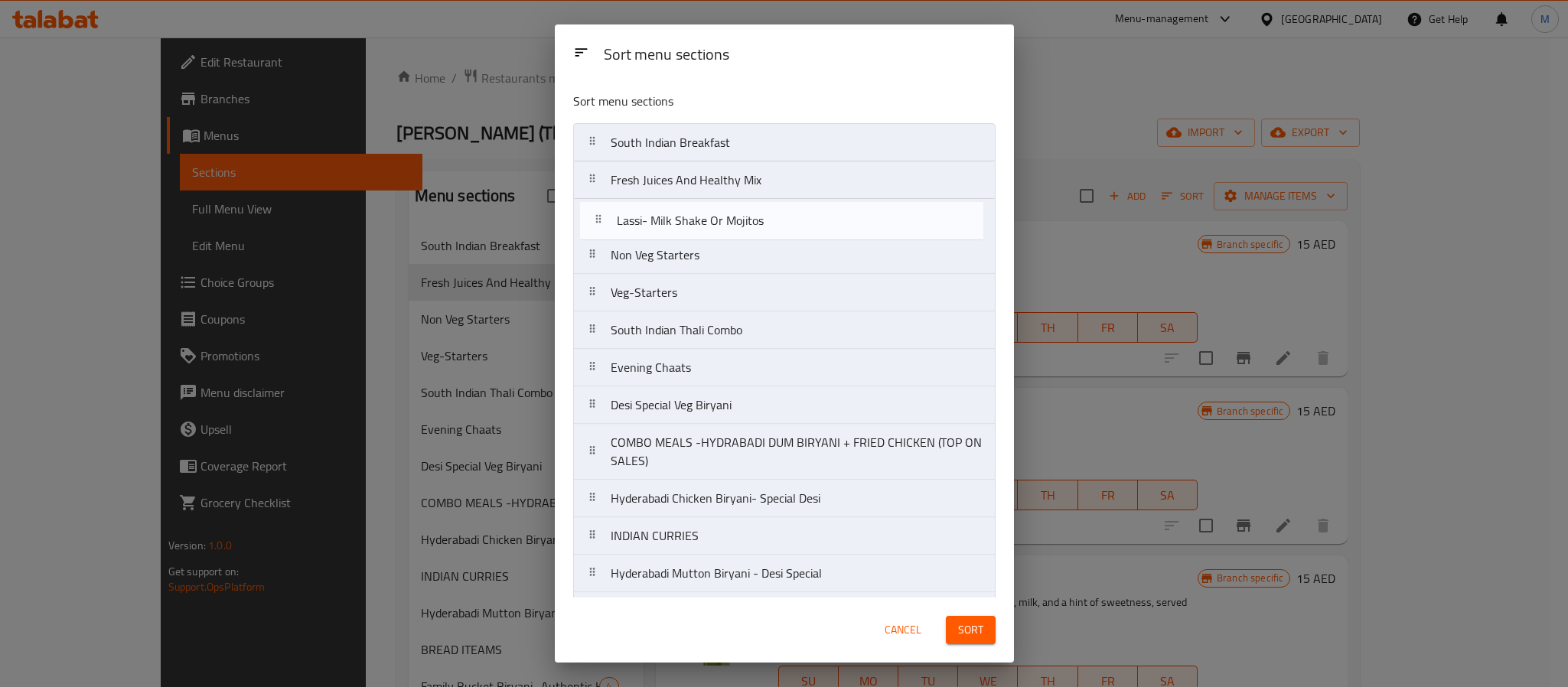
drag, startPoint x: 657, startPoint y: 540, endPoint x: 663, endPoint y: 216, distance: 324.1
click at [663, 216] on nav "South Indian Breakfast Fresh Juices And Healthy Mix Non Veg Starters Veg-Starte…" at bounding box center [784, 499] width 422 height 751
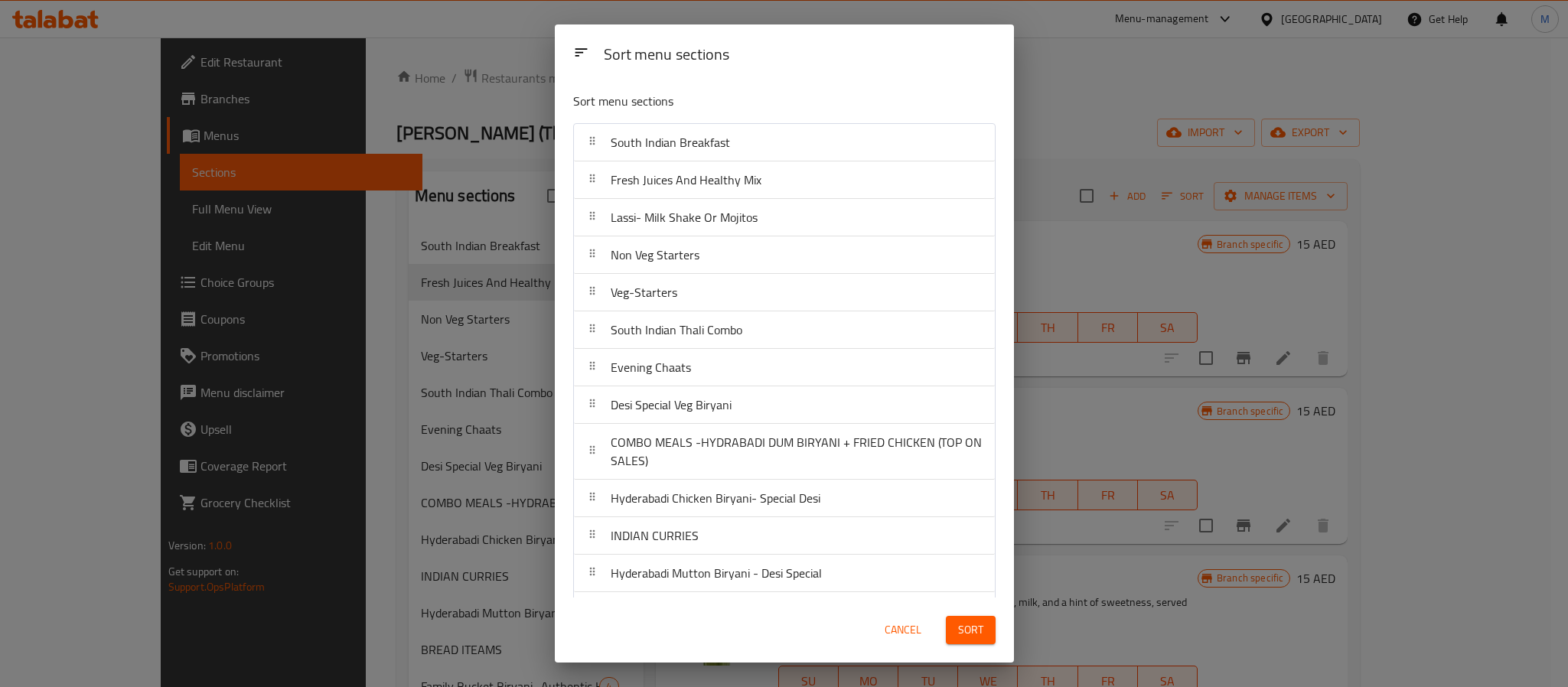
click at [971, 630] on span "Sort" at bounding box center [971, 630] width 26 height 19
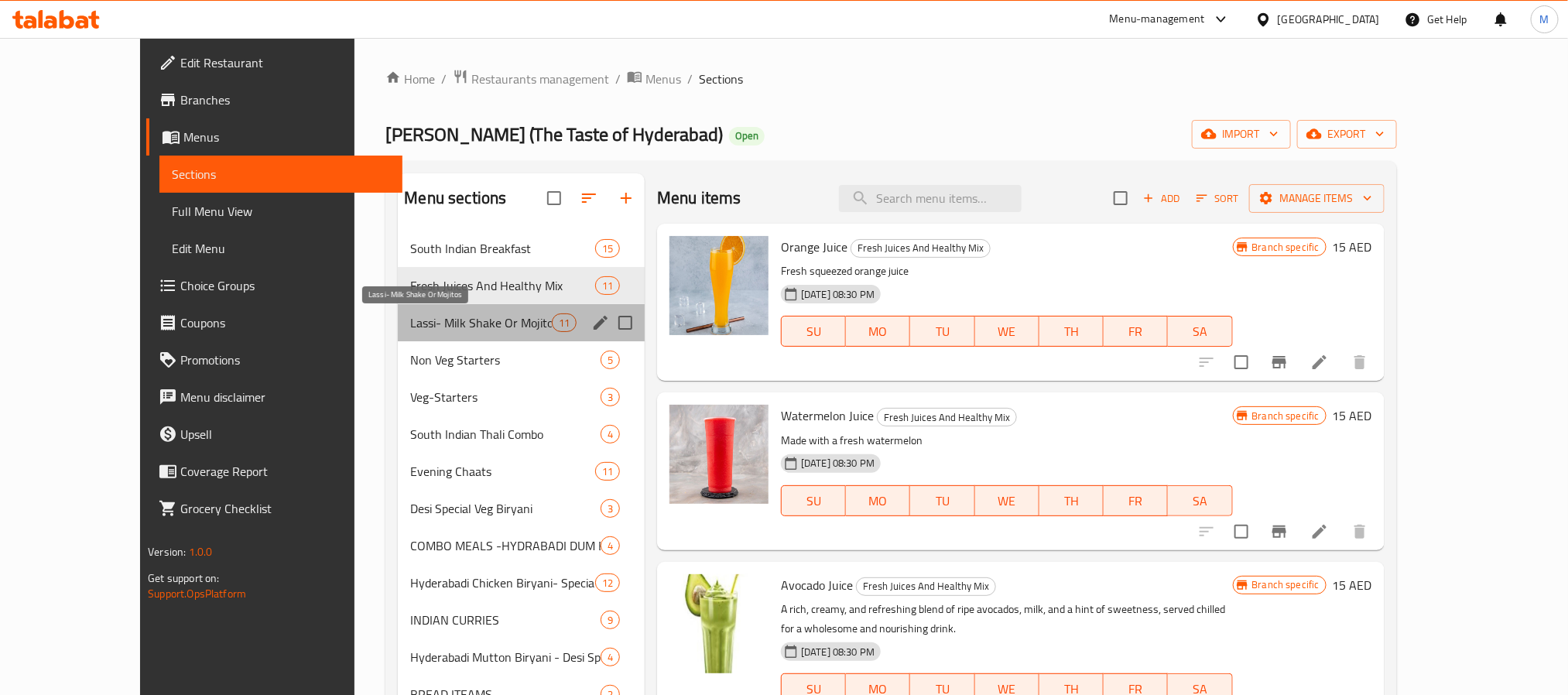
click at [490, 323] on span "Lassi- Milk Shake Or Mojitos" at bounding box center [480, 323] width 141 height 19
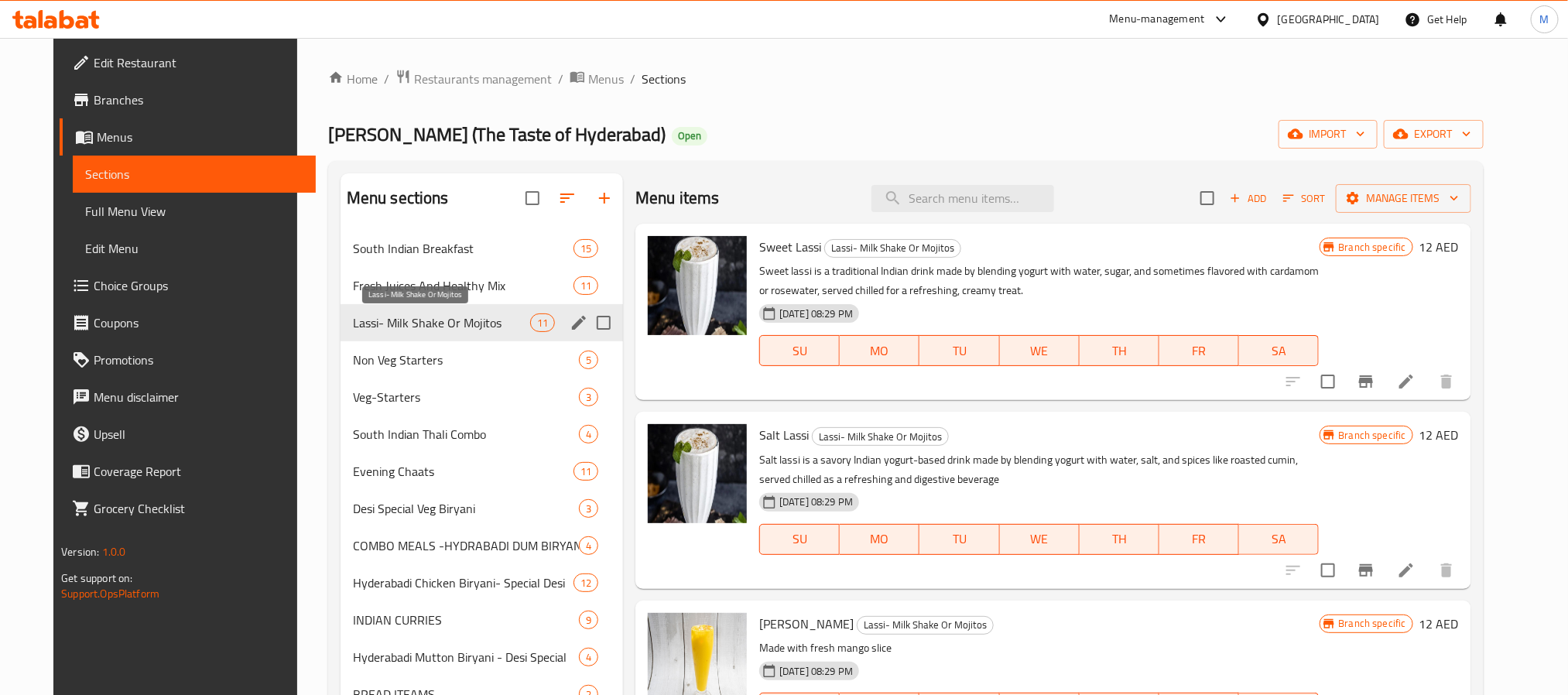
click at [469, 330] on span "Lassi- Milk Shake Or Mojitos" at bounding box center [441, 323] width 178 height 19
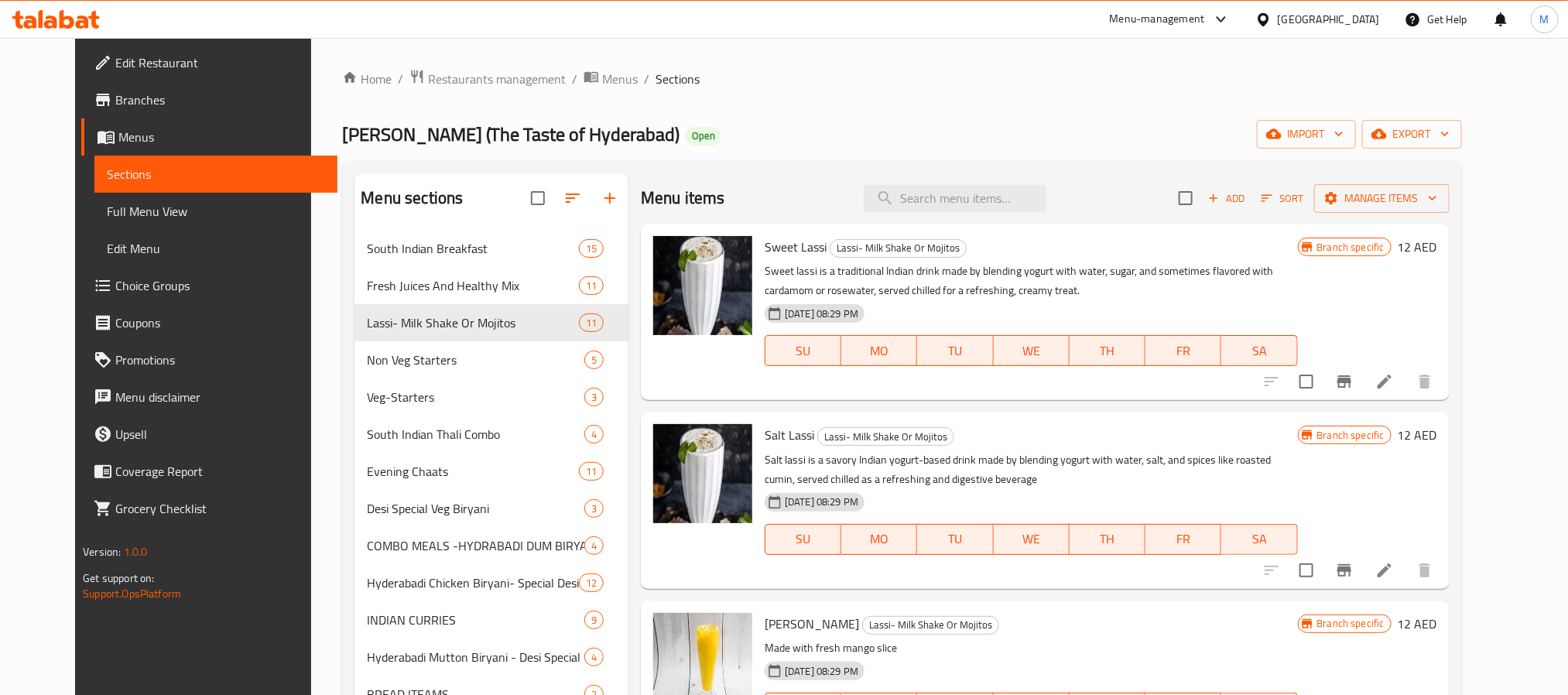
click at [1084, 140] on div "Desi Biryani (The Taste of Hyderabad) Open import export" at bounding box center [902, 134] width 1119 height 28
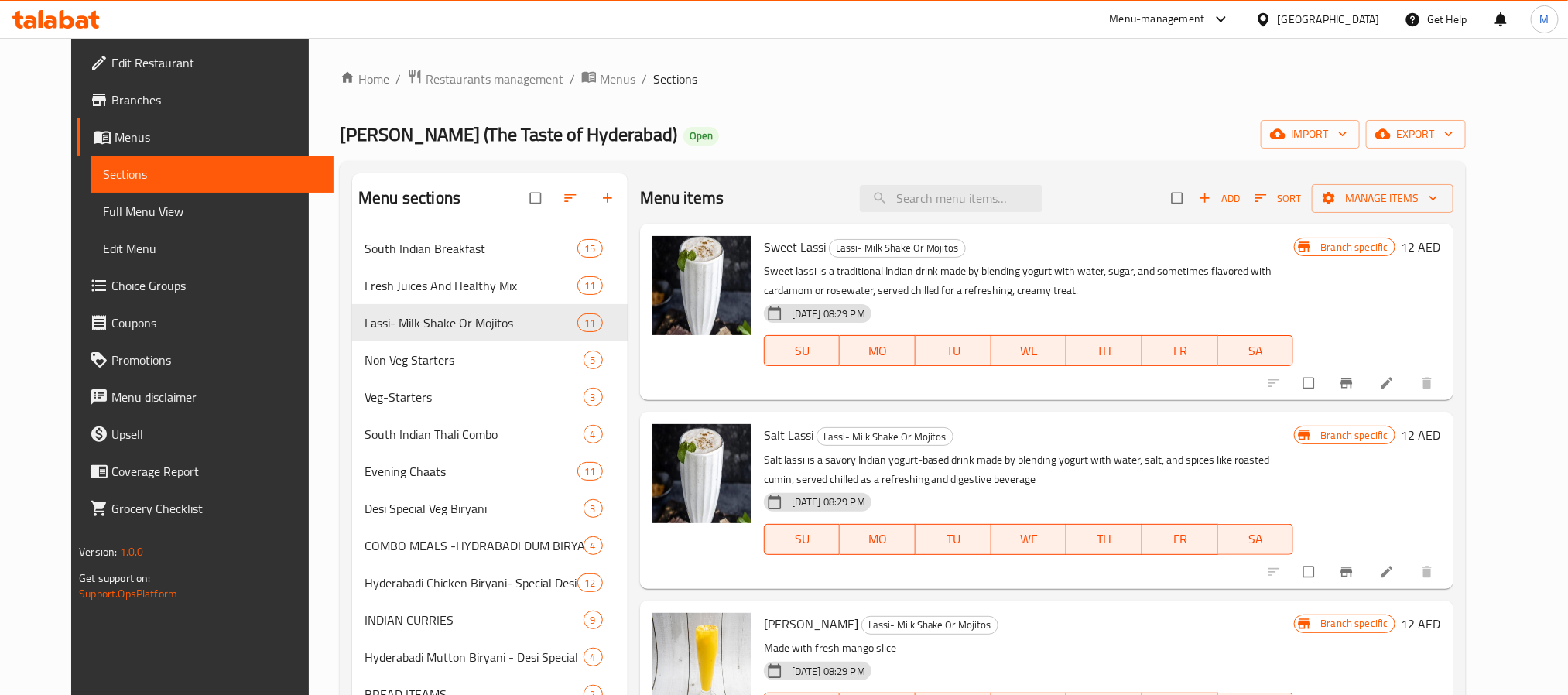
click at [934, 274] on p "Sweet lassi is a traditional Indian drink made by blending yogurt with water, s…" at bounding box center [1028, 280] width 530 height 39
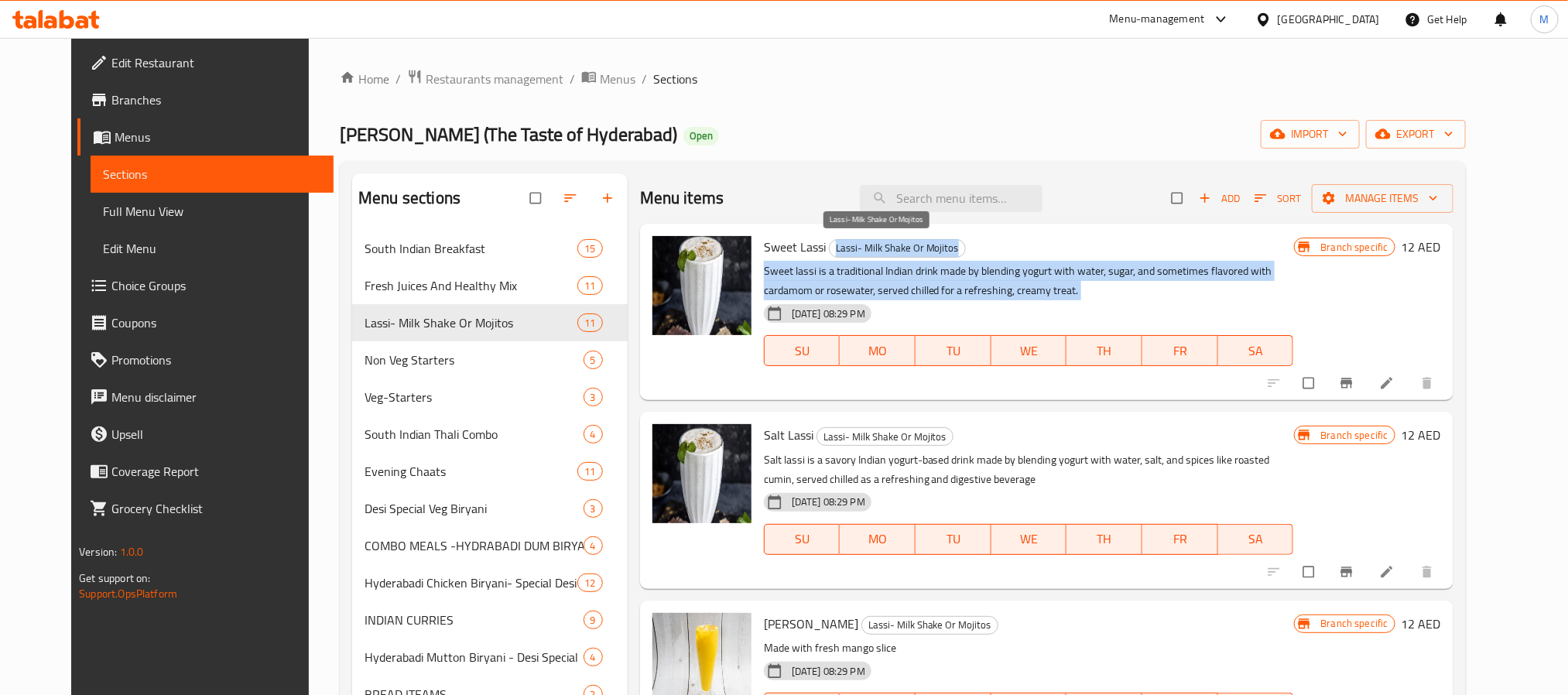
drag, startPoint x: 934, startPoint y: 274, endPoint x: 934, endPoint y: 247, distance: 27.0
click at [934, 247] on div "Sweet Lassi Lassi- Milk Shake Or Mojitos Sweet lassi is a traditional Indian dr…" at bounding box center [1028, 312] width 542 height 164
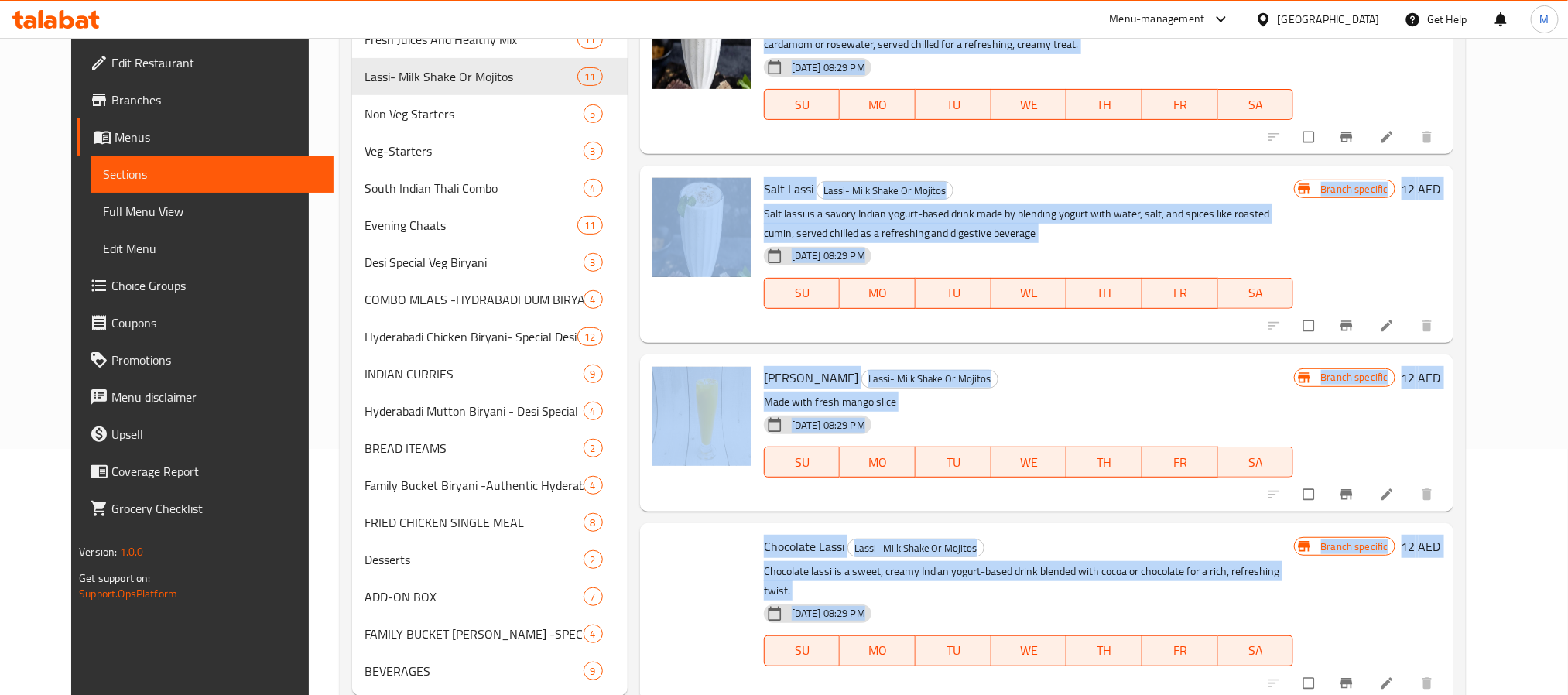
scroll to position [435, 0]
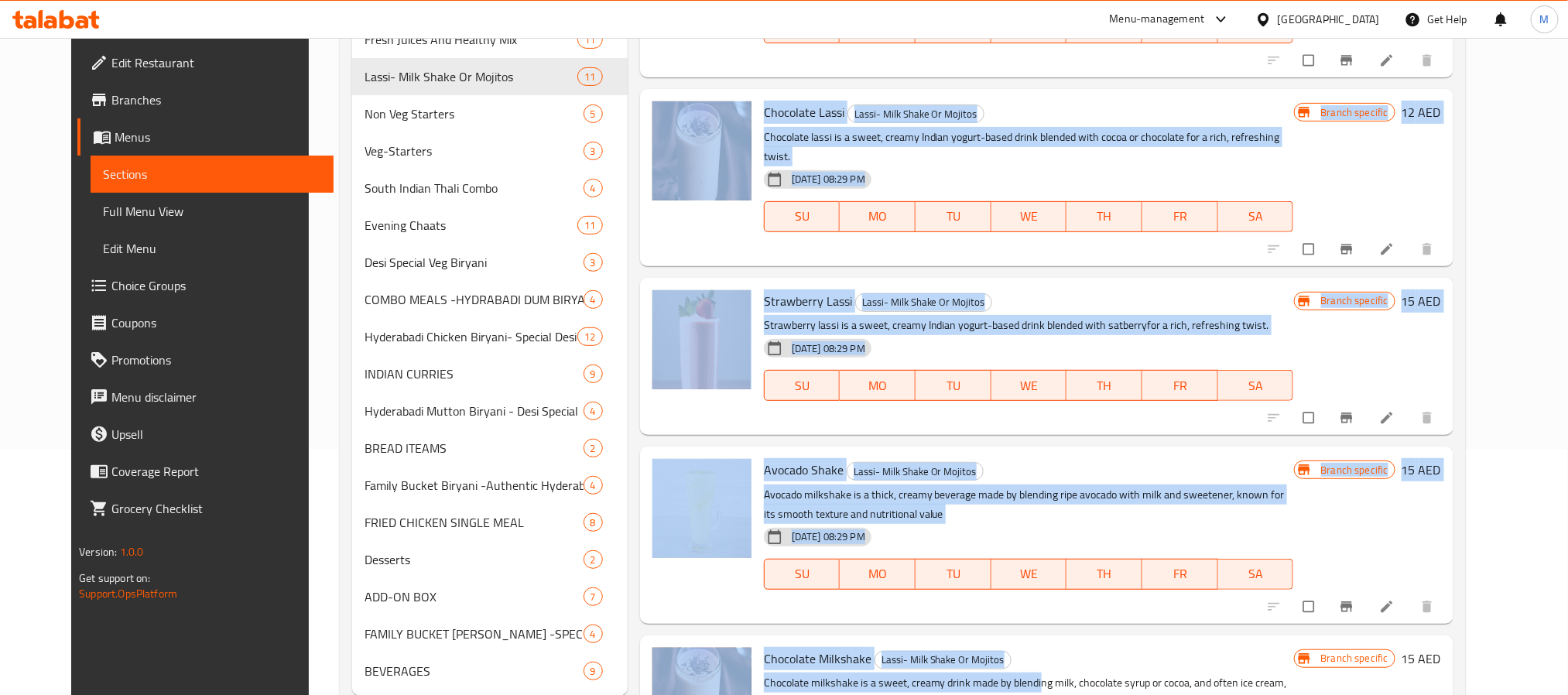
drag, startPoint x: 743, startPoint y: 242, endPoint x: 1021, endPoint y: 739, distance: 569.5
click at [1021, 449] on html "​ Menu-management [GEOGRAPHIC_DATA] Get Help M Edit Restaurant Branches Menus S…" at bounding box center [784, 102] width 1568 height 695
click at [1208, 205] on span "FR" at bounding box center [1180, 216] width 64 height 22
click at [1208, 238] on div "Chocolate Lassi Lassi- Milk Shake Or Mojitos Chocolate lassi is a sweet, creamy…" at bounding box center [1028, 177] width 542 height 164
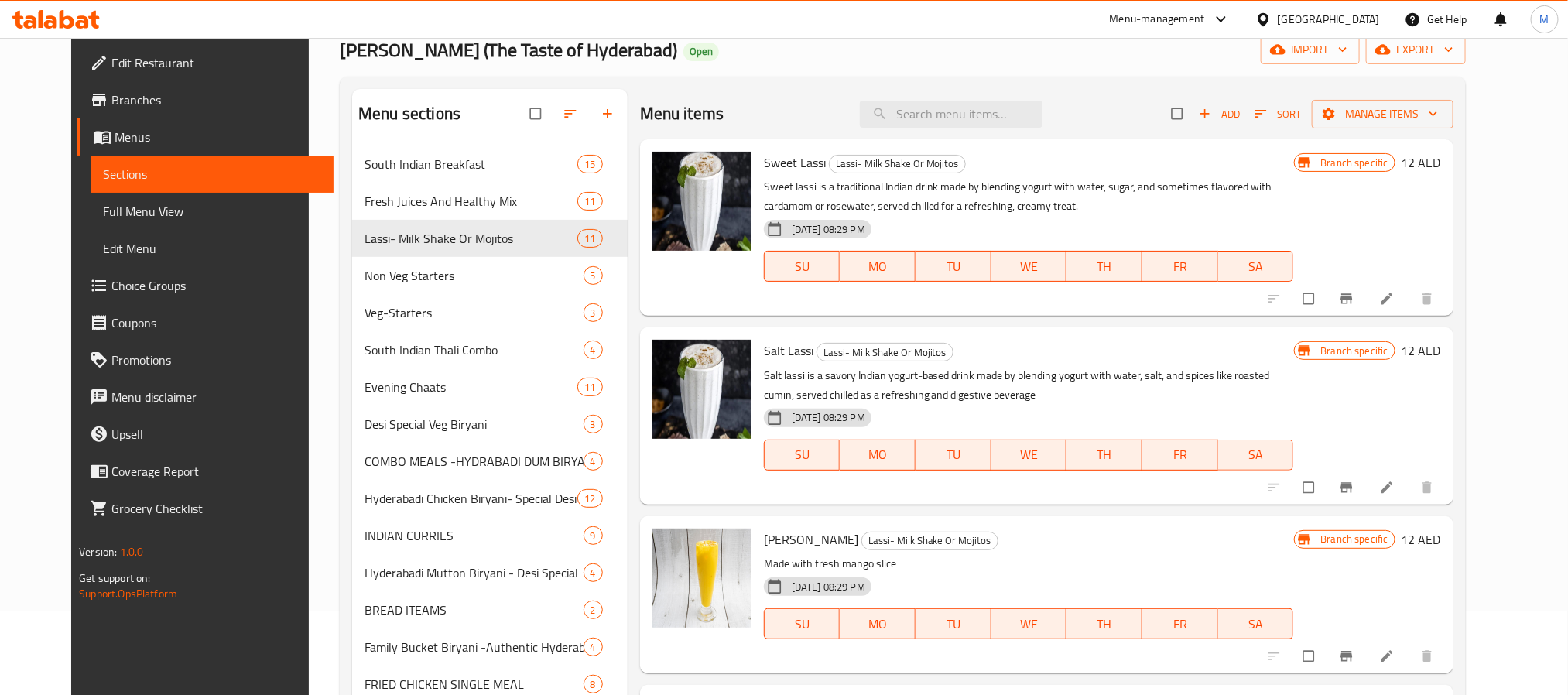
scroll to position [0, 0]
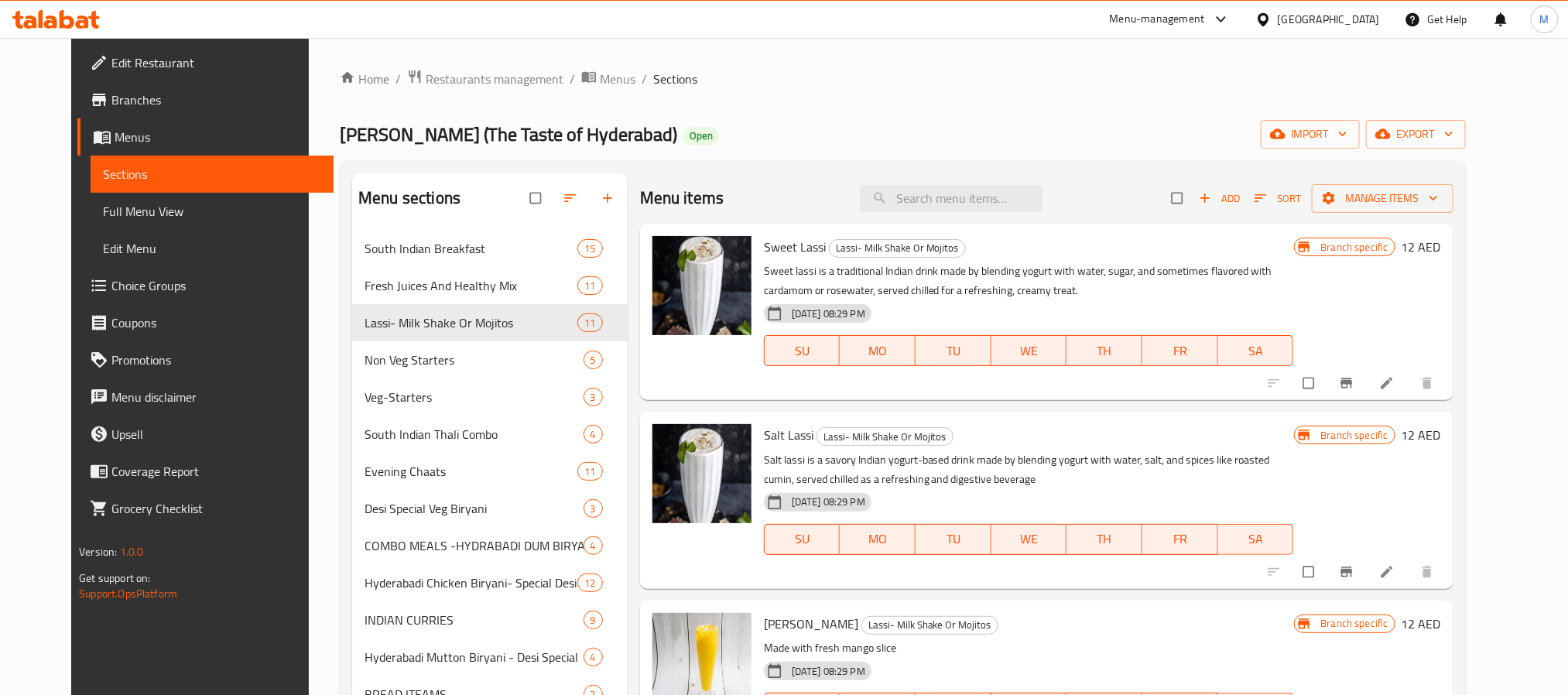
click at [1172, 102] on div "Home / Restaurants management / Menus / Sections Desi Biryani (The Taste of Hyd…" at bounding box center [903, 511] width 1126 height 886
click at [1268, 195] on icon "button" at bounding box center [1260, 198] width 16 height 16
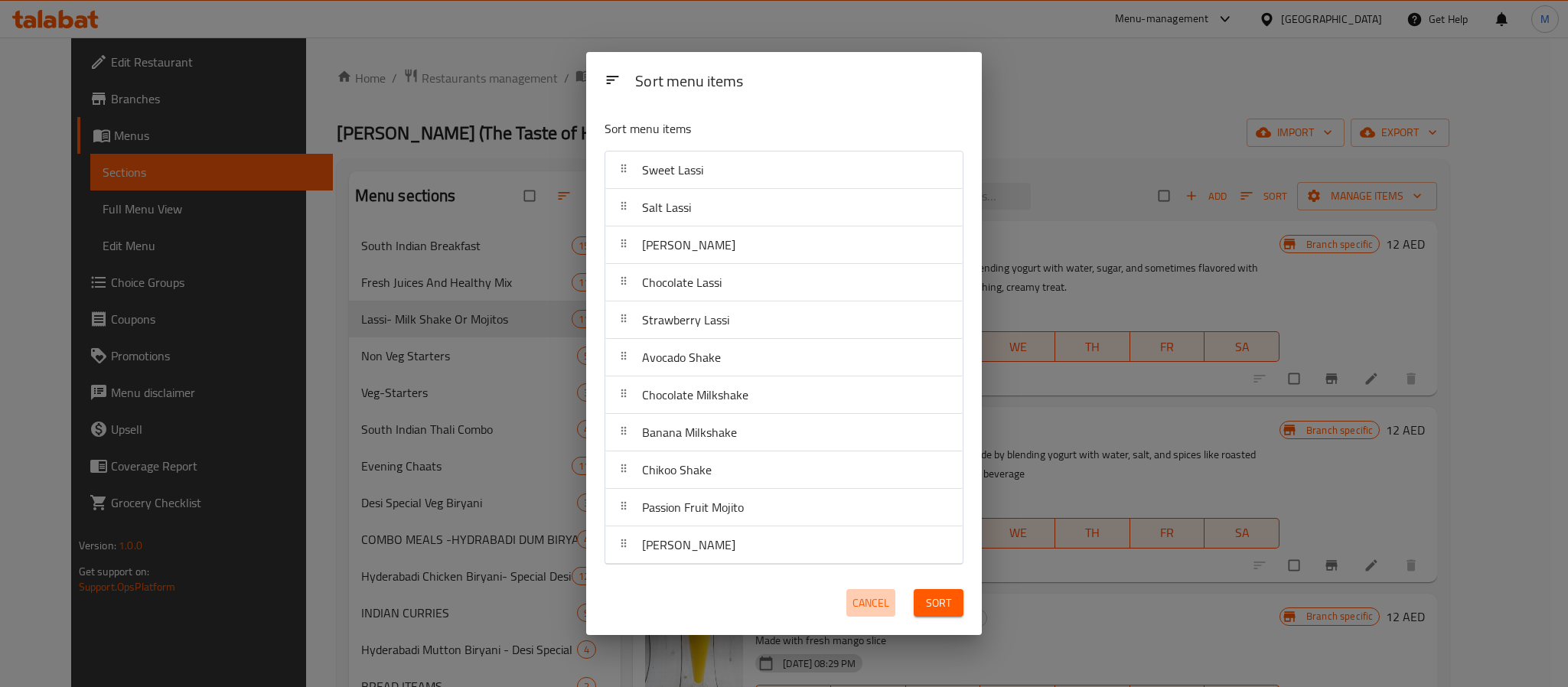
click at [849, 606] on button "Cancel" at bounding box center [871, 603] width 49 height 28
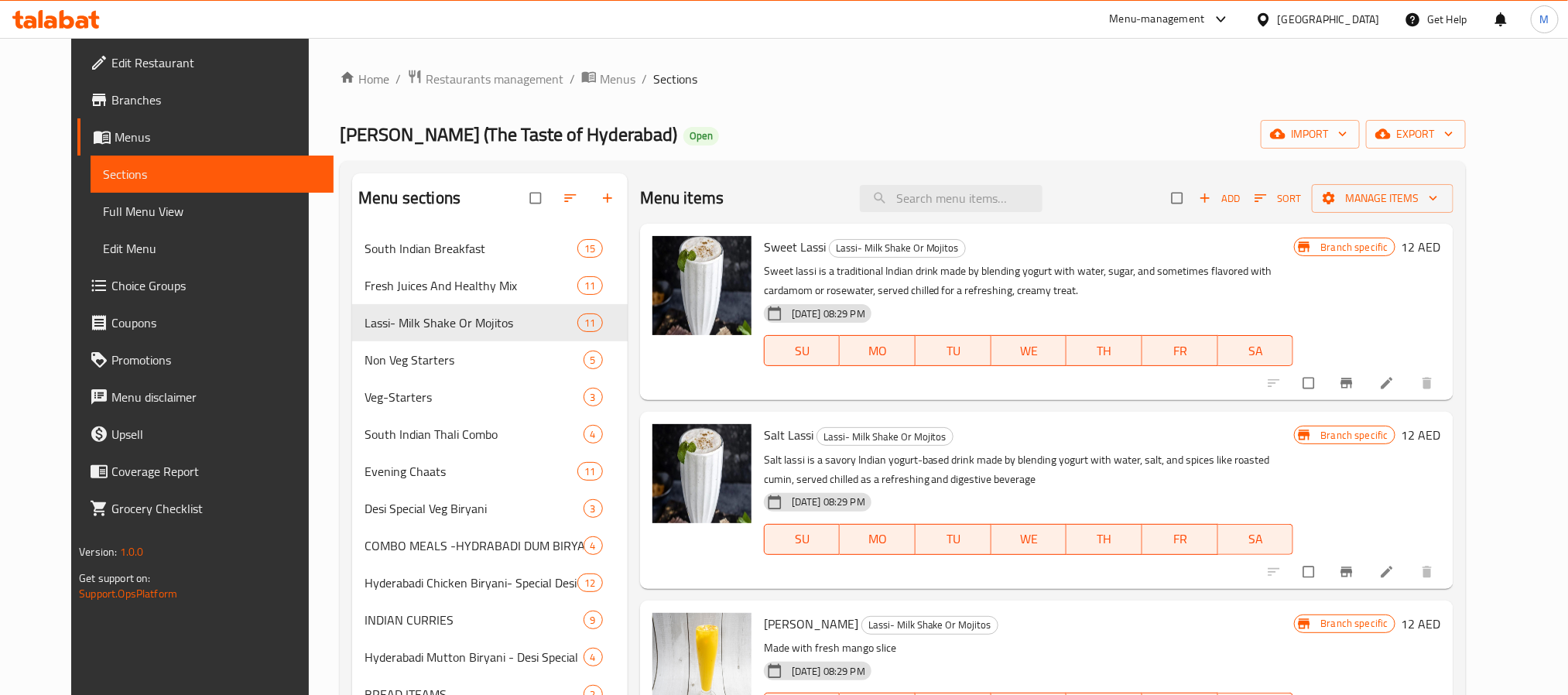
click at [978, 255] on h6 "Sweet Lassi Lassi- Milk Shake Or Mojitos" at bounding box center [1028, 247] width 530 height 22
click at [1026, 130] on div "[PERSON_NAME] (The Taste of Hyderabad) Open import export" at bounding box center [903, 134] width 1126 height 28
click at [1009, 133] on div "[PERSON_NAME] (The Taste of Hyderabad) Open import export" at bounding box center [903, 134] width 1126 height 28
click at [1164, 410] on div "Menu items Add Sort Manage items Sweet Lassi Lassi- Milk Shake Or Mojitos Sweet…" at bounding box center [1040, 557] width 826 height 768
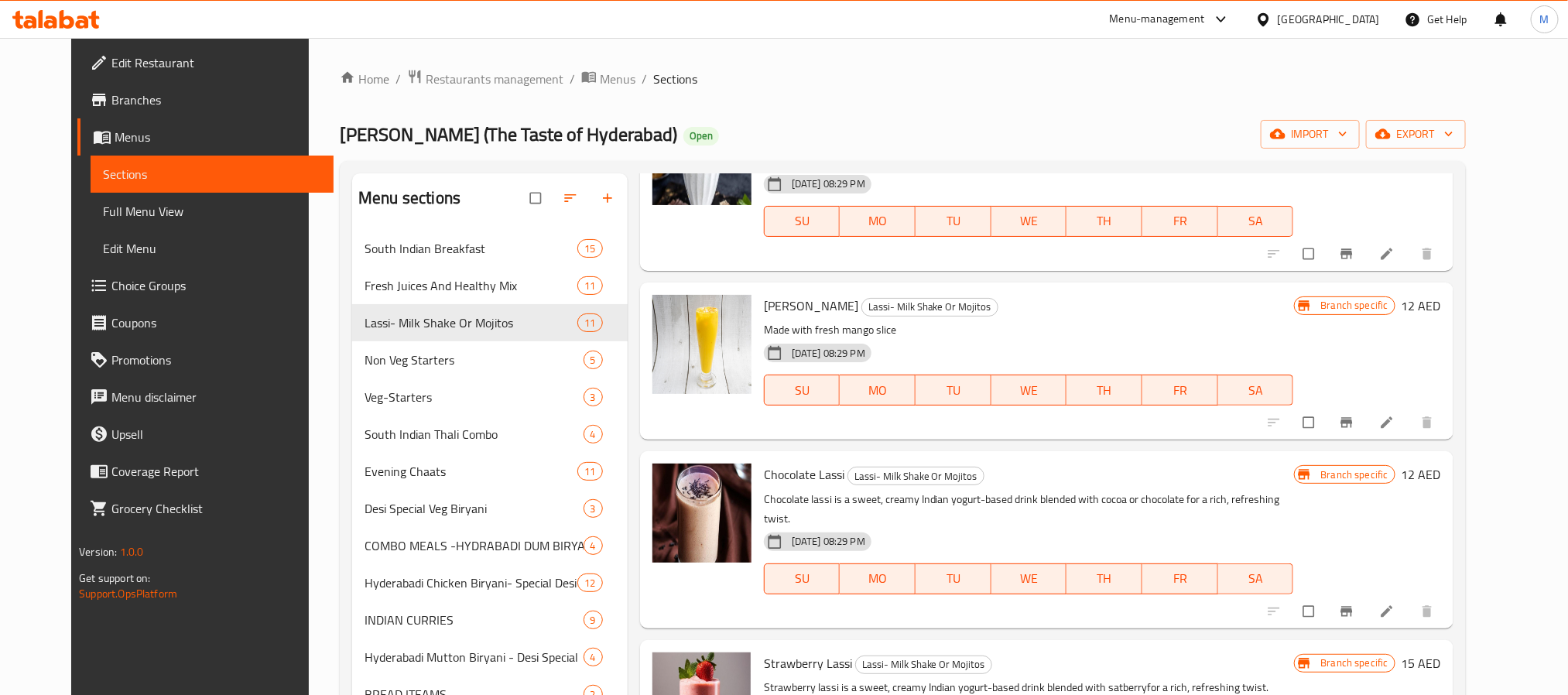
scroll to position [348, 0]
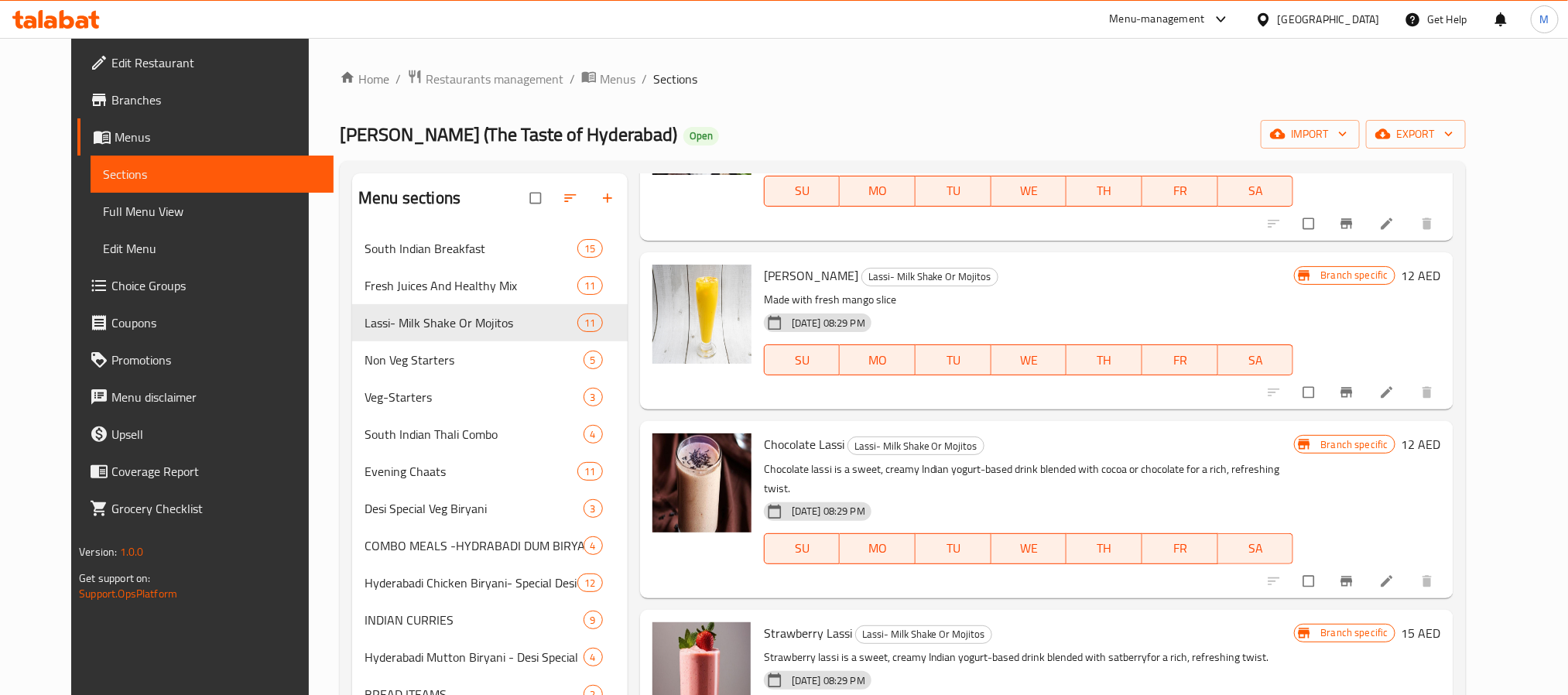
click at [1032, 304] on p "Made with fresh mango slice" at bounding box center [1028, 300] width 530 height 19
click at [1089, 455] on h6 "Chocolate Lassi Lassi- Milk Shake Or Mojitos" at bounding box center [1028, 444] width 530 height 22
click at [1078, 430] on div "Chocolate Lassi Lassi- Milk Shake Or Mojitos Chocolate lassi is a sweet, creamy…" at bounding box center [1028, 509] width 542 height 164
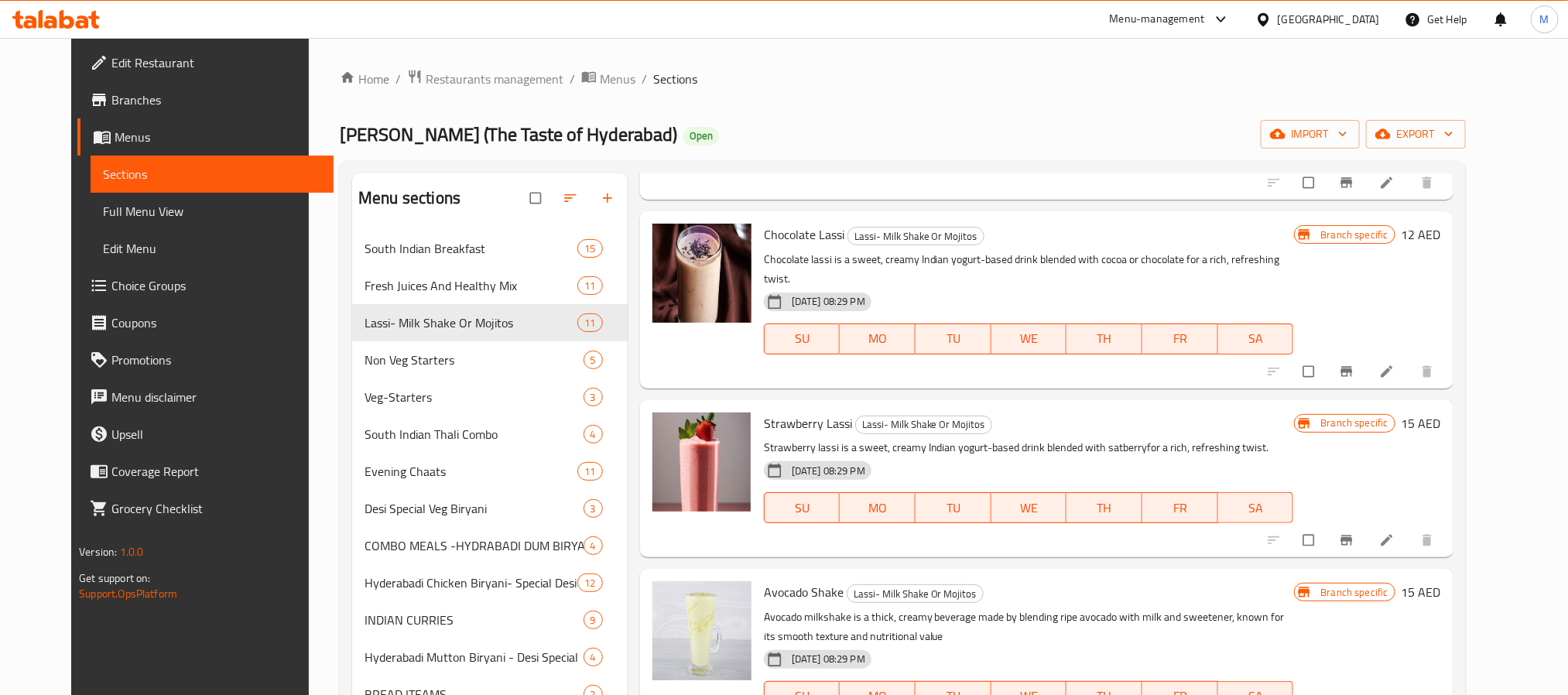
scroll to position [580, 0]
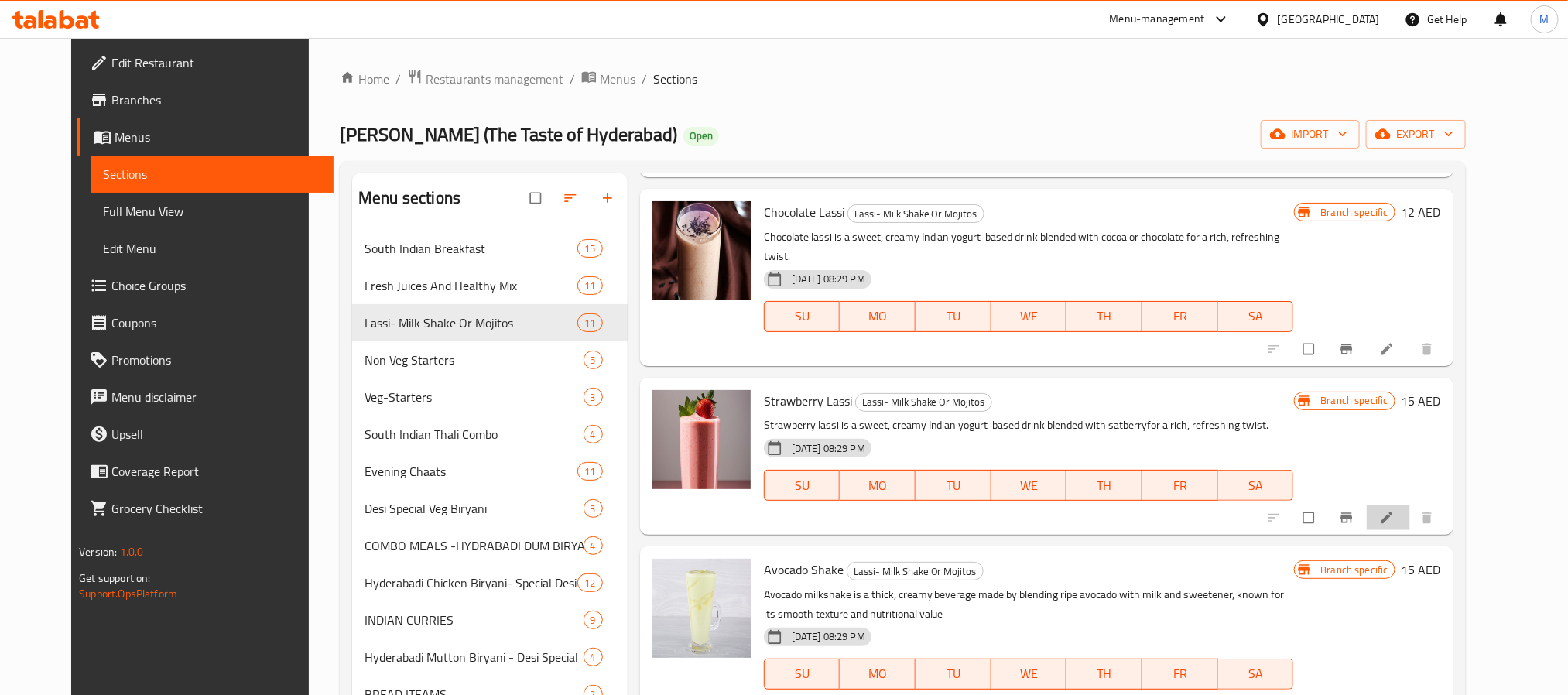
click at [1409, 505] on li at bounding box center [1388, 517] width 43 height 25
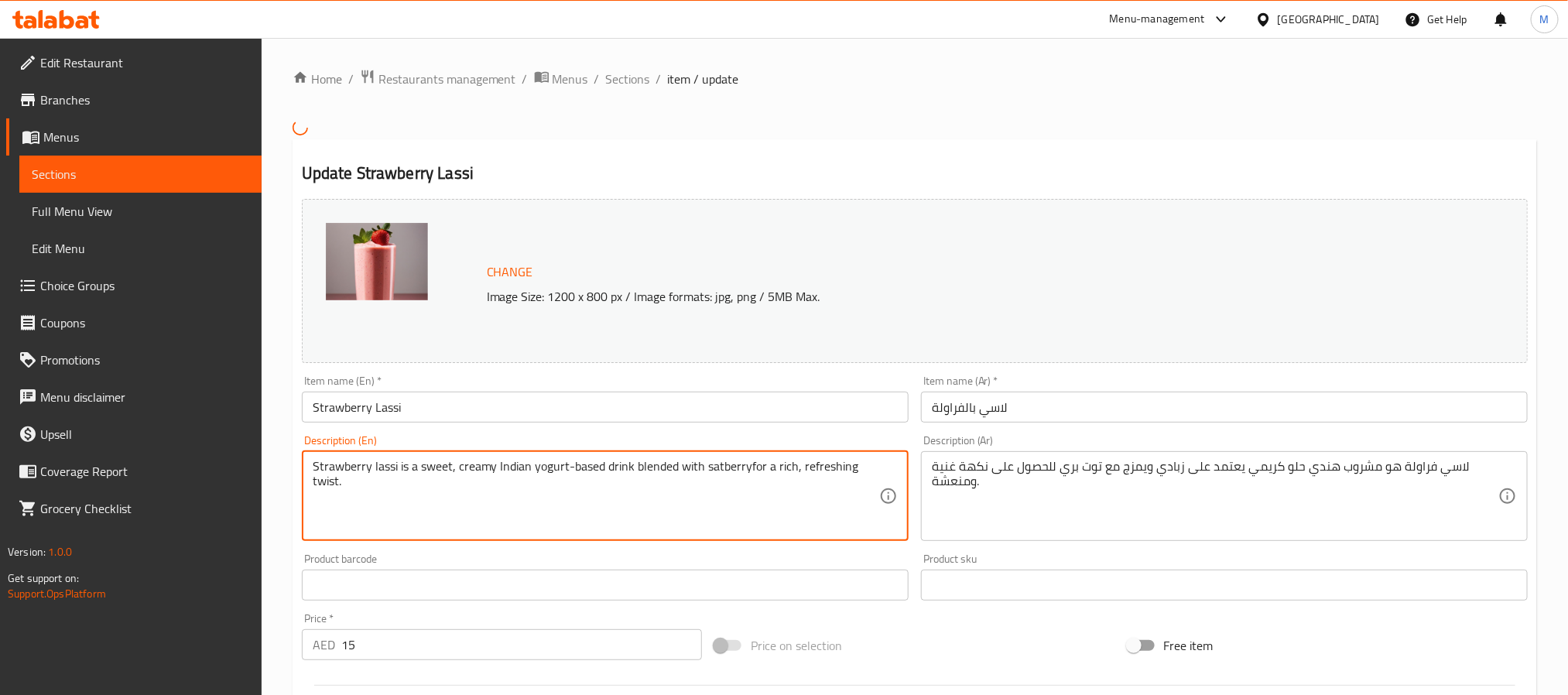
click at [625, 472] on textarea "Strawberry lassi is a sweet, creamy Indian yogurt-based drink blended with satb…" at bounding box center [596, 495] width 566 height 73
paste textarea "aberry lassi is a sweet, creamy Indian yogurt-based drink blended with satberry…"
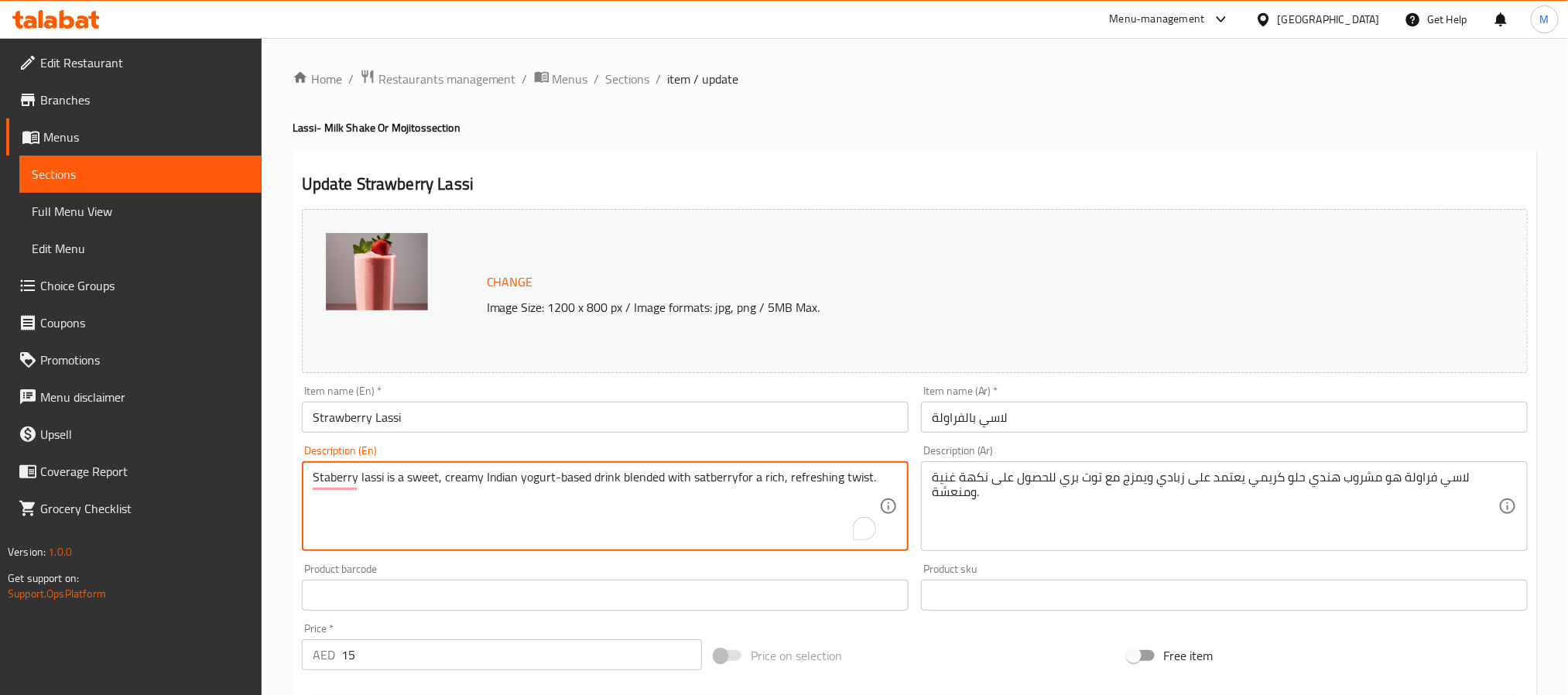
type textarea "Strawberry lassi is a sweet, creamy Indian yogurt-based drink blended with satb…"
click at [595, 479] on textarea "Strawberry lassi is a sweet, creamy Indian yogurt-based drink blended with satb…" at bounding box center [596, 506] width 566 height 73
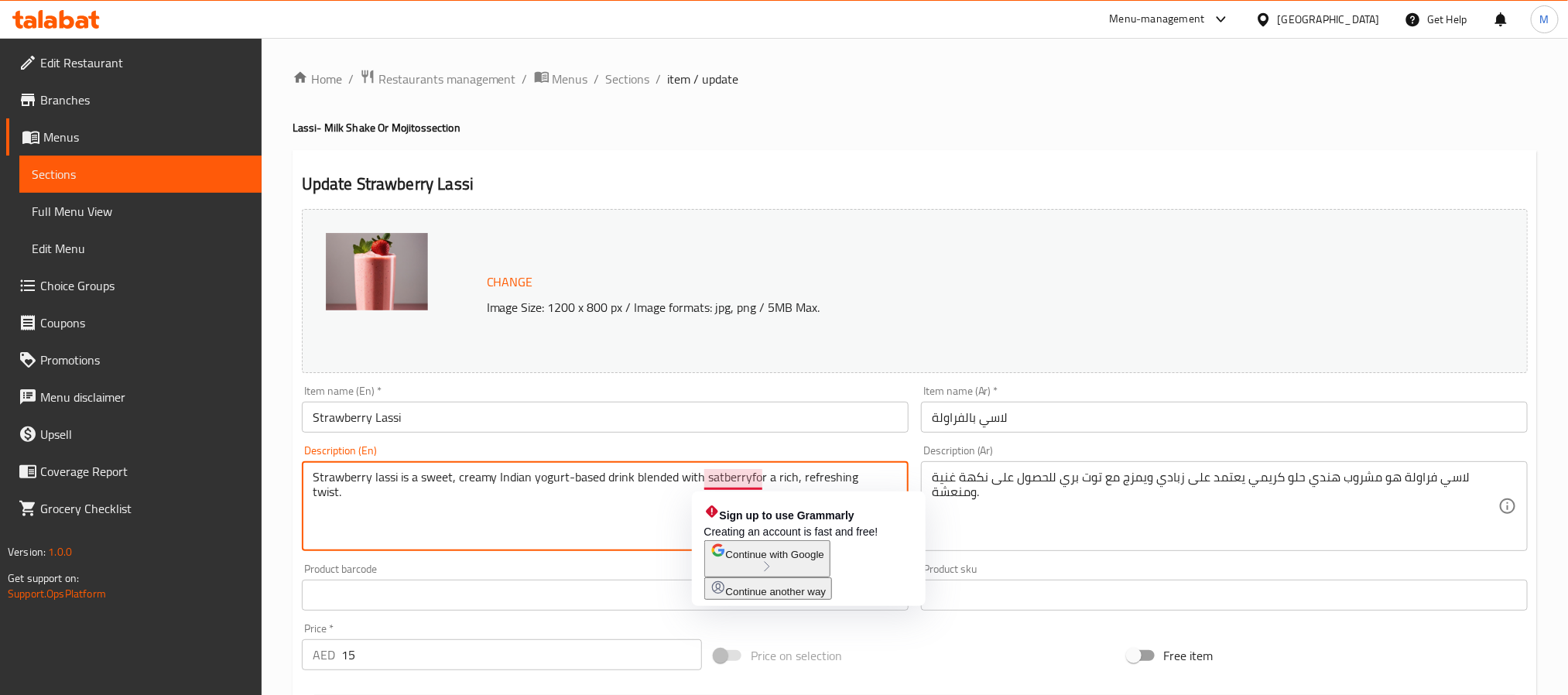
click at [748, 474] on textarea "Strawberry lassi is a sweet, creamy Indian yogurt-based drink blended with satb…" at bounding box center [596, 506] width 566 height 73
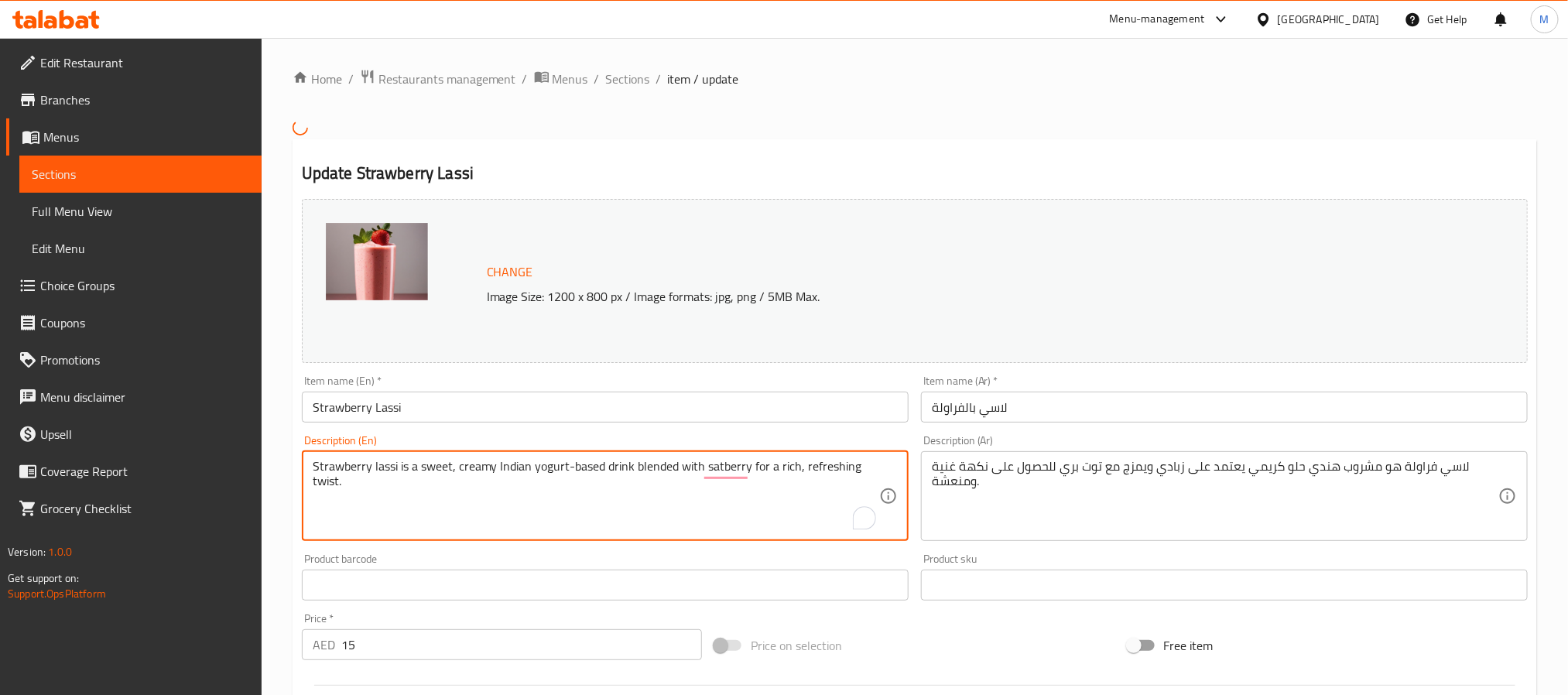
click at [330, 465] on textarea "Strawberry lassi is a sweet, creamy Indian yogurt-based drink blended with satb…" at bounding box center [596, 495] width 566 height 73
click at [731, 466] on textarea "Strawberry lassi is a sweet, creamy Indian yogurt-based drink blended with satb…" at bounding box center [596, 495] width 566 height 73
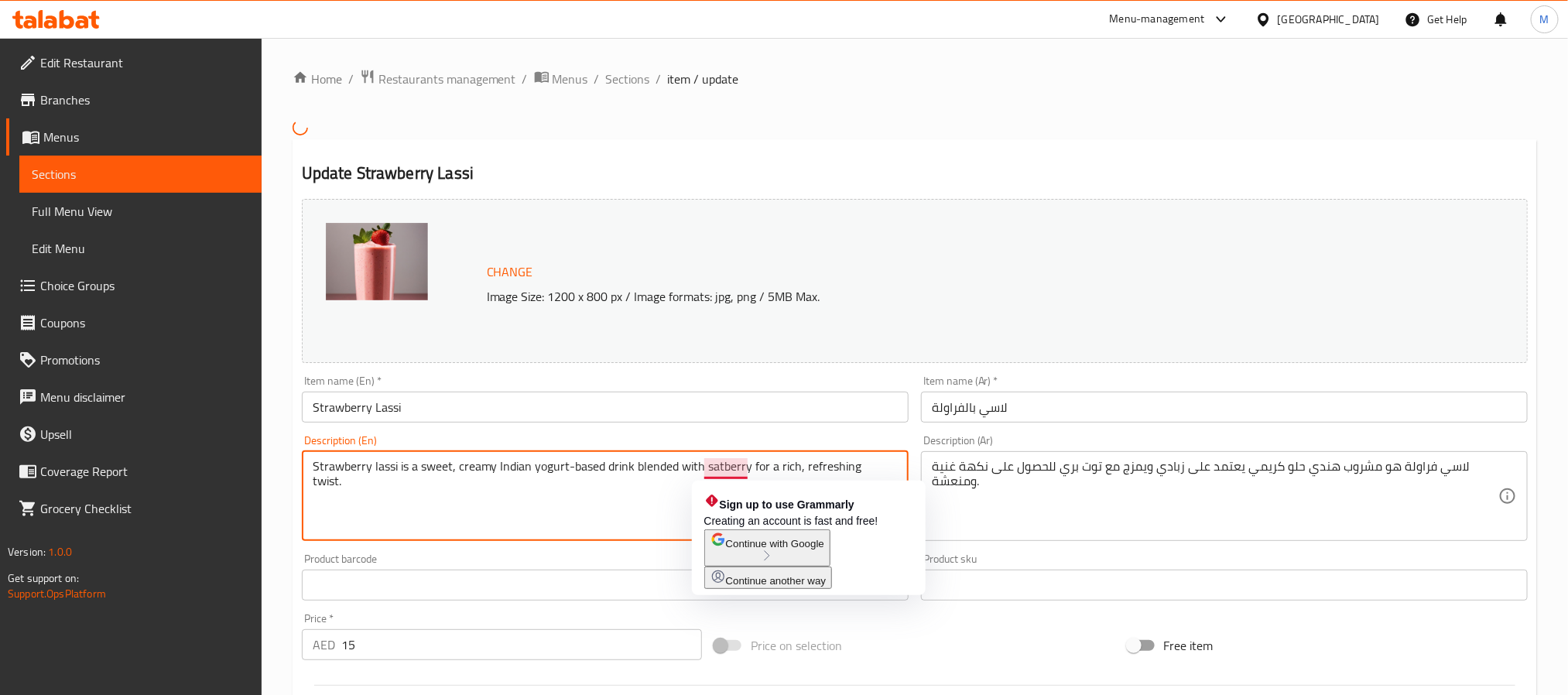
click at [731, 466] on textarea "Strawberry lassi is a sweet, creamy Indian yogurt-based drink blended with satb…" at bounding box center [596, 495] width 566 height 73
paste textarea "Straw"
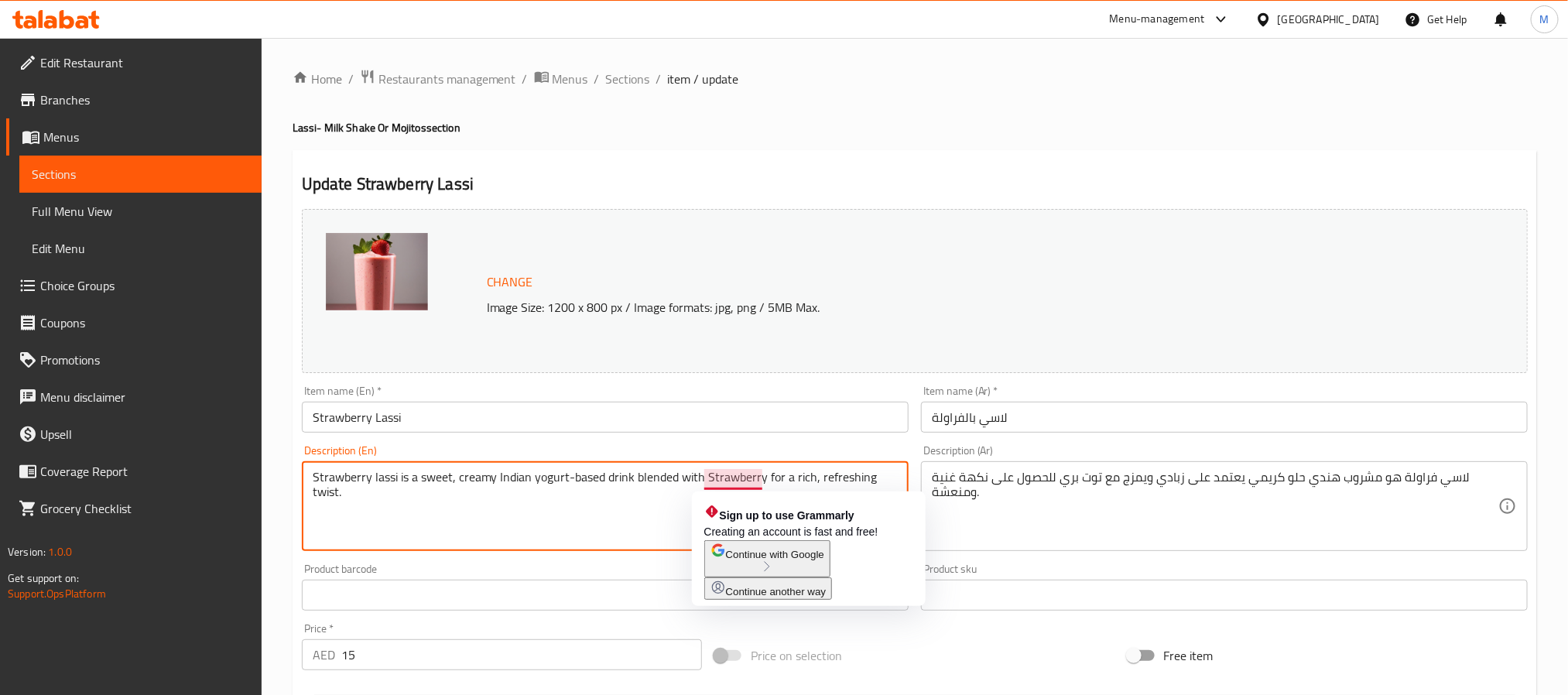
click at [708, 476] on textarea "Strawberry lassi is a sweet, creamy Indian yogurt-based drink blended with Stra…" at bounding box center [596, 506] width 566 height 73
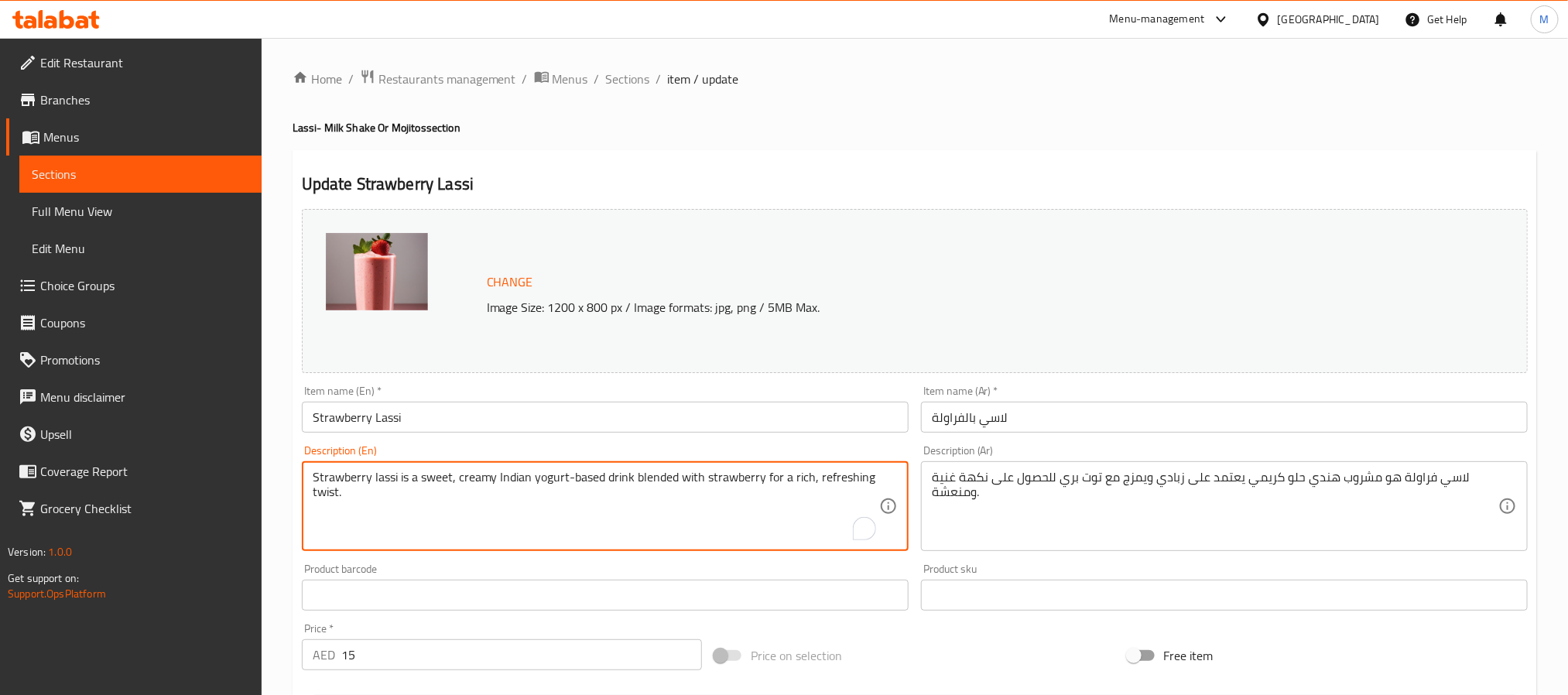
click at [617, 488] on textarea "Strawberry lassi is a sweet, creamy Indian yogurt-based drink blended with stra…" at bounding box center [596, 506] width 566 height 73
type textarea "Strawberry lassi is a sweet, creamy Indian yogurt-based drink blended with stra…"
click at [632, 79] on span "Sections" at bounding box center [628, 79] width 44 height 19
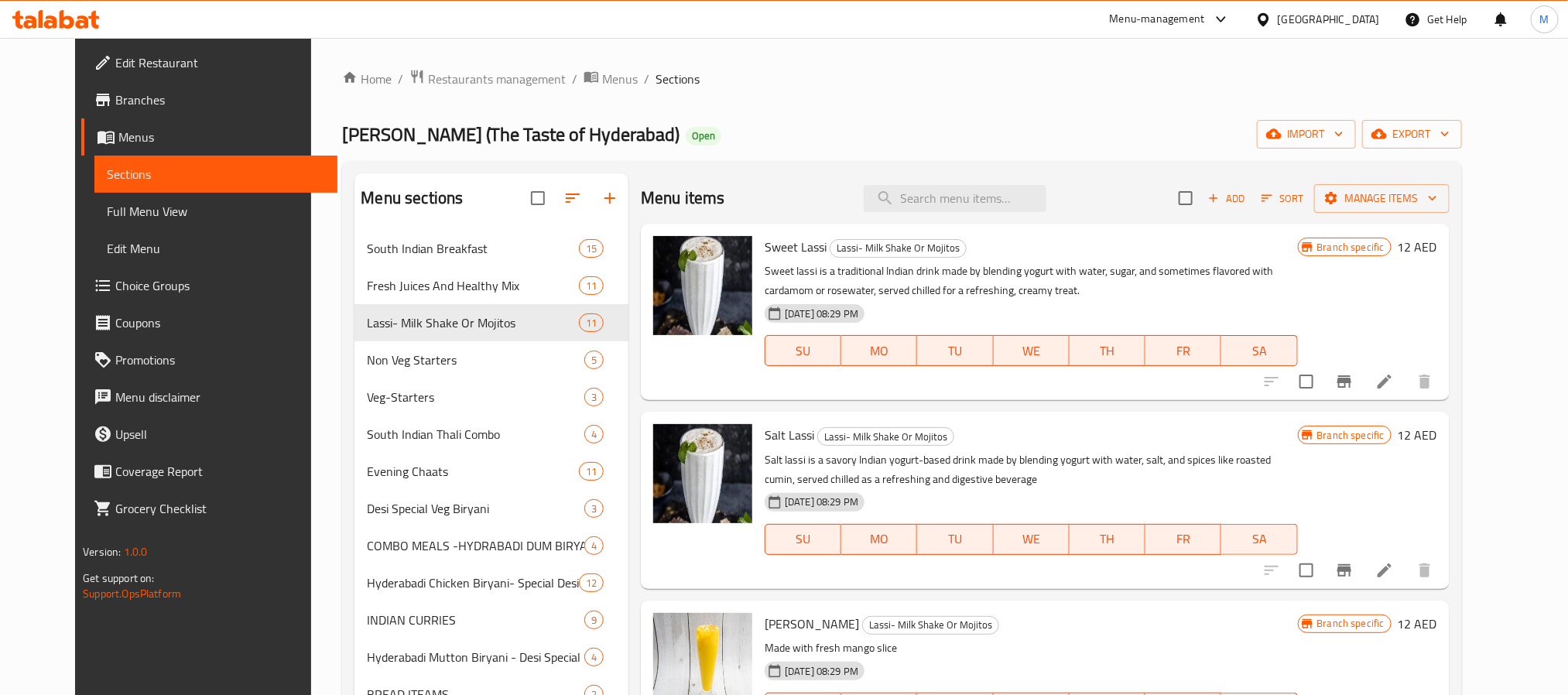
click at [1131, 162] on div "Menu sections South Indian Breakfast 15 Fresh Juices And Healthy Mix 11 Lassi- …" at bounding box center [902, 558] width 1119 height 793
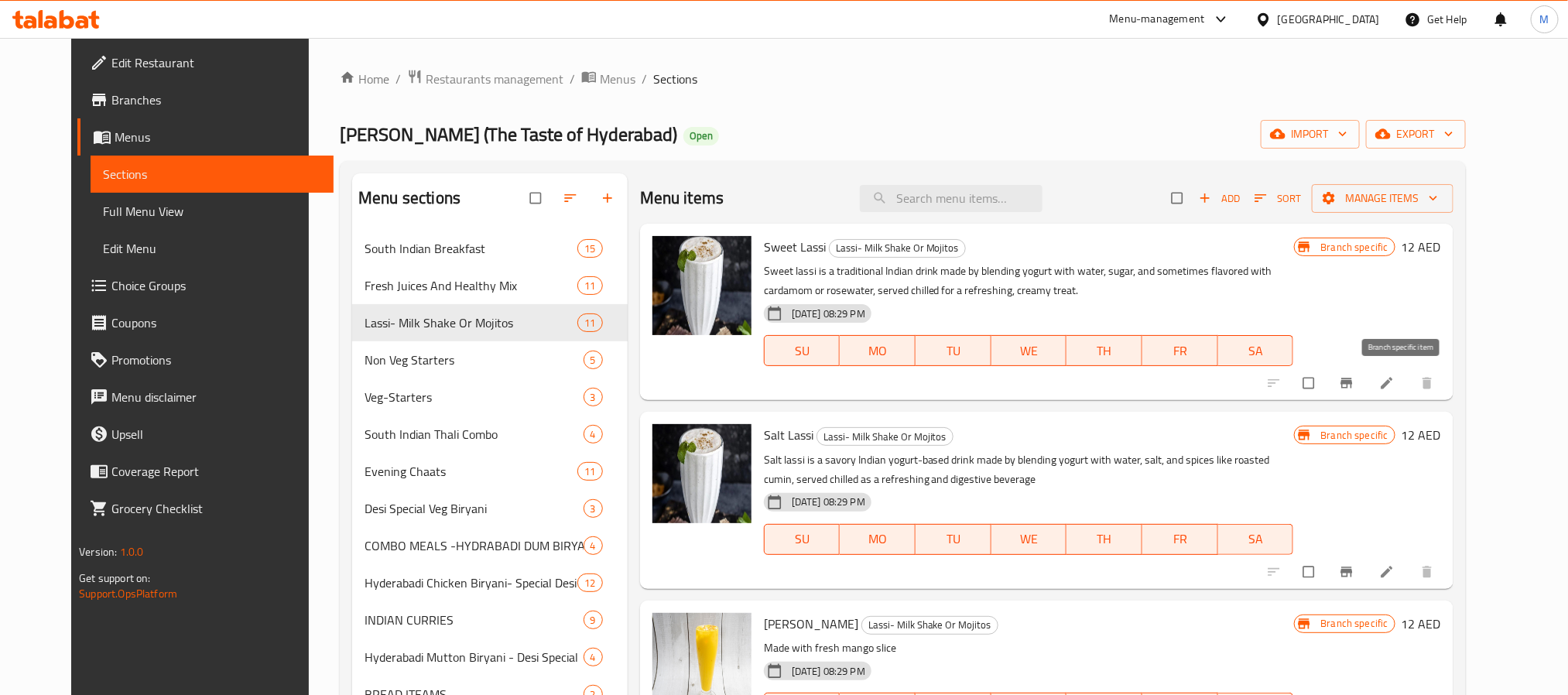
click at [1366, 374] on button "Branch-specific-item" at bounding box center [1347, 383] width 37 height 34
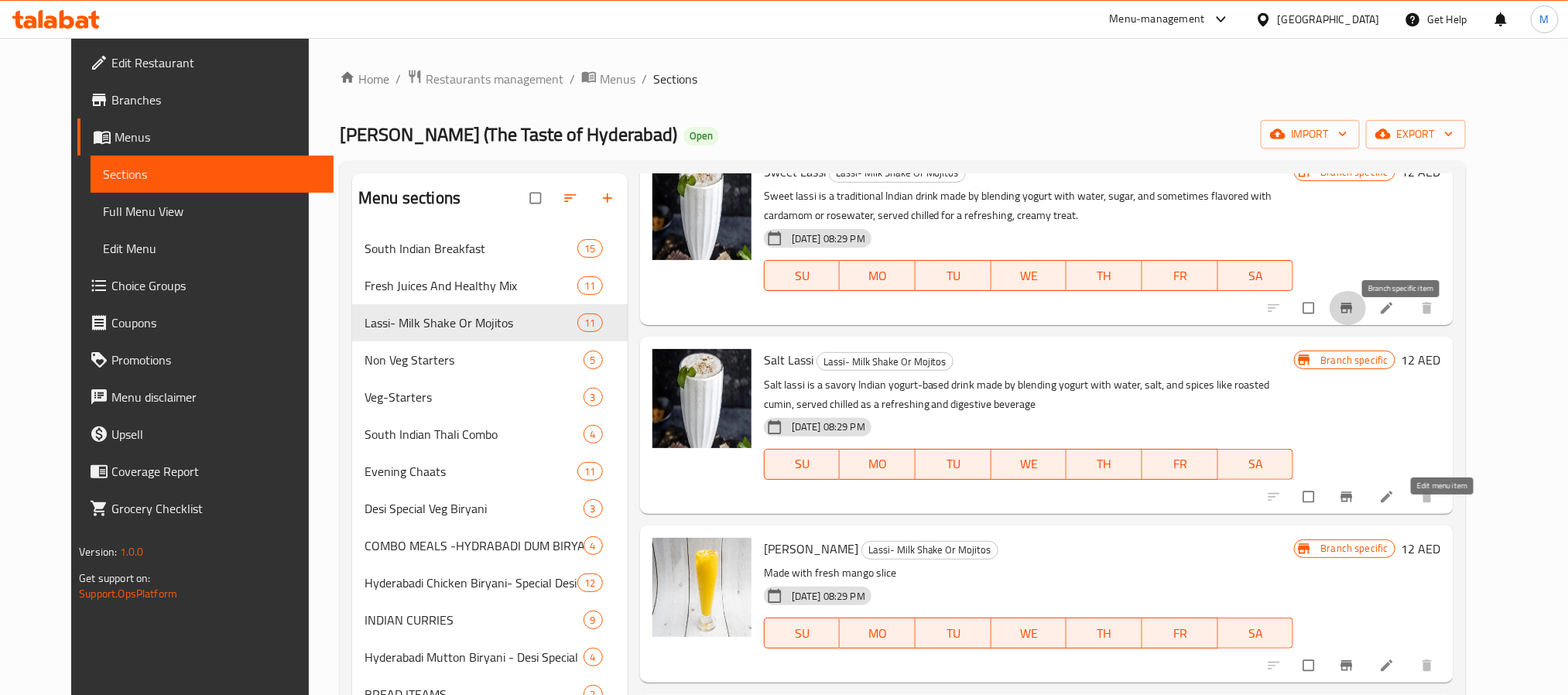
scroll to position [116, 0]
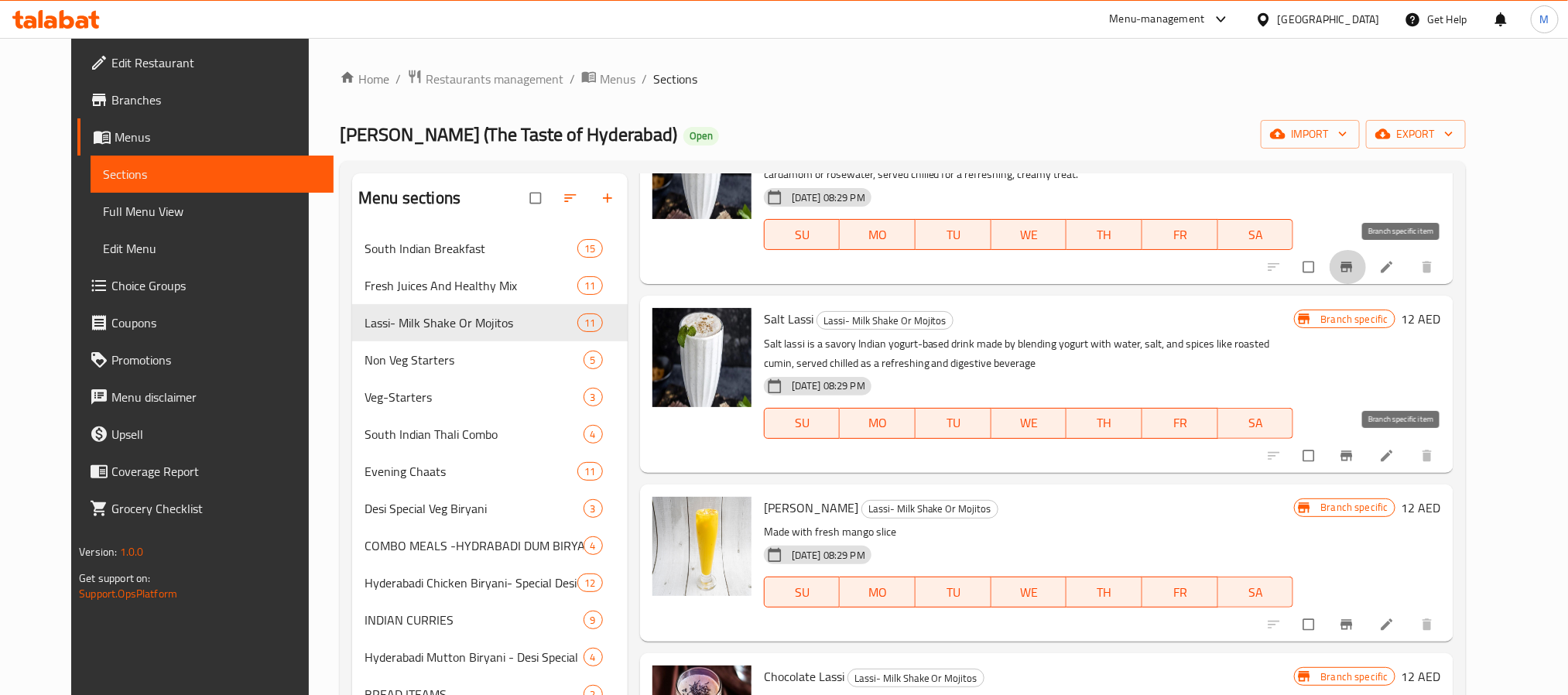
click at [1354, 449] on icon "Branch-specific-item" at bounding box center [1346, 456] width 16 height 16
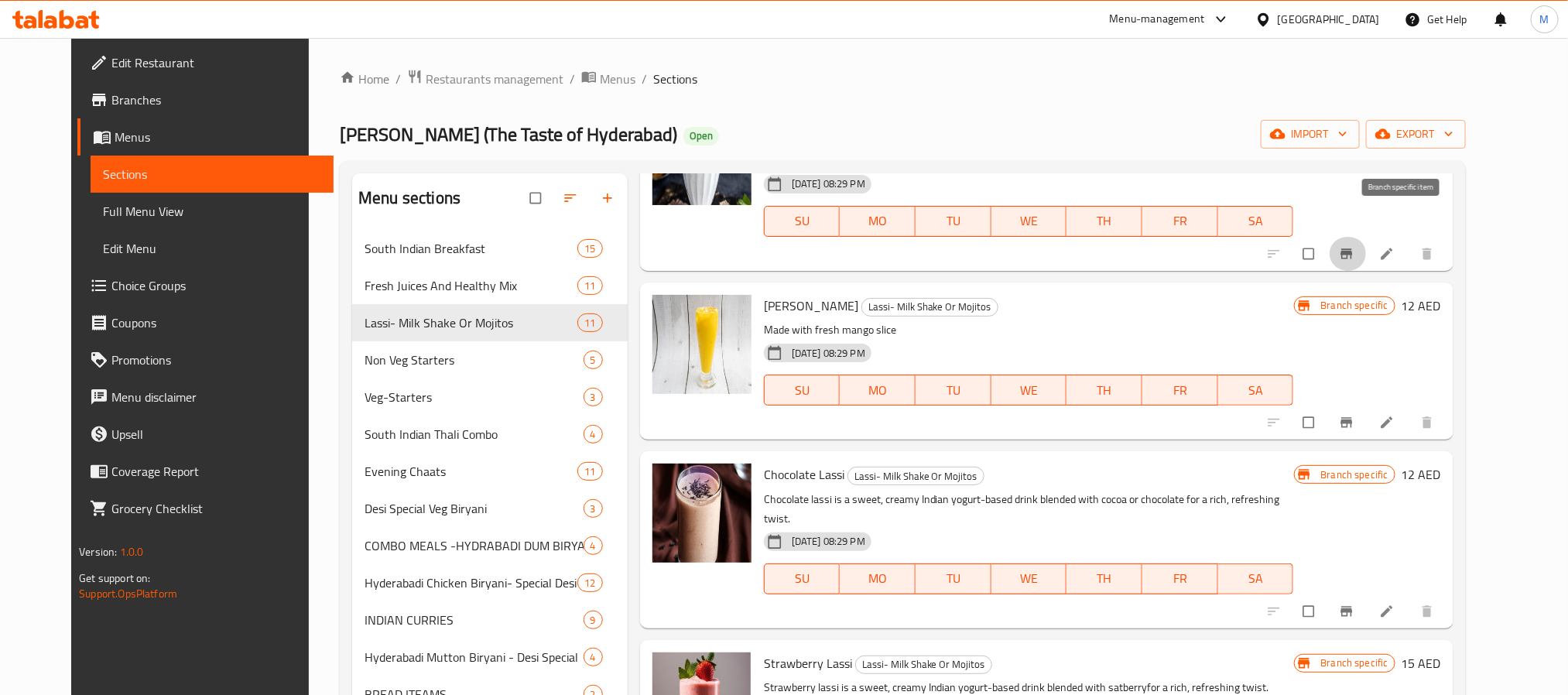
scroll to position [348, 0]
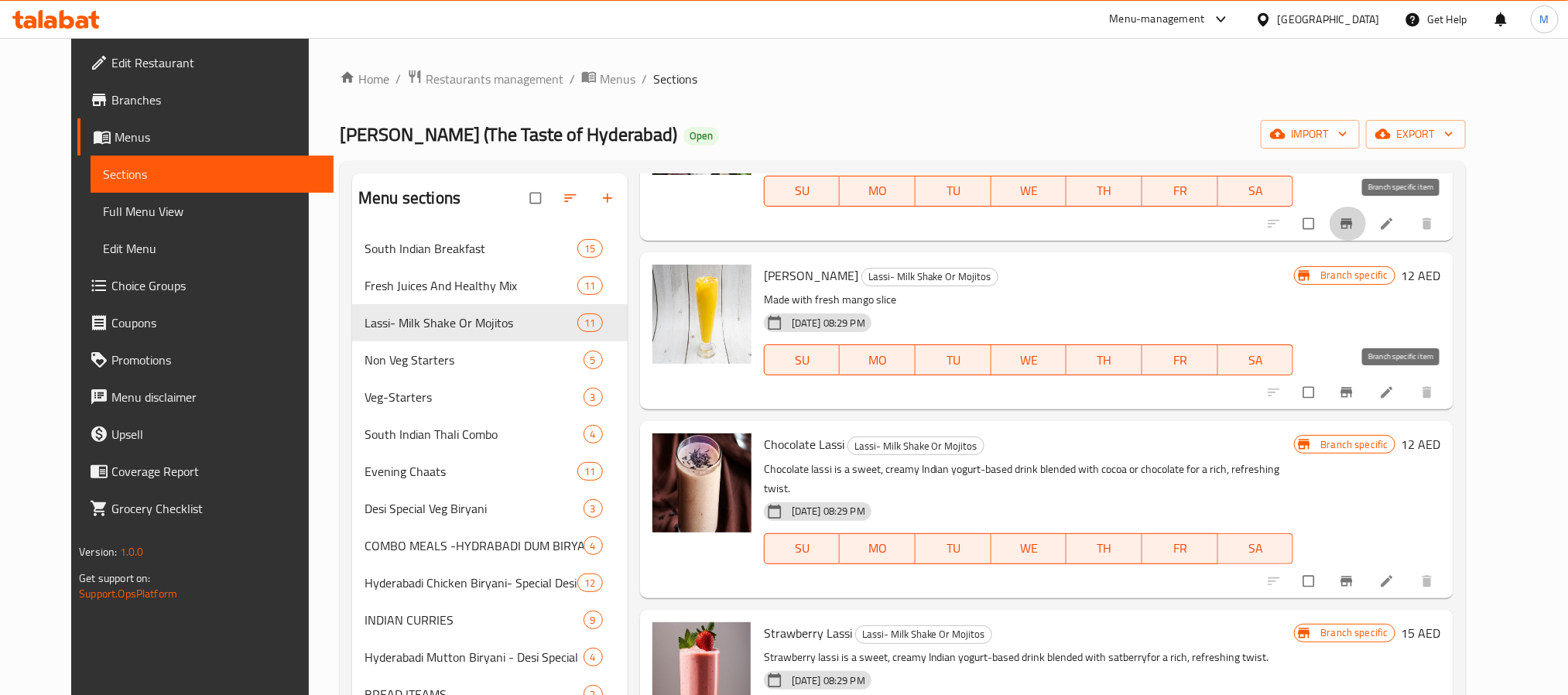
click at [1366, 381] on button "Branch-specific-item" at bounding box center [1347, 391] width 37 height 34
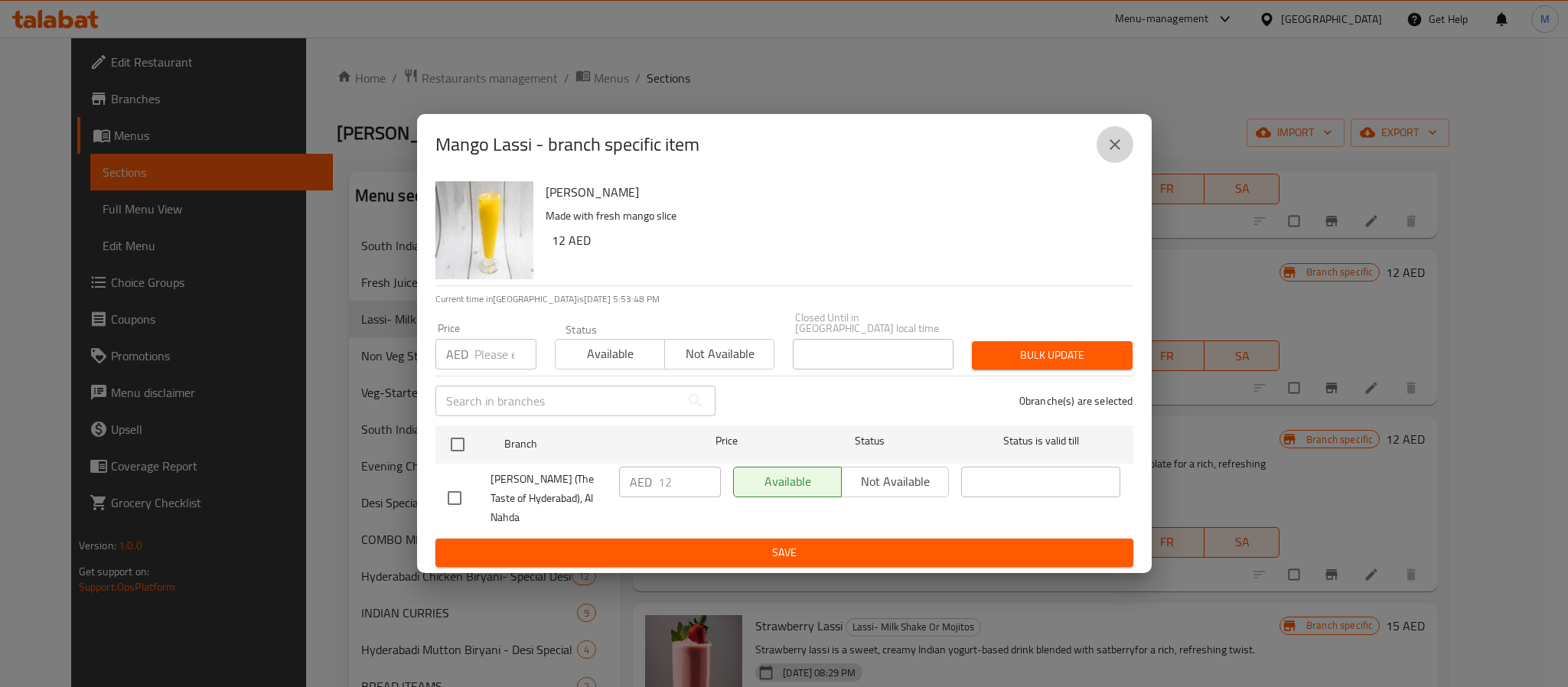
click at [1106, 150] on icon "close" at bounding box center [1115, 145] width 19 height 19
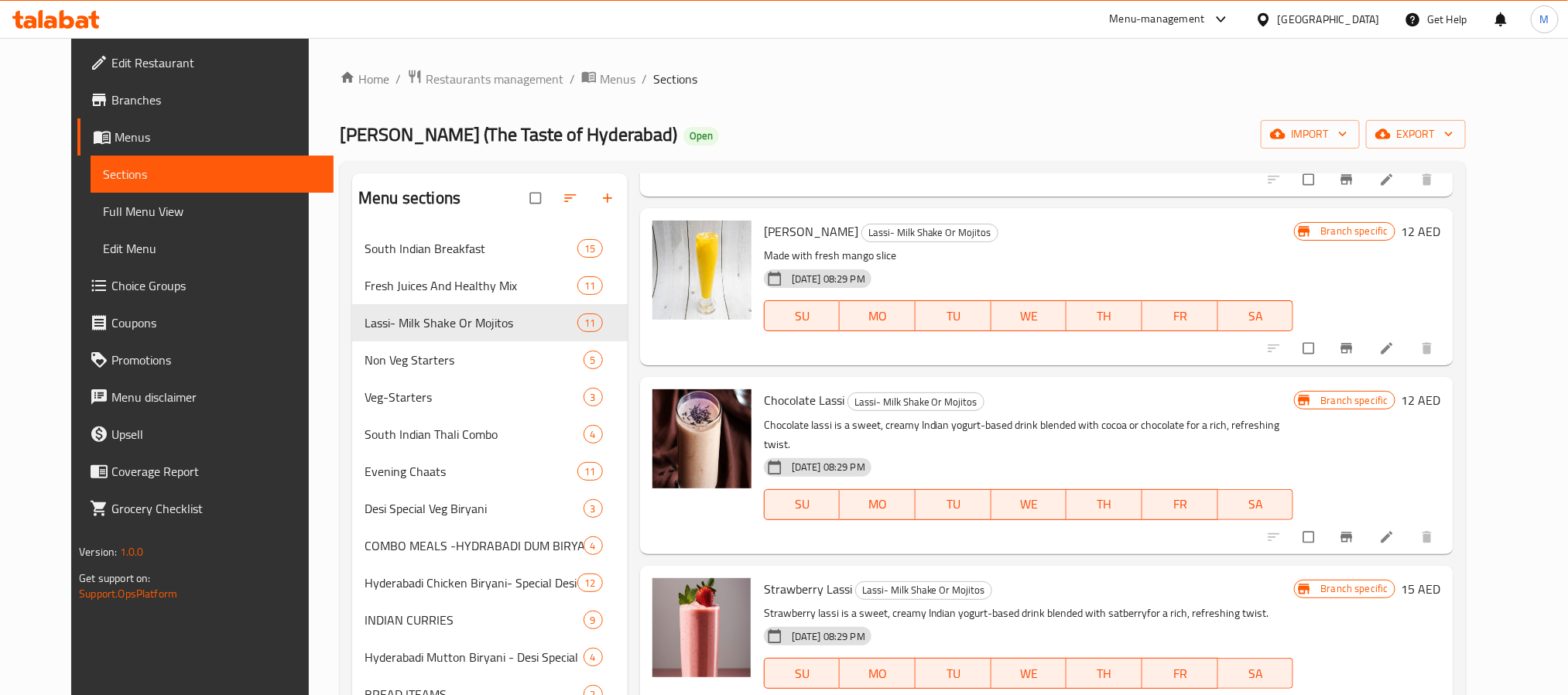
scroll to position [465, 0]
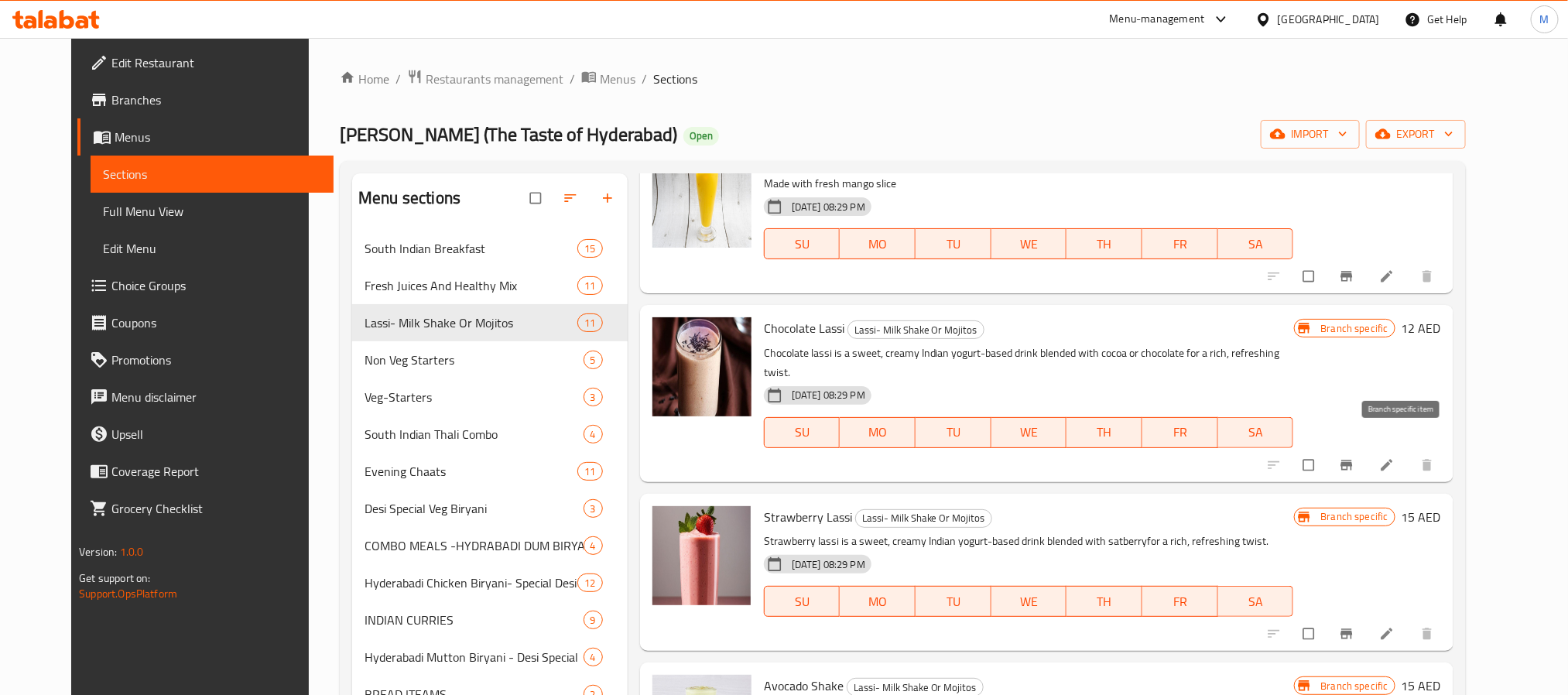
click at [1352, 460] on icon "Branch-specific-item" at bounding box center [1346, 465] width 11 height 10
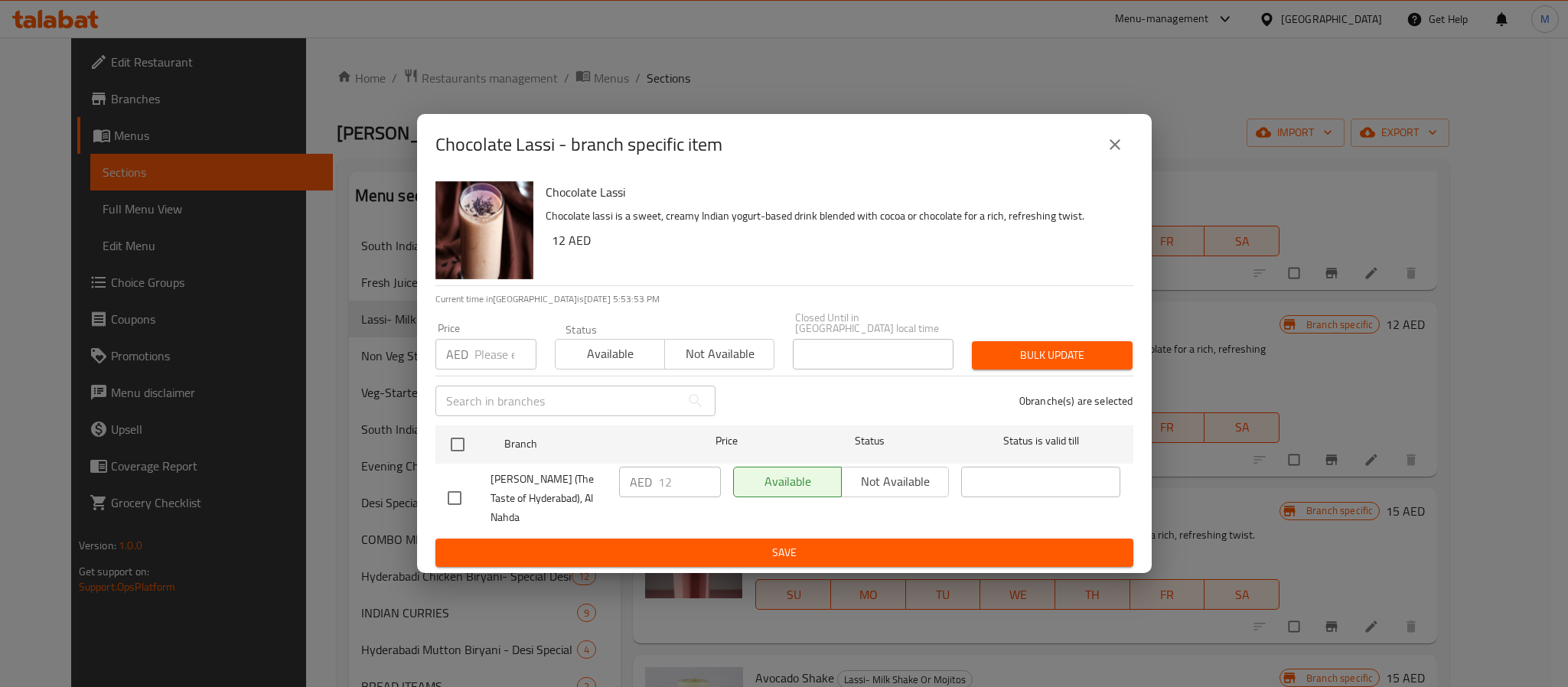
click at [1117, 150] on icon "close" at bounding box center [1115, 144] width 11 height 11
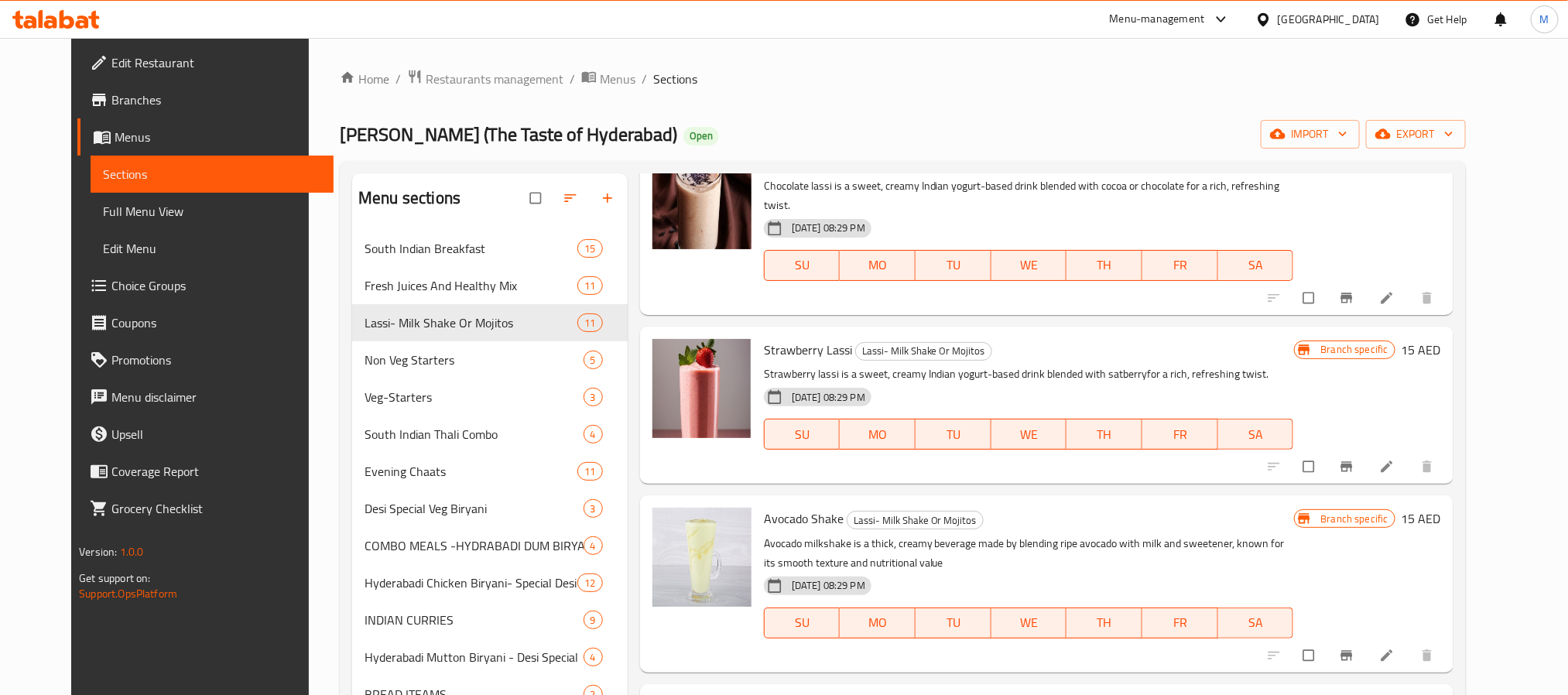
scroll to position [697, 0]
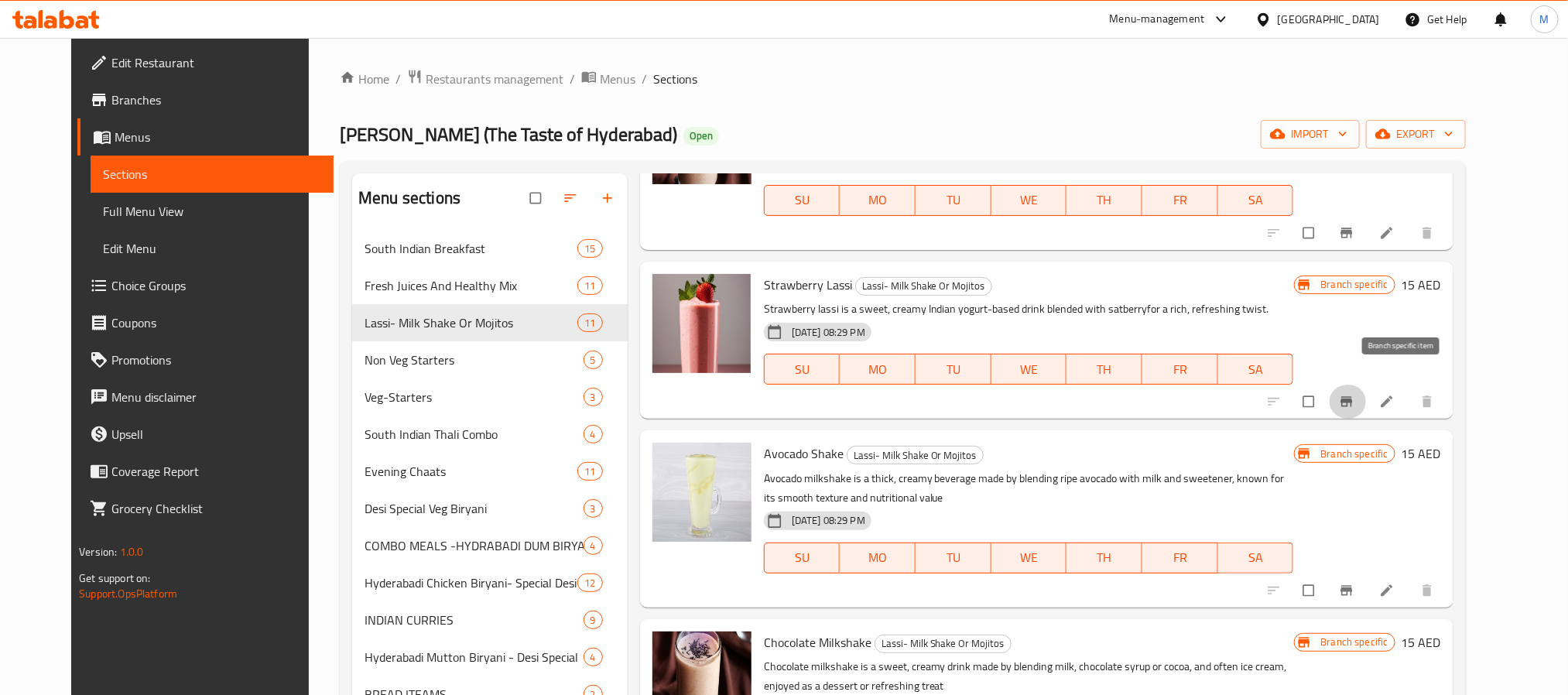
click at [1352, 397] on icon "Branch-specific-item" at bounding box center [1346, 402] width 11 height 10
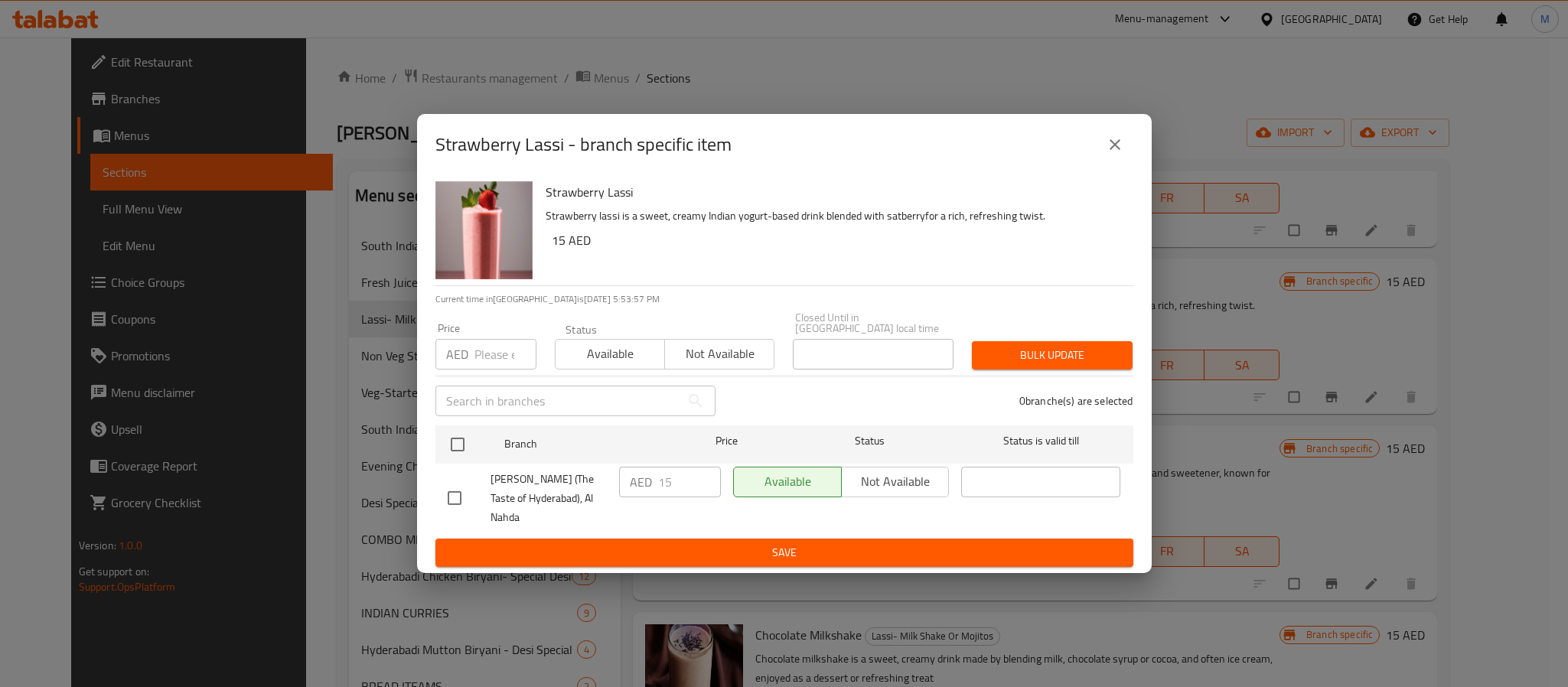
click at [1105, 143] on button "close" at bounding box center [1114, 144] width 37 height 37
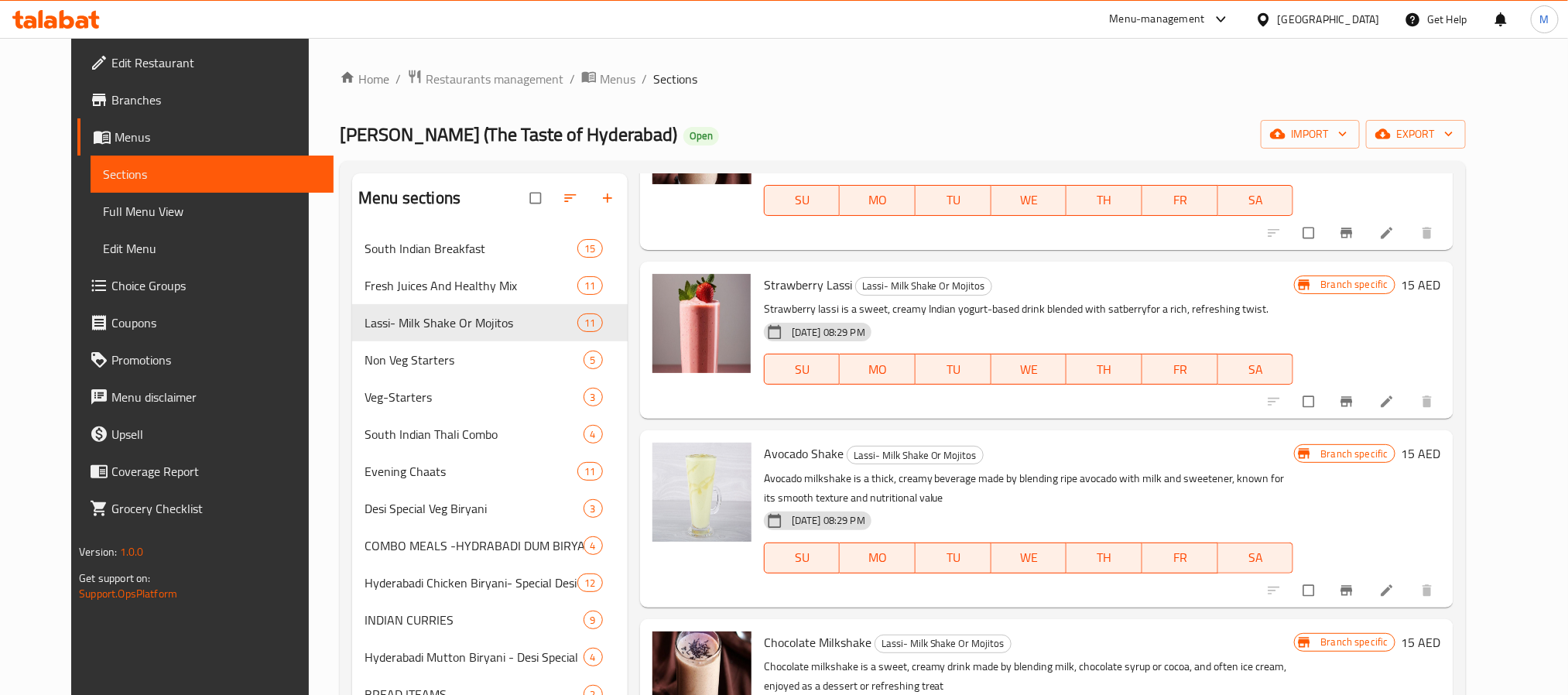
scroll to position [812, 0]
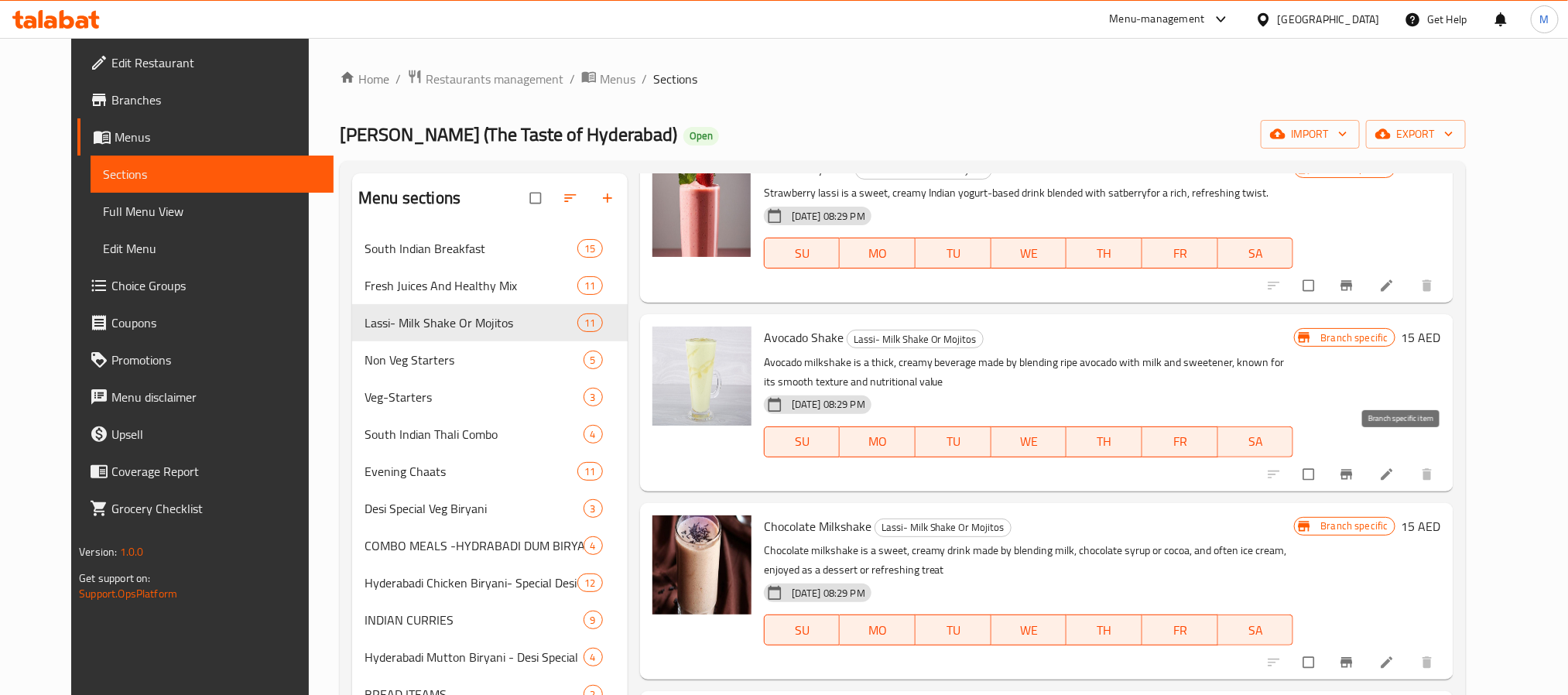
click at [1352, 469] on icon "Branch-specific-item" at bounding box center [1346, 474] width 11 height 10
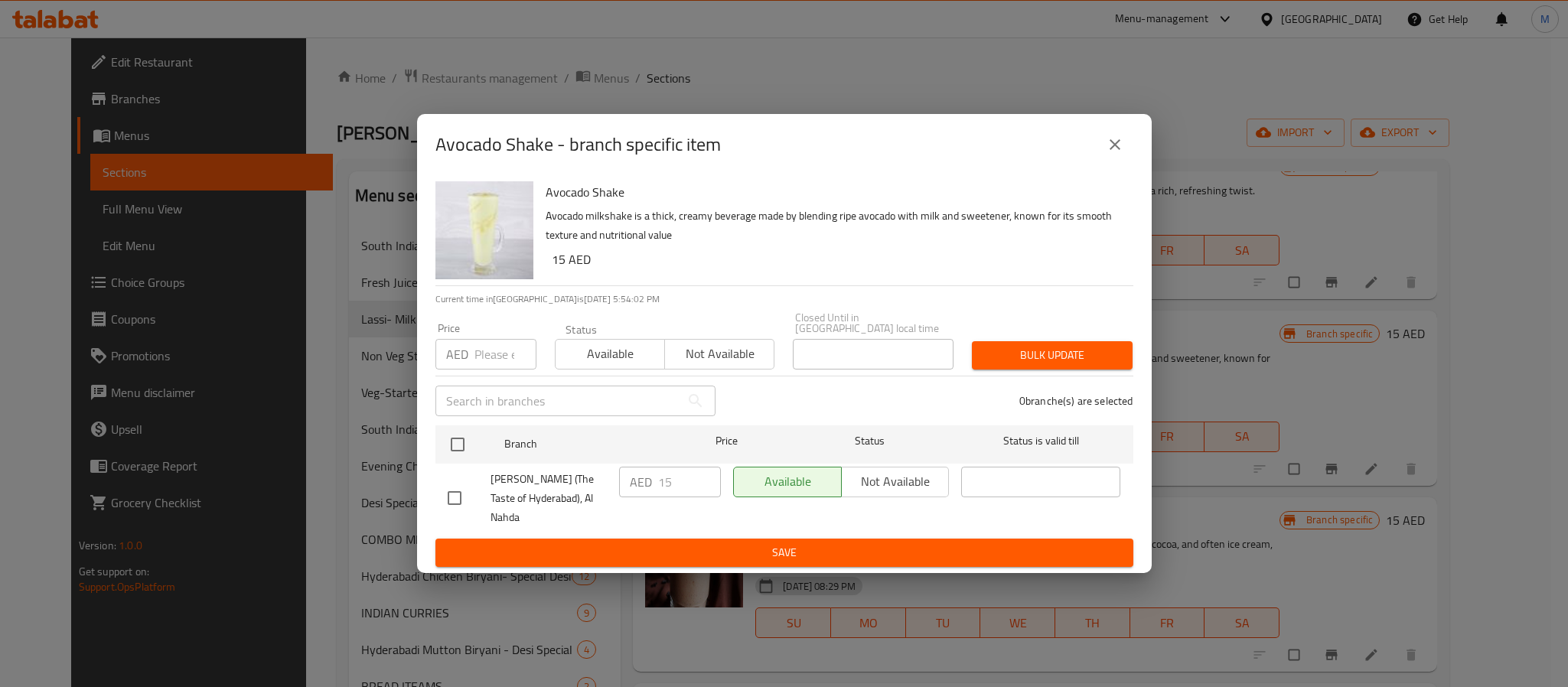
click at [1112, 150] on icon "close" at bounding box center [1115, 144] width 11 height 11
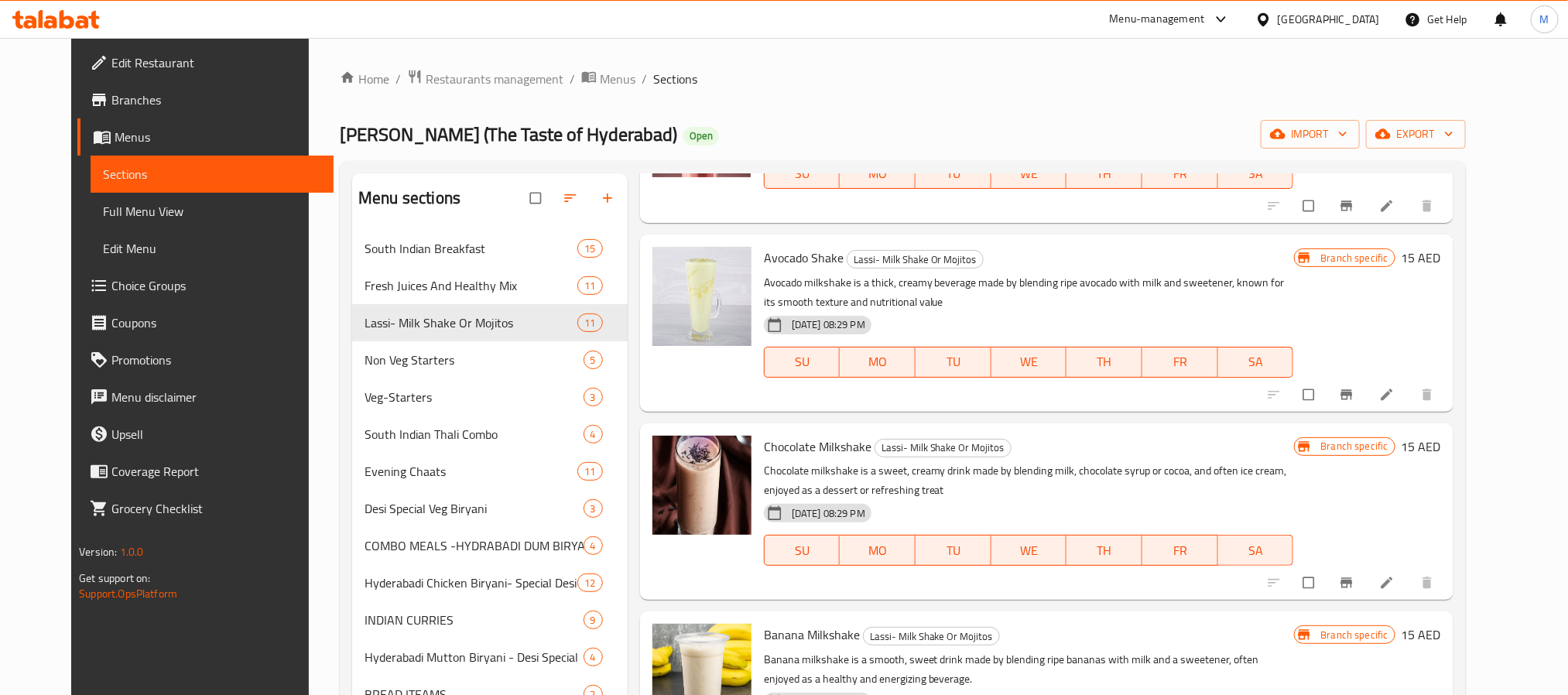
scroll to position [929, 0]
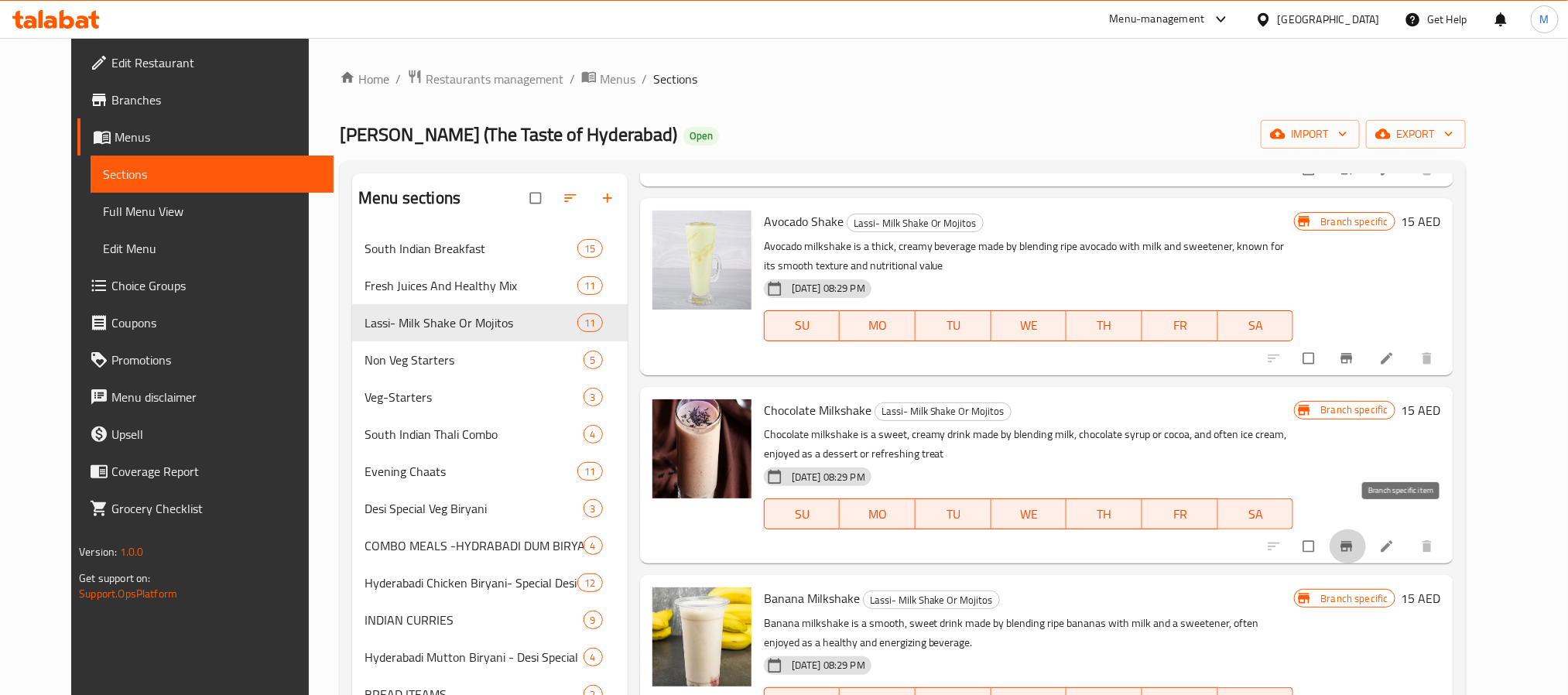
click at [1352, 541] on icon "Branch-specific-item" at bounding box center [1346, 546] width 11 height 10
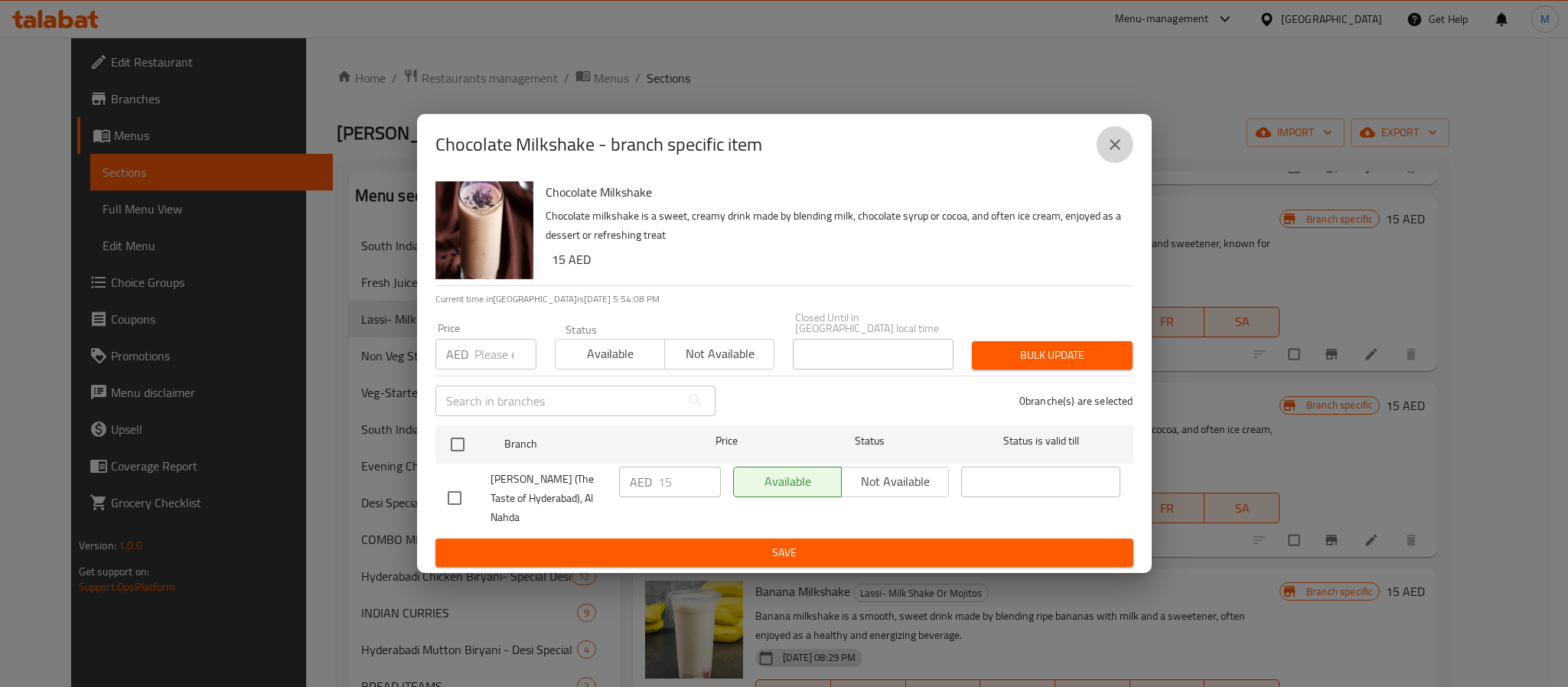
click at [1112, 150] on icon "close" at bounding box center [1115, 144] width 11 height 11
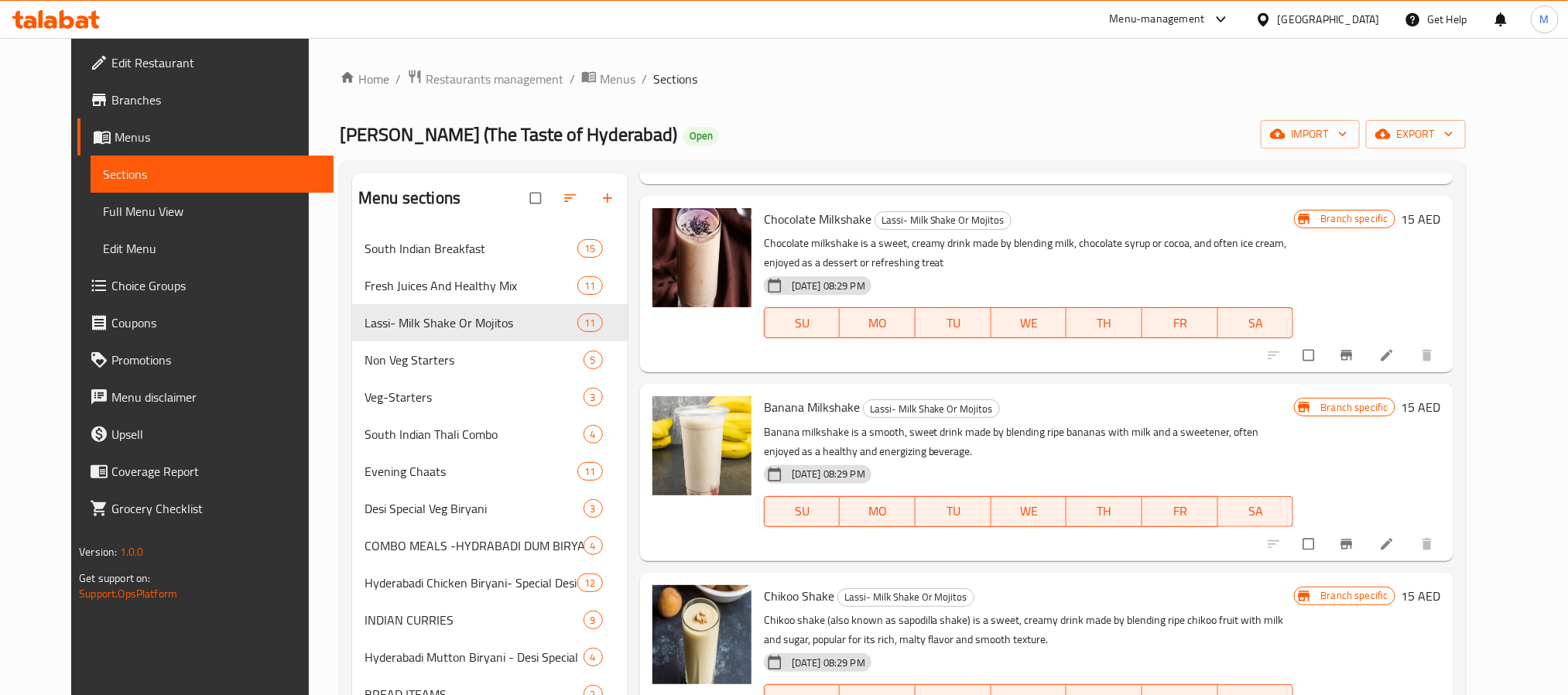
scroll to position [1161, 0]
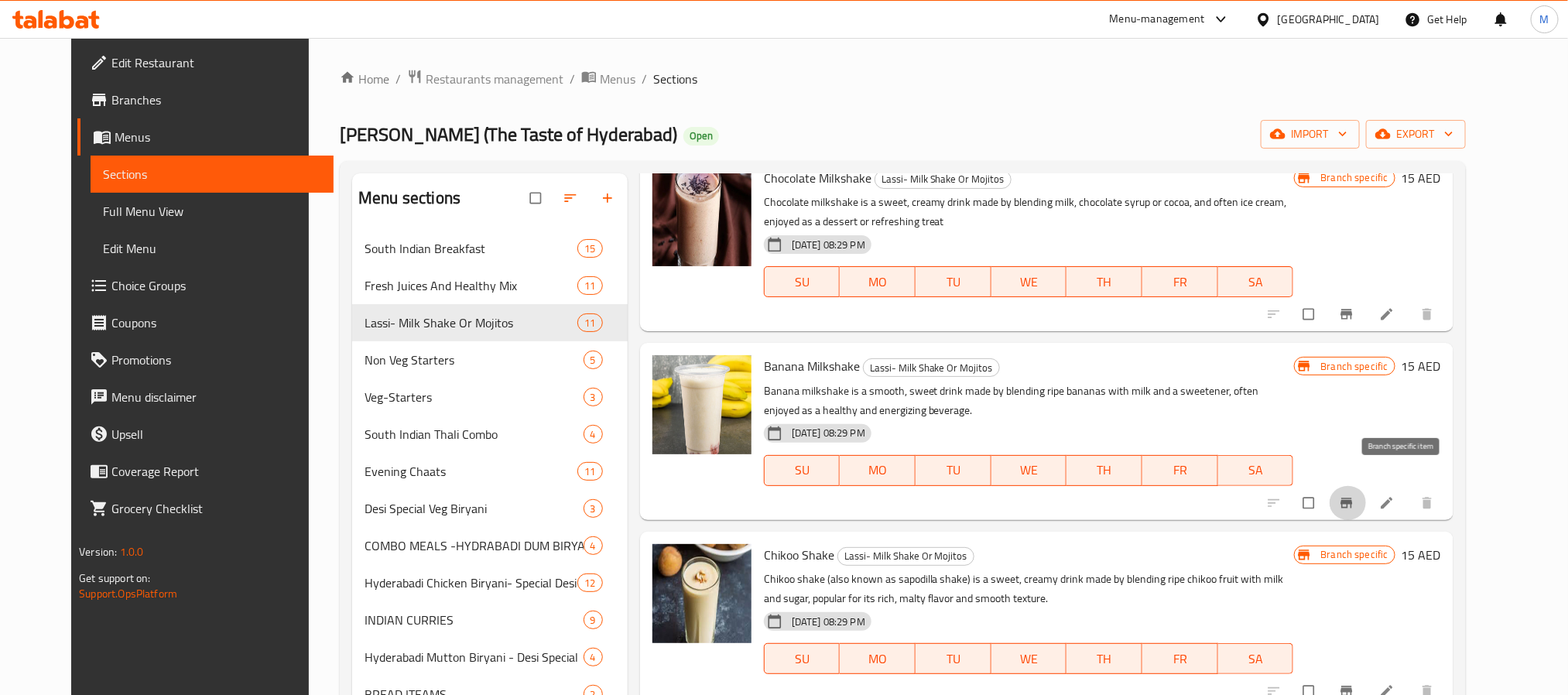
click at [1354, 495] on icon "Branch-specific-item" at bounding box center [1346, 503] width 16 height 16
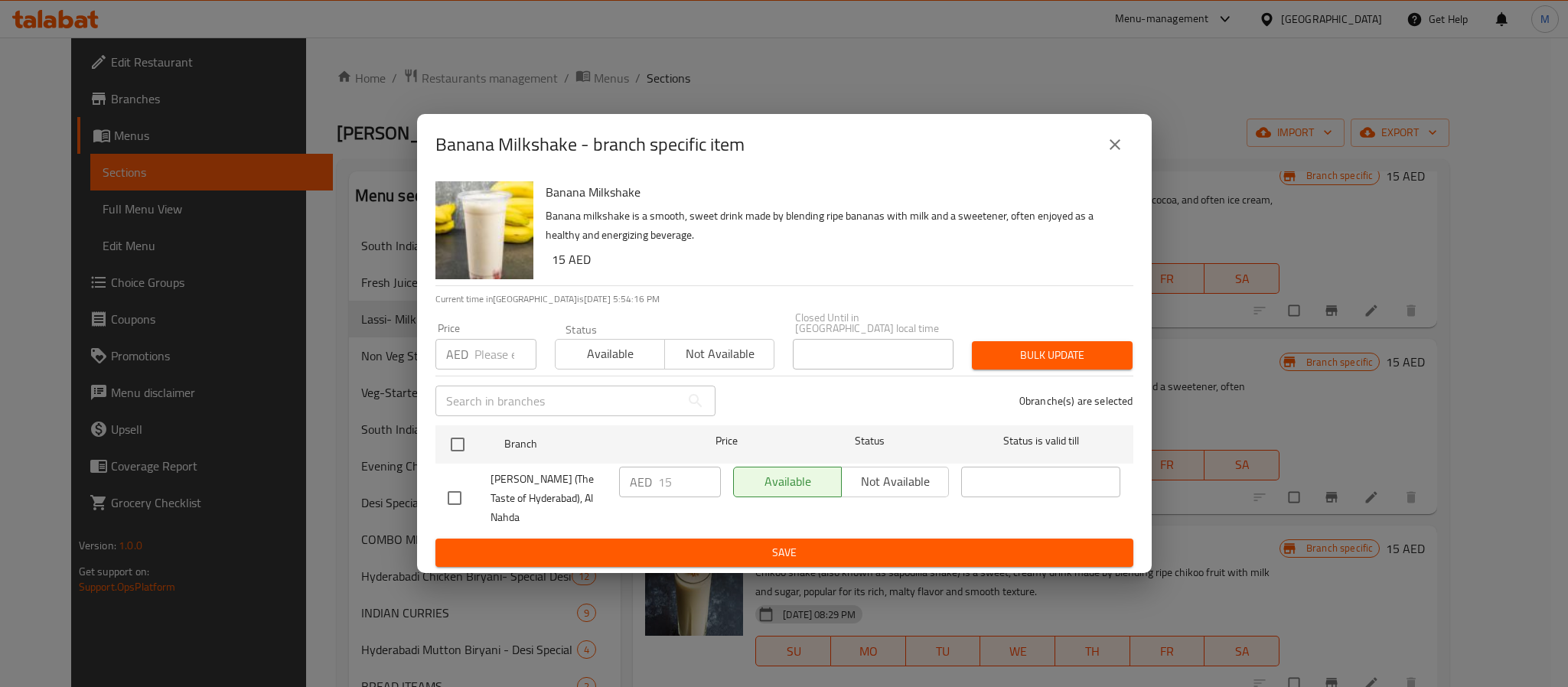
click at [1124, 159] on button "close" at bounding box center [1114, 144] width 37 height 37
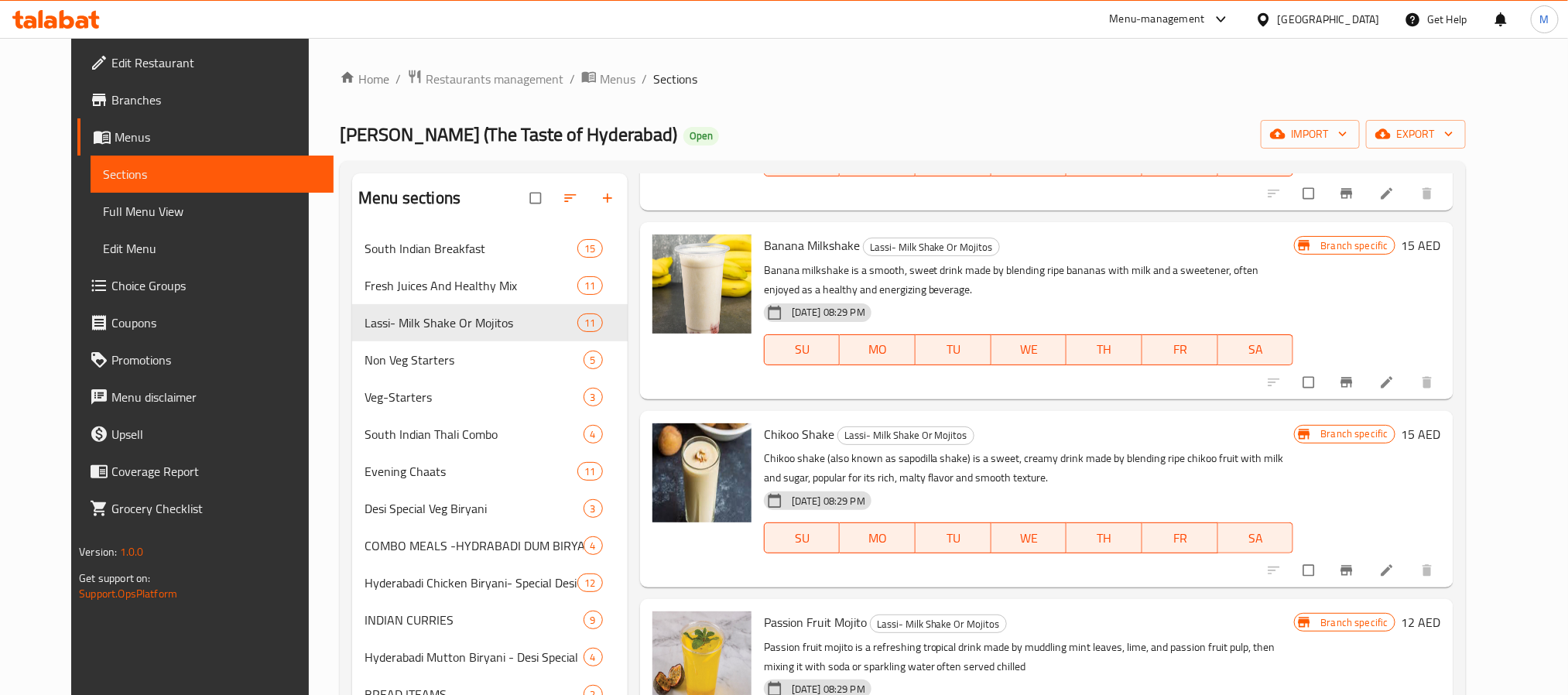
scroll to position [1285, 0]
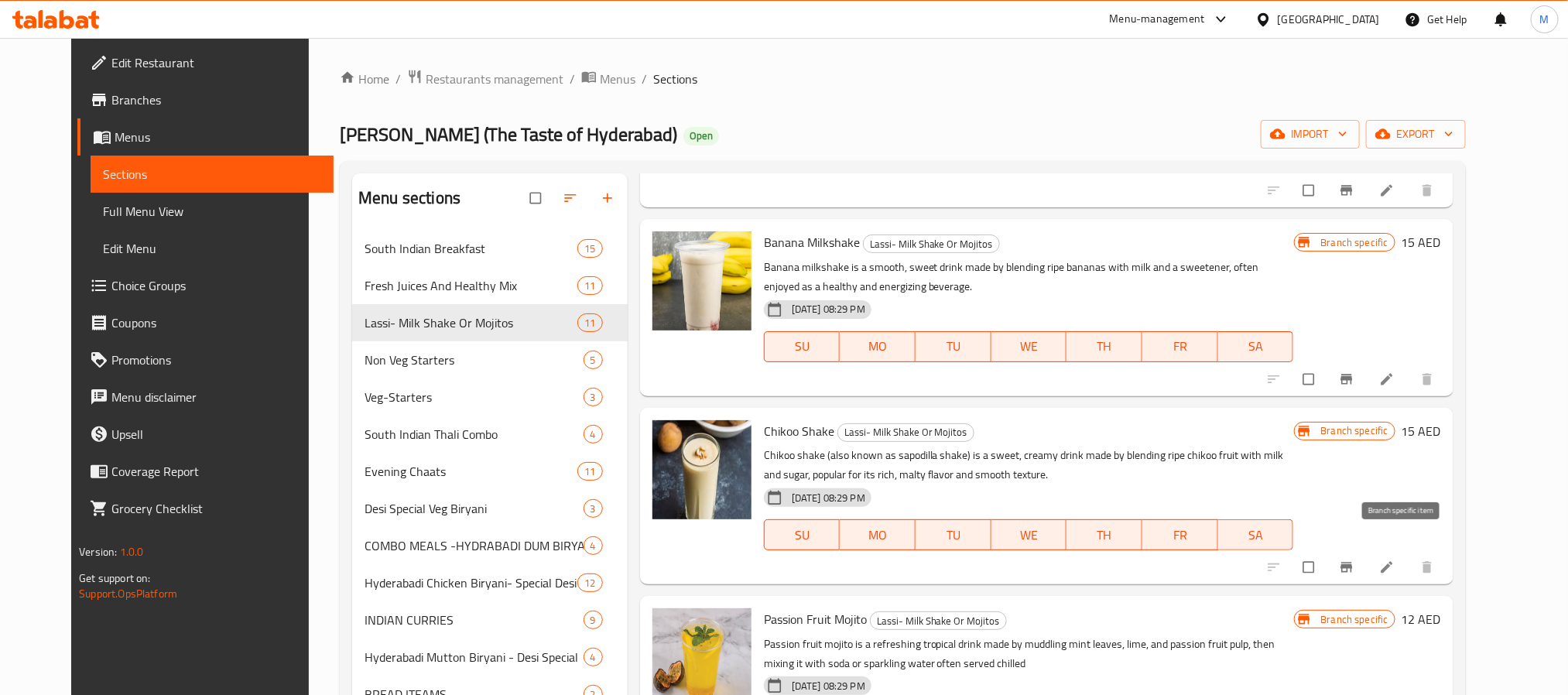
click at [1354, 560] on icon "Branch-specific-item" at bounding box center [1346, 567] width 16 height 16
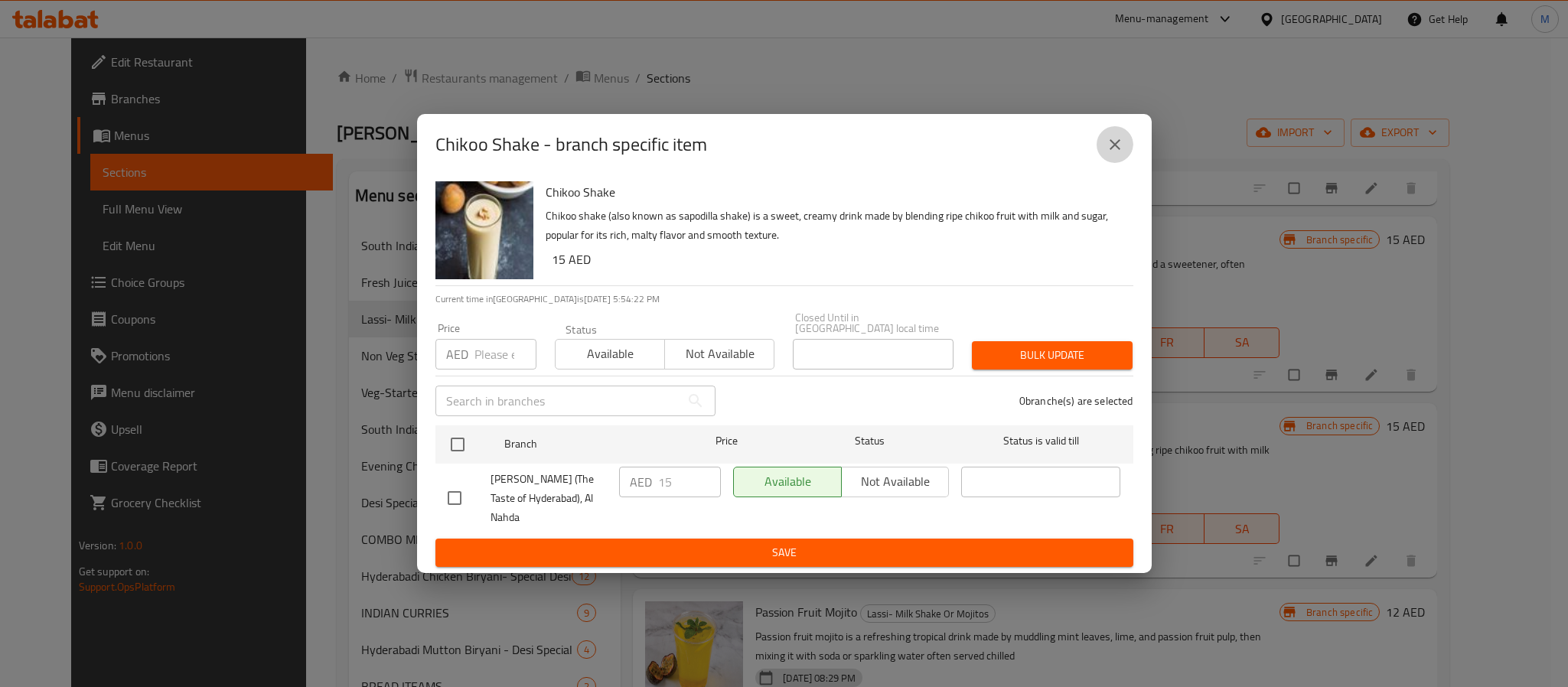
click at [1118, 147] on icon "close" at bounding box center [1115, 145] width 19 height 19
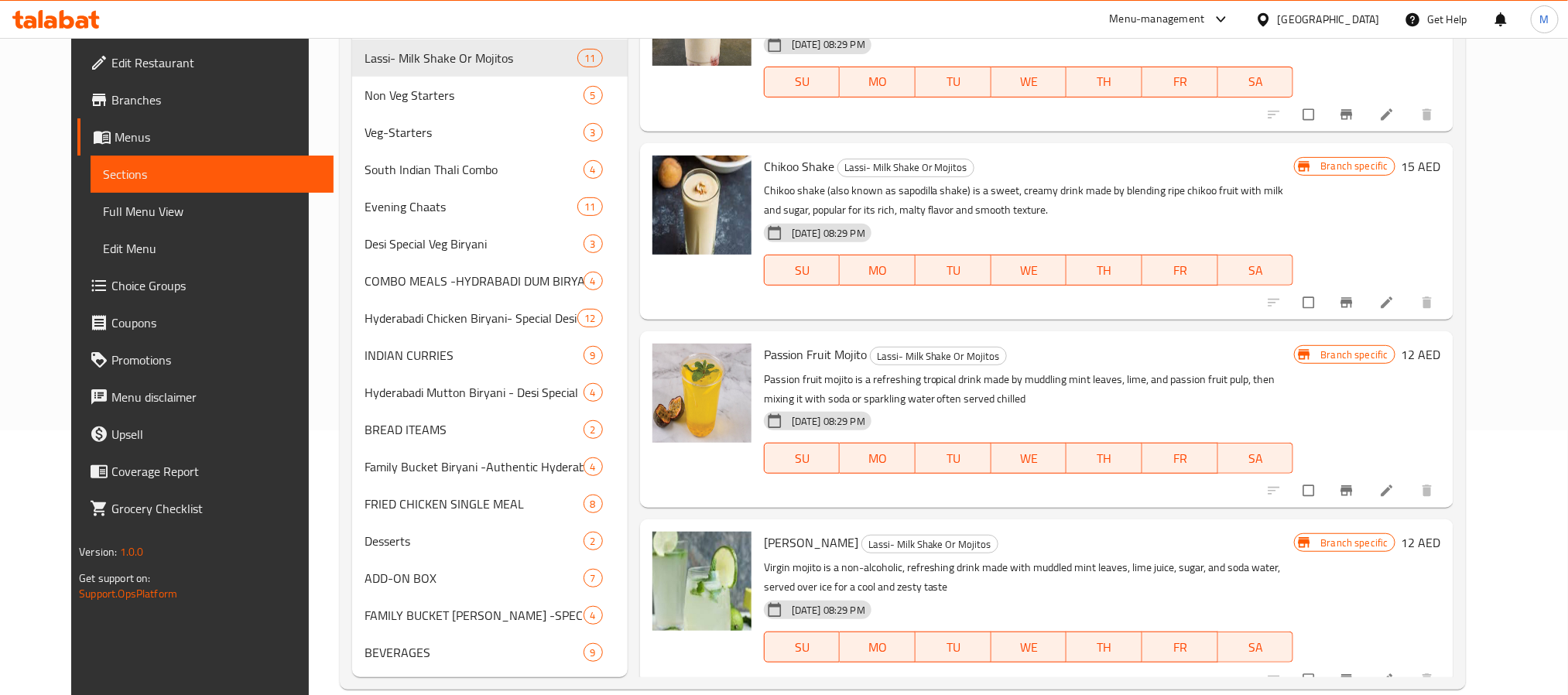
scroll to position [291, 0]
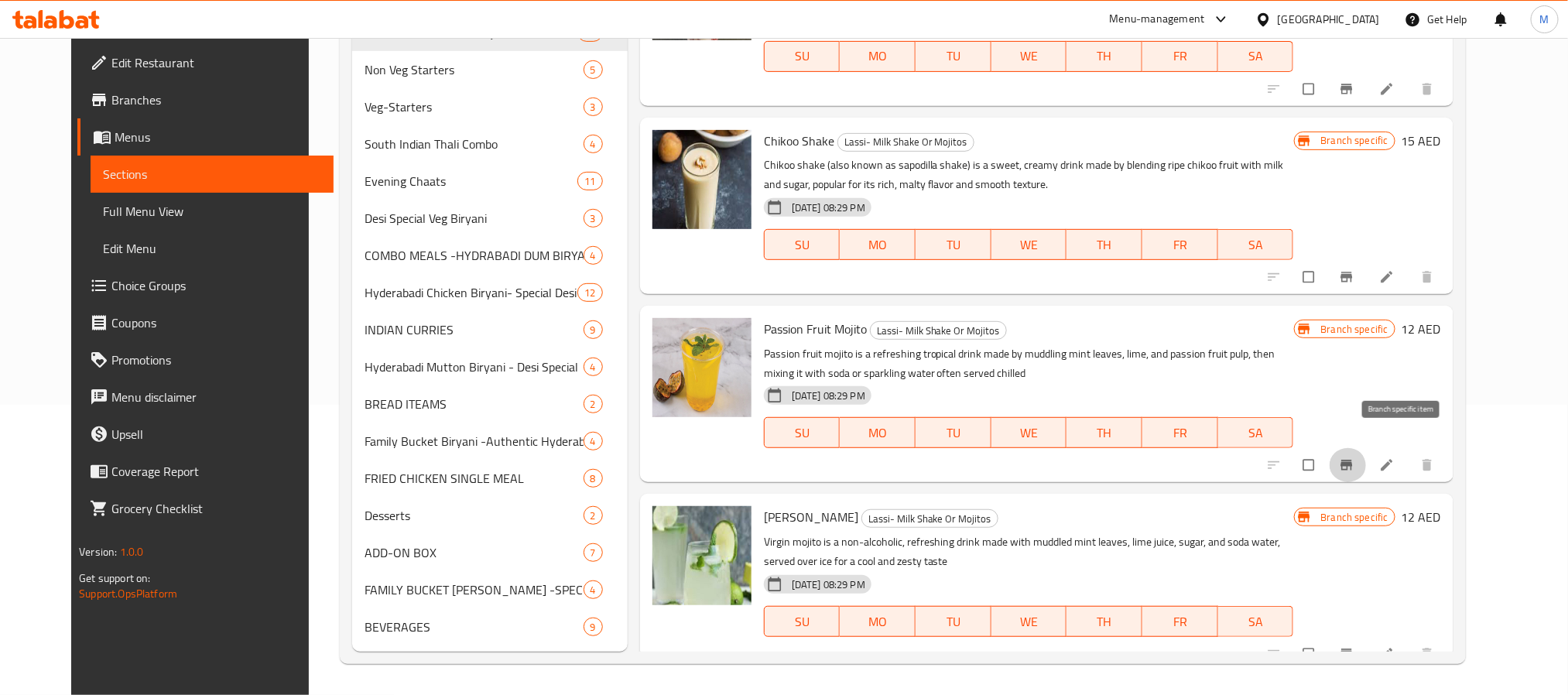
click at [1352, 460] on icon "Branch-specific-item" at bounding box center [1346, 466] width 11 height 10
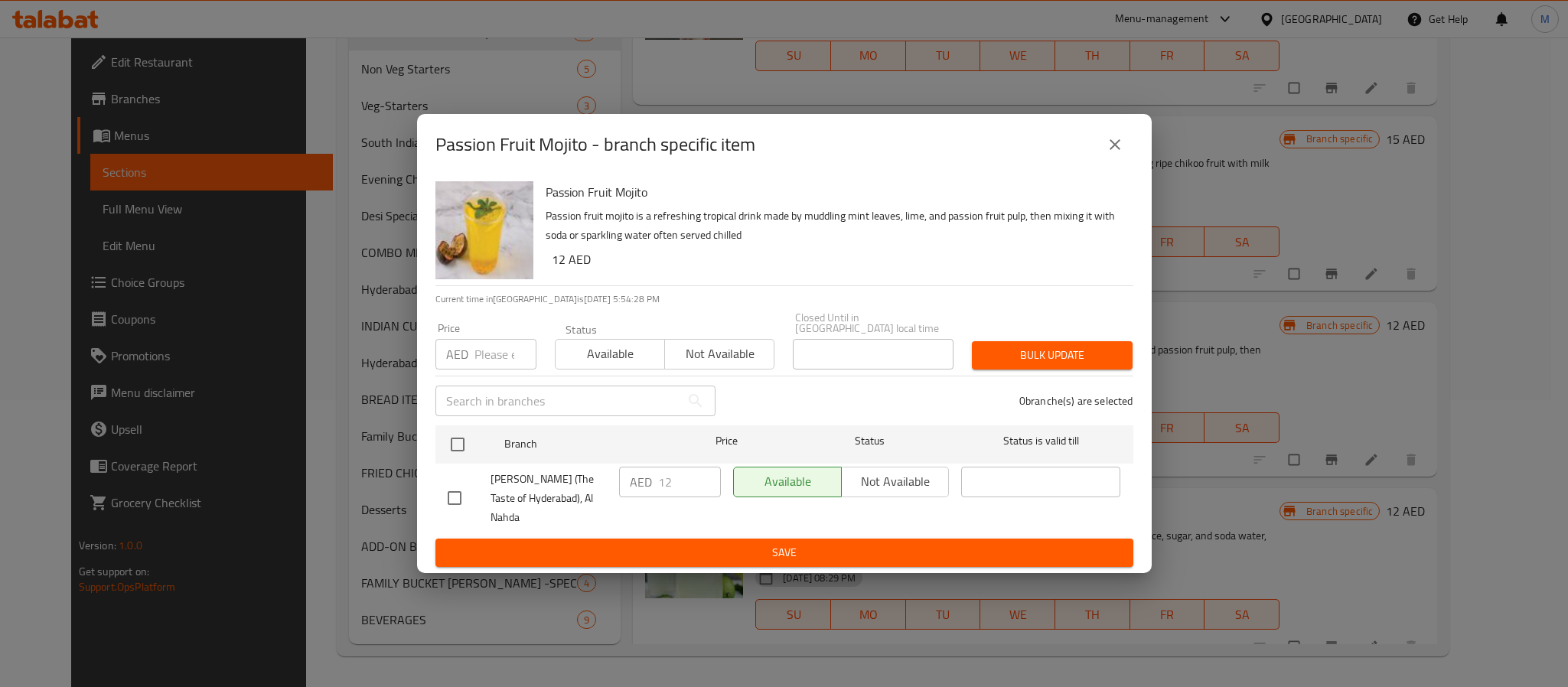
click at [1117, 153] on icon "close" at bounding box center [1115, 145] width 19 height 19
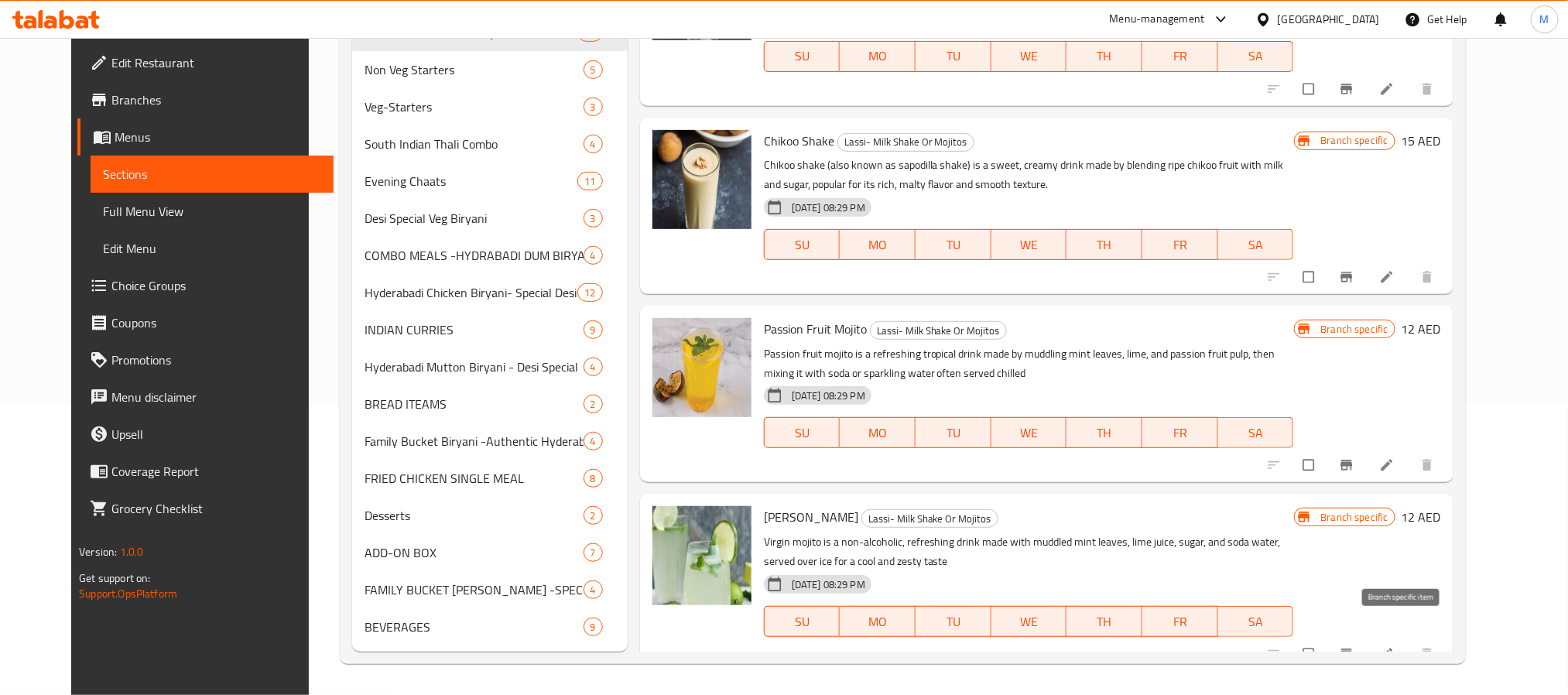
click at [1366, 637] on button "Branch-specific-item" at bounding box center [1347, 654] width 37 height 34
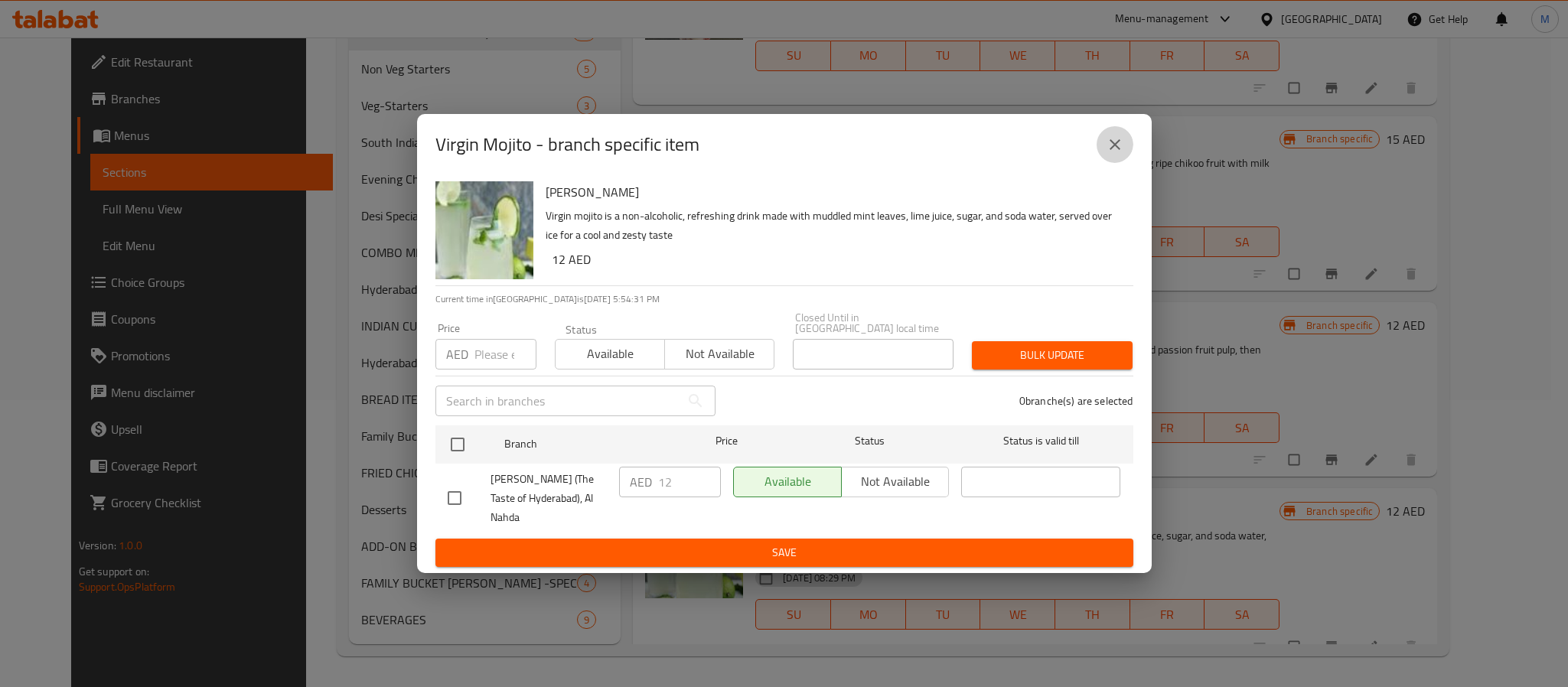
click at [1118, 147] on icon "close" at bounding box center [1115, 145] width 19 height 19
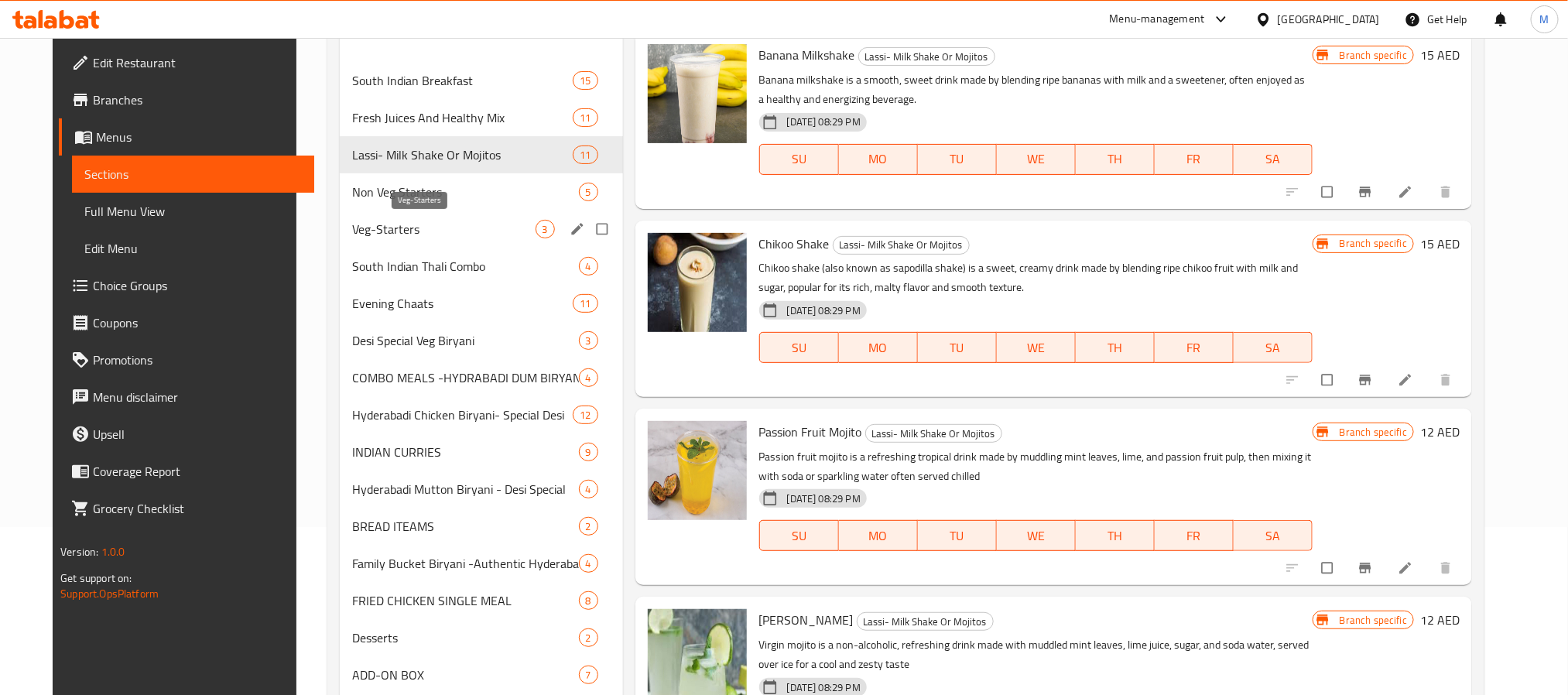
scroll to position [0, 0]
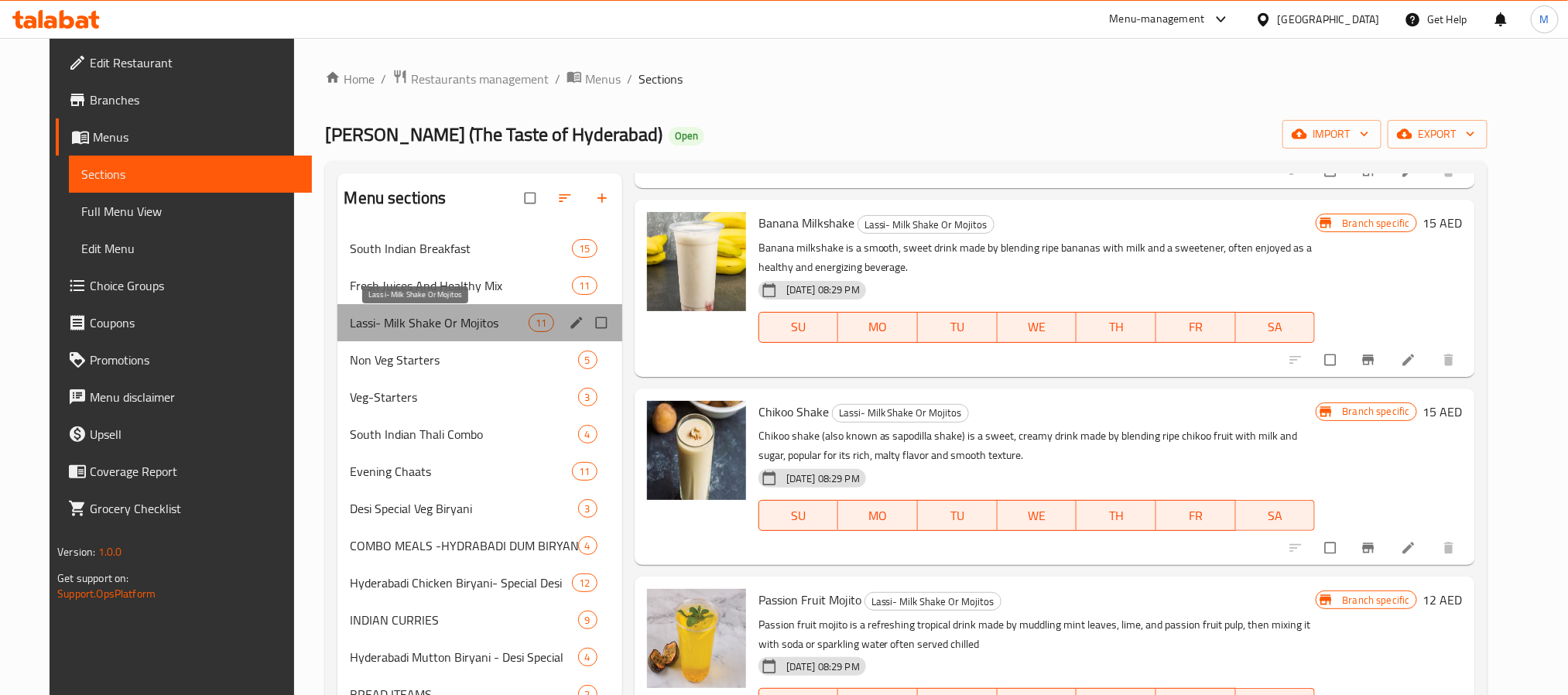
click at [462, 322] on span "Lassi- Milk Shake Or Mojitos" at bounding box center [439, 323] width 178 height 19
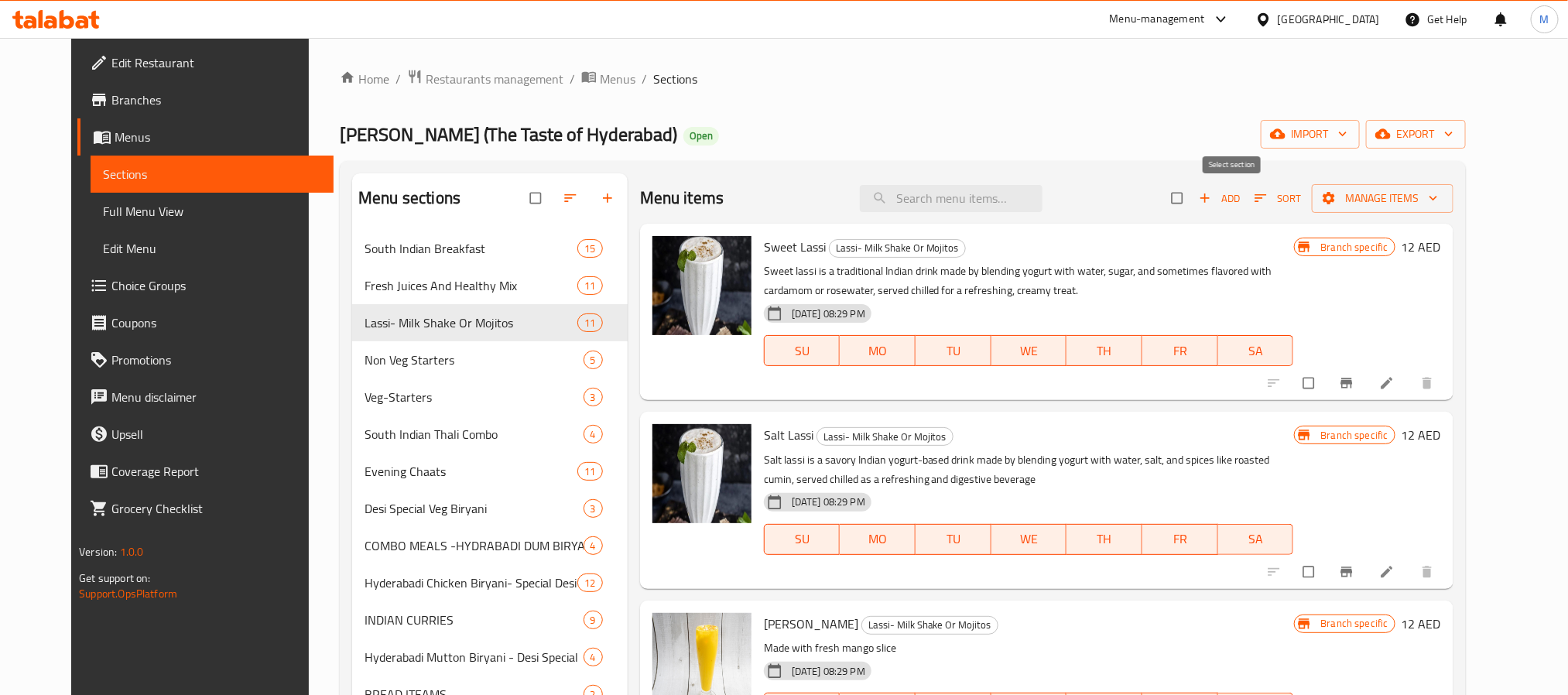
click at [1195, 195] on input "checkbox" at bounding box center [1178, 198] width 33 height 29
checkbox input "true"
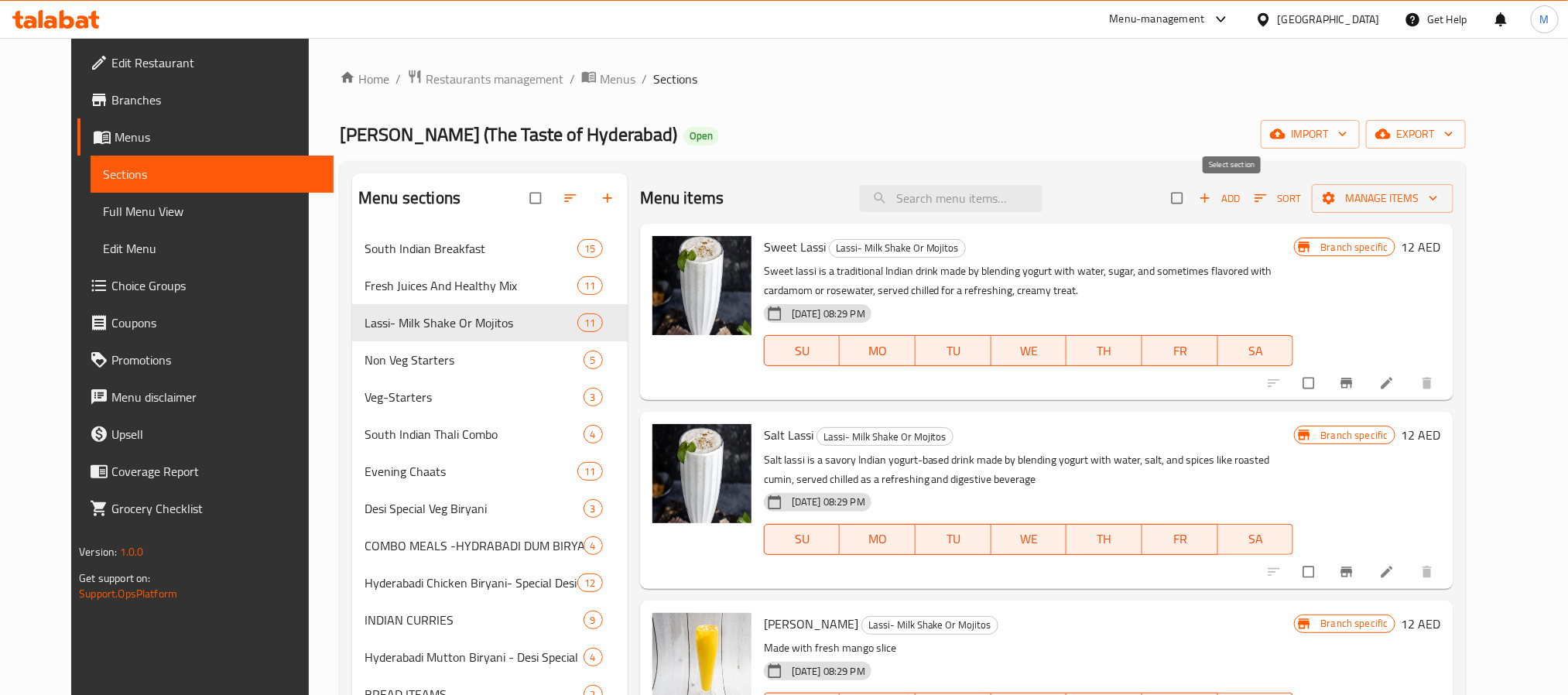
checkbox input "true"
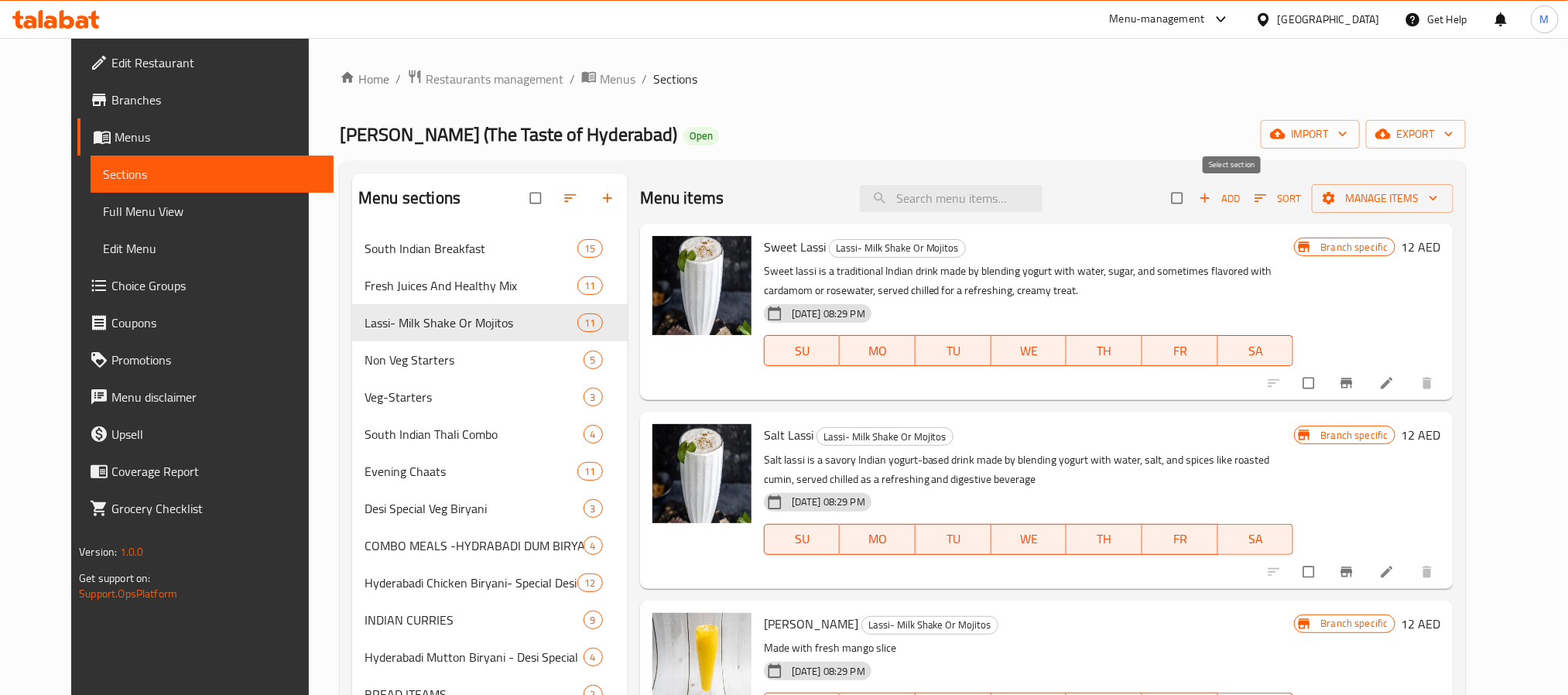
checkbox input "true"
click at [1440, 196] on span "Manage items" at bounding box center [1383, 198] width 117 height 19
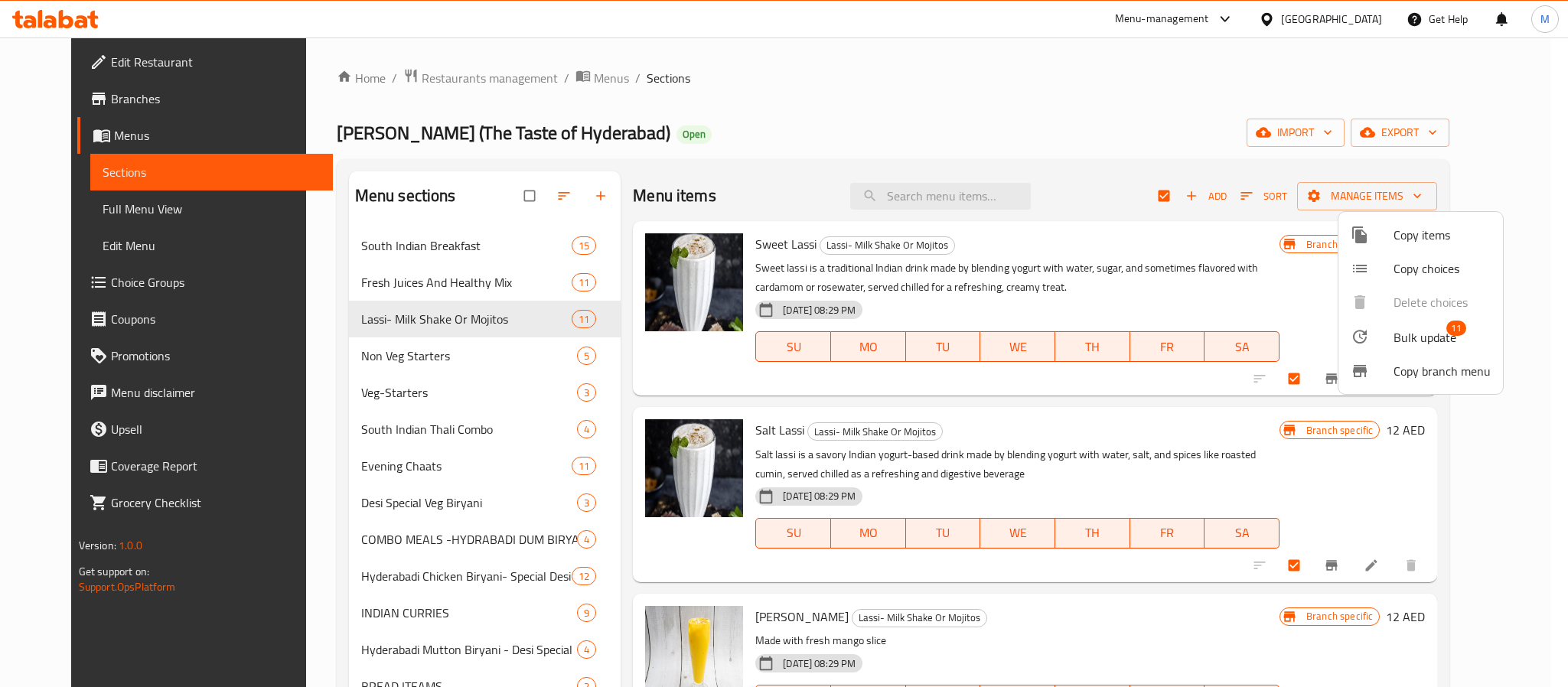
click at [1420, 331] on span "Bulk update" at bounding box center [1426, 338] width 63 height 19
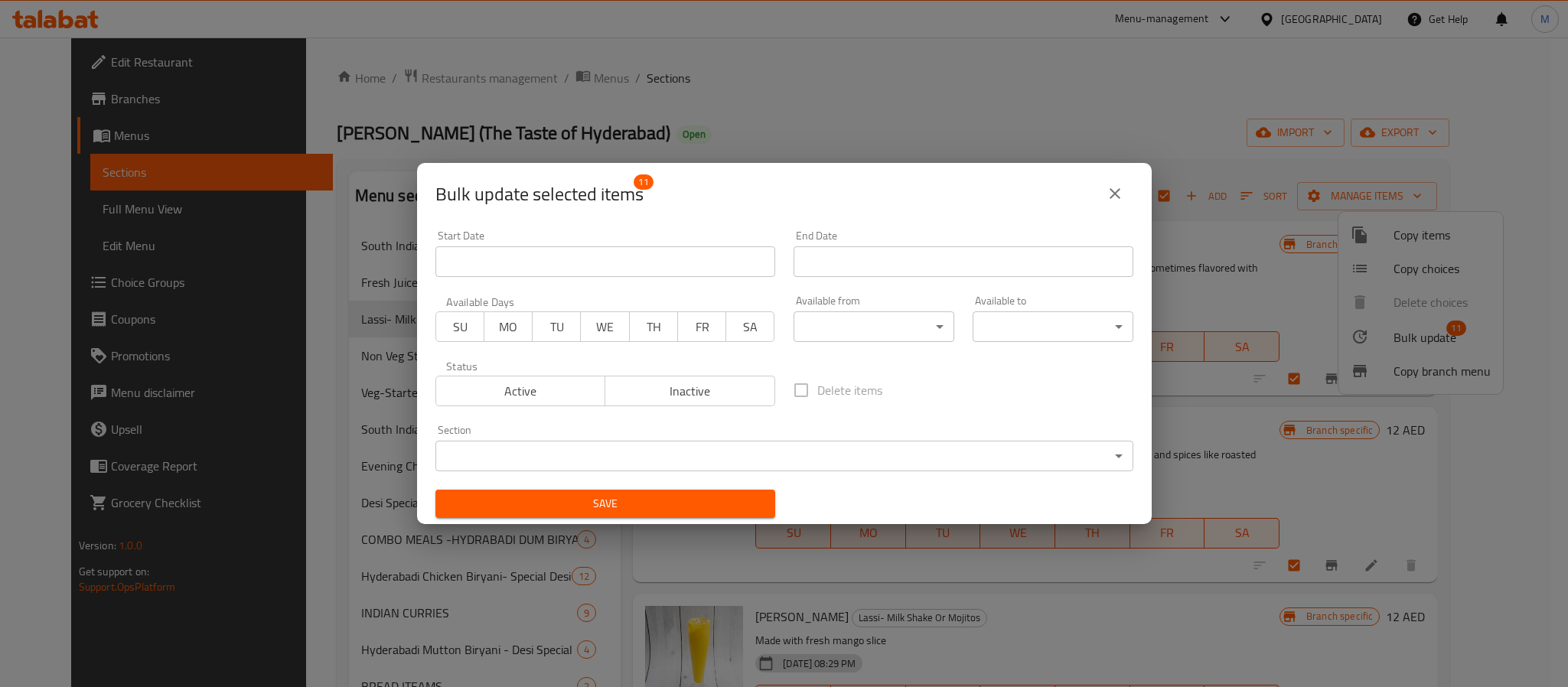
click at [848, 321] on body "​ Menu-management United Arab Emirates Get Help M Edit Restaurant Branches Menu…" at bounding box center [784, 362] width 1568 height 649
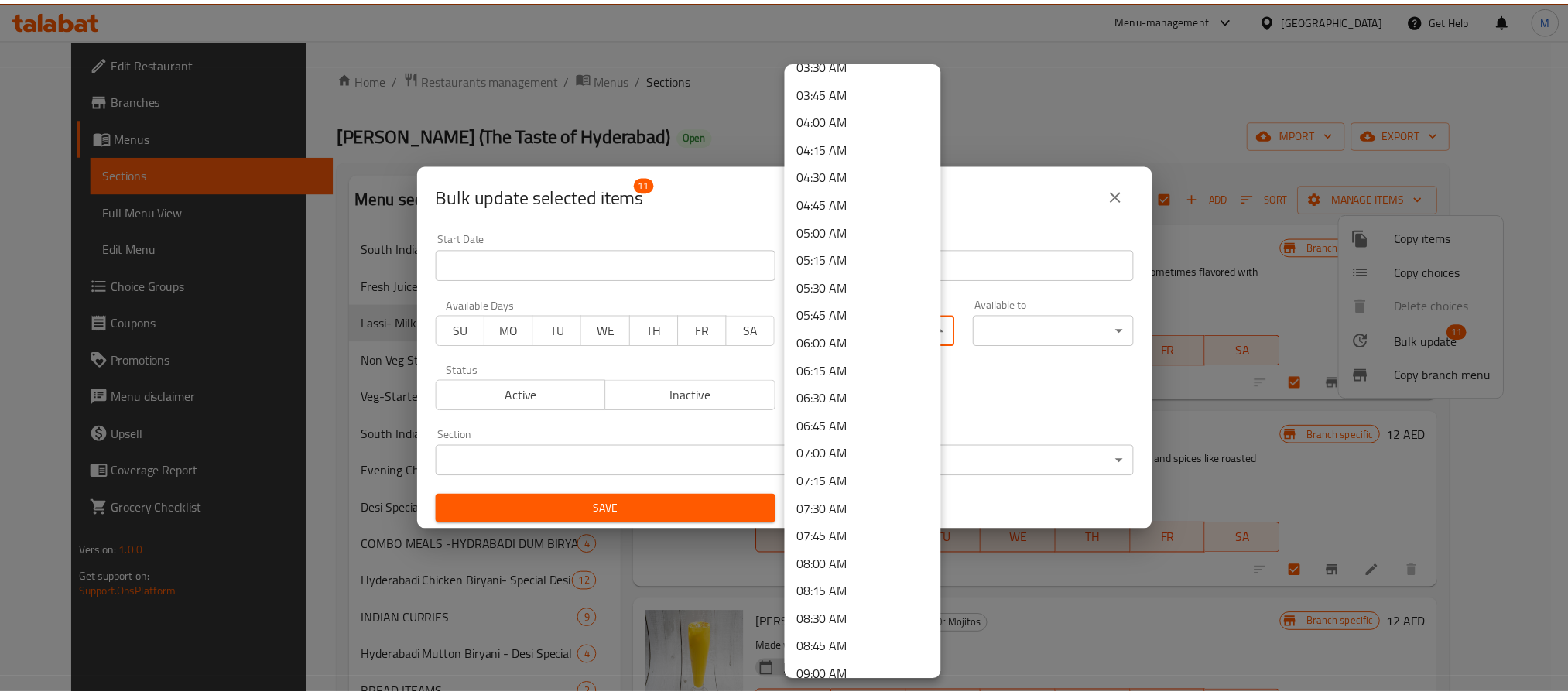
scroll to position [465, 0]
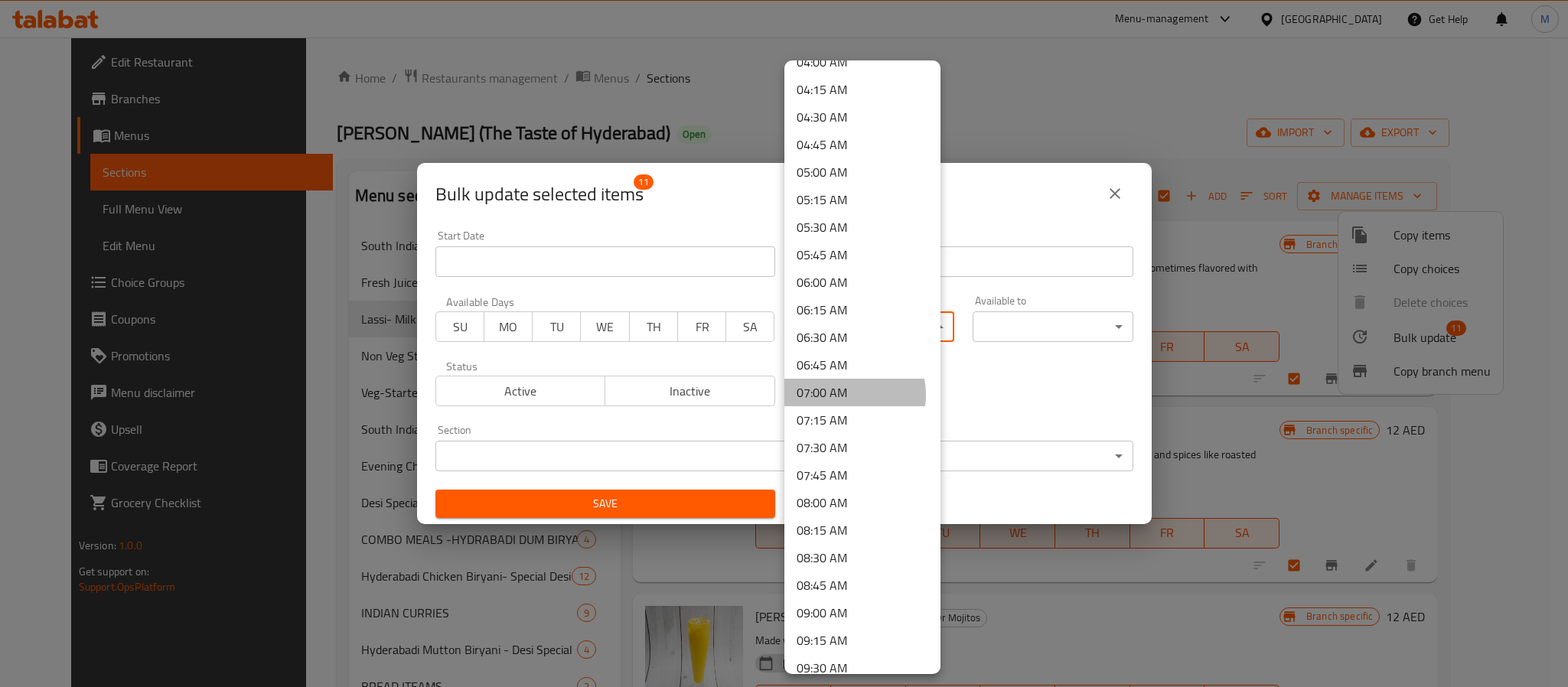
click at [846, 395] on li "07:00 AM" at bounding box center [862, 392] width 156 height 27
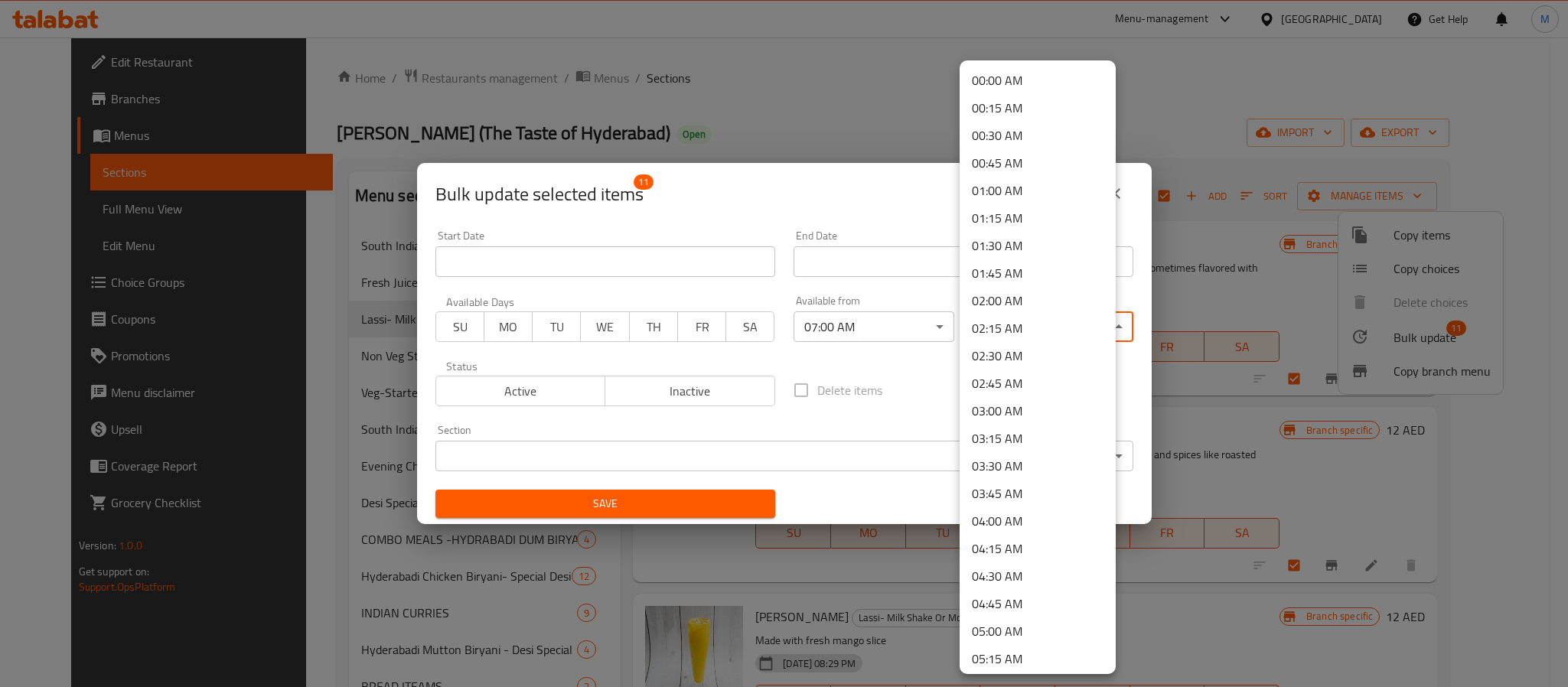
click at [1031, 326] on body "​ Menu-management United Arab Emirates Get Help M Edit Restaurant Branches Menu…" at bounding box center [784, 362] width 1568 height 649
click at [1021, 402] on li "03:00 AM" at bounding box center [1038, 411] width 156 height 27
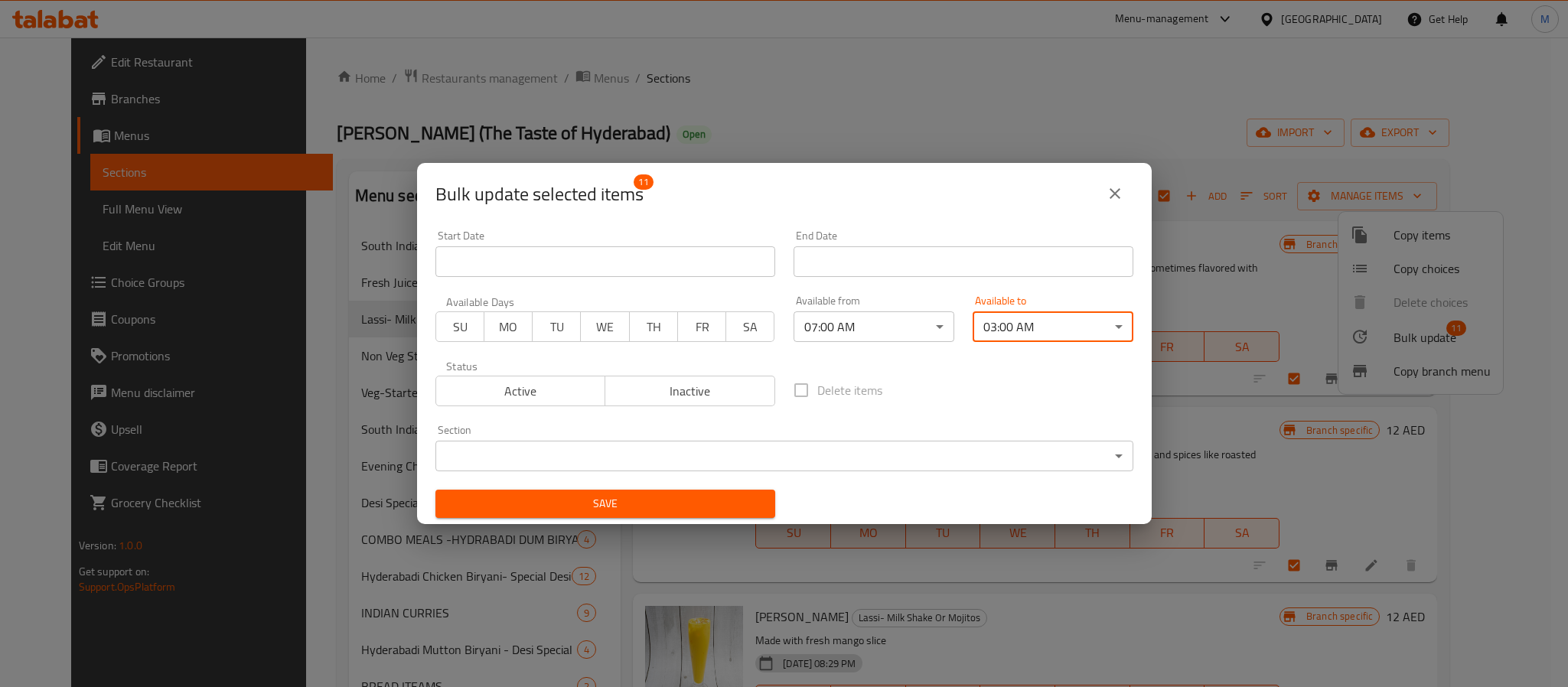
click at [713, 494] on span "Save" at bounding box center [605, 504] width 315 height 19
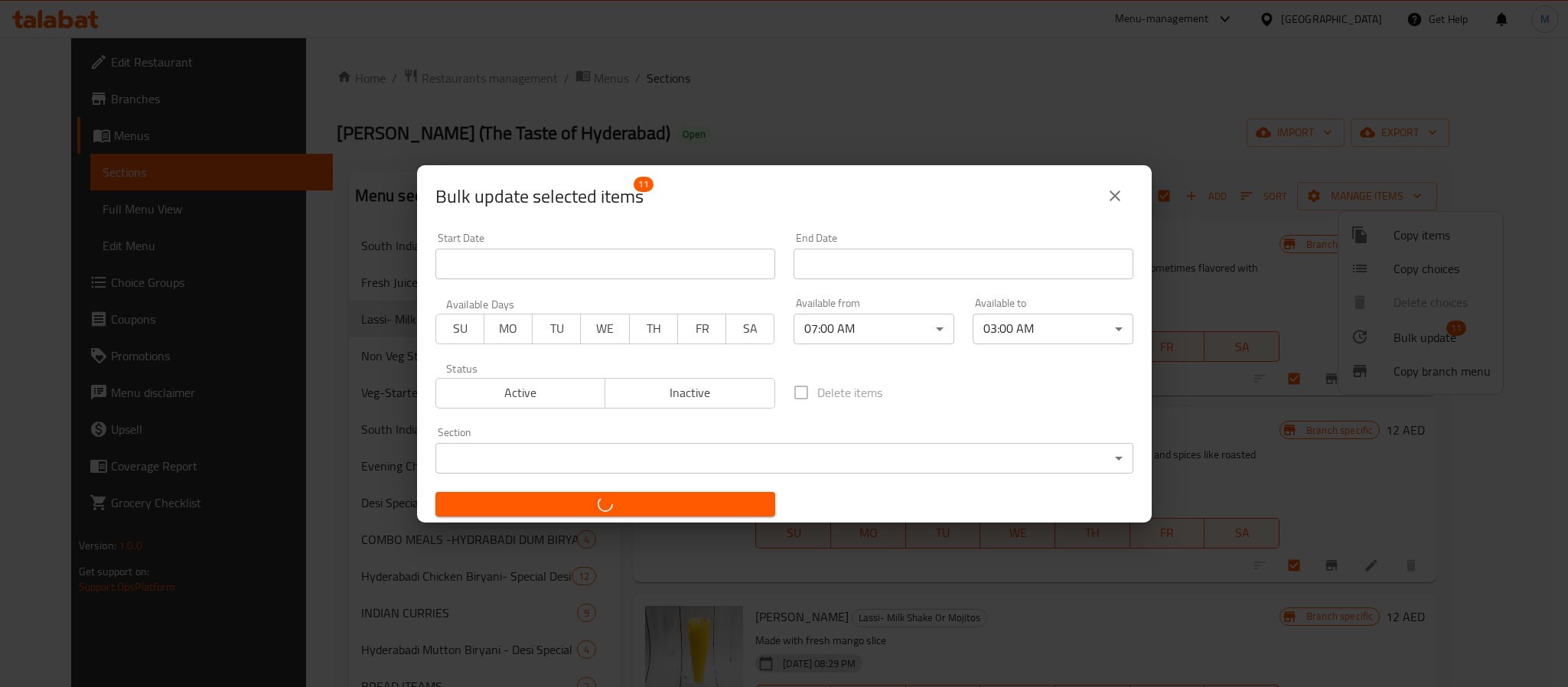
checkbox input "false"
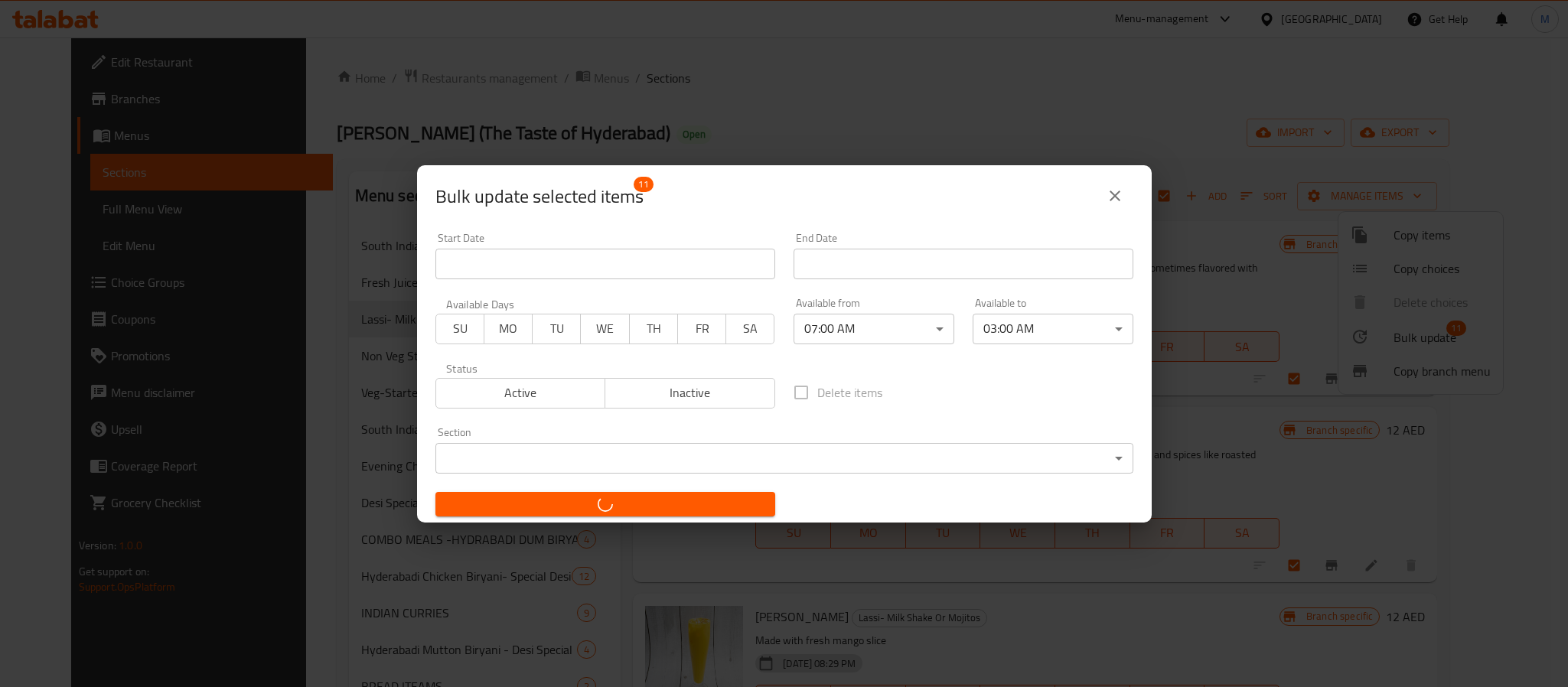
checkbox input "false"
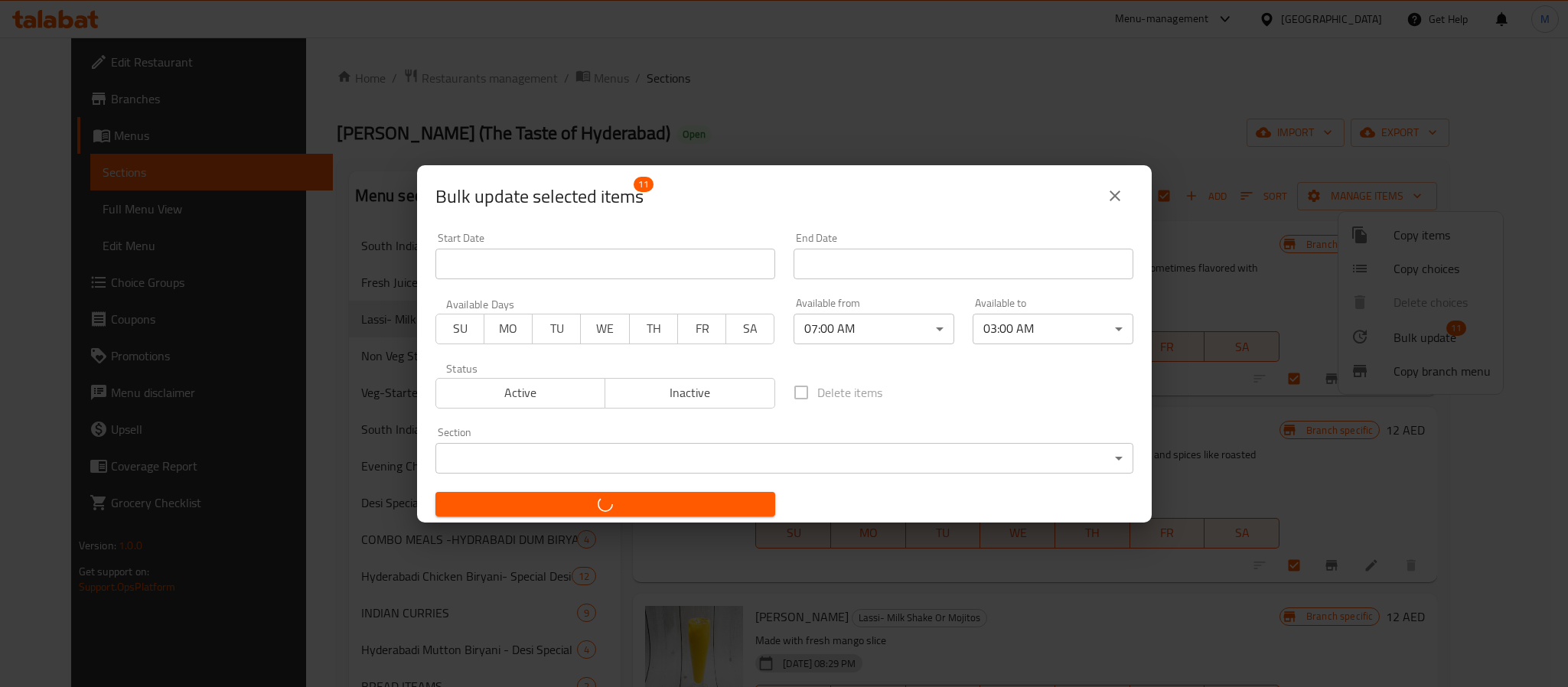
checkbox input "false"
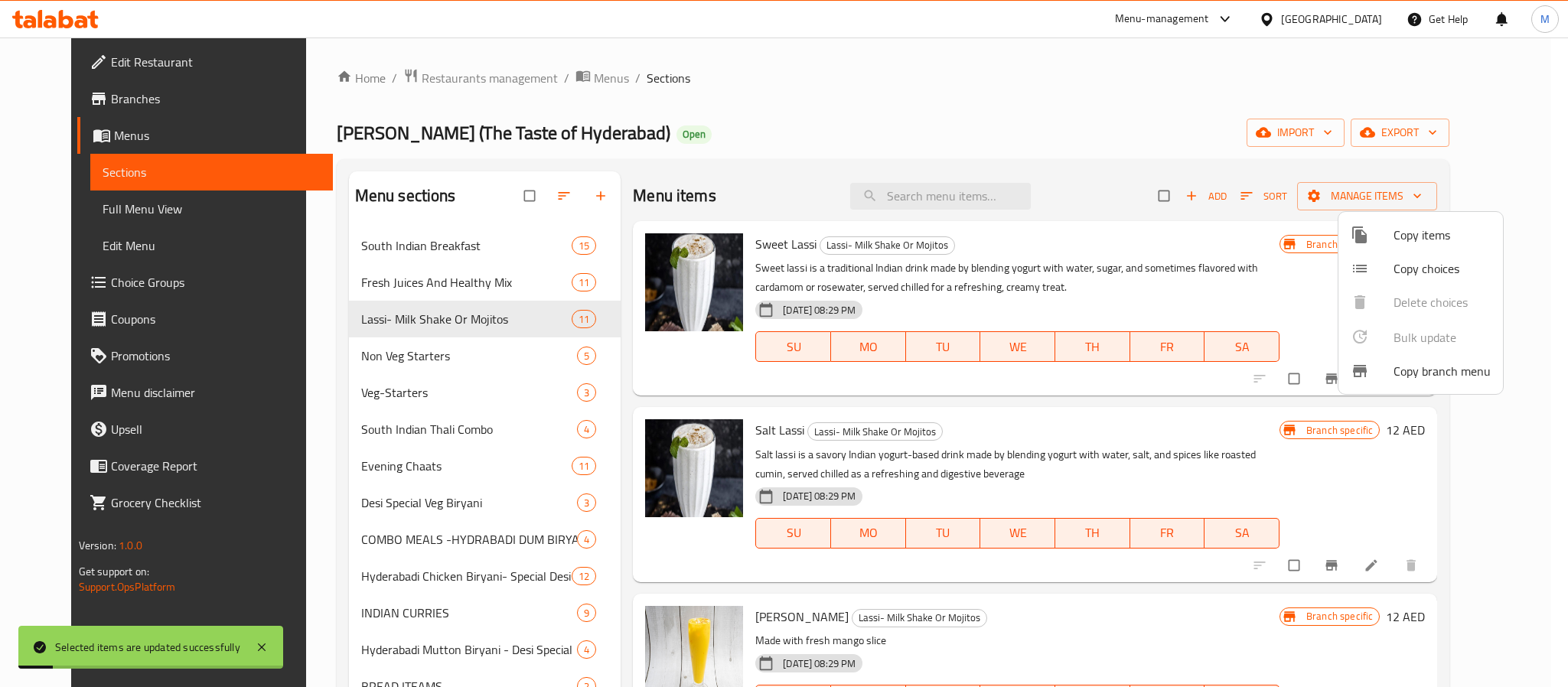
click at [916, 119] on div at bounding box center [784, 344] width 1568 height 687
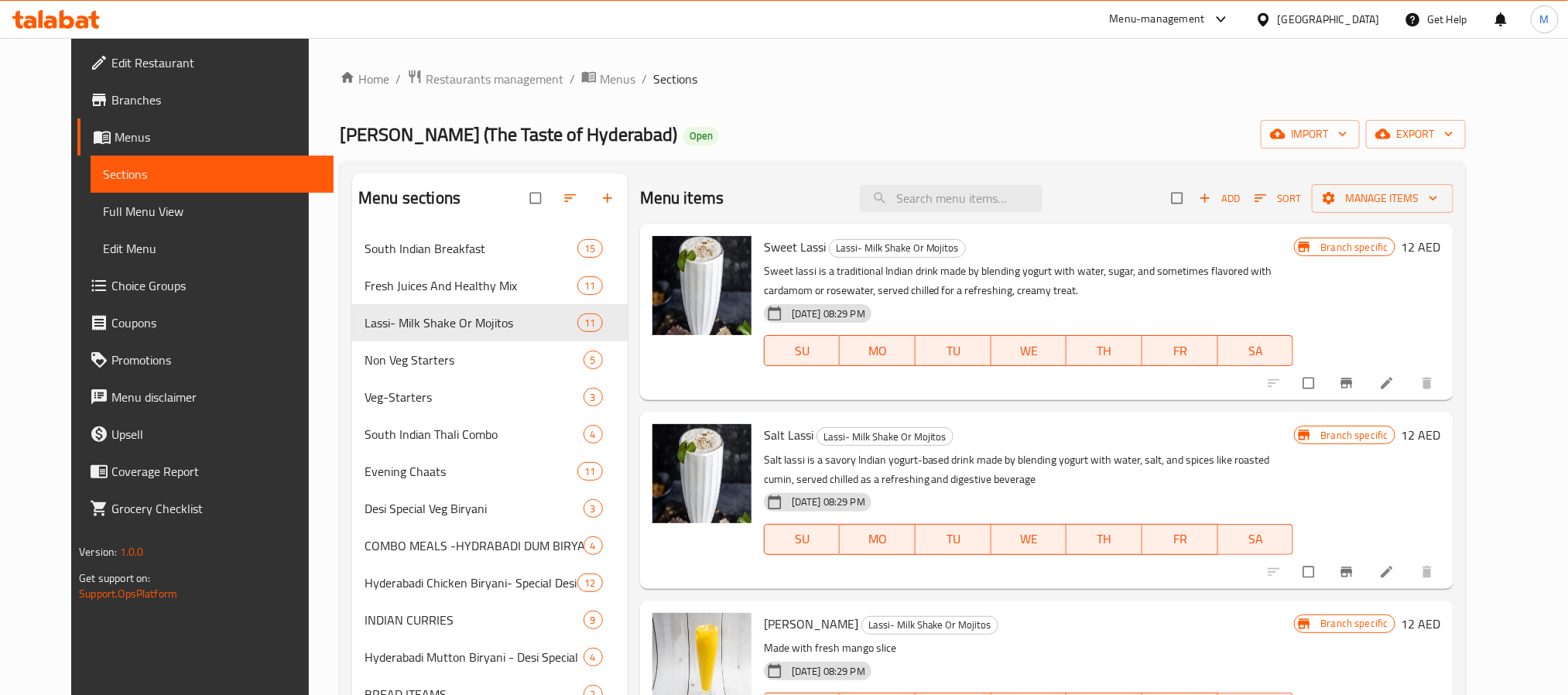
click at [919, 123] on div "[PERSON_NAME] (The Taste of Hyderabad) Open import export" at bounding box center [903, 134] width 1126 height 28
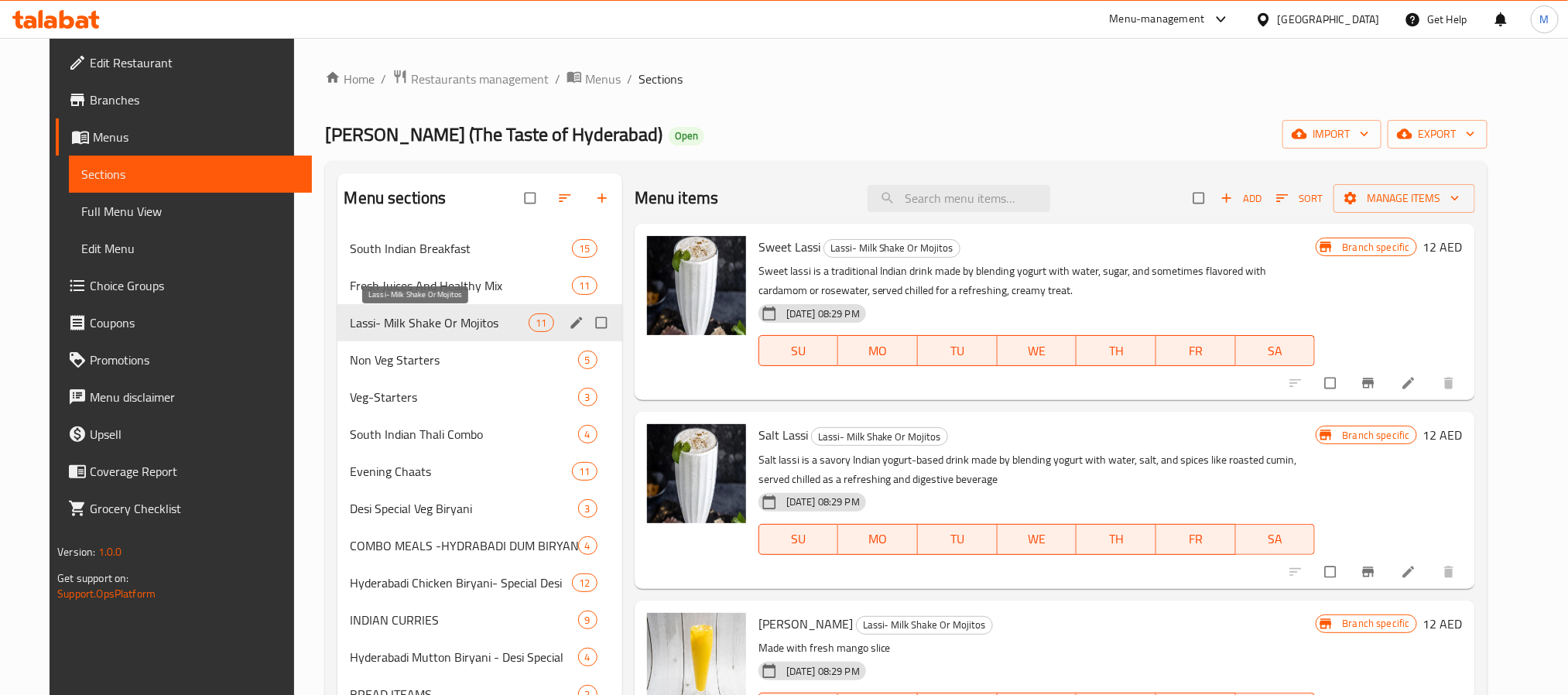
click at [412, 322] on span "Lassi- Milk Shake Or Mojitos" at bounding box center [439, 323] width 178 height 19
click at [406, 285] on span "Fresh Juices And Healthy Mix" at bounding box center [439, 285] width 178 height 19
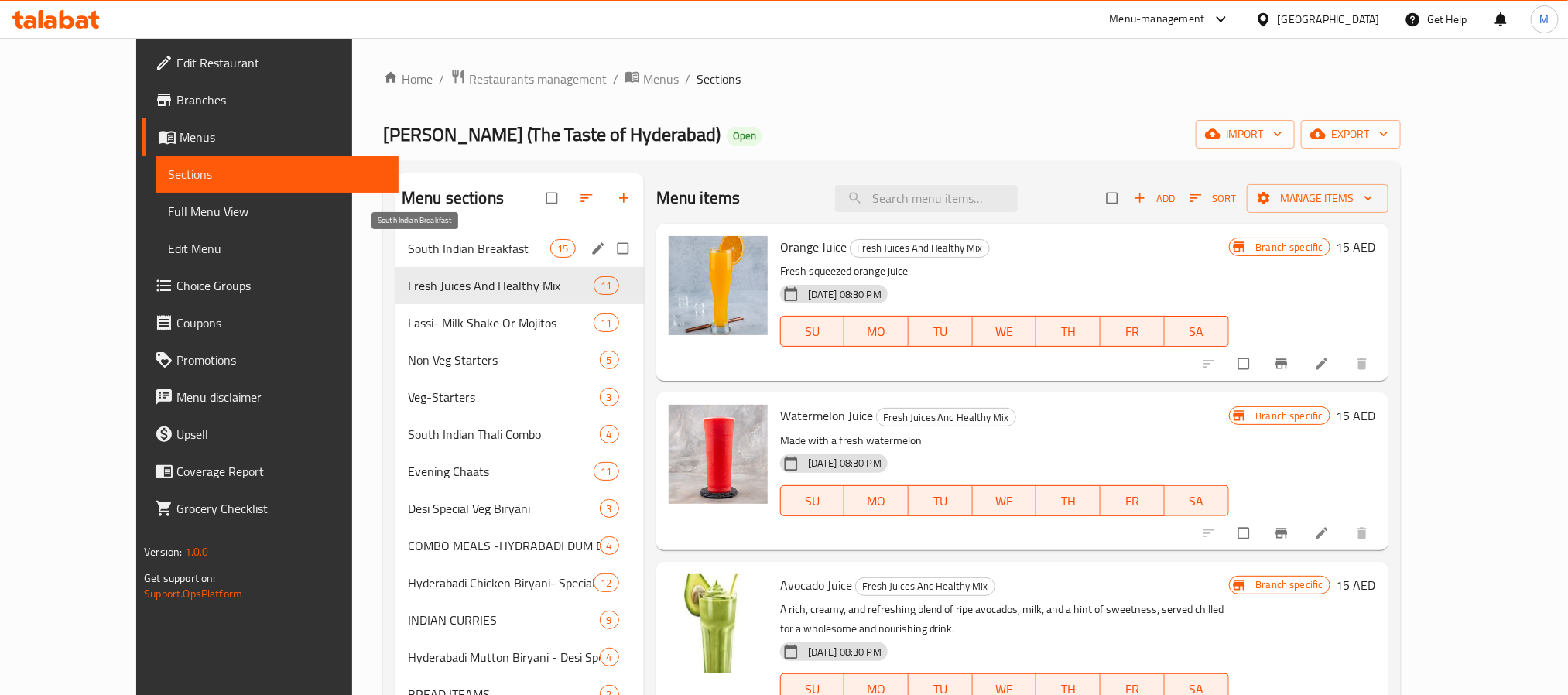
click at [411, 251] on span "South Indian Breakfast" at bounding box center [478, 248] width 142 height 19
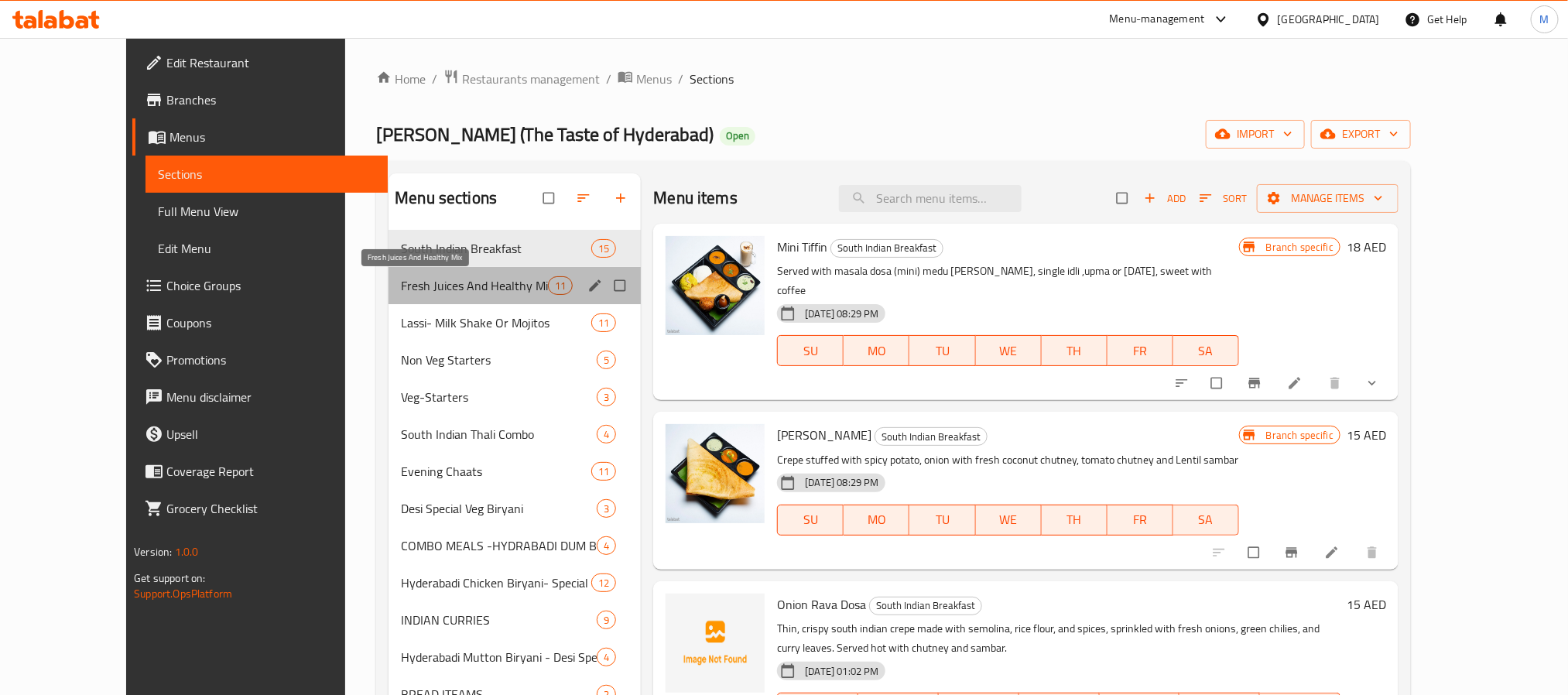
click at [411, 288] on span "Fresh Juices And Healthy Mix" at bounding box center [474, 285] width 147 height 19
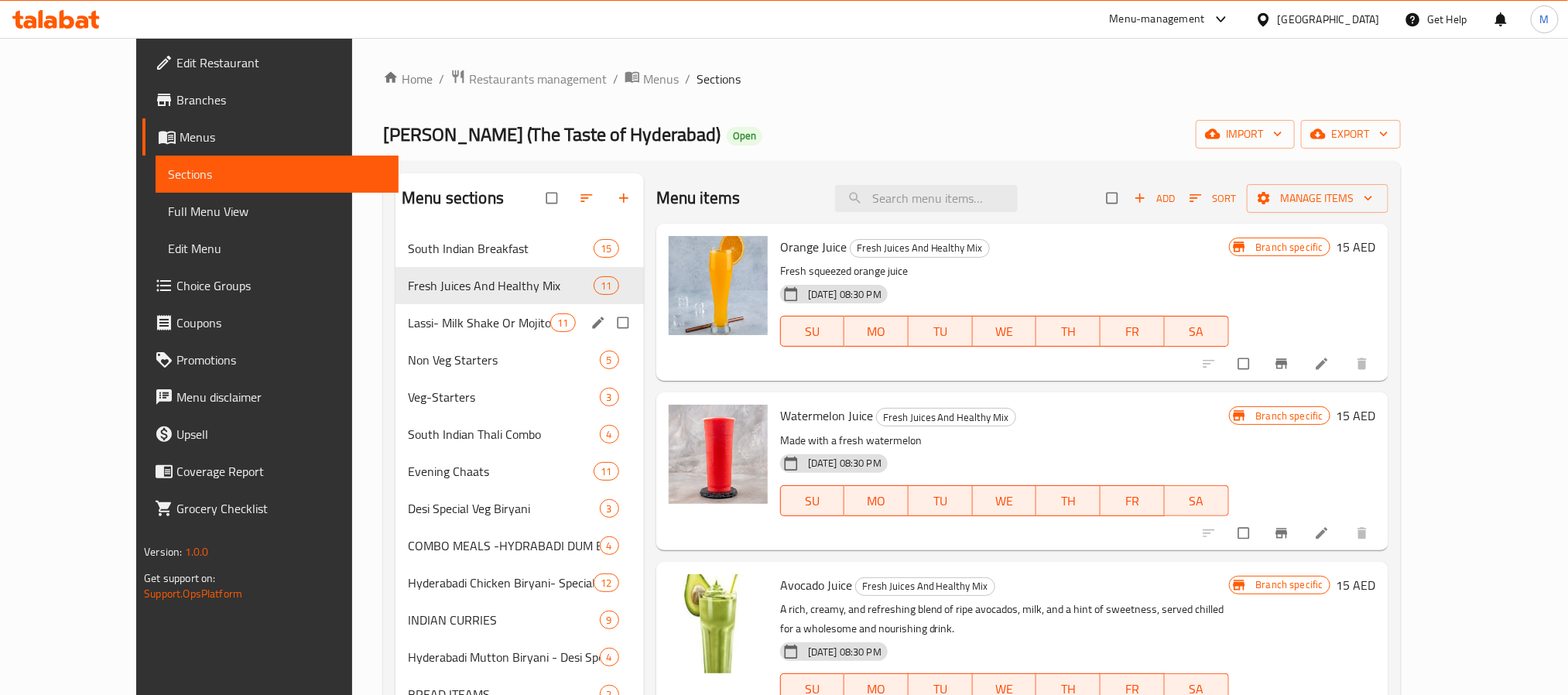
click at [412, 311] on div "Lassi- Milk Shake Or Mojitos 11" at bounding box center [520, 322] width 248 height 37
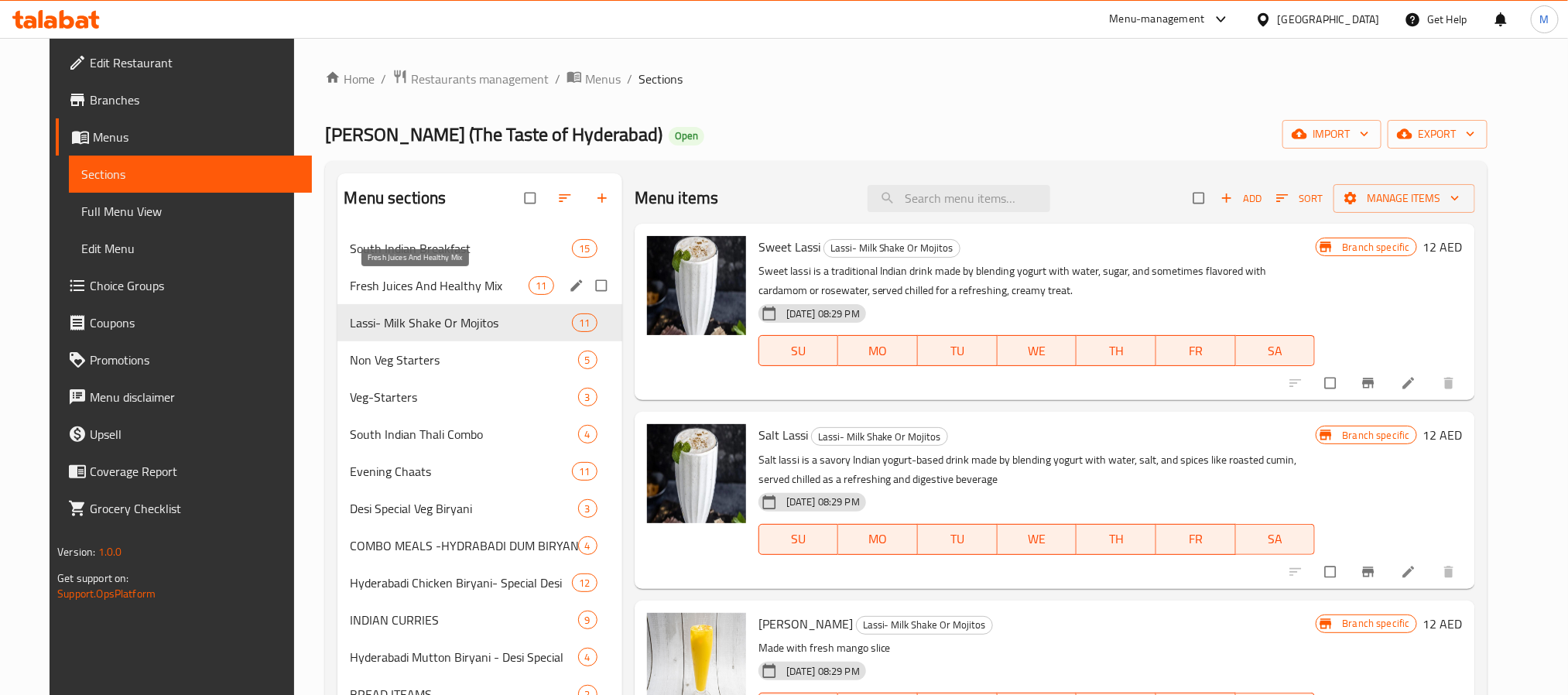
click at [458, 289] on span "Fresh Juices And Healthy Mix" at bounding box center [439, 285] width 178 height 19
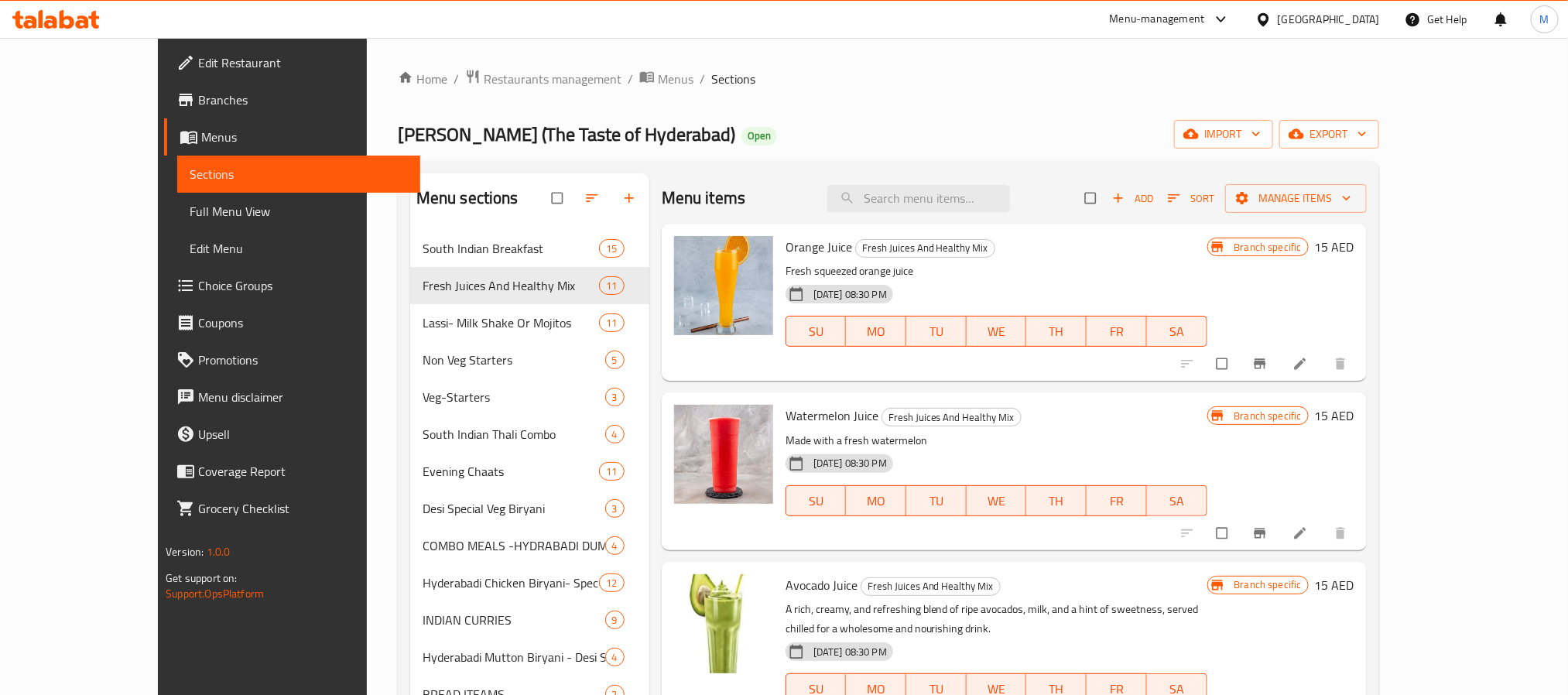
drag, startPoint x: 1433, startPoint y: 352, endPoint x: 1441, endPoint y: 362, distance: 12.8
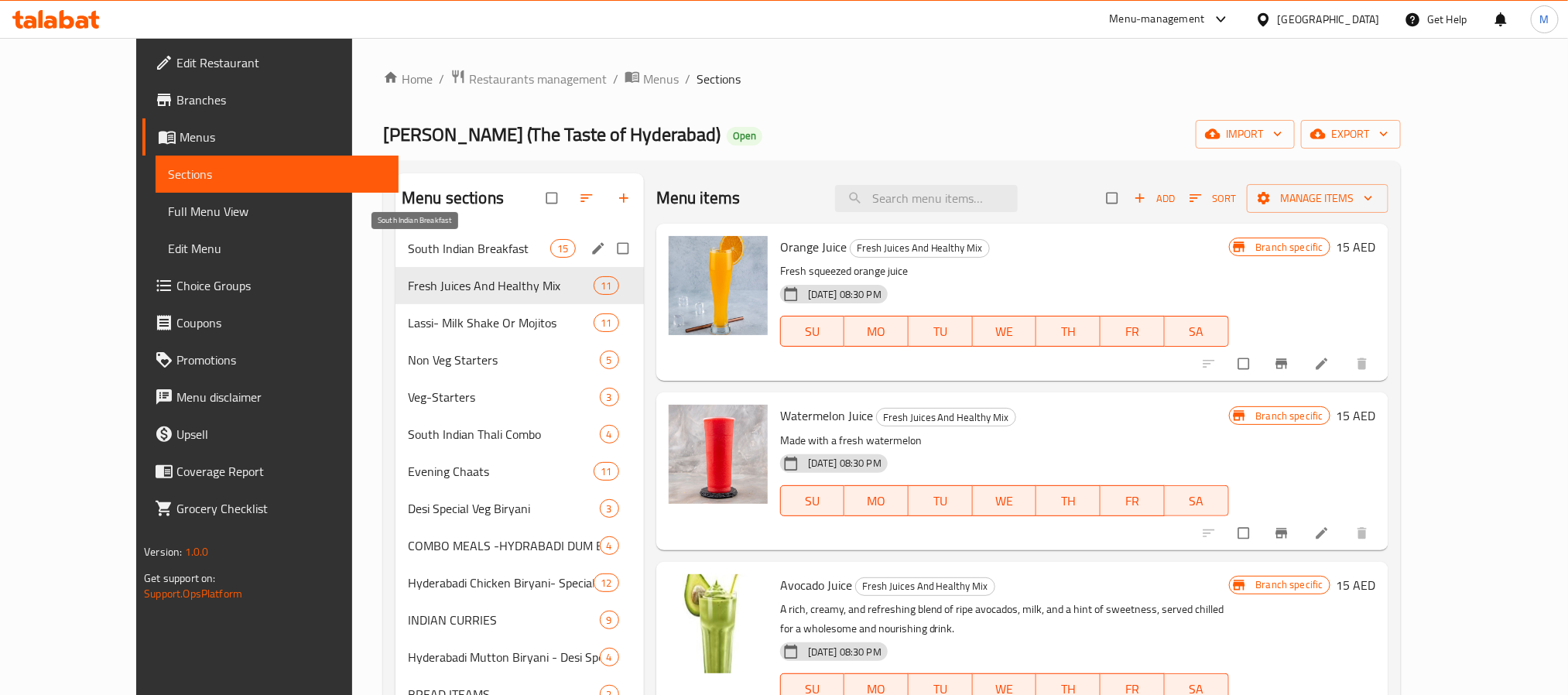
click at [476, 246] on span "South Indian Breakfast" at bounding box center [478, 248] width 142 height 19
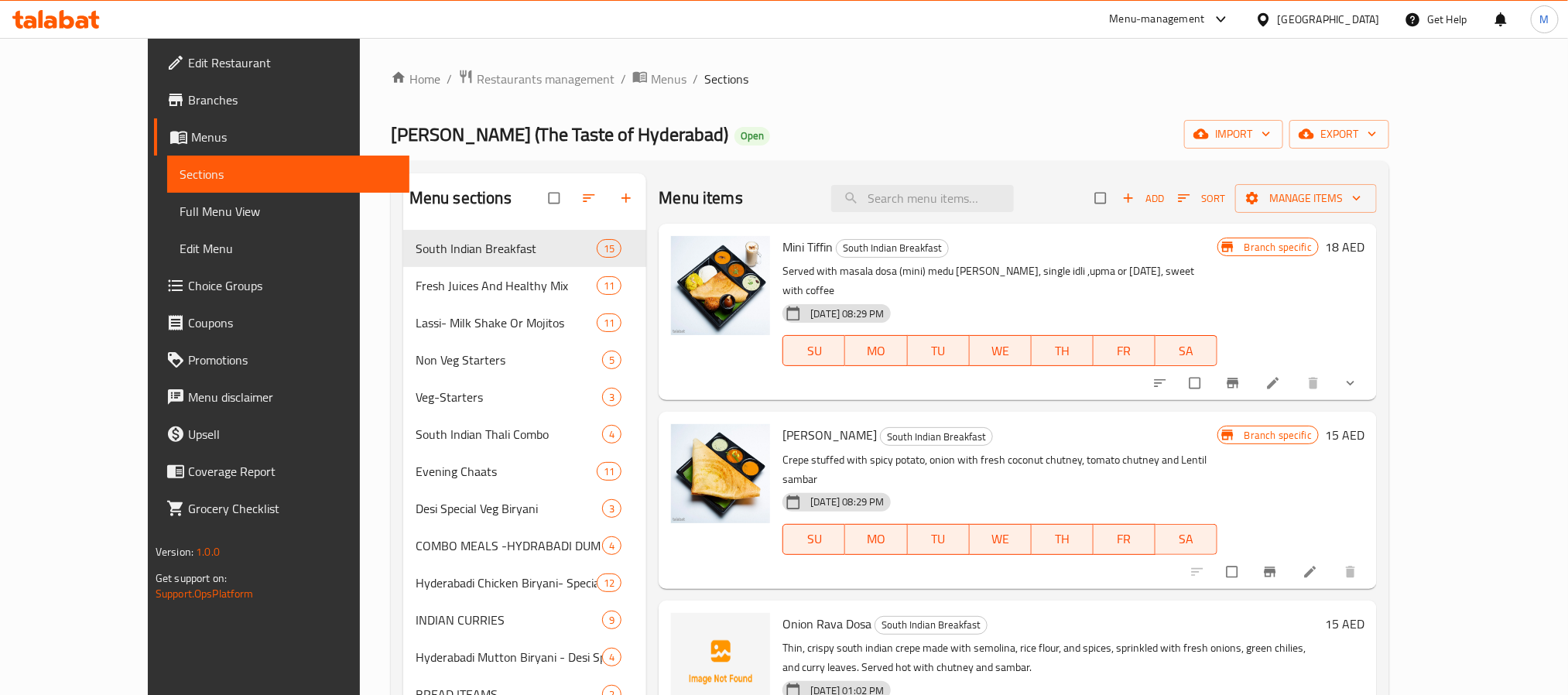
click at [794, 124] on div "Desi Biryani (The Taste of Hyderabad) Open import export" at bounding box center [890, 134] width 998 height 28
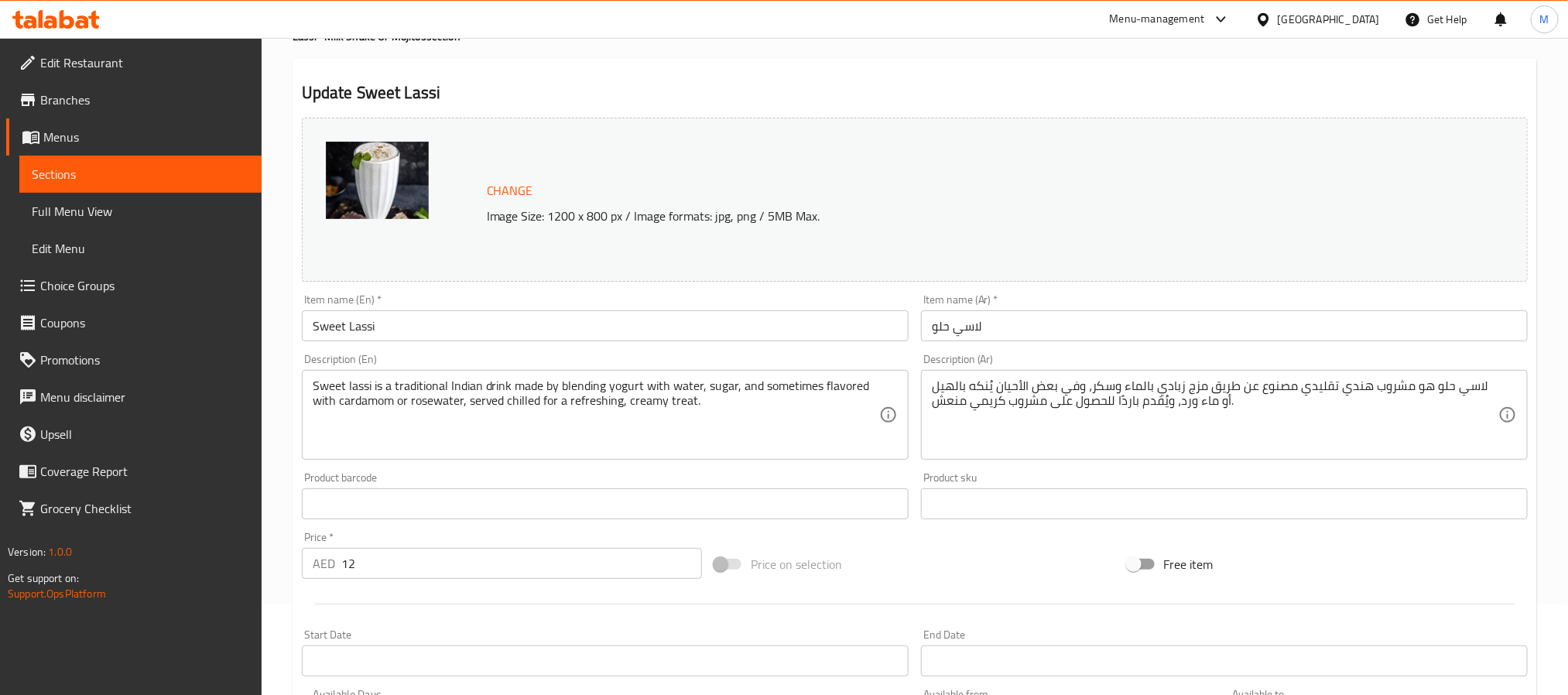
scroll to position [348, 0]
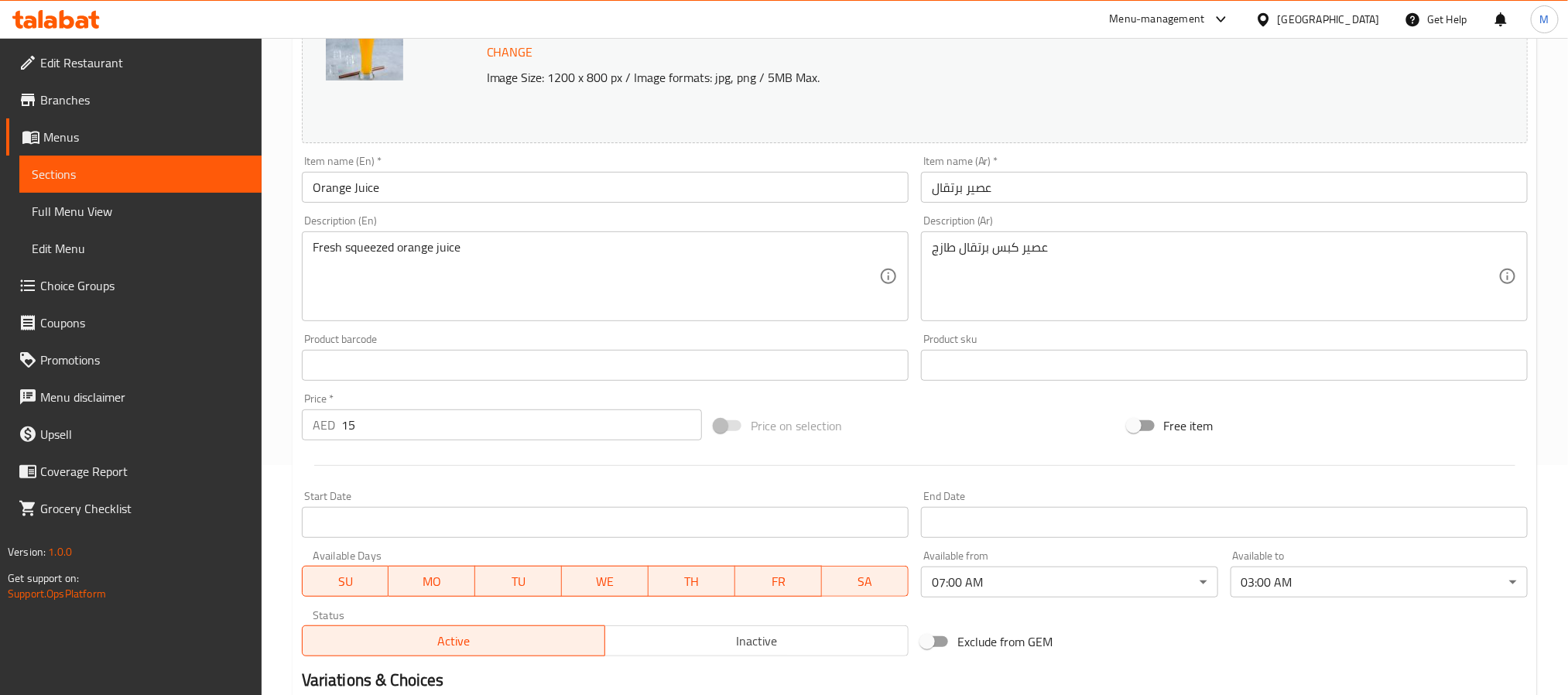
scroll to position [419, 0]
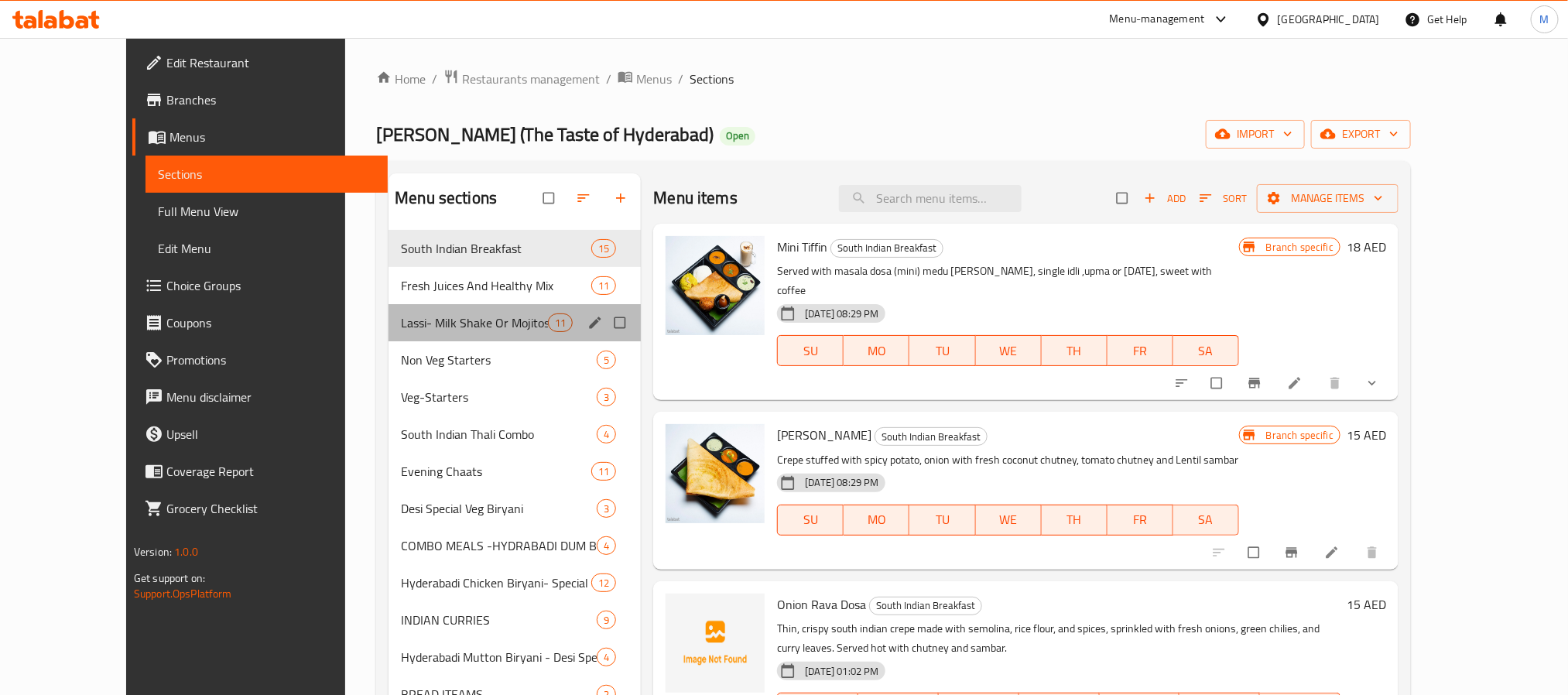
click at [390, 340] on div "Lassi- Milk Shake Or Mojitos 11" at bounding box center [515, 322] width 253 height 37
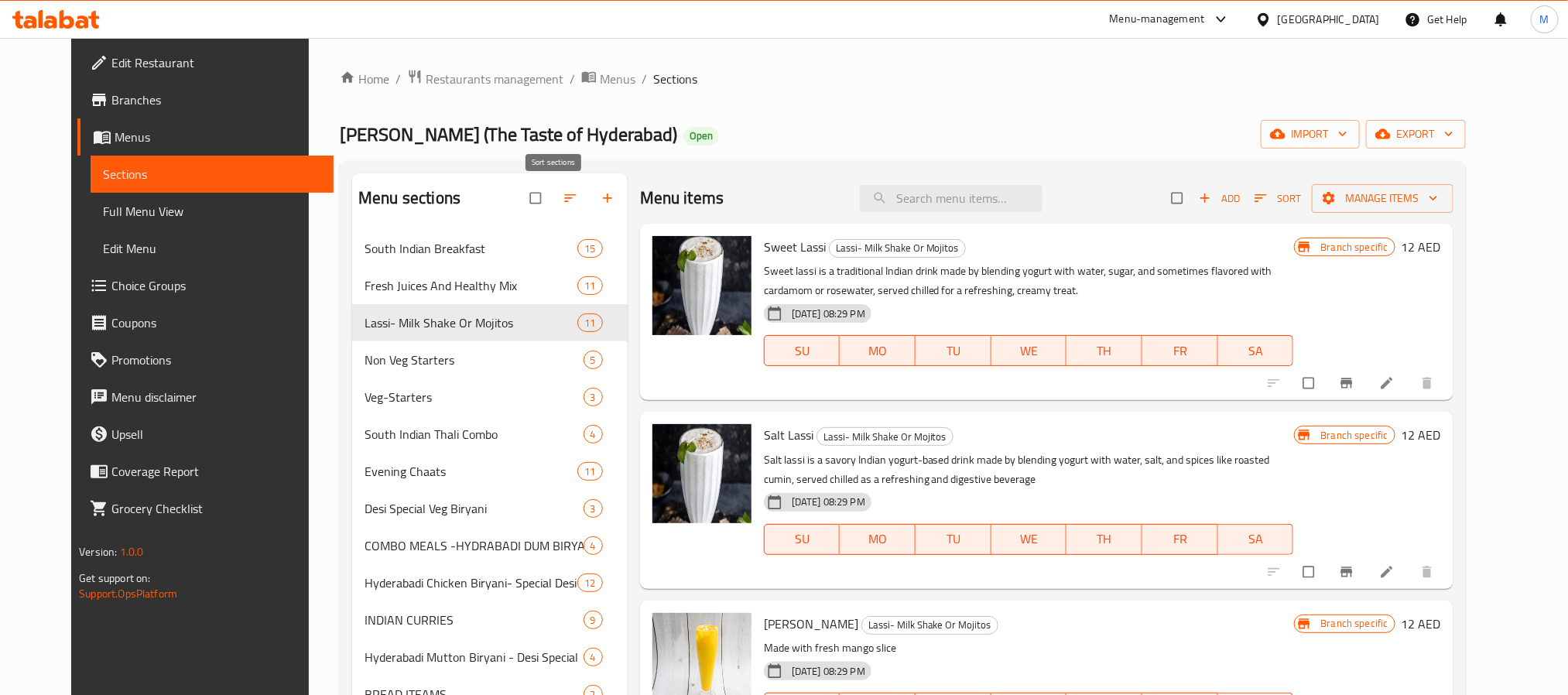
click at [563, 193] on icon "button" at bounding box center [571, 198] width 16 height 16
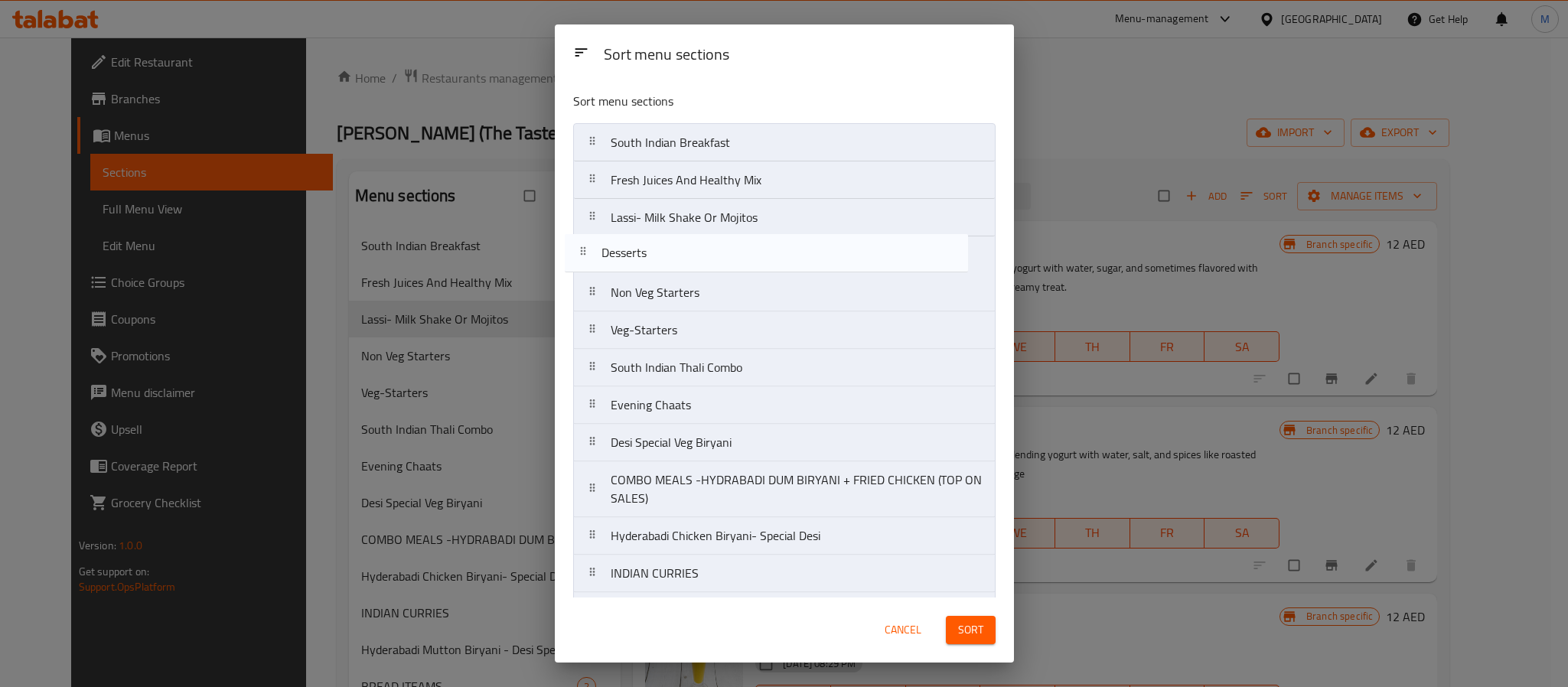
drag, startPoint x: 687, startPoint y: 450, endPoint x: 678, endPoint y: 257, distance: 193.2
click at [678, 257] on nav "South Indian Breakfast Fresh Juices And Healthy Mix Lassi- Milk Shake Or Mojito…" at bounding box center [784, 499] width 422 height 751
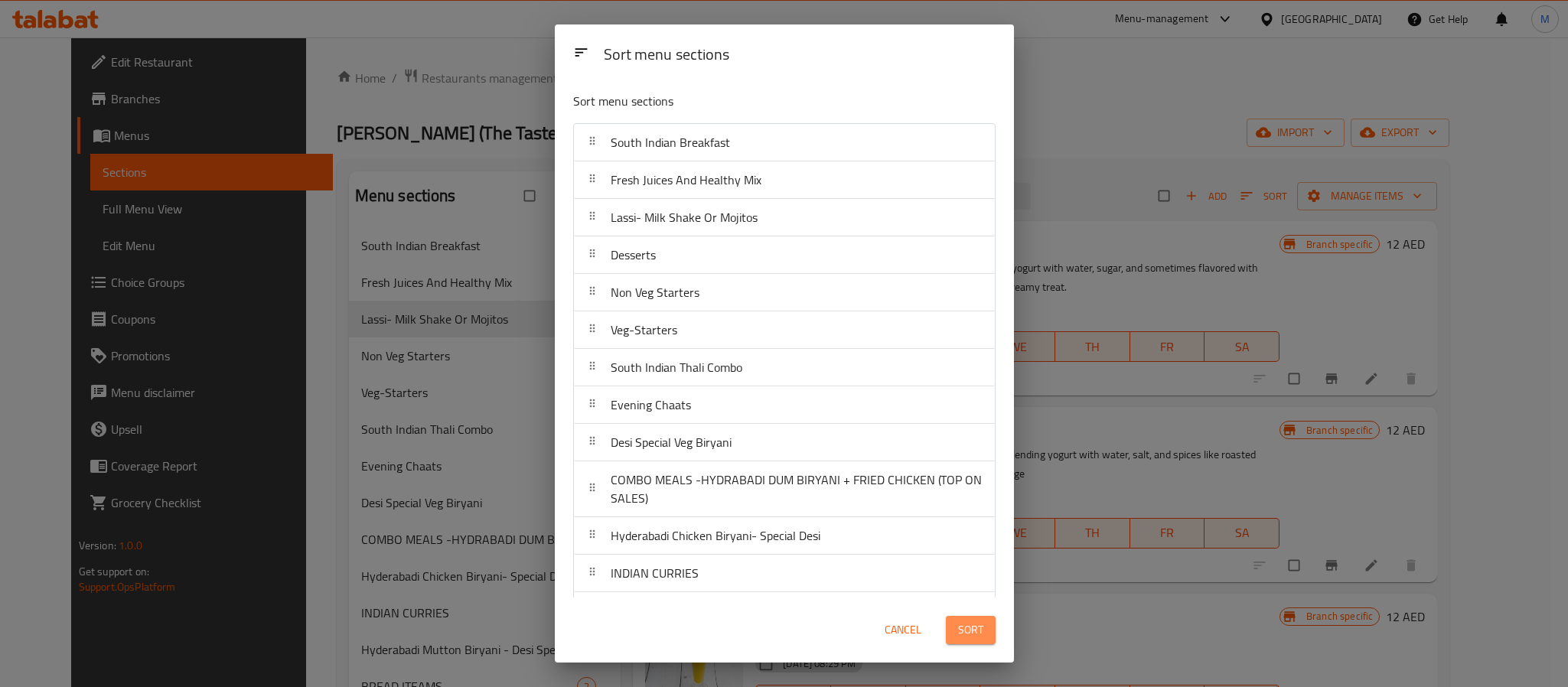
click at [965, 629] on span "Sort" at bounding box center [971, 630] width 26 height 19
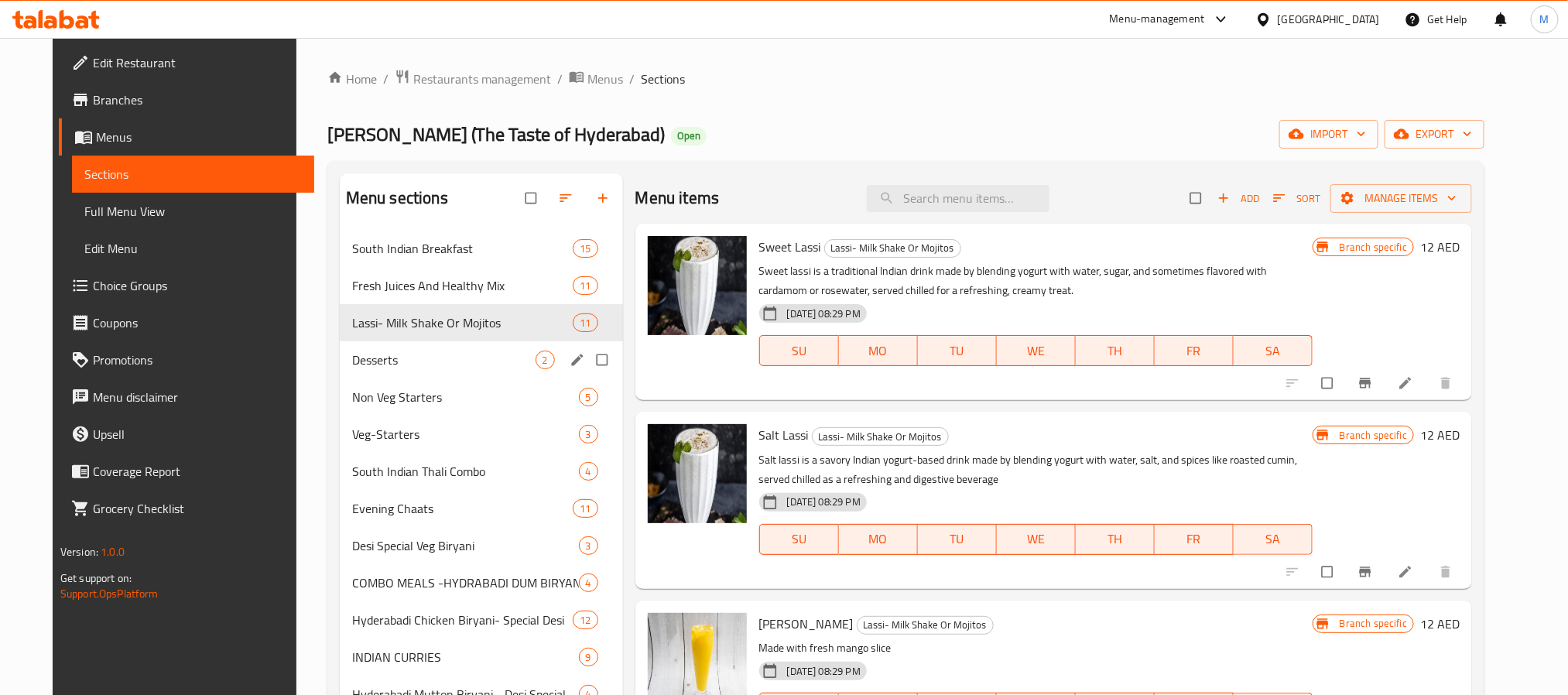
click at [351, 349] on div "Desserts 2" at bounding box center [481, 360] width 284 height 37
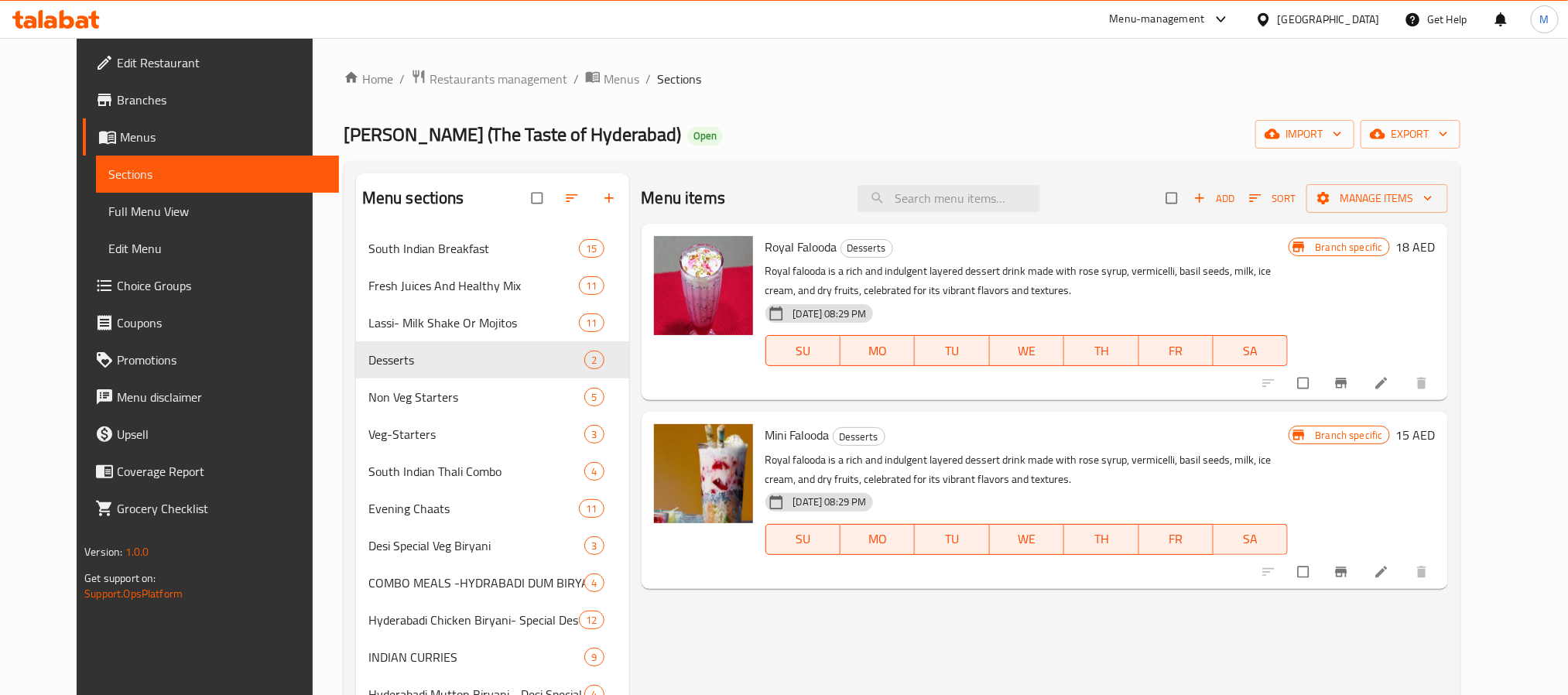
click at [1190, 193] on input "checkbox" at bounding box center [1173, 198] width 33 height 29
checkbox input "true"
click at [1414, 198] on span "Manage items" at bounding box center [1377, 198] width 117 height 19
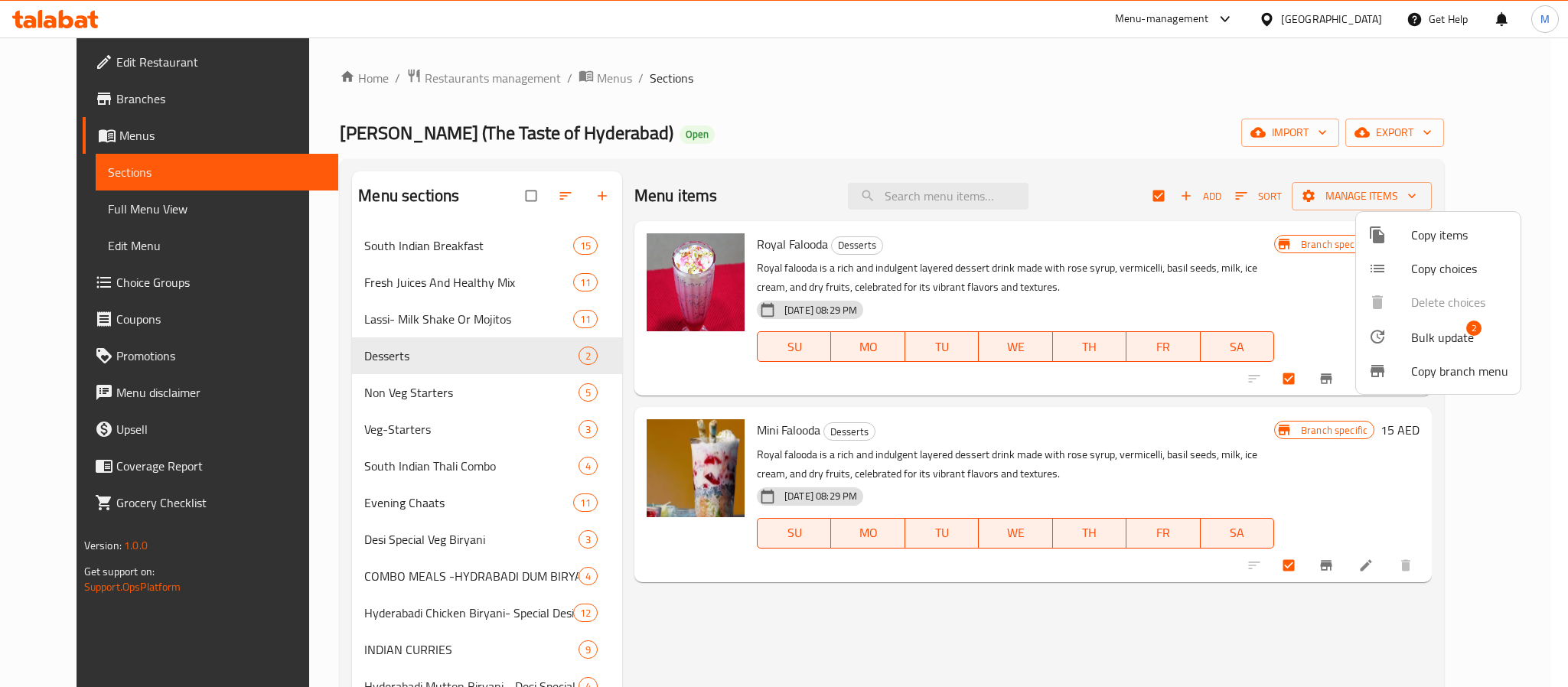
click at [1394, 332] on div at bounding box center [1390, 337] width 43 height 19
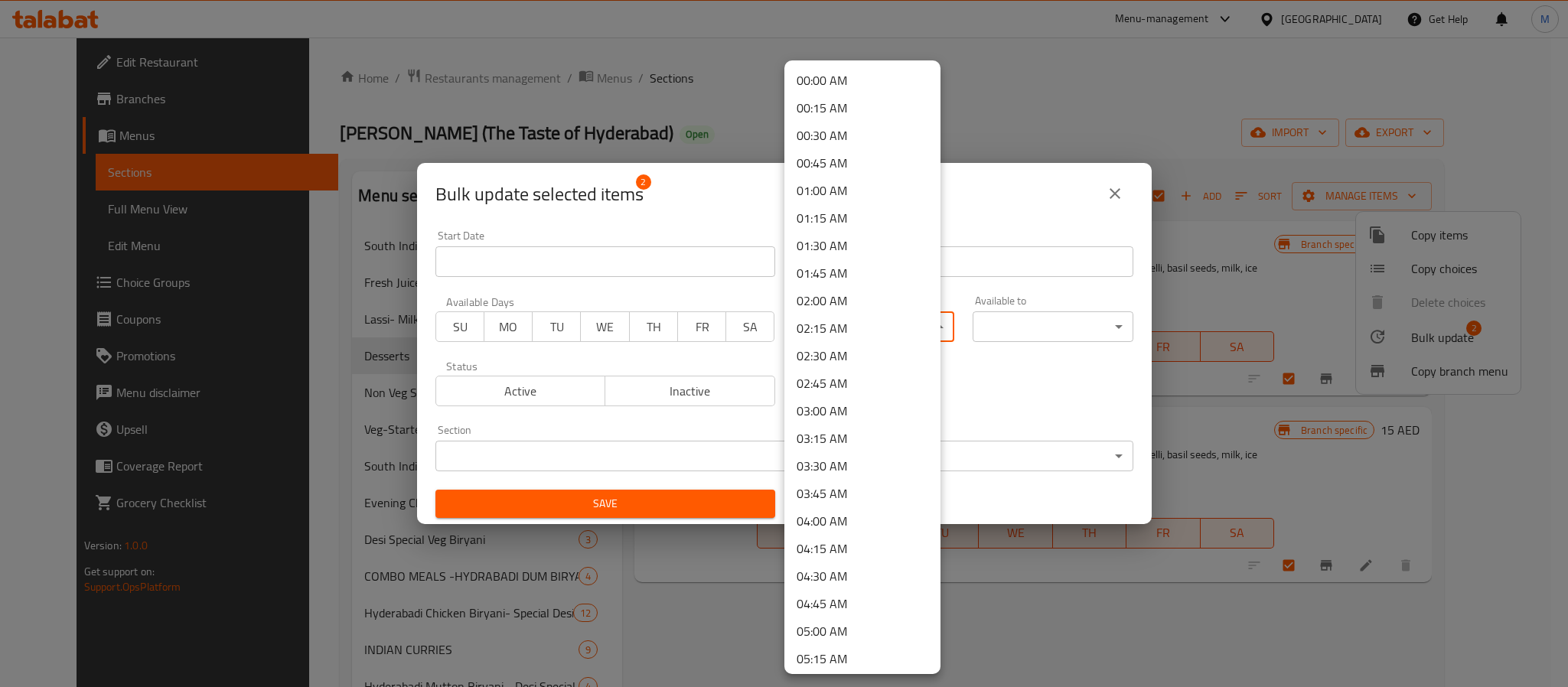
click at [864, 320] on body "​ Menu-management United Arab Emirates Get Help M Edit Restaurant Branches Menu…" at bounding box center [784, 362] width 1568 height 649
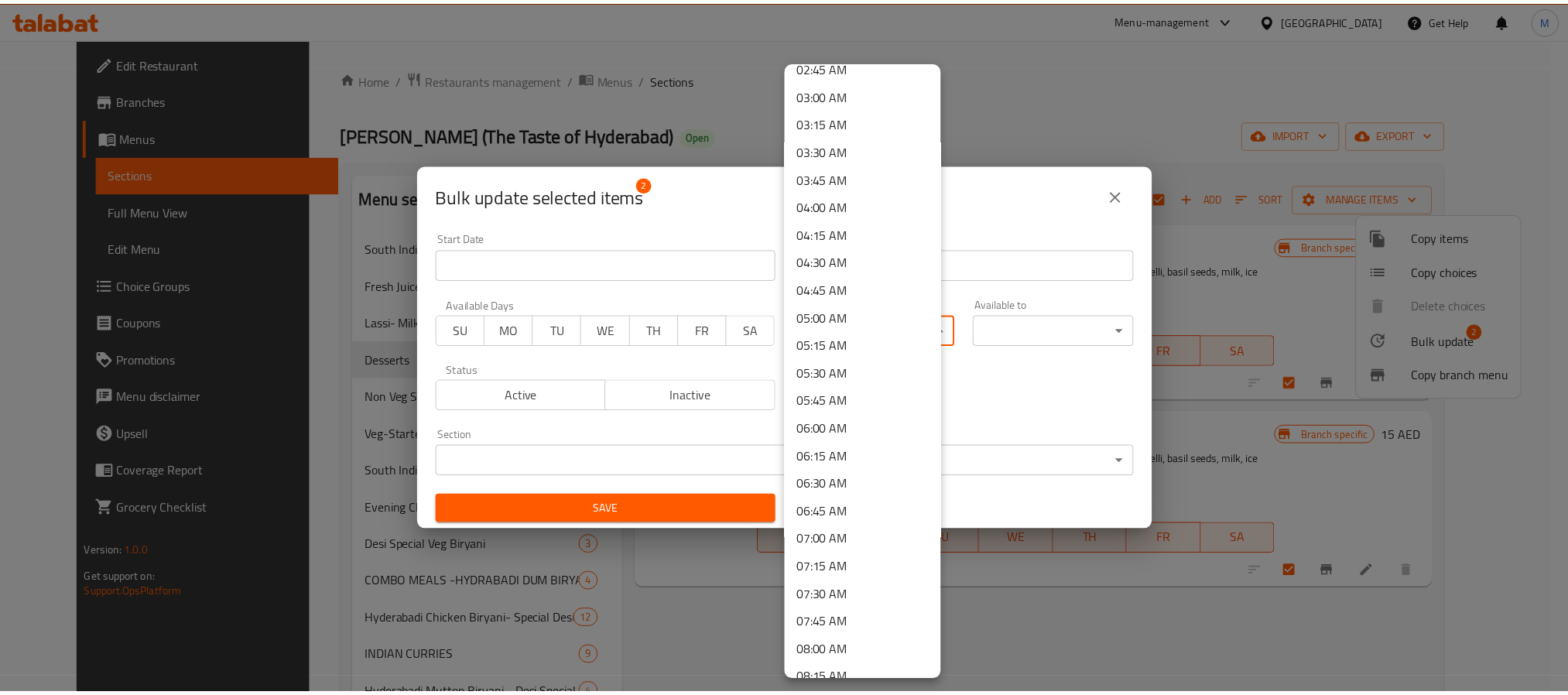
scroll to position [348, 0]
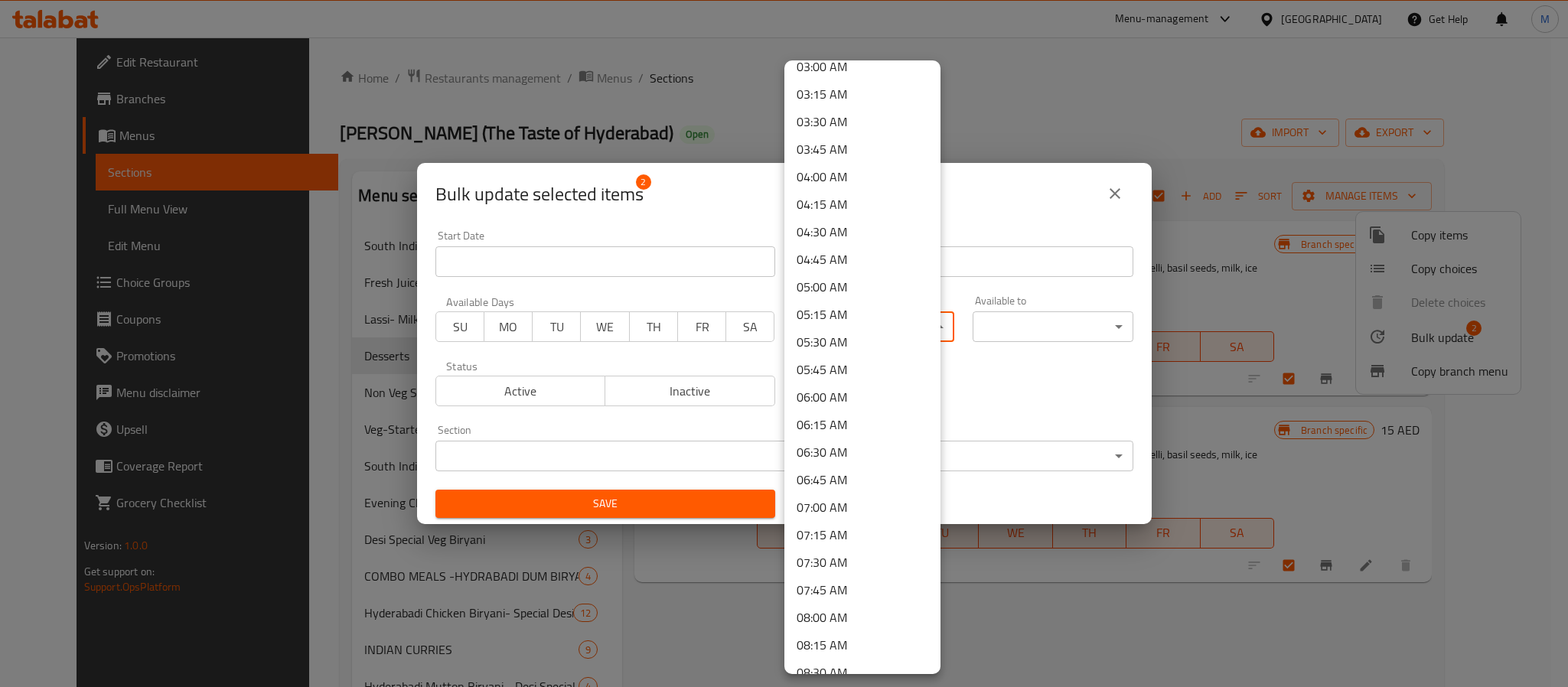
click at [838, 497] on li "07:00 AM" at bounding box center [862, 507] width 156 height 27
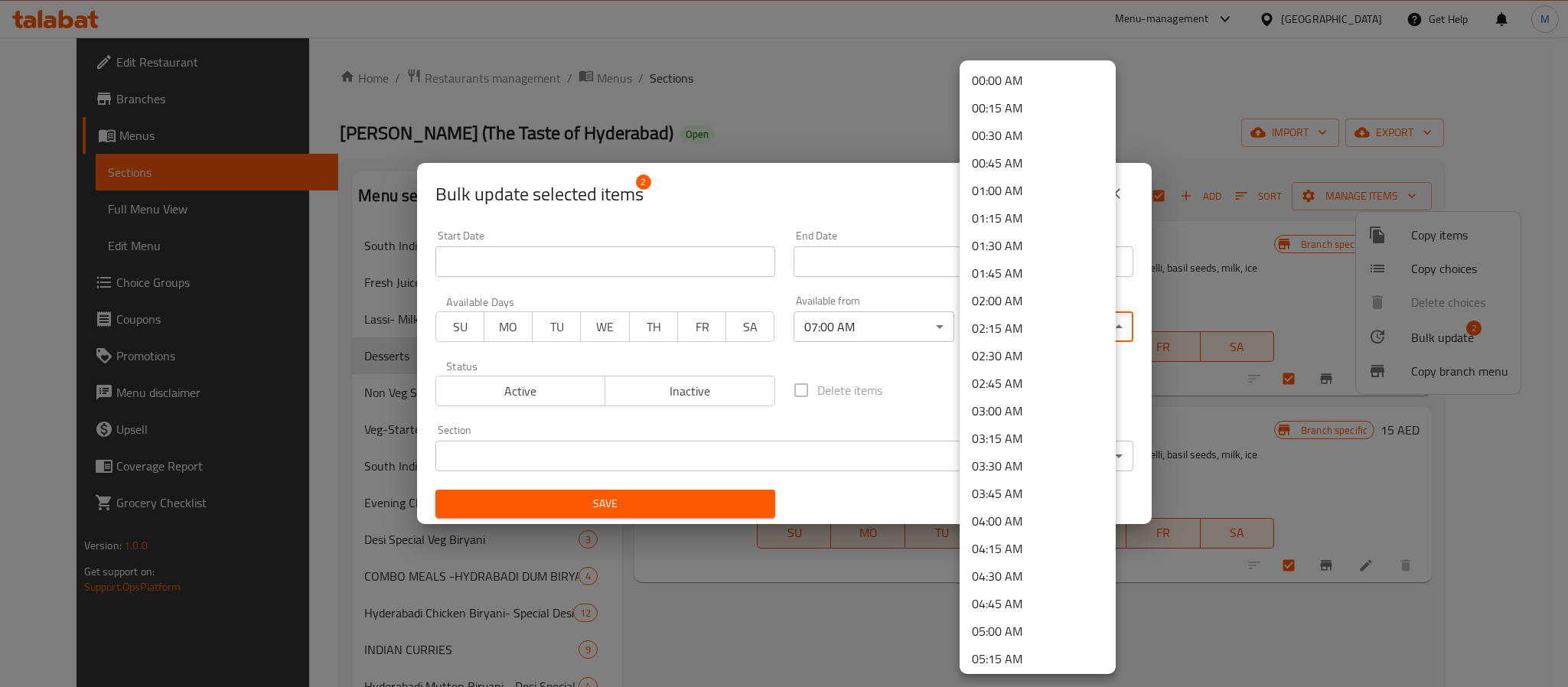
click at [987, 320] on body "​ Menu-management United Arab Emirates Get Help M Edit Restaurant Branches Menu…" at bounding box center [784, 362] width 1568 height 649
click at [1001, 400] on li "03:00 AM" at bounding box center [1038, 411] width 156 height 27
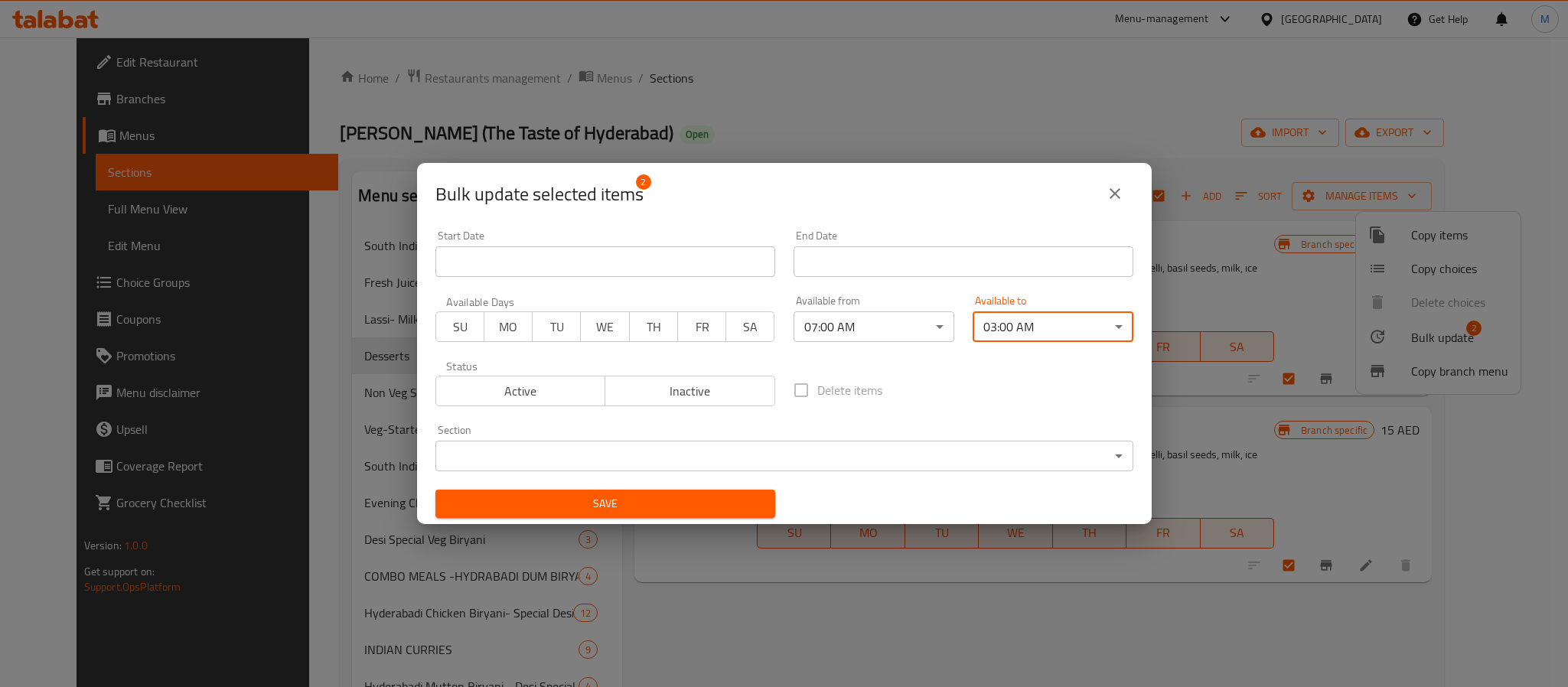
click at [629, 498] on span "Save" at bounding box center [605, 504] width 315 height 19
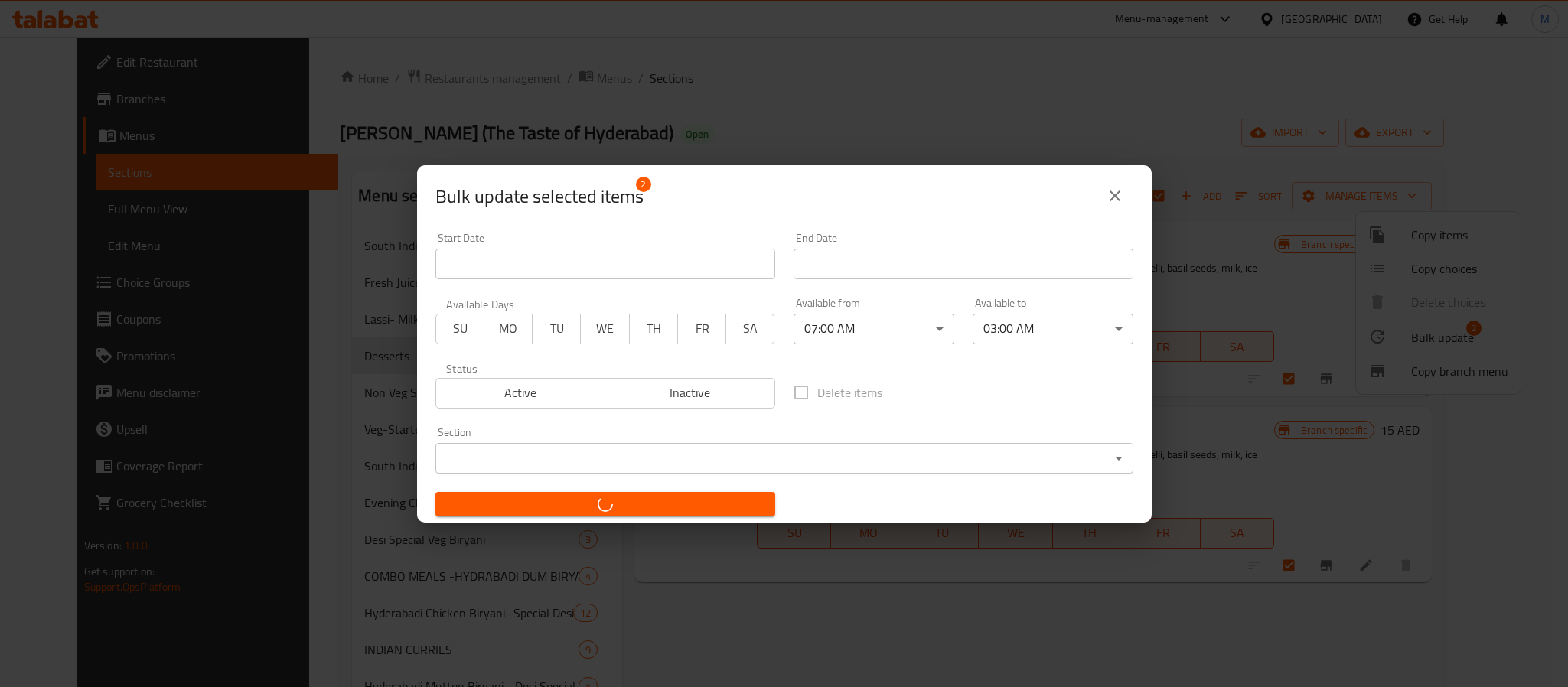
checkbox input "false"
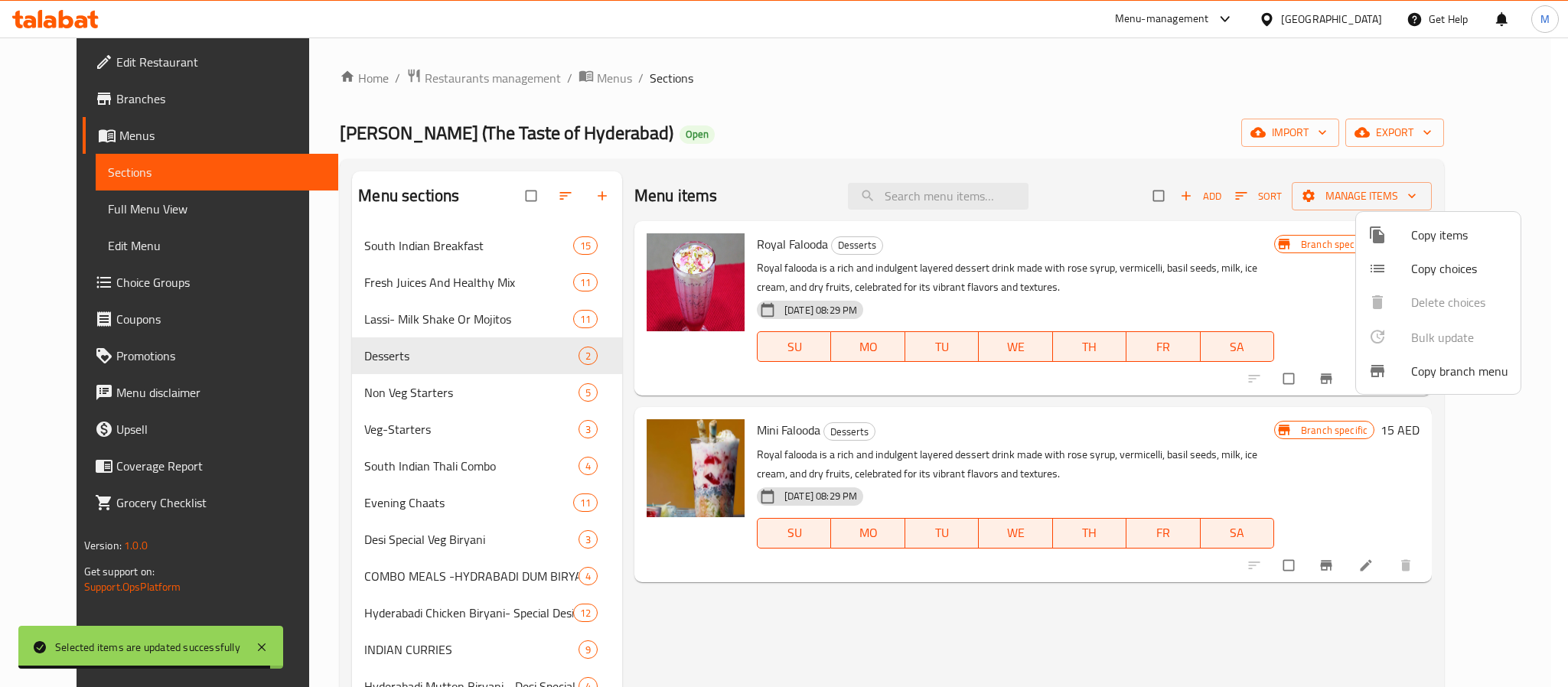
click at [788, 243] on div at bounding box center [784, 344] width 1568 height 687
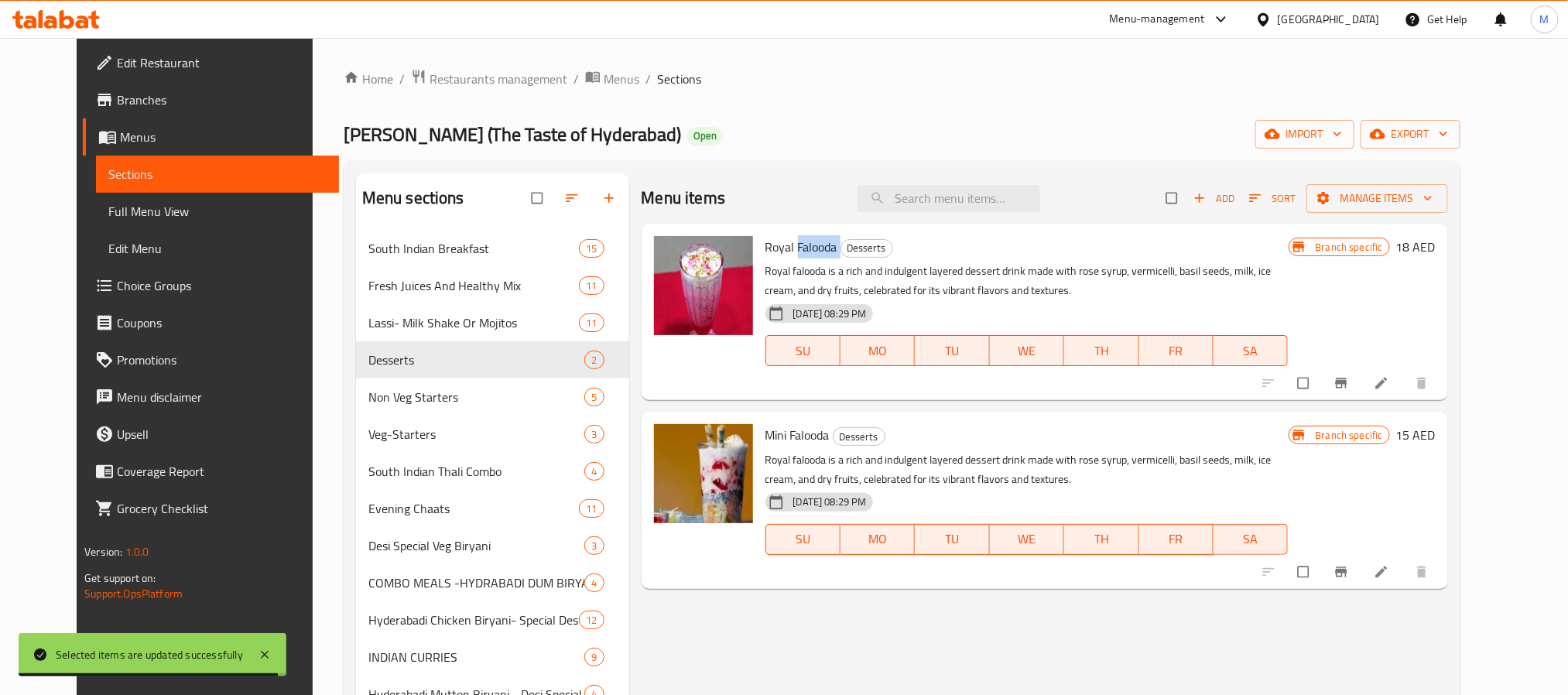
click at [796, 246] on span "Royal Falooda" at bounding box center [801, 247] width 72 height 23
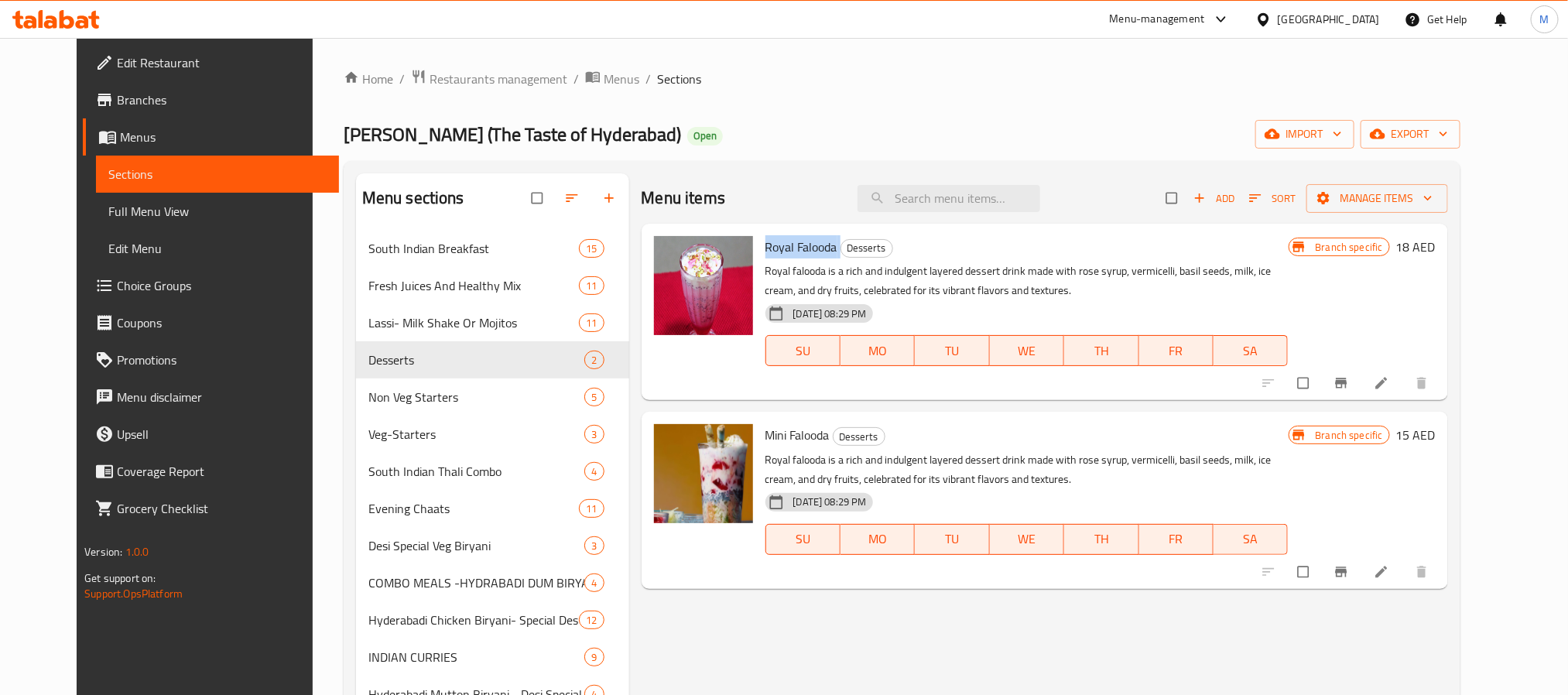
click at [1349, 379] on icon "Branch-specific-item" at bounding box center [1341, 383] width 16 height 16
click at [1349, 569] on icon "Branch-specific-item" at bounding box center [1341, 572] width 16 height 16
click at [1349, 386] on icon "Branch-specific-item" at bounding box center [1341, 383] width 16 height 16
click at [1349, 565] on icon "Branch-specific-item" at bounding box center [1341, 572] width 16 height 16
click at [1349, 569] on icon "Branch-specific-item" at bounding box center [1341, 572] width 16 height 16
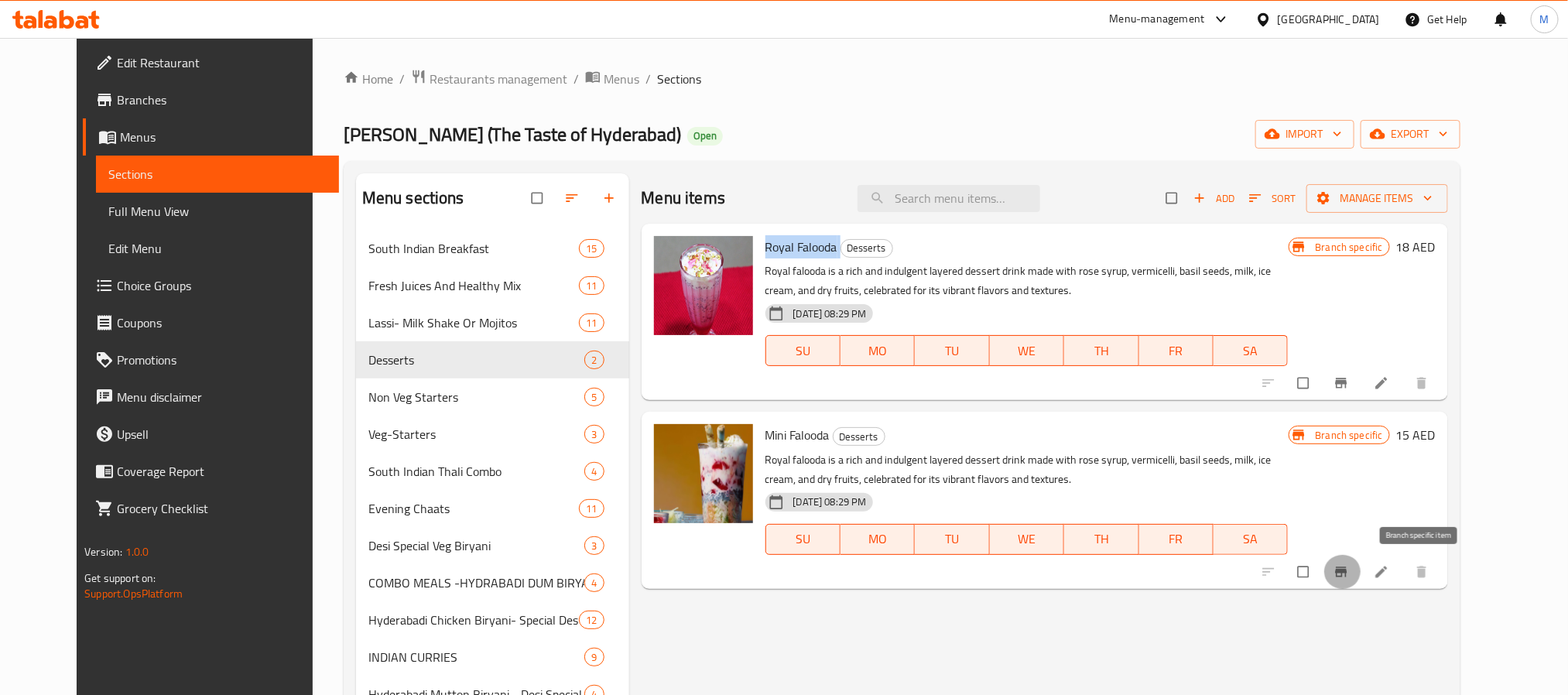
click at [1346, 567] on icon "Branch-specific-item" at bounding box center [1340, 572] width 11 height 10
click at [1361, 393] on button "Branch-specific-item" at bounding box center [1342, 383] width 37 height 34
click at [1346, 567] on icon "Branch-specific-item" at bounding box center [1340, 572] width 11 height 10
click at [855, 135] on div "Desi Biryani (The Taste of Hyderabad) Open import export" at bounding box center [902, 134] width 1116 height 28
click at [788, 112] on div "Home / Restaurants management / Menus / Sections Desi Biryani (The Taste of Hyd…" at bounding box center [902, 511] width 1116 height 886
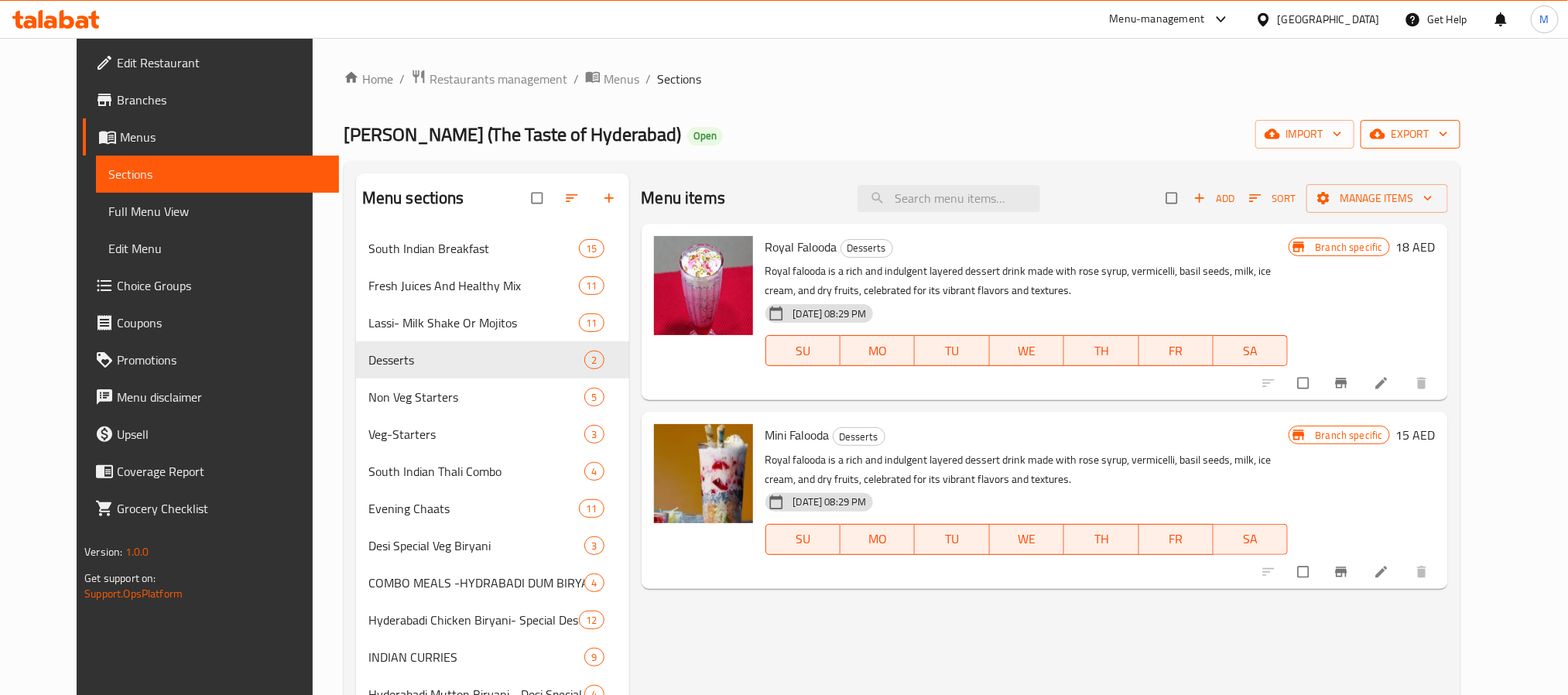
click at [1447, 135] on span "export" at bounding box center [1409, 135] width 75 height 19
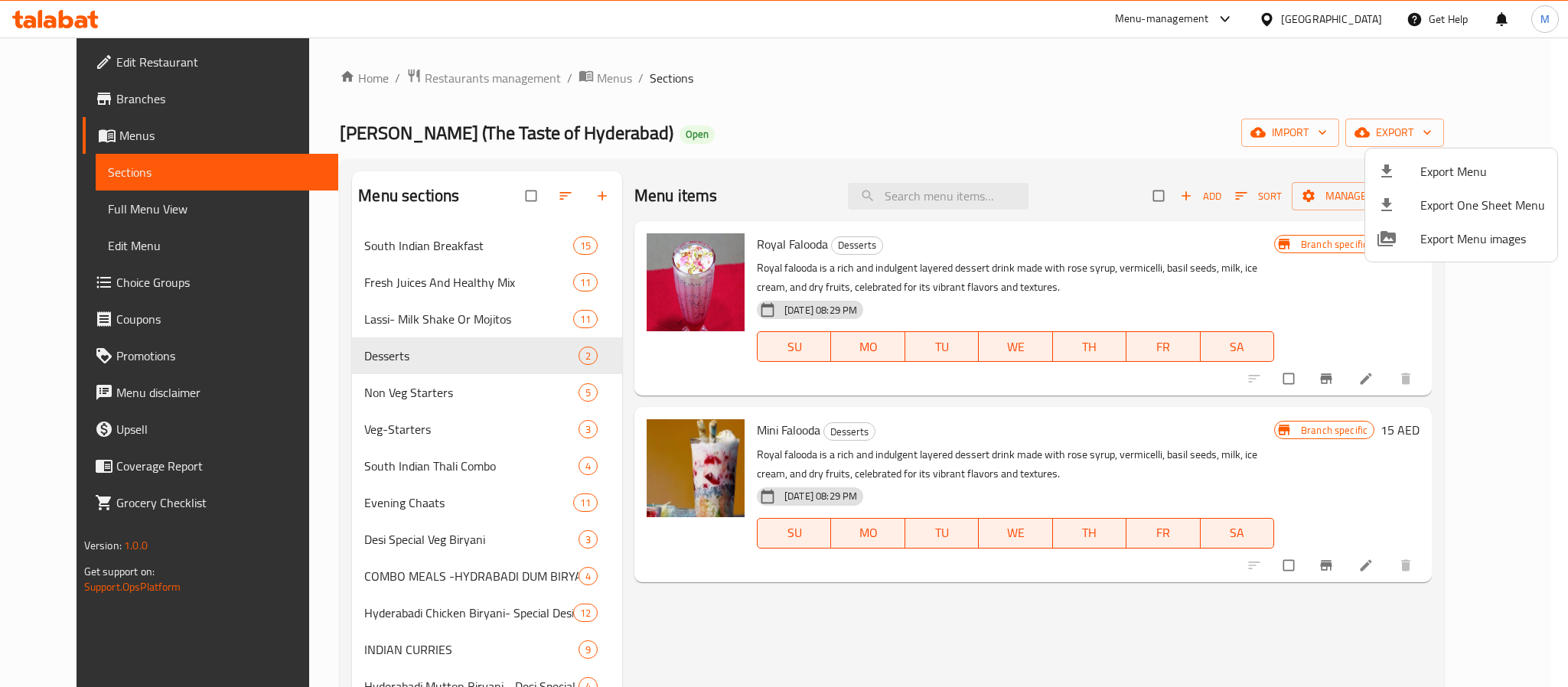
click at [1424, 170] on span "Export Menu" at bounding box center [1483, 171] width 124 height 19
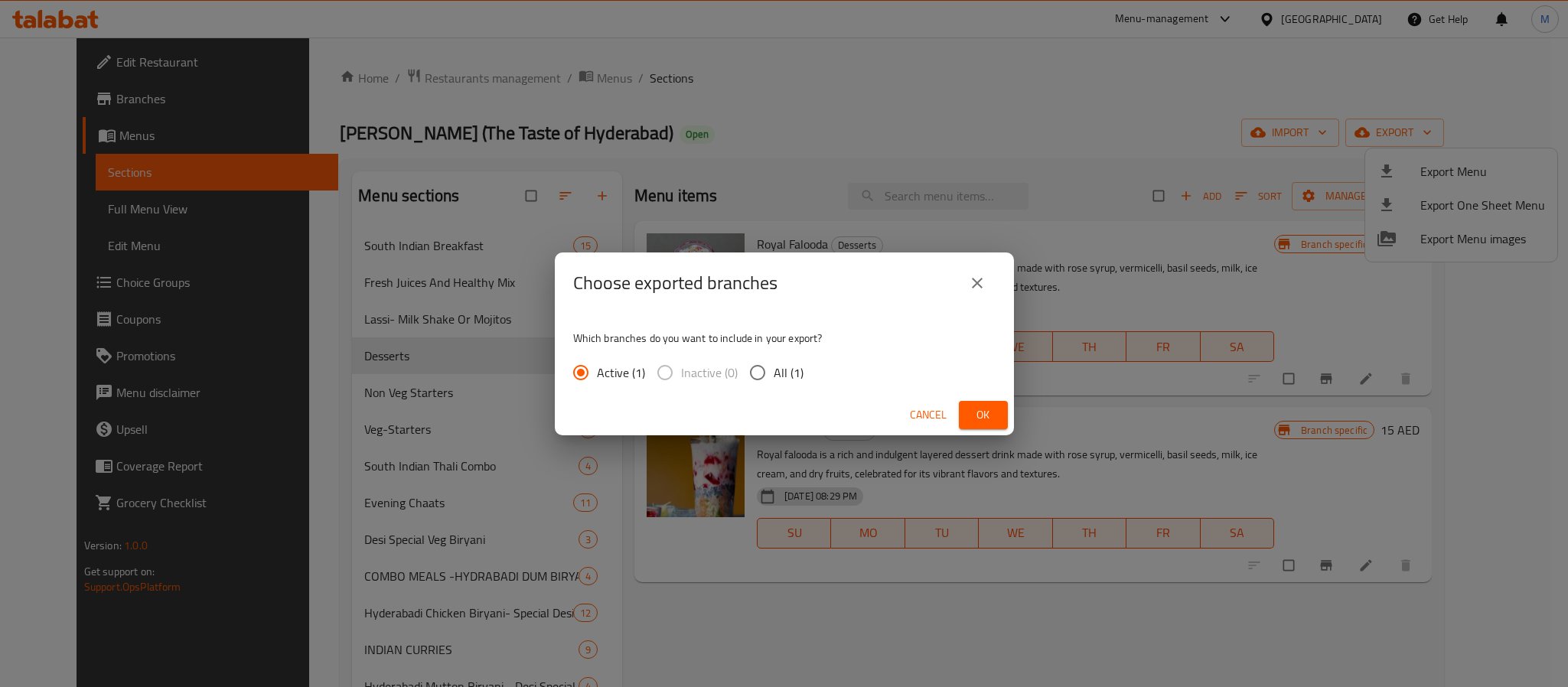
click at [784, 365] on span "All (1)" at bounding box center [788, 372] width 30 height 19
click at [793, 382] on span "All (1)" at bounding box center [788, 372] width 30 height 19
click at [773, 382] on input "All (1)" at bounding box center [758, 372] width 32 height 32
radio input "true"
click at [998, 412] on button "Ok" at bounding box center [983, 414] width 49 height 28
